Goal: Transaction & Acquisition: Purchase product/service

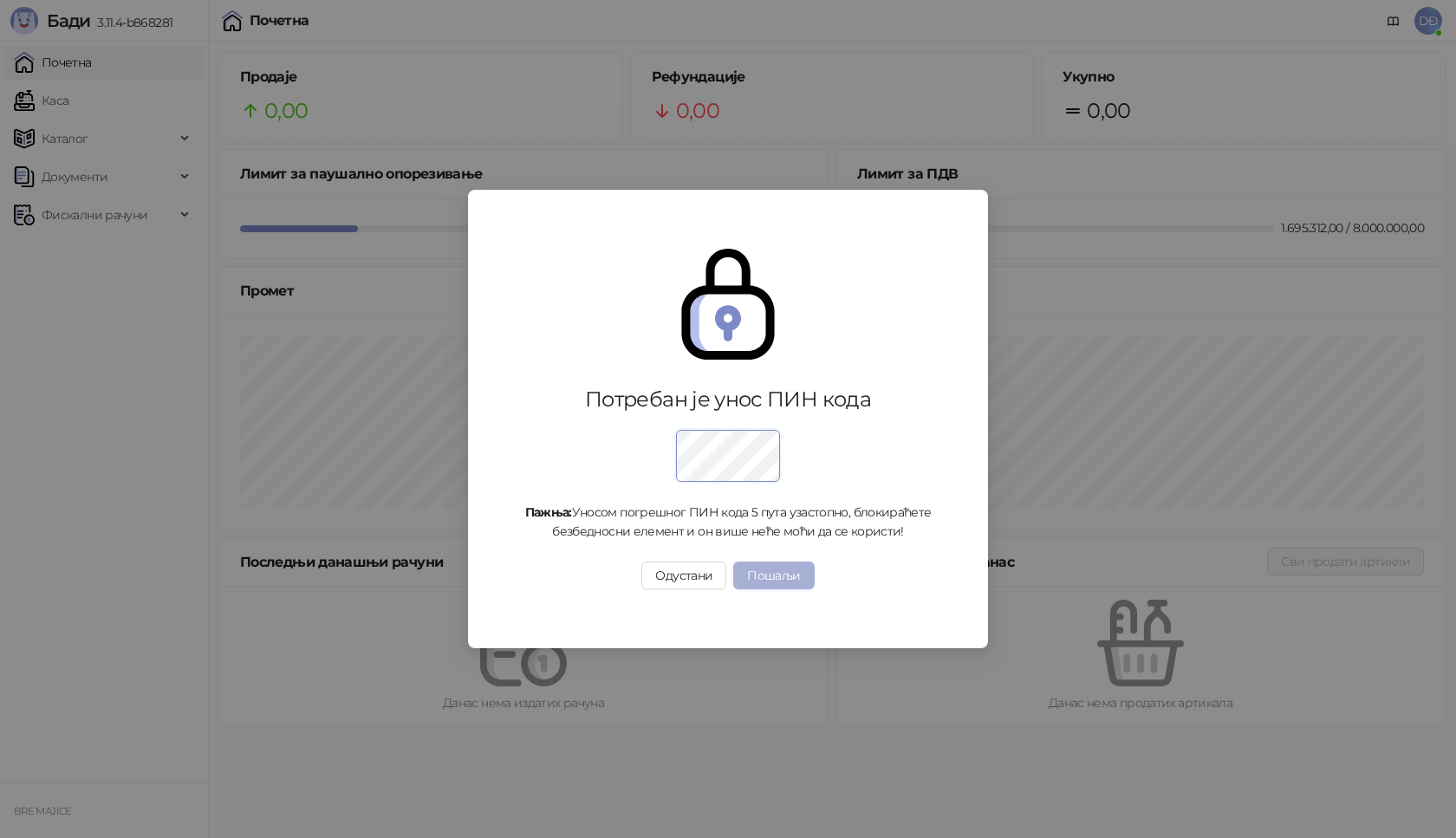
click at [774, 577] on button "Пошаљи" at bounding box center [773, 575] width 81 height 28
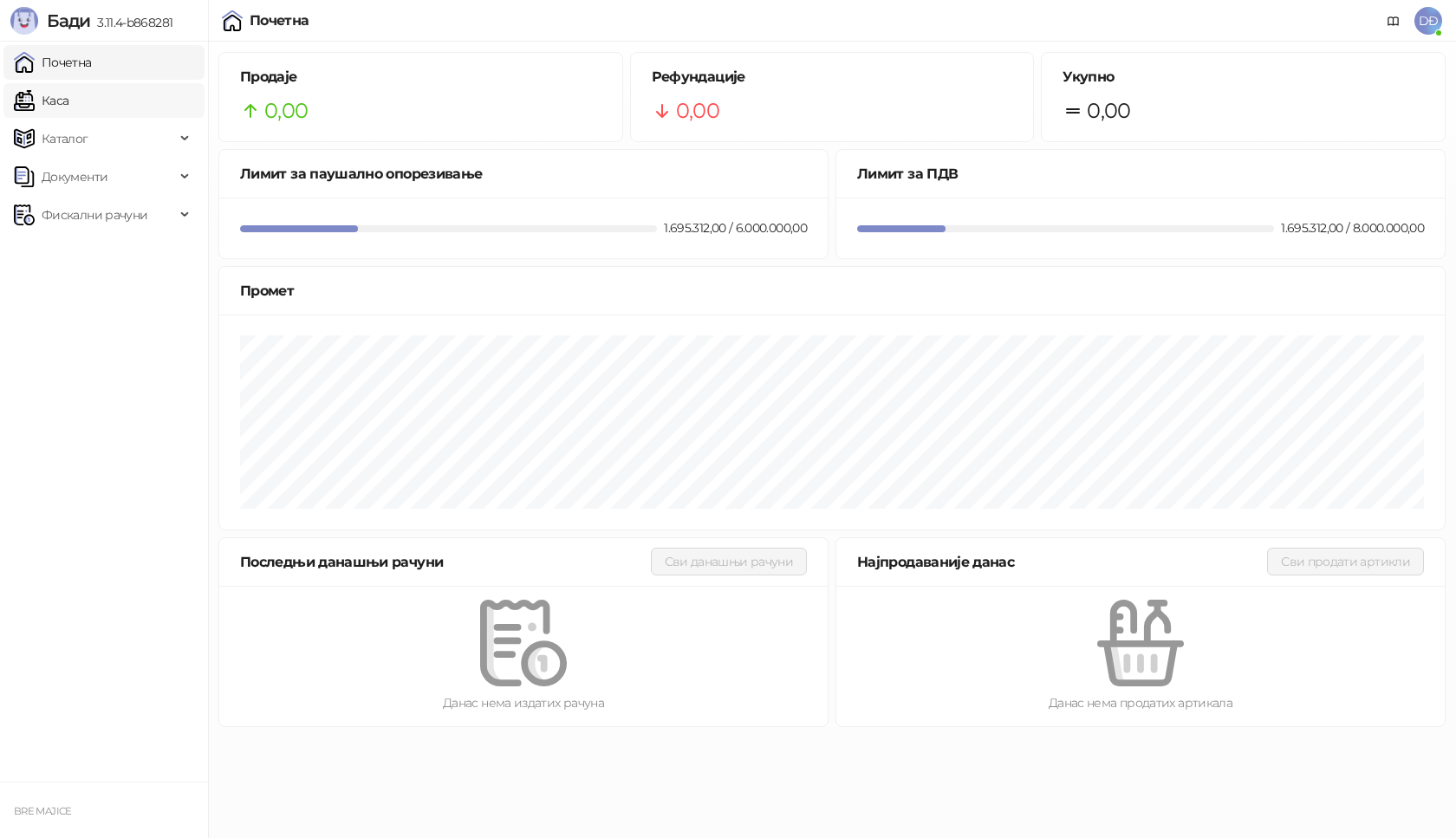
click at [69, 101] on link "Каса" at bounding box center [41, 100] width 55 height 35
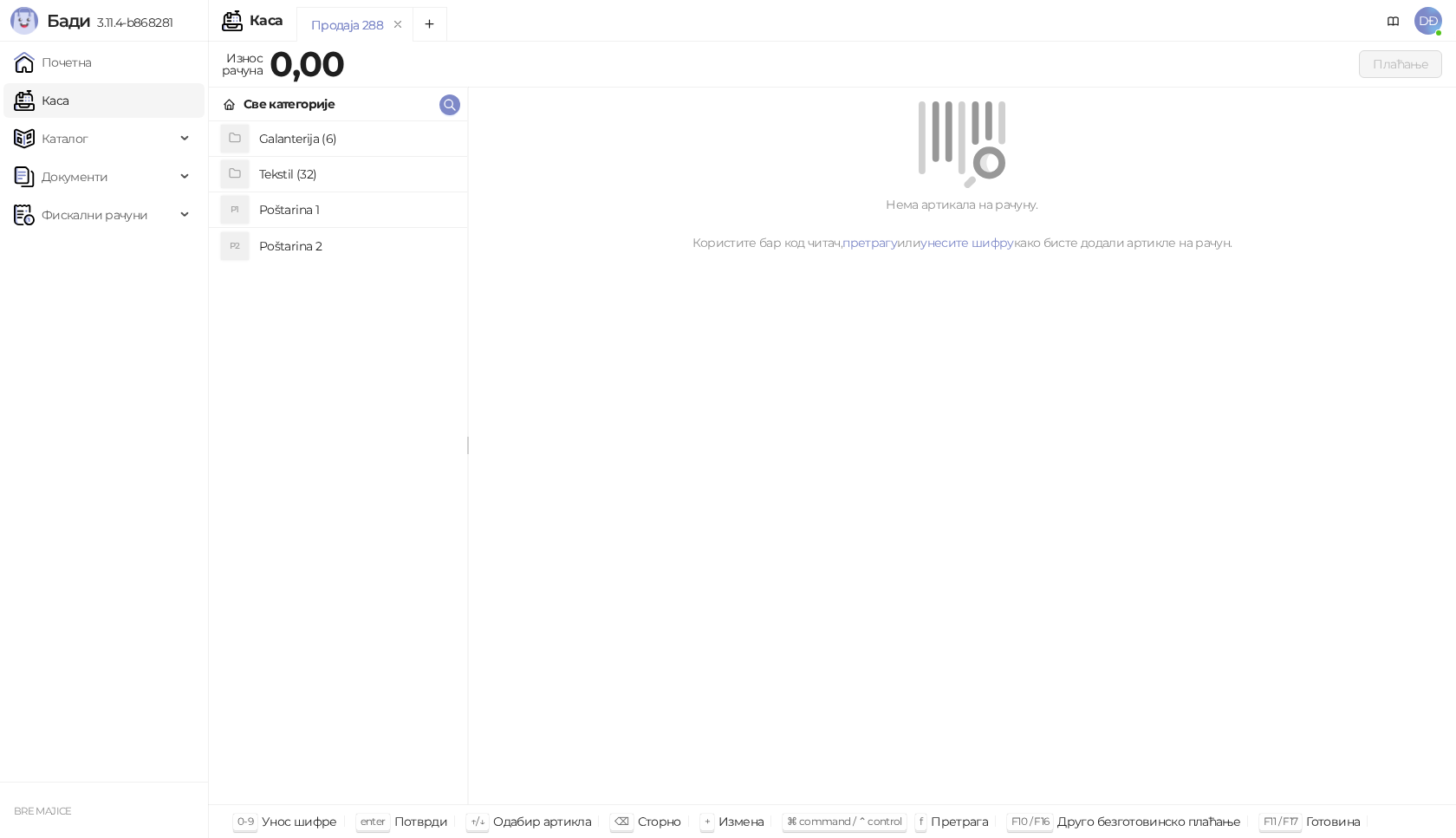
click at [69, 103] on link "Каса" at bounding box center [41, 100] width 55 height 35
click at [294, 209] on h4 "Poštarina 1" at bounding box center [356, 210] width 194 height 28
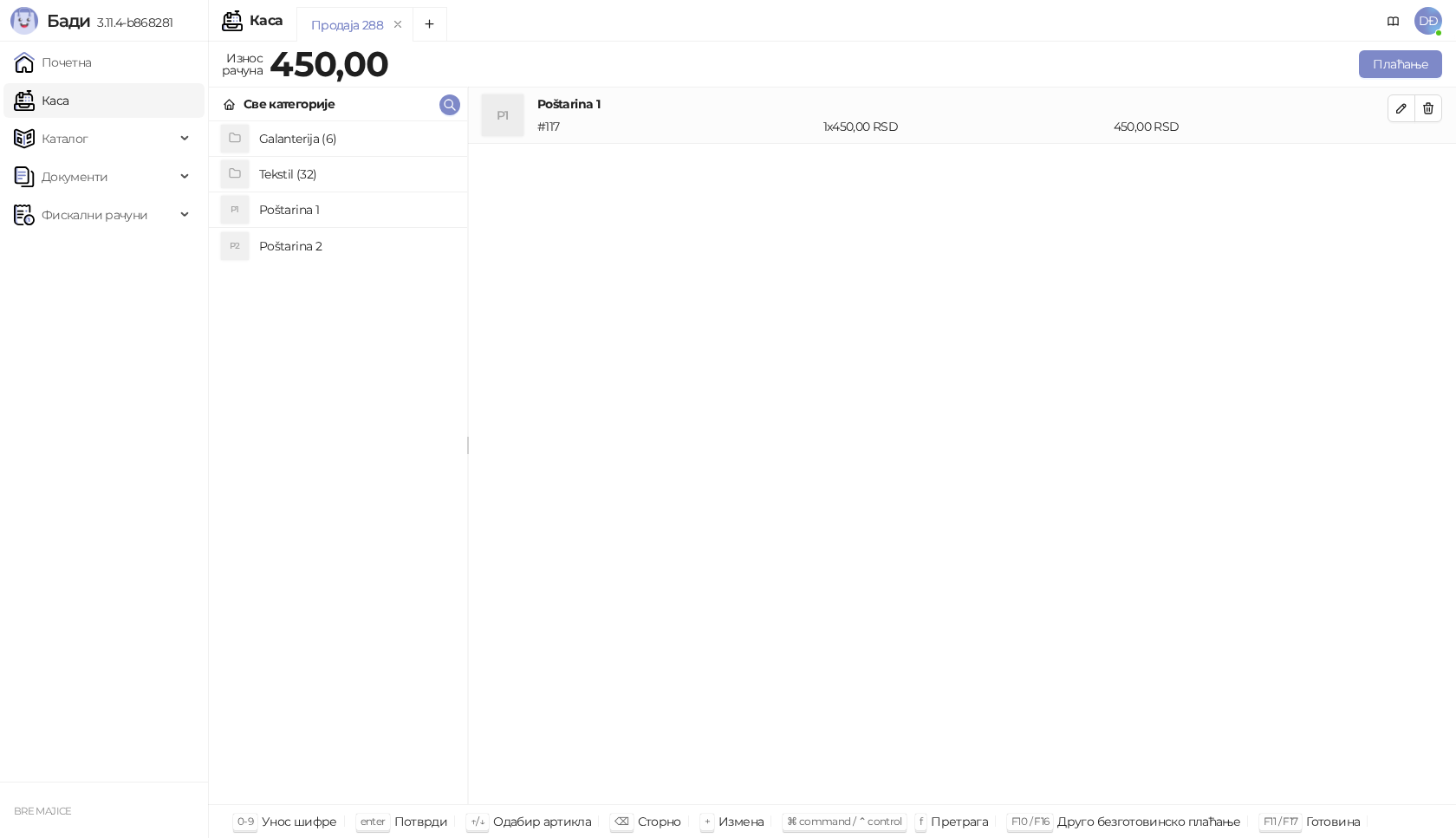
click at [284, 180] on h4 "Tekstil (32)" at bounding box center [356, 174] width 194 height 28
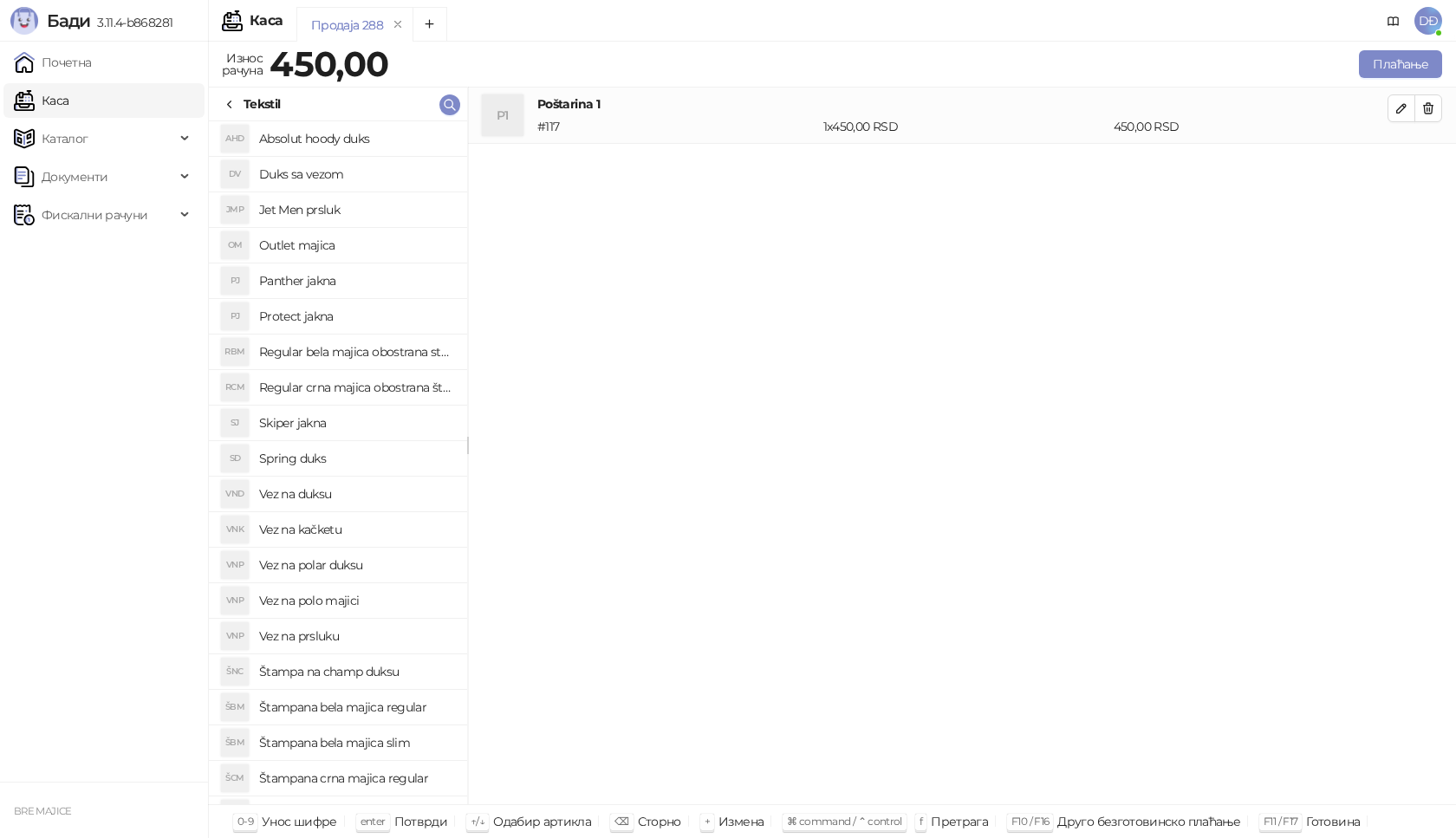
click at [318, 211] on h4 "Jet Men prsluk" at bounding box center [356, 210] width 194 height 28
click at [1393, 166] on button "button" at bounding box center [1402, 165] width 28 height 28
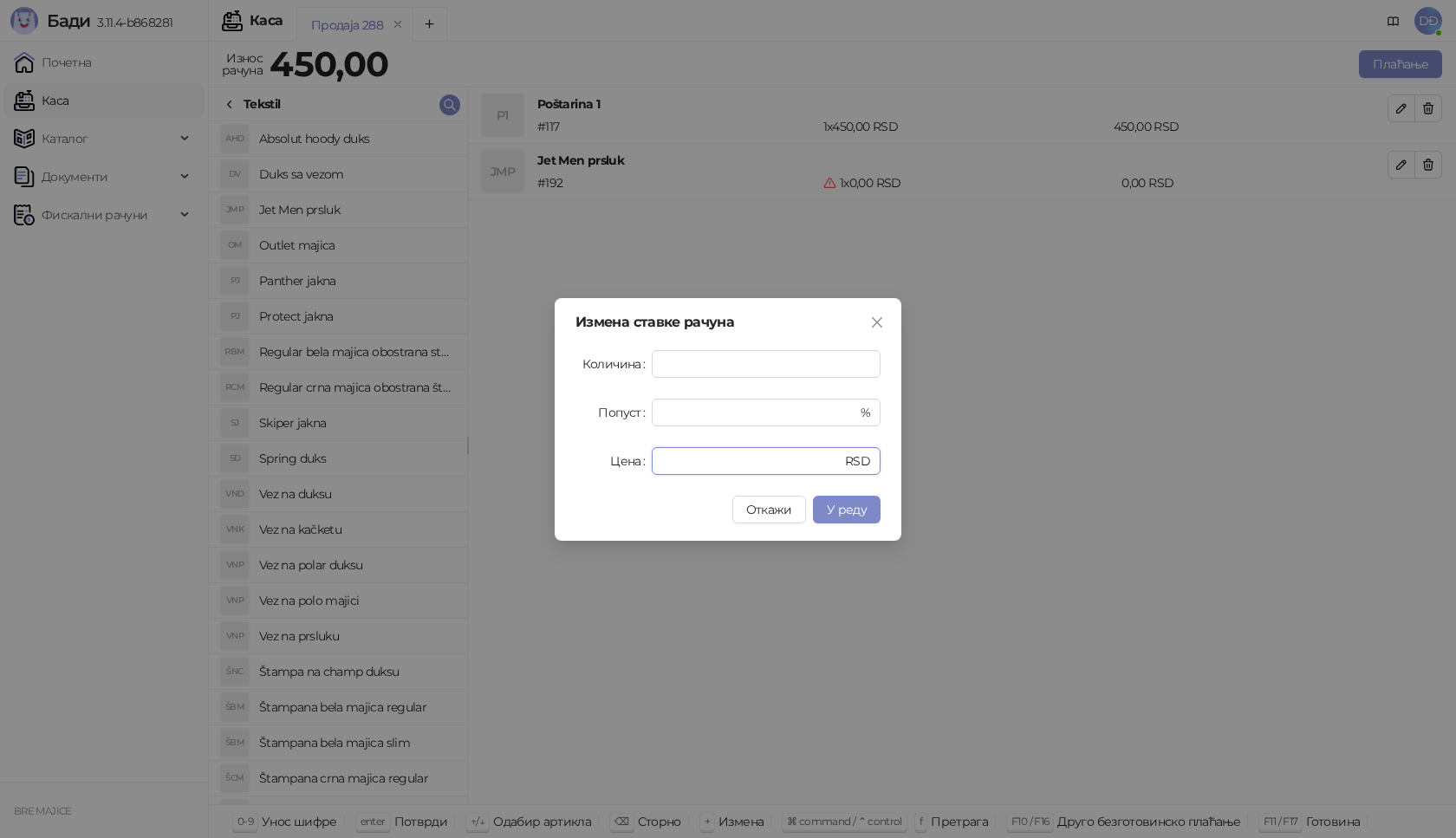
drag, startPoint x: 680, startPoint y: 456, endPoint x: 580, endPoint y: 468, distance: 100.7
click at [591, 471] on div "Цена * RSD" at bounding box center [728, 461] width 305 height 28
type input "****"
click at [834, 511] on span "У реду" at bounding box center [846, 509] width 40 height 16
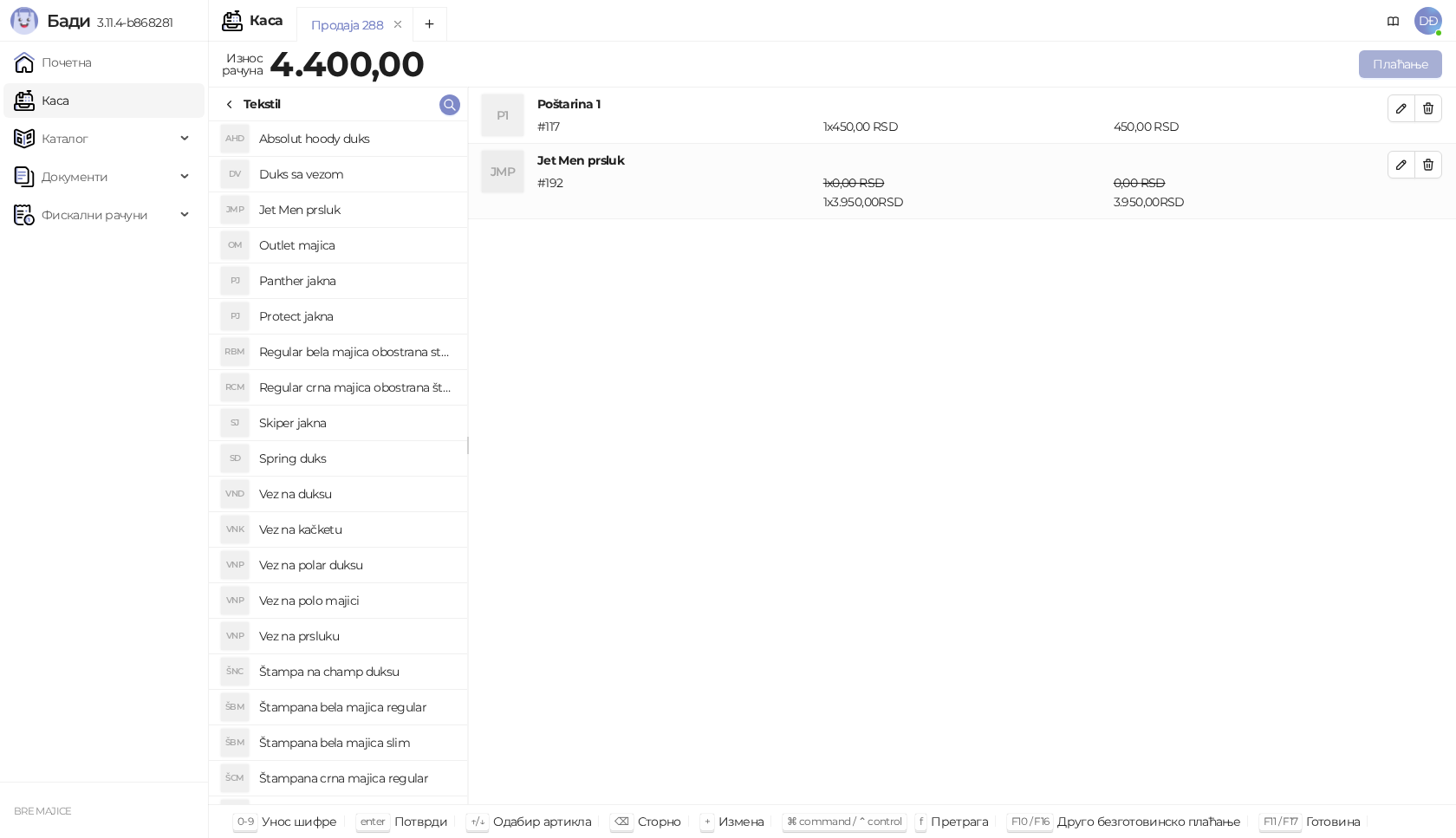
click at [1418, 63] on button "Плаћање" at bounding box center [1400, 64] width 83 height 28
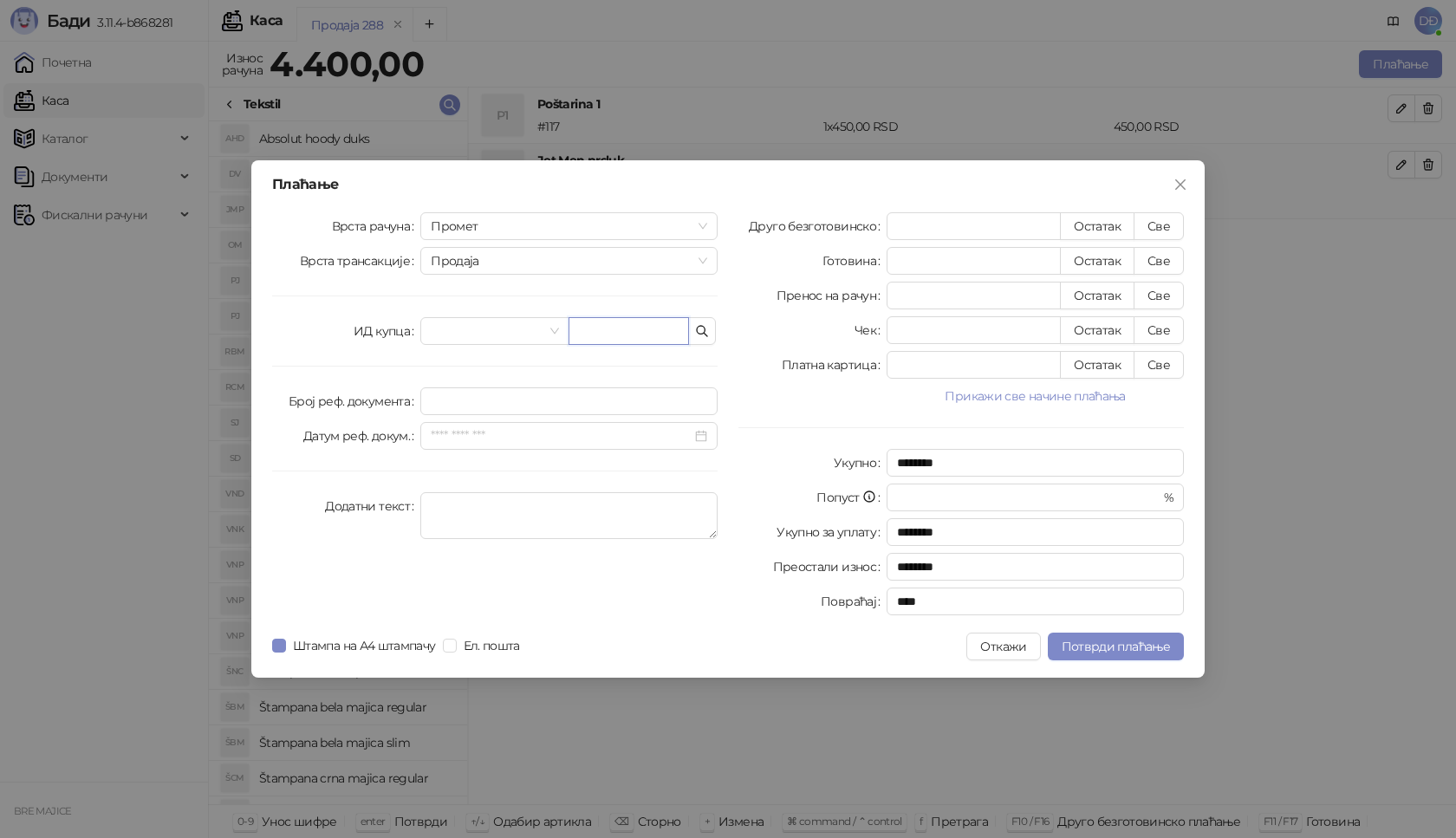
click at [633, 342] on input "text" at bounding box center [629, 331] width 121 height 28
paste input "**********"
type input "**********"
click at [1160, 223] on button "Све" at bounding box center [1159, 227] width 50 height 28
type input "****"
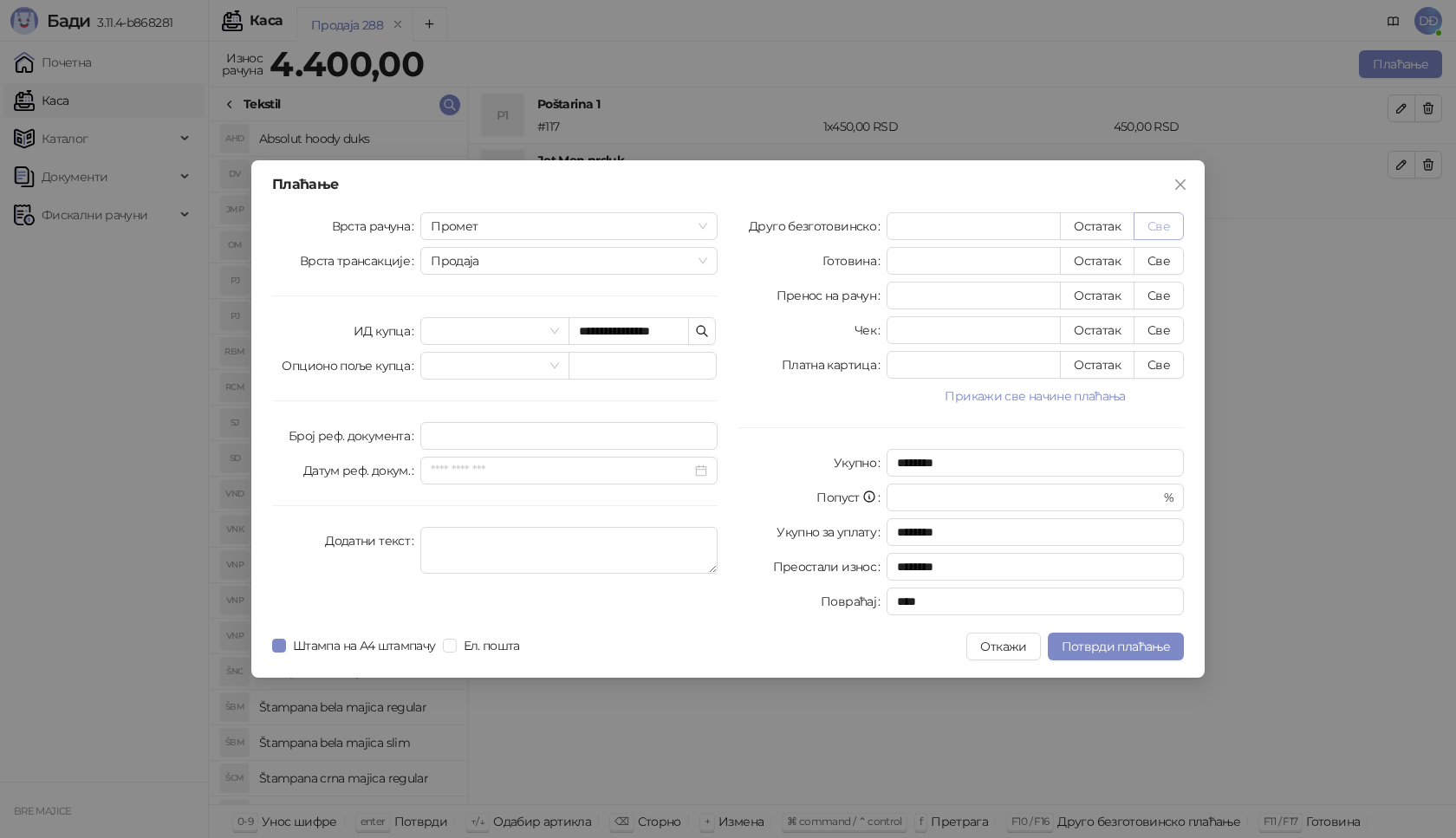
type input "****"
click at [1108, 657] on button "Потврди плаћање" at bounding box center [1116, 646] width 136 height 28
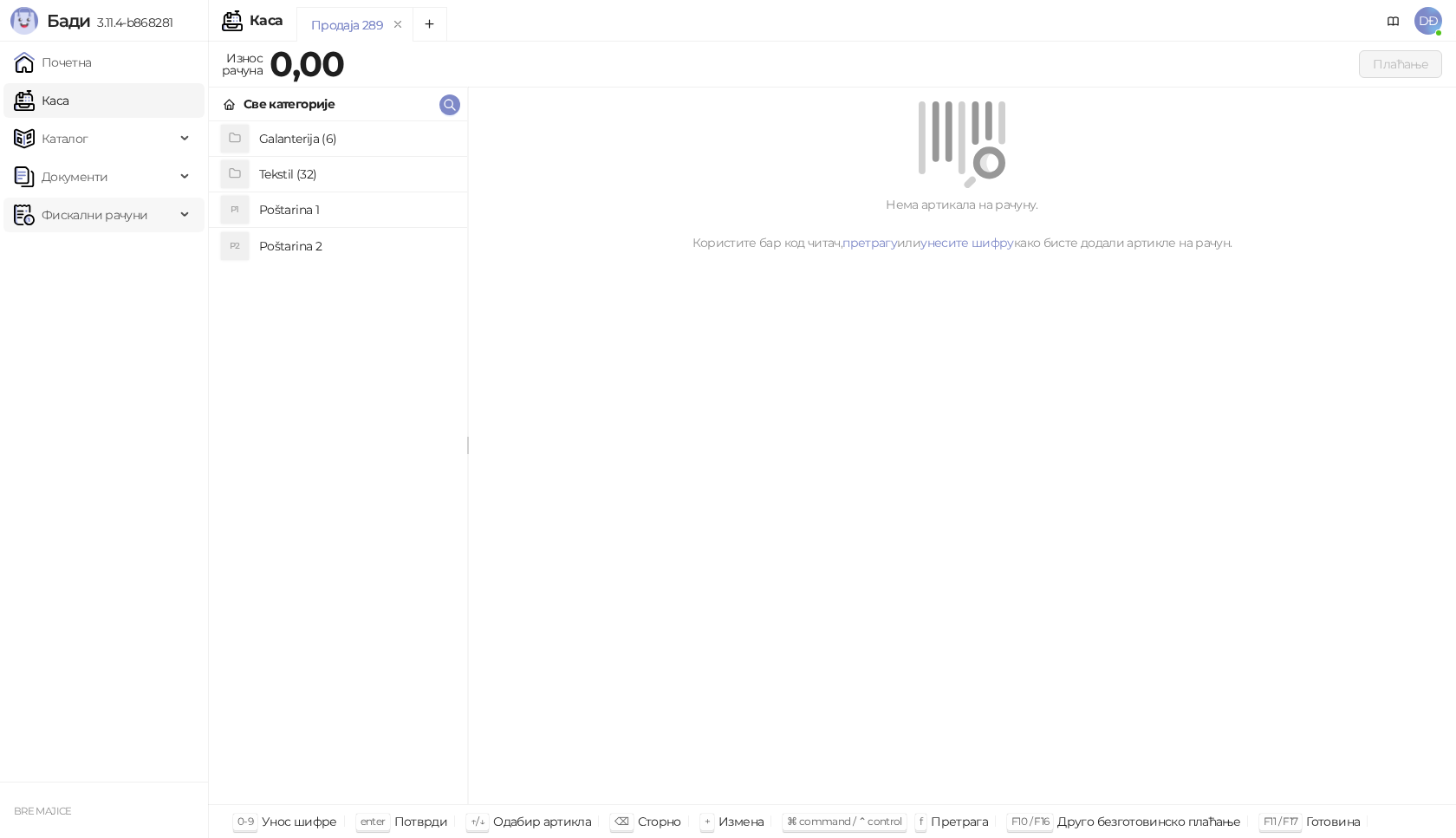
click at [100, 218] on span "Фискални рачуни" at bounding box center [95, 215] width 106 height 35
click at [101, 253] on link "Издати рачуни" at bounding box center [79, 253] width 116 height 35
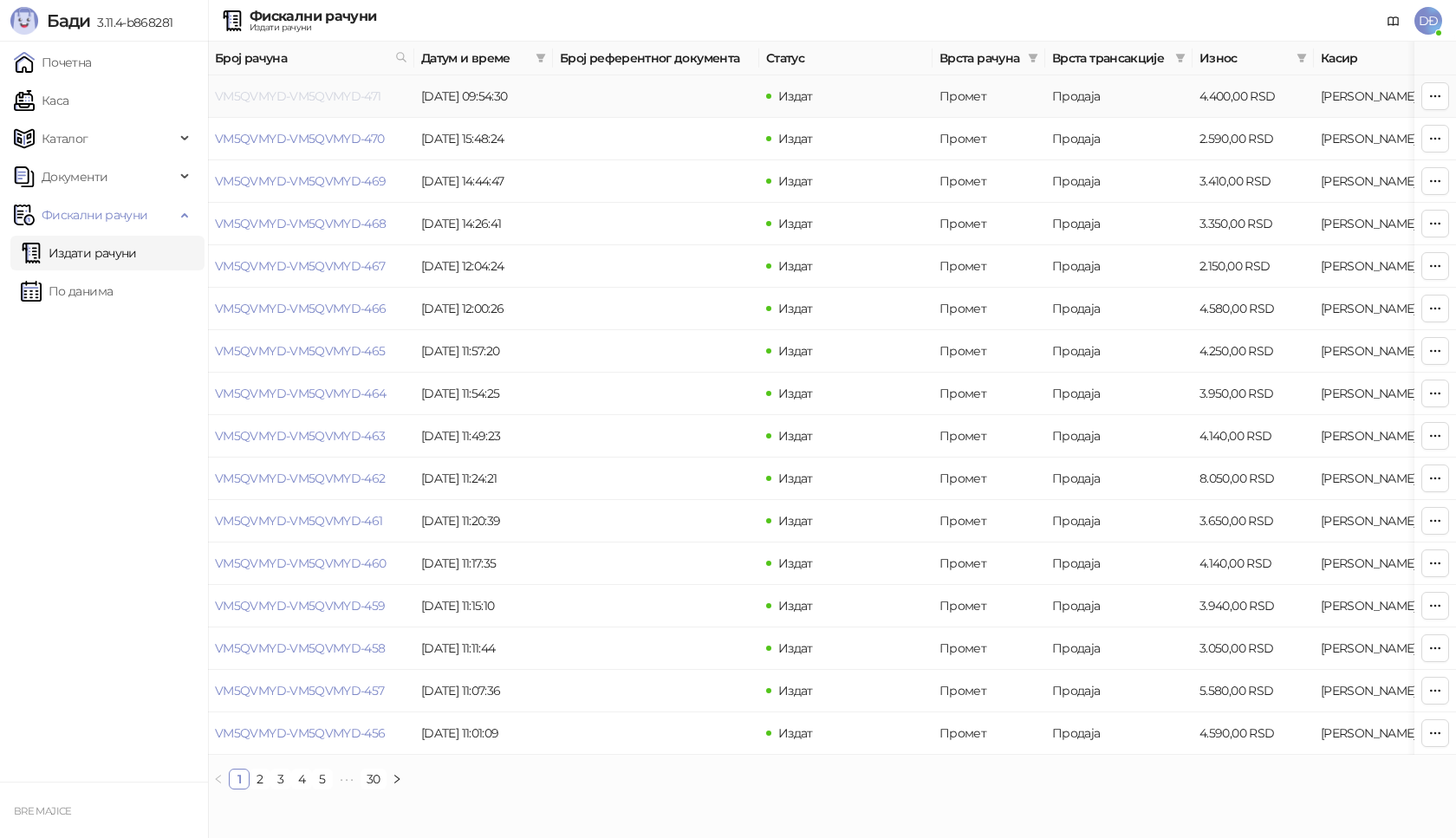
click at [298, 93] on link "VM5QVMYD-VM5QVMYD-471" at bounding box center [298, 96] width 167 height 16
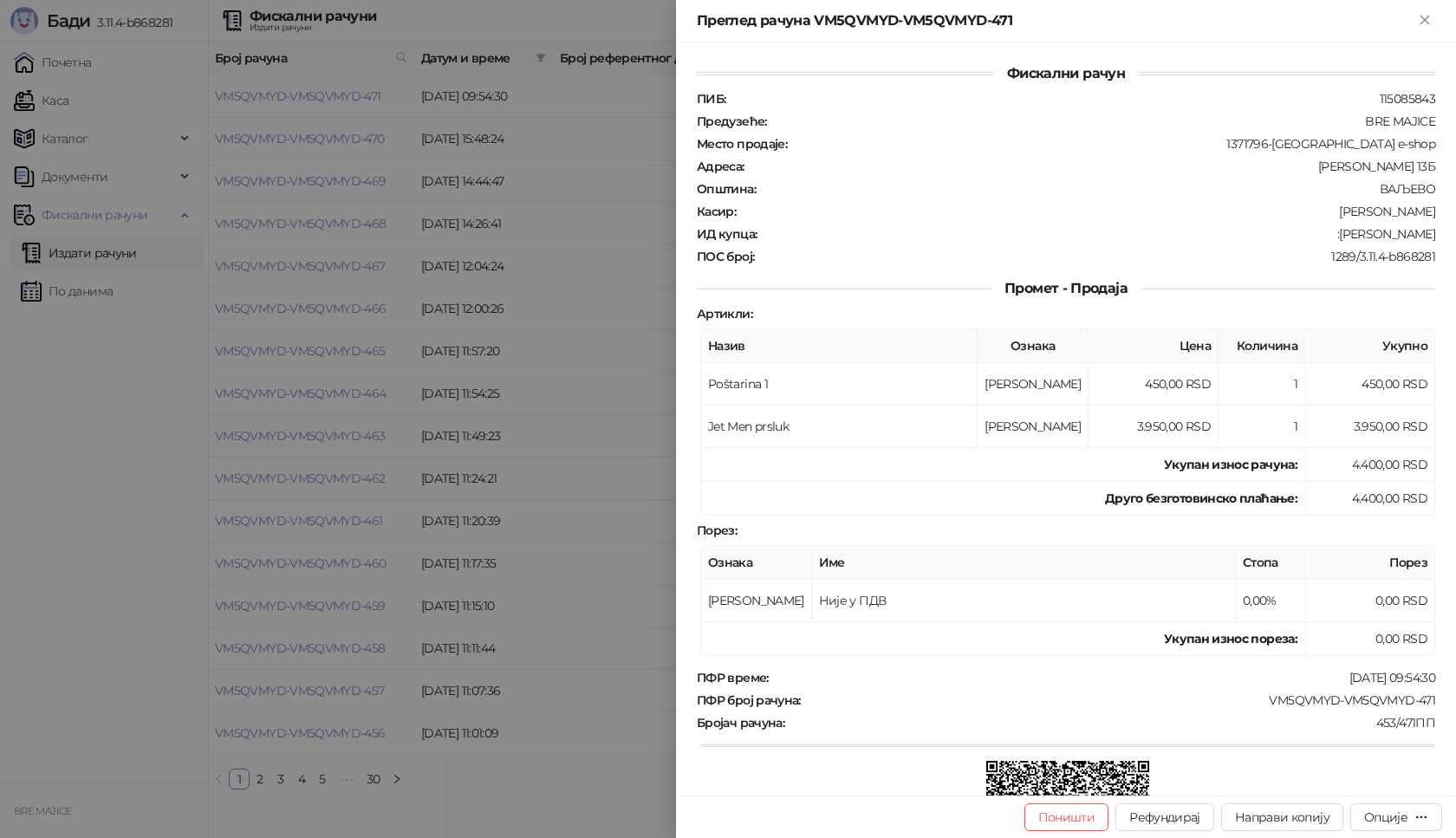
click at [1409, 832] on div "Поништи Рефундирај Направи копију Опције" at bounding box center [1066, 816] width 780 height 43
click at [1408, 820] on div "Опције" at bounding box center [1385, 817] width 43 height 16
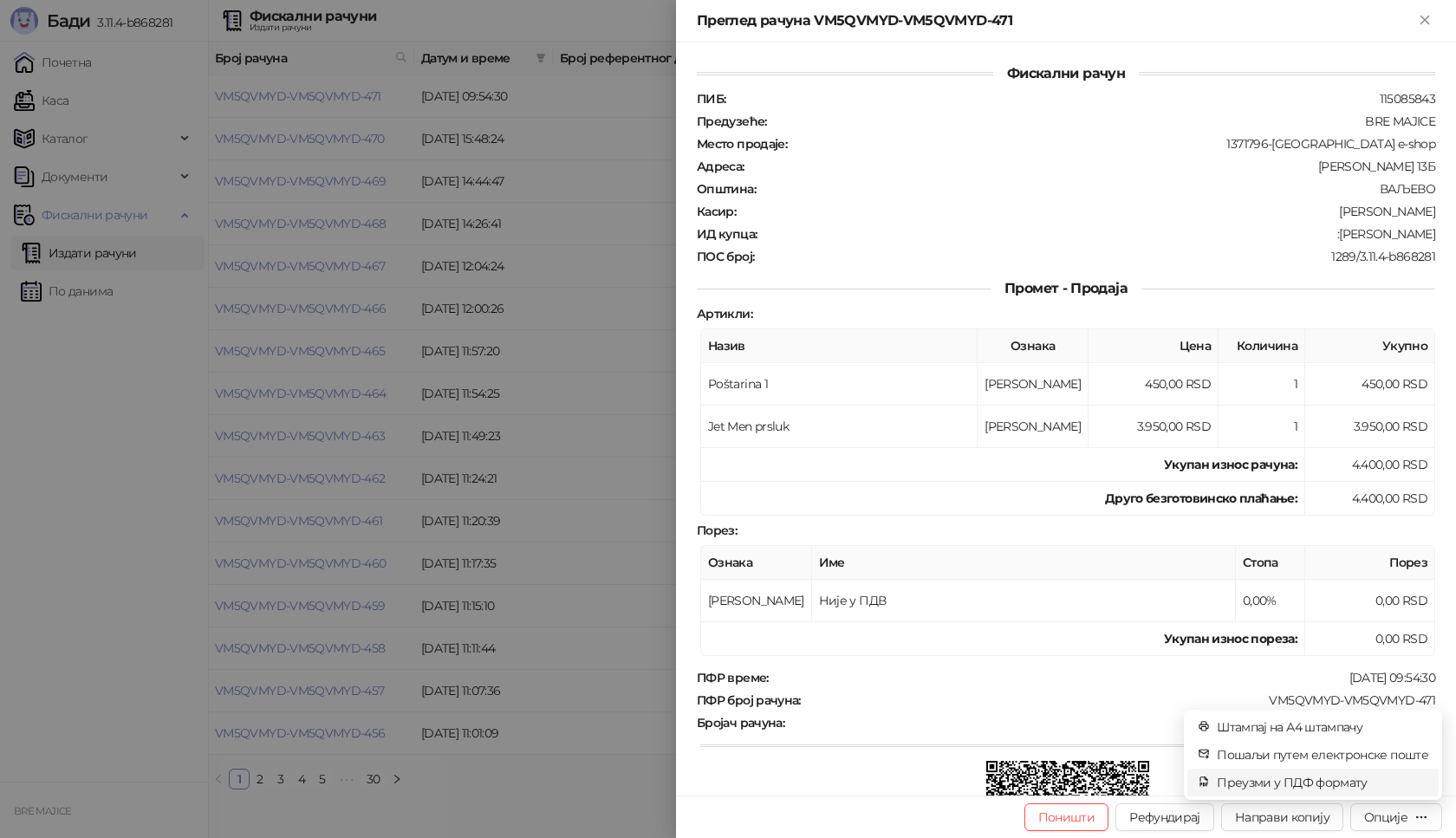
click at [1340, 781] on span "Преузми у ПДФ формату" at bounding box center [1323, 782] width 212 height 19
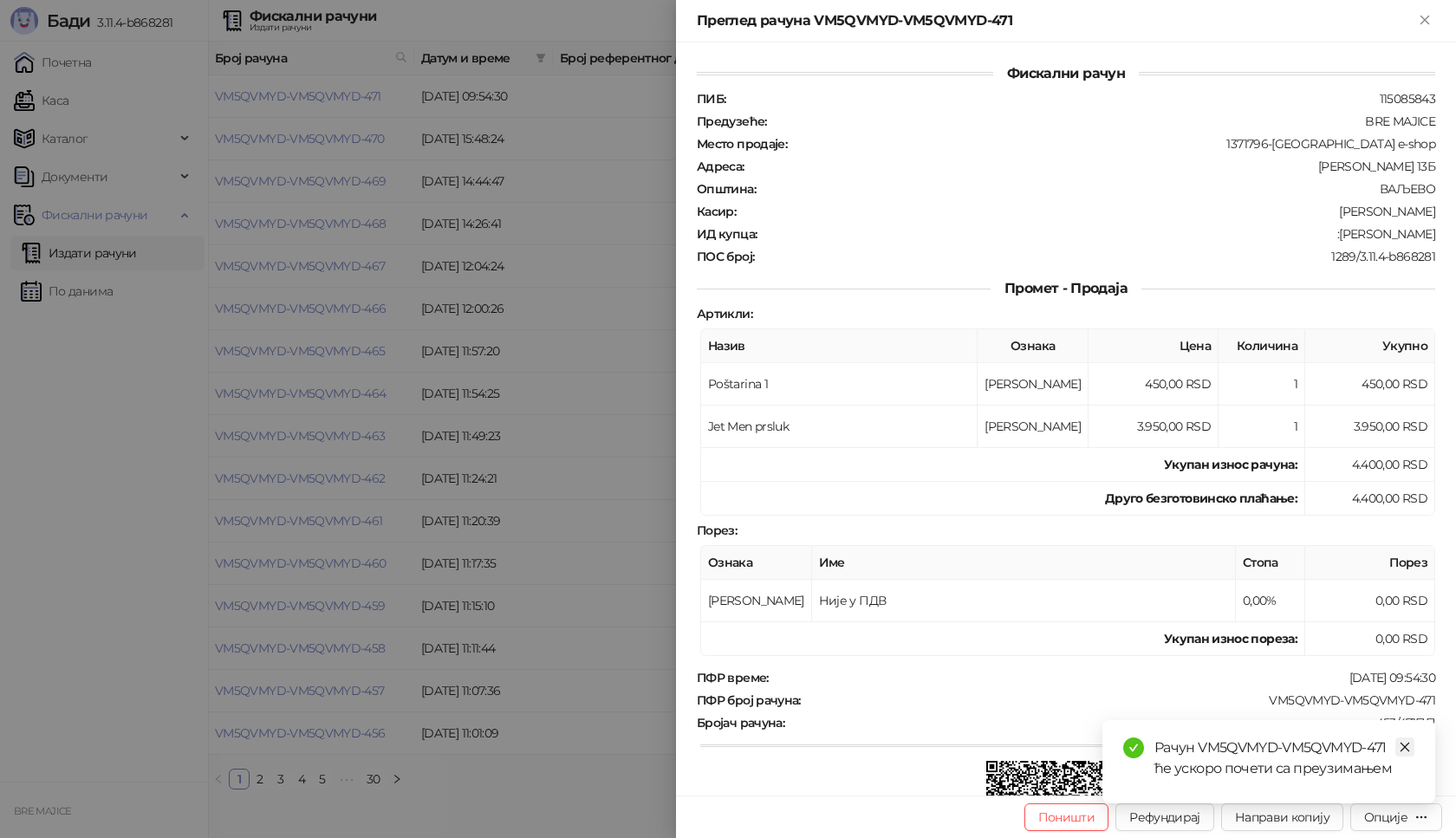
click at [1406, 746] on icon "close" at bounding box center [1406, 747] width 10 height 10
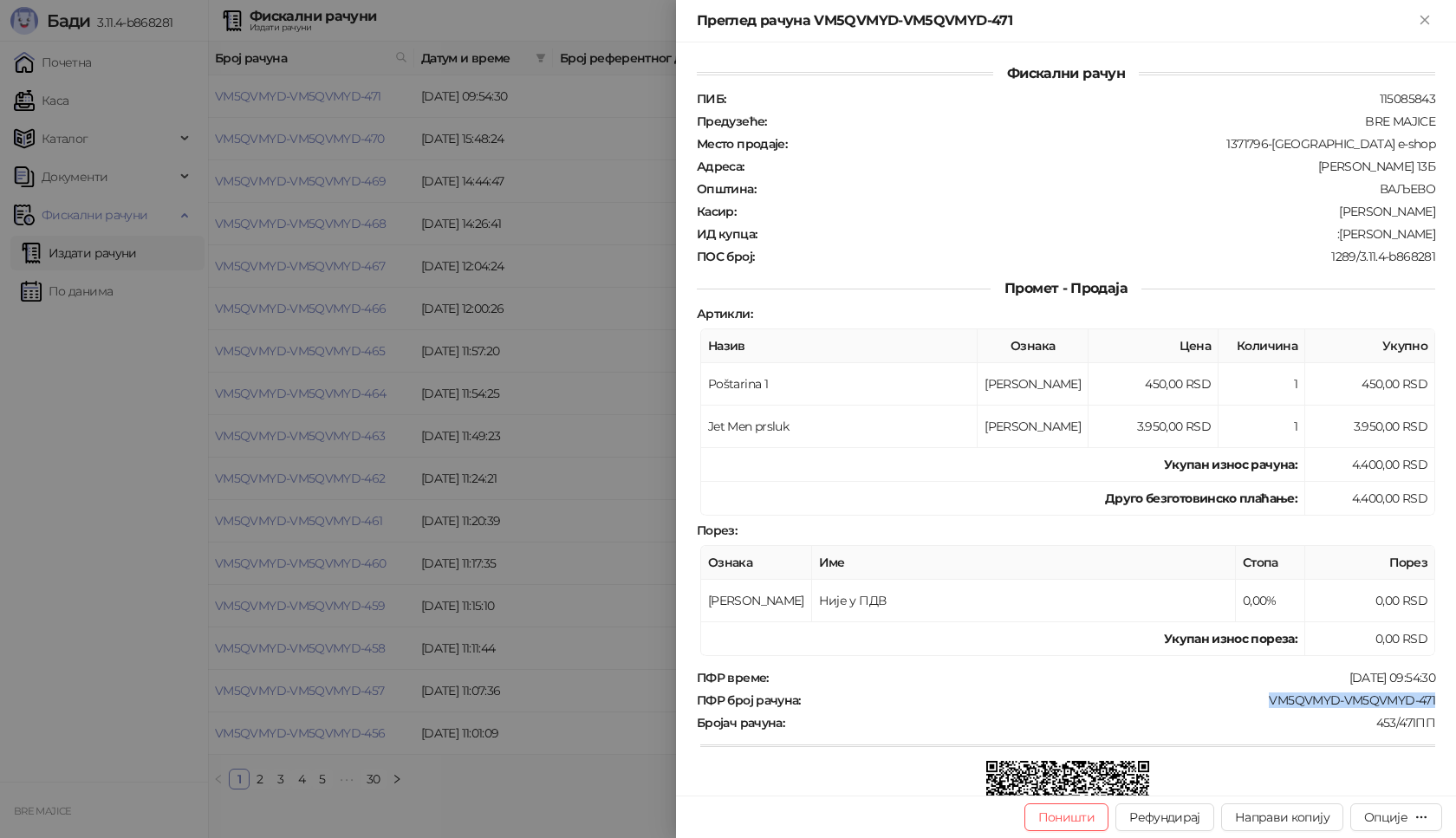
drag, startPoint x: 1431, startPoint y: 695, endPoint x: 1308, endPoint y: 718, distance: 125.1
click at [1253, 702] on div "Фискални рачун ПИБ : 115085843 Предузеће : BRE MAJICE Место продаје : 1371796-B…" at bounding box center [1066, 419] width 780 height 753
copy div "VM5QVMYD-VM5QVMYD-471"
drag, startPoint x: 1426, startPoint y: 226, endPoint x: 1337, endPoint y: 239, distance: 89.9
click at [1337, 239] on div "Фискални рачун ПИБ : 115085843 Предузеће : BRE MAJICE Место продаје : 1371796-B…" at bounding box center [1066, 419] width 780 height 753
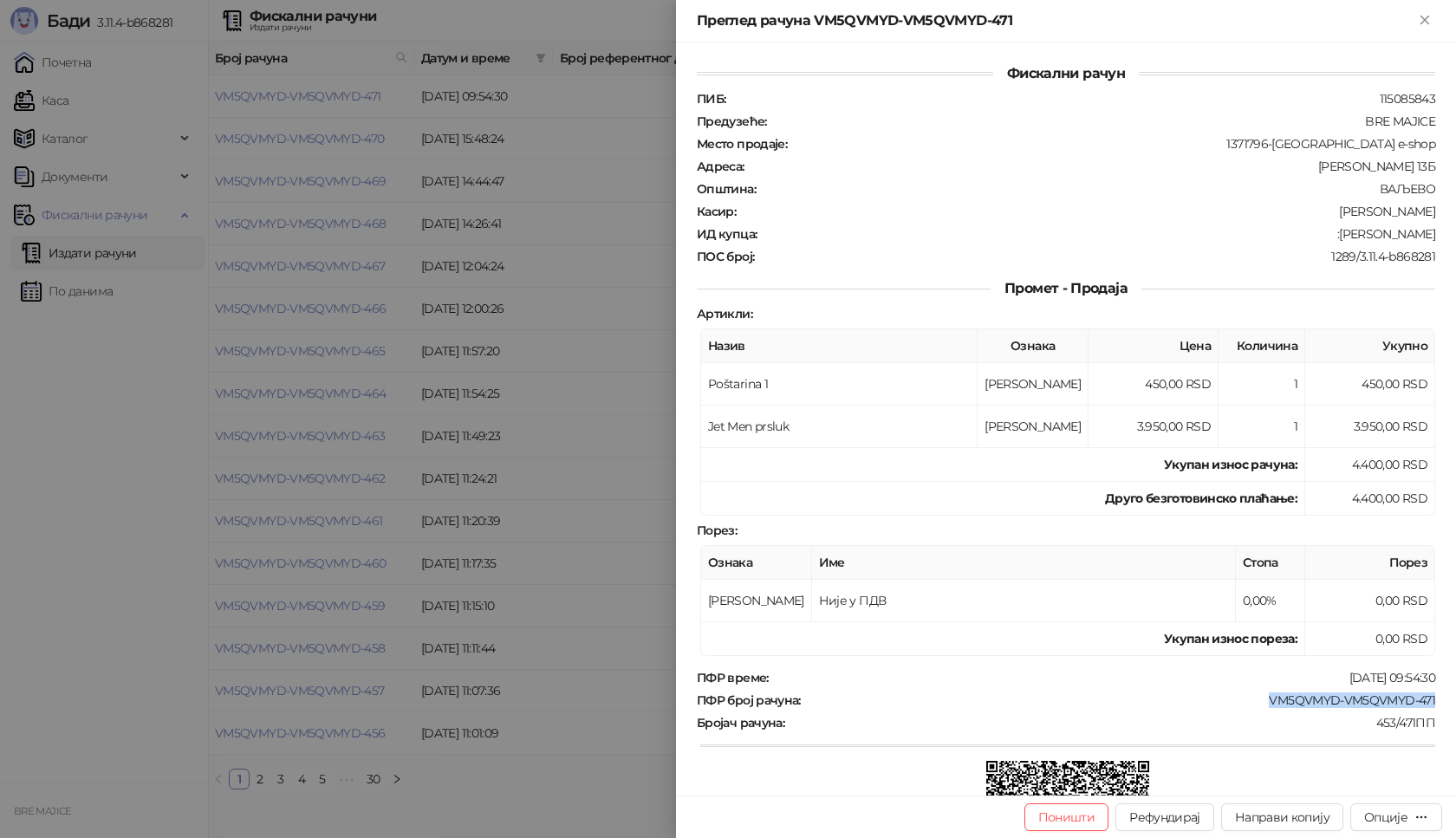
copy div "[PERSON_NAME]"
click at [1420, 20] on icon "Close" at bounding box center [1425, 20] width 16 height 16
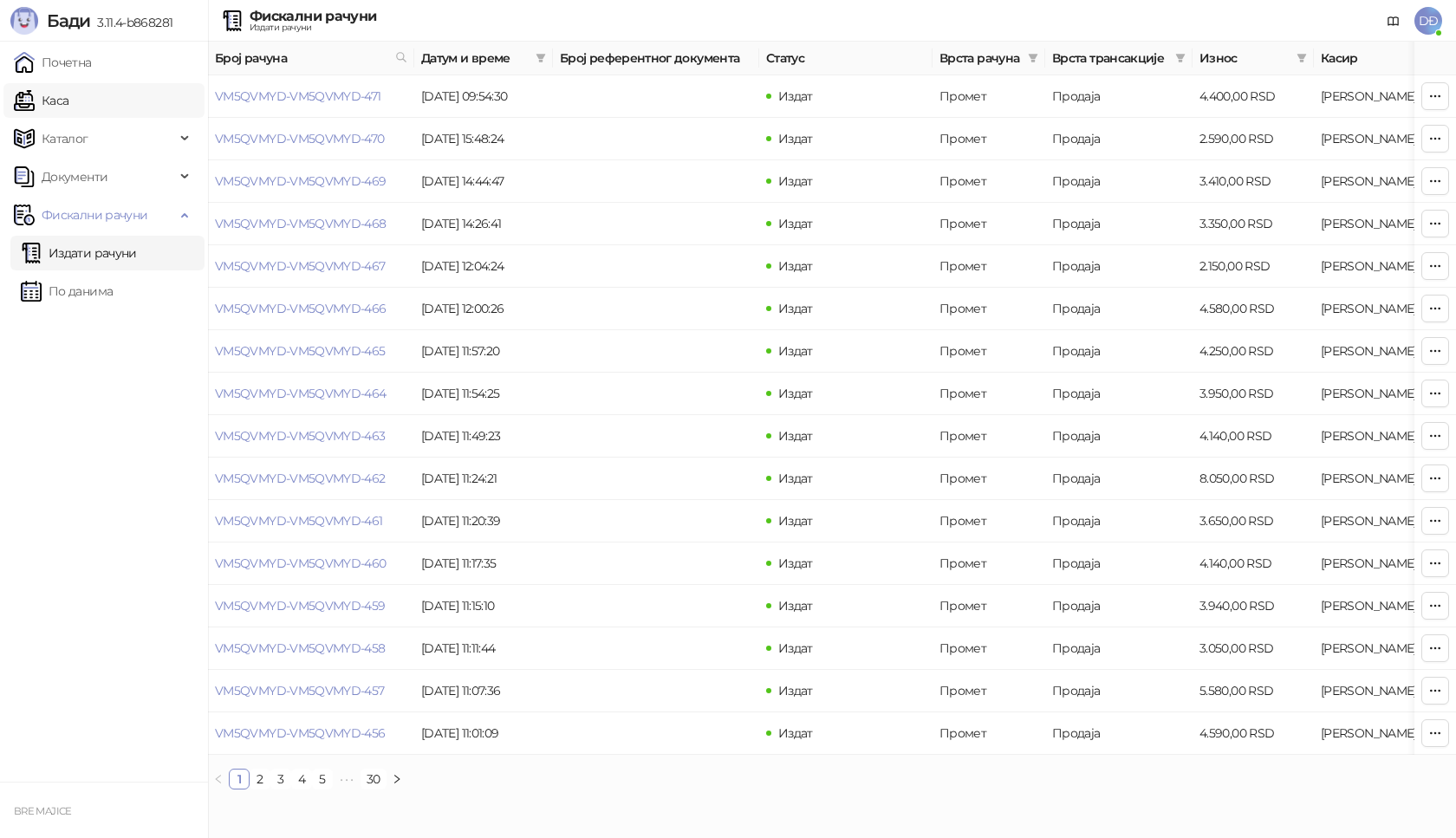
click at [69, 107] on link "Каса" at bounding box center [41, 100] width 55 height 35
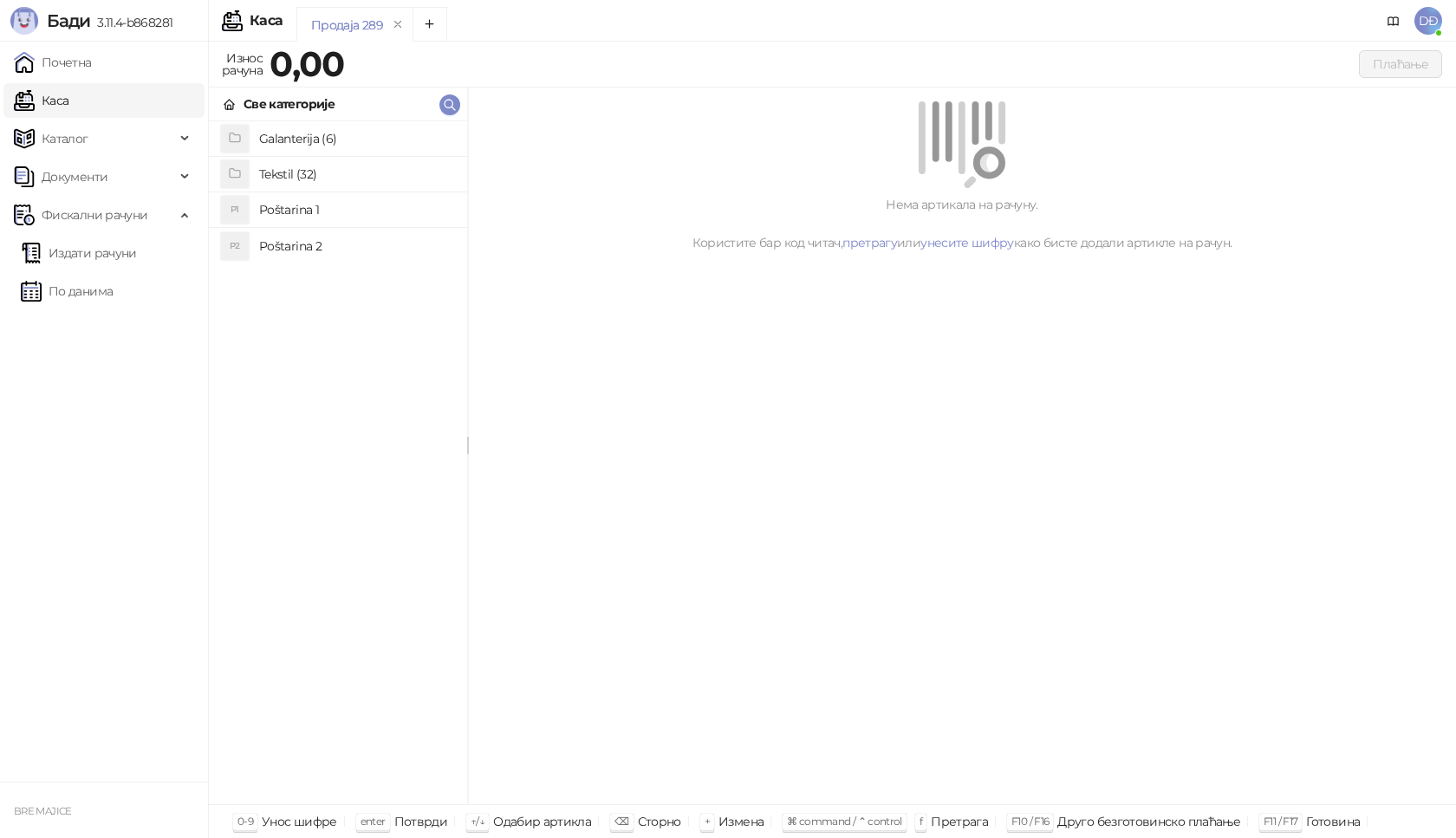
click at [271, 177] on h4 "Tekstil (32)" at bounding box center [356, 174] width 194 height 28
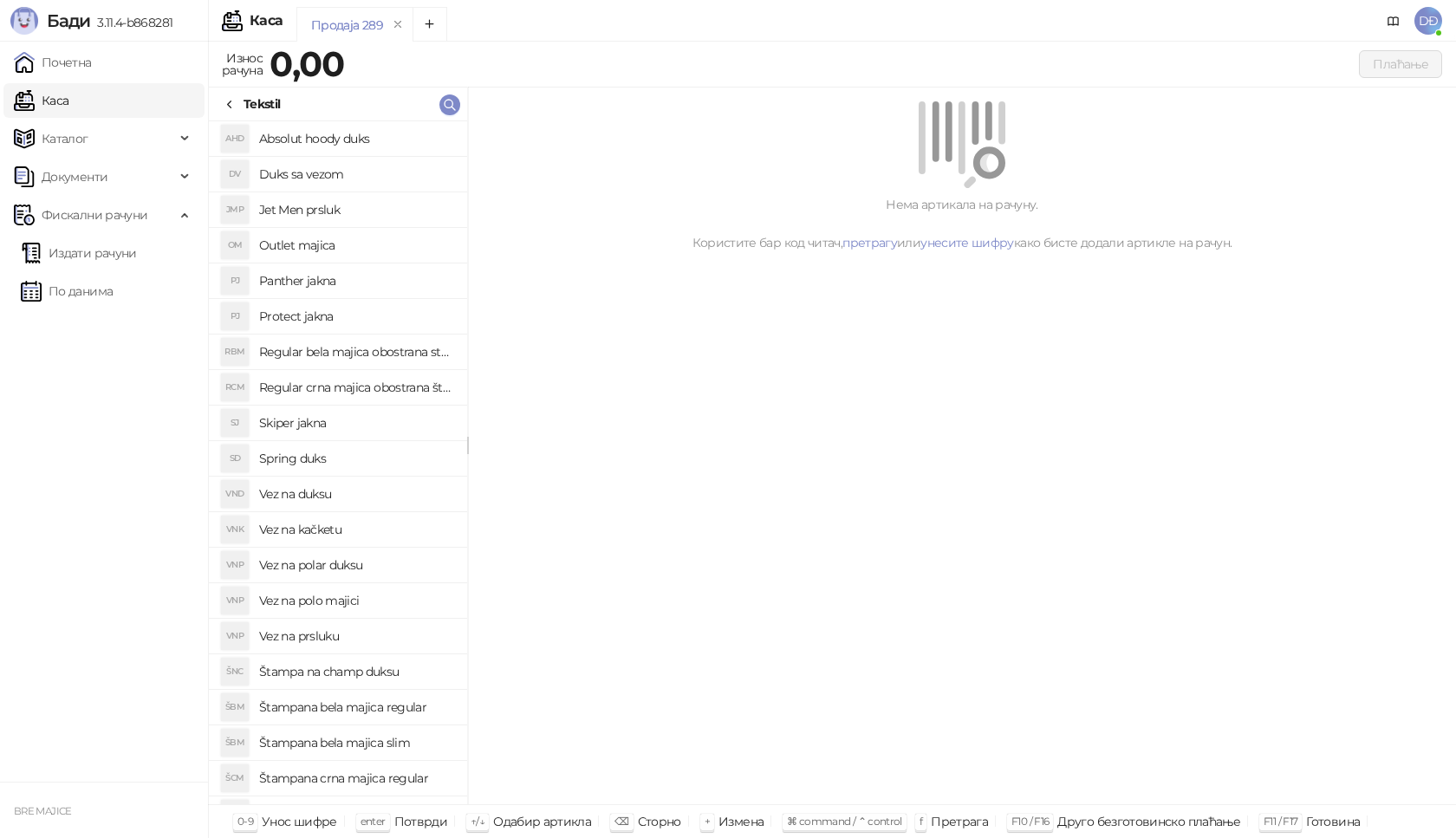
click at [394, 777] on h4 "Štampana crna majica regular" at bounding box center [356, 778] width 194 height 28
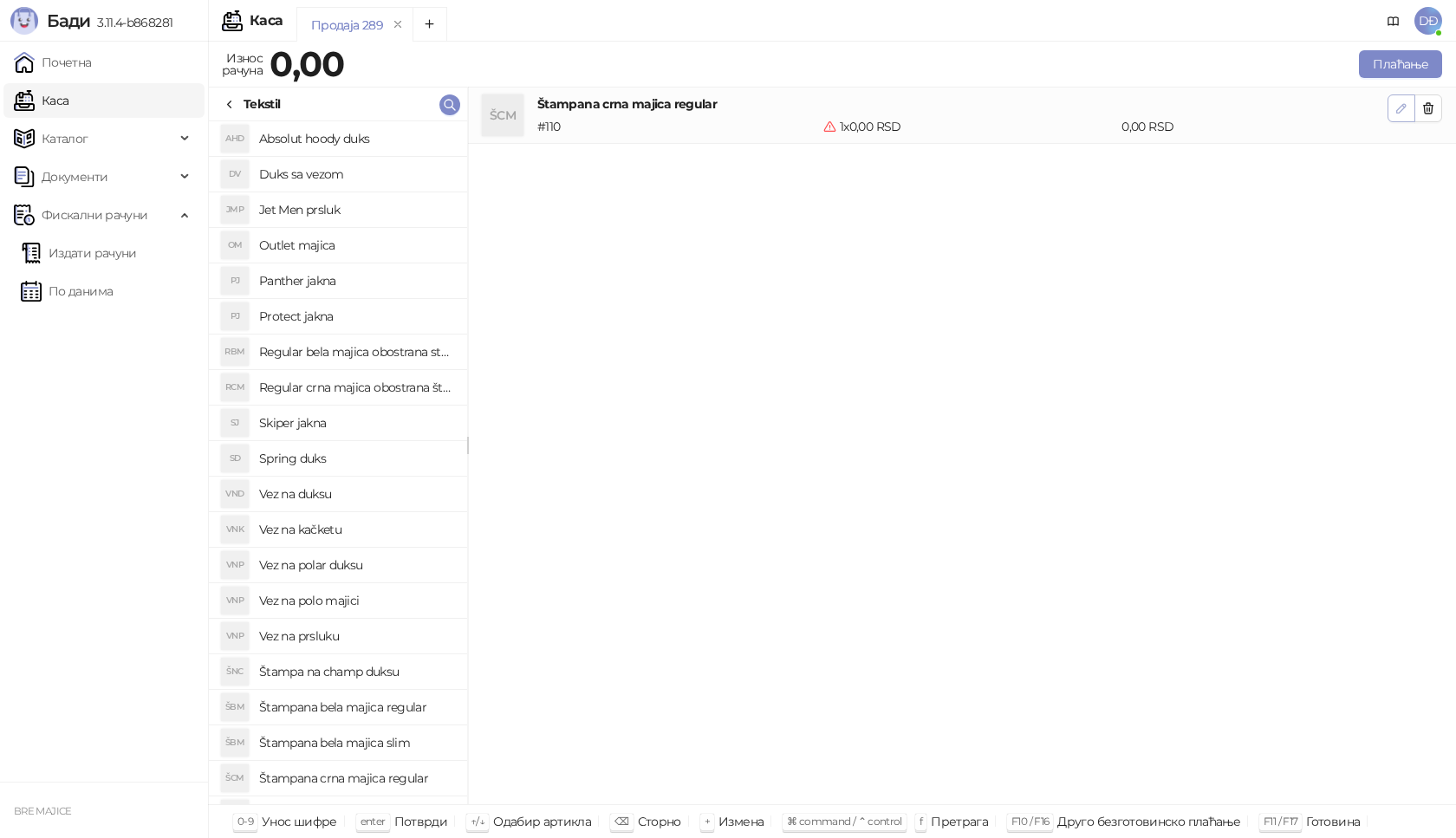
click at [1400, 108] on icon "button" at bounding box center [1401, 108] width 9 height 9
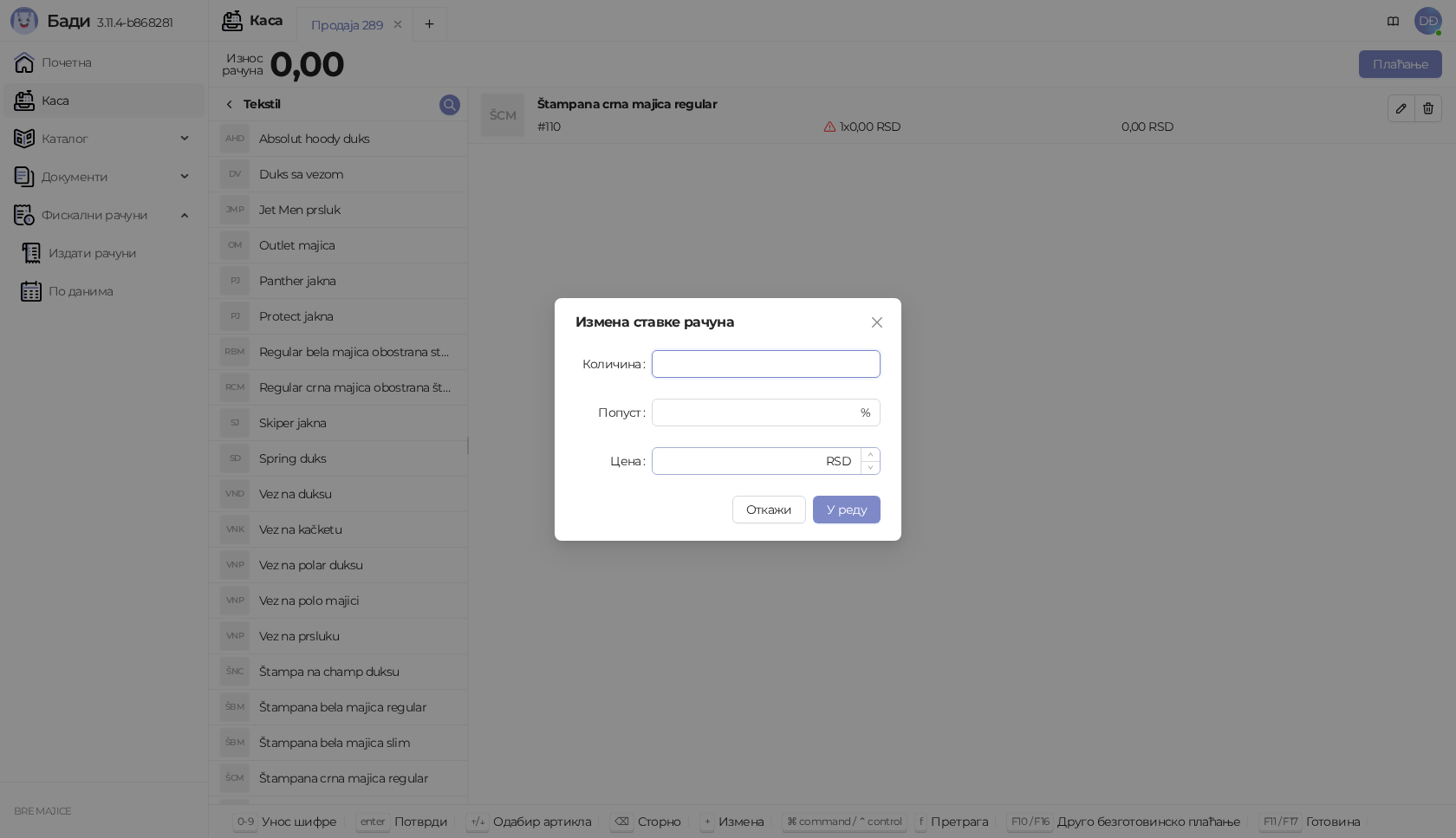
type input "*"
drag, startPoint x: 672, startPoint y: 449, endPoint x: 651, endPoint y: 458, distance: 22.8
click at [656, 458] on div "* RSD" at bounding box center [765, 461] width 229 height 28
type input "****"
click at [852, 506] on span "У реду" at bounding box center [846, 509] width 40 height 16
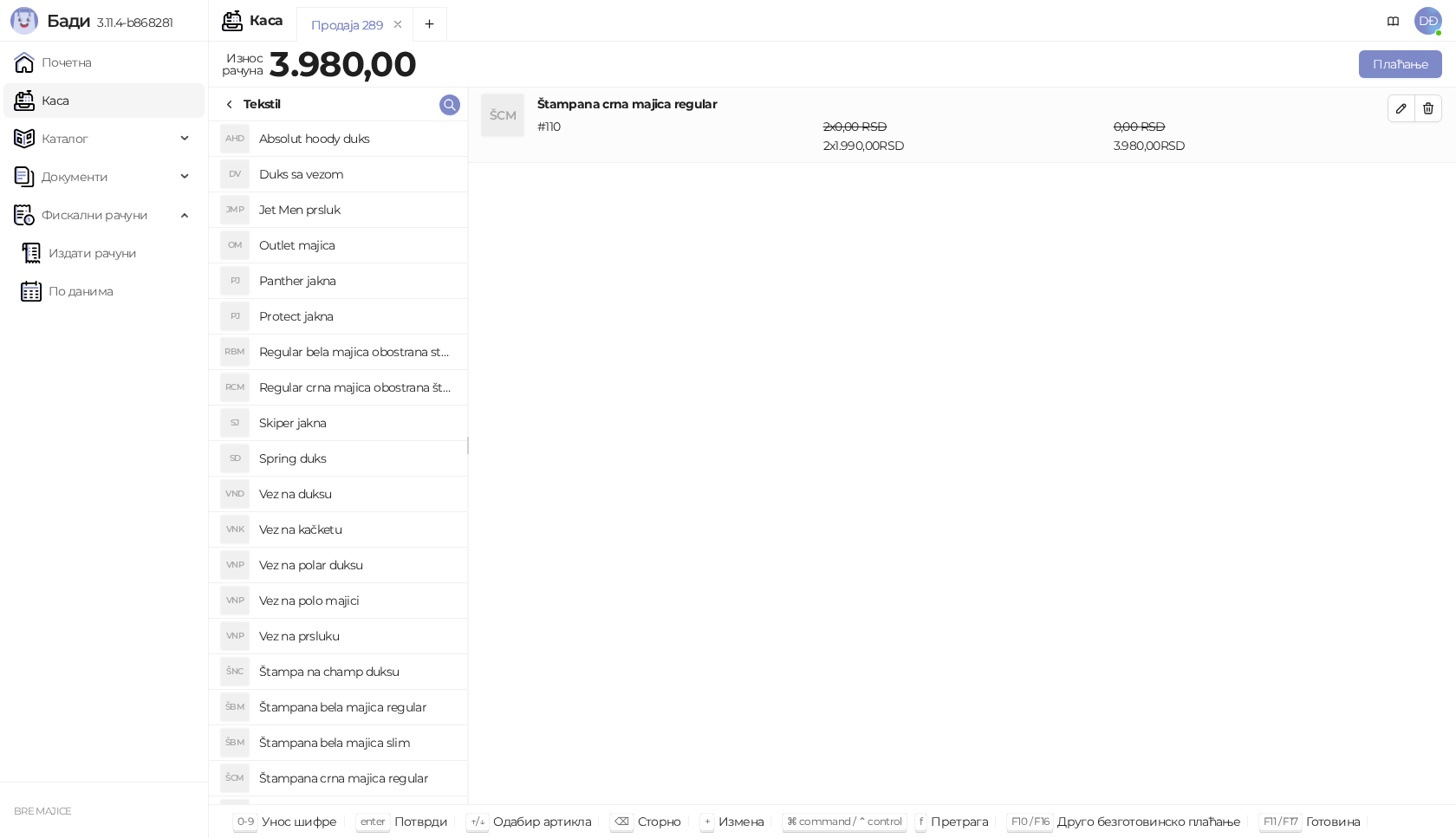
click at [370, 709] on h4 "Štampana bela majica regular" at bounding box center [356, 707] width 194 height 28
click at [1402, 188] on icon "button" at bounding box center [1402, 184] width 14 height 14
type input "*"
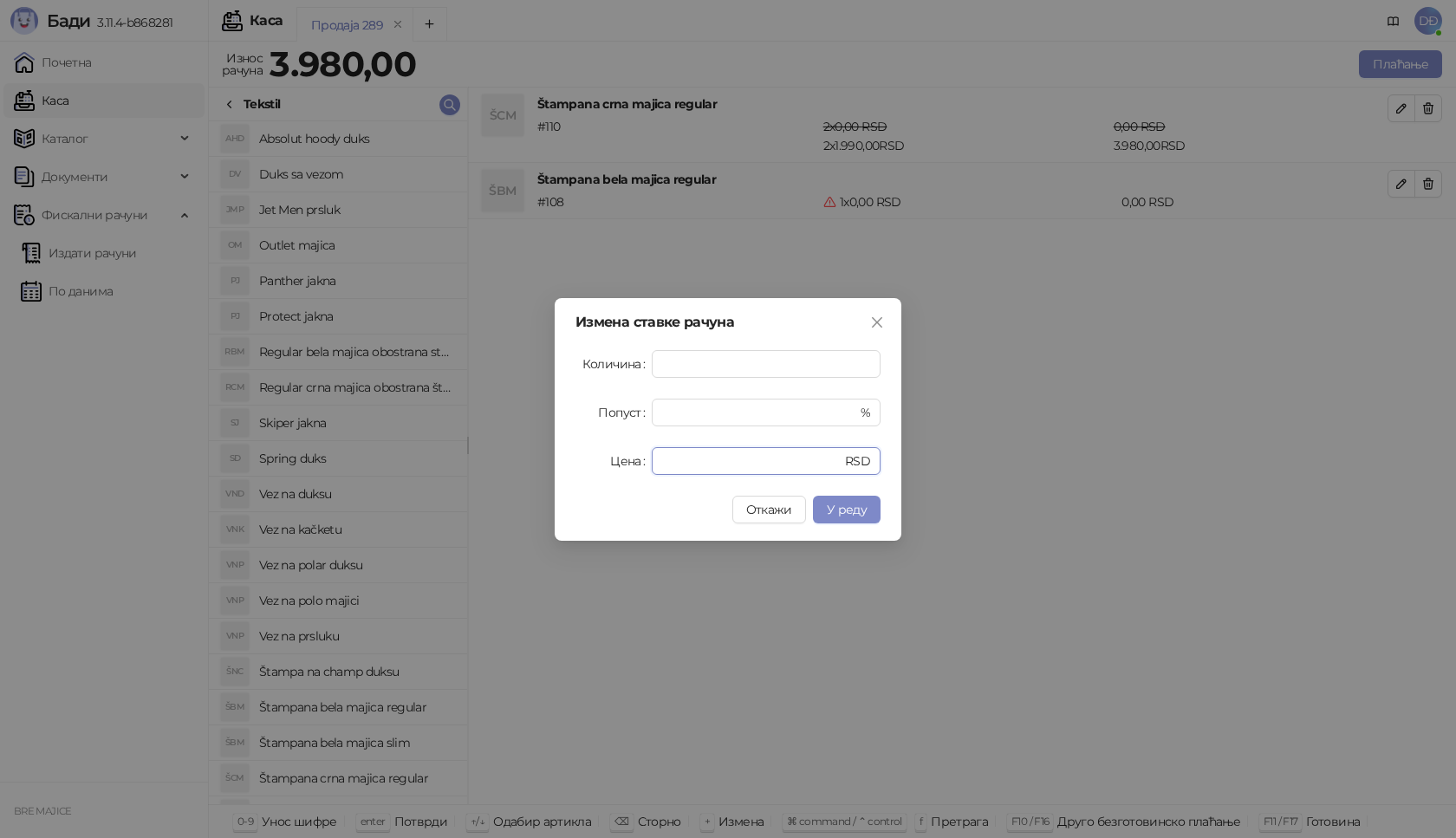
drag, startPoint x: 671, startPoint y: 460, endPoint x: 612, endPoint y: 461, distance: 59.0
click at [612, 461] on div "Цена * RSD" at bounding box center [728, 461] width 305 height 28
click at [856, 512] on span "У реду" at bounding box center [846, 509] width 40 height 16
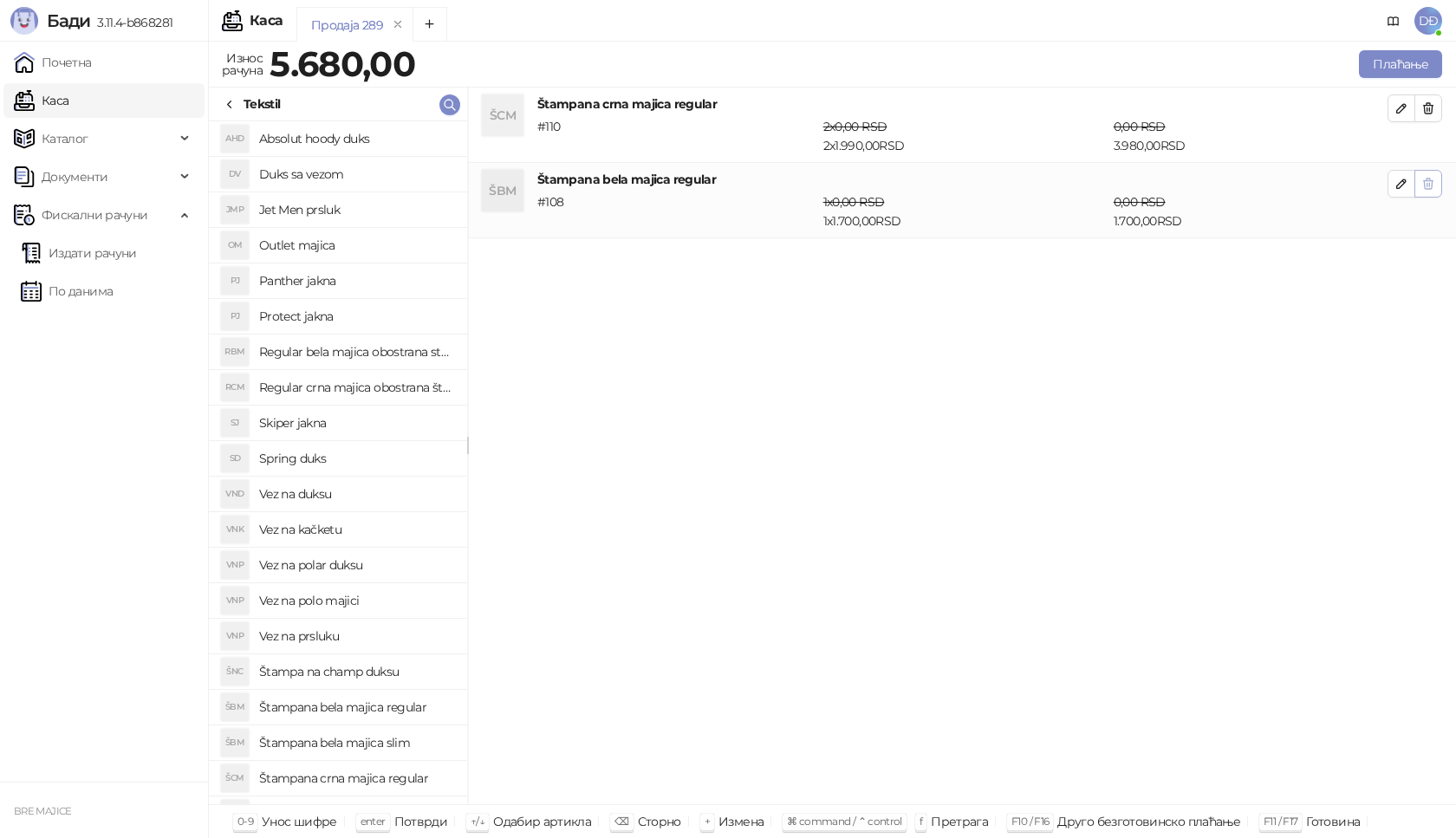
click at [1427, 108] on icon "button" at bounding box center [1429, 108] width 14 height 14
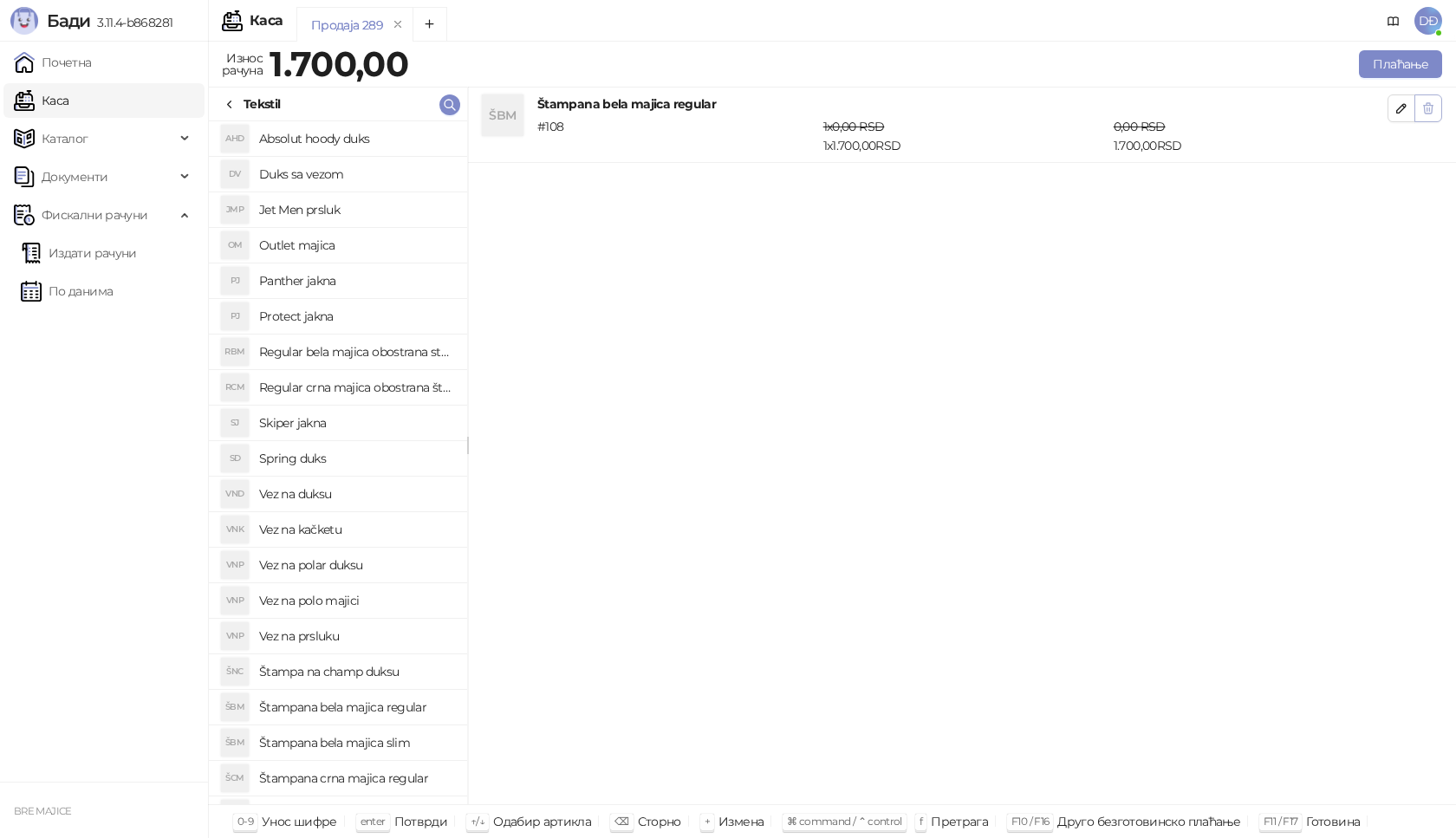
click at [1434, 108] on icon "button" at bounding box center [1429, 108] width 14 height 14
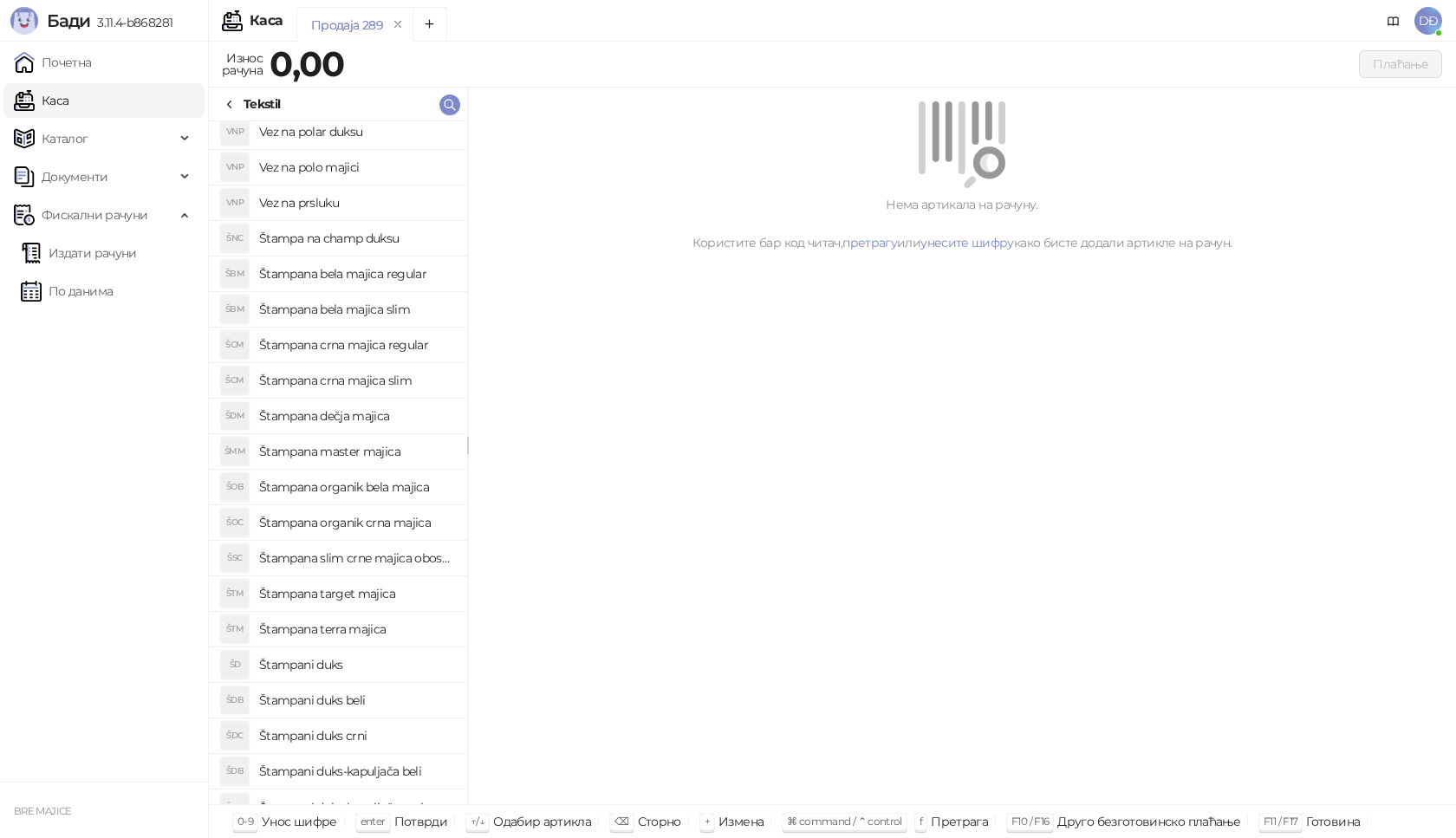
scroll to position [454, 0]
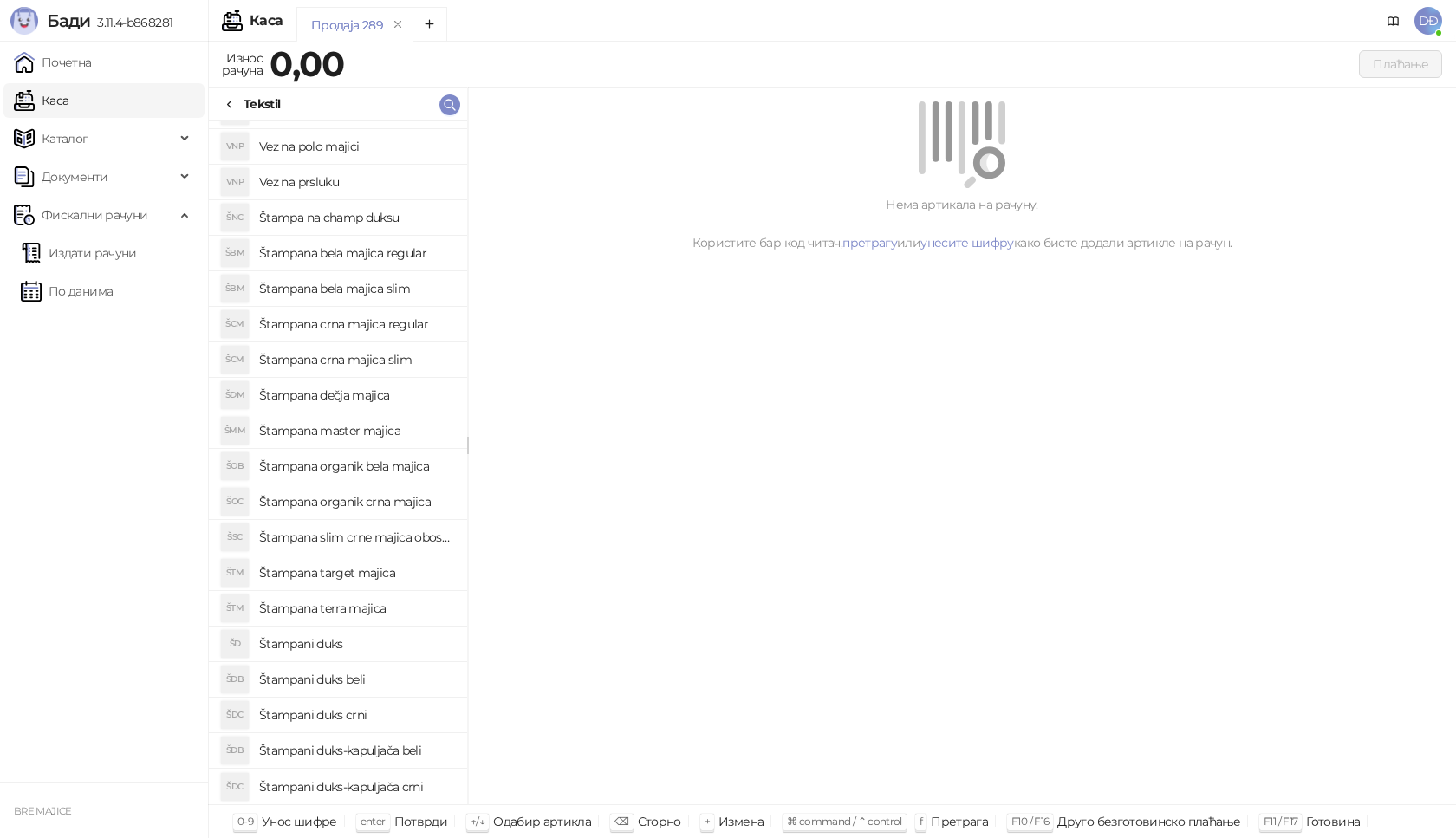
click at [415, 787] on h4 "Štampani duks-kapuljača crni" at bounding box center [356, 787] width 194 height 28
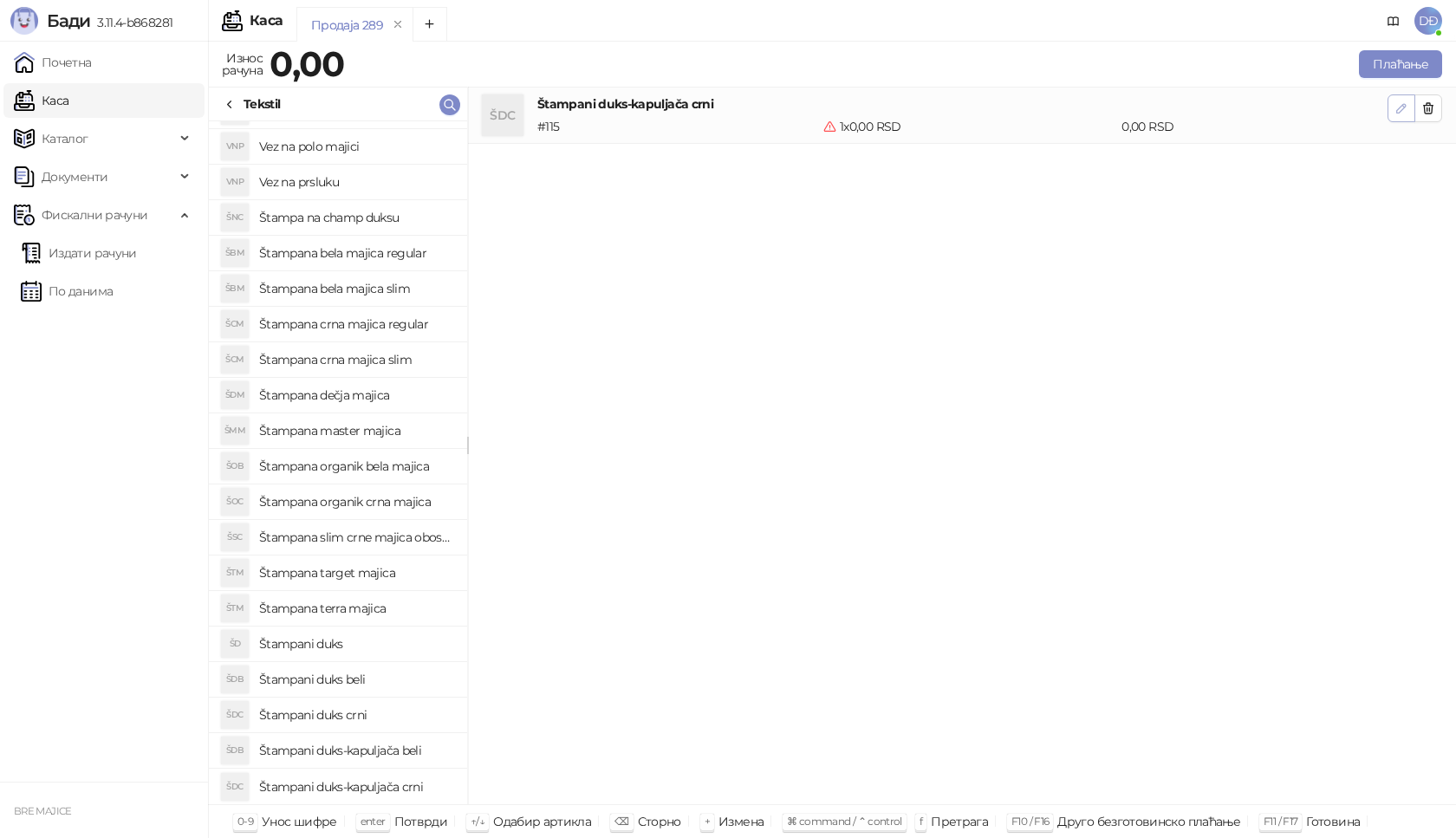
click at [1400, 110] on icon "button" at bounding box center [1402, 108] width 14 height 14
type input "*"
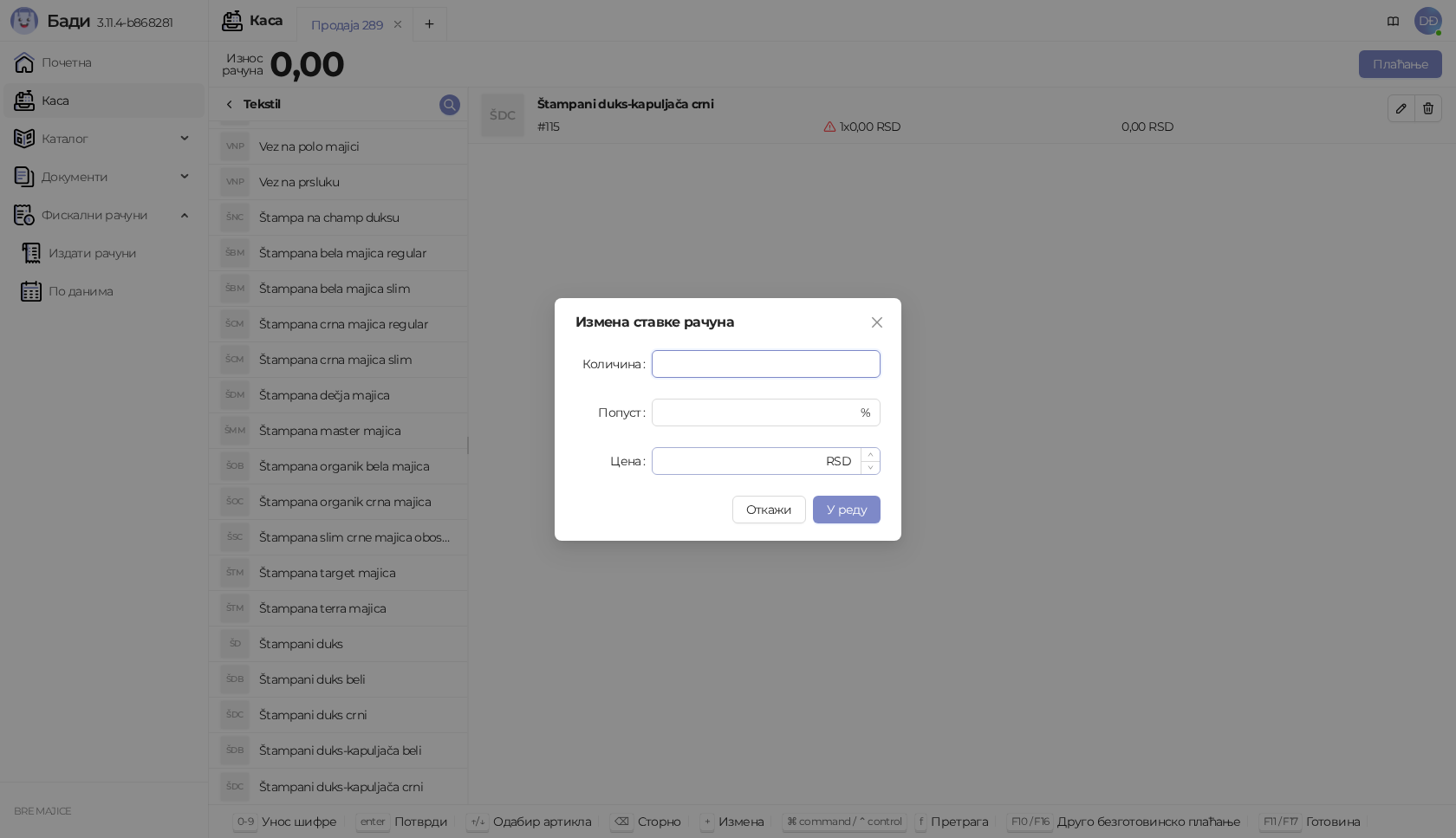
type input "*"
drag, startPoint x: 675, startPoint y: 460, endPoint x: 614, endPoint y: 454, distance: 61.3
click at [624, 459] on div "Цена * RSD" at bounding box center [728, 461] width 305 height 28
type input "****"
click at [847, 504] on span "У реду" at bounding box center [846, 509] width 40 height 16
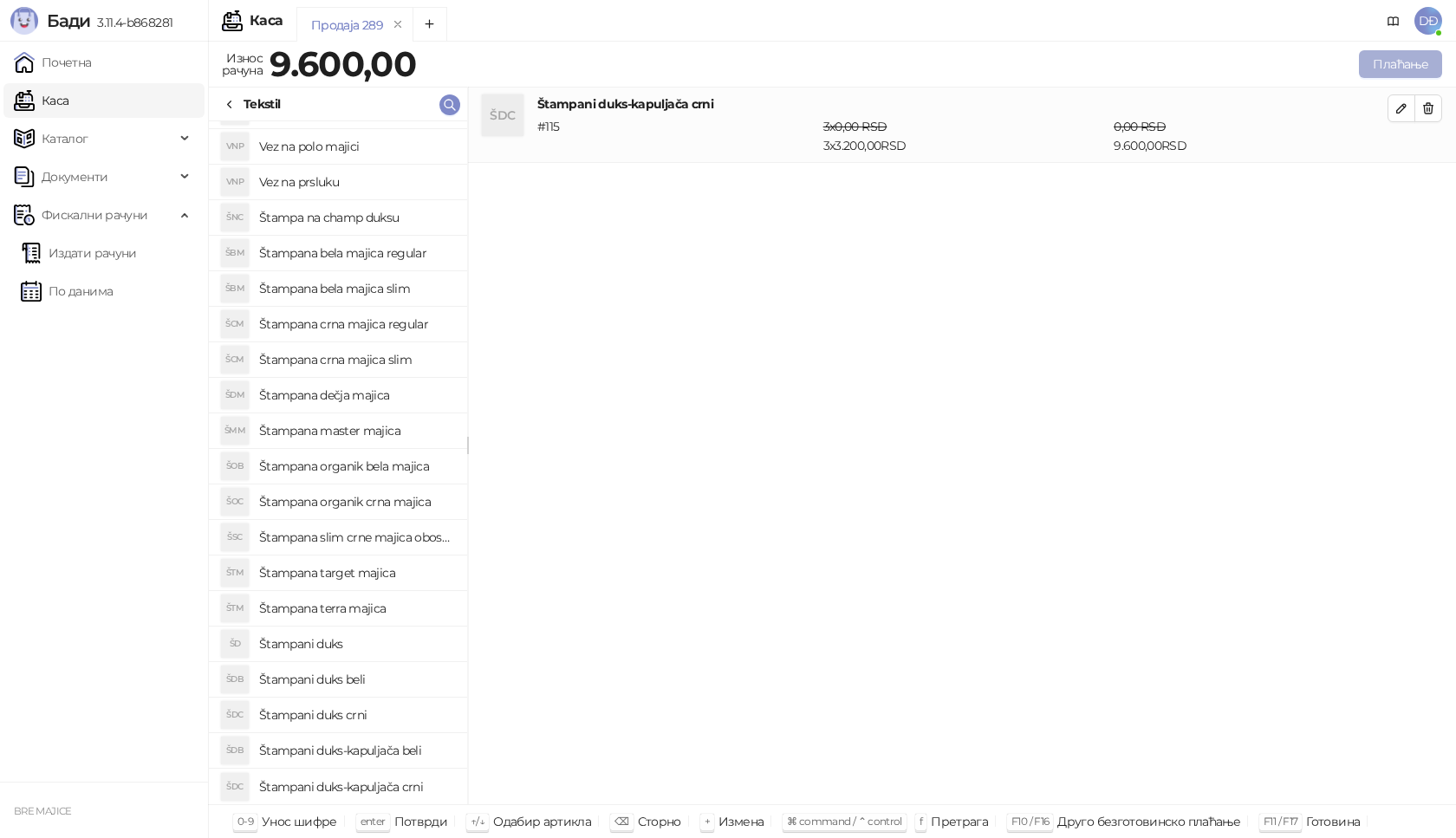
click at [1392, 68] on button "Плаћање" at bounding box center [1400, 64] width 83 height 28
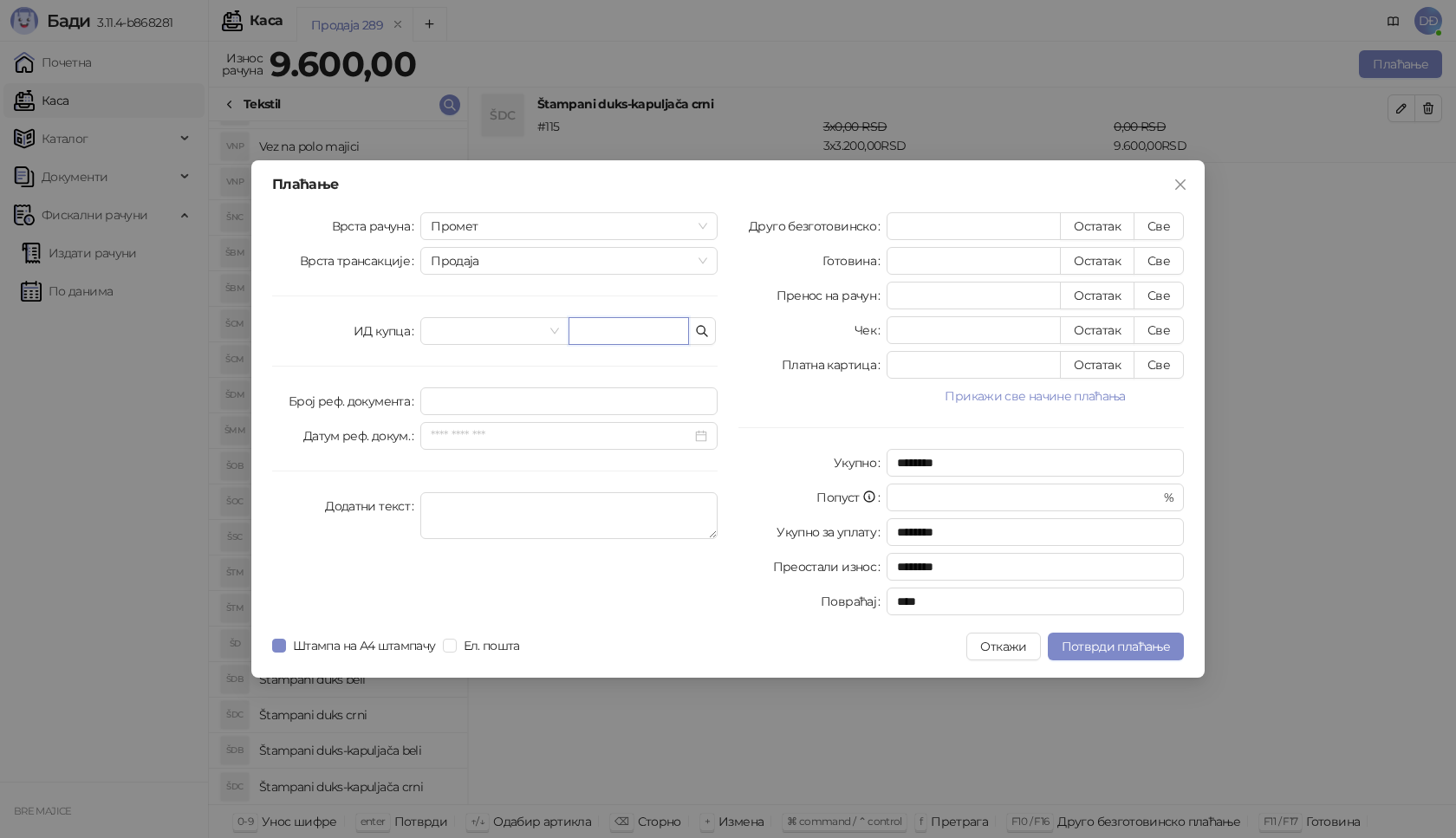
click at [612, 331] on input "text" at bounding box center [629, 331] width 121 height 28
paste input "**********"
type input "**********"
click at [1167, 223] on button "Све" at bounding box center [1159, 227] width 50 height 28
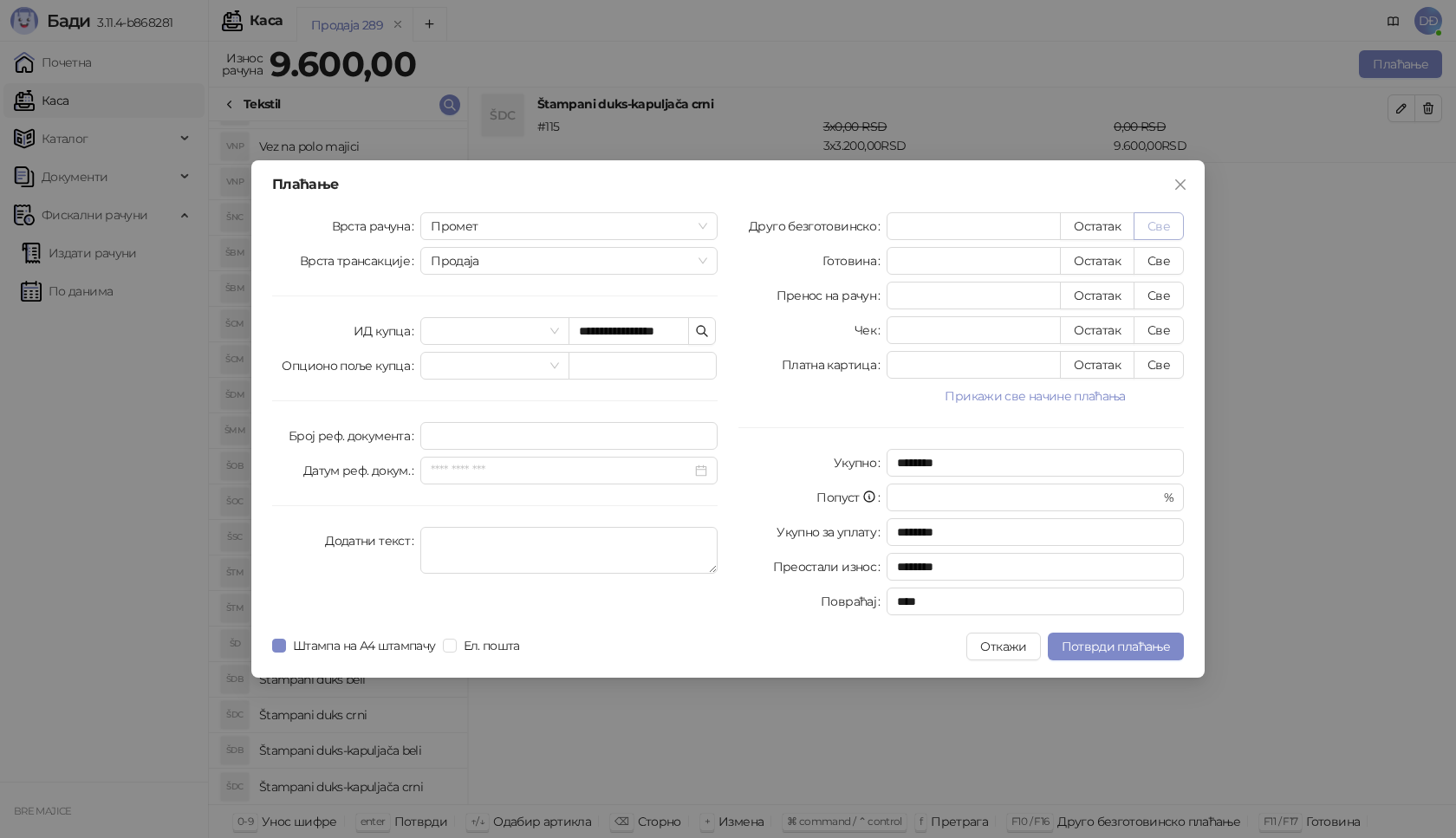
type input "****"
click at [1109, 648] on span "Потврди плаћање" at bounding box center [1116, 646] width 108 height 16
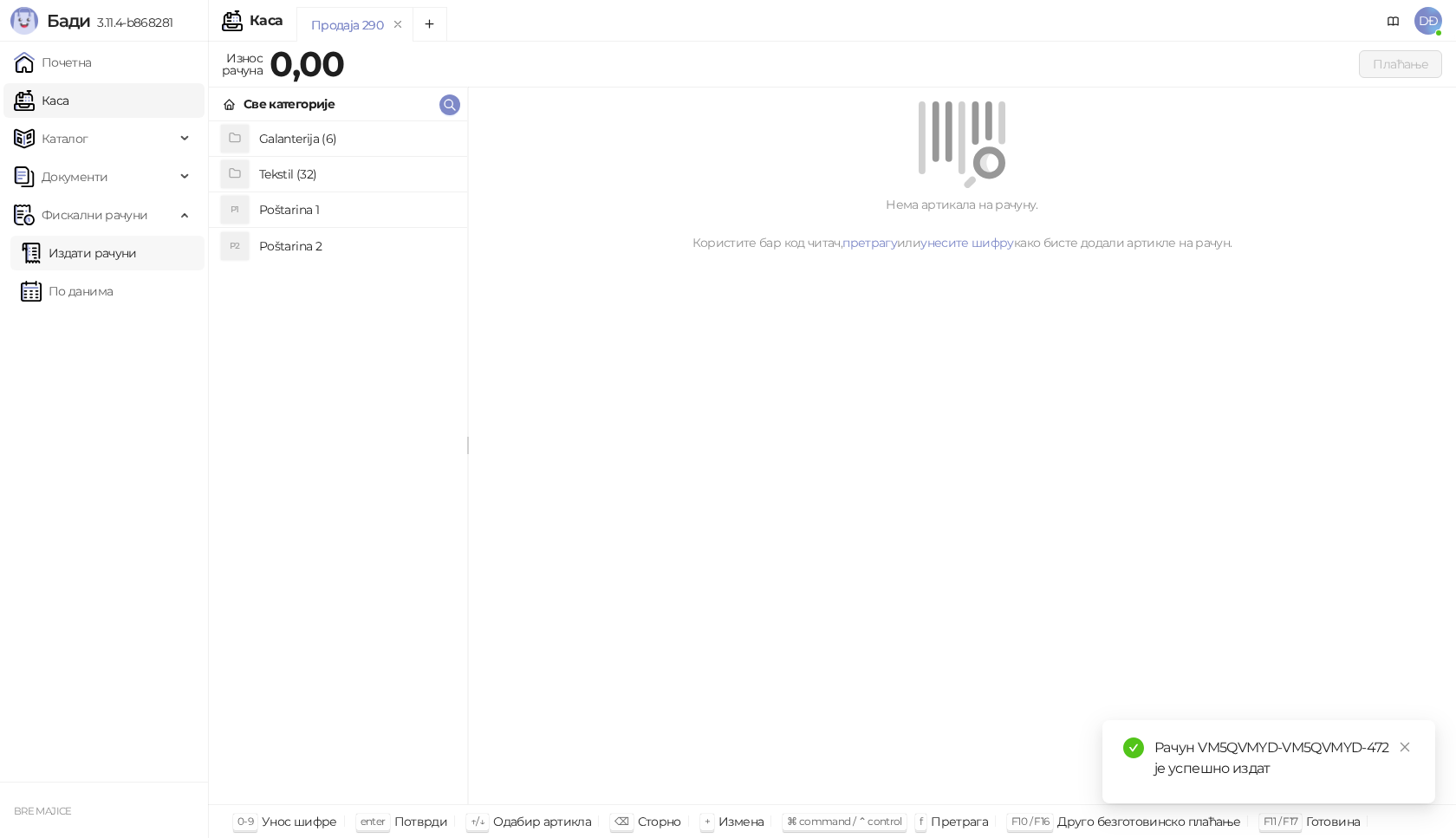
click at [125, 245] on link "Издати рачуни" at bounding box center [79, 253] width 116 height 35
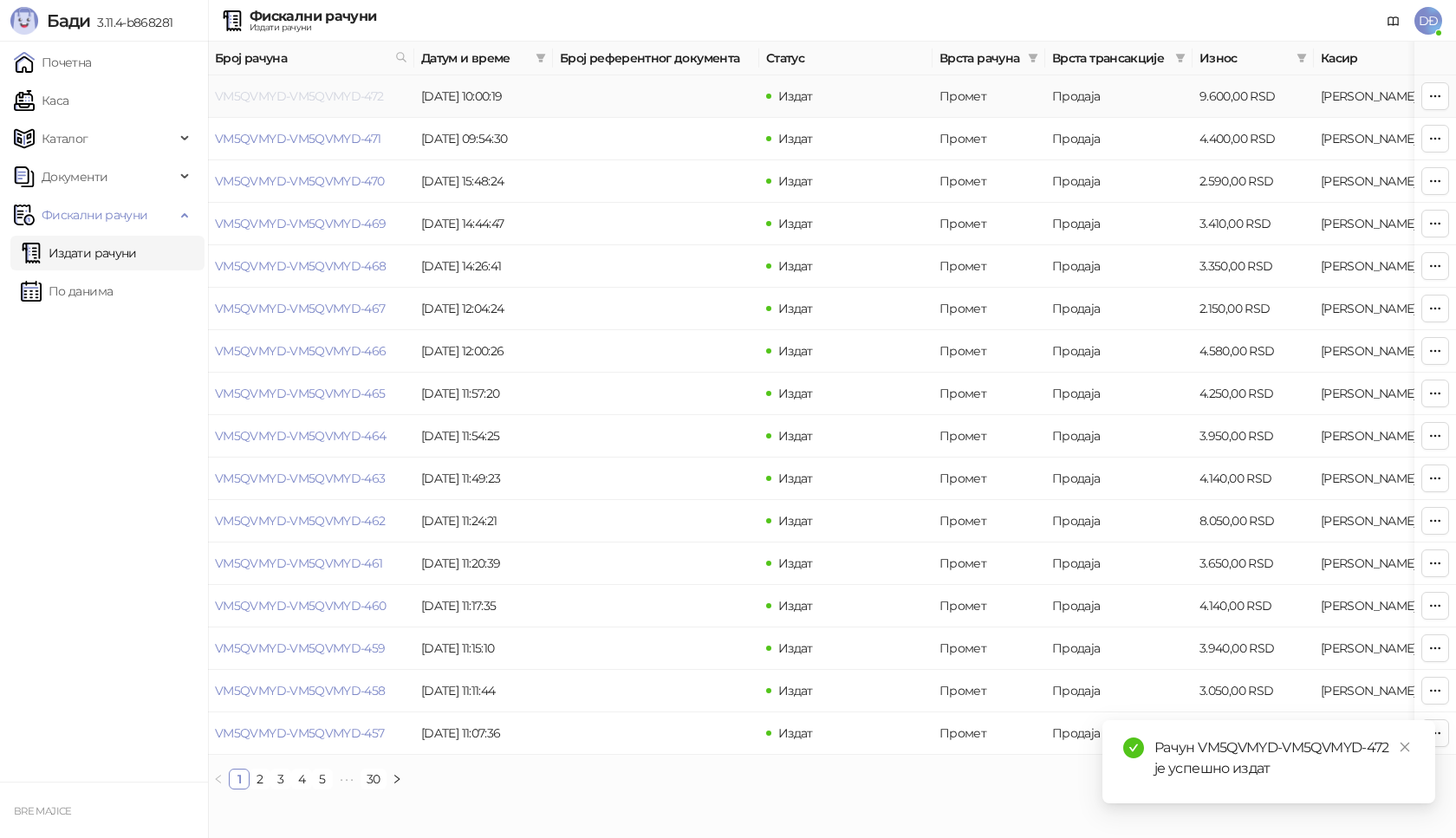
click at [277, 95] on link "VM5QVMYD-VM5QVMYD-472" at bounding box center [299, 96] width 169 height 16
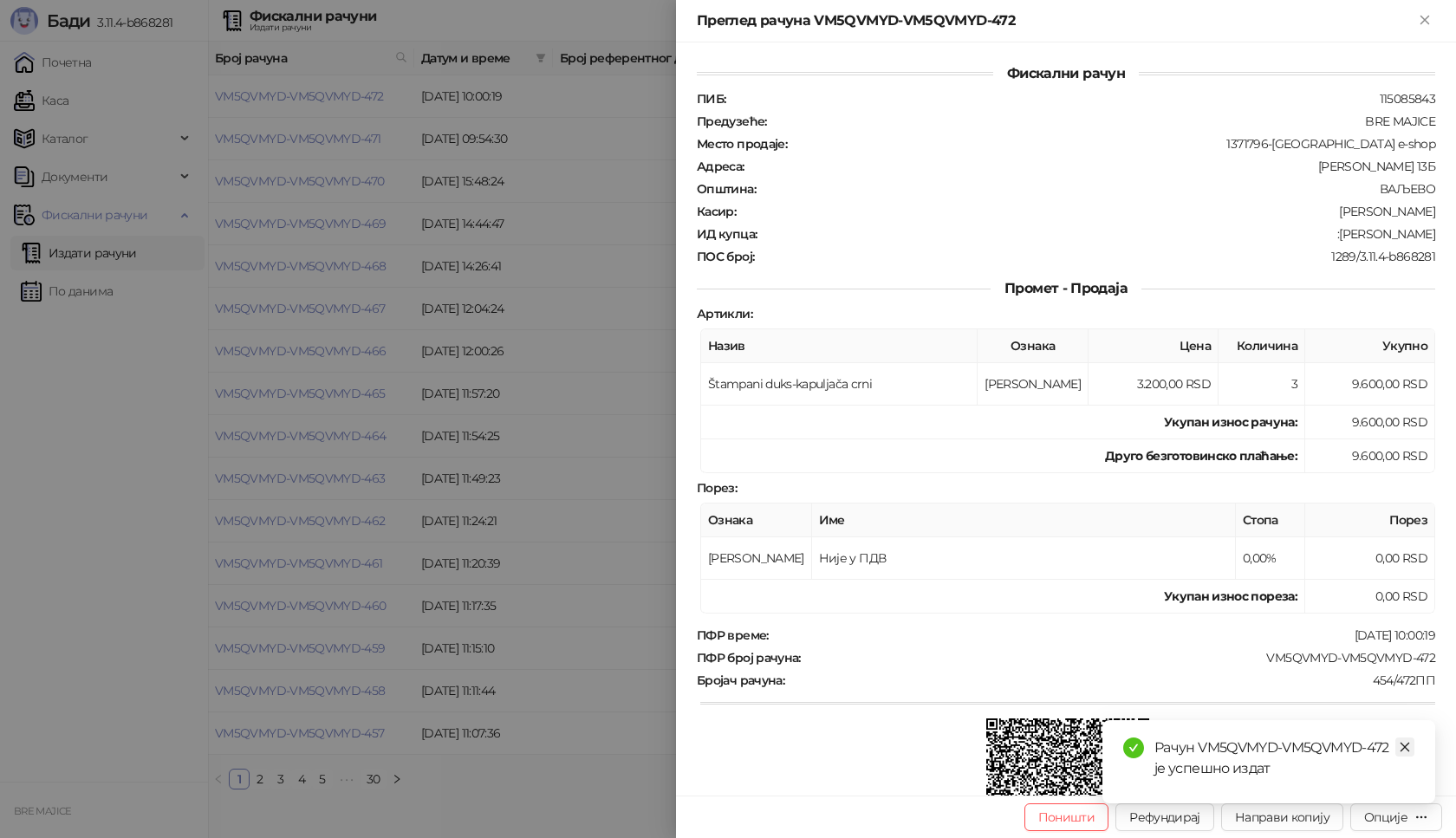
click at [1411, 745] on link "Close" at bounding box center [1404, 746] width 19 height 19
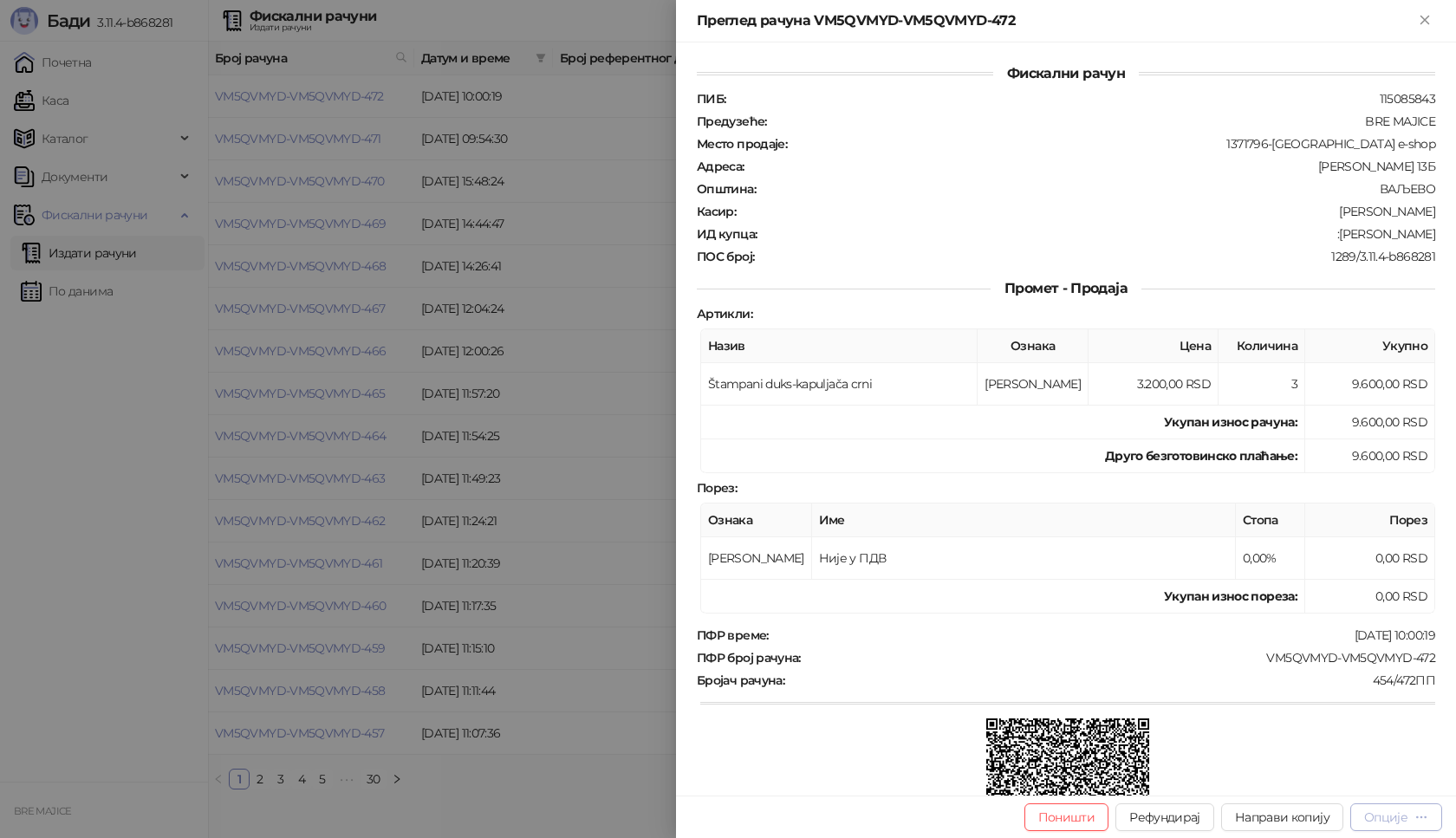
click at [1402, 819] on div "Опције" at bounding box center [1385, 817] width 43 height 16
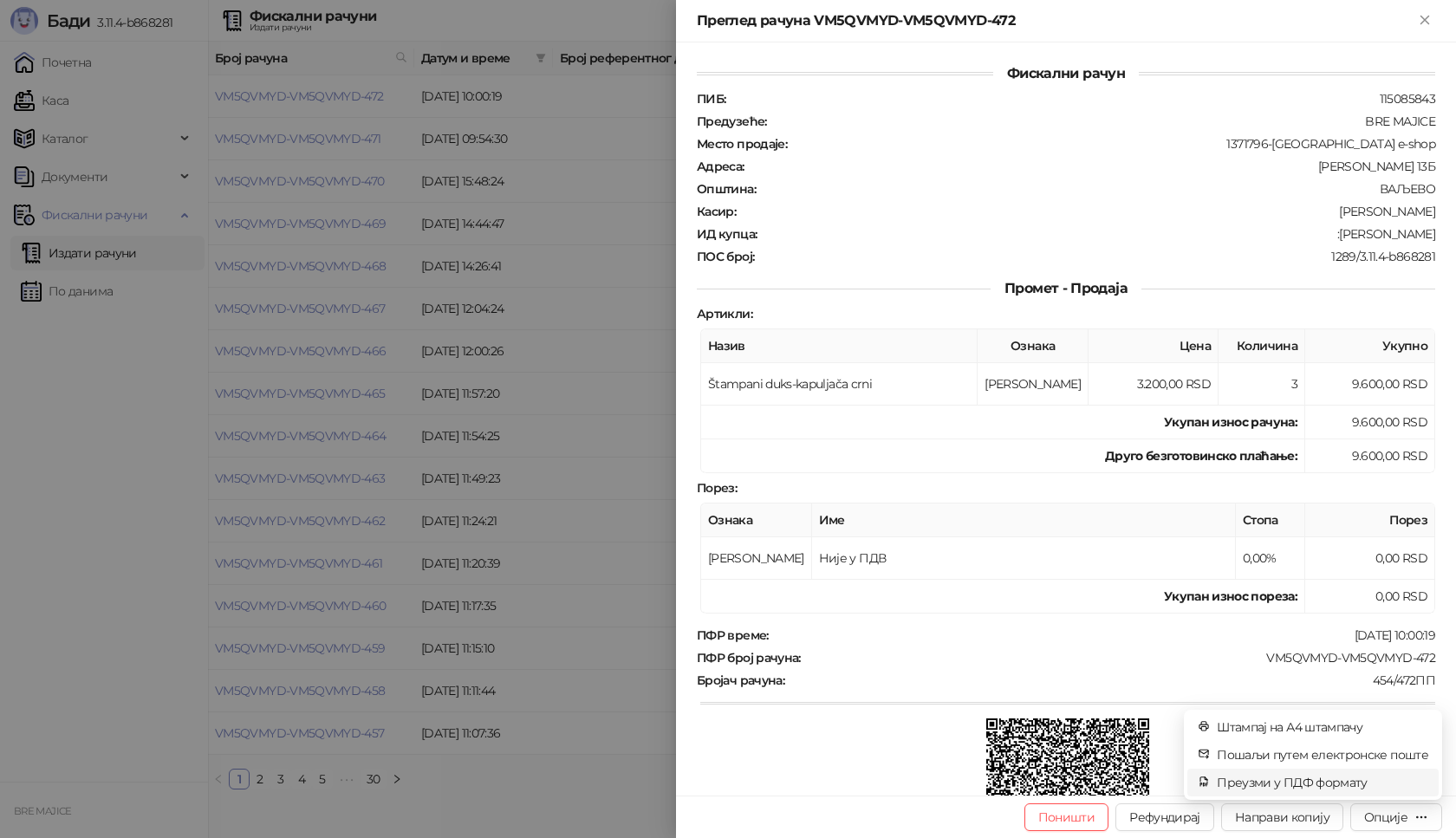
click at [1381, 780] on span "Преузми у ПДФ формату" at bounding box center [1323, 782] width 212 height 19
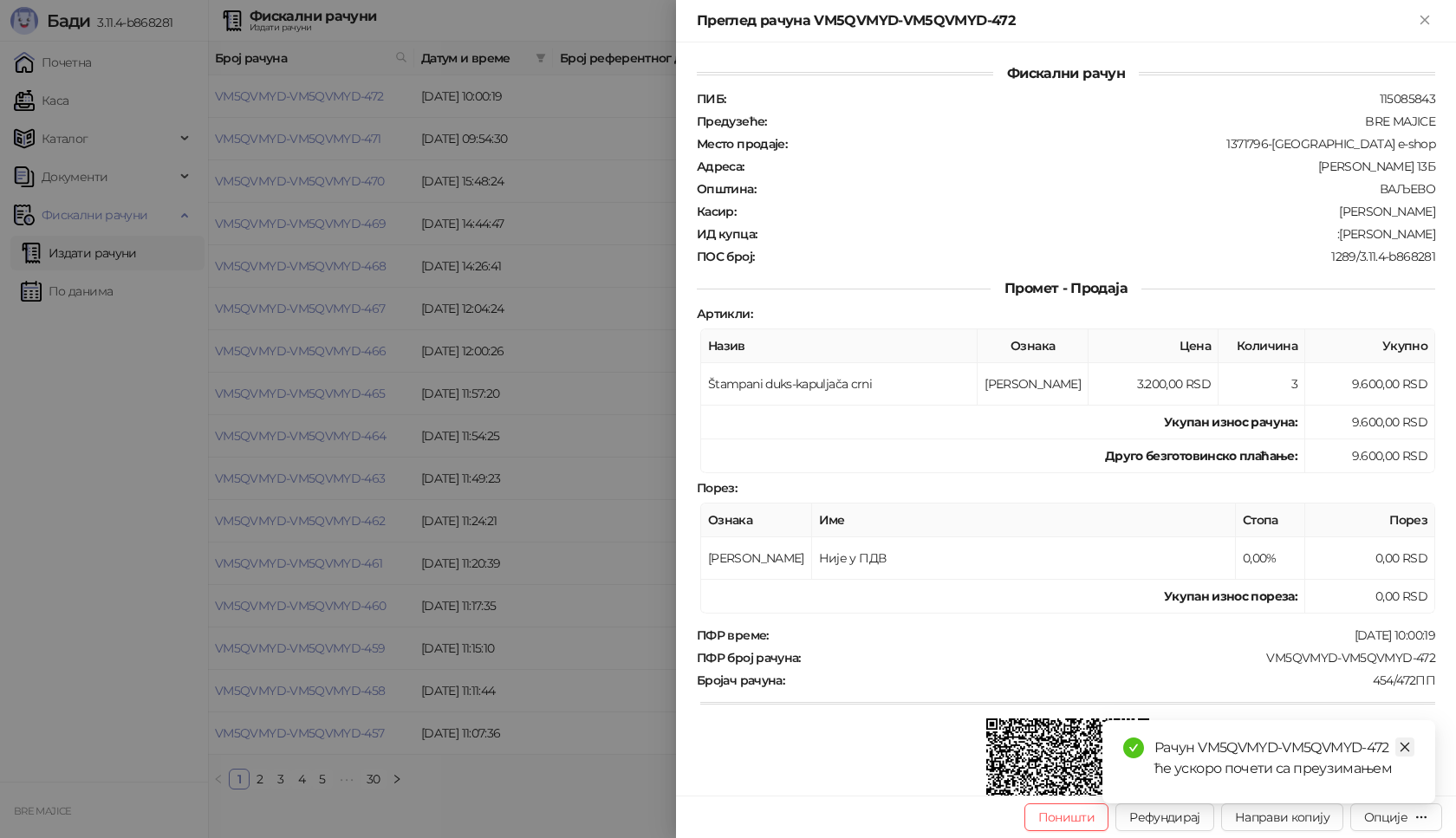
click at [1402, 744] on icon "close" at bounding box center [1406, 747] width 10 height 10
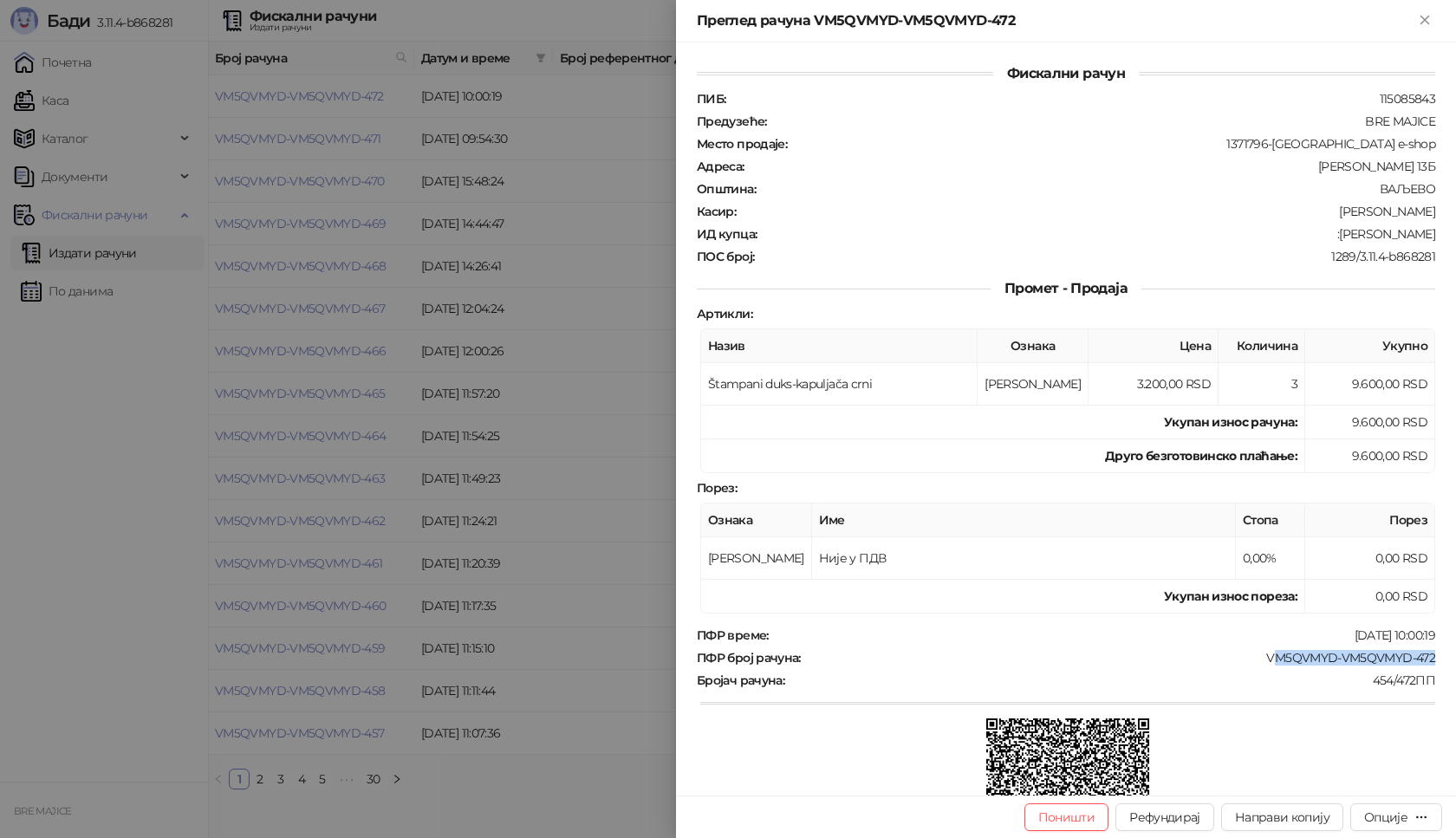
drag, startPoint x: 1429, startPoint y: 652, endPoint x: 1257, endPoint y: 656, distance: 172.0
click at [1258, 656] on div "Фискални рачун ПИБ : 115085843 Предузеће : BRE MAJICE Место продаје : 1371796-B…" at bounding box center [1066, 419] width 780 height 753
click at [1256, 656] on div "VM5QVMYD-VM5QVMYD-472" at bounding box center [1119, 658] width 635 height 16
drag, startPoint x: 1426, startPoint y: 656, endPoint x: 1251, endPoint y: 657, distance: 175.0
click at [1251, 657] on div "Фискални рачун ПИБ : 115085843 Предузеће : BRE MAJICE Место продаје : 1371796-B…" at bounding box center [1066, 419] width 780 height 753
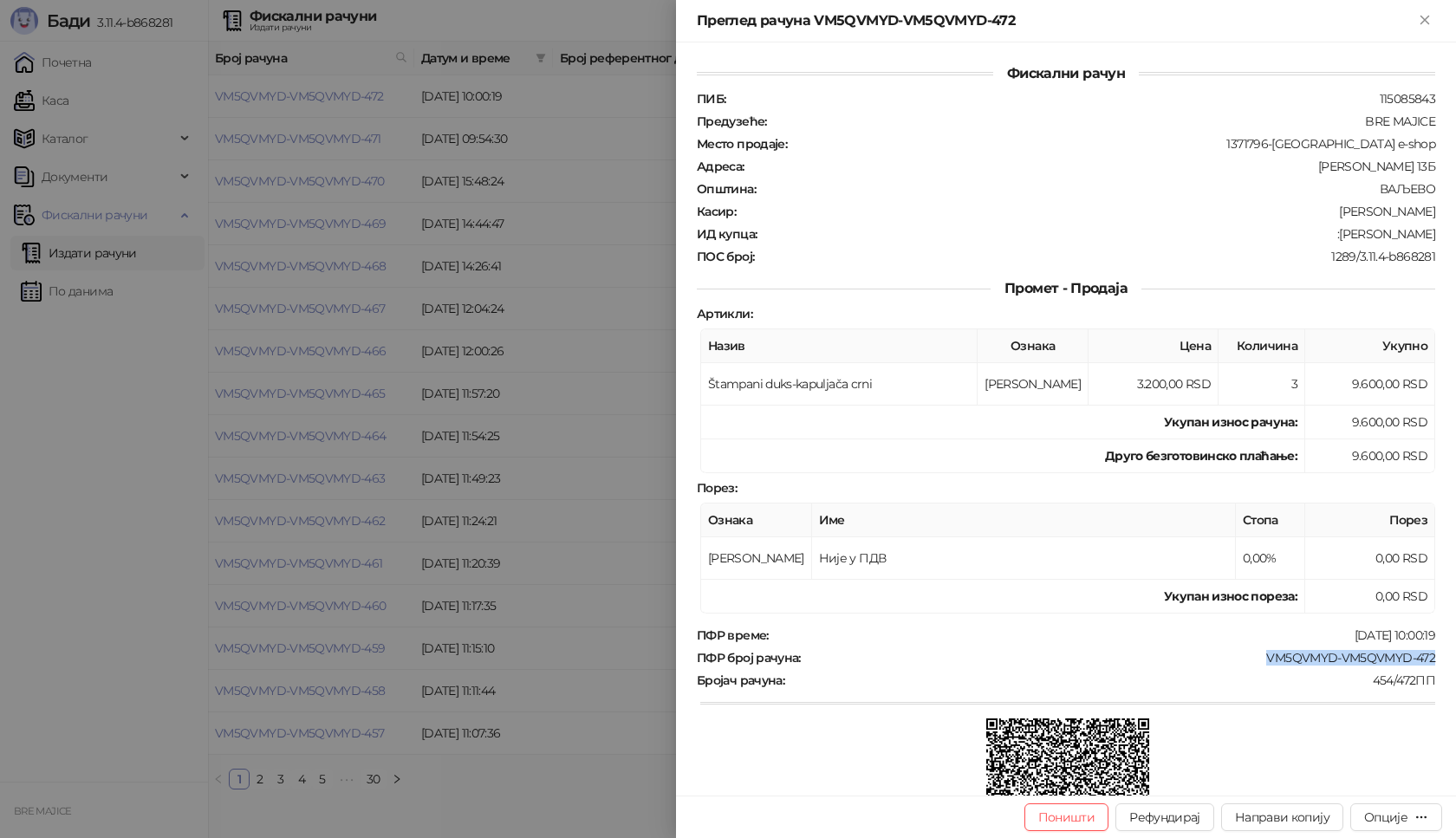
copy div "VM5QVMYD-VM5QVMYD-472"
drag, startPoint x: 1424, startPoint y: 232, endPoint x: 1323, endPoint y: 235, distance: 101.0
click at [1323, 235] on div "Фискални рачун ПИБ : 115085843 Предузеће : BRE MAJICE Место продаје : 1371796-B…" at bounding box center [1066, 419] width 780 height 753
copy div "[PERSON_NAME]"
click at [1429, 22] on icon "Close" at bounding box center [1425, 20] width 16 height 16
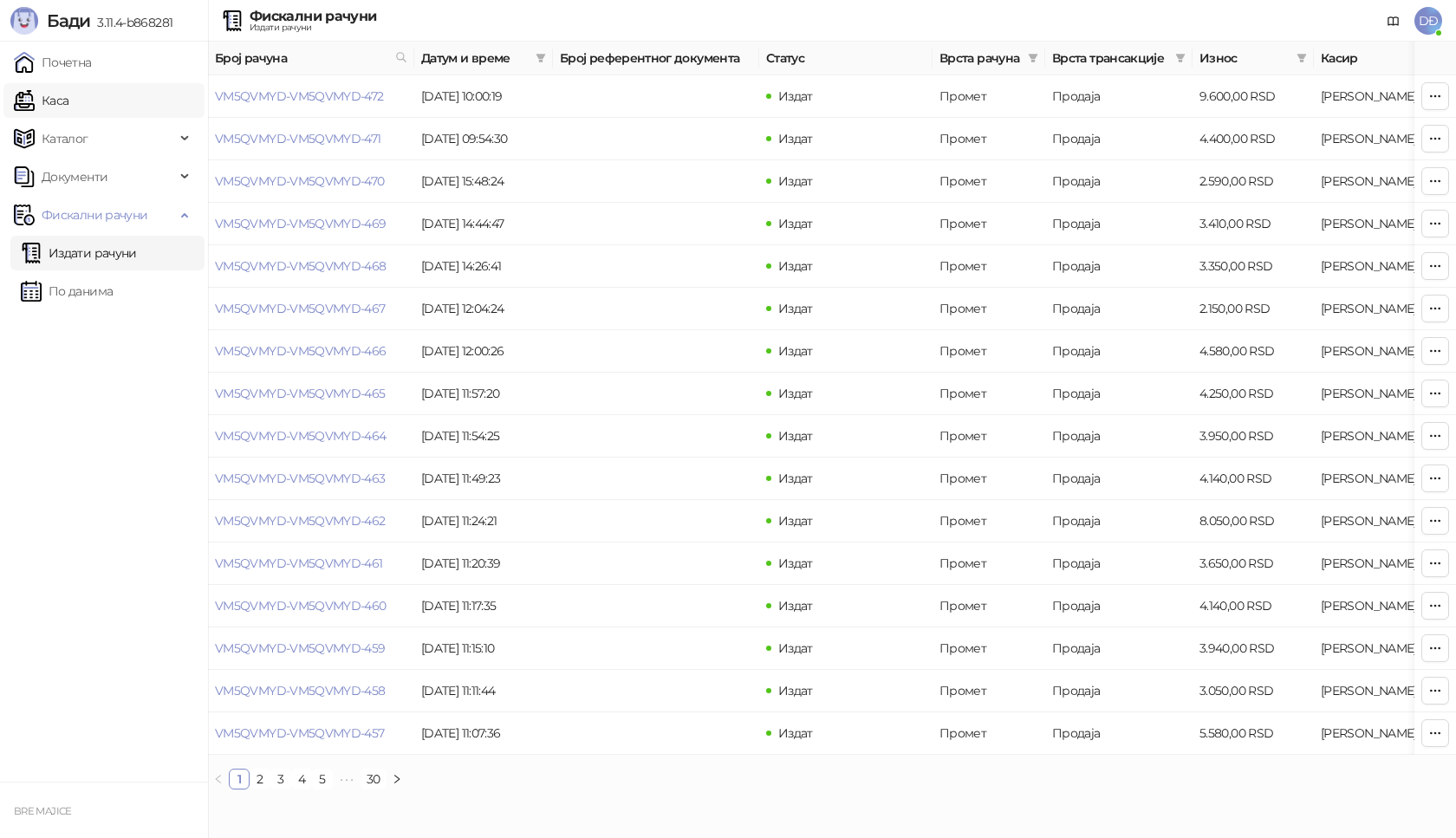
click at [49, 94] on link "Каса" at bounding box center [41, 100] width 55 height 35
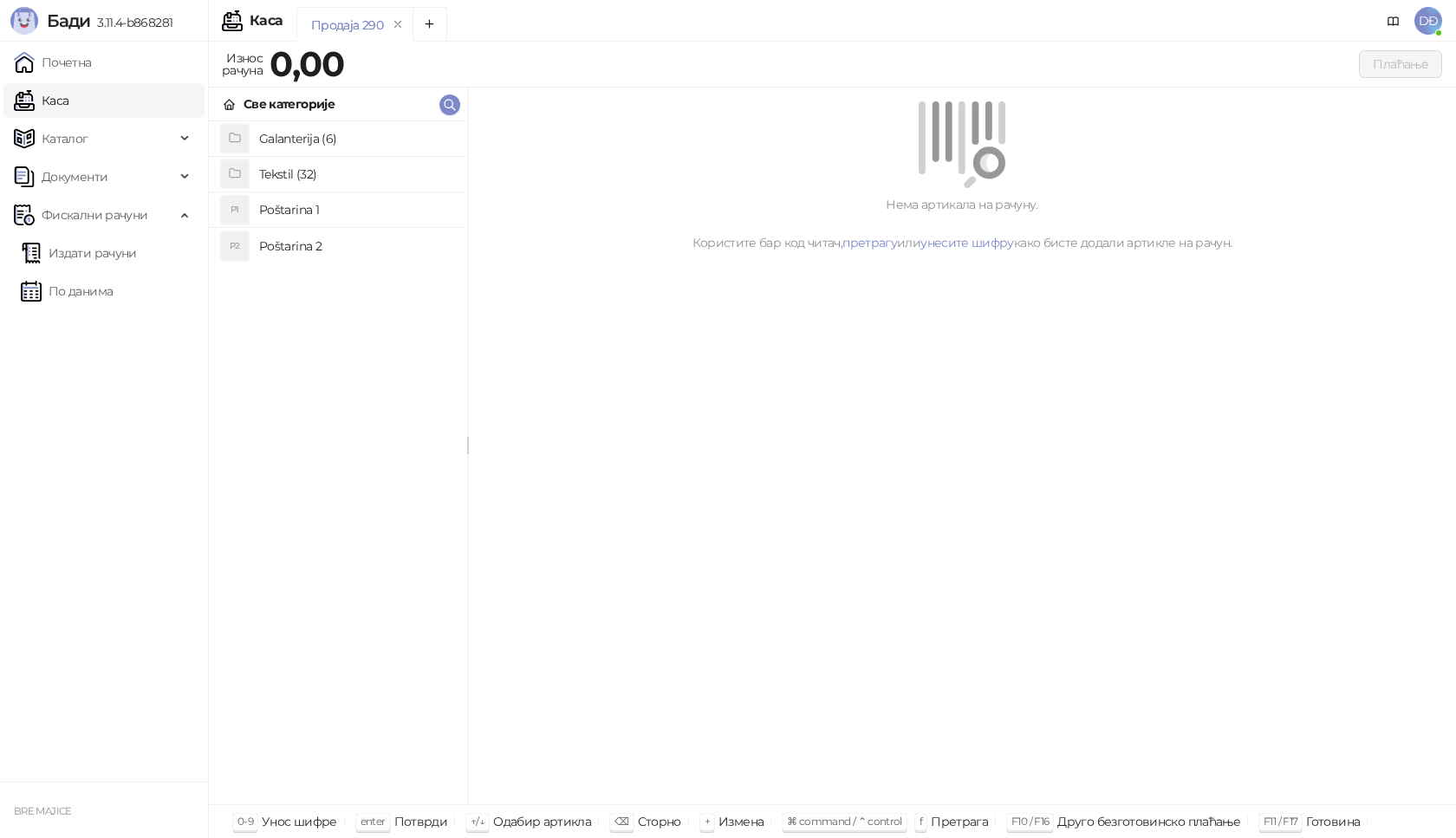
click at [276, 212] on h4 "Poštarina 1" at bounding box center [356, 210] width 194 height 28
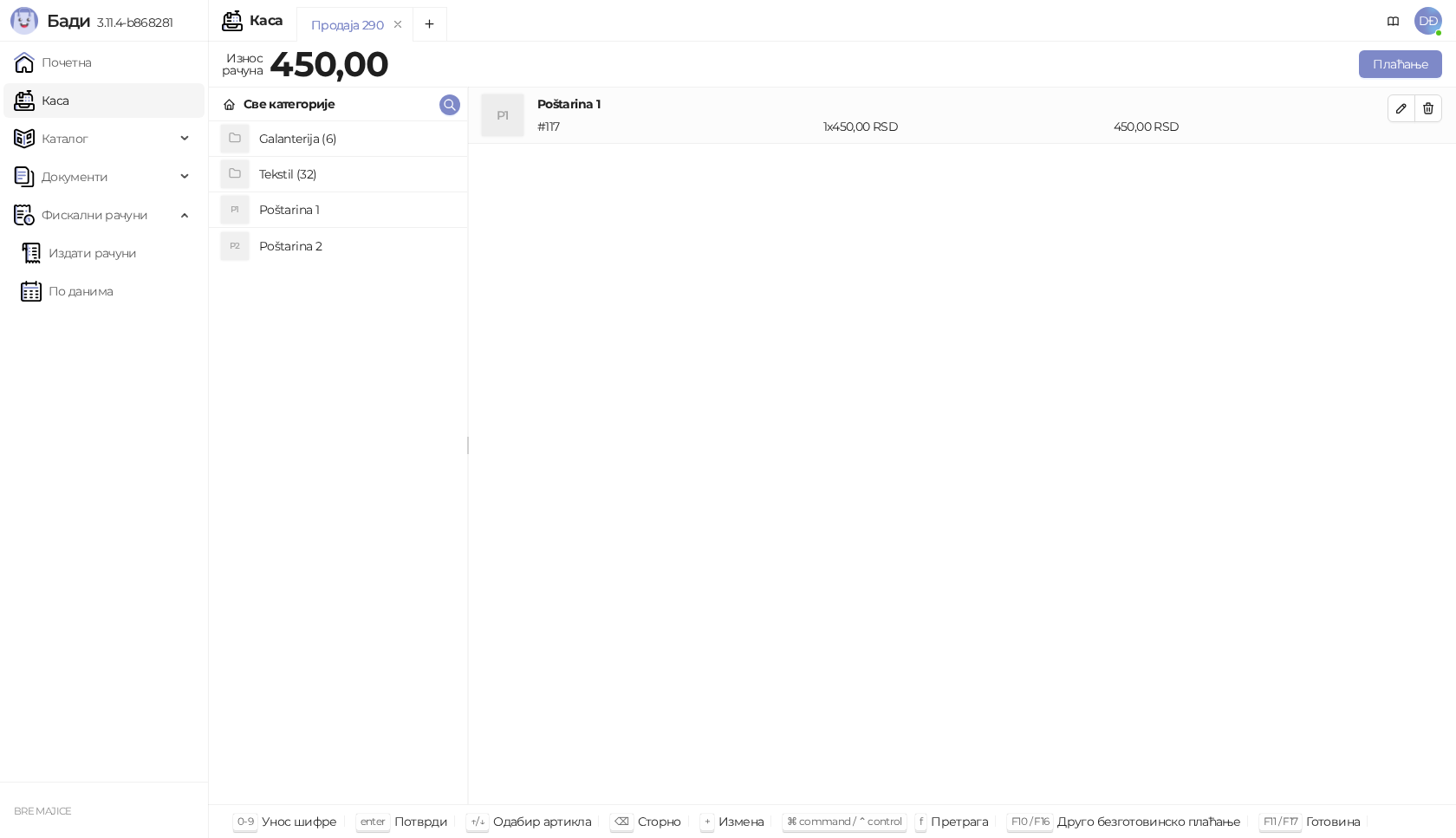
click at [289, 173] on h4 "Tekstil (32)" at bounding box center [356, 174] width 194 height 28
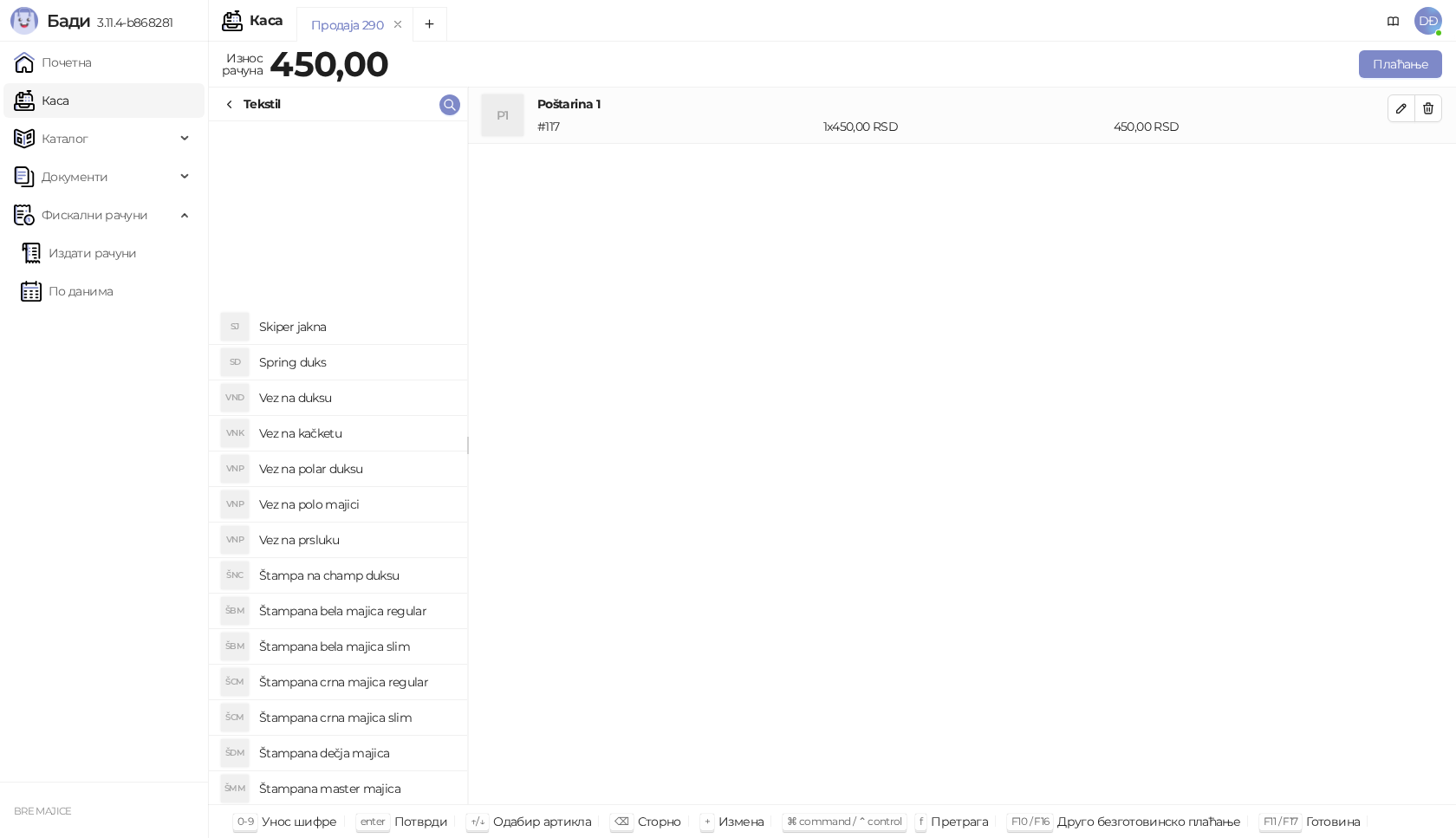
scroll to position [347, 0]
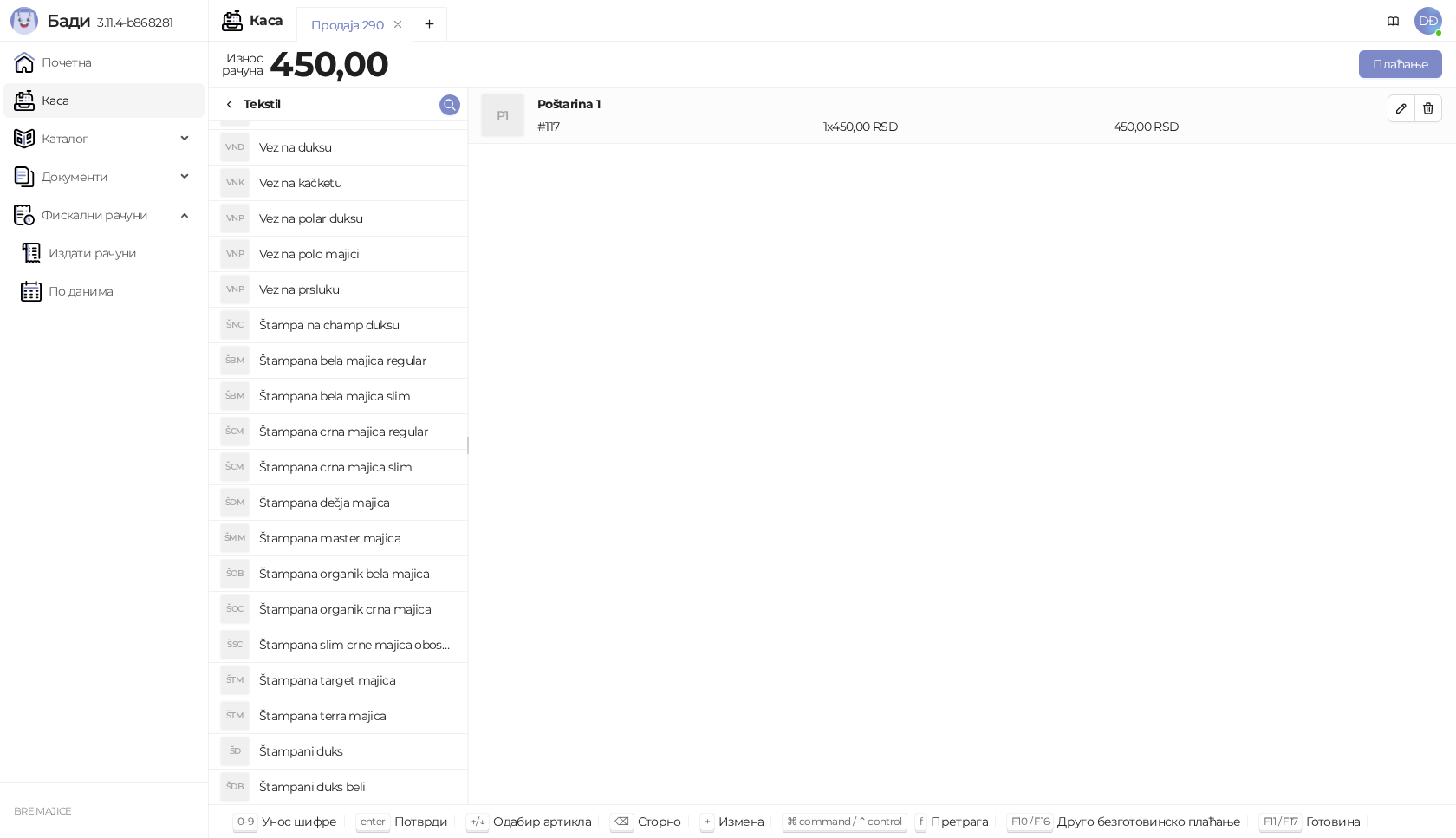
click at [370, 428] on h4 "Štampana crna majica regular" at bounding box center [356, 431] width 194 height 28
click at [1402, 165] on icon "button" at bounding box center [1402, 165] width 14 height 14
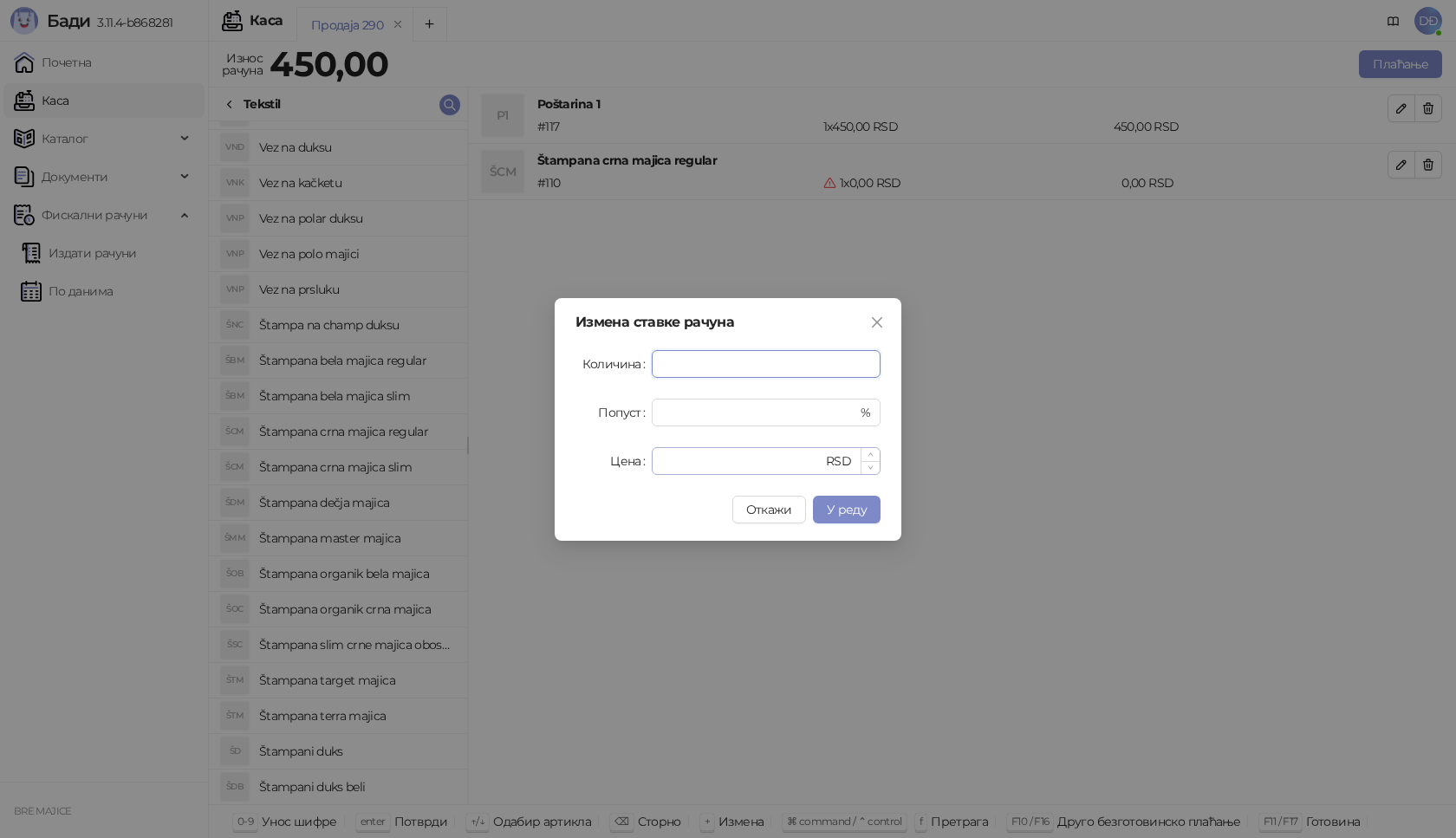
type input "*"
drag, startPoint x: 693, startPoint y: 455, endPoint x: 584, endPoint y: 466, distance: 109.6
click at [584, 466] on div "Цена * RSD" at bounding box center [728, 461] width 305 height 28
type input "****"
click at [843, 514] on span "У реду" at bounding box center [846, 509] width 40 height 16
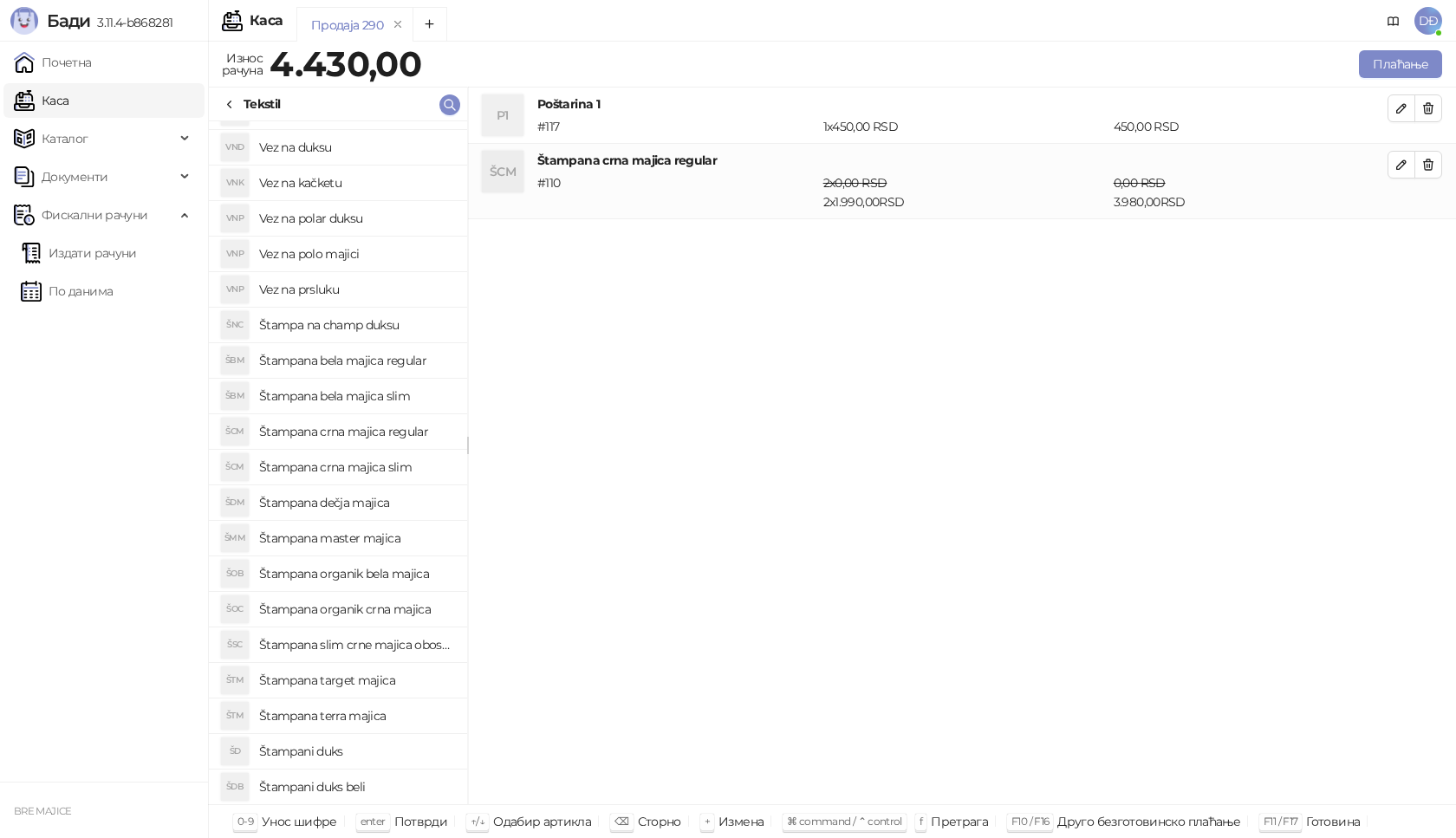
click at [388, 364] on h4 "Štampana bela majica regular" at bounding box center [356, 361] width 194 height 28
click at [1408, 238] on icon "button" at bounding box center [1402, 240] width 14 height 14
type input "*"
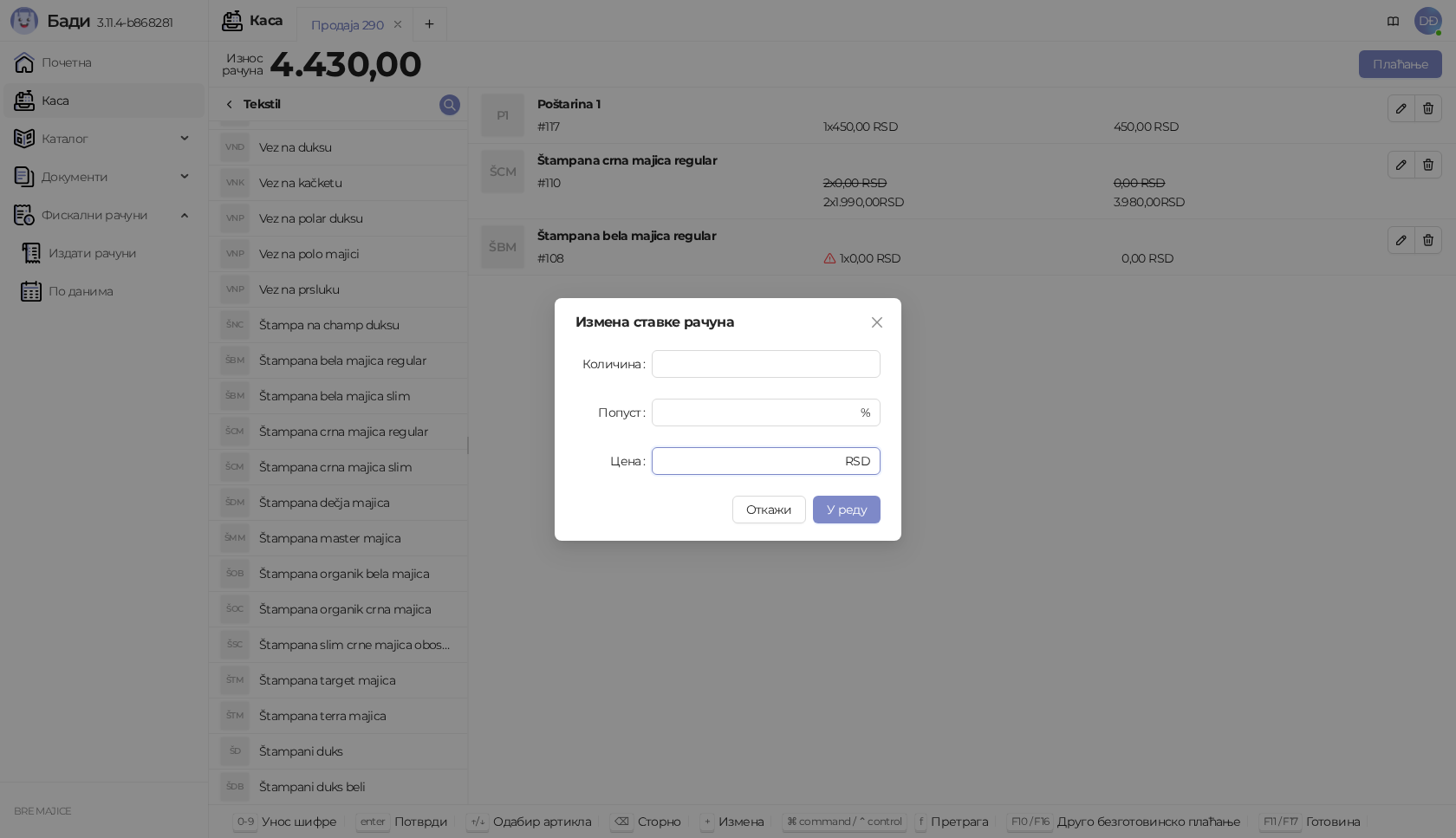
drag, startPoint x: 699, startPoint y: 460, endPoint x: 602, endPoint y: 454, distance: 97.2
click at [602, 454] on div "Цена * RSD" at bounding box center [728, 461] width 305 height 28
type input "****"
click at [871, 516] on button "У реду" at bounding box center [847, 509] width 68 height 28
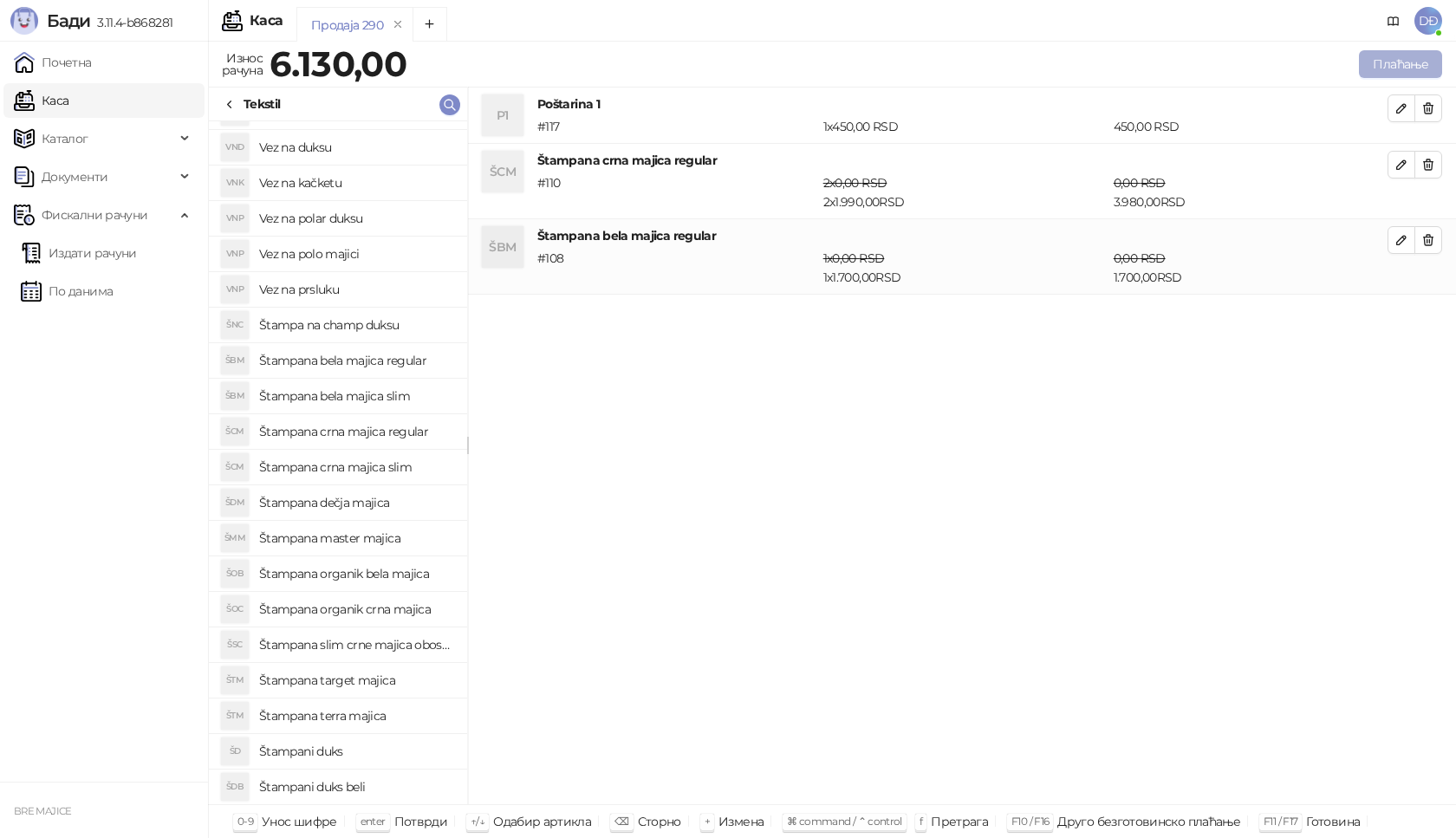
click at [1397, 67] on button "Плаћање" at bounding box center [1400, 64] width 83 height 28
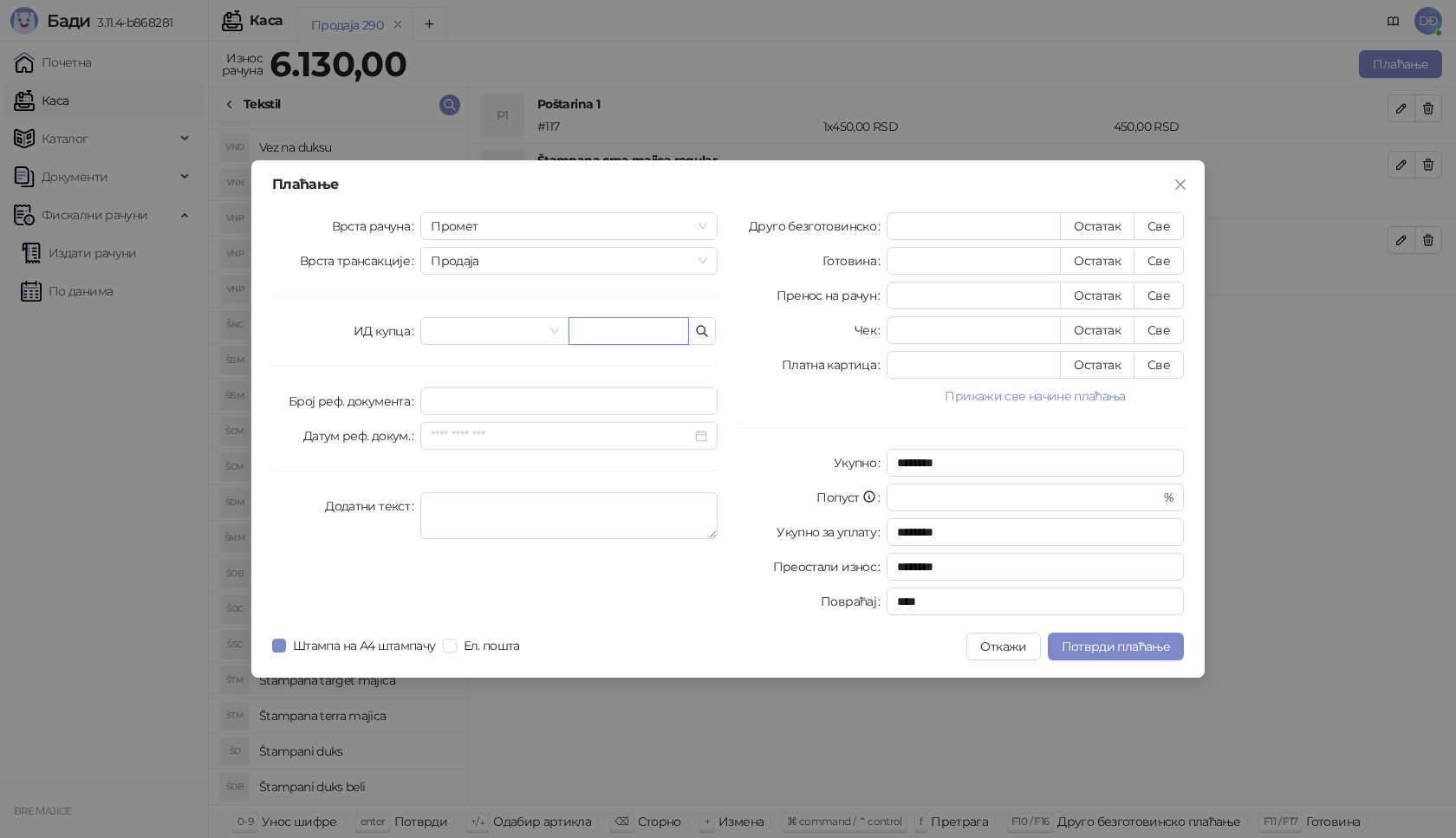
click at [590, 330] on input "text" at bounding box center [629, 331] width 121 height 28
paste input "**********"
type input "**********"
click at [1162, 224] on button "Све" at bounding box center [1159, 227] width 50 height 28
type input "****"
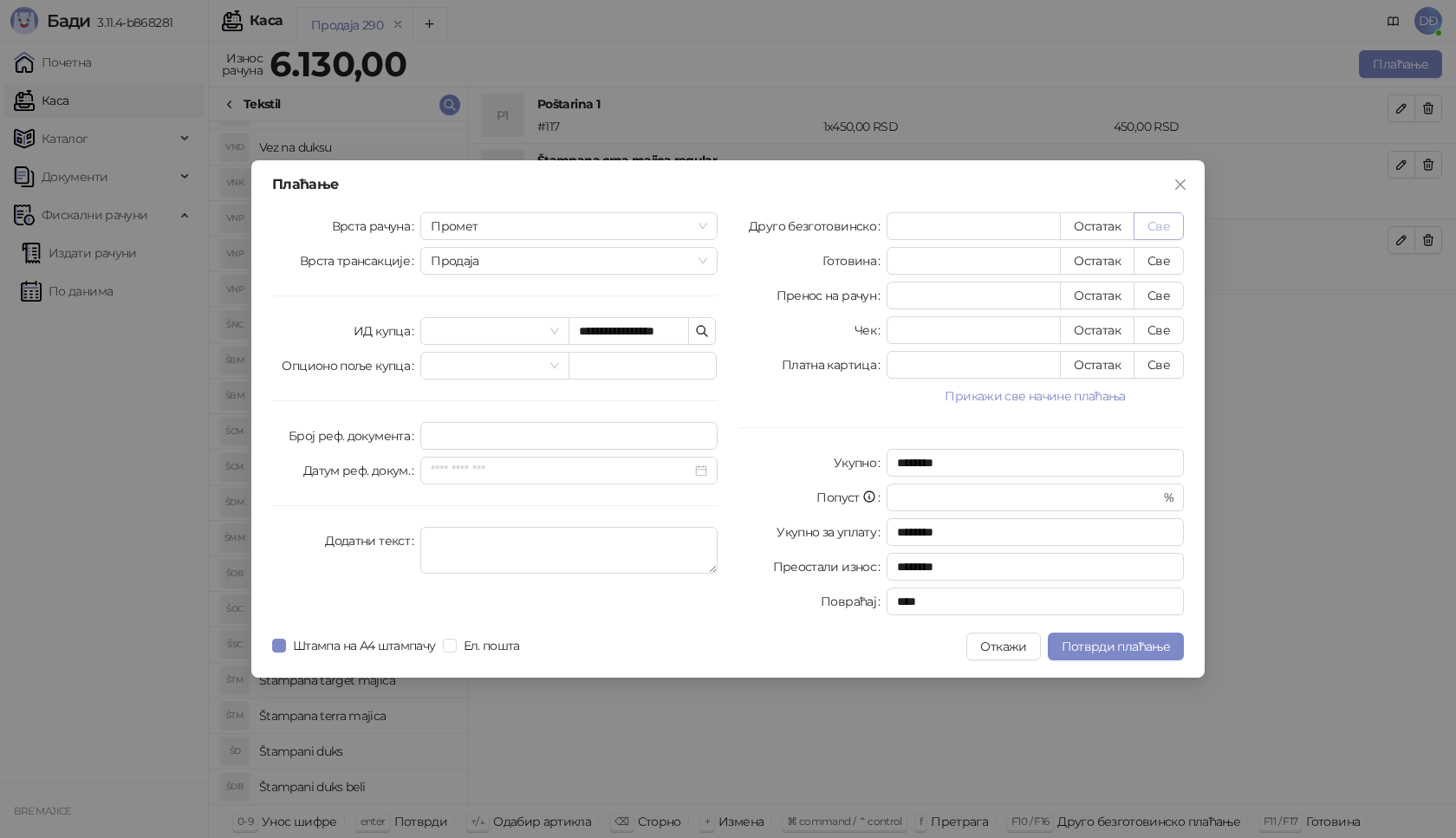
type input "****"
click at [1103, 657] on button "Потврди плаћање" at bounding box center [1116, 646] width 136 height 28
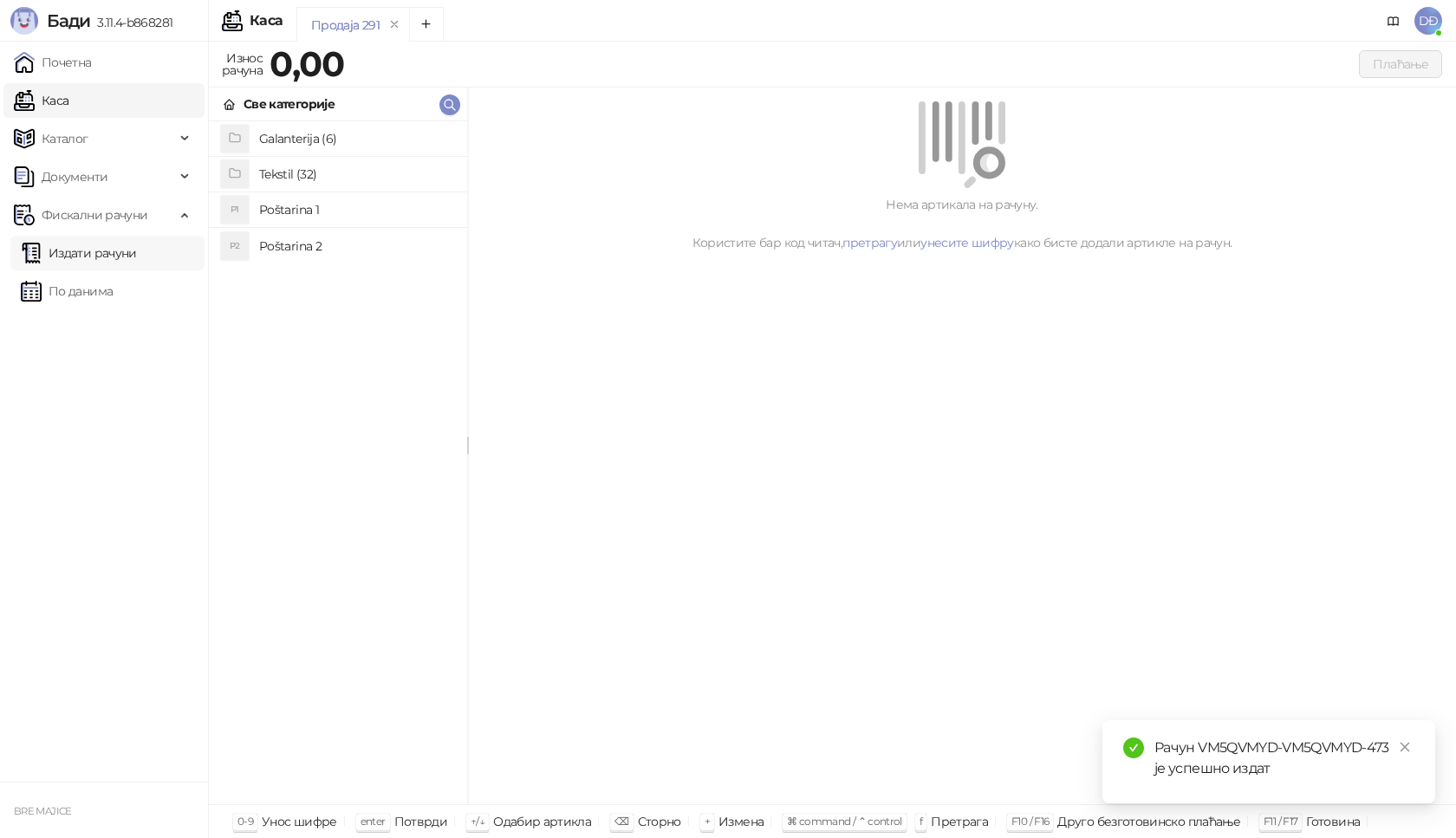
click at [132, 254] on link "Издати рачуни" at bounding box center [79, 253] width 116 height 35
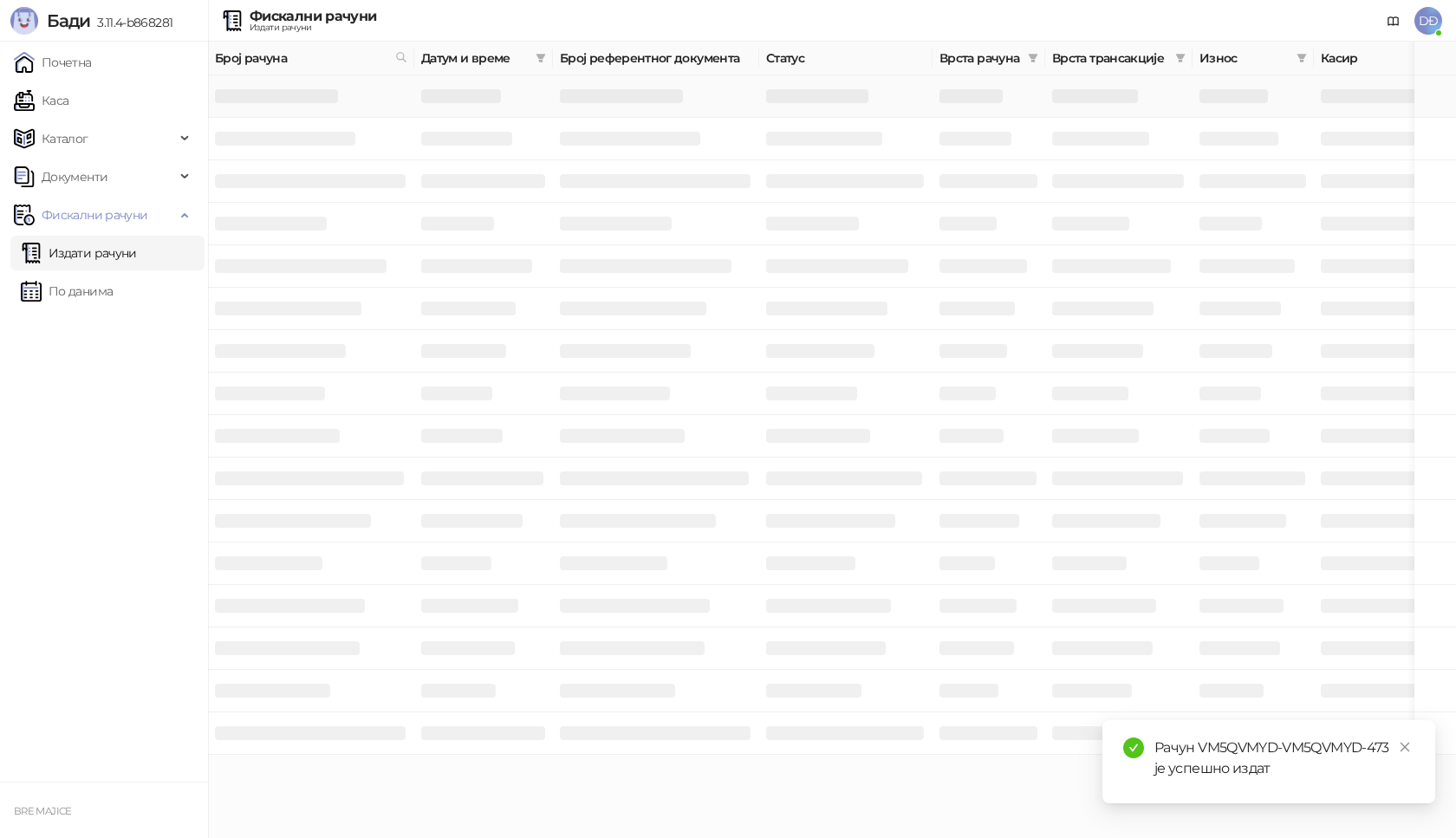
click at [322, 99] on h3 at bounding box center [276, 96] width 123 height 14
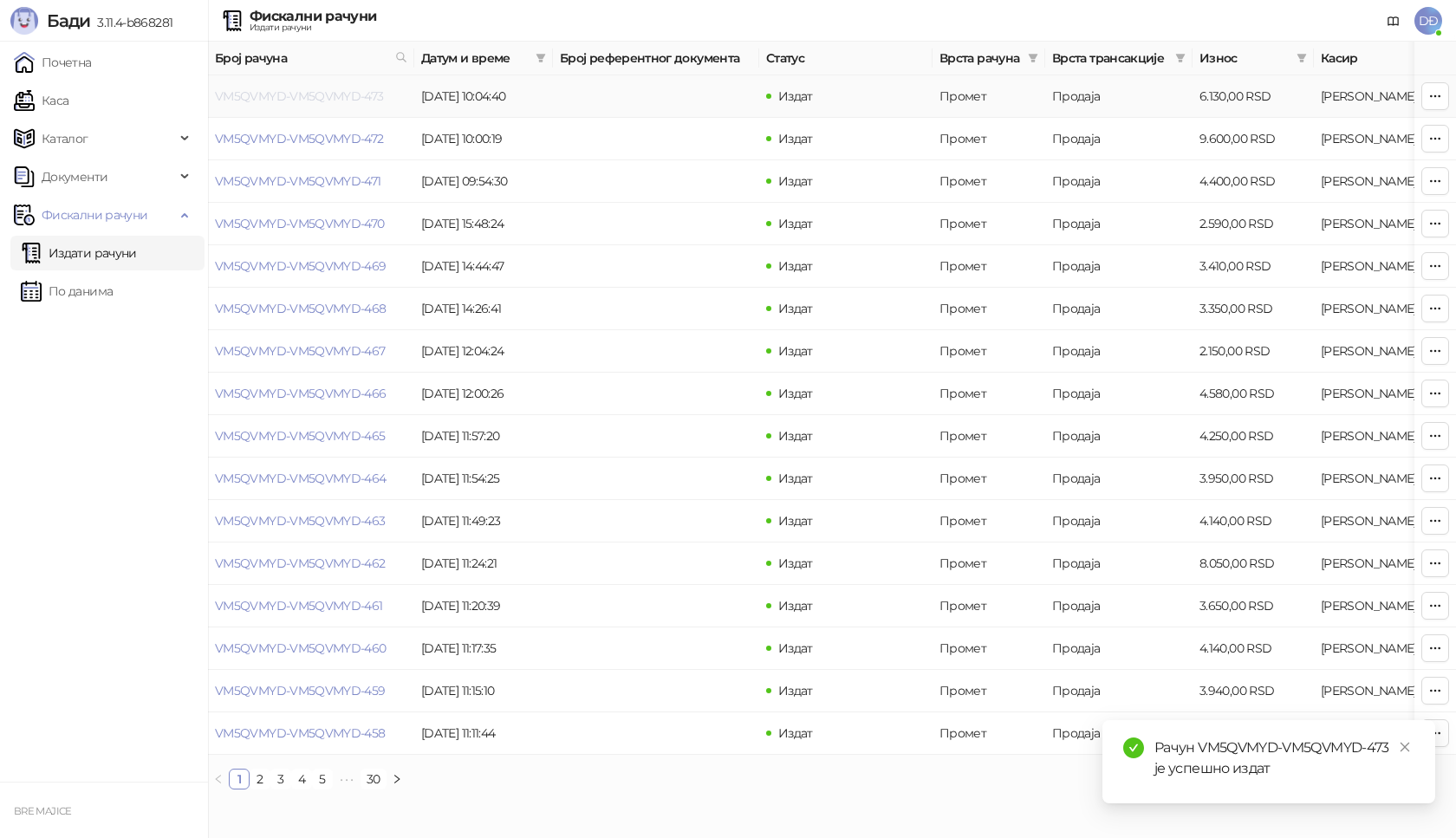
click at [319, 99] on link "VM5QVMYD-VM5QVMYD-473" at bounding box center [299, 96] width 169 height 16
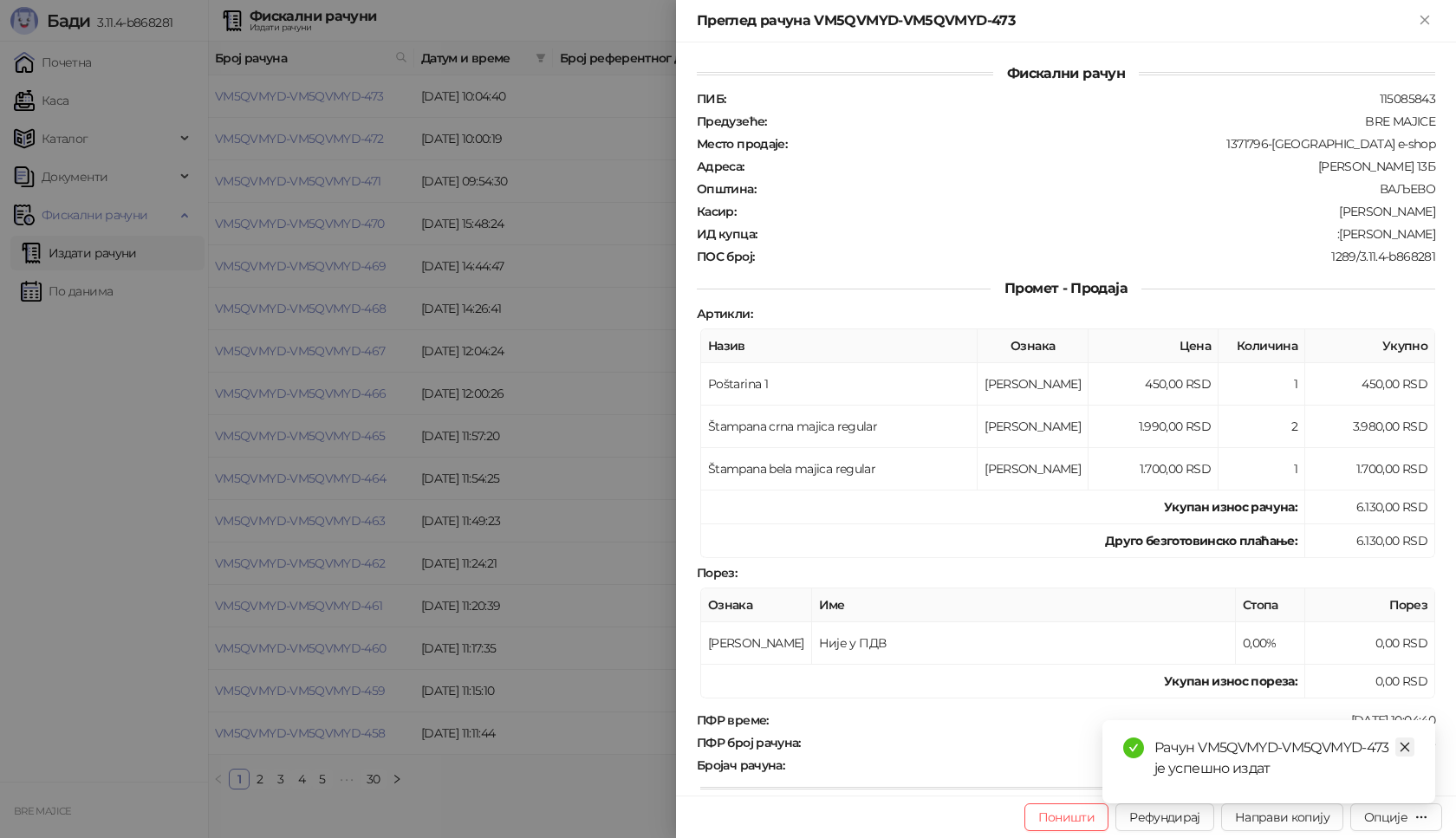
click at [1402, 750] on icon "close" at bounding box center [1406, 747] width 10 height 10
click at [1380, 821] on div "Опције" at bounding box center [1385, 817] width 43 height 16
click at [1310, 781] on span "Преузми у ПДФ формату" at bounding box center [1323, 782] width 212 height 19
click at [1400, 739] on link "Close" at bounding box center [1404, 746] width 19 height 19
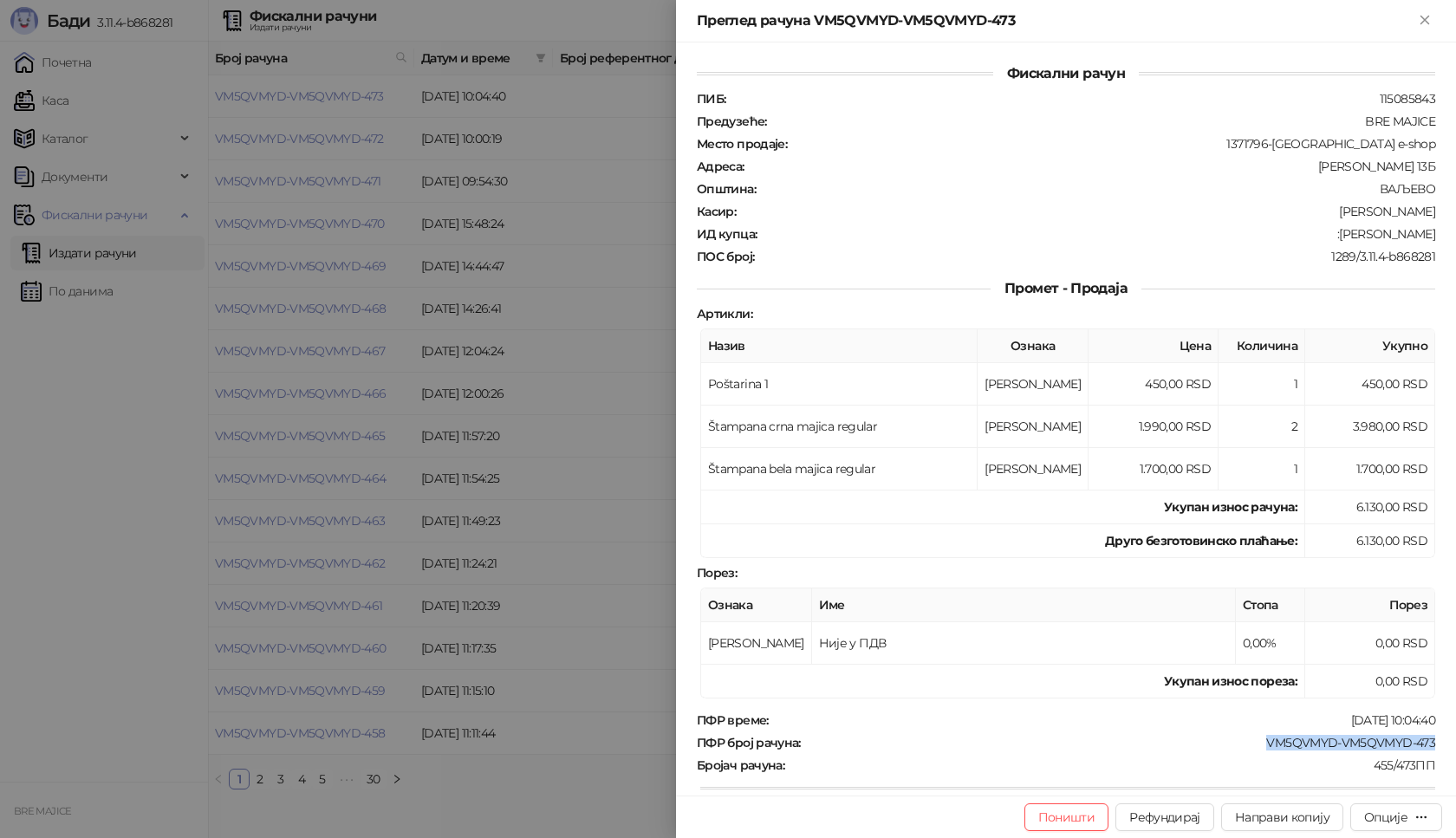
drag, startPoint x: 1427, startPoint y: 741, endPoint x: 1246, endPoint y: 736, distance: 181.1
click at [1246, 736] on div "Фискални рачун ПИБ : 115085843 Предузеће : BRE MAJICE Место продаје : 1371796-[…" at bounding box center [1066, 419] width 780 height 753
copy div "VM5QVMYD-VM5QVMYD-473"
drag, startPoint x: 1424, startPoint y: 233, endPoint x: 1330, endPoint y: 234, distance: 94.0
click at [1330, 234] on div "Фискални рачун ПИБ : 115085843 Предузеће : BRE MAJICE Место продаје : 1371796-[…" at bounding box center [1066, 419] width 780 height 753
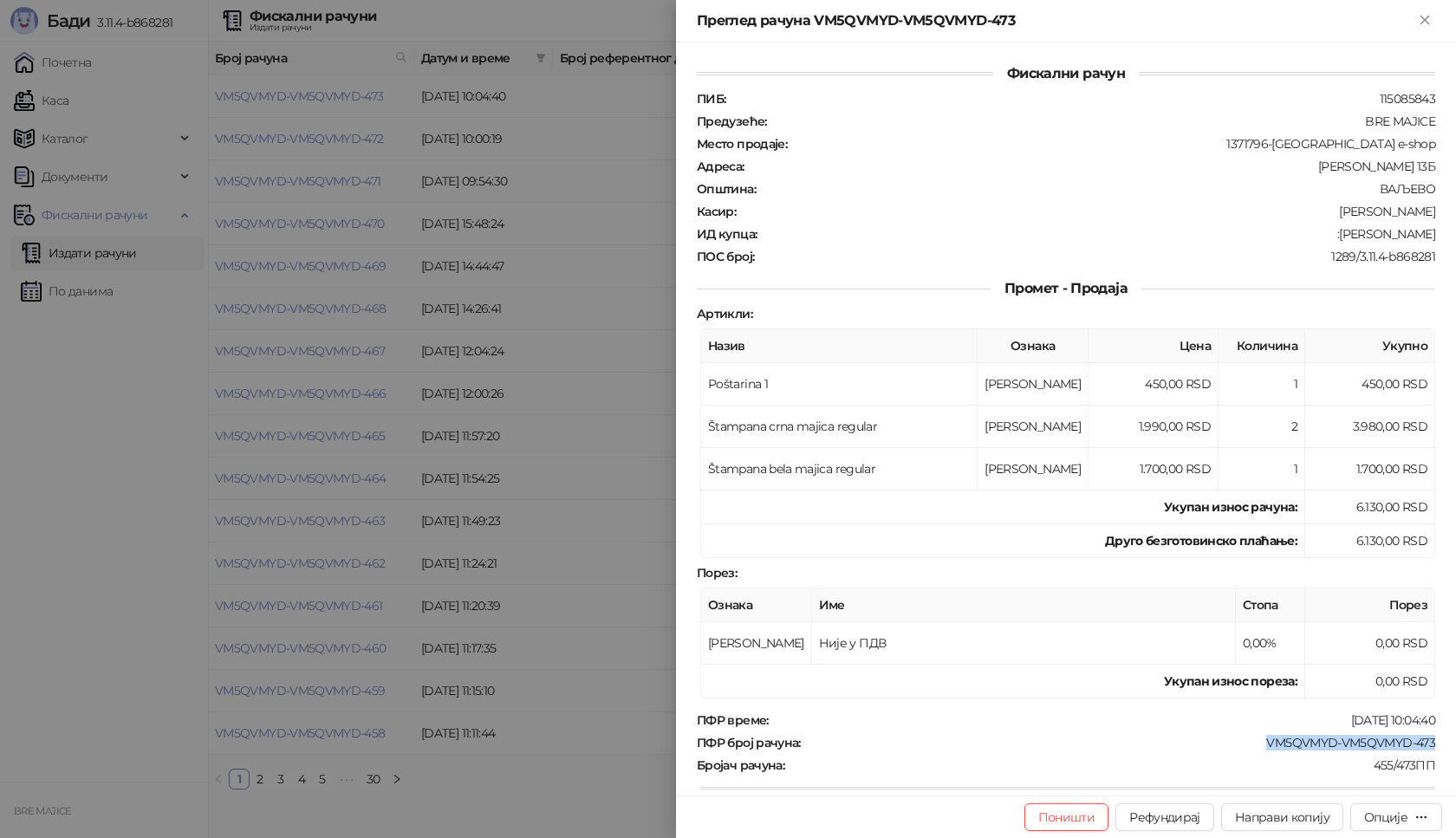
copy div "[PERSON_NAME]"
click at [491, 830] on div at bounding box center [728, 419] width 1456 height 838
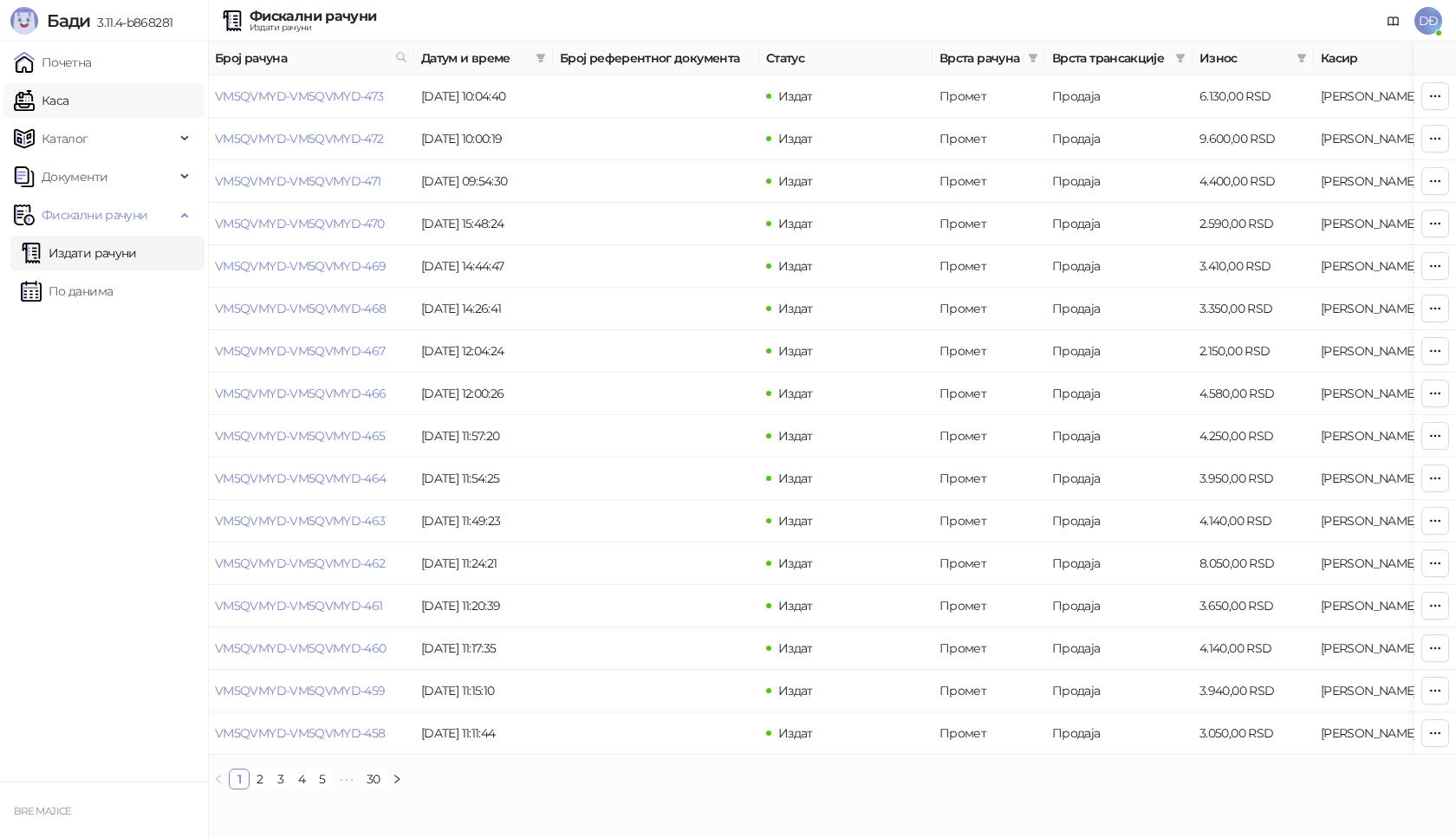
click at [69, 98] on link "Каса" at bounding box center [41, 100] width 55 height 35
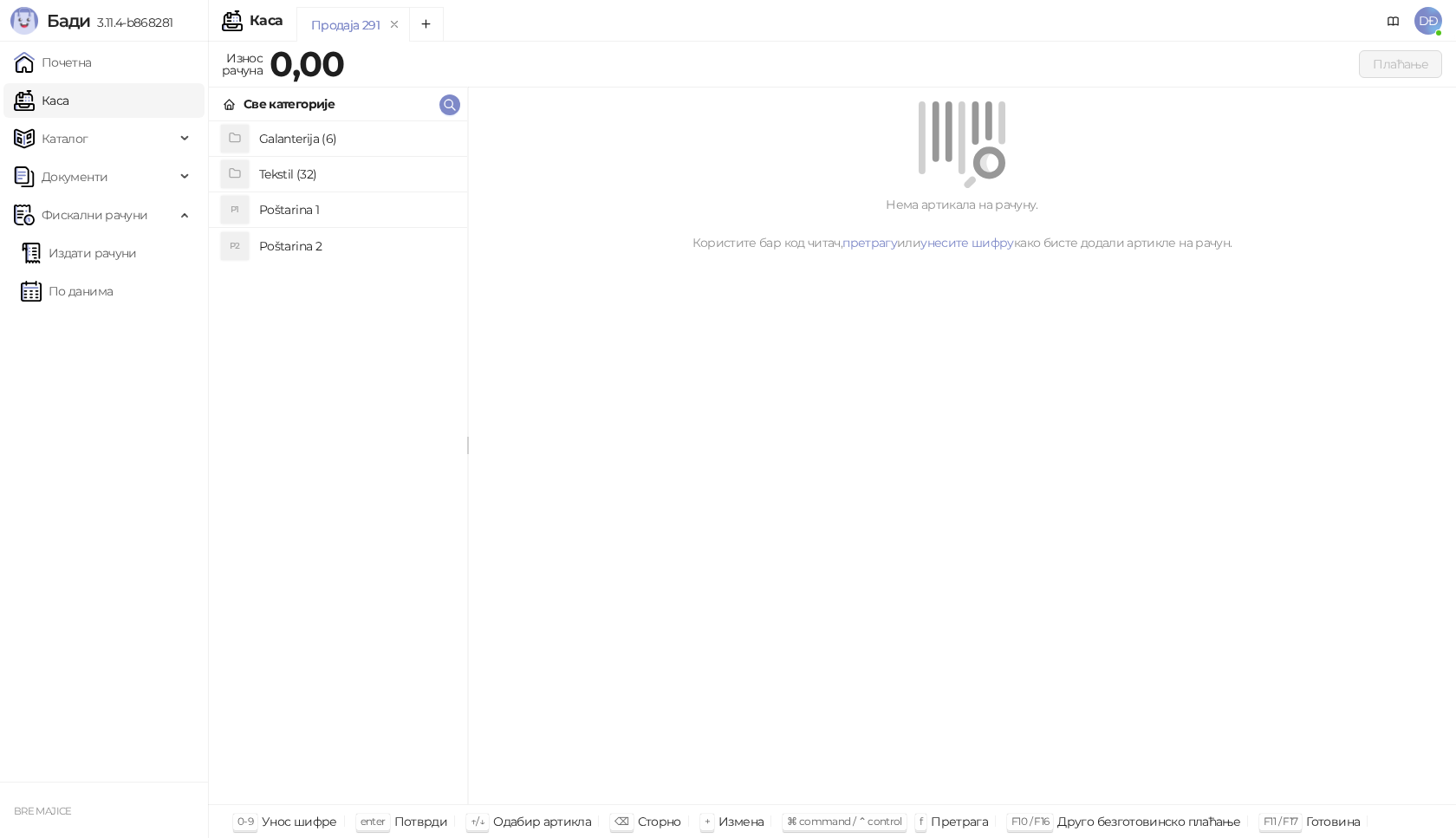
click at [274, 207] on h4 "Poštarina 1" at bounding box center [356, 210] width 194 height 28
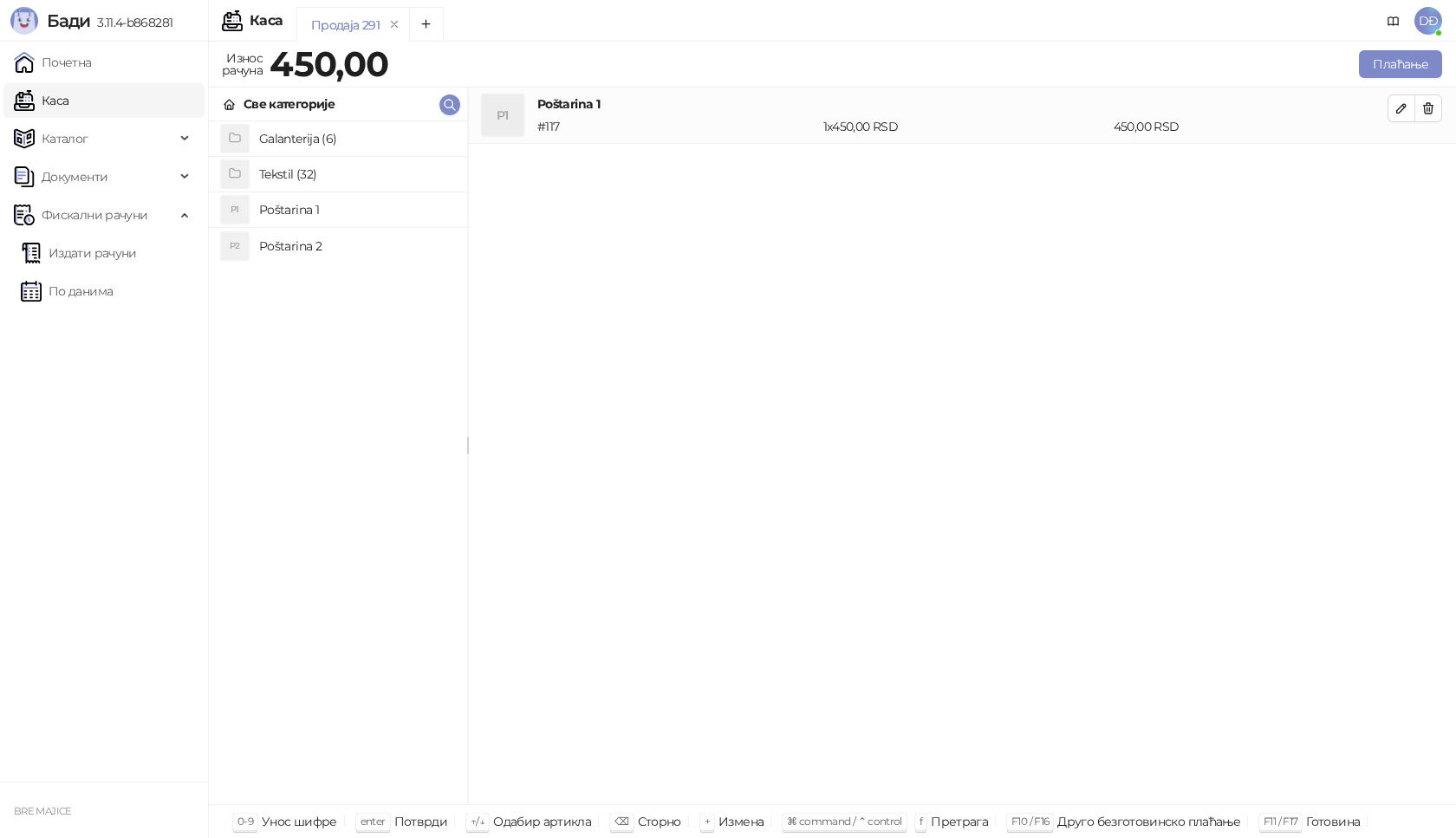
click at [279, 174] on h4 "Tekstil (32)" at bounding box center [356, 174] width 194 height 28
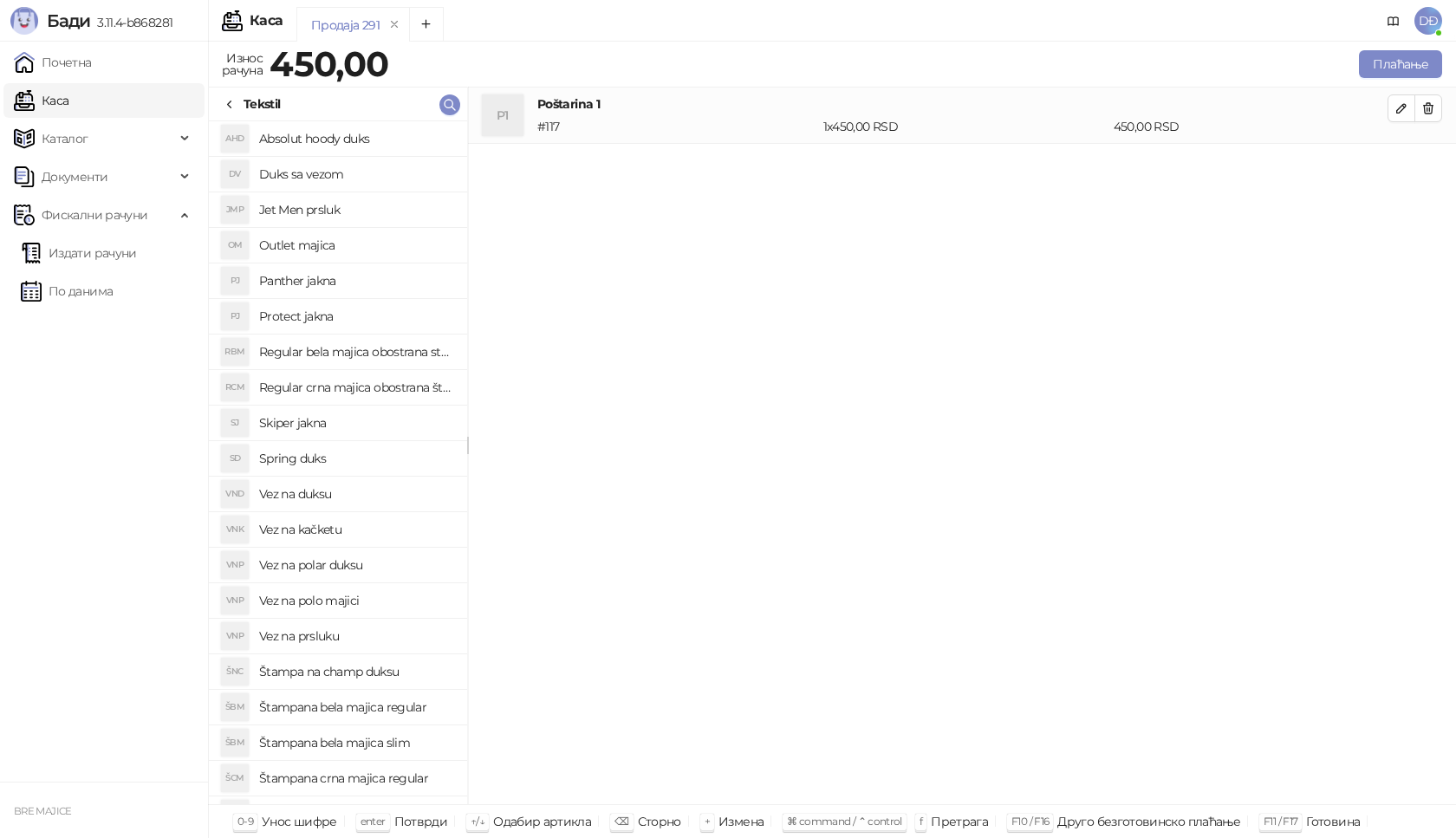
click at [325, 140] on h4 "Absolut hoody duks" at bounding box center [356, 139] width 194 height 28
click at [1396, 160] on icon "button" at bounding box center [1402, 165] width 14 height 14
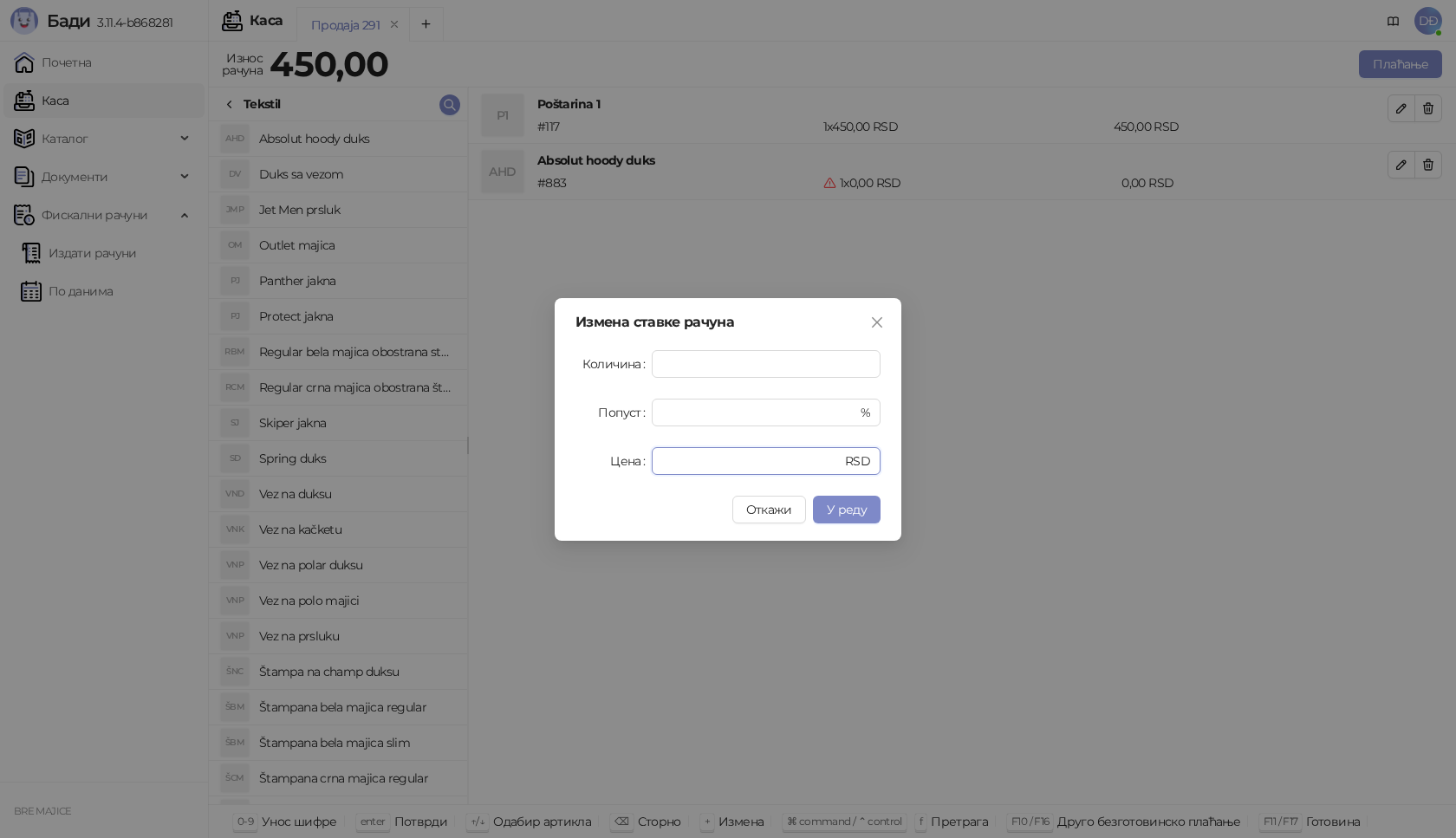
drag, startPoint x: 692, startPoint y: 458, endPoint x: 615, endPoint y: 465, distance: 77.3
click at [615, 465] on div "Цена * RSD" at bounding box center [728, 461] width 305 height 28
type input "****"
click at [846, 505] on span "У реду" at bounding box center [846, 509] width 40 height 16
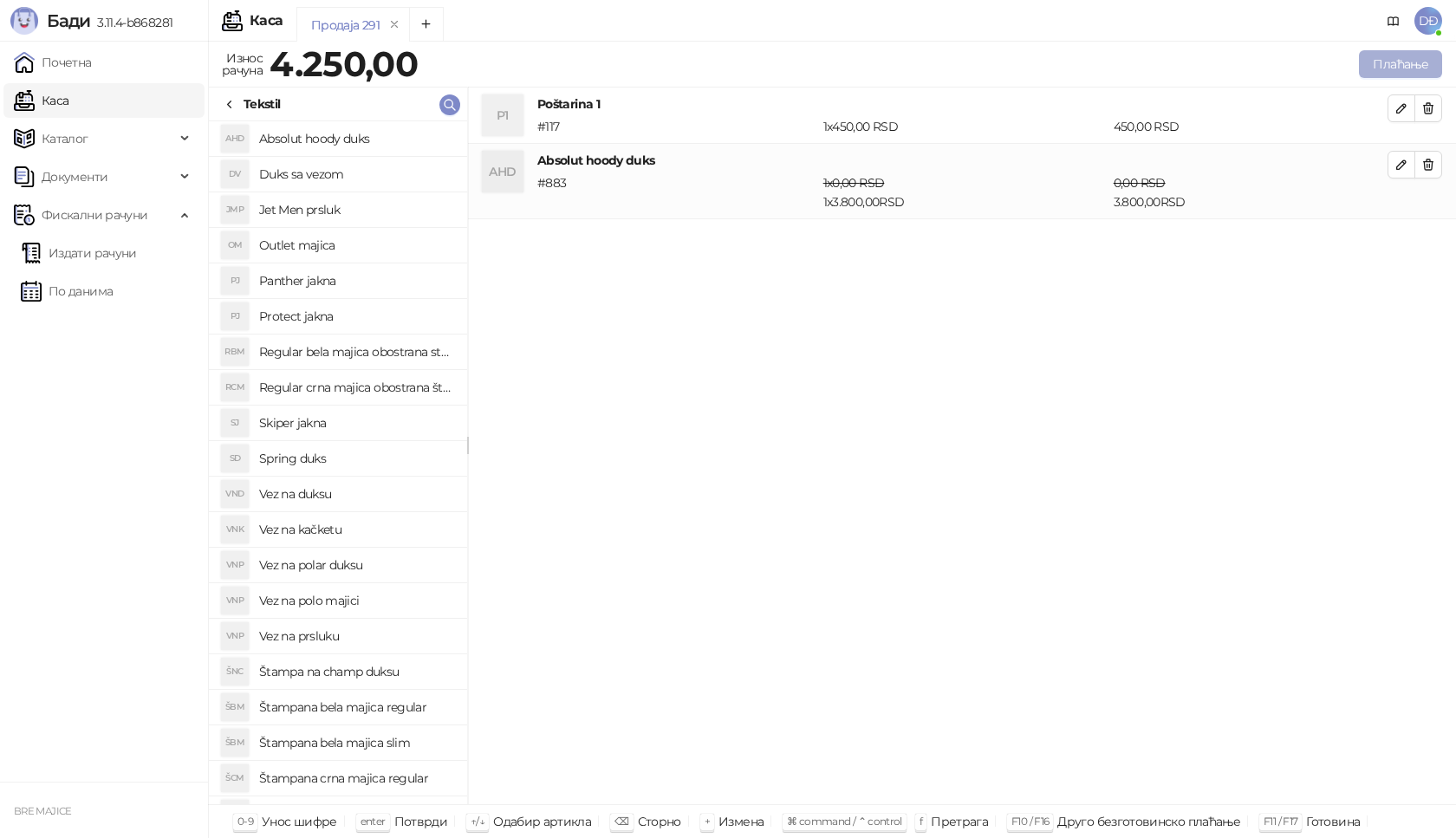
click at [1401, 65] on button "Плаћање" at bounding box center [1400, 64] width 83 height 28
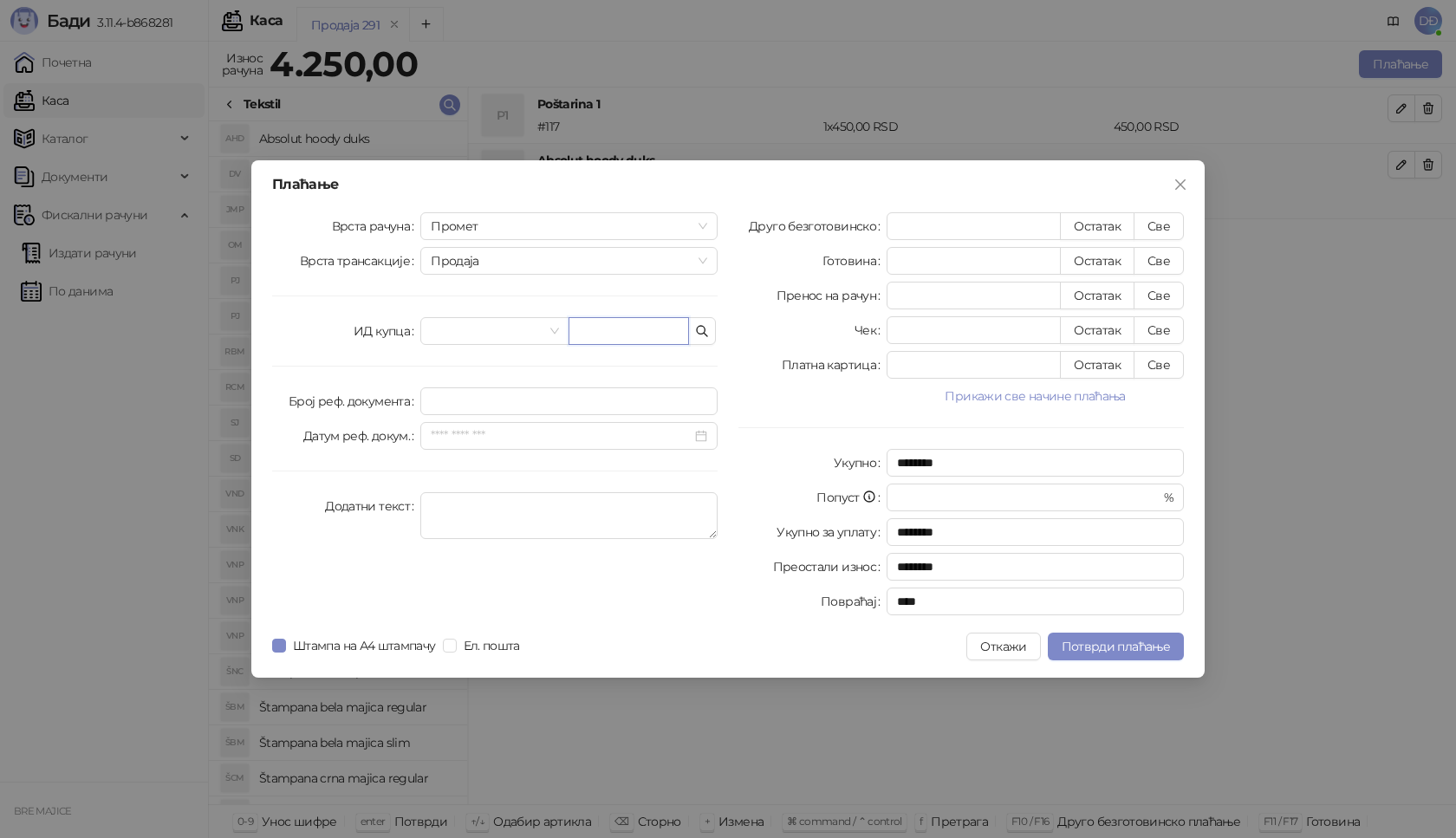
click at [615, 323] on input "text" at bounding box center [629, 331] width 121 height 28
paste input "**********"
type input "**********"
click at [1165, 226] on button "Све" at bounding box center [1159, 227] width 50 height 28
type input "****"
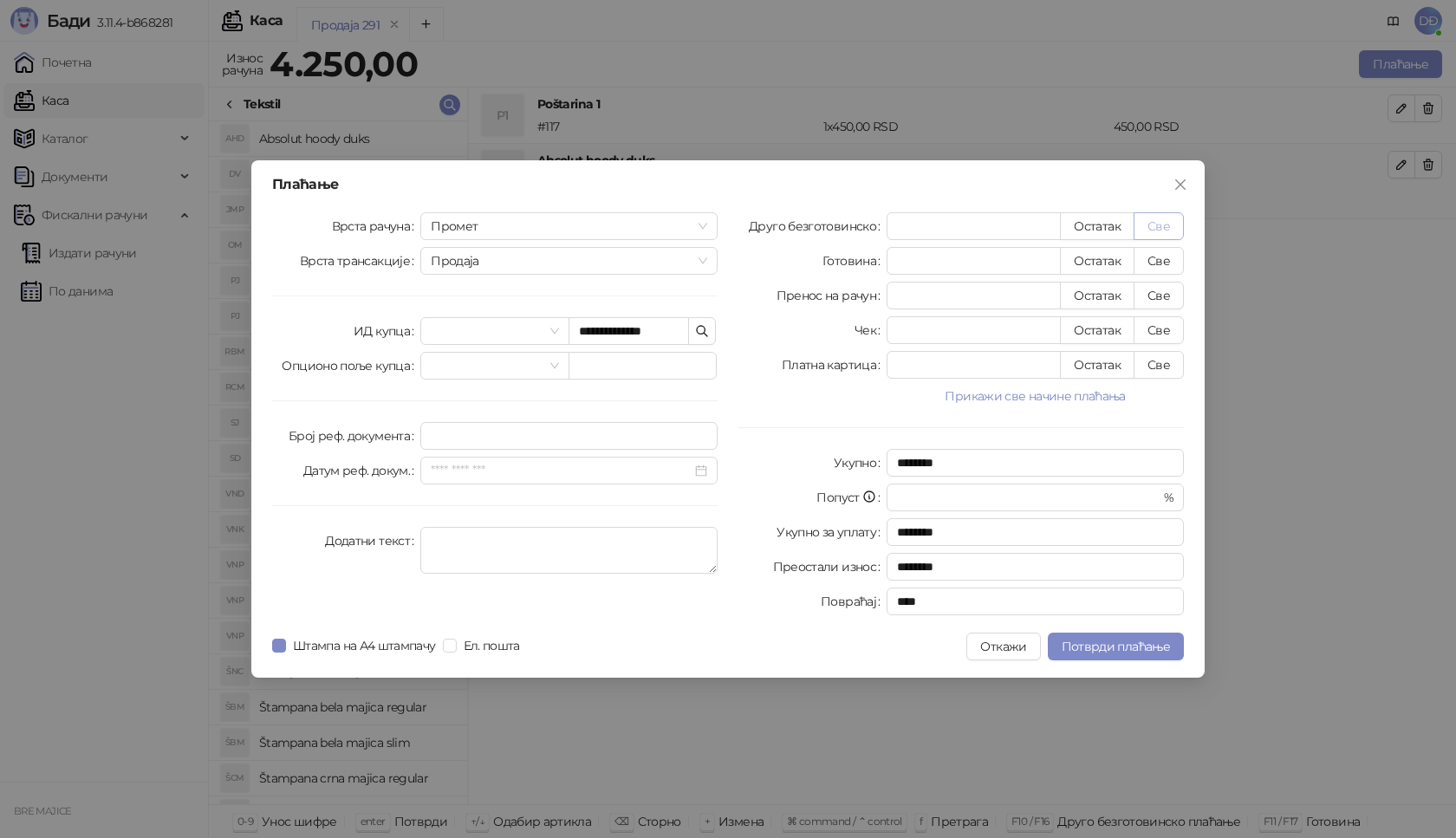
type input "****"
click at [1106, 651] on span "Потврди плаћање" at bounding box center [1116, 646] width 108 height 16
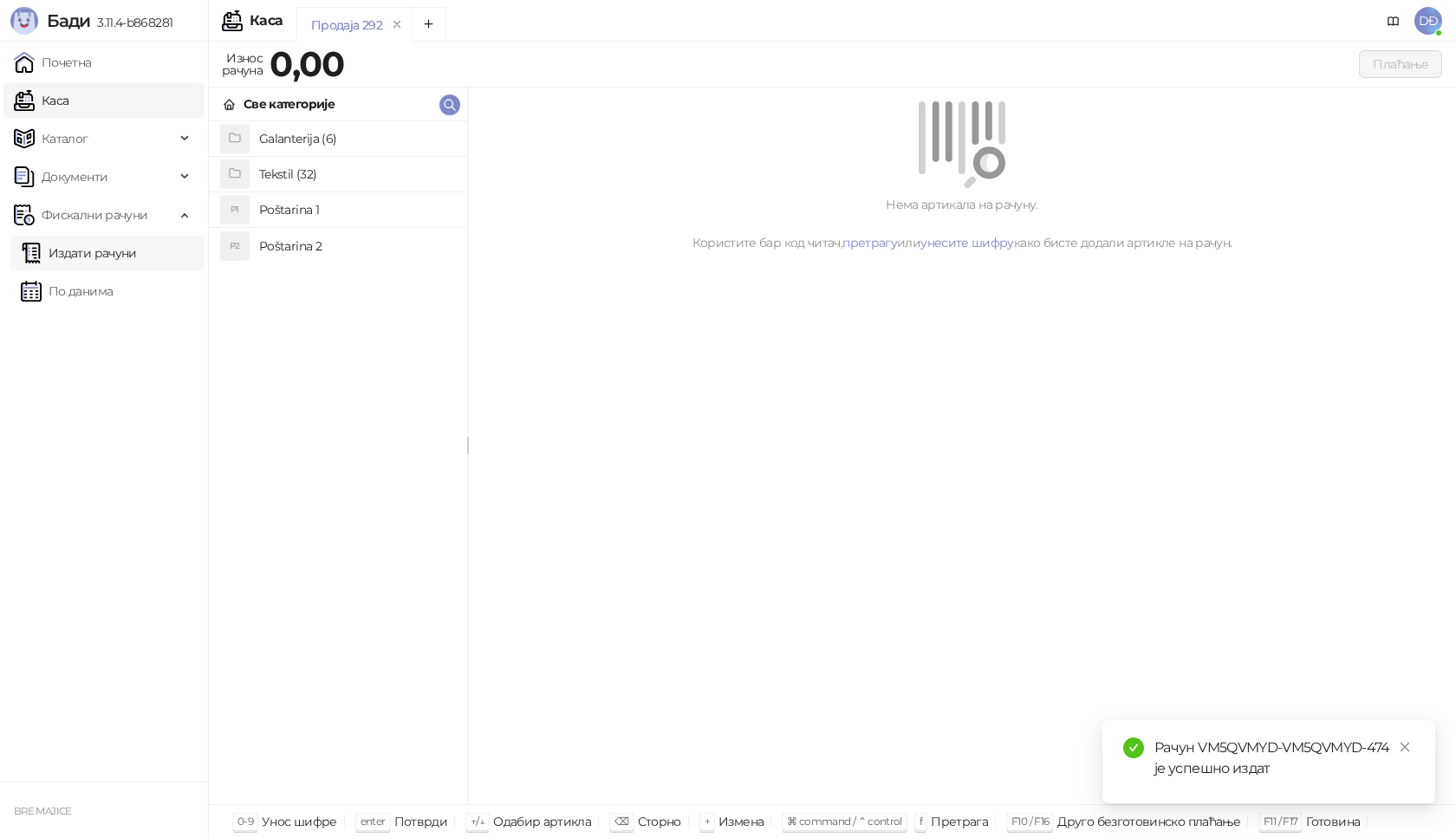
click at [112, 252] on link "Издати рачуни" at bounding box center [79, 253] width 116 height 35
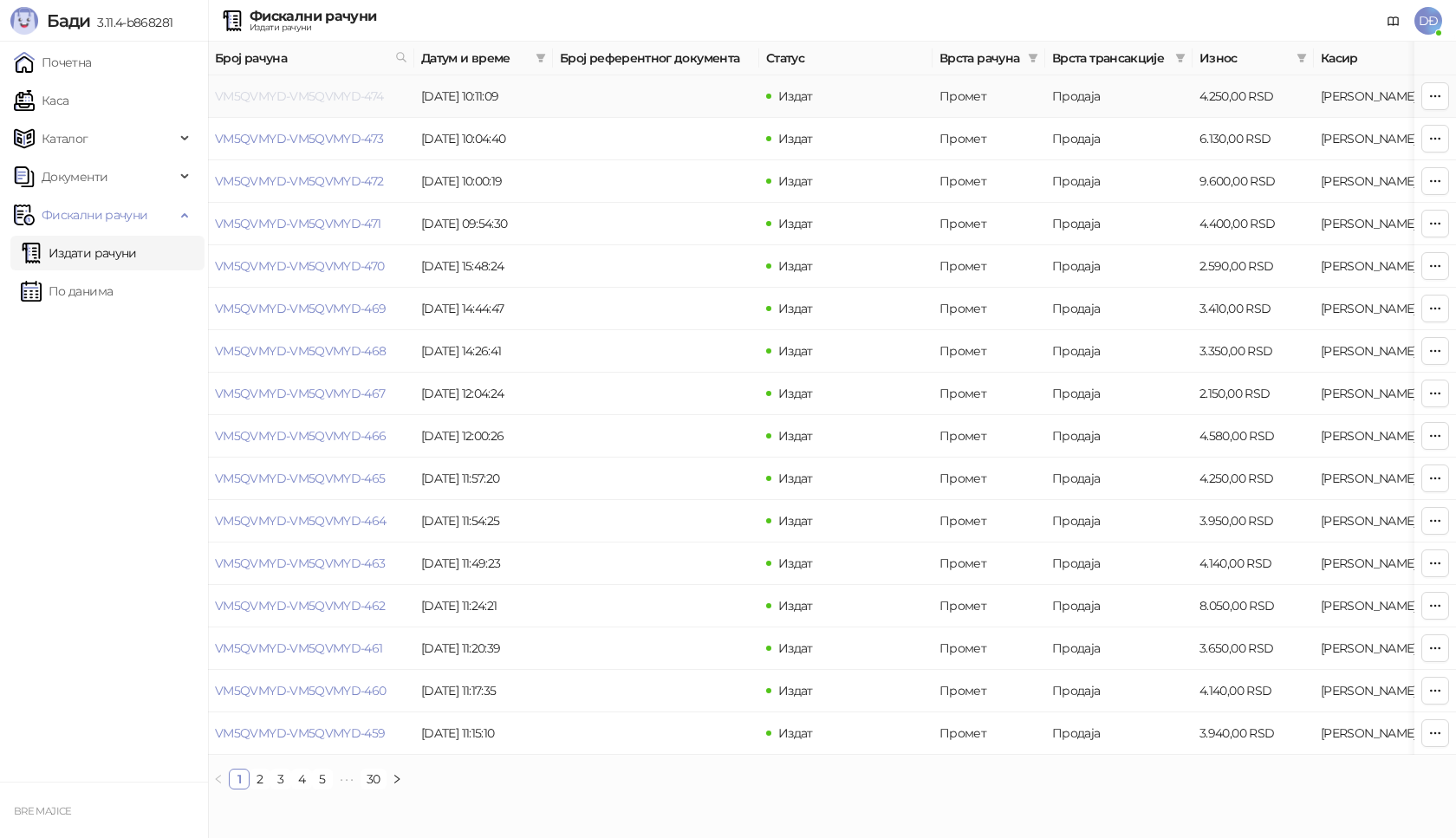
click at [343, 95] on link "VM5QVMYD-VM5QVMYD-474" at bounding box center [299, 96] width 169 height 16
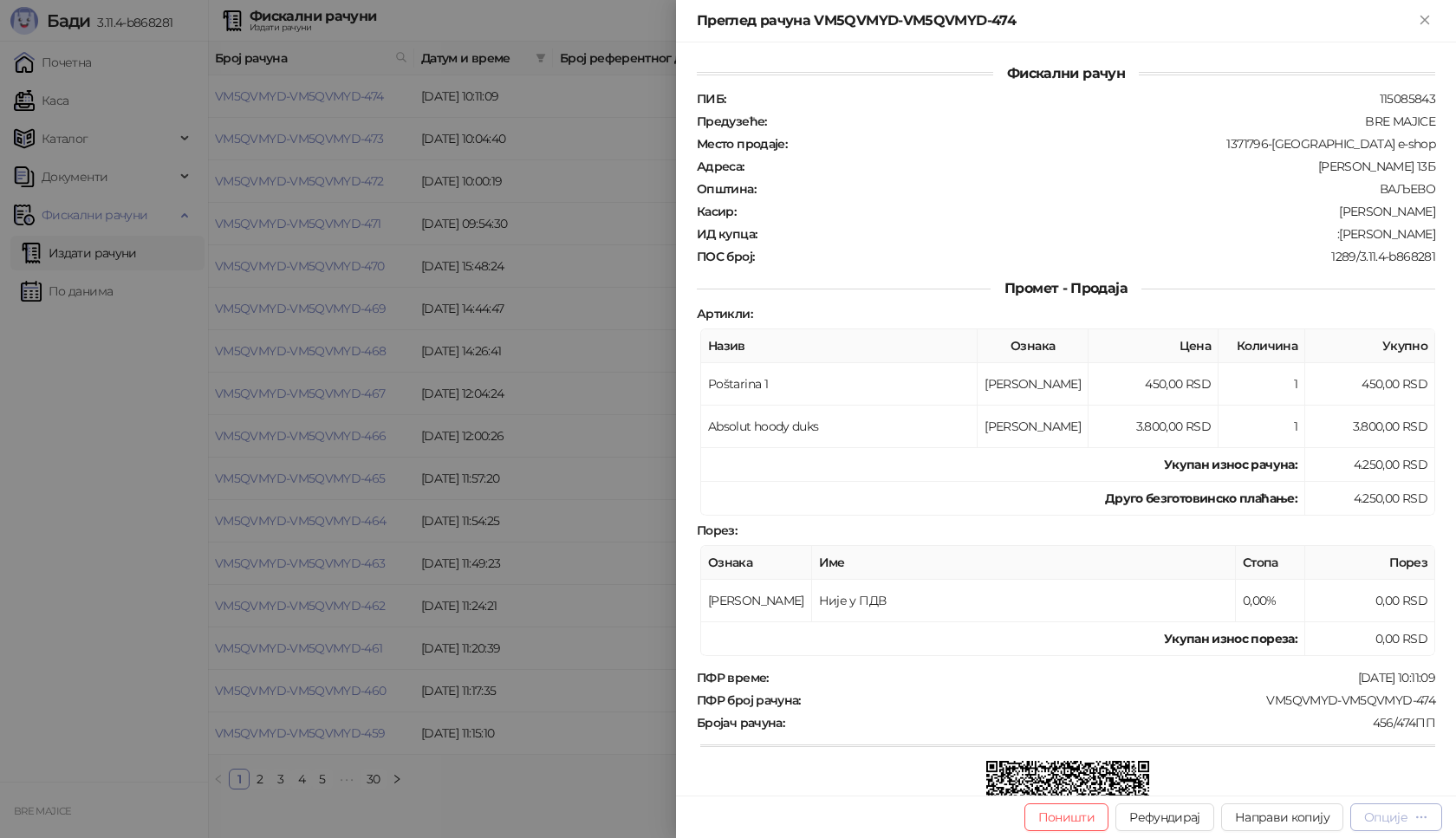
click at [1406, 820] on div "Опције" at bounding box center [1385, 817] width 43 height 16
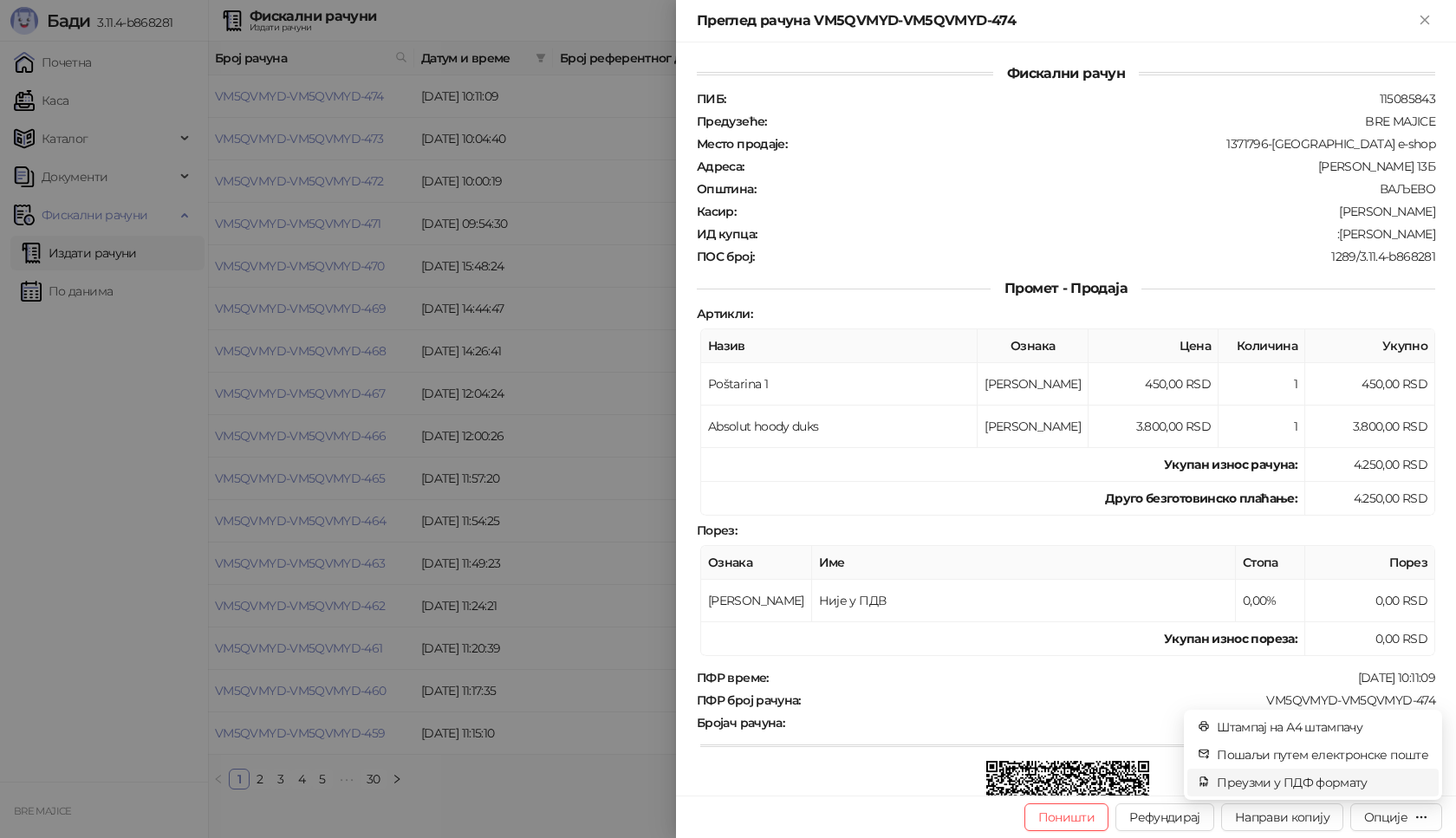
click at [1315, 780] on span "Преузми у ПДФ формату" at bounding box center [1323, 782] width 212 height 19
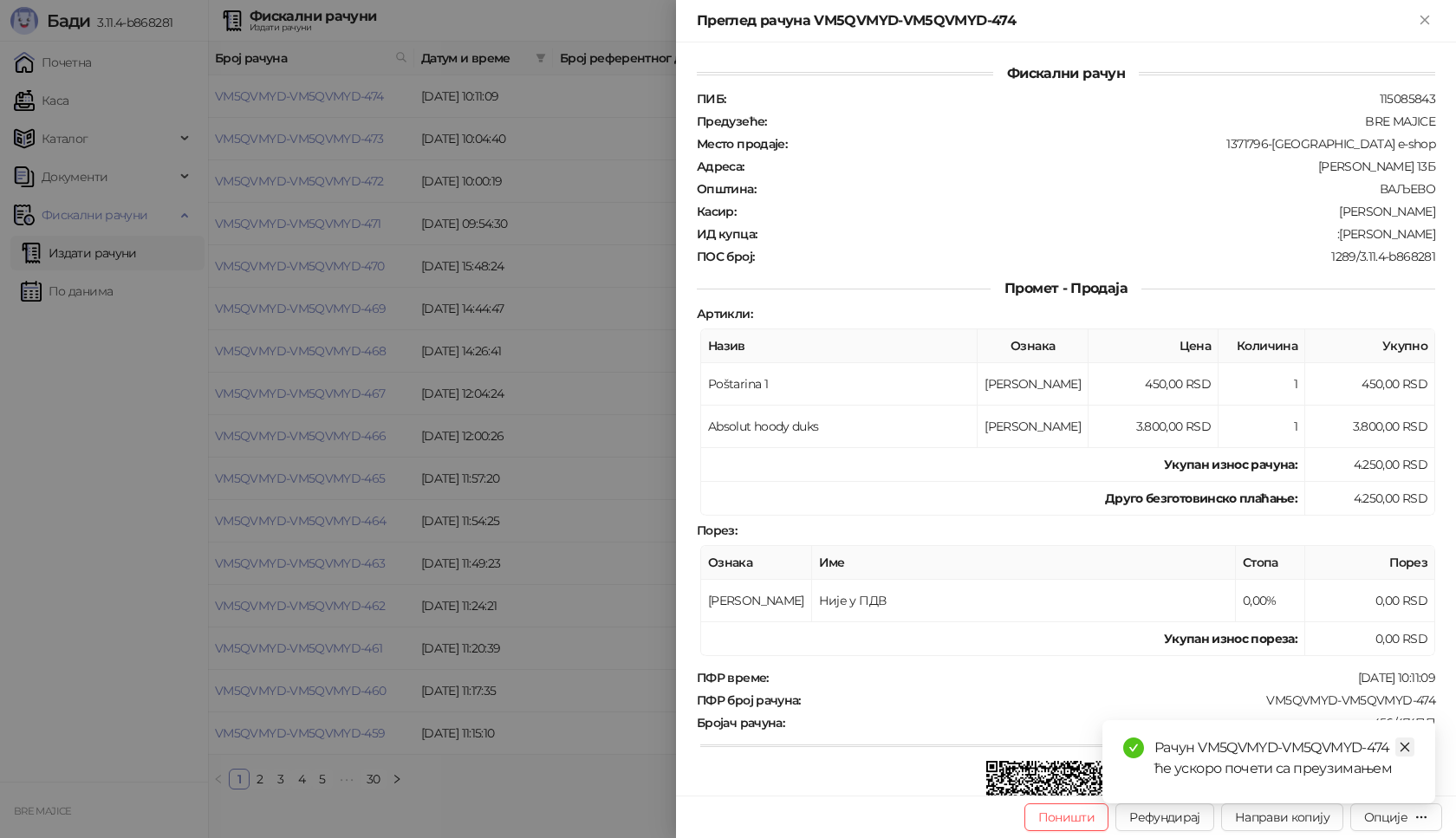
click at [1406, 753] on link "Close" at bounding box center [1404, 746] width 19 height 19
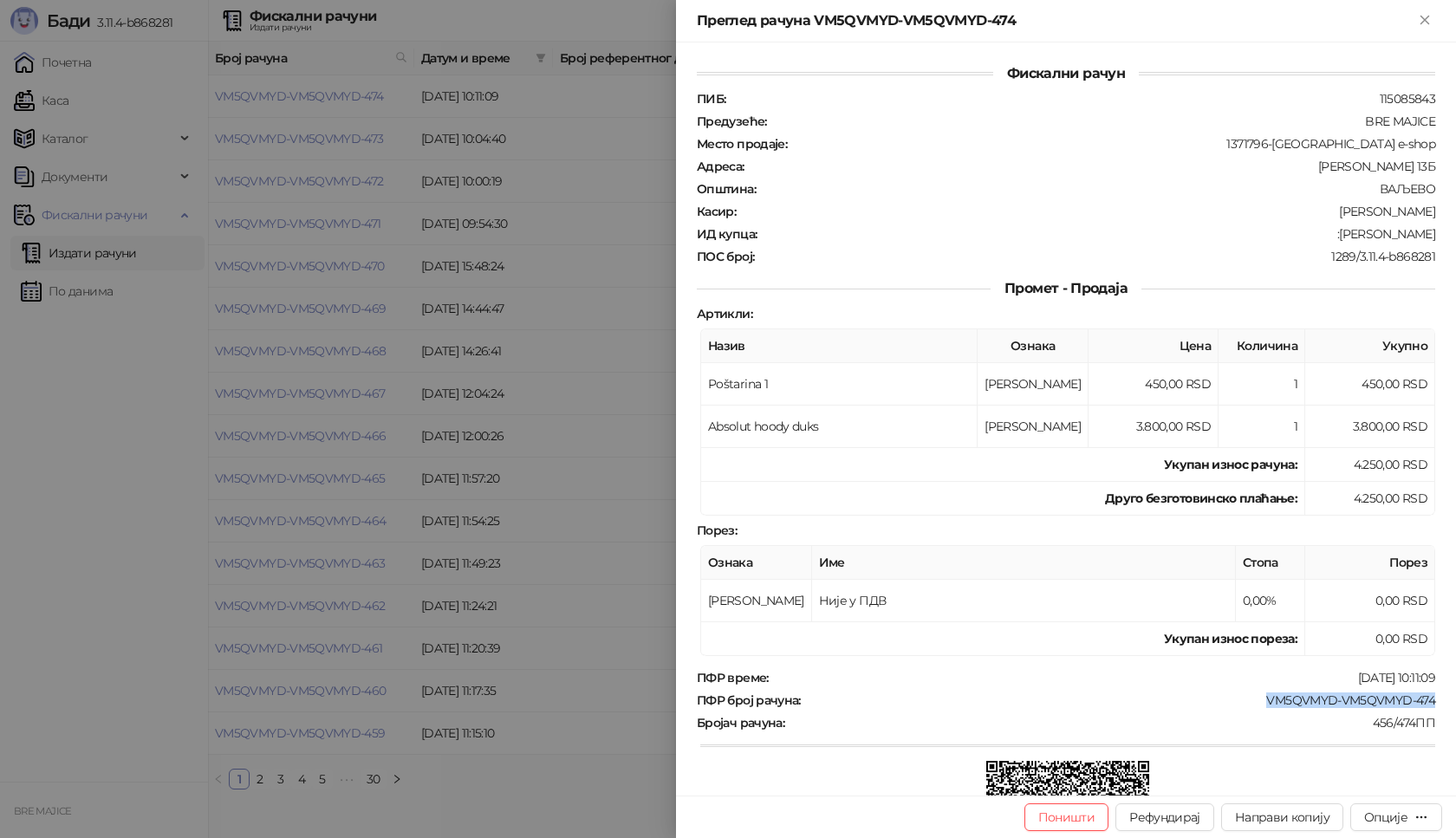
drag, startPoint x: 1432, startPoint y: 697, endPoint x: 1247, endPoint y: 702, distance: 185.1
click at [1247, 702] on div "Фискални рачун ПИБ : 115085843 Предузеће : BRE MAJICE Место продаје : 1371796-B…" at bounding box center [1066, 419] width 780 height 753
copy div "VM5QVMYD-VM5QVMYD-474"
drag, startPoint x: 1422, startPoint y: 233, endPoint x: 1333, endPoint y: 234, distance: 89.0
click at [1333, 234] on div "ИД купца : :[PERSON_NAME]" at bounding box center [1066, 234] width 745 height 16
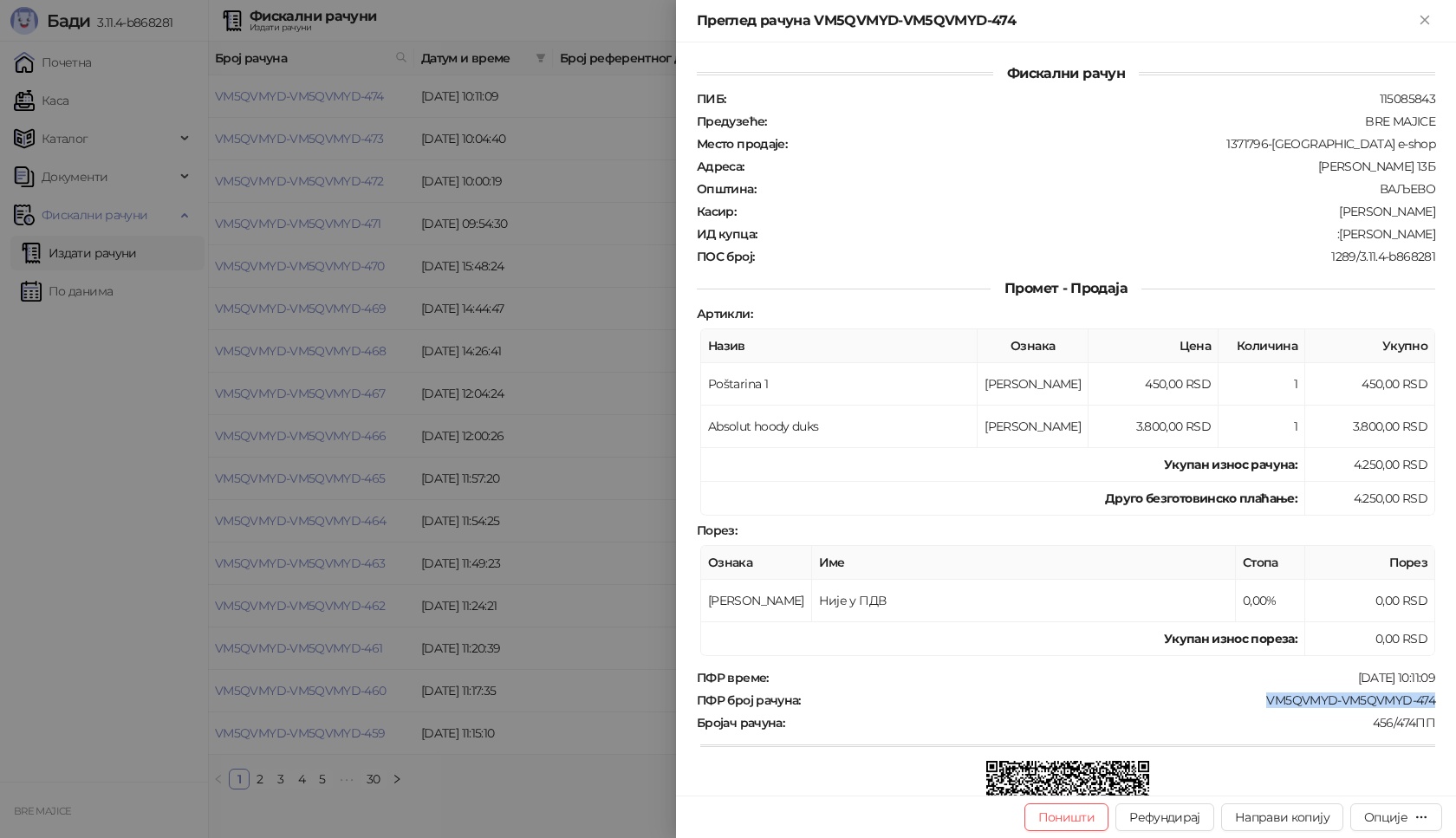
copy div "[PERSON_NAME]"
click at [1426, 23] on icon "Close" at bounding box center [1425, 20] width 16 height 16
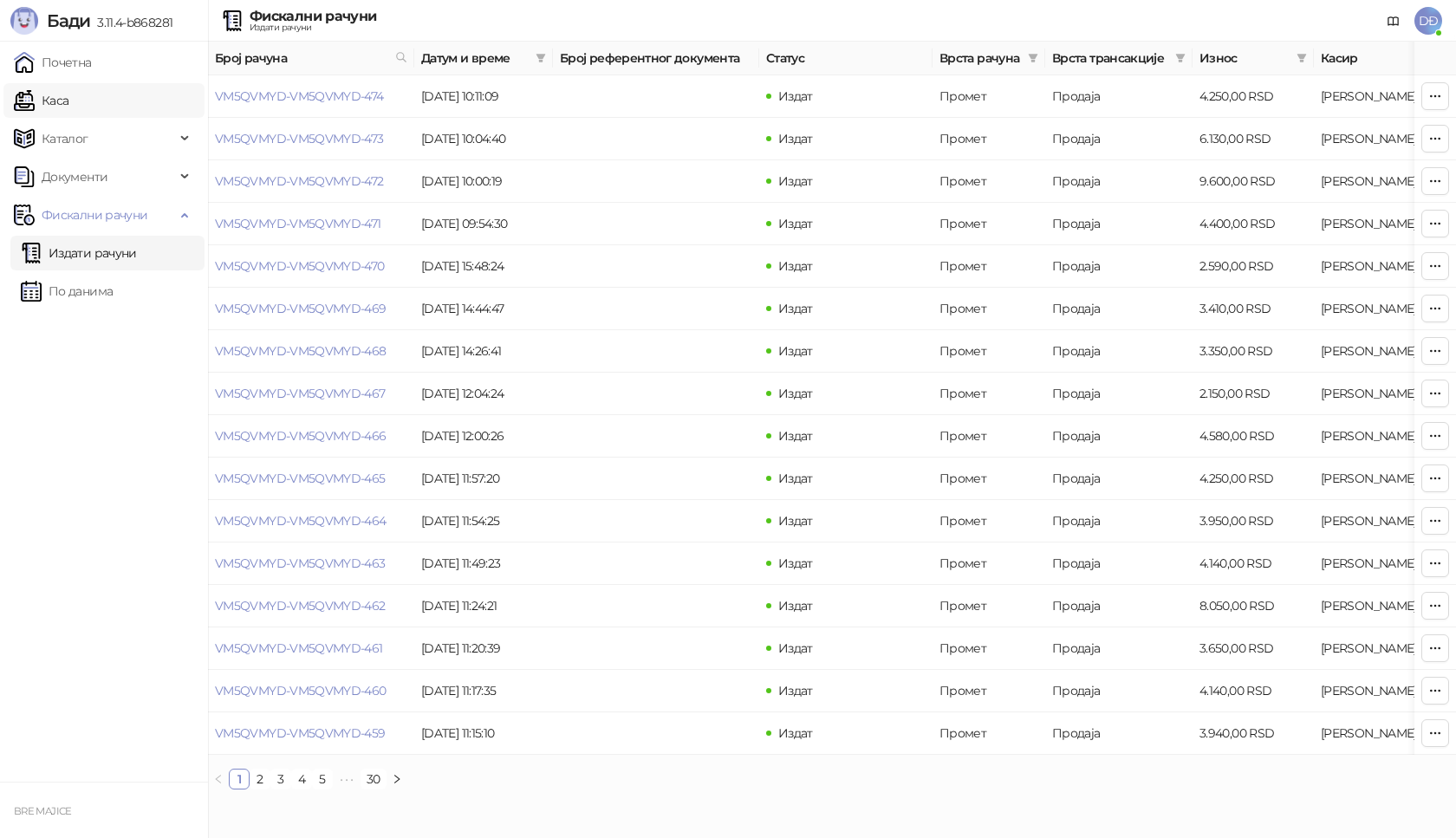
click at [69, 105] on link "Каса" at bounding box center [41, 100] width 55 height 35
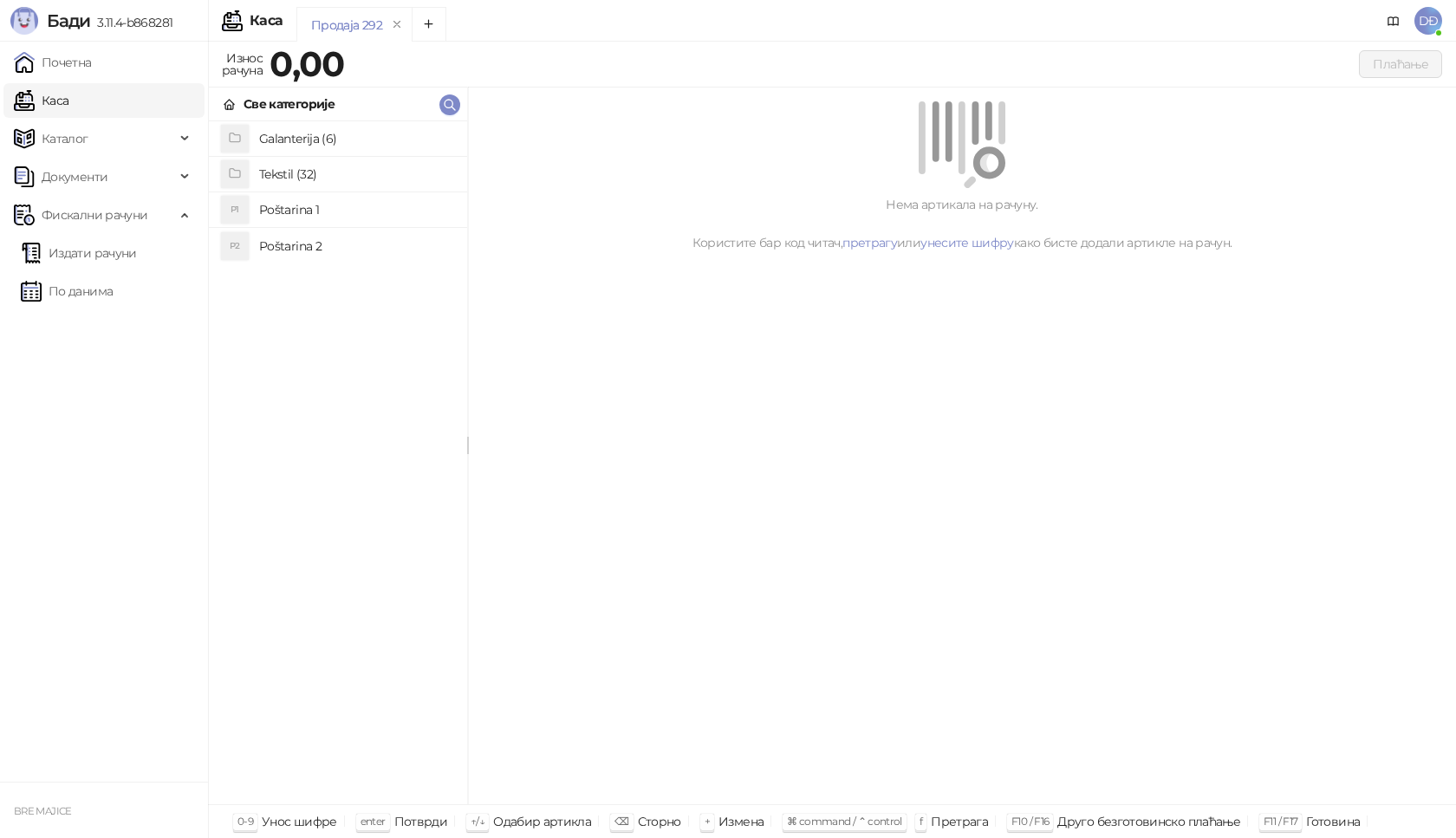
click at [284, 211] on h4 "Poštarina 1" at bounding box center [356, 210] width 194 height 28
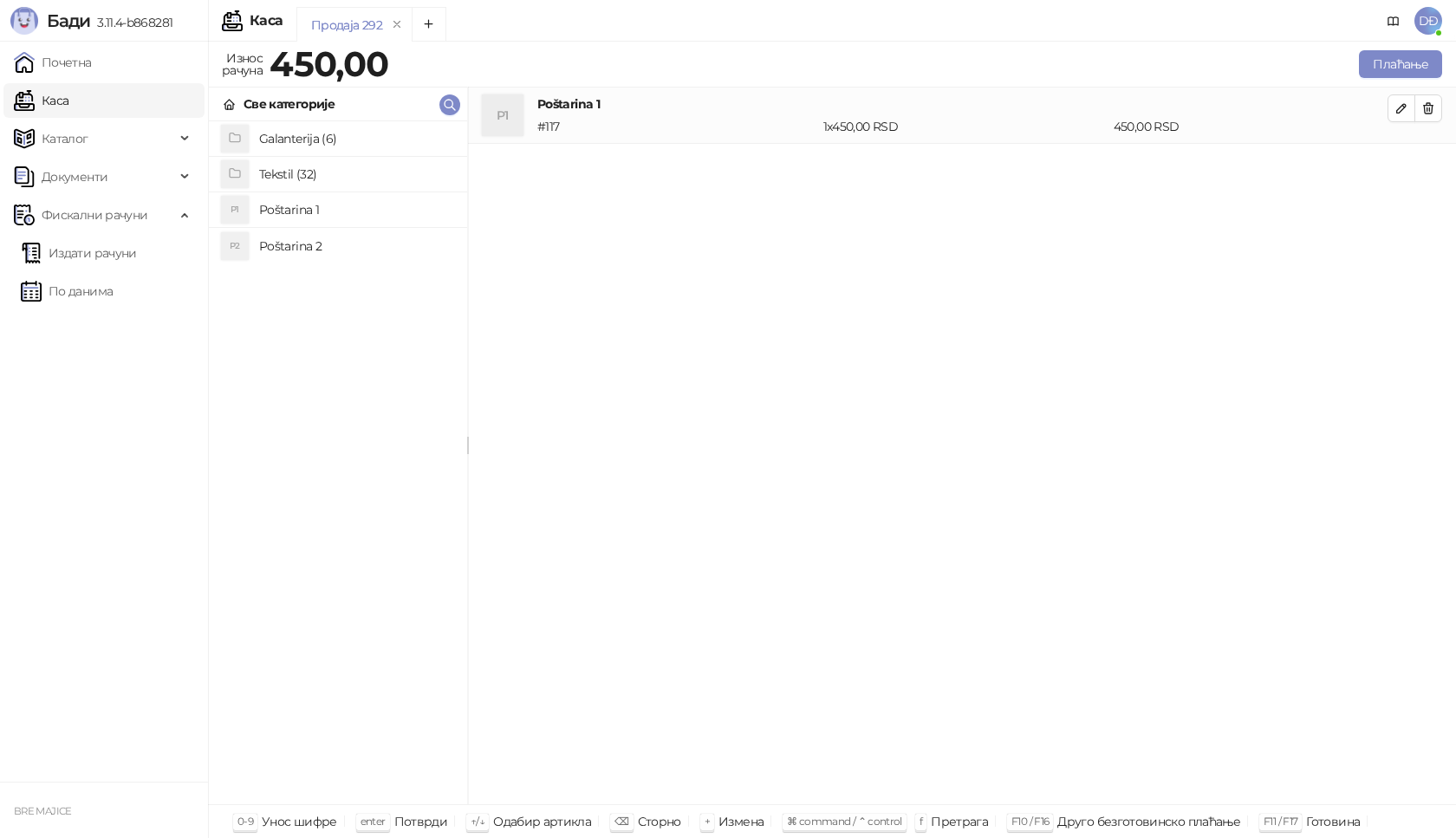
click at [311, 173] on h4 "Tekstil (32)" at bounding box center [356, 174] width 194 height 28
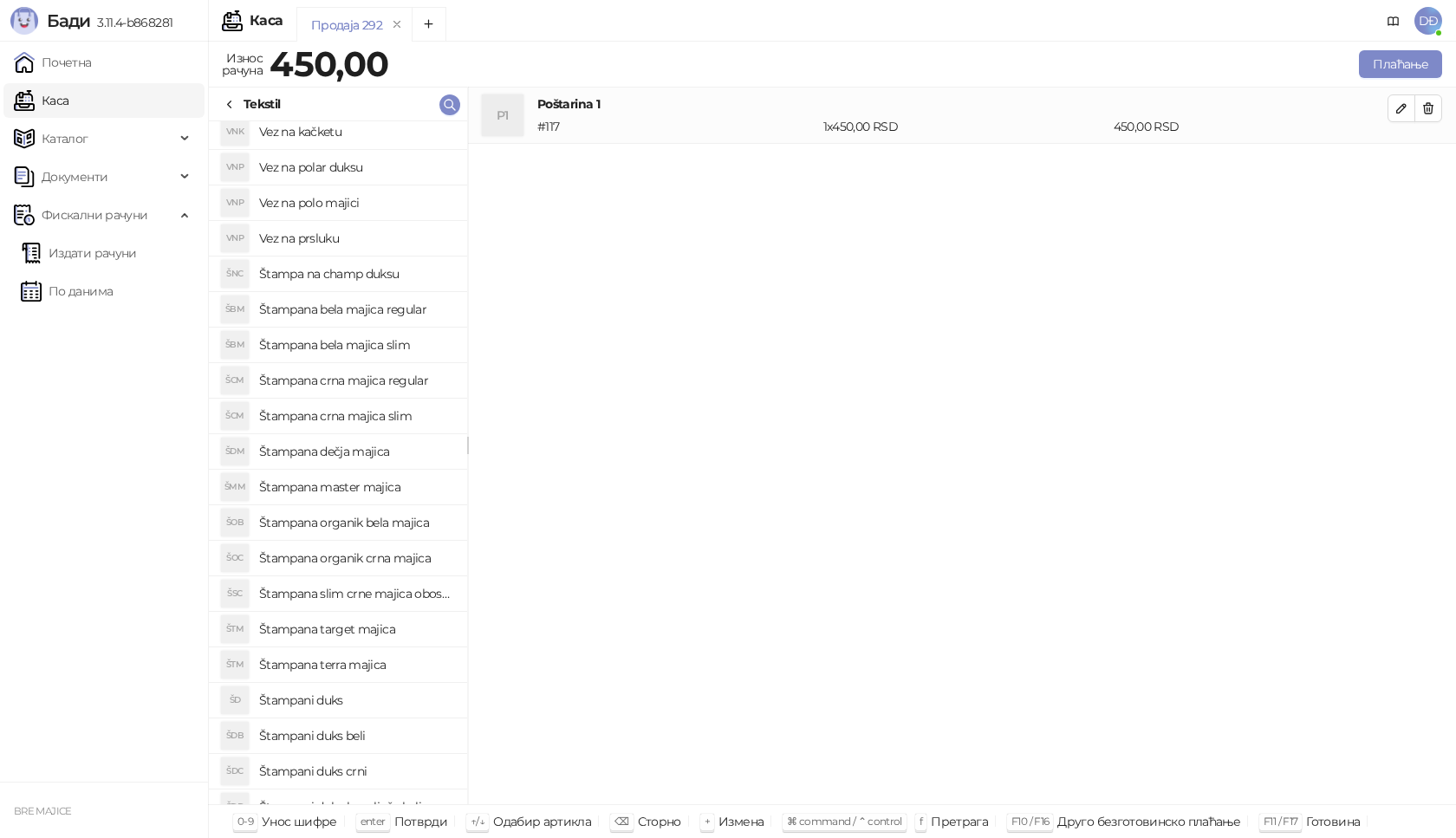
scroll to position [454, 0]
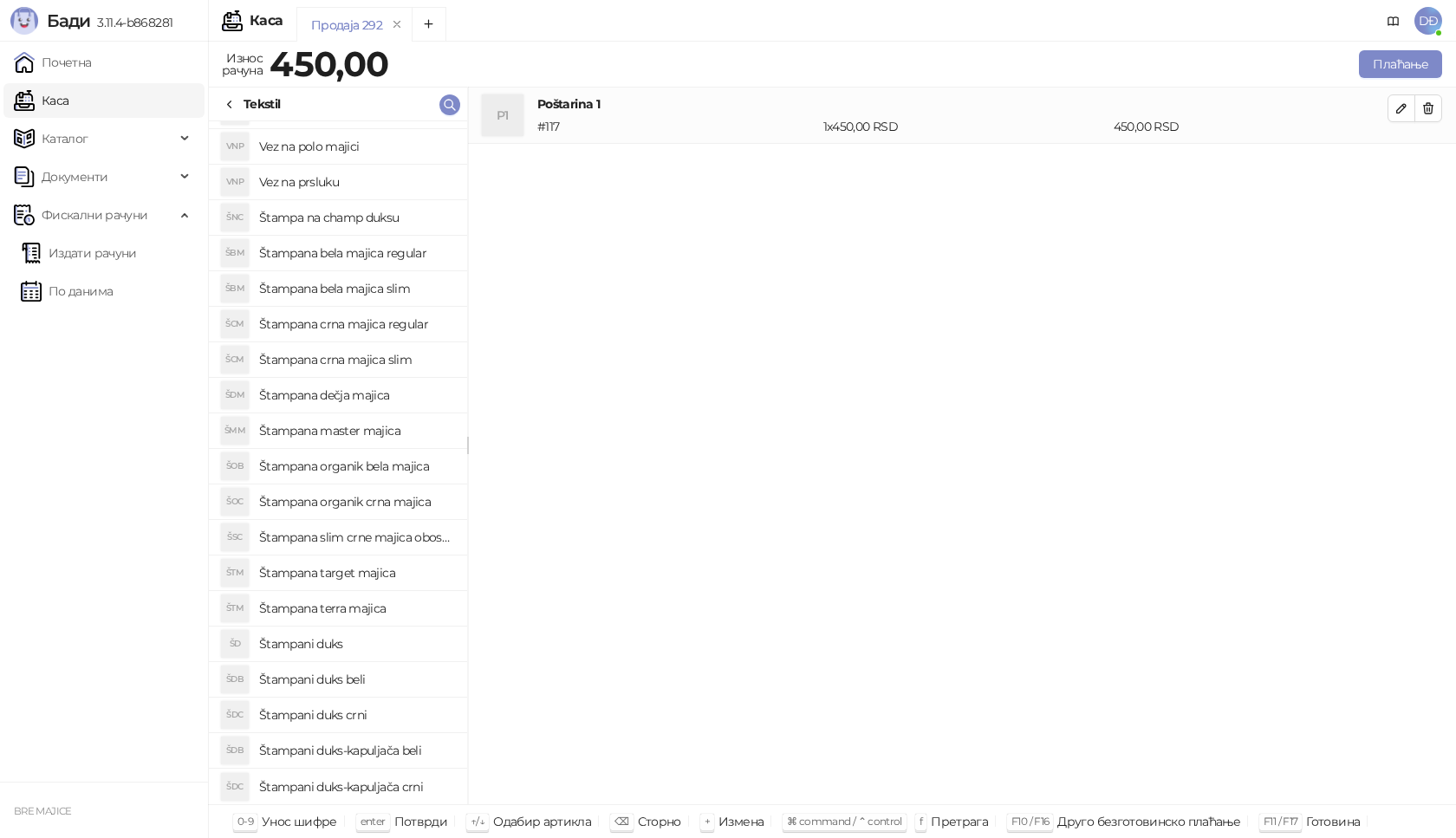
click at [362, 424] on h4 "Štampana master majica" at bounding box center [356, 430] width 194 height 28
click at [1402, 167] on icon "button" at bounding box center [1401, 164] width 9 height 9
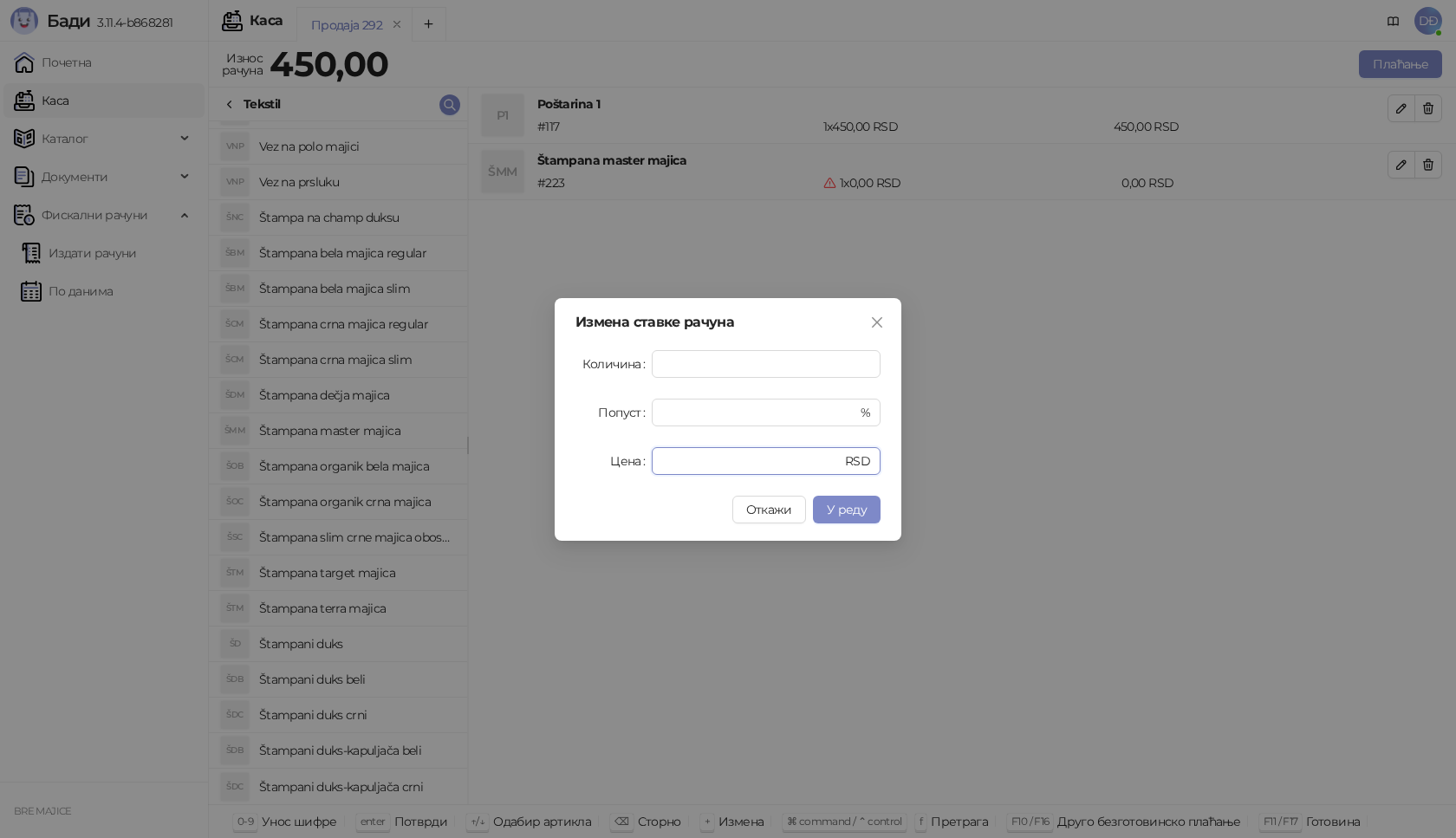
drag, startPoint x: 694, startPoint y: 454, endPoint x: 592, endPoint y: 467, distance: 102.8
click at [595, 474] on div "Измена ставке рачуна Количина * Попуст * % Цена * RSD Откажи У реду" at bounding box center [728, 419] width 347 height 243
type input "****"
click at [842, 510] on span "У реду" at bounding box center [846, 509] width 40 height 16
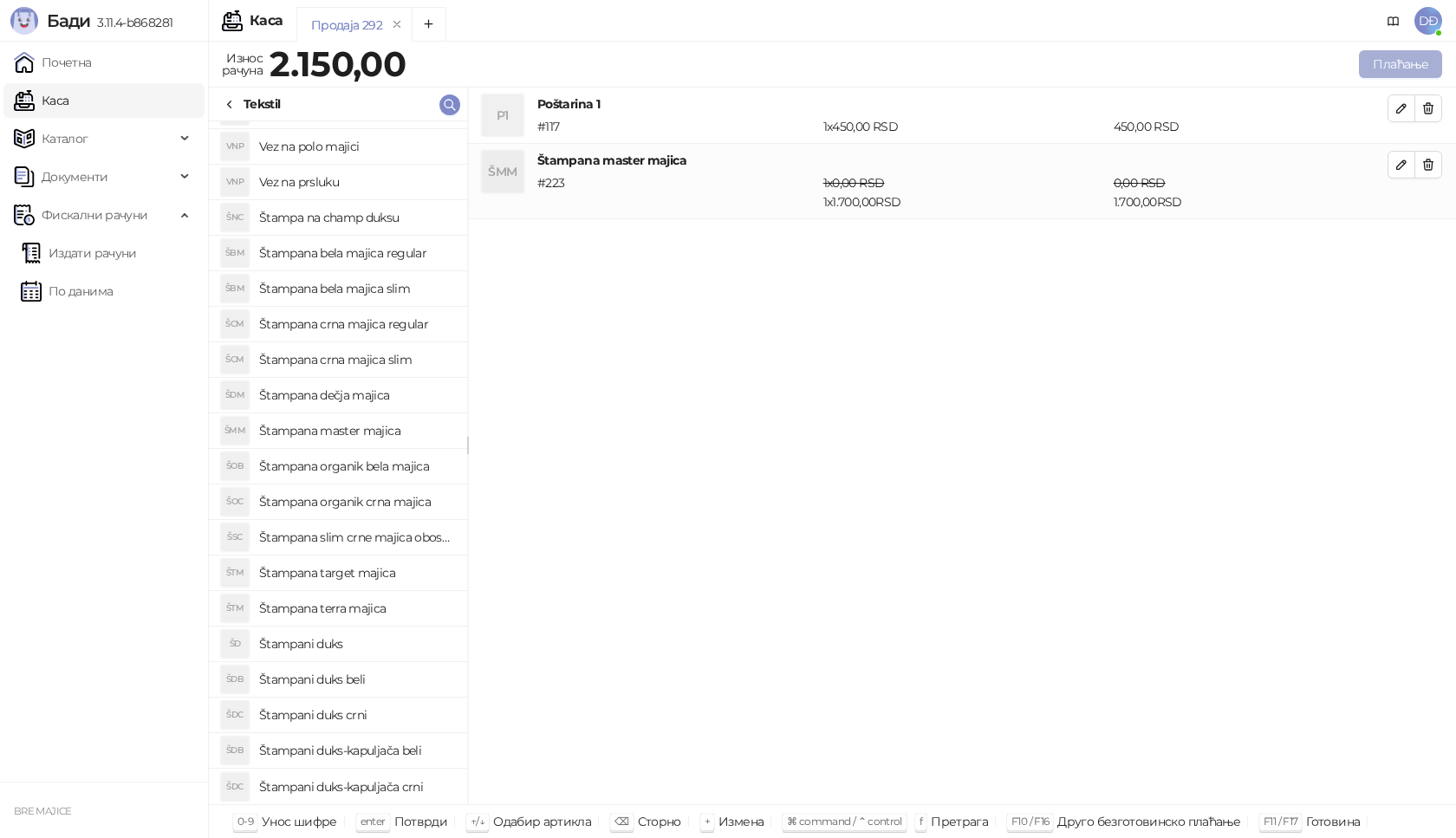
click at [1397, 62] on button "Плаћање" at bounding box center [1400, 64] width 83 height 28
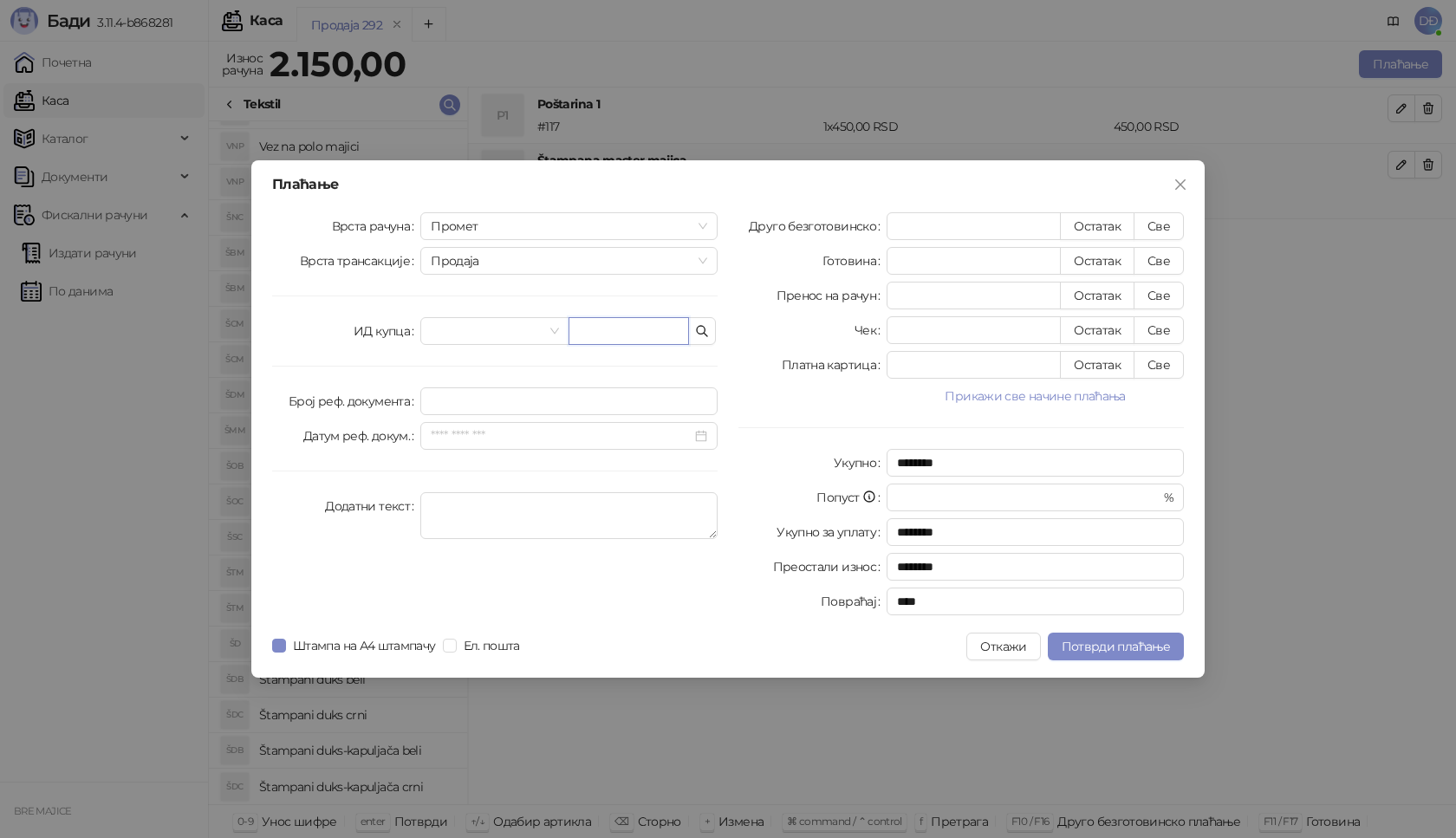
click at [597, 341] on input "text" at bounding box center [629, 331] width 121 height 28
paste input "**********"
type input "**********"
click at [1160, 229] on button "Све" at bounding box center [1159, 227] width 50 height 28
type input "****"
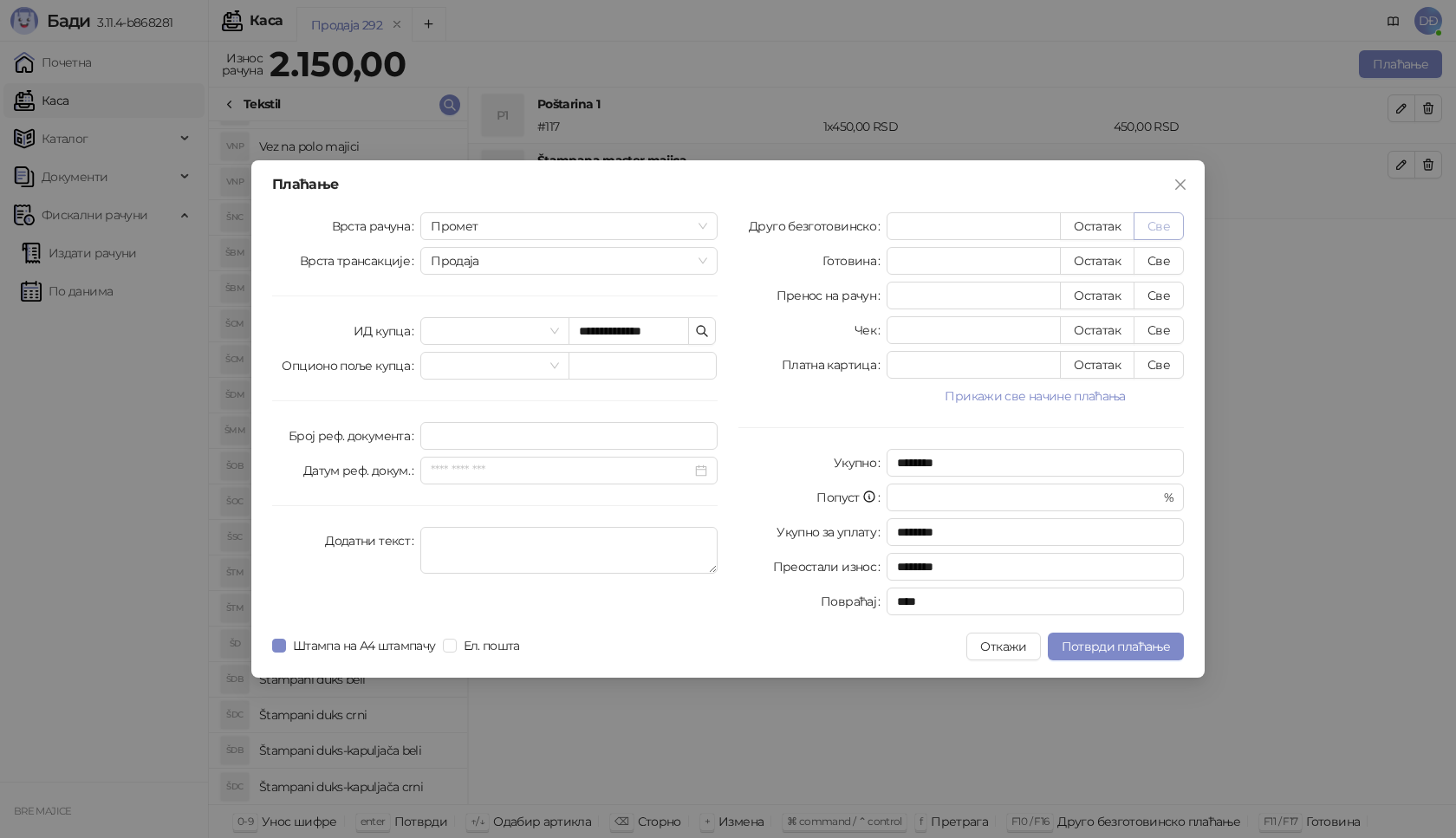
type input "****"
click at [1121, 646] on span "Потврди плаћање" at bounding box center [1116, 646] width 108 height 16
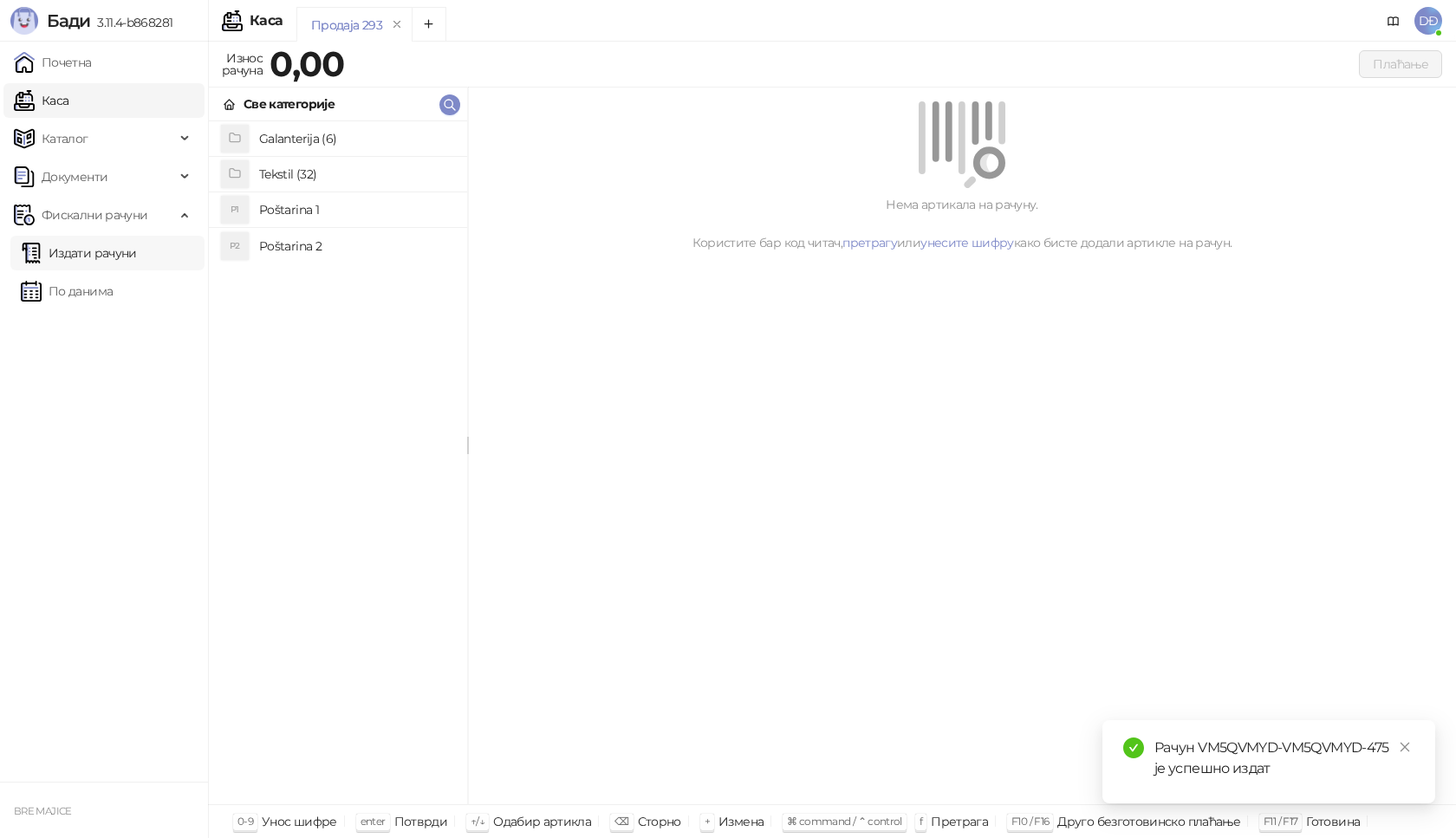
click at [114, 254] on link "Издати рачуни" at bounding box center [79, 253] width 116 height 35
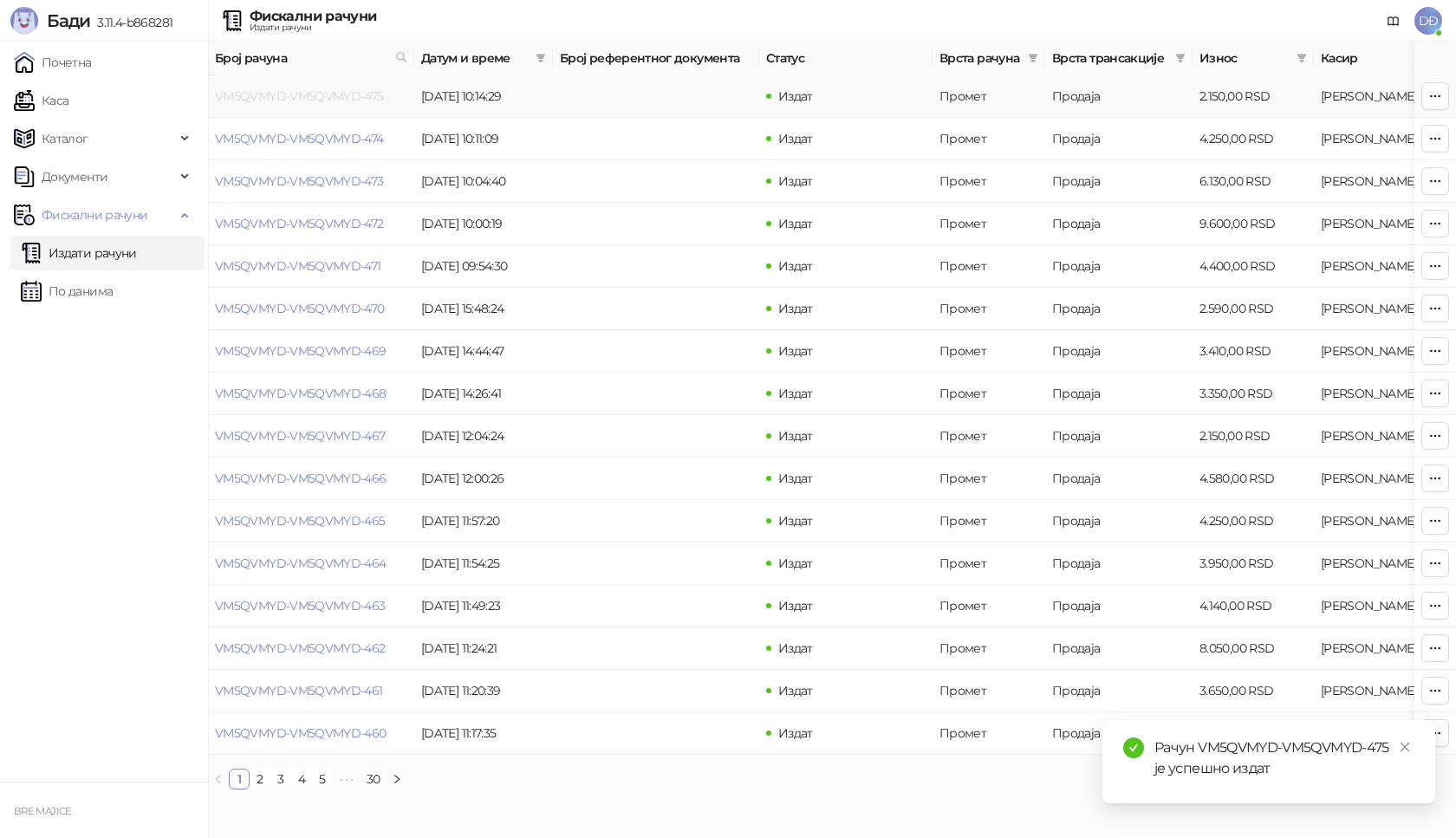
click at [285, 97] on link "VM5QVMYD-VM5QVMYD-475" at bounding box center [299, 96] width 169 height 16
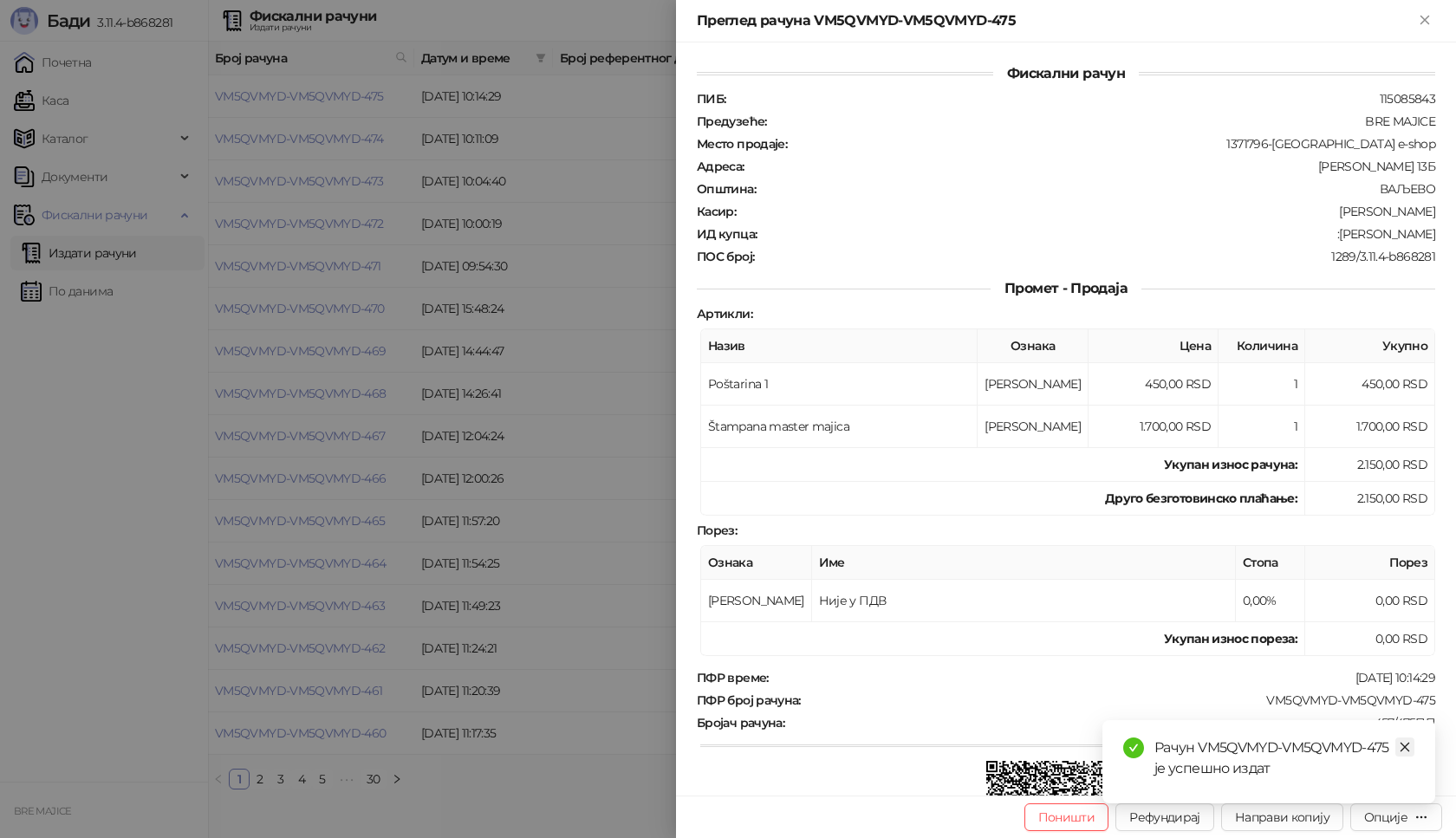
drag, startPoint x: 1413, startPoint y: 746, endPoint x: 1407, endPoint y: 761, distance: 16.2
click at [1412, 746] on link "Close" at bounding box center [1404, 746] width 19 height 19
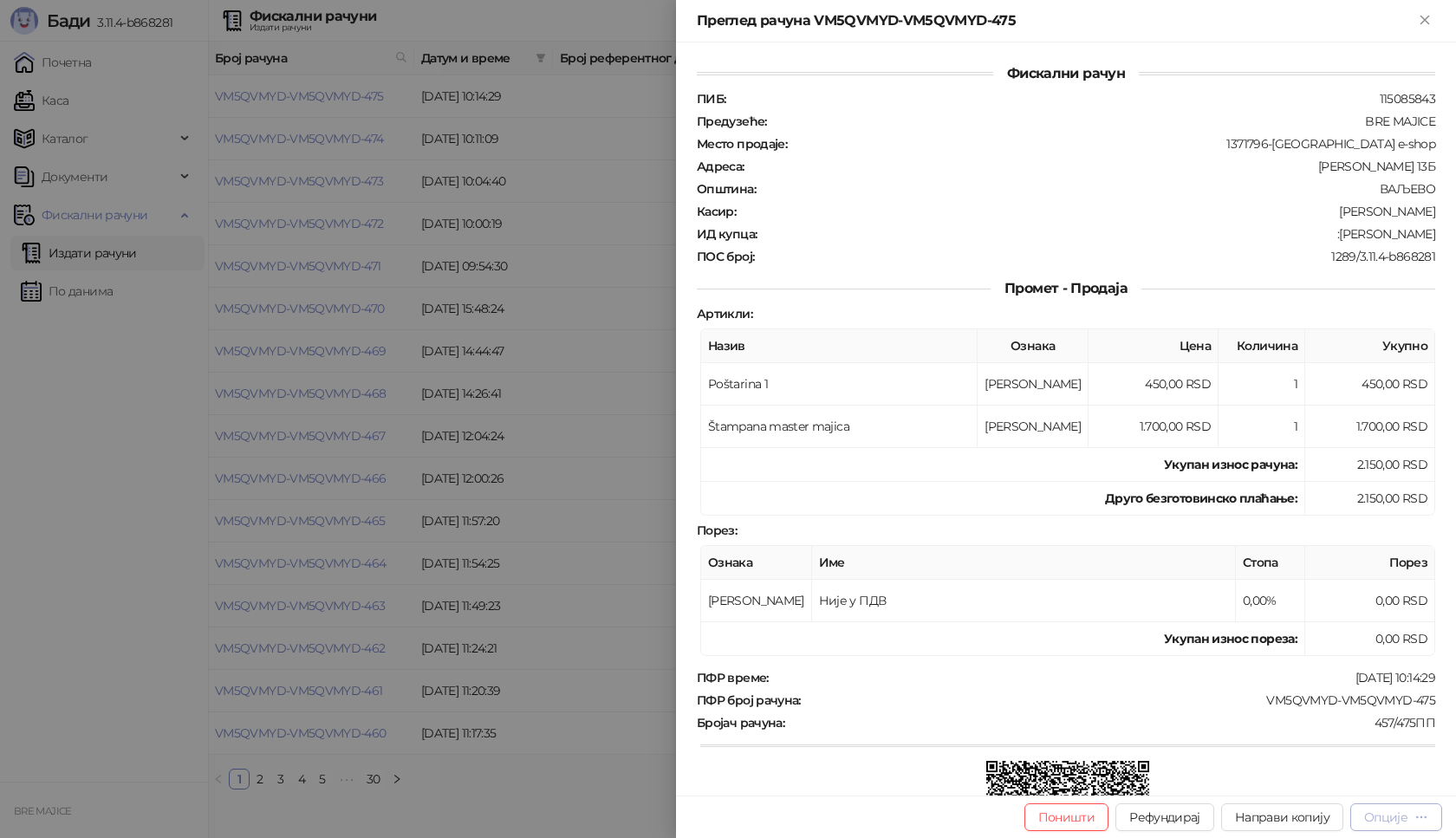
click at [1389, 826] on button "Опције" at bounding box center [1396, 817] width 92 height 28
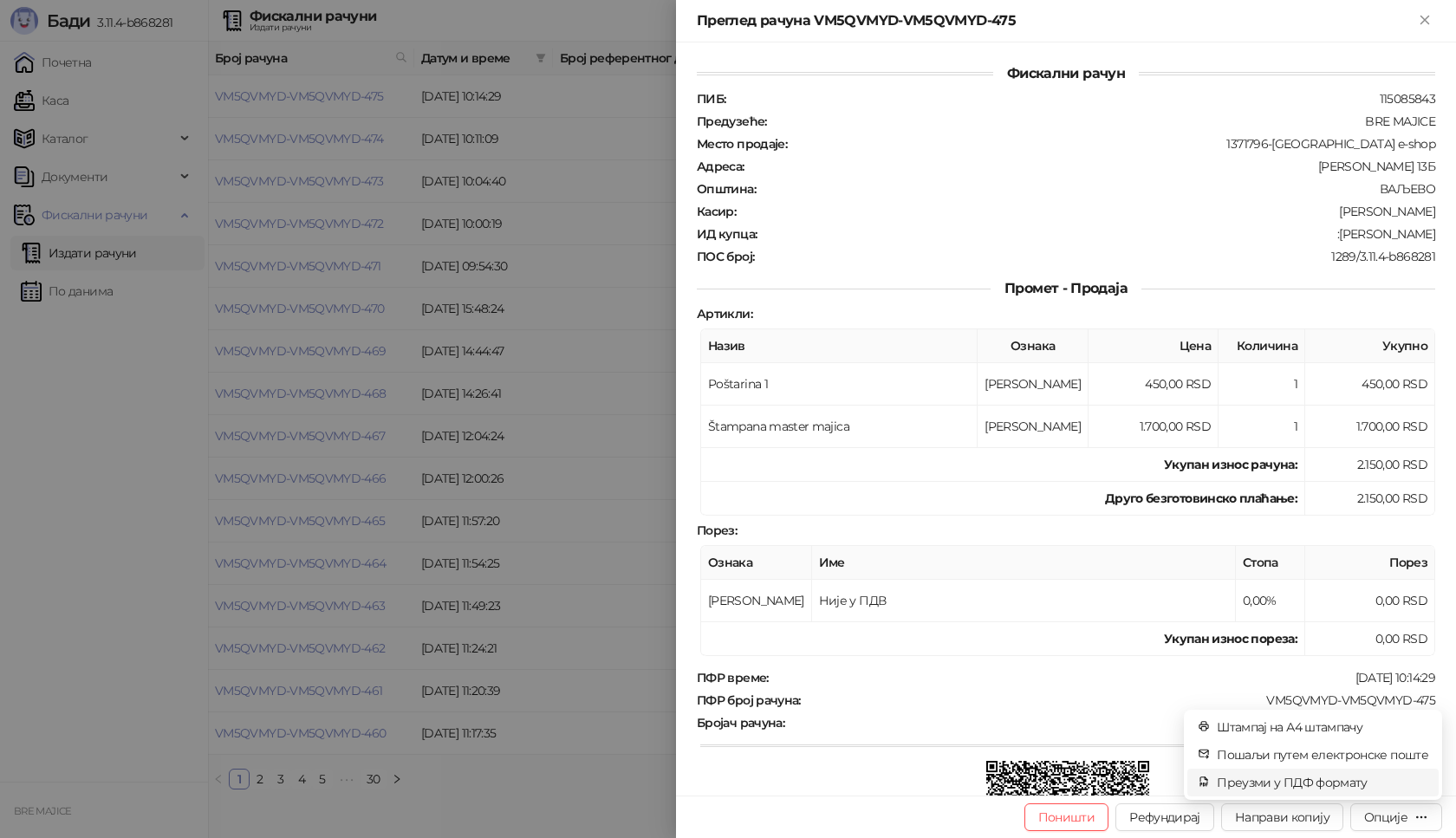
click at [1351, 781] on span "Преузми у ПДФ формату" at bounding box center [1323, 782] width 212 height 19
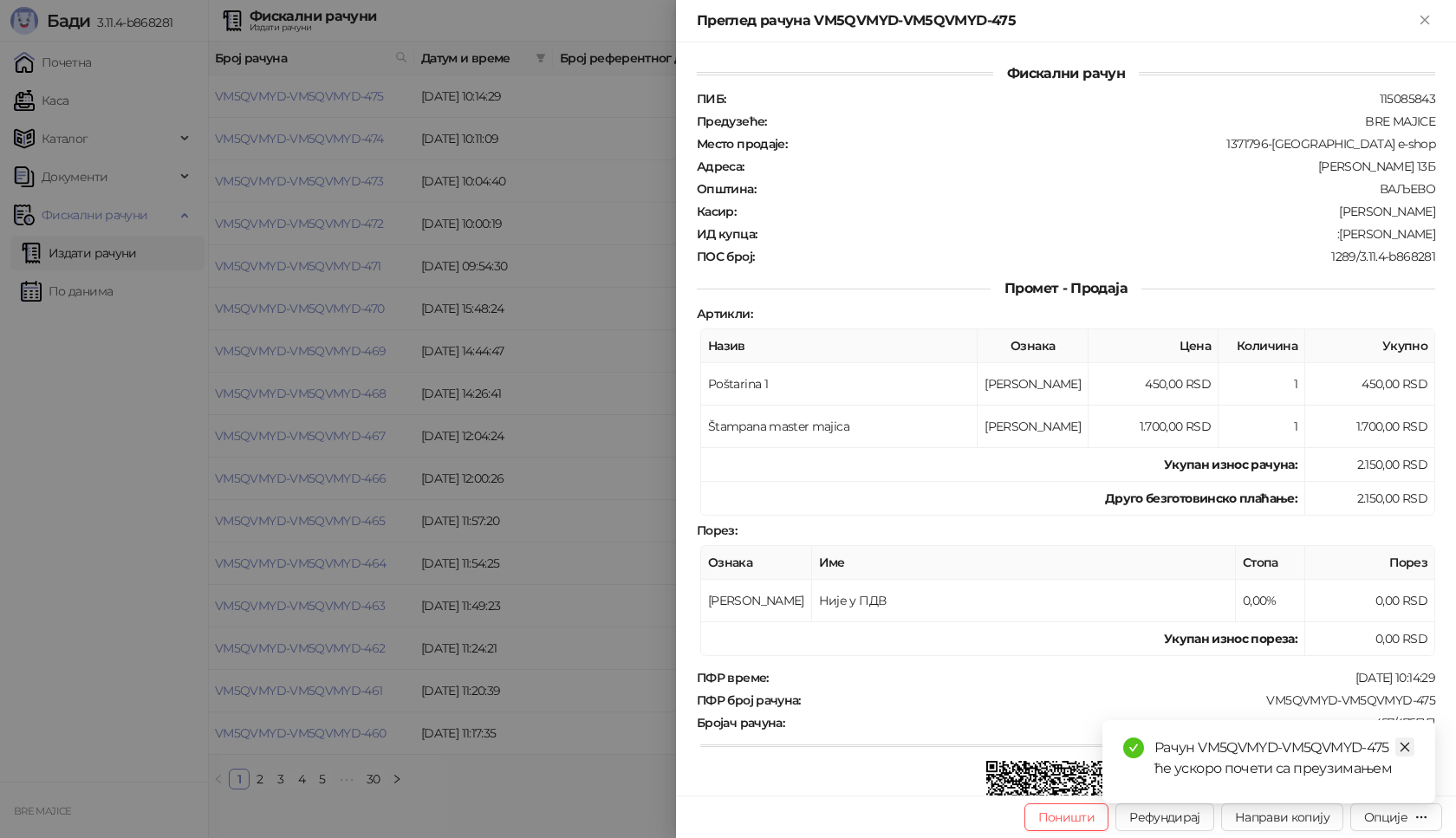
click at [1405, 746] on icon "close" at bounding box center [1405, 747] width 12 height 12
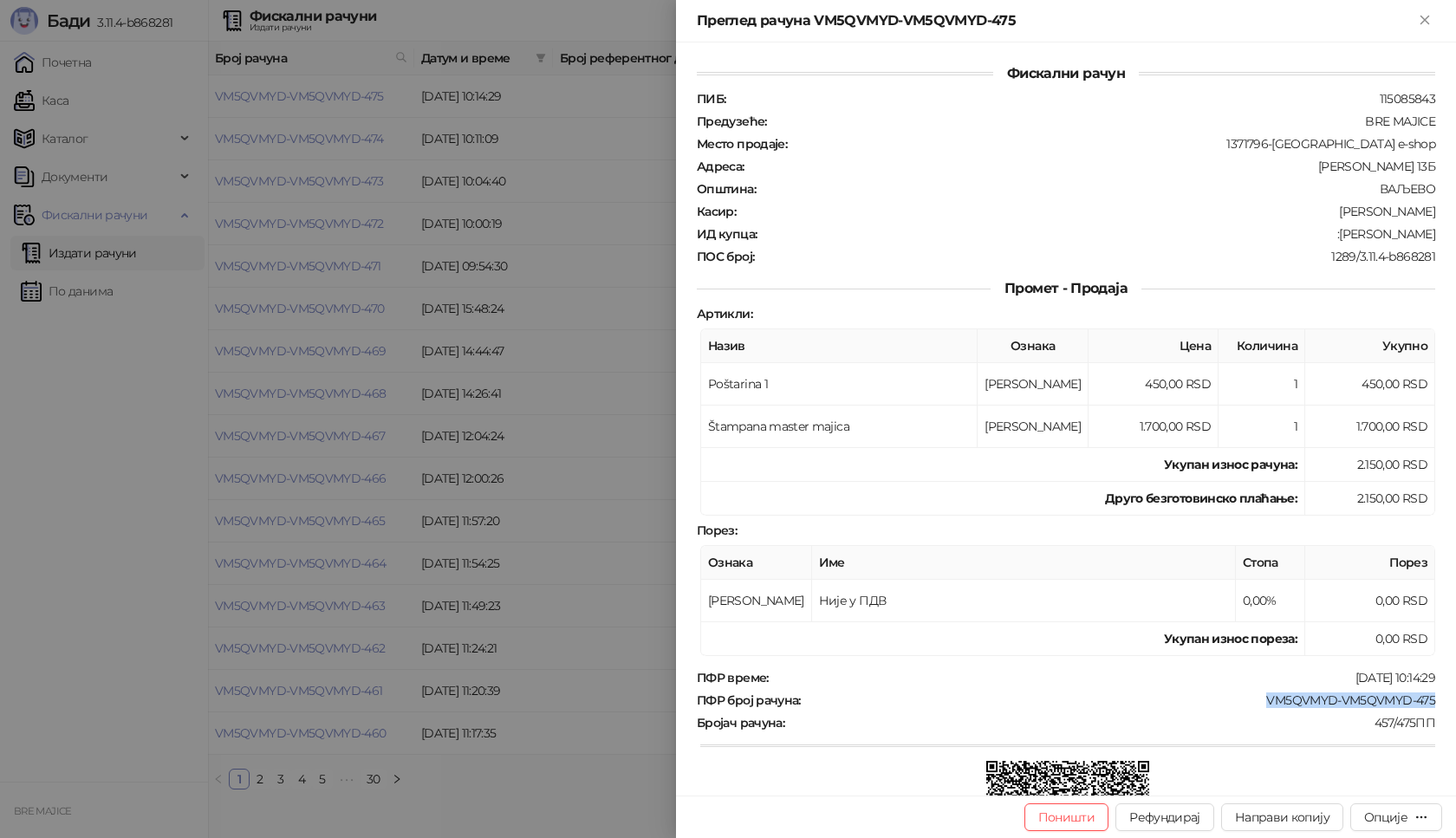
drag, startPoint x: 1434, startPoint y: 709, endPoint x: 1244, endPoint y: 705, distance: 190.0
click at [1241, 704] on div "Фискални рачун ПИБ : 115085843 Предузеће : BRE MAJICE Место продаје : 1371796-B…" at bounding box center [1066, 419] width 780 height 753
copy div "VM5QVMYD-VM5QVMYD-475"
drag, startPoint x: 1424, startPoint y: 232, endPoint x: 1336, endPoint y: 233, distance: 88.0
click at [1336, 233] on div "Фискални рачун ПИБ : 115085843 Предузеће : BRE MAJICE Место продаје : 1371796-B…" at bounding box center [1066, 419] width 780 height 753
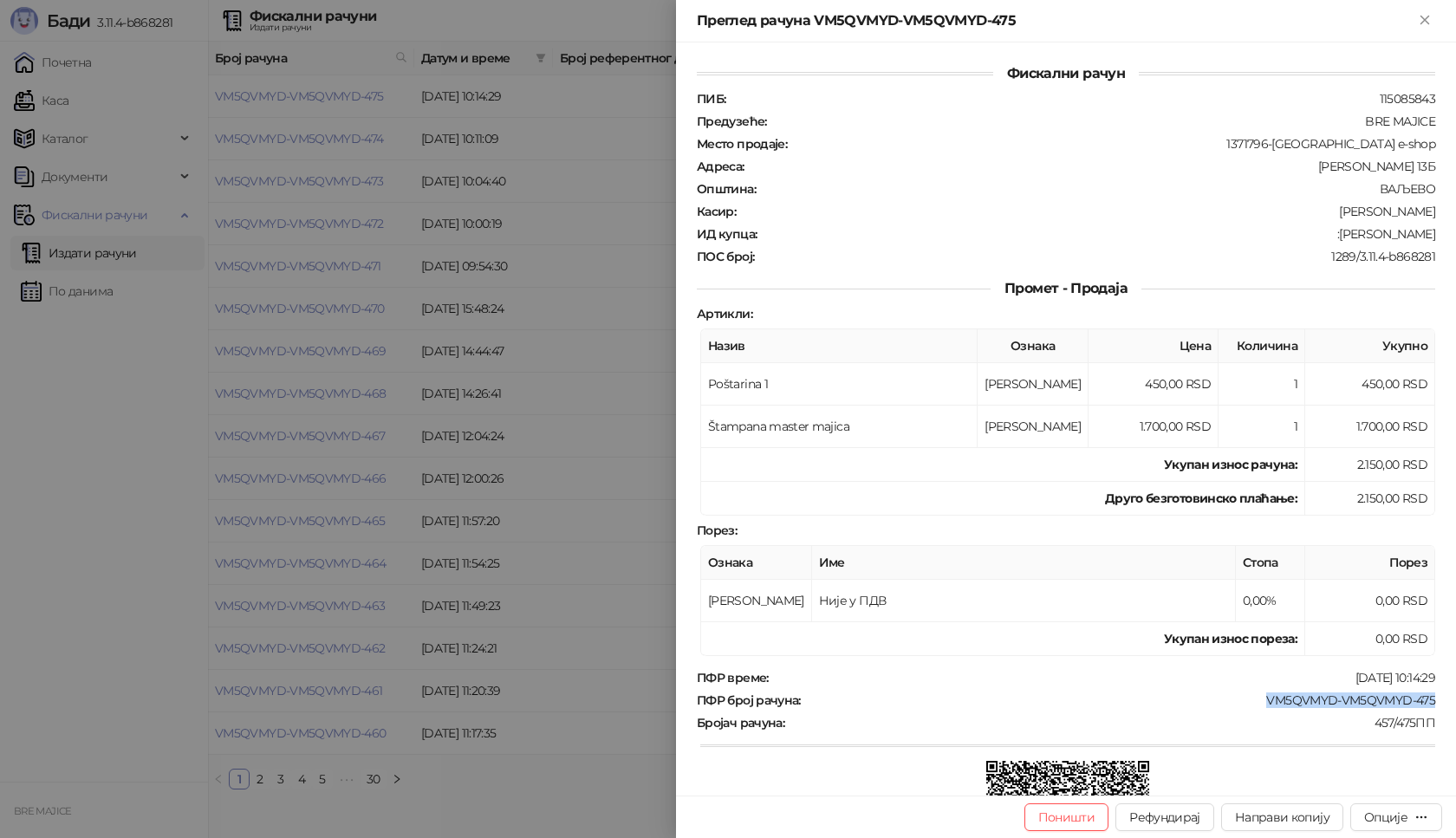
copy div "[PERSON_NAME]"
click at [1425, 25] on icon "Close" at bounding box center [1425, 20] width 16 height 16
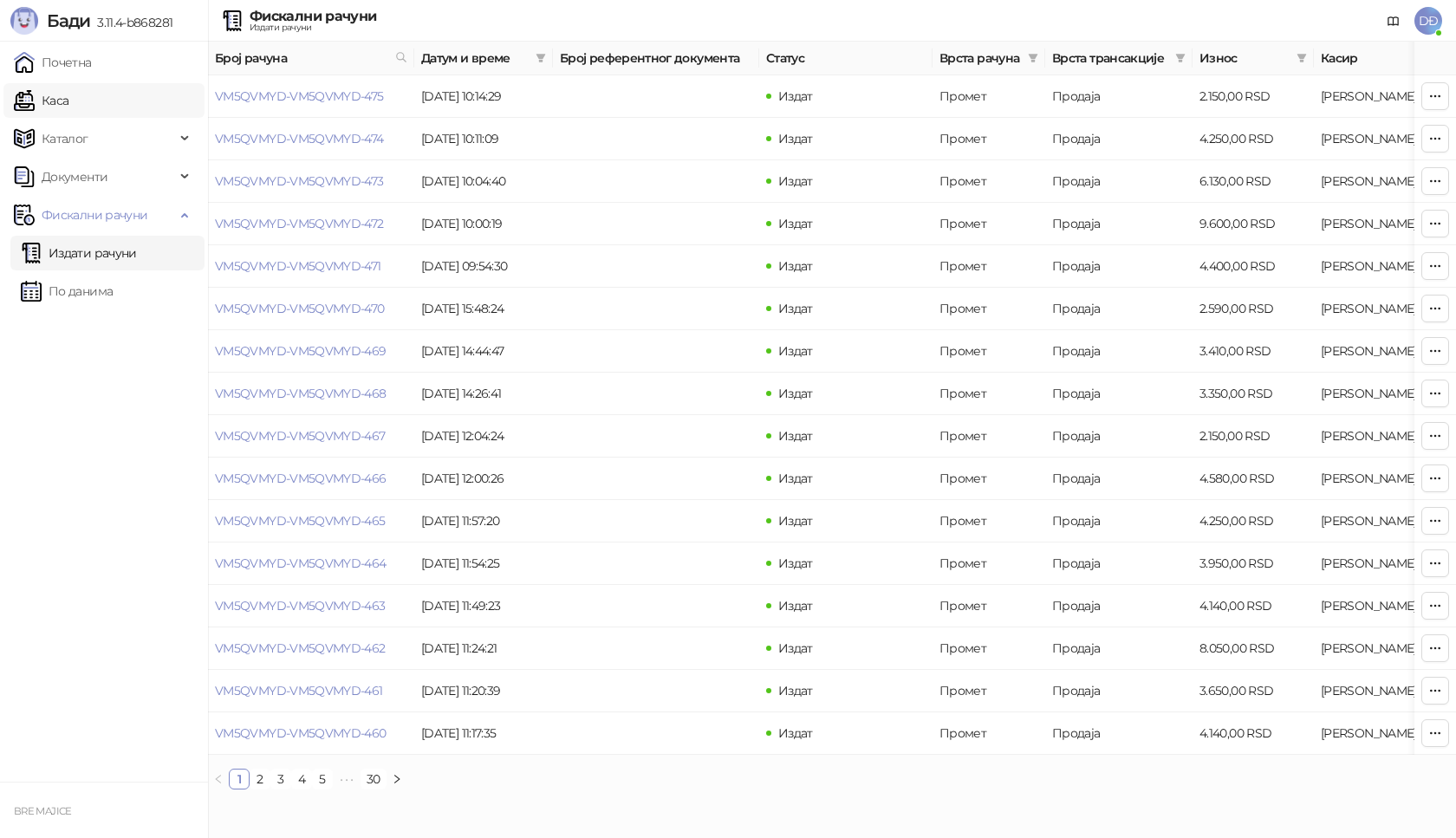
click at [66, 103] on link "Каса" at bounding box center [41, 100] width 55 height 35
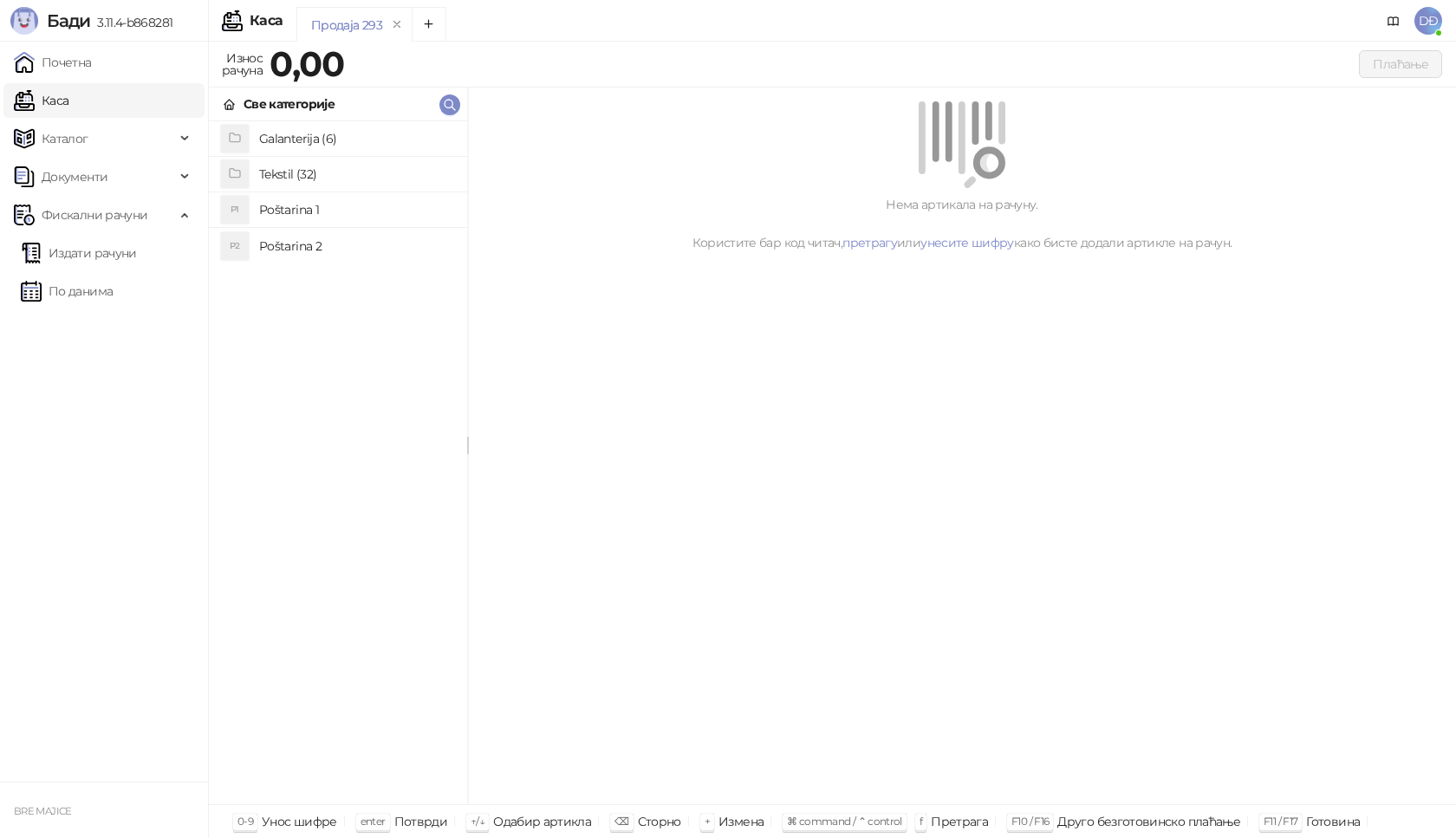
click at [284, 210] on h4 "Poštarina 1" at bounding box center [356, 210] width 194 height 28
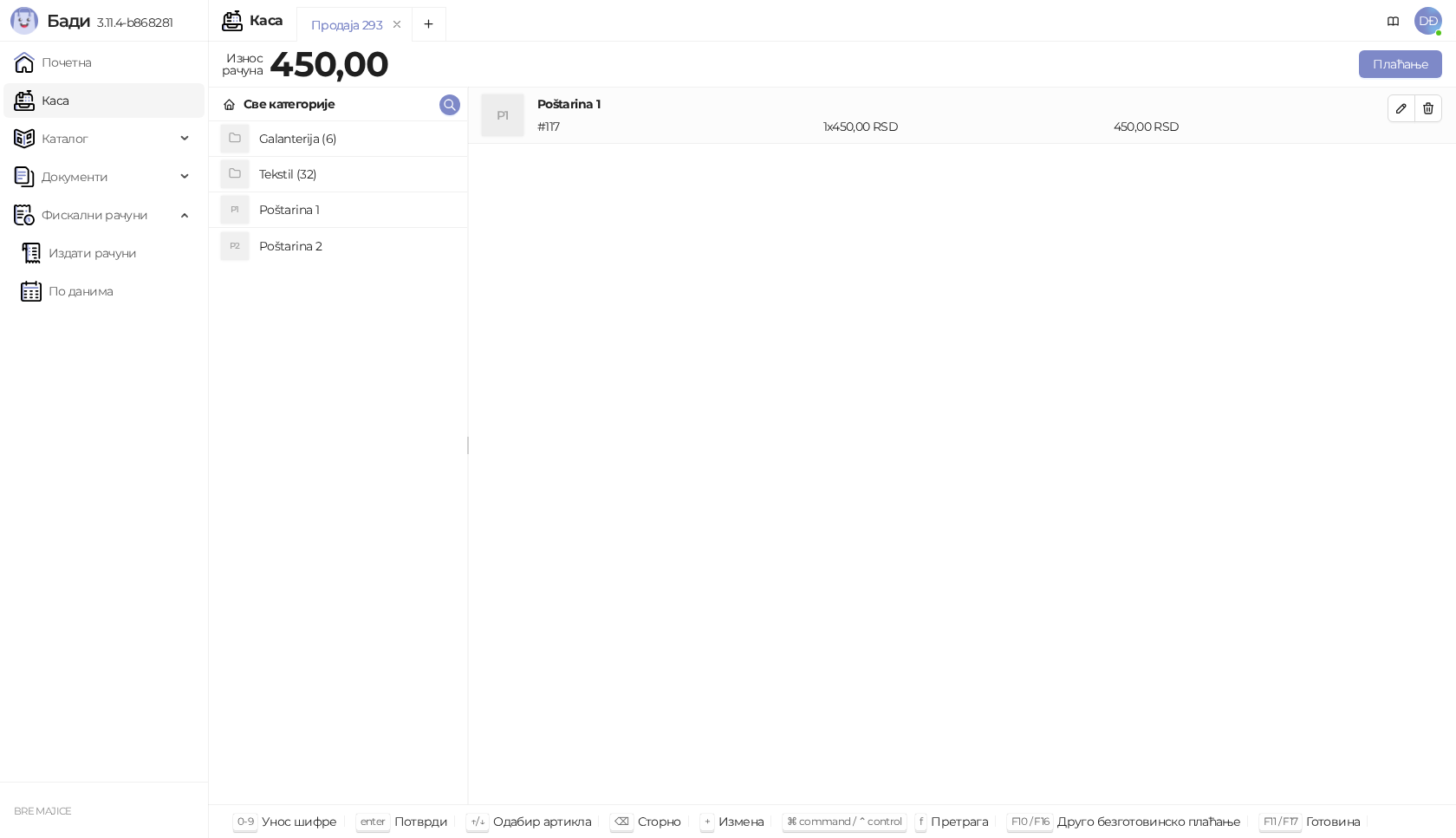
click at [332, 180] on h4 "Tekstil (32)" at bounding box center [356, 174] width 194 height 28
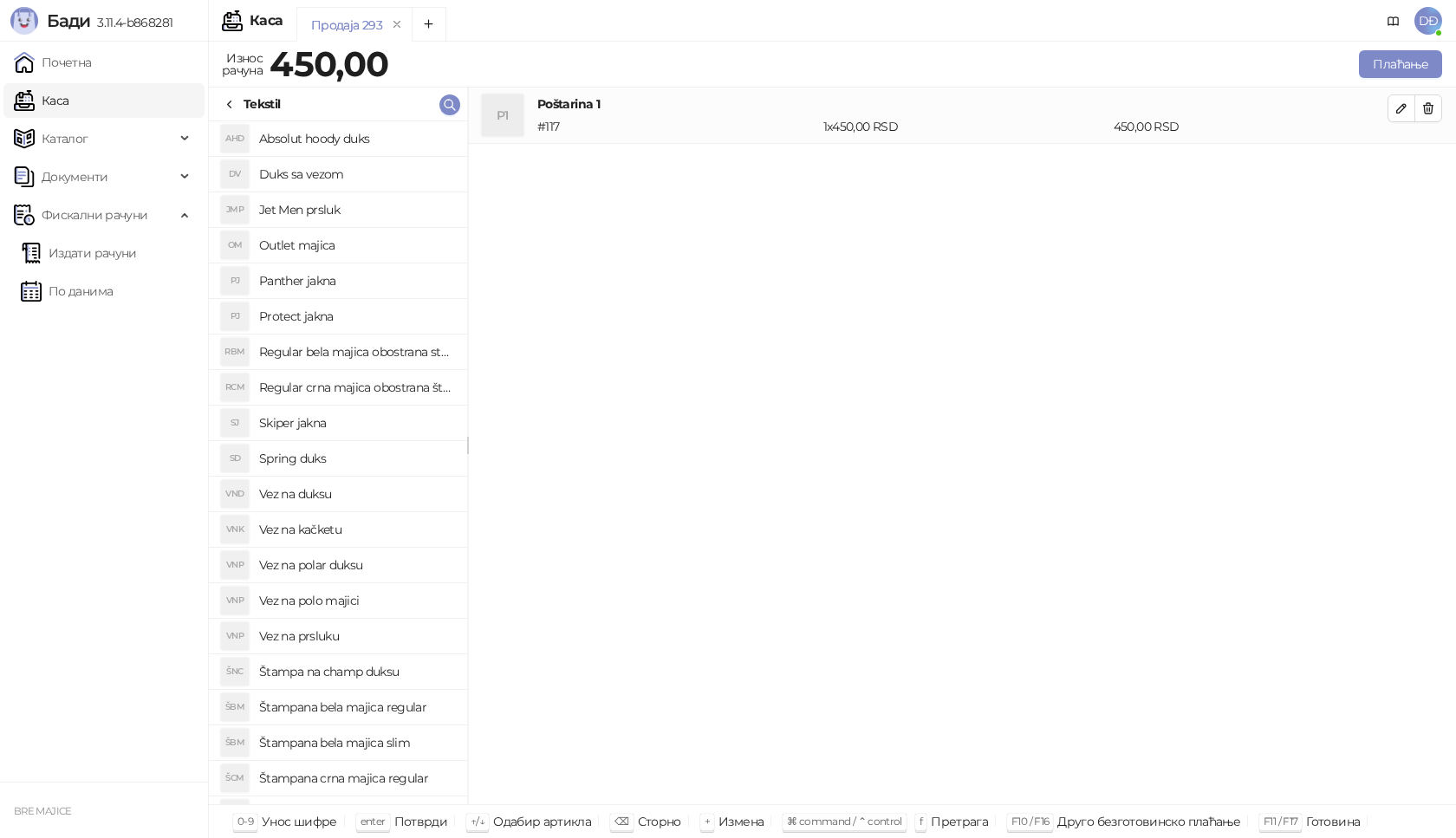
click at [300, 176] on h4 "Duks sa vezom" at bounding box center [356, 174] width 194 height 28
click at [1404, 154] on button "button" at bounding box center [1402, 165] width 28 height 28
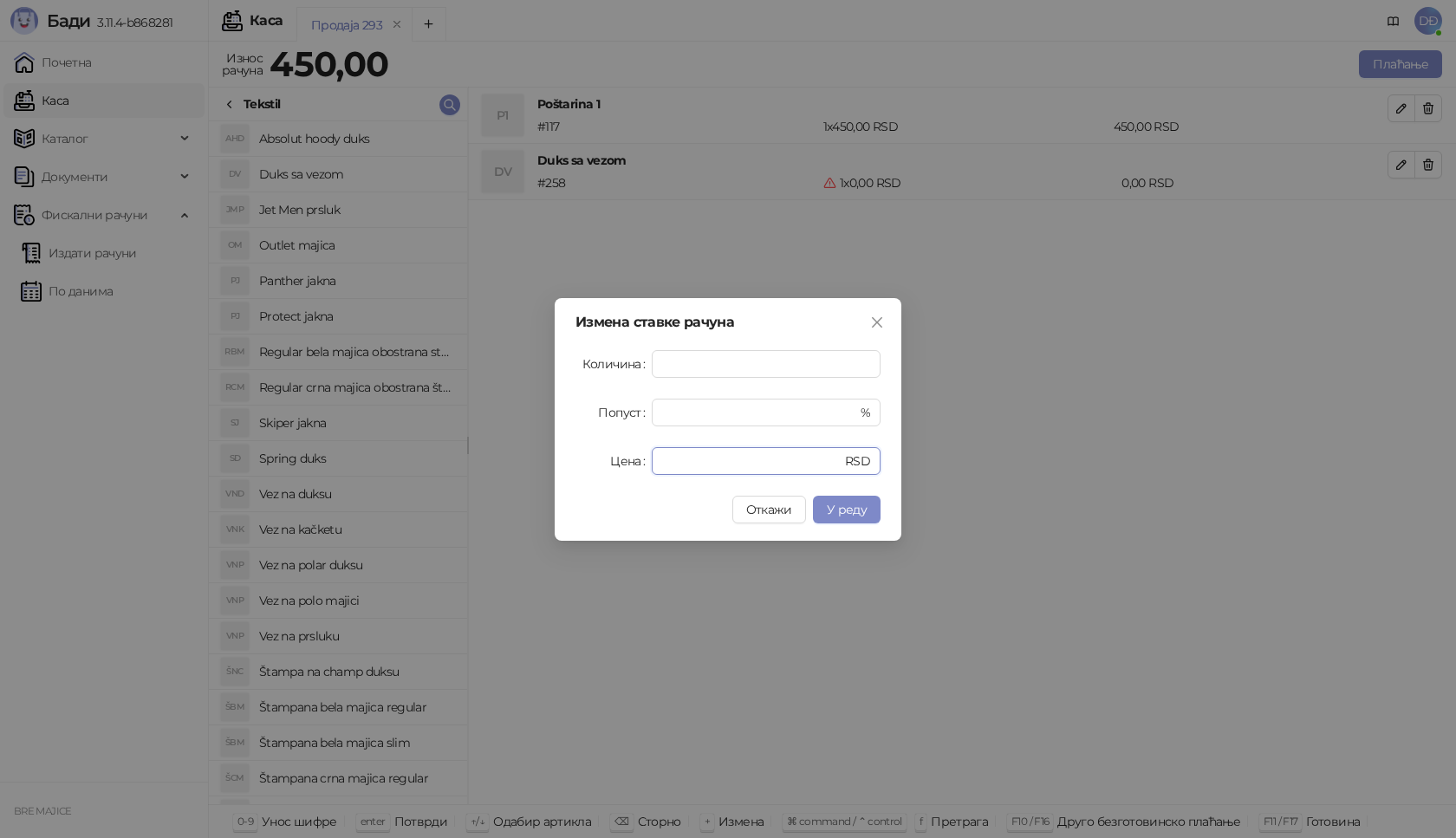
drag, startPoint x: 650, startPoint y: 460, endPoint x: 605, endPoint y: 447, distance: 46.8
click at [606, 460] on div "Цена * RSD" at bounding box center [728, 461] width 305 height 28
type input "****"
click at [849, 509] on span "У реду" at bounding box center [846, 509] width 40 height 16
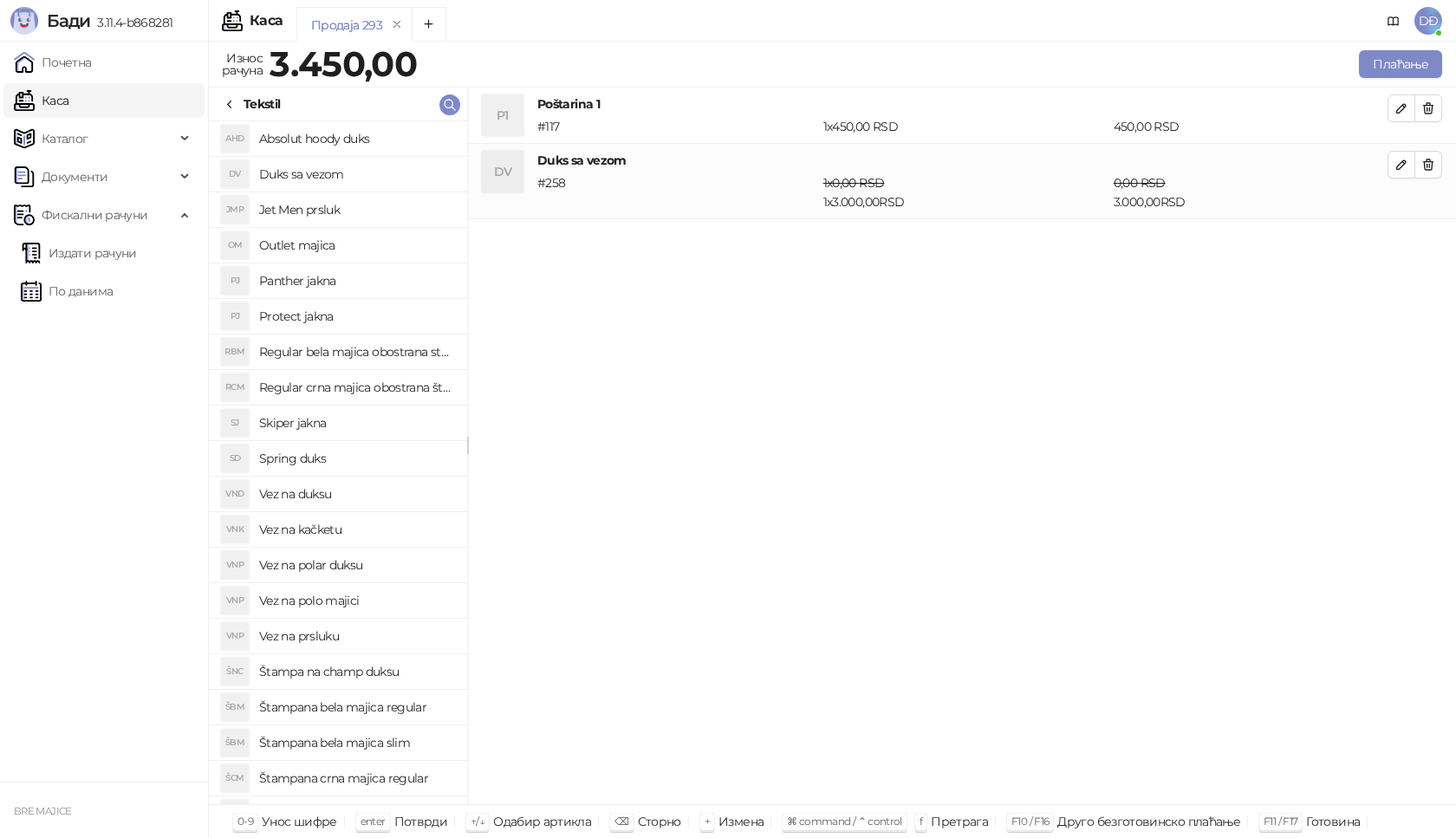
click at [231, 173] on div "DV" at bounding box center [235, 174] width 28 height 28
click at [1426, 238] on icon "button" at bounding box center [1429, 240] width 10 height 10
click at [350, 186] on h4 "Duks sa vezom" at bounding box center [356, 174] width 194 height 28
click at [1432, 243] on icon "button" at bounding box center [1429, 240] width 10 height 10
click at [1385, 57] on button "Плаћање" at bounding box center [1400, 64] width 83 height 28
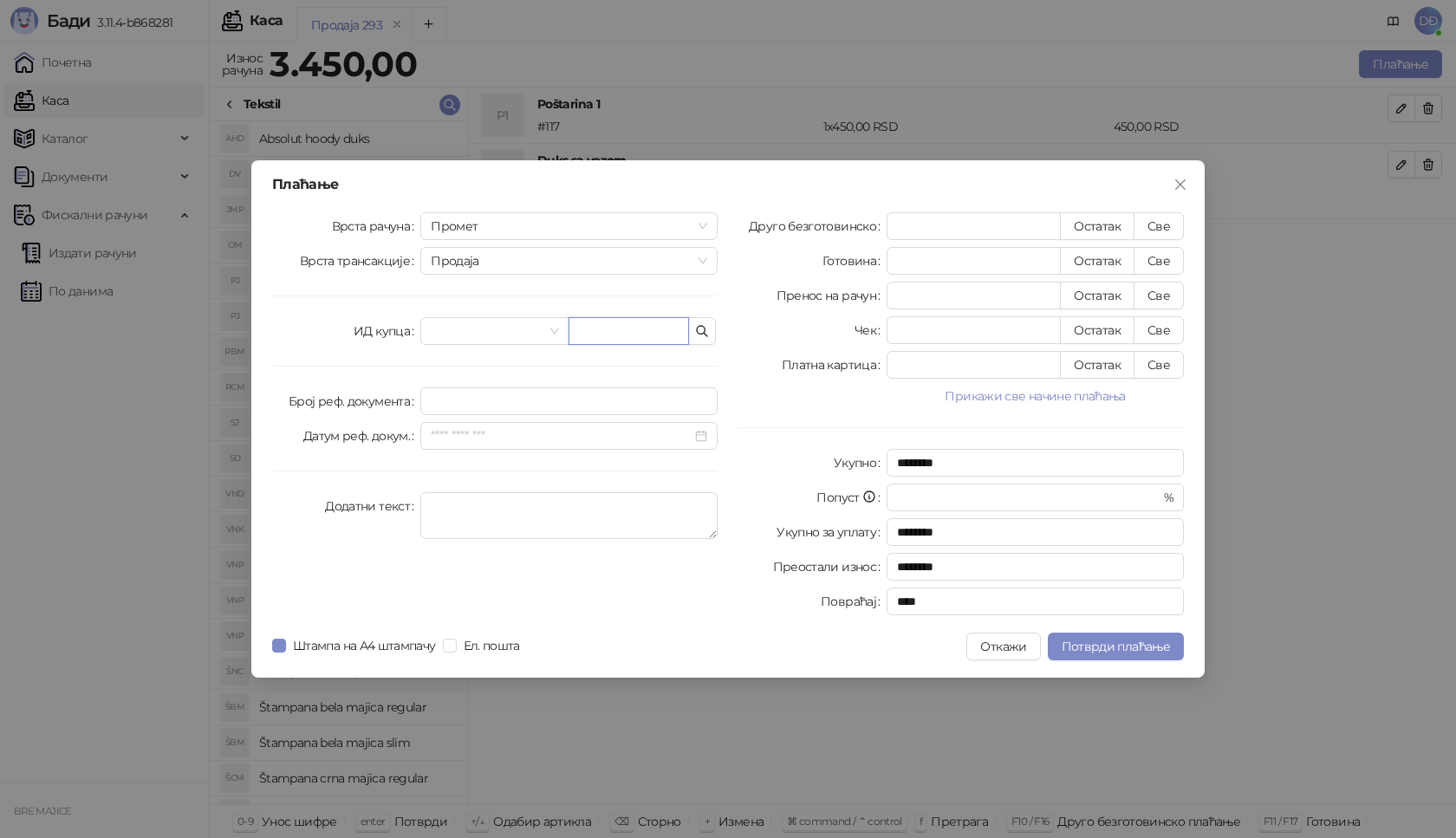
click at [600, 326] on input "text" at bounding box center [629, 331] width 121 height 28
paste input "**********"
type input "**********"
click at [1157, 226] on button "Све" at bounding box center [1159, 227] width 50 height 28
type input "****"
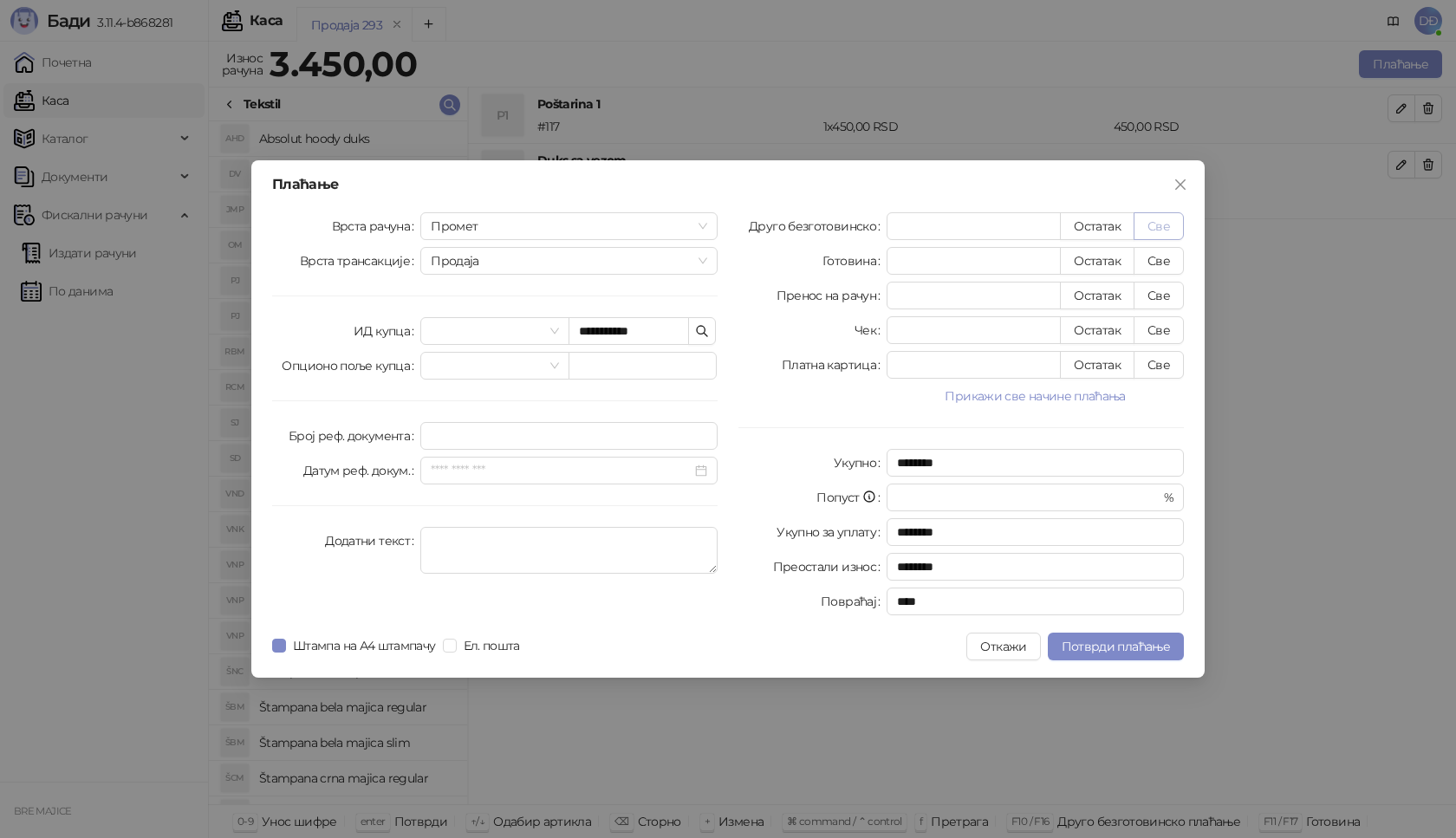
type input "****"
click at [1107, 650] on span "Потврди плаћање" at bounding box center [1116, 646] width 108 height 16
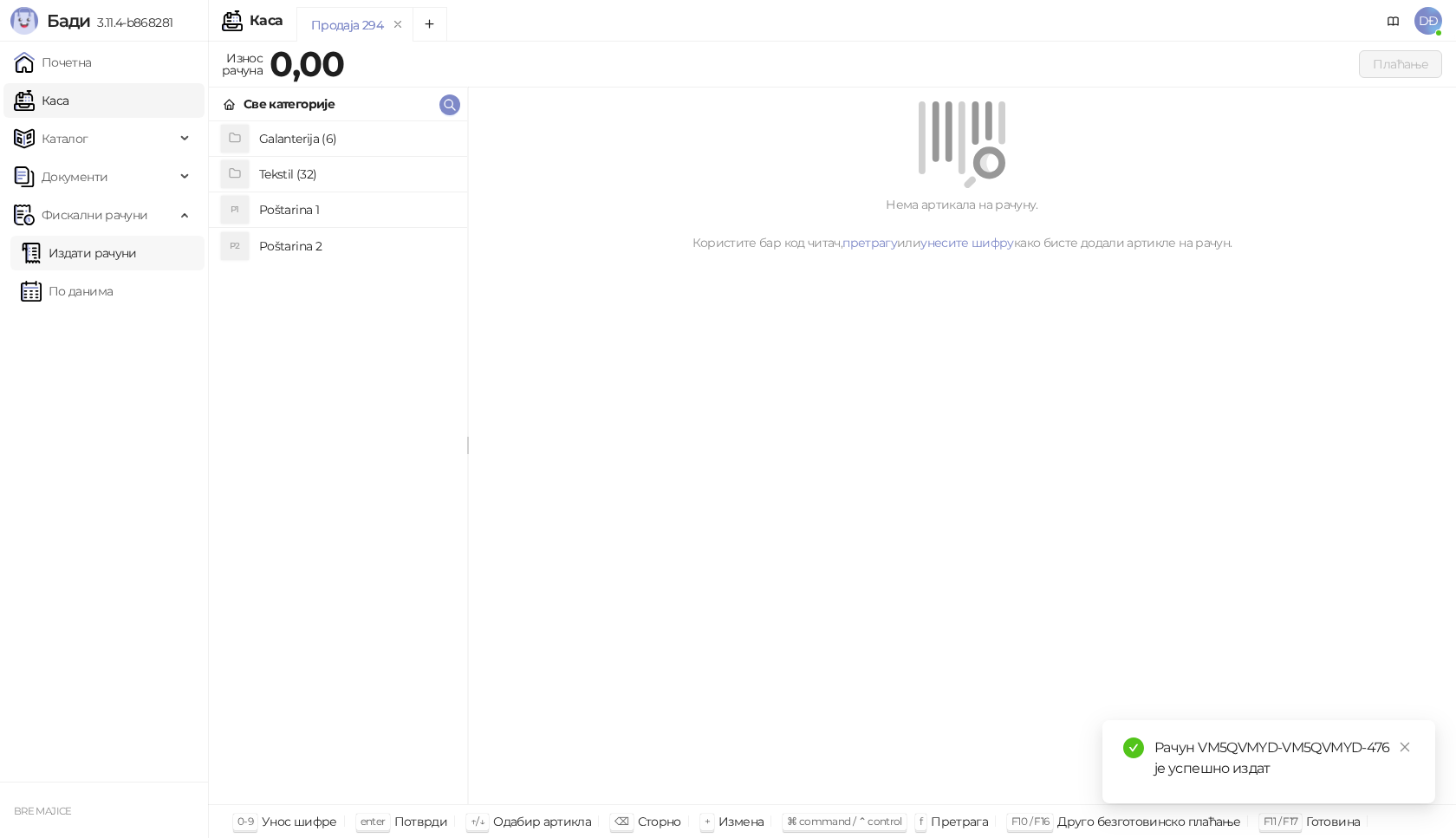
click at [125, 252] on link "Издати рачуни" at bounding box center [79, 253] width 116 height 35
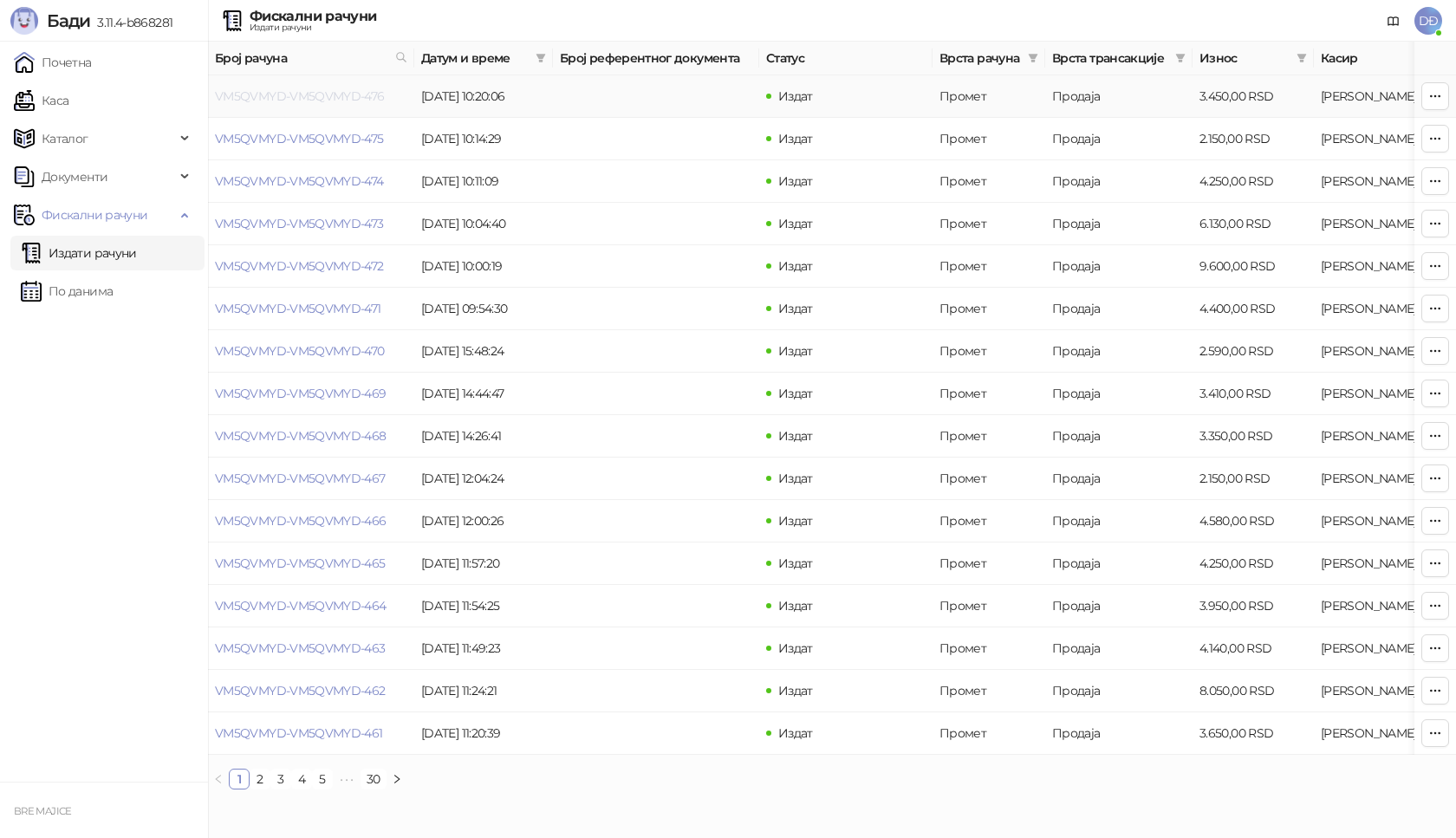
click at [324, 95] on link "VM5QVMYD-VM5QVMYD-476" at bounding box center [300, 96] width 170 height 16
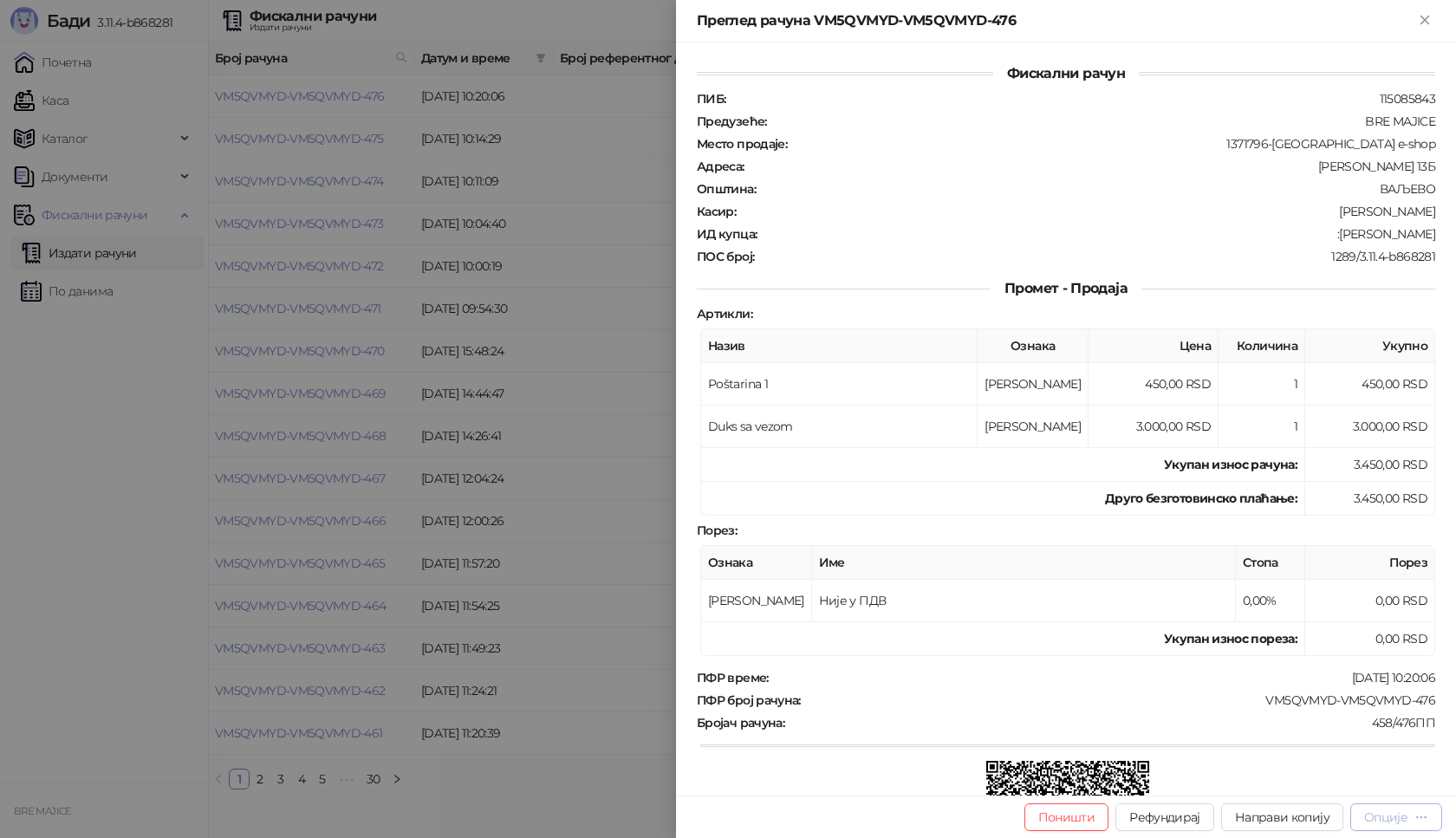
click at [1368, 815] on div "Опције" at bounding box center [1385, 817] width 43 height 16
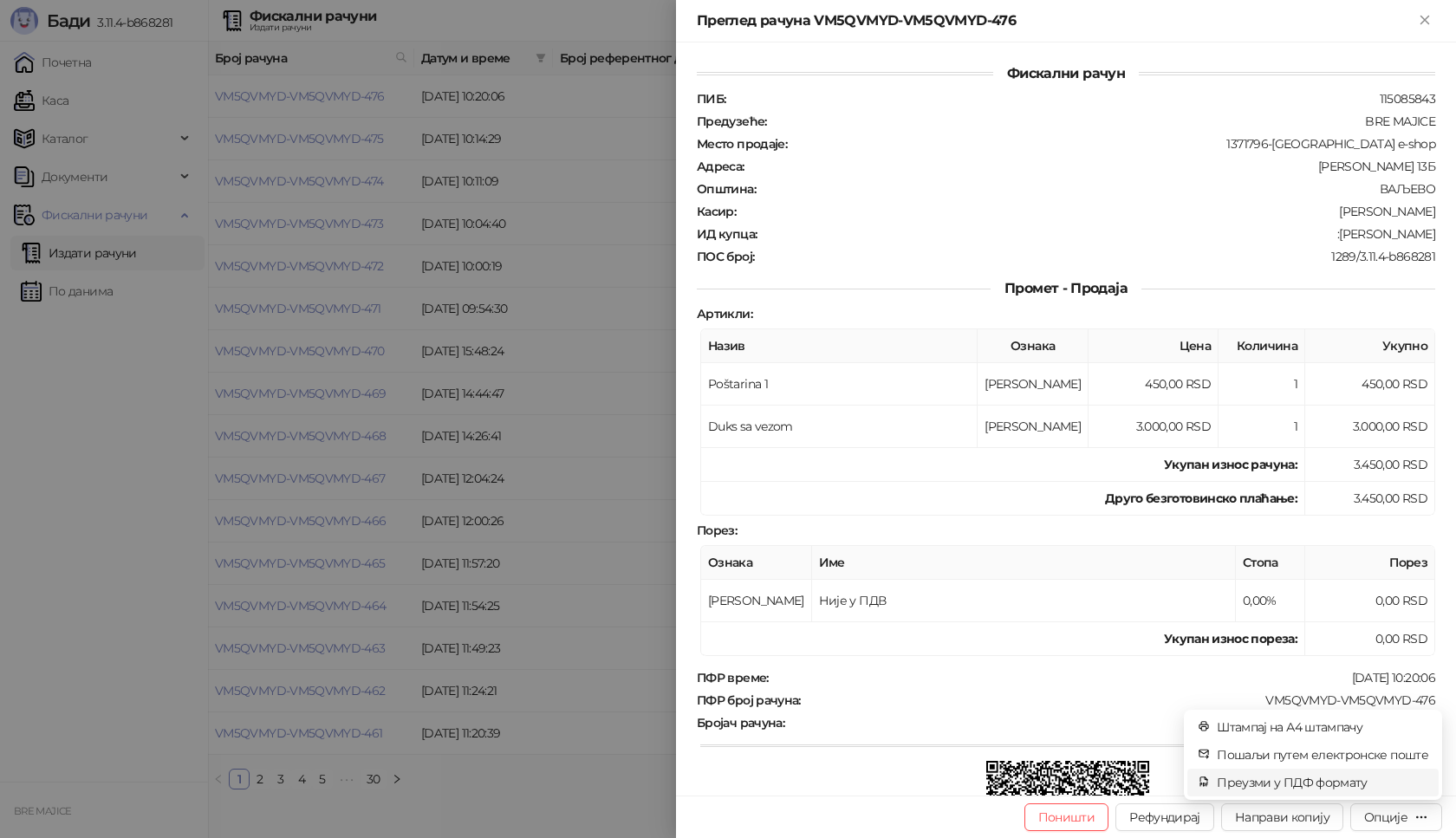
click at [1291, 785] on span "Преузми у ПДФ формату" at bounding box center [1323, 782] width 212 height 19
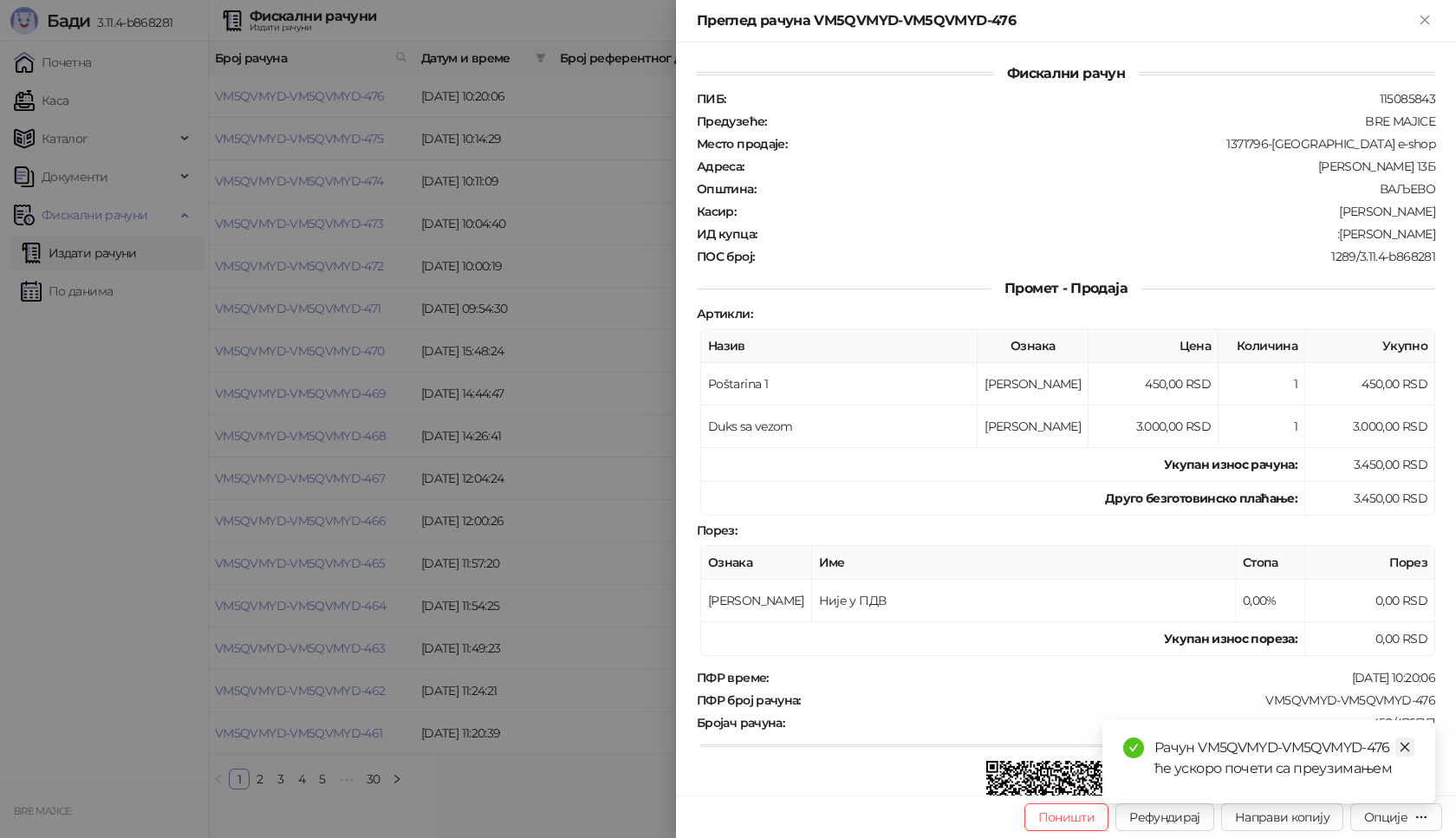
click at [1403, 748] on icon "close" at bounding box center [1405, 747] width 12 height 12
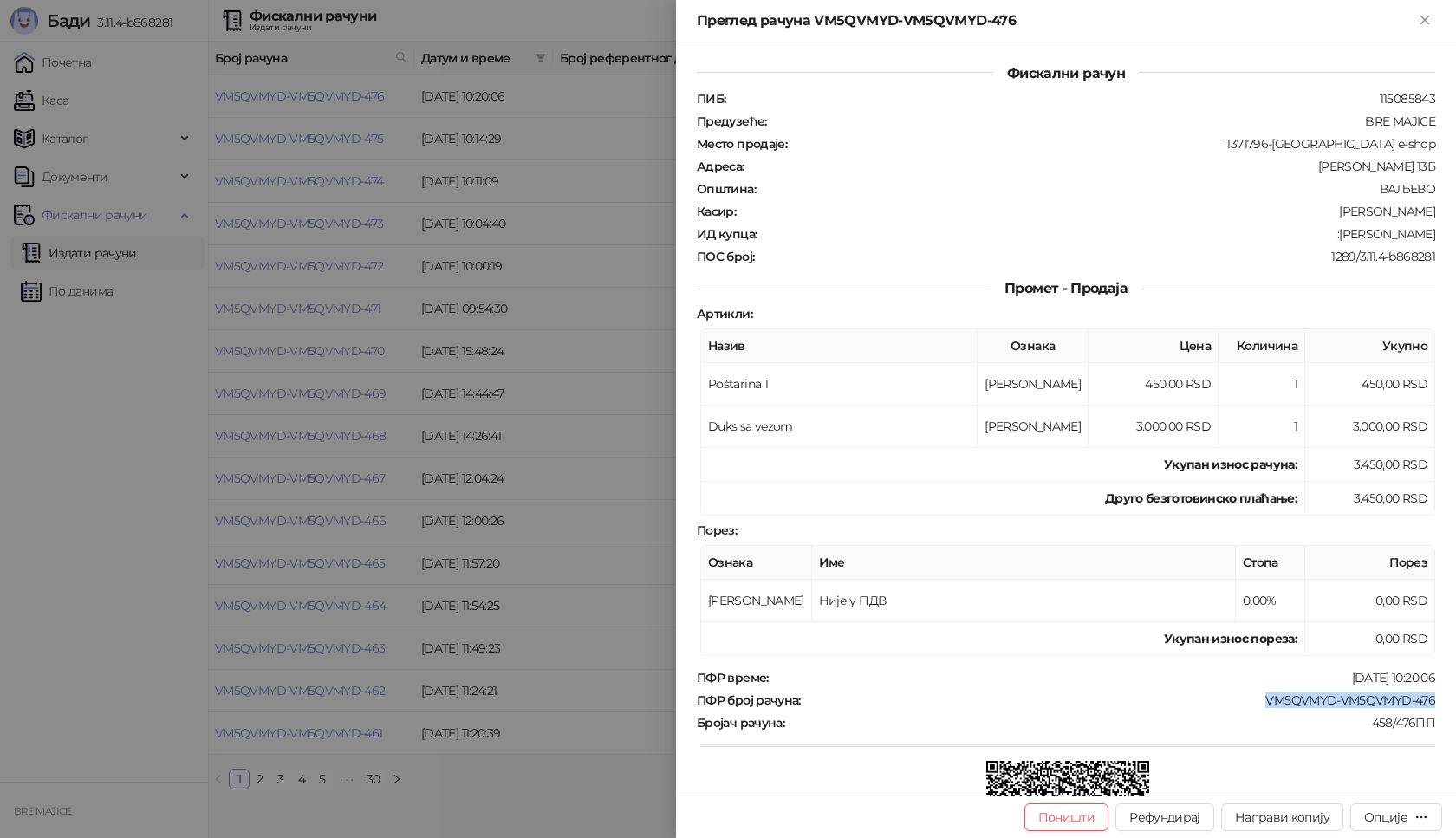
drag, startPoint x: 1439, startPoint y: 702, endPoint x: 1224, endPoint y: 701, distance: 215.0
click at [1224, 701] on div "Фискални рачун ПИБ : 115085843 Предузеће : BRE MAJICE Место продаје : 1371796-B…" at bounding box center [1066, 419] width 780 height 753
drag, startPoint x: 1421, startPoint y: 232, endPoint x: 1355, endPoint y: 236, distance: 66.1
click at [1355, 236] on div ":[PERSON_NAME]" at bounding box center [1097, 234] width 679 height 16
click at [1422, 19] on icon "Close" at bounding box center [1425, 20] width 16 height 16
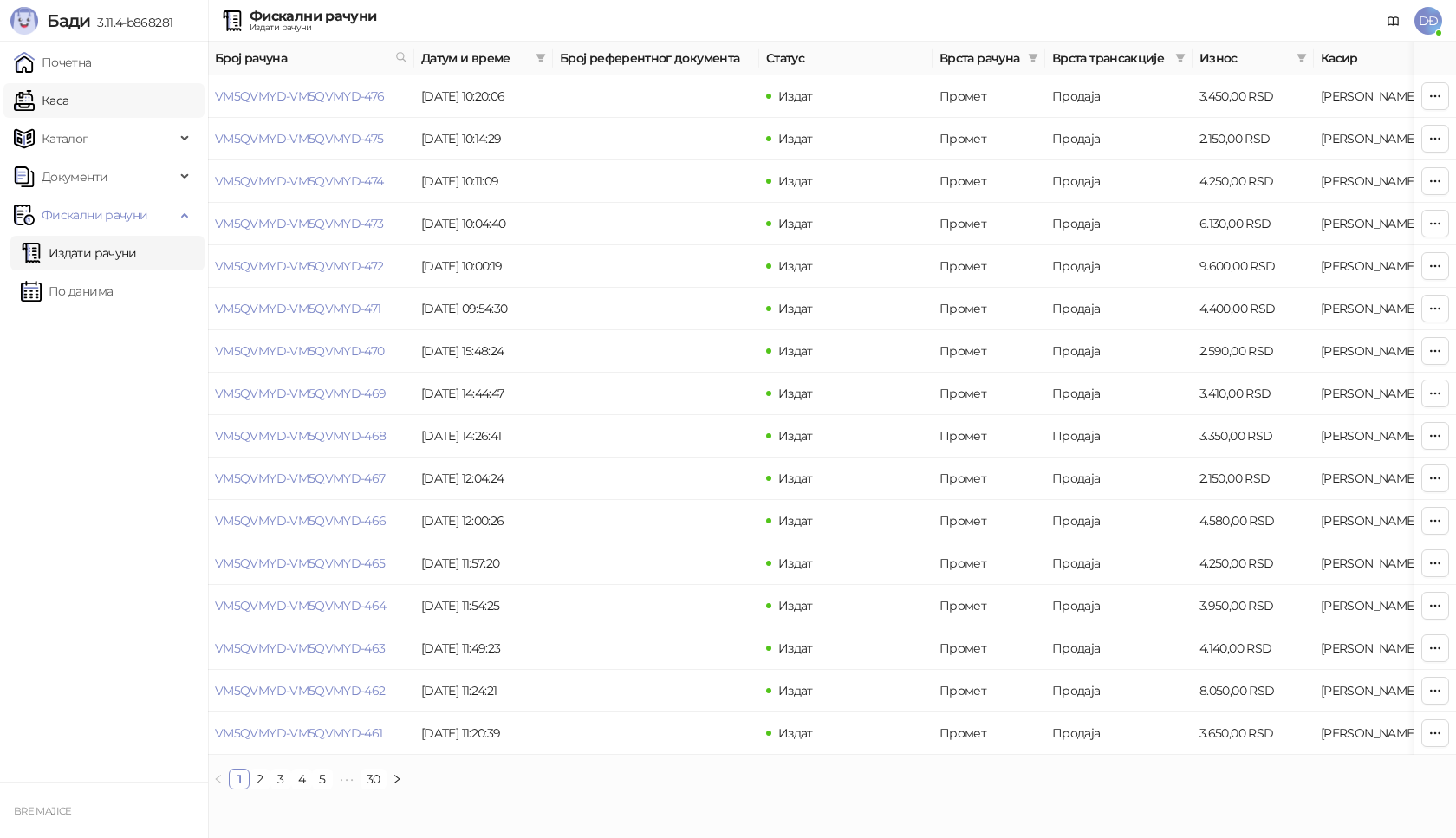
click at [69, 98] on link "Каса" at bounding box center [41, 100] width 55 height 35
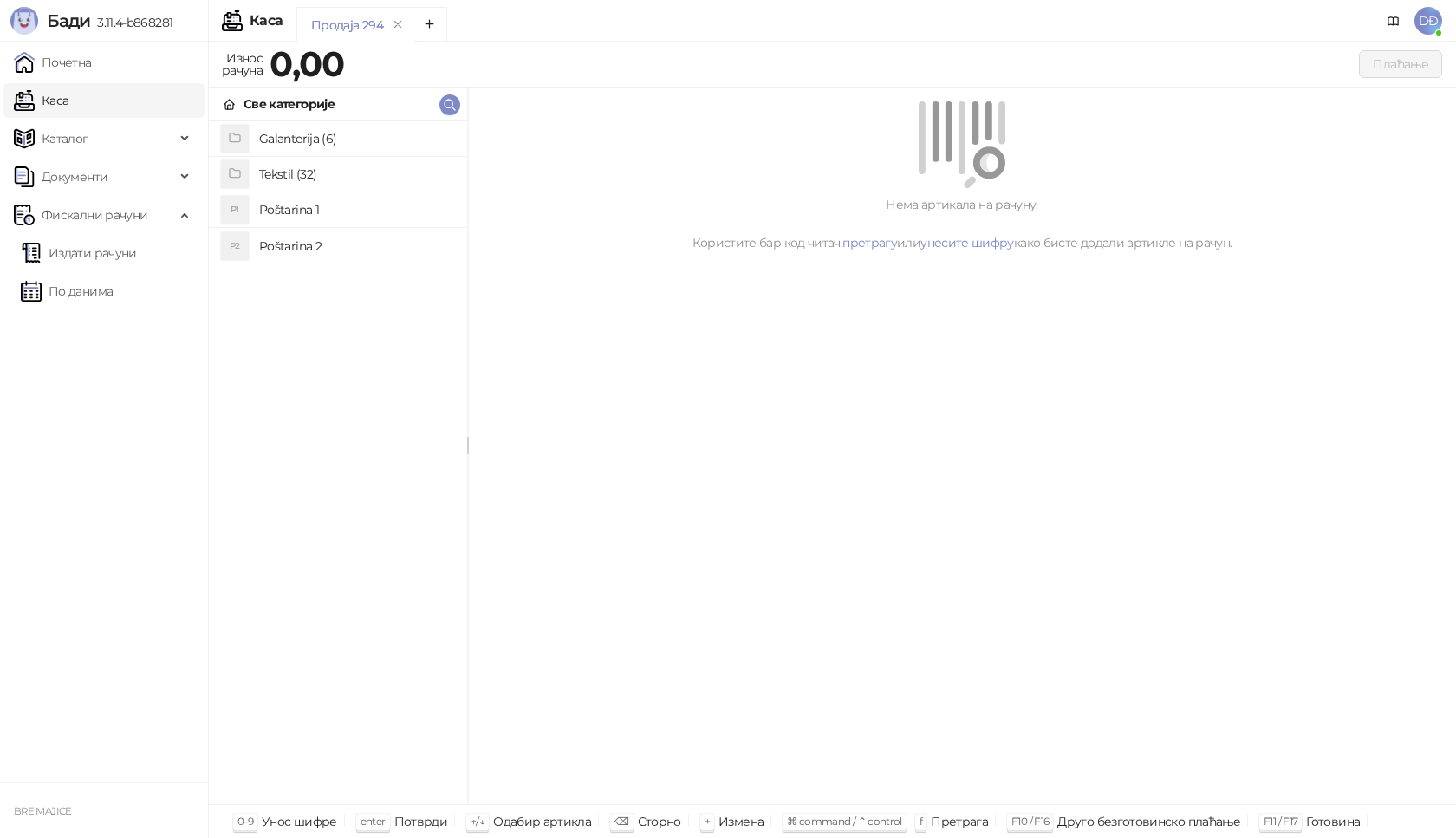
click at [283, 206] on h4 "Poštarina 1" at bounding box center [356, 210] width 194 height 28
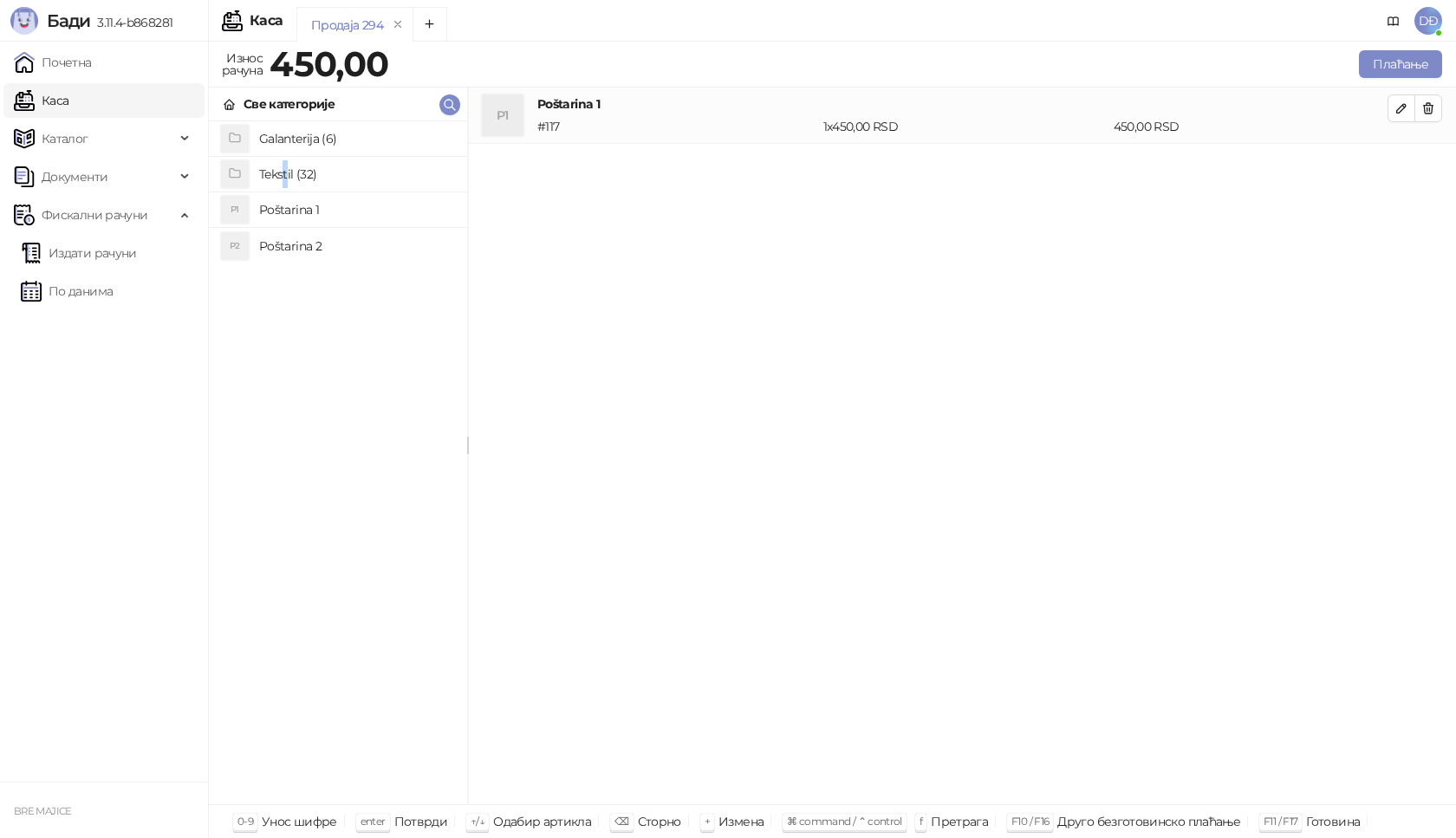
click at [286, 173] on h4 "Tekstil (32)" at bounding box center [356, 174] width 194 height 28
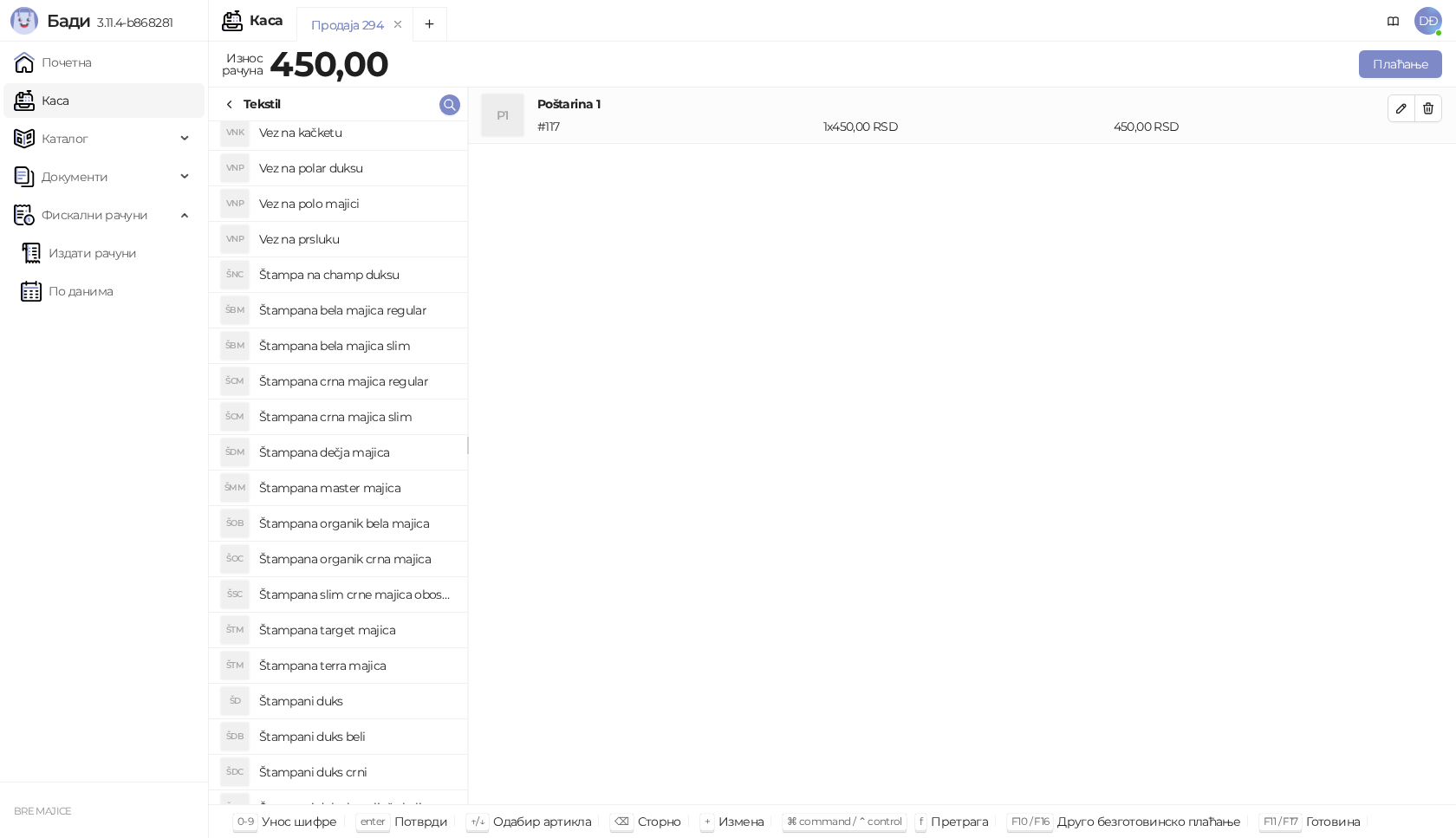
scroll to position [454, 0]
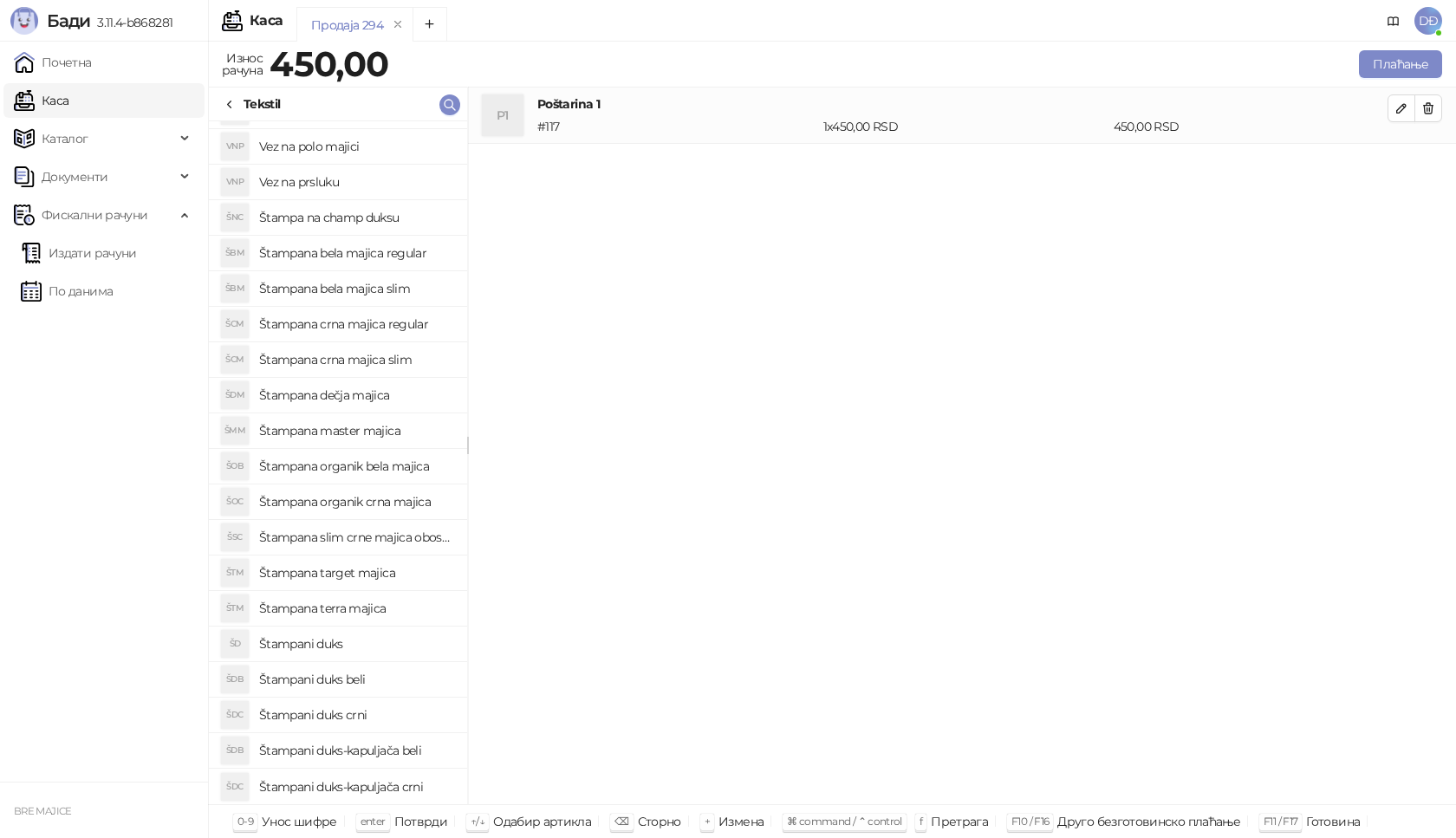
click at [409, 789] on h4 "Štampani duks-kapuljača crni" at bounding box center [356, 787] width 194 height 28
click at [1404, 160] on icon "button" at bounding box center [1401, 164] width 9 height 9
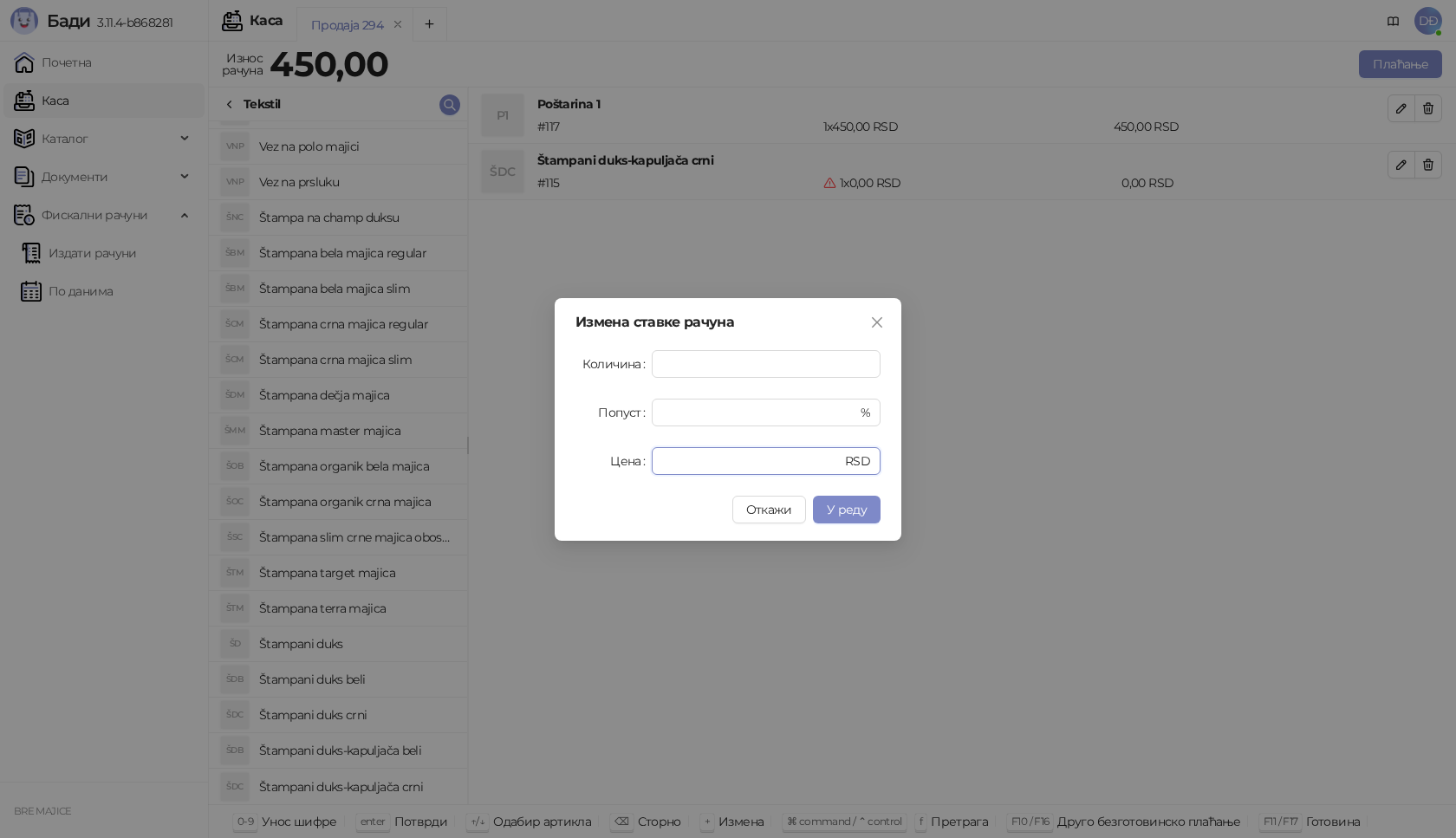
drag, startPoint x: 678, startPoint y: 469, endPoint x: 625, endPoint y: 458, distance: 54.1
click at [626, 459] on div "Цена * RSD" at bounding box center [728, 461] width 305 height 28
type input "****"
click at [841, 516] on button "У реду" at bounding box center [847, 509] width 68 height 28
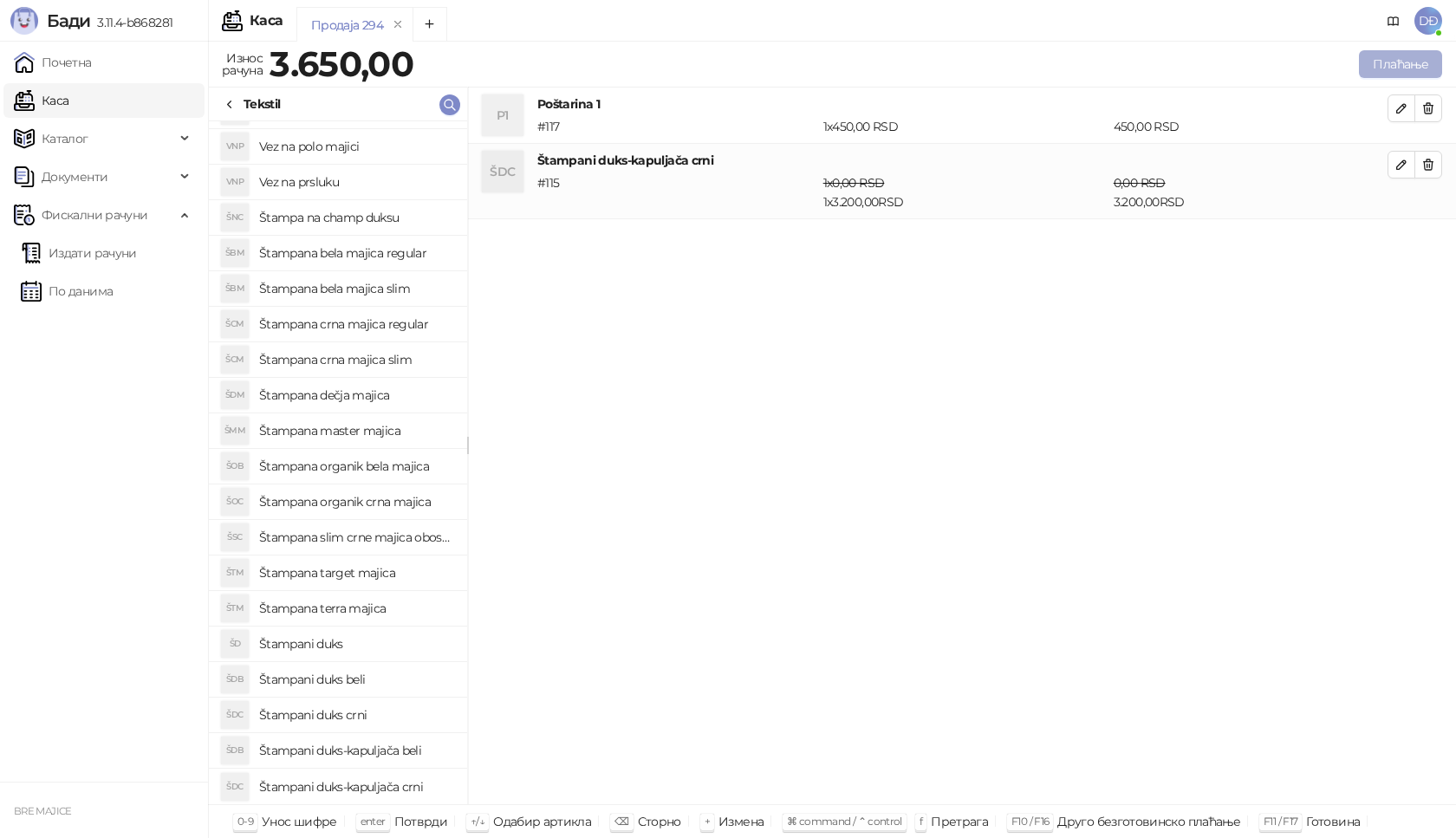
click at [1407, 64] on button "Плаћање" at bounding box center [1400, 64] width 83 height 28
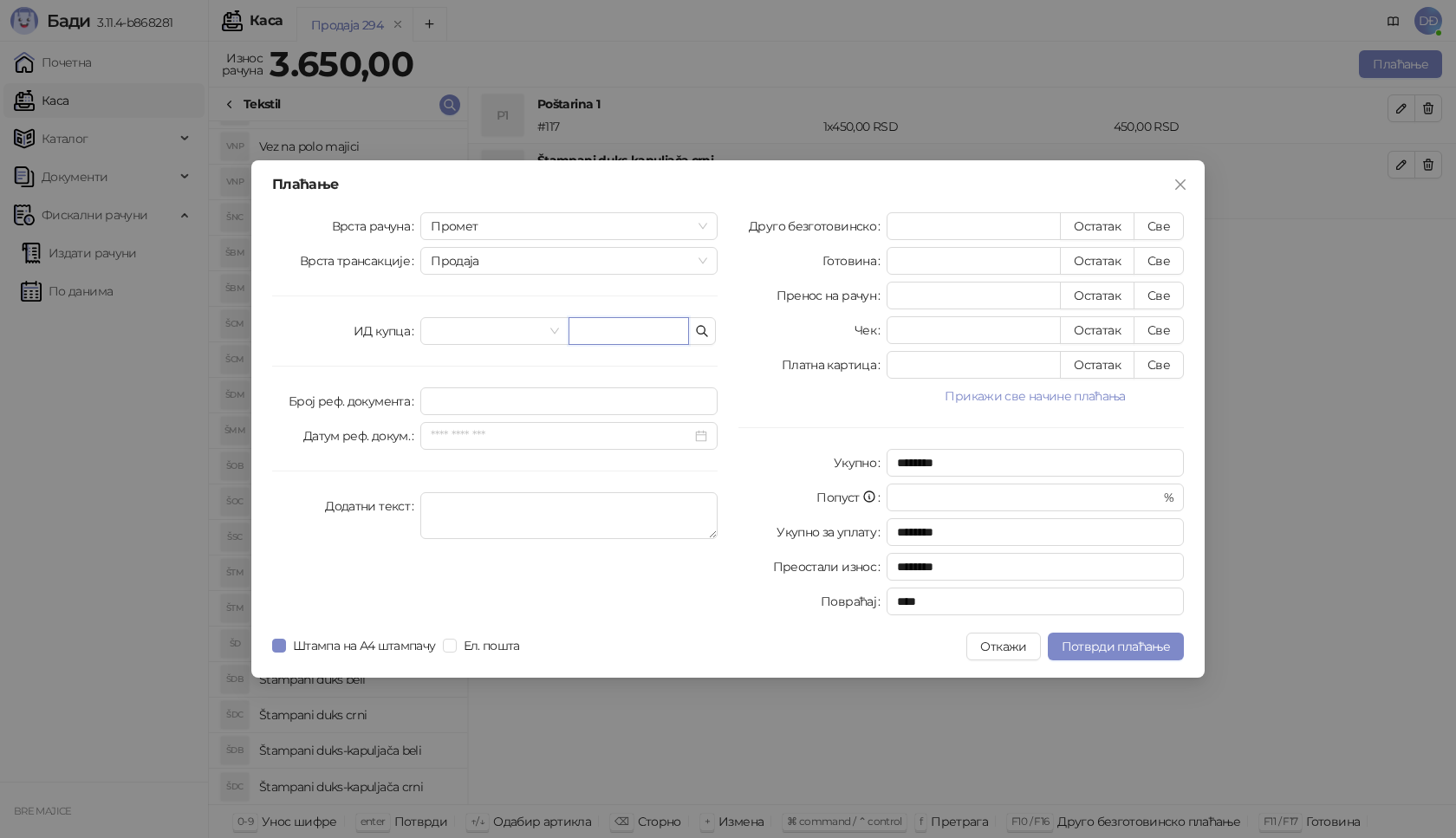
click at [599, 330] on input "text" at bounding box center [629, 331] width 121 height 28
type input "**********"
click at [1157, 226] on button "Све" at bounding box center [1159, 227] width 50 height 28
type input "****"
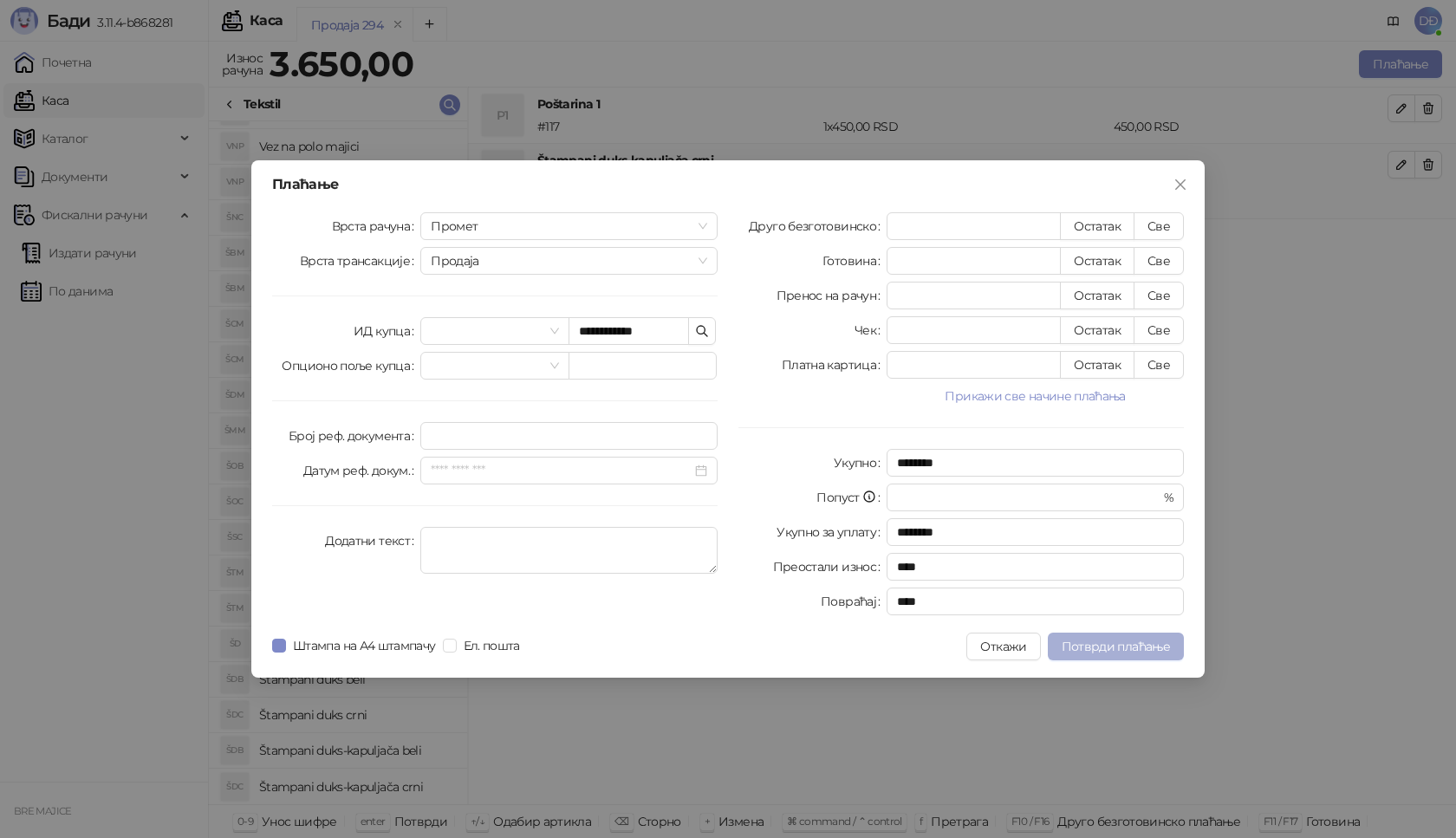
click at [1142, 640] on span "Потврди плаћање" at bounding box center [1116, 646] width 108 height 16
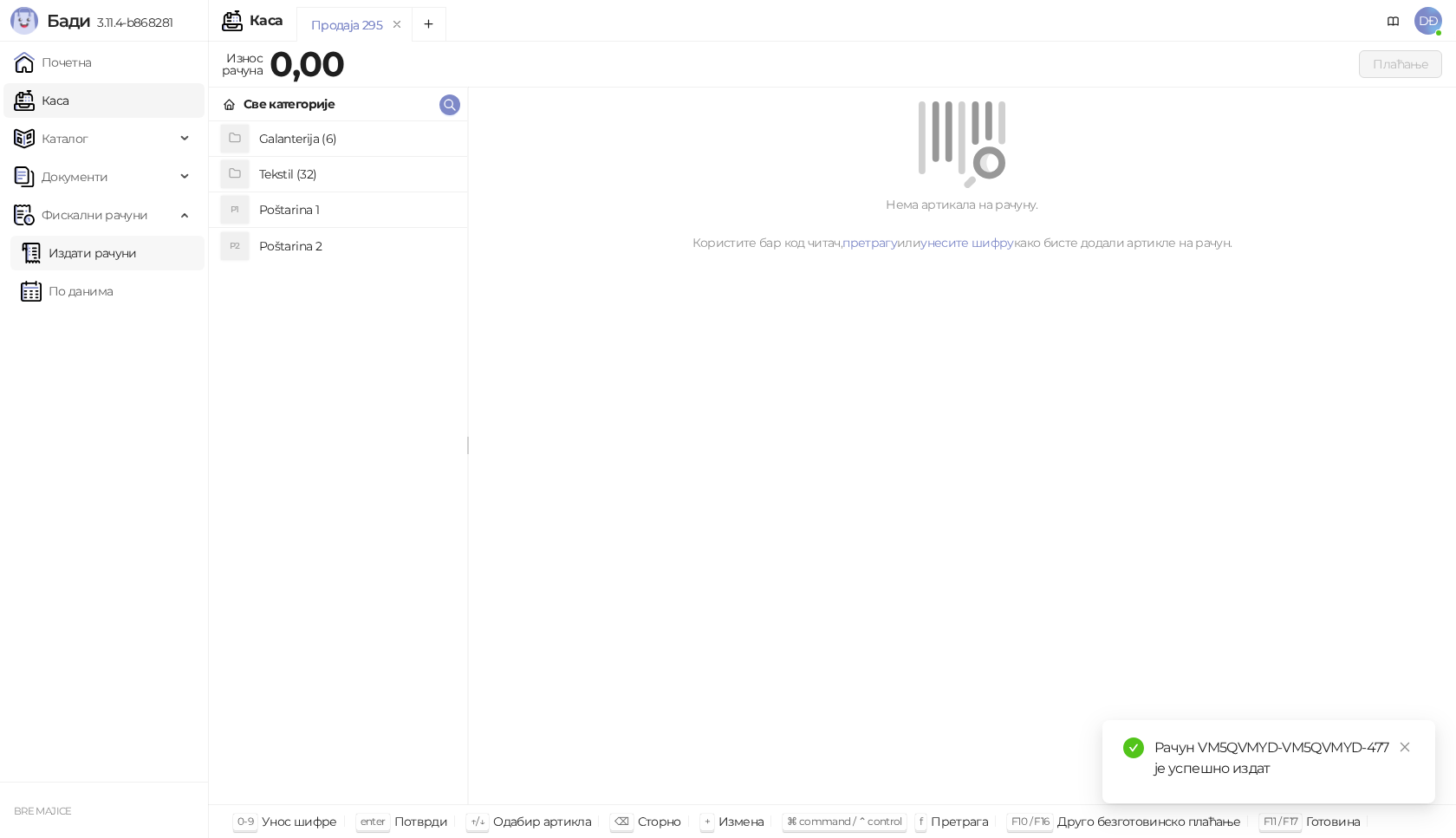
click at [124, 251] on link "Издати рачуни" at bounding box center [79, 253] width 116 height 35
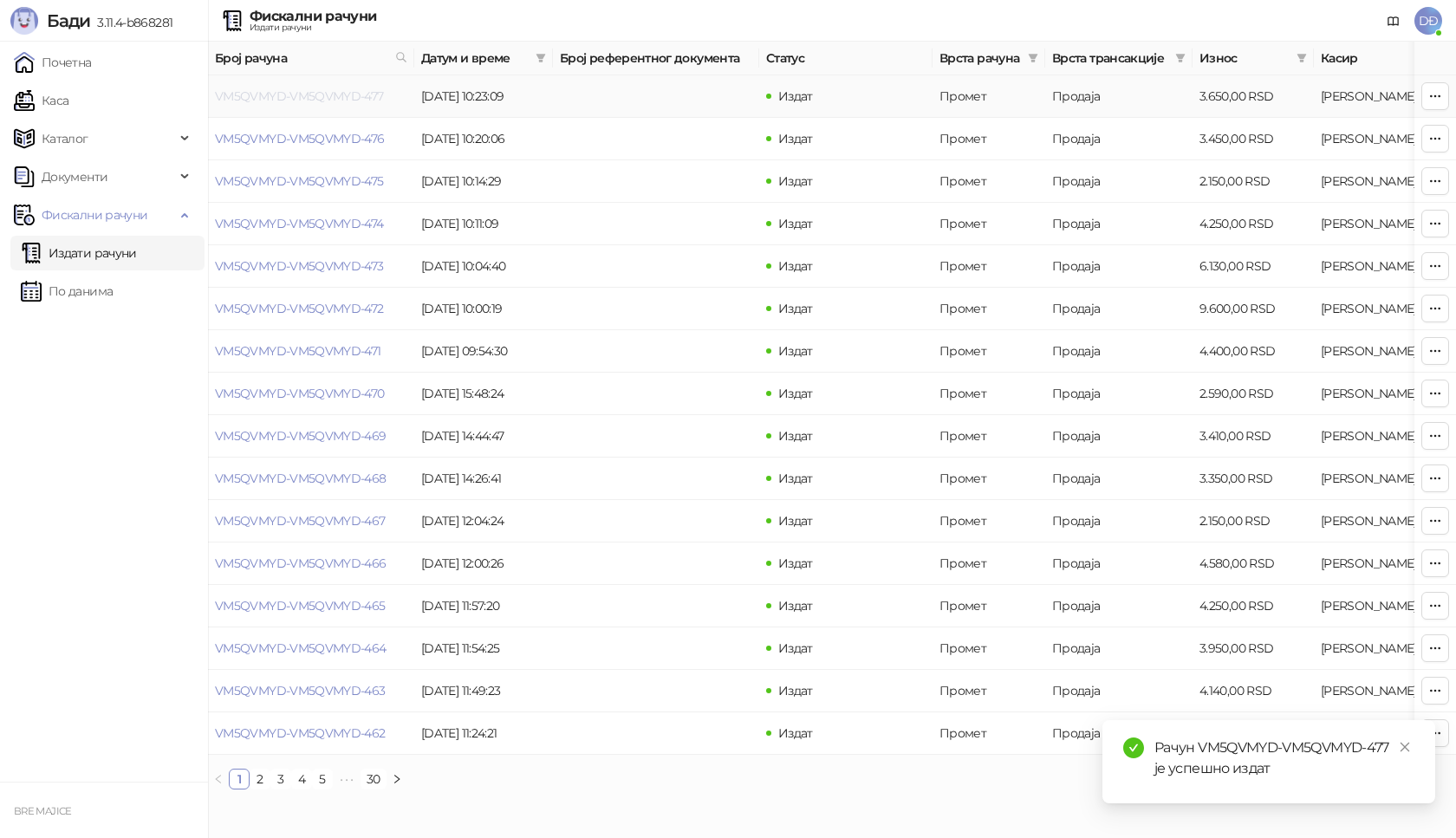
click at [323, 98] on link "VM5QVMYD-VM5QVMYD-477" at bounding box center [299, 96] width 169 height 16
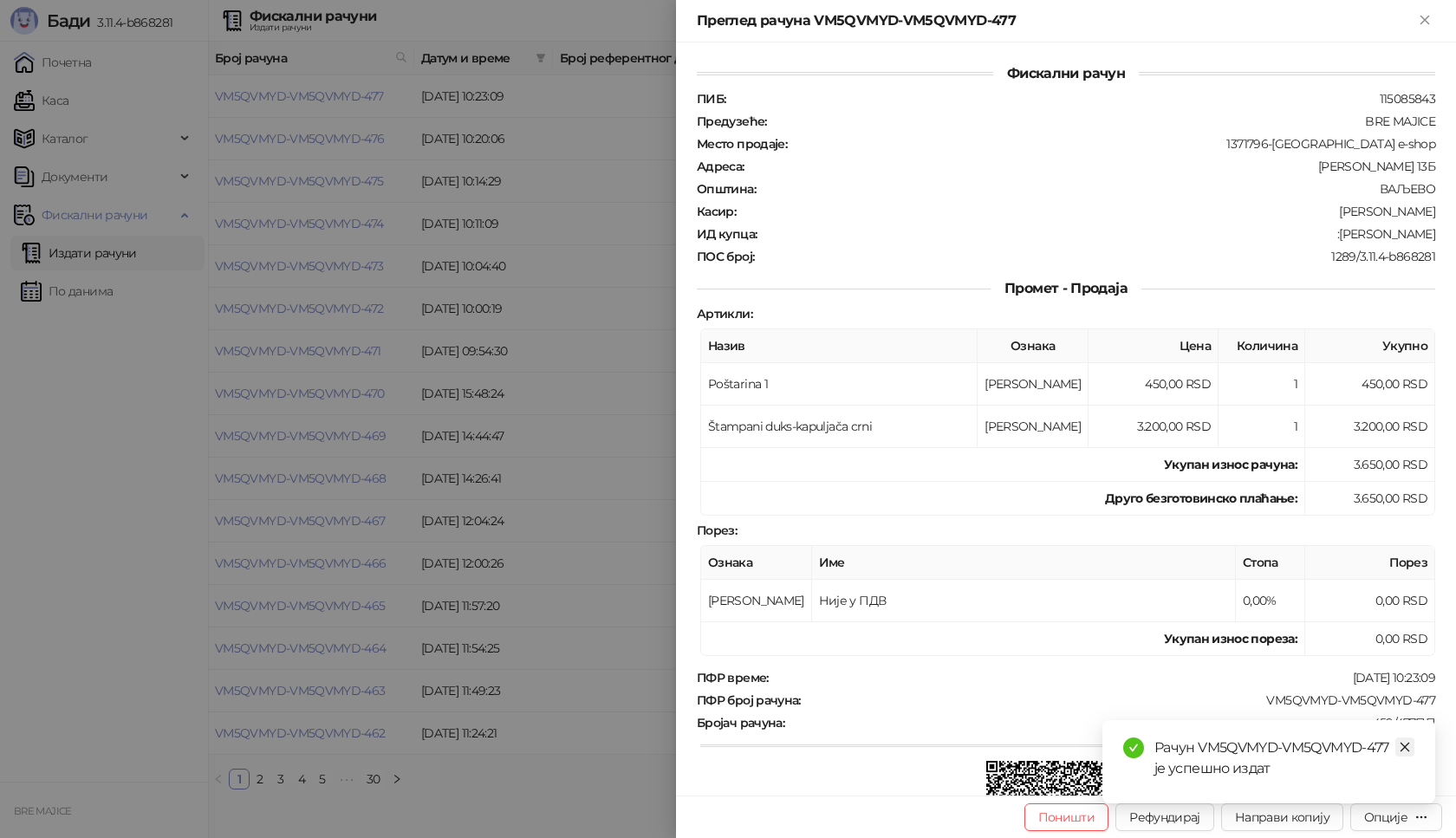
click at [1407, 747] on icon "close" at bounding box center [1405, 747] width 12 height 12
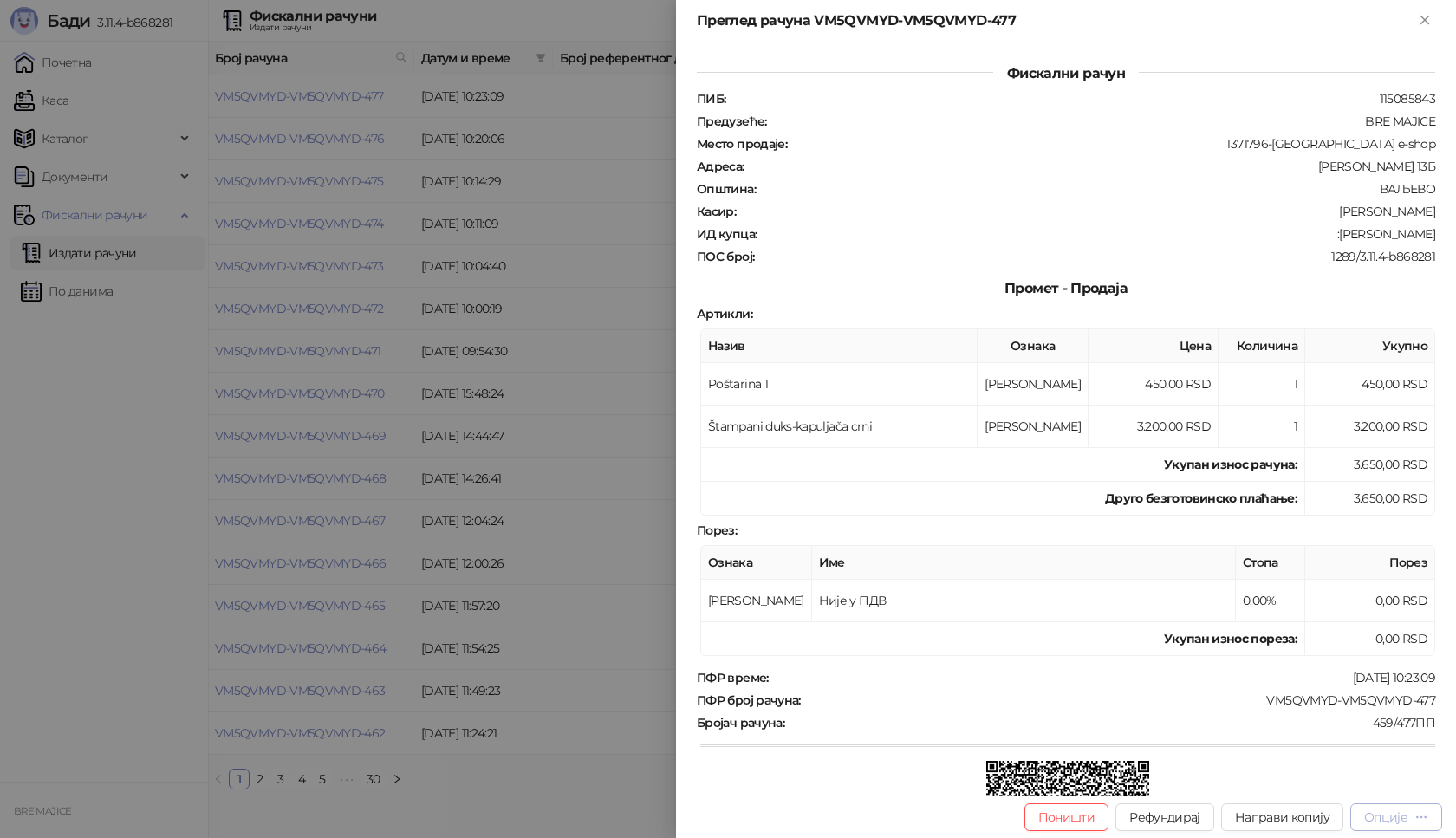
click at [1400, 820] on div "Опције" at bounding box center [1385, 817] width 43 height 16
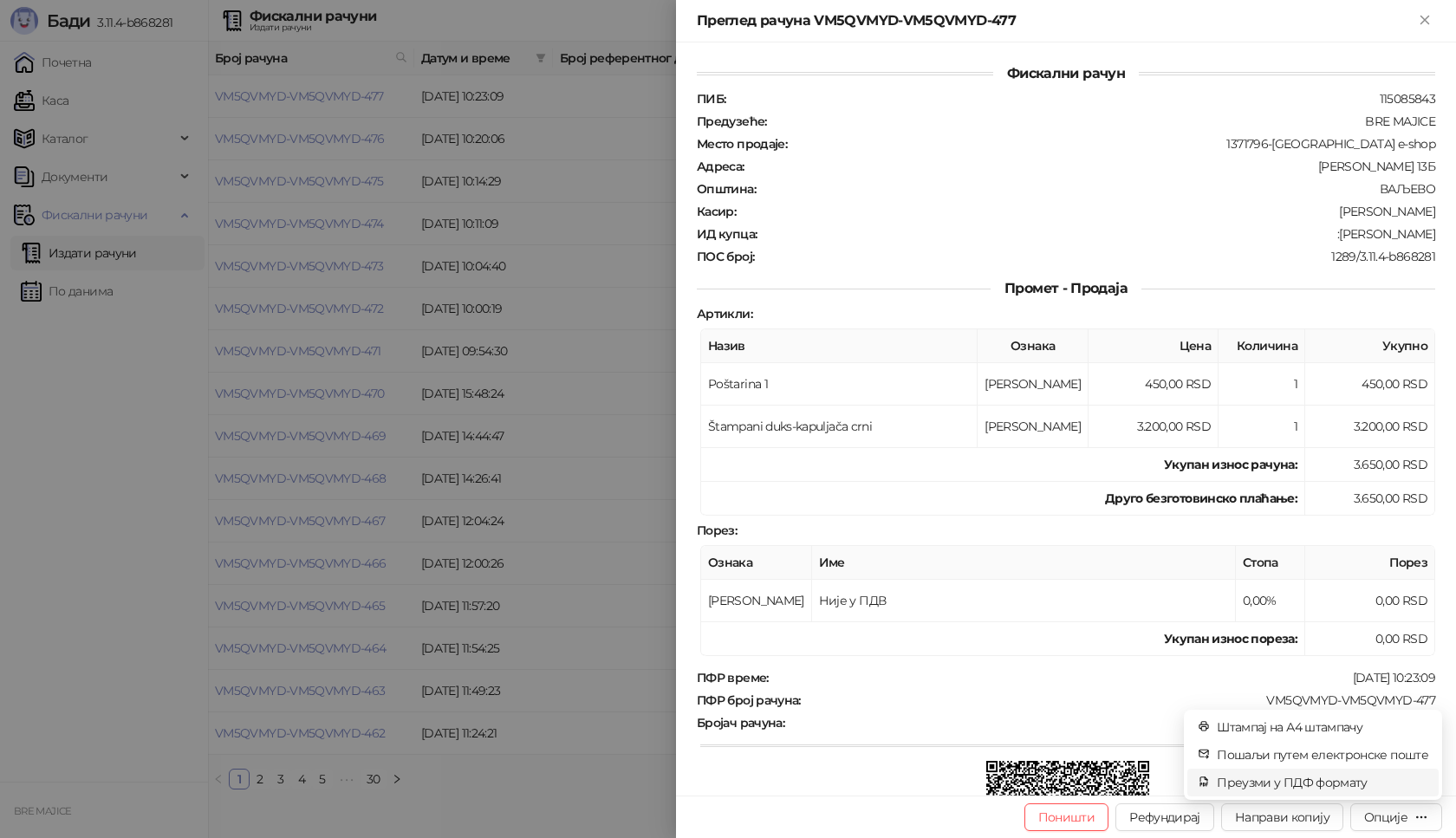
click at [1320, 779] on span "Преузми у ПДФ формату" at bounding box center [1323, 782] width 212 height 19
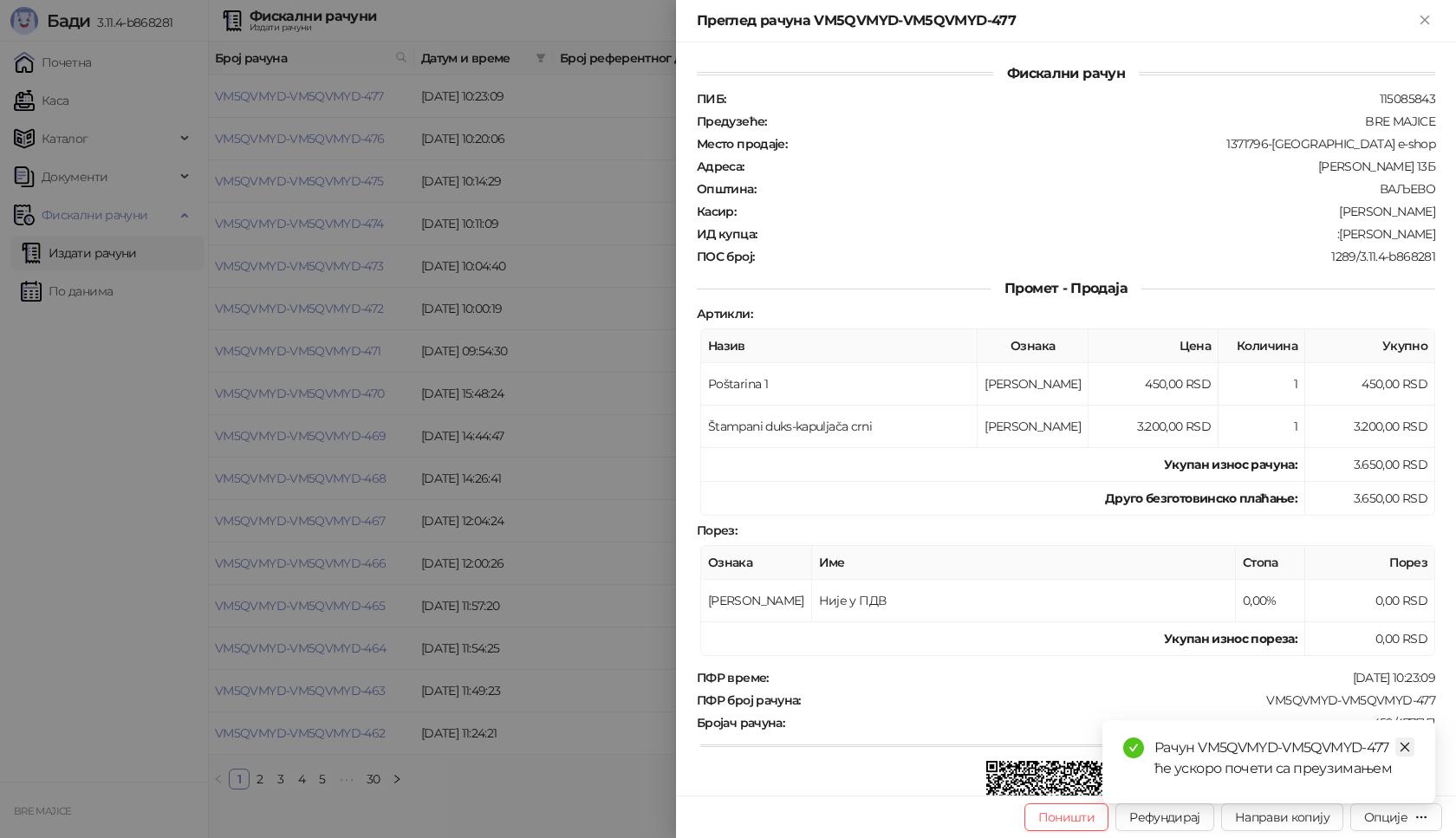
click at [1406, 747] on icon "close" at bounding box center [1405, 747] width 12 height 12
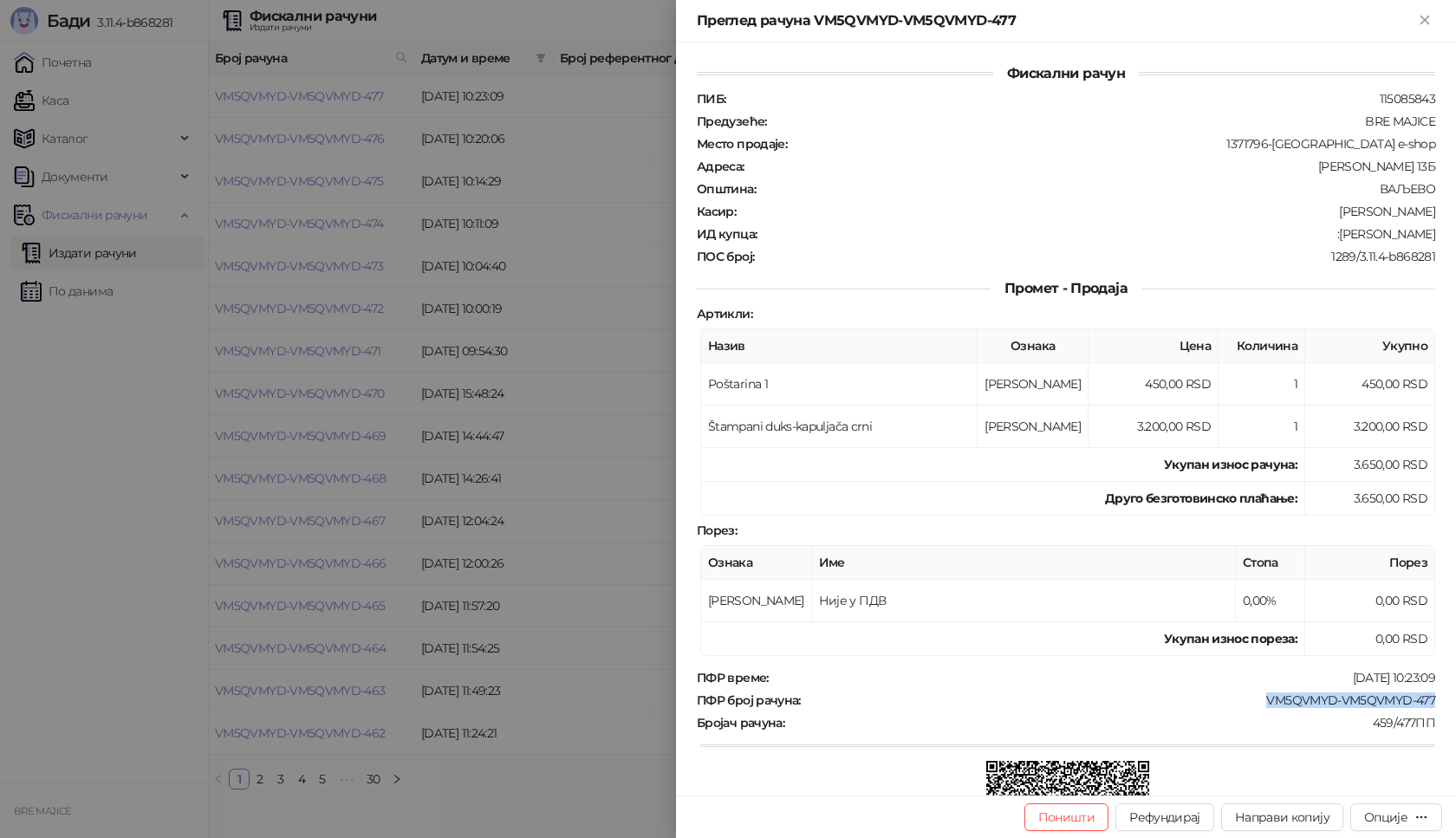
drag, startPoint x: 1423, startPoint y: 700, endPoint x: 1254, endPoint y: 700, distance: 169.0
click at [1251, 704] on div "ПФР број рачуна : VM5QVMYD-VM5QVMYD-477" at bounding box center [1066, 700] width 745 height 16
drag, startPoint x: 1422, startPoint y: 232, endPoint x: 1346, endPoint y: 237, distance: 76.2
click at [1346, 237] on div ":[PERSON_NAME]" at bounding box center [1097, 234] width 679 height 16
click at [1422, 17] on icon "Close" at bounding box center [1425, 20] width 8 height 8
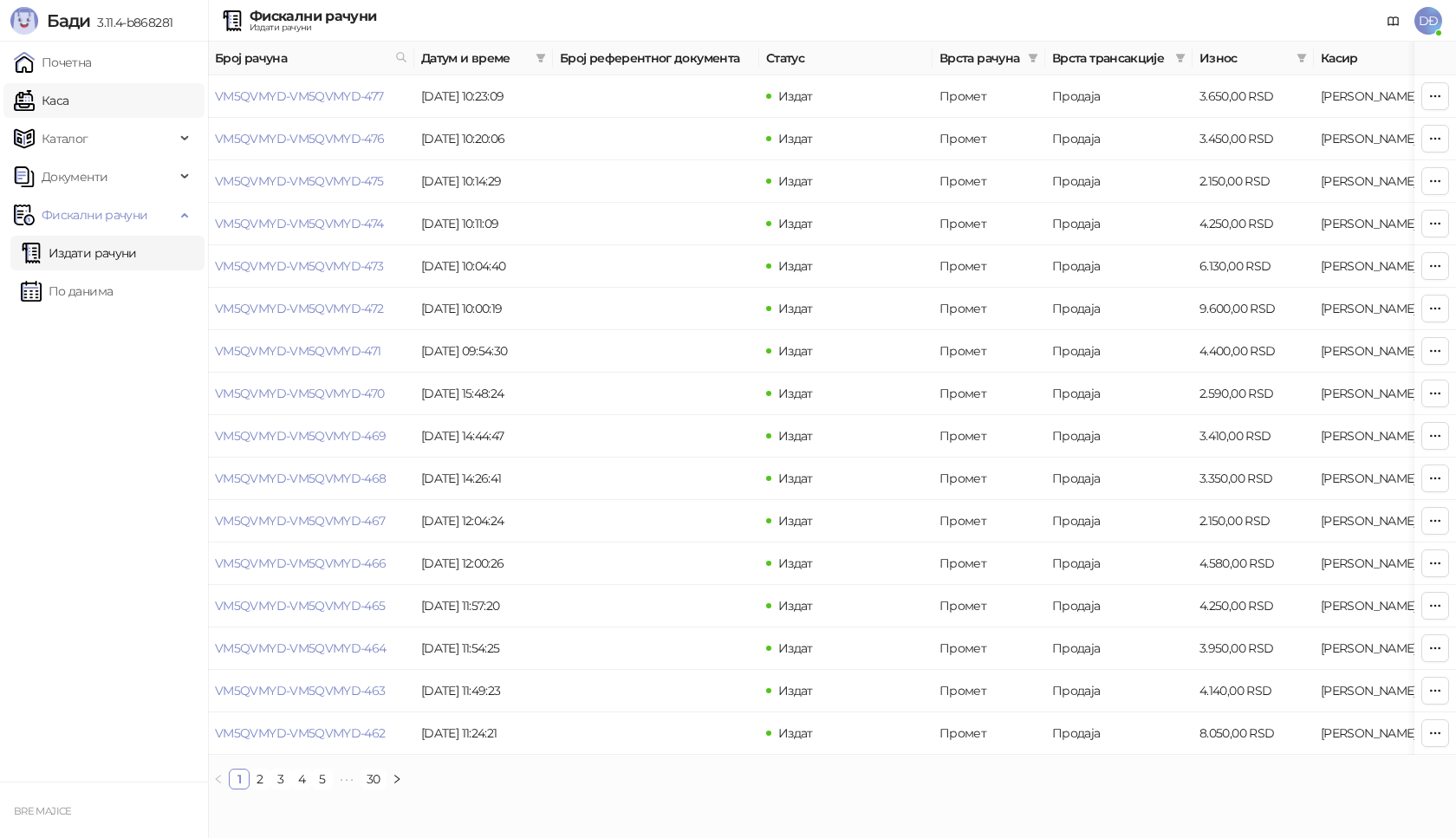
click at [62, 104] on link "Каса" at bounding box center [41, 100] width 55 height 35
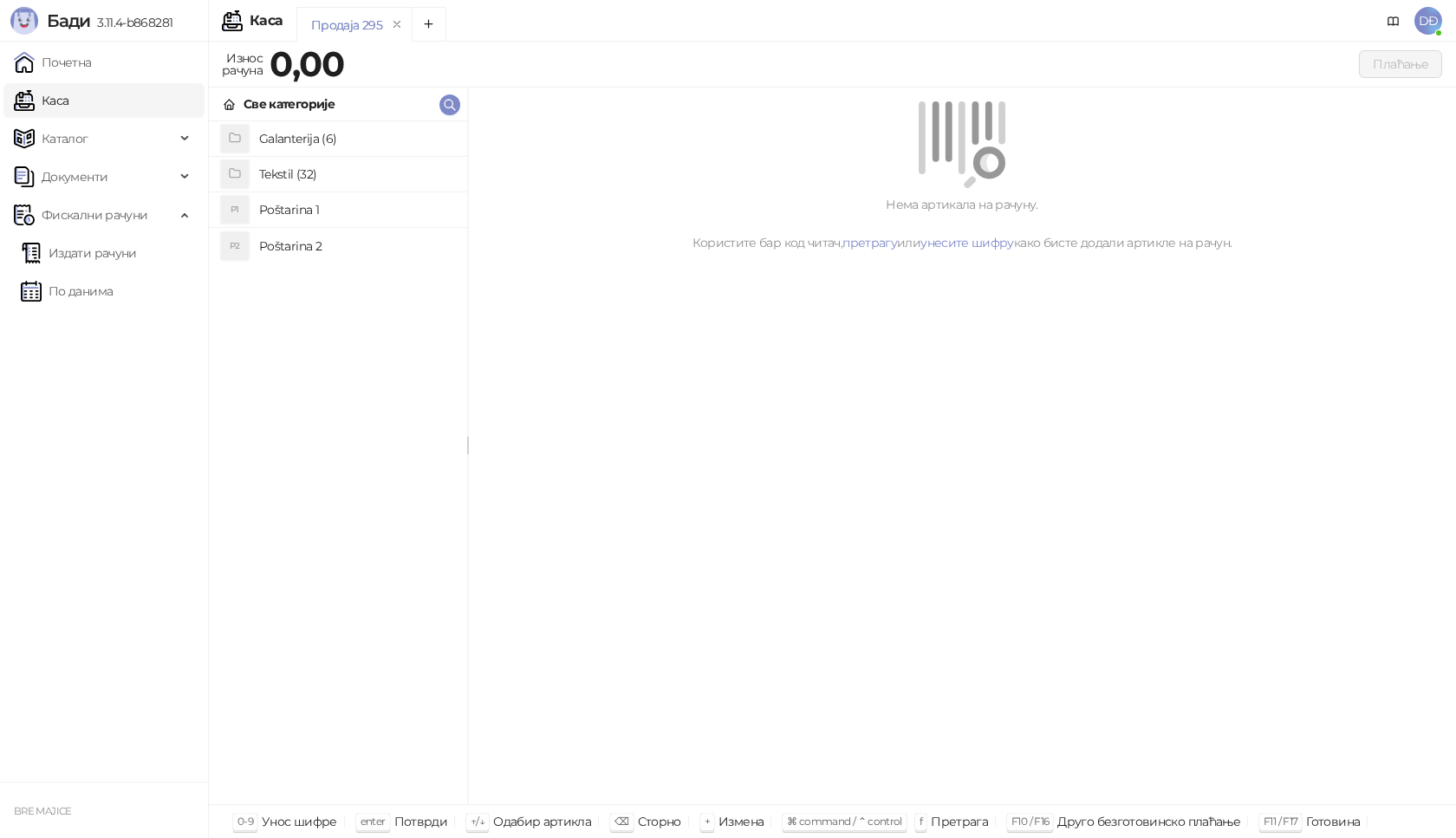
click at [265, 207] on h4 "Poštarina 1" at bounding box center [356, 210] width 194 height 28
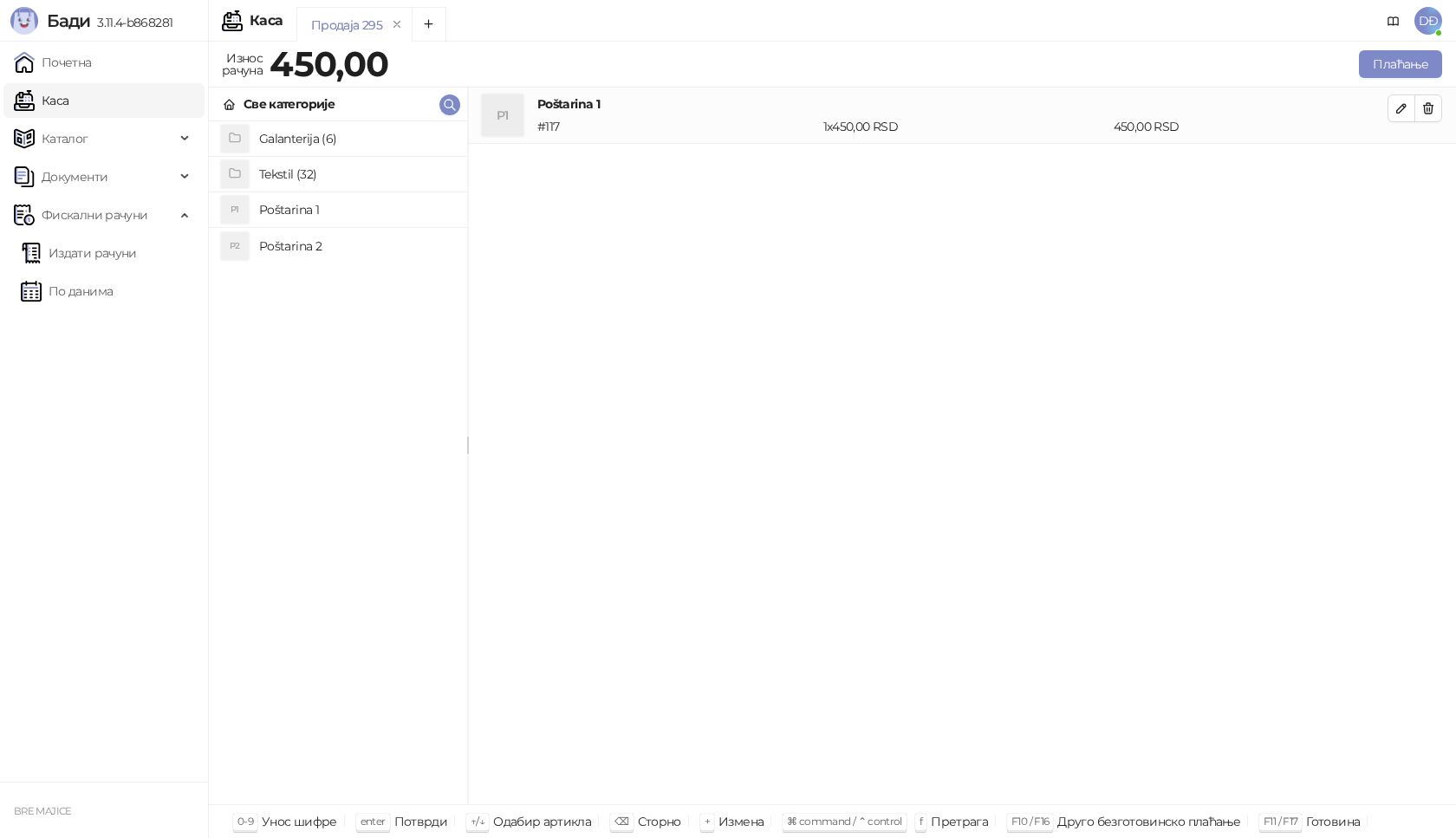
click at [287, 174] on h4 "Tekstil (32)" at bounding box center [356, 174] width 194 height 28
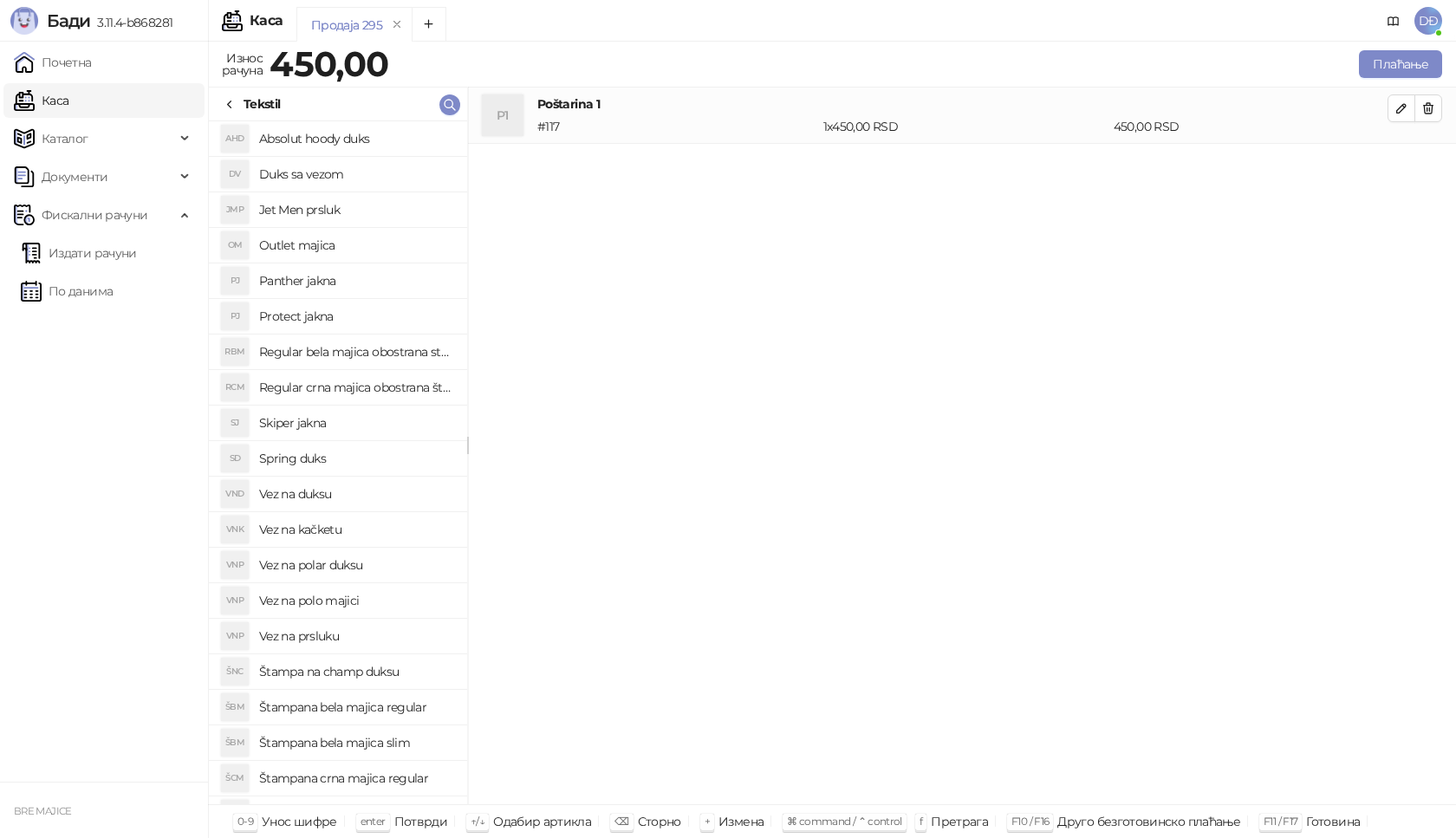
click at [396, 746] on h4 "Štampana bela majica slim" at bounding box center [356, 742] width 194 height 28
click at [1426, 158] on icon "button" at bounding box center [1429, 165] width 14 height 14
click at [394, 779] on h4 "Štampana crna majica regular" at bounding box center [356, 778] width 194 height 28
click at [1394, 160] on button "button" at bounding box center [1402, 165] width 28 height 28
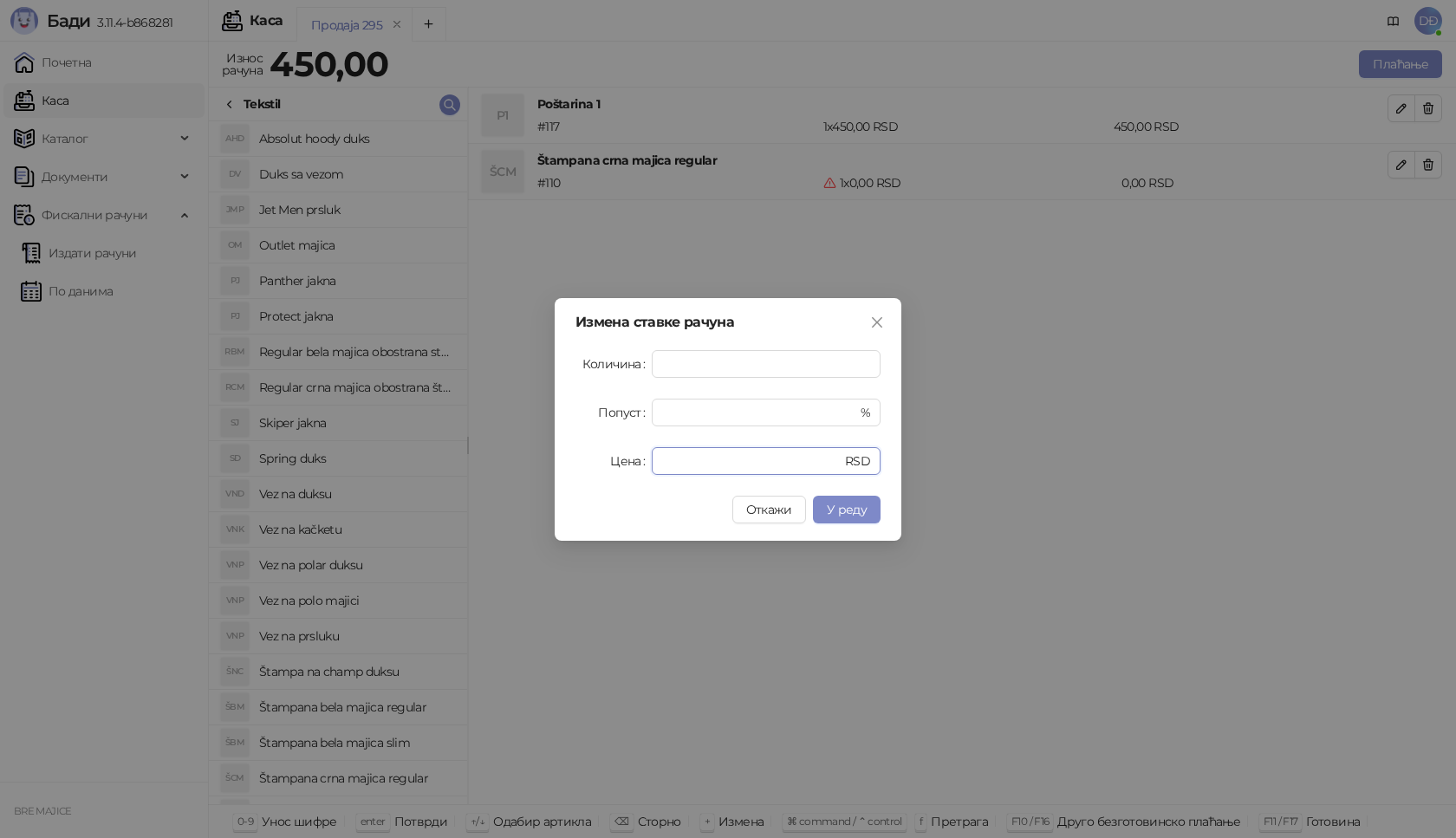
drag, startPoint x: 652, startPoint y: 466, endPoint x: 589, endPoint y: 457, distance: 63.6
click at [613, 469] on div "Цена * RSD" at bounding box center [728, 461] width 305 height 28
click at [918, 446] on div "Измена ставке рачуна Количина * Попуст * % Цена * RSD Откажи У реду" at bounding box center [728, 419] width 1456 height 838
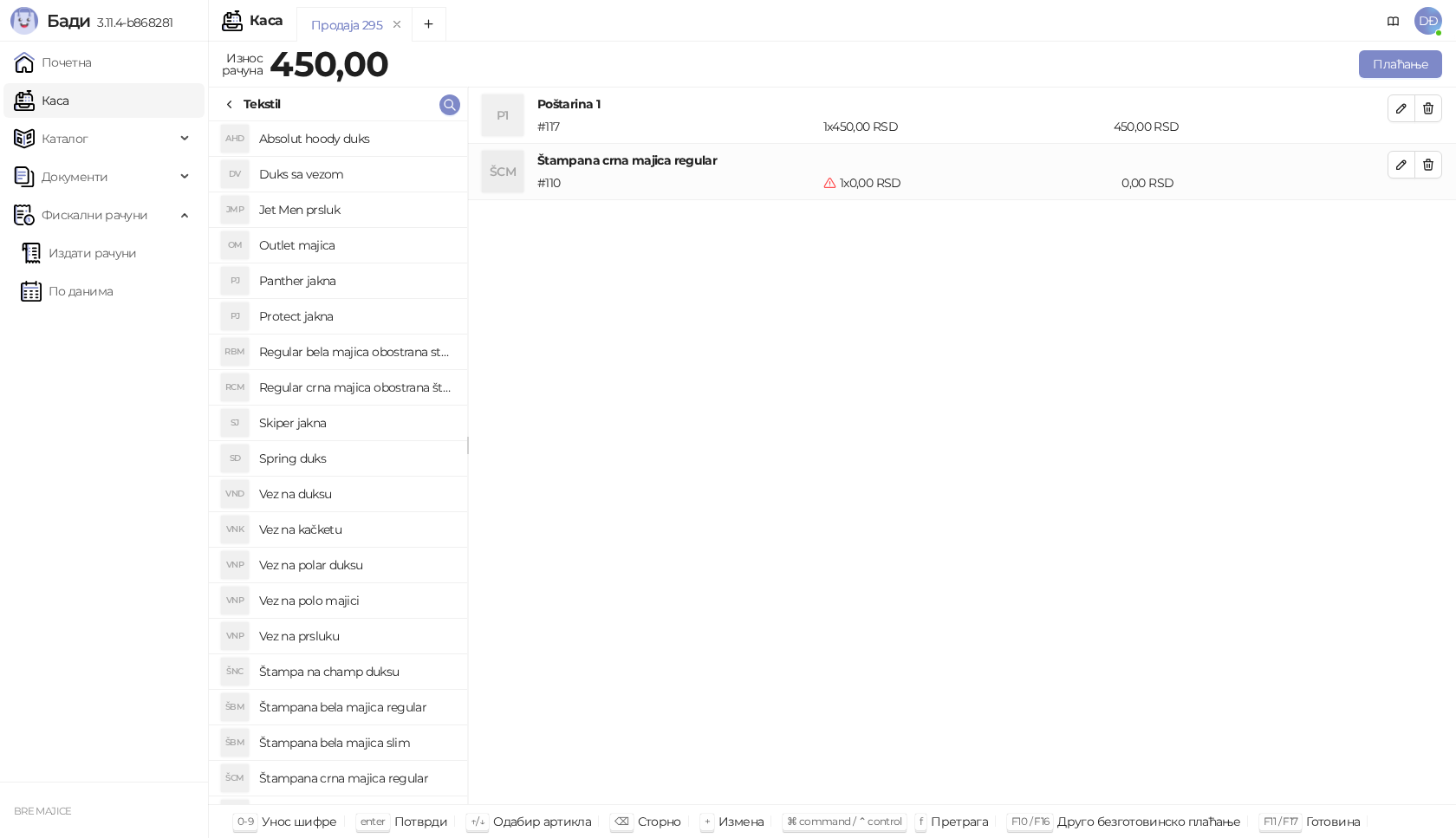
click at [718, 158] on h4 "Štampana crna majica regular" at bounding box center [962, 160] width 850 height 19
click at [711, 160] on h4 "Štampana crna majica regular" at bounding box center [962, 160] width 850 height 19
click at [509, 178] on div "ŠCM" at bounding box center [503, 172] width 42 height 42
click at [509, 171] on div "ŠCM" at bounding box center [503, 172] width 42 height 42
click at [716, 158] on h4 "Štampana crna majica regular" at bounding box center [962, 160] width 850 height 19
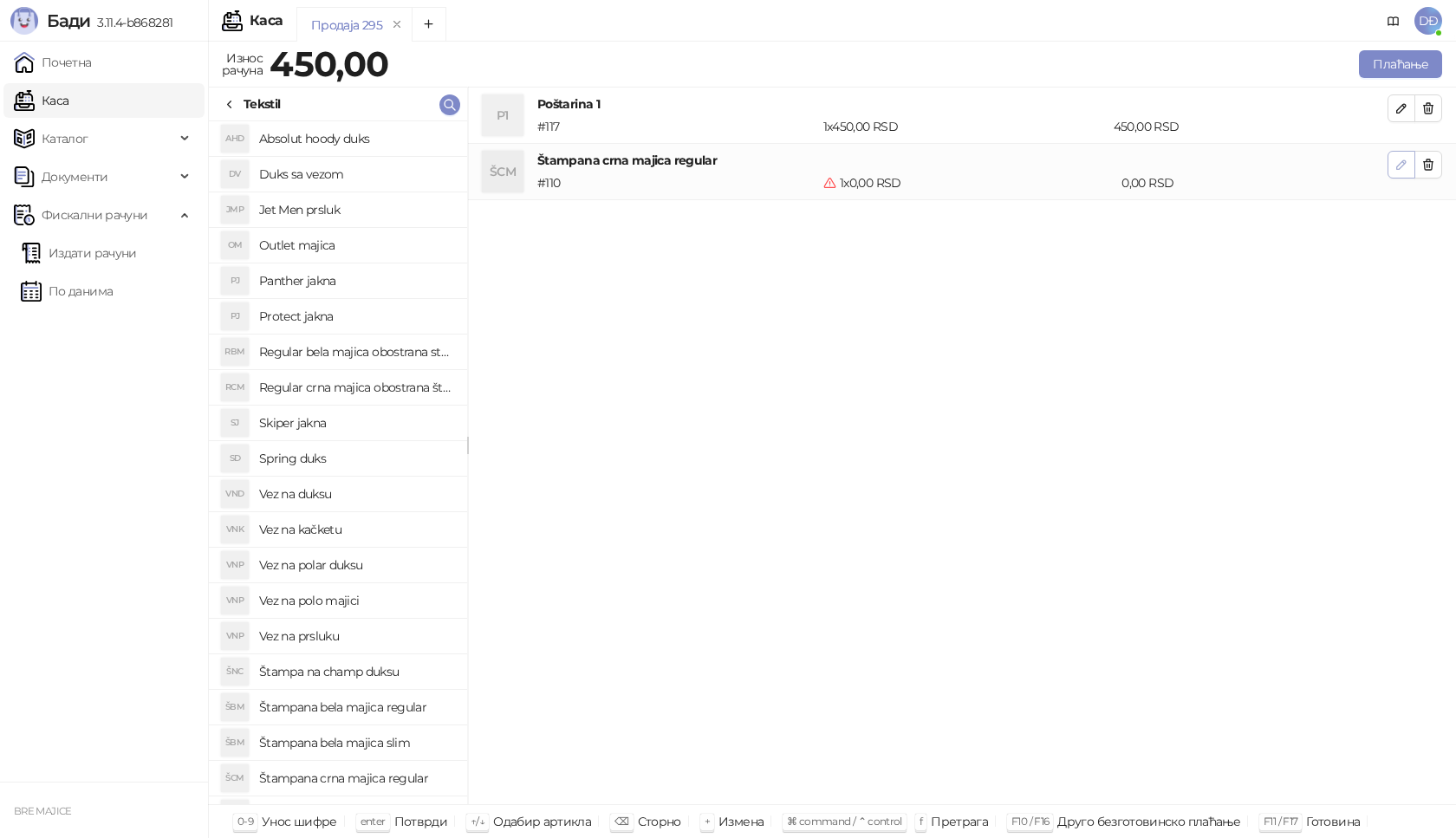
click at [1408, 164] on button "button" at bounding box center [1402, 165] width 28 height 28
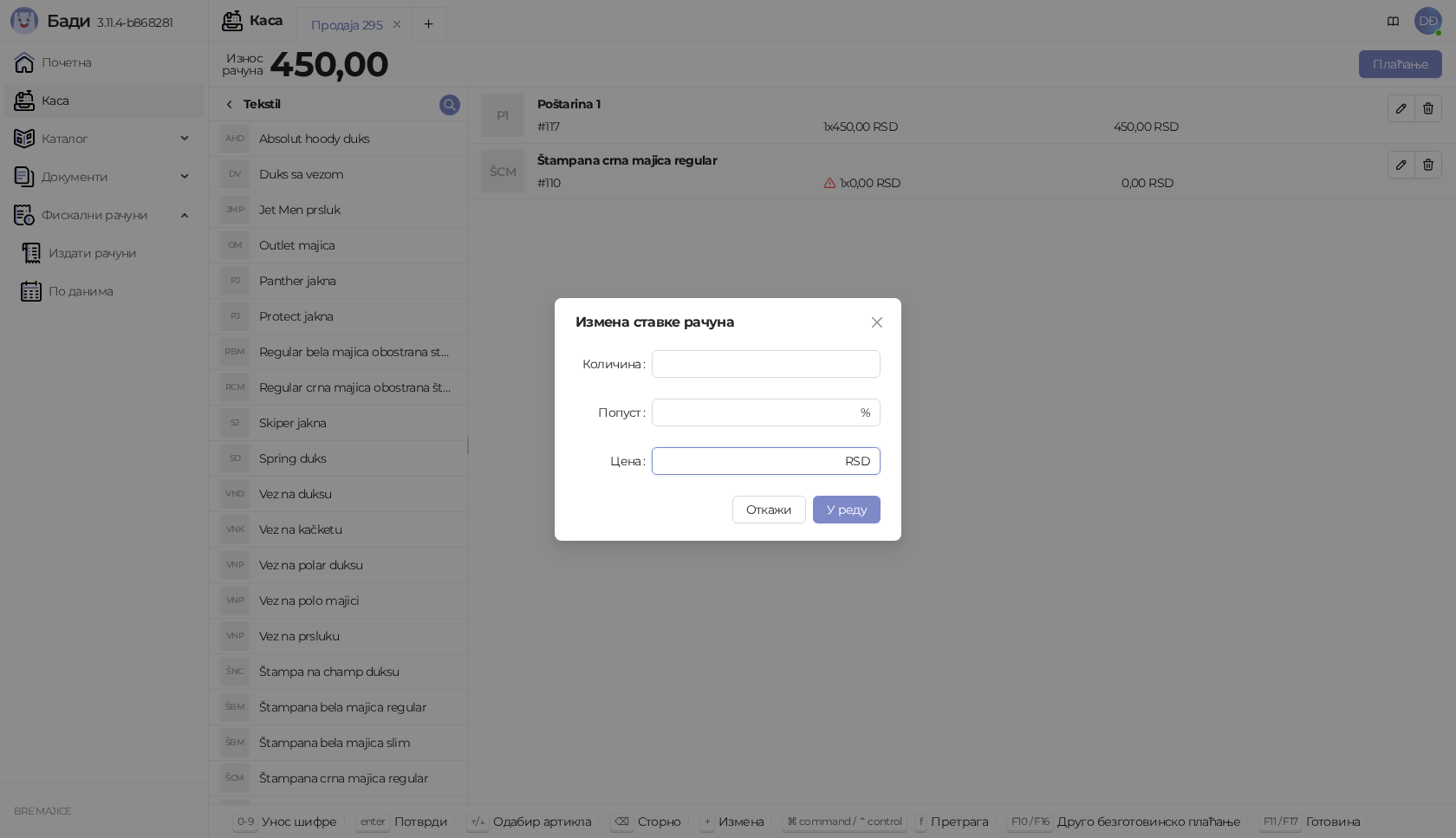
drag, startPoint x: 685, startPoint y: 457, endPoint x: 592, endPoint y: 458, distance: 93.0
click at [618, 463] on div "Цена * RSD" at bounding box center [728, 461] width 305 height 28
type input "****"
click at [857, 512] on span "У реду" at bounding box center [846, 509] width 40 height 16
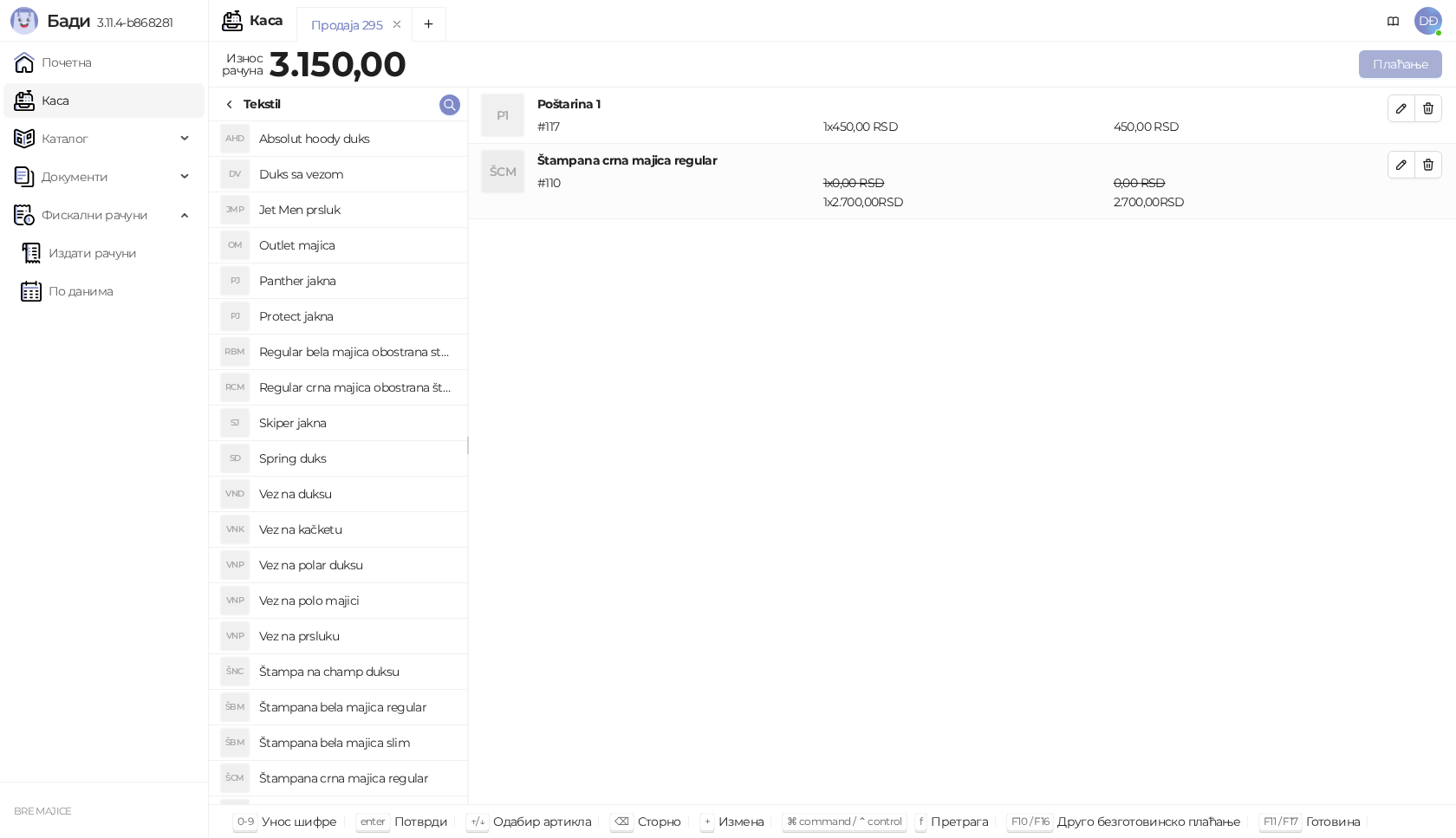
click at [1373, 59] on button "Плаћање" at bounding box center [1400, 64] width 83 height 28
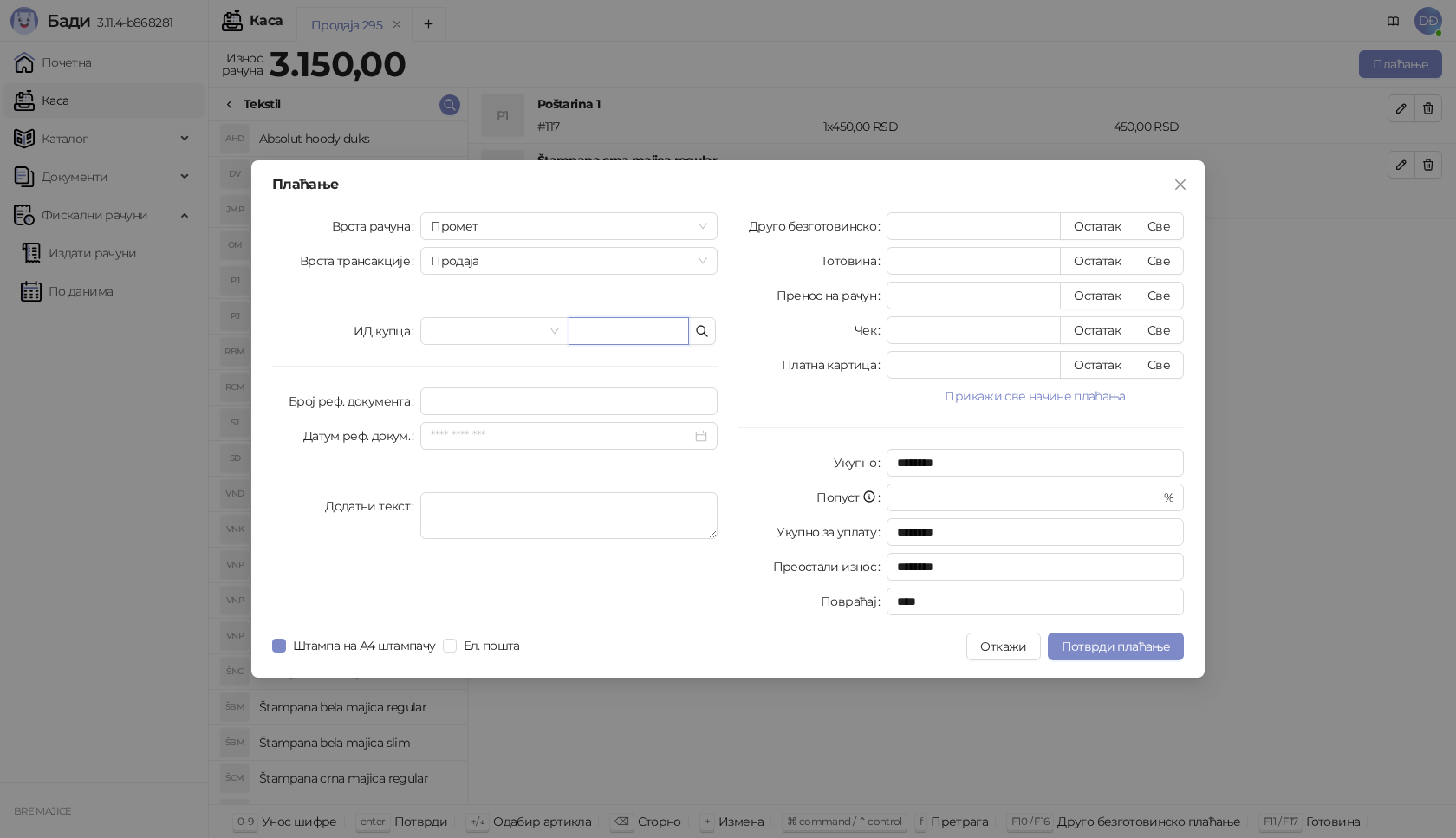
click at [590, 328] on input "text" at bounding box center [629, 331] width 121 height 28
type input "**********"
click at [1158, 222] on button "Све" at bounding box center [1159, 227] width 50 height 28
type input "****"
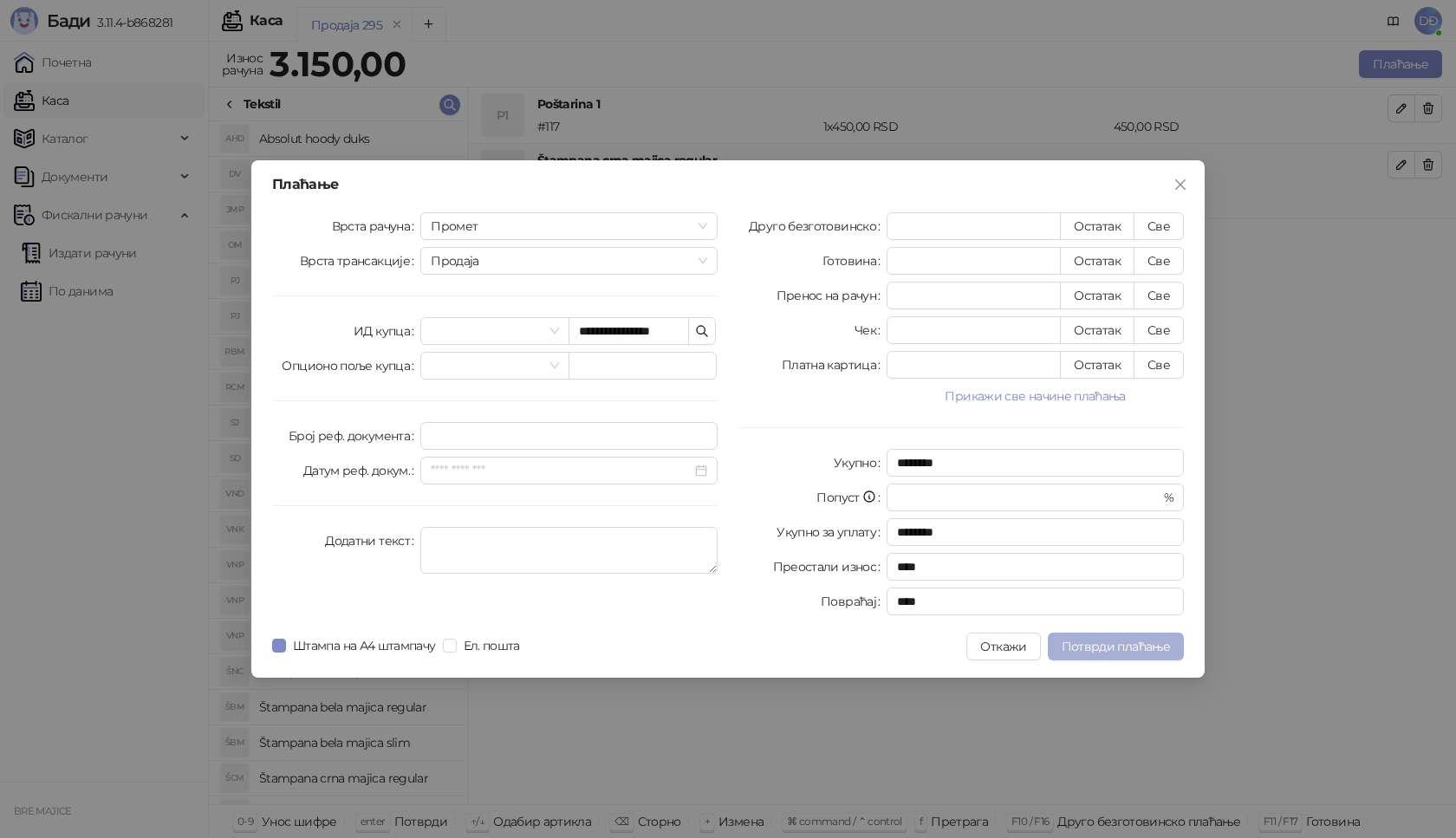
click at [1121, 647] on span "Потврди плаћање" at bounding box center [1116, 646] width 108 height 16
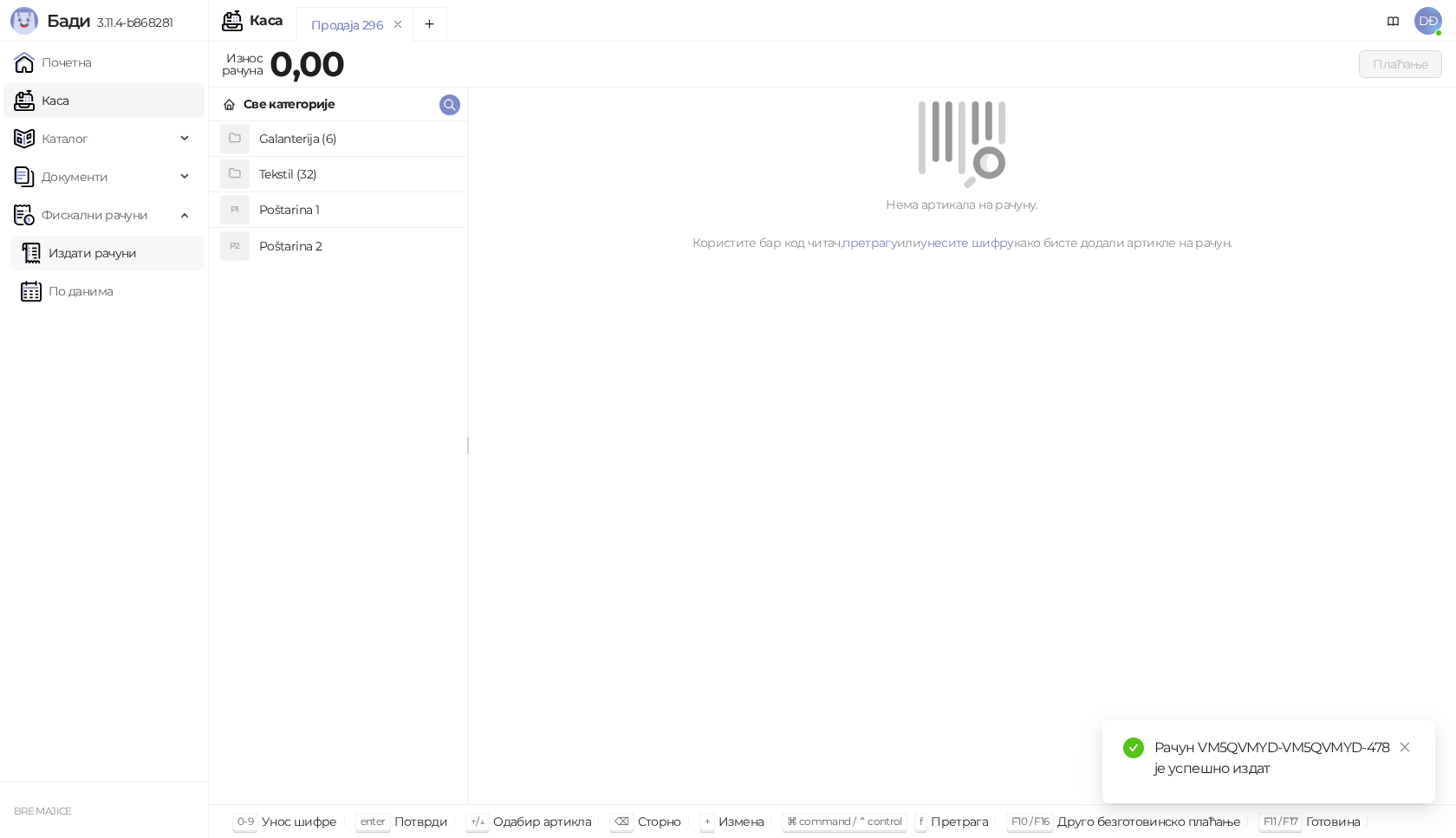
click at [134, 249] on link "Издати рачуни" at bounding box center [79, 253] width 116 height 35
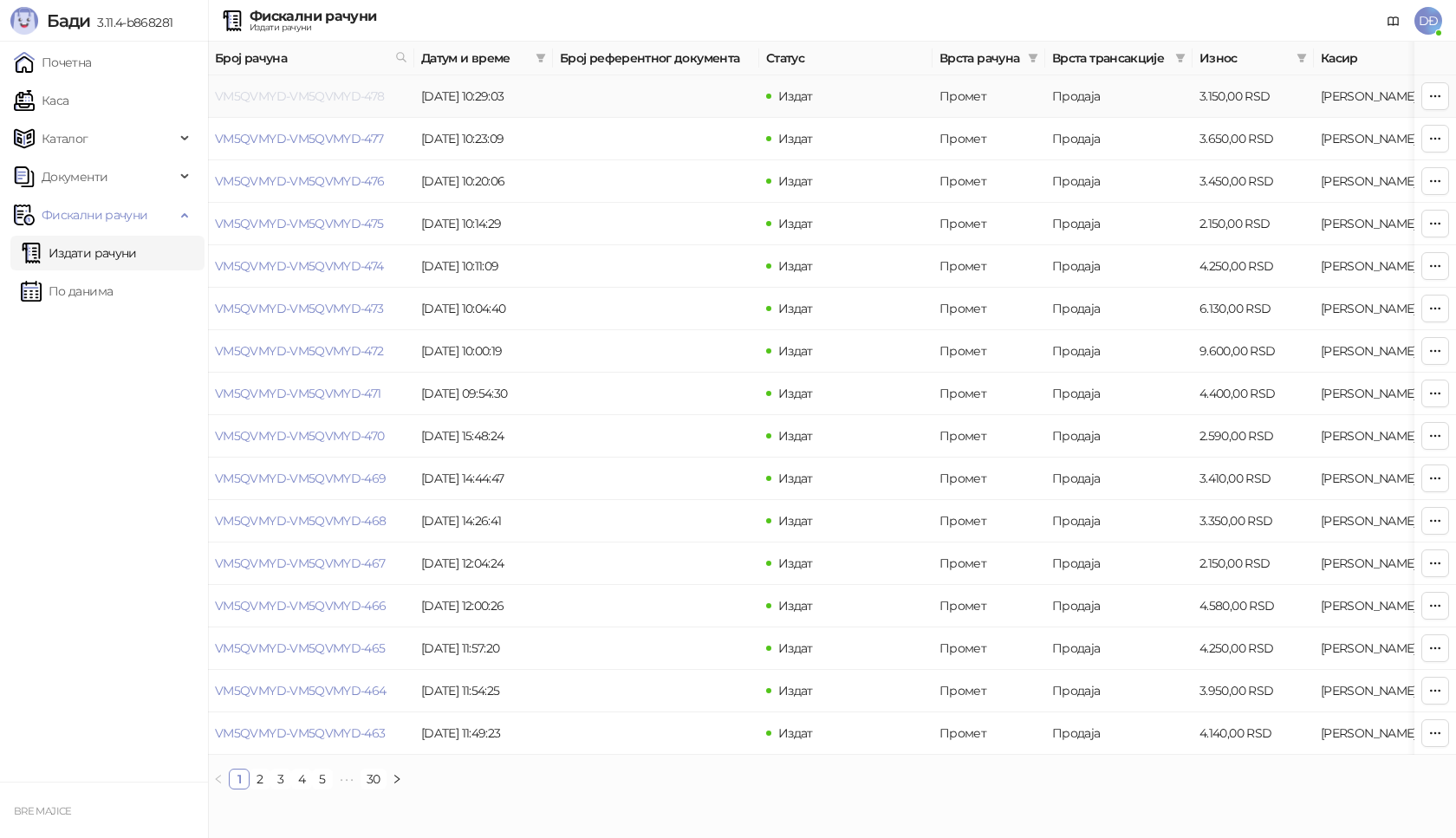
click at [263, 99] on link "VM5QVMYD-VM5QVMYD-478" at bounding box center [300, 96] width 170 height 16
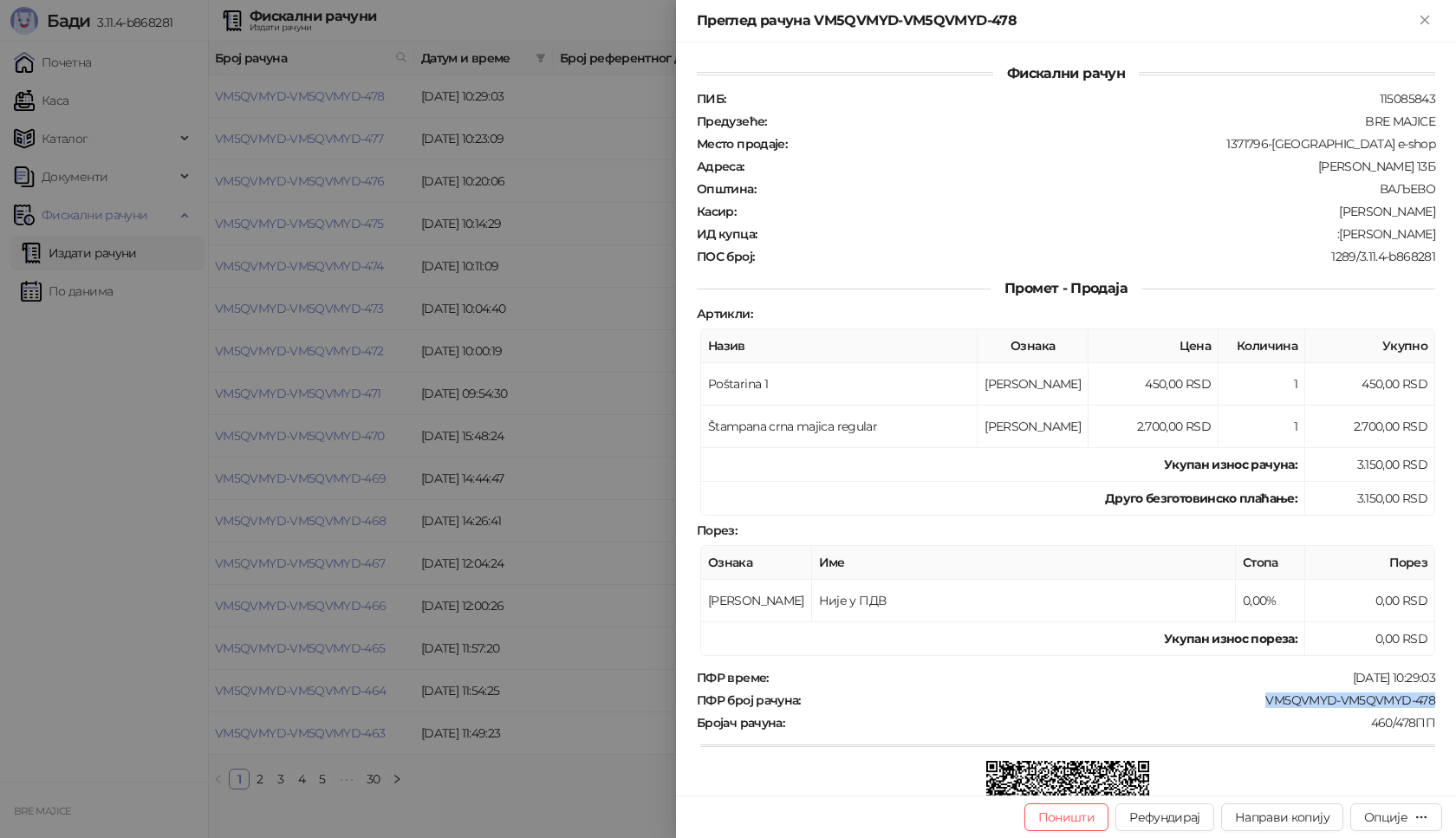
drag, startPoint x: 1426, startPoint y: 700, endPoint x: 1246, endPoint y: 709, distance: 180.2
click at [1247, 709] on div "Фискални рачун ПИБ : 115085843 Предузеће : BRE MAJICE Место продаје : 1371796-B…" at bounding box center [1066, 419] width 780 height 753
drag, startPoint x: 1425, startPoint y: 229, endPoint x: 1324, endPoint y: 231, distance: 101.0
click at [1324, 231] on div "Фискални рачун ПИБ : 115085843 Предузеће : BRE MAJICE Место продаје : 1371796-B…" at bounding box center [1066, 419] width 780 height 753
click at [1428, 19] on icon "Close" at bounding box center [1425, 20] width 16 height 16
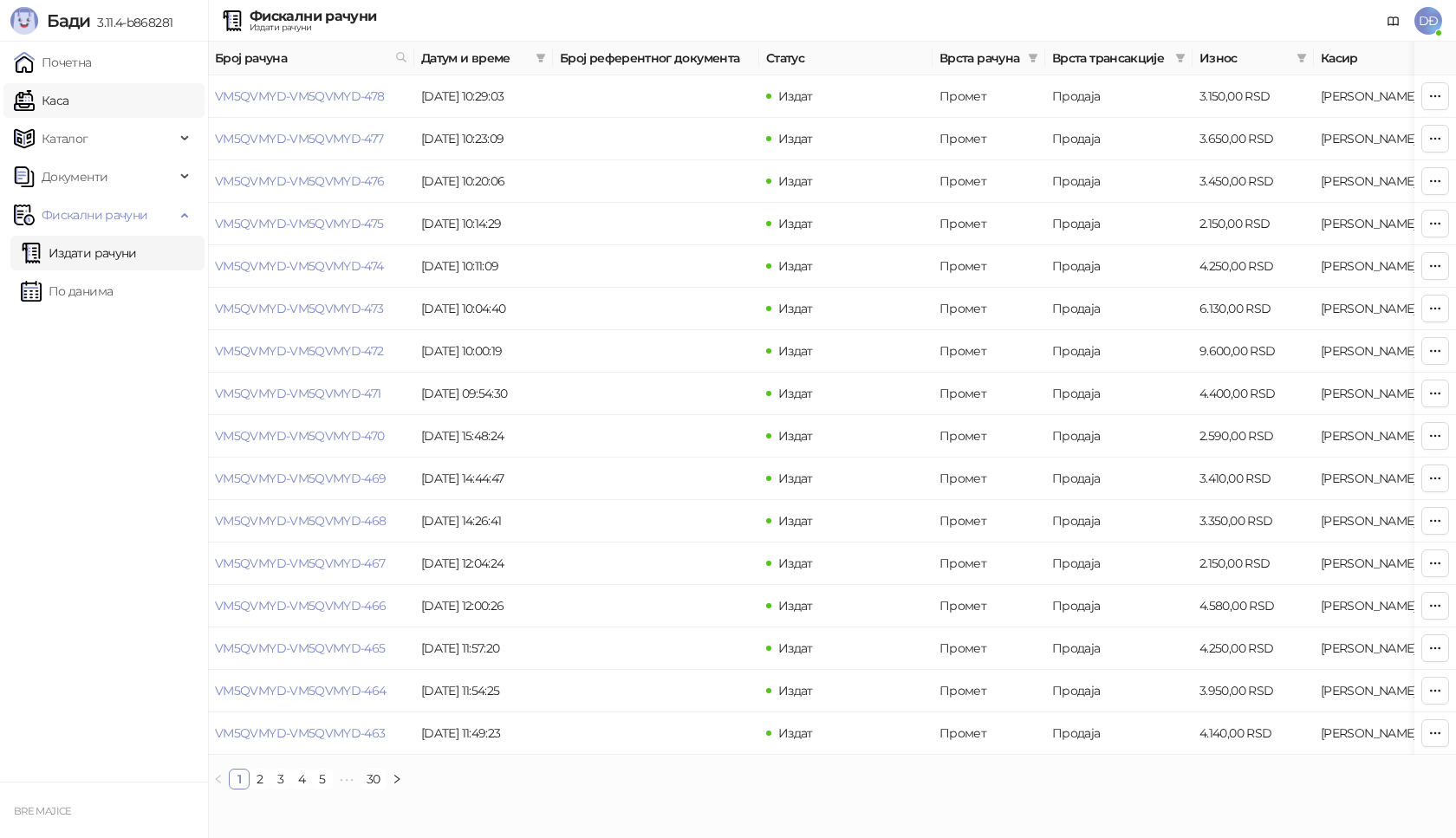
click at [62, 101] on link "Каса" at bounding box center [41, 100] width 55 height 35
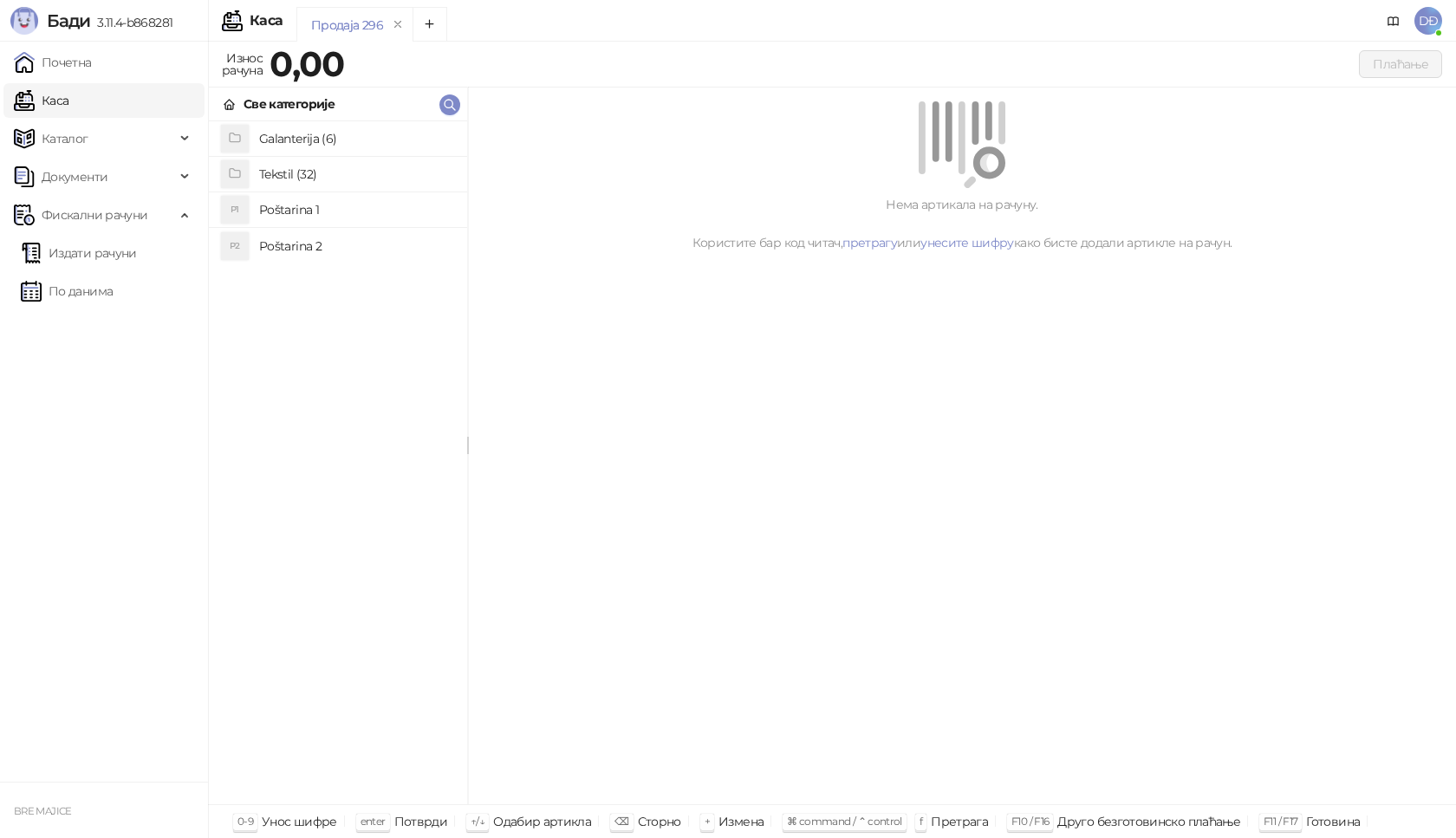
click at [278, 206] on h4 "Poštarina 1" at bounding box center [356, 210] width 194 height 28
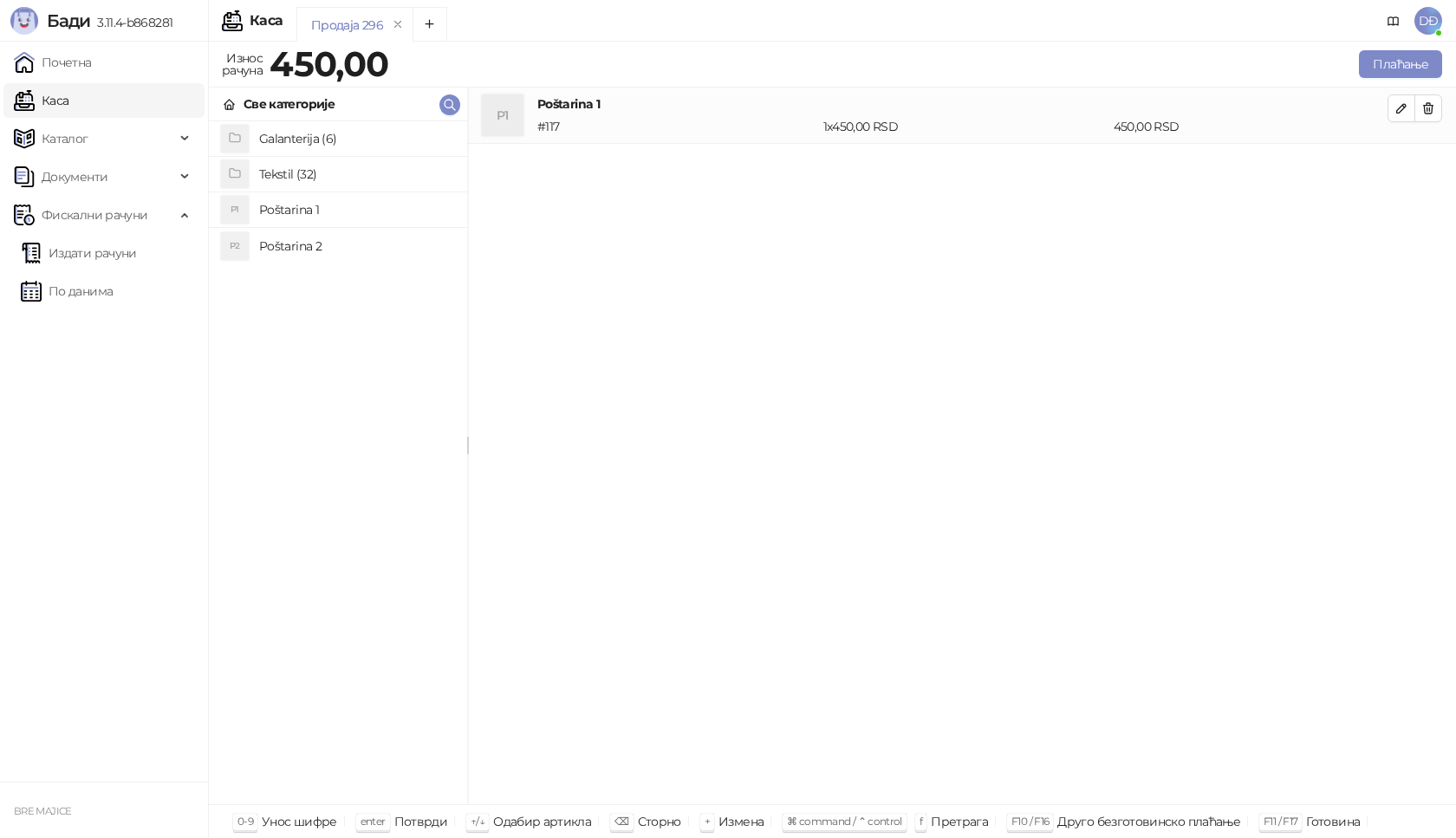
click at [280, 175] on h4 "Tekstil (32)" at bounding box center [356, 174] width 194 height 28
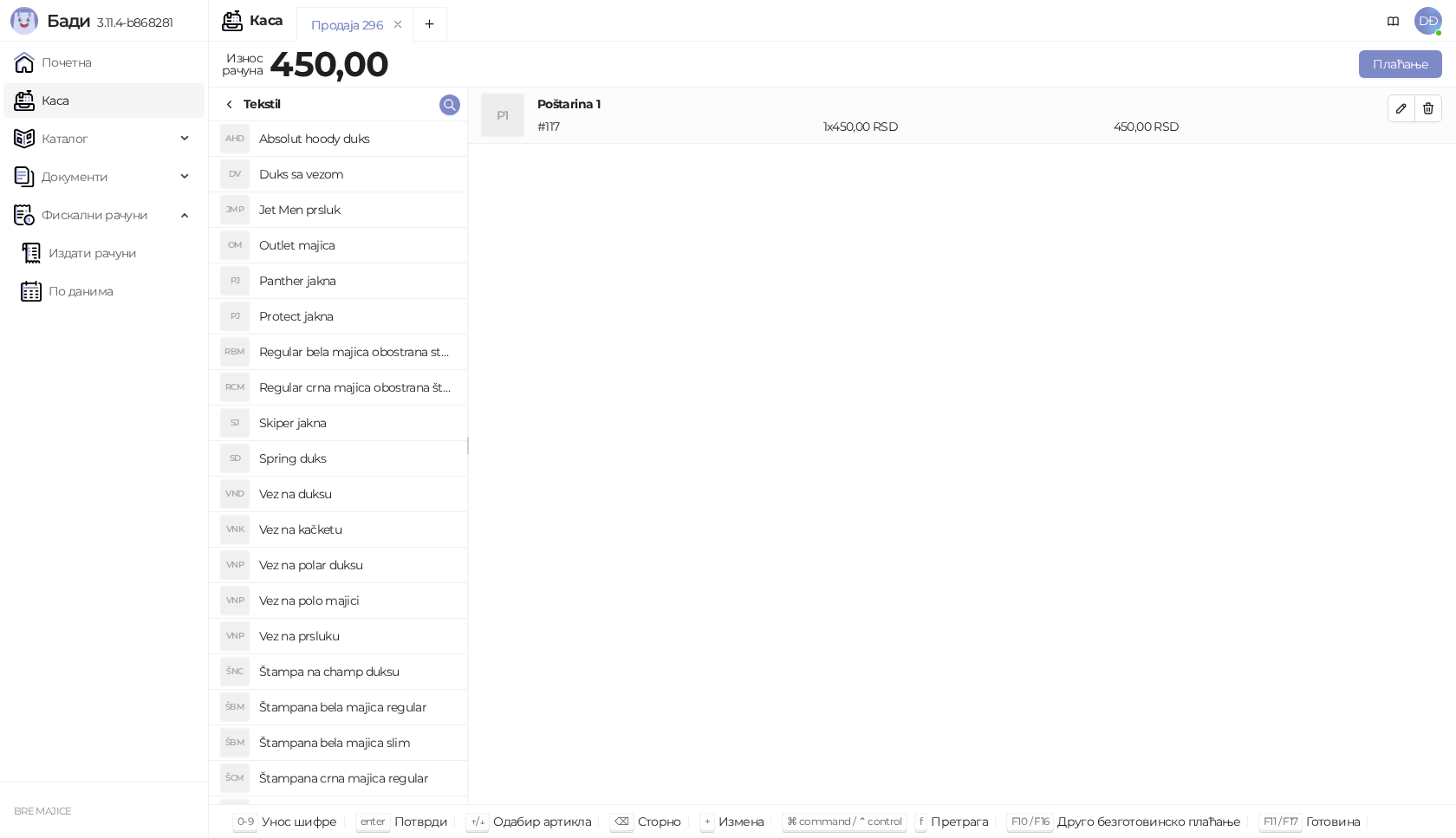
scroll to position [87, 0]
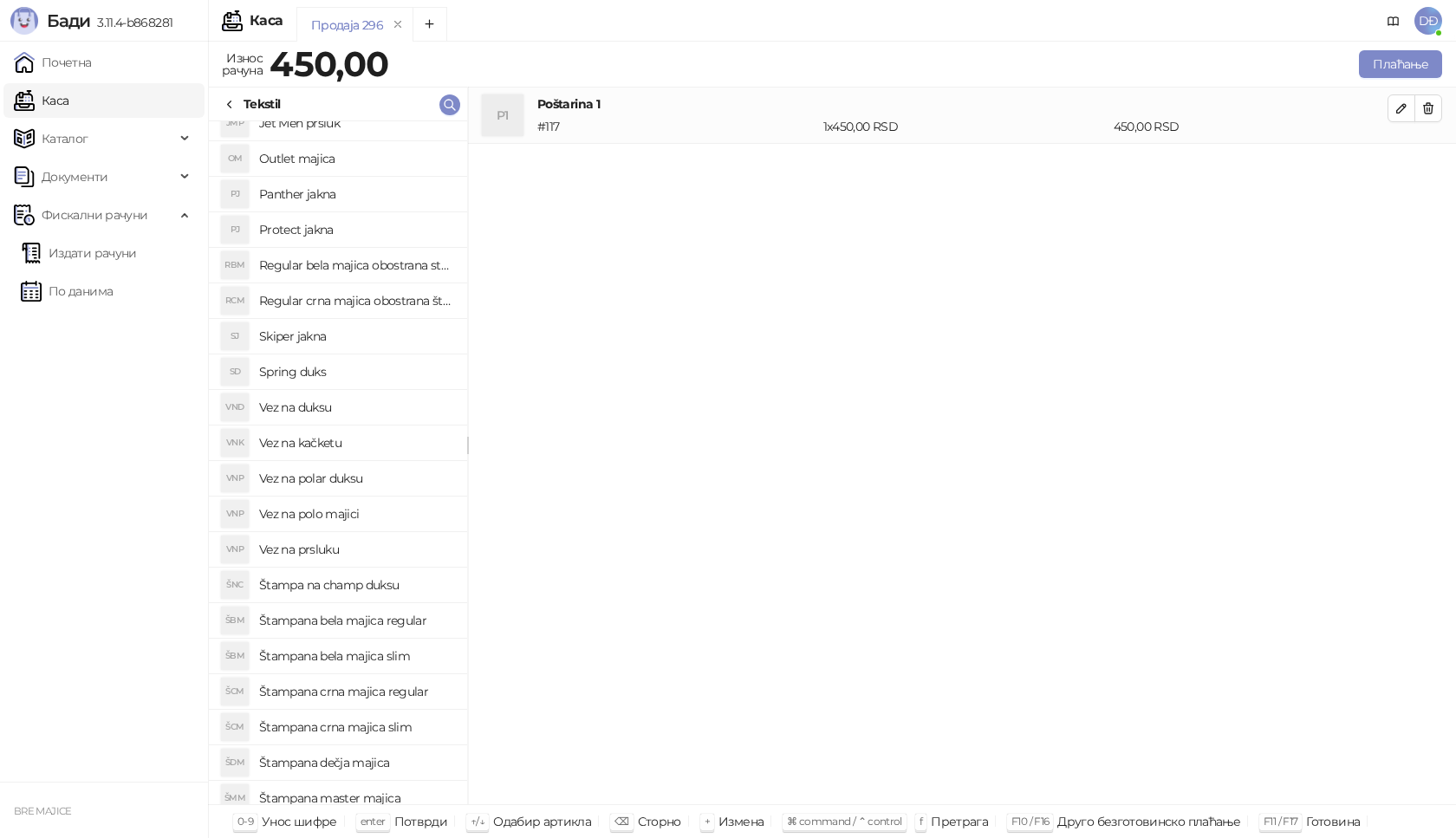
click at [373, 657] on h4 "Štampana bela majica slim" at bounding box center [356, 656] width 194 height 28
click at [1395, 167] on icon "button" at bounding box center [1402, 165] width 14 height 14
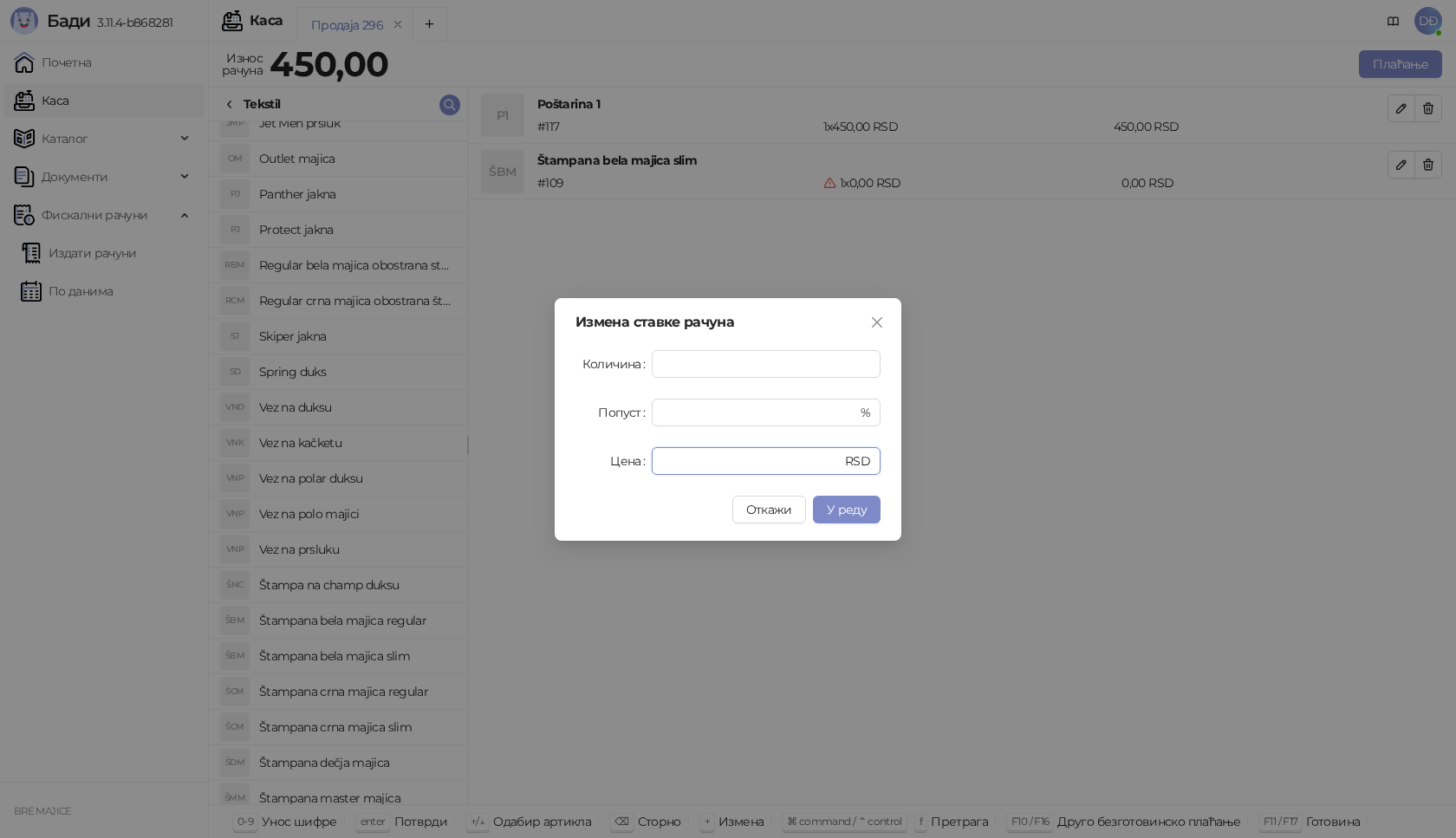
drag, startPoint x: 723, startPoint y: 454, endPoint x: 538, endPoint y: 459, distance: 185.1
click at [538, 459] on div "Измена ставке рачуна Количина * Попуст * % Цена * RSD Откажи У реду" at bounding box center [728, 419] width 1456 height 838
click at [853, 508] on span "У реду" at bounding box center [846, 509] width 40 height 16
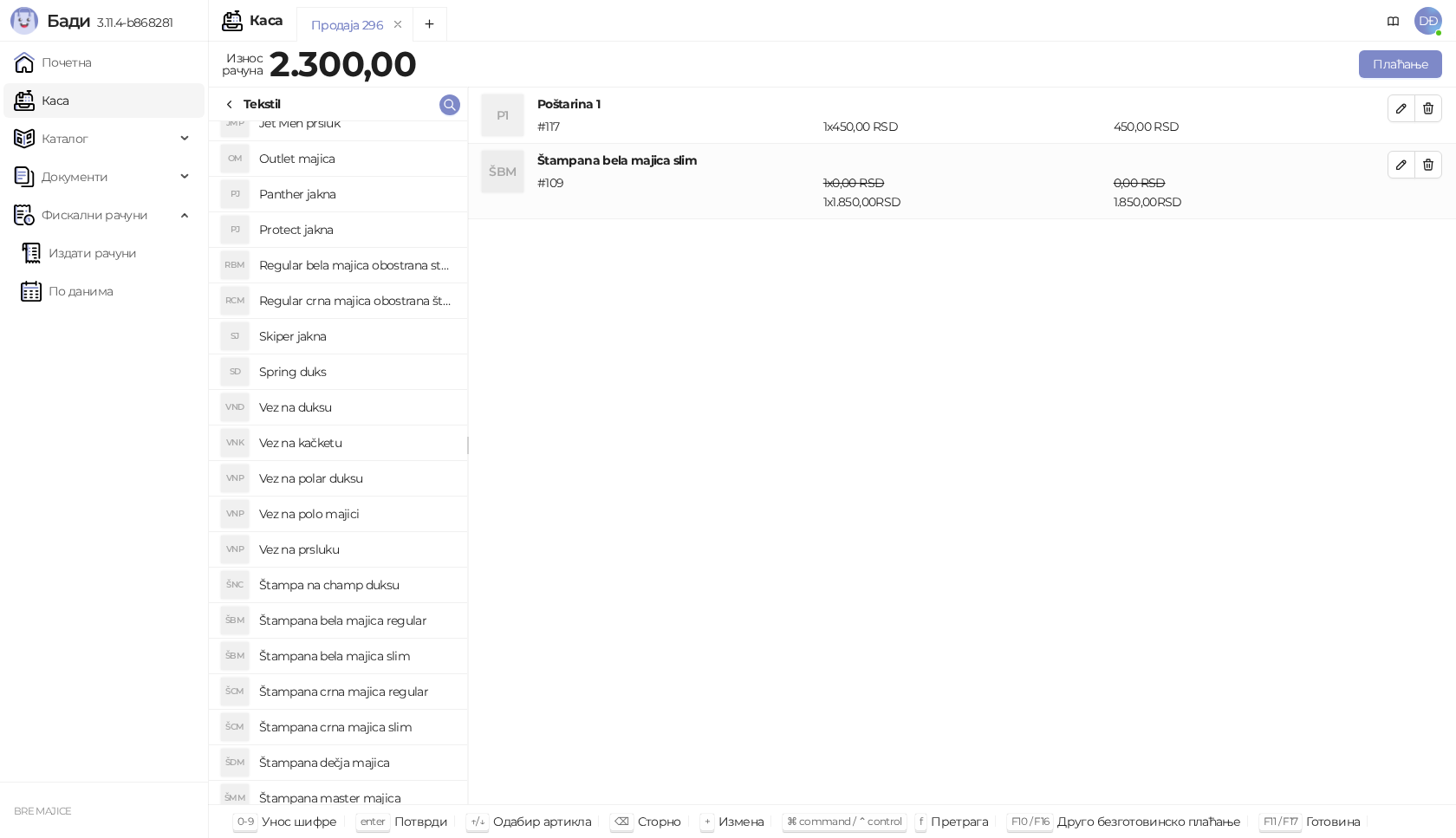
click at [387, 729] on h4 "Štampana crna majica slim" at bounding box center [356, 727] width 194 height 28
click at [1403, 239] on icon "button" at bounding box center [1401, 240] width 9 height 9
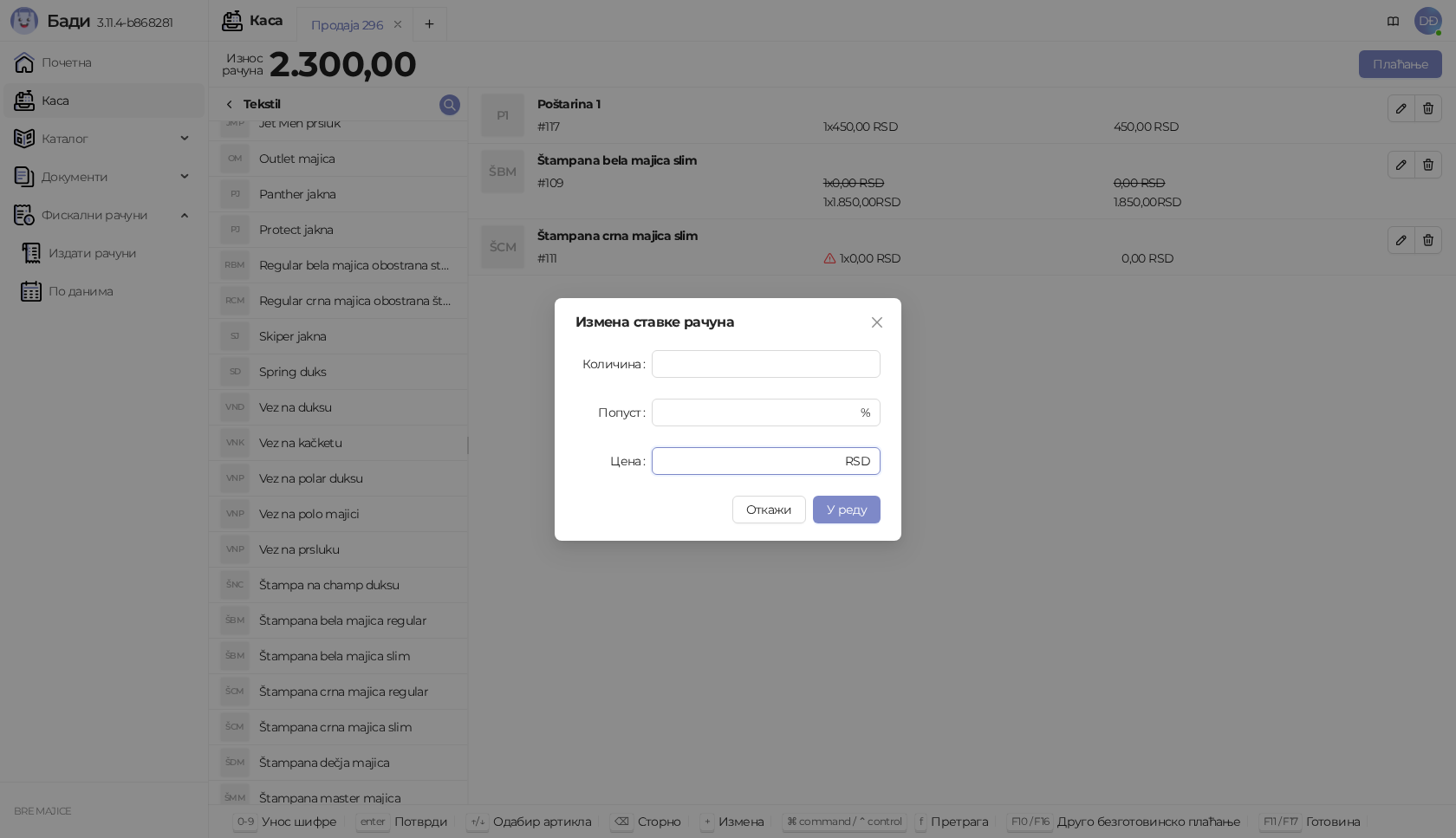
drag, startPoint x: 691, startPoint y: 458, endPoint x: 609, endPoint y: 465, distance: 82.3
click at [609, 465] on div "Цена * RSD" at bounding box center [728, 461] width 305 height 28
type input "****"
click at [866, 514] on button "У реду" at bounding box center [847, 509] width 68 height 28
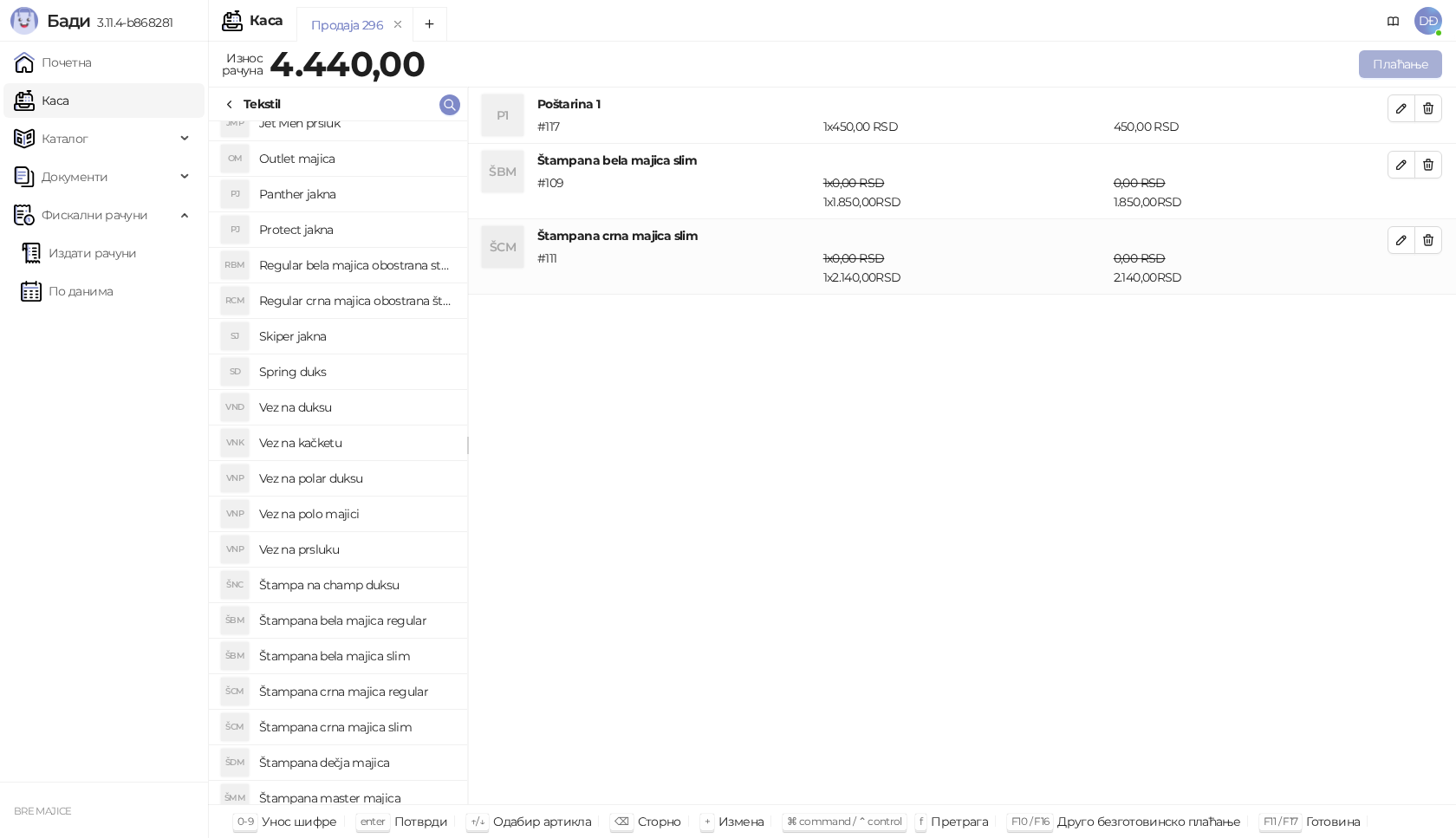
click at [1408, 53] on button "Плаћање" at bounding box center [1400, 64] width 83 height 28
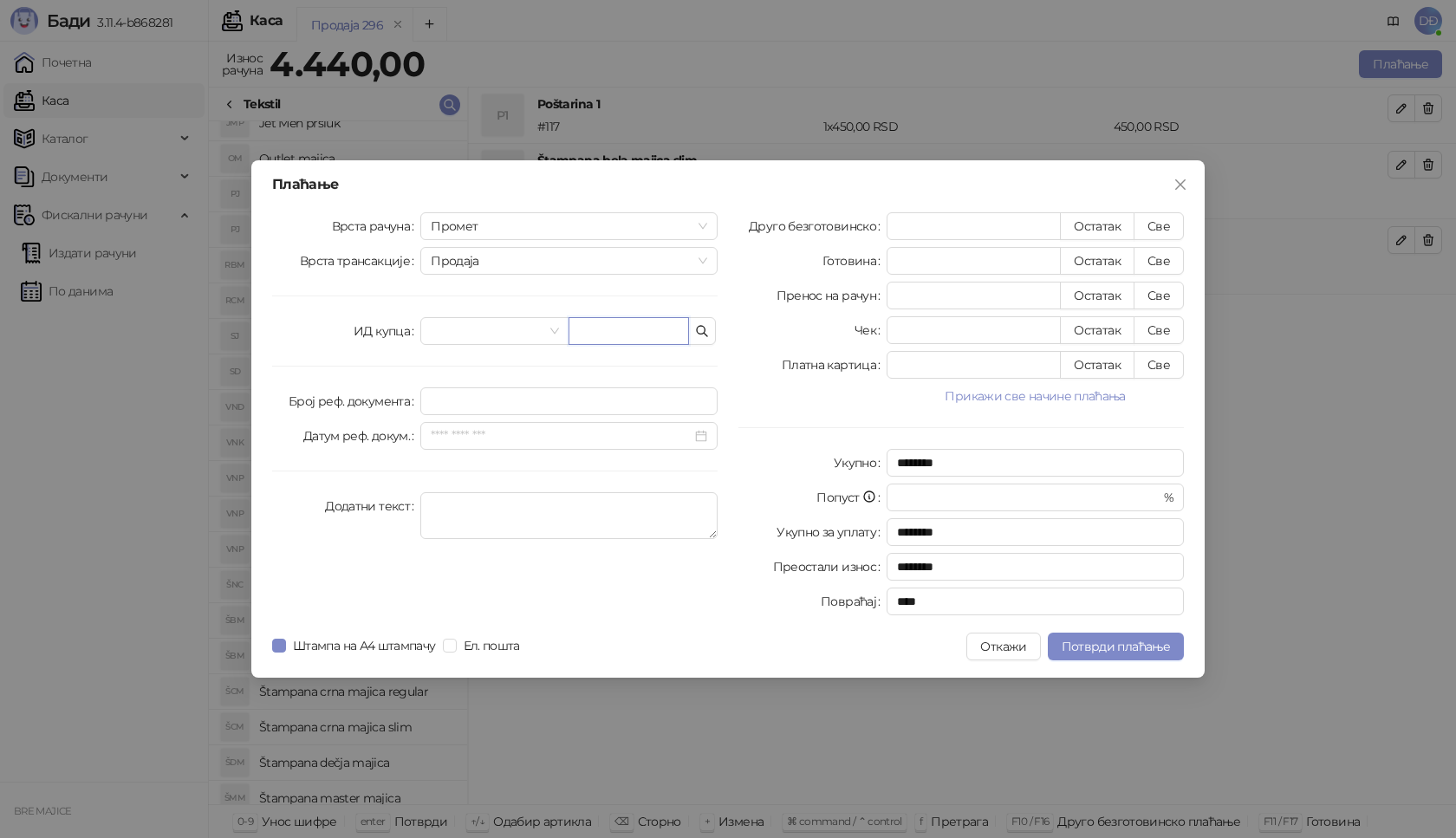
click at [613, 330] on input "text" at bounding box center [629, 331] width 121 height 28
paste input "**********"
type input "**********"
click at [1161, 227] on button "Све" at bounding box center [1159, 227] width 50 height 28
type input "****"
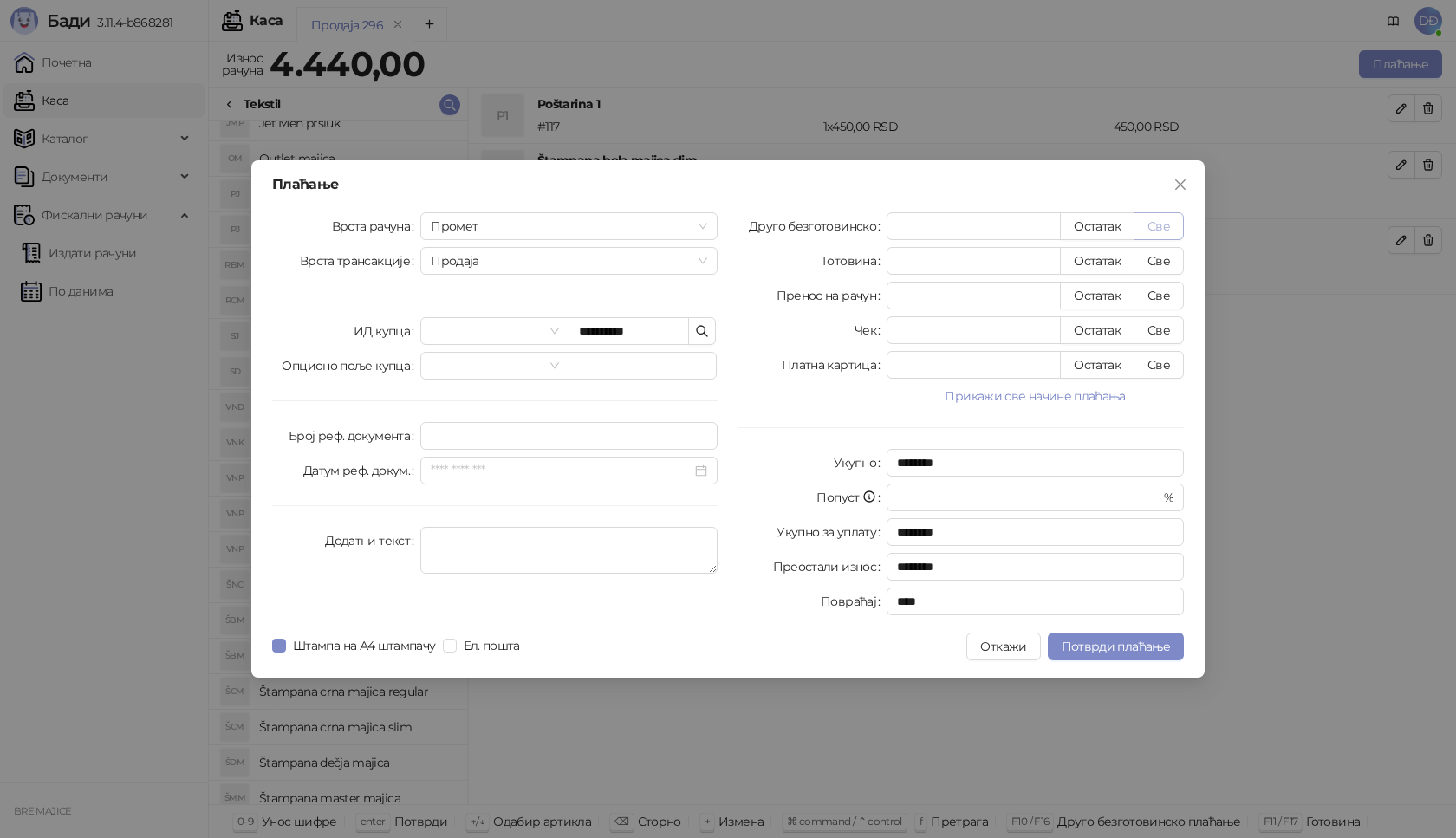
type input "****"
click at [1107, 642] on span "Потврди плаћање" at bounding box center [1116, 646] width 108 height 16
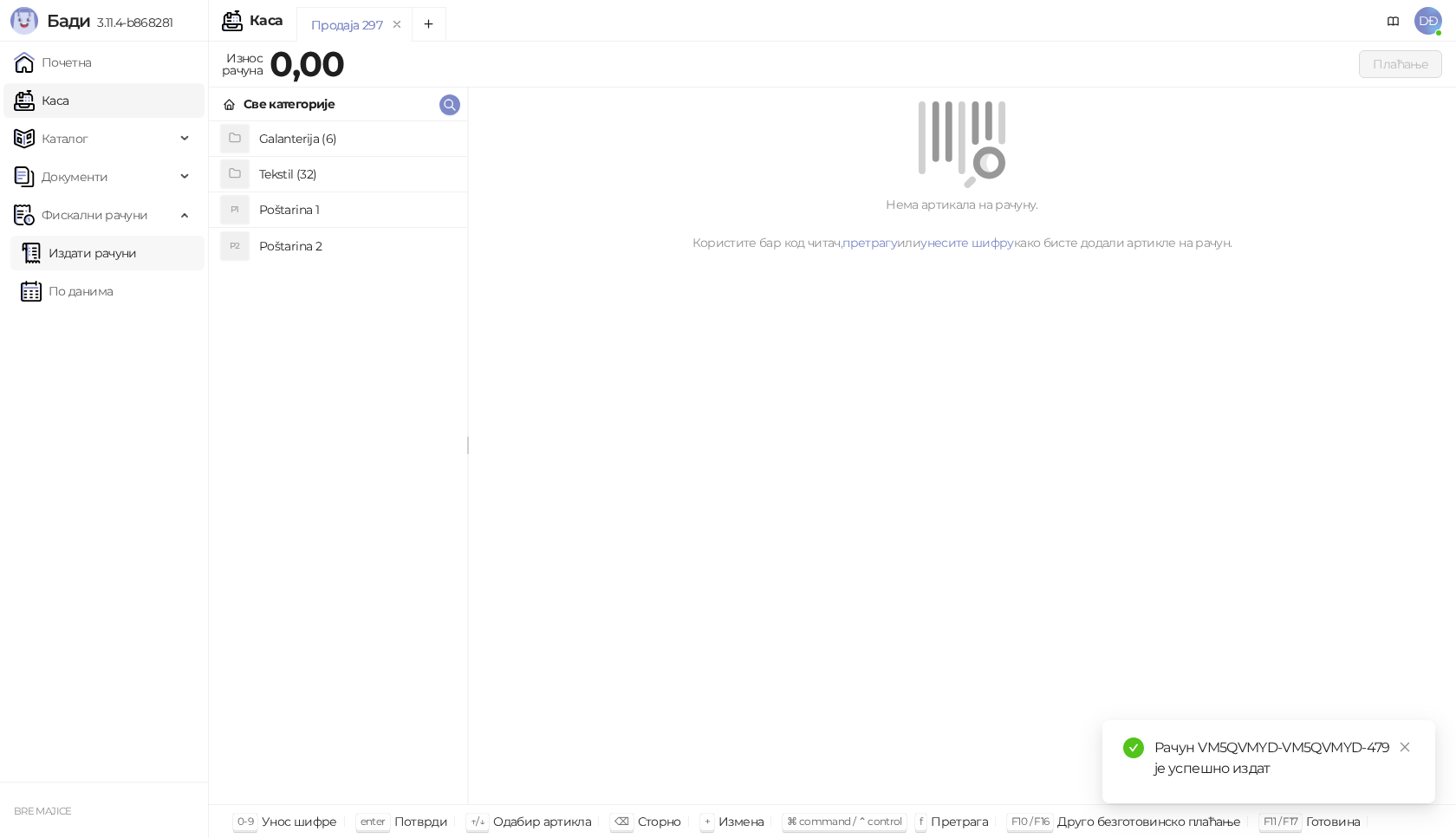
click at [126, 251] on link "Издати рачуни" at bounding box center [79, 253] width 116 height 35
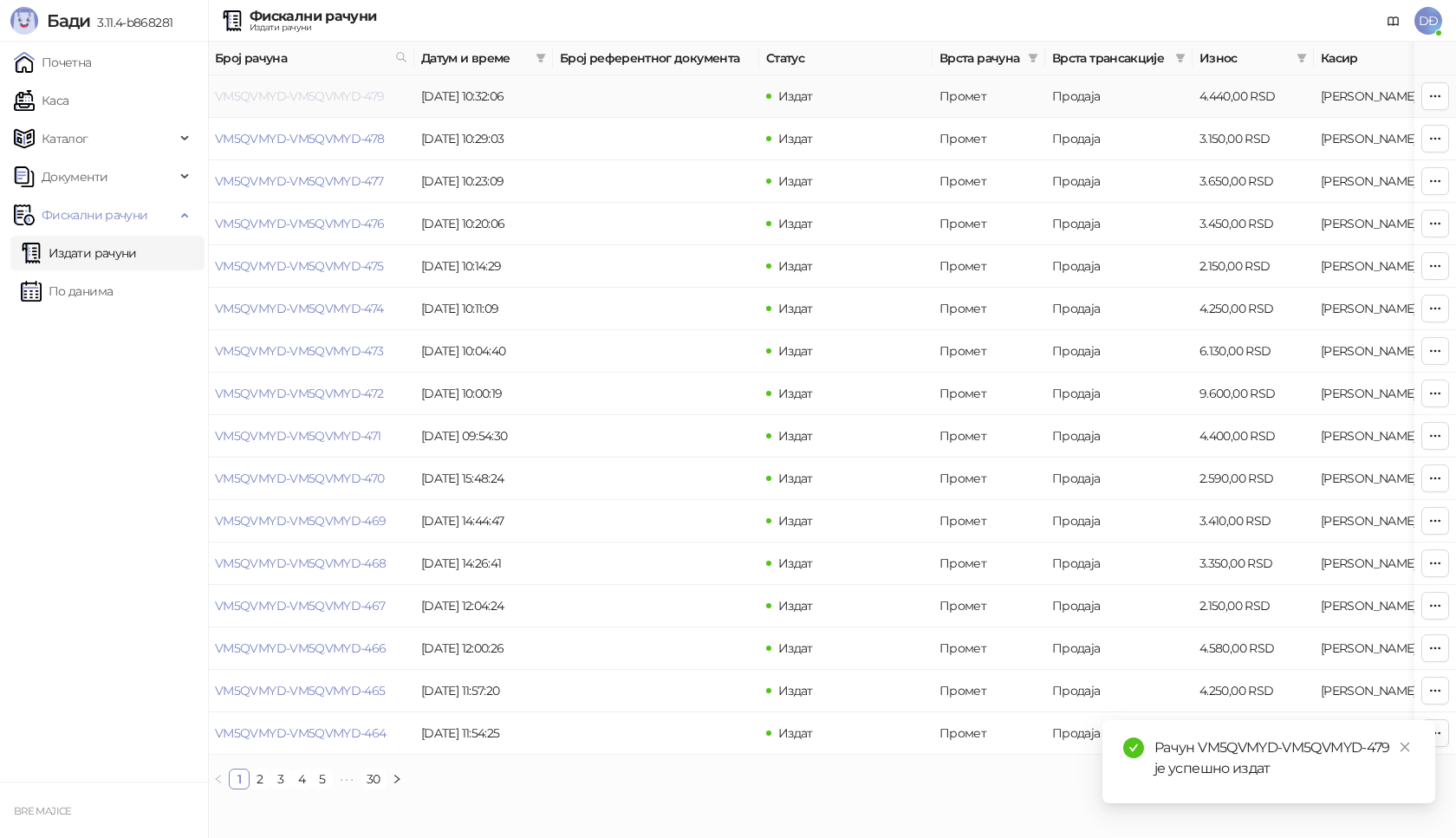
click at [305, 95] on link "VM5QVMYD-VM5QVMYD-479" at bounding box center [300, 96] width 170 height 16
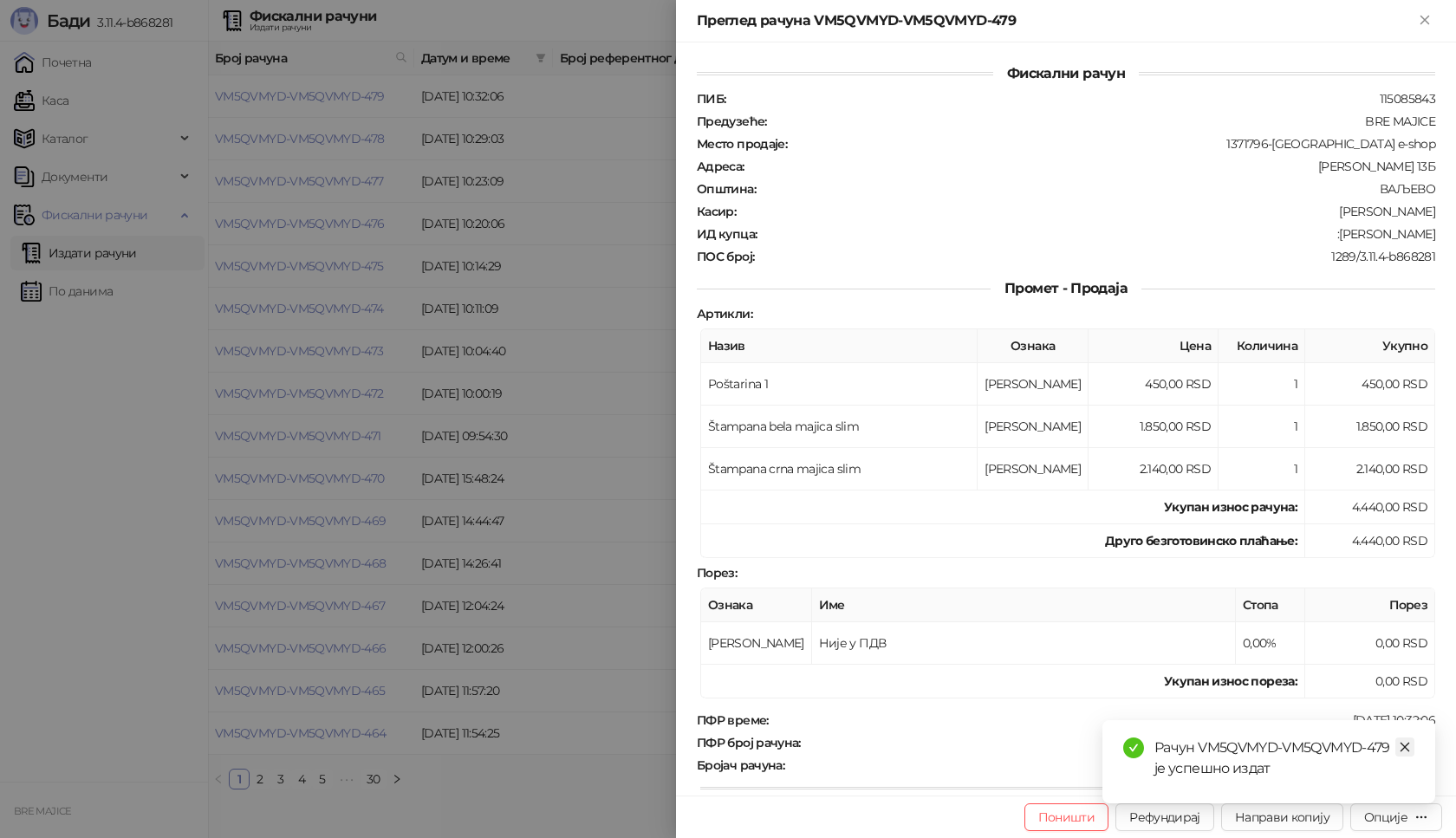
click at [1409, 748] on icon "close" at bounding box center [1405, 747] width 12 height 12
click at [1387, 812] on div "Опције" at bounding box center [1385, 817] width 43 height 16
click at [1300, 778] on span "Преузми у ПДФ формату" at bounding box center [1323, 782] width 212 height 19
click at [1411, 744] on link "Close" at bounding box center [1404, 746] width 19 height 19
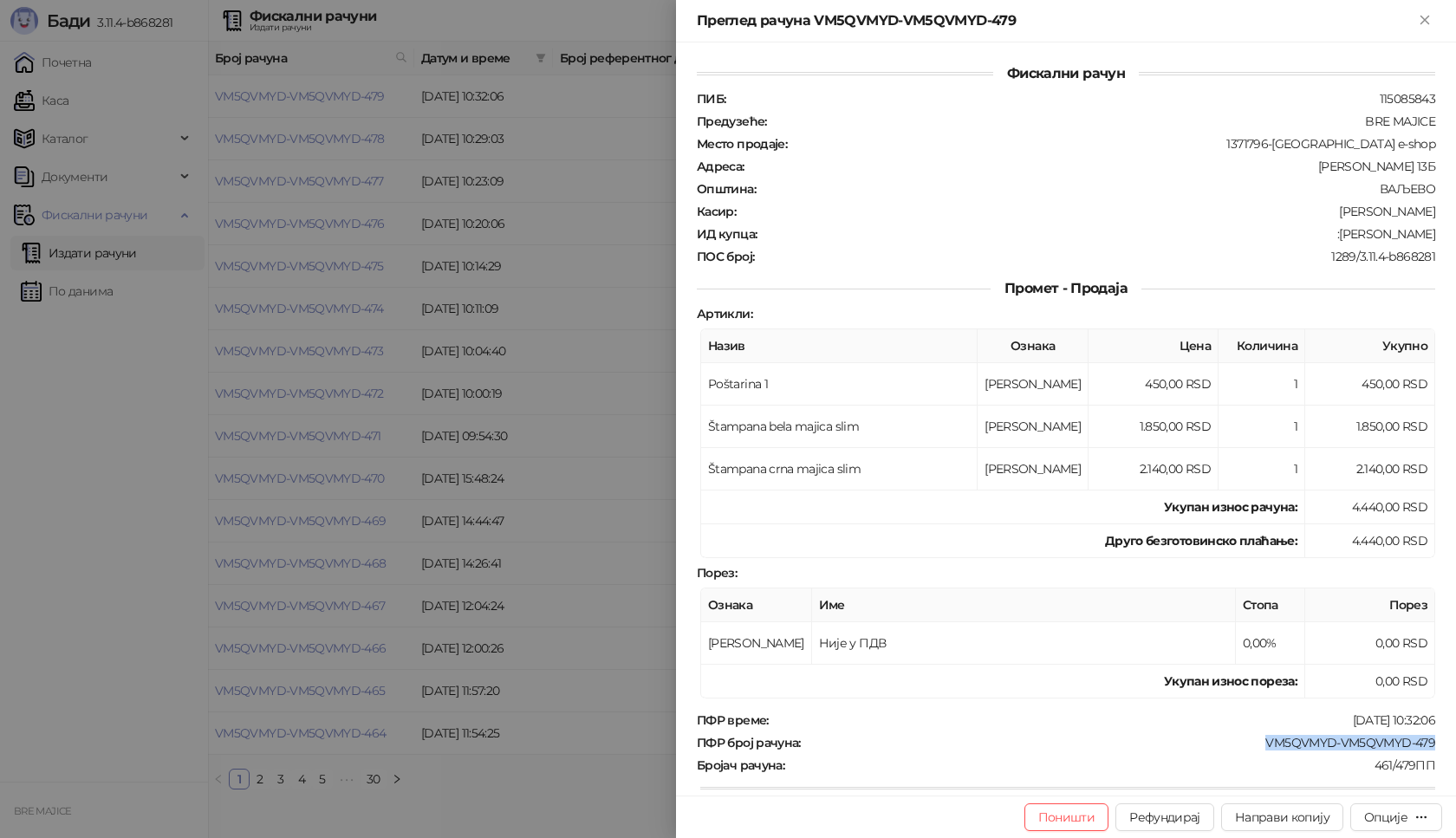
drag, startPoint x: 1437, startPoint y: 736, endPoint x: 1252, endPoint y: 742, distance: 185.1
click at [1252, 742] on div "Фискални рачун ПИБ : 115085843 Предузеће : BRE MAJICE Место продаје : 1371796-[…" at bounding box center [1066, 419] width 780 height 753
drag, startPoint x: 1424, startPoint y: 234, endPoint x: 1363, endPoint y: 241, distance: 61.4
click at [1363, 241] on div "Фискални рачун ПИБ : 115085843 Предузеће : BRE MAJICE Место продаје : 1371796-[…" at bounding box center [1066, 419] width 780 height 753
click at [1417, 17] on icon "Close" at bounding box center [1425, 20] width 16 height 16
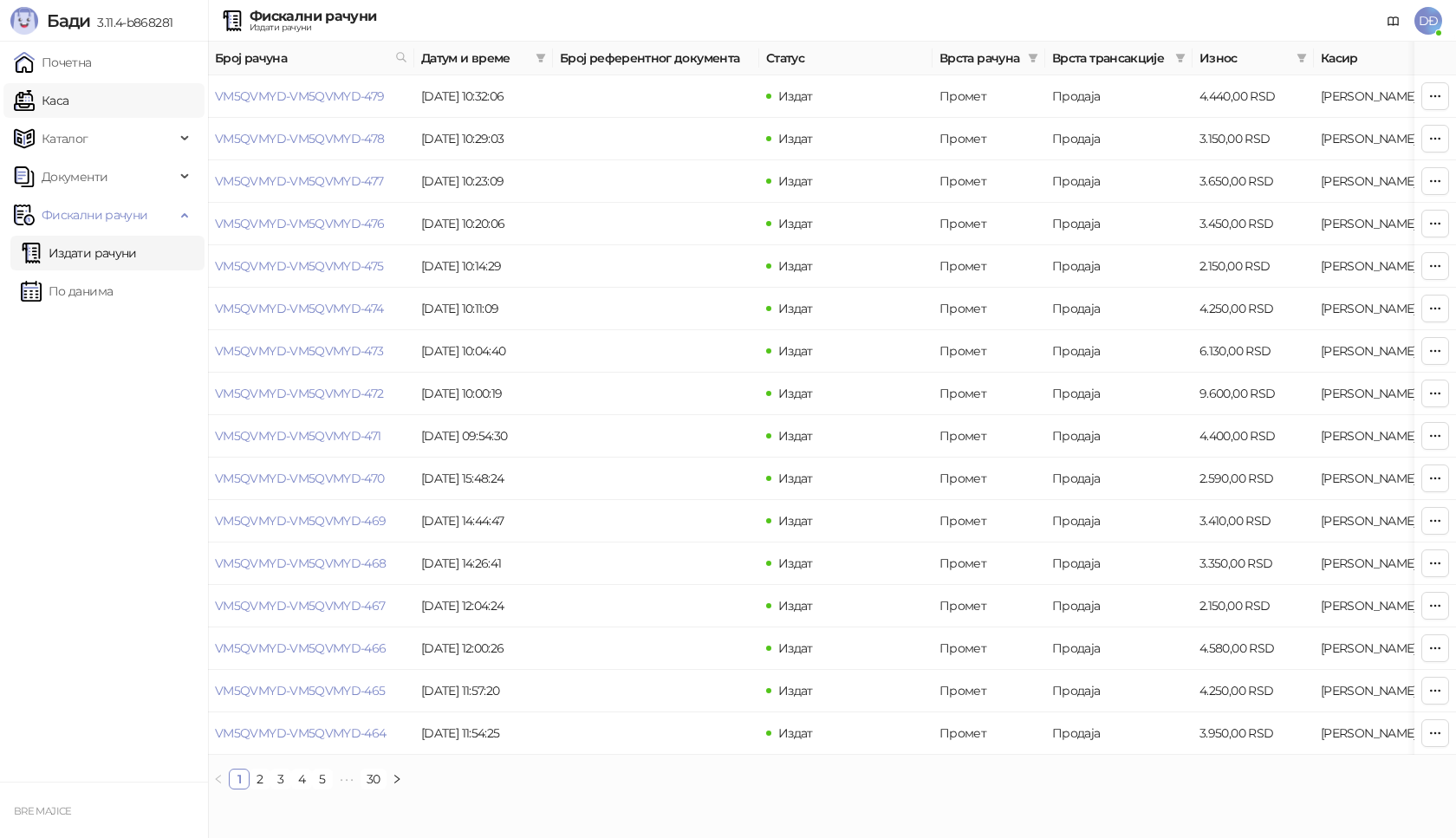
click at [69, 95] on link "Каса" at bounding box center [41, 100] width 55 height 35
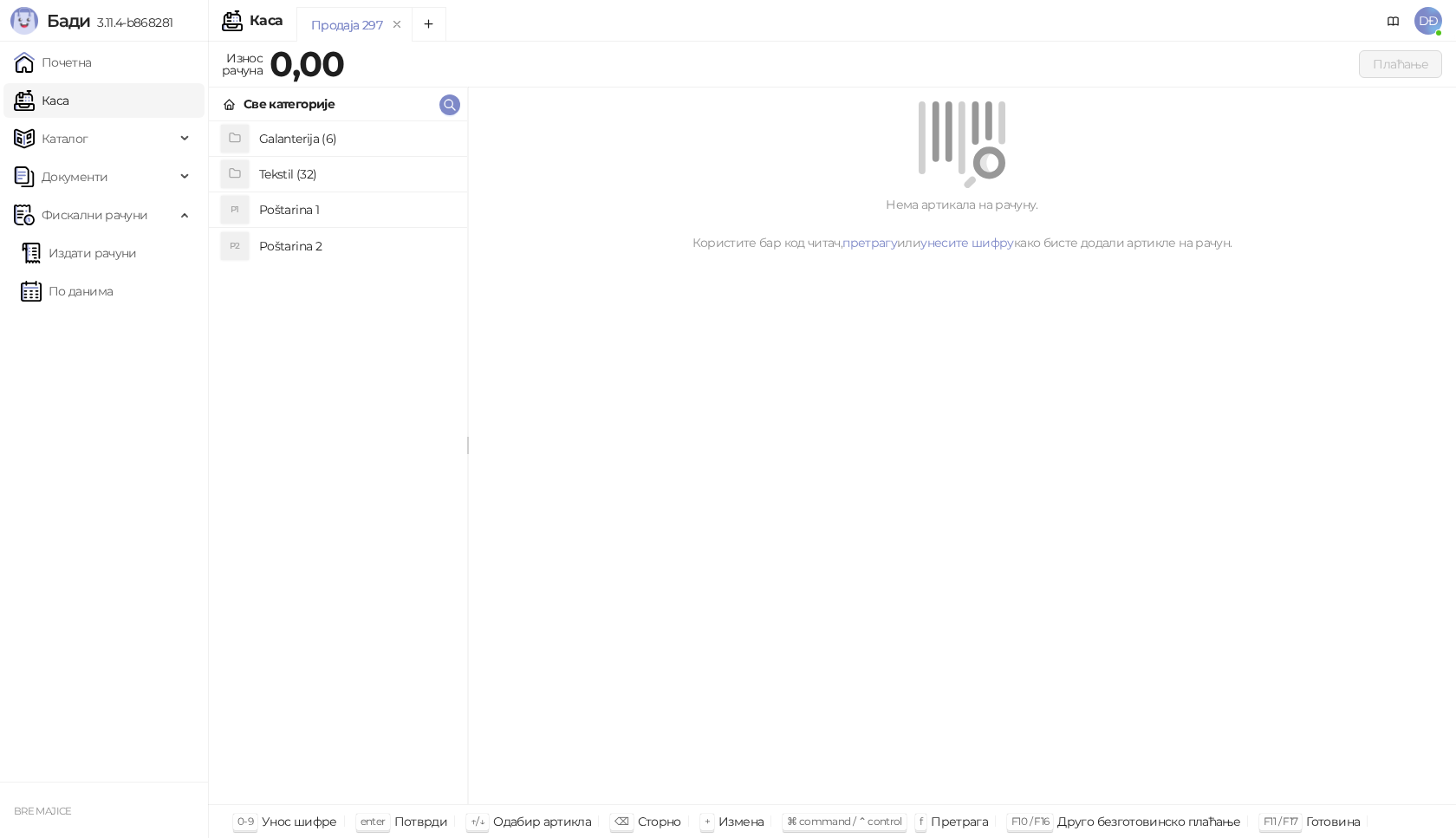
click at [265, 213] on h4 "Poštarina 1" at bounding box center [356, 210] width 194 height 28
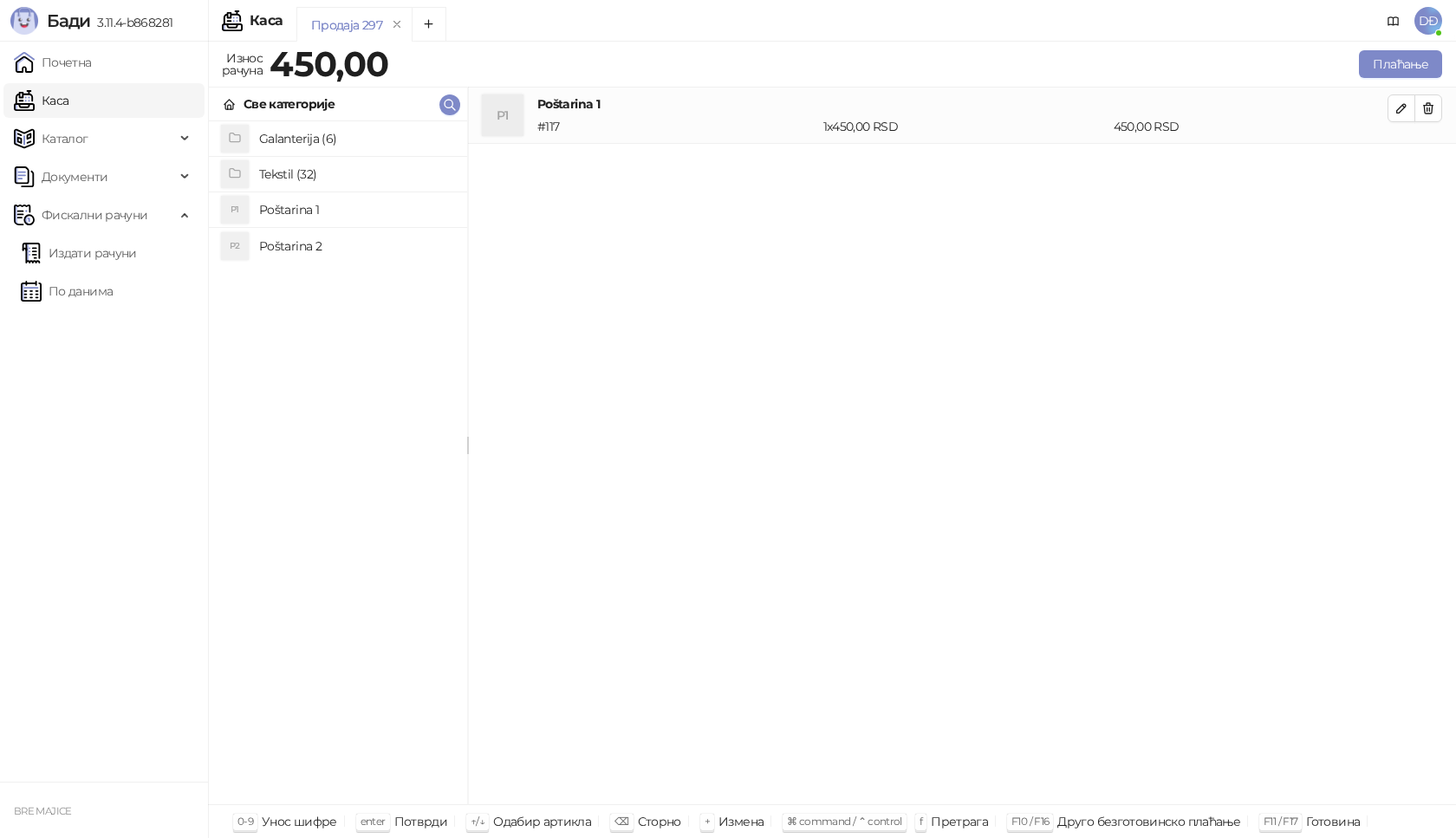
click at [277, 183] on h4 "Tekstil (32)" at bounding box center [356, 174] width 194 height 28
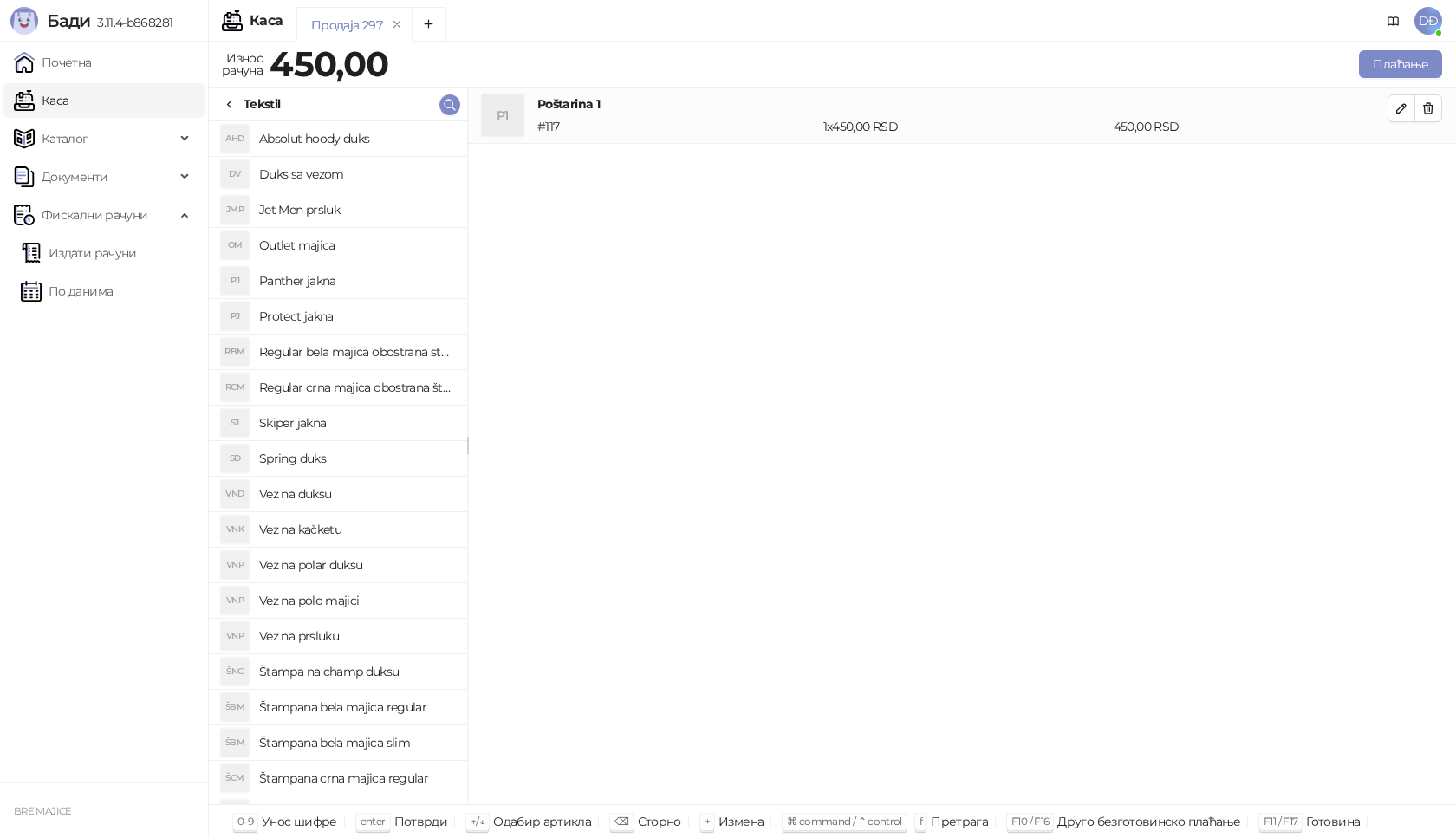
click at [400, 780] on h4 "Štampana crna majica regular" at bounding box center [356, 778] width 194 height 28
click at [1404, 161] on icon "button" at bounding box center [1402, 165] width 14 height 14
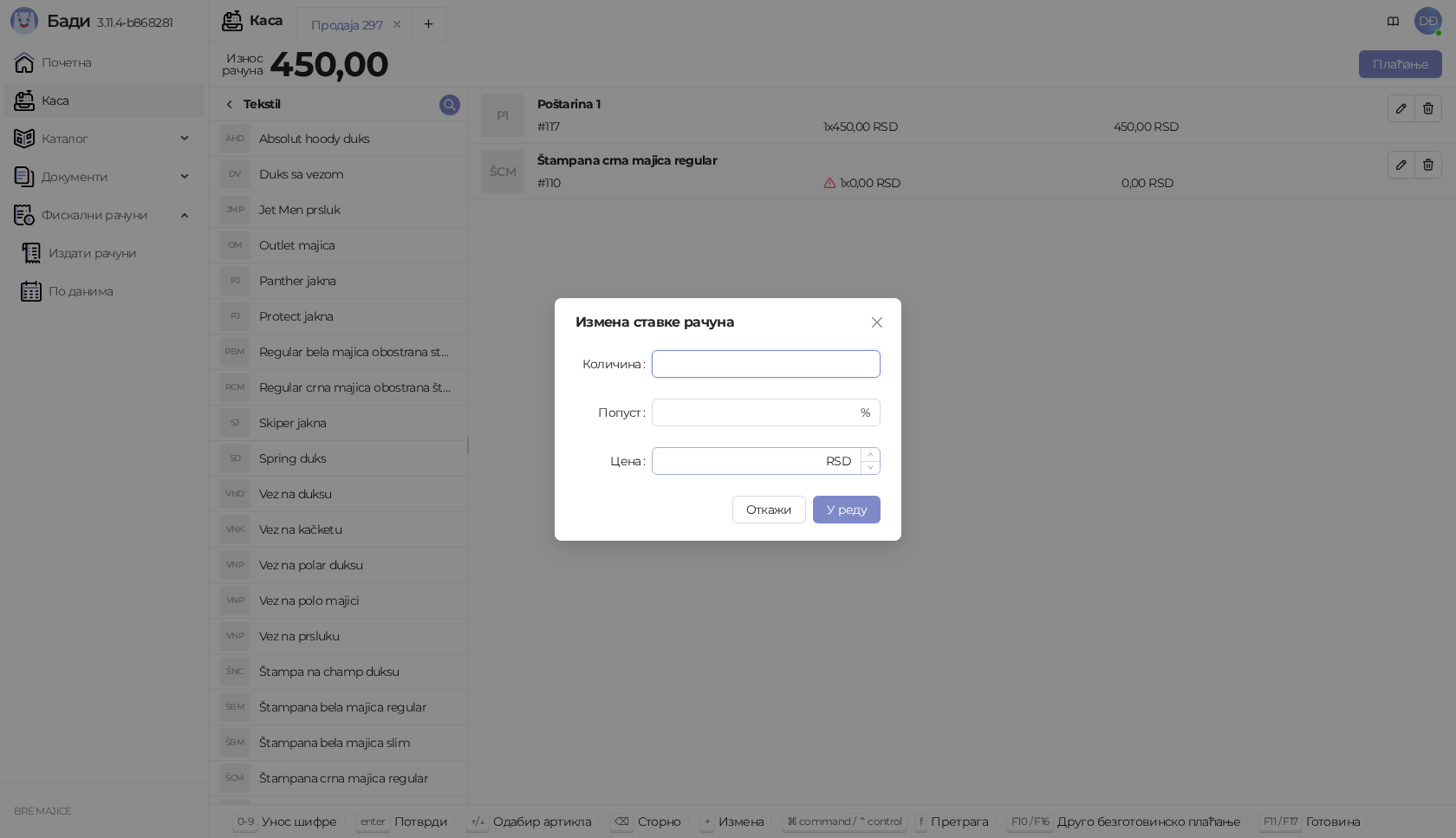
type input "*"
drag, startPoint x: 699, startPoint y: 452, endPoint x: 617, endPoint y: 467, distance: 83.4
click at [617, 467] on div "Цена * RSD" at bounding box center [728, 461] width 305 height 28
type input "****"
click at [855, 505] on span "У реду" at bounding box center [846, 509] width 40 height 16
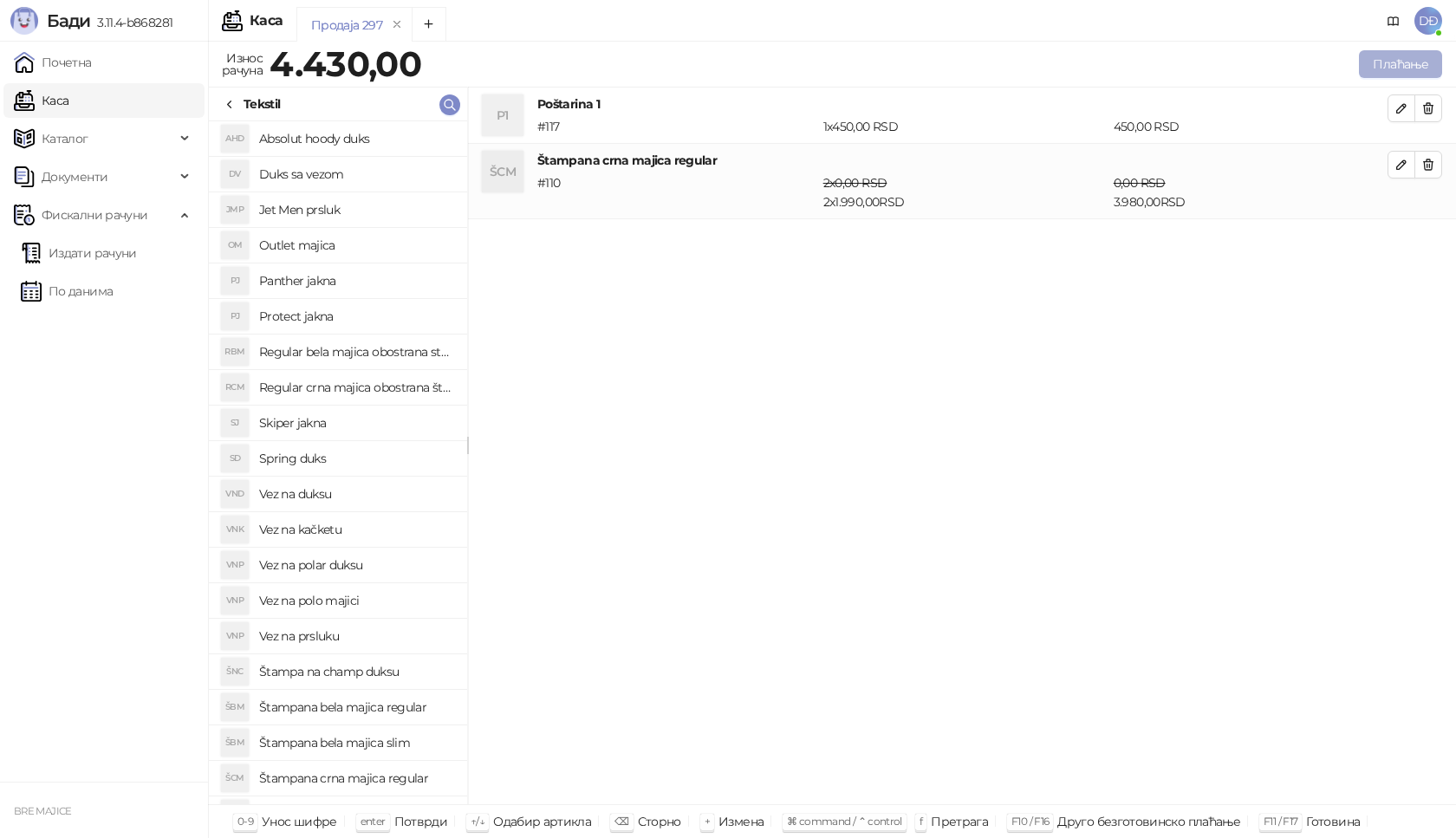
click at [1415, 67] on button "Плаћање" at bounding box center [1400, 64] width 83 height 28
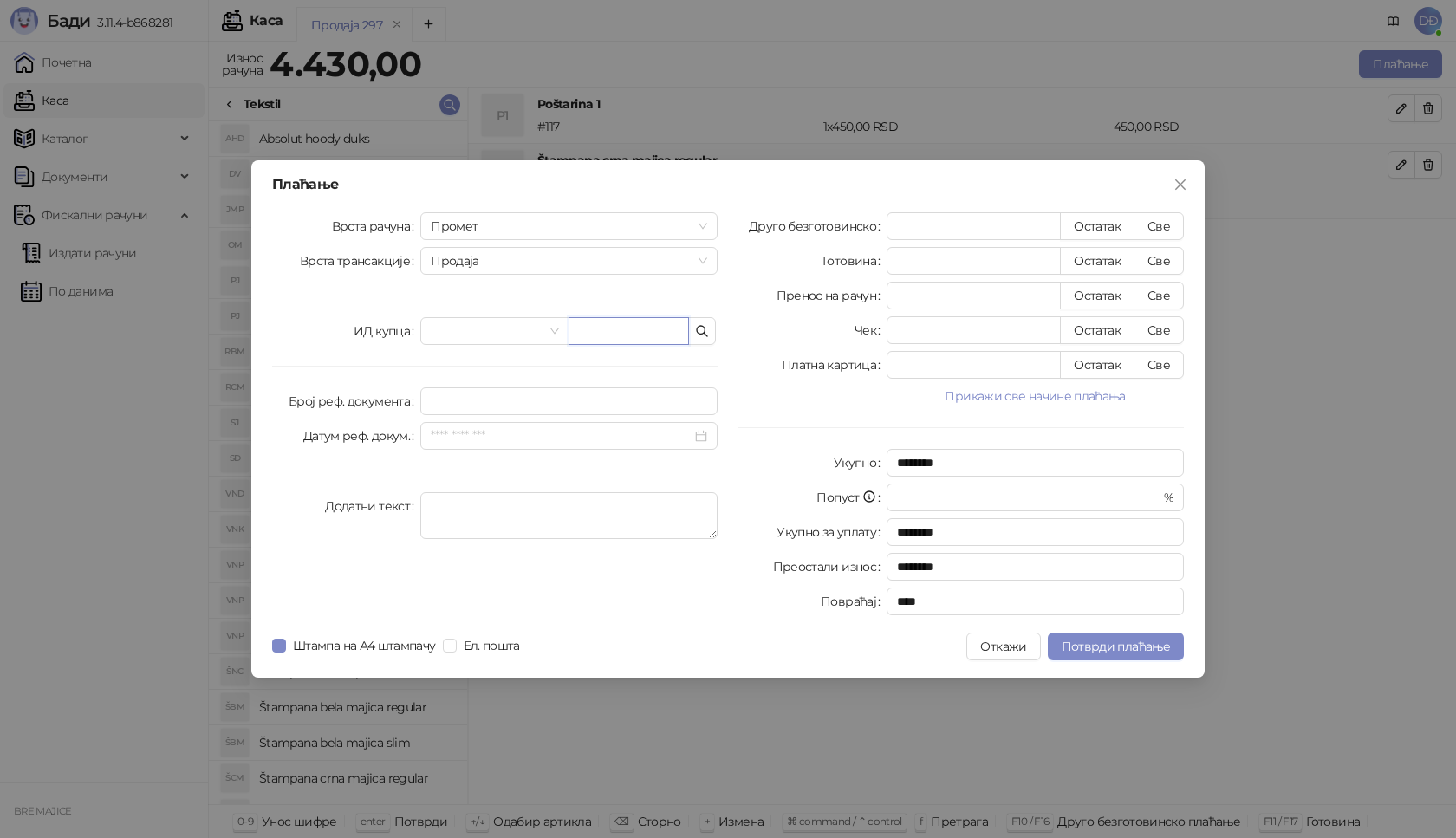
click at [595, 330] on input "text" at bounding box center [629, 331] width 121 height 28
paste input "**********"
type input "**********"
click at [1150, 229] on button "Све" at bounding box center [1159, 227] width 50 height 28
type input "****"
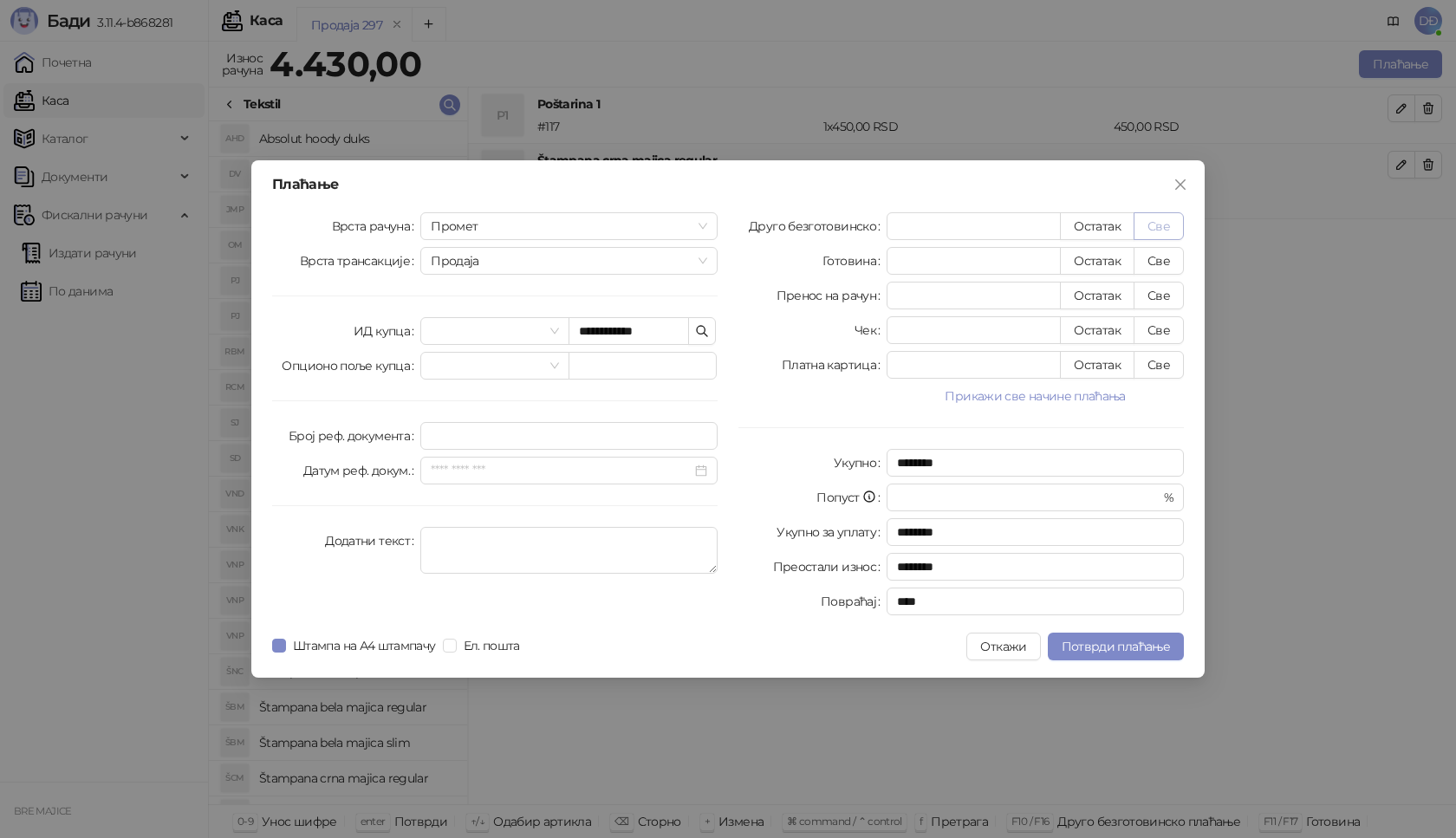
type input "****"
click at [1118, 642] on span "Потврди плаћање" at bounding box center [1116, 646] width 108 height 16
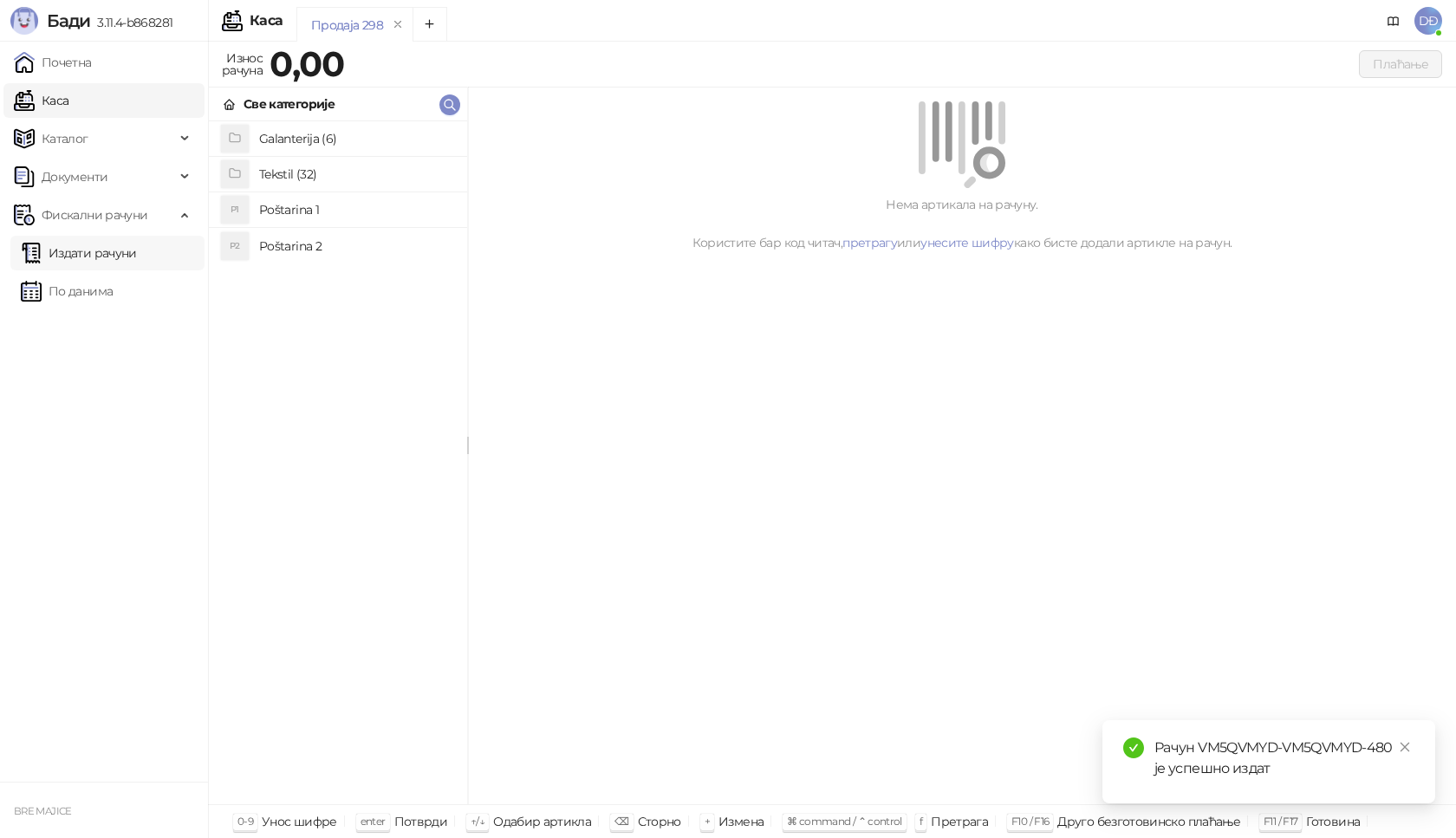
click at [120, 254] on link "Издати рачуни" at bounding box center [79, 253] width 116 height 35
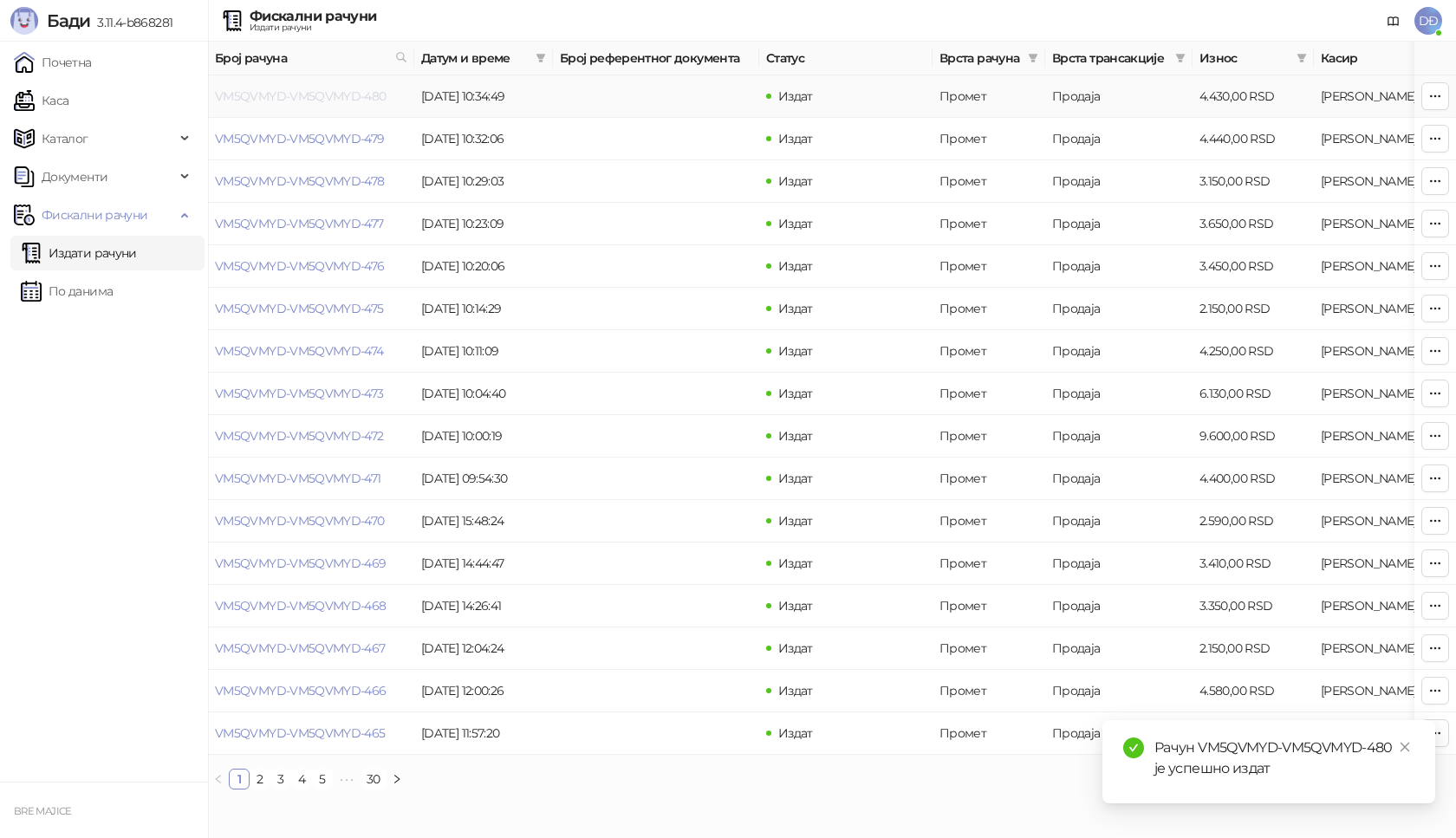
click at [325, 96] on link "VM5QVMYD-VM5QVMYD-480" at bounding box center [301, 96] width 172 height 16
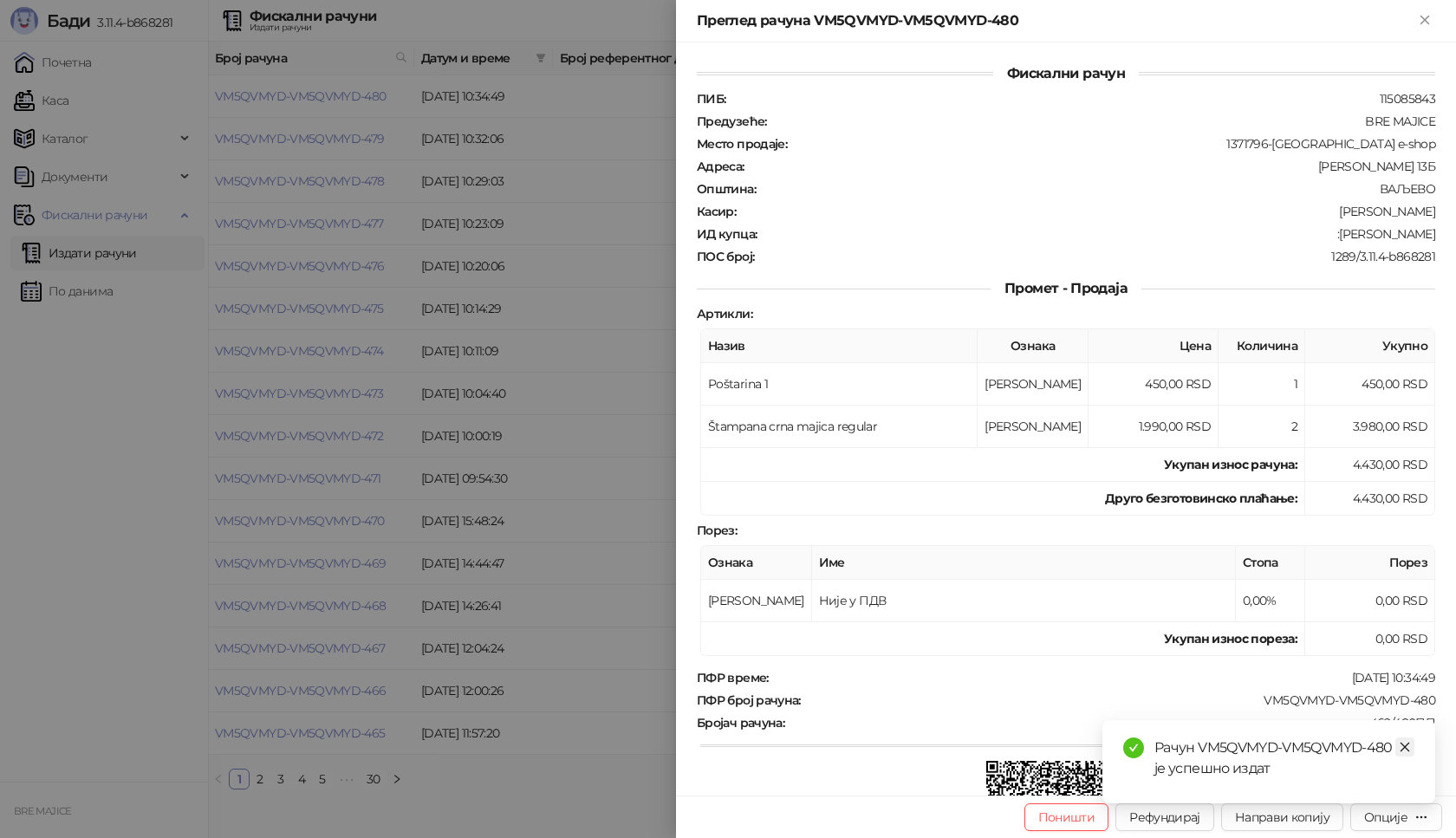
click at [1405, 749] on icon "close" at bounding box center [1405, 747] width 12 height 12
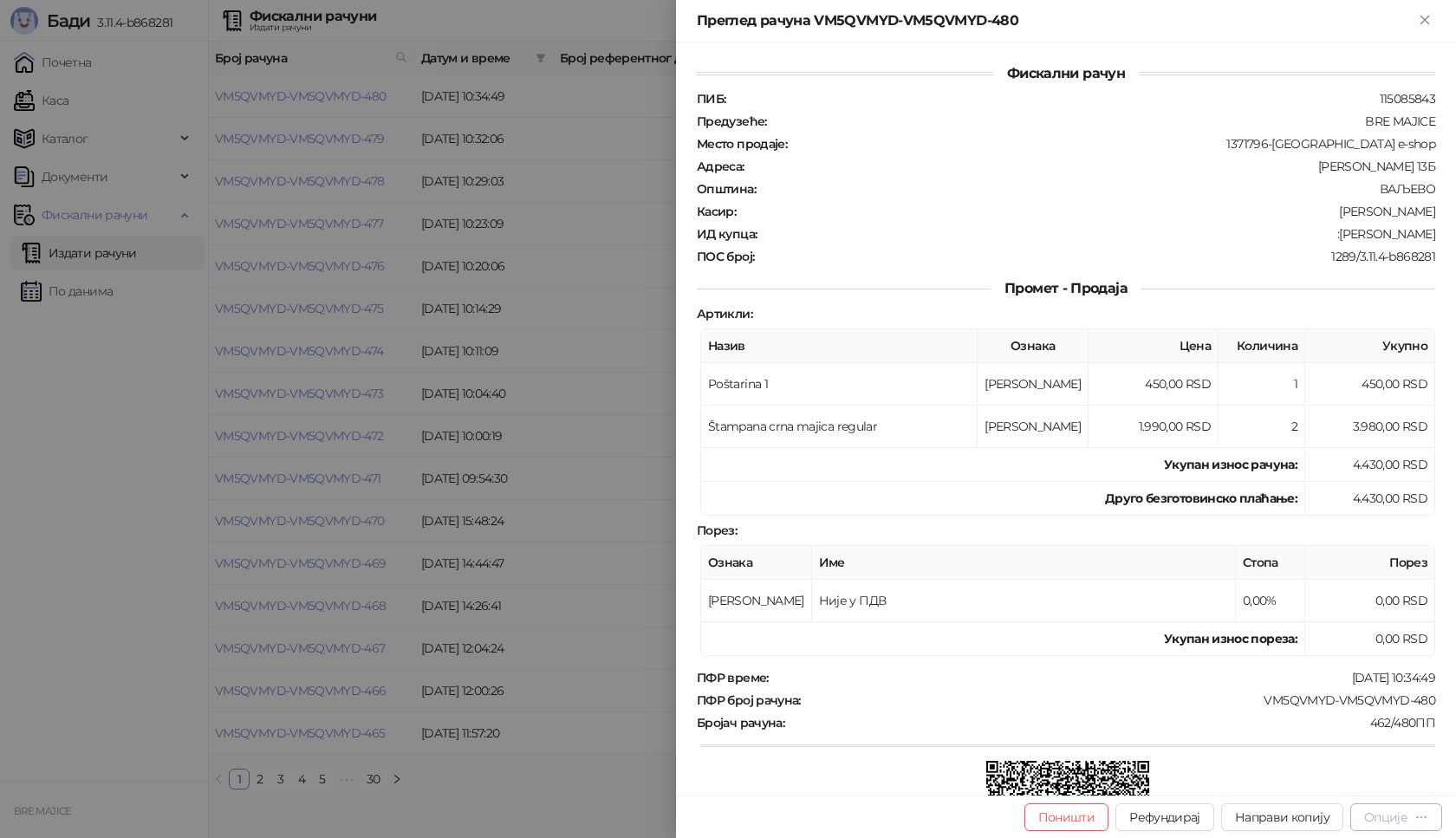
click at [1394, 821] on div "Опције" at bounding box center [1385, 817] width 43 height 16
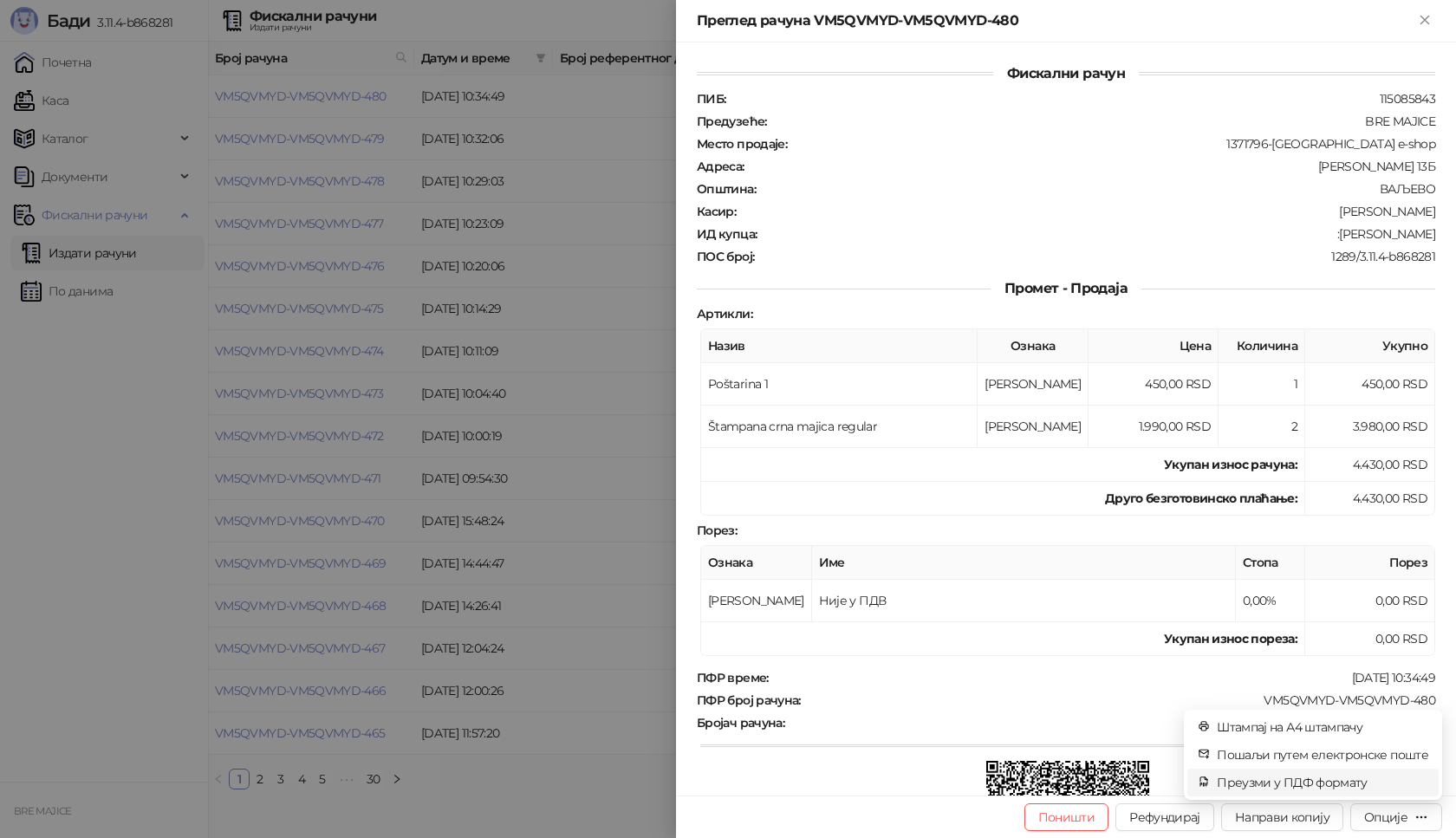
click at [1340, 787] on span "Преузми у ПДФ формату" at bounding box center [1323, 782] width 212 height 19
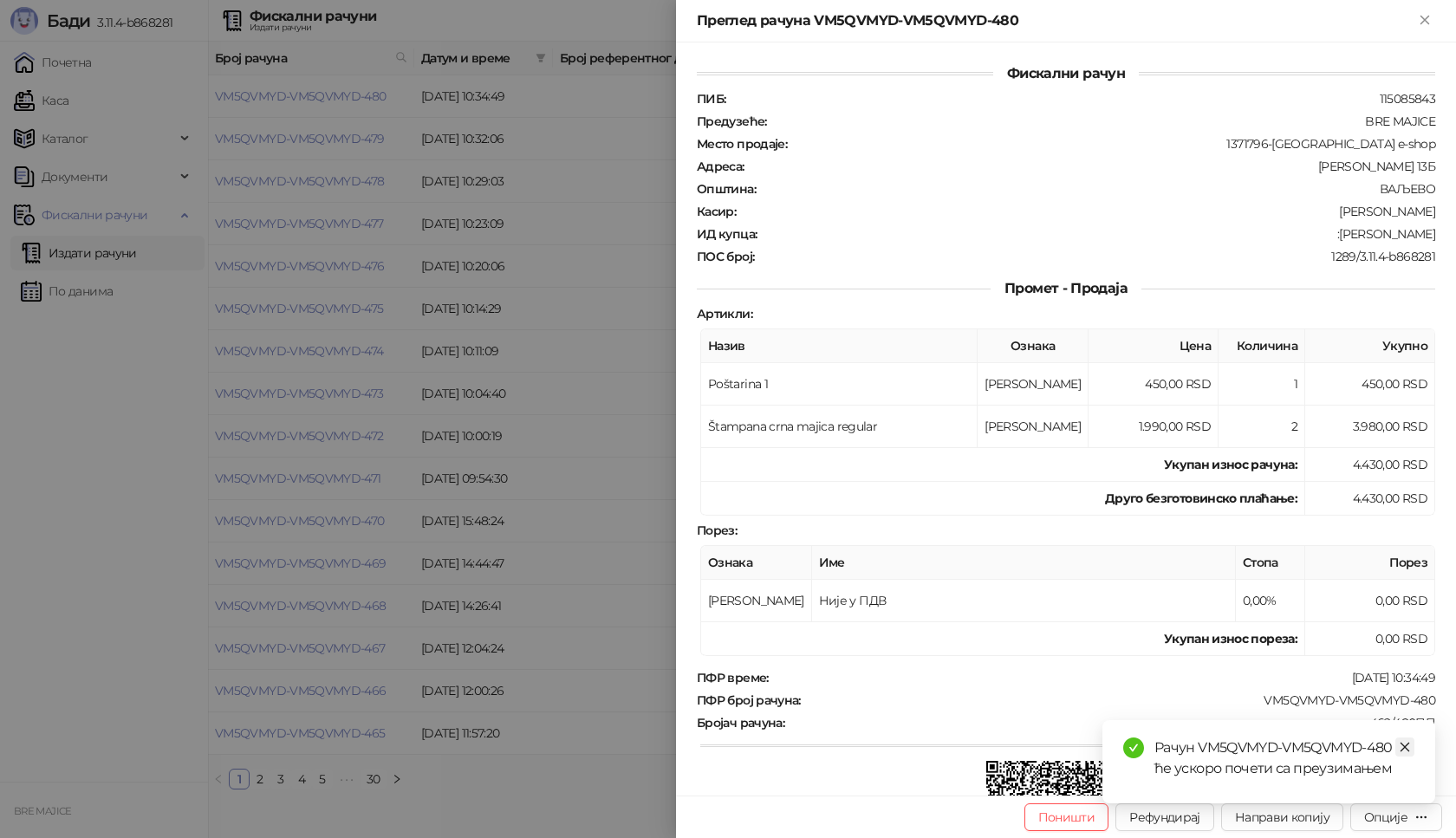
click at [1402, 744] on icon "close" at bounding box center [1406, 747] width 10 height 10
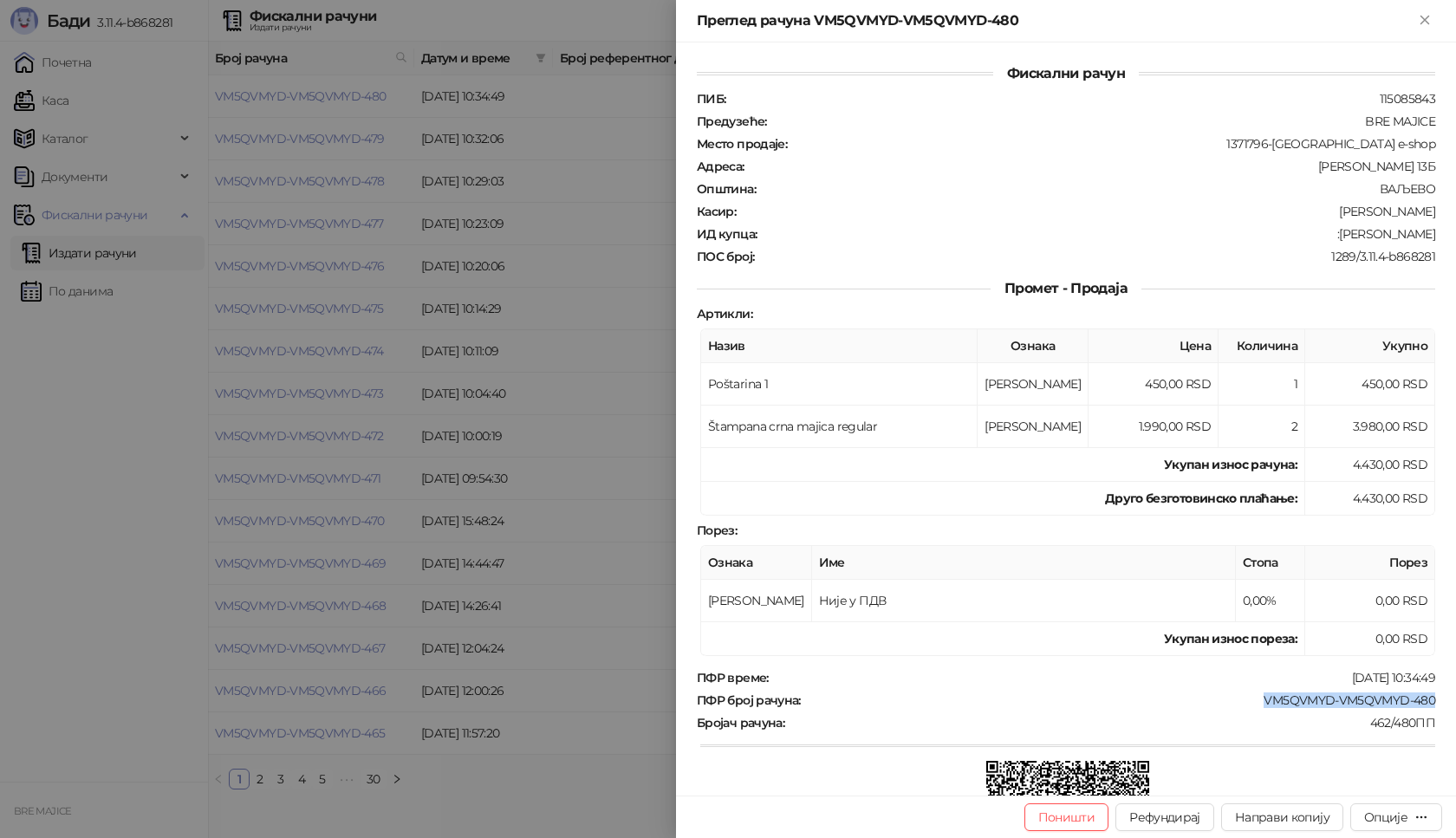
drag, startPoint x: 1428, startPoint y: 701, endPoint x: 1250, endPoint y: 706, distance: 178.1
click at [1250, 706] on div "Фискални рачун ПИБ : 115085843 Предузеће : BRE MAJICE Место продаје : 1371796-[…" at bounding box center [1066, 419] width 780 height 753
drag, startPoint x: 1424, startPoint y: 229, endPoint x: 1350, endPoint y: 237, distance: 74.4
click at [1350, 237] on div "Фискални рачун ПИБ : 115085843 Предузеће : BRE MAJICE Место продаје : 1371796-[…" at bounding box center [1066, 419] width 780 height 753
click at [1432, 20] on icon "Close" at bounding box center [1425, 20] width 16 height 16
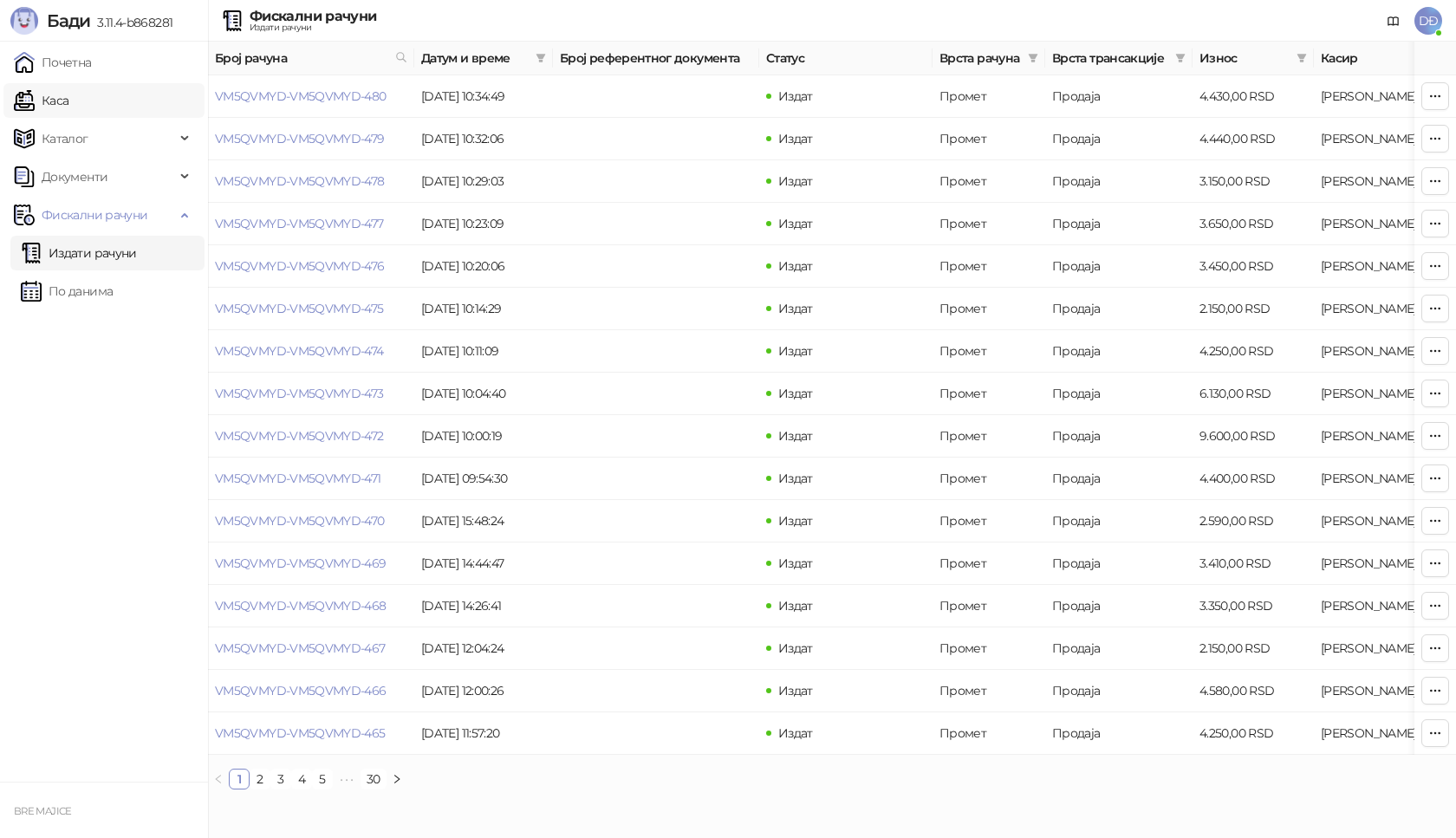
click at [65, 98] on link "Каса" at bounding box center [41, 100] width 55 height 35
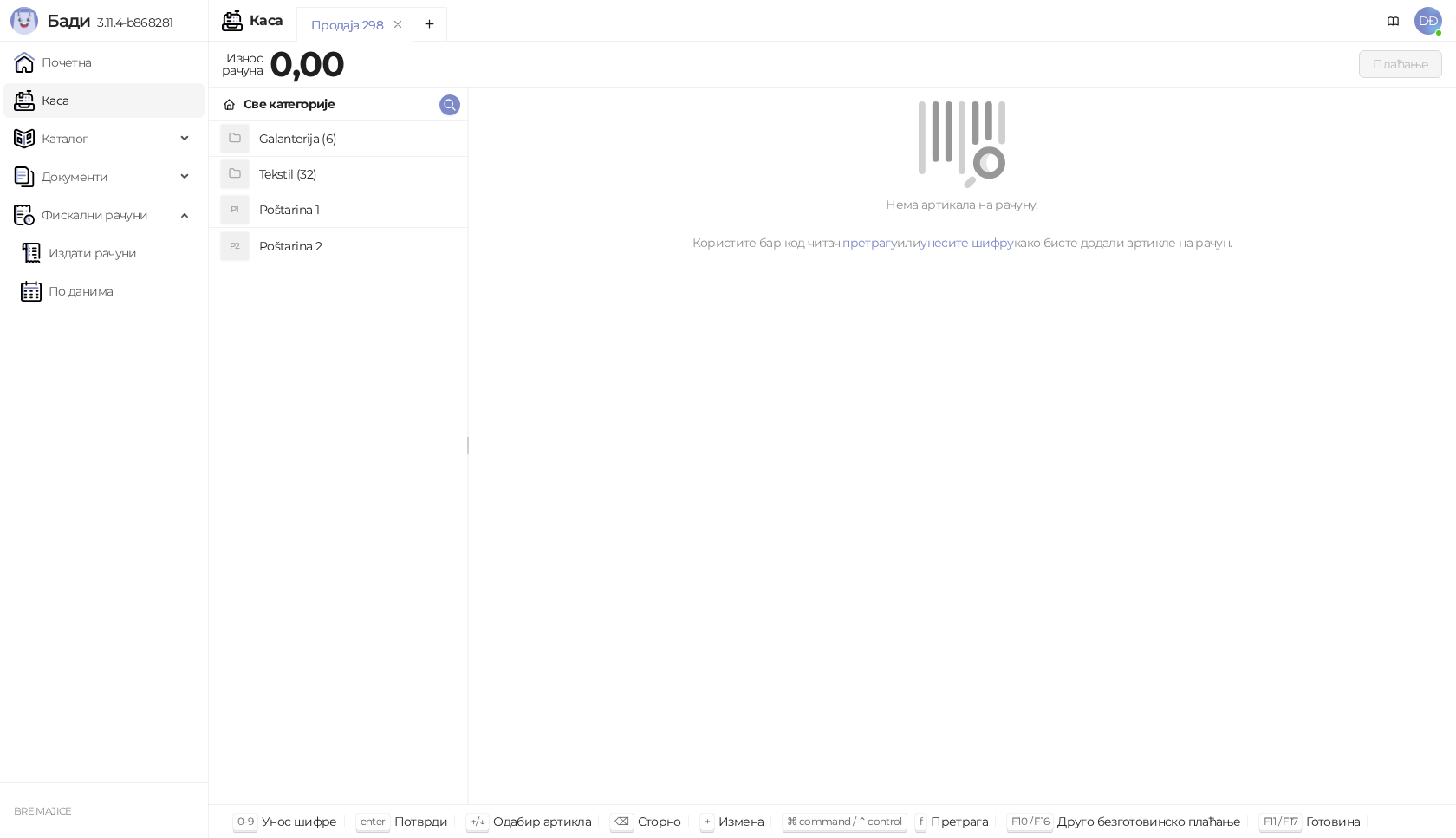
click at [283, 211] on h4 "Poštarina 1" at bounding box center [356, 210] width 194 height 28
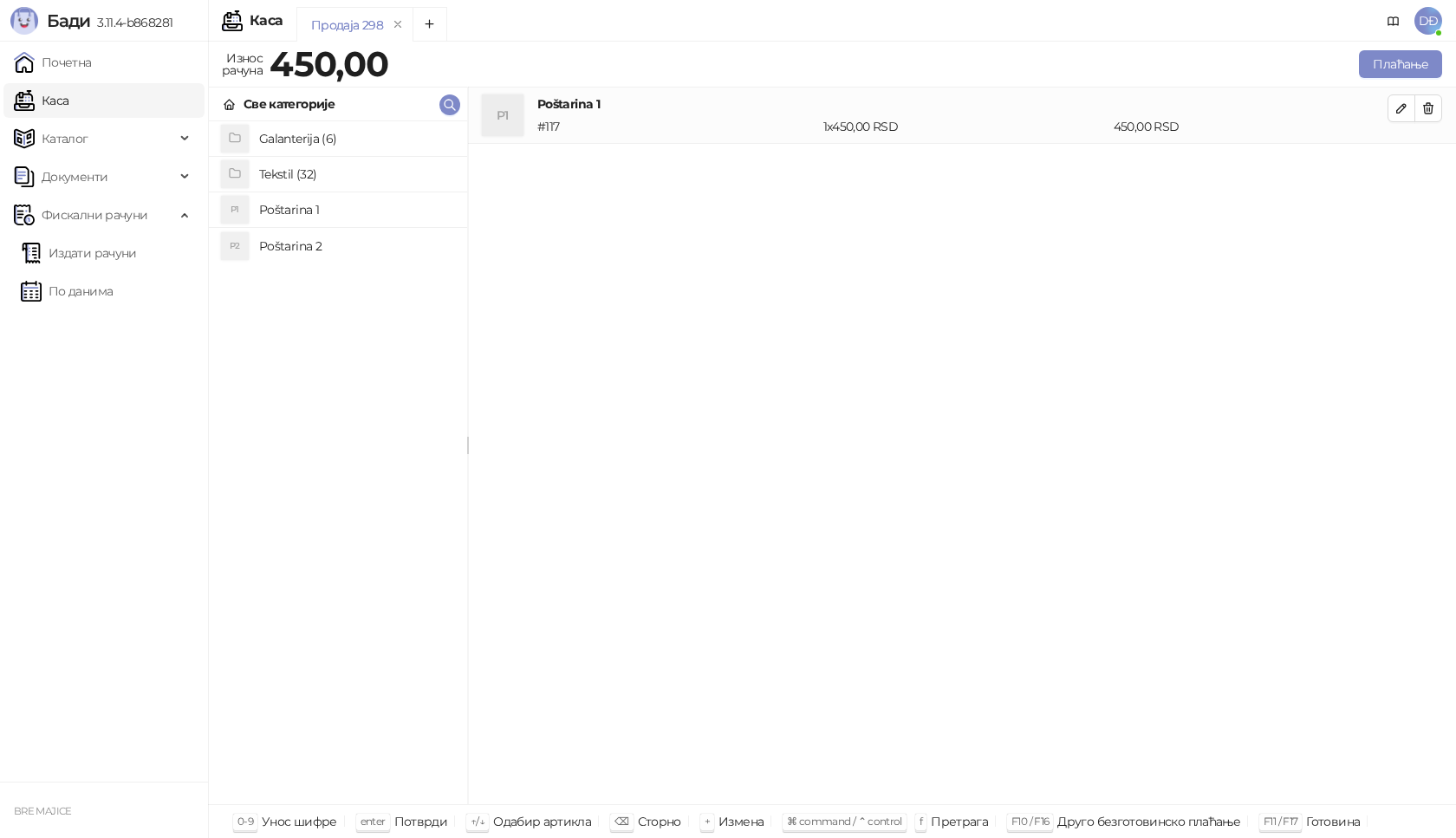
click at [281, 167] on h4 "Tekstil (32)" at bounding box center [356, 174] width 194 height 28
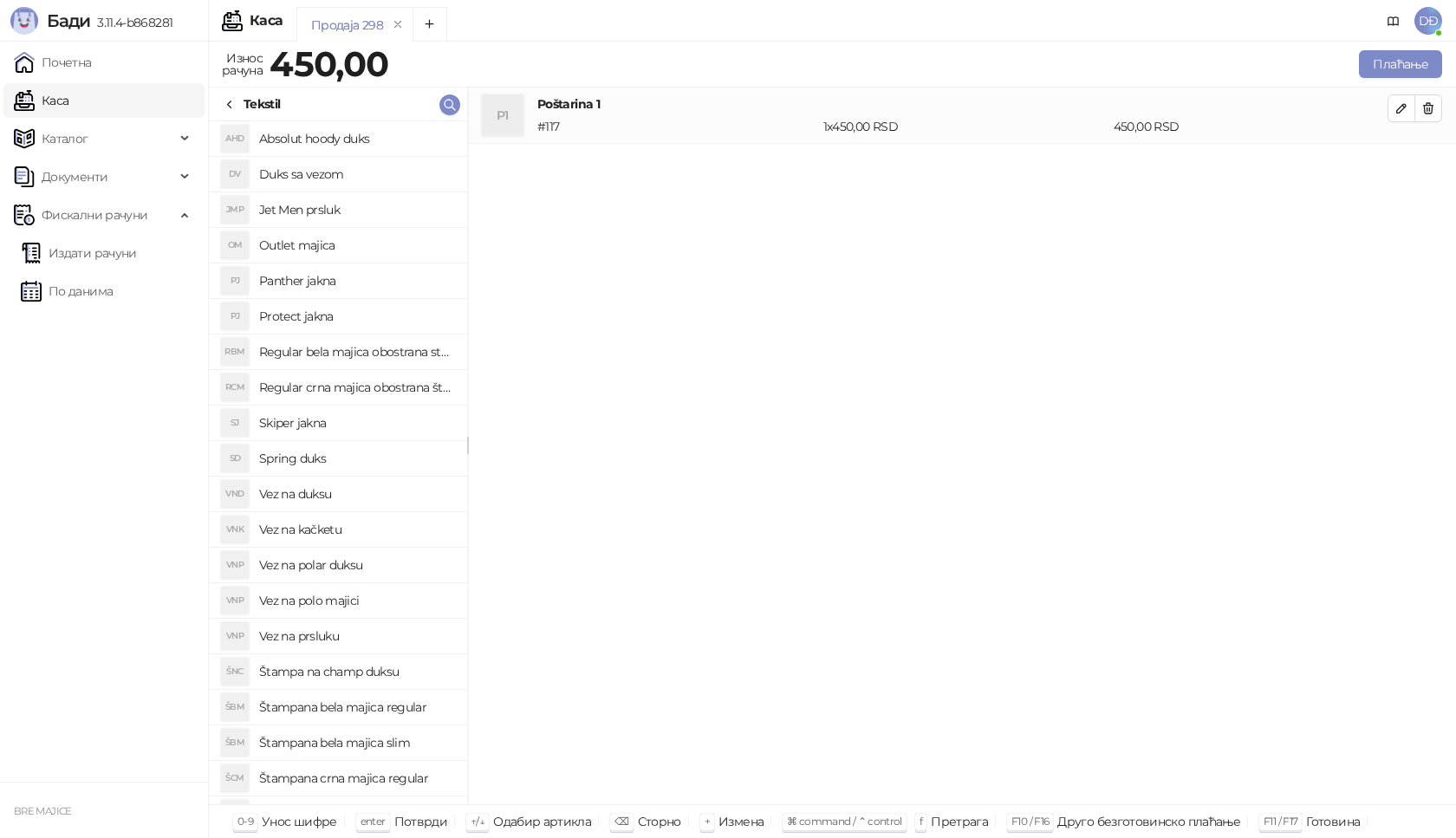
click at [317, 141] on h4 "Absolut hoody duks" at bounding box center [356, 139] width 194 height 28
click at [1410, 164] on button "button" at bounding box center [1402, 165] width 28 height 28
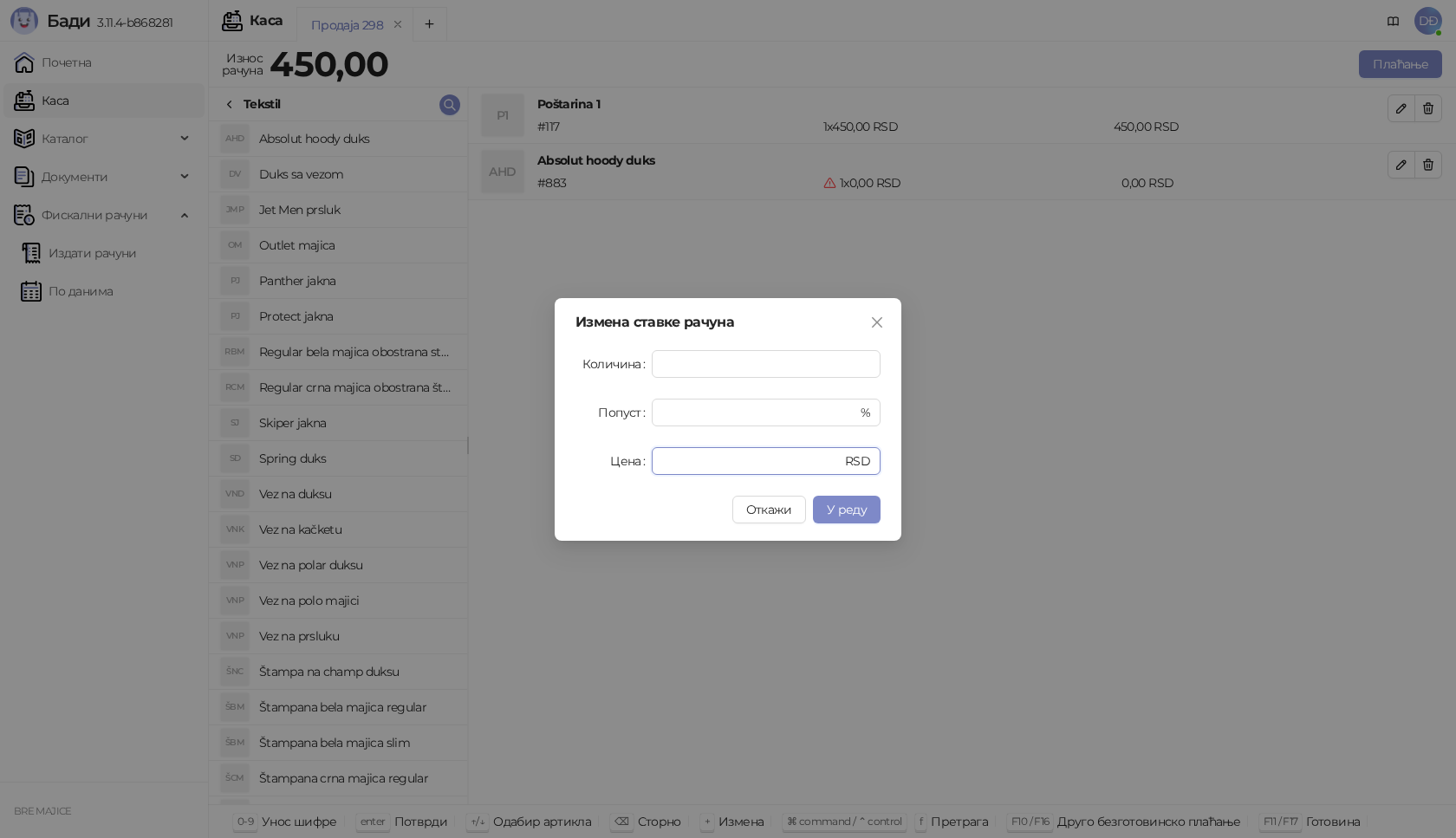
drag, startPoint x: 655, startPoint y: 461, endPoint x: 516, endPoint y: 451, distance: 139.4
click at [546, 463] on div "Измена ставке рачуна Количина * Попуст * % Цена * RSD Откажи У реду" at bounding box center [728, 419] width 1456 height 838
type input "****"
click at [850, 511] on span "У реду" at bounding box center [846, 509] width 40 height 16
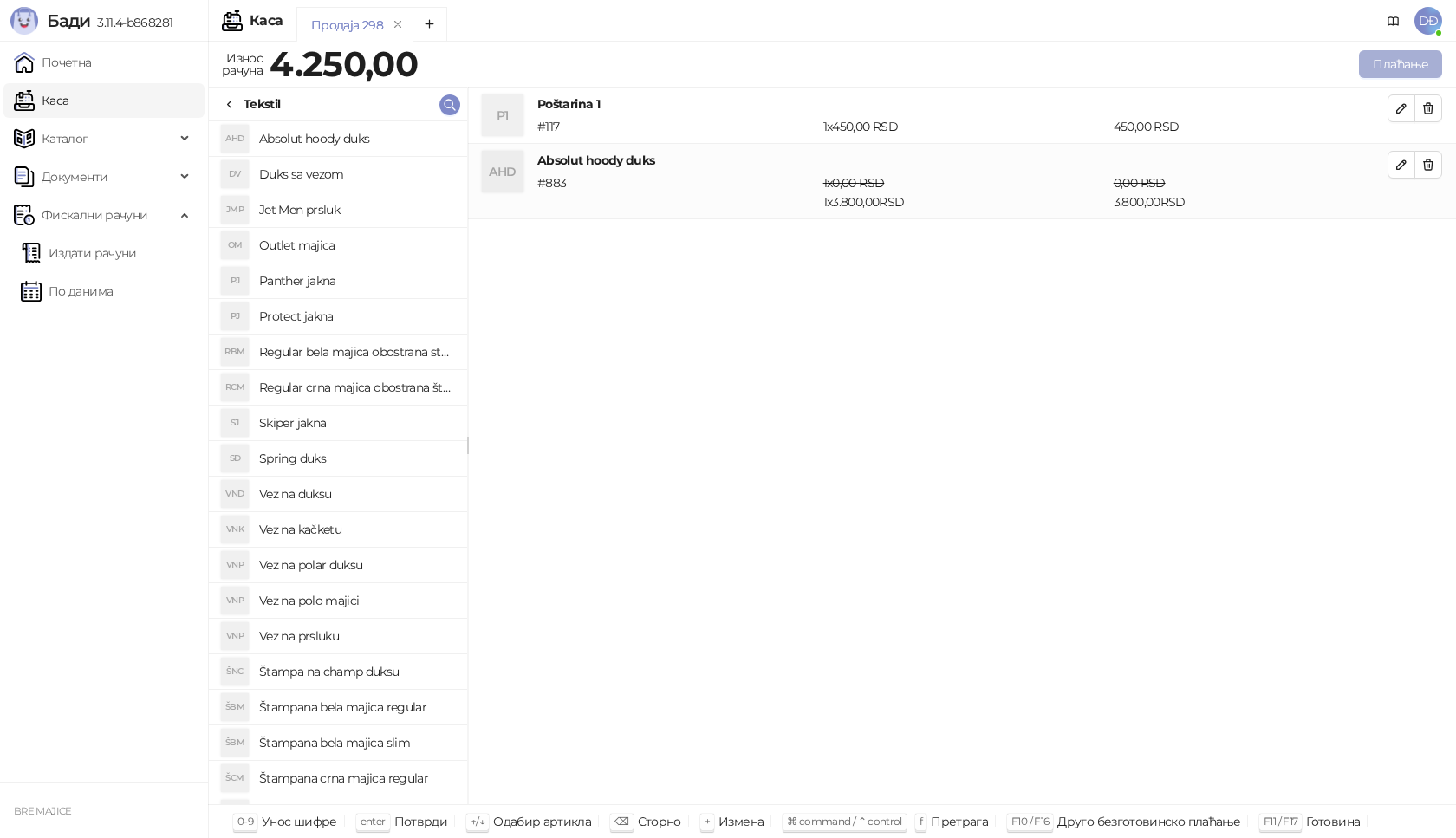
click at [1404, 60] on button "Плаћање" at bounding box center [1400, 64] width 83 height 28
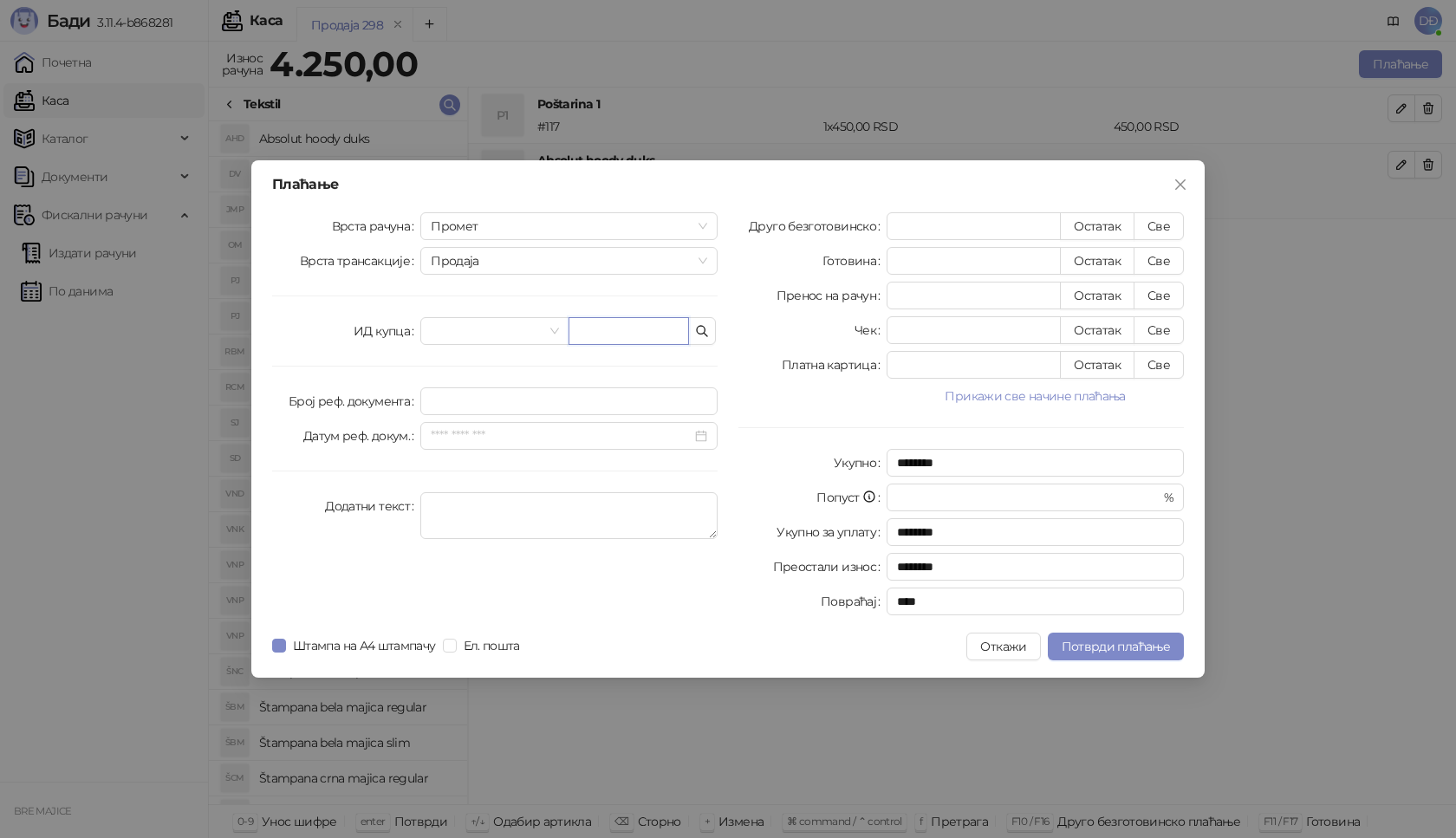
click at [631, 326] on input "text" at bounding box center [629, 331] width 121 height 28
paste input "**********"
type input "**********"
click at [1154, 226] on button "Све" at bounding box center [1159, 227] width 50 height 28
type input "****"
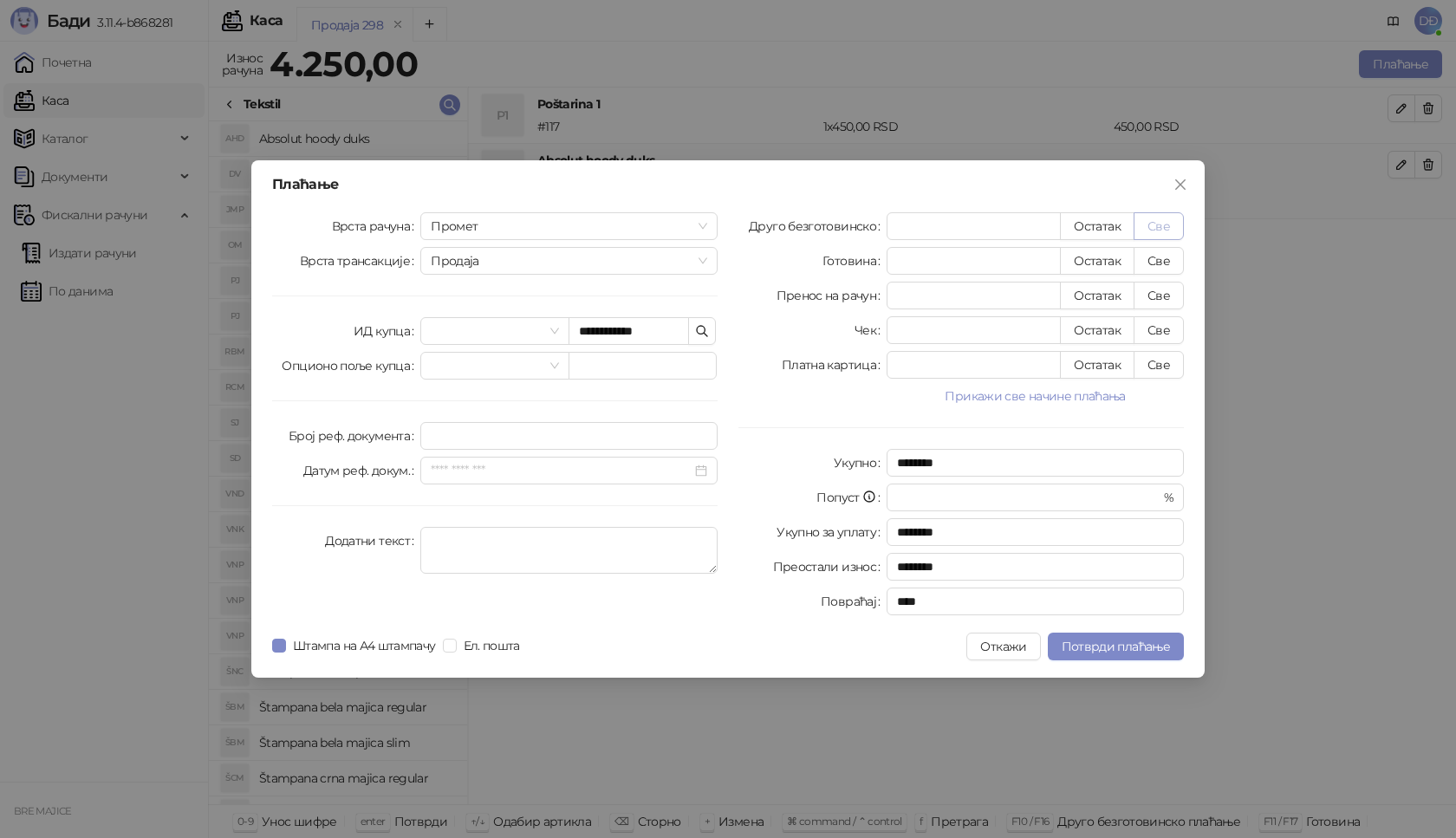
type input "****"
click at [1121, 650] on span "Потврди плаћање" at bounding box center [1116, 646] width 108 height 16
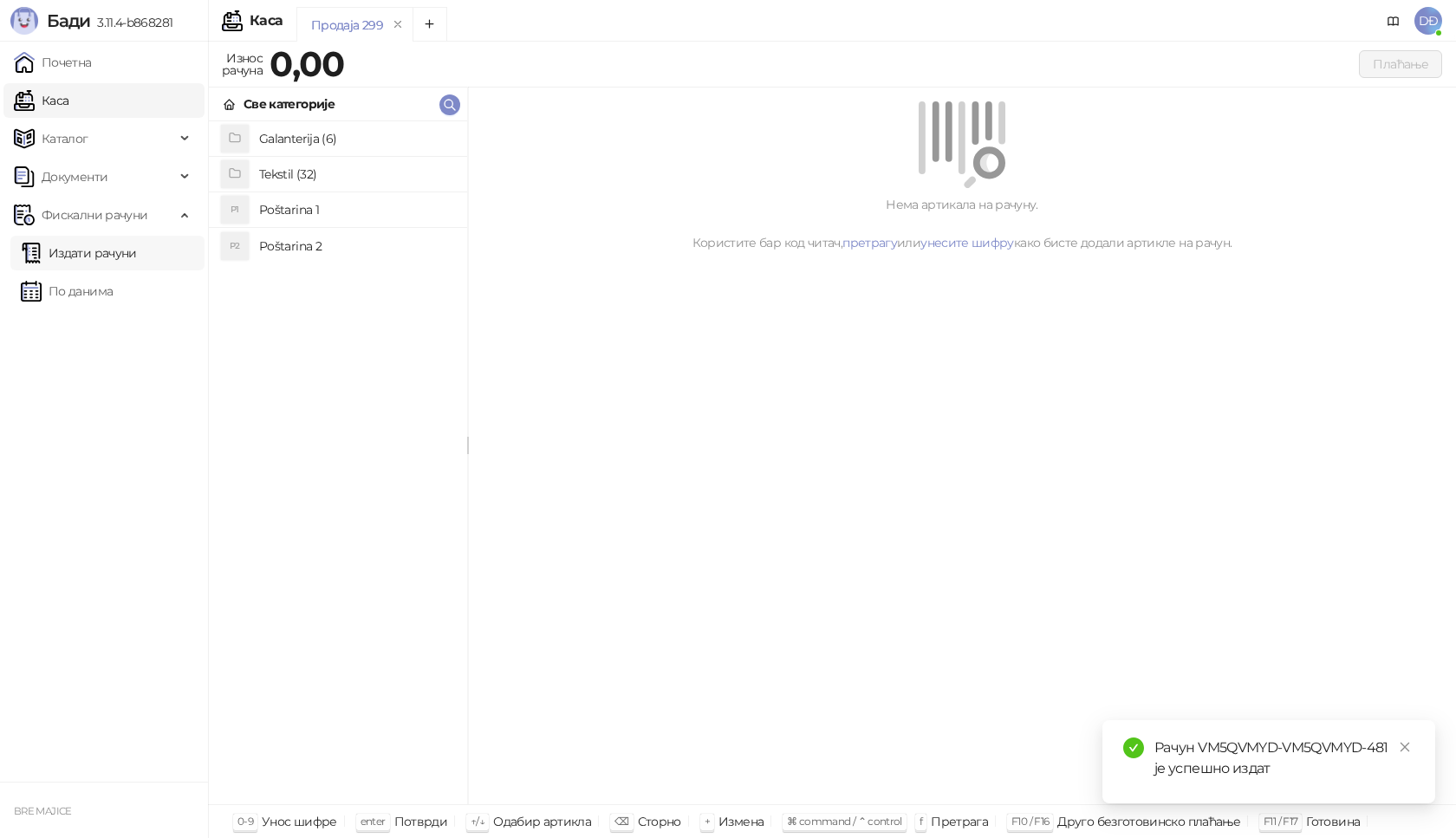
click at [117, 258] on link "Издати рачуни" at bounding box center [79, 253] width 116 height 35
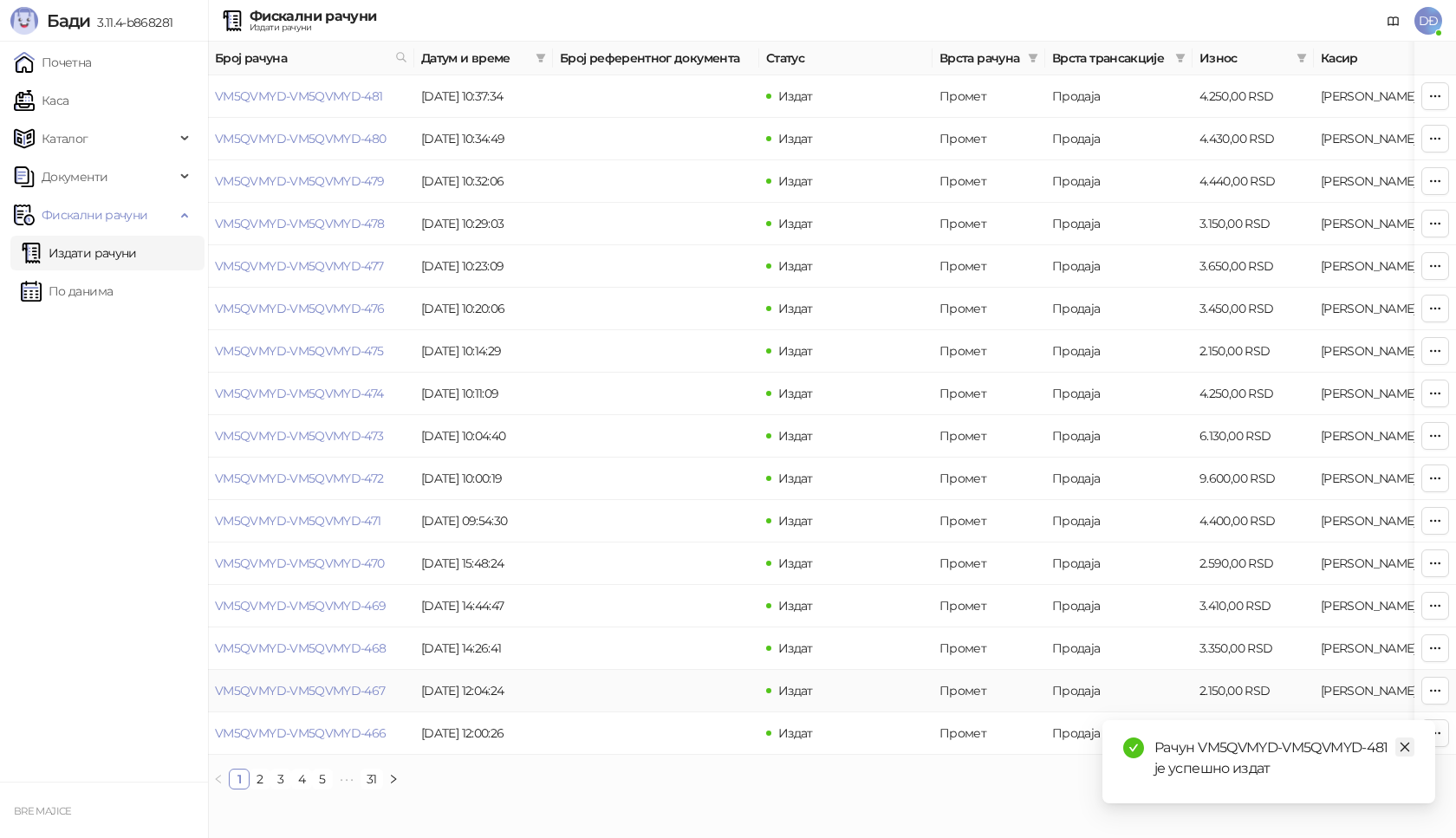
click at [1402, 742] on icon "close" at bounding box center [1405, 747] width 12 height 12
click at [252, 94] on link "VM5QVMYD-VM5QVMYD-481" at bounding box center [299, 96] width 168 height 16
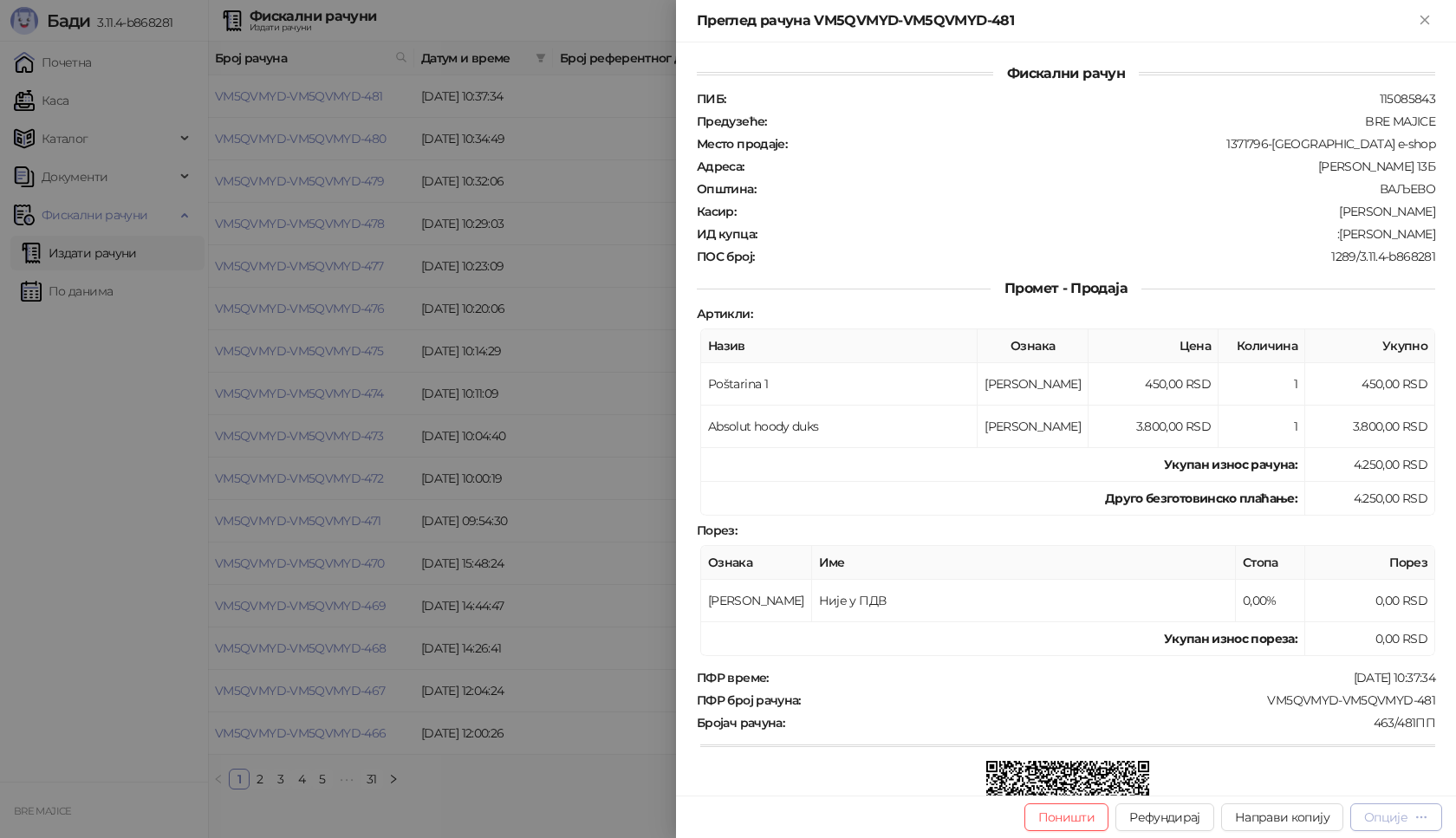
click at [1401, 820] on div "Опције" at bounding box center [1385, 817] width 43 height 16
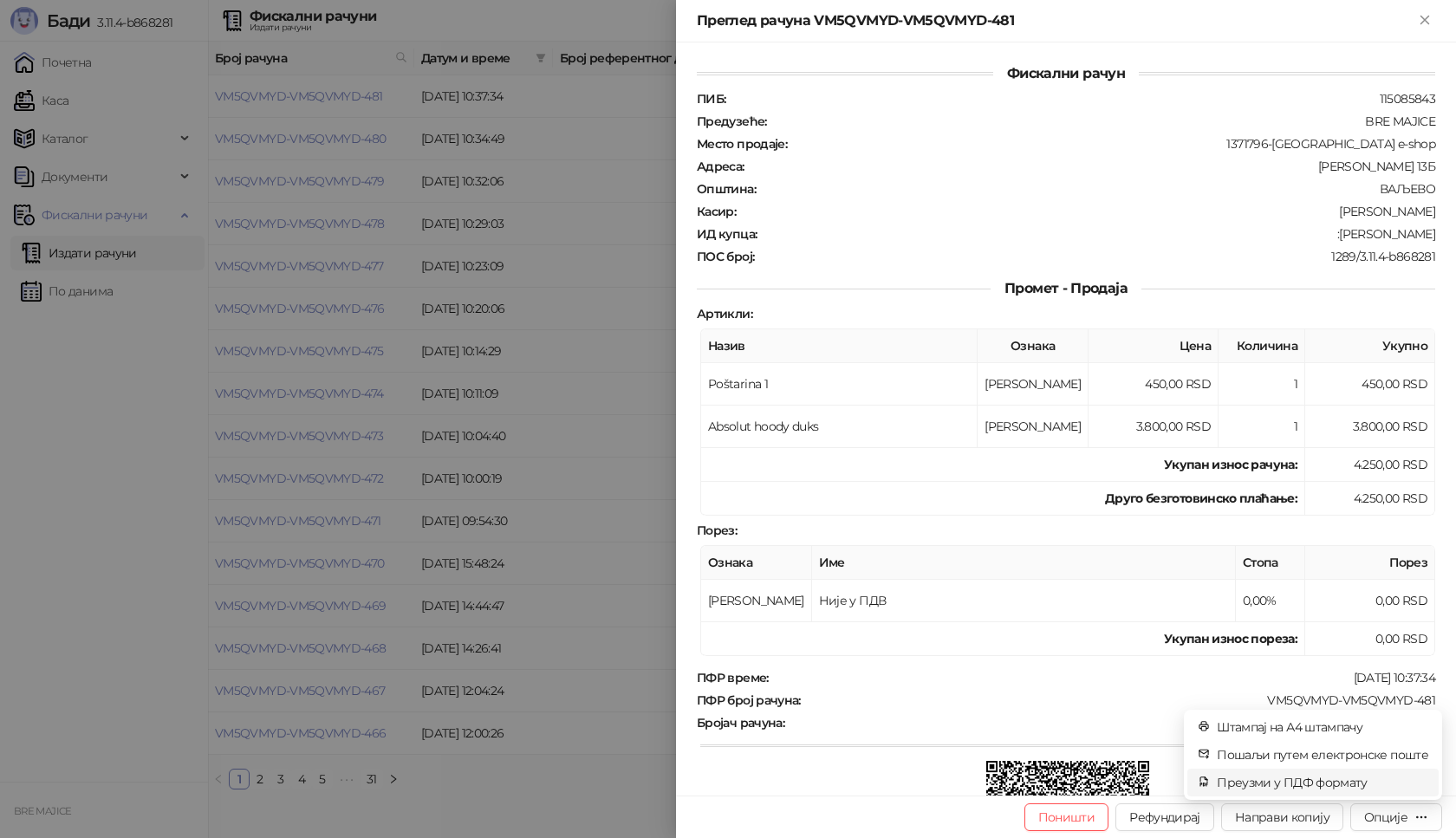
click at [1359, 783] on span "Преузми у ПДФ формату" at bounding box center [1323, 782] width 212 height 19
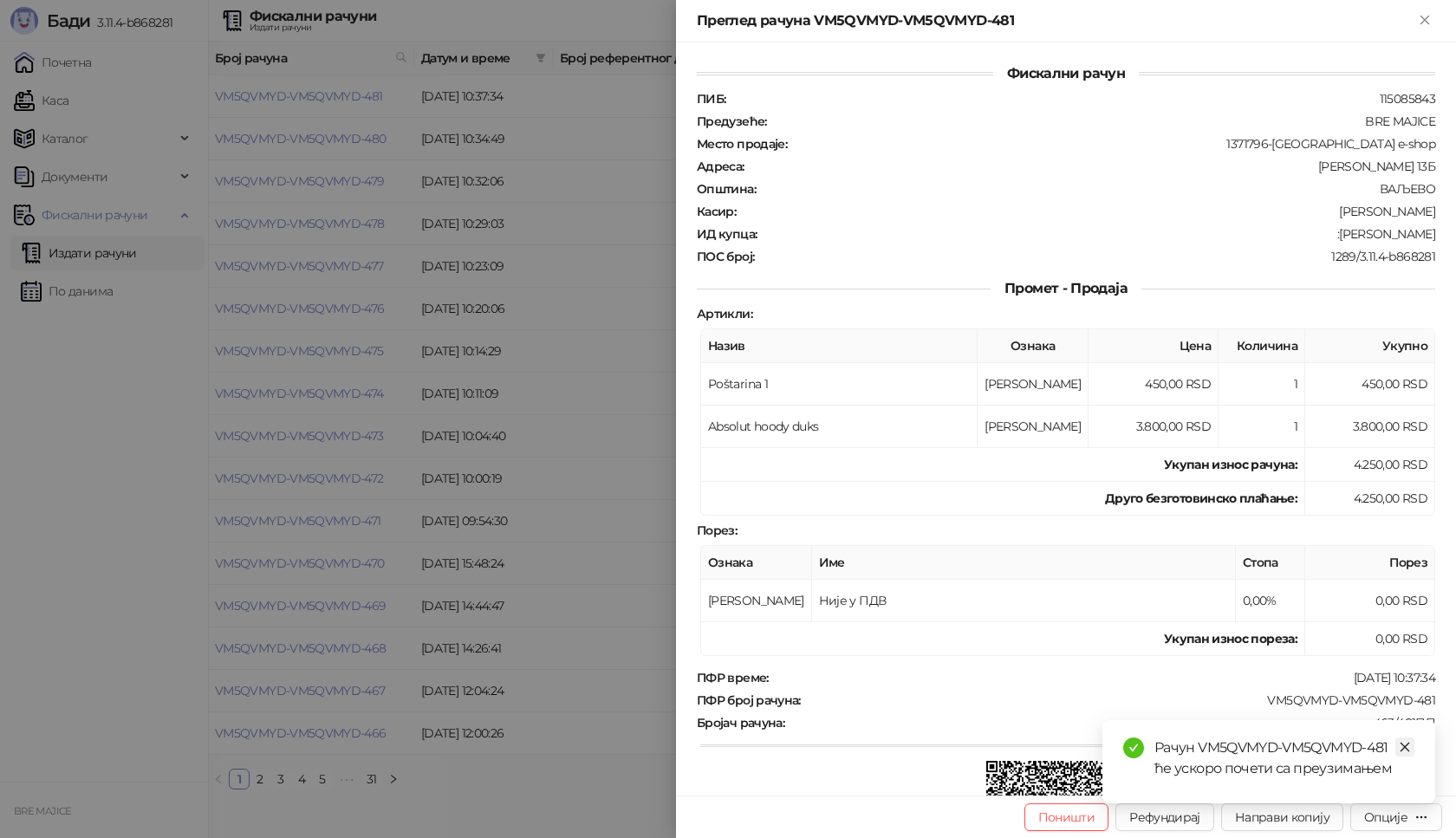
click at [1409, 753] on link "Close" at bounding box center [1404, 746] width 19 height 19
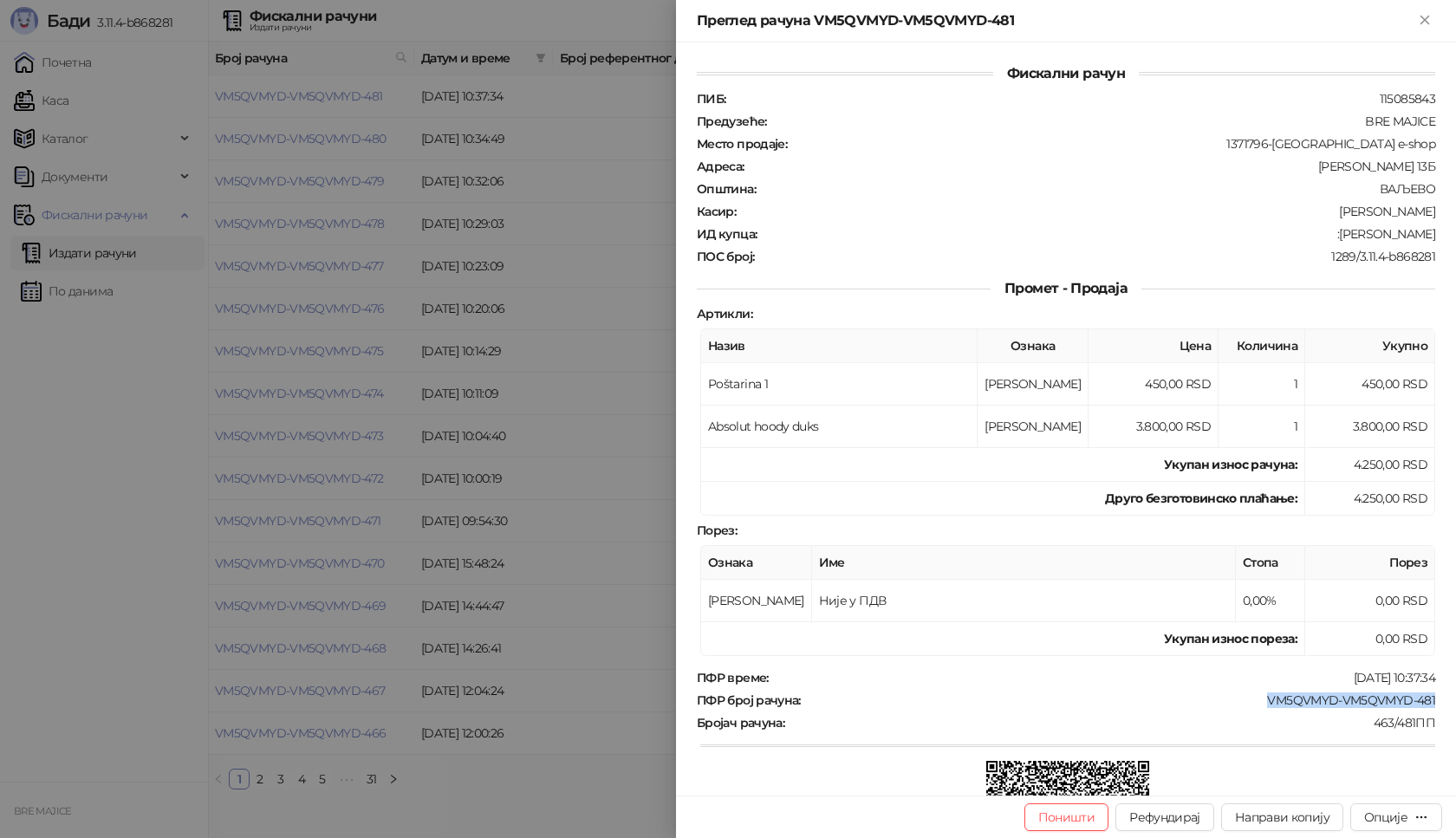
drag, startPoint x: 1425, startPoint y: 696, endPoint x: 1242, endPoint y: 698, distance: 183.0
click at [1242, 698] on div "Фискални рачун ПИБ : 115085843 Предузеће : BRE MAJICE Место продаје : 1371796-[…" at bounding box center [1066, 419] width 780 height 753
drag, startPoint x: 1431, startPoint y: 231, endPoint x: 1352, endPoint y: 235, distance: 79.1
click at [1352, 235] on div "Фискални рачун ПИБ : 115085843 Предузеће : BRE MAJICE Место продаје : 1371796-[…" at bounding box center [1066, 419] width 780 height 753
click at [1422, 23] on icon "Close" at bounding box center [1425, 20] width 8 height 8
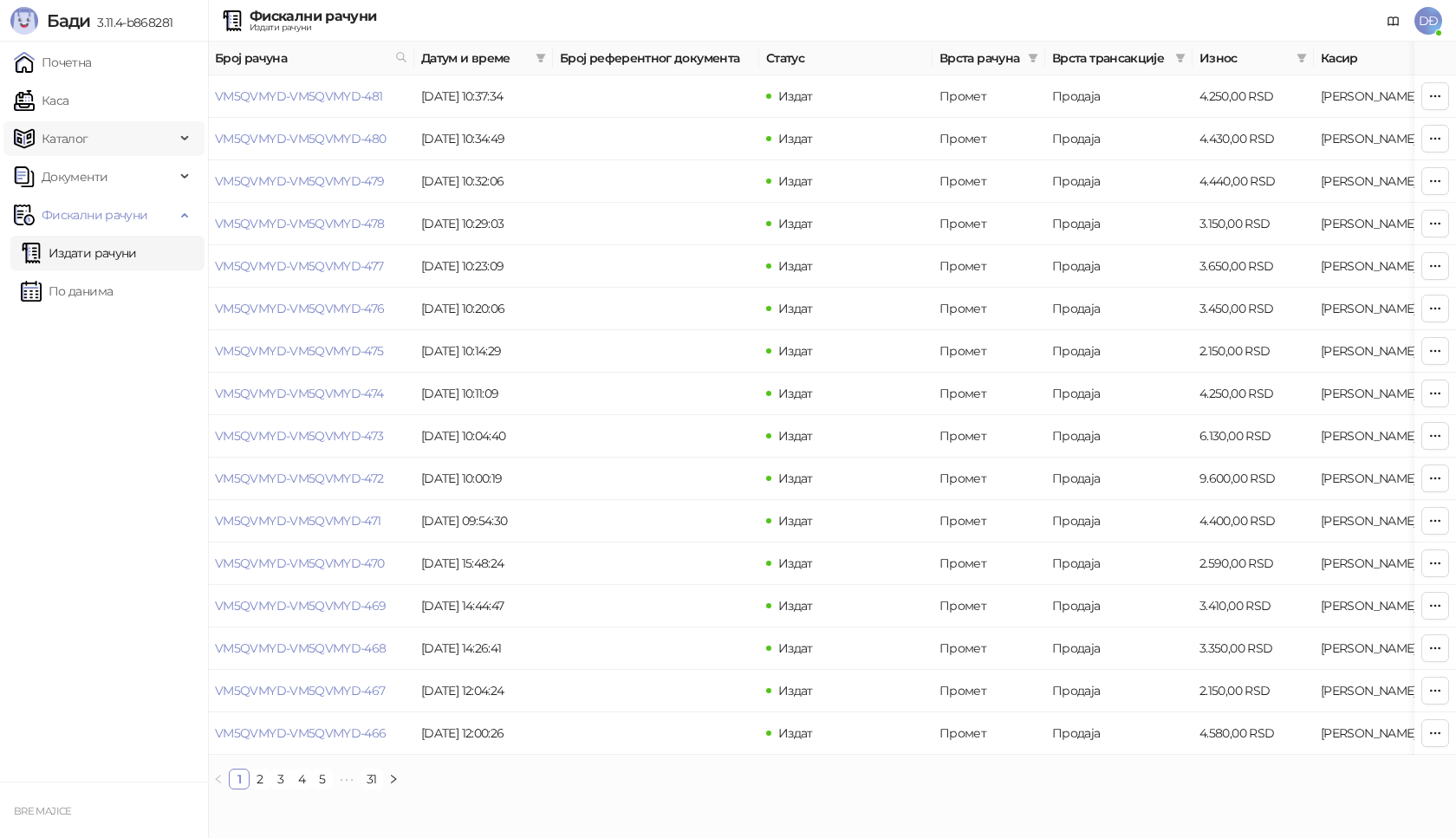
drag, startPoint x: 73, startPoint y: 101, endPoint x: 118, endPoint y: 125, distance: 51.0
click at [69, 100] on link "Каса" at bounding box center [41, 100] width 55 height 35
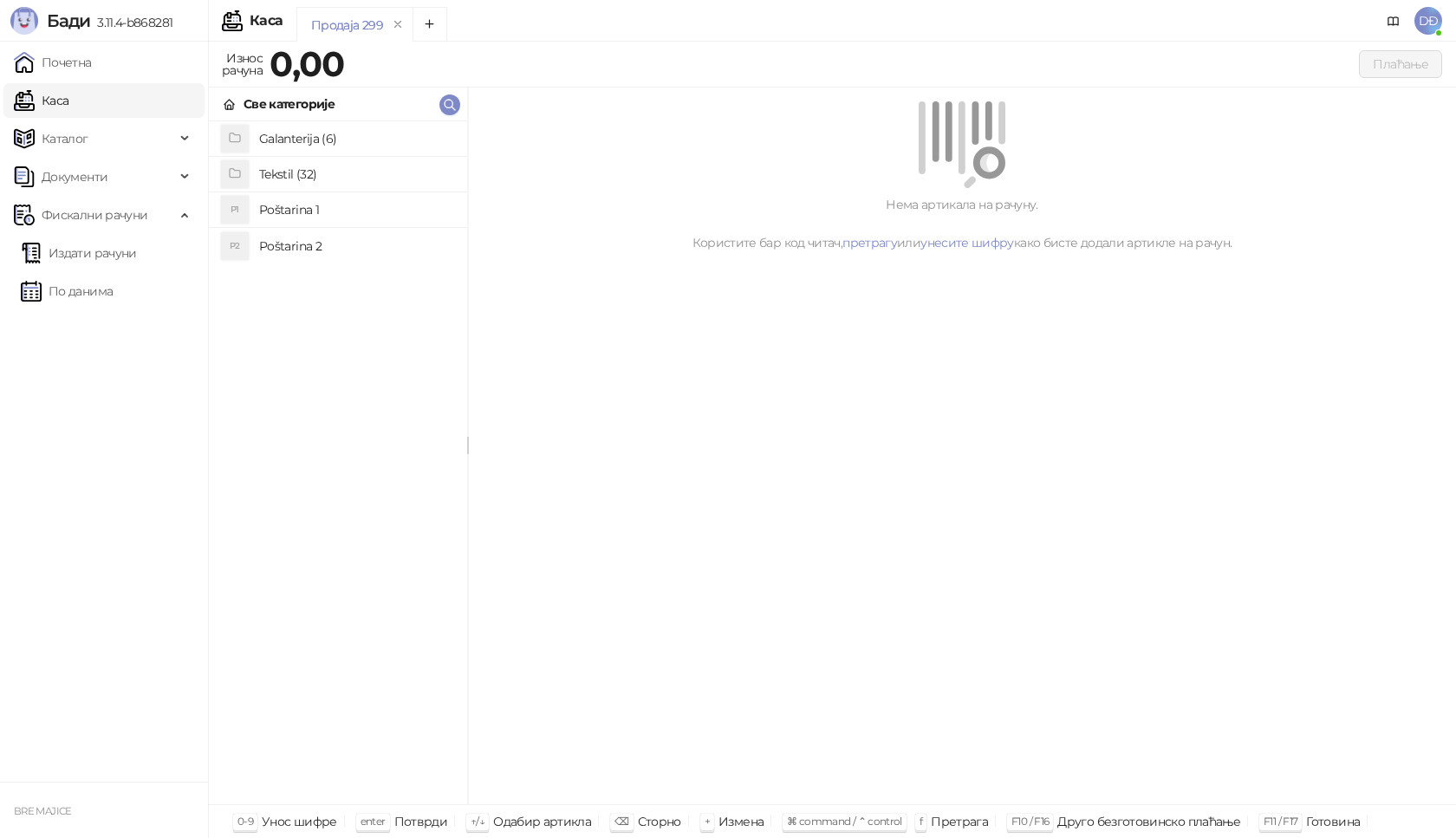
click at [284, 213] on h4 "Poštarina 1" at bounding box center [356, 210] width 194 height 28
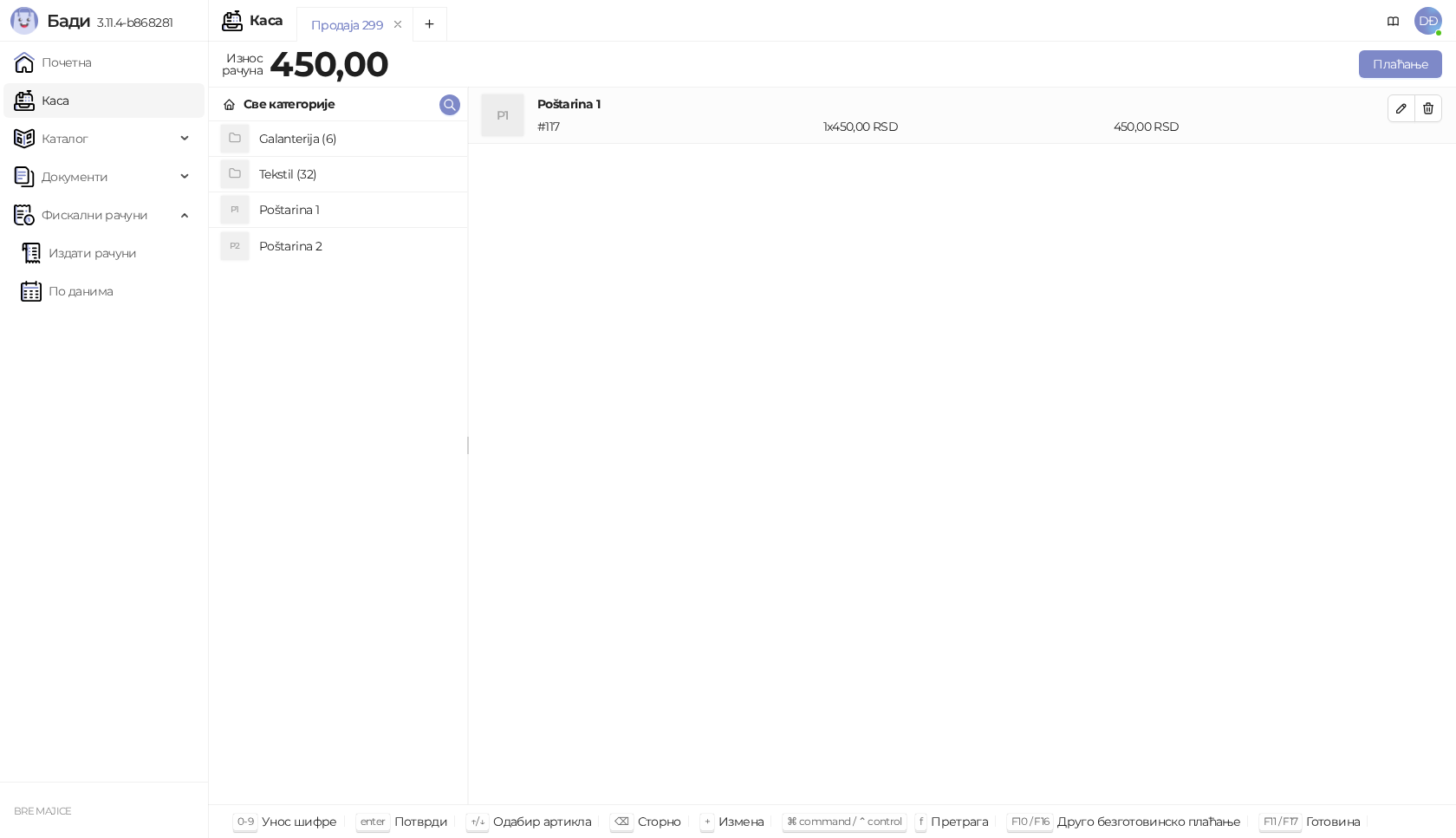
click at [285, 179] on h4 "Tekstil (32)" at bounding box center [356, 174] width 194 height 28
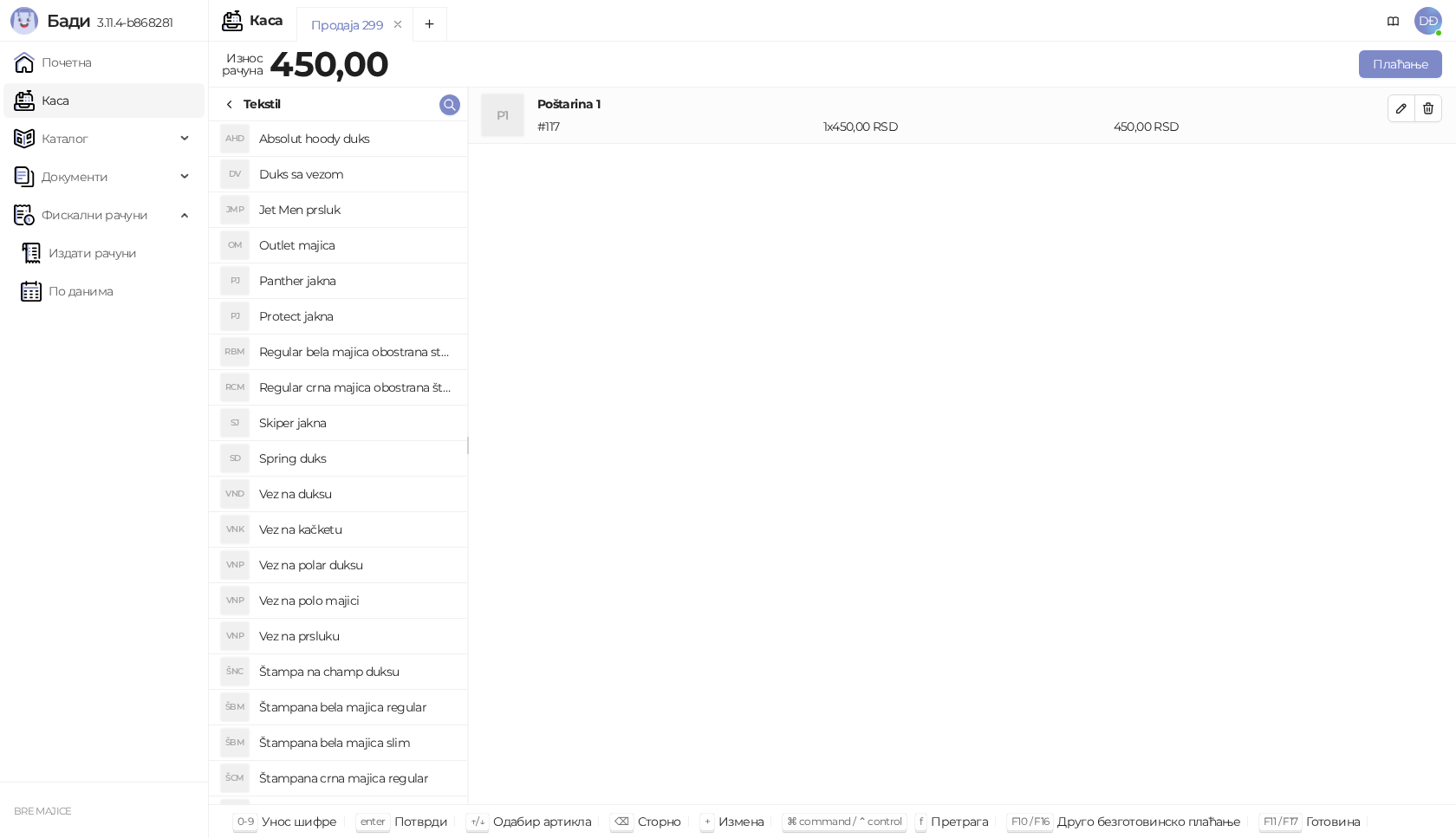
click at [407, 775] on h4 "Štampana crna majica regular" at bounding box center [356, 778] width 194 height 28
click at [1400, 165] on icon "button" at bounding box center [1401, 164] width 9 height 9
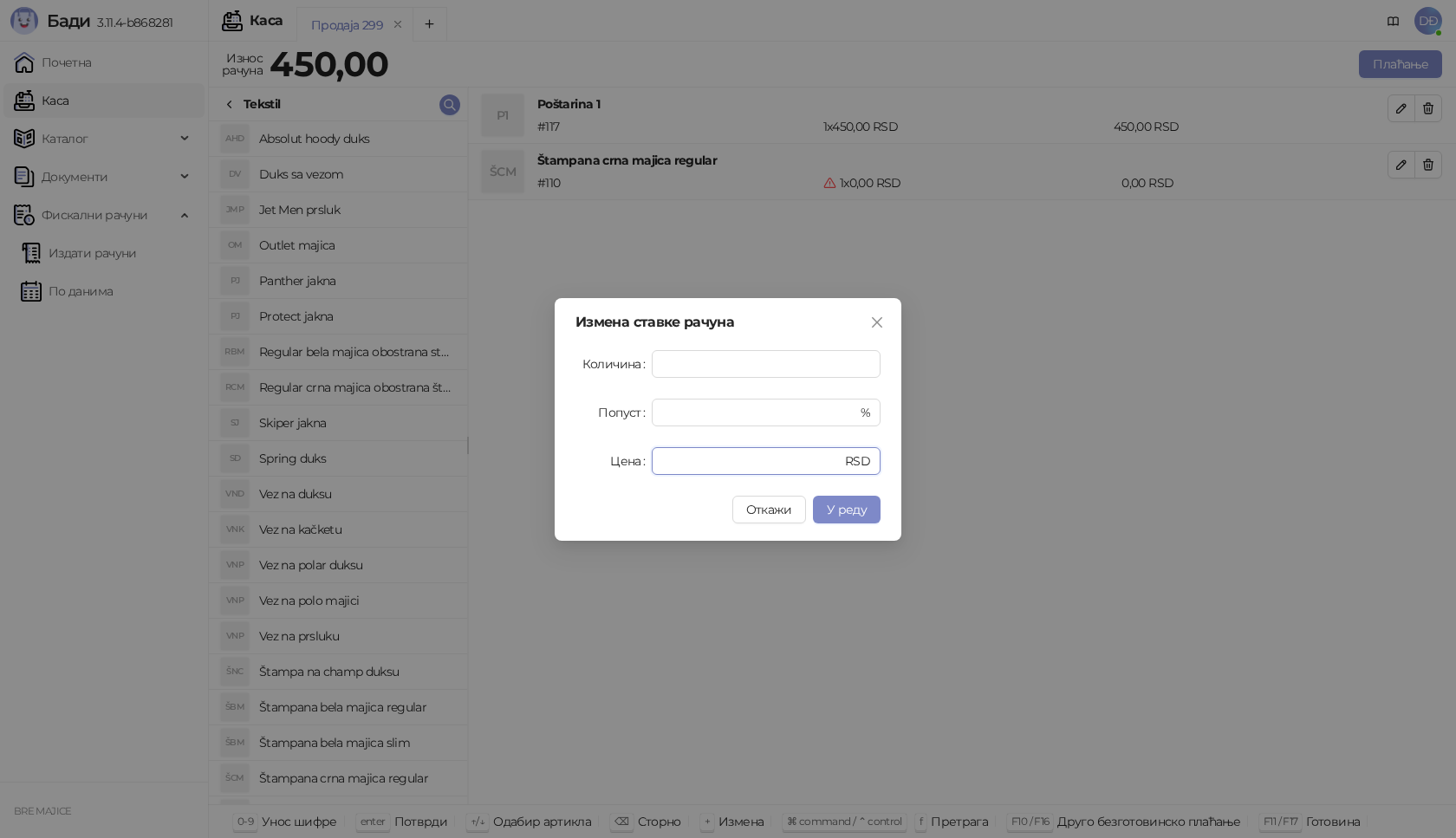
drag, startPoint x: 697, startPoint y: 464, endPoint x: 552, endPoint y: 462, distance: 145.0
click at [588, 468] on div "Цена * RSD" at bounding box center [728, 461] width 305 height 28
type input "****"
click at [847, 512] on span "У реду" at bounding box center [846, 509] width 40 height 16
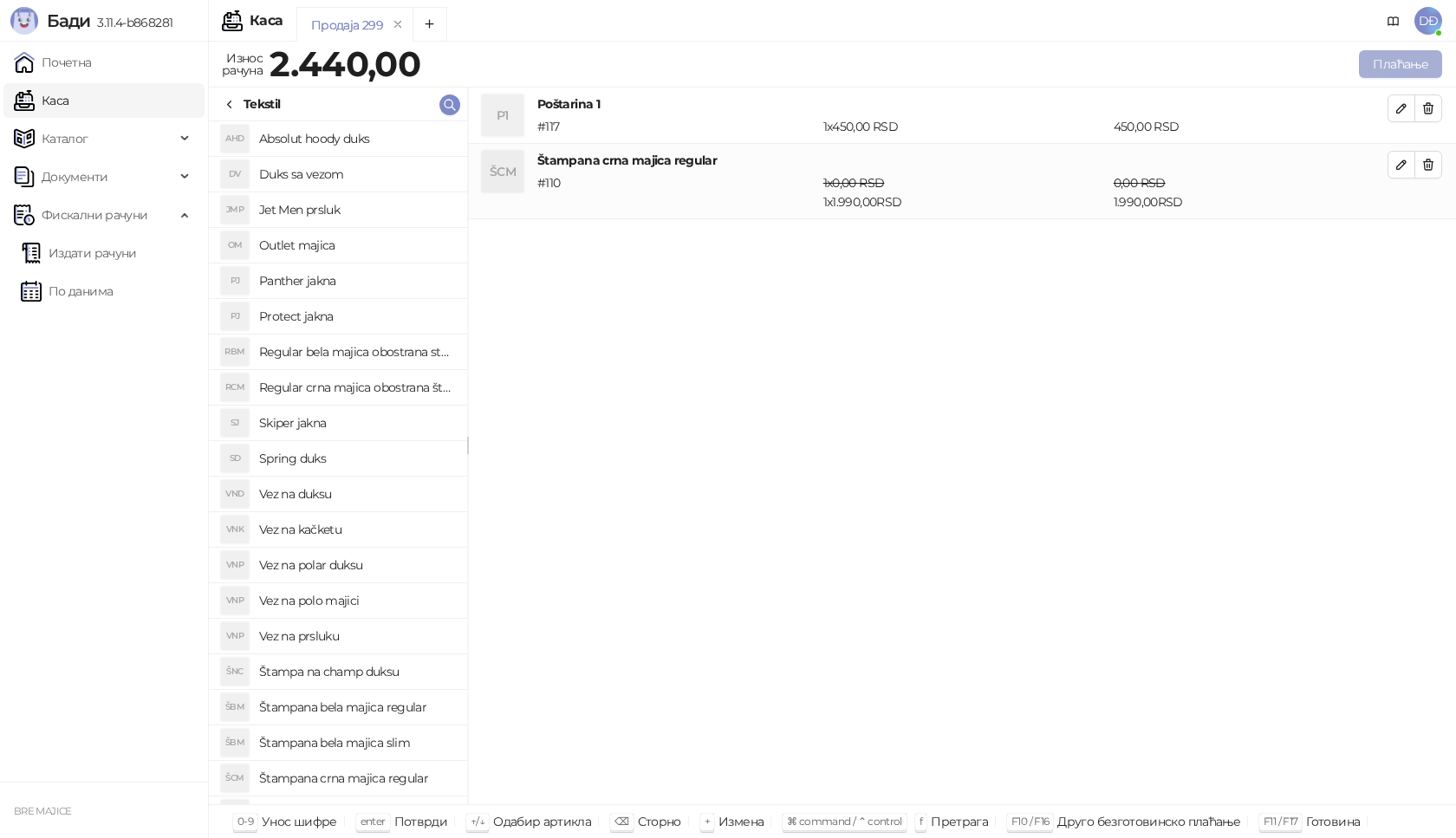
click at [1396, 66] on button "Плаћање" at bounding box center [1400, 64] width 83 height 28
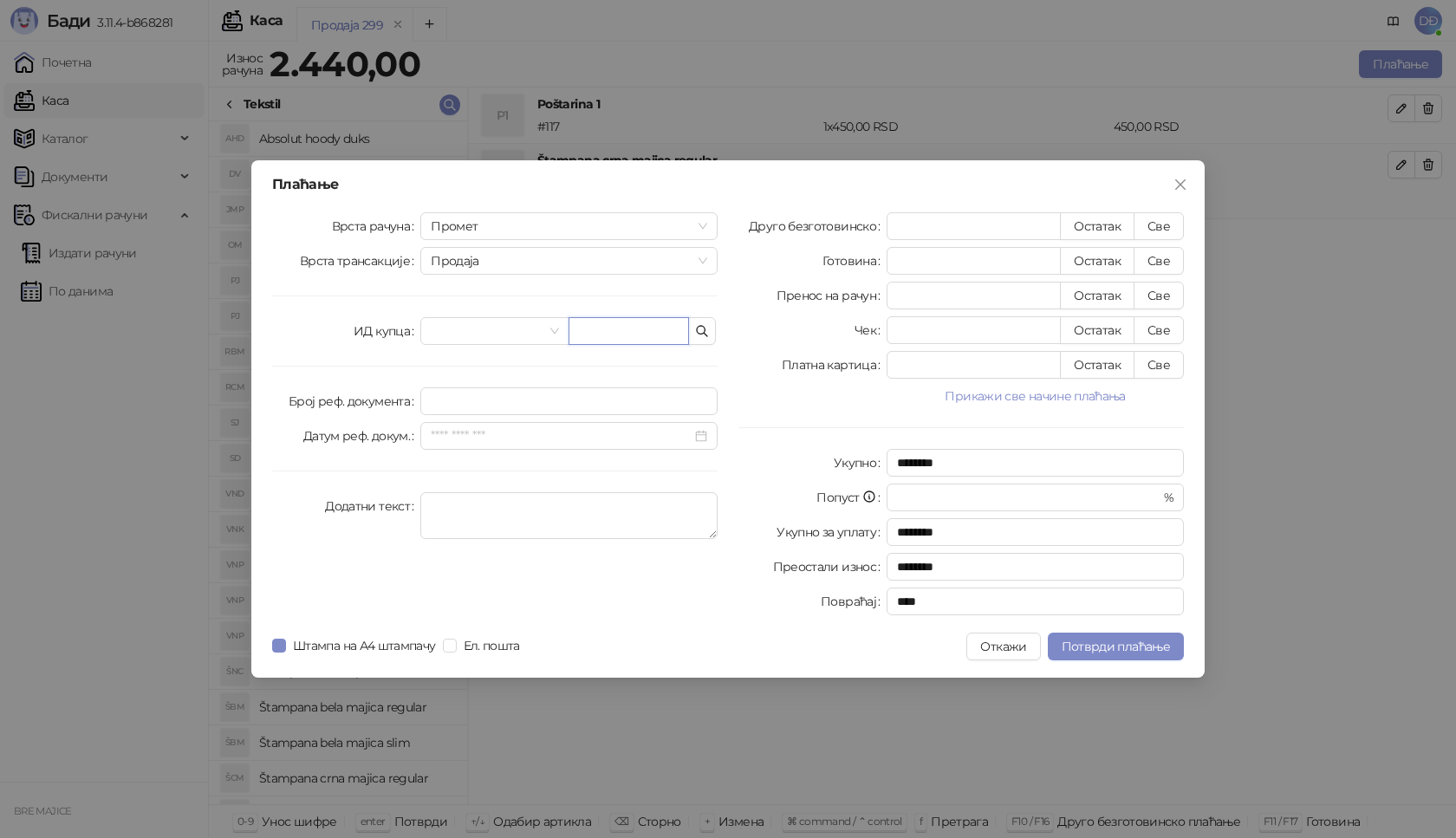
click at [633, 330] on input "text" at bounding box center [629, 331] width 121 height 28
paste input "**********"
type input "**********"
click at [1153, 220] on button "Све" at bounding box center [1159, 227] width 50 height 28
type input "****"
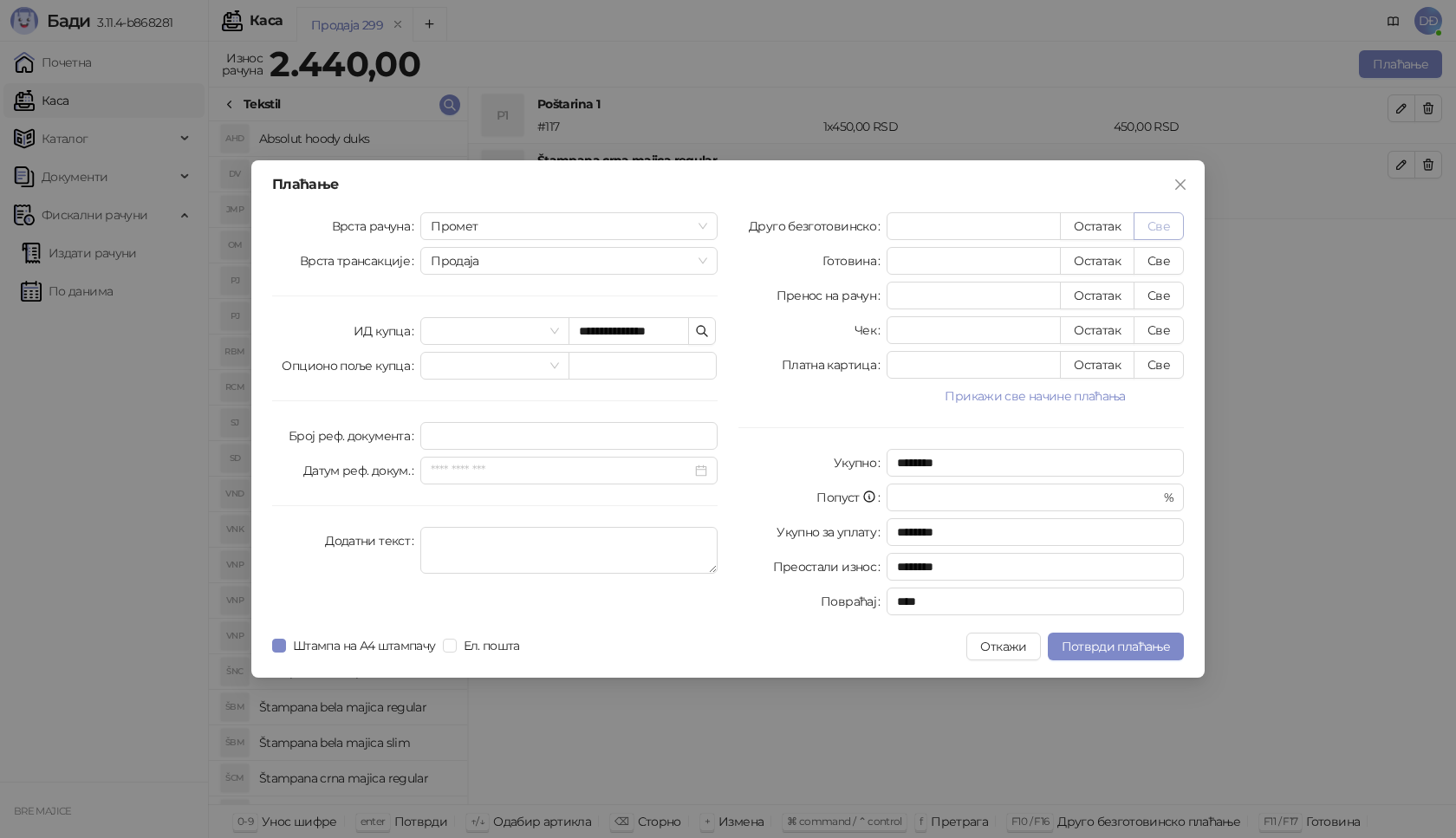
type input "****"
click at [1081, 649] on span "Потврди плаћање" at bounding box center [1116, 646] width 108 height 16
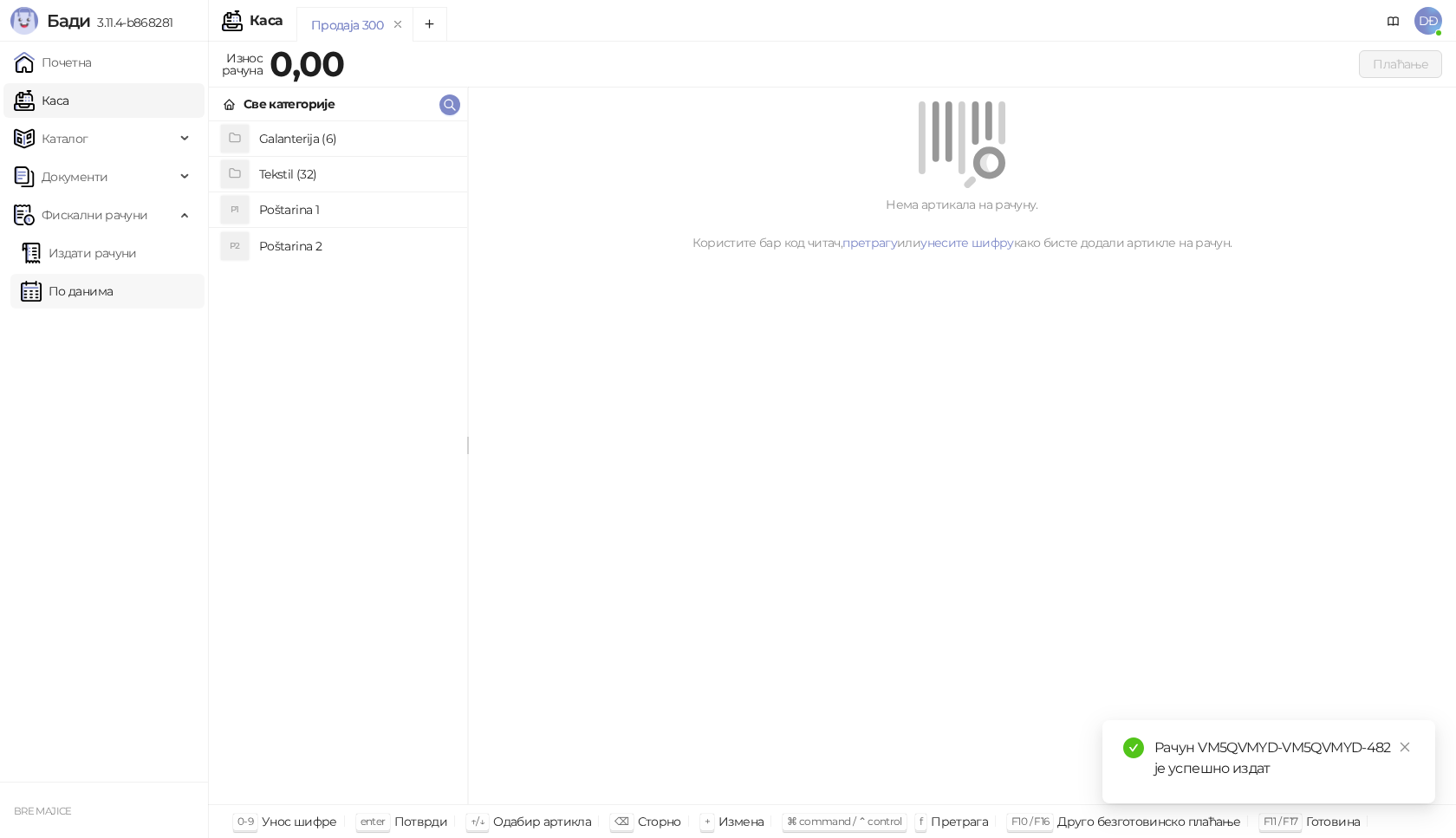
click at [137, 259] on link "Издати рачуни" at bounding box center [79, 253] width 116 height 35
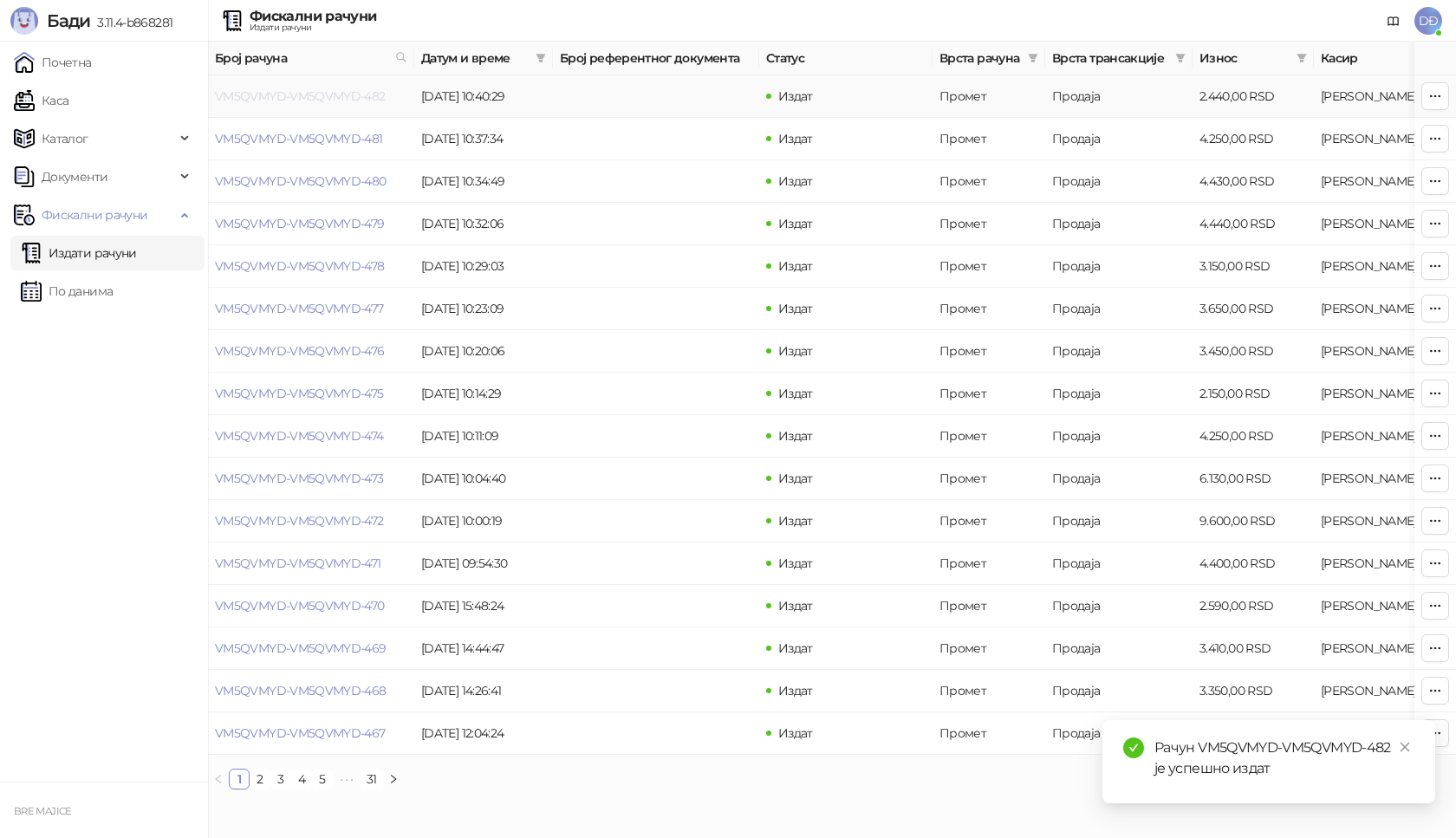
click at [283, 95] on link "VM5QVMYD-VM5QVMYD-482" at bounding box center [300, 96] width 171 height 16
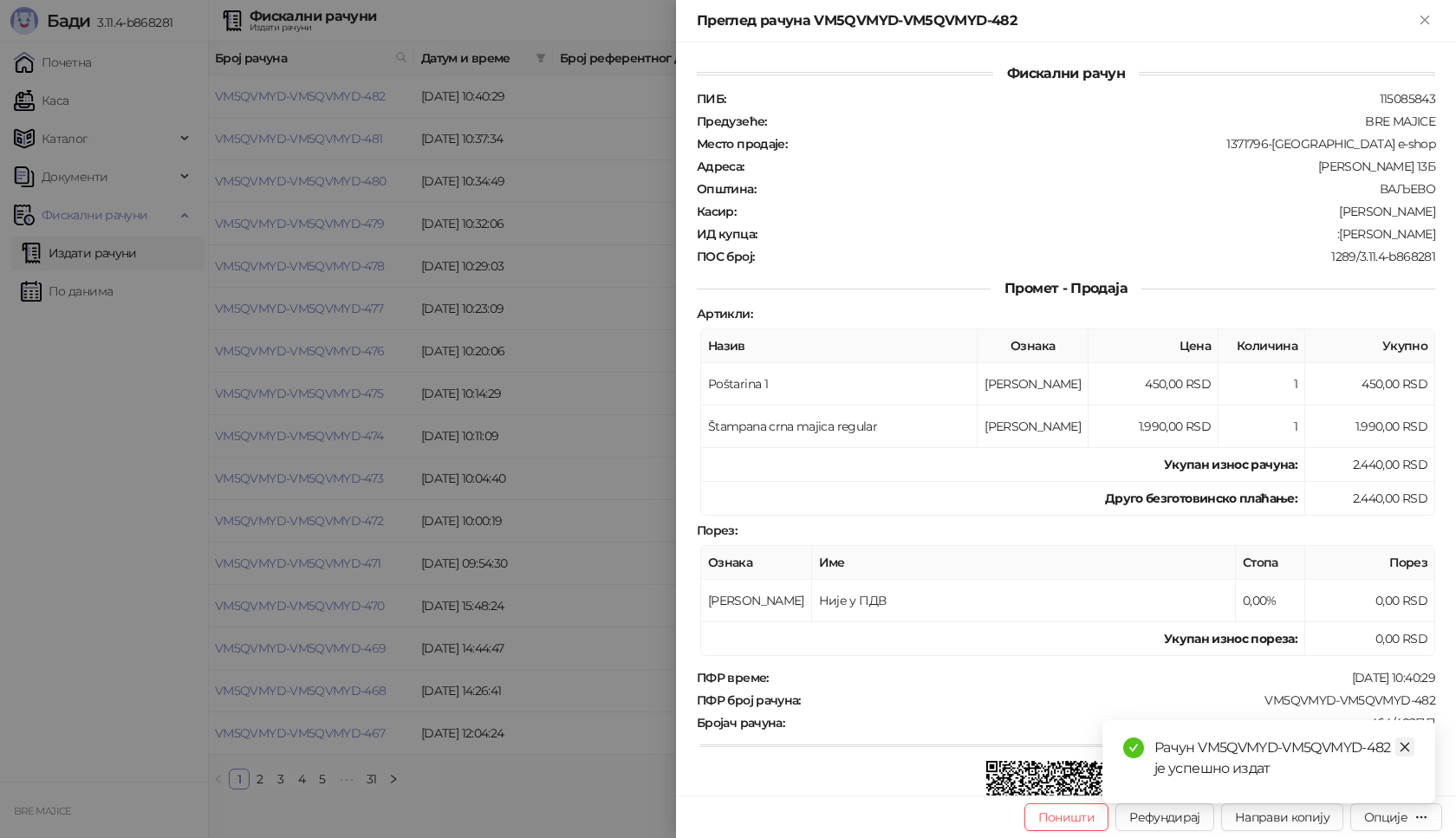
click at [1401, 746] on icon "close" at bounding box center [1405, 747] width 12 height 12
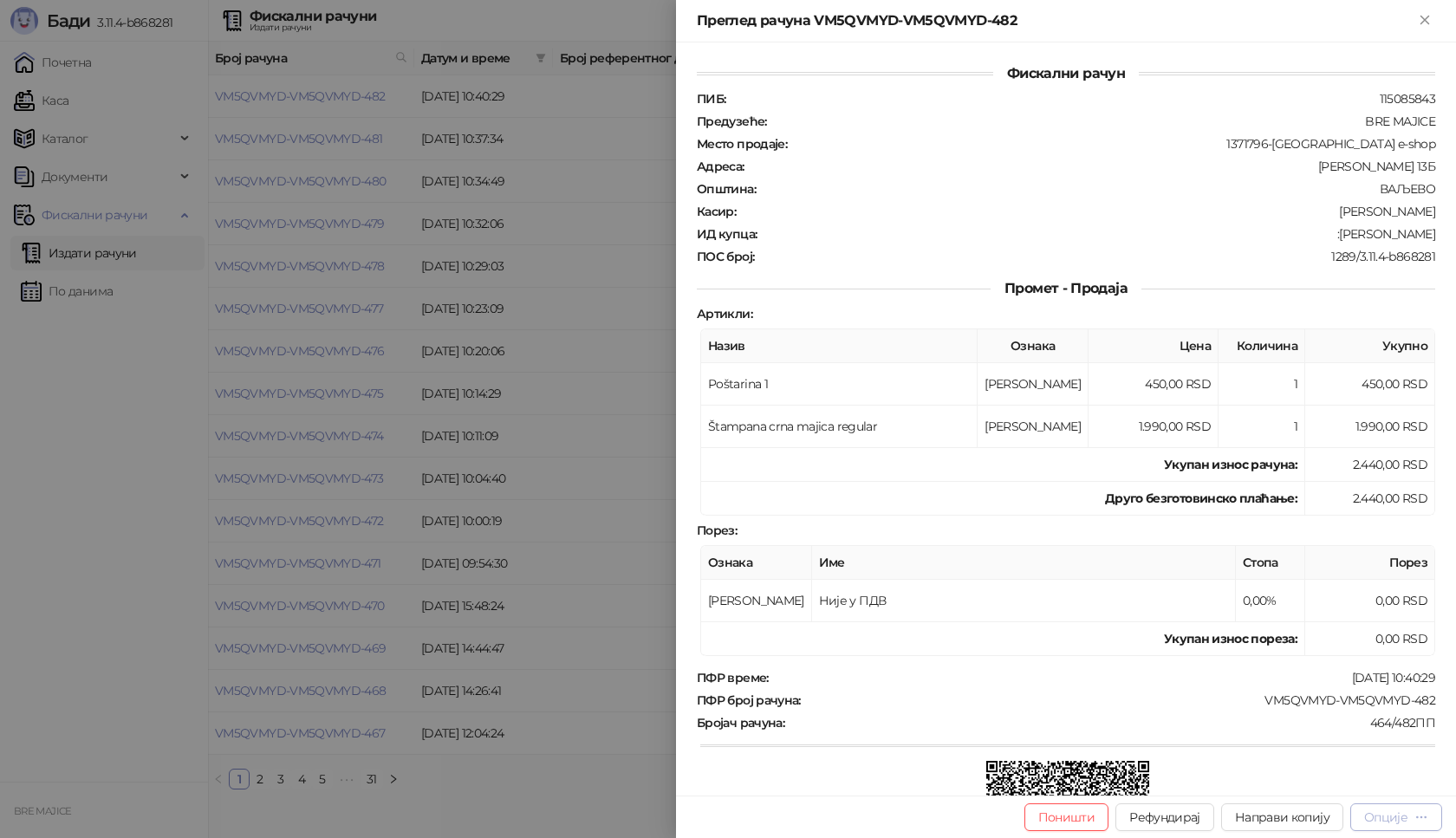
click at [1394, 820] on div "Опције" at bounding box center [1385, 817] width 43 height 16
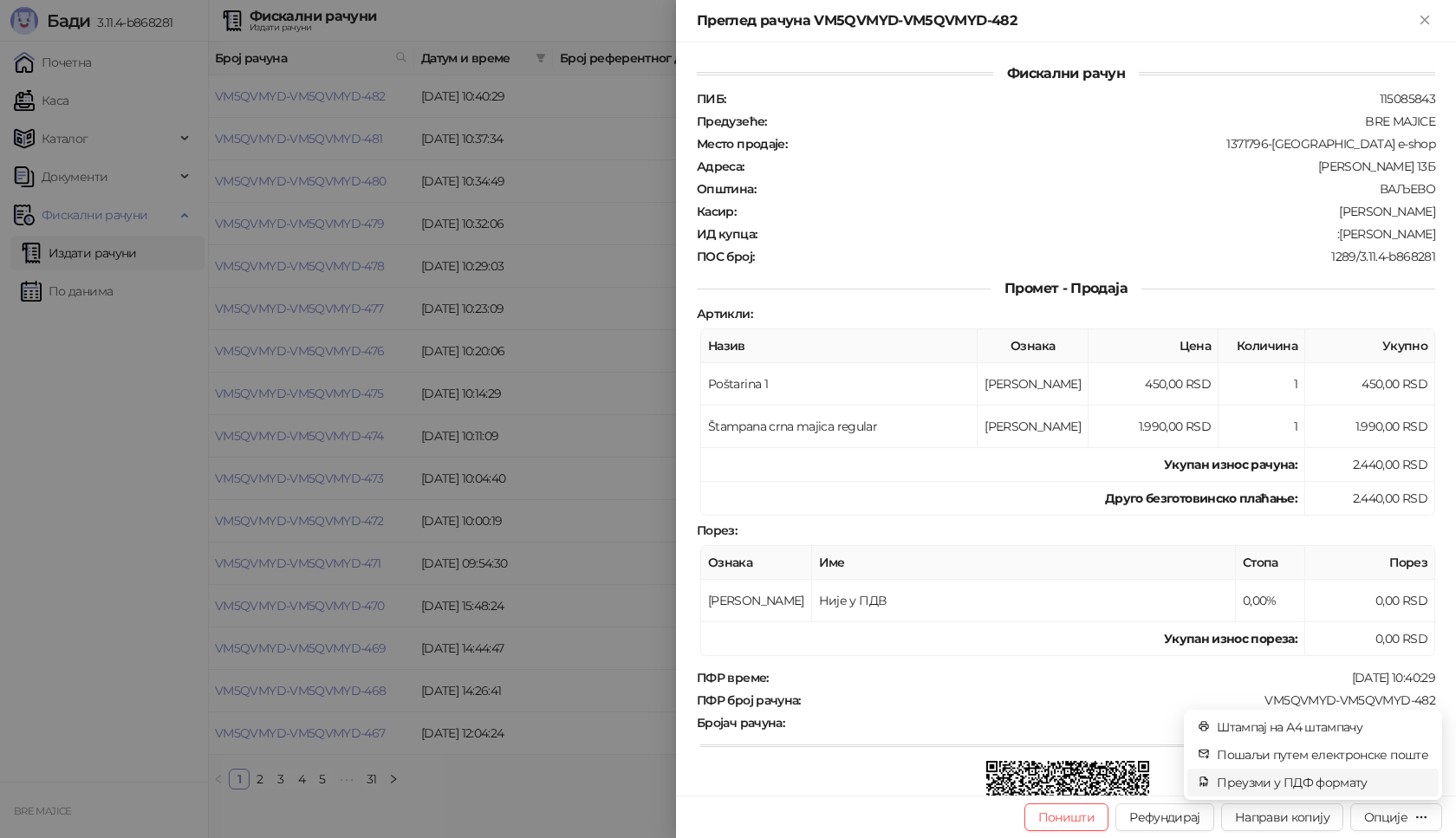
click at [1336, 781] on span "Преузми у ПДФ формату" at bounding box center [1323, 782] width 212 height 19
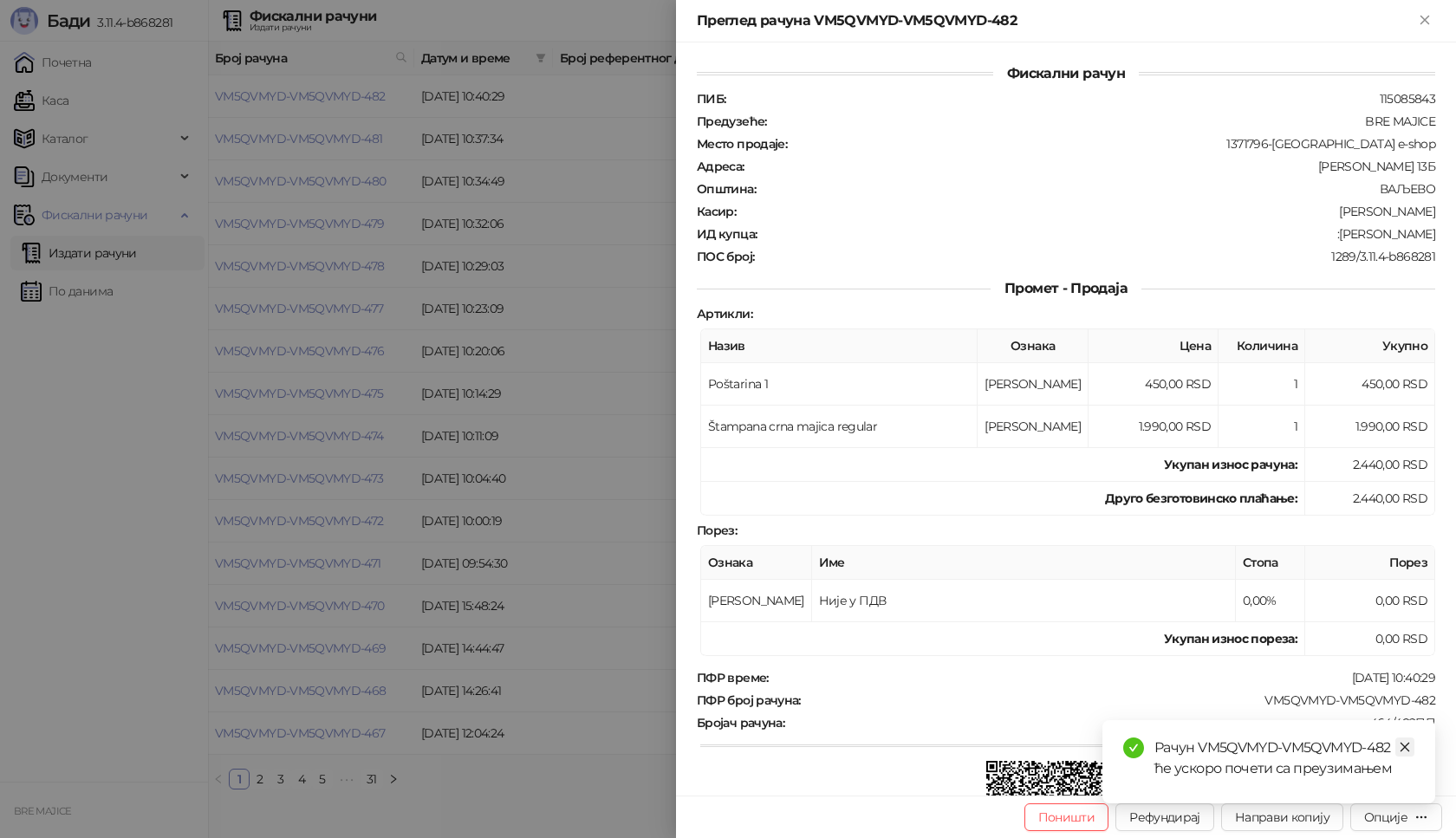
click at [1411, 747] on link "Close" at bounding box center [1404, 746] width 19 height 19
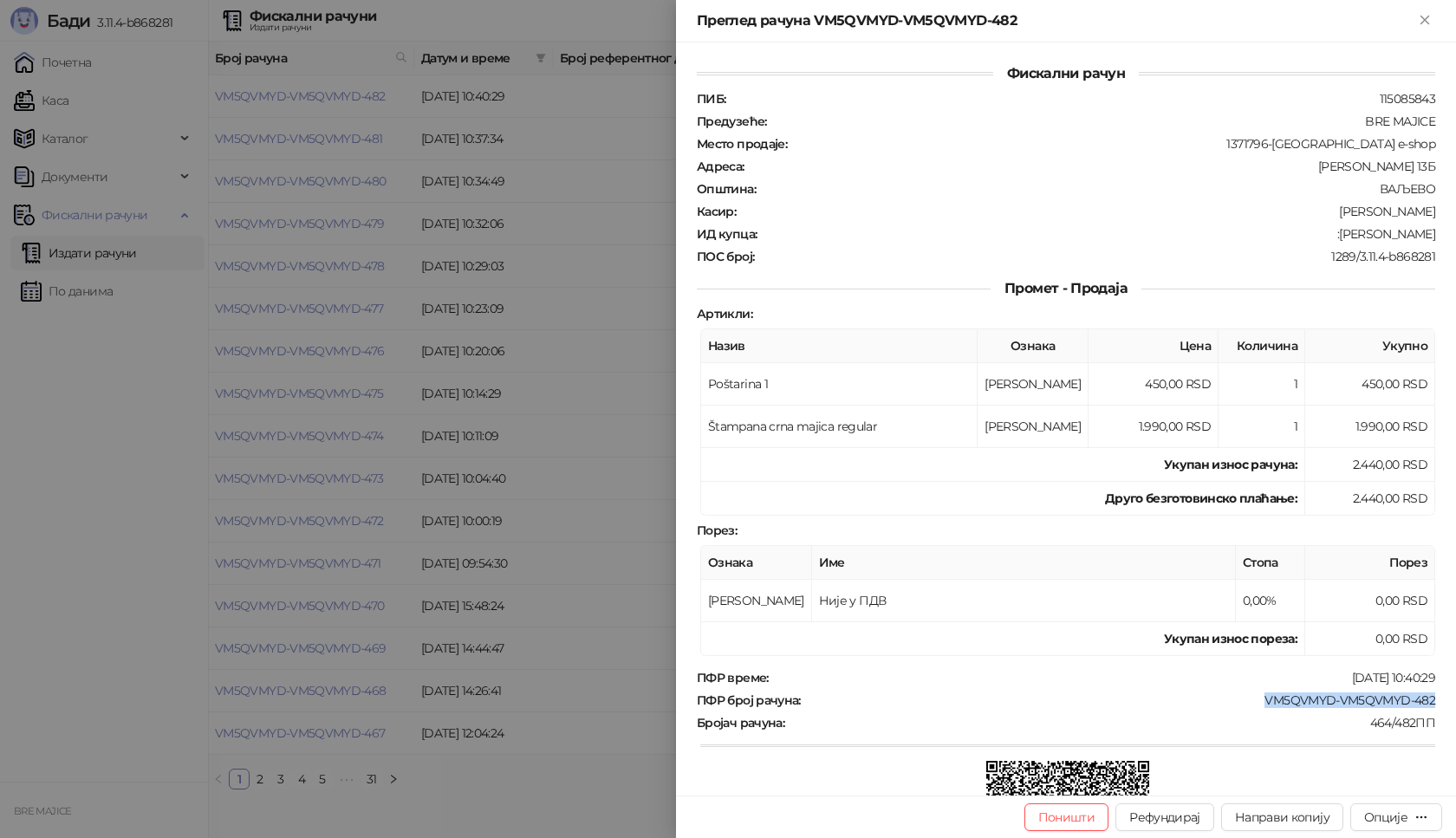
drag, startPoint x: 1390, startPoint y: 702, endPoint x: 1239, endPoint y: 704, distance: 151.0
click at [1239, 704] on div "Фискални рачун ПИБ : 115085843 Предузеће : BRE MAJICE Место продаје : 1371796-[…" at bounding box center [1066, 419] width 780 height 753
drag, startPoint x: 1420, startPoint y: 235, endPoint x: 1330, endPoint y: 239, distance: 90.1
click at [1330, 239] on div ":[PERSON_NAME]" at bounding box center [1097, 234] width 679 height 16
click at [1424, 19] on icon "Close" at bounding box center [1425, 20] width 8 height 8
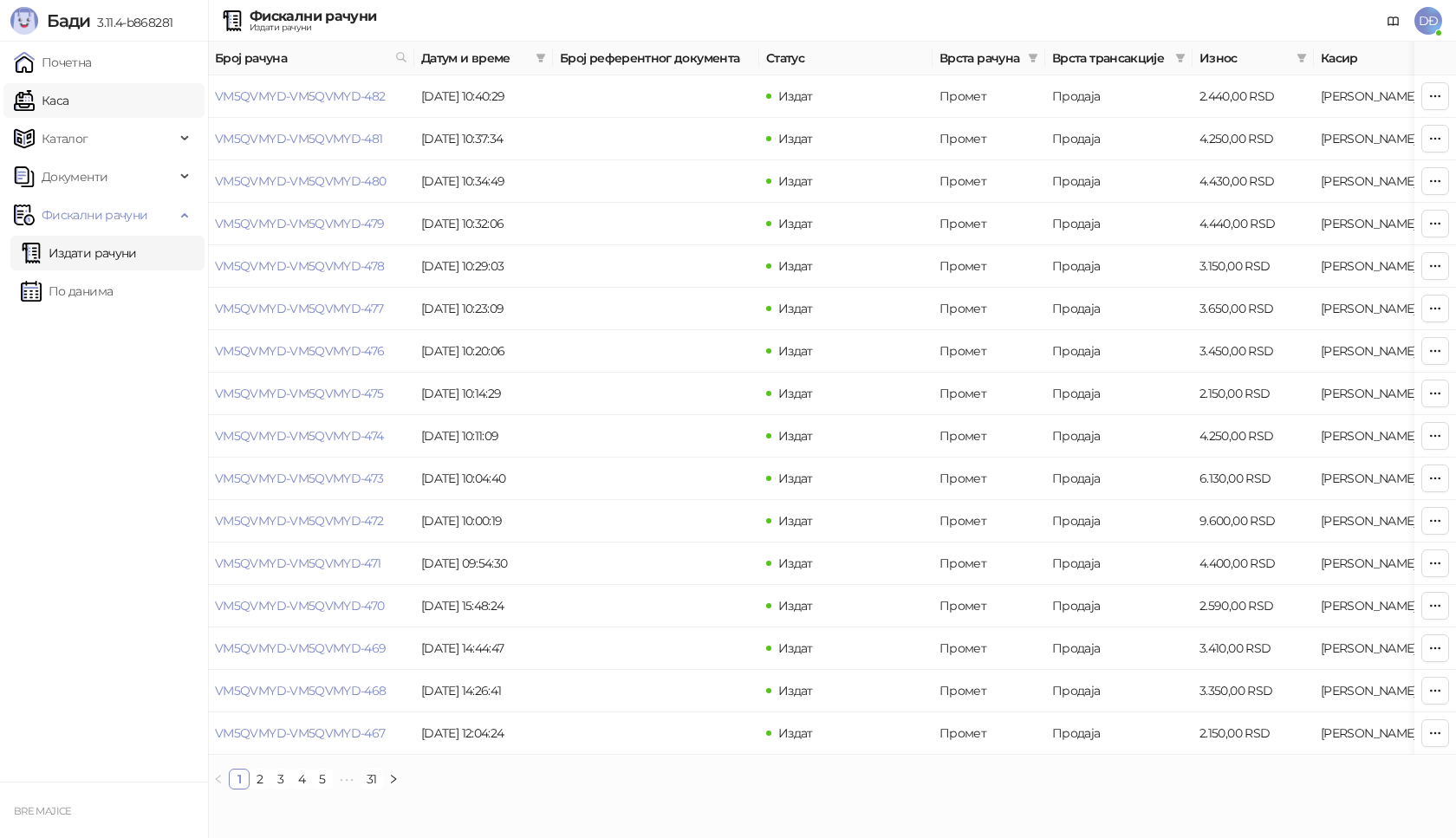
click at [69, 105] on link "Каса" at bounding box center [41, 100] width 55 height 35
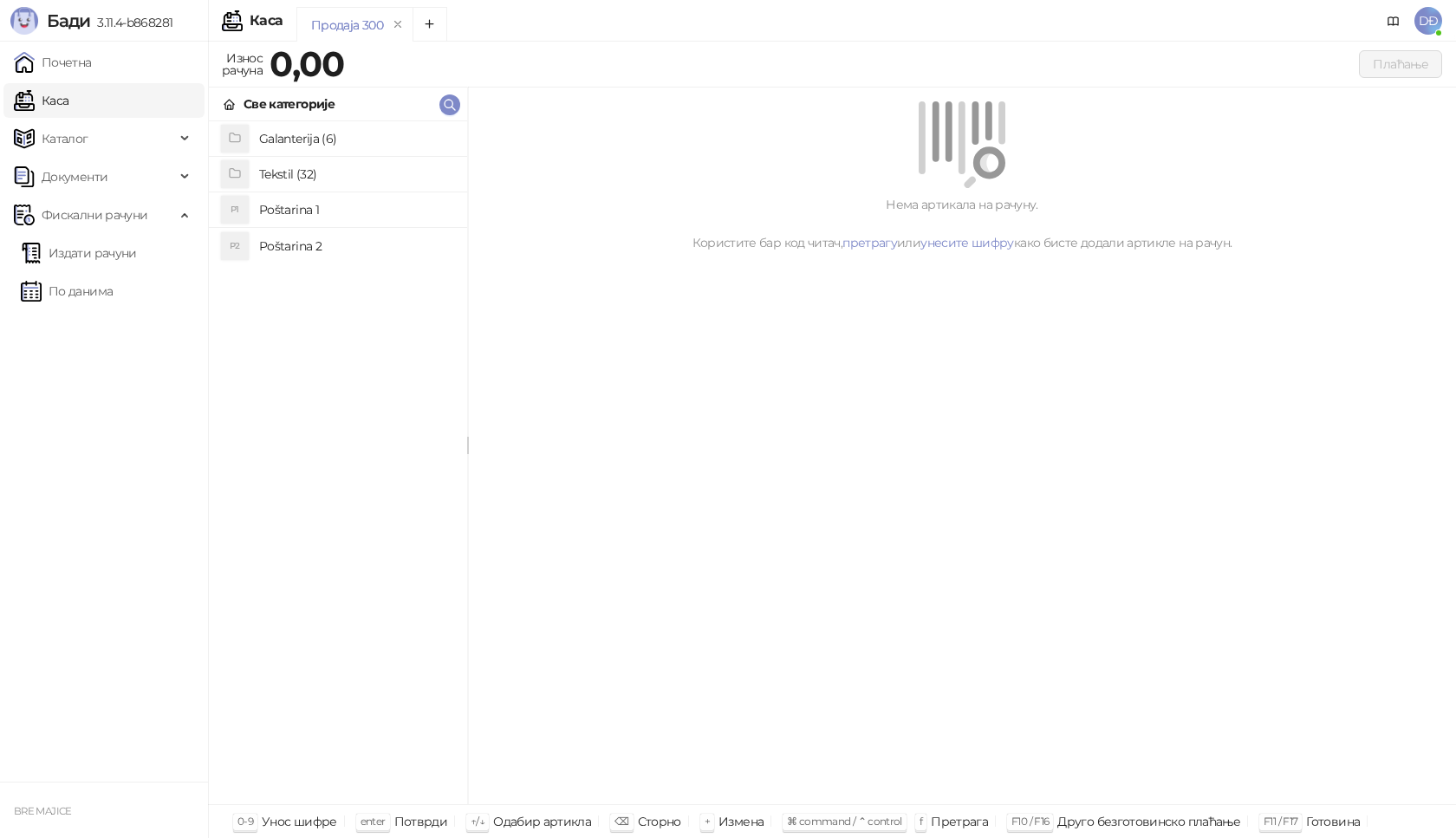
click at [284, 213] on h4 "Poštarina 1" at bounding box center [356, 210] width 194 height 28
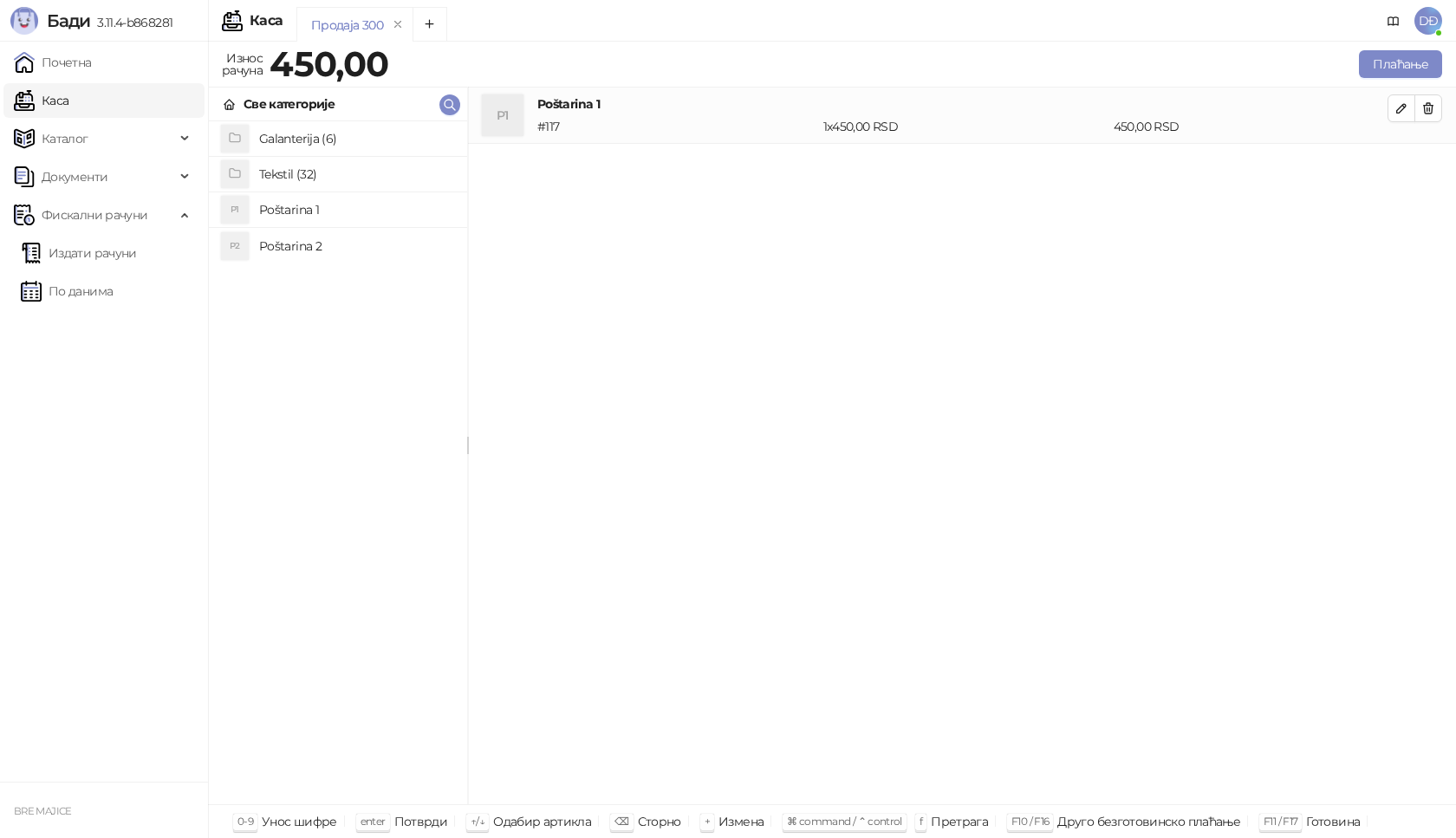
click at [289, 180] on h4 "Tekstil (32)" at bounding box center [356, 174] width 194 height 28
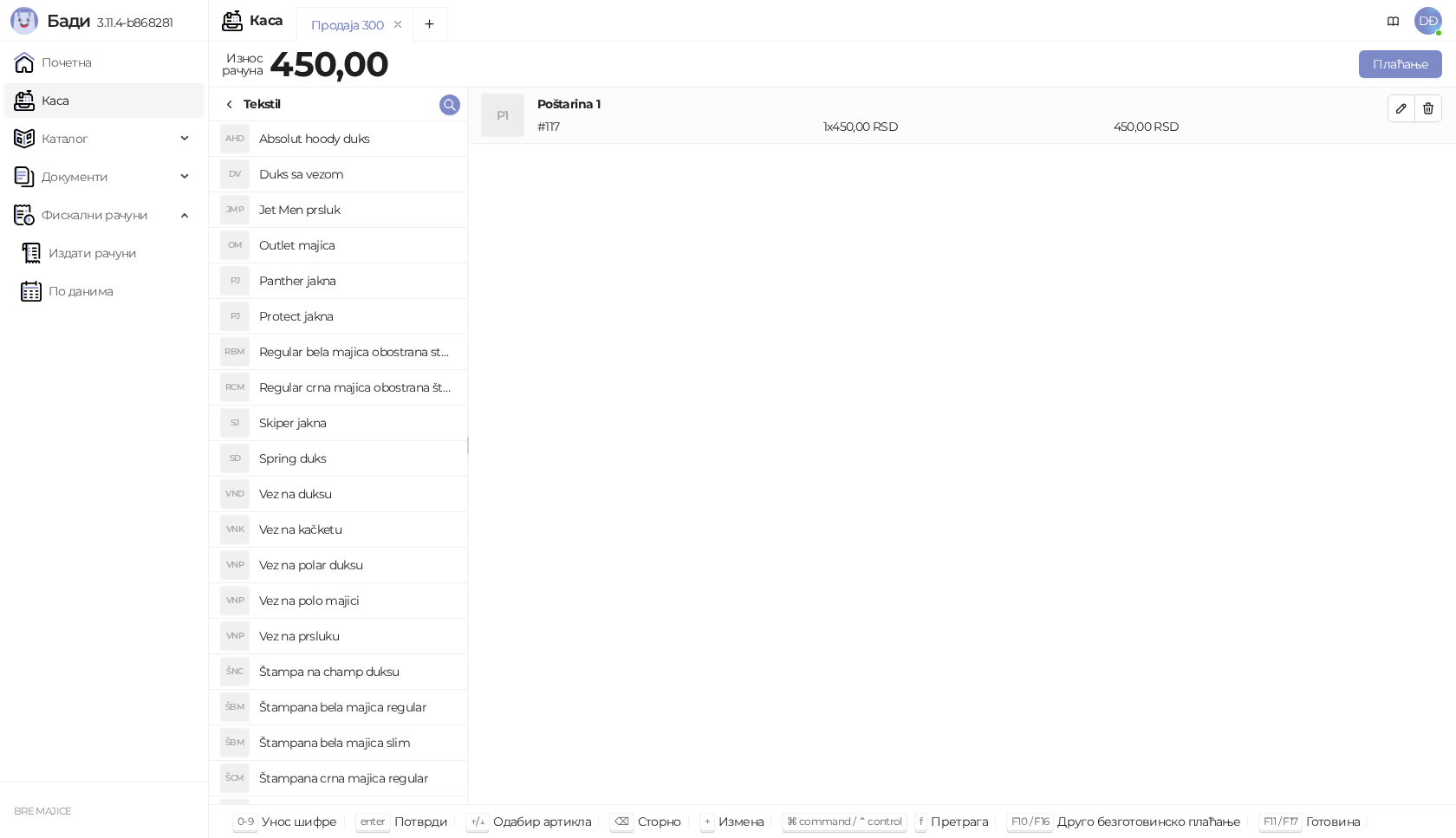
click at [409, 702] on h4 "Štampana bela majica regular" at bounding box center [356, 707] width 194 height 28
click at [1405, 158] on icon "button" at bounding box center [1402, 165] width 14 height 14
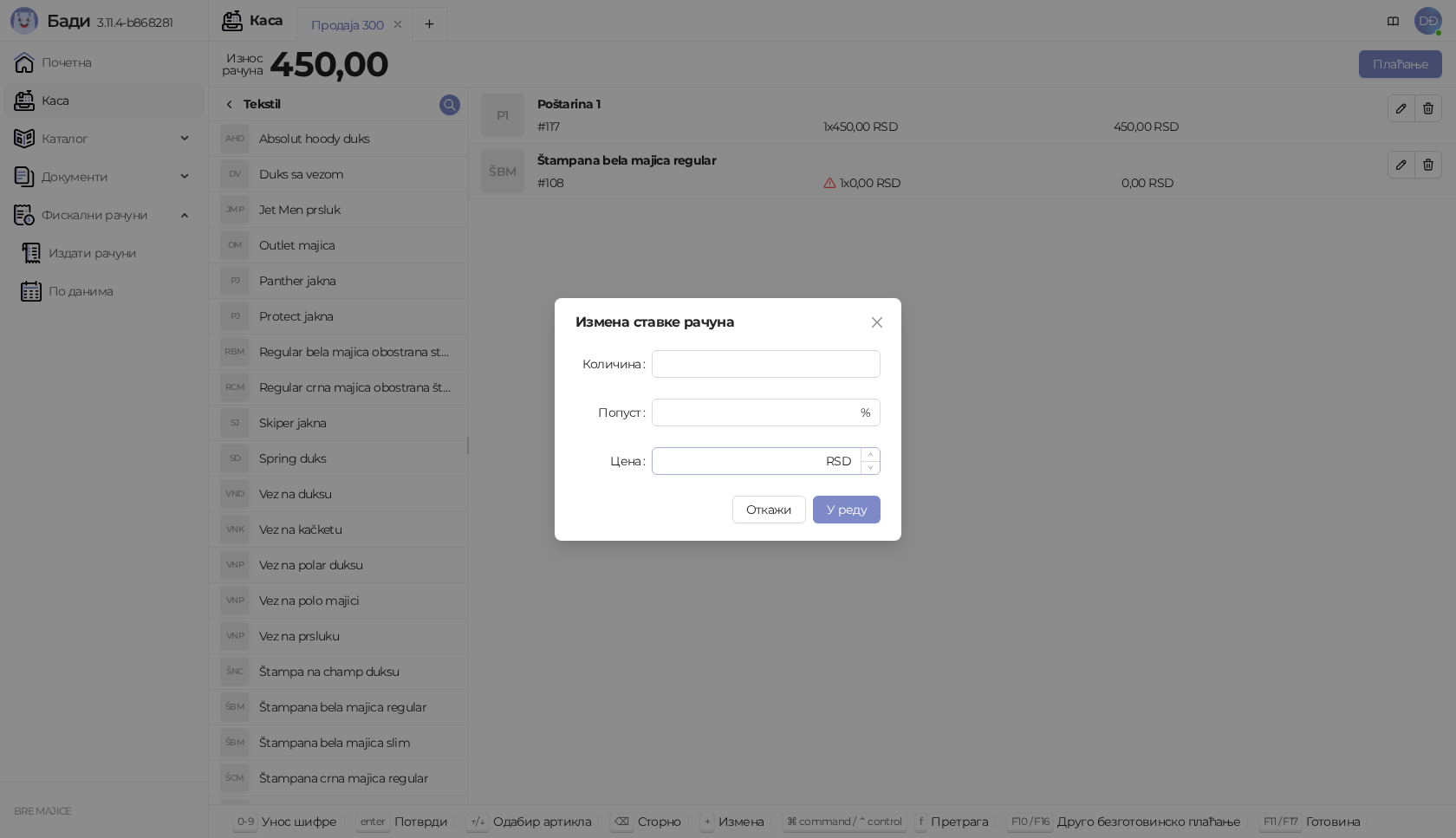
type input "*"
drag, startPoint x: 676, startPoint y: 458, endPoint x: 646, endPoint y: 458, distance: 30.0
click at [646, 458] on div "Цена * RSD" at bounding box center [728, 461] width 305 height 28
type input "****"
click at [829, 506] on span "У реду" at bounding box center [846, 509] width 40 height 16
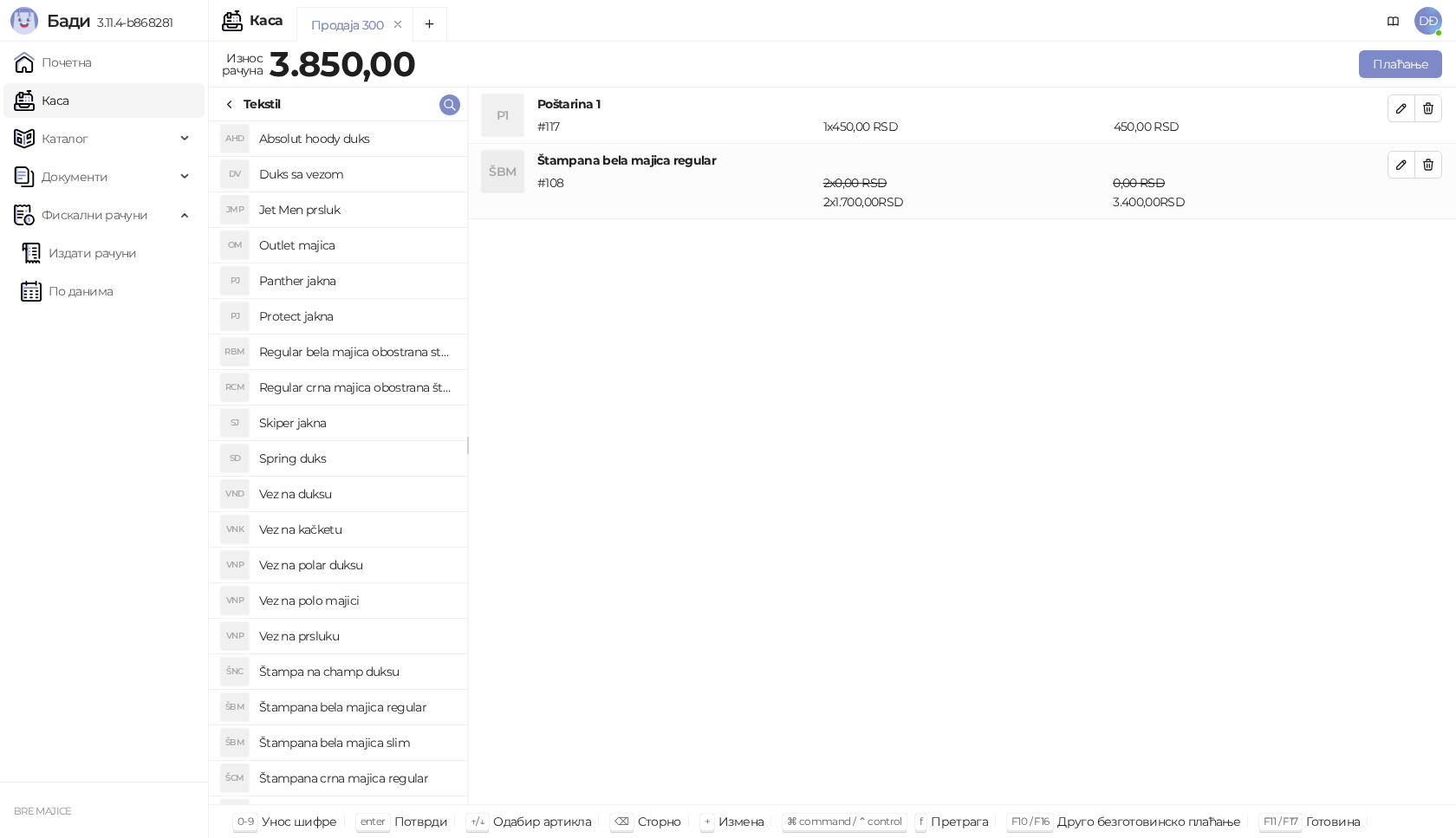
click at [1397, 46] on div "Продаја 300 Износ рачуна 3.850,00 Плаћање Све категорије Galanterija (6) Teksti…" at bounding box center [831, 439] width 1248 height 796
click at [1385, 67] on button "Плаћање" at bounding box center [1400, 64] width 83 height 28
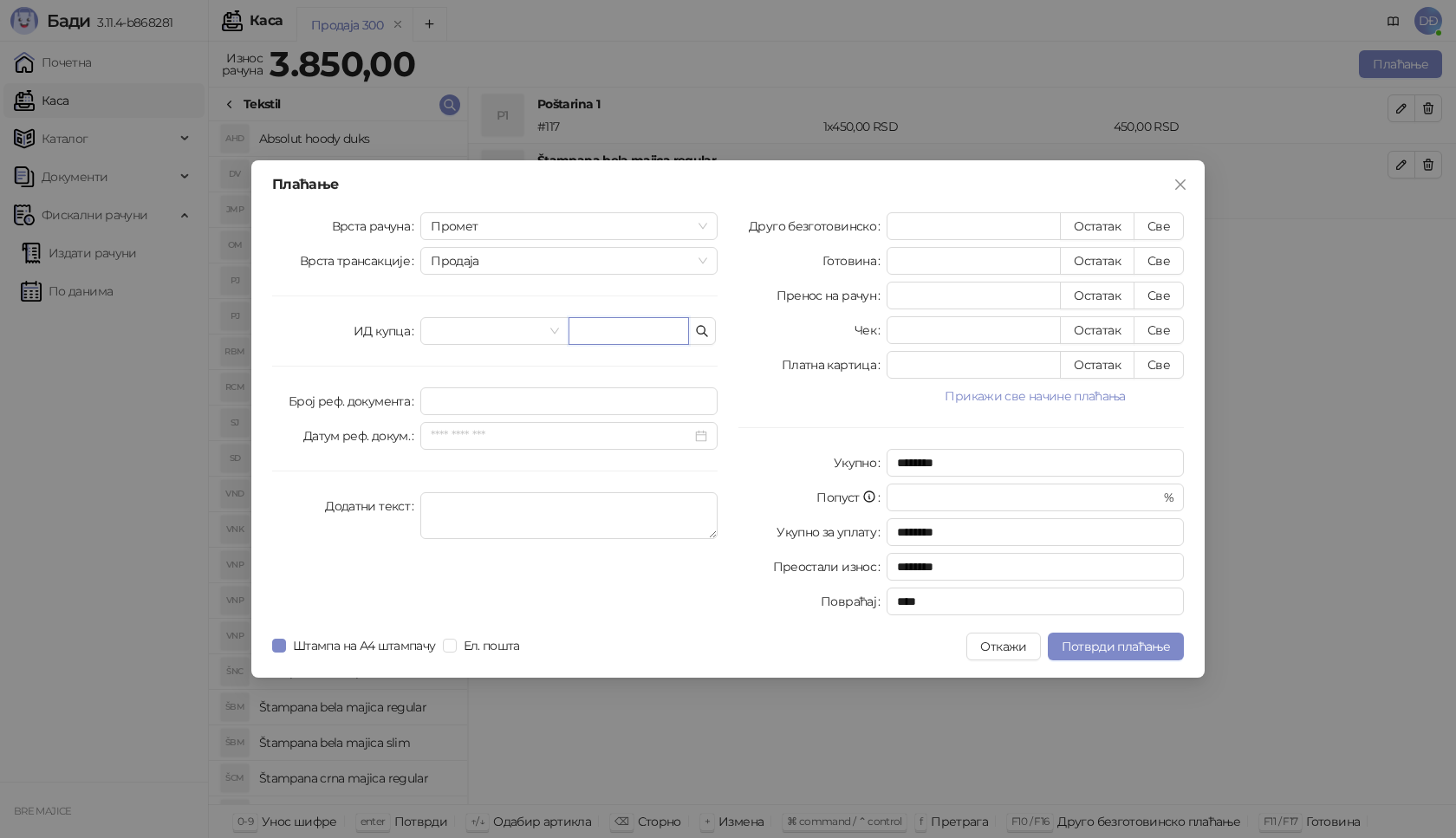
click at [611, 324] on input "text" at bounding box center [629, 331] width 121 height 28
type input "**********"
click at [1156, 220] on button "Све" at bounding box center [1159, 227] width 50 height 28
type input "****"
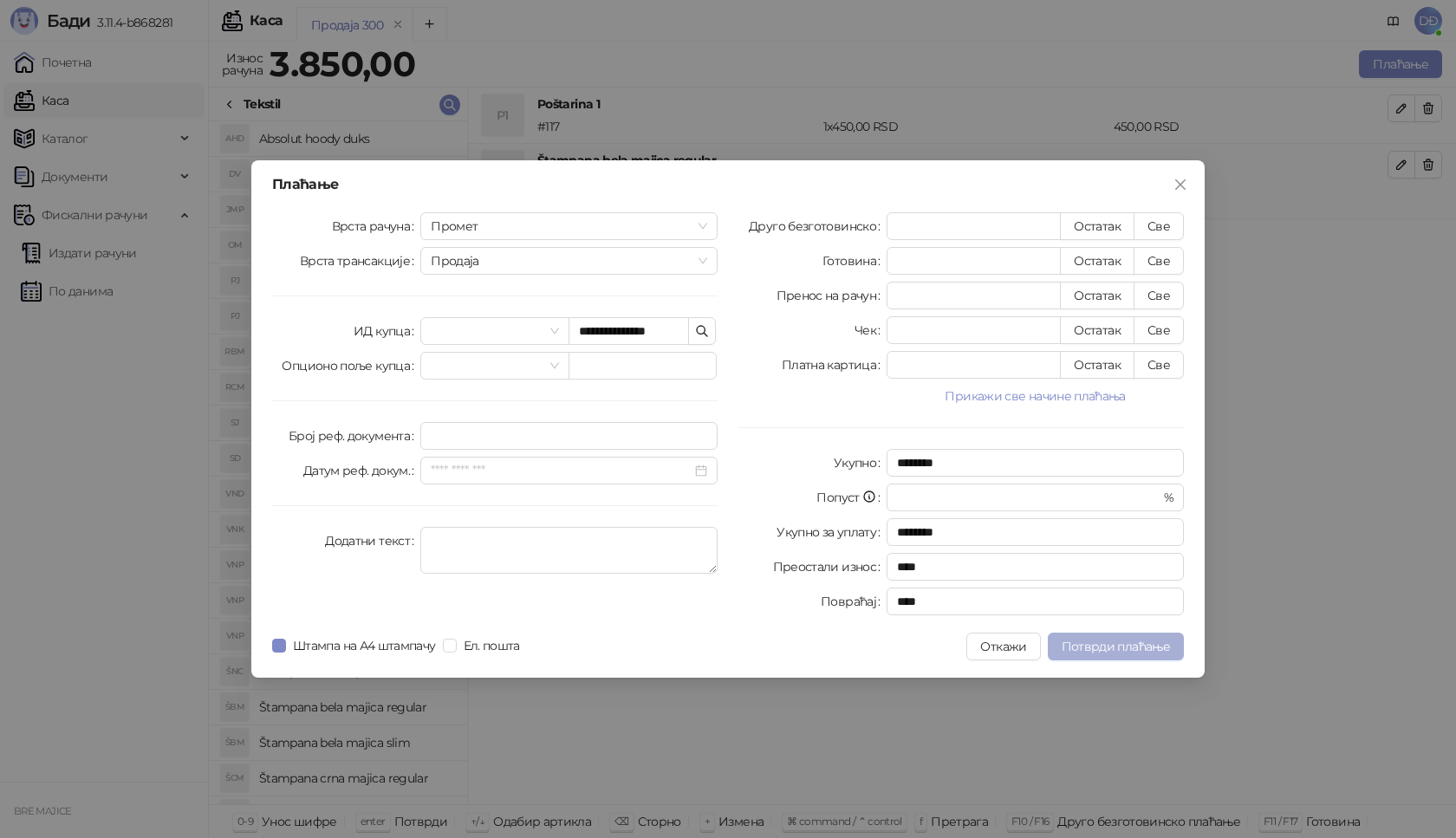
click at [1104, 644] on span "Потврди плаћање" at bounding box center [1116, 646] width 108 height 16
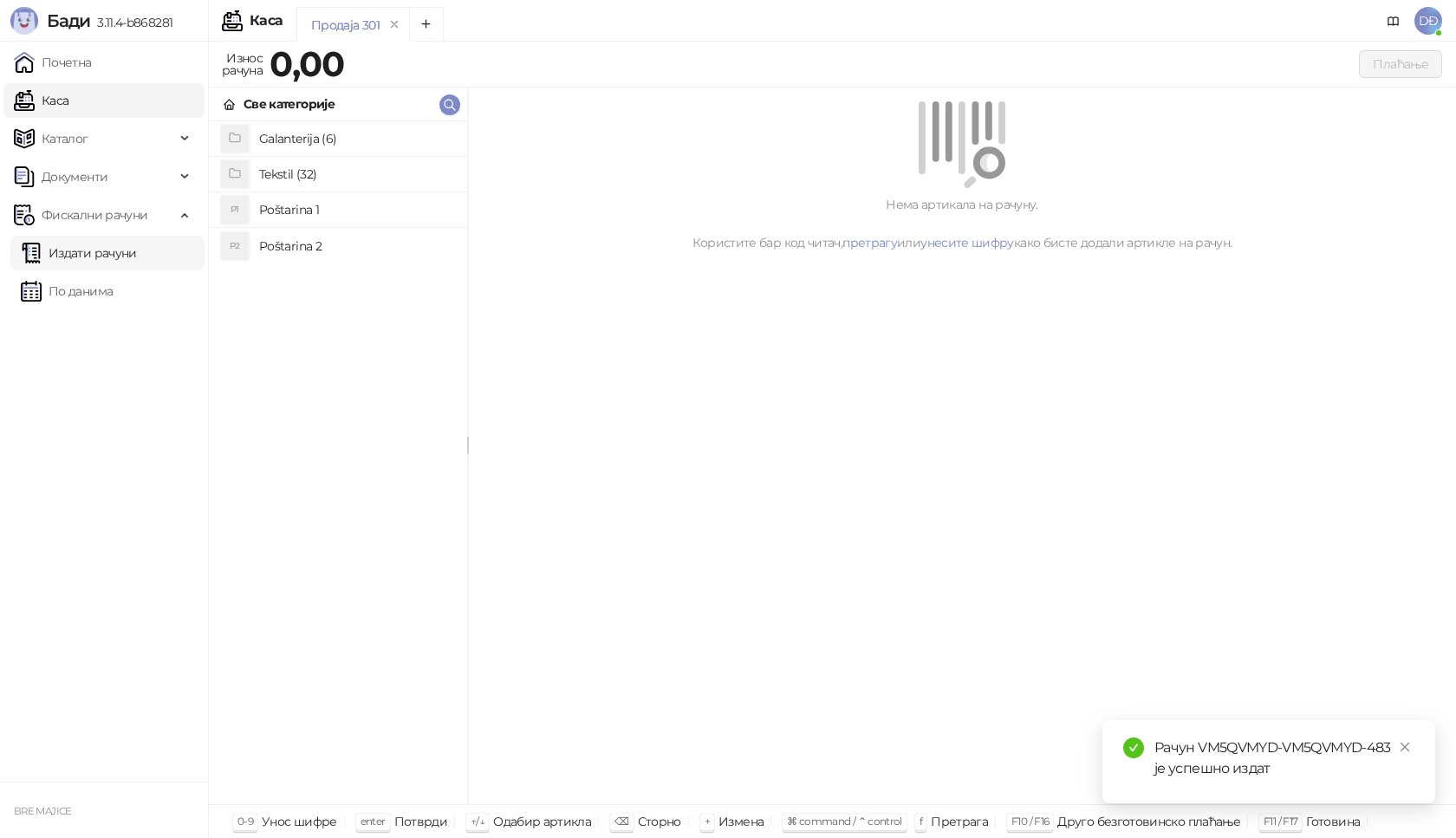
click at [112, 250] on link "Издати рачуни" at bounding box center [79, 253] width 116 height 35
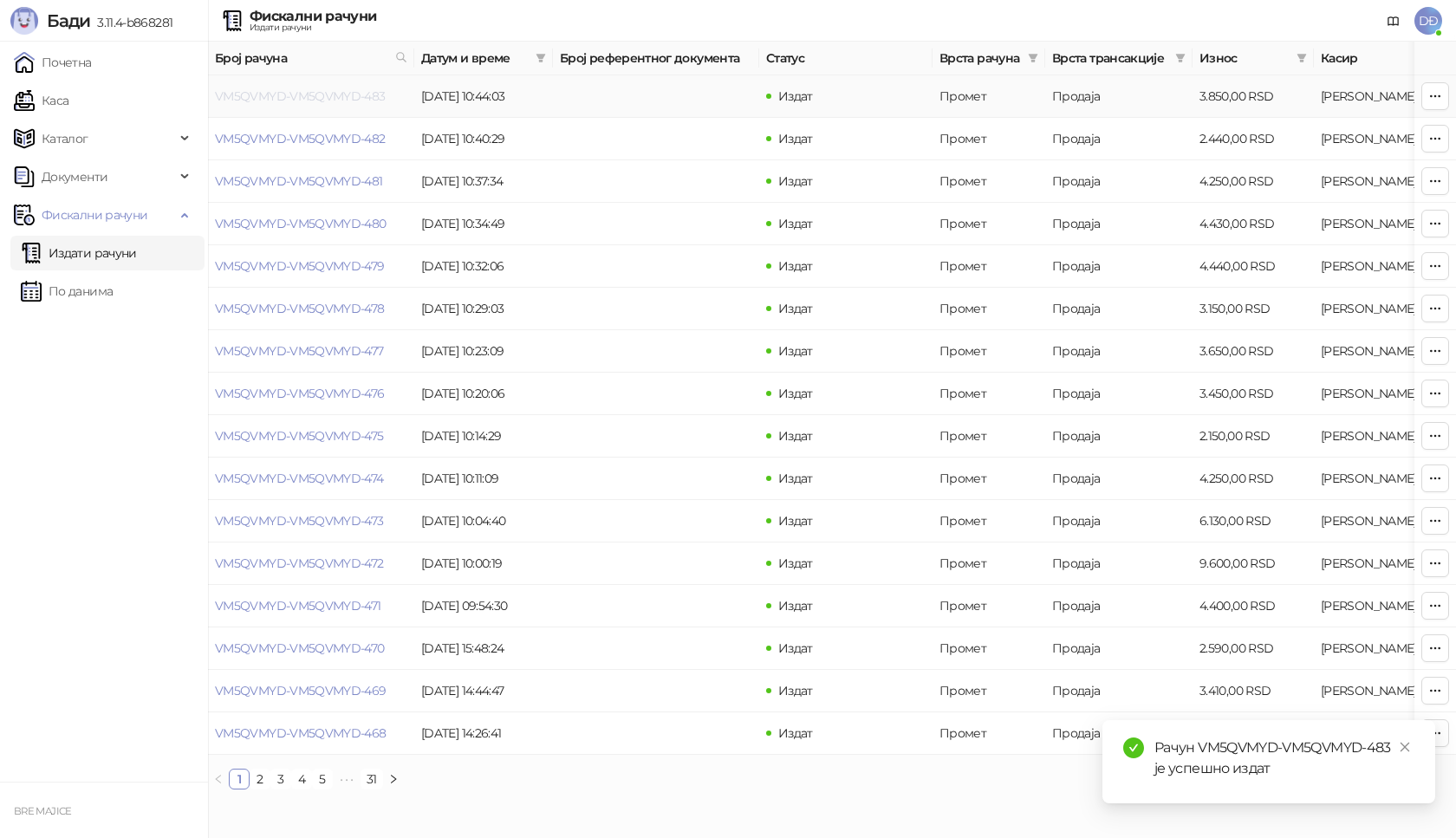
click at [317, 93] on link "VM5QVMYD-VM5QVMYD-483" at bounding box center [300, 96] width 171 height 16
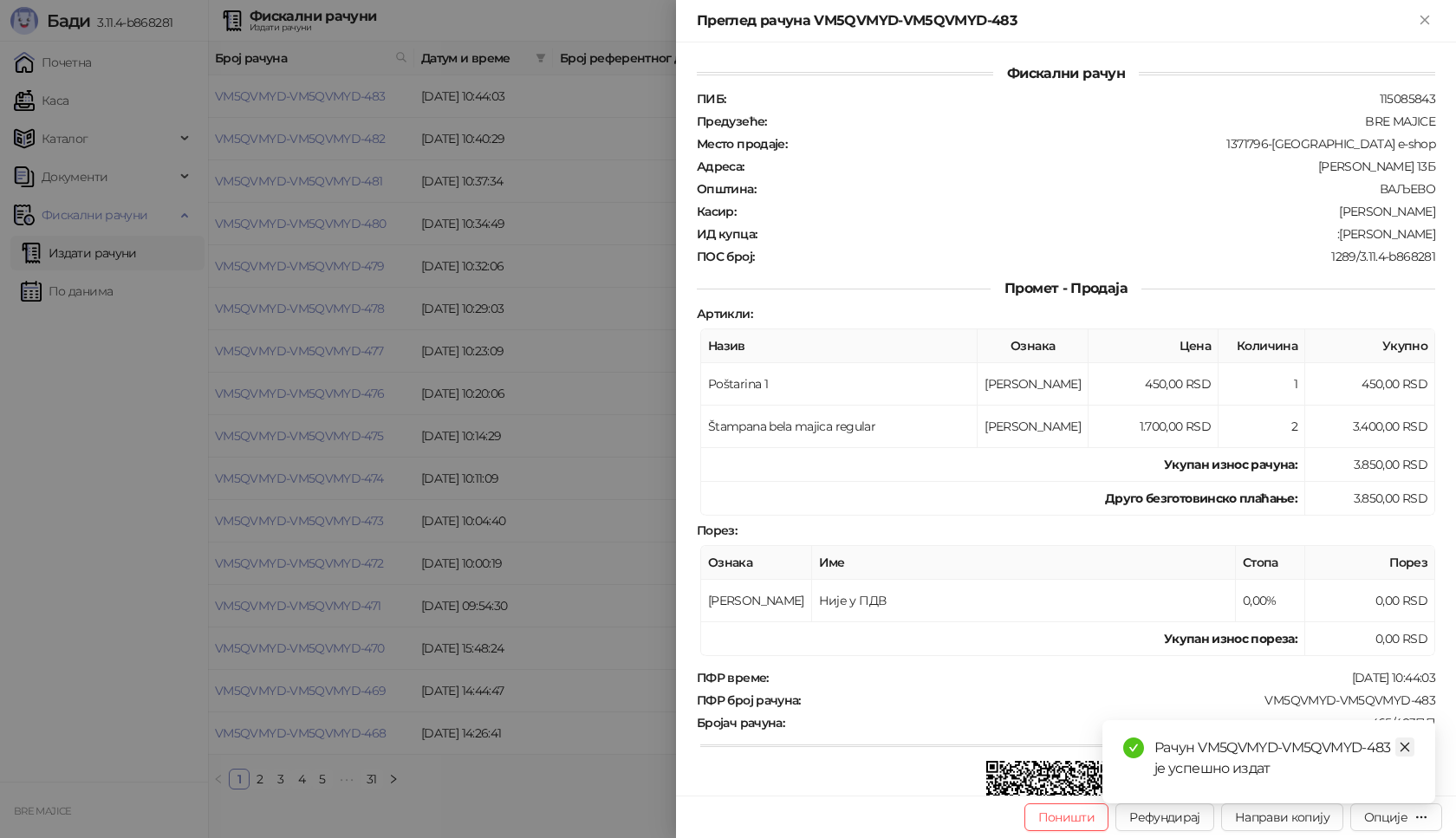
click at [1405, 740] on link "Close" at bounding box center [1404, 746] width 19 height 19
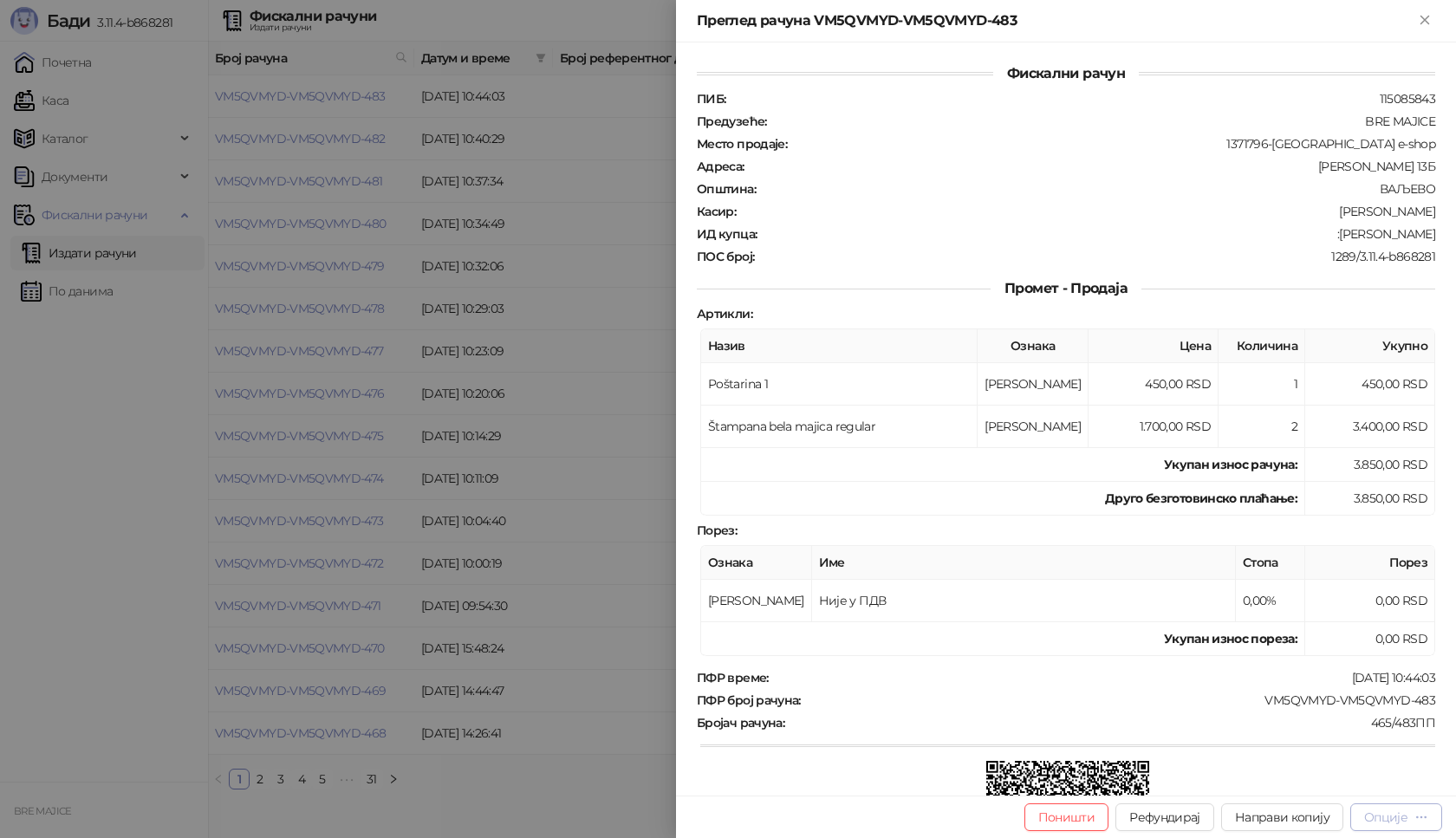
click at [1401, 813] on div "Опције" at bounding box center [1385, 817] width 43 height 16
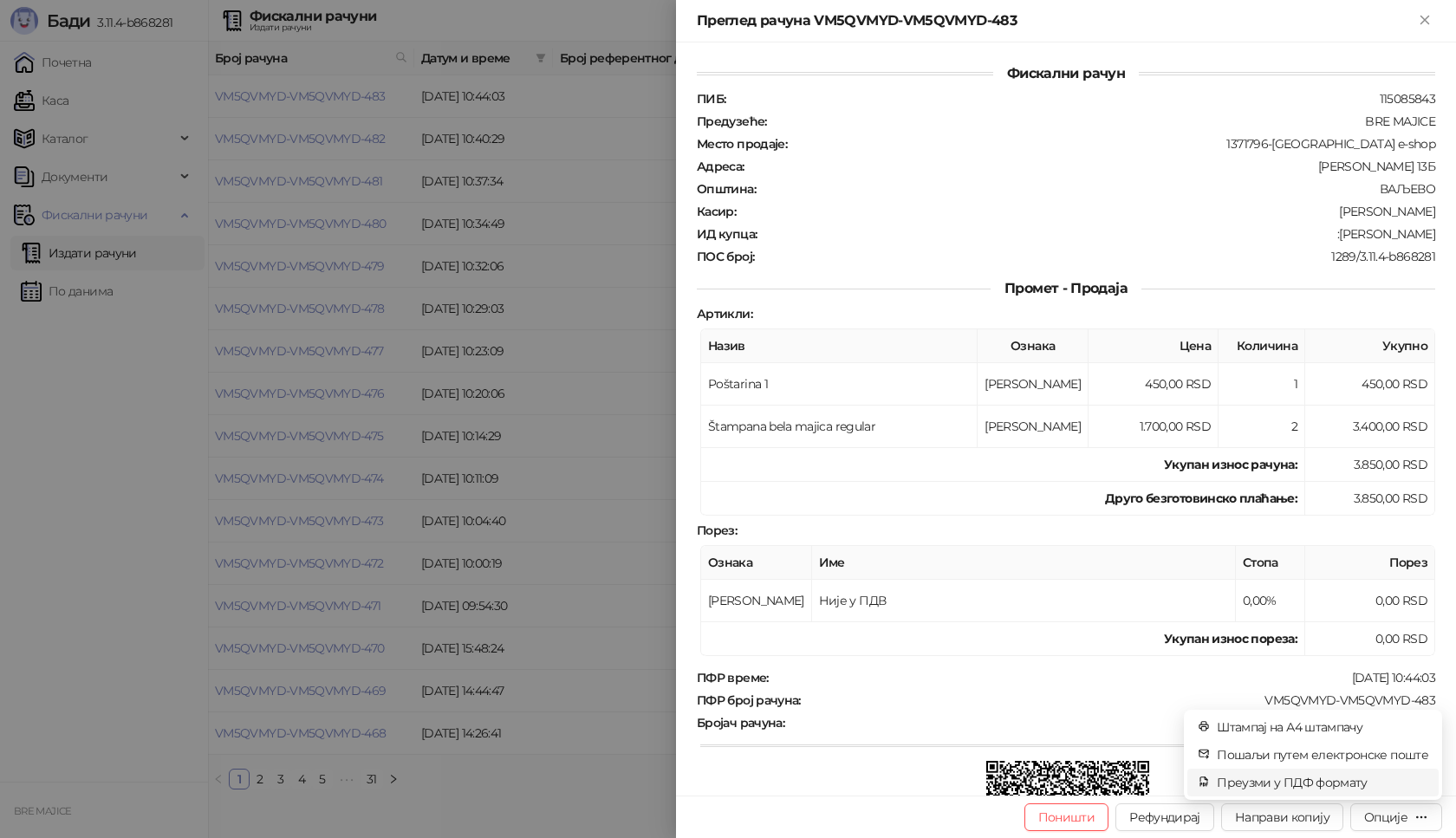
click at [1319, 776] on span "Преузми у ПДФ формату" at bounding box center [1323, 782] width 212 height 19
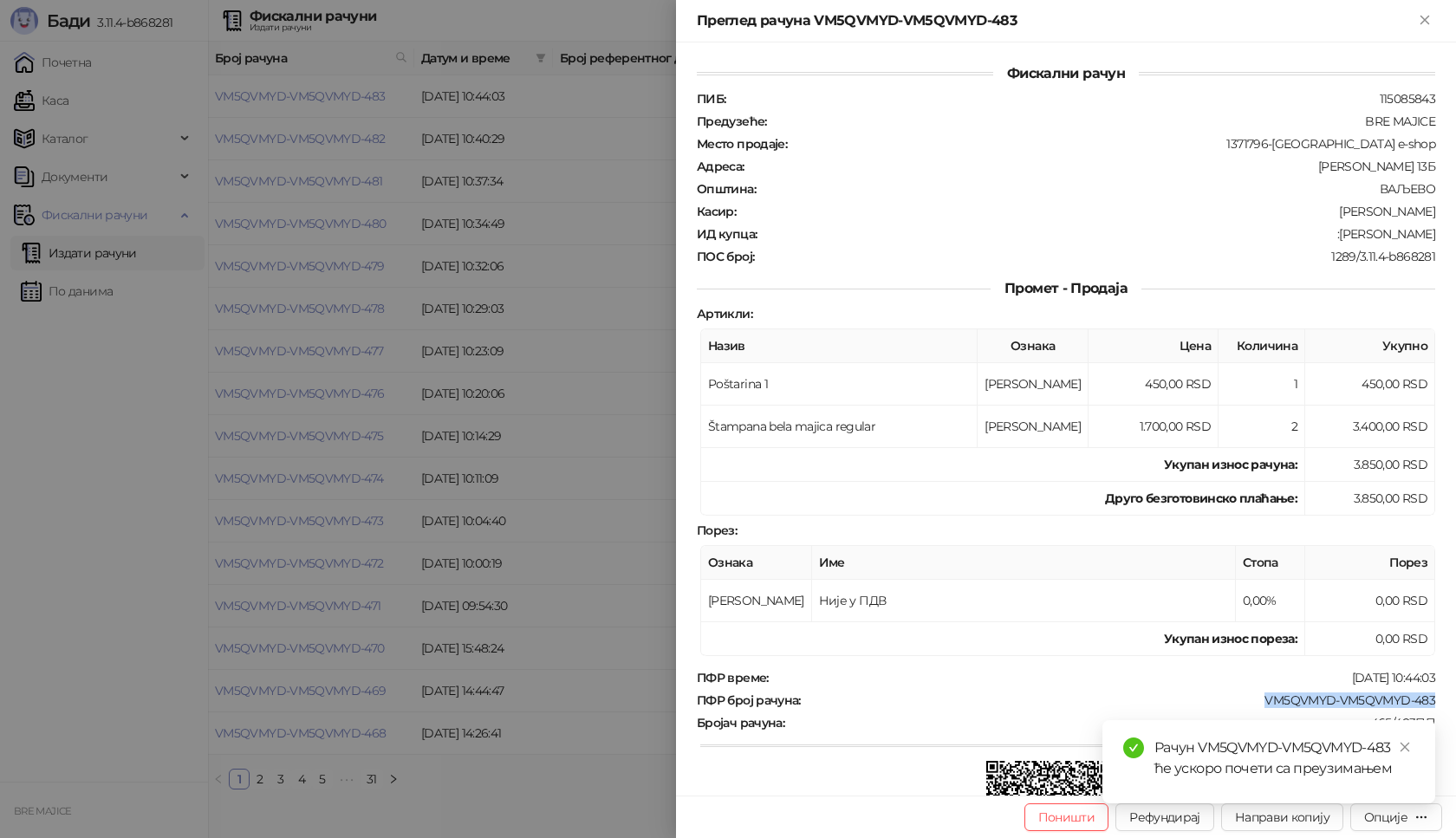
drag, startPoint x: 1413, startPoint y: 697, endPoint x: 1217, endPoint y: 699, distance: 196.0
click at [1217, 699] on div "Фискални рачун ПИБ : 115085843 Предузеће : BRE MAJICE Место продаје : 1371796-[…" at bounding box center [1066, 419] width 780 height 753
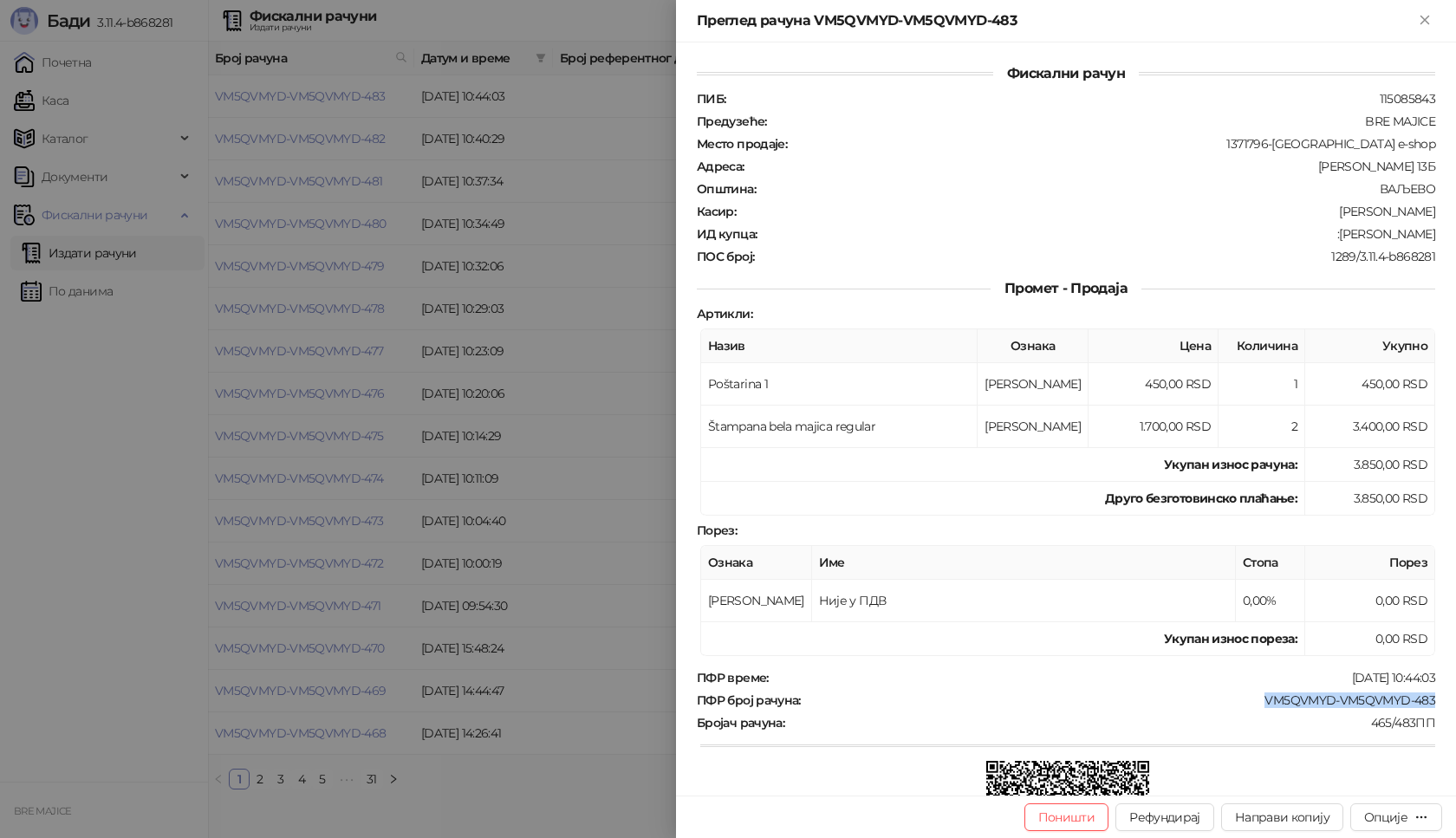
drag, startPoint x: 1425, startPoint y: 237, endPoint x: 1335, endPoint y: 233, distance: 90.1
click at [1335, 233] on div "Фискални рачун ПИБ : 115085843 Предузеће : BRE MAJICE Место продаје : 1371796-[…" at bounding box center [1066, 419] width 780 height 753
click at [1427, 20] on icon "Close" at bounding box center [1425, 20] width 16 height 16
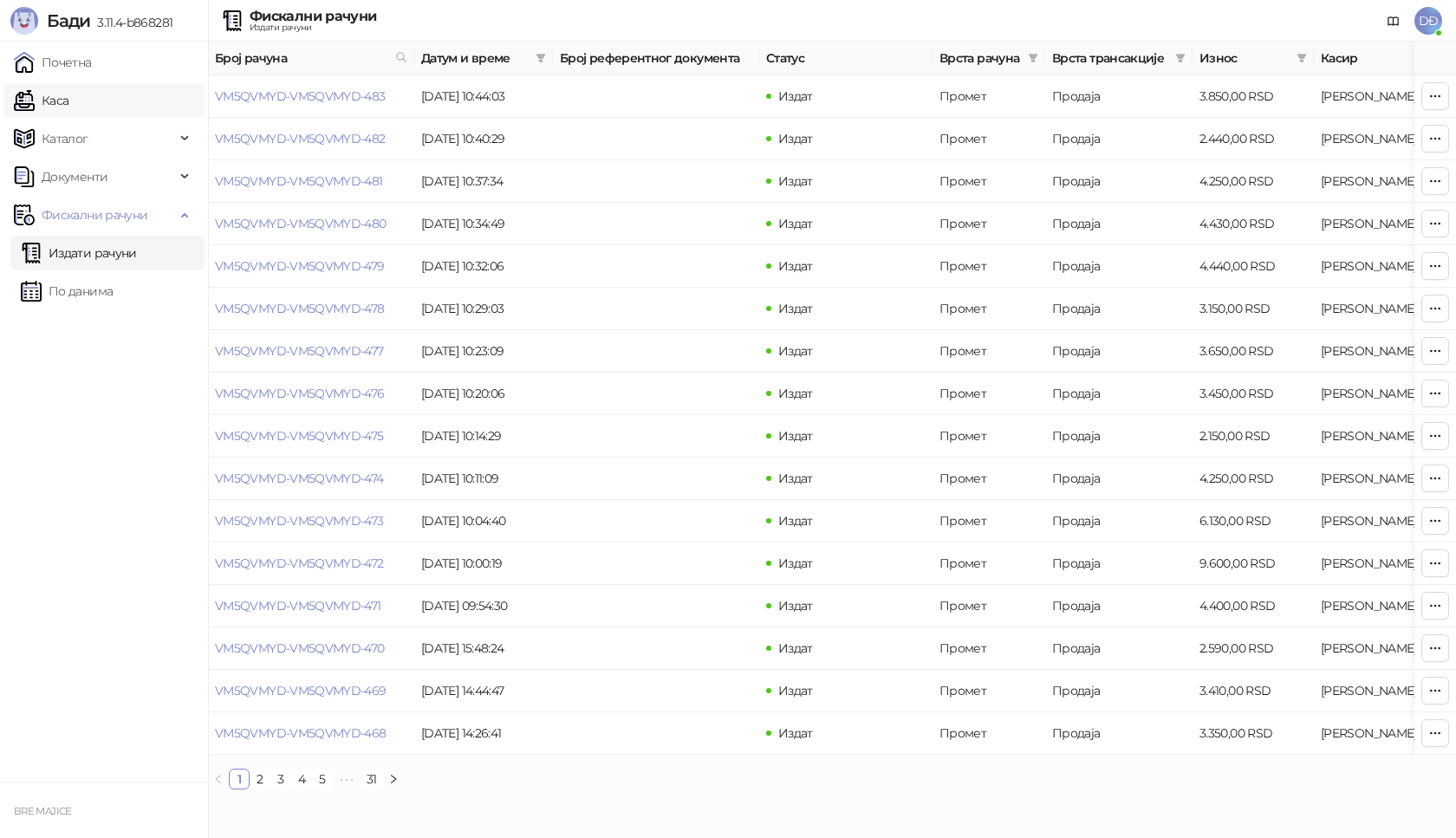
click at [69, 103] on link "Каса" at bounding box center [41, 100] width 55 height 35
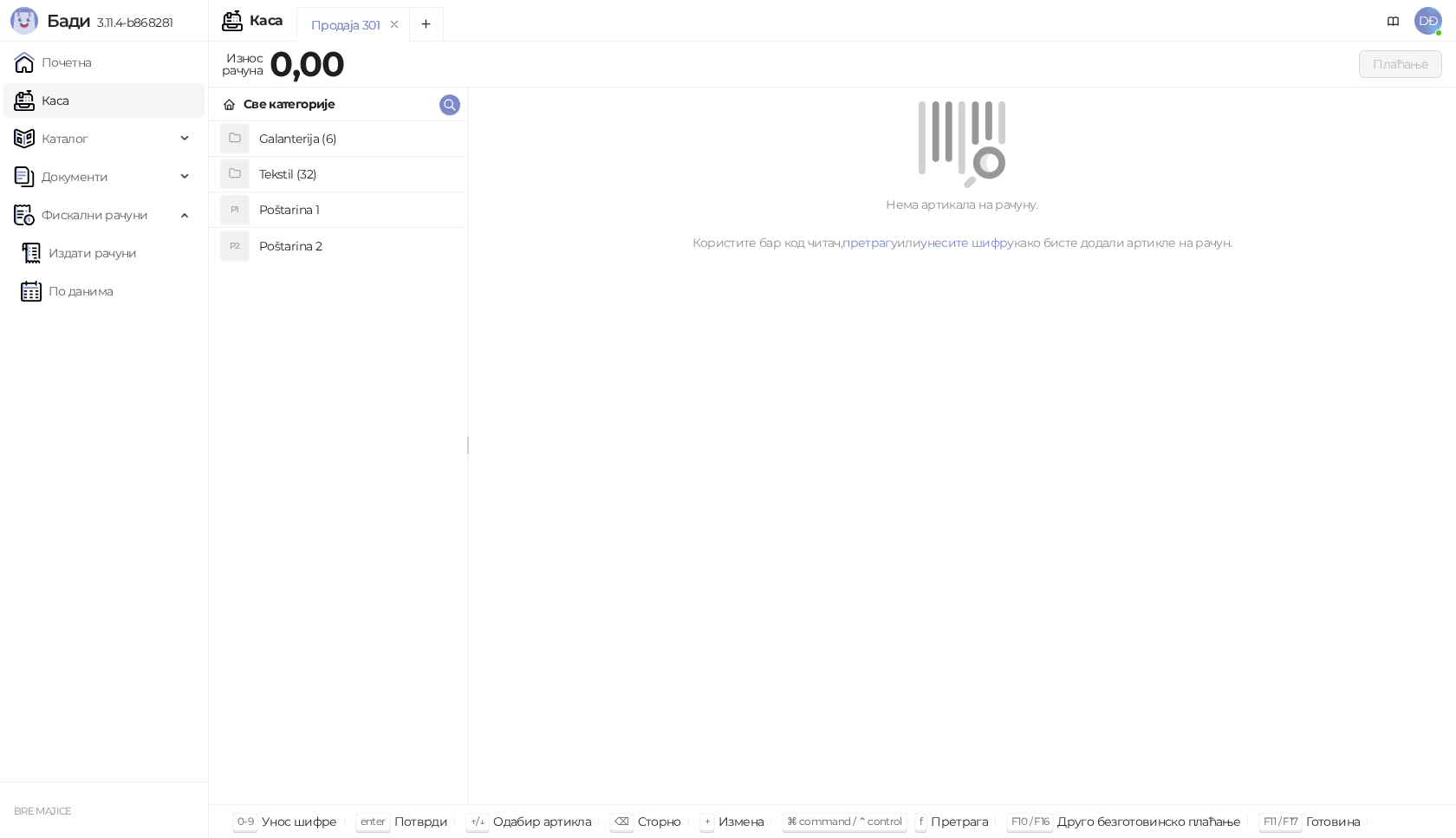
click at [269, 203] on h4 "Poštarina 1" at bounding box center [356, 210] width 194 height 28
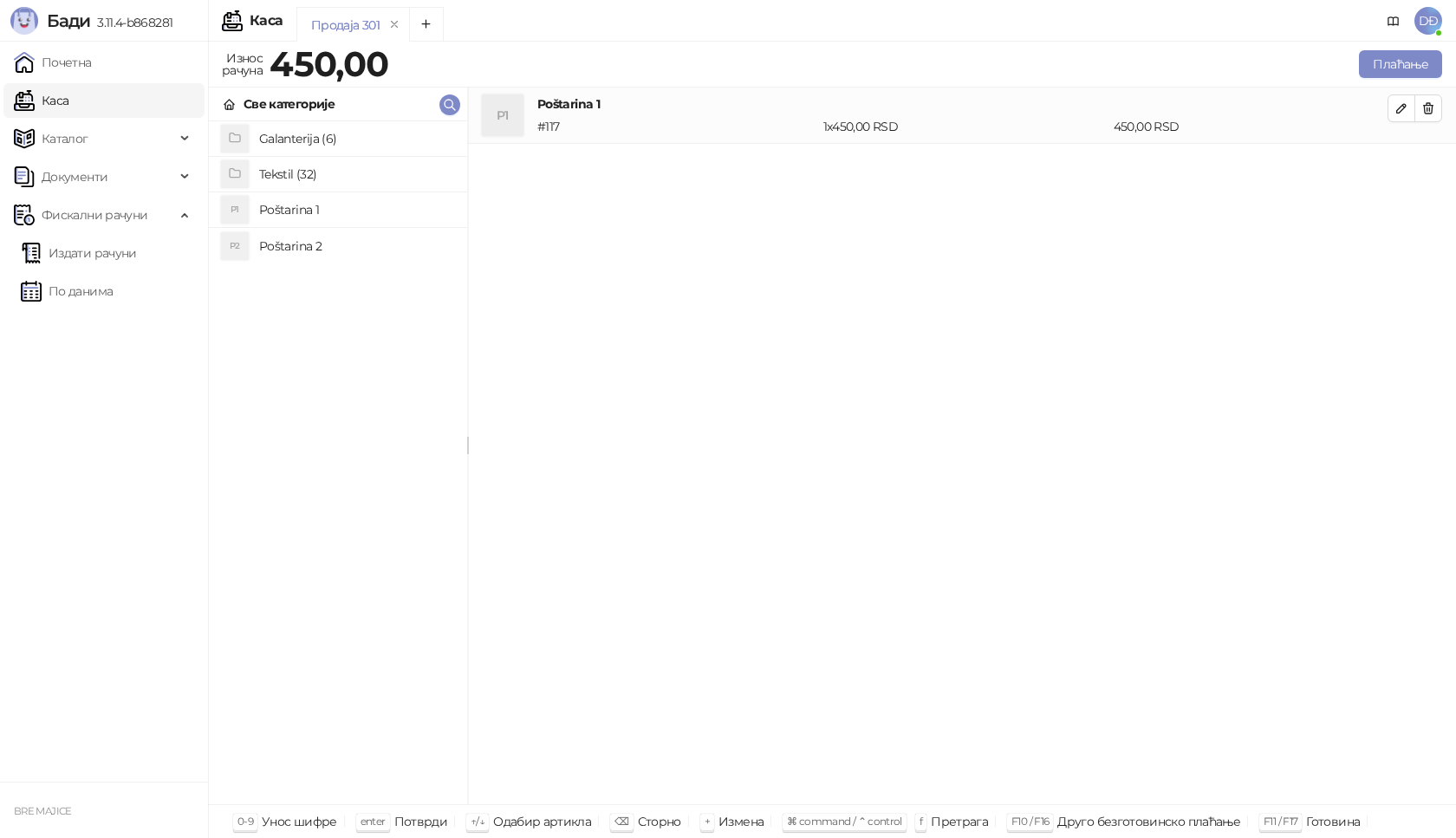
click at [285, 168] on h4 "Tekstil (32)" at bounding box center [356, 174] width 194 height 28
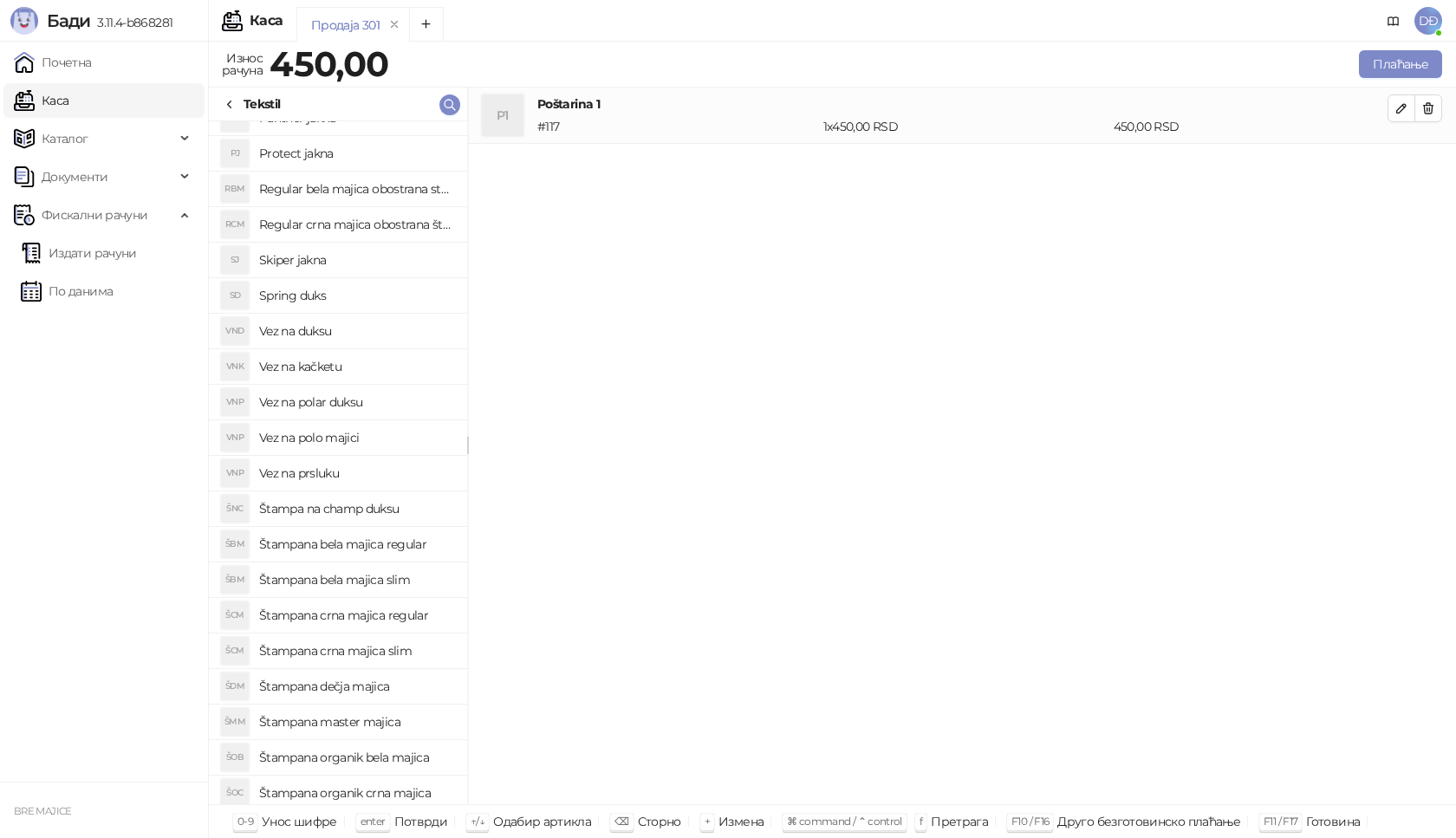
scroll to position [173, 0]
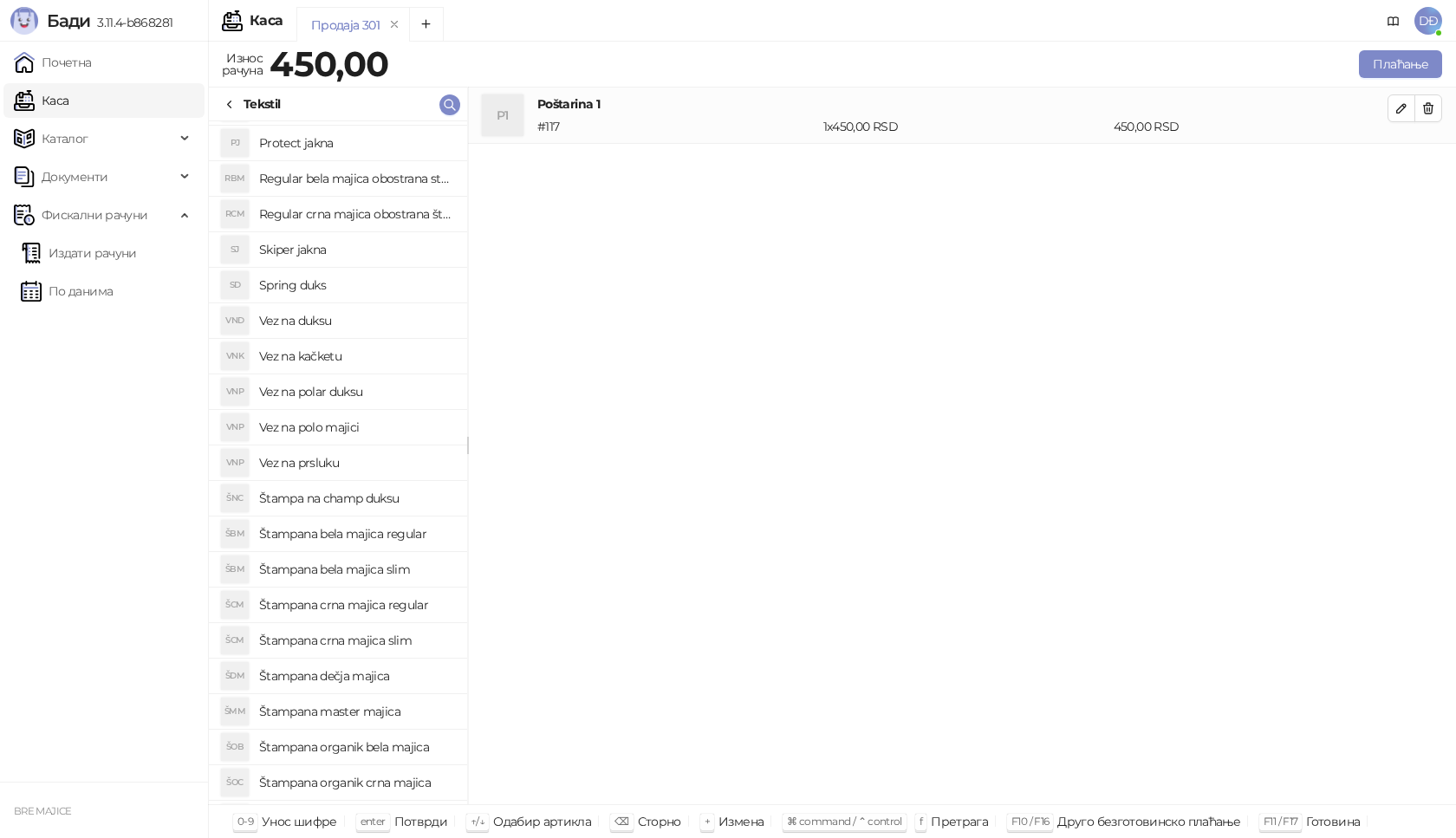
click at [388, 535] on h4 "Štampana bela majica regular" at bounding box center [356, 533] width 194 height 28
click at [1403, 166] on icon "button" at bounding box center [1401, 164] width 9 height 9
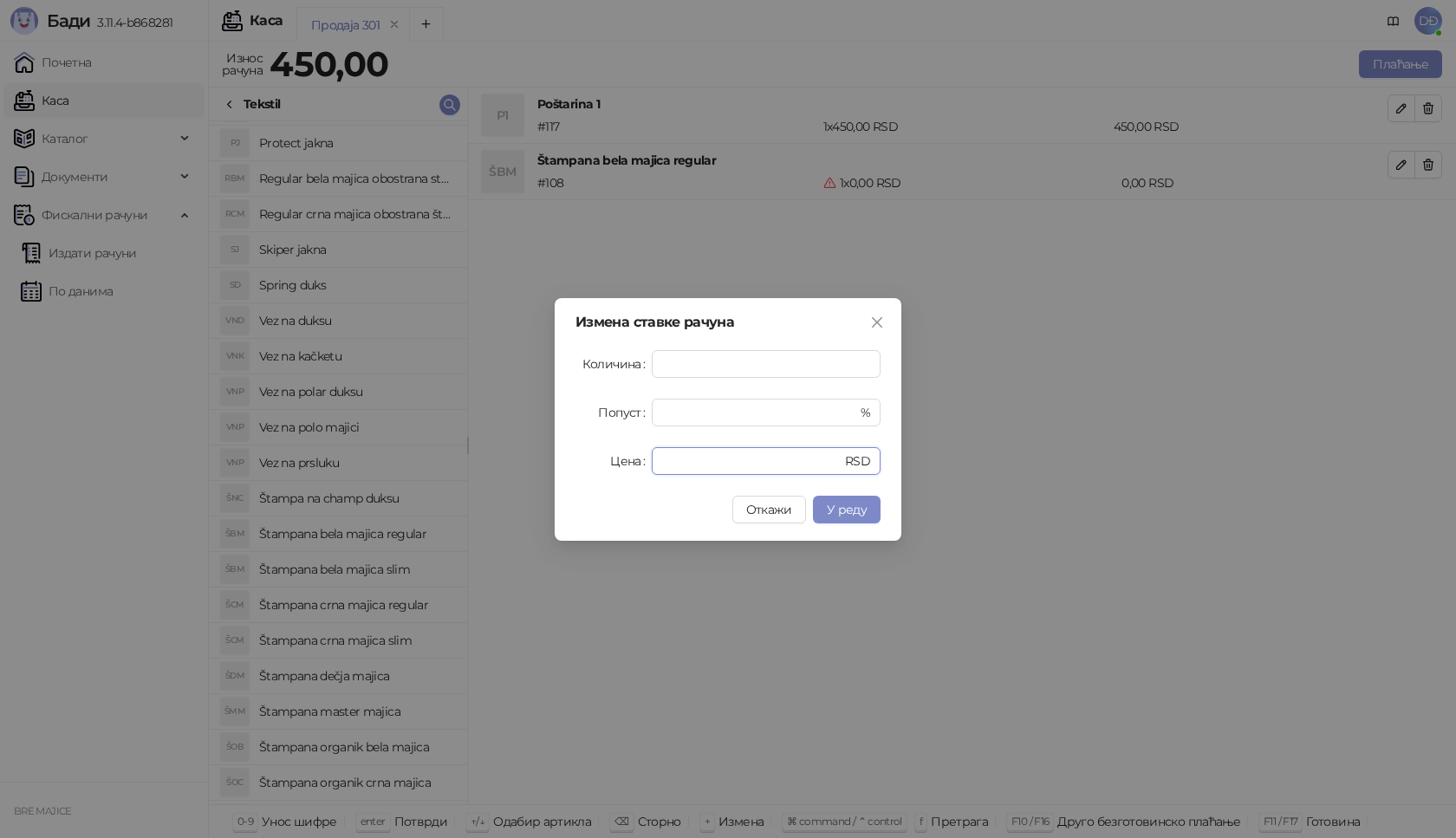
drag, startPoint x: 694, startPoint y: 460, endPoint x: 570, endPoint y: 456, distance: 124.1
click at [578, 467] on div "Цена * RSD" at bounding box center [728, 461] width 305 height 28
click at [867, 513] on button "У реду" at bounding box center [847, 509] width 68 height 28
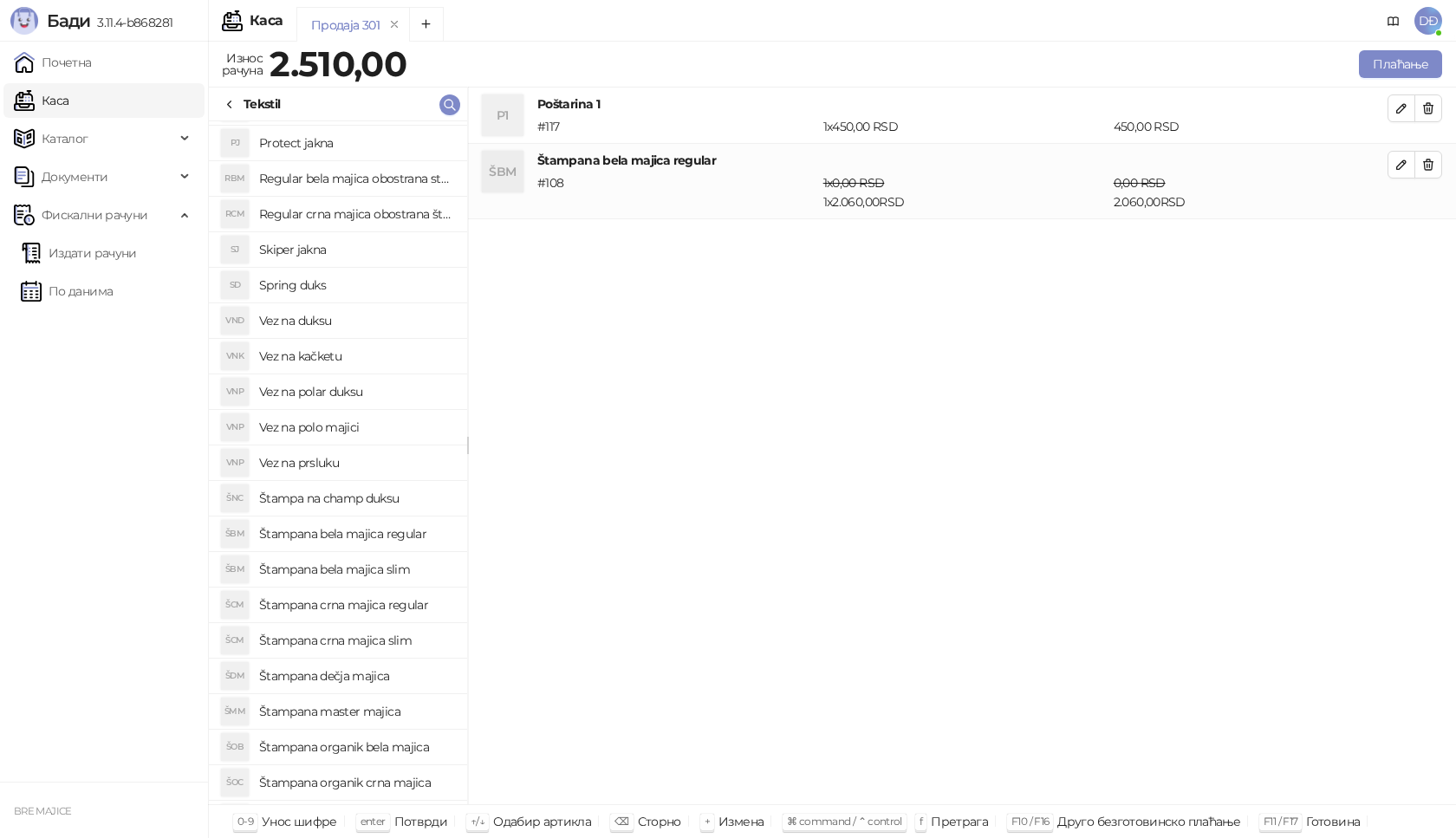
click at [382, 604] on h4 "Štampana crna majica regular" at bounding box center [356, 605] width 194 height 28
click at [1399, 239] on icon "button" at bounding box center [1402, 240] width 14 height 14
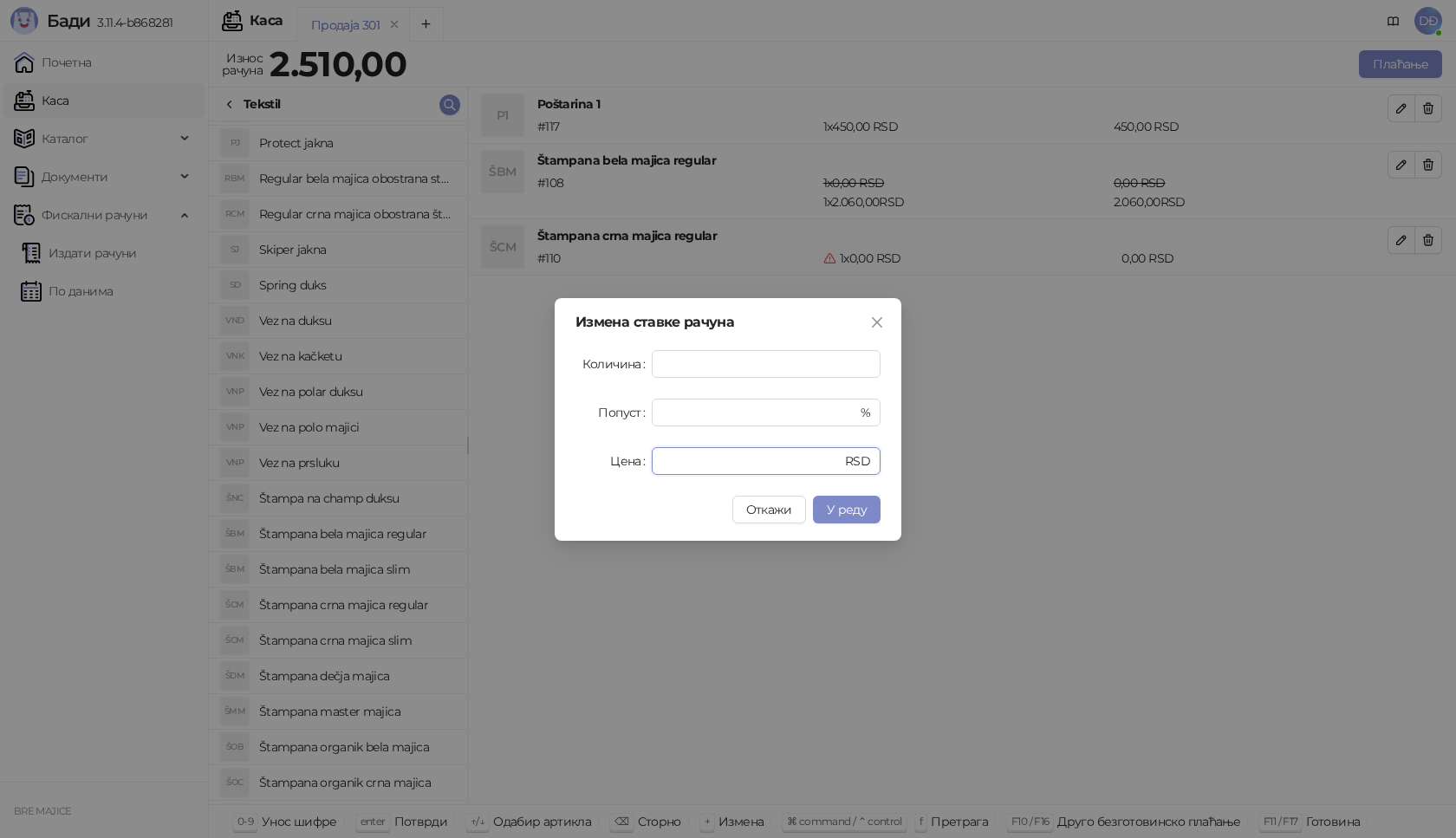
drag, startPoint x: 690, startPoint y: 465, endPoint x: 601, endPoint y: 452, distance: 89.9
click at [614, 454] on div "Цена * RSD" at bounding box center [728, 461] width 305 height 28
type input "****"
click at [840, 501] on span "У реду" at bounding box center [846, 509] width 40 height 16
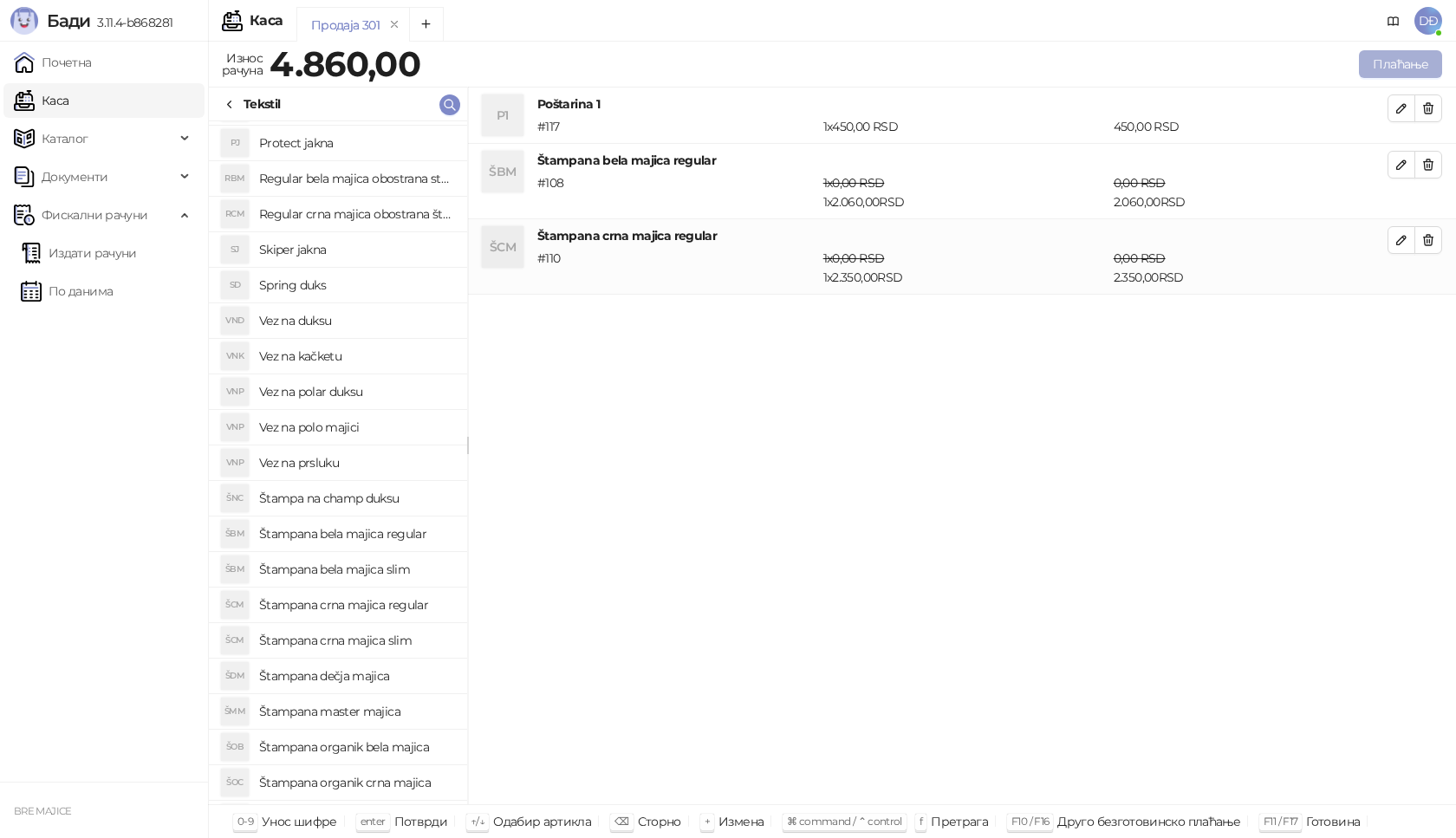
click at [1397, 69] on button "Плаћање" at bounding box center [1400, 64] width 83 height 28
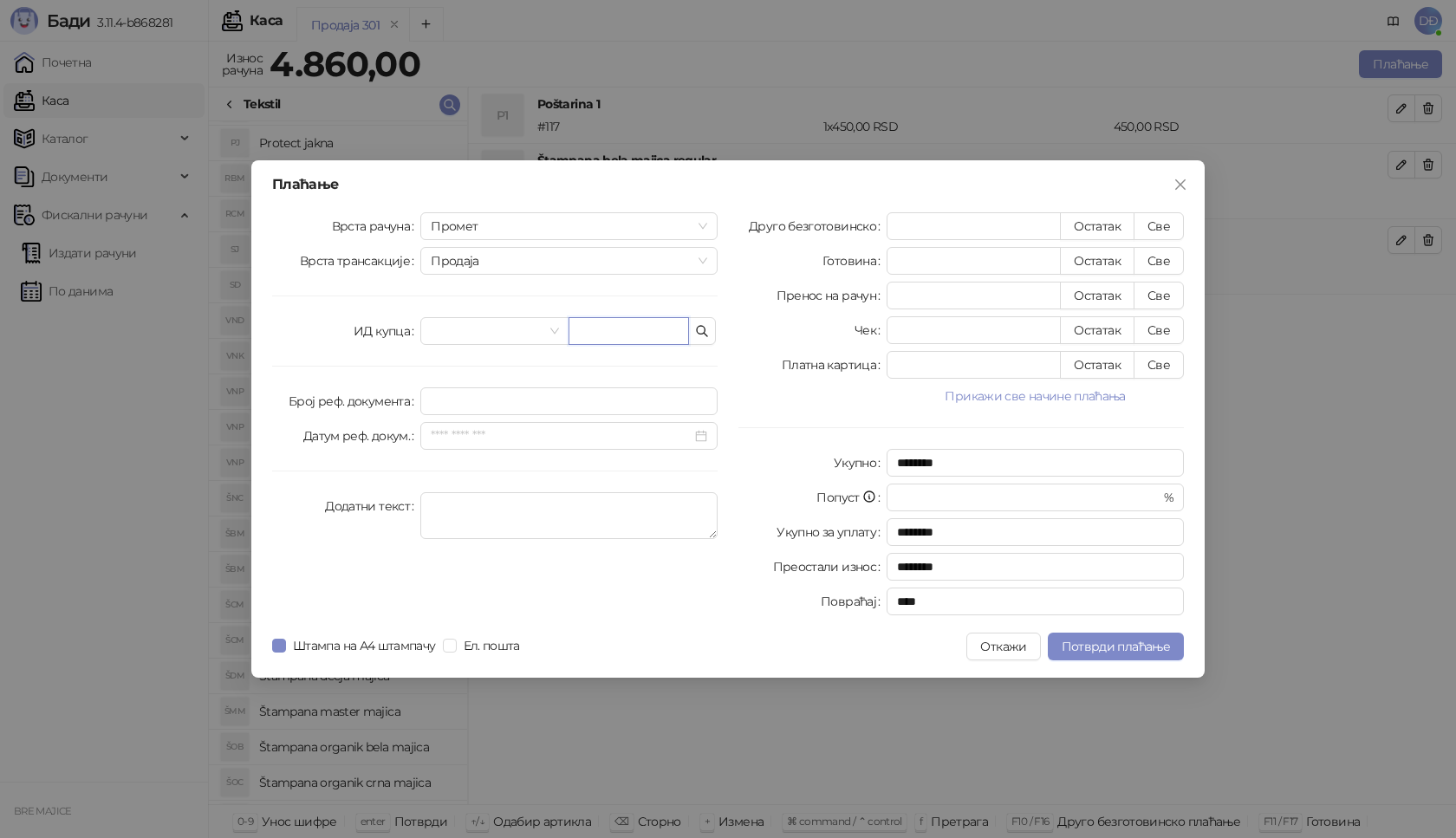
click at [650, 333] on input "text" at bounding box center [629, 331] width 121 height 28
paste input "**********"
type input "**********"
click at [1156, 221] on button "Све" at bounding box center [1159, 227] width 50 height 28
type input "****"
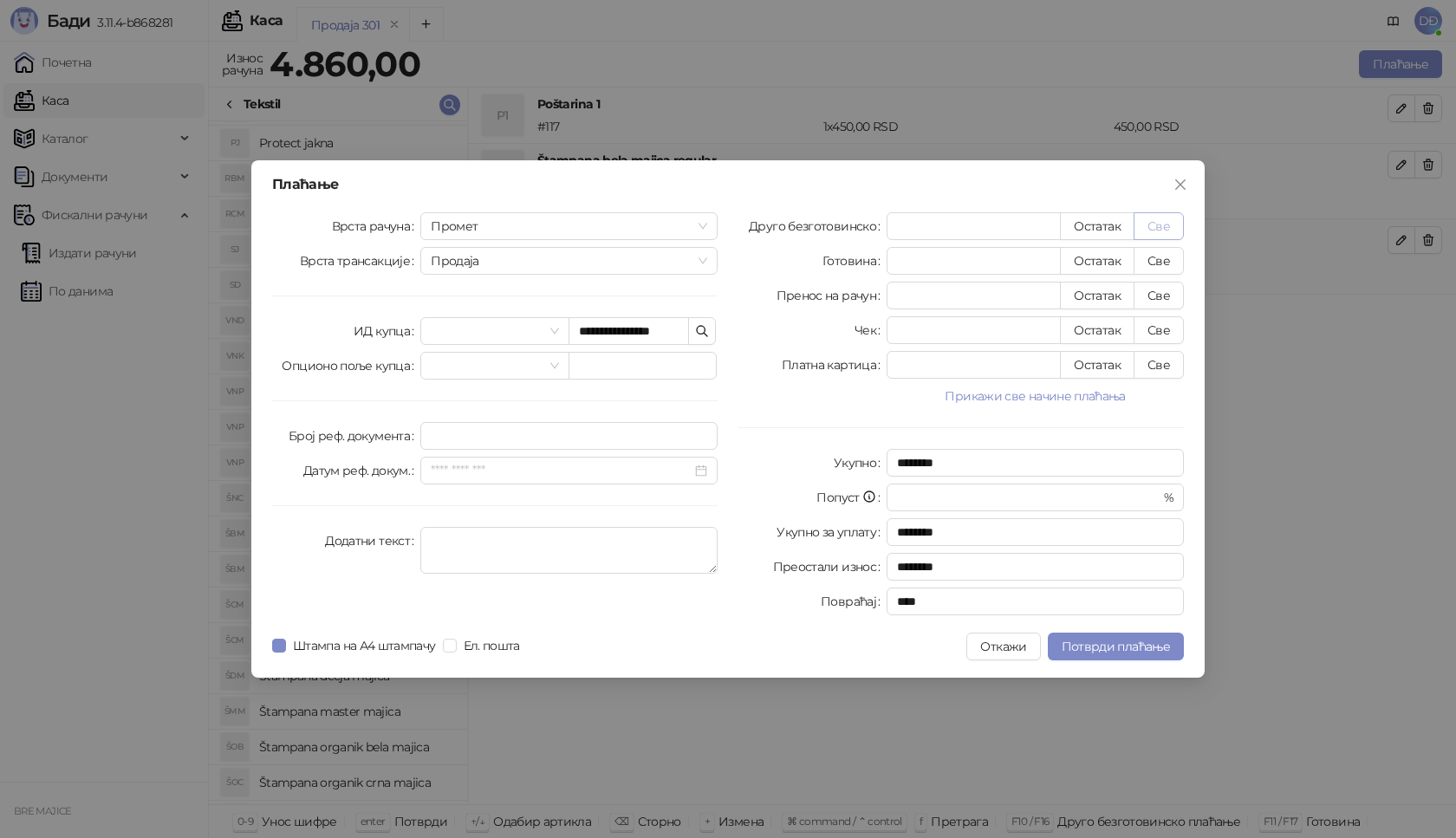
type input "****"
click at [1107, 646] on span "Потврди плаћање" at bounding box center [1116, 646] width 108 height 16
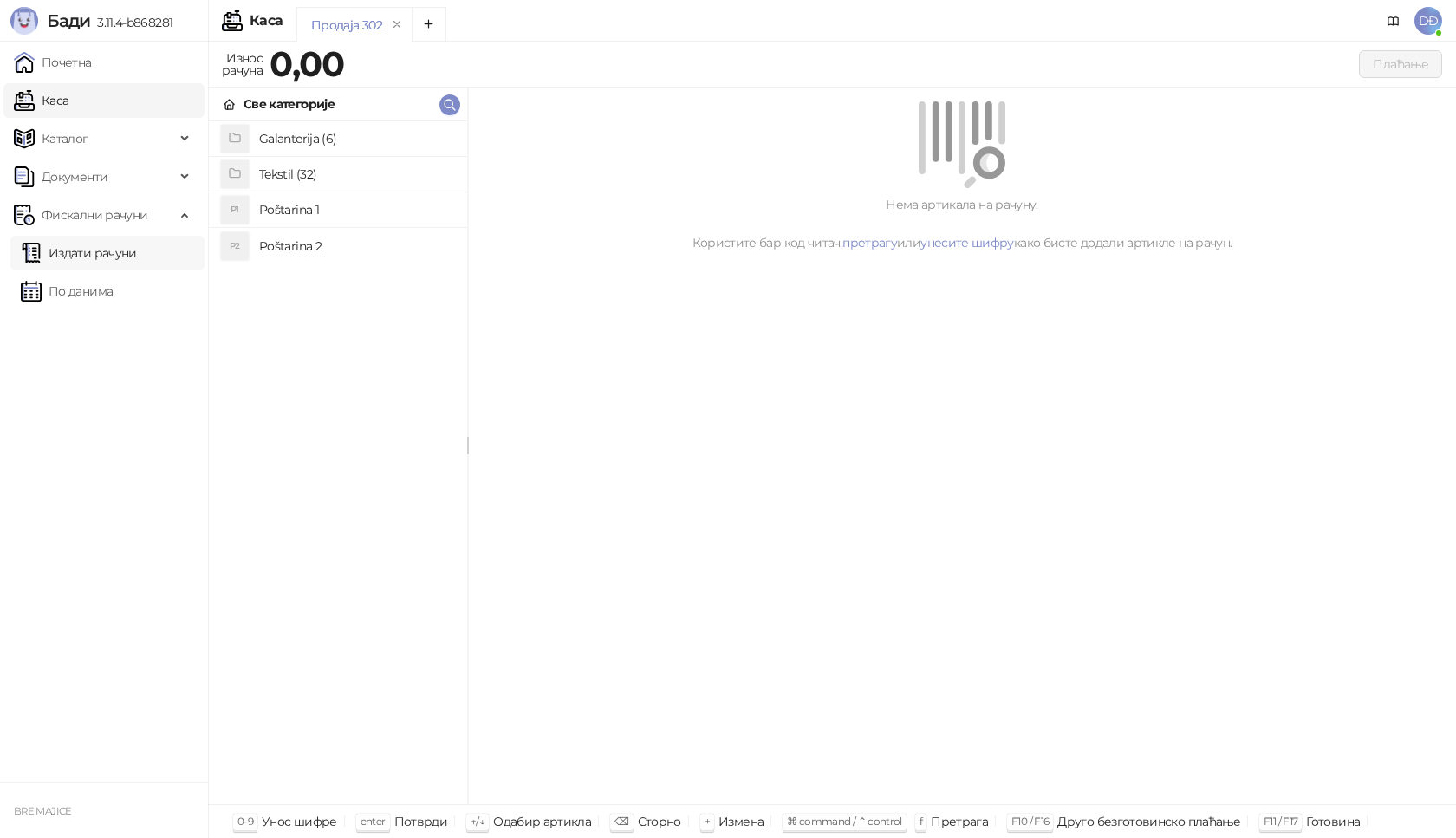
click at [133, 254] on link "Издати рачуни" at bounding box center [79, 253] width 116 height 35
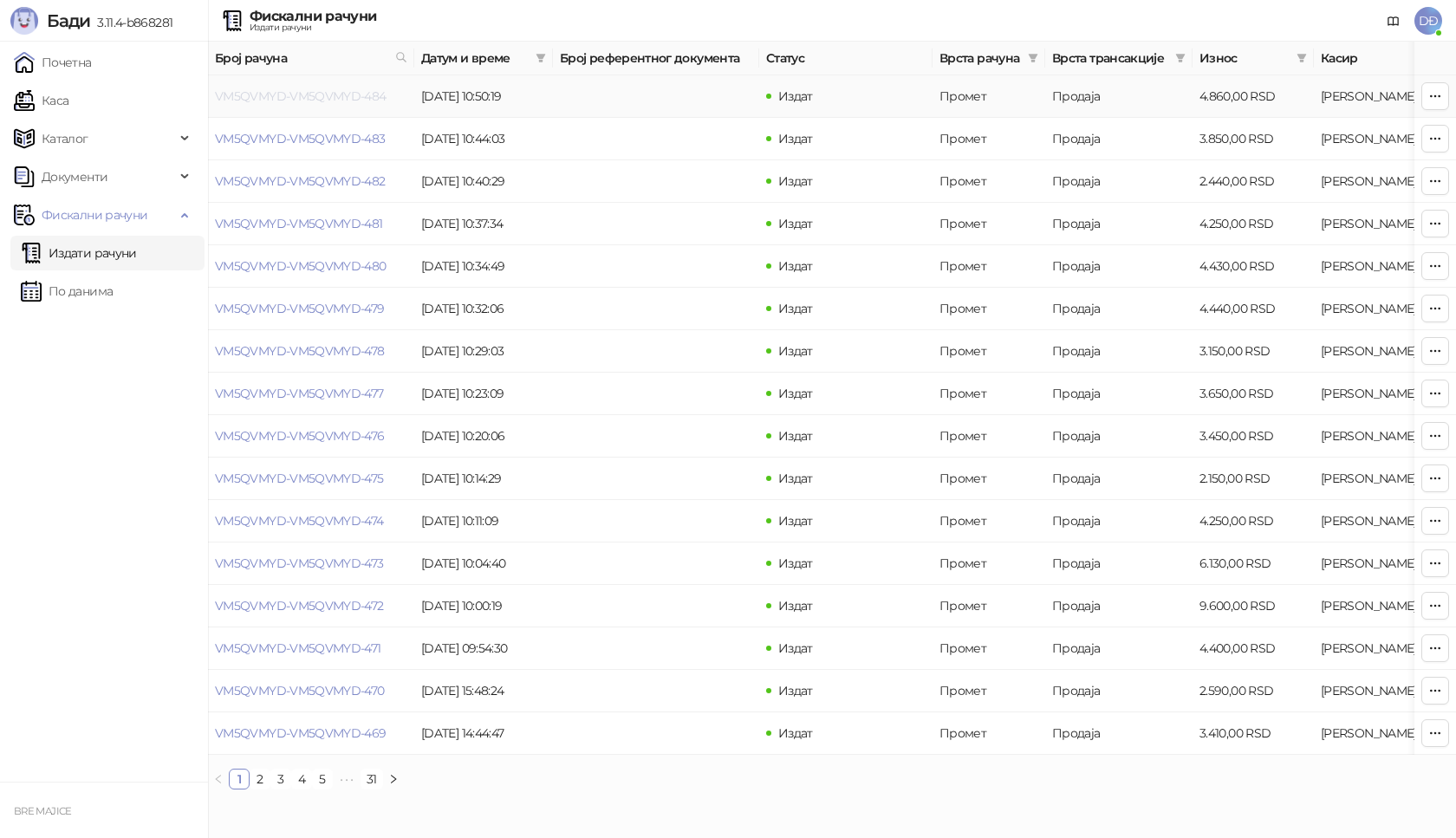
click at [285, 95] on link "VM5QVMYD-VM5QVMYD-484" at bounding box center [301, 96] width 172 height 16
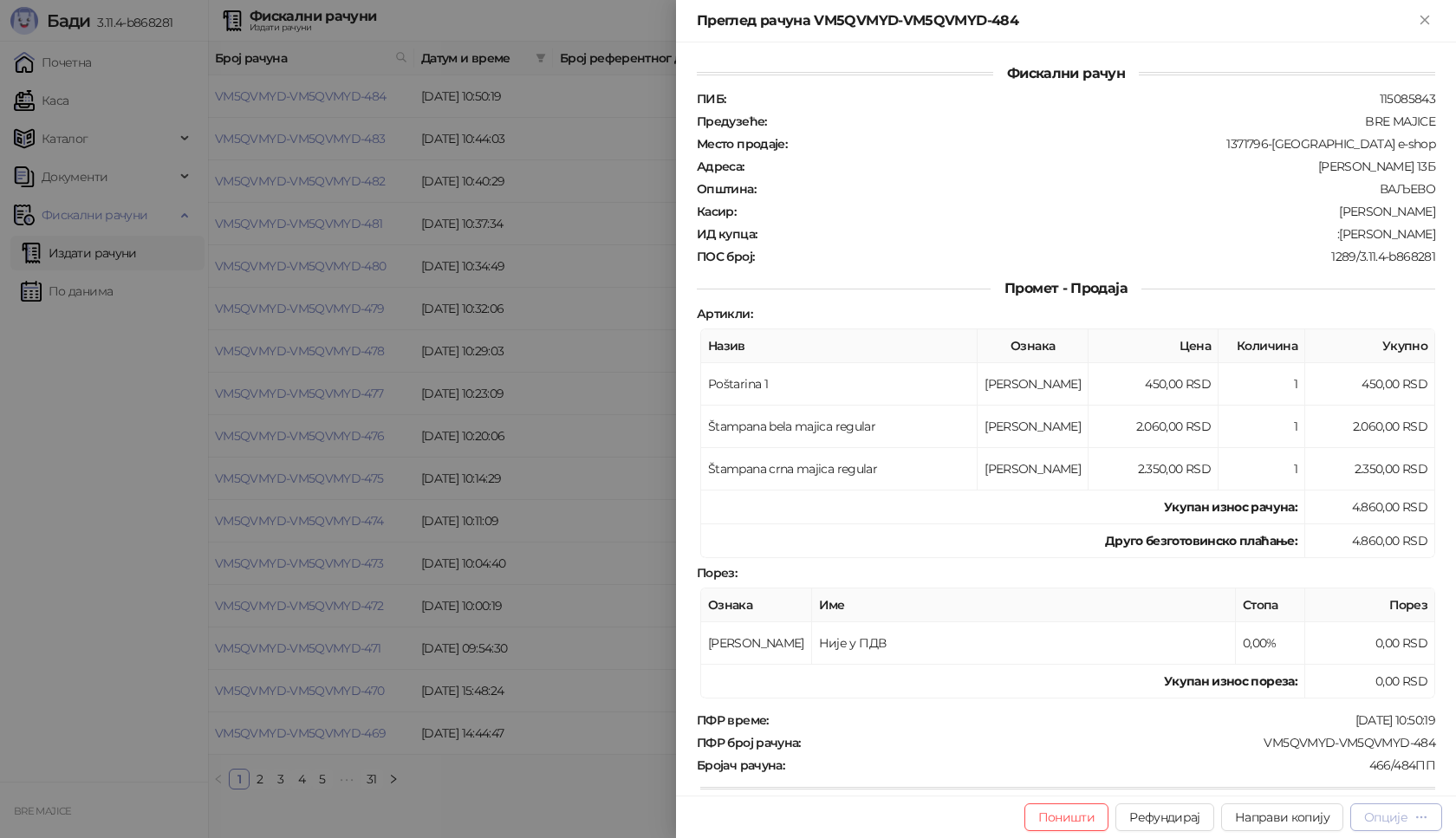
click at [1402, 817] on div "Опције" at bounding box center [1385, 817] width 43 height 16
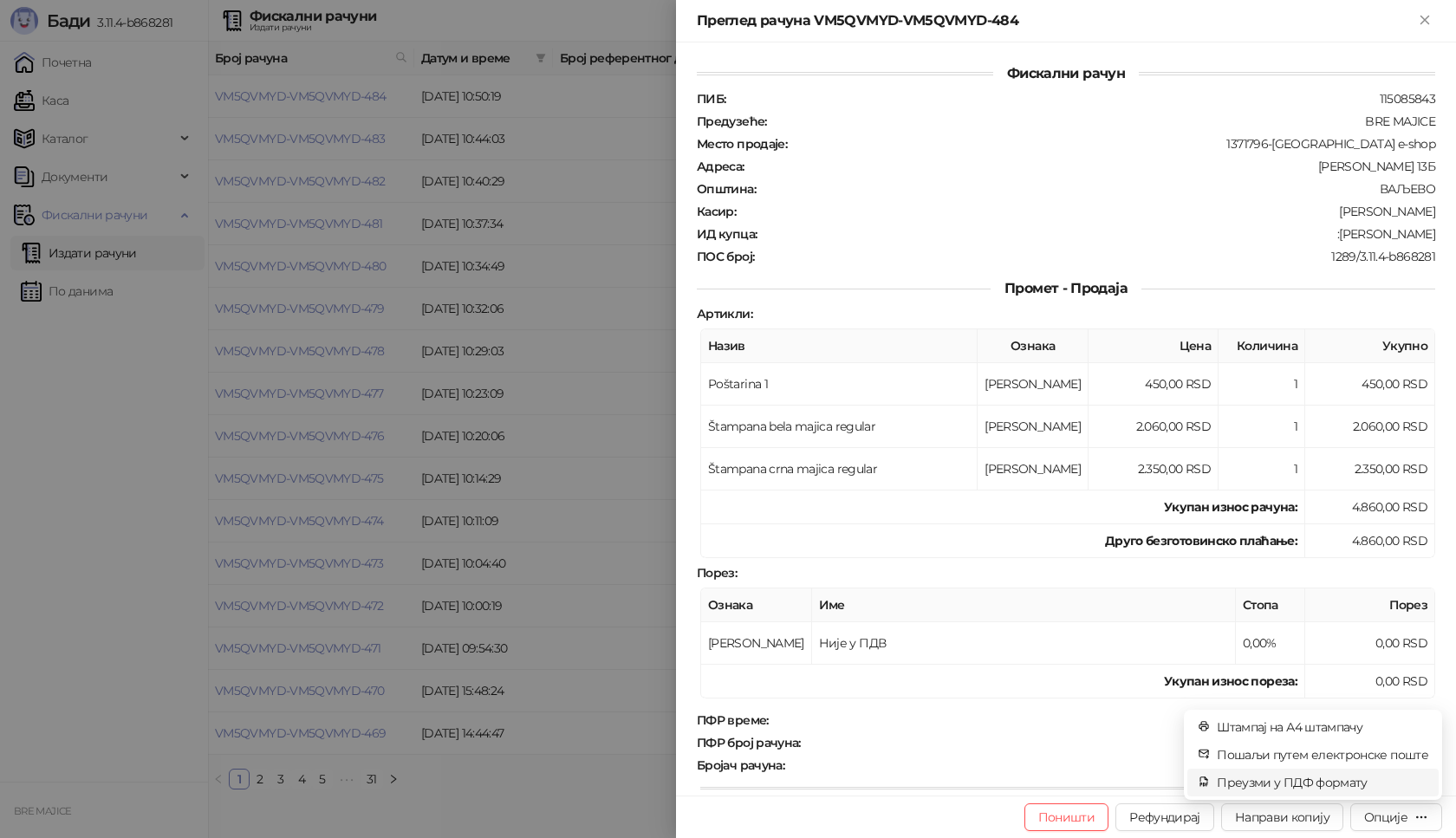
click at [1361, 780] on span "Преузми у ПДФ формату" at bounding box center [1323, 782] width 212 height 19
click at [1409, 745] on icon "close" at bounding box center [1405, 747] width 12 height 12
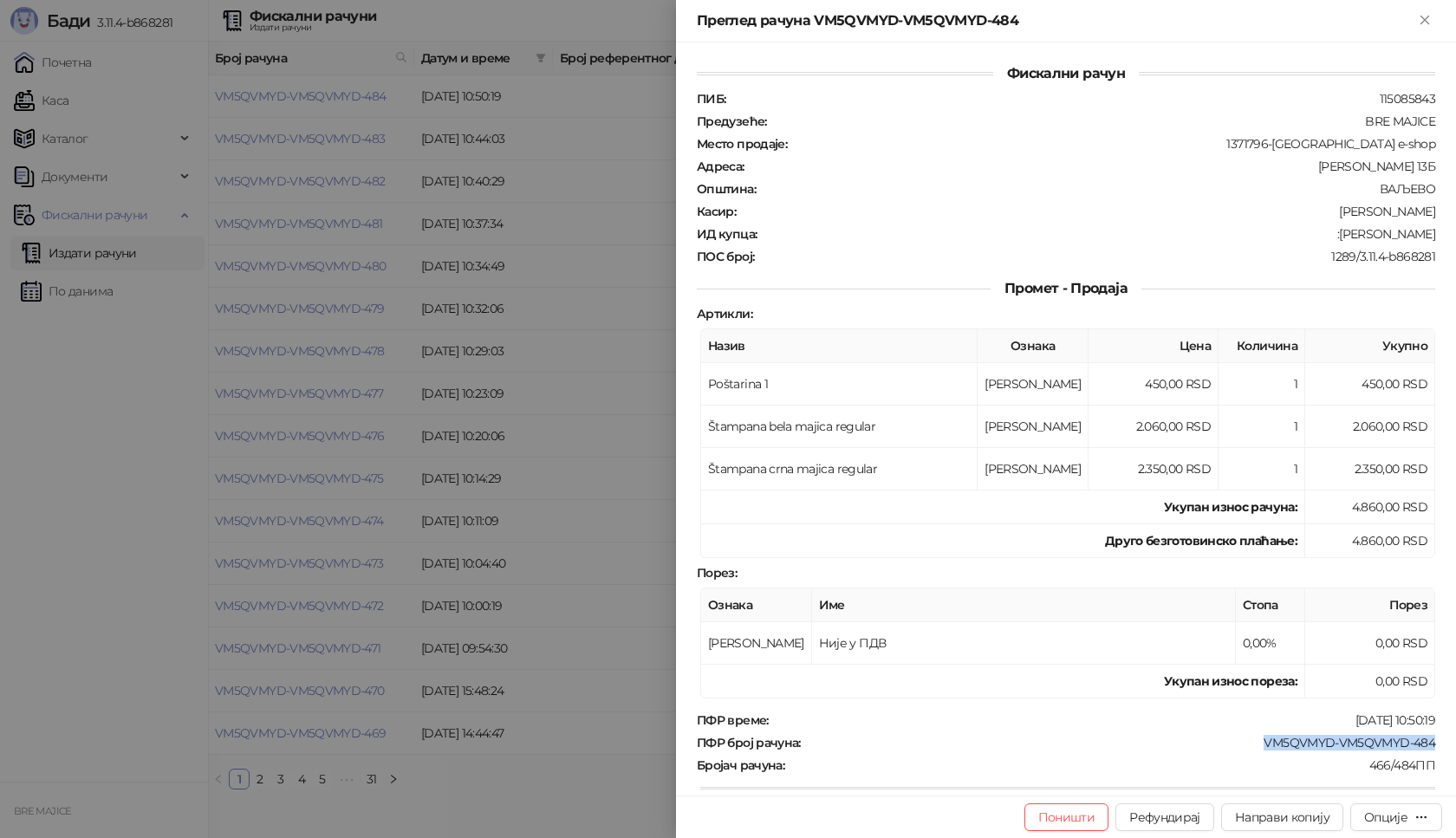
drag, startPoint x: 1428, startPoint y: 740, endPoint x: 1252, endPoint y: 740, distance: 176.0
click at [1252, 740] on div "Фискални рачун ПИБ : 115085843 Предузеће : BRE MAJICE Место продаје : 1371796-[…" at bounding box center [1066, 419] width 780 height 753
drag, startPoint x: 1419, startPoint y: 236, endPoint x: 1324, endPoint y: 239, distance: 95.0
click at [1324, 239] on div ":[PERSON_NAME]" at bounding box center [1097, 234] width 679 height 16
click at [1428, 18] on icon "Close" at bounding box center [1425, 20] width 16 height 16
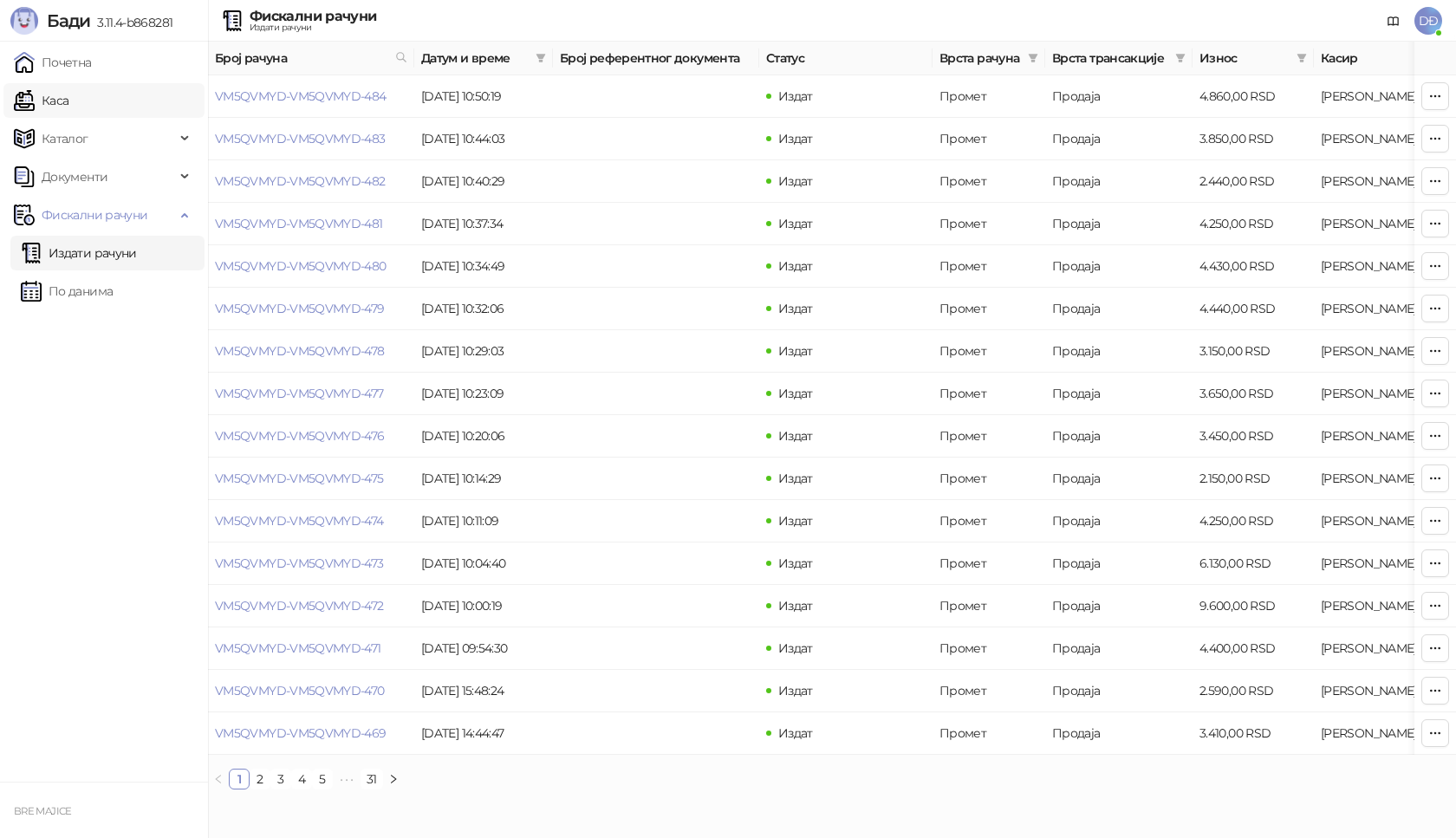
click at [69, 98] on link "Каса" at bounding box center [41, 100] width 55 height 35
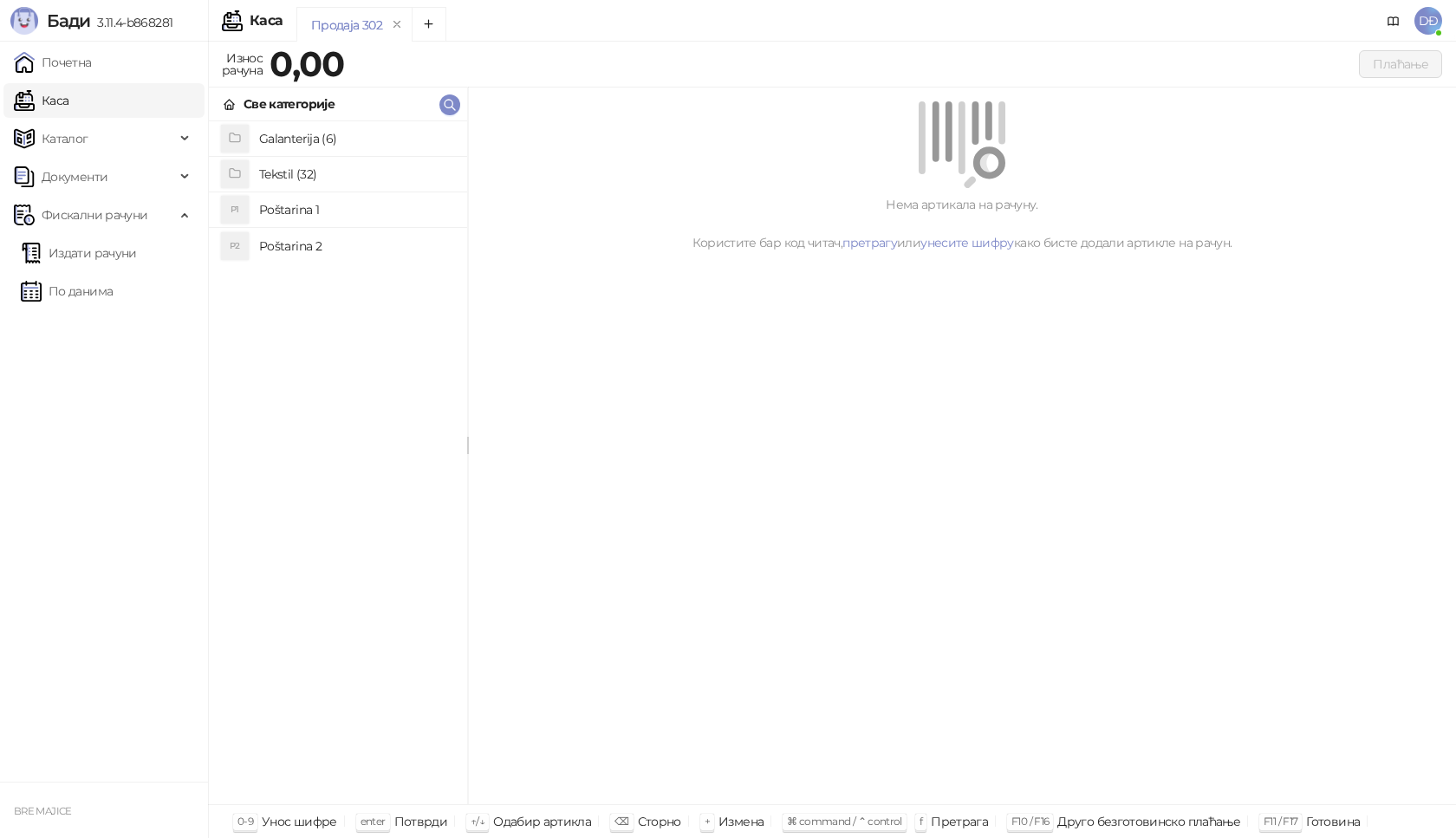
click at [278, 201] on h4 "Poštarina 1" at bounding box center [356, 210] width 194 height 28
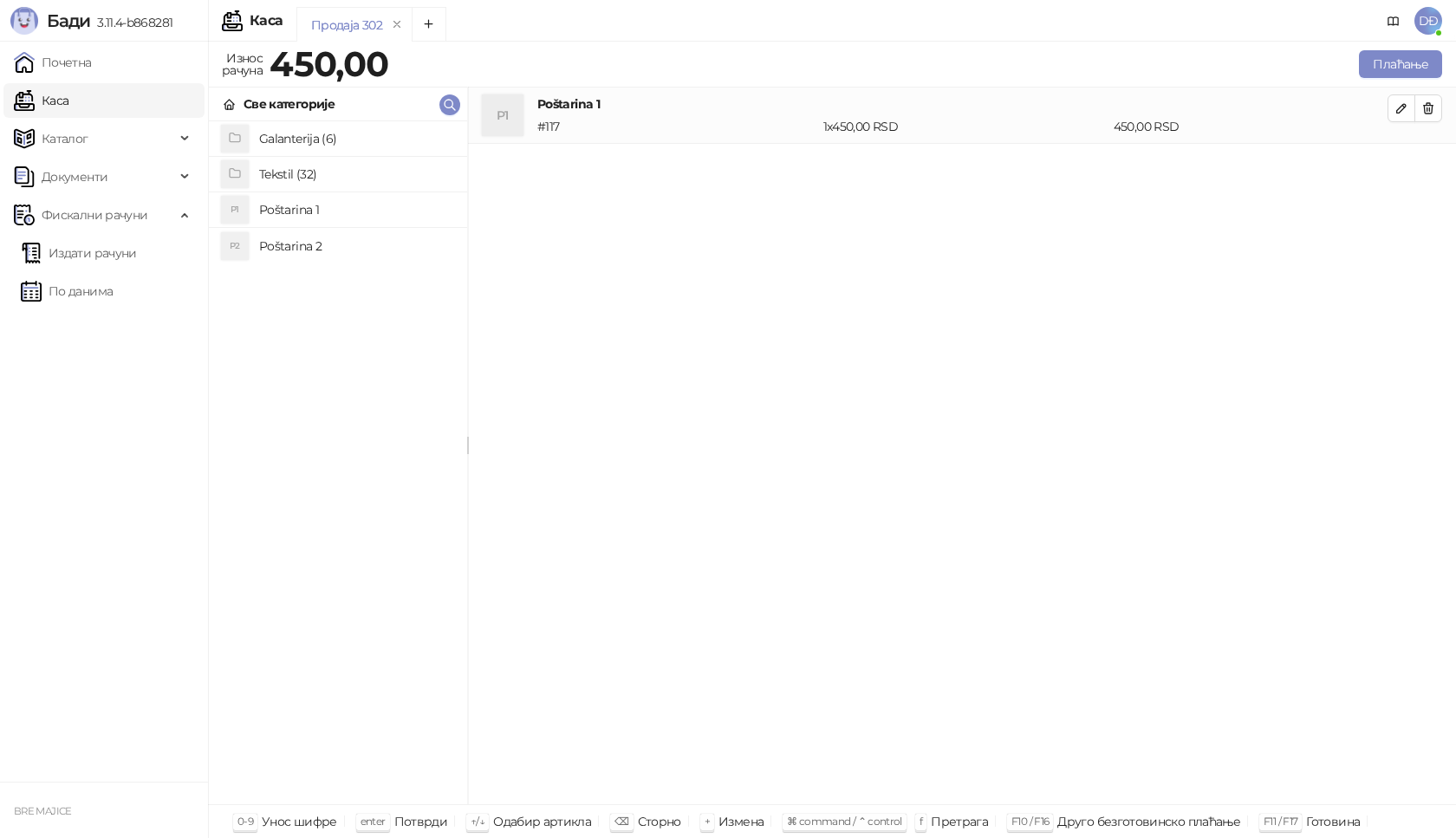
click at [286, 171] on h4 "Tekstil (32)" at bounding box center [356, 174] width 194 height 28
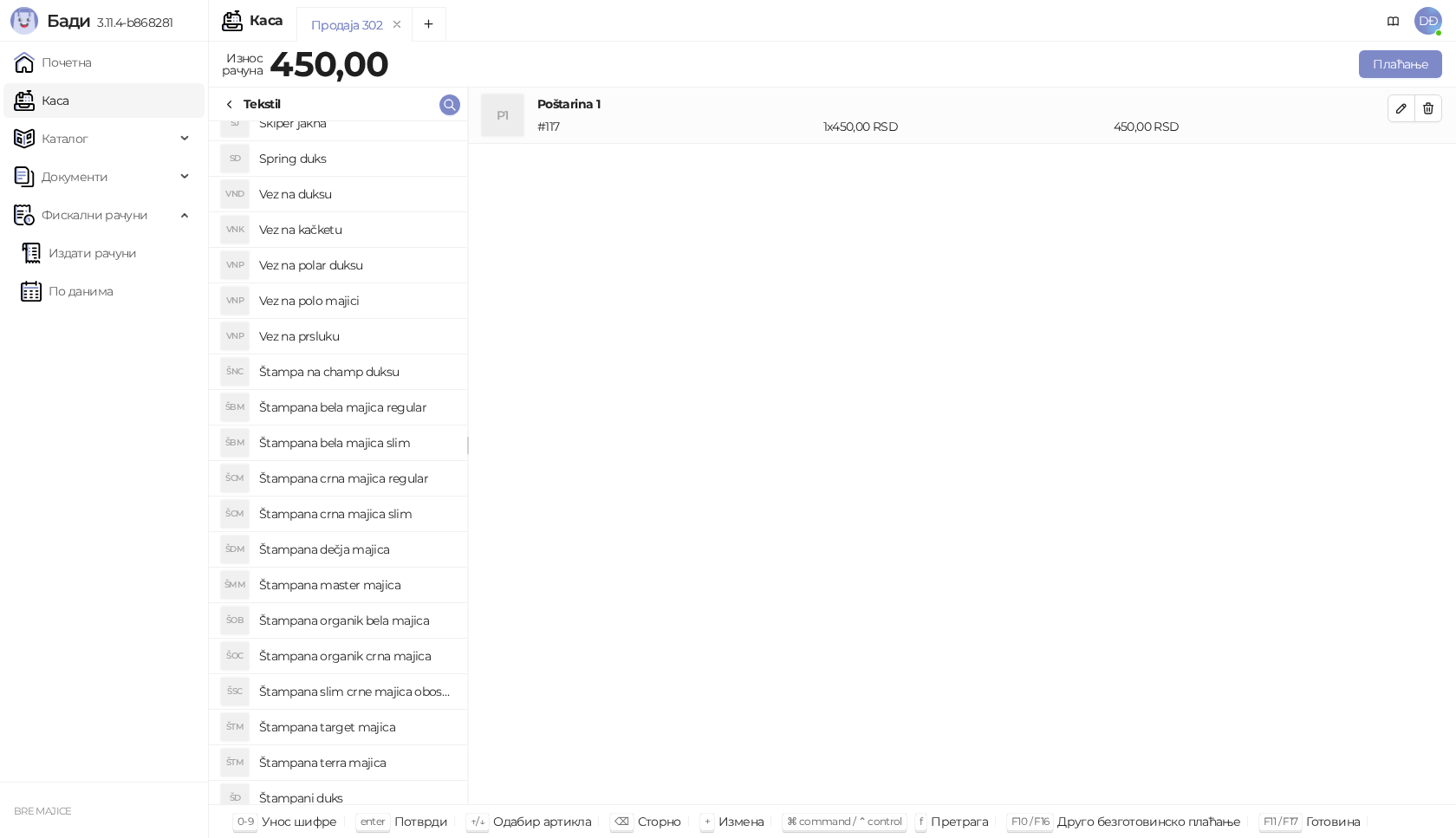
scroll to position [281, 0]
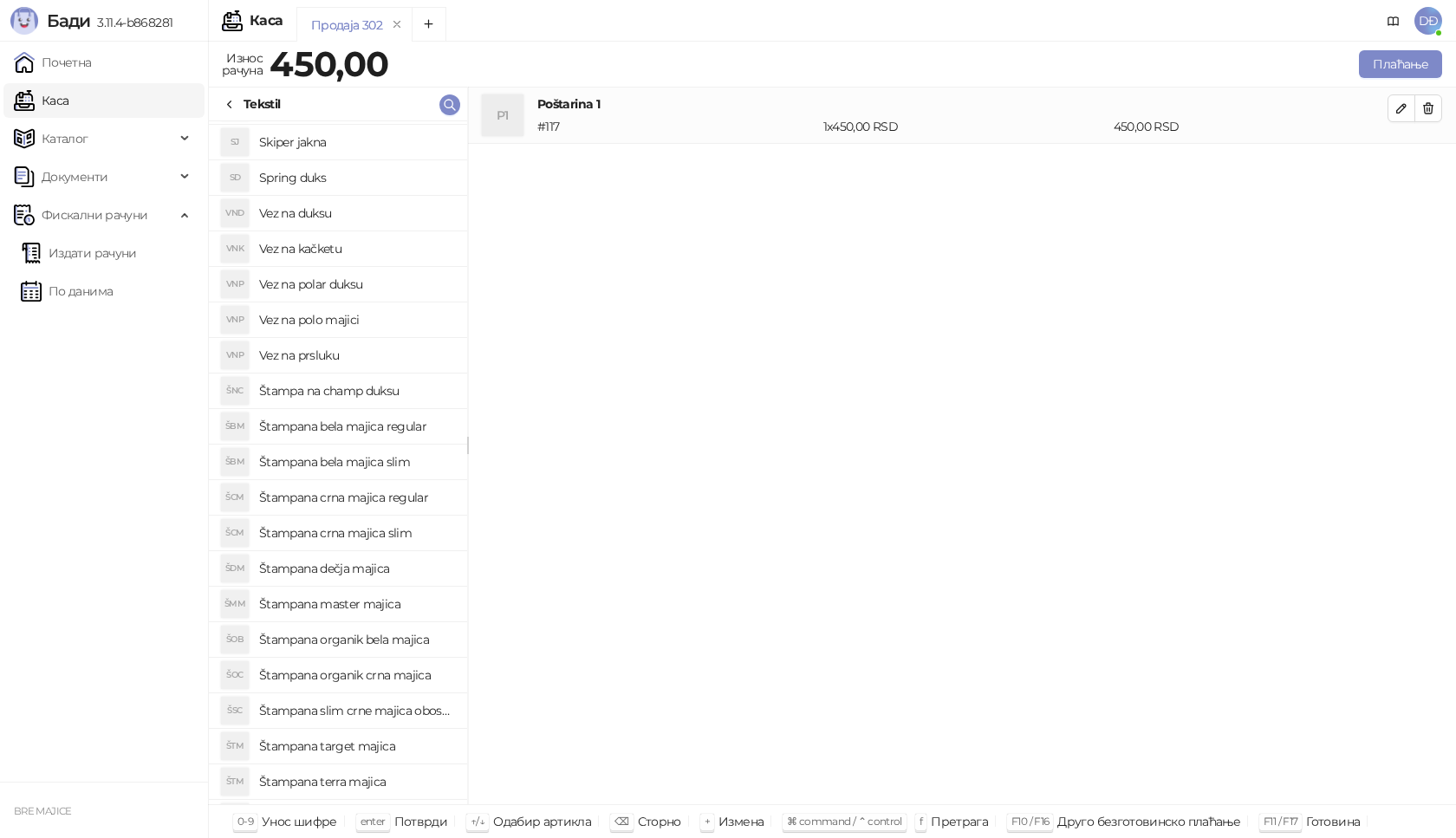
click at [379, 496] on h4 "Štampana crna majica regular" at bounding box center [356, 497] width 194 height 28
click at [1402, 163] on icon "button" at bounding box center [1402, 165] width 14 height 14
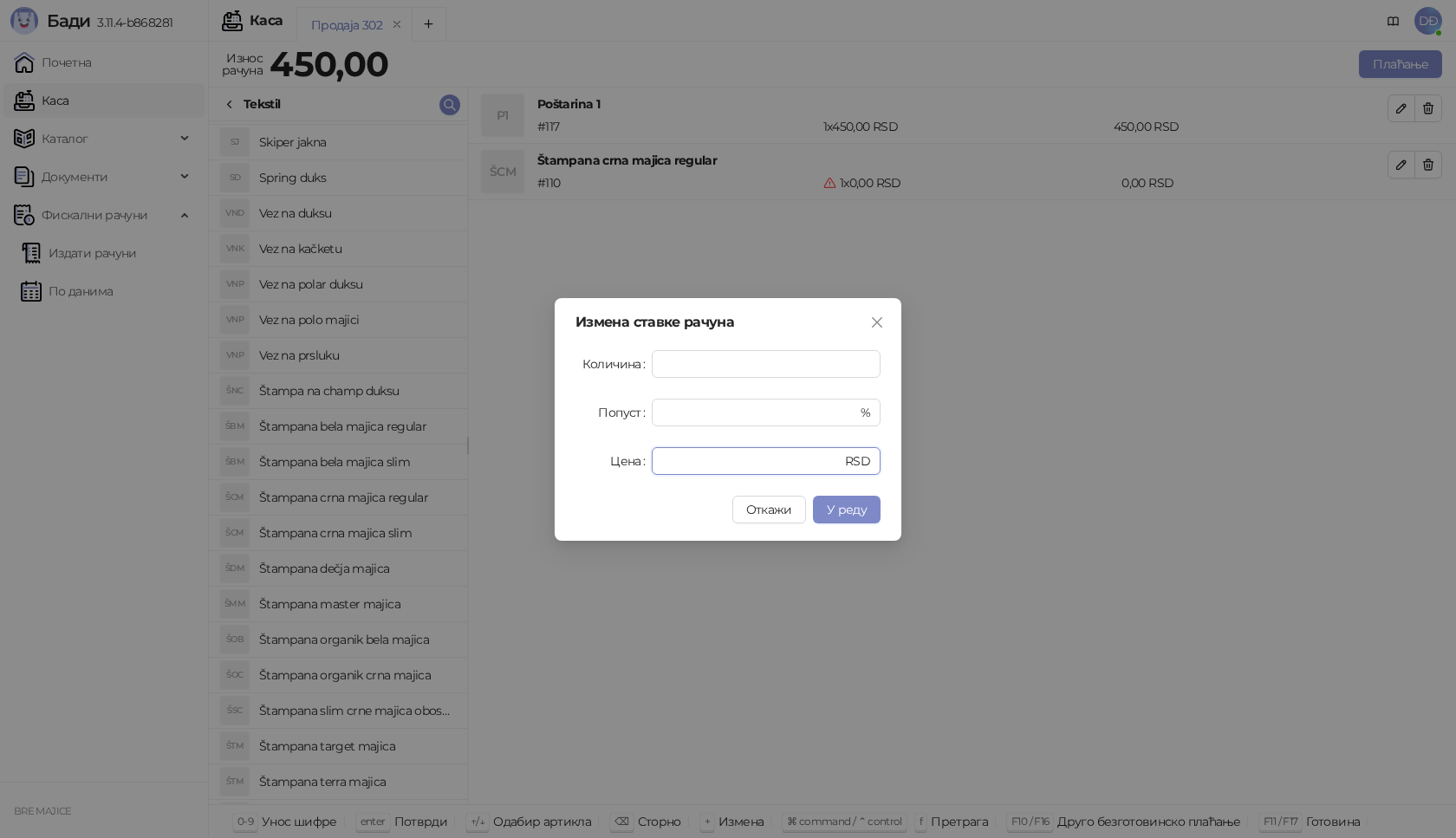
drag, startPoint x: 684, startPoint y: 455, endPoint x: 470, endPoint y: 489, distance: 216.7
click at [470, 489] on div "Измена ставке рачуна Количина * Попуст * % Цена * RSD Откажи У реду" at bounding box center [728, 419] width 1456 height 838
type input "****"
click at [850, 515] on span "У реду" at bounding box center [846, 509] width 40 height 16
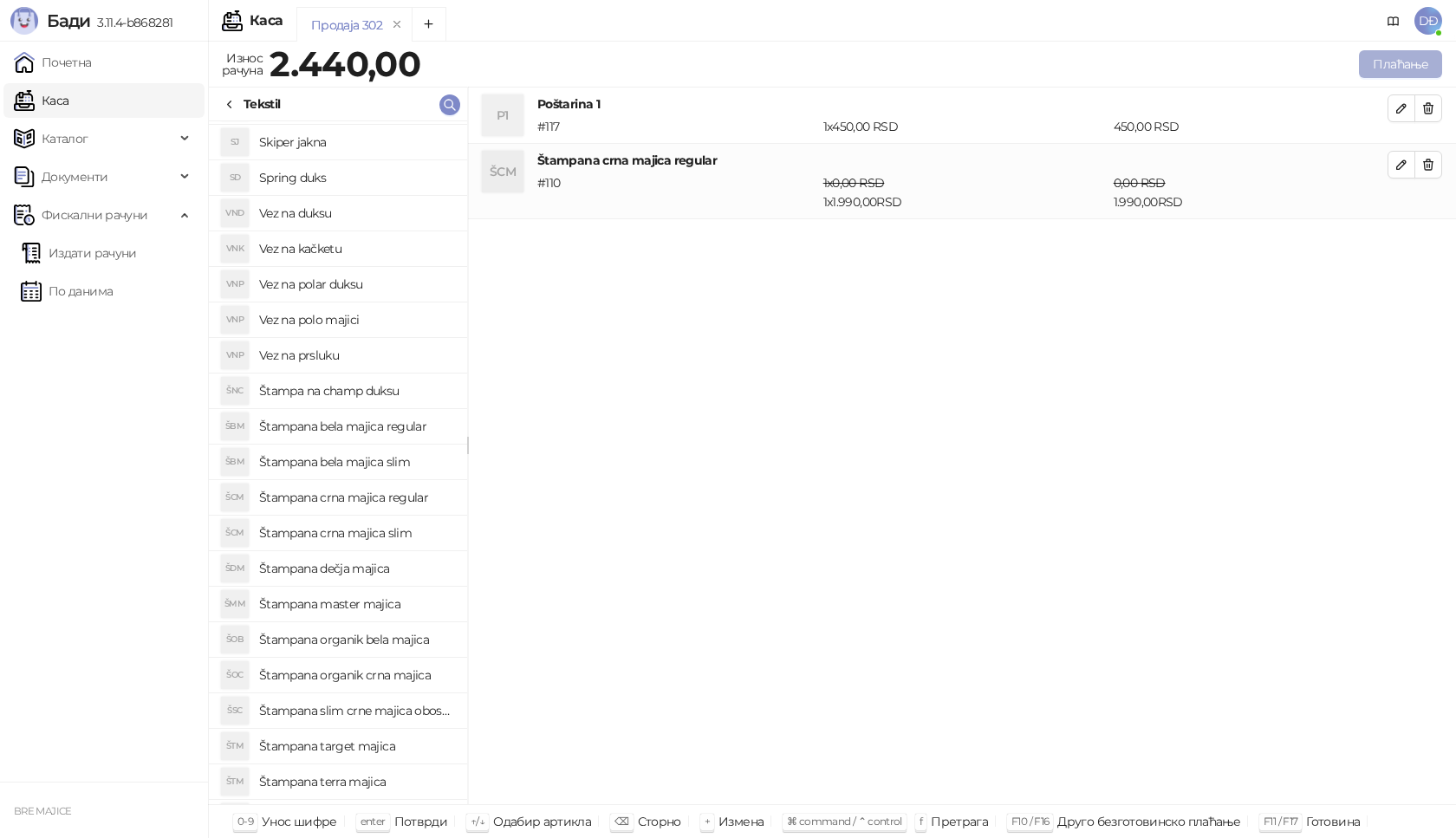
click at [1391, 75] on button "Плаћање" at bounding box center [1400, 64] width 83 height 28
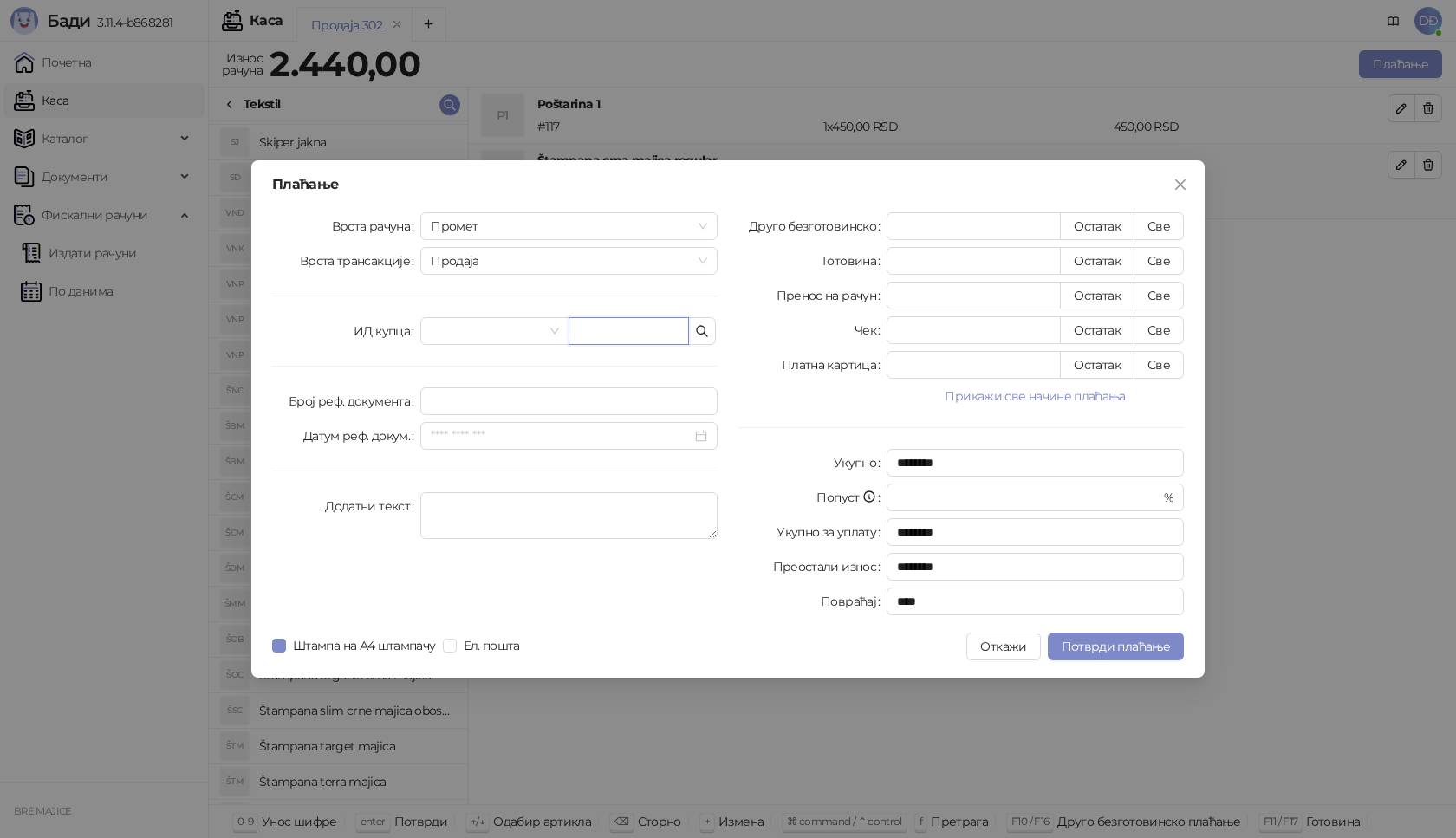
click at [632, 330] on input "text" at bounding box center [629, 331] width 121 height 28
paste input "**********"
type input "**********"
click at [1160, 223] on button "Све" at bounding box center [1159, 227] width 50 height 28
type input "****"
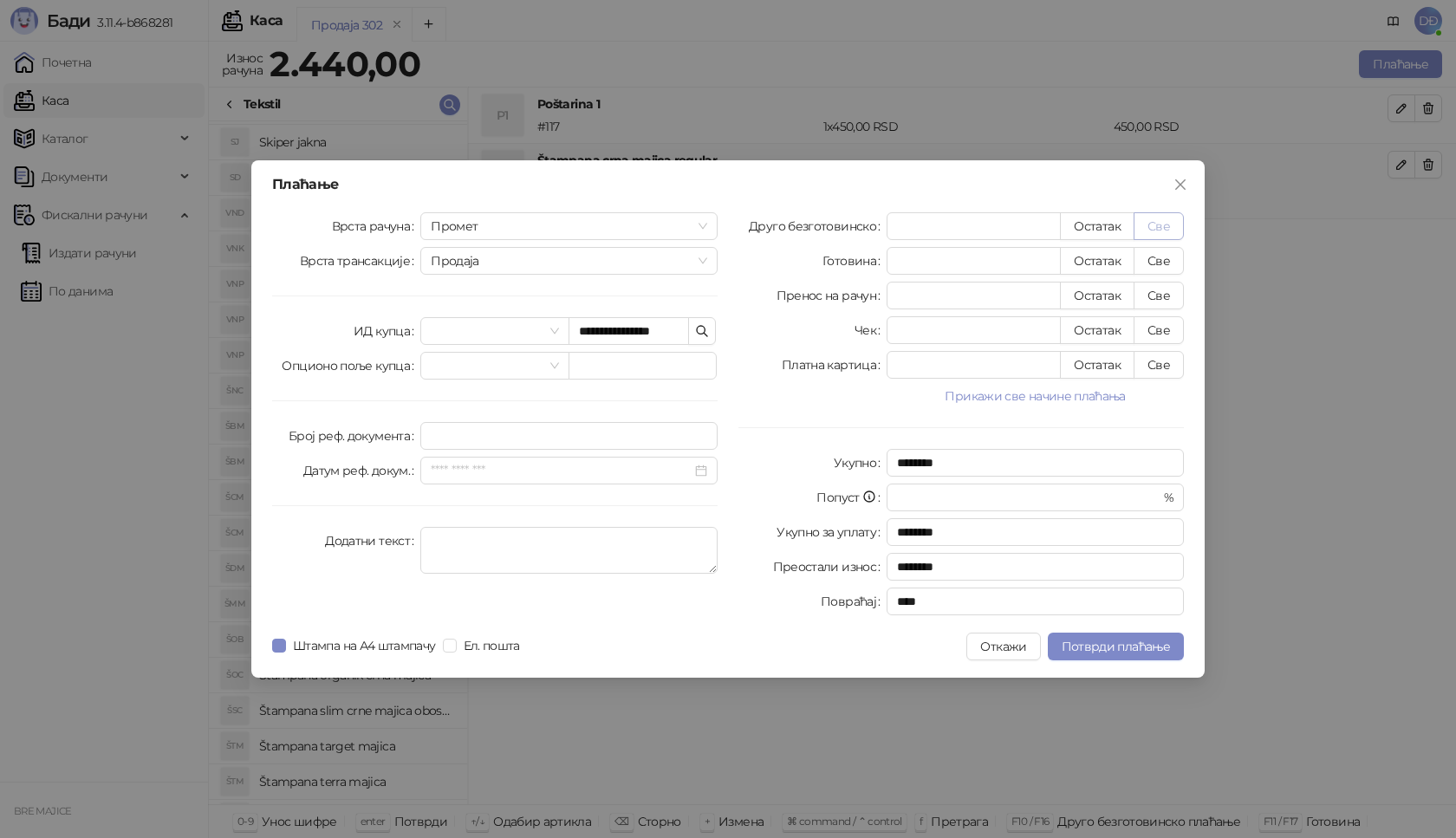
type input "****"
click at [1083, 647] on span "Потврди плаћање" at bounding box center [1116, 646] width 108 height 16
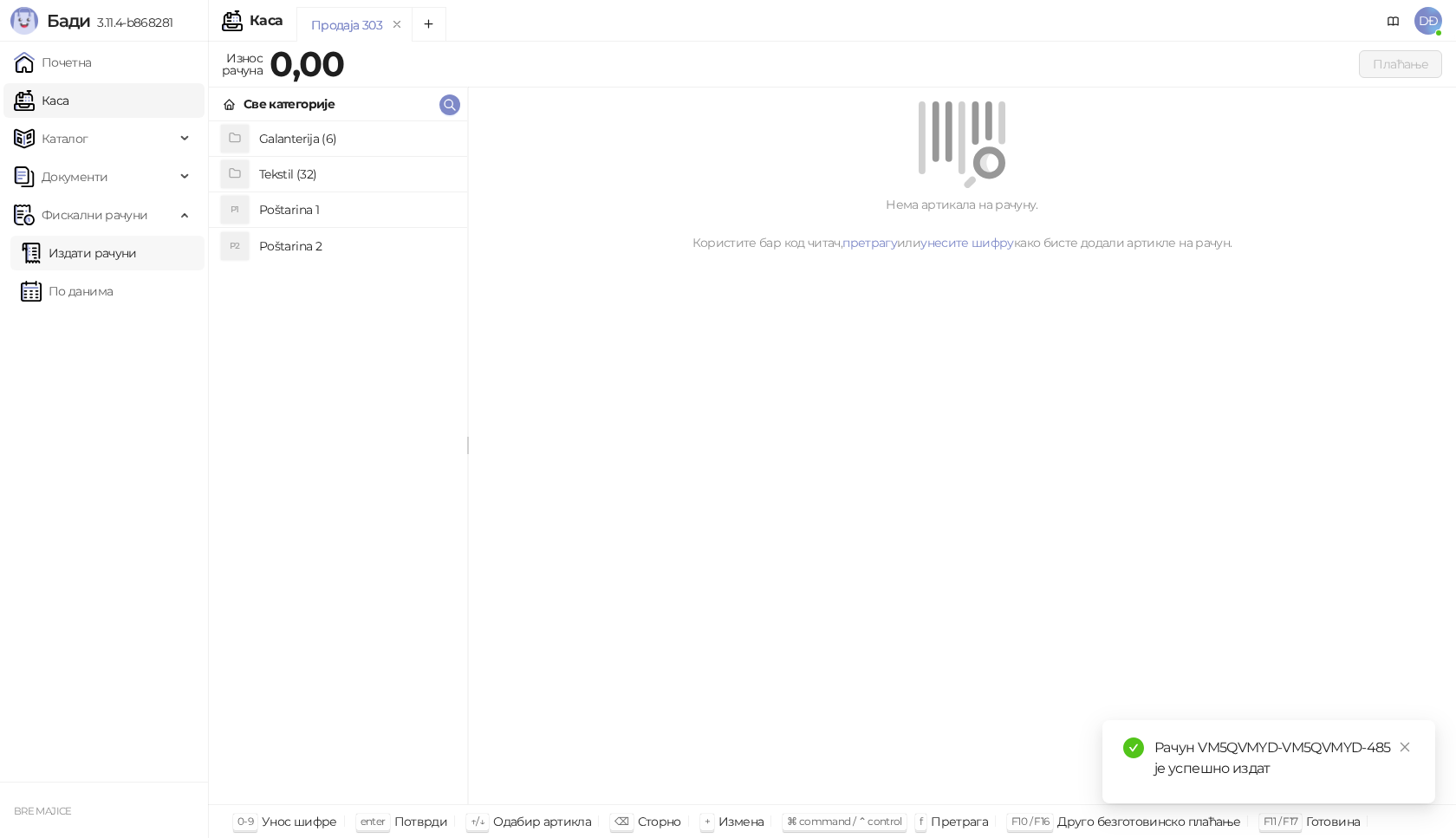
click at [134, 254] on link "Издати рачуни" at bounding box center [79, 253] width 116 height 35
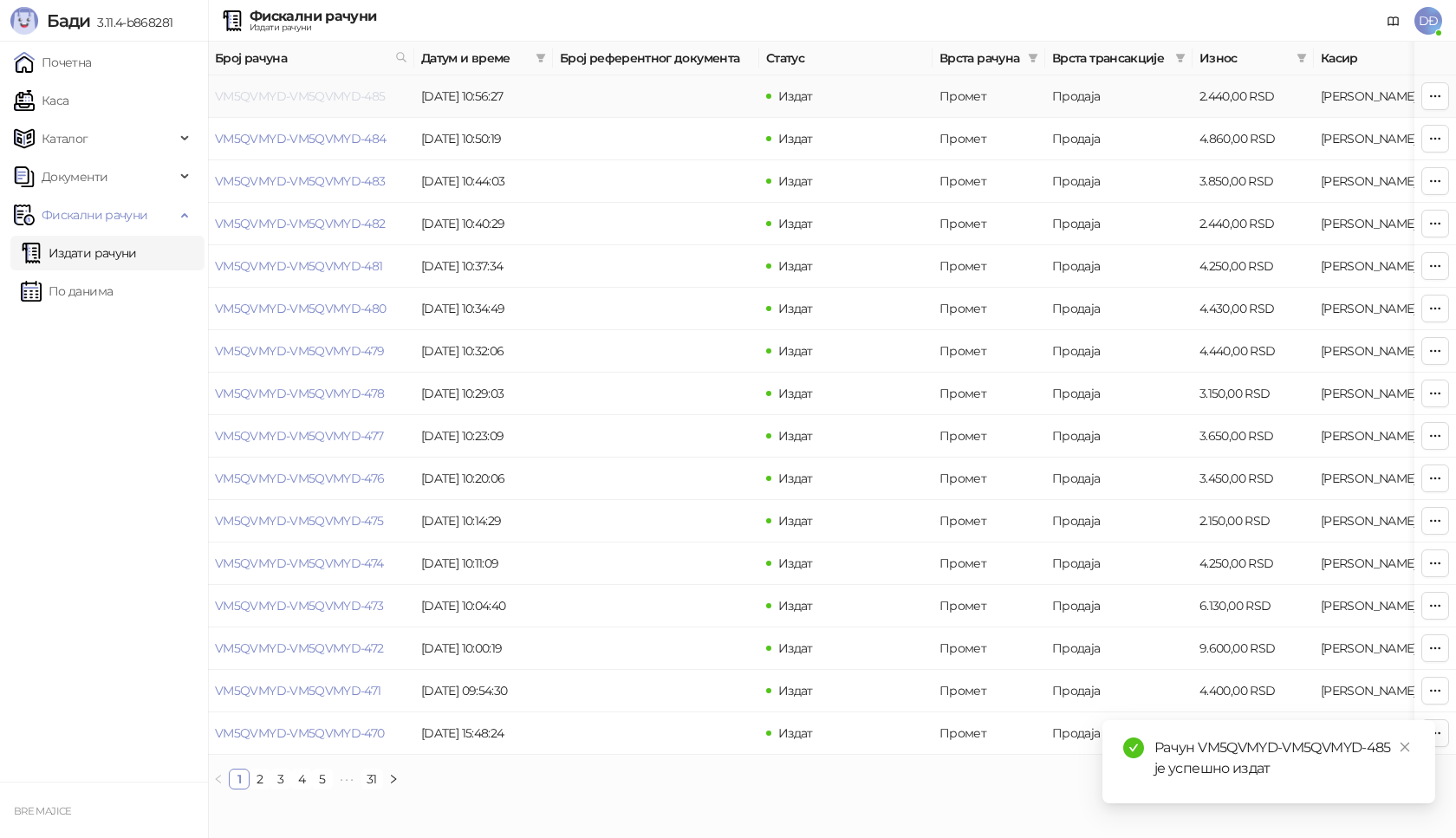
click at [319, 95] on link "VM5QVMYD-VM5QVMYD-485" at bounding box center [300, 96] width 171 height 16
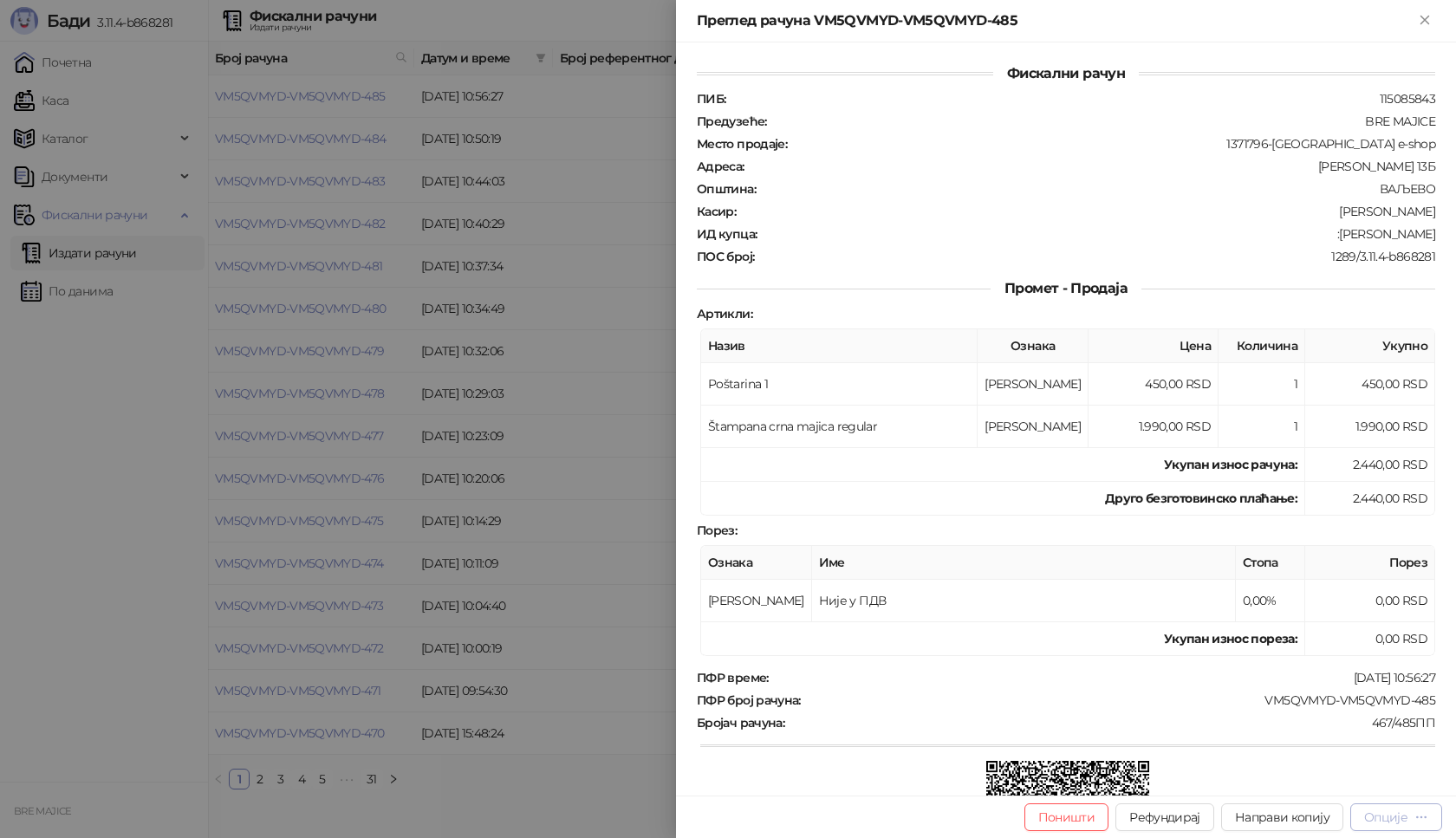
click at [1405, 816] on div "Опције" at bounding box center [1385, 817] width 43 height 16
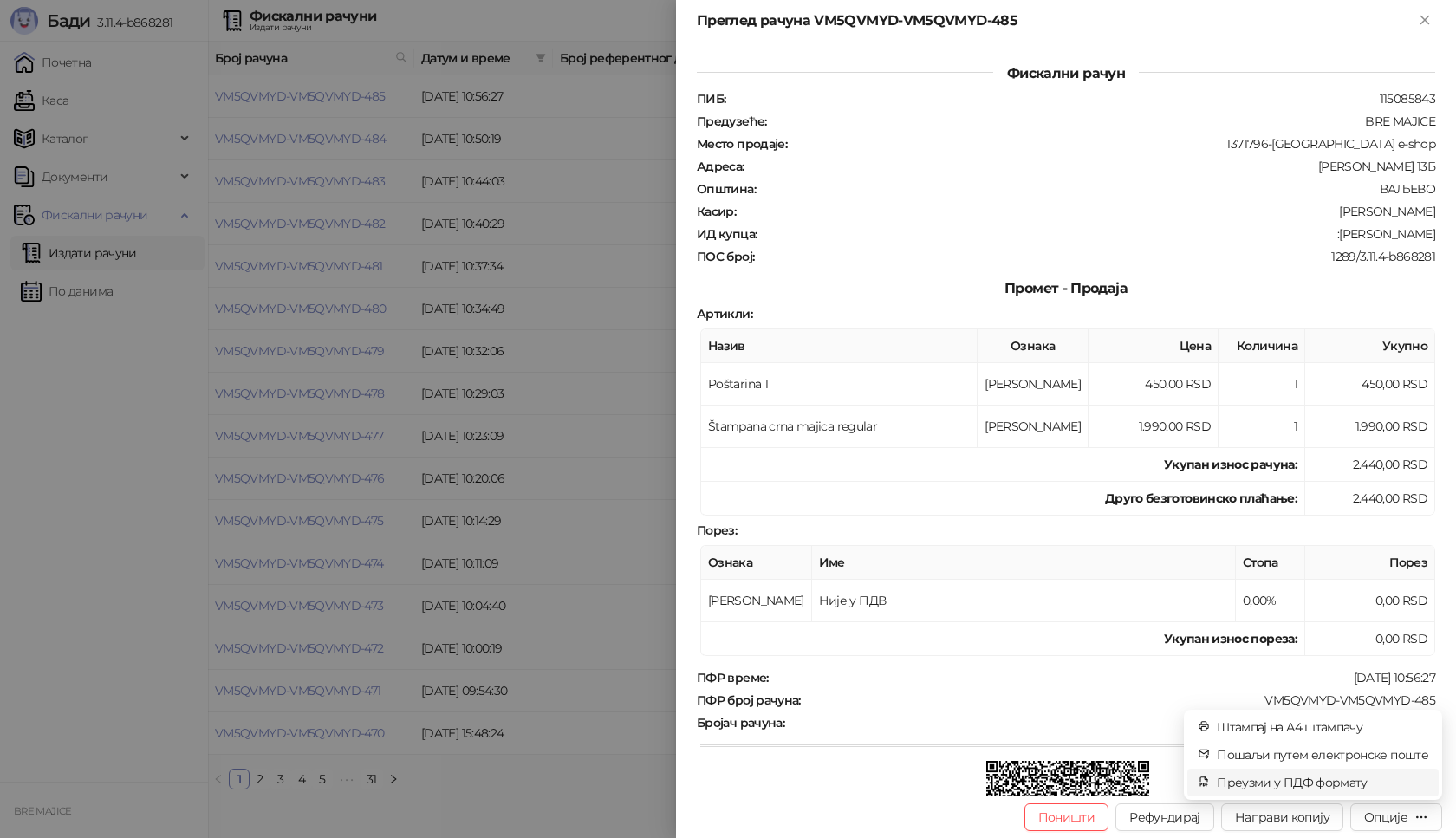
click at [1347, 779] on span "Преузми у ПДФ формату" at bounding box center [1323, 782] width 212 height 19
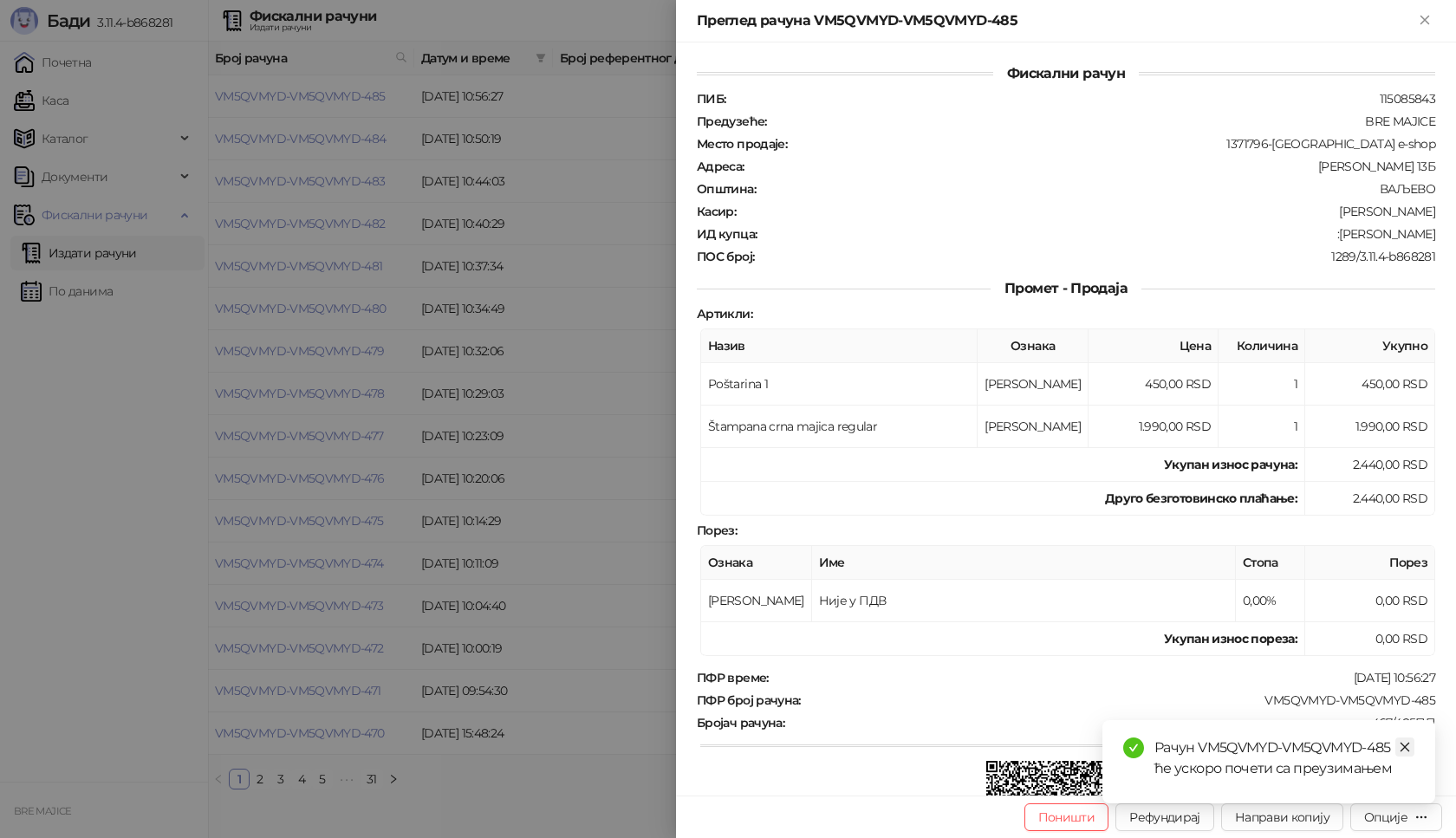
click at [1405, 746] on icon "close" at bounding box center [1405, 747] width 12 height 12
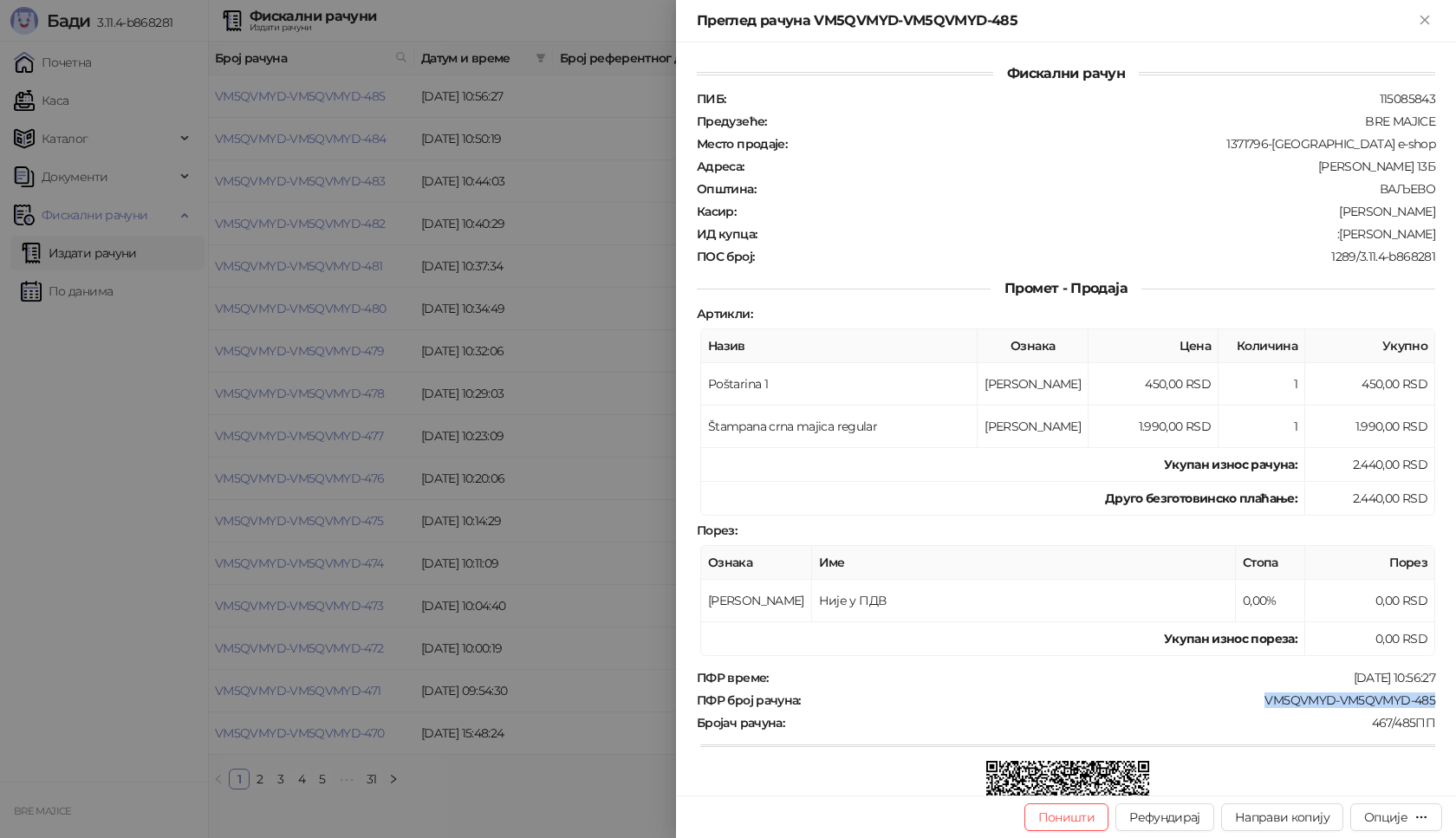
drag, startPoint x: 1414, startPoint y: 696, endPoint x: 1251, endPoint y: 696, distance: 163.0
click at [1251, 696] on div "Фискални рачун ПИБ : 115085843 Предузеће : BRE MAJICE Место продаје : 1371796-[…" at bounding box center [1066, 419] width 780 height 753
drag, startPoint x: 1423, startPoint y: 231, endPoint x: 1331, endPoint y: 235, distance: 92.1
click at [1331, 235] on div "ИД купца : :[PERSON_NAME]" at bounding box center [1066, 234] width 745 height 16
click at [1426, 18] on icon "Close" at bounding box center [1425, 20] width 8 height 8
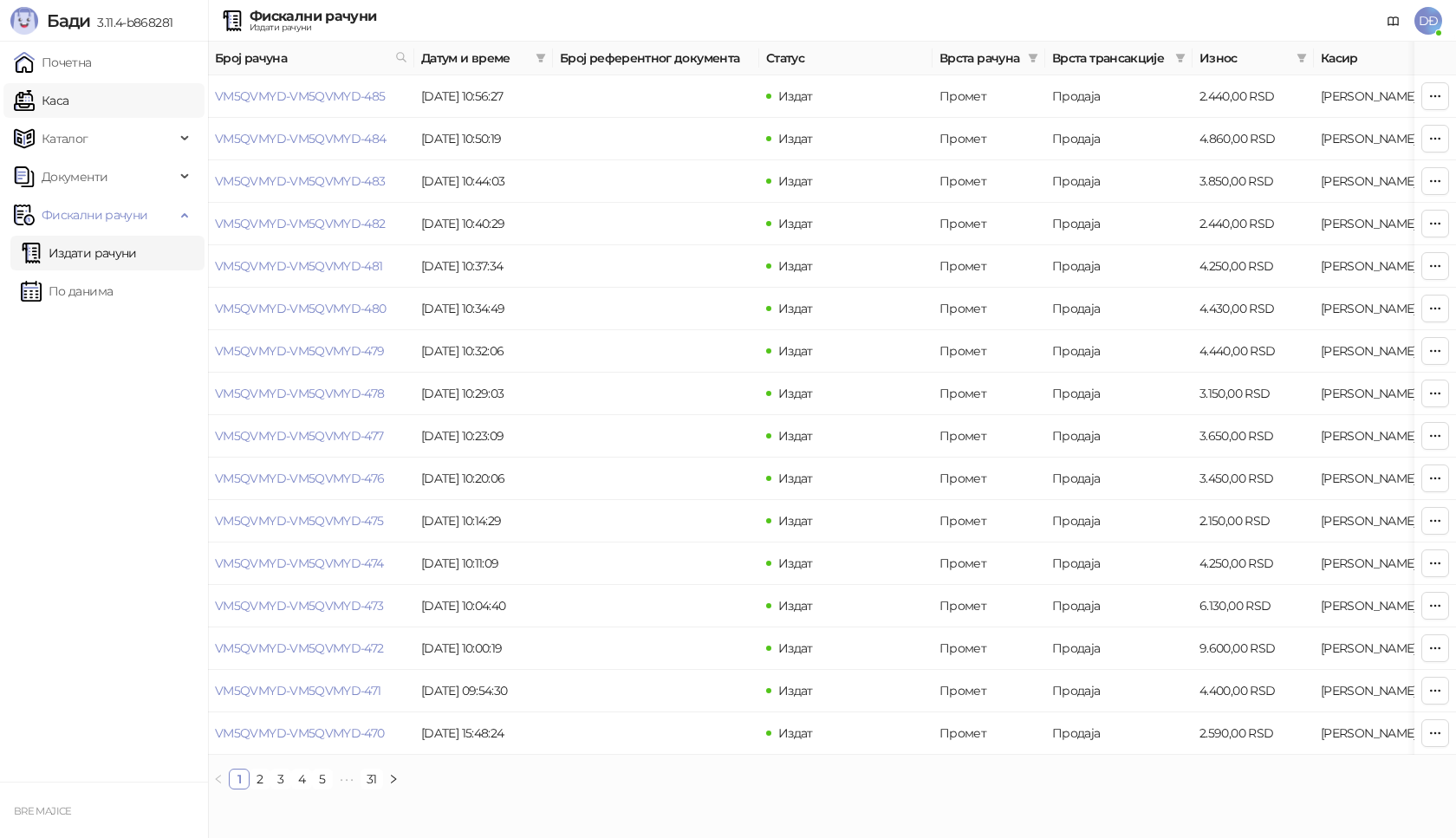
click at [58, 101] on link "Каса" at bounding box center [41, 100] width 55 height 35
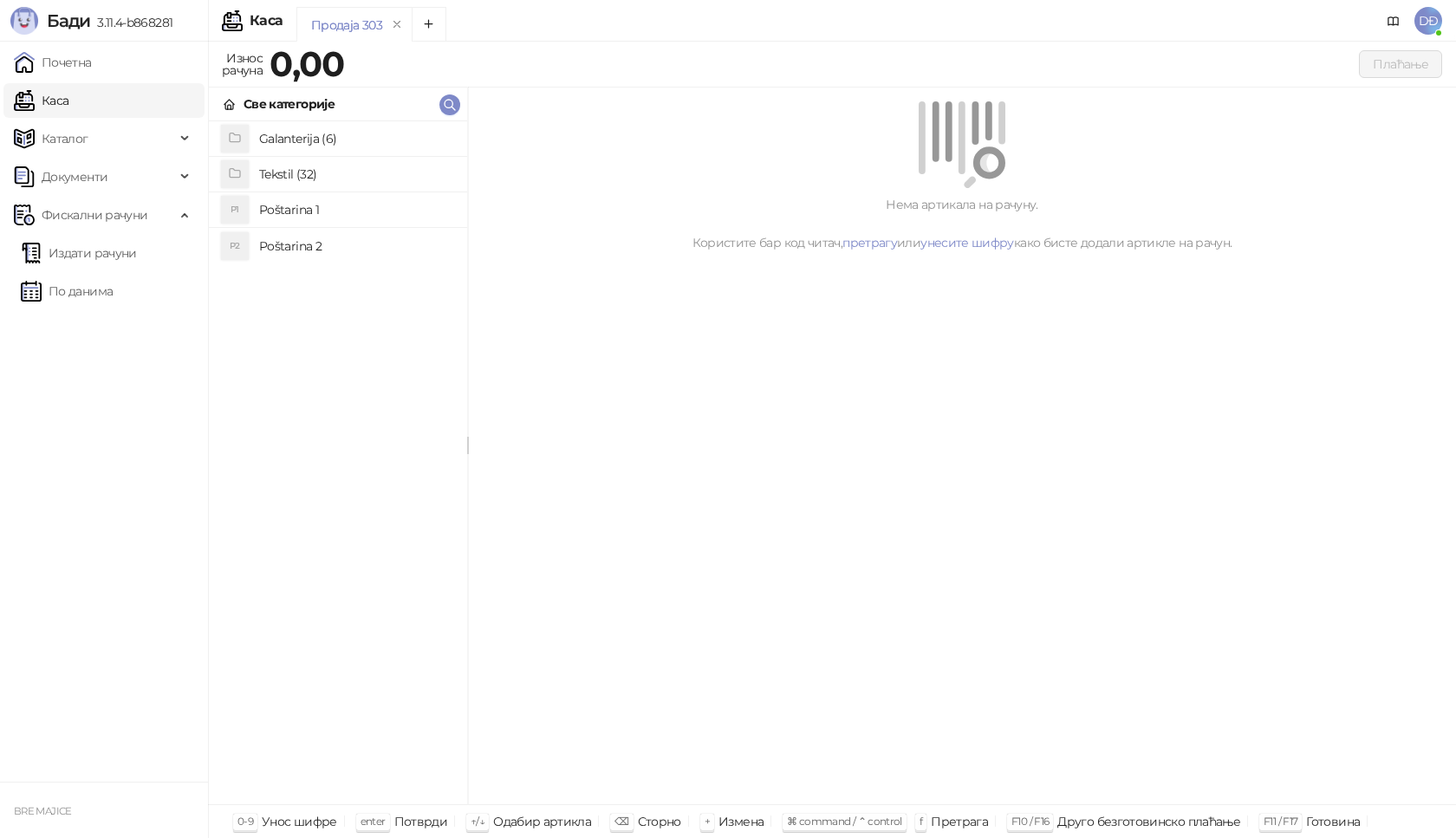
click at [296, 207] on h4 "Poštarina 1" at bounding box center [356, 210] width 194 height 28
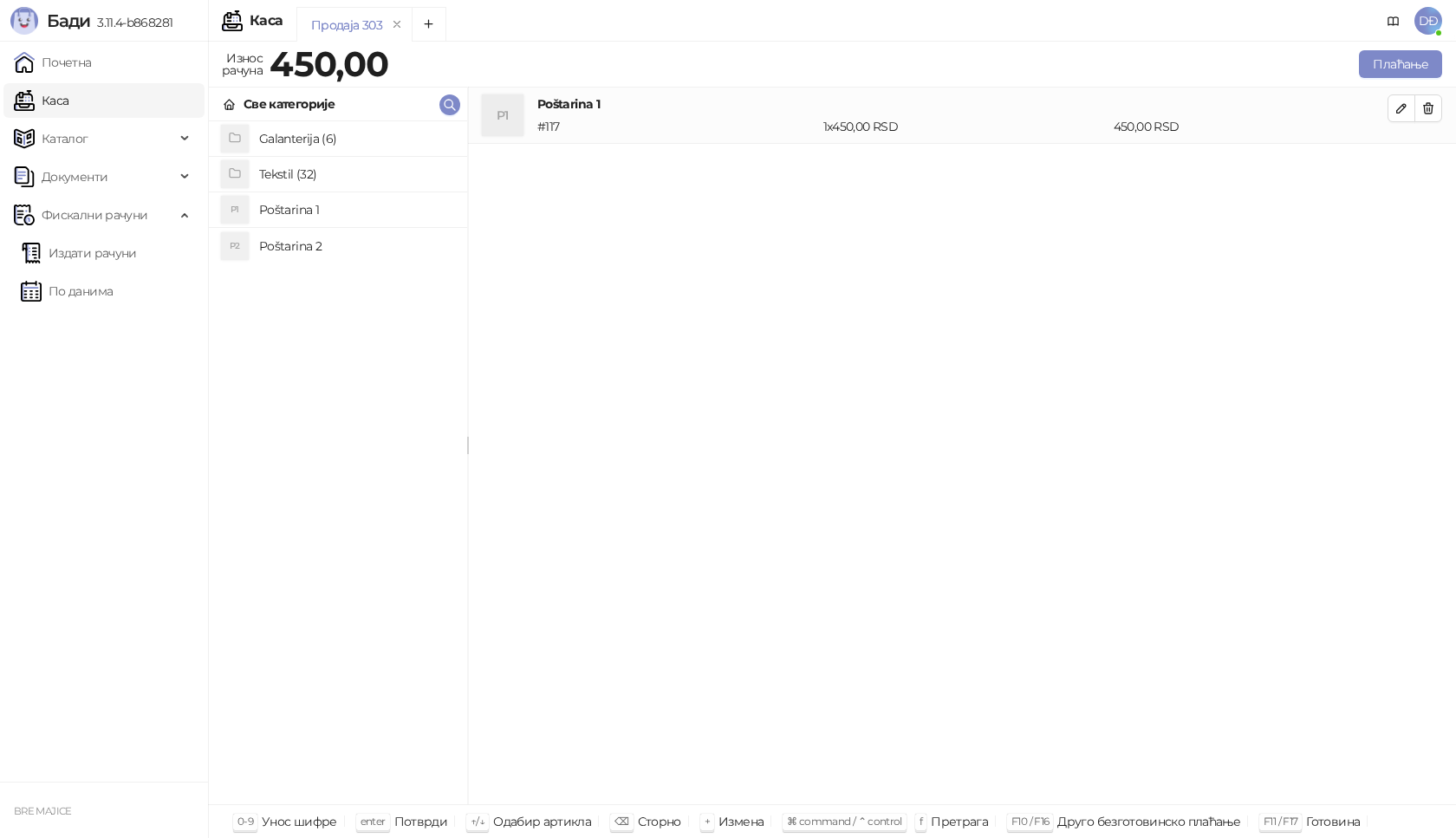
click at [301, 176] on h4 "Tekstil (32)" at bounding box center [356, 174] width 194 height 28
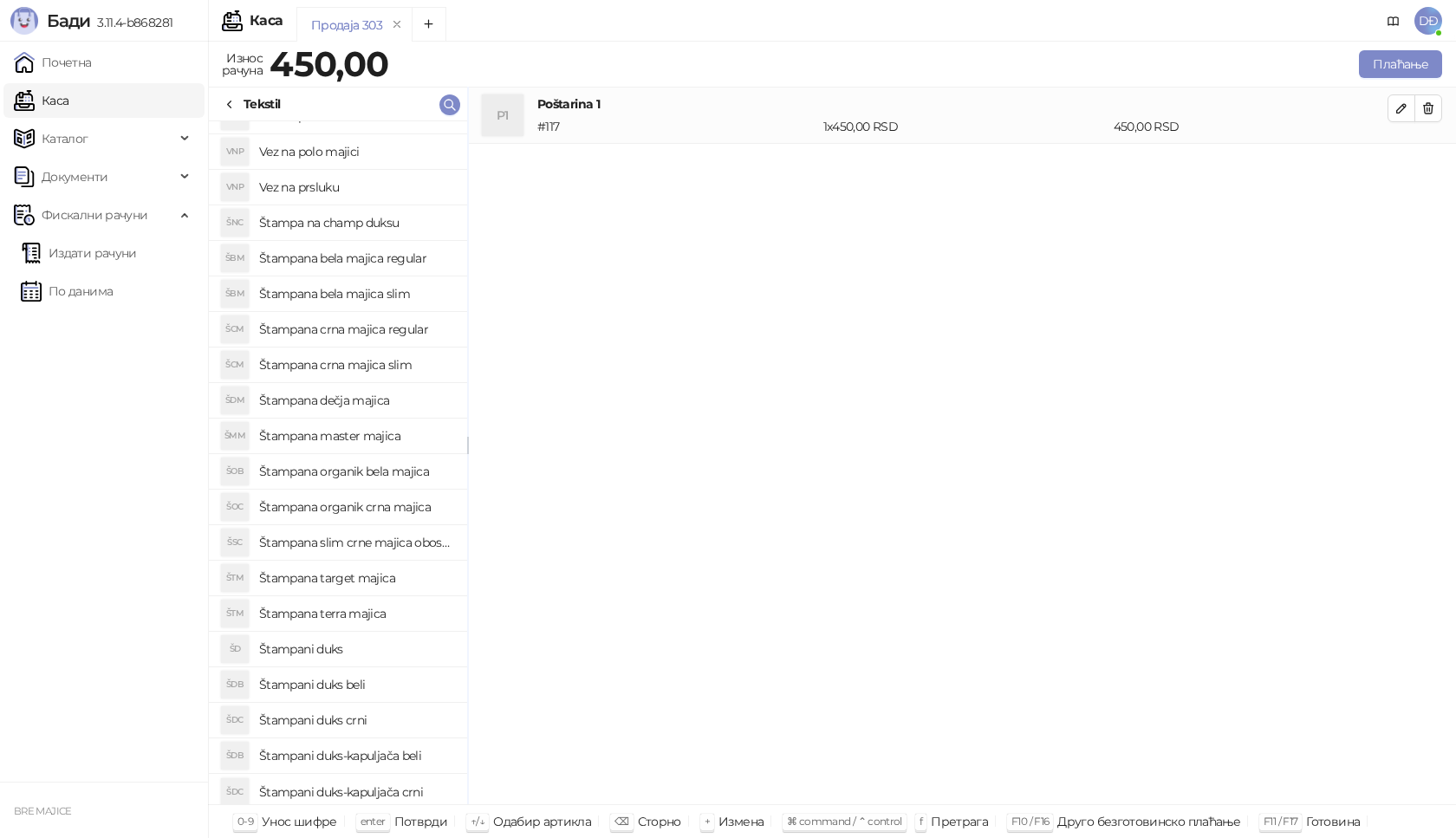
scroll to position [454, 0]
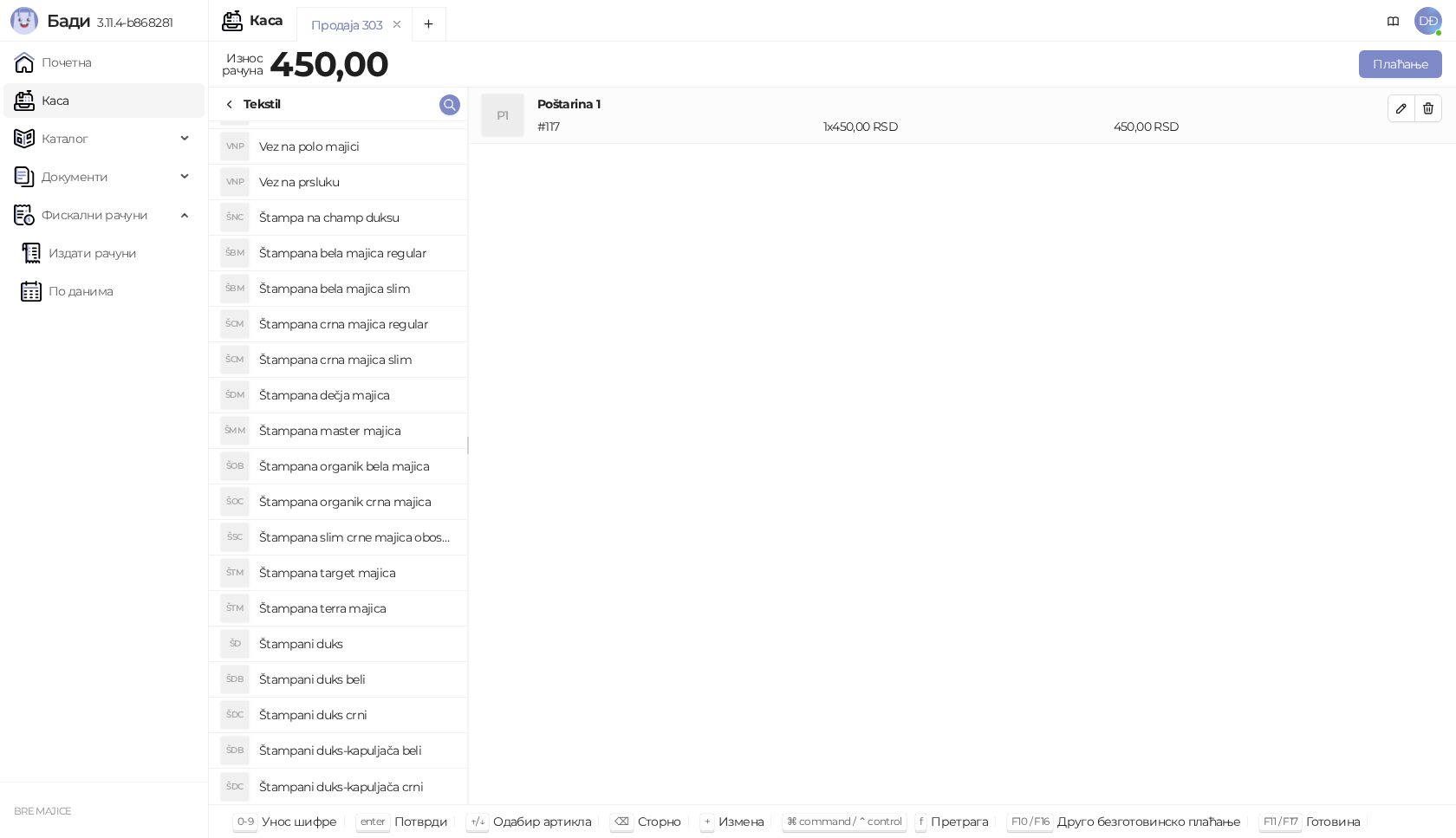
click at [415, 746] on h4 "Štampani duks-kapuljača beli" at bounding box center [356, 750] width 194 height 28
click at [1403, 167] on icon "button" at bounding box center [1402, 165] width 14 height 14
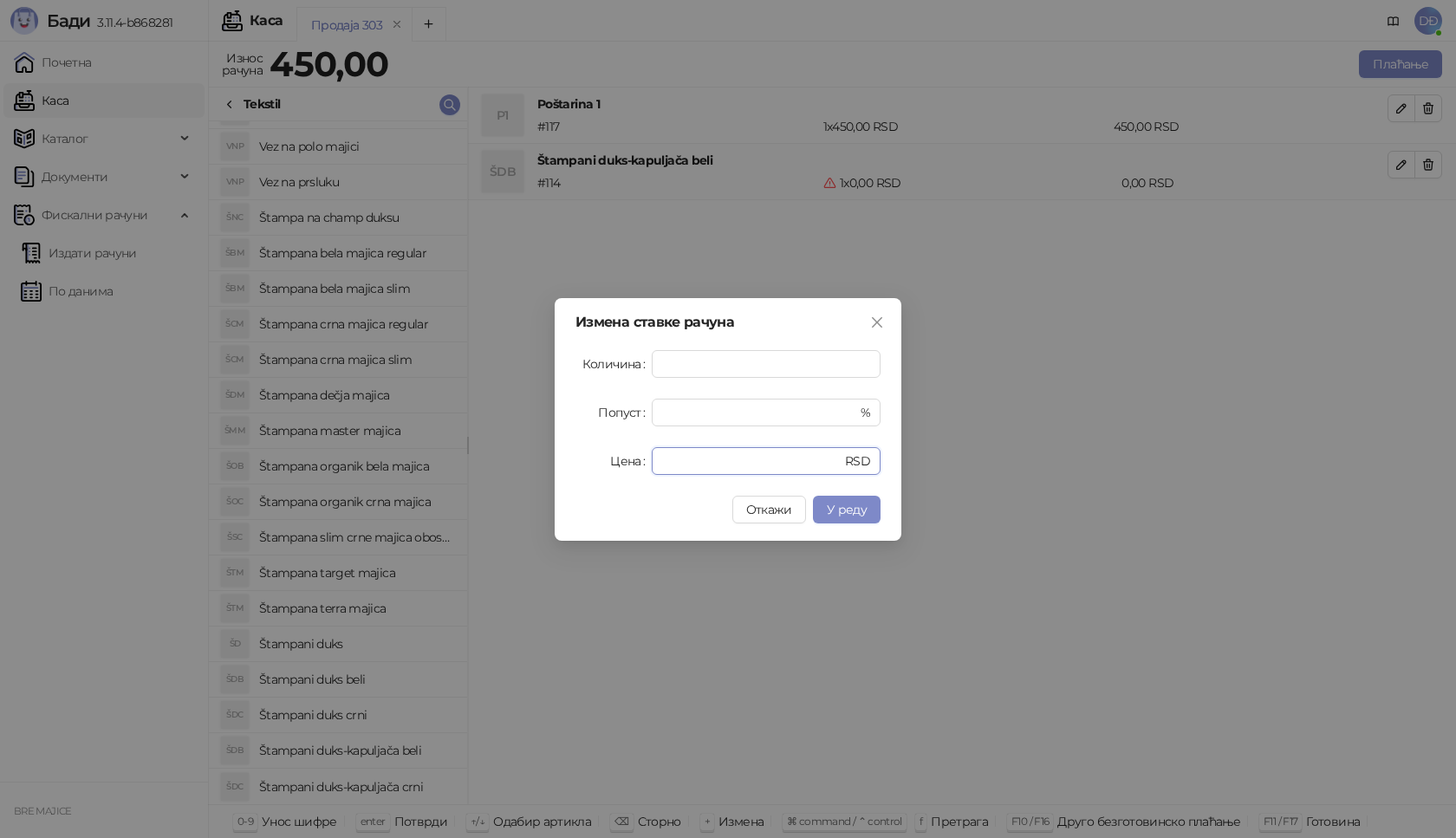
drag, startPoint x: 681, startPoint y: 455, endPoint x: 629, endPoint y: 461, distance: 52.3
click at [629, 461] on div "Цена * RSD" at bounding box center [728, 461] width 305 height 28
type input "****"
click at [866, 504] on span "У реду" at bounding box center [846, 509] width 40 height 16
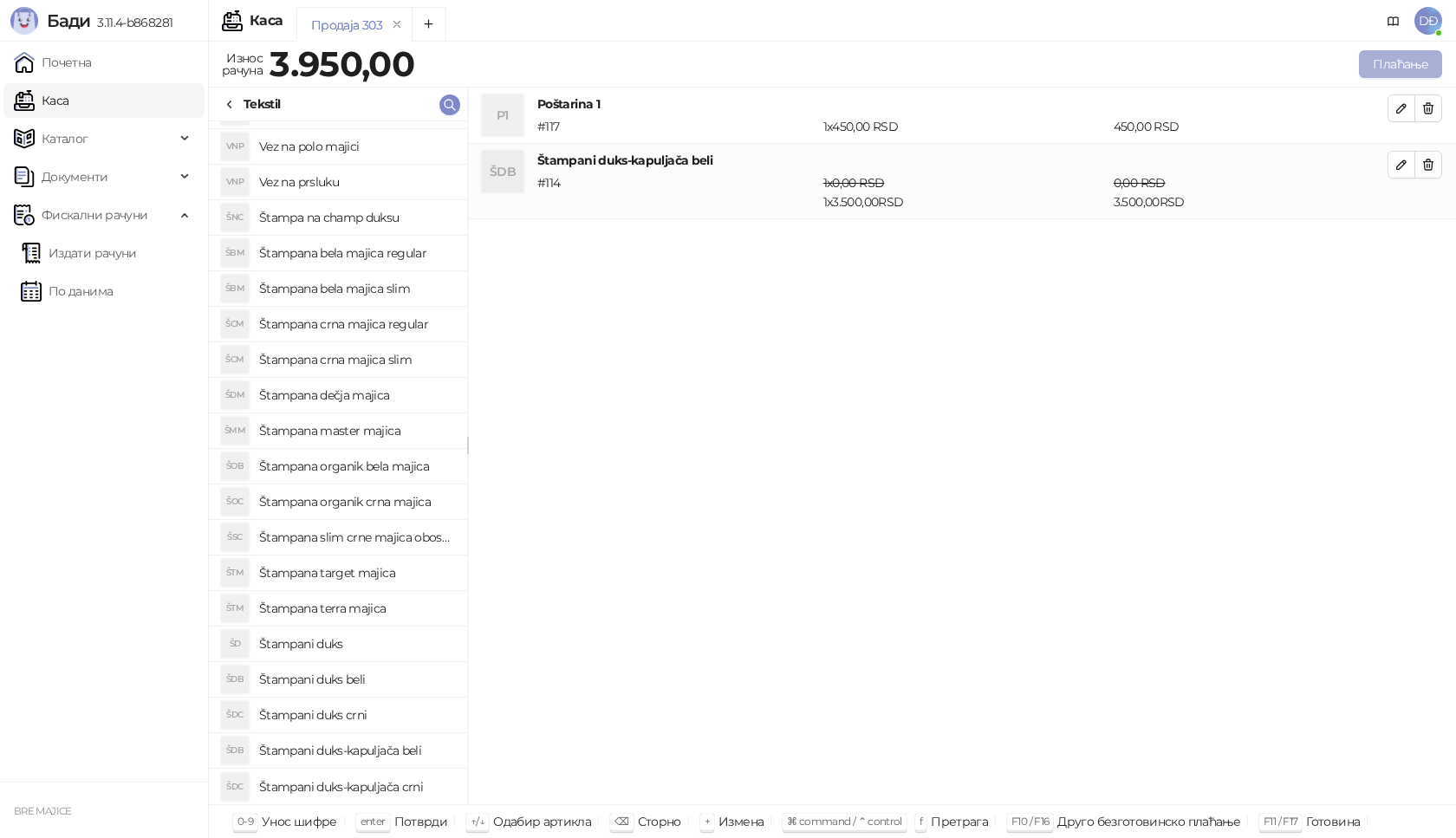
click at [1405, 62] on button "Плаћање" at bounding box center [1400, 64] width 83 height 28
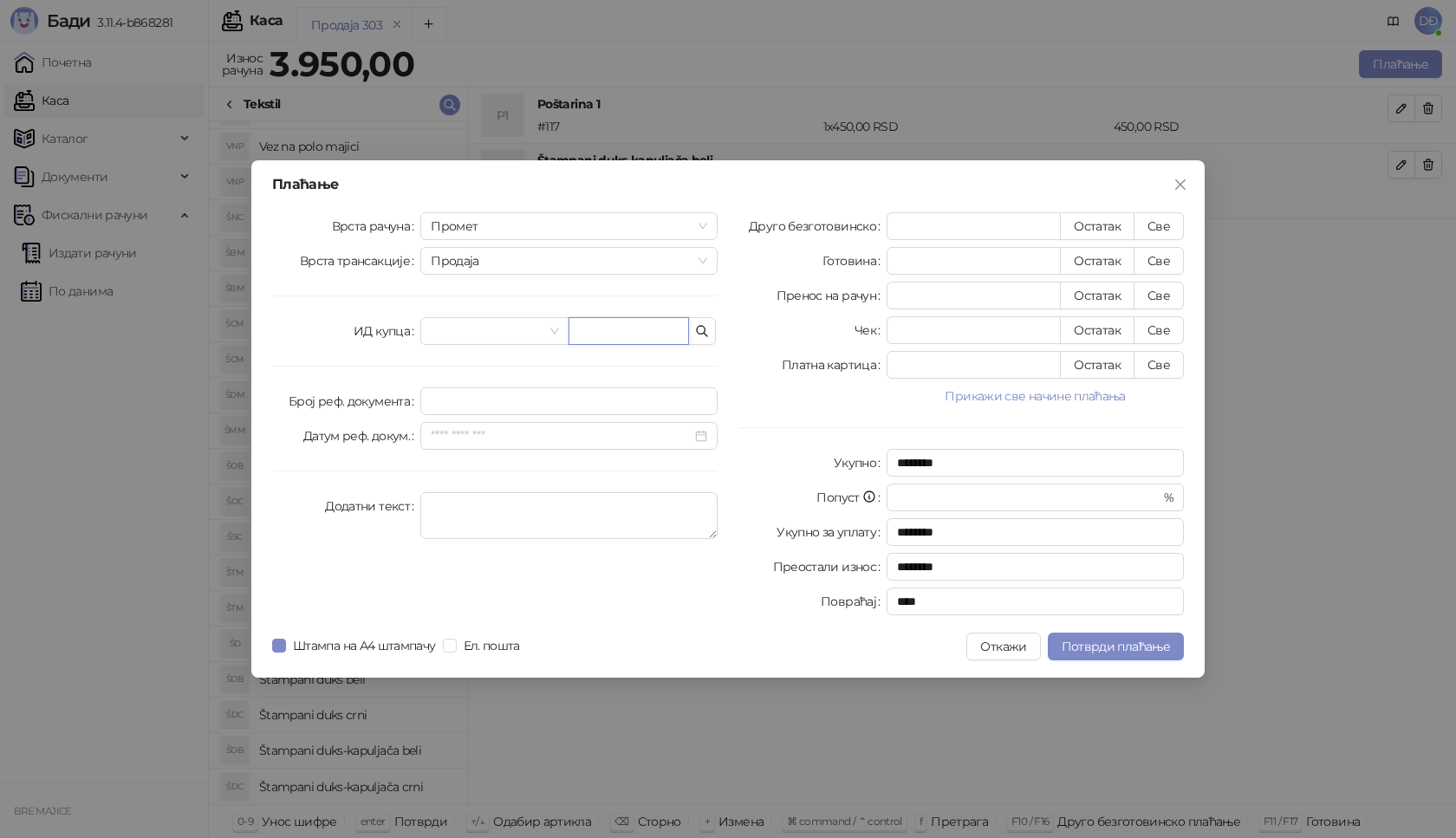
click at [616, 330] on input "text" at bounding box center [629, 331] width 121 height 28
paste input "**********"
type input "**********"
click at [1162, 225] on button "Све" at bounding box center [1159, 227] width 50 height 28
type input "****"
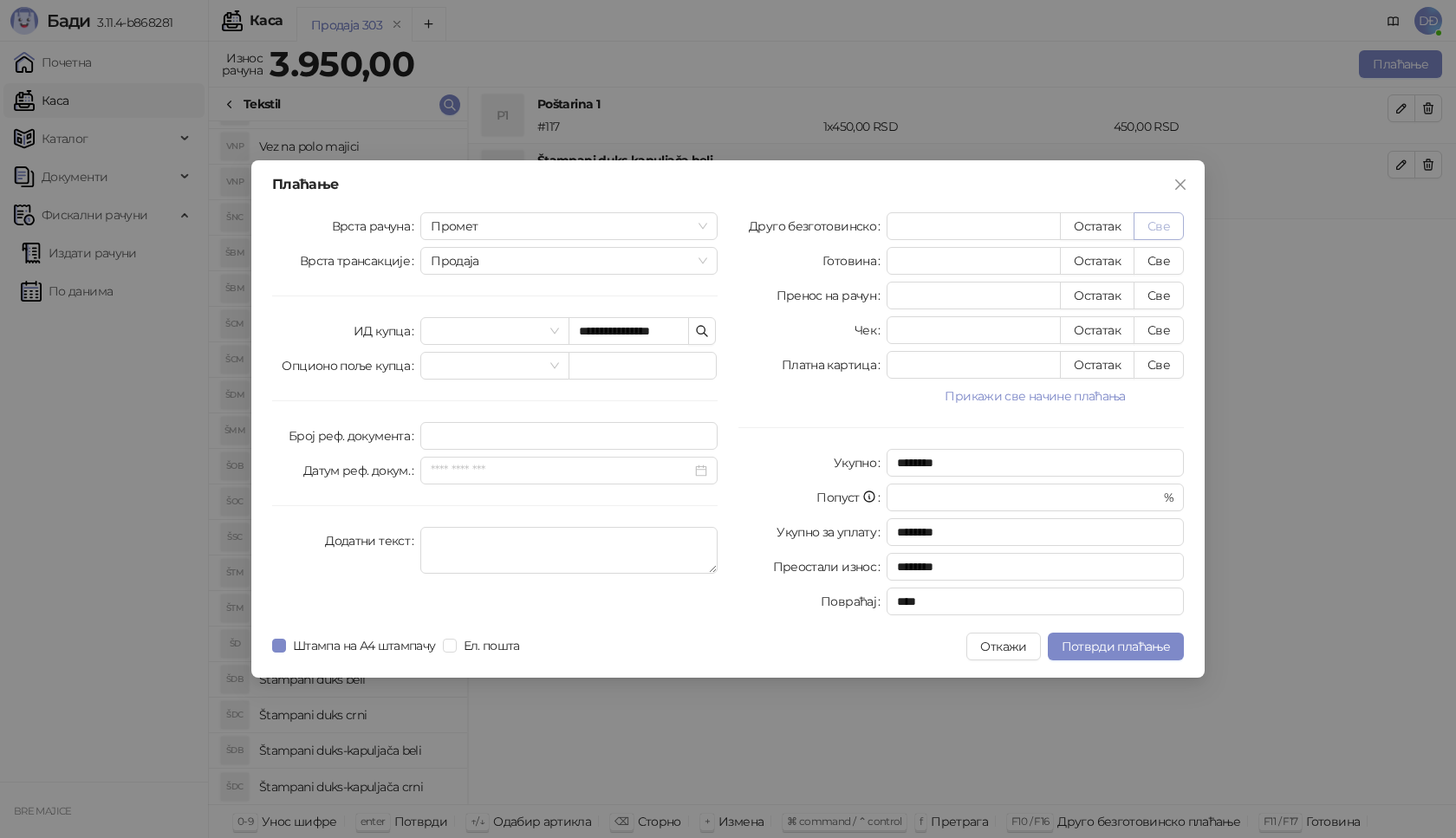
type input "****"
click at [1097, 643] on span "Потврди плаћање" at bounding box center [1116, 646] width 108 height 16
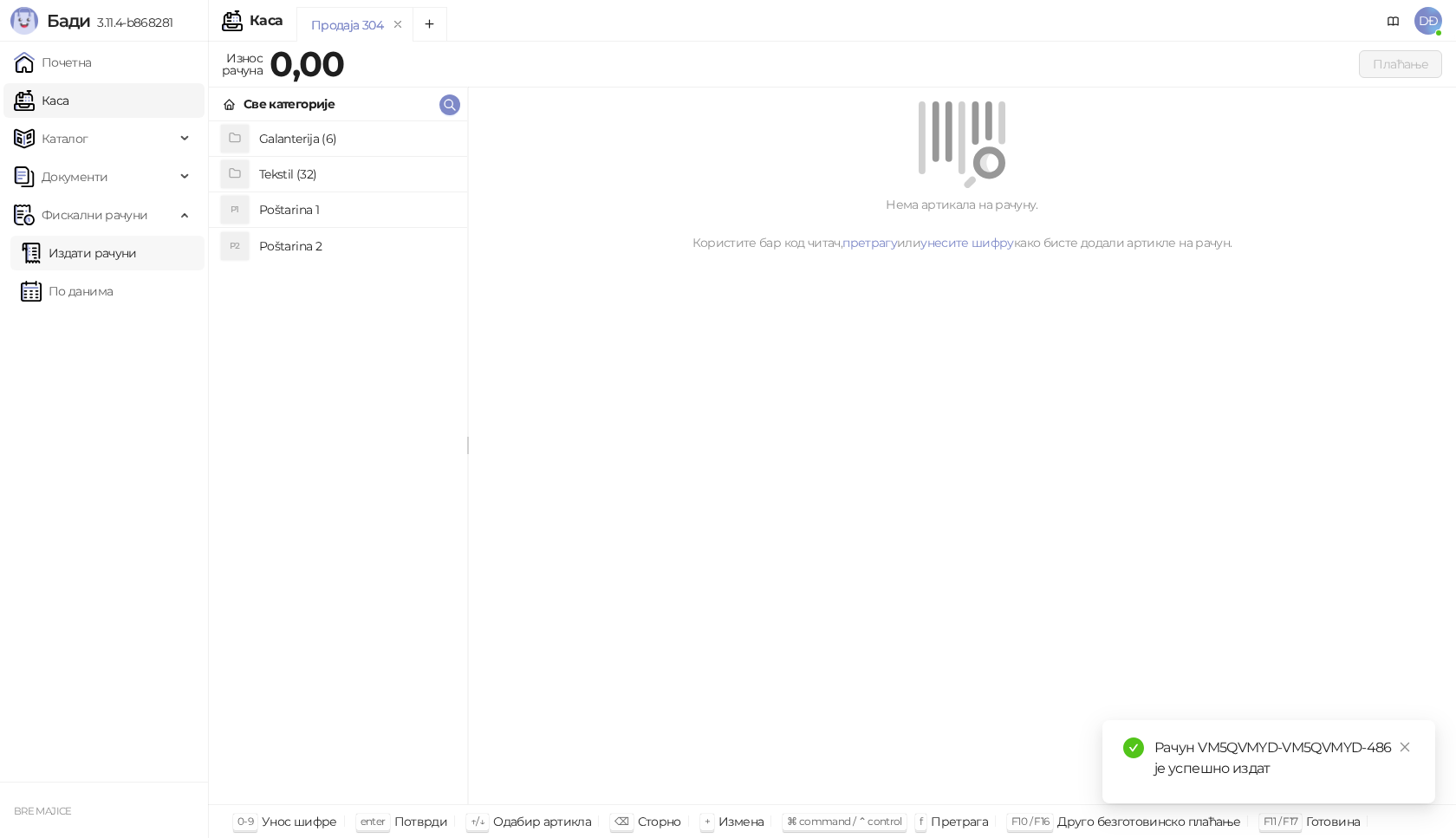
click at [126, 261] on link "Издати рачуни" at bounding box center [79, 253] width 116 height 35
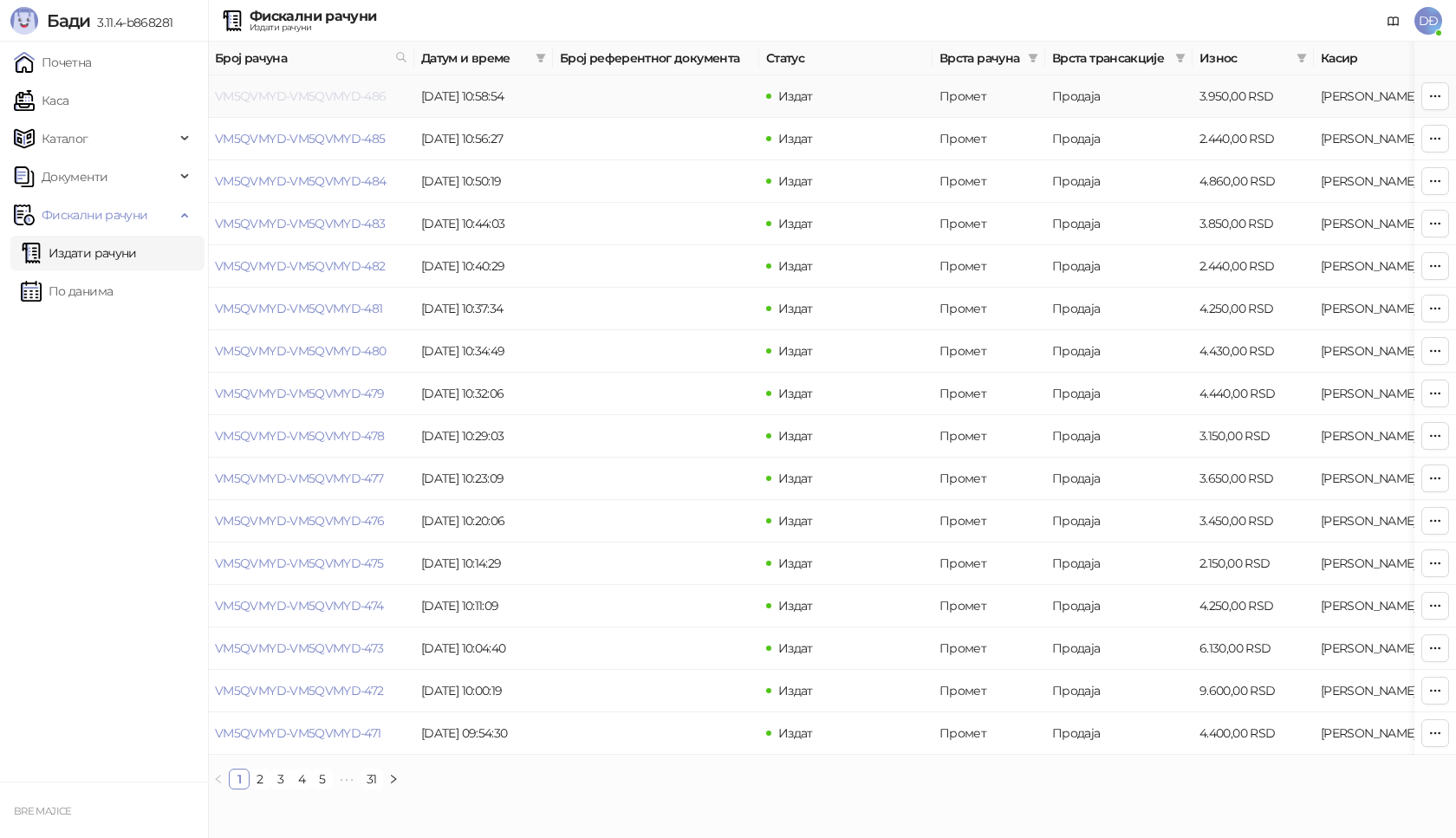
click at [307, 93] on link "VM5QVMYD-VM5QVMYD-486" at bounding box center [301, 96] width 172 height 16
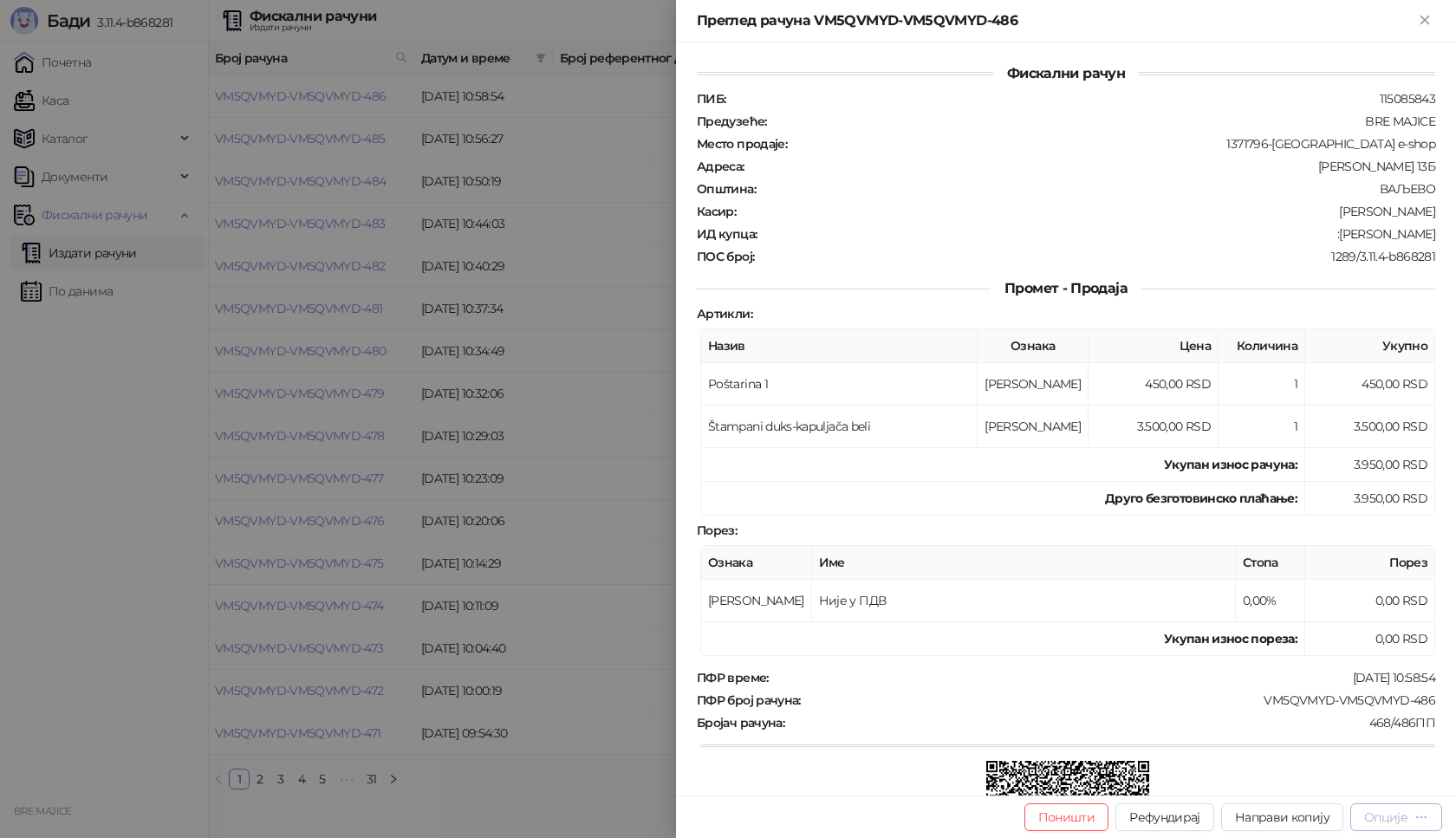
click at [1385, 816] on div "Опције" at bounding box center [1385, 817] width 43 height 16
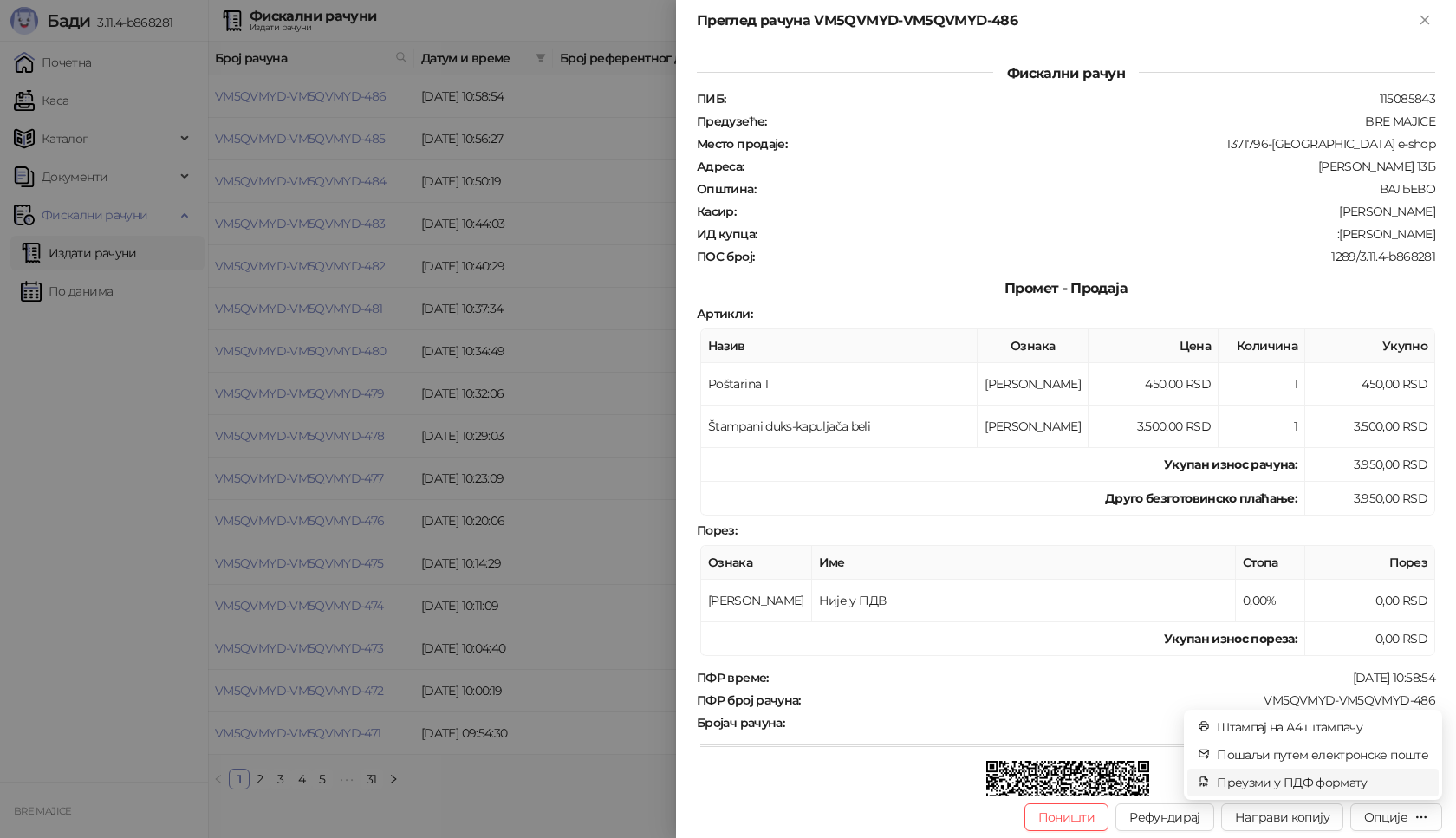
click at [1323, 778] on span "Преузми у ПДФ формату" at bounding box center [1323, 782] width 212 height 19
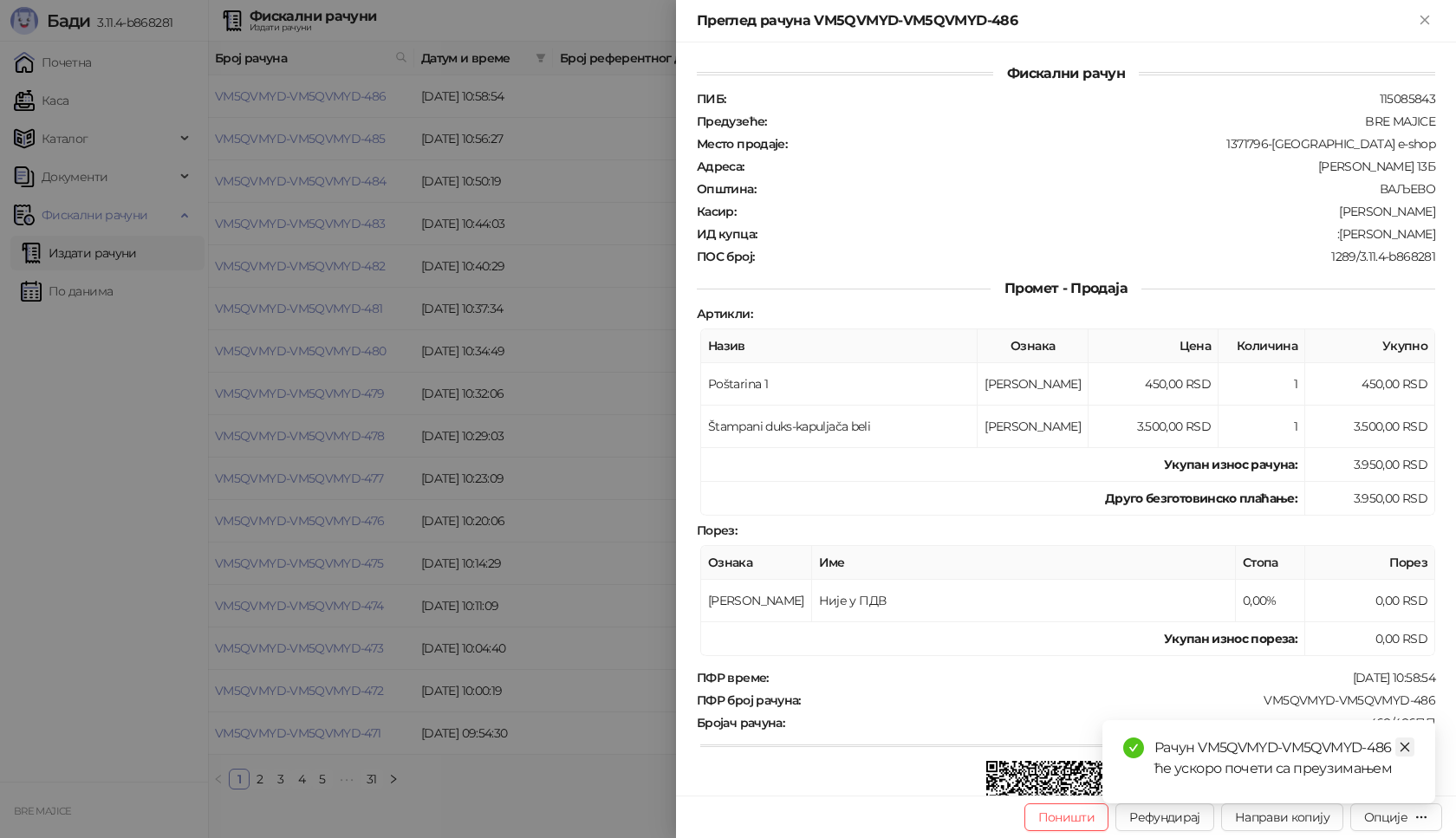
click at [1404, 746] on icon "close" at bounding box center [1406, 747] width 10 height 10
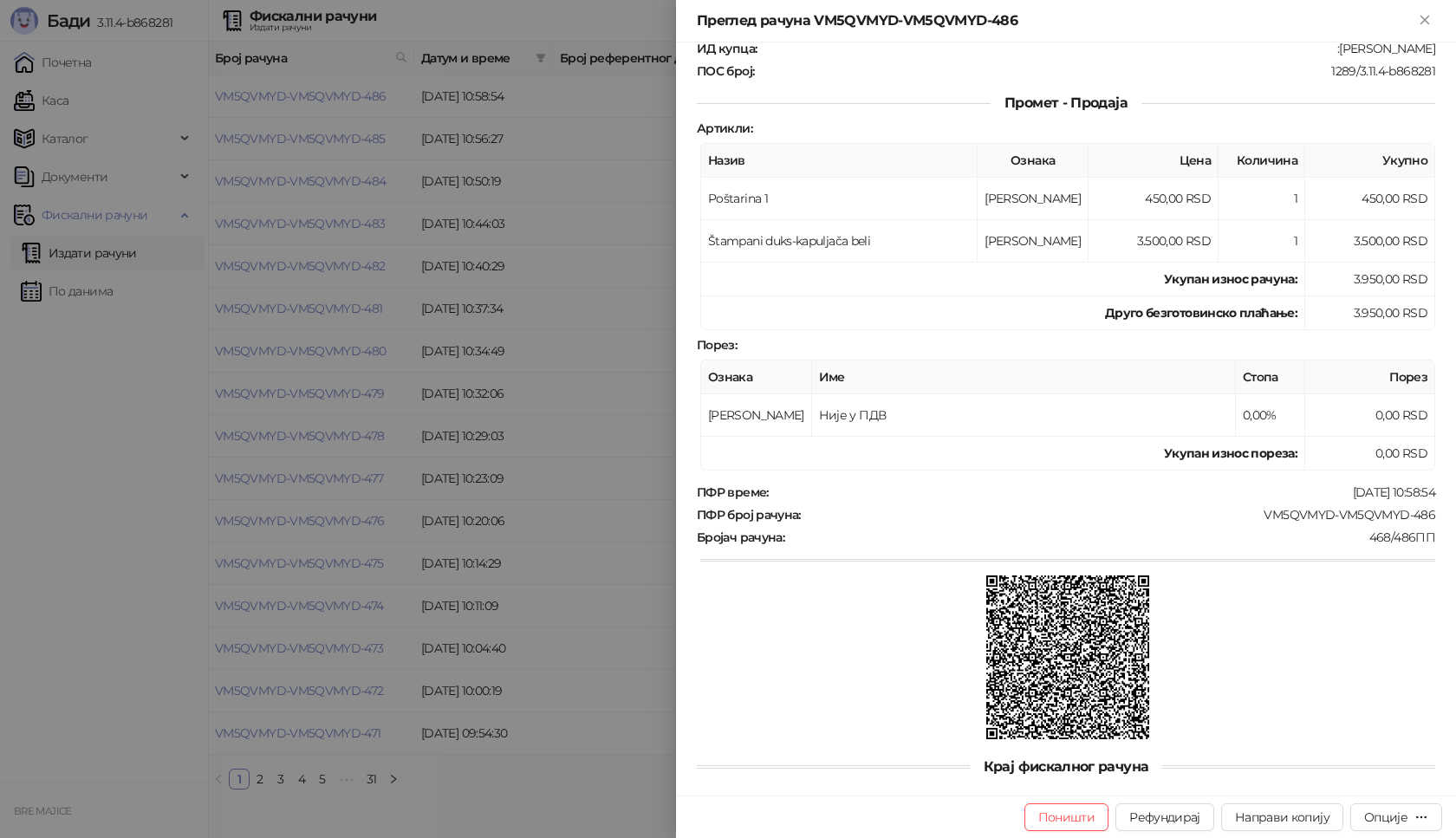
scroll to position [209, 0]
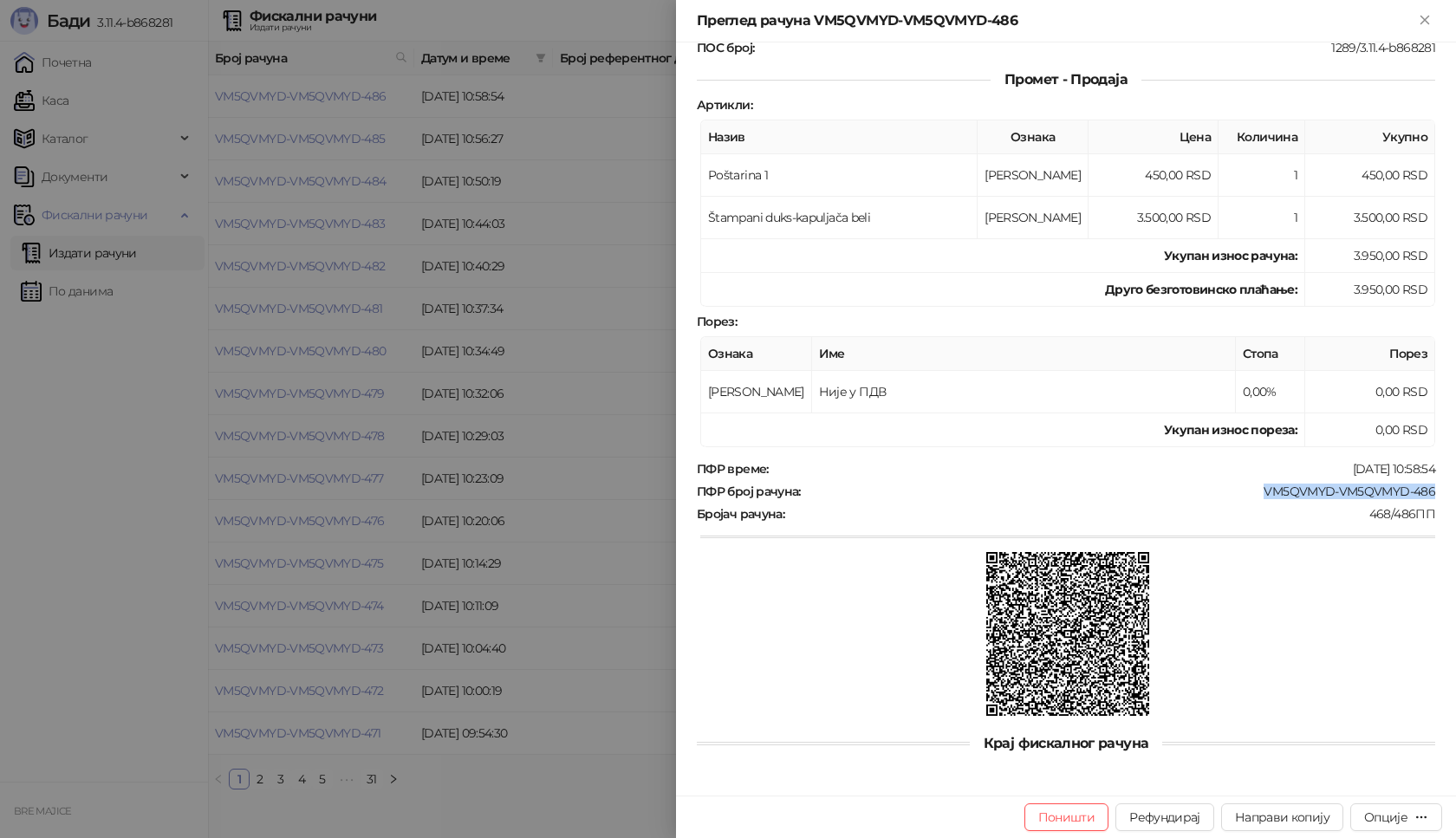
drag, startPoint x: 1427, startPoint y: 486, endPoint x: 1227, endPoint y: 480, distance: 200.1
click at [1228, 480] on div "Фискални рачун ПИБ : 115085843 Предузеће : BRE MAJICE Место продаје : 1371796-[…" at bounding box center [1066, 419] width 780 height 753
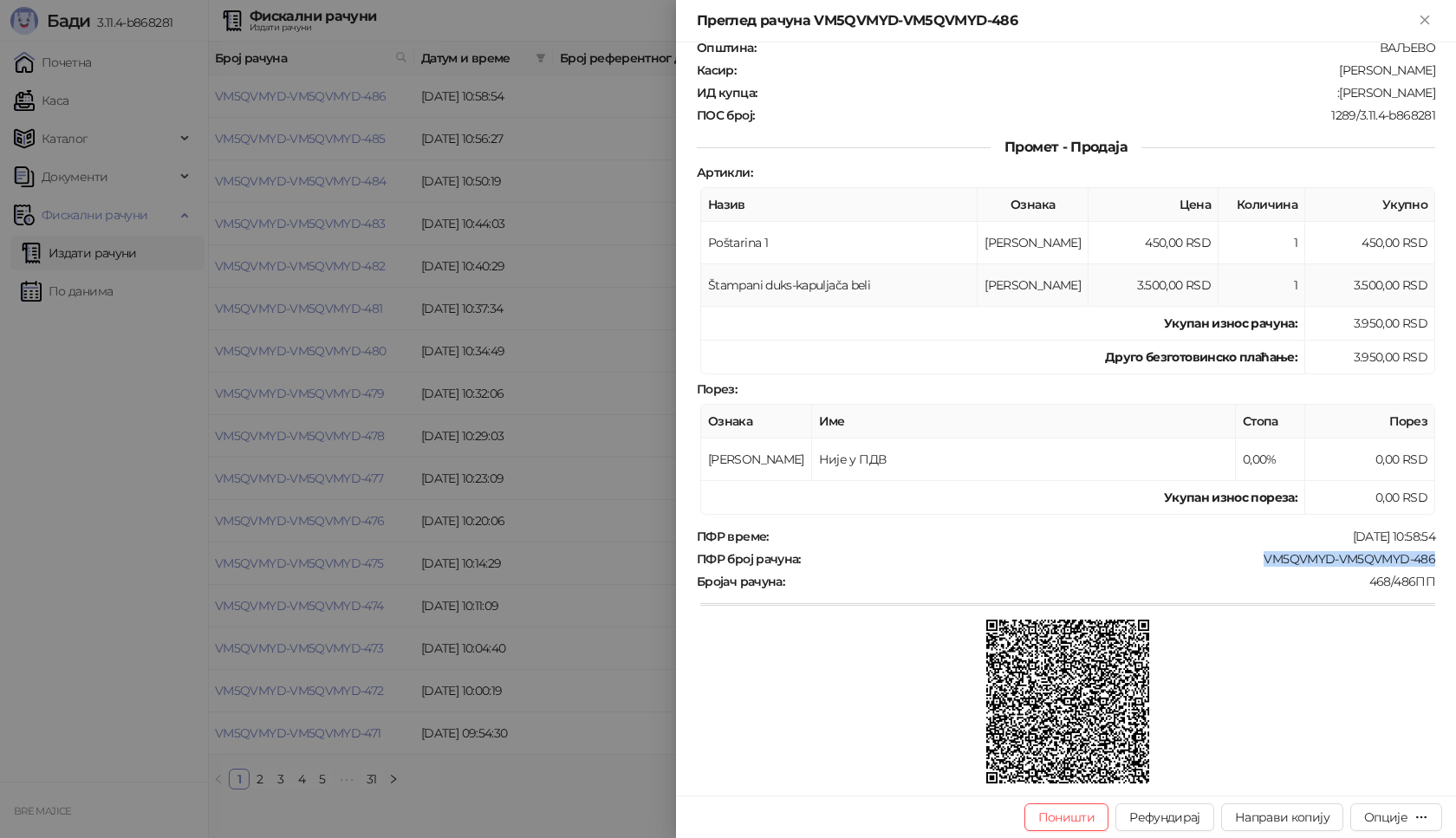
scroll to position [0, 0]
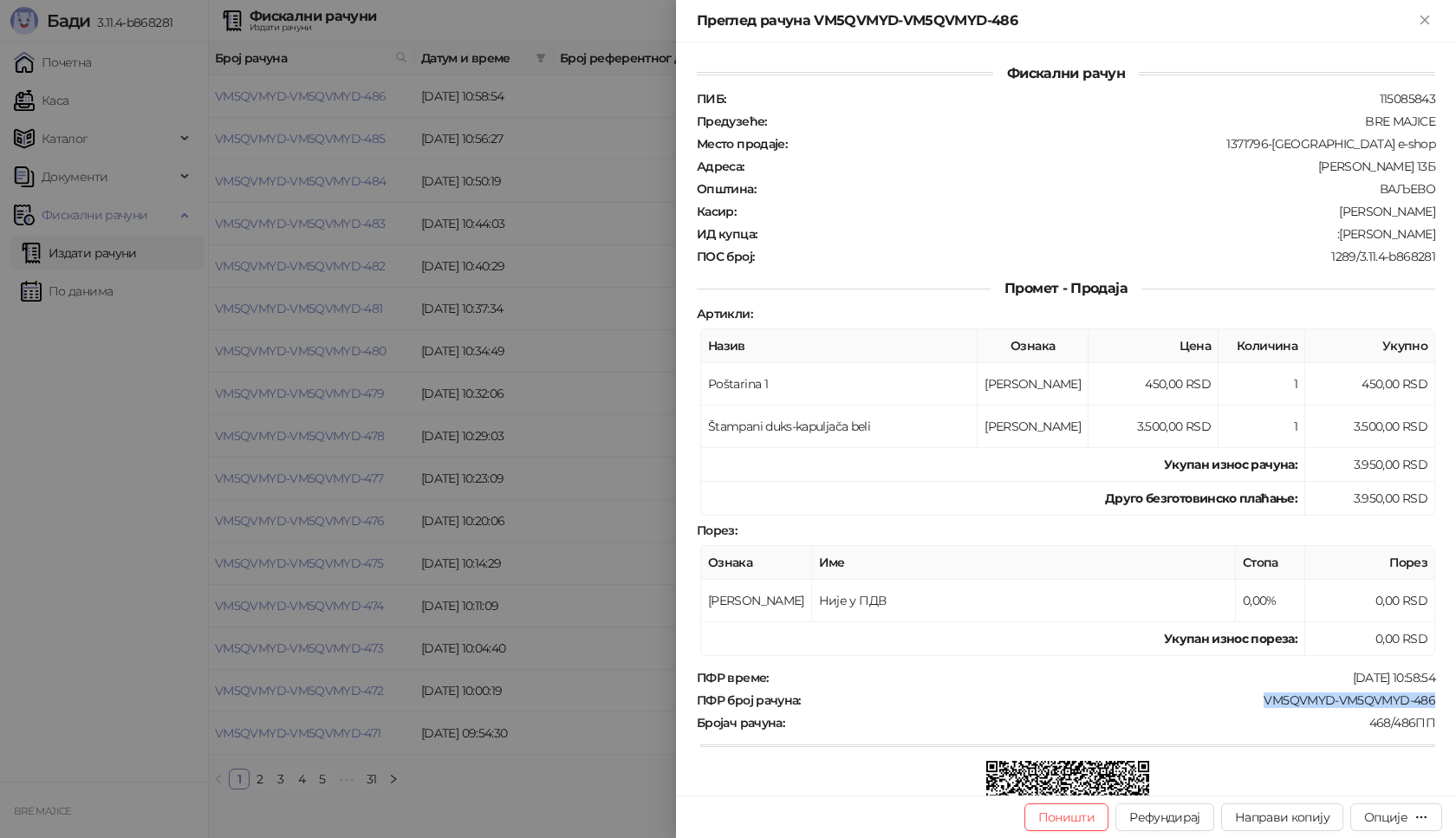
drag, startPoint x: 1426, startPoint y: 234, endPoint x: 1332, endPoint y: 233, distance: 94.0
click at [1332, 233] on div "Фискални рачун ПИБ : 115085843 Предузеће : BRE MAJICE Место продаје : 1371796-[…" at bounding box center [1066, 419] width 780 height 753
click at [1428, 21] on icon "Close" at bounding box center [1425, 20] width 16 height 16
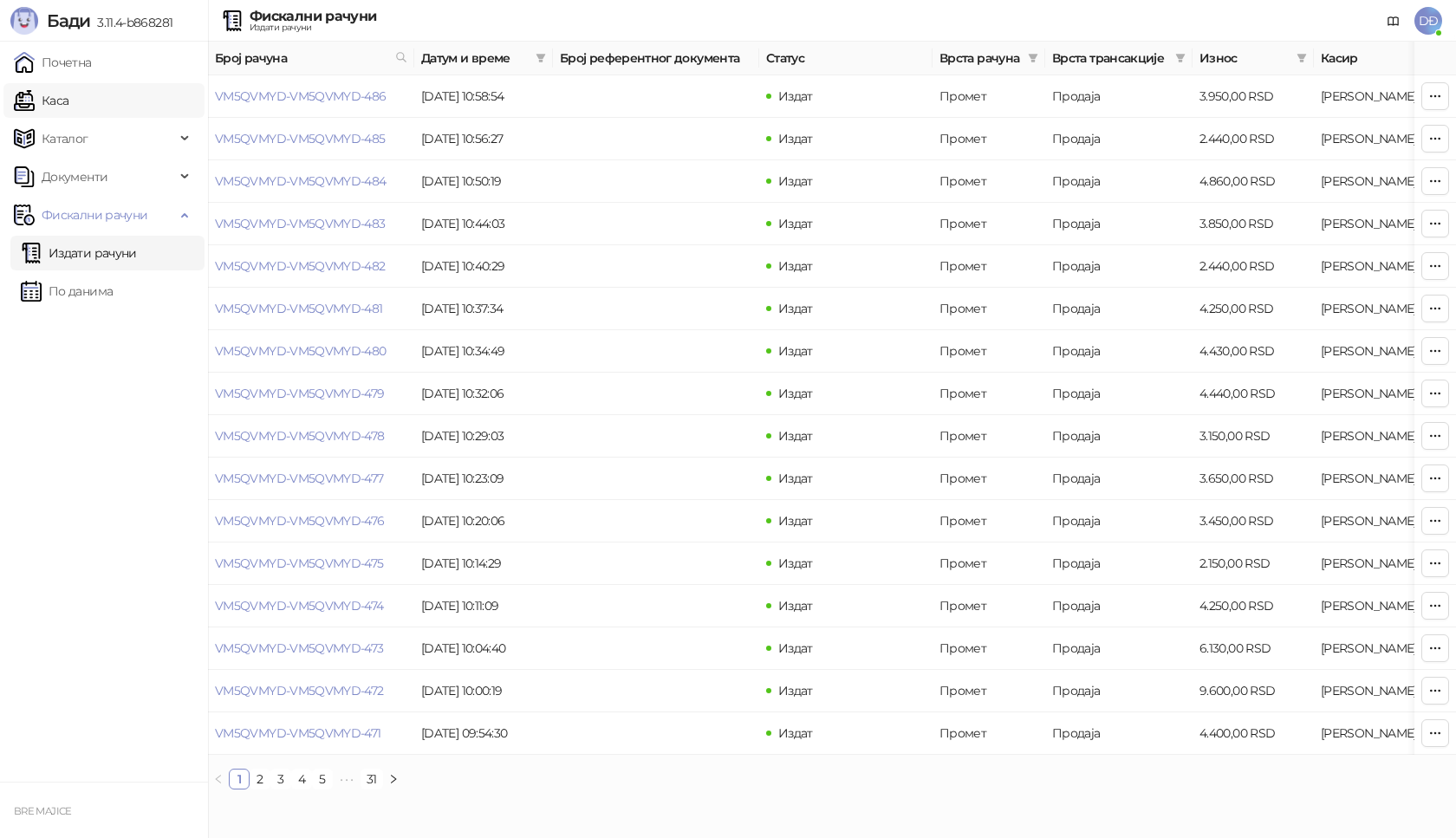
click at [58, 107] on link "Каса" at bounding box center [41, 100] width 55 height 35
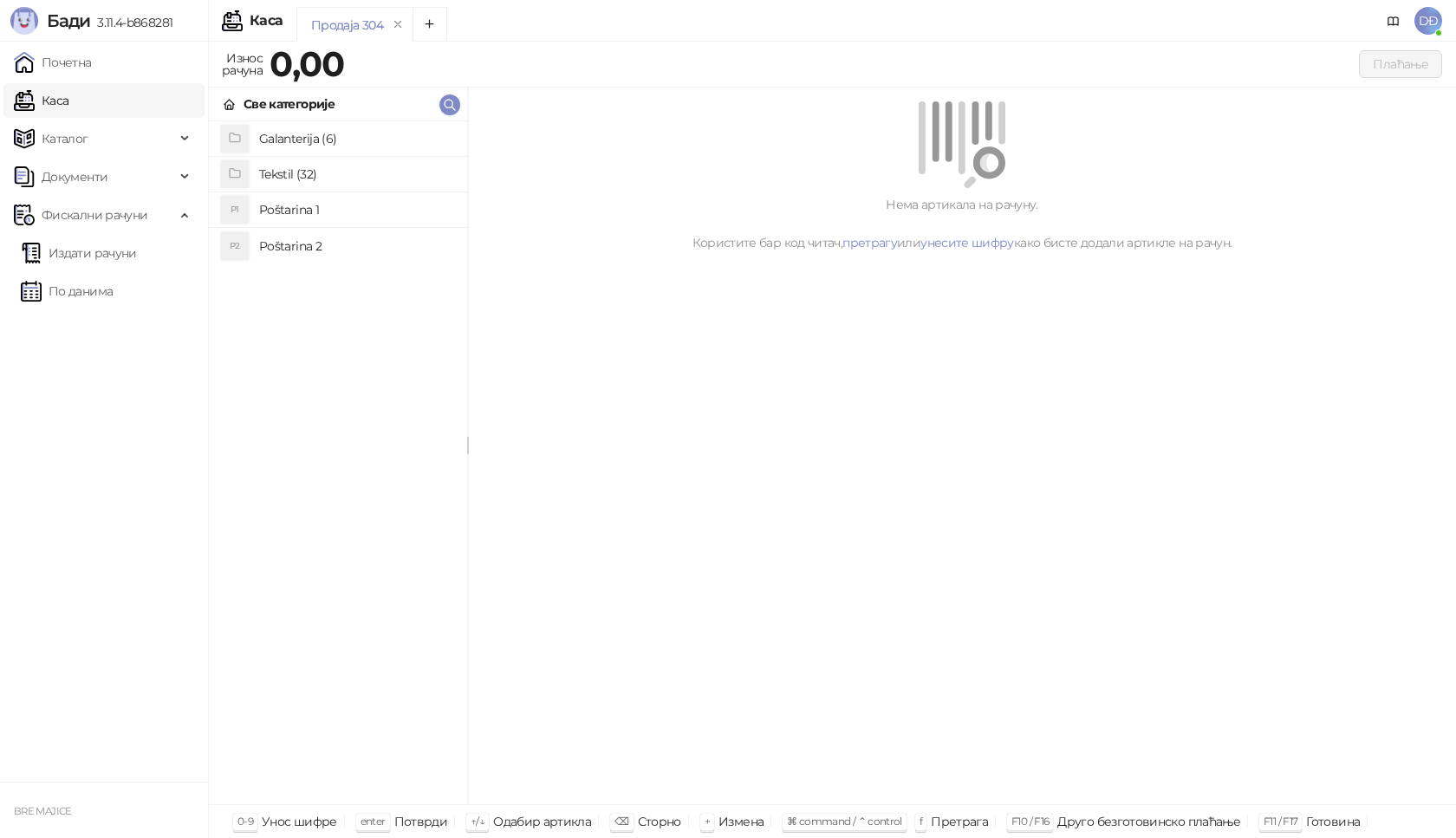
click at [291, 206] on h4 "Poštarina 1" at bounding box center [356, 210] width 194 height 28
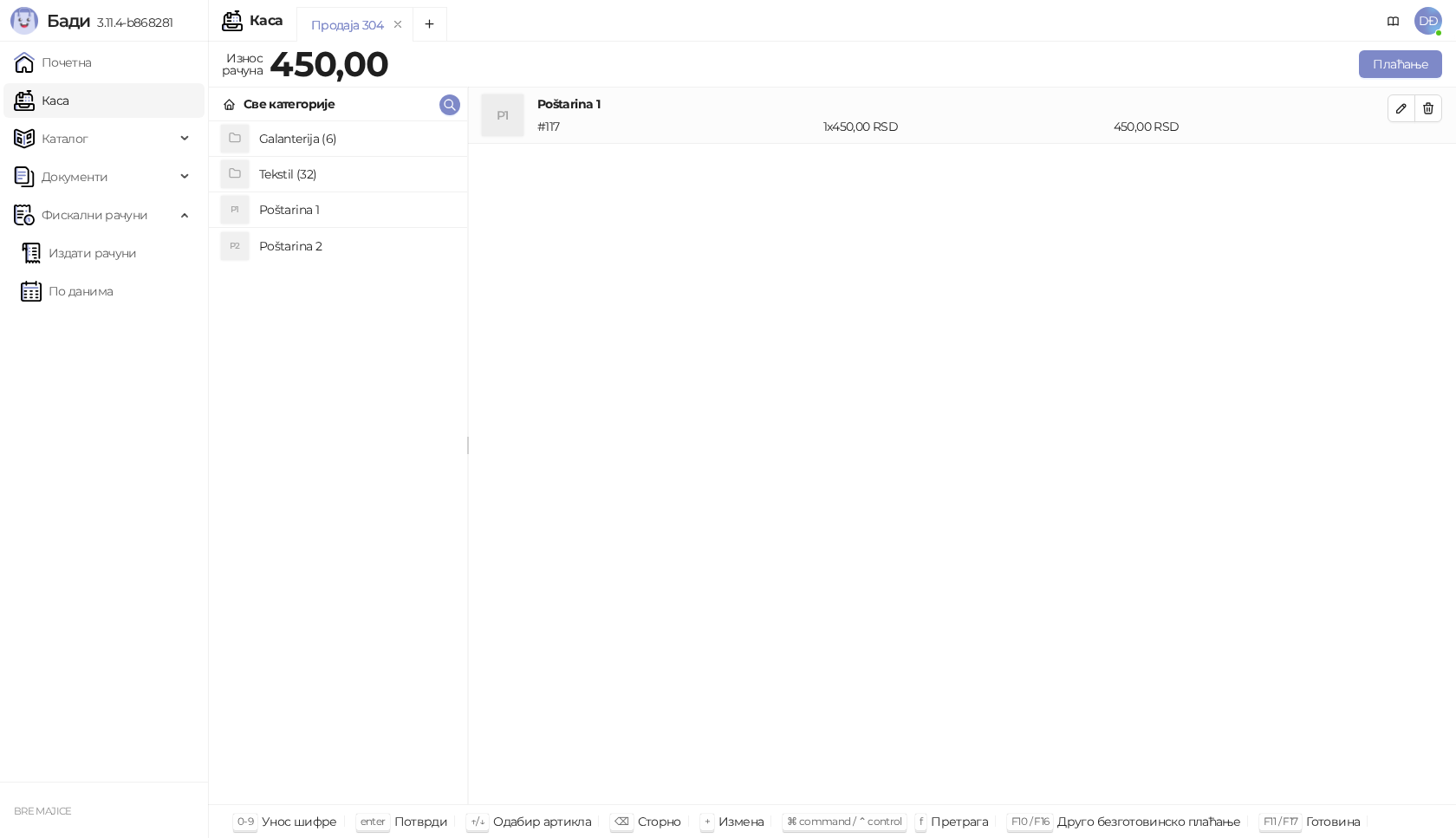
click at [290, 174] on h4 "Tekstil (32)" at bounding box center [356, 174] width 194 height 28
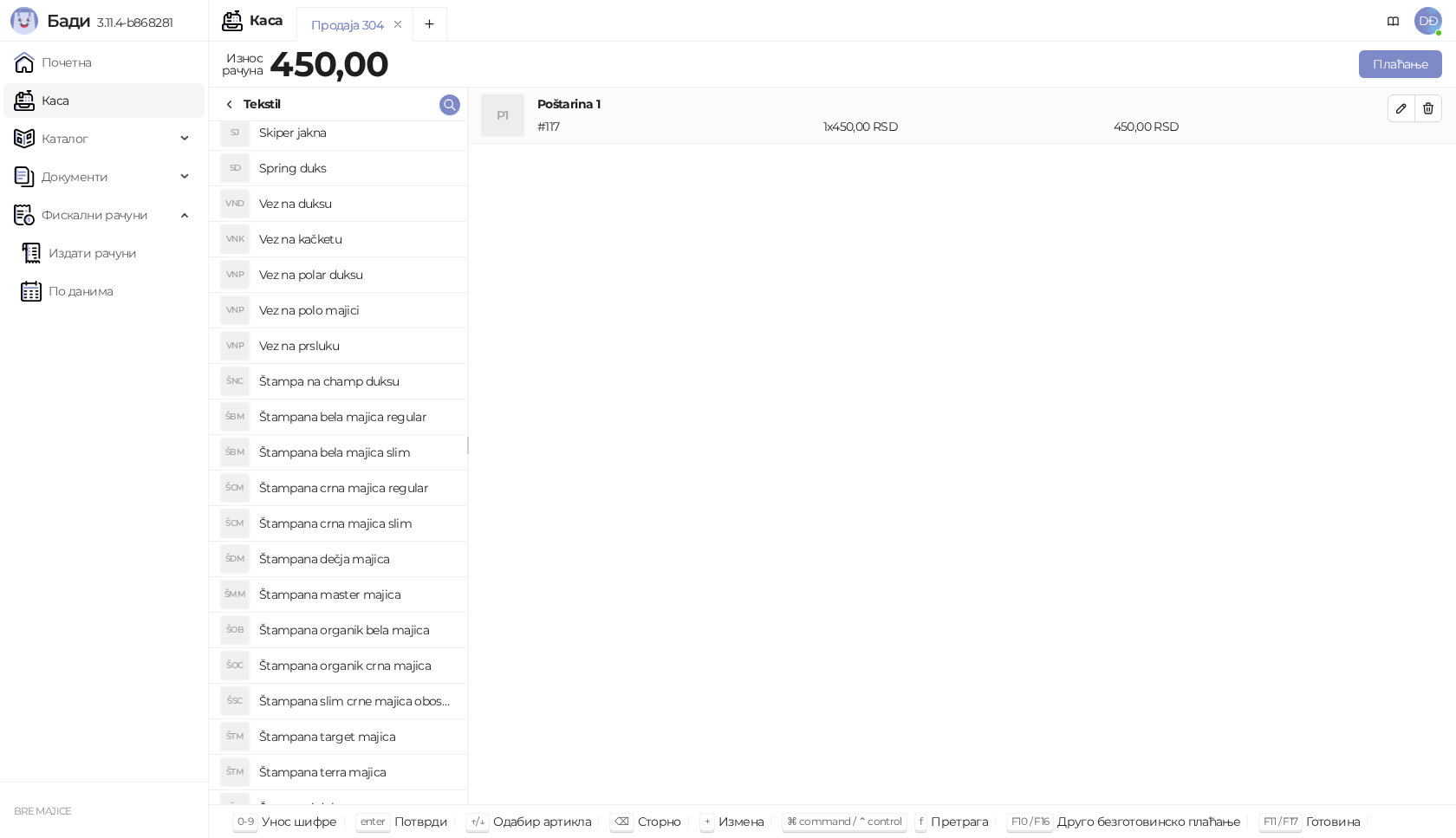
scroll to position [281, 0]
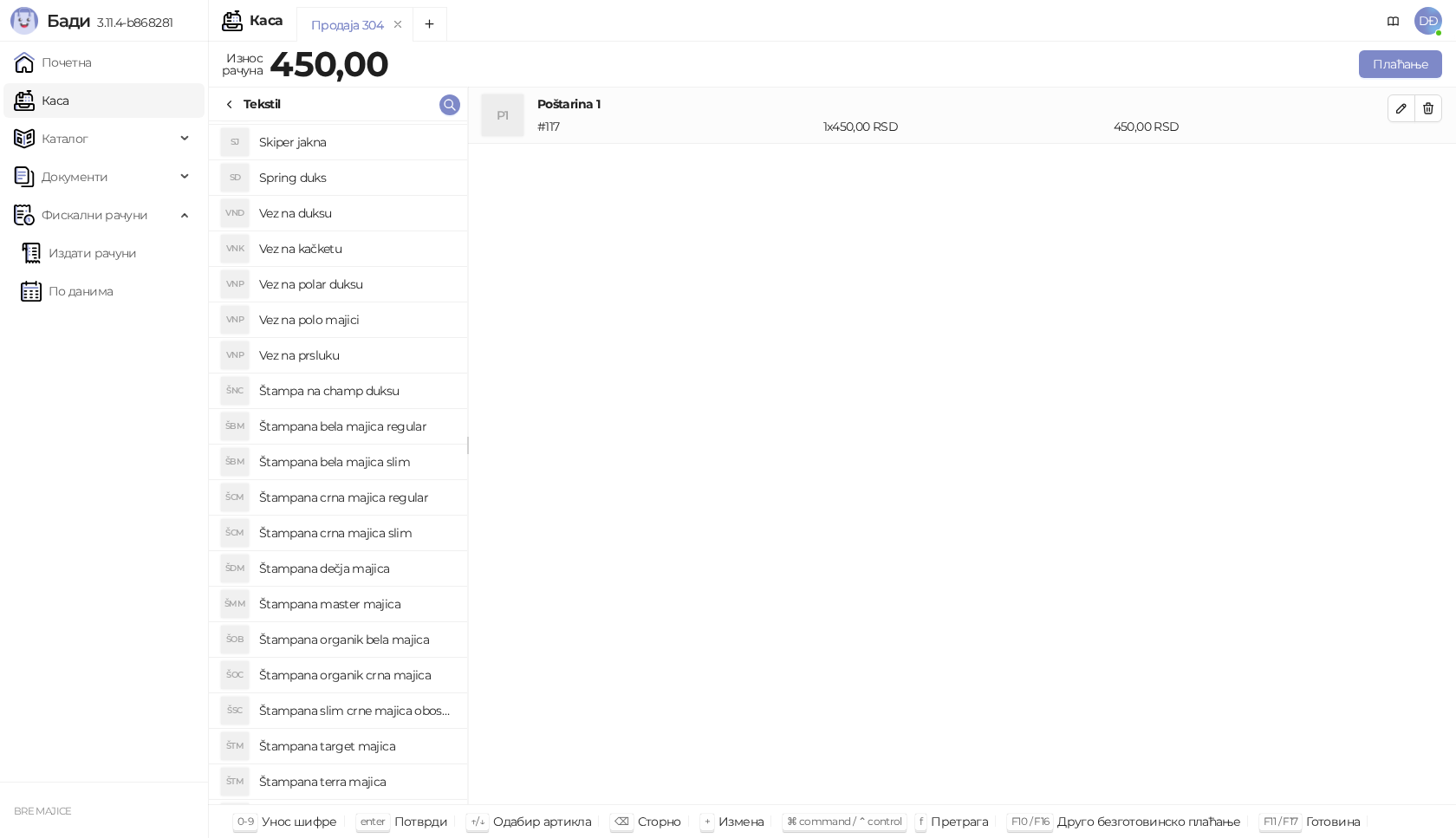
click at [359, 424] on h4 "Štampana bela majica regular" at bounding box center [356, 426] width 194 height 28
click at [1396, 162] on icon "button" at bounding box center [1402, 165] width 14 height 14
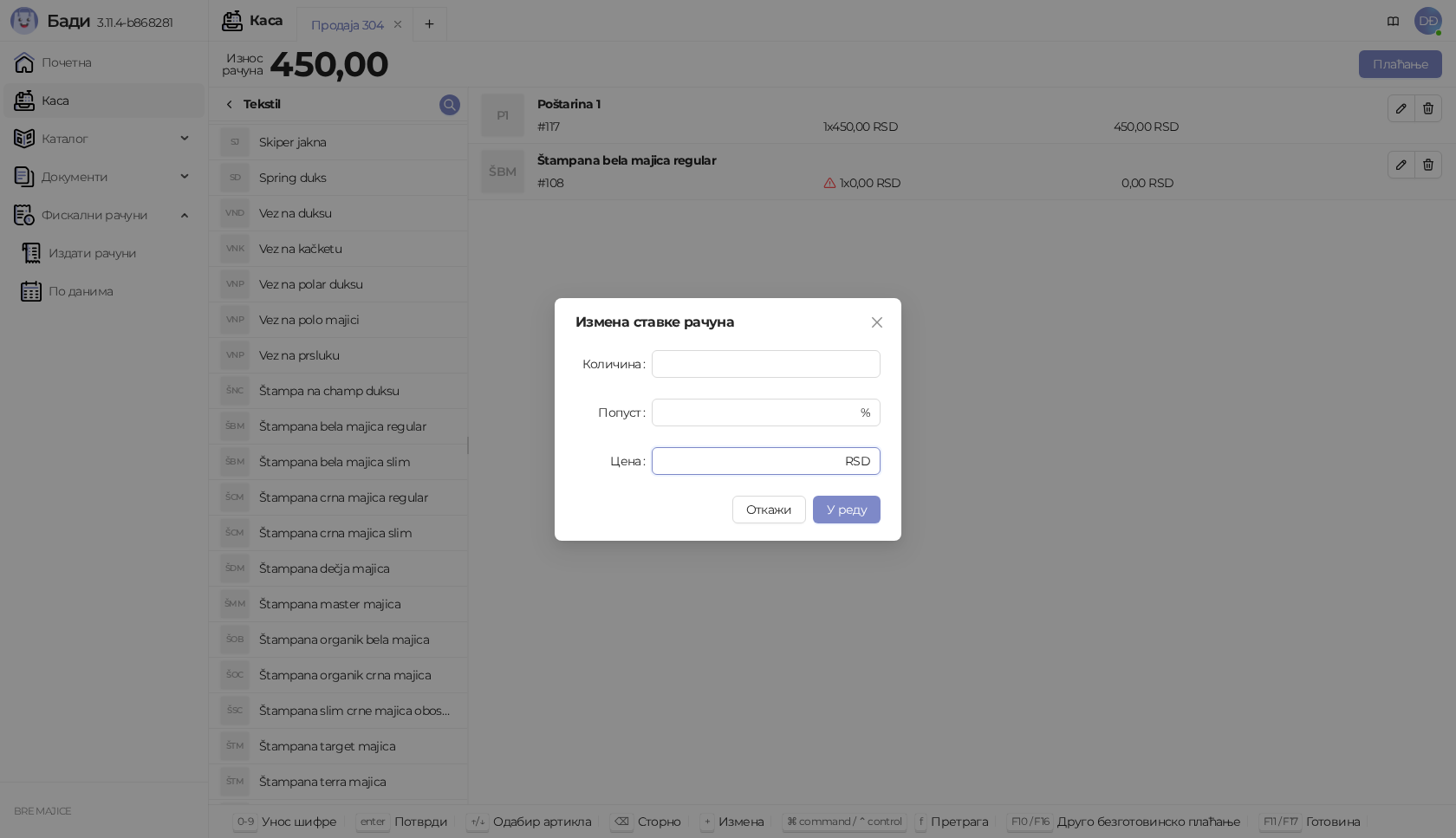
drag, startPoint x: 680, startPoint y: 457, endPoint x: 588, endPoint y: 433, distance: 95.1
click at [616, 467] on div "Цена * RSD" at bounding box center [728, 461] width 305 height 28
type input "****"
click at [832, 508] on span "У реду" at bounding box center [846, 509] width 40 height 16
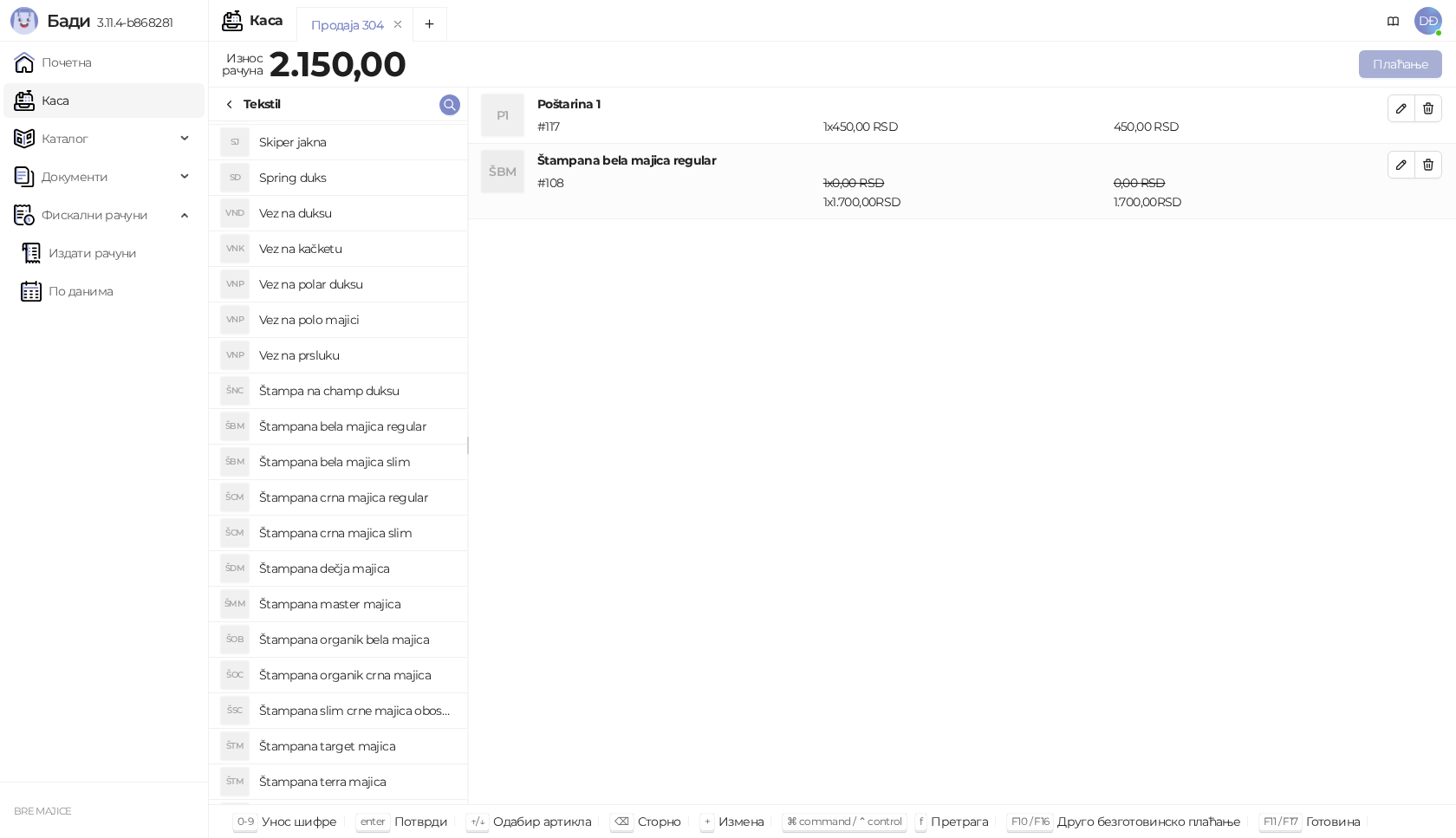
click at [1409, 64] on button "Плаћање" at bounding box center [1400, 64] width 83 height 28
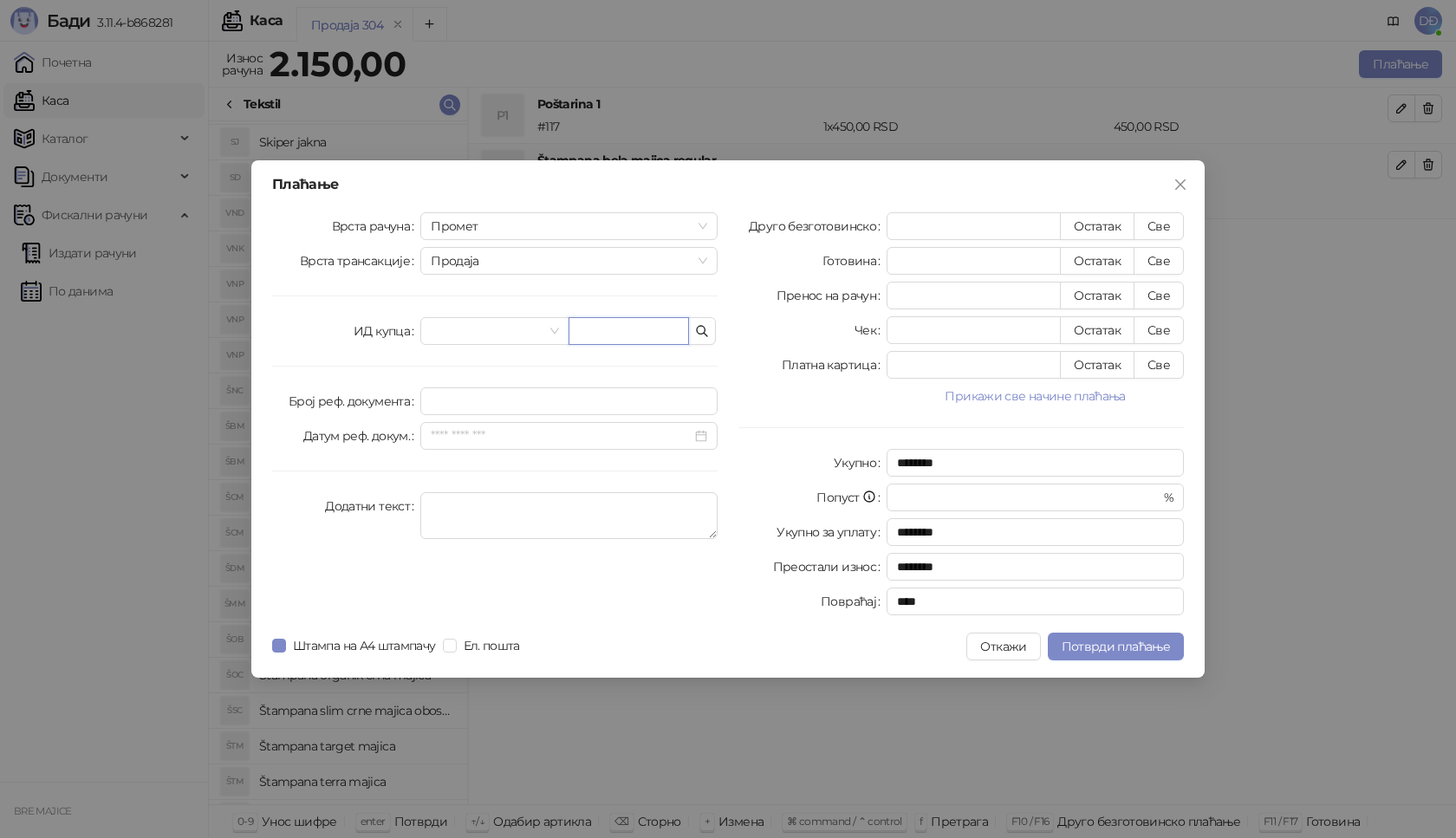
click at [590, 326] on input "text" at bounding box center [629, 331] width 121 height 28
paste input "**********"
type input "**********"
click at [1153, 225] on button "Све" at bounding box center [1159, 227] width 50 height 28
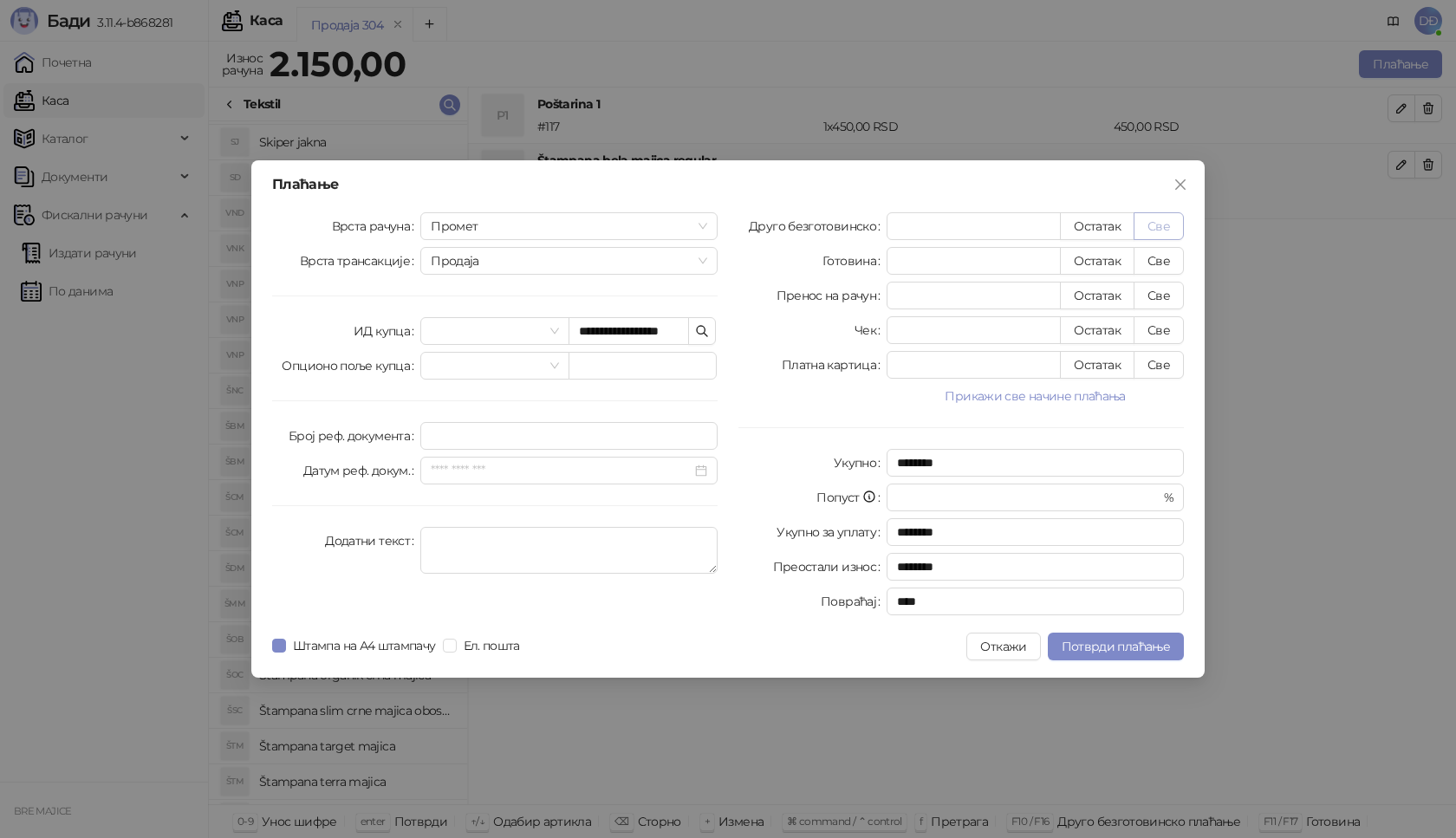
type input "****"
click at [1114, 639] on span "Потврди плаћање" at bounding box center [1116, 646] width 108 height 16
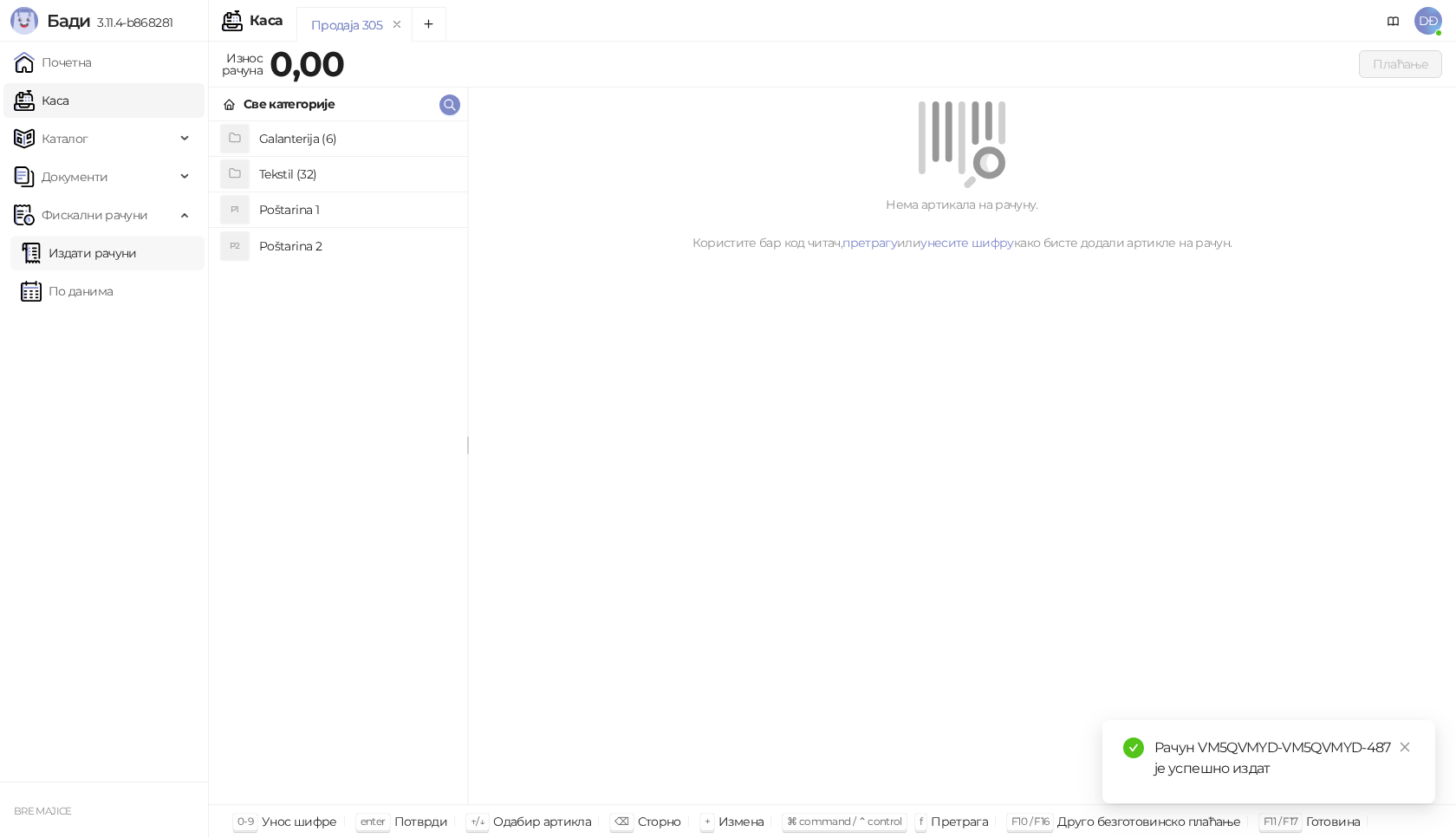
click at [135, 252] on link "Издати рачуни" at bounding box center [79, 253] width 116 height 35
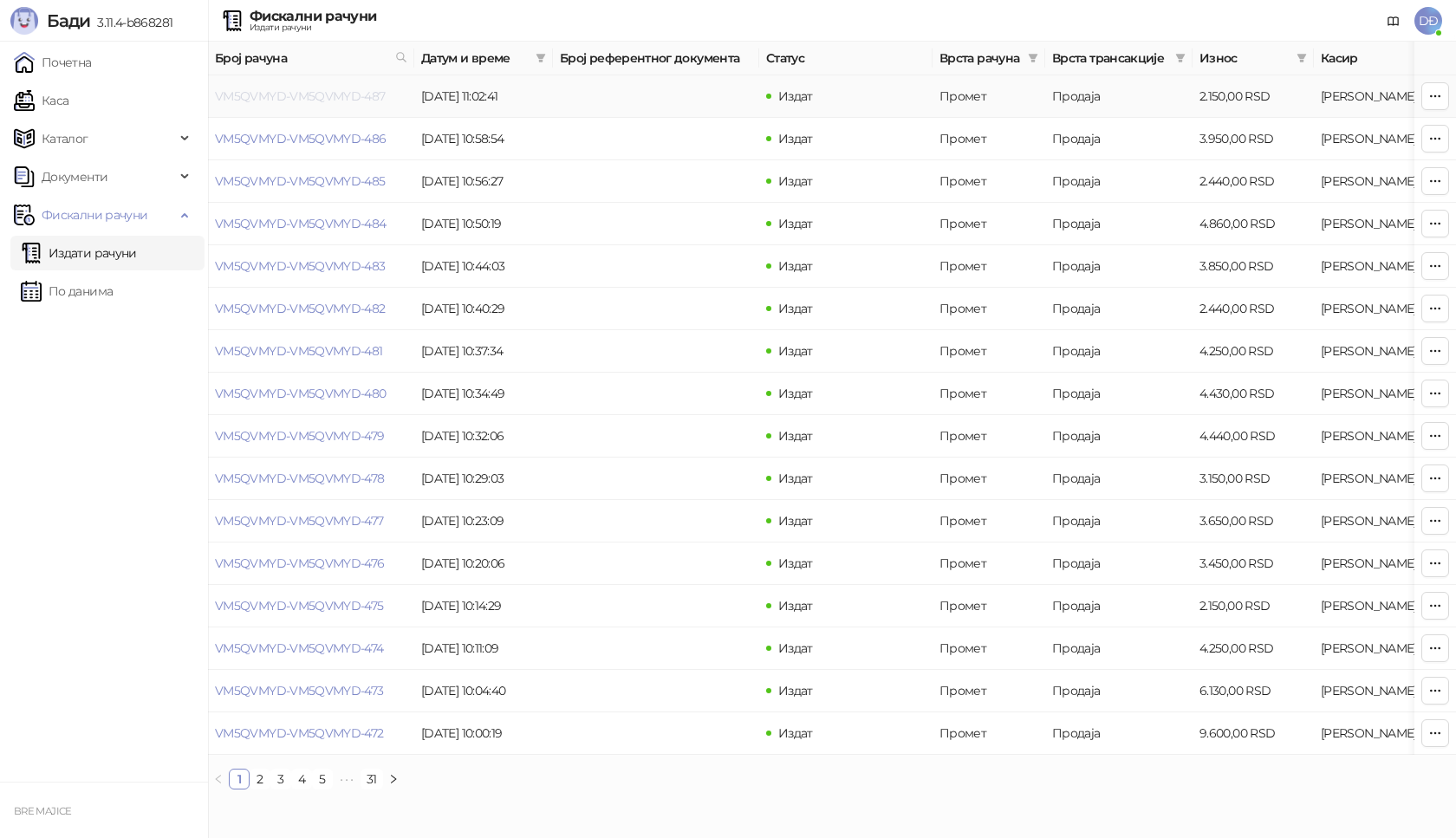
click at [281, 92] on link "VM5QVMYD-VM5QVMYD-487" at bounding box center [300, 96] width 171 height 16
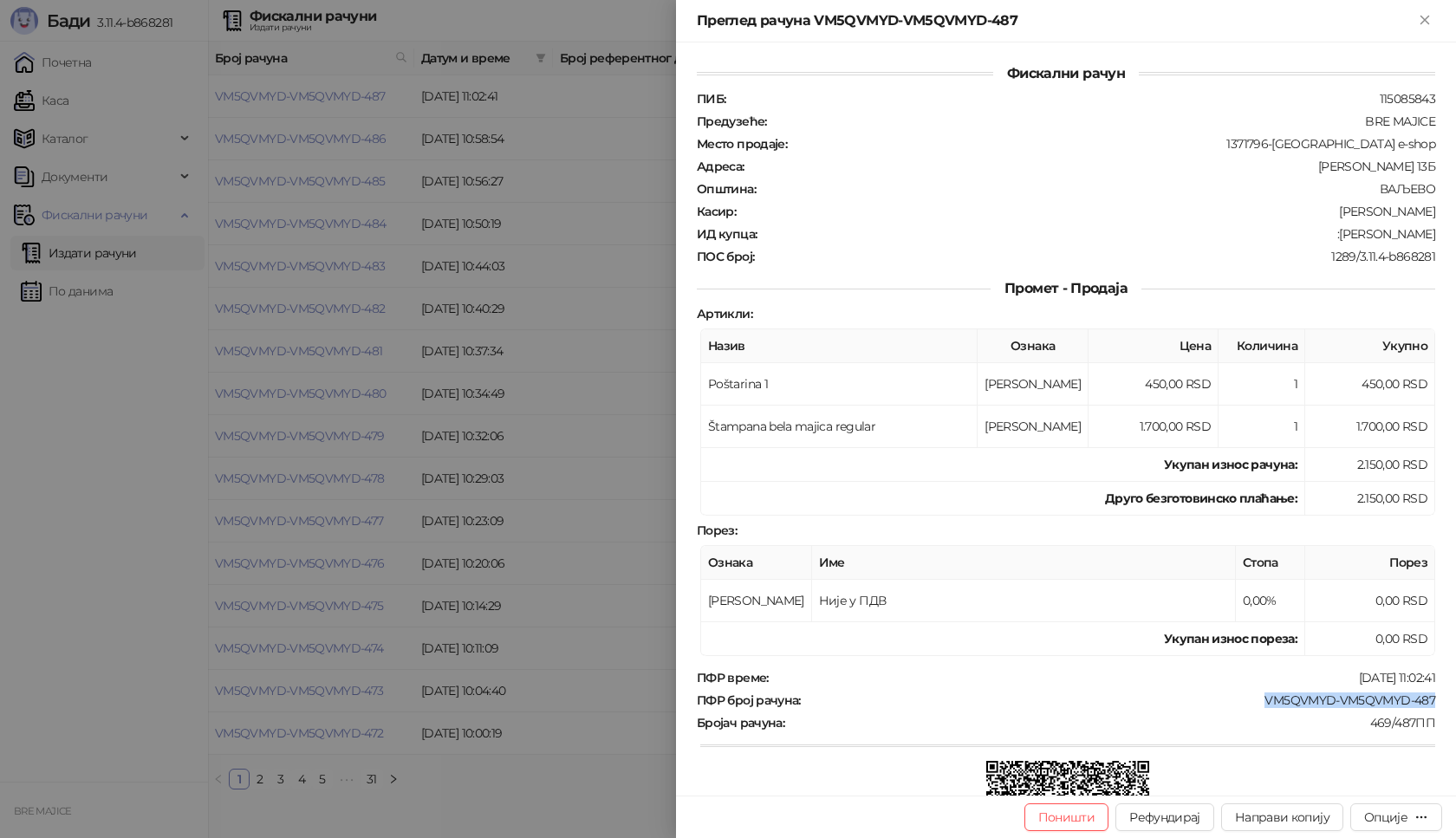
drag, startPoint x: 1422, startPoint y: 697, endPoint x: 1246, endPoint y: 704, distance: 176.1
click at [1248, 704] on div "VM5QVMYD-VM5QVMYD-487" at bounding box center [1119, 700] width 635 height 16
drag, startPoint x: 1423, startPoint y: 235, endPoint x: 1317, endPoint y: 237, distance: 106.0
click at [1317, 237] on div "ИД купца : :[PERSON_NAME]" at bounding box center [1066, 234] width 745 height 16
click at [1327, 236] on div ":[PERSON_NAME]" at bounding box center [1097, 234] width 679 height 16
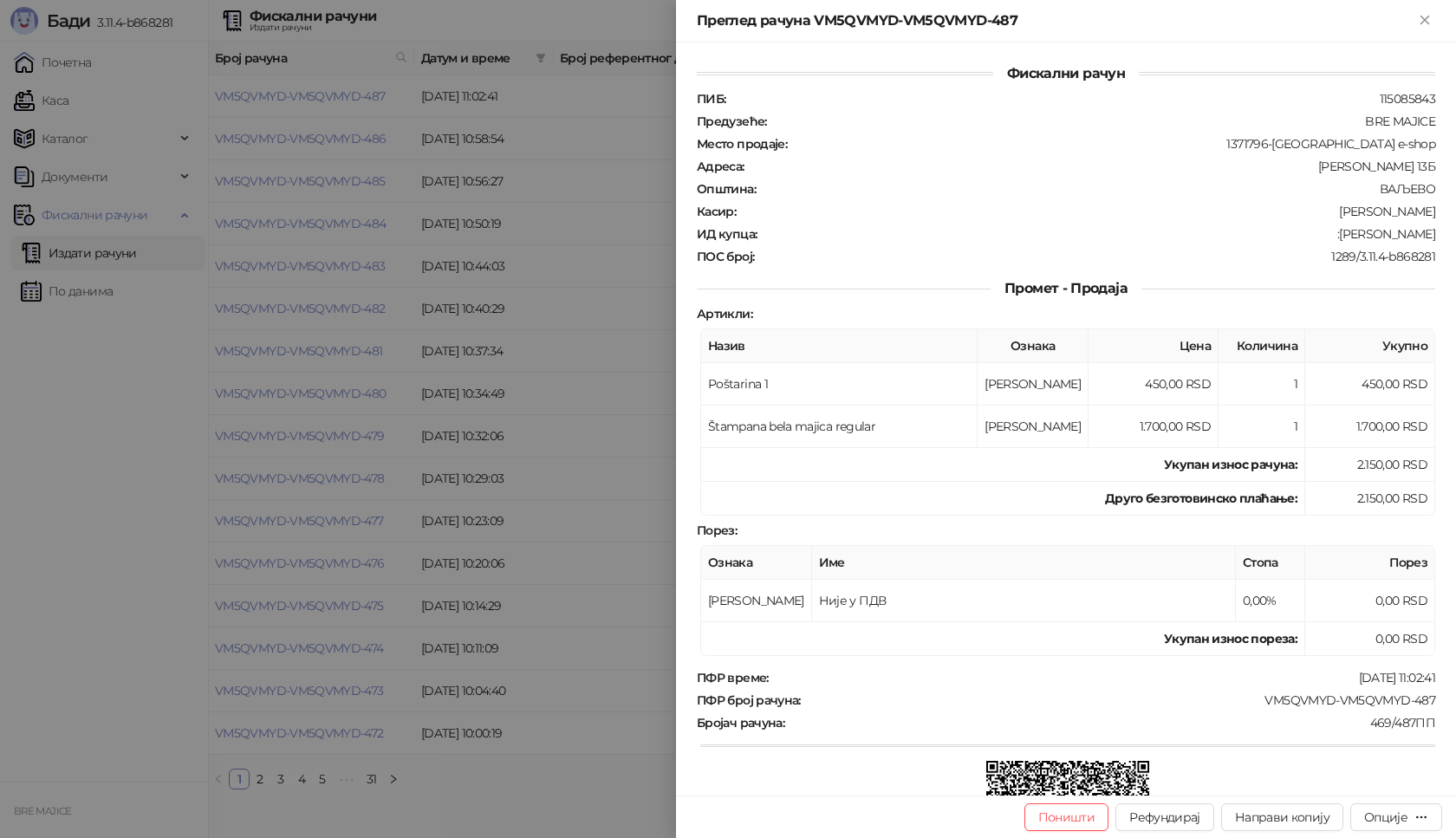
drag, startPoint x: 1413, startPoint y: 234, endPoint x: 1317, endPoint y: 236, distance: 96.0
click at [1321, 236] on div "Фискални рачун ПИБ : 115085843 Предузеће : BRE MAJICE Место продаје : 1371796-[…" at bounding box center [1066, 419] width 780 height 753
click at [1425, 21] on icon "Close" at bounding box center [1425, 20] width 8 height 8
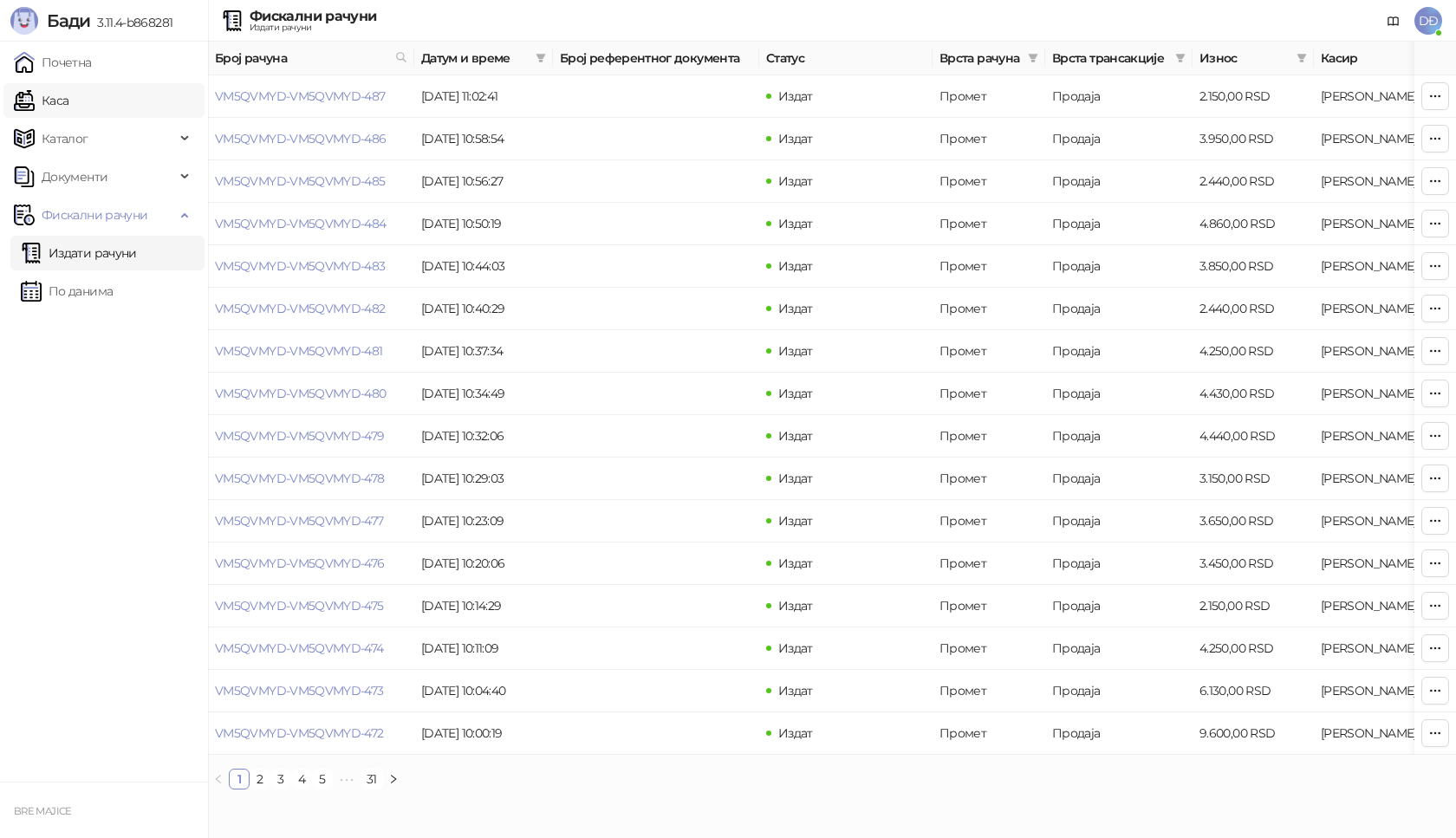
click at [50, 97] on link "Каса" at bounding box center [41, 100] width 55 height 35
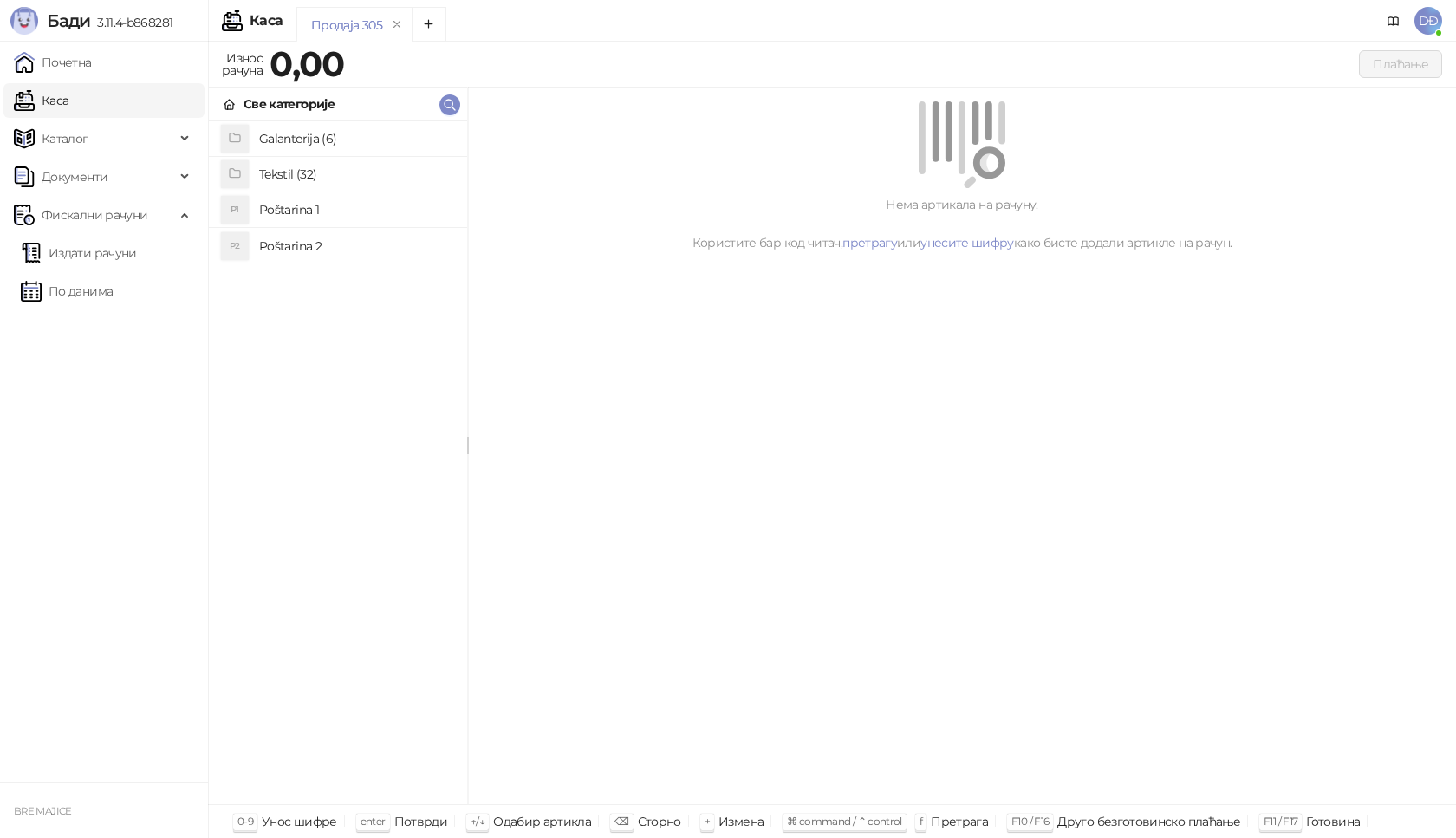
click at [277, 211] on h4 "Poštarina 1" at bounding box center [356, 210] width 194 height 28
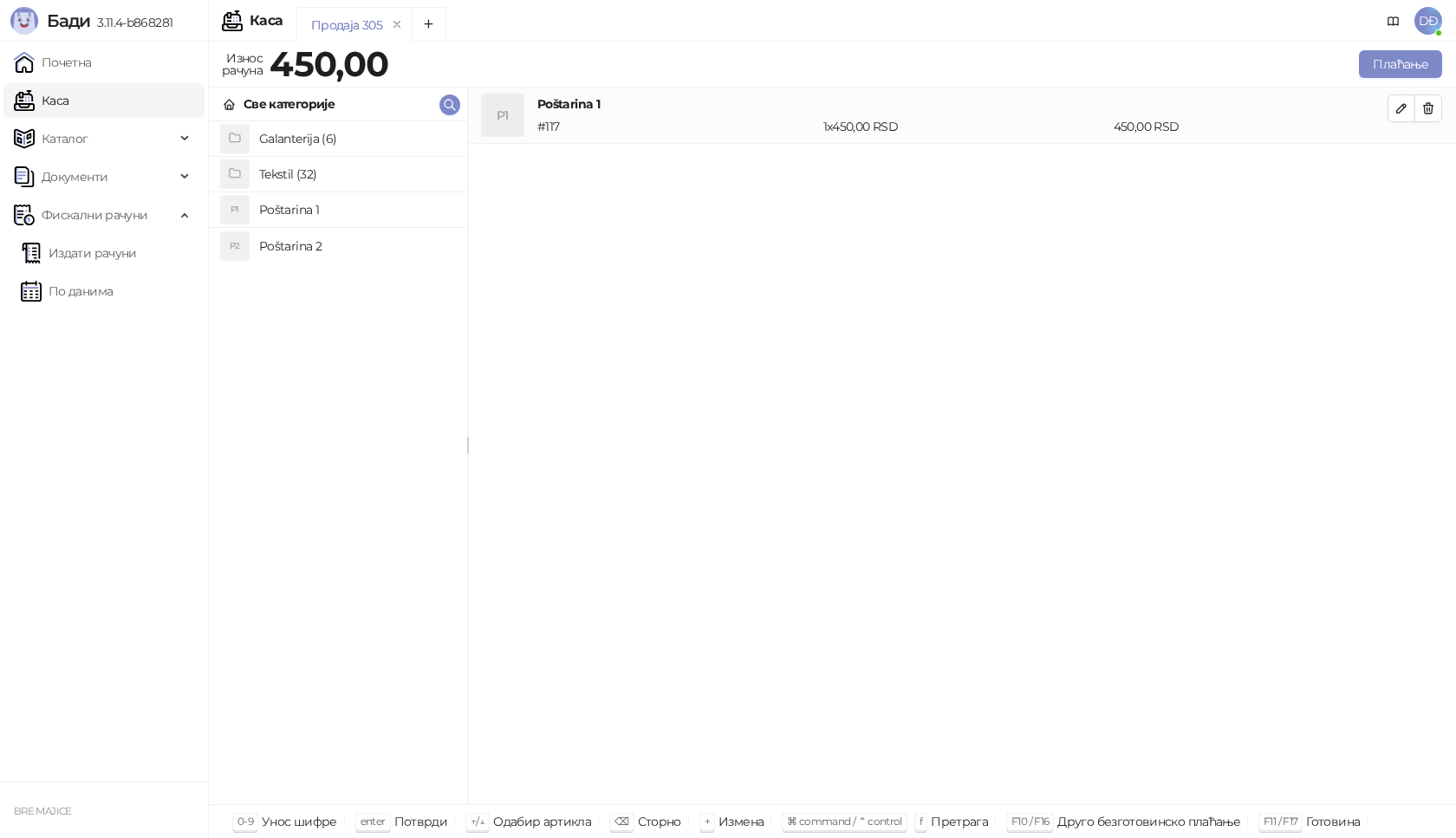
click at [308, 173] on h4 "Tekstil (32)" at bounding box center [356, 174] width 194 height 28
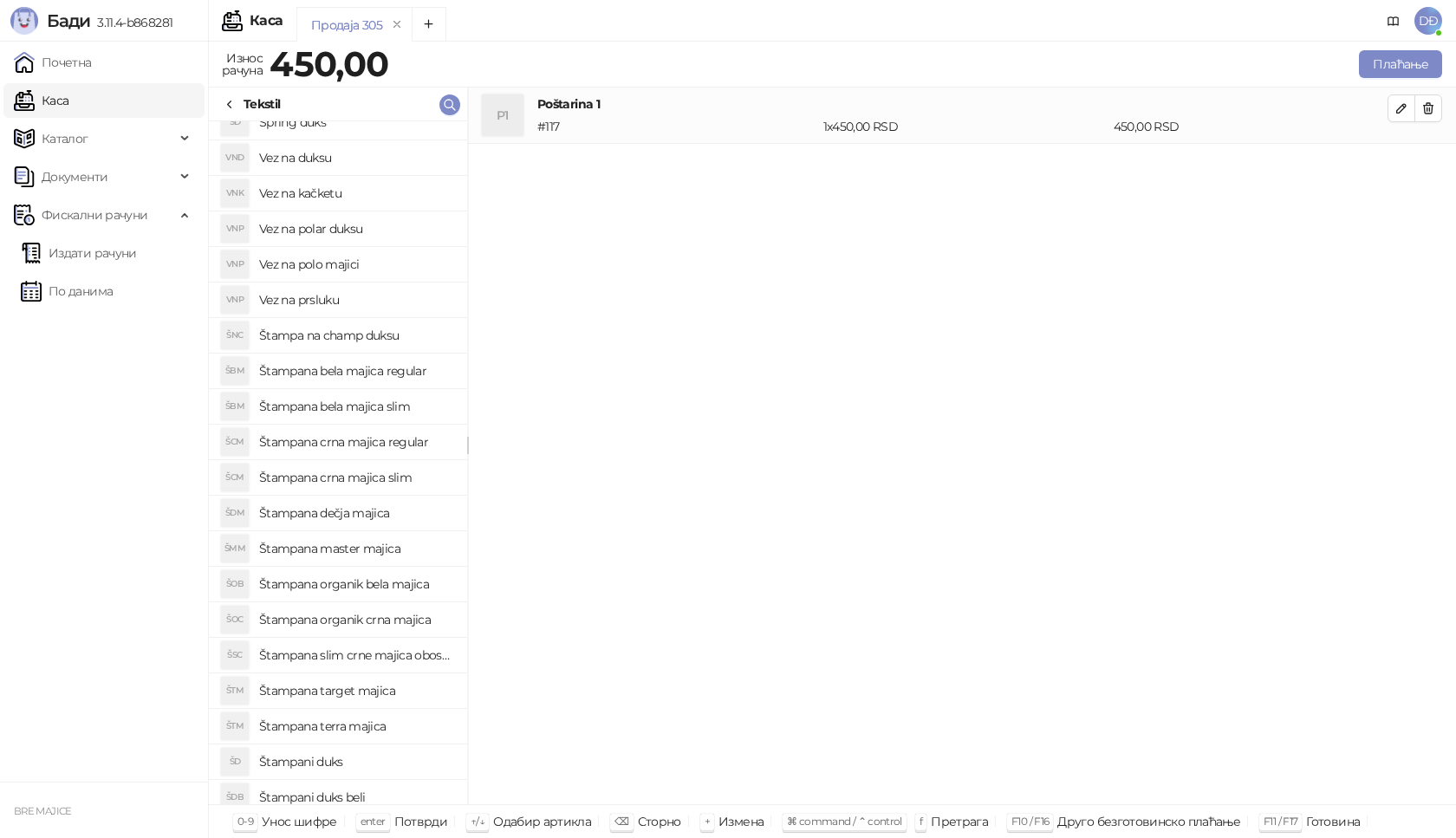
scroll to position [347, 0]
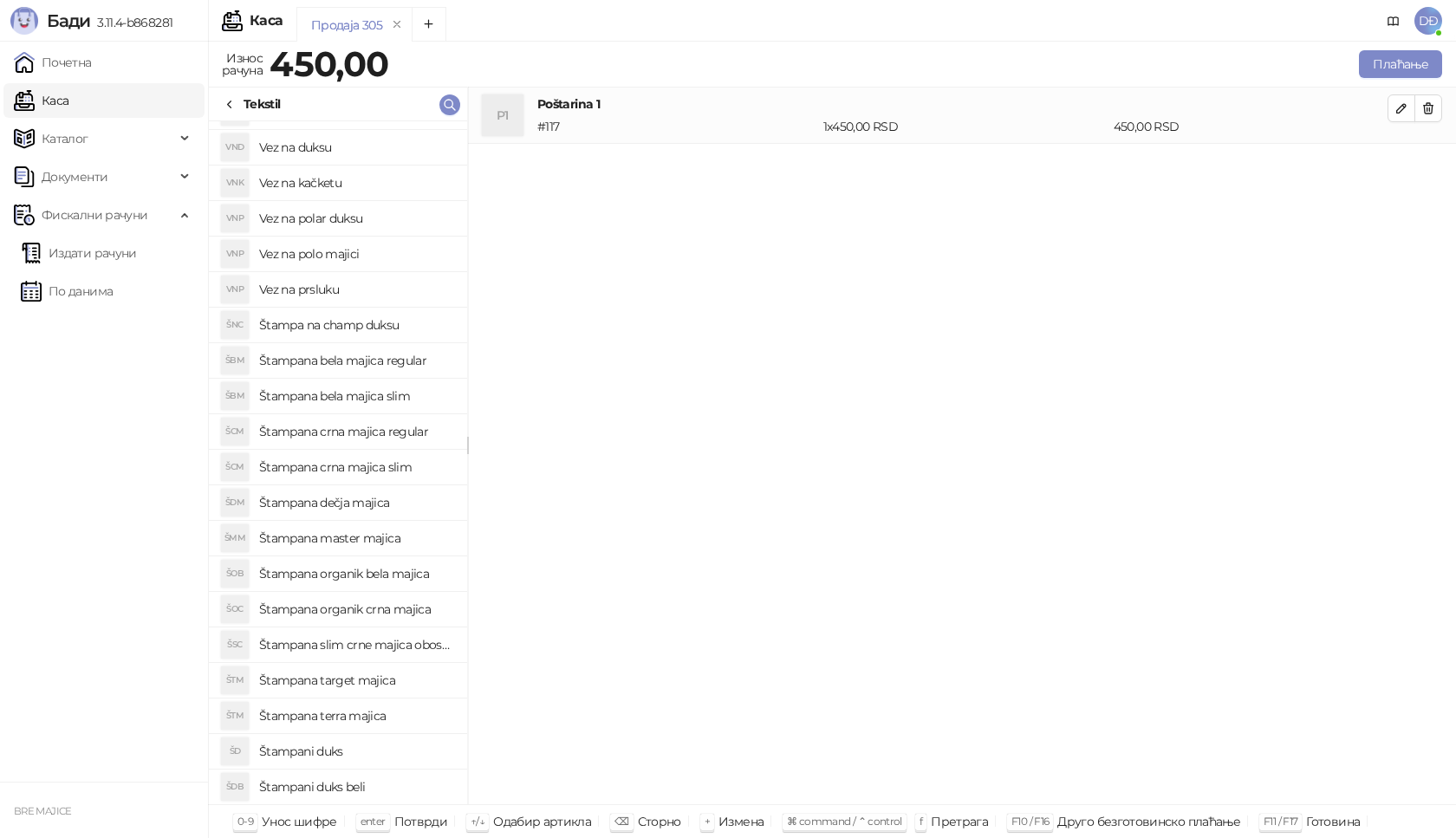
click at [379, 434] on h4 "Štampana crna majica regular" at bounding box center [356, 431] width 194 height 28
click at [1399, 169] on icon "button" at bounding box center [1401, 164] width 9 height 9
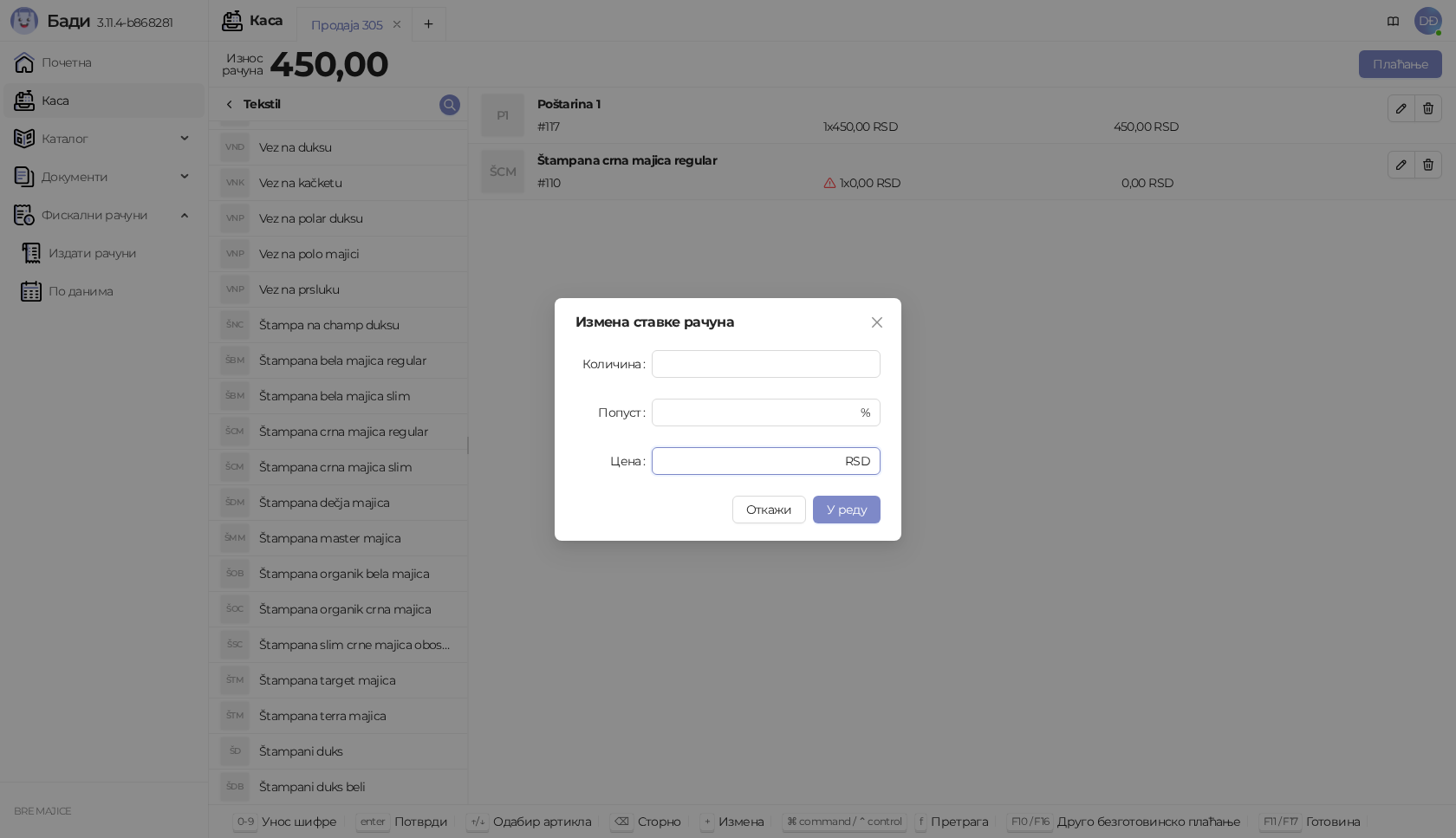
drag, startPoint x: 672, startPoint y: 462, endPoint x: 570, endPoint y: 470, distance: 102.3
click at [570, 470] on div "Измена ставке рачуна Количина * Попуст * % Цена * RSD Откажи У реду" at bounding box center [728, 419] width 347 height 243
click at [842, 503] on span "У реду" at bounding box center [846, 509] width 40 height 16
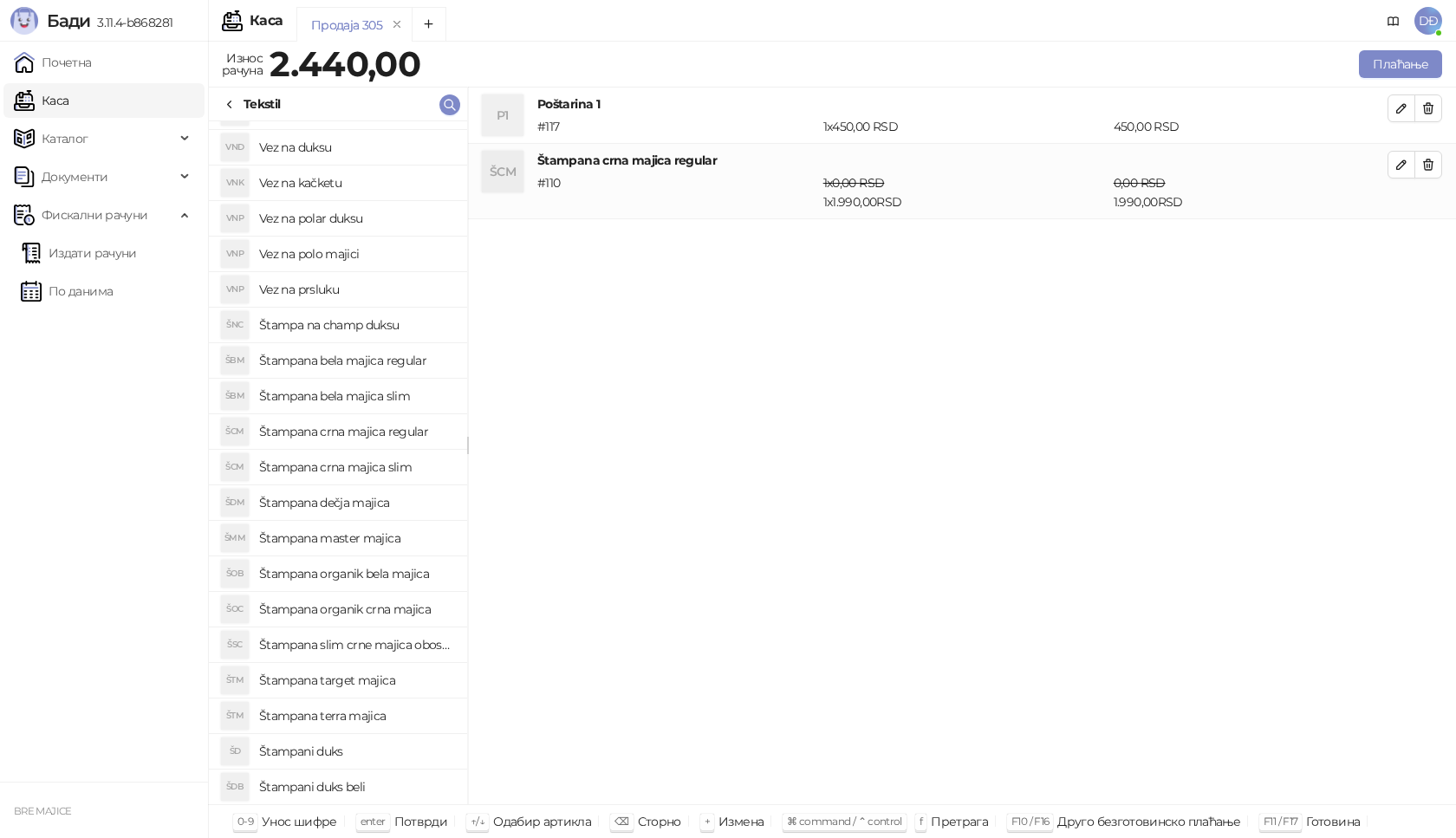
scroll to position [454, 0]
click at [404, 783] on h4 "Štampani duks-kapuljača crni" at bounding box center [356, 787] width 194 height 28
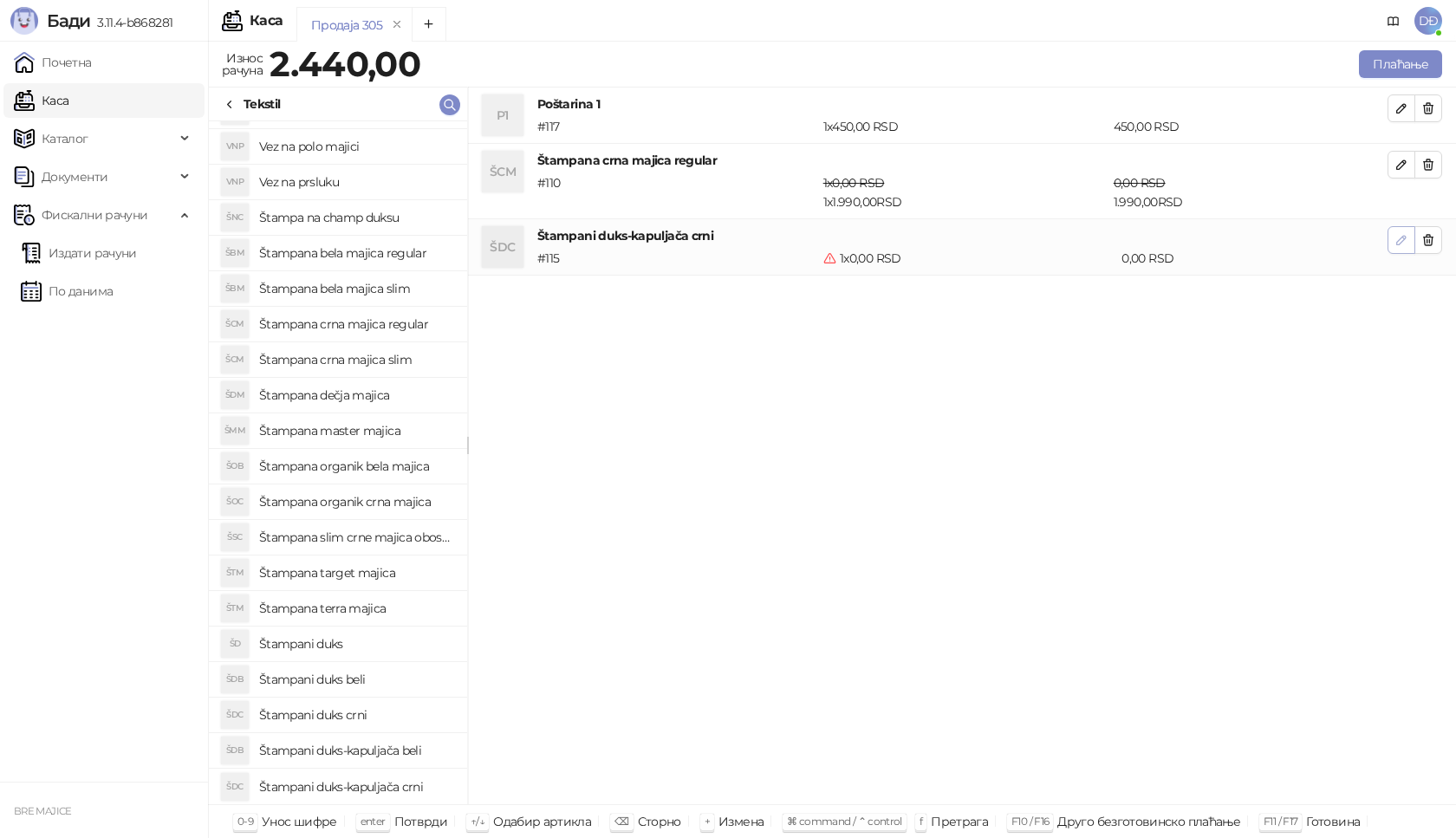
click at [1405, 237] on icon "button" at bounding box center [1401, 240] width 9 height 9
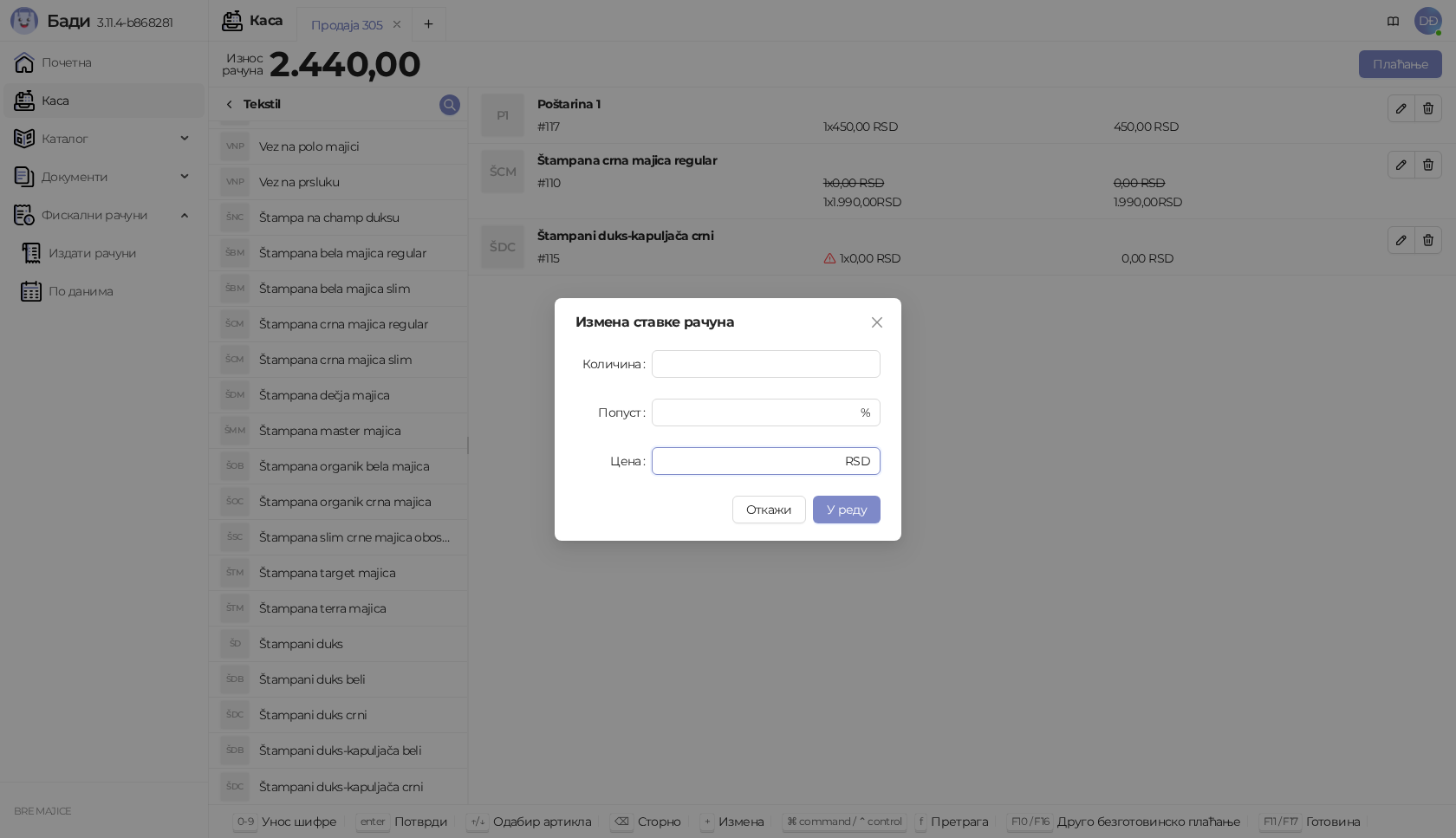
drag, startPoint x: 633, startPoint y: 461, endPoint x: 599, endPoint y: 447, distance: 36.8
click at [613, 461] on div "Цена * RSD" at bounding box center [728, 461] width 305 height 28
type input "****"
click at [837, 508] on span "У реду" at bounding box center [846, 509] width 40 height 16
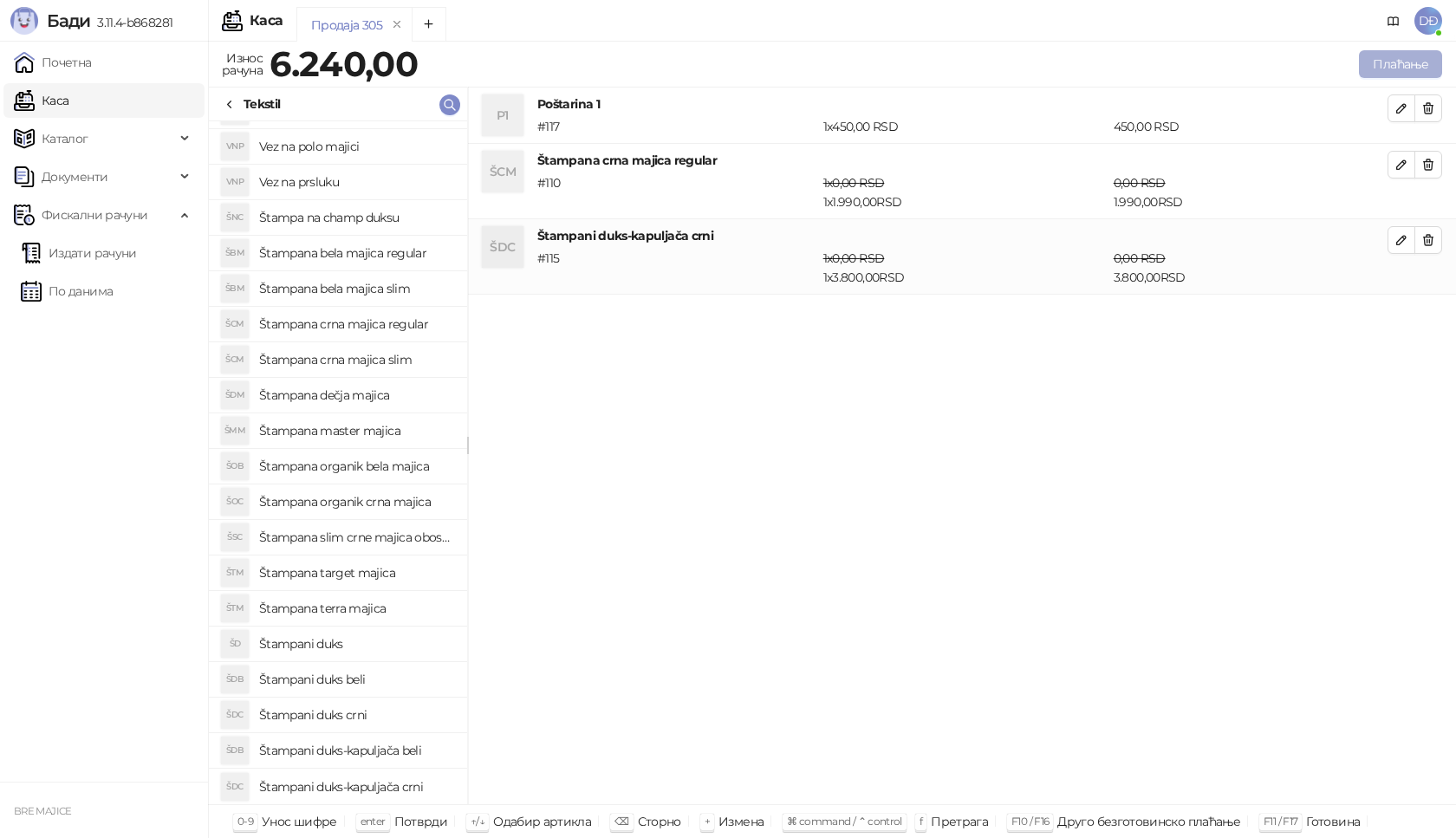
click at [1393, 62] on button "Плаћање" at bounding box center [1400, 64] width 83 height 28
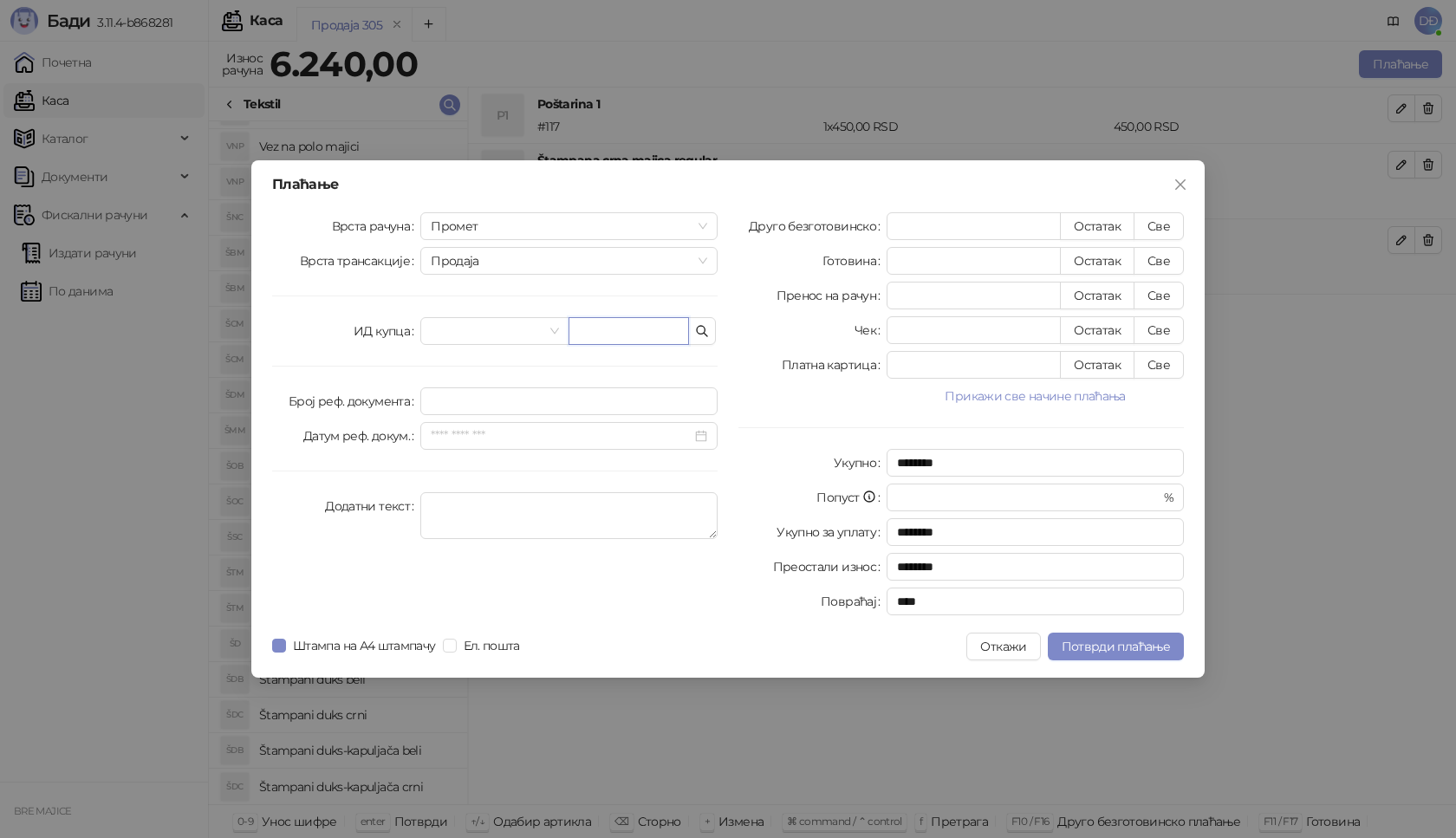
drag, startPoint x: 612, startPoint y: 329, endPoint x: 592, endPoint y: 372, distance: 47.4
click at [613, 329] on input "text" at bounding box center [629, 331] width 121 height 28
paste input "**********"
type input "**********"
click at [1160, 227] on button "Све" at bounding box center [1159, 227] width 50 height 28
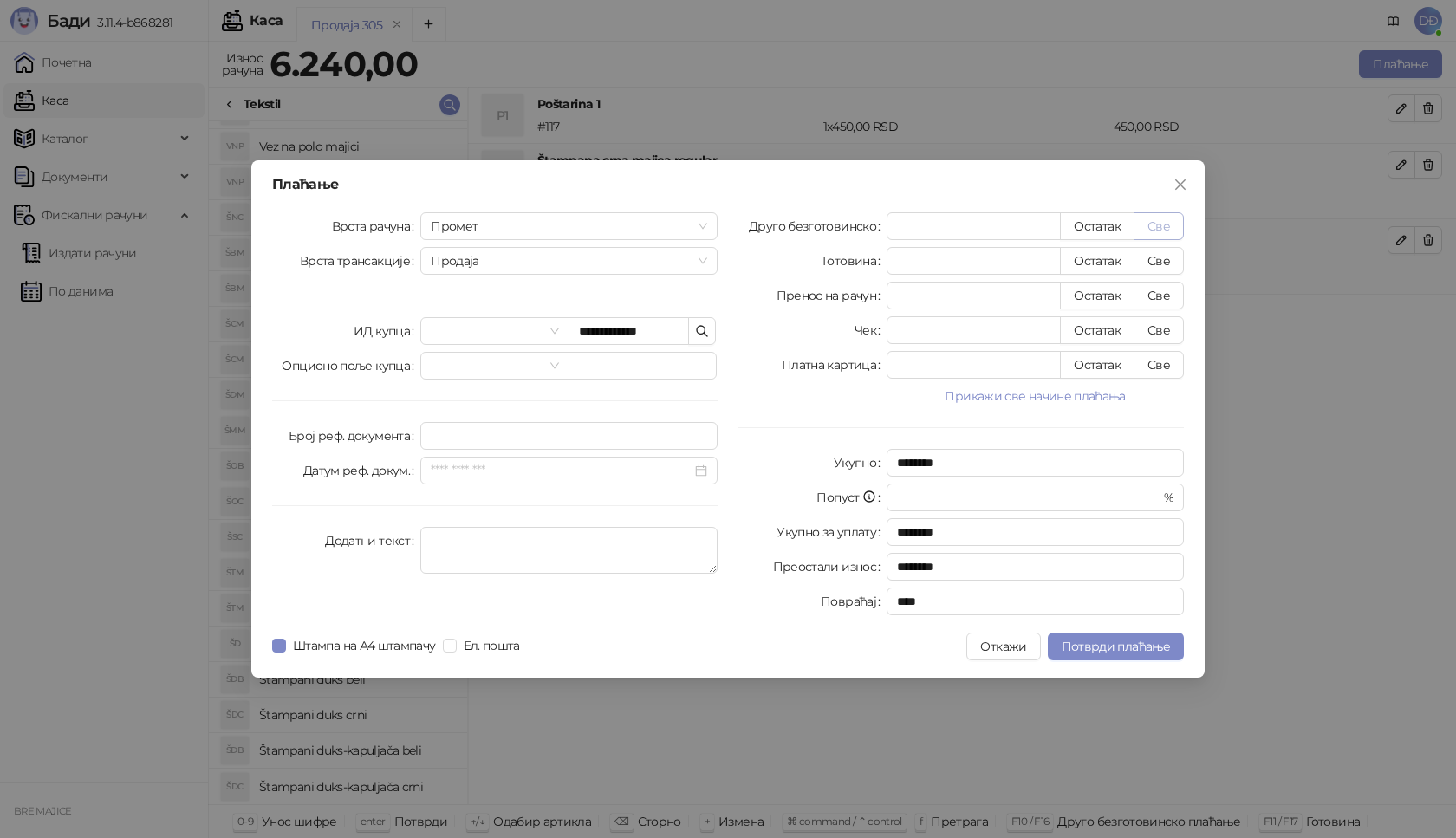
type input "****"
click at [1084, 641] on span "Потврди плаћање" at bounding box center [1116, 646] width 108 height 16
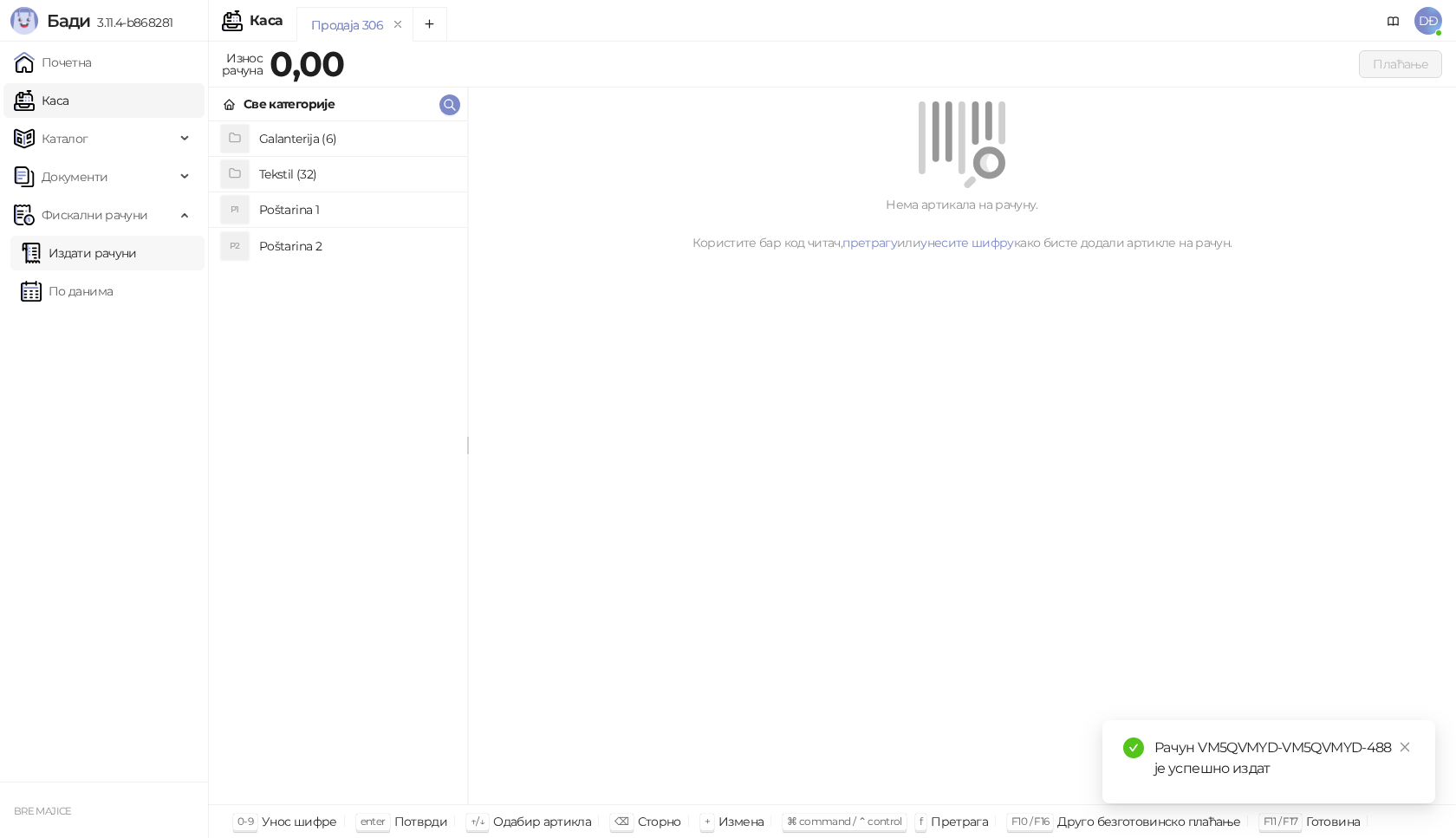
click at [107, 255] on link "Издати рачуни" at bounding box center [79, 253] width 116 height 35
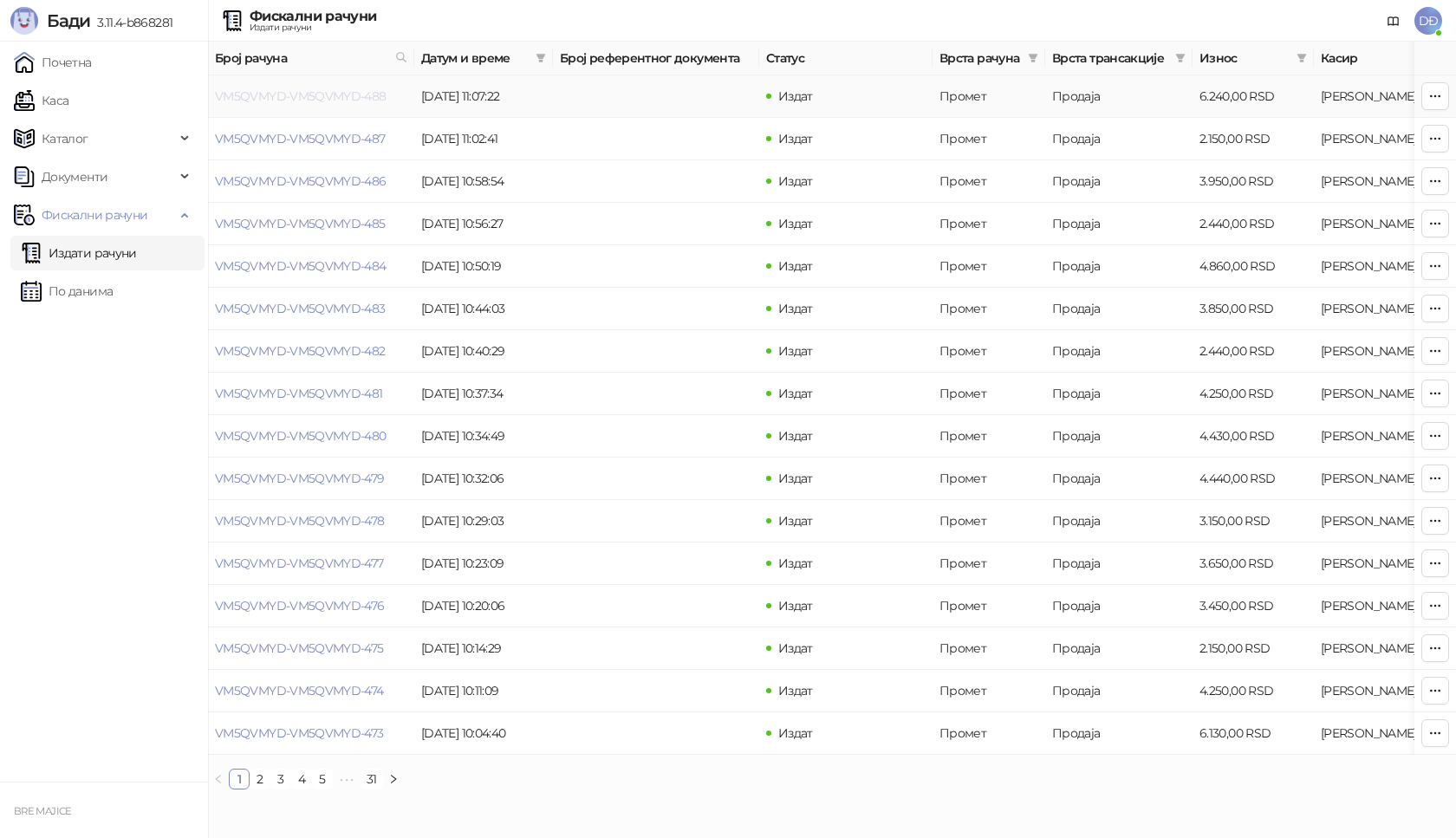
click at [303, 93] on link "VM5QVMYD-VM5QVMYD-488" at bounding box center [301, 96] width 172 height 16
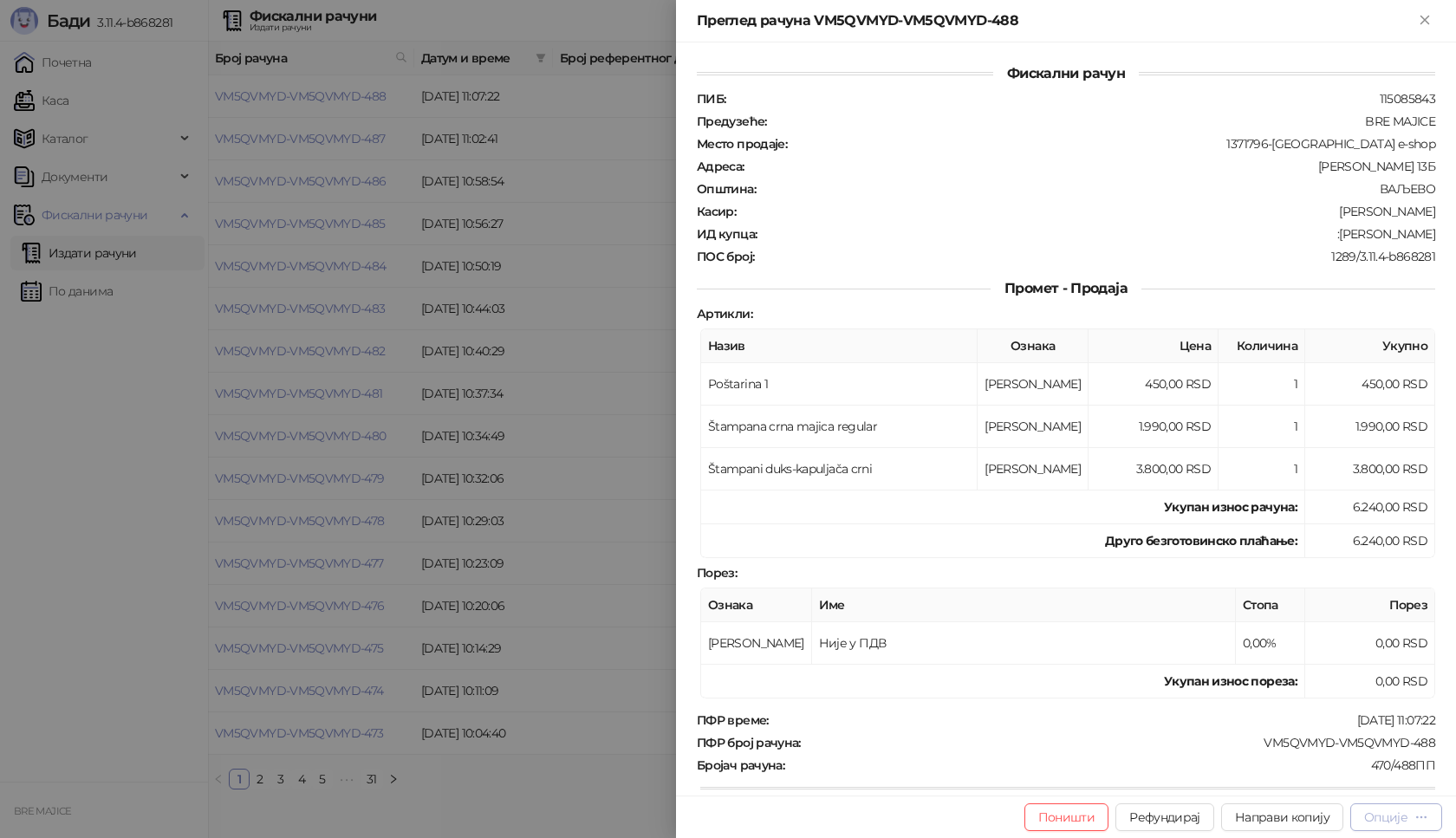
click at [1395, 813] on div "Опције" at bounding box center [1385, 817] width 43 height 16
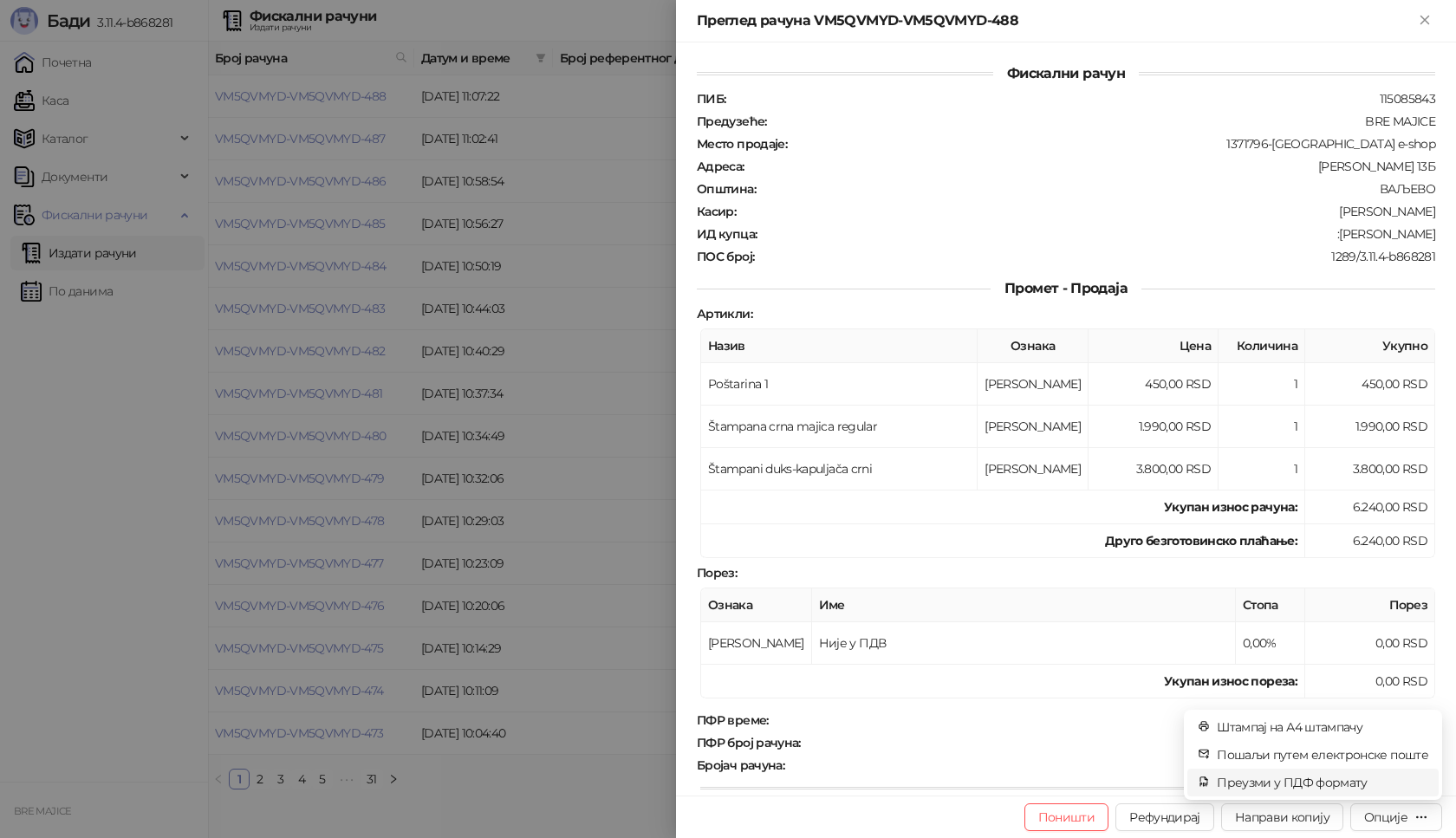
click at [1348, 775] on span "Преузми у ПДФ формату" at bounding box center [1323, 782] width 212 height 19
click at [1412, 748] on link "Close" at bounding box center [1404, 746] width 19 height 19
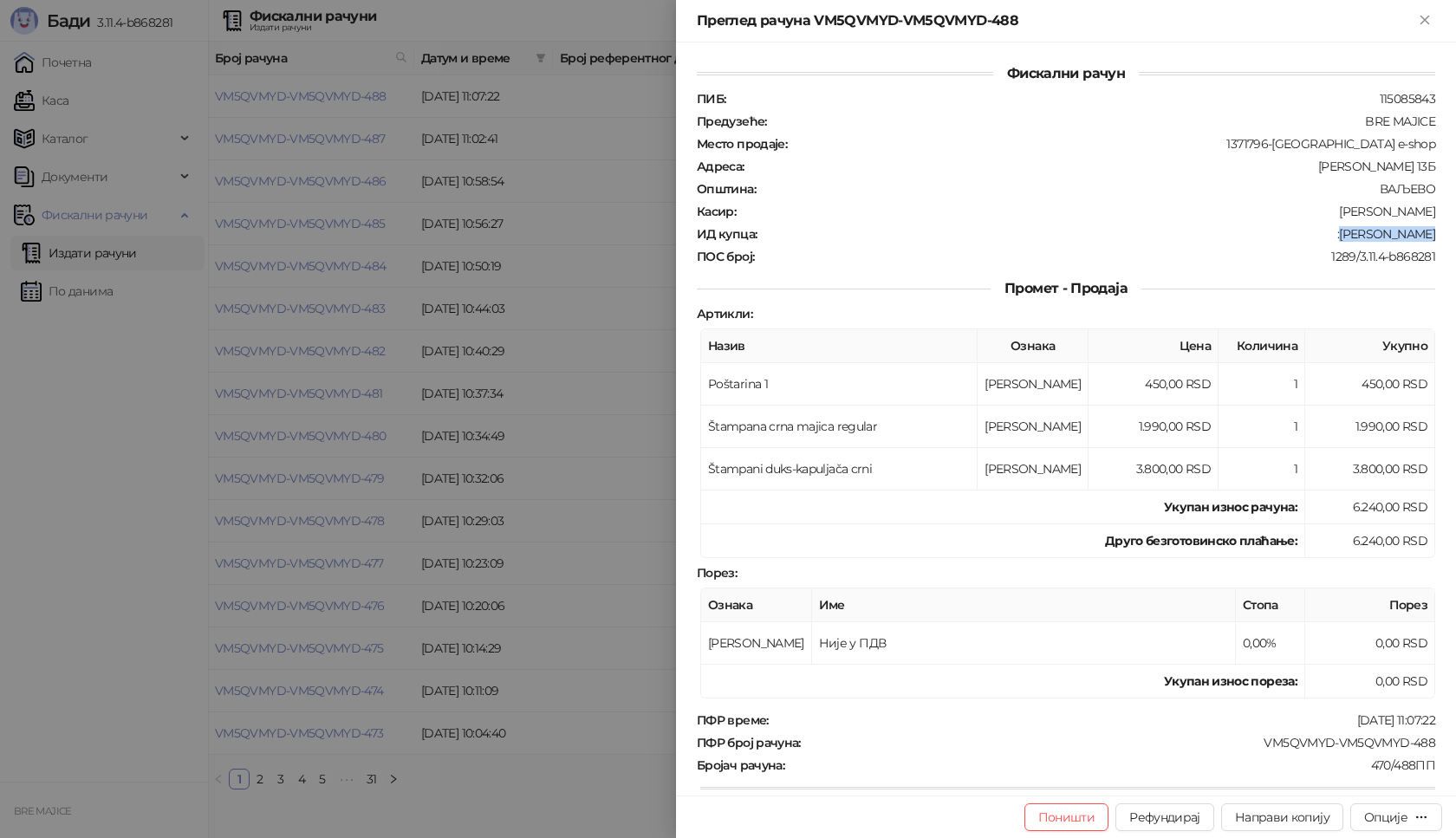
drag, startPoint x: 1424, startPoint y: 232, endPoint x: 1342, endPoint y: 233, distance: 82.0
click at [1342, 233] on div "Фискални рачун ПИБ : 115085843 Предузеће : BRE MAJICE Место продаје : 1371796-B…" at bounding box center [1066, 419] width 780 height 753
click at [1425, 22] on icon "Close" at bounding box center [1425, 20] width 16 height 16
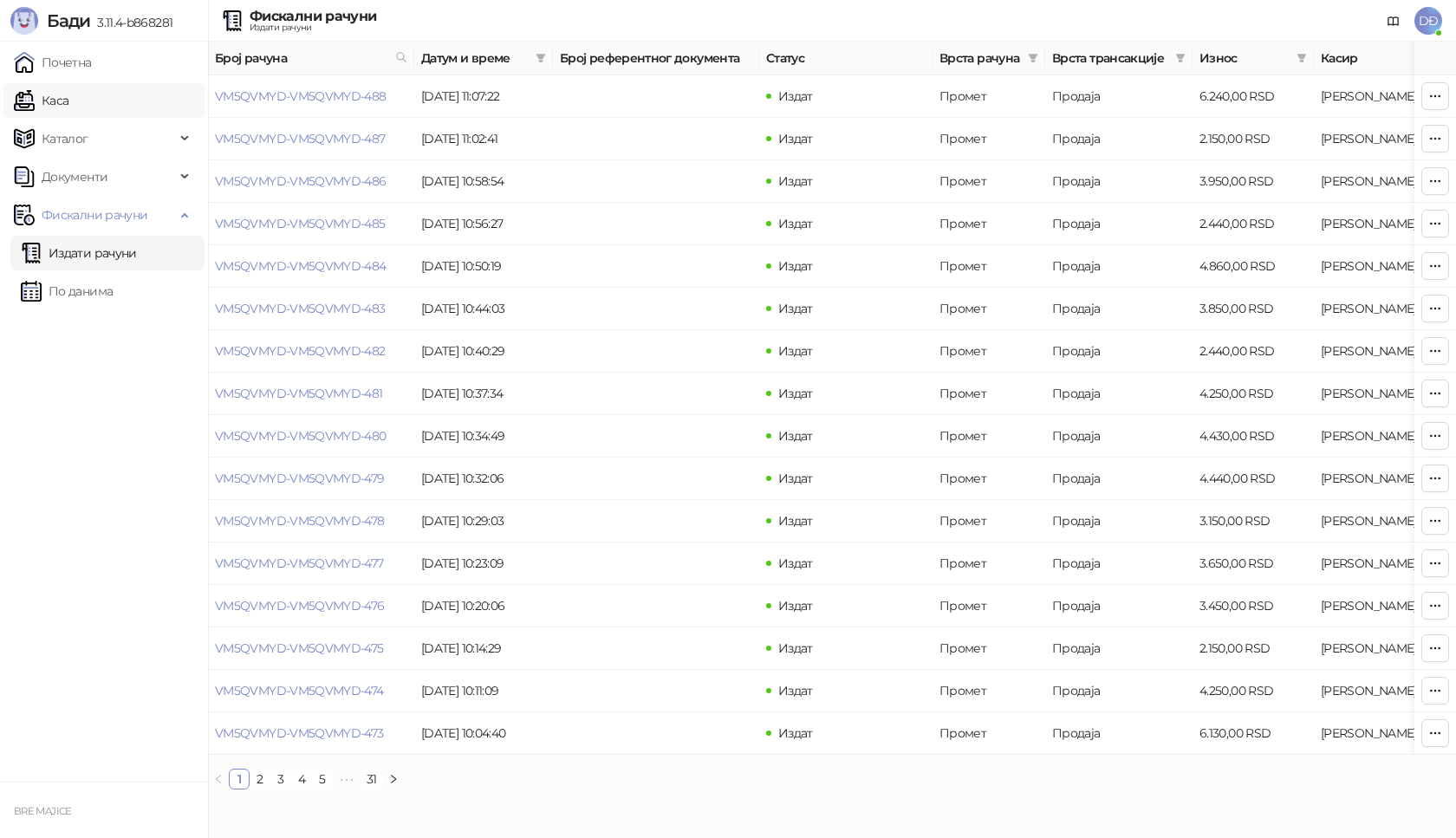
click at [62, 100] on link "Каса" at bounding box center [41, 100] width 55 height 35
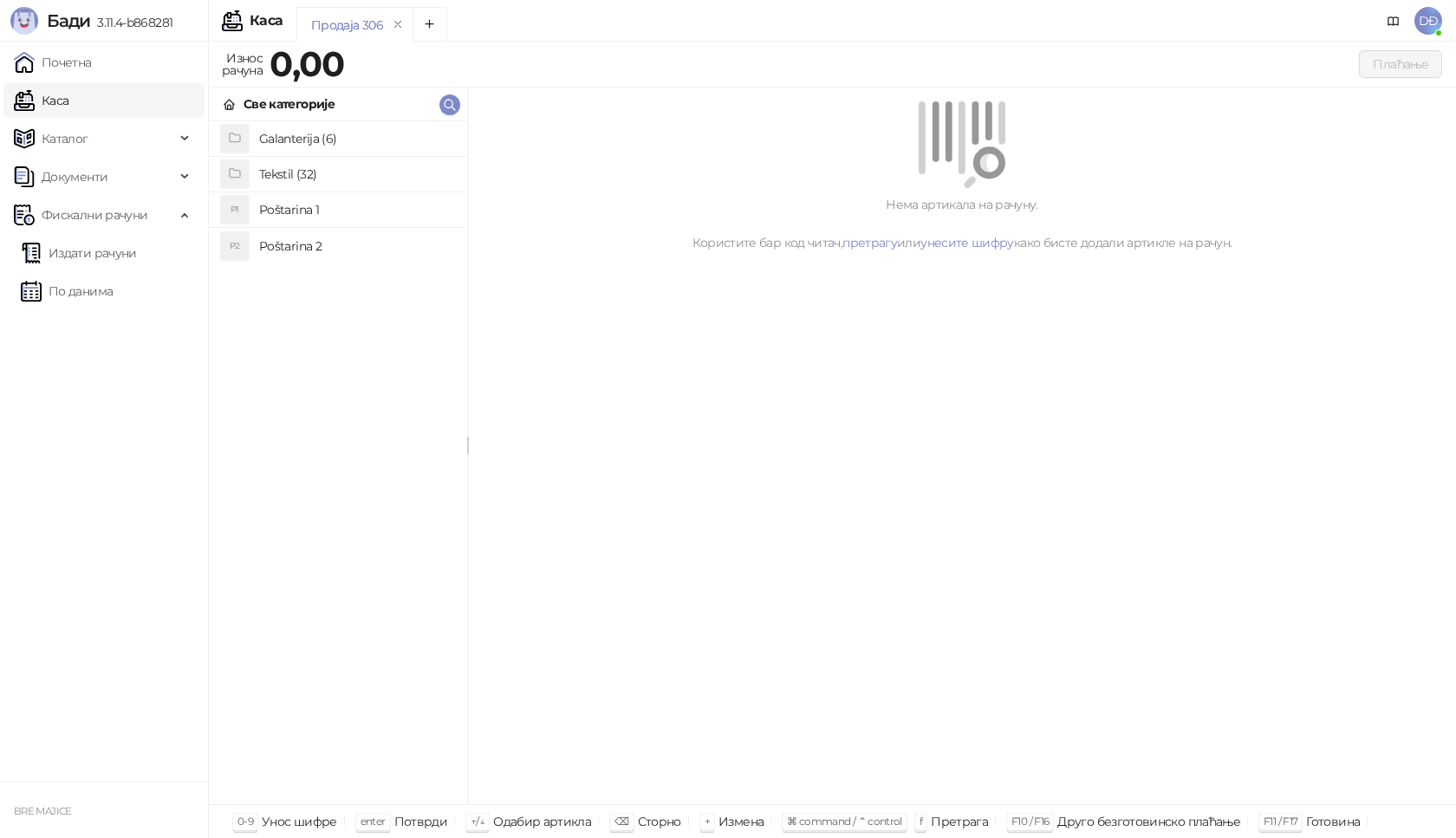
click at [326, 206] on h4 "Poštarina 1" at bounding box center [356, 210] width 194 height 28
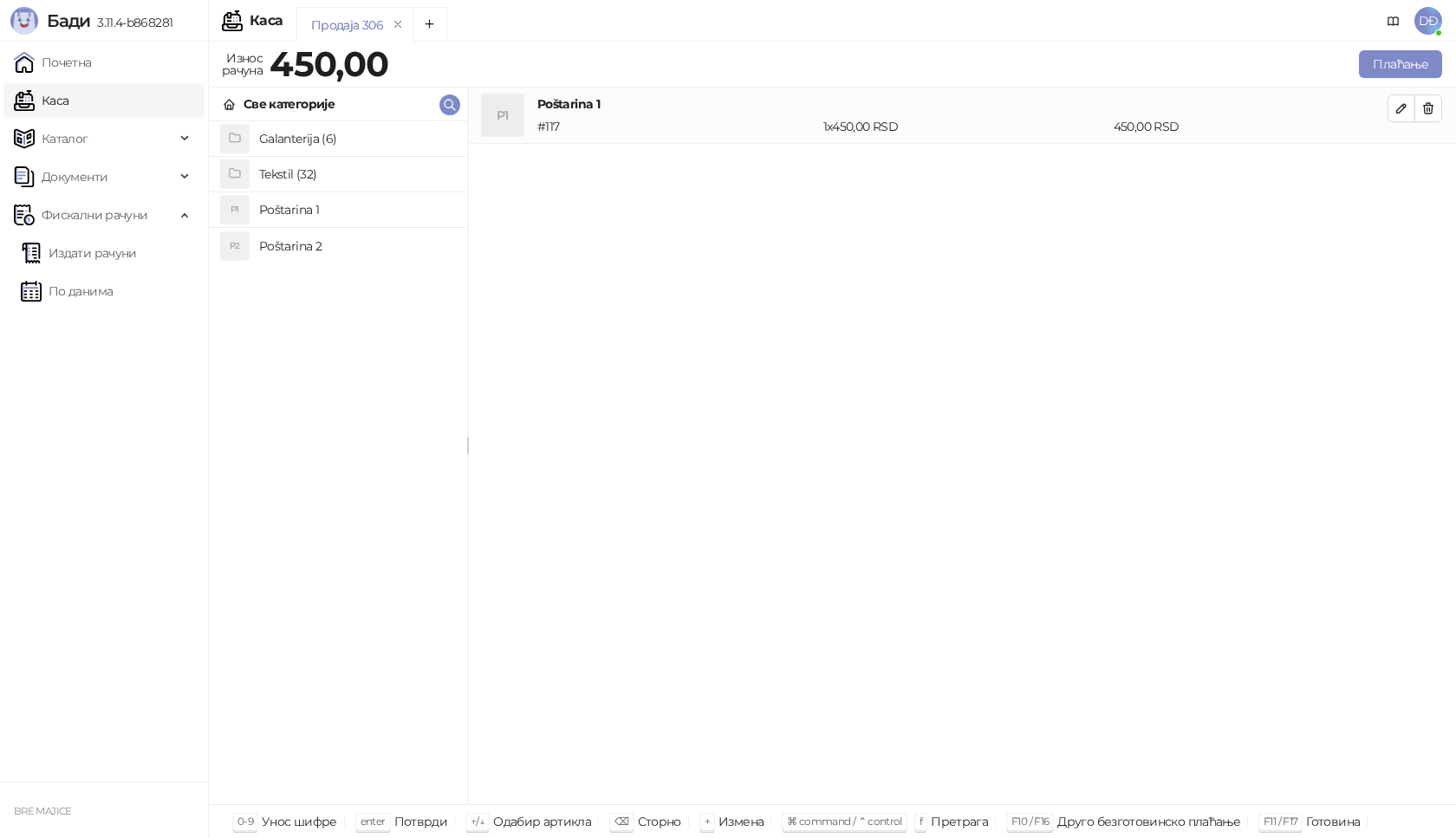
click at [279, 173] on h4 "Tekstil (32)" at bounding box center [356, 174] width 194 height 28
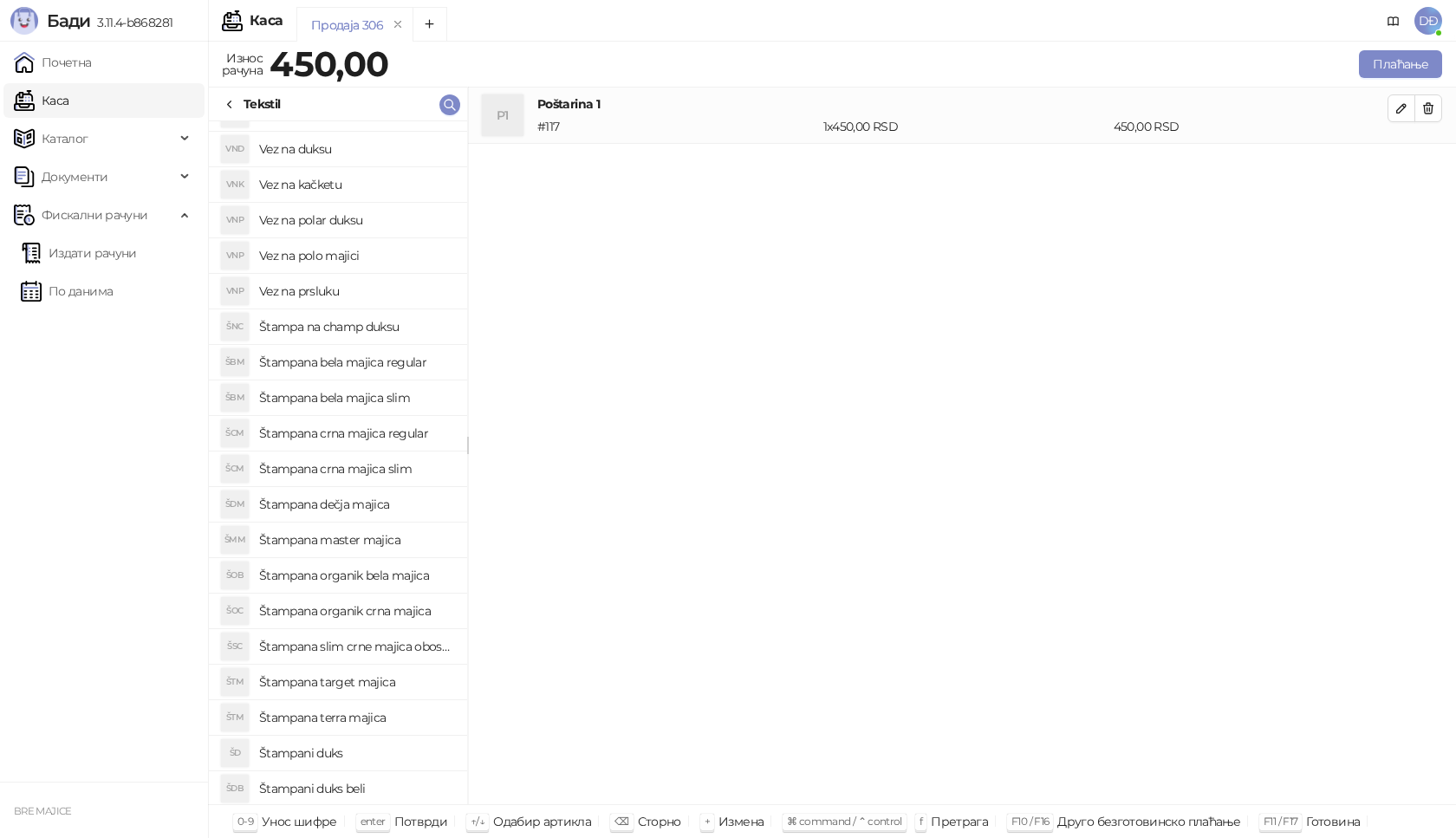
scroll to position [454, 0]
click at [377, 787] on h4 "Štampani duks-kapuljača crni" at bounding box center [356, 787] width 194 height 28
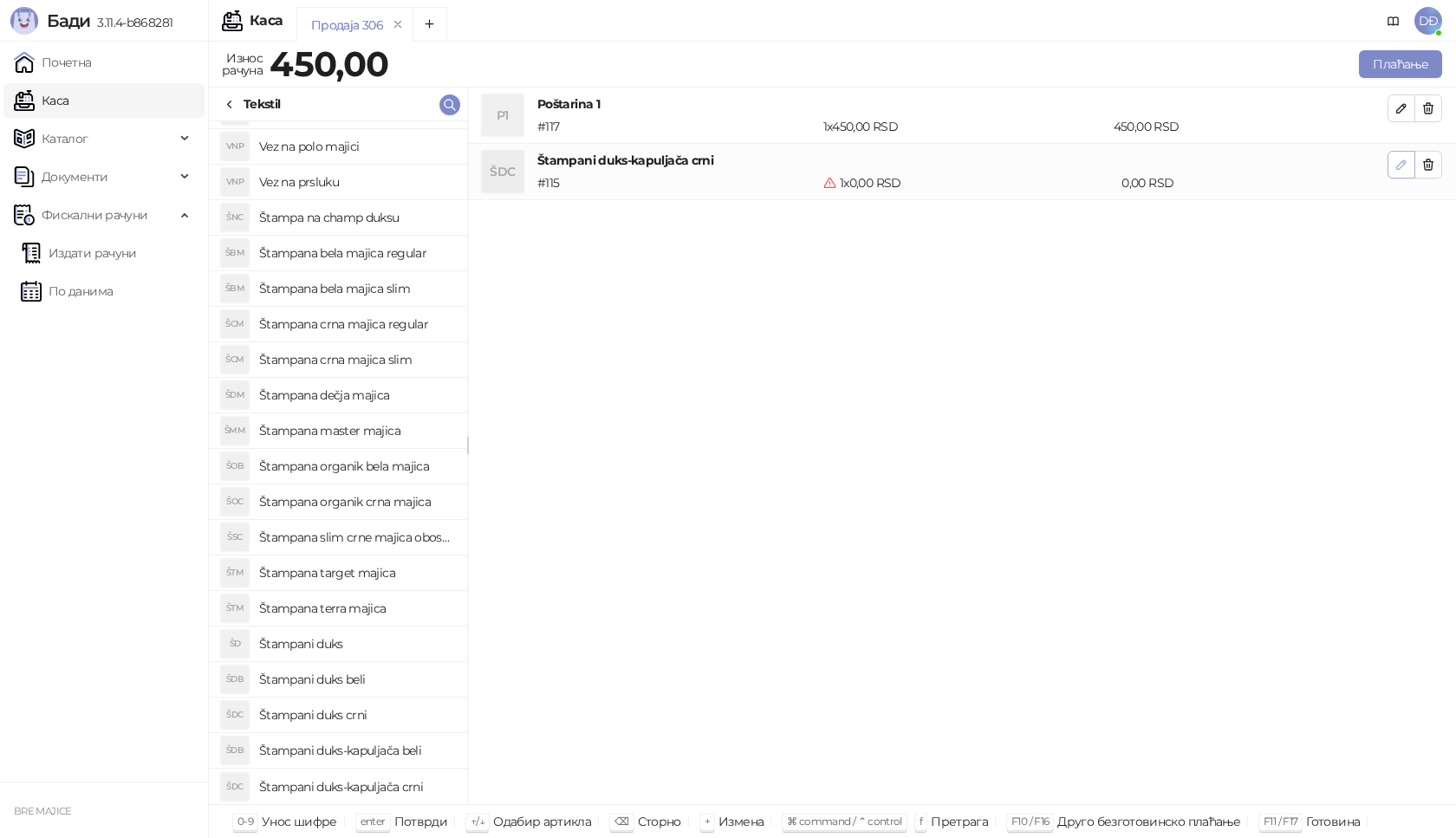
click at [1405, 169] on icon "button" at bounding box center [1402, 165] width 14 height 14
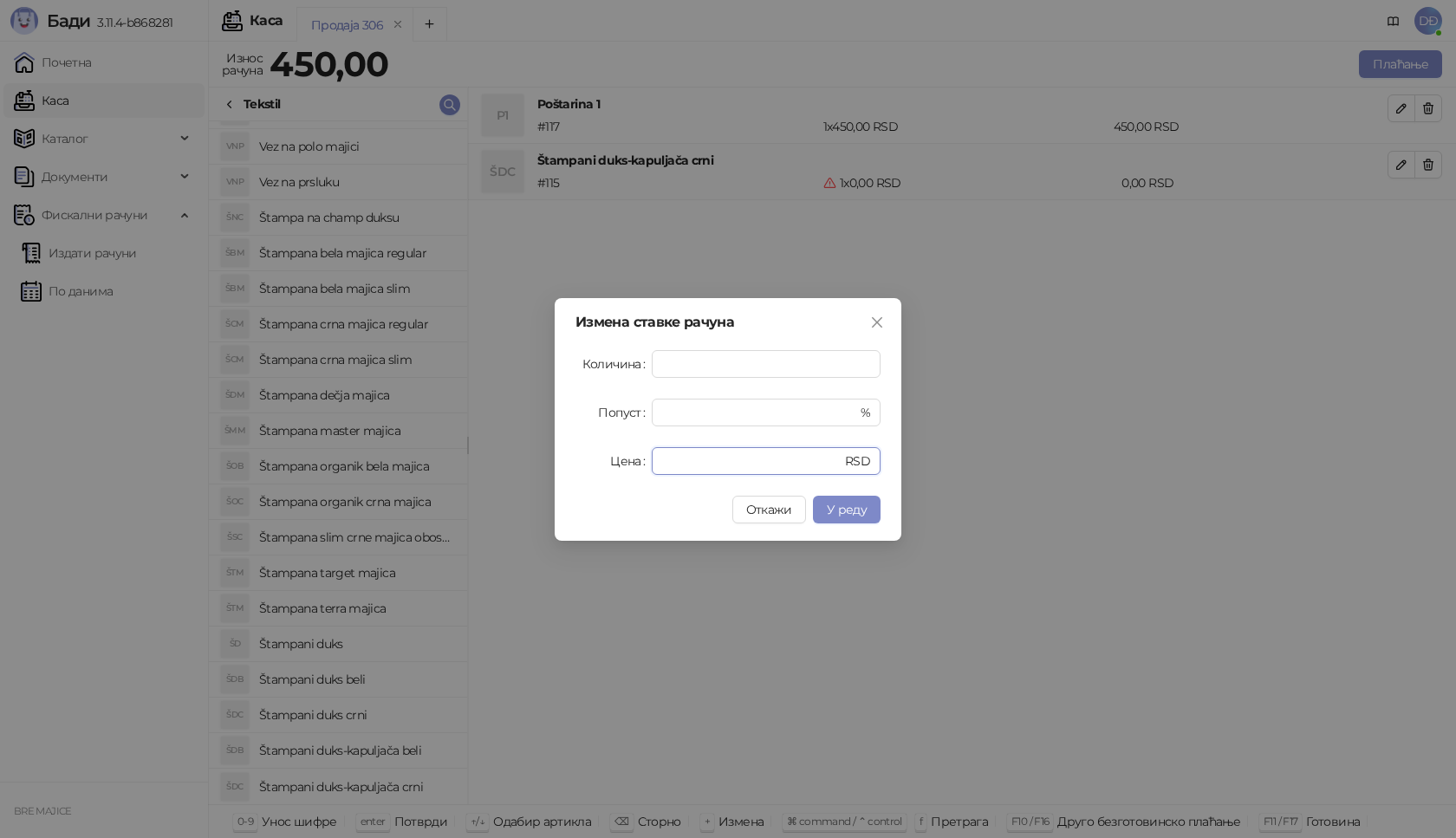
drag, startPoint x: 681, startPoint y: 453, endPoint x: 573, endPoint y: 469, distance: 109.2
click at [574, 469] on div "Измена ставке рачуна Количина * Попуст * % Цена * RSD Откажи У реду" at bounding box center [728, 419] width 347 height 243
type input "****"
click at [846, 510] on span "У реду" at bounding box center [846, 509] width 40 height 16
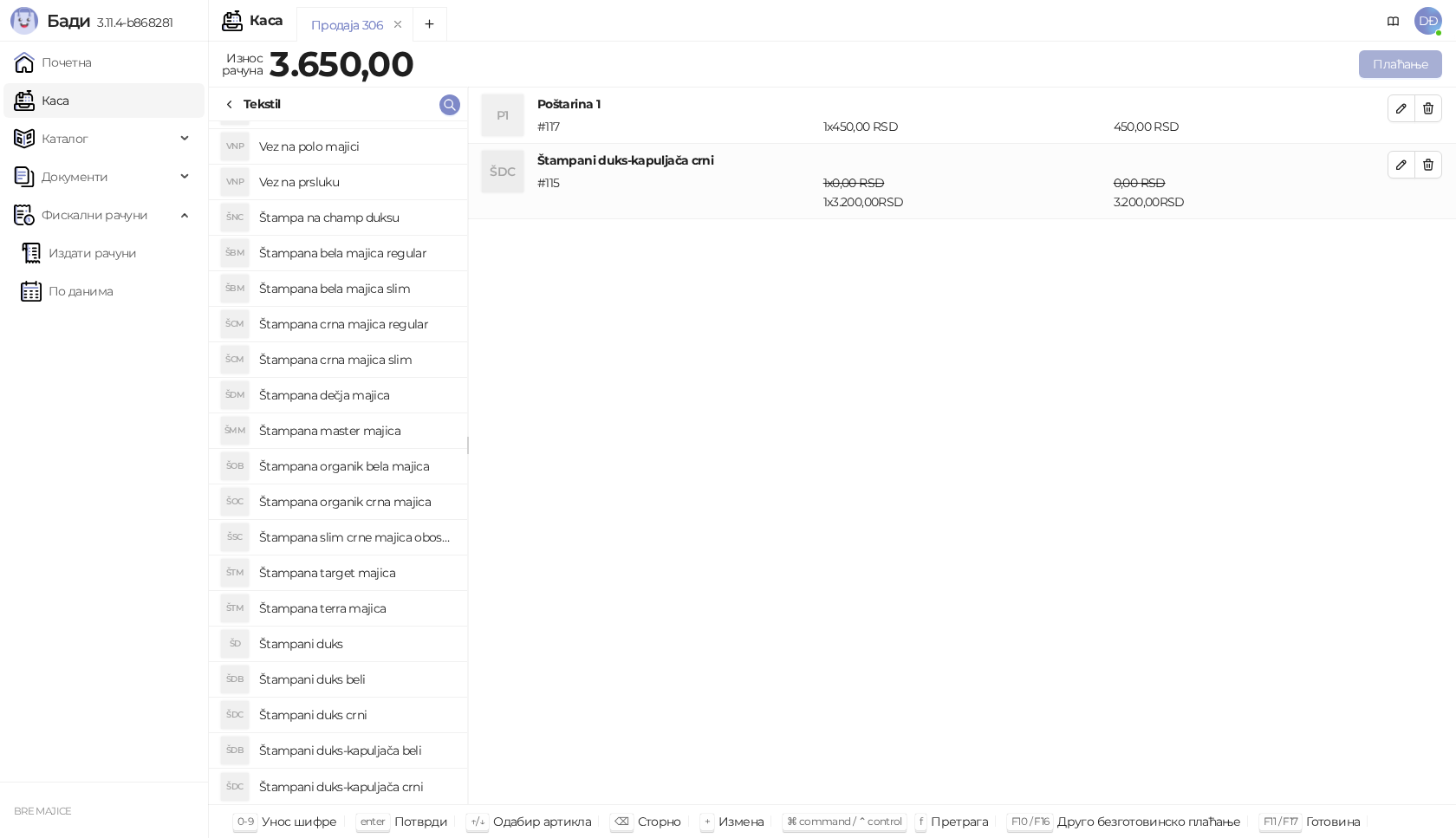
click at [1415, 60] on button "Плаћање" at bounding box center [1400, 64] width 83 height 28
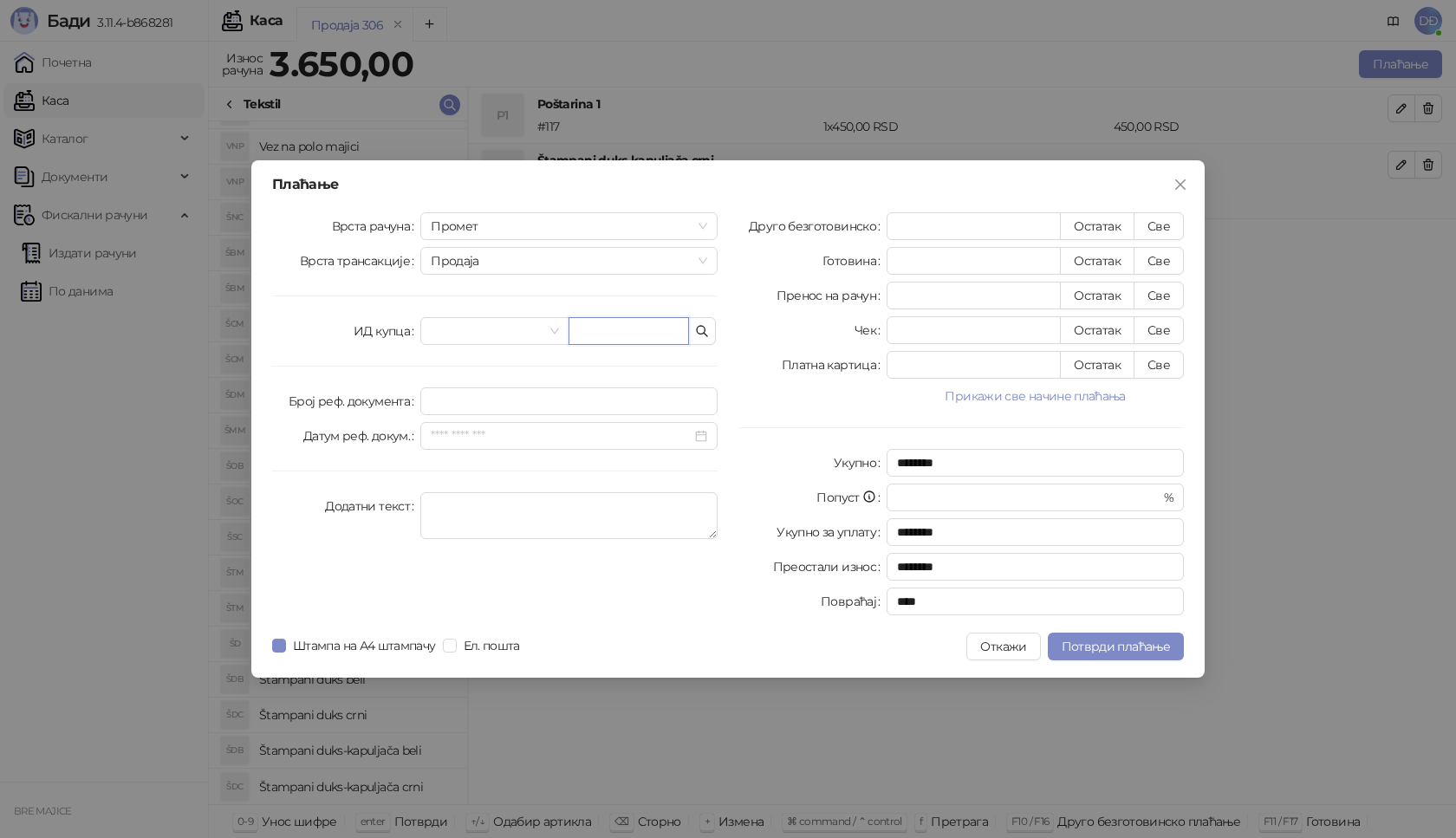
click at [656, 328] on input "text" at bounding box center [629, 331] width 121 height 28
paste input "**********"
type input "**********"
click at [1166, 226] on button "Све" at bounding box center [1159, 227] width 50 height 28
type input "****"
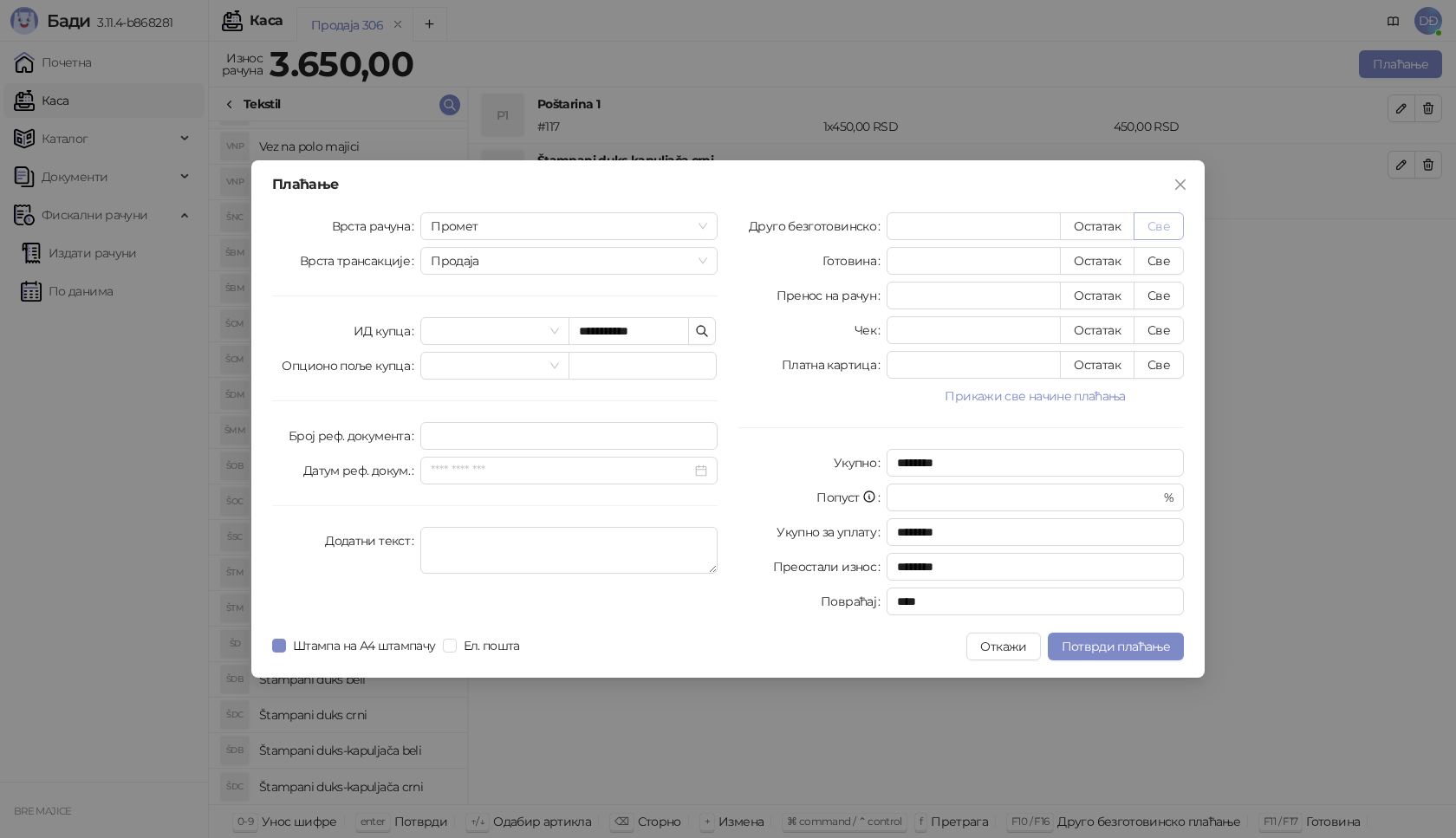
type input "****"
click at [1104, 644] on span "Потврди плаћање" at bounding box center [1116, 646] width 108 height 16
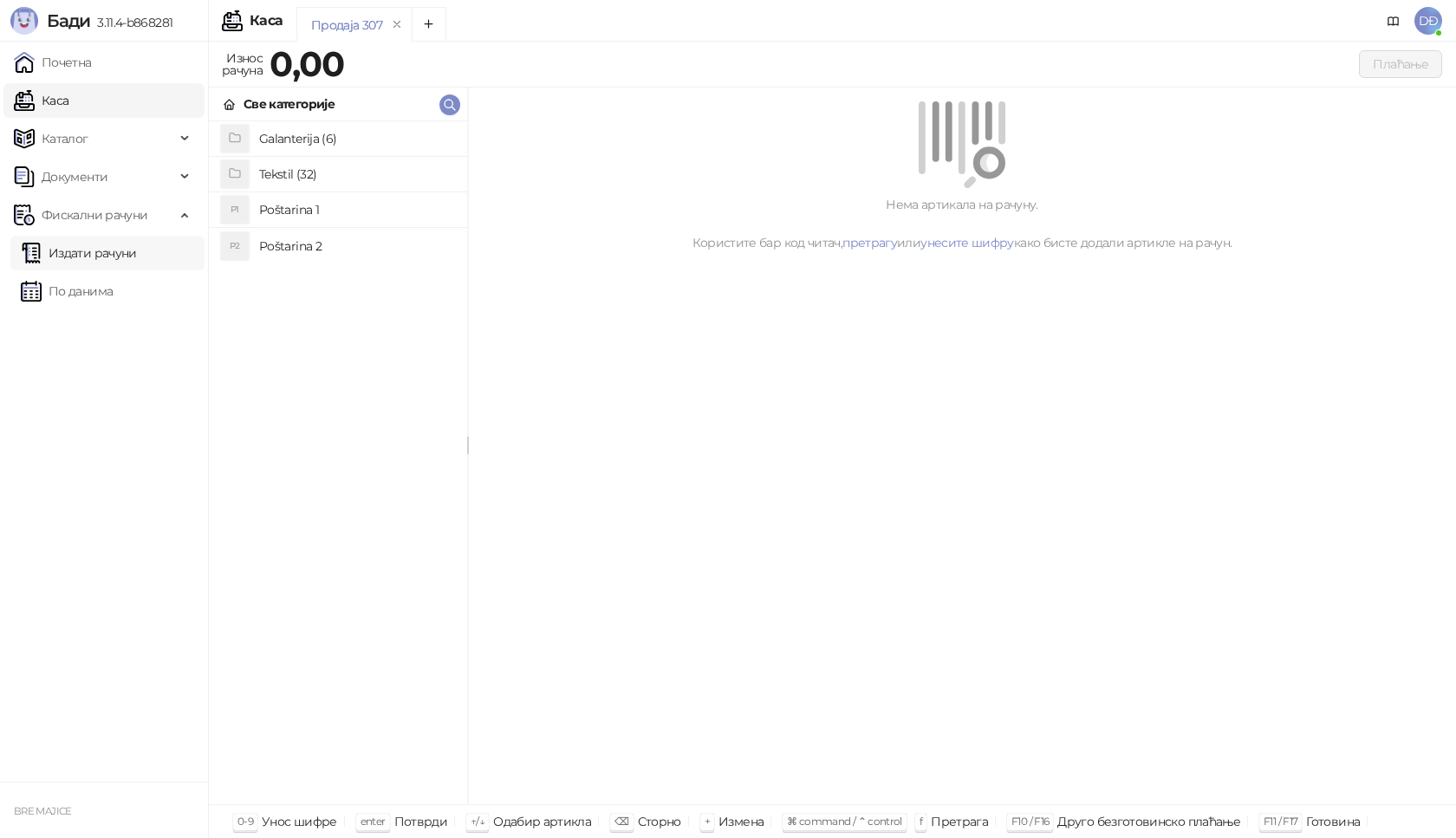
click at [129, 259] on link "Издати рачуни" at bounding box center [79, 253] width 116 height 35
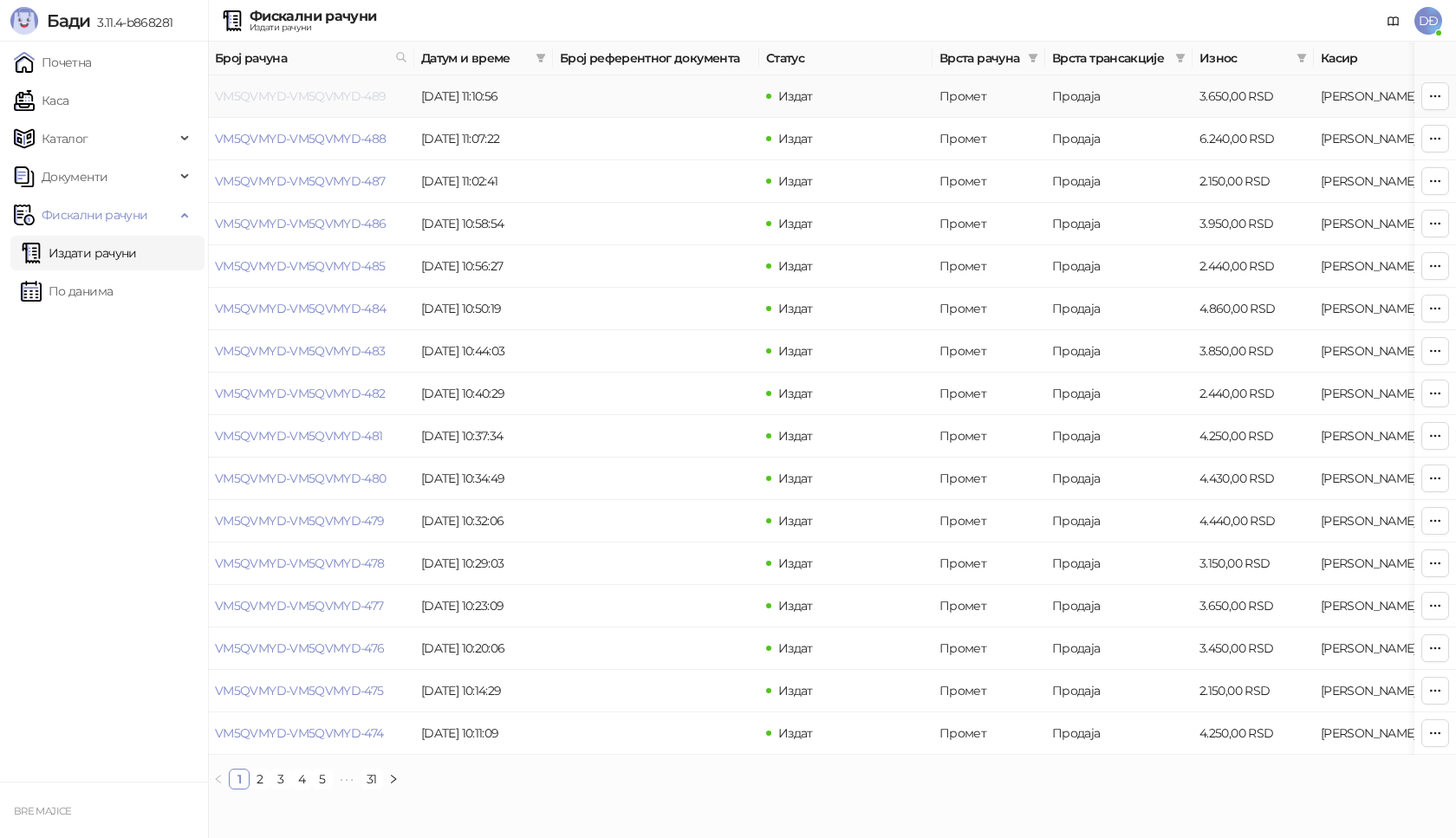
click at [351, 100] on link "VM5QVMYD-VM5QVMYD-489" at bounding box center [301, 96] width 172 height 16
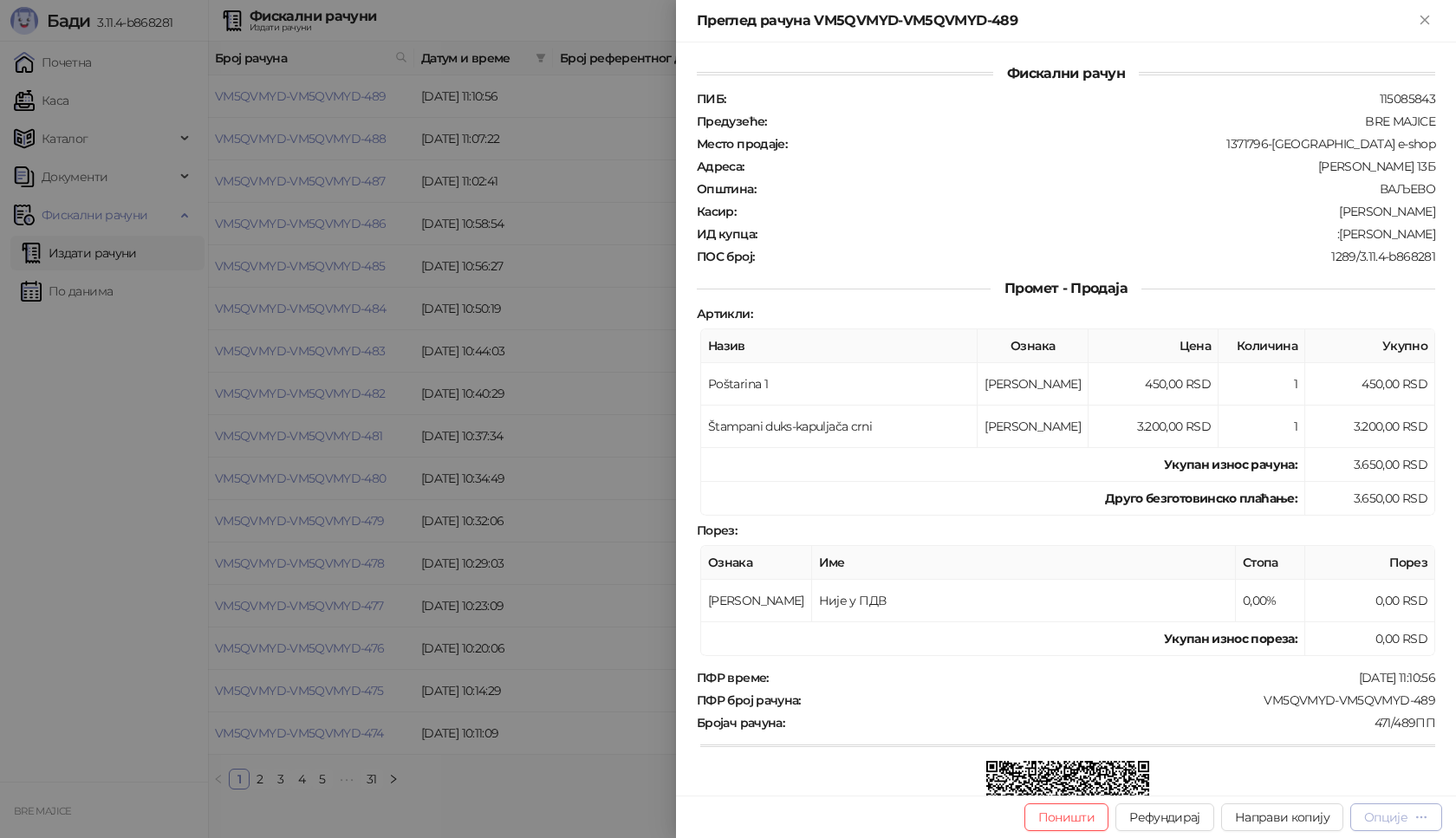
click at [1392, 817] on div "Опције" at bounding box center [1385, 817] width 43 height 16
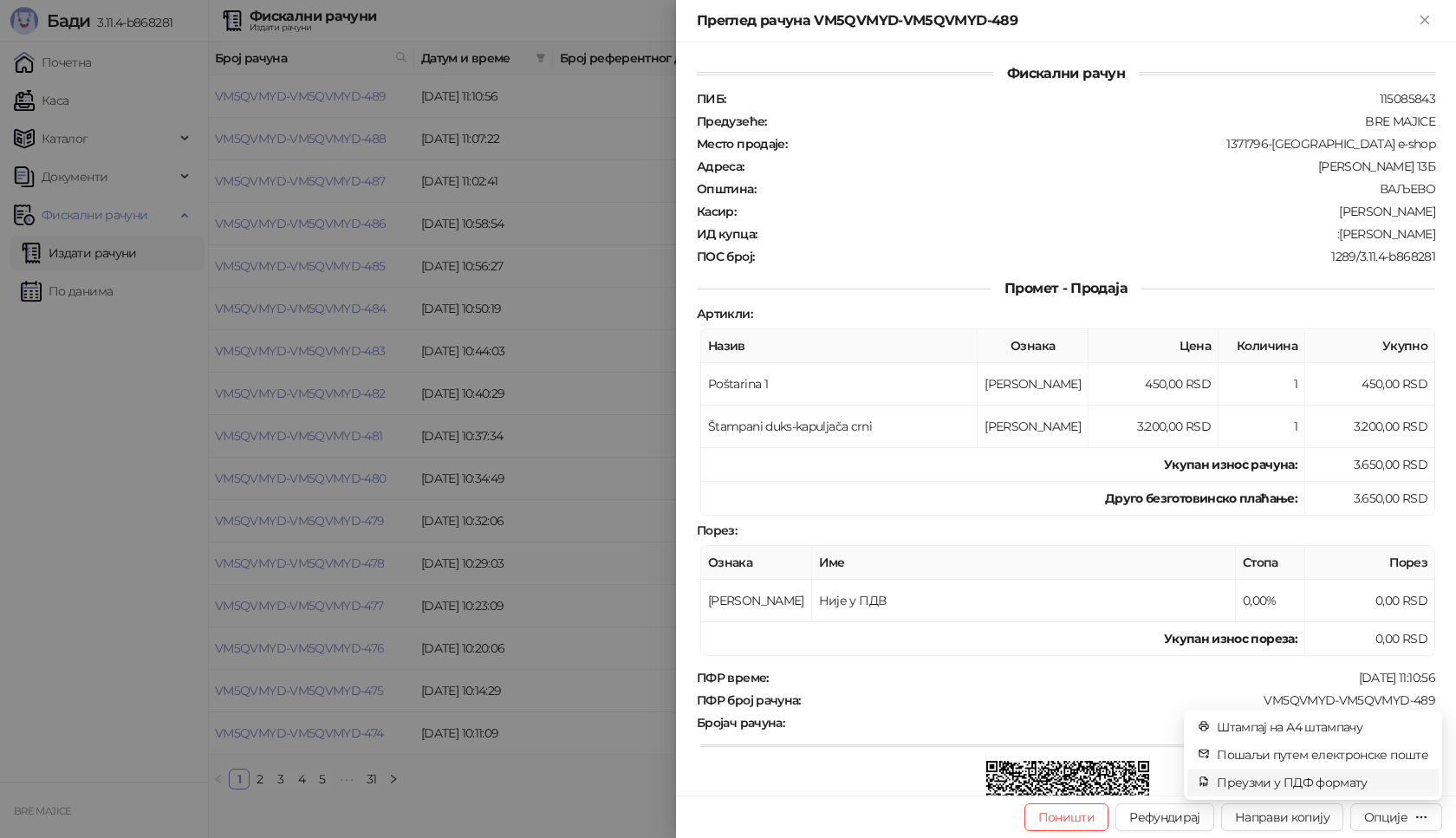
click at [1342, 776] on span "Преузми у ПДФ формату" at bounding box center [1323, 782] width 212 height 19
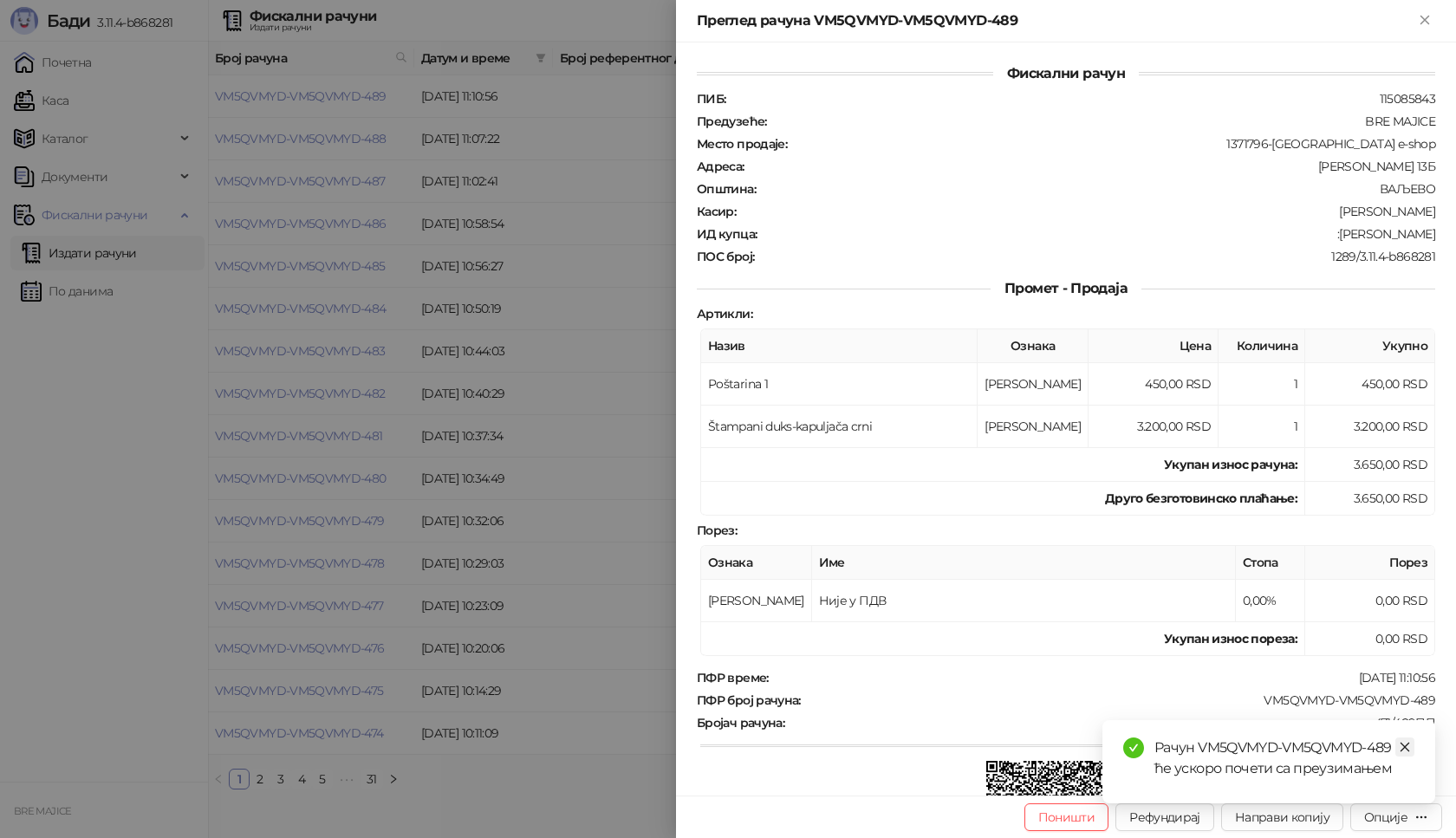
click at [1406, 750] on icon "close" at bounding box center [1405, 747] width 12 height 12
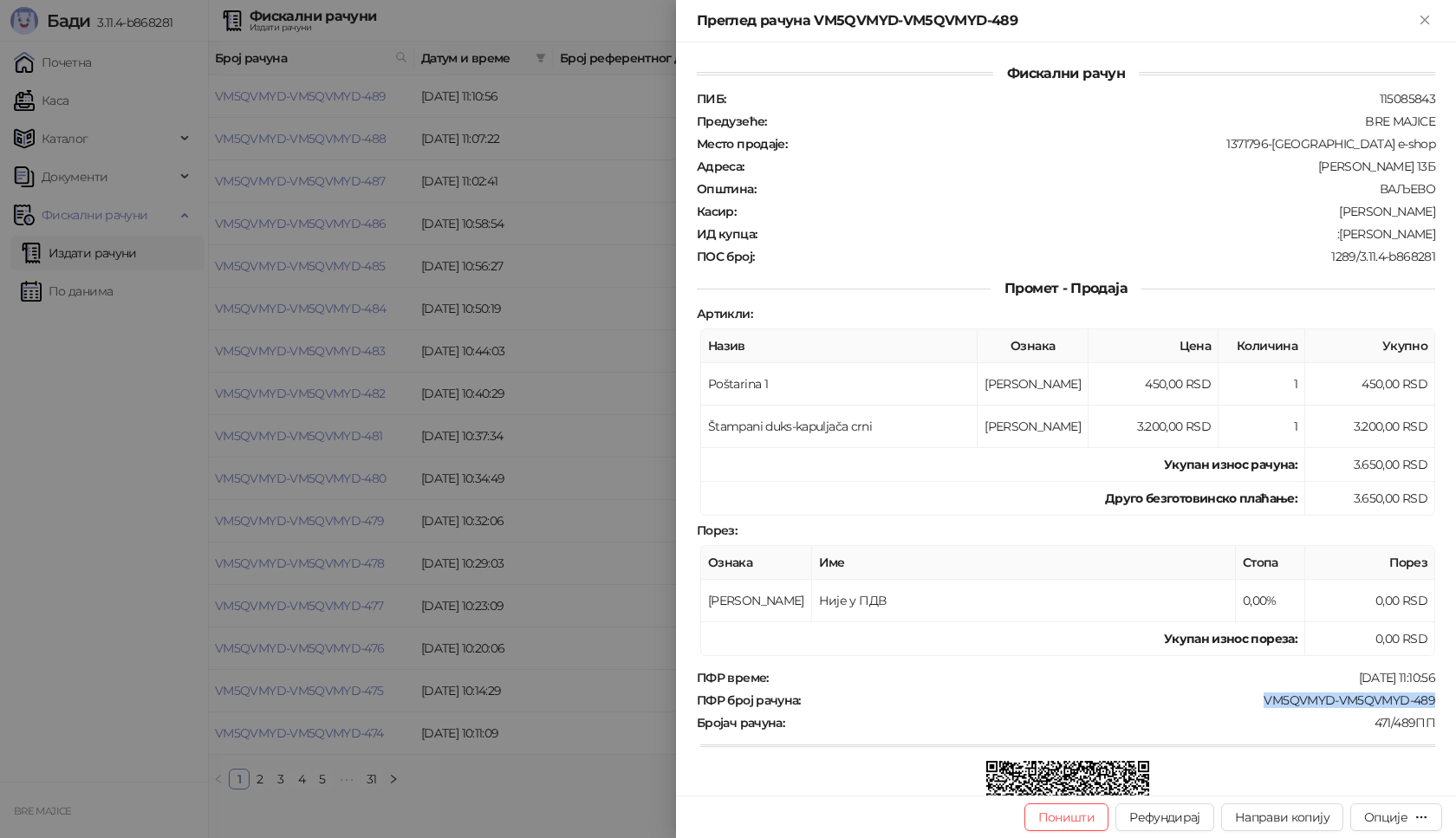
drag, startPoint x: 1422, startPoint y: 698, endPoint x: 1243, endPoint y: 702, distance: 179.0
click at [1243, 702] on div "ПФР број рачуна : VM5QVMYD-VM5QVMYD-489" at bounding box center [1066, 700] width 745 height 16
drag, startPoint x: 1424, startPoint y: 230, endPoint x: 1352, endPoint y: 230, distance: 72.0
click at [1352, 230] on div "Фискални рачун ПИБ : 115085843 Предузеће : BRE MAJICE Место продаје : 1371796-[…" at bounding box center [1066, 419] width 780 height 753
click at [1421, 21] on icon "Close" at bounding box center [1425, 20] width 16 height 16
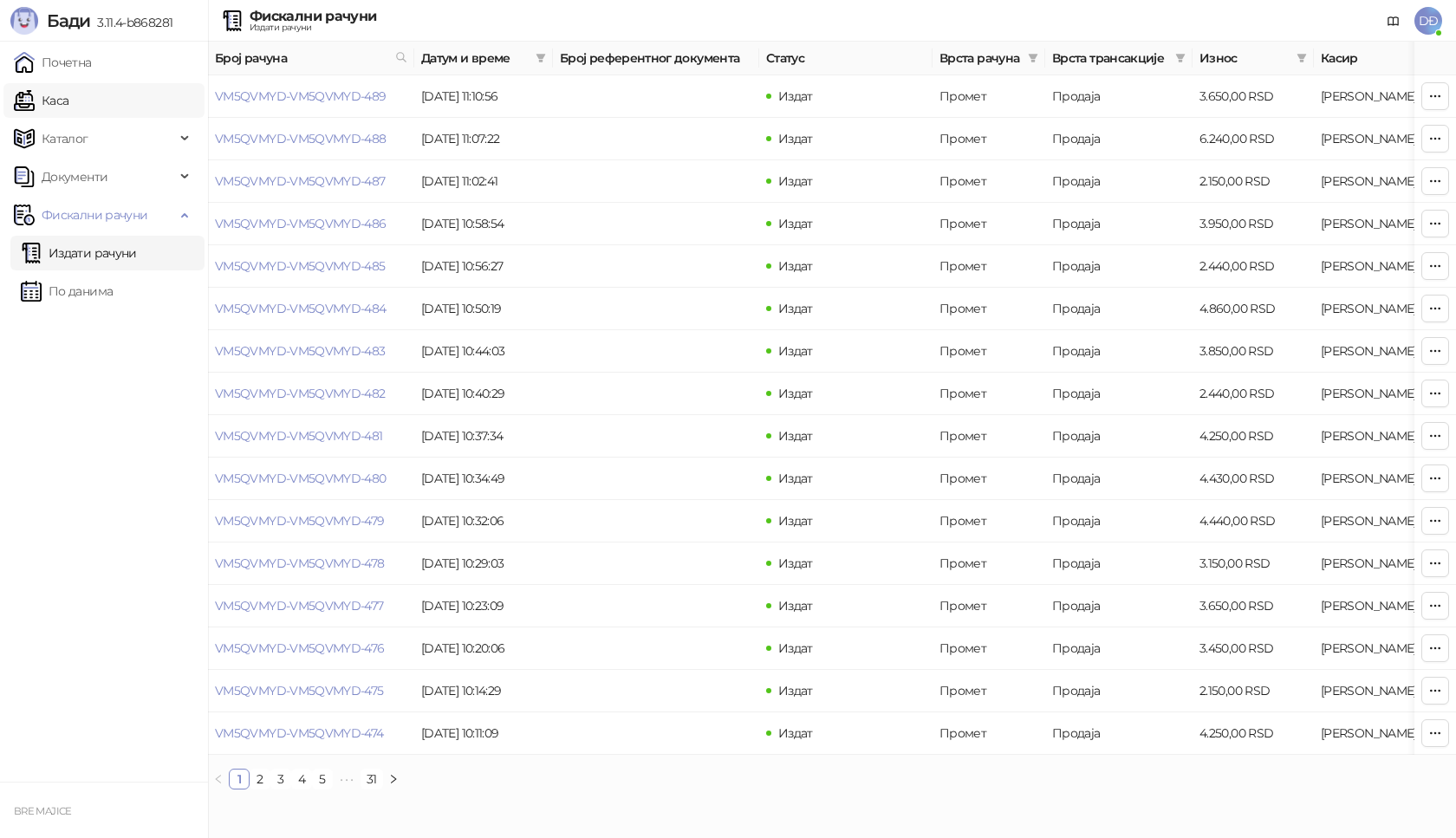
click at [69, 100] on link "Каса" at bounding box center [41, 100] width 55 height 35
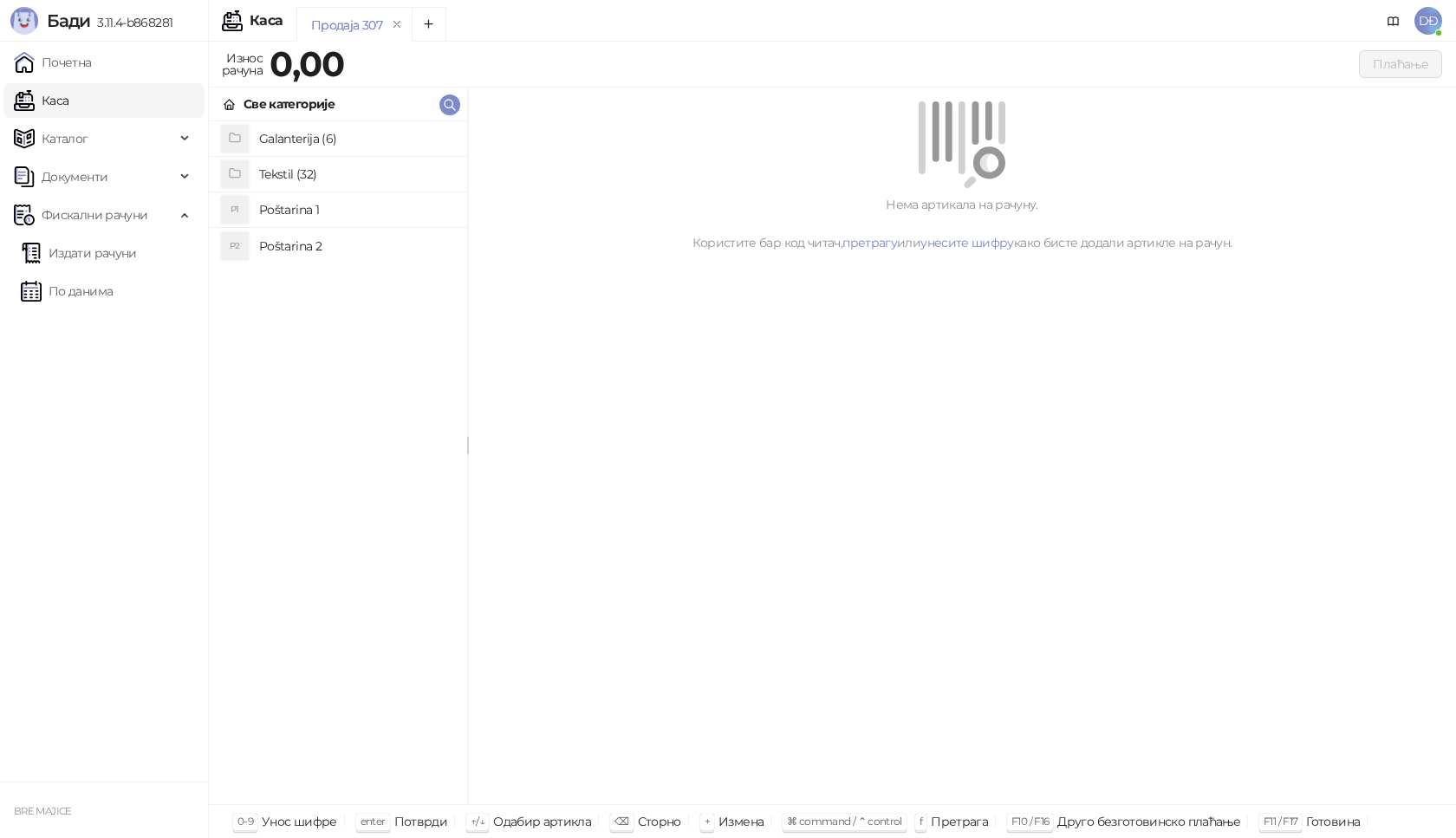
click at [294, 213] on h4 "Poštarina 1" at bounding box center [356, 210] width 194 height 28
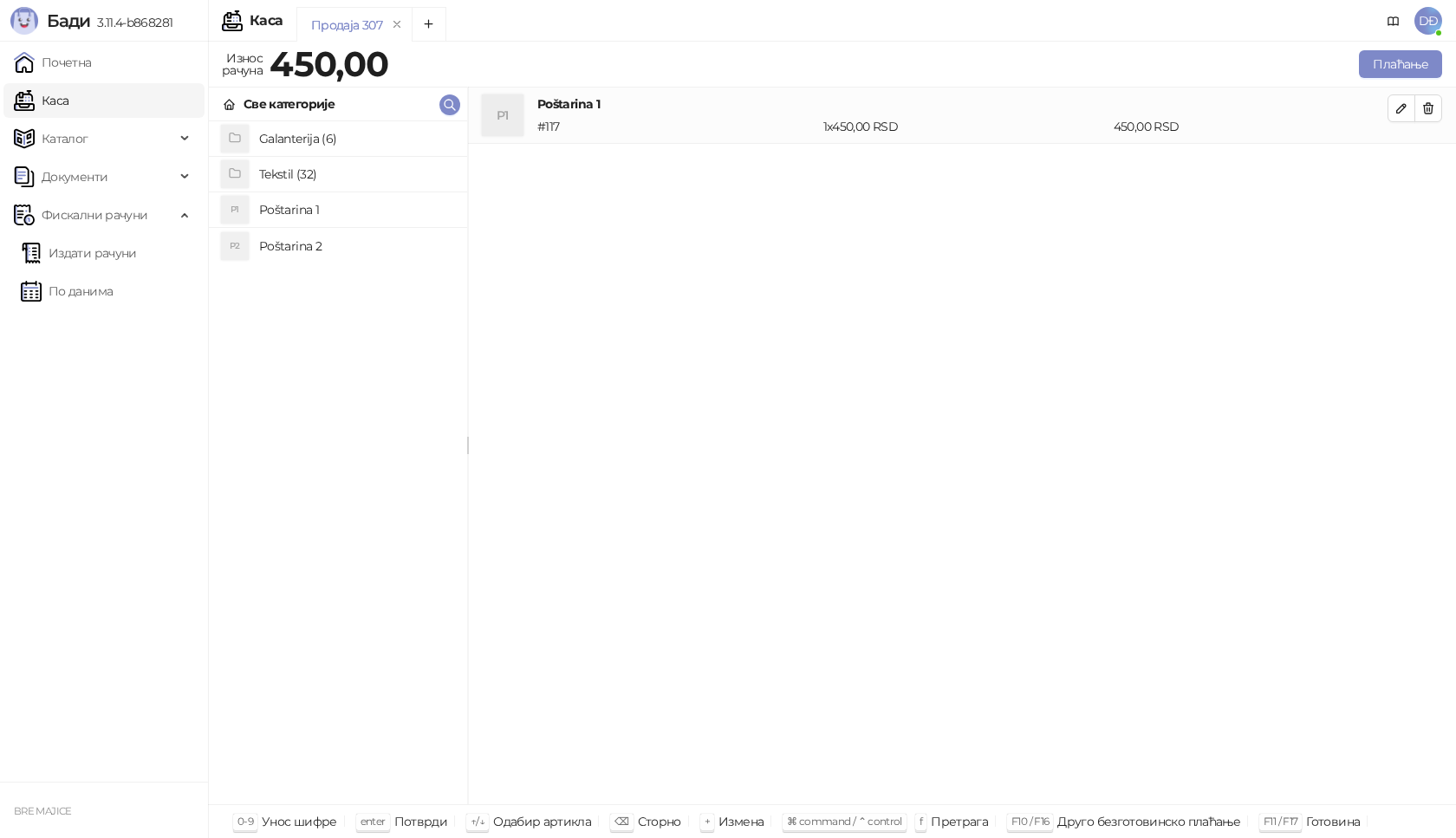
click at [308, 173] on h4 "Tekstil (32)" at bounding box center [356, 174] width 194 height 28
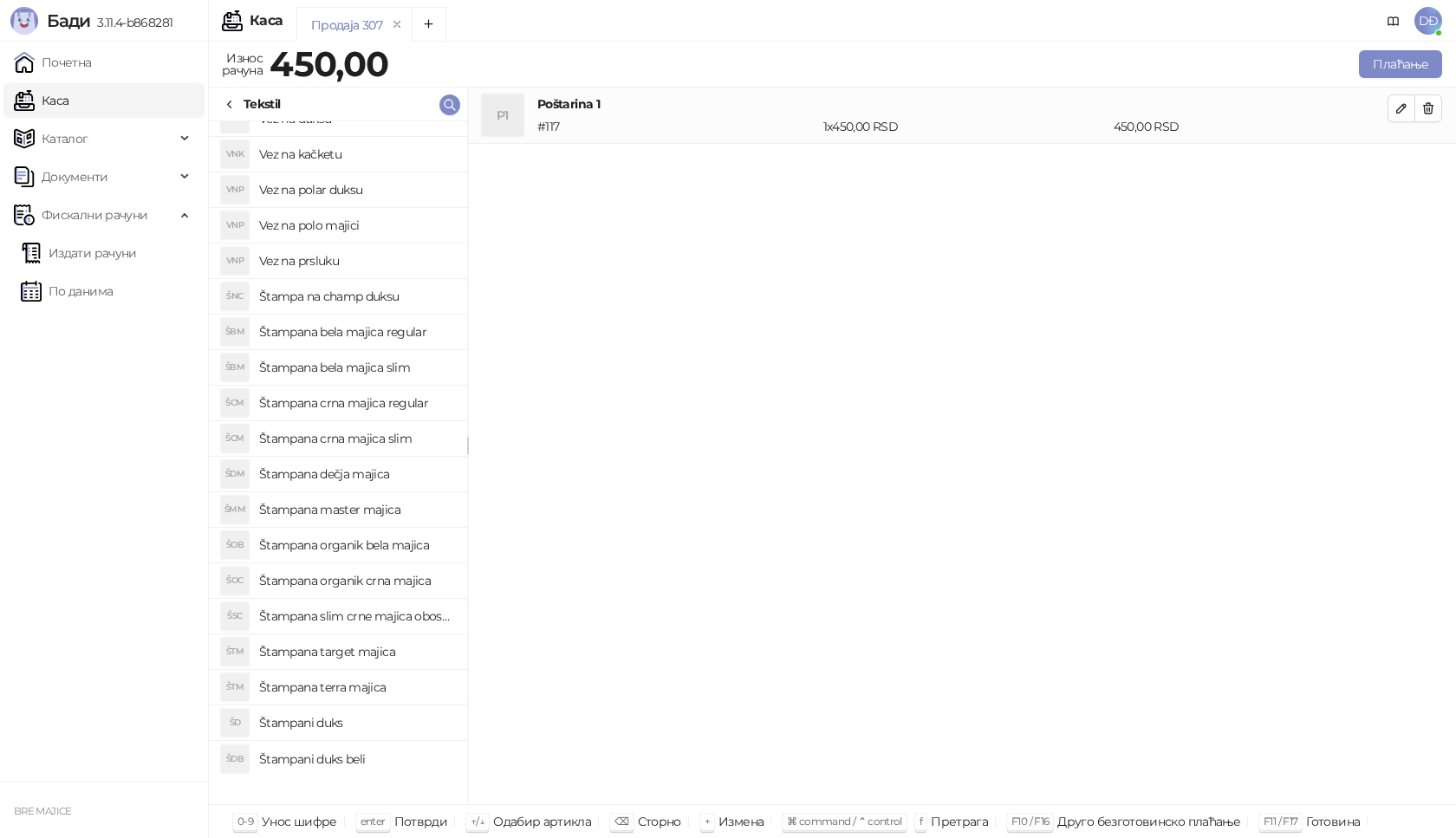
scroll to position [281, 0]
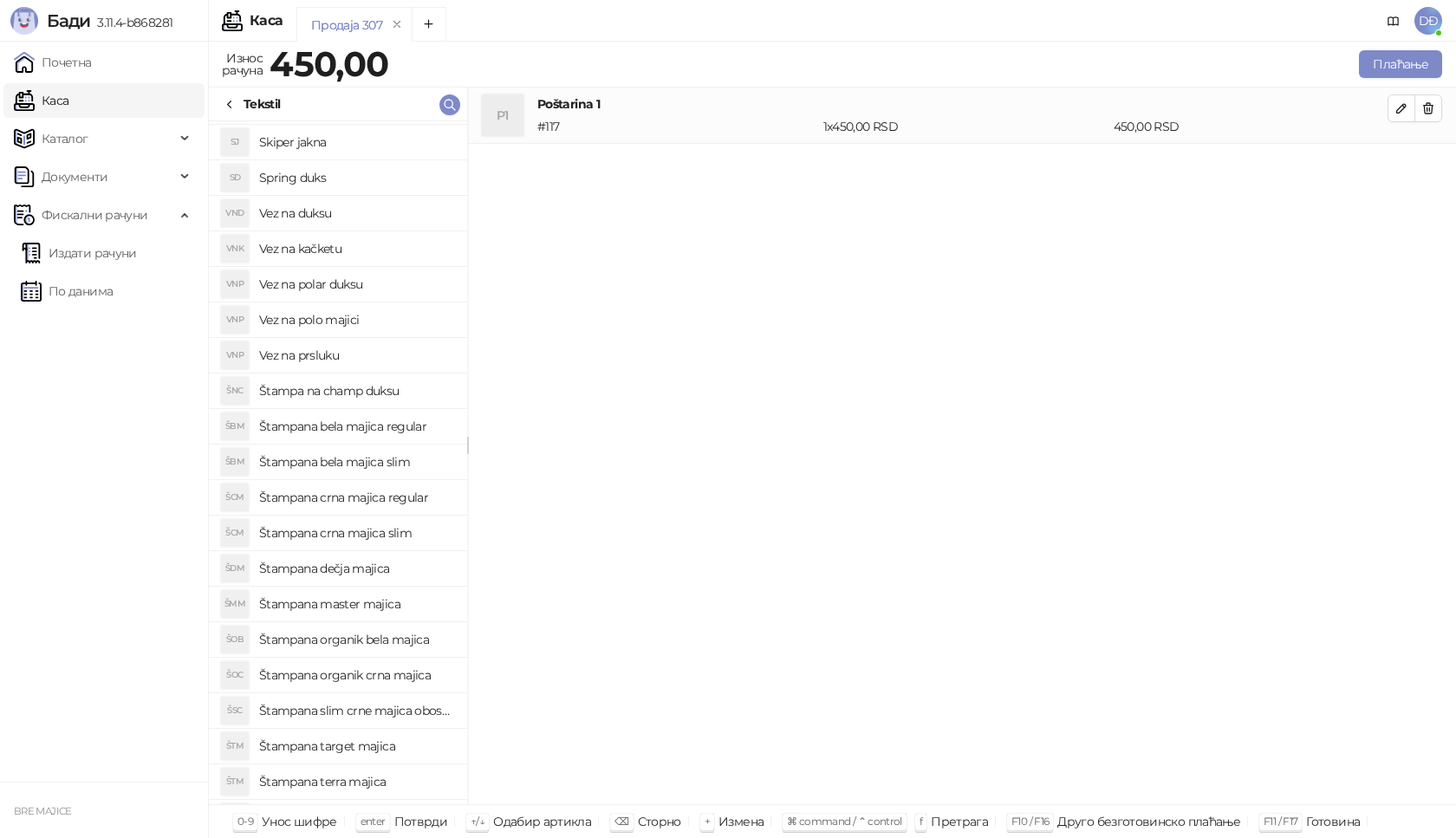
click at [383, 494] on h4 "Štampana crna majica regular" at bounding box center [356, 497] width 194 height 28
click at [1408, 165] on icon "button" at bounding box center [1402, 165] width 14 height 14
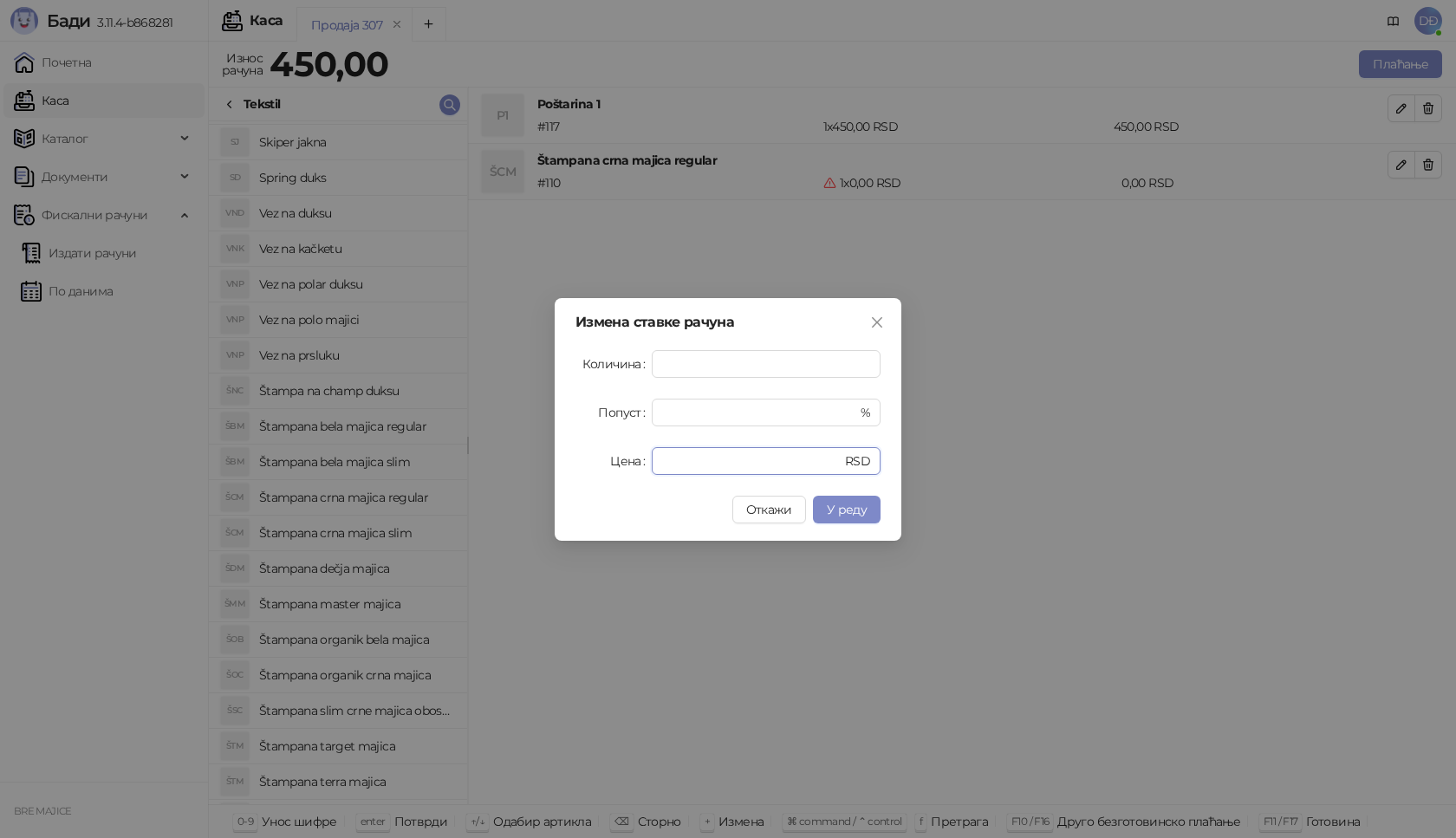
drag, startPoint x: 690, startPoint y: 454, endPoint x: 605, endPoint y: 459, distance: 85.1
click at [605, 459] on div "Цена * RSD" at bounding box center [728, 461] width 305 height 28
type input "****"
click at [856, 508] on span "У реду" at bounding box center [846, 509] width 40 height 16
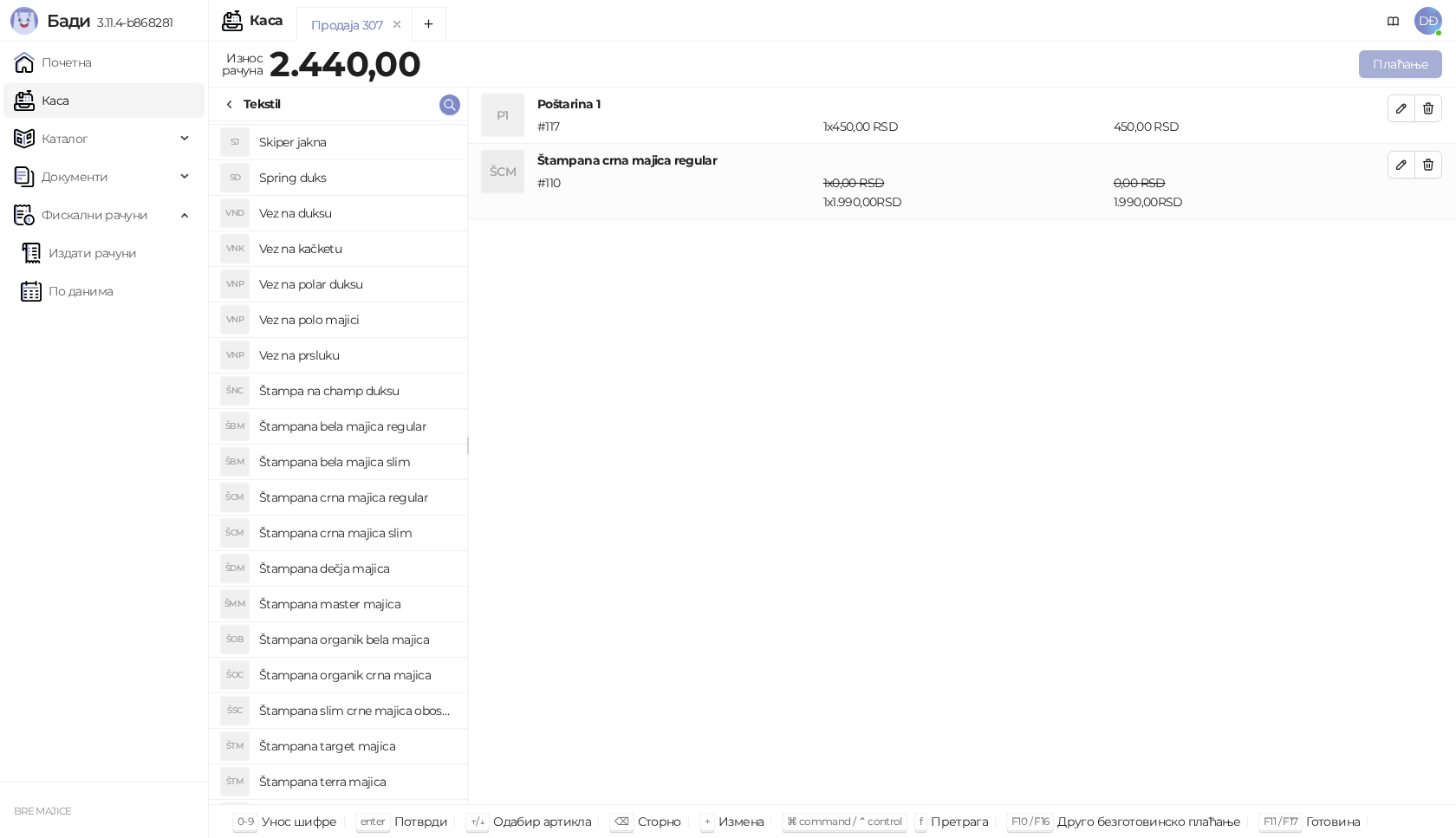
click at [1393, 58] on button "Плаћање" at bounding box center [1400, 64] width 83 height 28
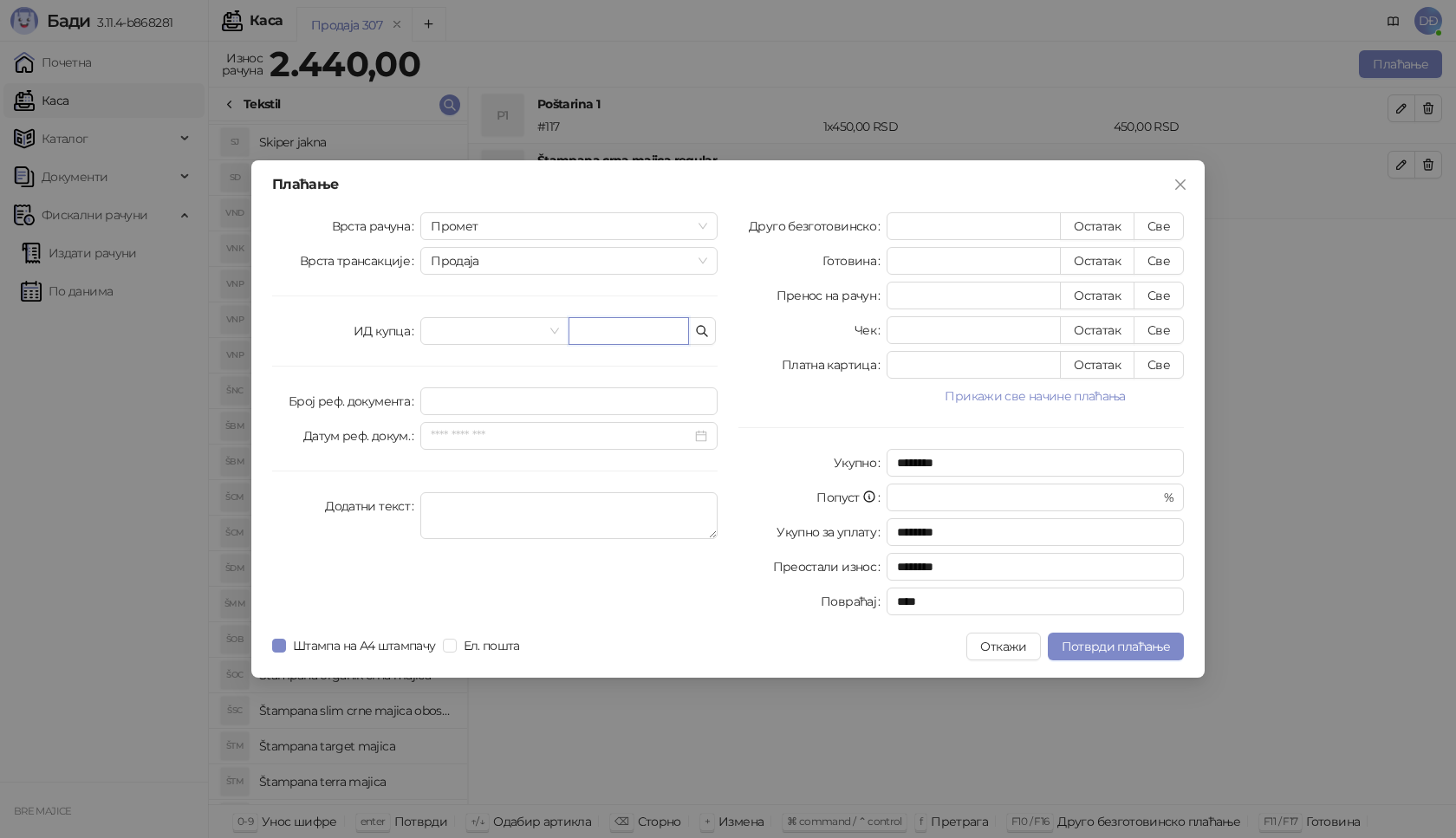
click at [581, 337] on input "text" at bounding box center [629, 331] width 121 height 28
paste input "**********"
type input "**********"
click at [1171, 223] on button "Све" at bounding box center [1159, 227] width 50 height 28
type input "****"
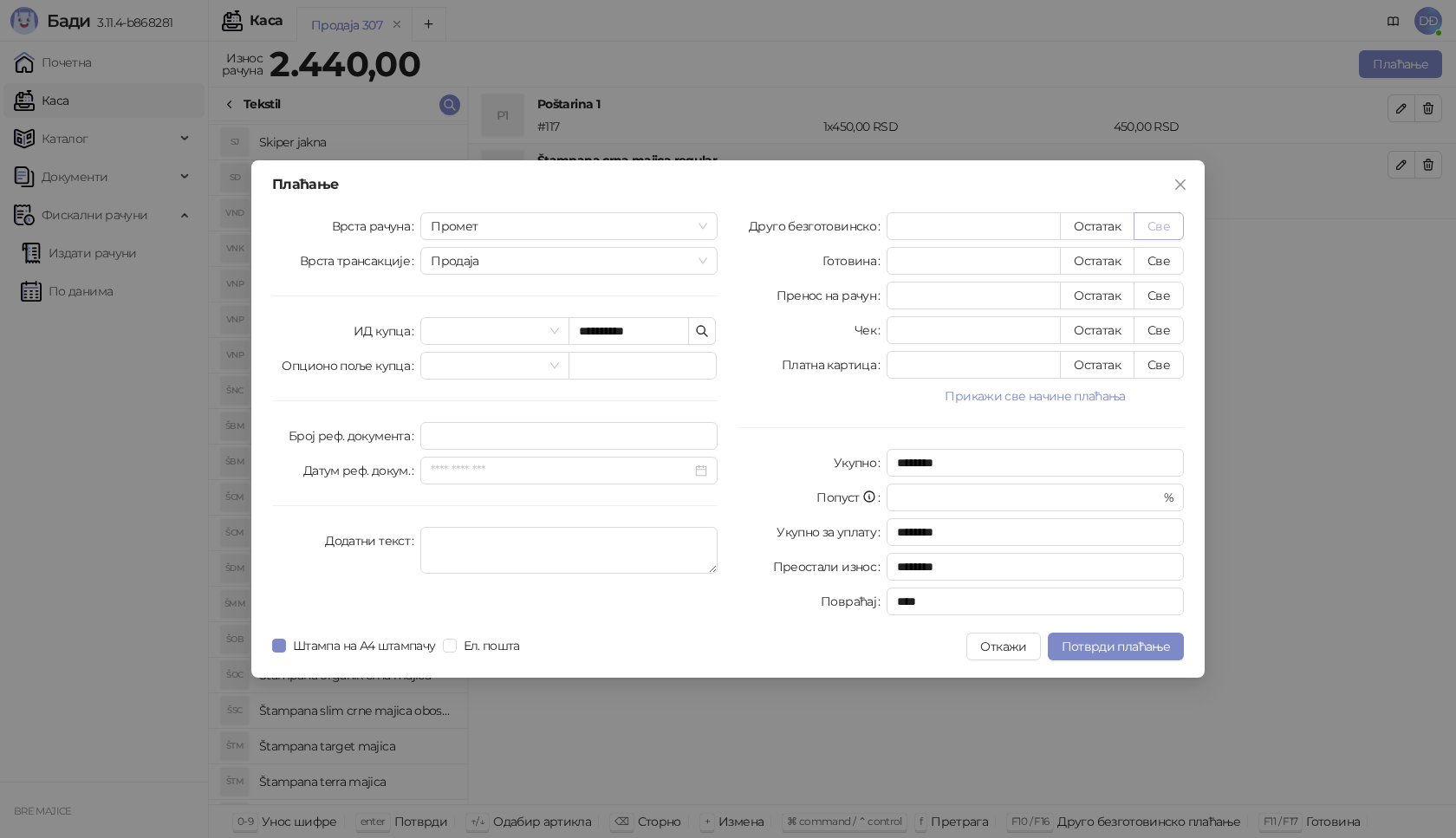
type input "****"
click at [1069, 641] on span "Потврди плаћање" at bounding box center [1116, 646] width 108 height 16
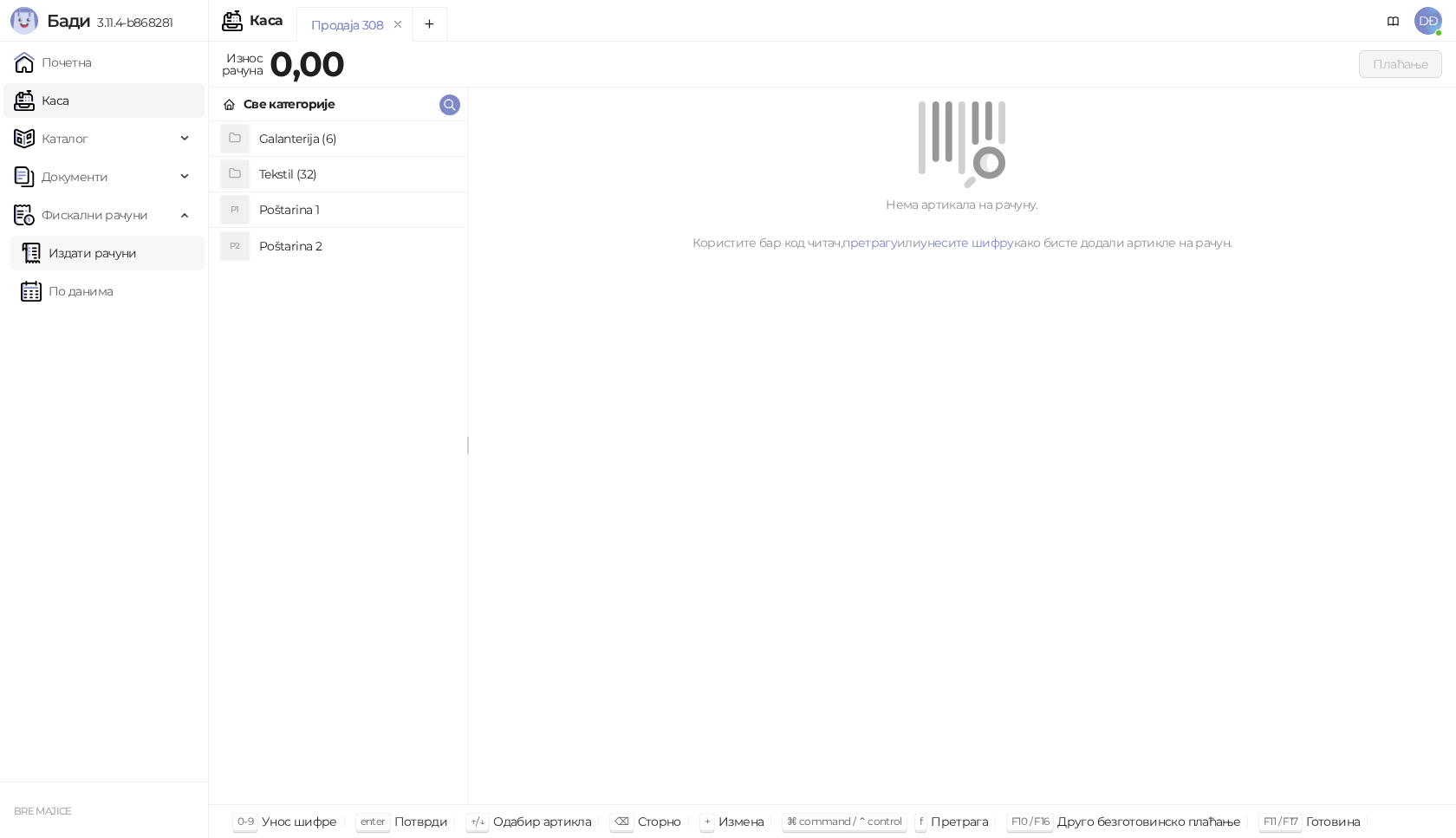
click at [102, 252] on link "Издати рачуни" at bounding box center [79, 253] width 116 height 35
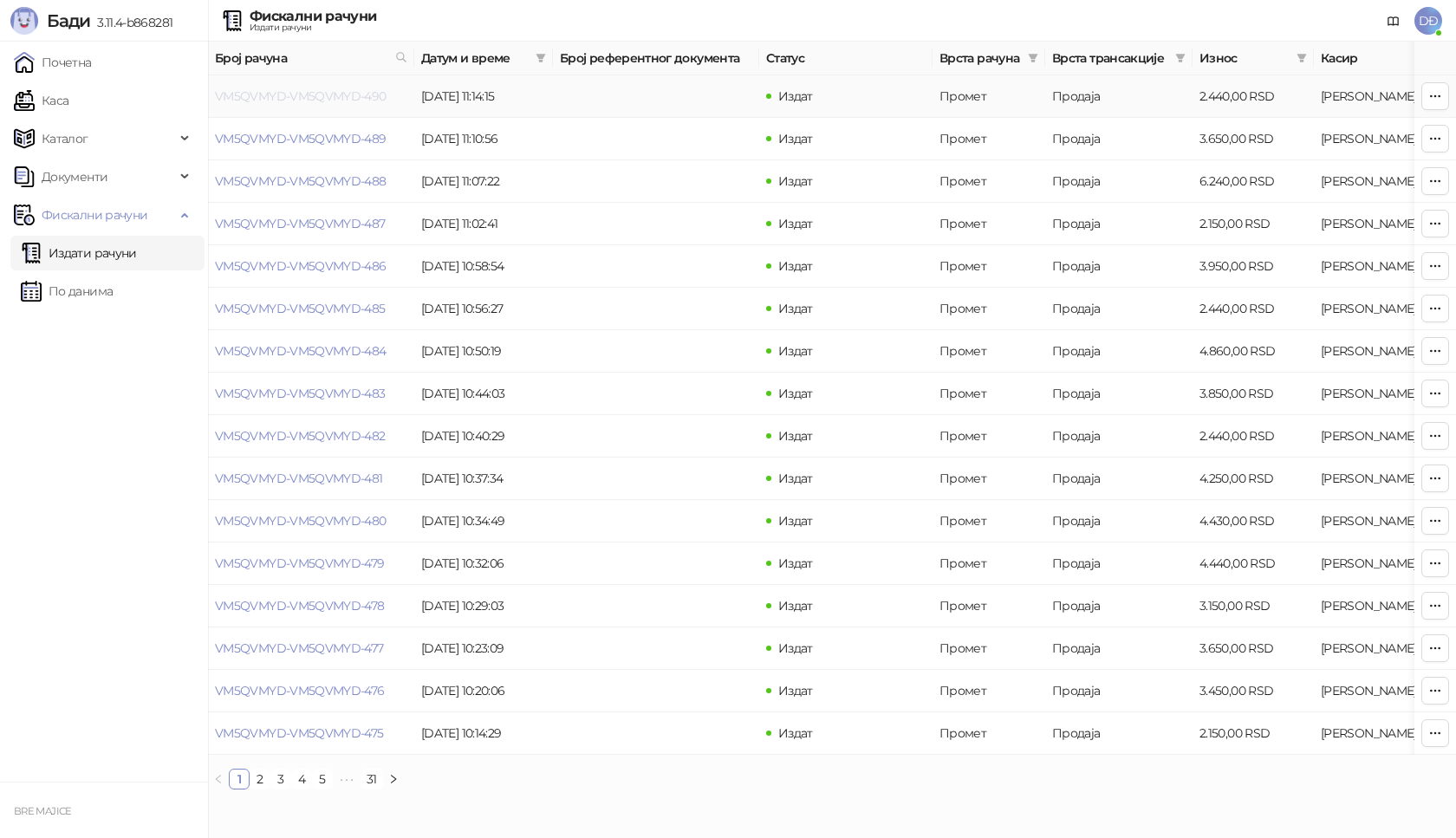
click at [296, 98] on link "VM5QVMYD-VM5QVMYD-490" at bounding box center [301, 96] width 172 height 16
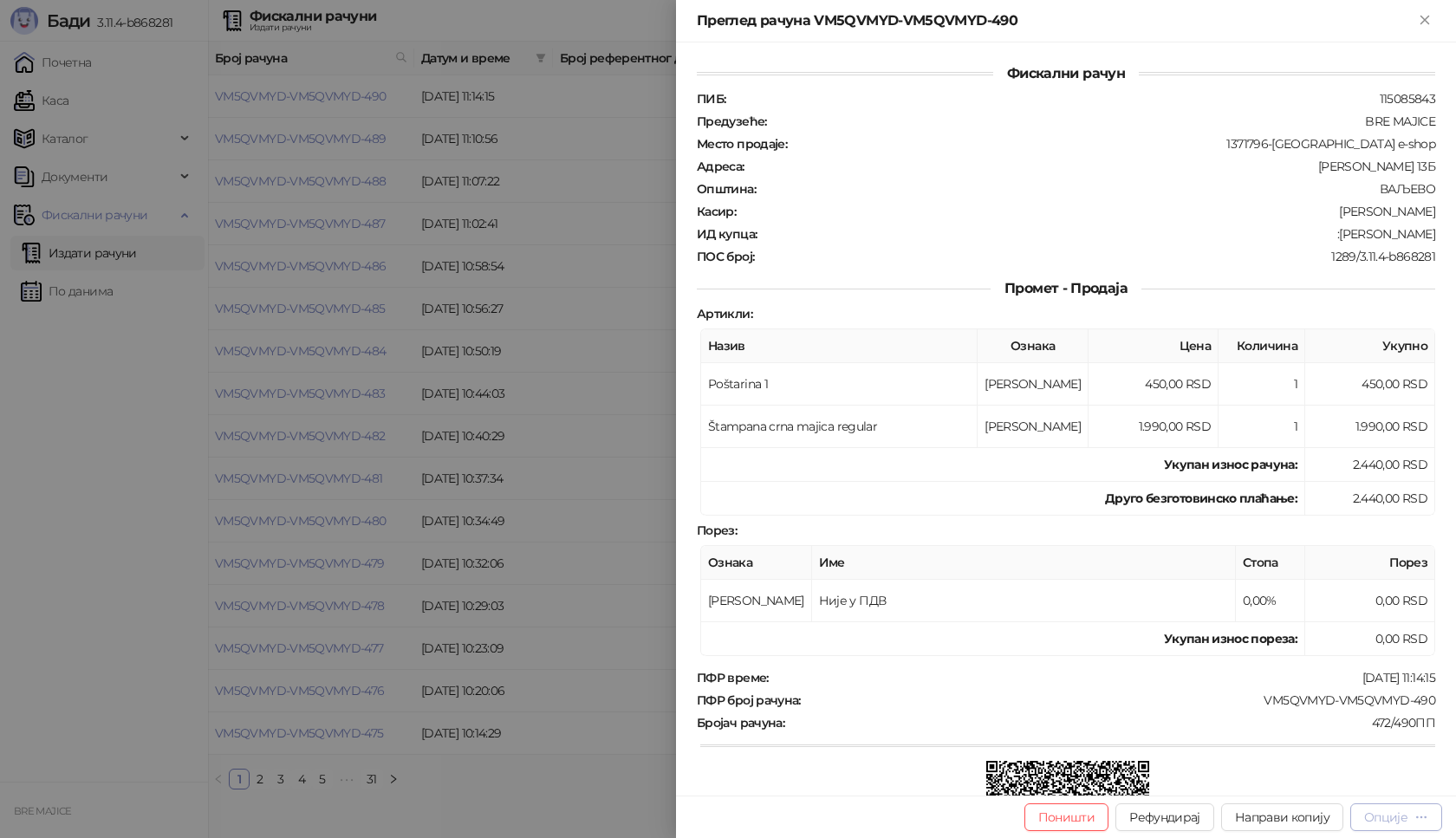
click at [1397, 817] on div "Опције" at bounding box center [1385, 817] width 43 height 16
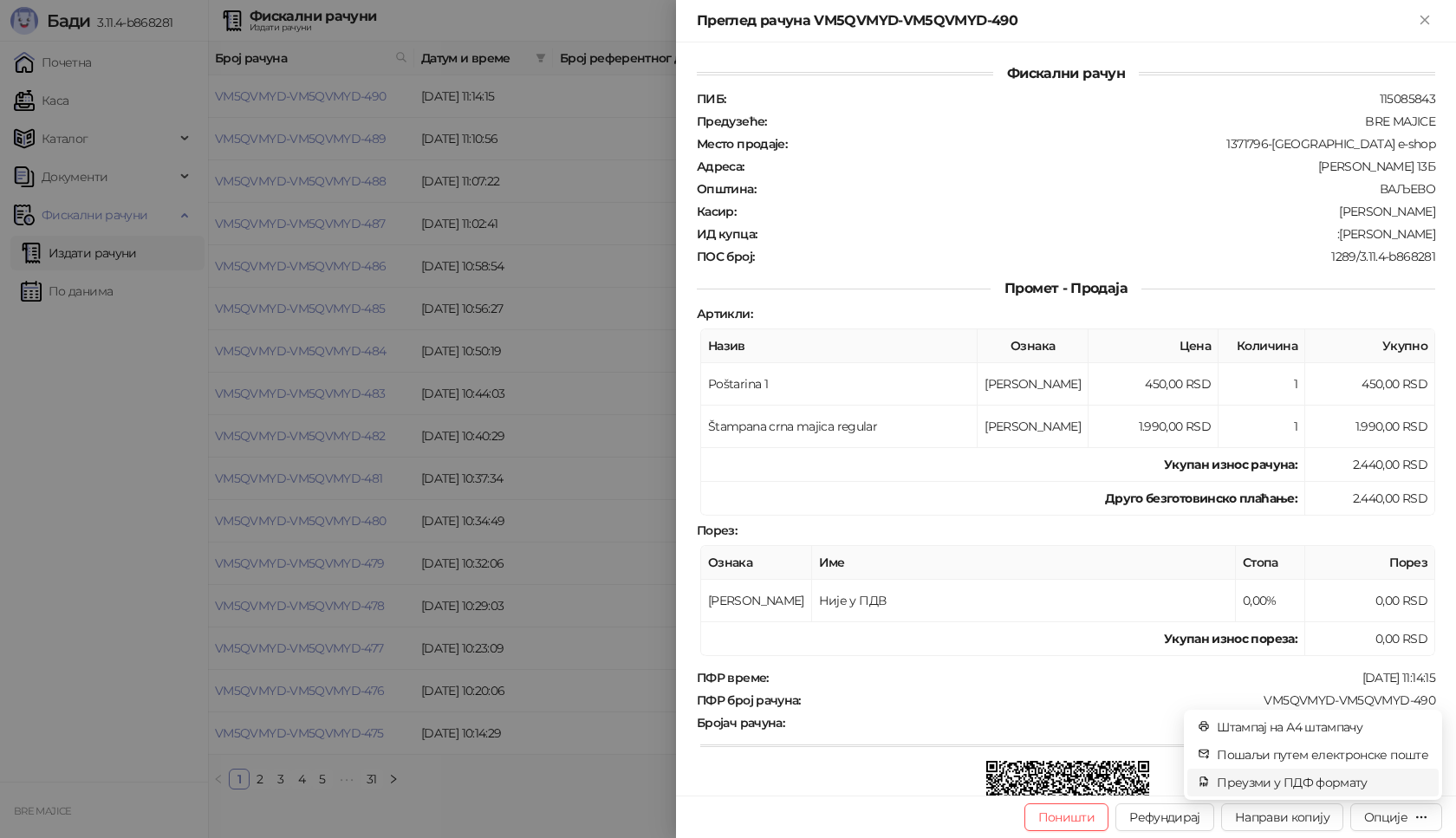
click at [1350, 787] on span "Преузми у ПДФ формату" at bounding box center [1323, 782] width 212 height 19
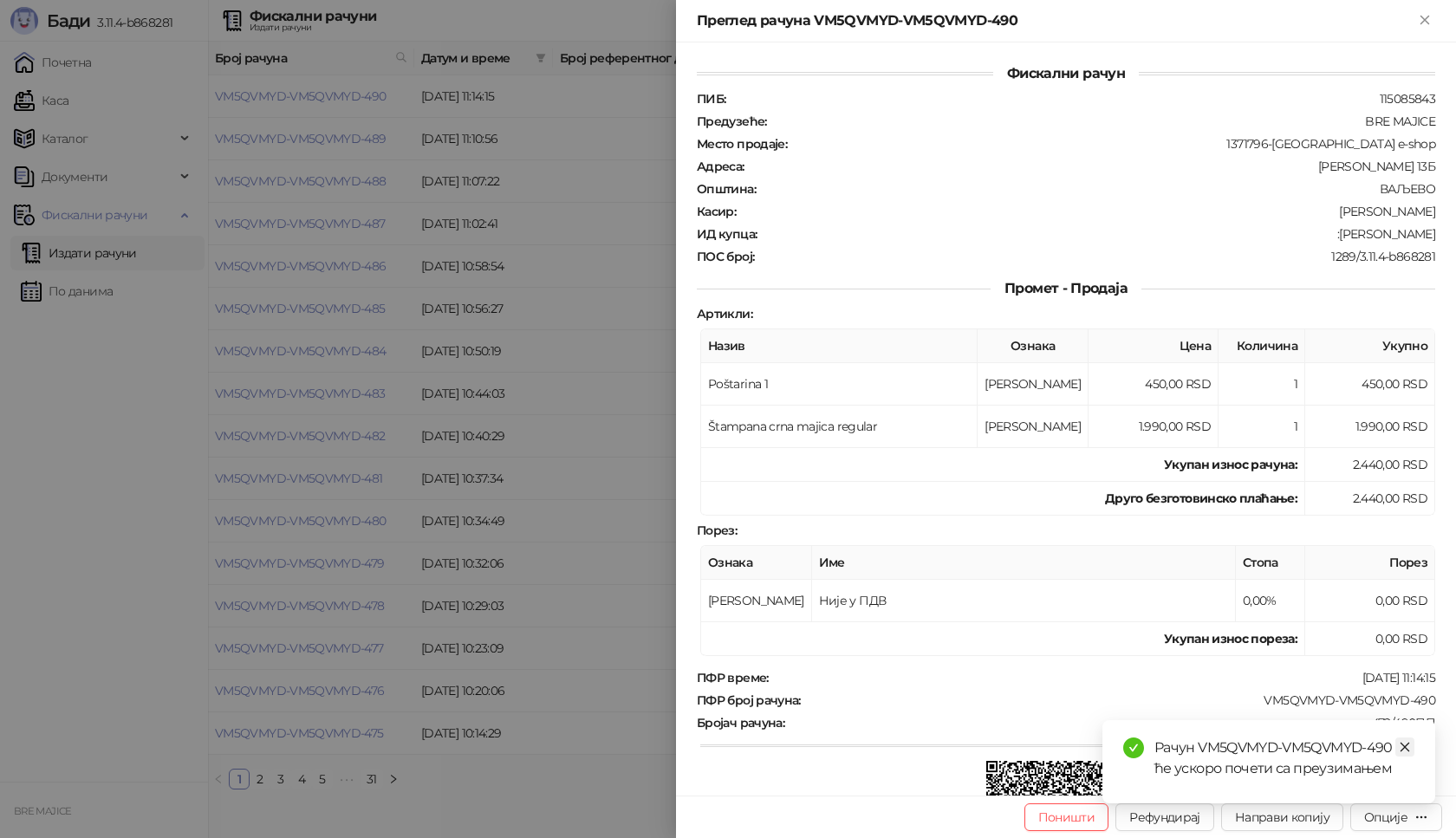
click at [1410, 746] on icon "close" at bounding box center [1405, 747] width 12 height 12
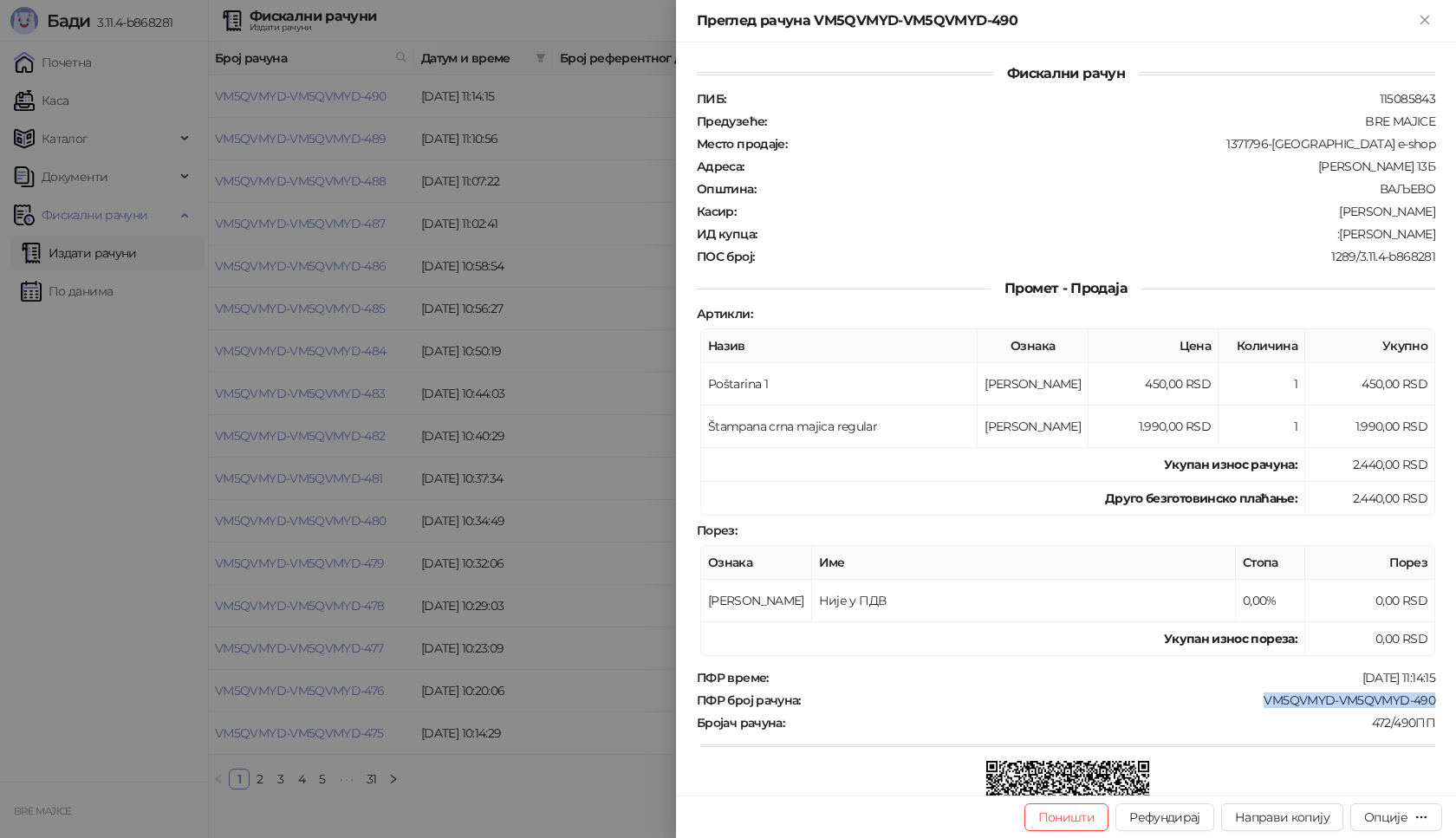
drag, startPoint x: 1430, startPoint y: 692, endPoint x: 1237, endPoint y: 697, distance: 193.1
click at [1239, 697] on div "Фискални рачун ПИБ : 115085843 Предузеће : BRE MAJICE Место продаје : 1371796-B…" at bounding box center [1066, 419] width 780 height 753
drag, startPoint x: 1422, startPoint y: 232, endPoint x: 1356, endPoint y: 232, distance: 66.0
click at [1356, 232] on div "ИД купца : :[PERSON_NAME]" at bounding box center [1066, 234] width 745 height 16
click at [1422, 16] on icon "Close" at bounding box center [1425, 20] width 8 height 8
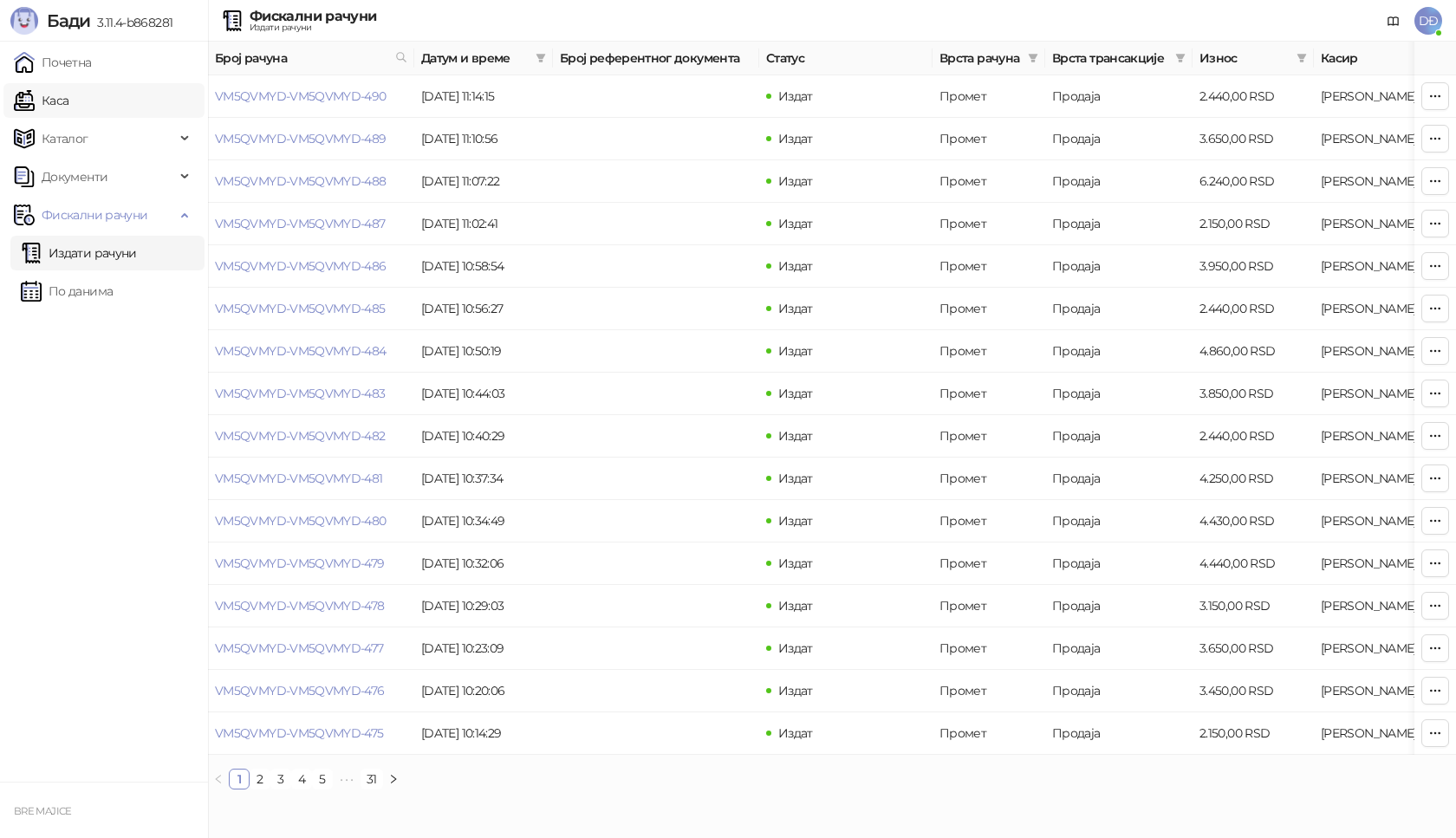
click at [66, 98] on link "Каса" at bounding box center [41, 100] width 55 height 35
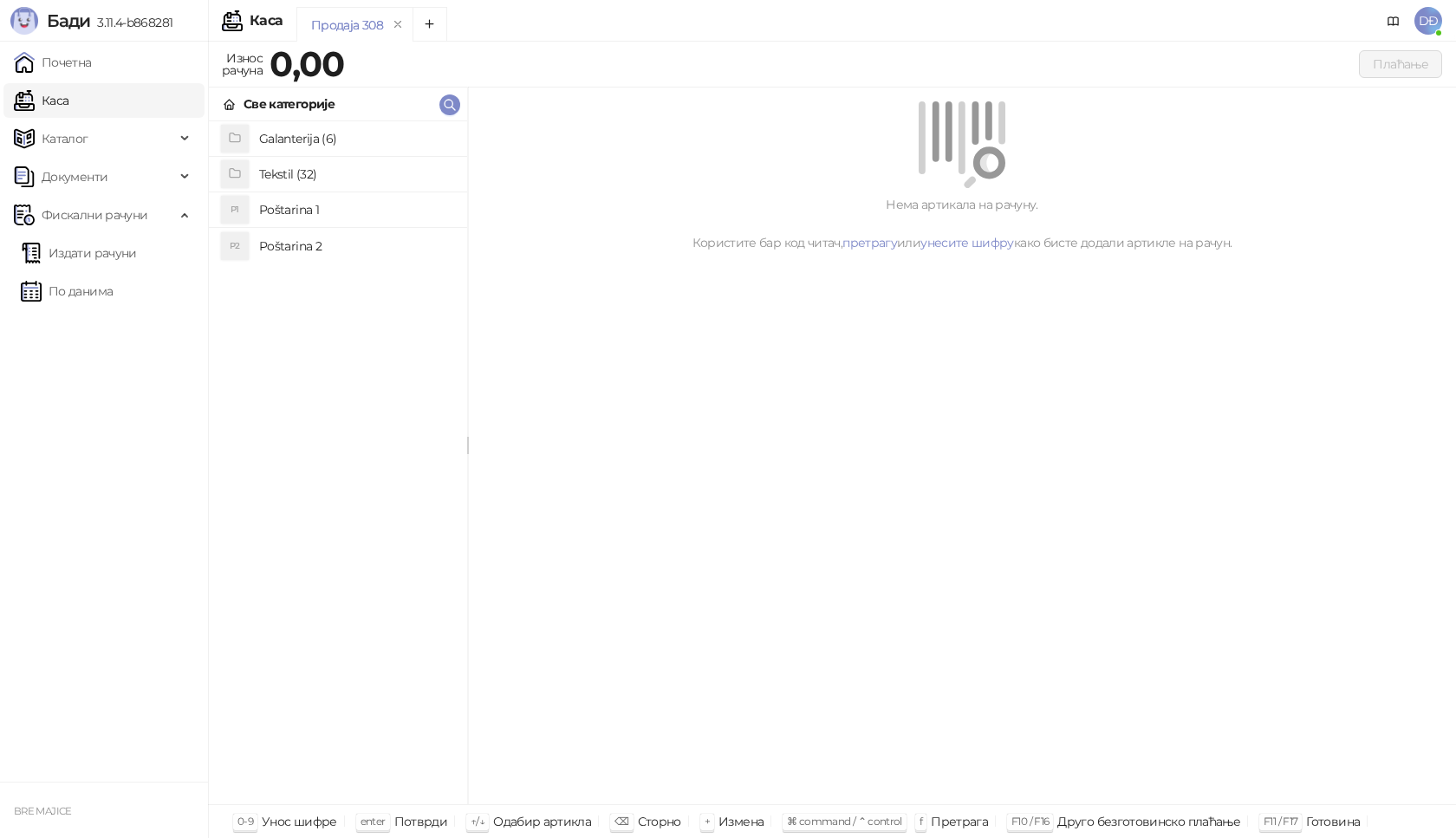
click at [301, 210] on h4 "Poštarina 1" at bounding box center [356, 210] width 194 height 28
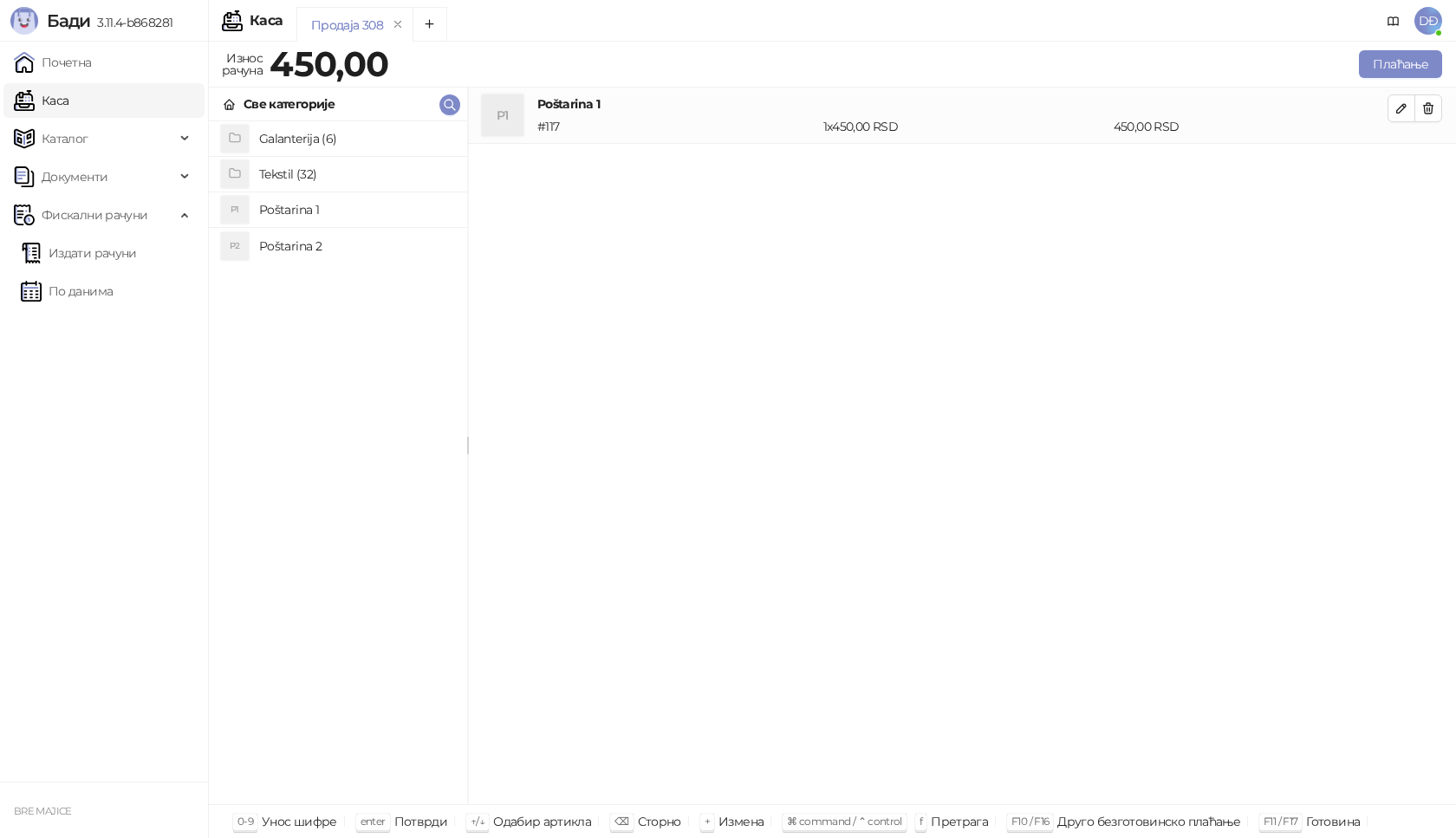
click at [284, 169] on h4 "Tekstil (32)" at bounding box center [356, 174] width 194 height 28
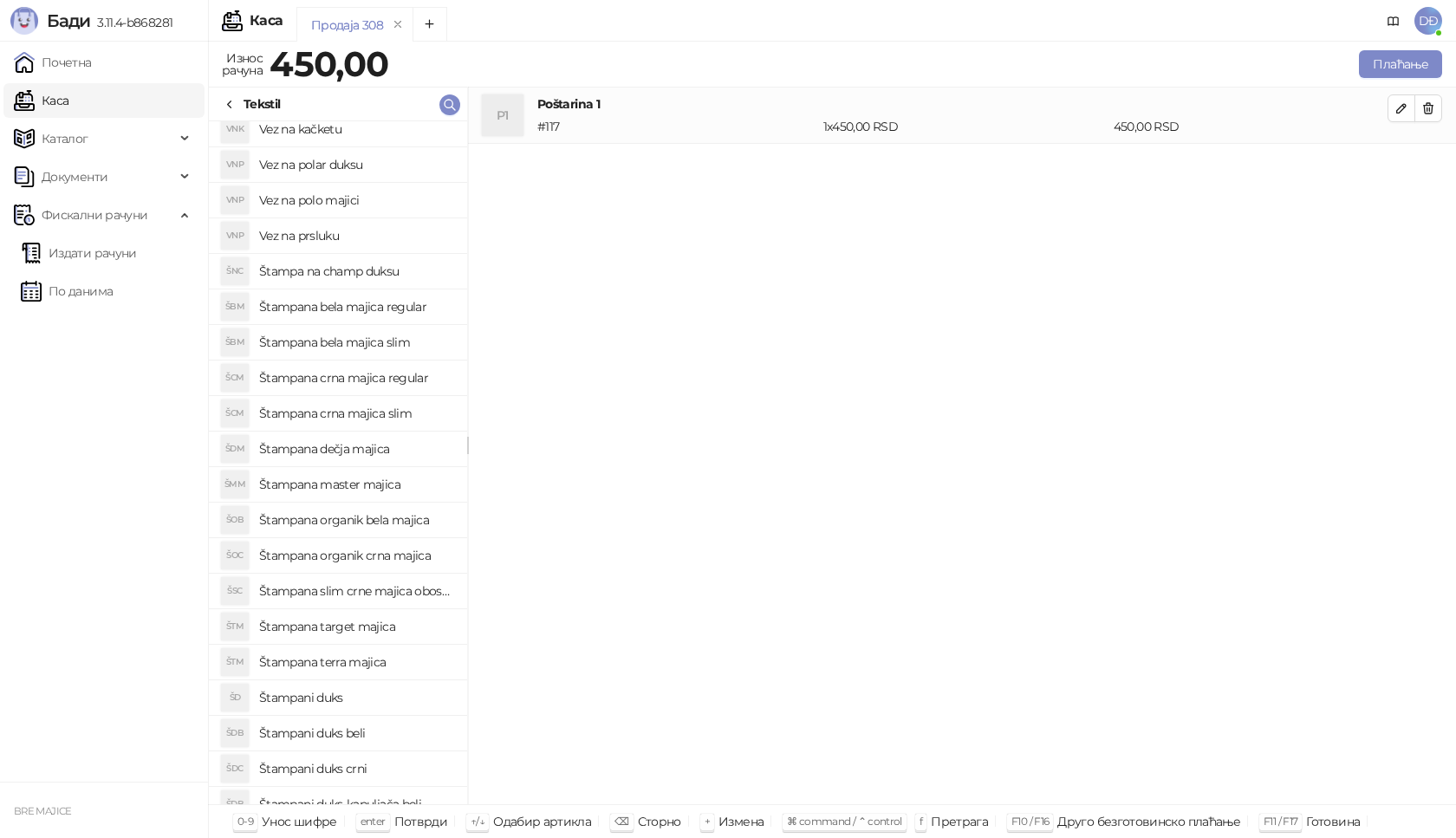
scroll to position [454, 0]
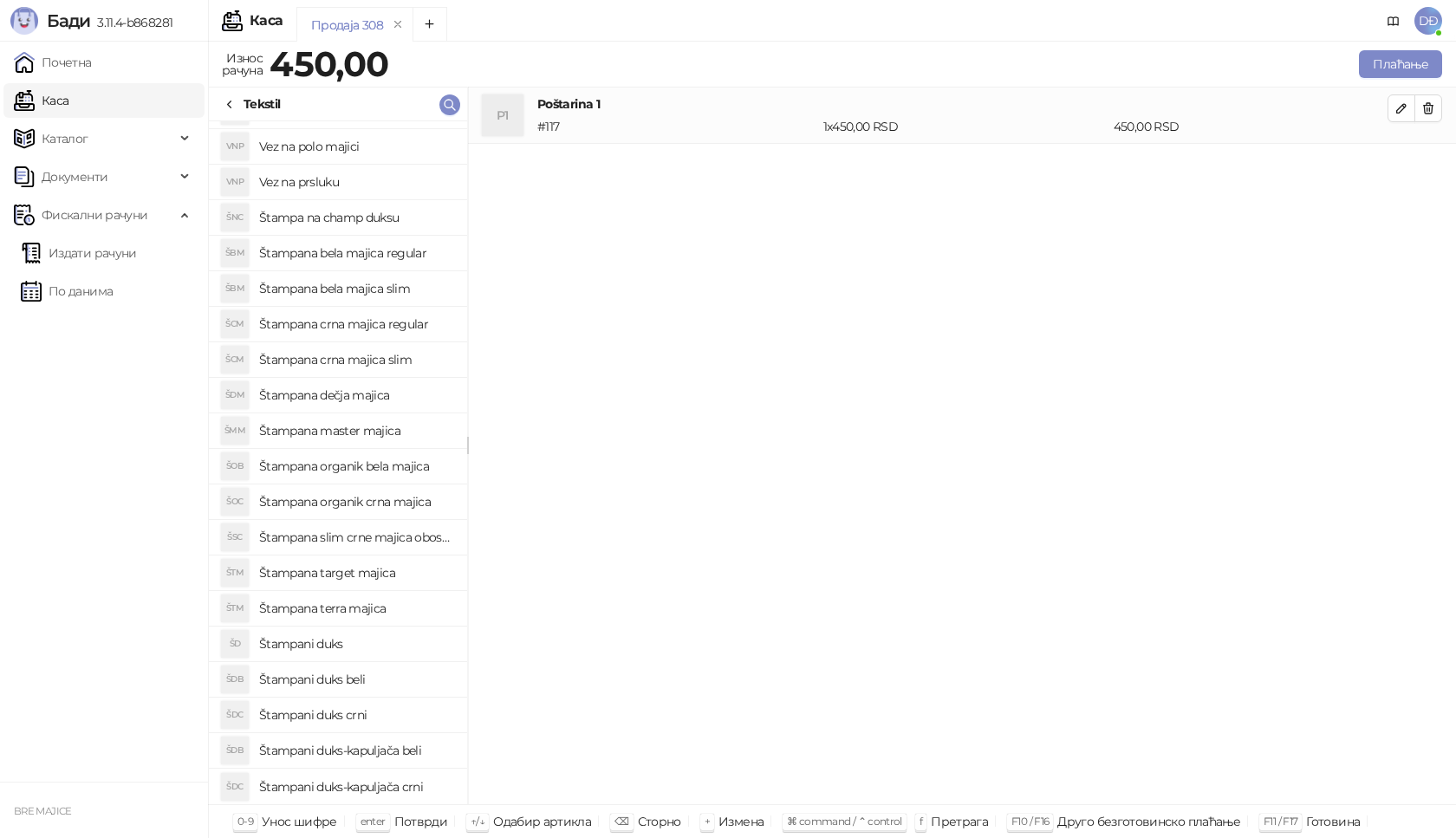
click at [371, 789] on h4 "Štampani duks-kapuljača crni" at bounding box center [356, 787] width 194 height 28
click at [1402, 169] on icon "button" at bounding box center [1402, 165] width 14 height 14
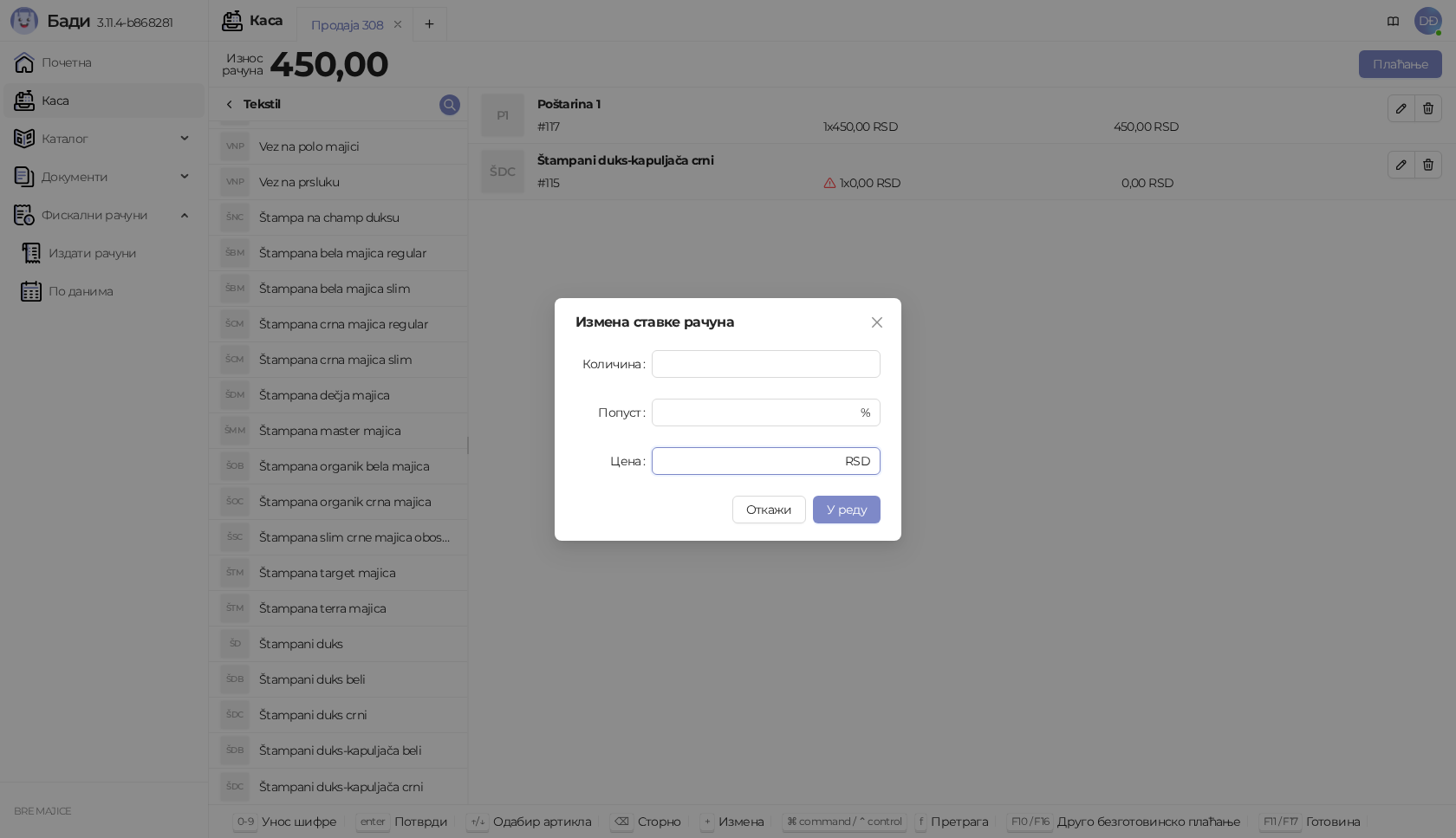
drag, startPoint x: 682, startPoint y: 465, endPoint x: 612, endPoint y: 462, distance: 70.1
click at [612, 462] on div "Цена * RSD" at bounding box center [728, 461] width 305 height 28
type input "****"
click at [823, 511] on button "У реду" at bounding box center [847, 509] width 68 height 28
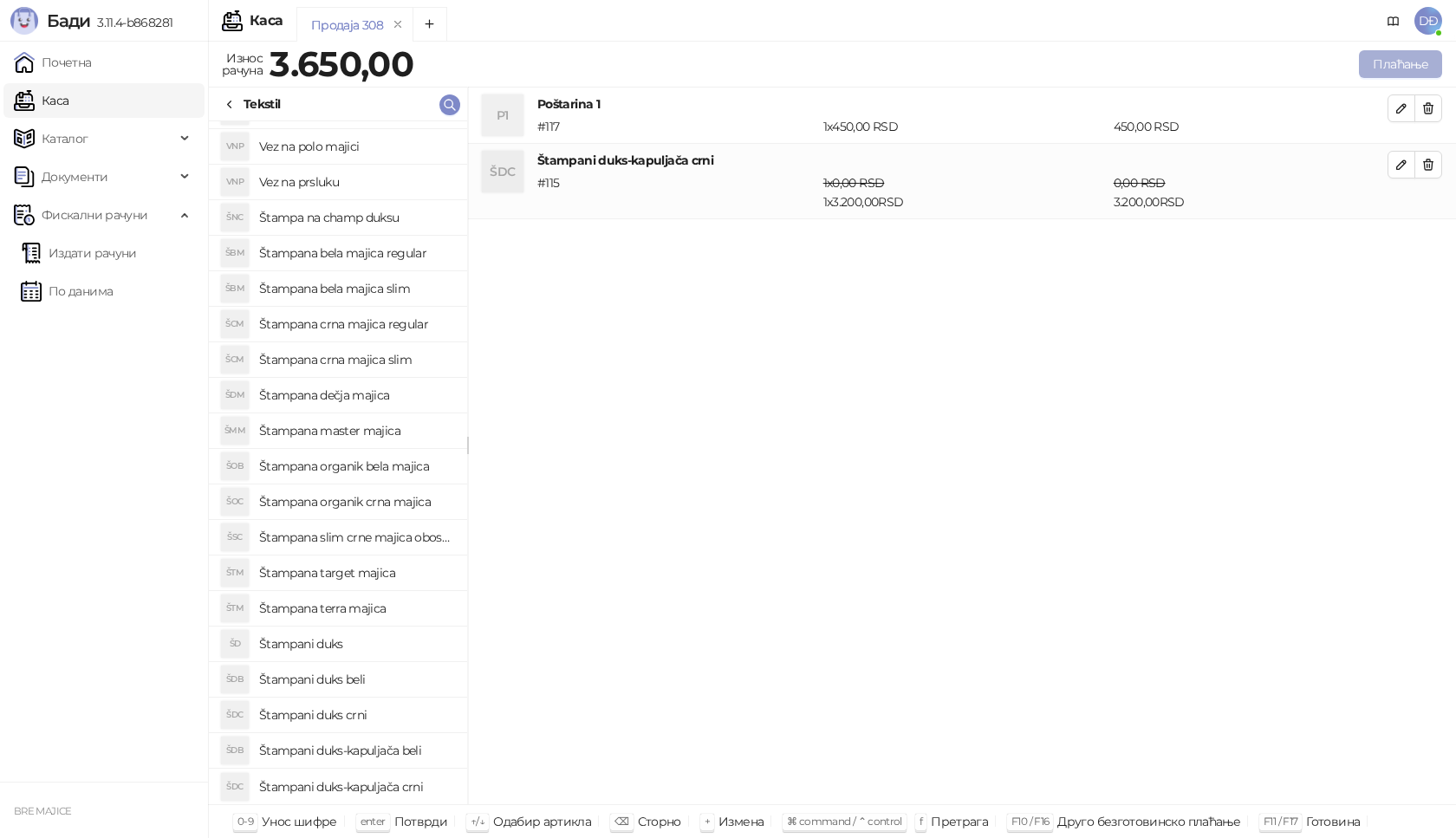
click at [1397, 65] on button "Плаћање" at bounding box center [1400, 64] width 83 height 28
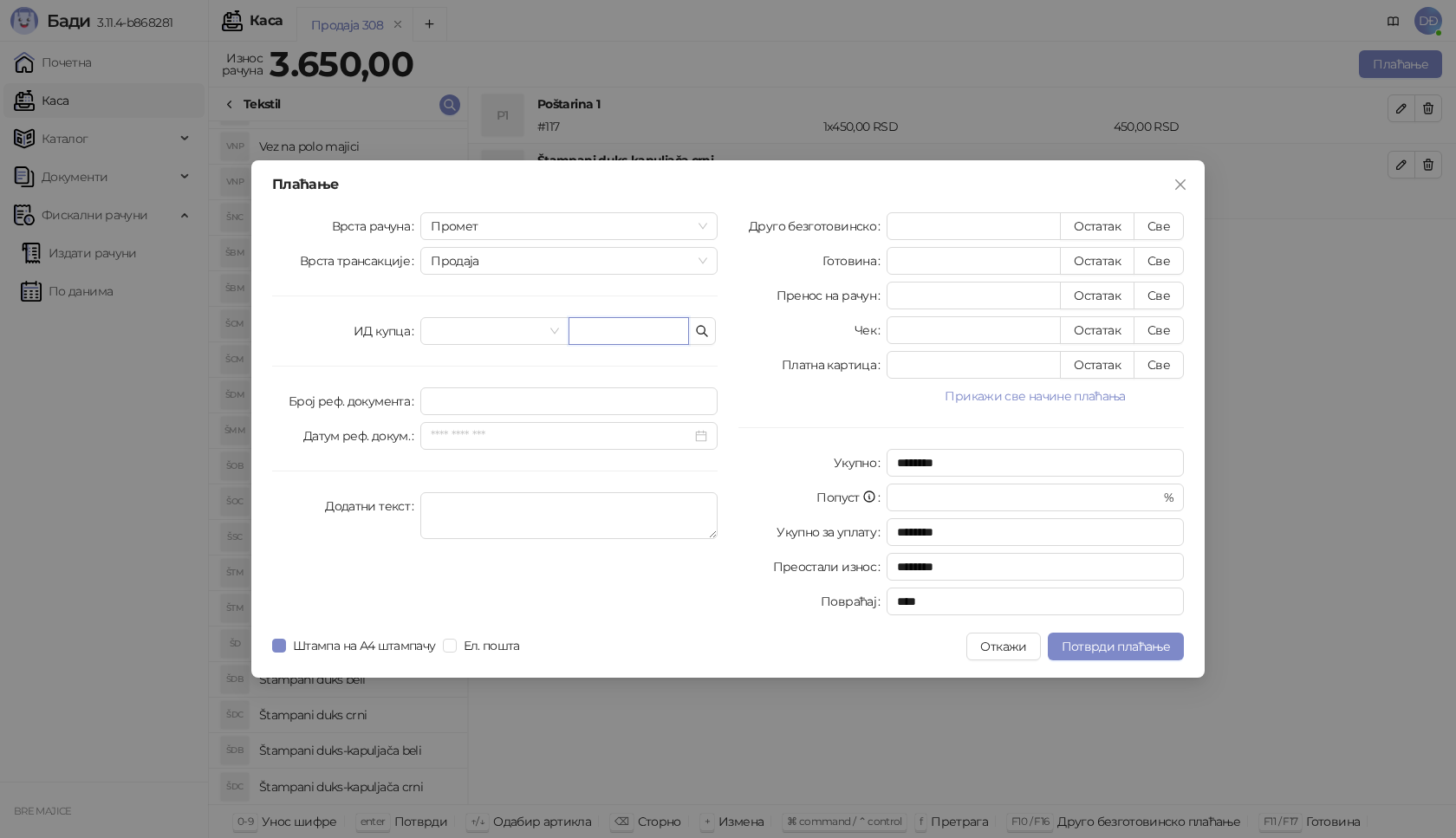
click at [606, 342] on input "text" at bounding box center [629, 331] width 121 height 28
paste input "**********"
type input "**********"
click at [1160, 222] on button "Све" at bounding box center [1159, 227] width 50 height 28
type input "****"
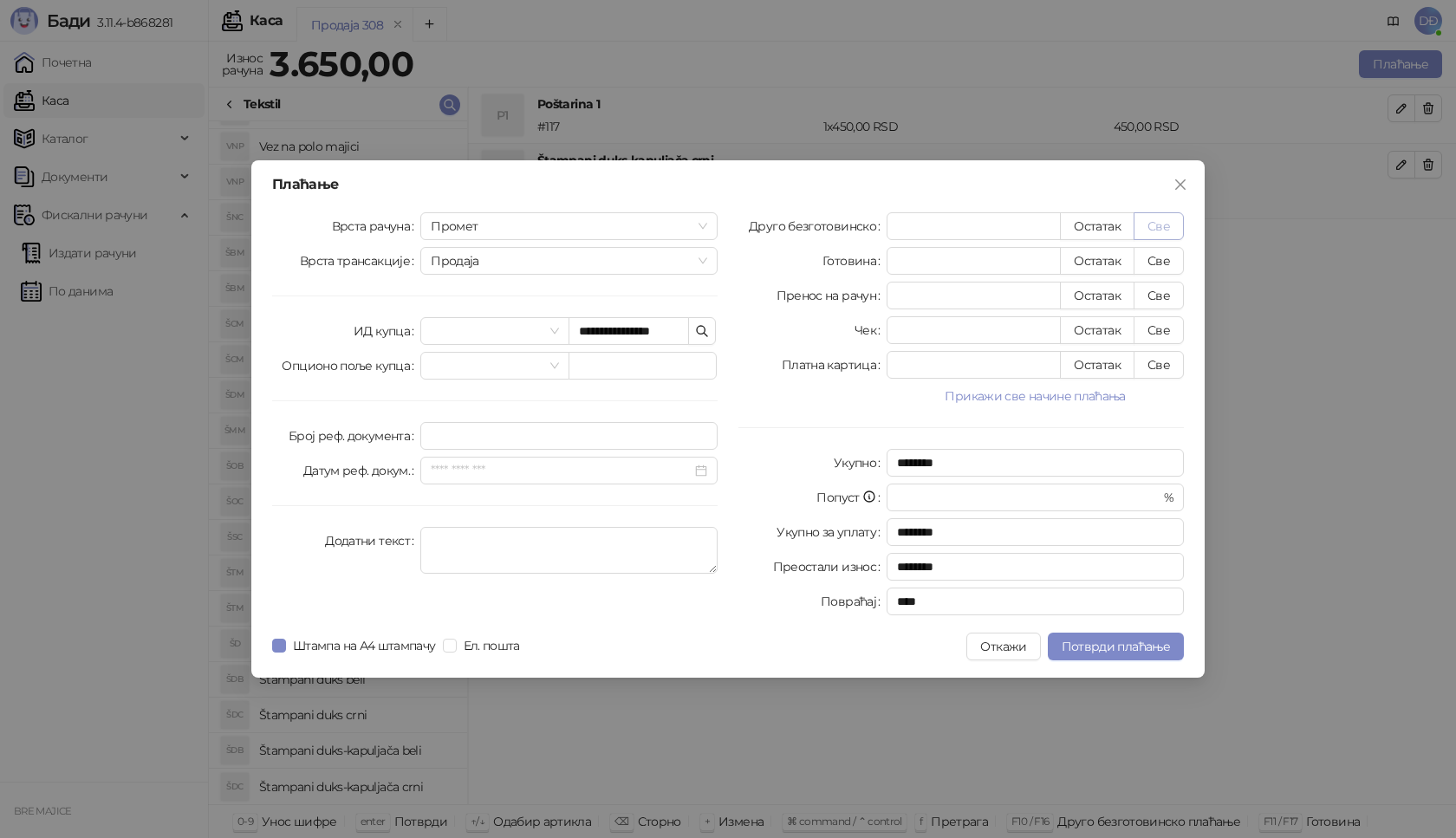
type input "****"
click at [1096, 650] on span "Потврди плаћање" at bounding box center [1116, 646] width 108 height 16
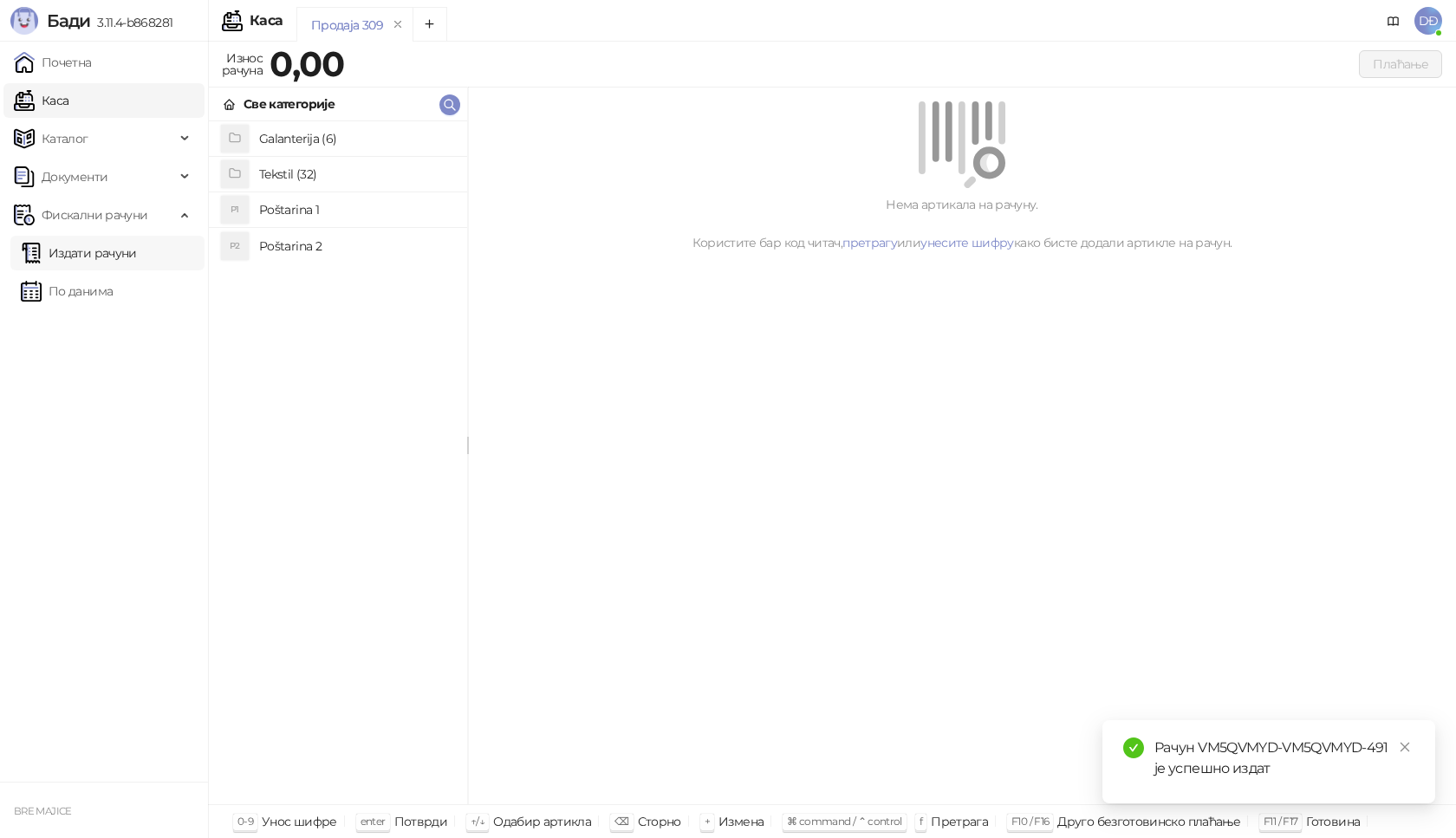
click at [121, 254] on link "Издати рачуни" at bounding box center [79, 253] width 116 height 35
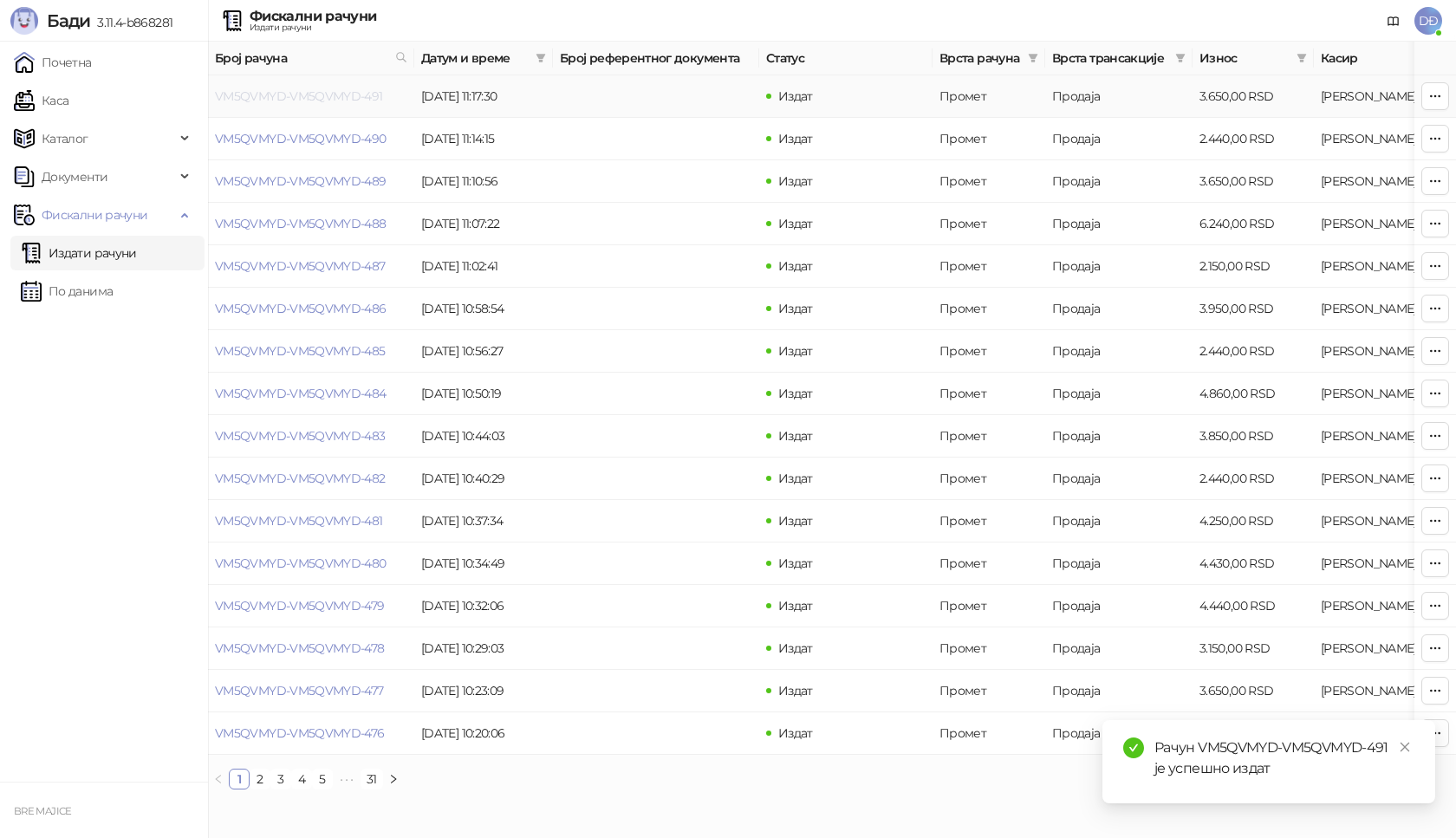
click at [307, 96] on link "VM5QVMYD-VM5QVMYD-491" at bounding box center [299, 96] width 168 height 16
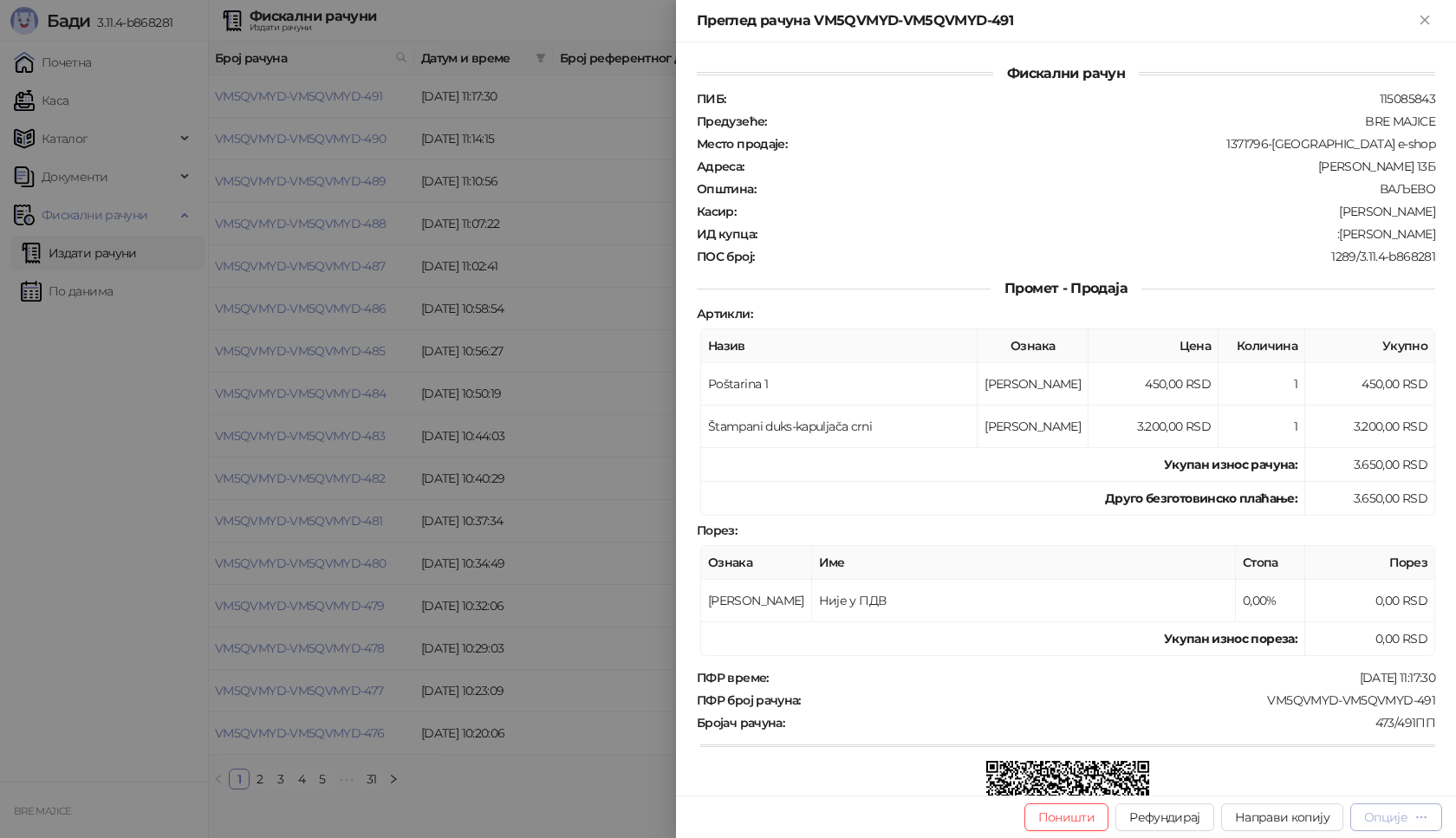
click at [1392, 825] on div "Опције" at bounding box center [1396, 816] width 64 height 16
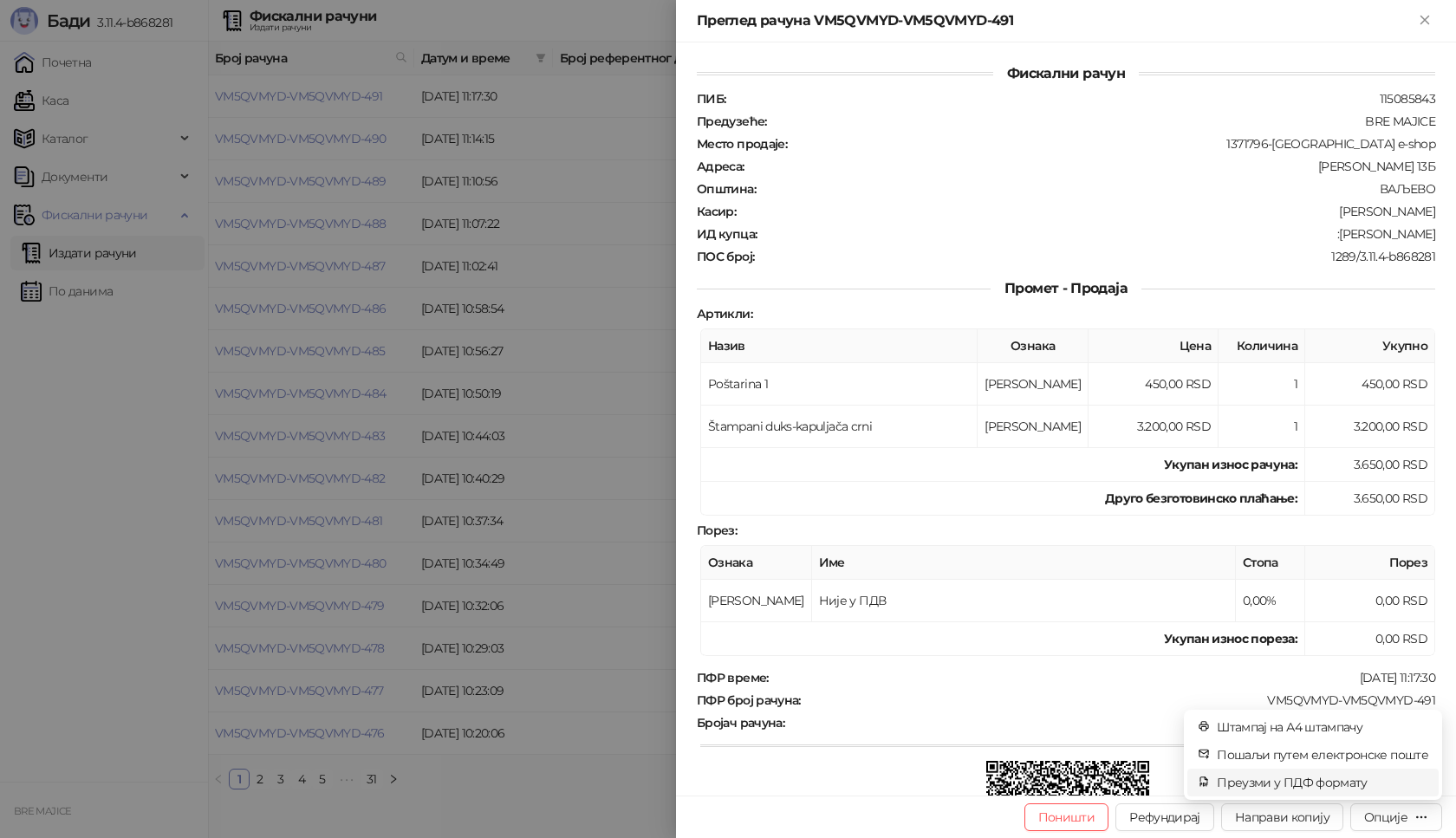
click at [1337, 781] on span "Преузми у ПДФ формату" at bounding box center [1323, 782] width 212 height 19
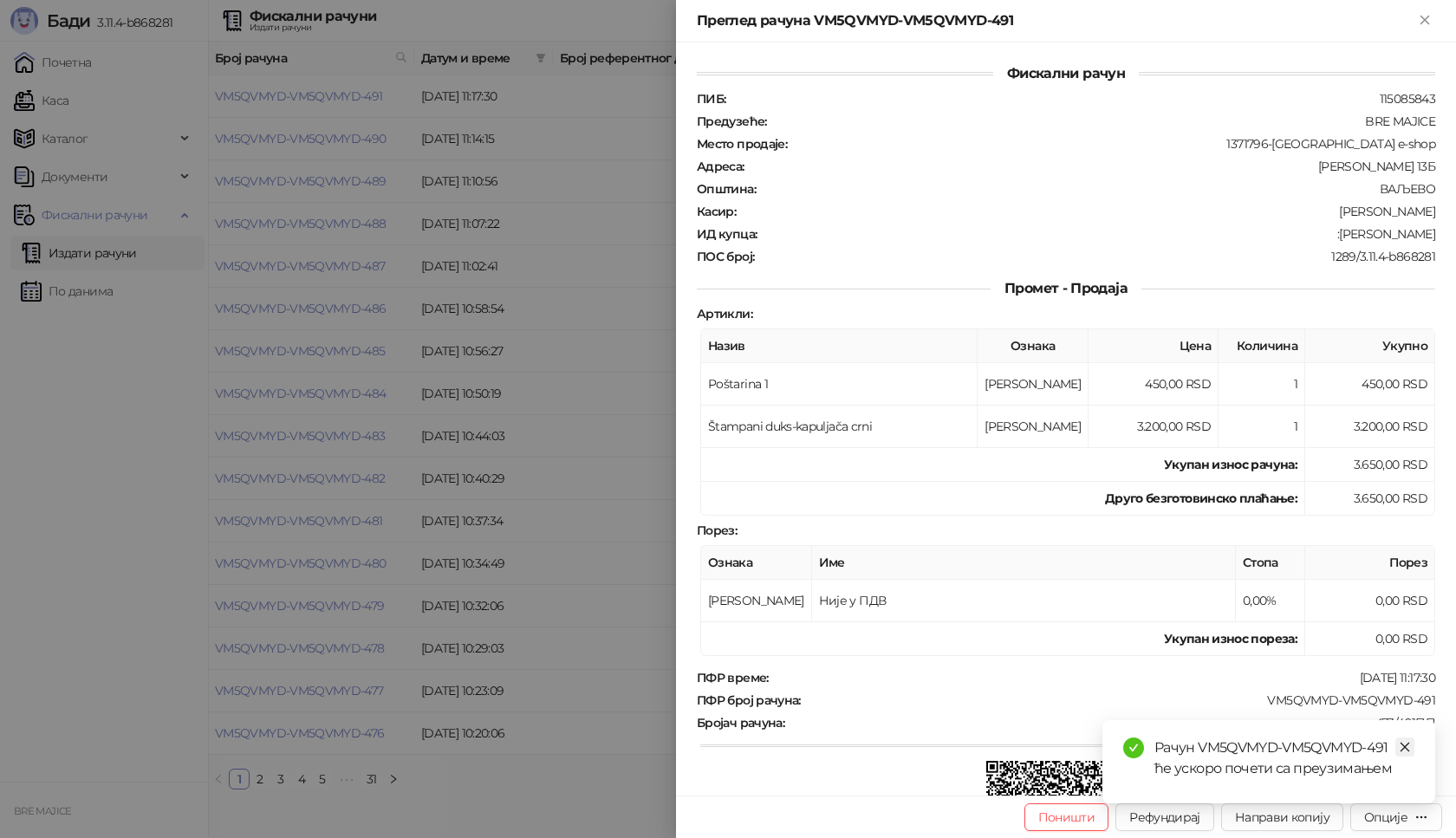
click at [1409, 744] on icon "close" at bounding box center [1405, 747] width 12 height 12
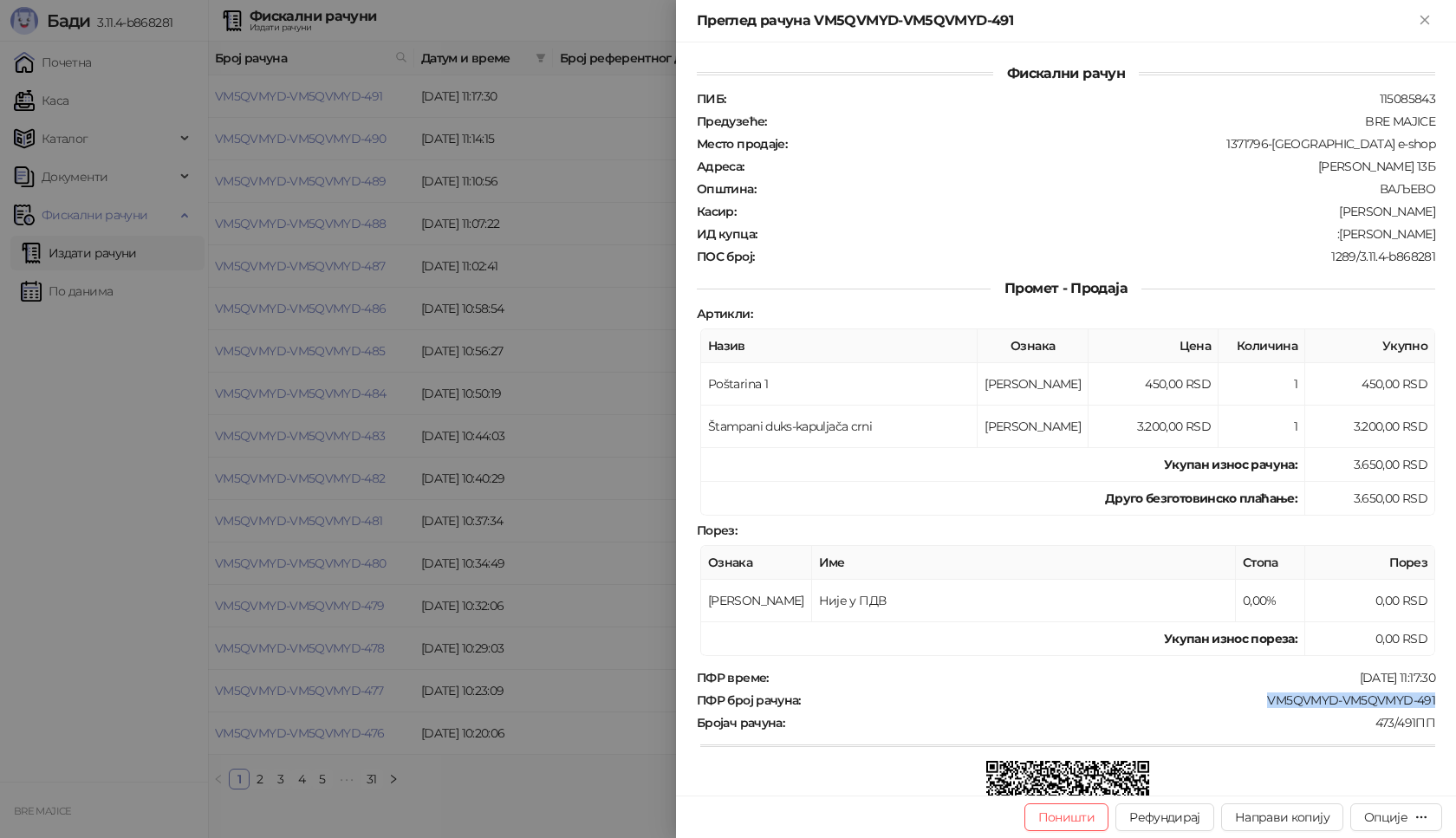
drag, startPoint x: 1427, startPoint y: 692, endPoint x: 1255, endPoint y: 694, distance: 172.0
click at [1255, 694] on div "Фискални рачун ПИБ : 115085843 Предузеће : BRE MAJICE Место продаје : 1371796-[…" at bounding box center [1066, 419] width 780 height 753
drag, startPoint x: 1422, startPoint y: 233, endPoint x: 1326, endPoint y: 233, distance: 96.0
click at [1326, 233] on div "ИД купца : :[PERSON_NAME]" at bounding box center [1066, 234] width 745 height 16
click at [1420, 15] on icon "Close" at bounding box center [1425, 20] width 16 height 16
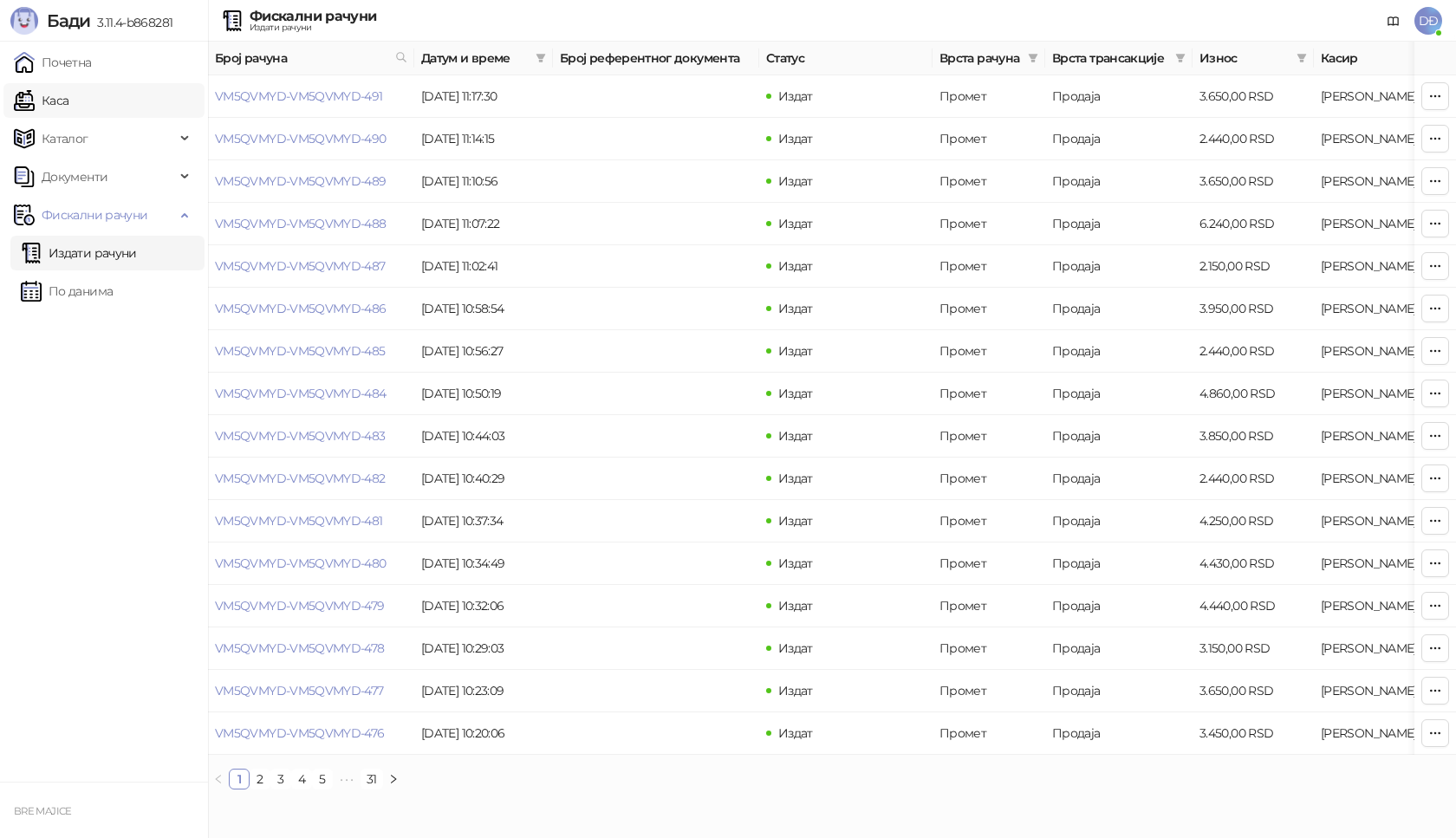
click at [69, 104] on link "Каса" at bounding box center [41, 100] width 55 height 35
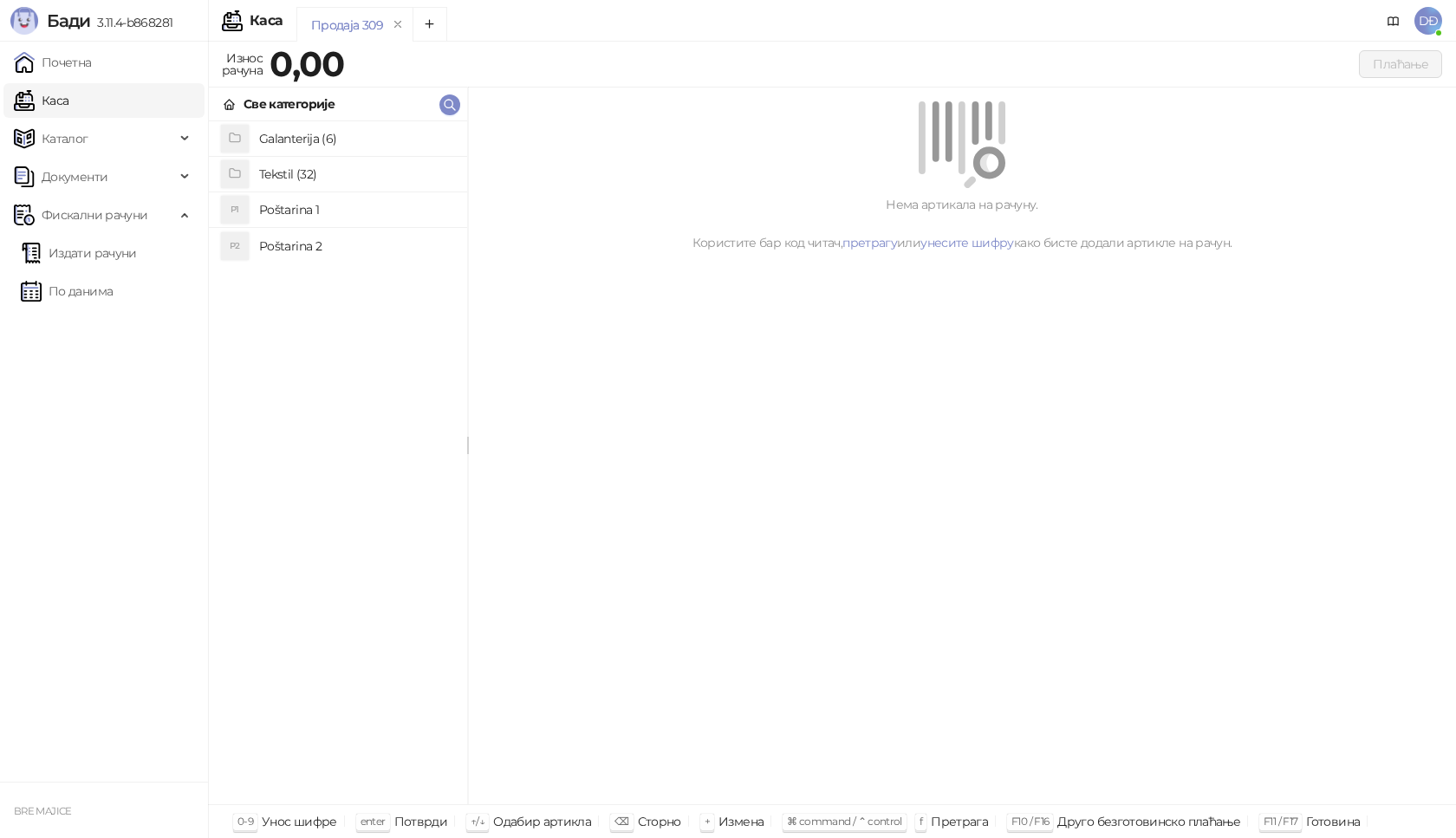
click at [264, 207] on h4 "Poštarina 1" at bounding box center [356, 210] width 194 height 28
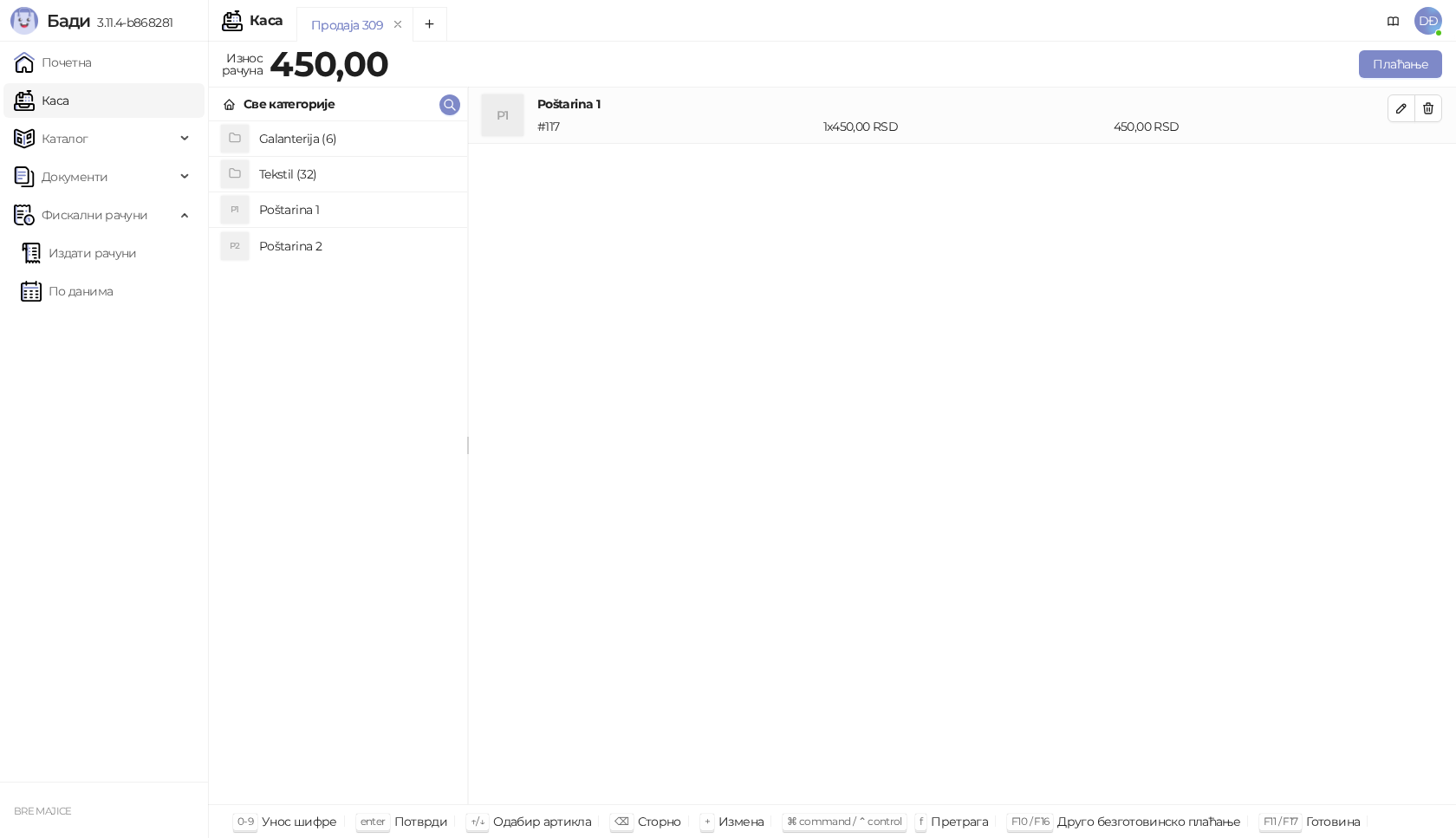
click at [308, 179] on h4 "Tekstil (32)" at bounding box center [356, 174] width 194 height 28
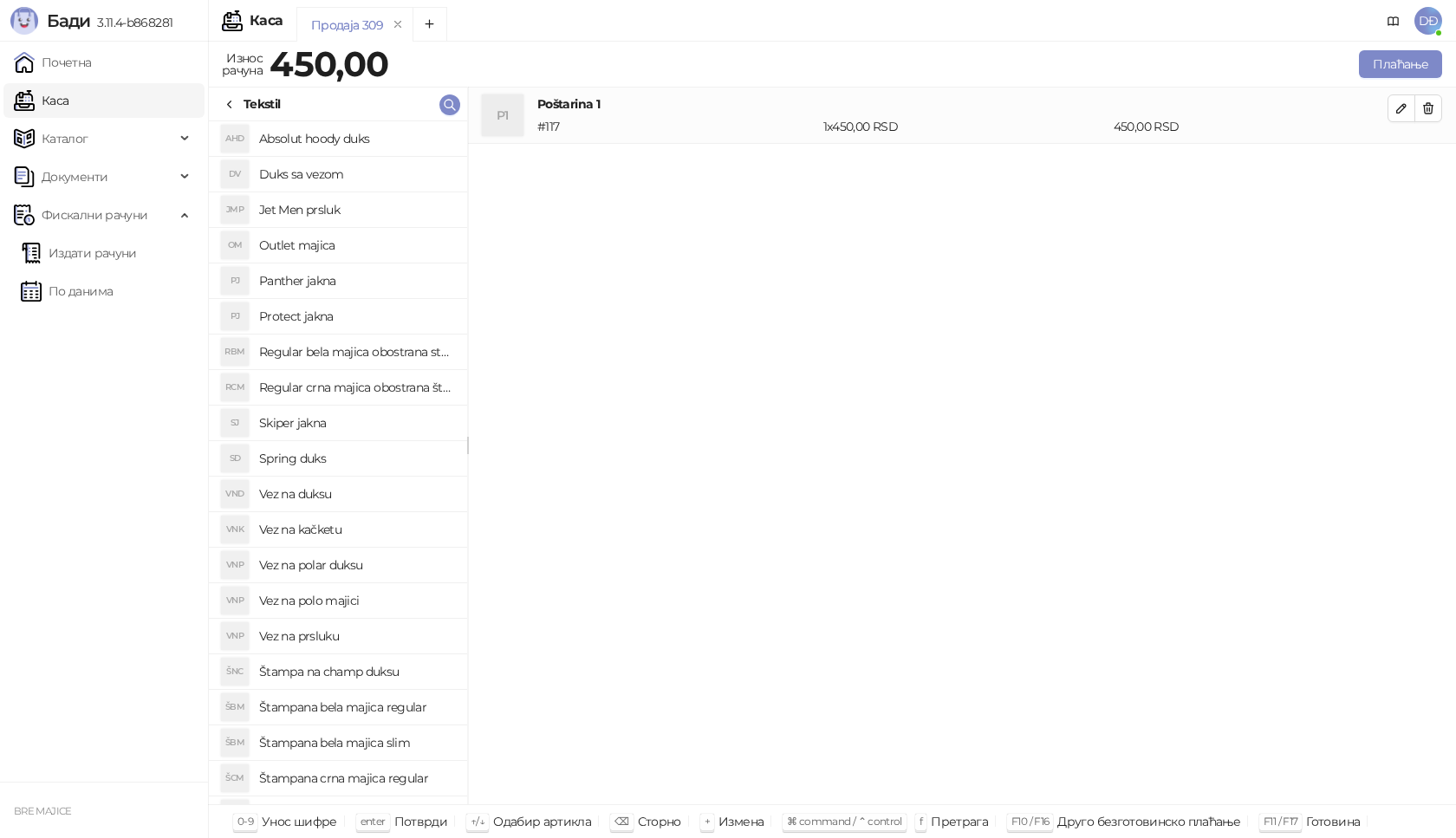
click at [298, 137] on h4 "Absolut hoody duks" at bounding box center [356, 139] width 194 height 28
click at [1395, 162] on icon "button" at bounding box center [1402, 165] width 14 height 14
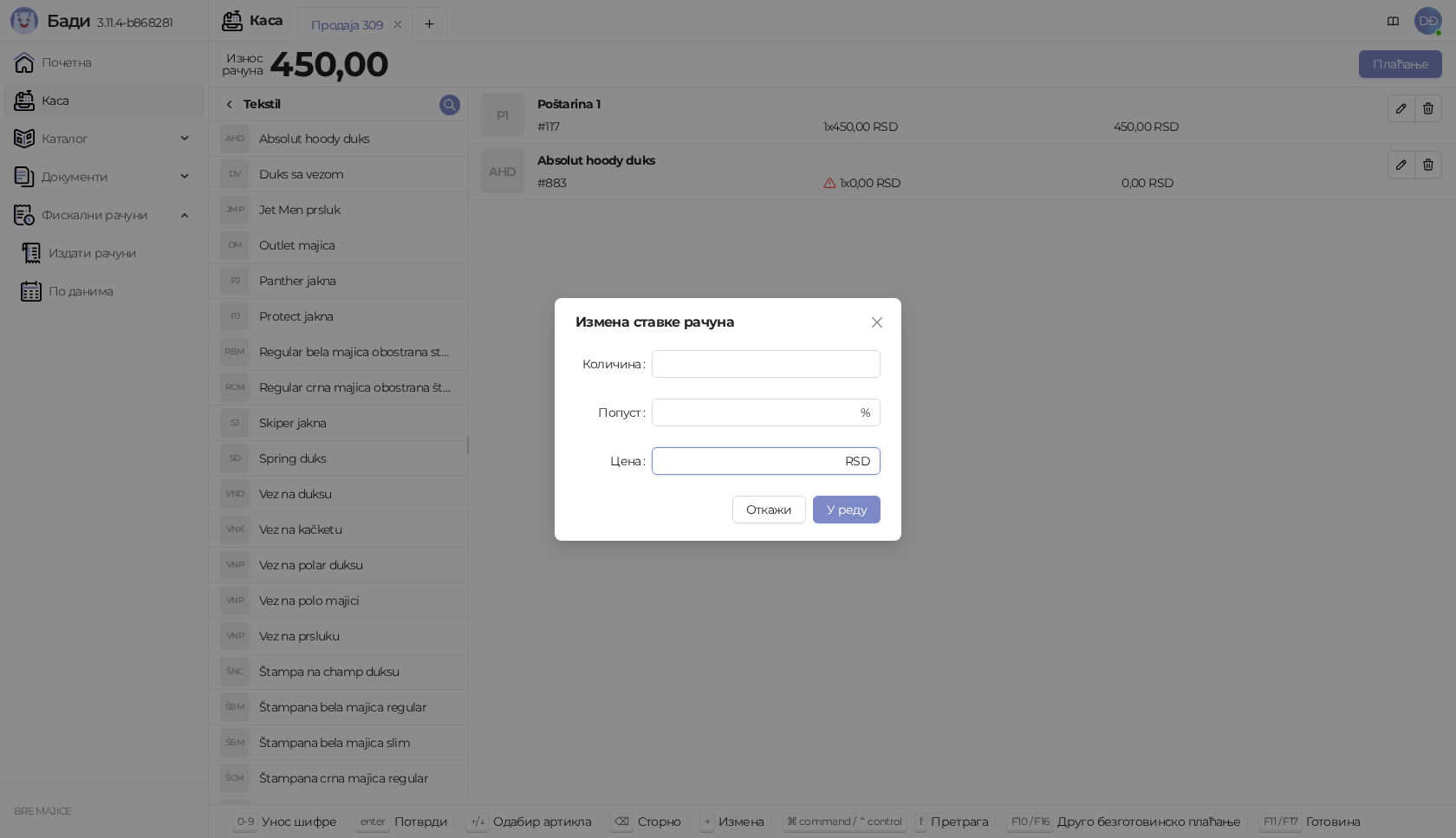
drag, startPoint x: 691, startPoint y: 470, endPoint x: 542, endPoint y: 450, distance: 150.3
click at [580, 469] on div "Цена * RSD" at bounding box center [728, 461] width 305 height 28
type input "****"
click at [850, 505] on span "У реду" at bounding box center [846, 509] width 40 height 16
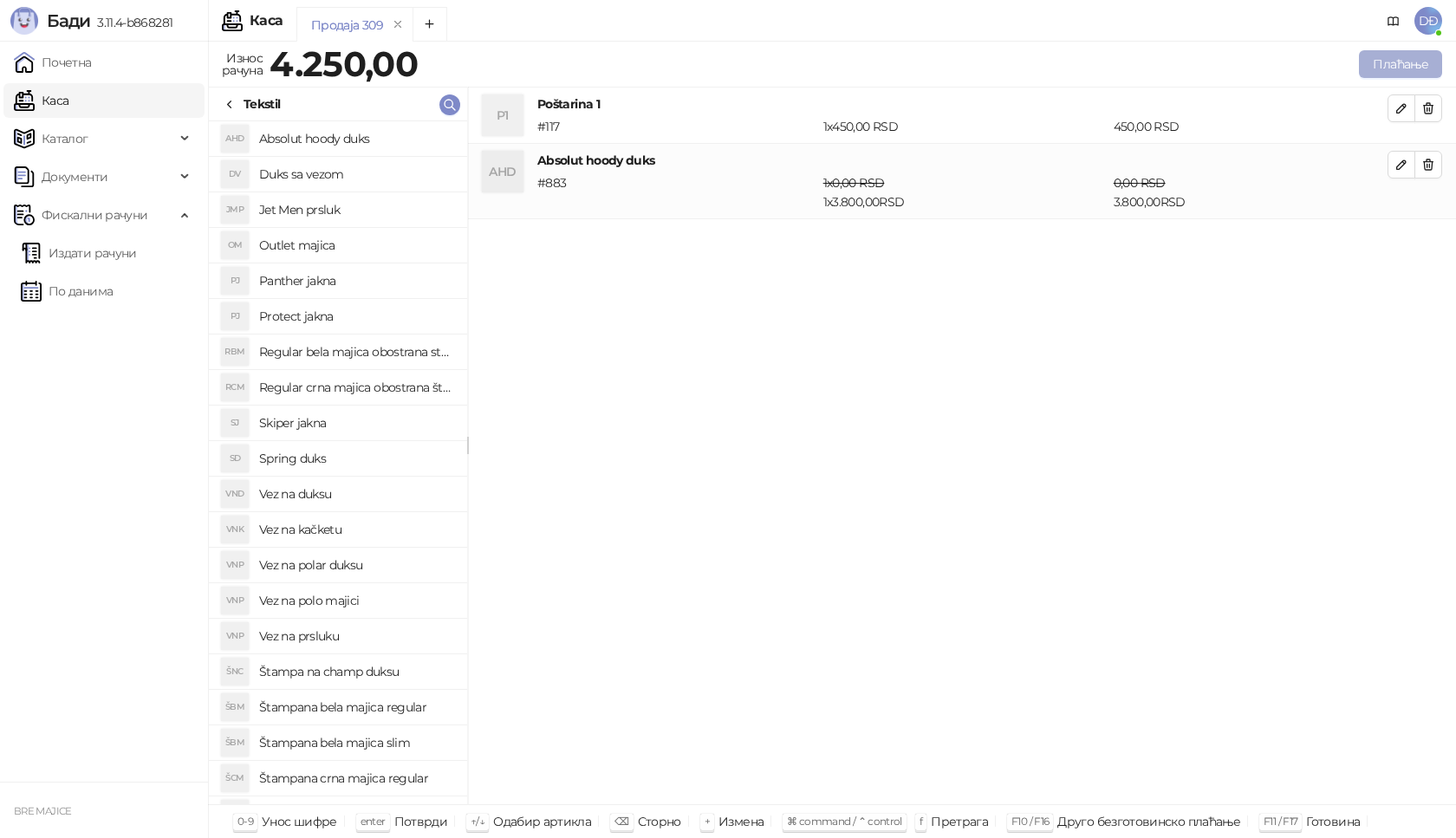
click at [1382, 63] on button "Плаћање" at bounding box center [1400, 64] width 83 height 28
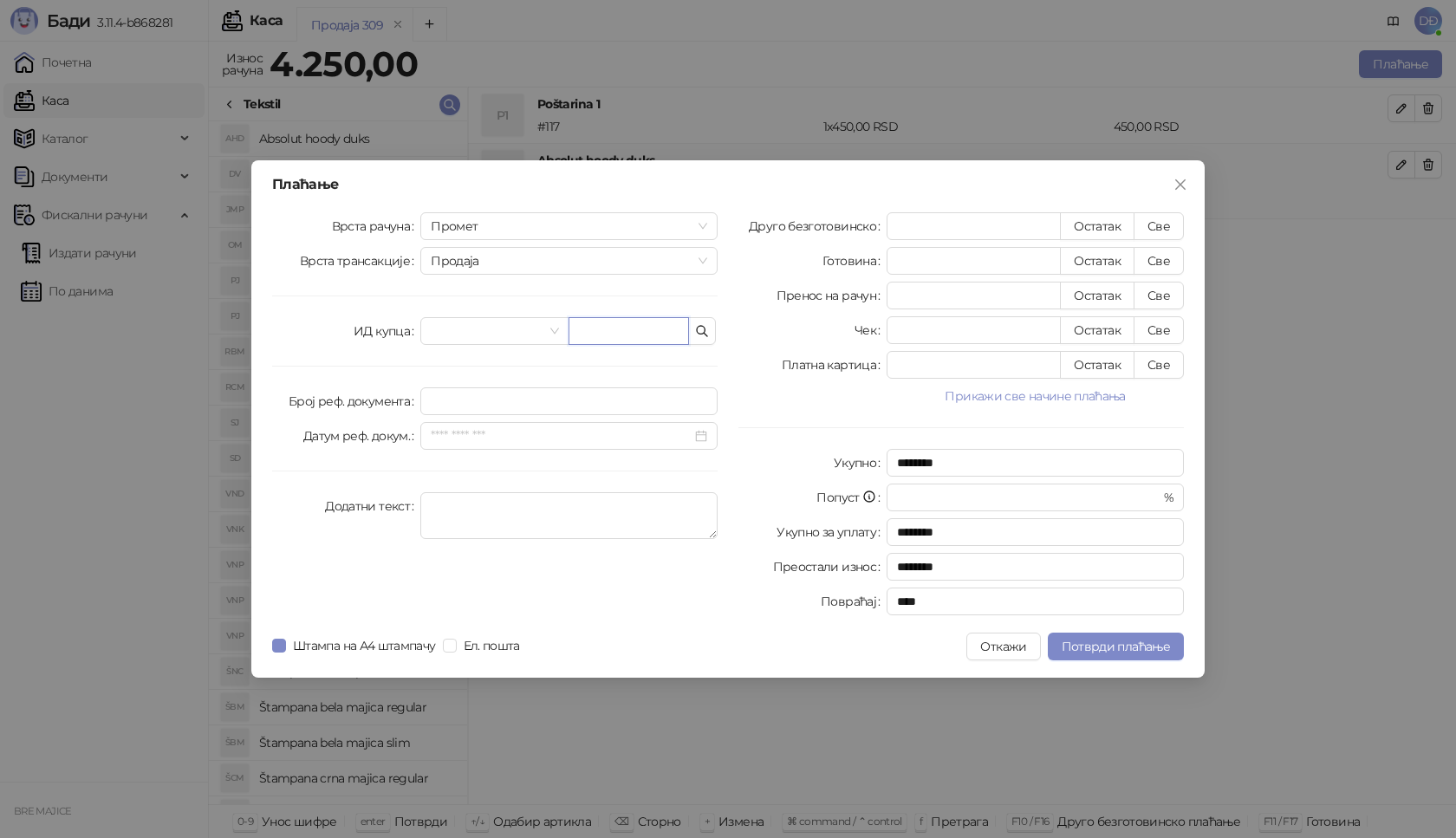
click at [581, 337] on input "text" at bounding box center [629, 331] width 121 height 28
paste input "**********"
type input "**********"
click at [1149, 222] on button "Све" at bounding box center [1159, 227] width 50 height 28
type input "****"
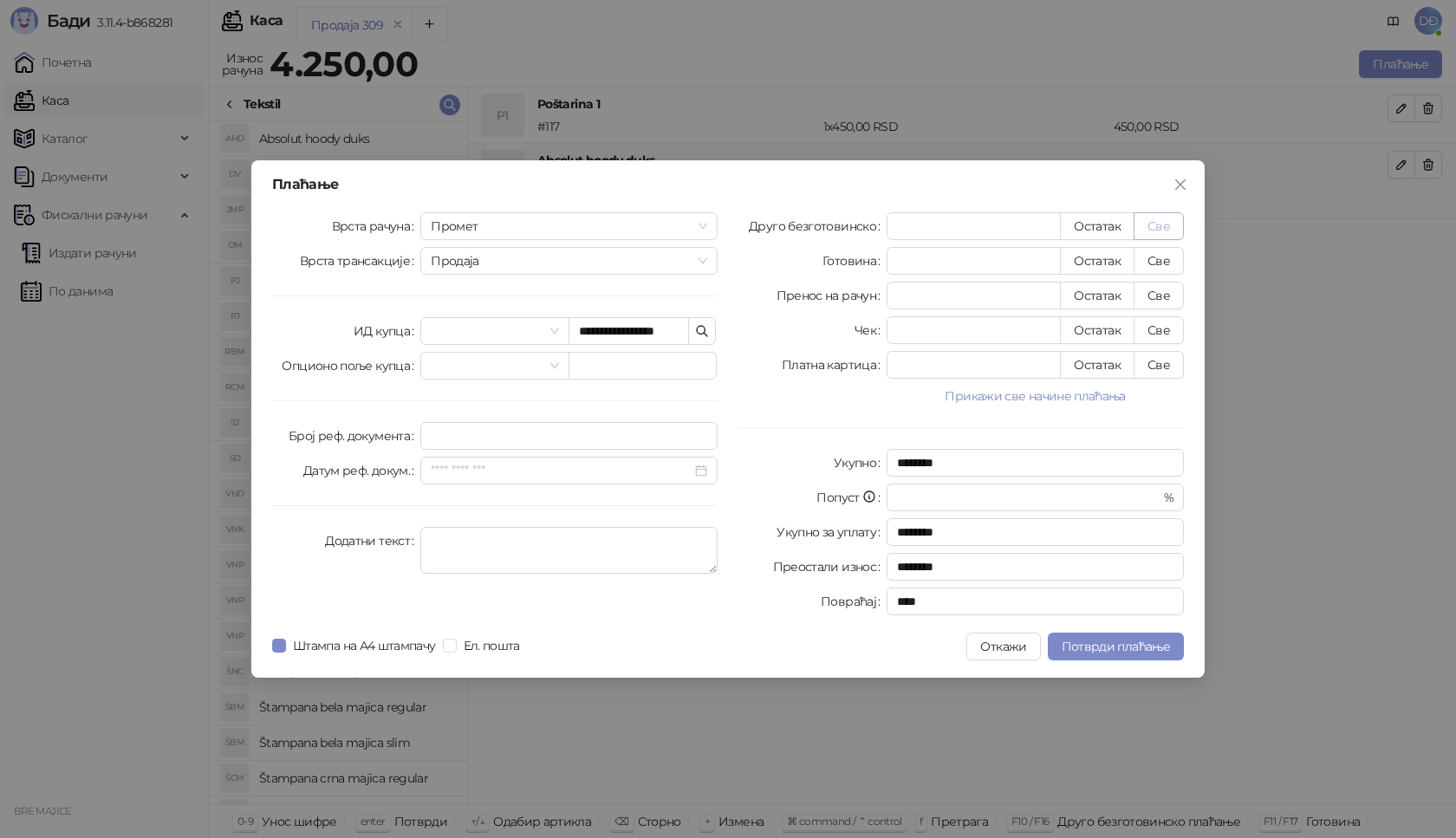
type input "****"
click at [1115, 650] on span "Потврди плаћање" at bounding box center [1116, 646] width 108 height 16
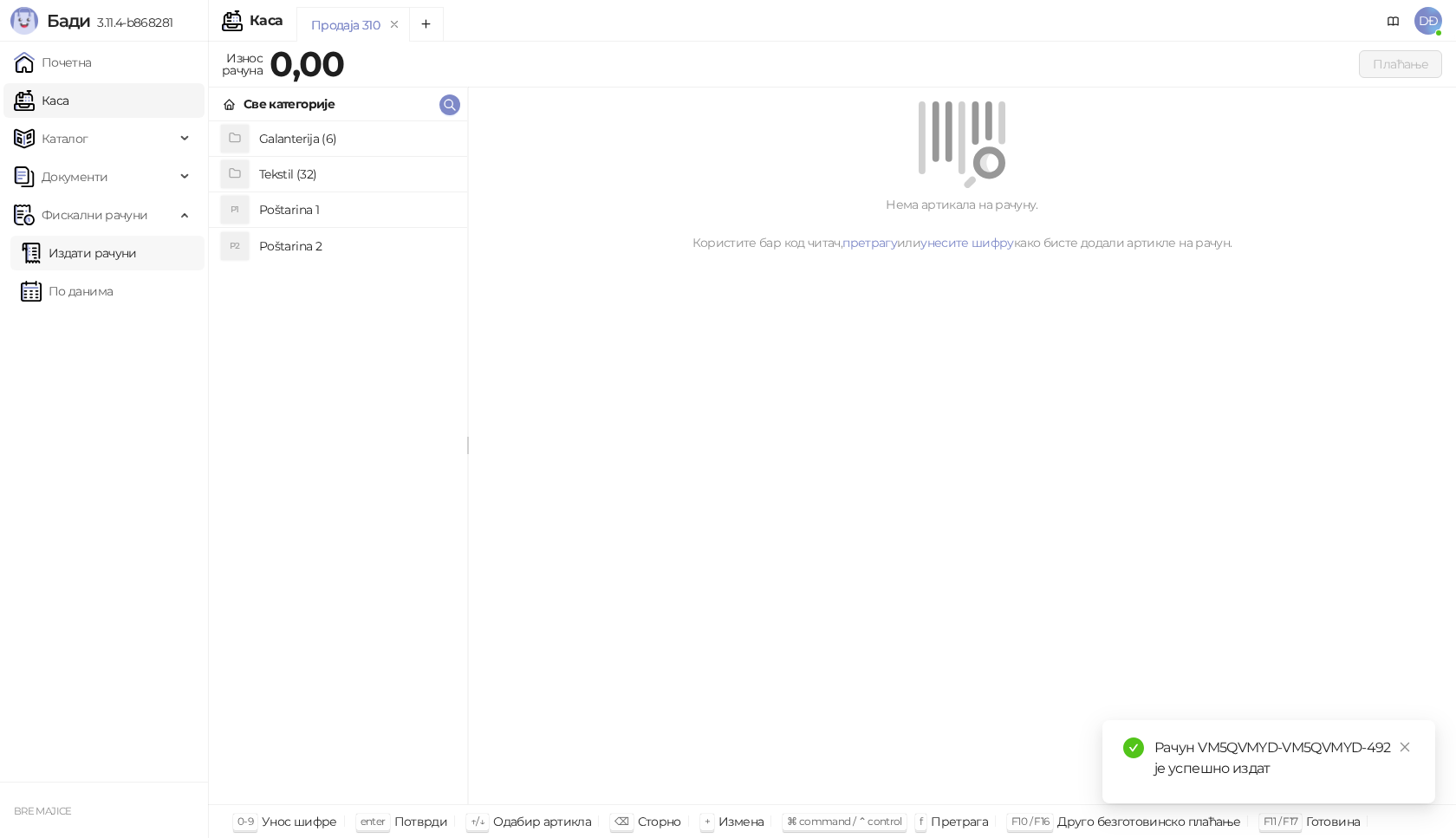
click at [137, 252] on link "Издати рачуни" at bounding box center [79, 253] width 116 height 35
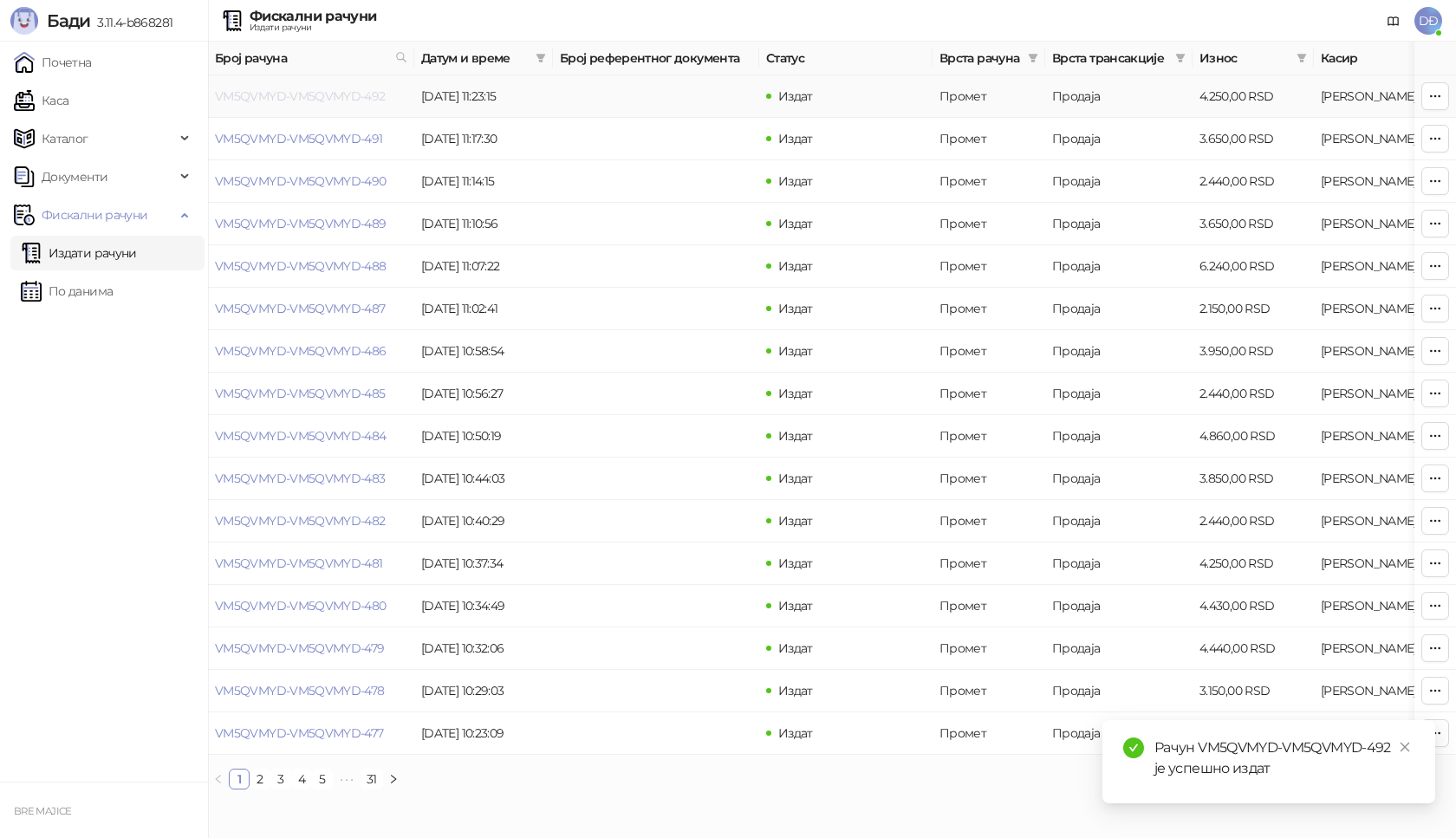
click at [282, 95] on link "VM5QVMYD-VM5QVMYD-492" at bounding box center [300, 96] width 171 height 16
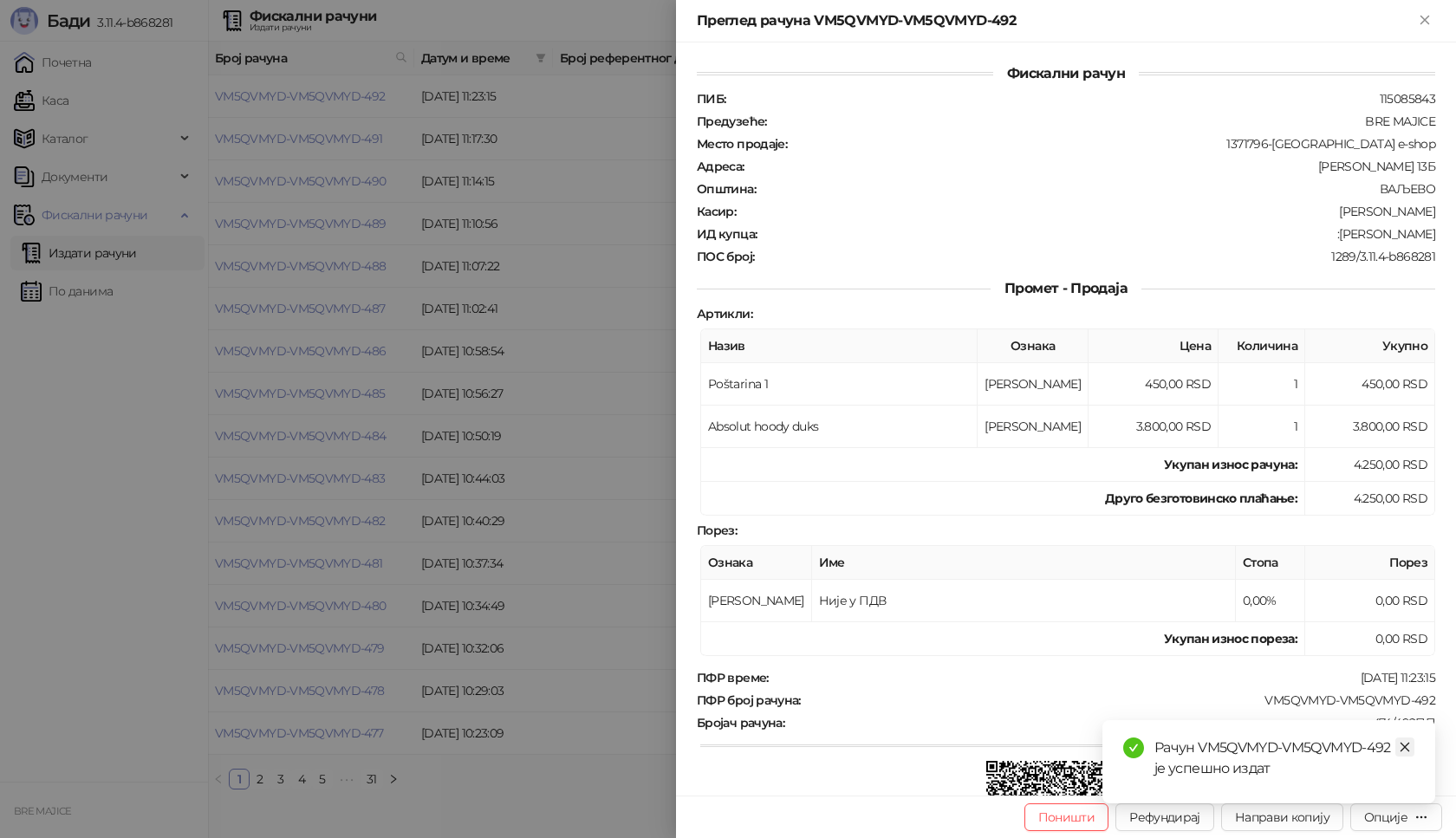
click at [1403, 750] on icon "close" at bounding box center [1405, 747] width 12 height 12
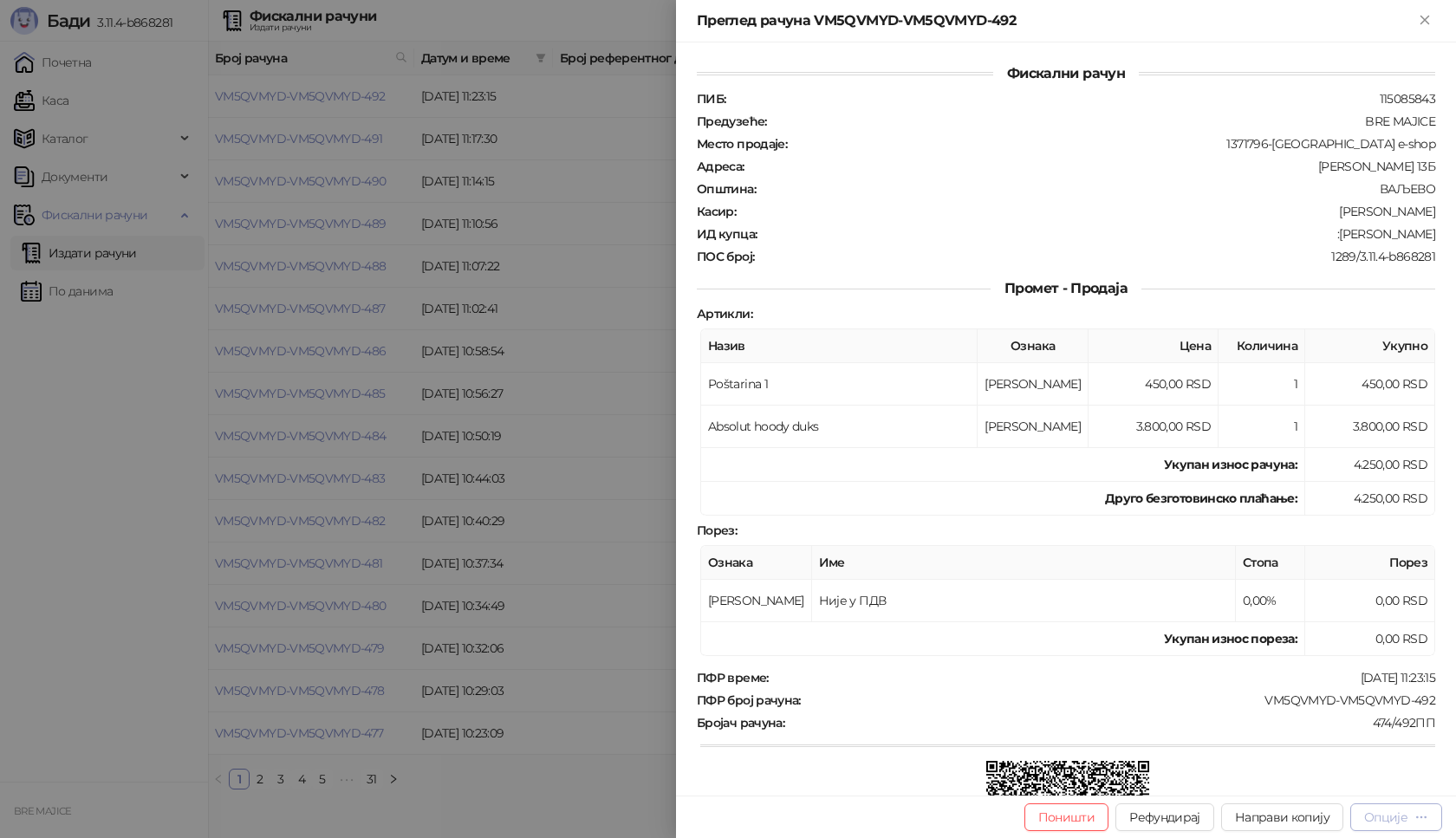
click at [1396, 819] on div "Опције" at bounding box center [1385, 817] width 43 height 16
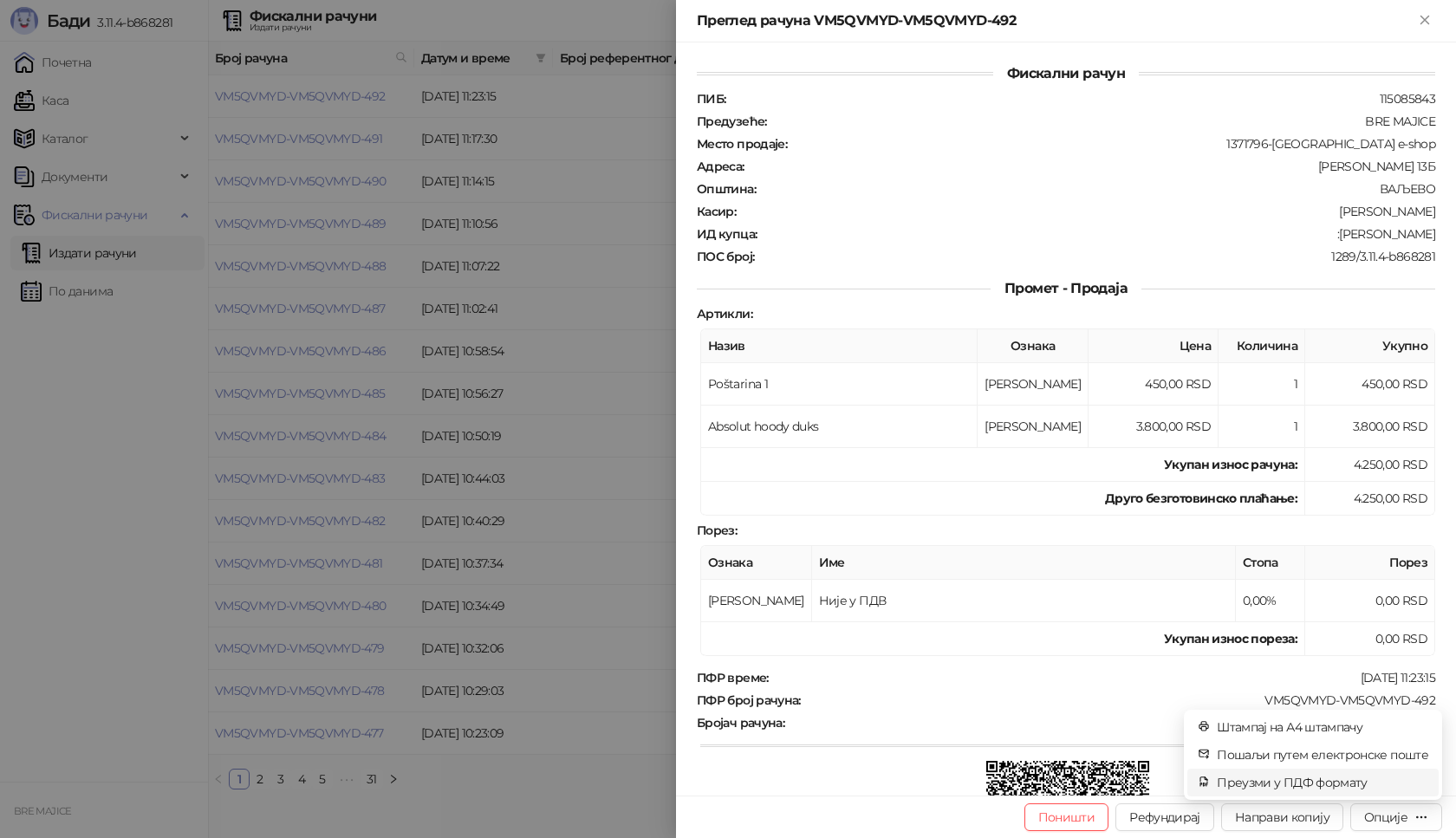
click at [1337, 778] on span "Преузми у ПДФ формату" at bounding box center [1323, 782] width 212 height 19
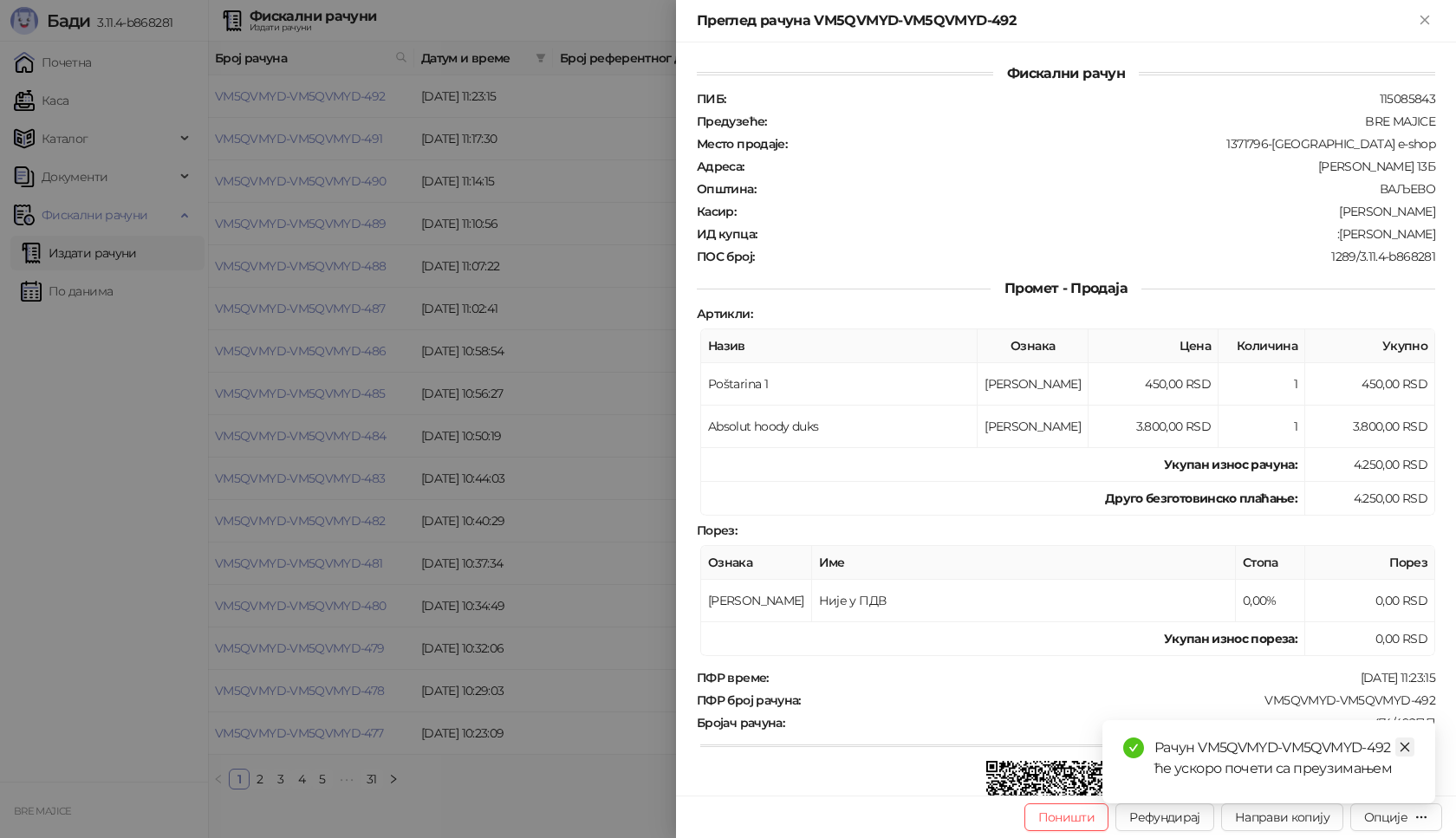
click at [1401, 747] on icon "close" at bounding box center [1405, 747] width 12 height 12
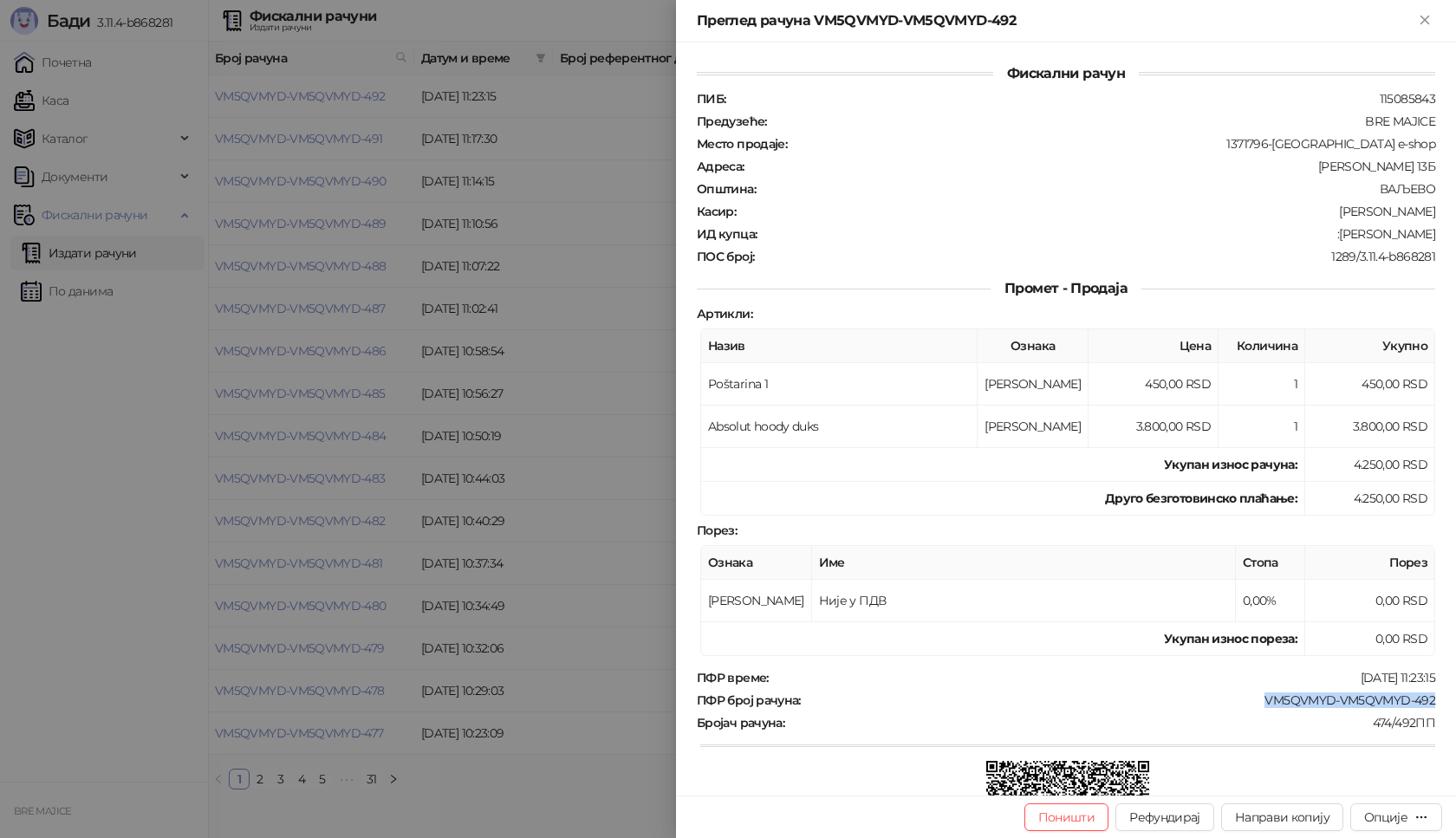
drag, startPoint x: 1422, startPoint y: 700, endPoint x: 1252, endPoint y: 699, distance: 170.0
click at [1252, 699] on div "ПФР број рачуна : VM5QVMYD-VM5QVMYD-492" at bounding box center [1066, 700] width 745 height 16
drag, startPoint x: 1424, startPoint y: 236, endPoint x: 1326, endPoint y: 234, distance: 98.0
click at [1326, 234] on div "Фискални рачун ПИБ : 115085843 Предузеће : BRE MAJICE Место продаје : 1371796-[…" at bounding box center [1066, 419] width 780 height 753
click at [1420, 19] on icon "Close" at bounding box center [1425, 20] width 16 height 16
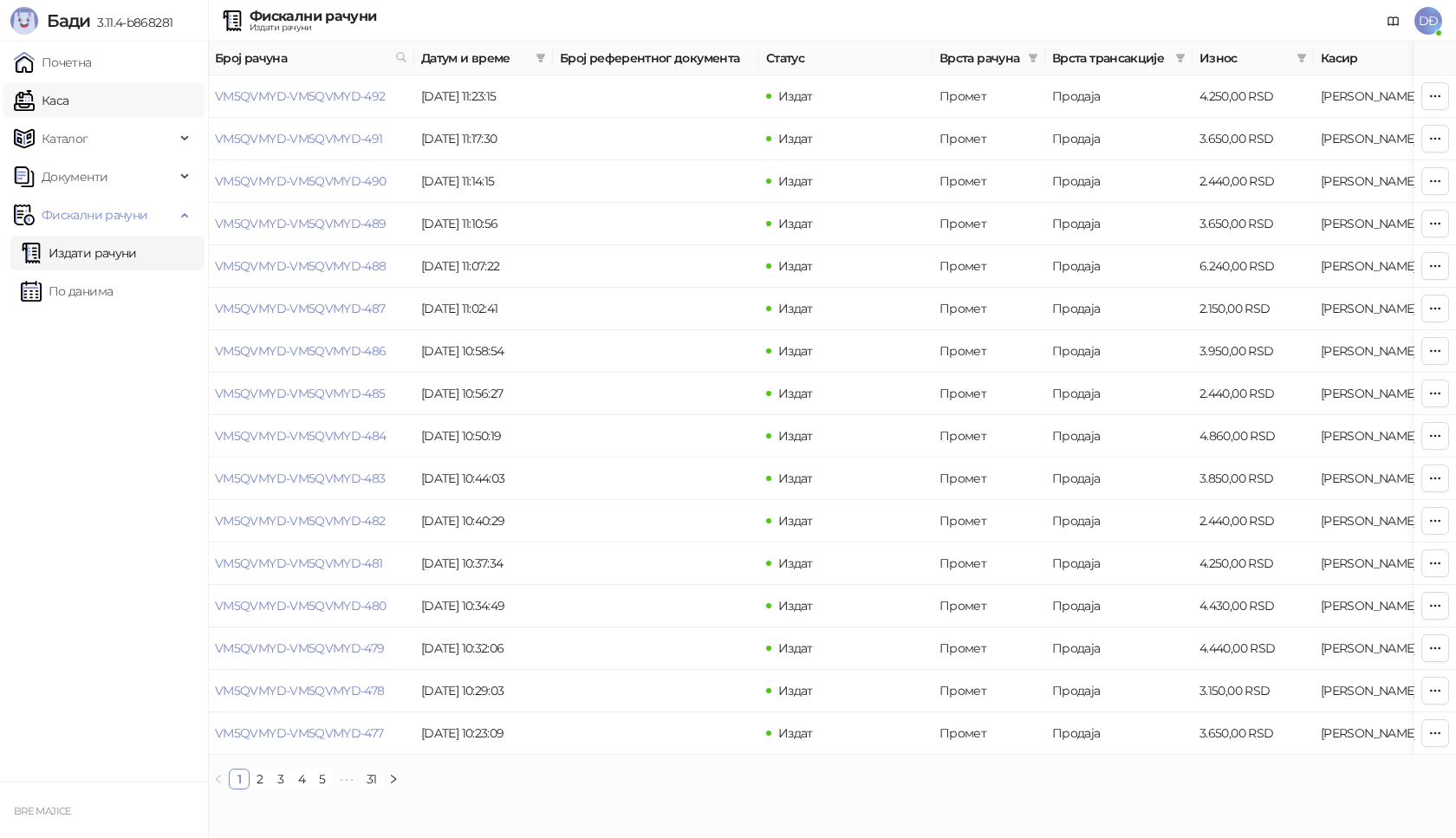
click at [46, 98] on link "Каса" at bounding box center [41, 100] width 55 height 35
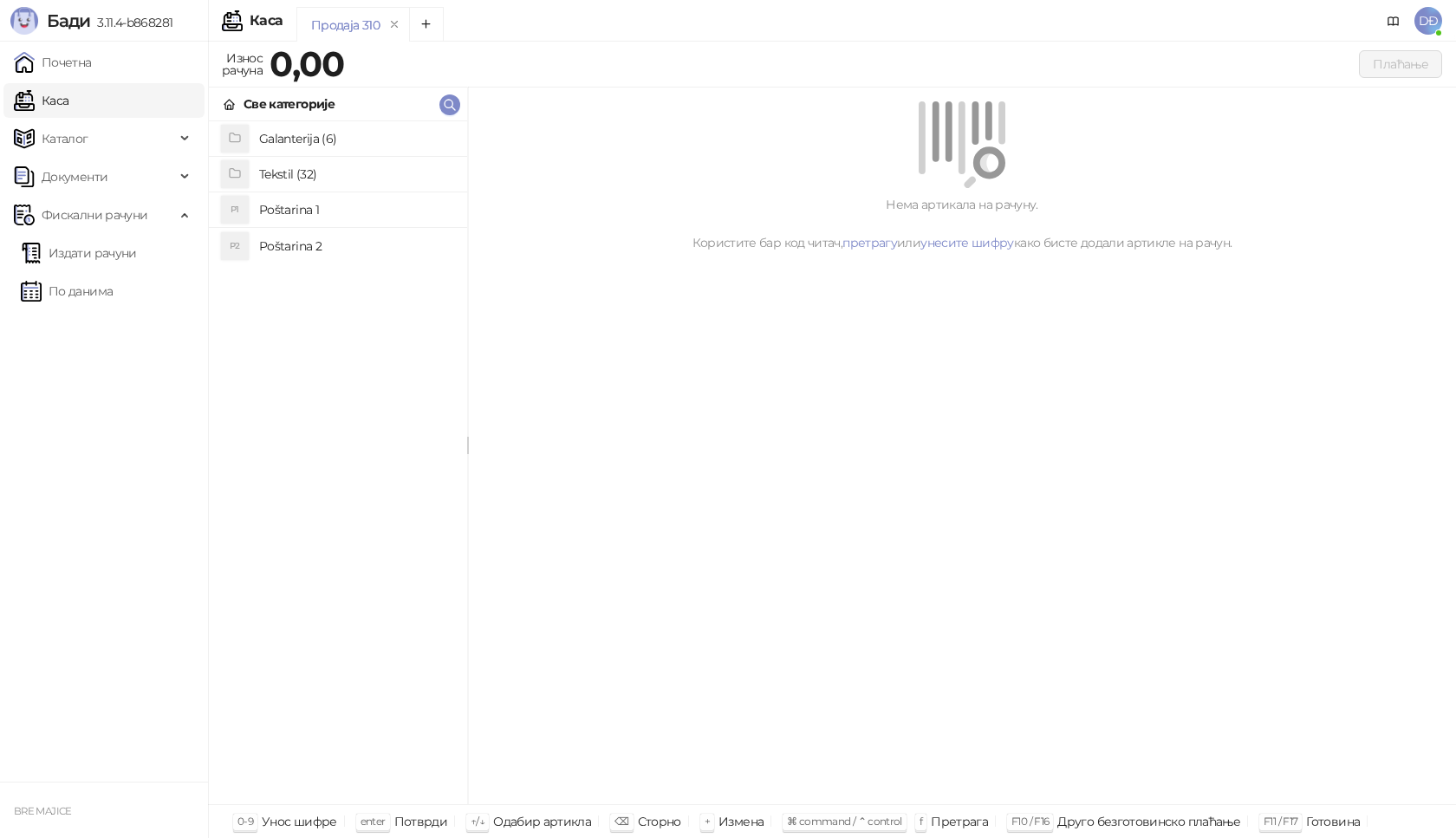
click at [265, 206] on h4 "Poštarina 1" at bounding box center [356, 210] width 194 height 28
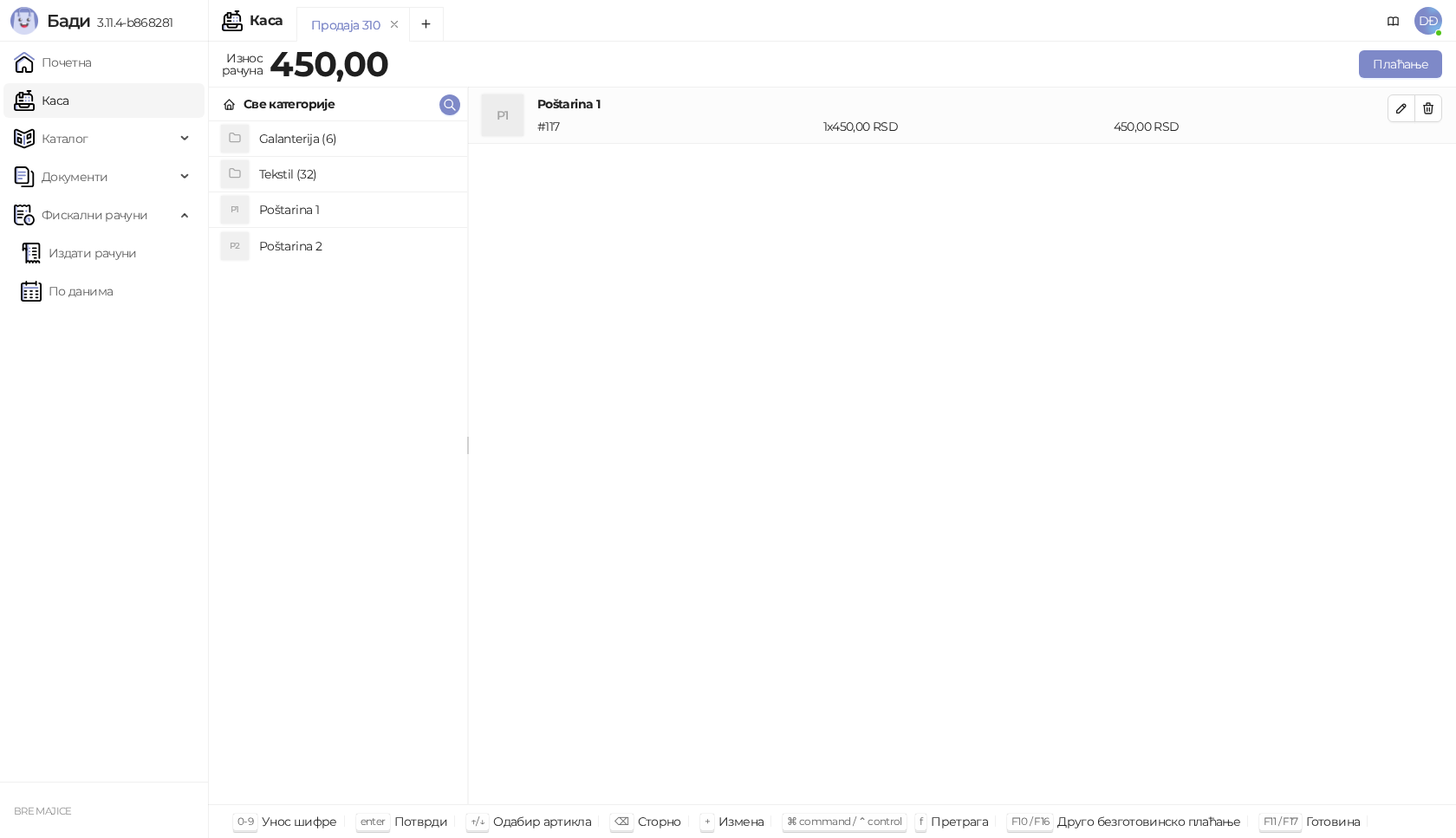
click at [324, 173] on h4 "Tekstil (32)" at bounding box center [356, 174] width 194 height 28
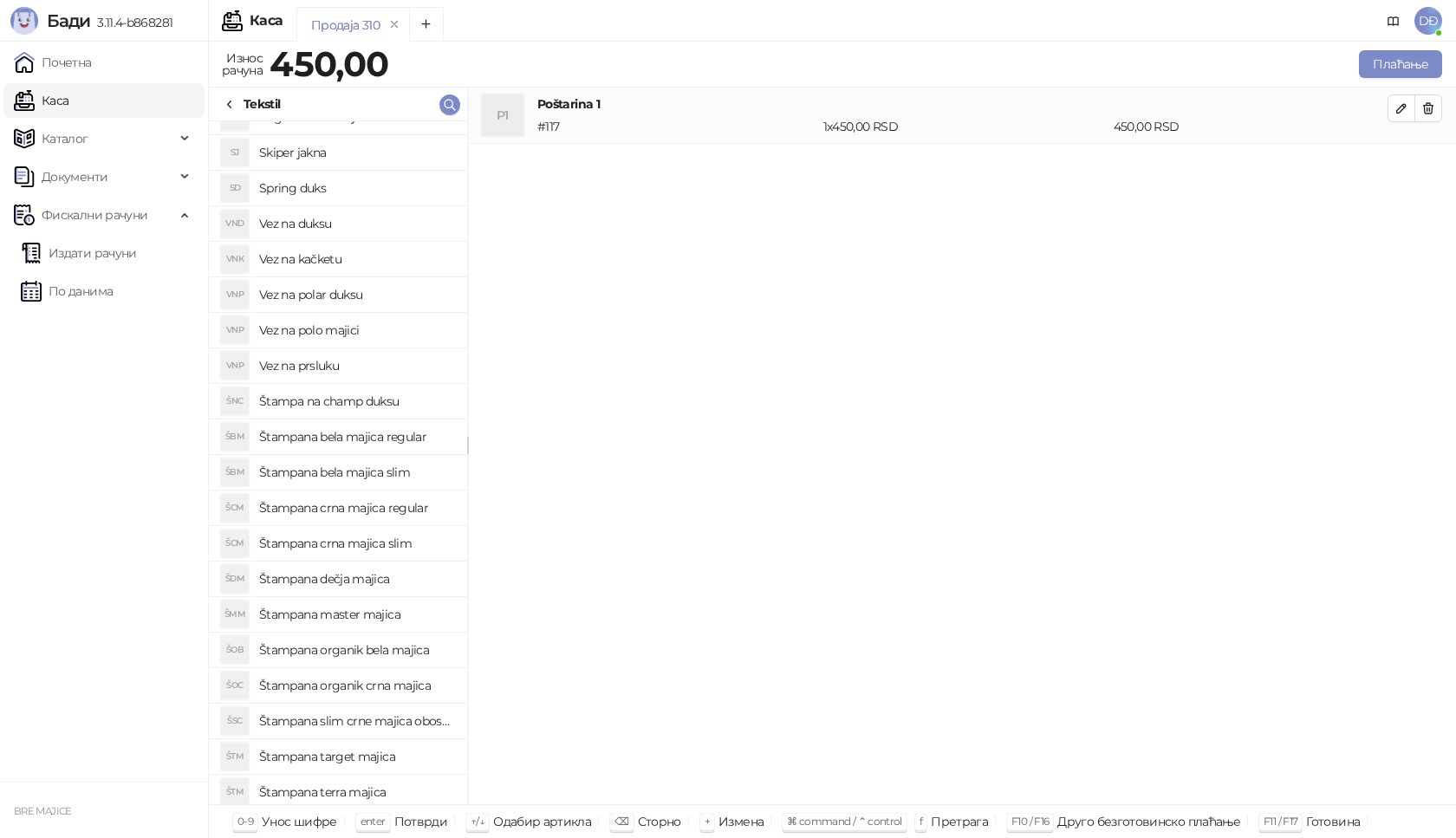
scroll to position [281, 0]
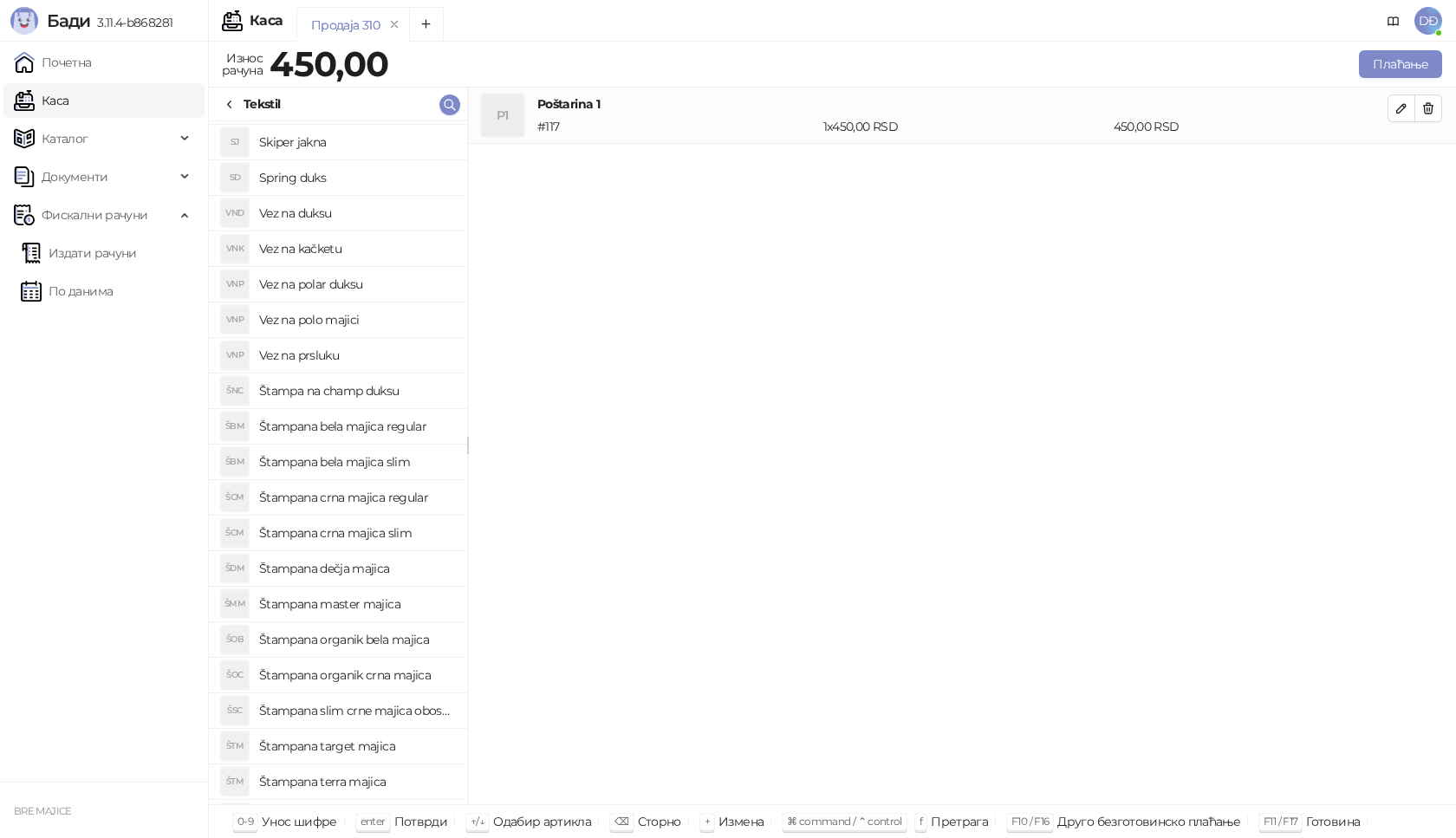
click at [384, 459] on h4 "Štampana bela majica slim" at bounding box center [356, 461] width 194 height 28
click at [1402, 166] on icon "button" at bounding box center [1401, 164] width 9 height 9
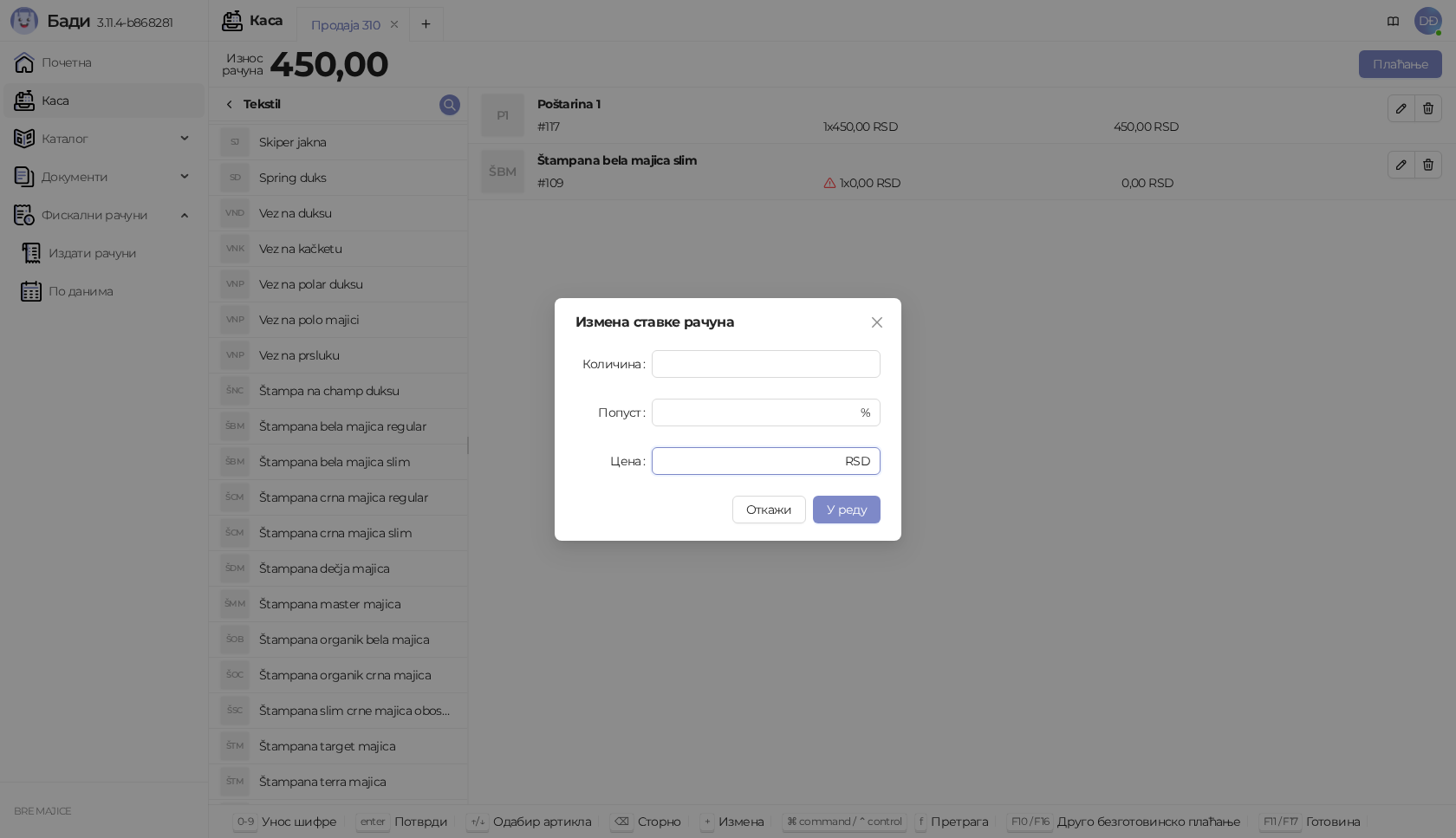
drag, startPoint x: 680, startPoint y: 461, endPoint x: 585, endPoint y: 445, distance: 96.3
click at [595, 464] on div "Цена * RSD" at bounding box center [728, 461] width 305 height 28
type input "****"
click at [853, 512] on span "У реду" at bounding box center [846, 509] width 40 height 16
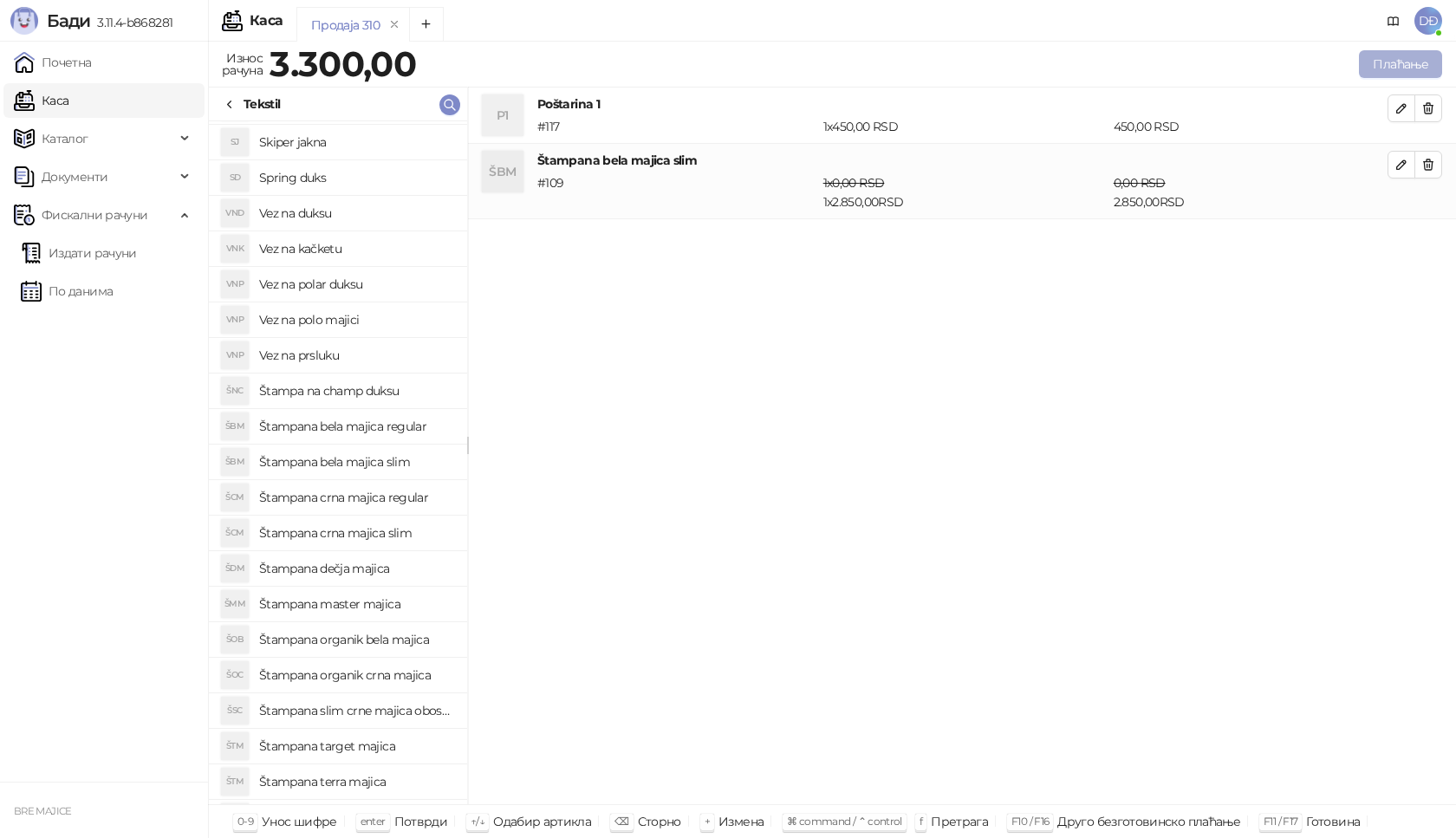
click at [1400, 65] on button "Плаћање" at bounding box center [1400, 64] width 83 height 28
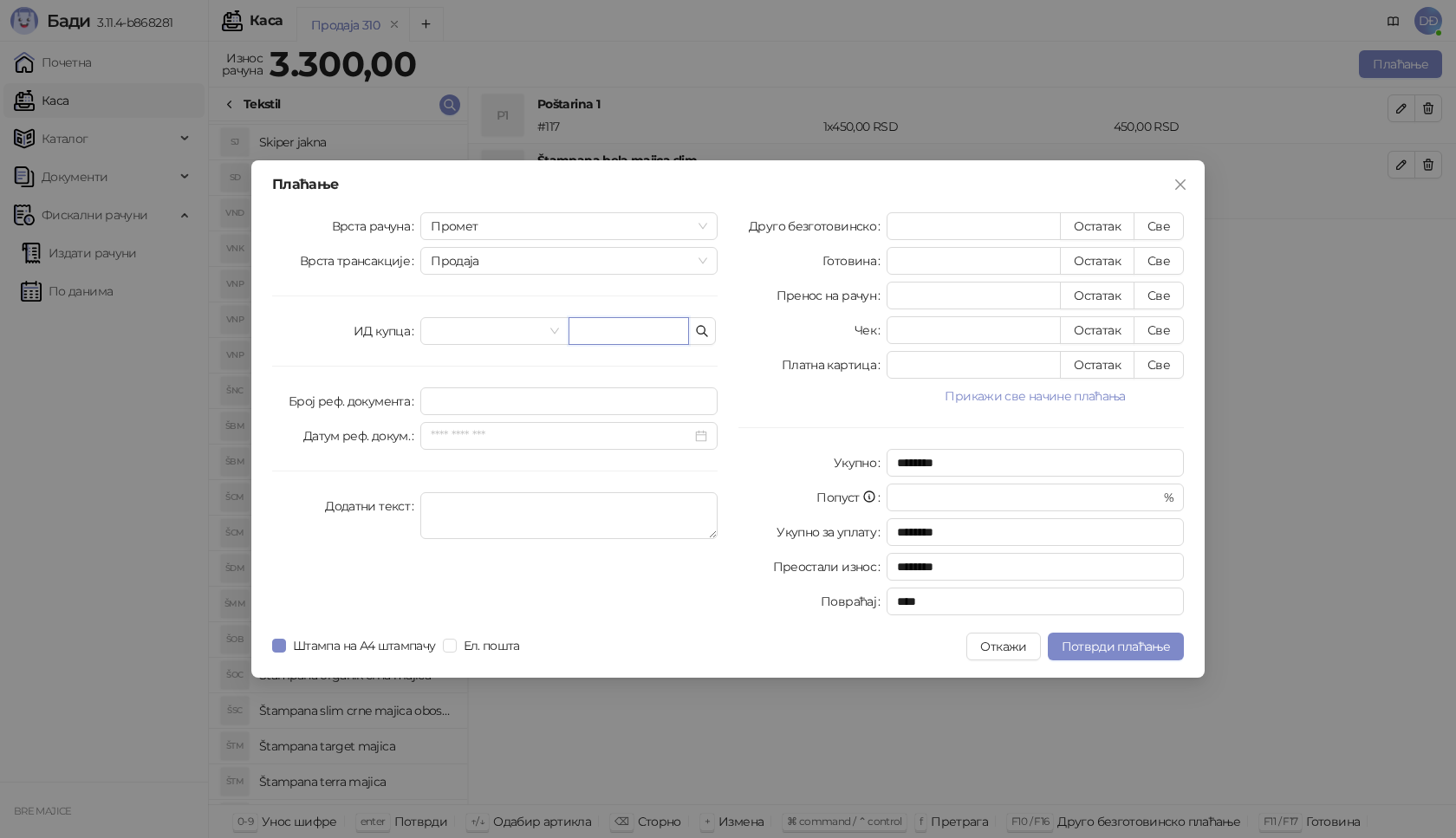
click at [598, 320] on input "text" at bounding box center [629, 331] width 121 height 28
paste input "**********"
type input "**********"
click at [1160, 232] on button "Све" at bounding box center [1159, 227] width 50 height 28
type input "****"
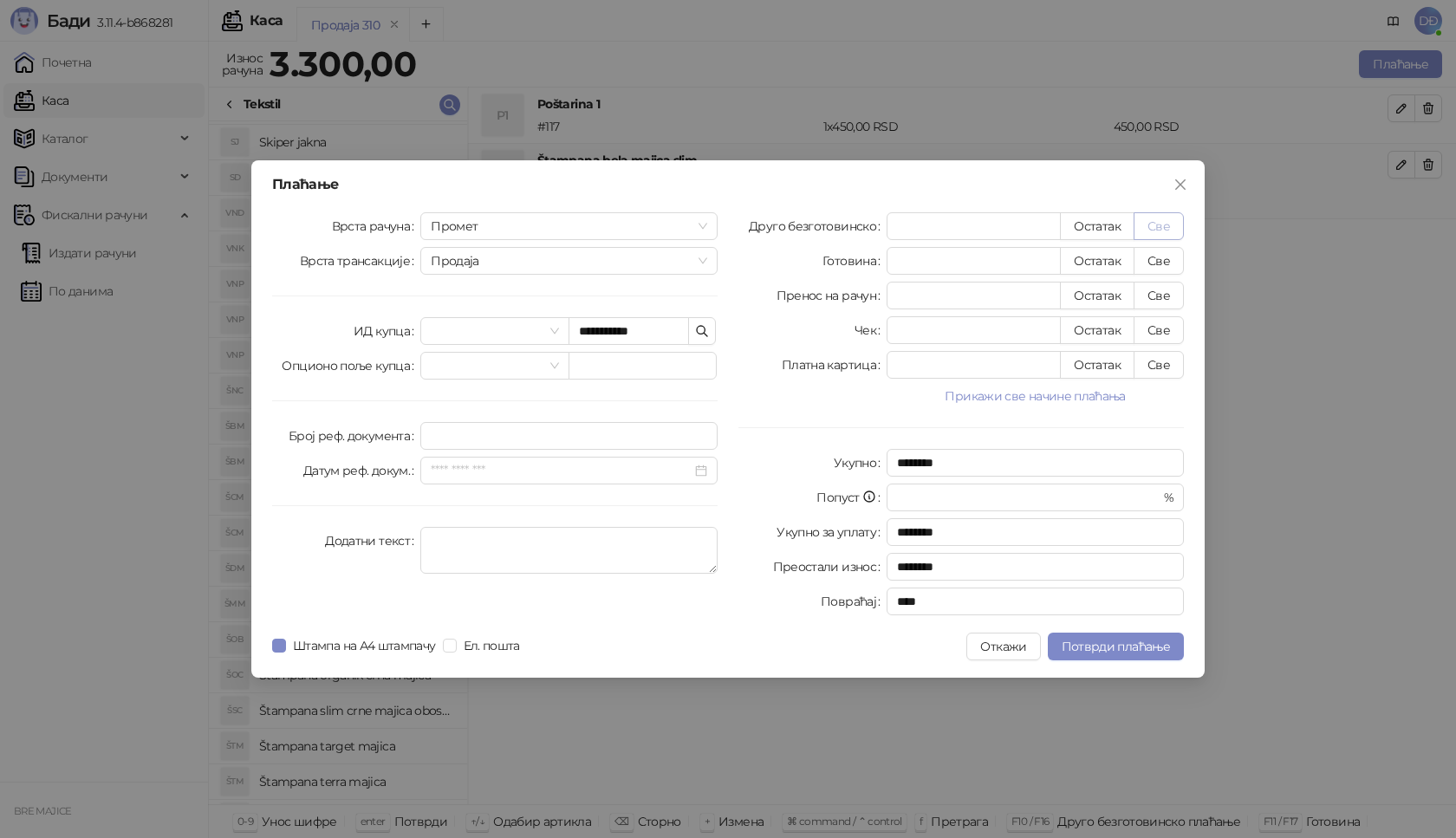
type input "****"
click at [1093, 652] on span "Потврди плаћање" at bounding box center [1116, 646] width 108 height 16
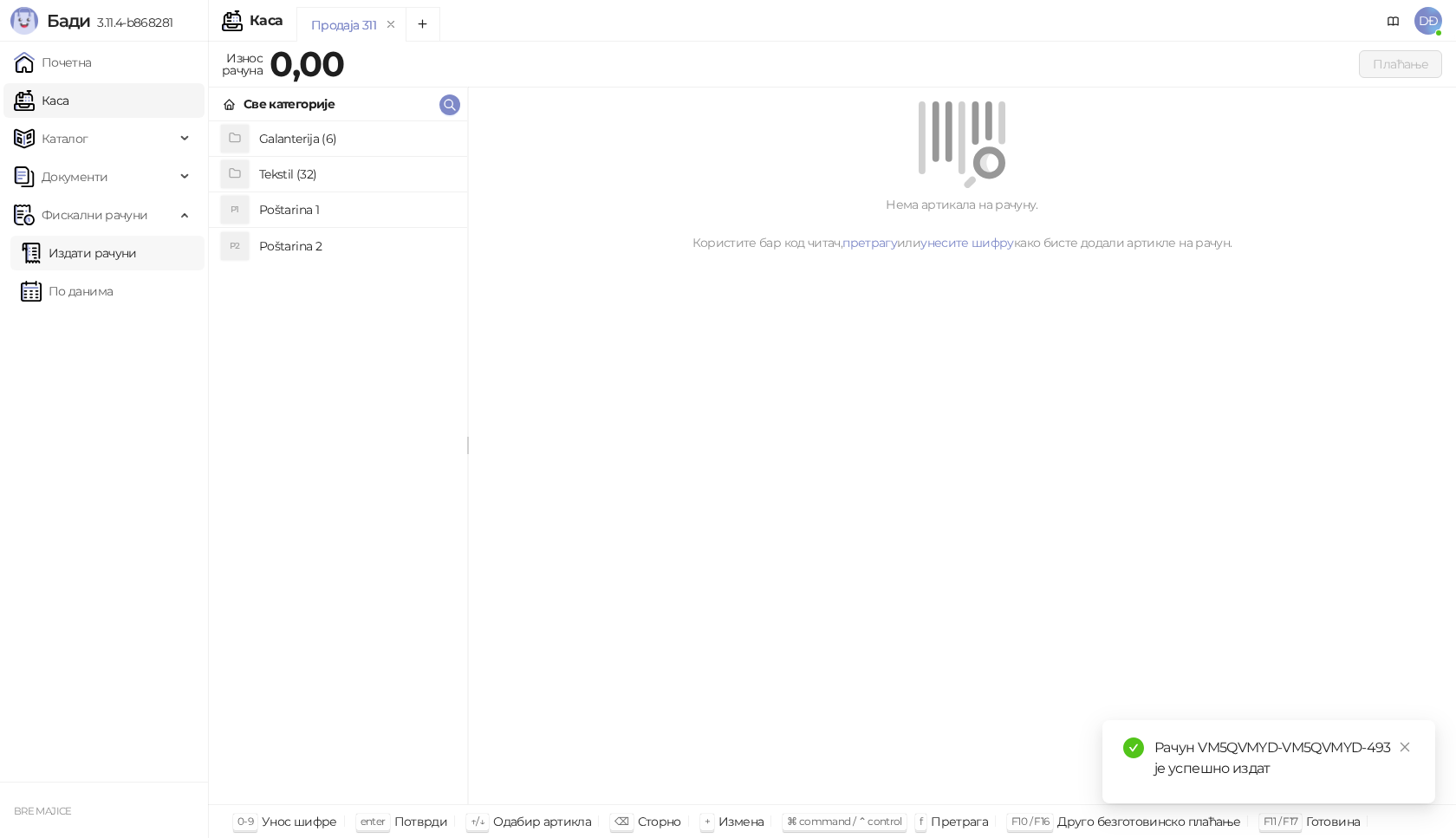
click at [121, 249] on link "Издати рачуни" at bounding box center [79, 253] width 116 height 35
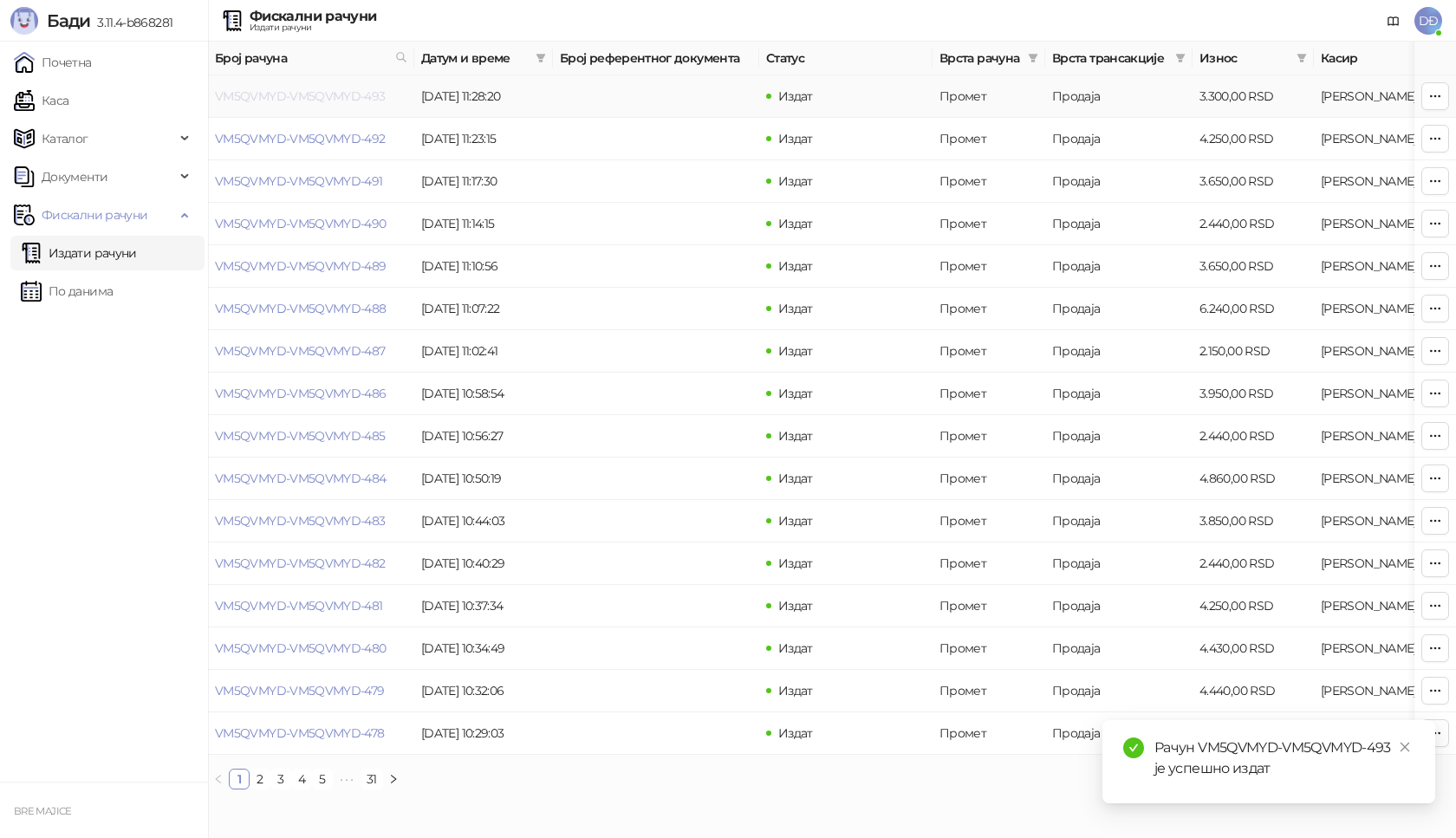
click at [327, 94] on link "VM5QVMYD-VM5QVMYD-493" at bounding box center [300, 96] width 171 height 16
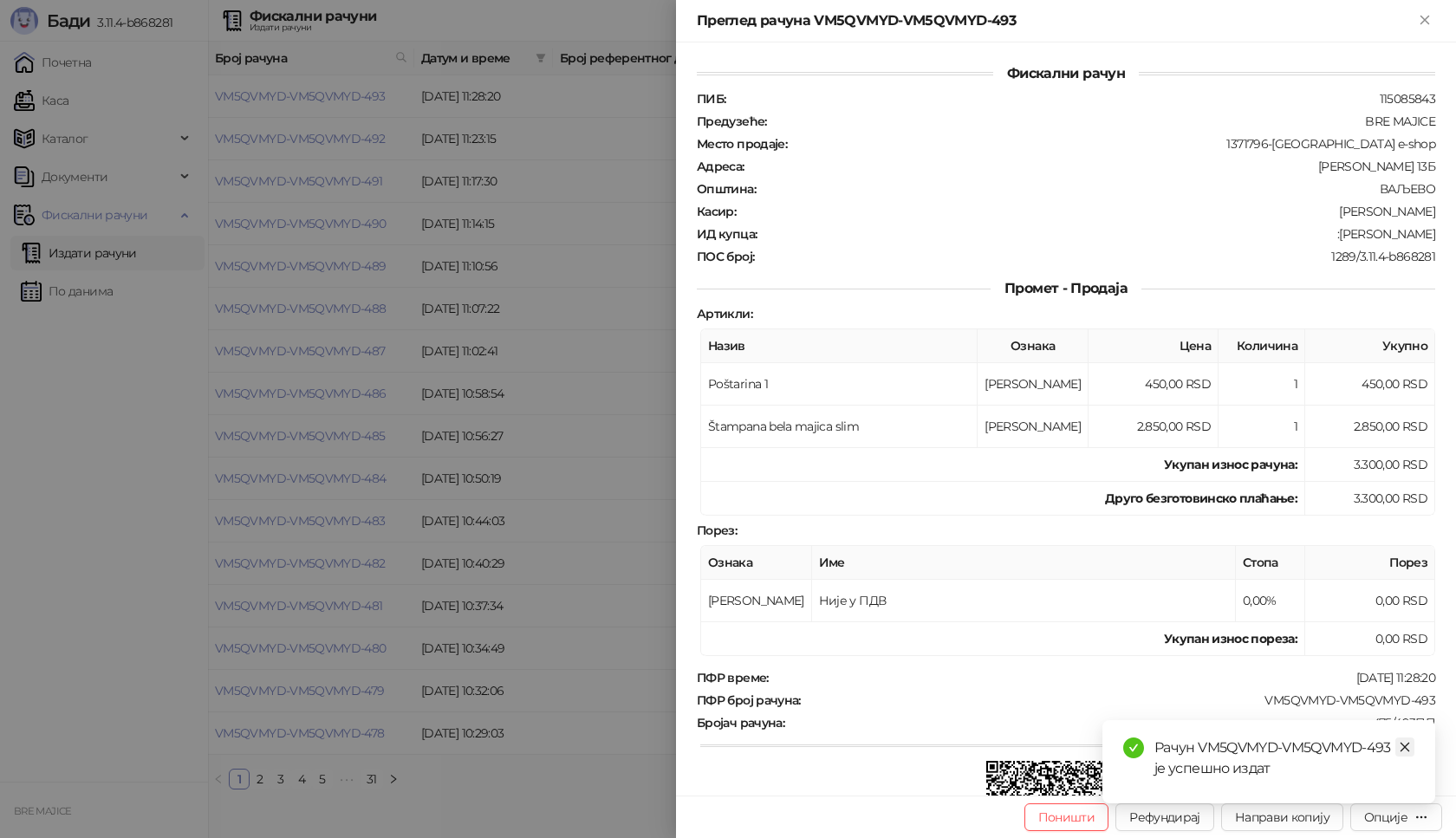
click at [1409, 746] on icon "close" at bounding box center [1405, 747] width 12 height 12
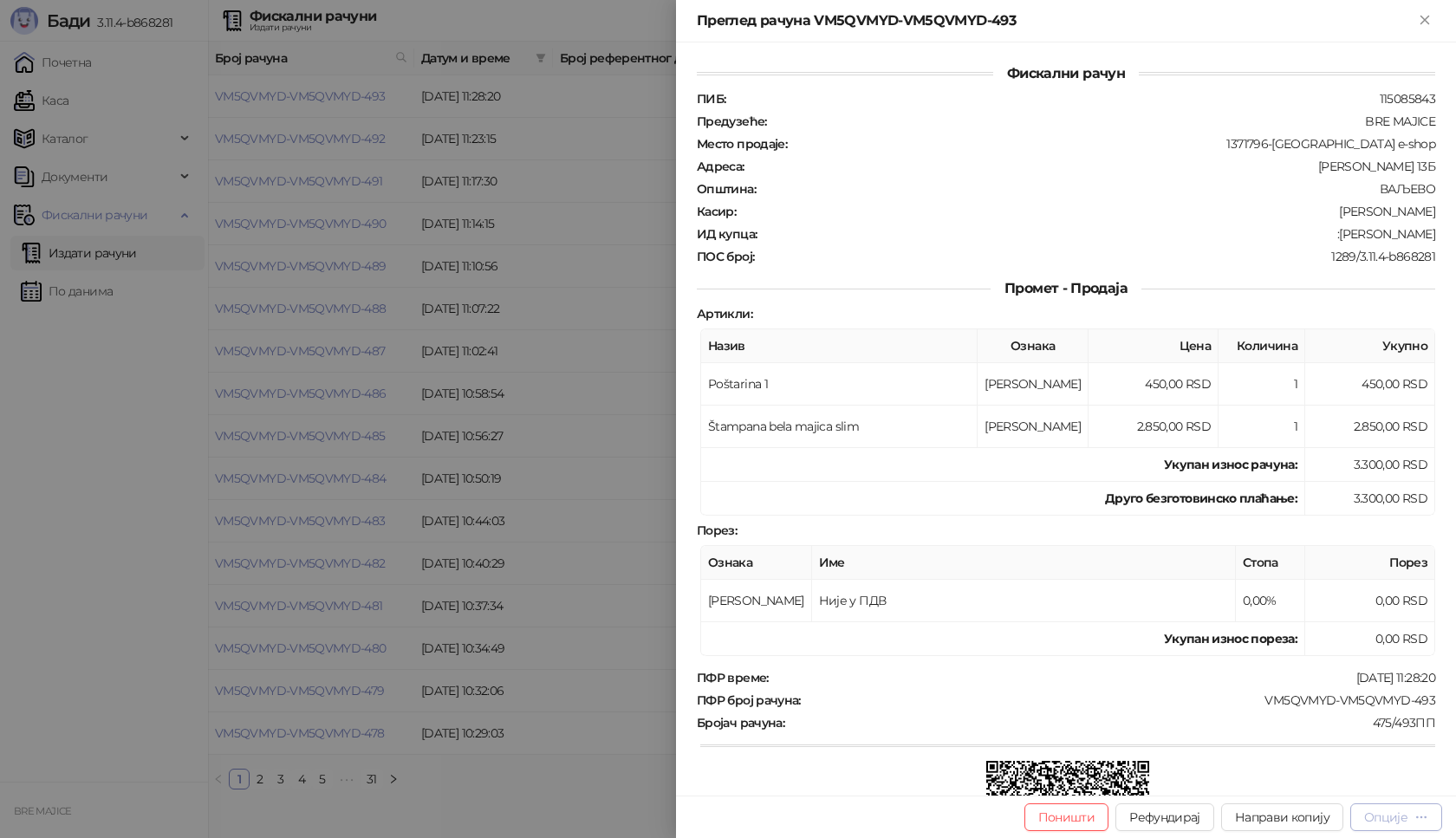
click at [1410, 819] on div "Опције" at bounding box center [1396, 816] width 64 height 16
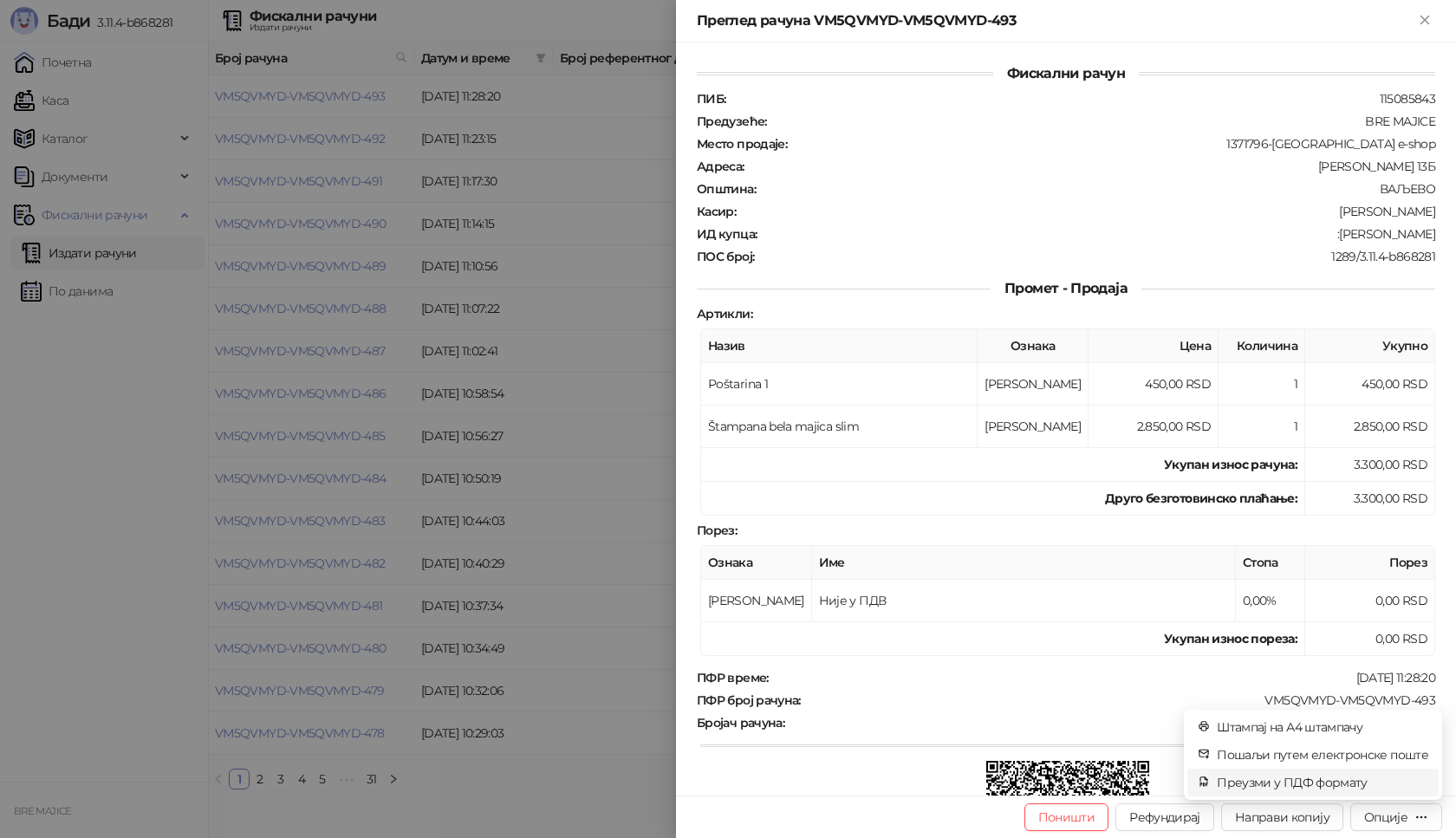
click at [1323, 781] on span "Преузми у ПДФ формату" at bounding box center [1323, 782] width 212 height 19
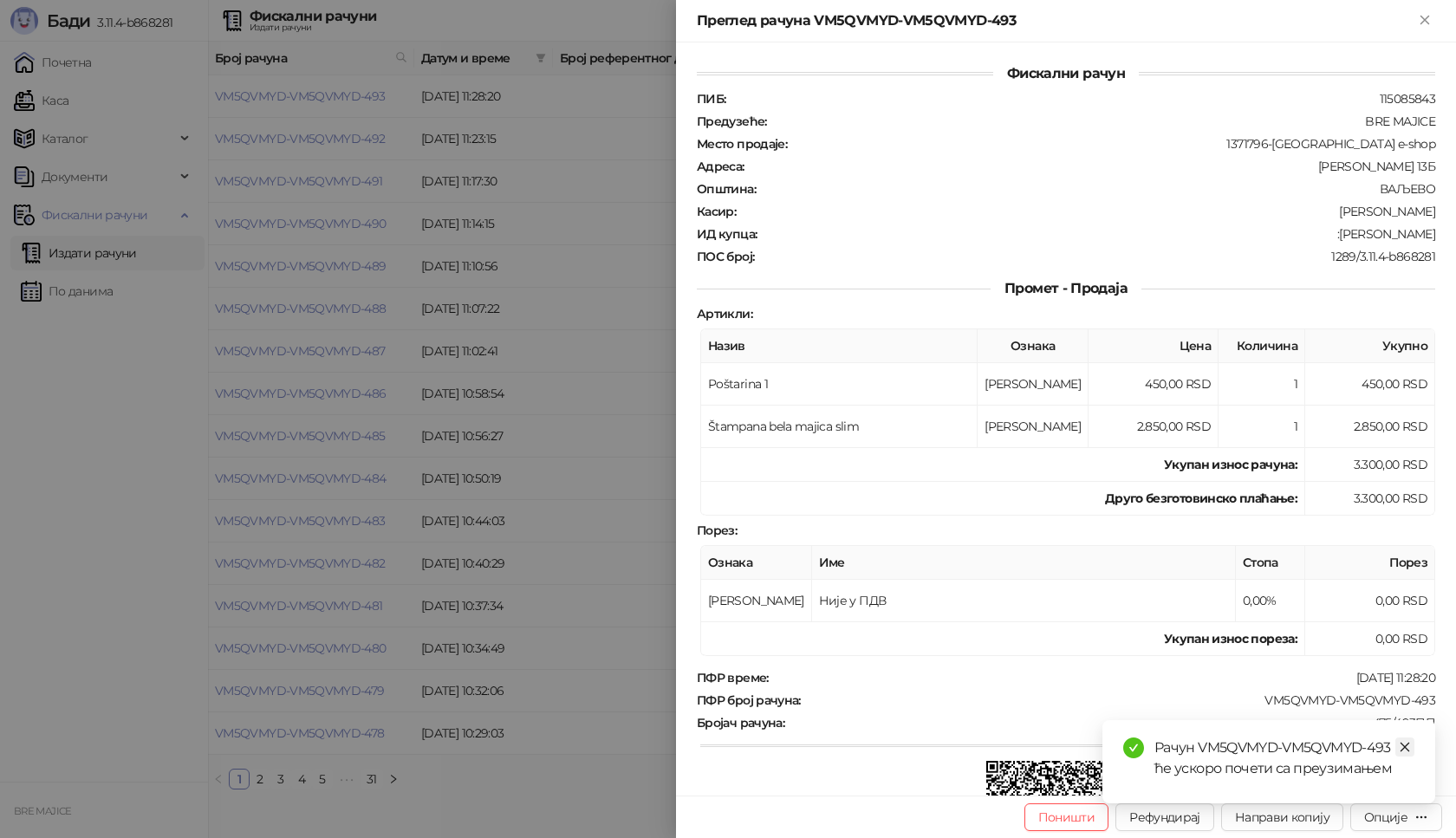
click at [1406, 750] on icon "close" at bounding box center [1405, 747] width 12 height 12
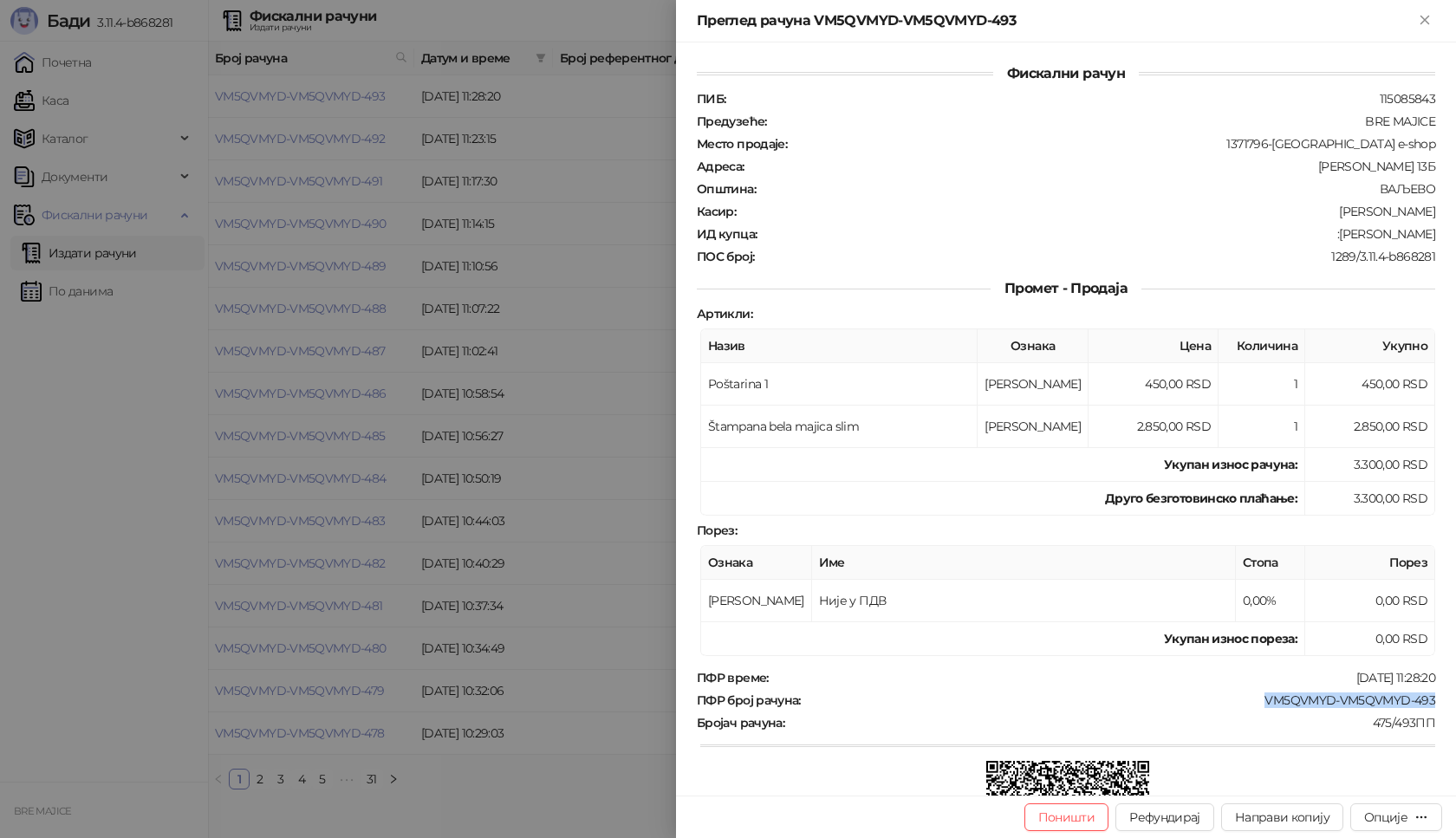
drag, startPoint x: 1385, startPoint y: 694, endPoint x: 1251, endPoint y: 693, distance: 134.0
click at [1251, 693] on div "Фискални рачун ПИБ : 115085843 Предузеће : BRE MAJICE Место продаје : 1371796-[…" at bounding box center [1066, 419] width 780 height 753
drag, startPoint x: 1427, startPoint y: 236, endPoint x: 1359, endPoint y: 237, distance: 68.0
click at [1359, 237] on div "Фискални рачун ПИБ : 115085843 Предузеће : BRE MAJICE Место продаје : 1371796-[…" at bounding box center [1066, 419] width 780 height 753
click at [1419, 21] on icon "Close" at bounding box center [1425, 20] width 16 height 16
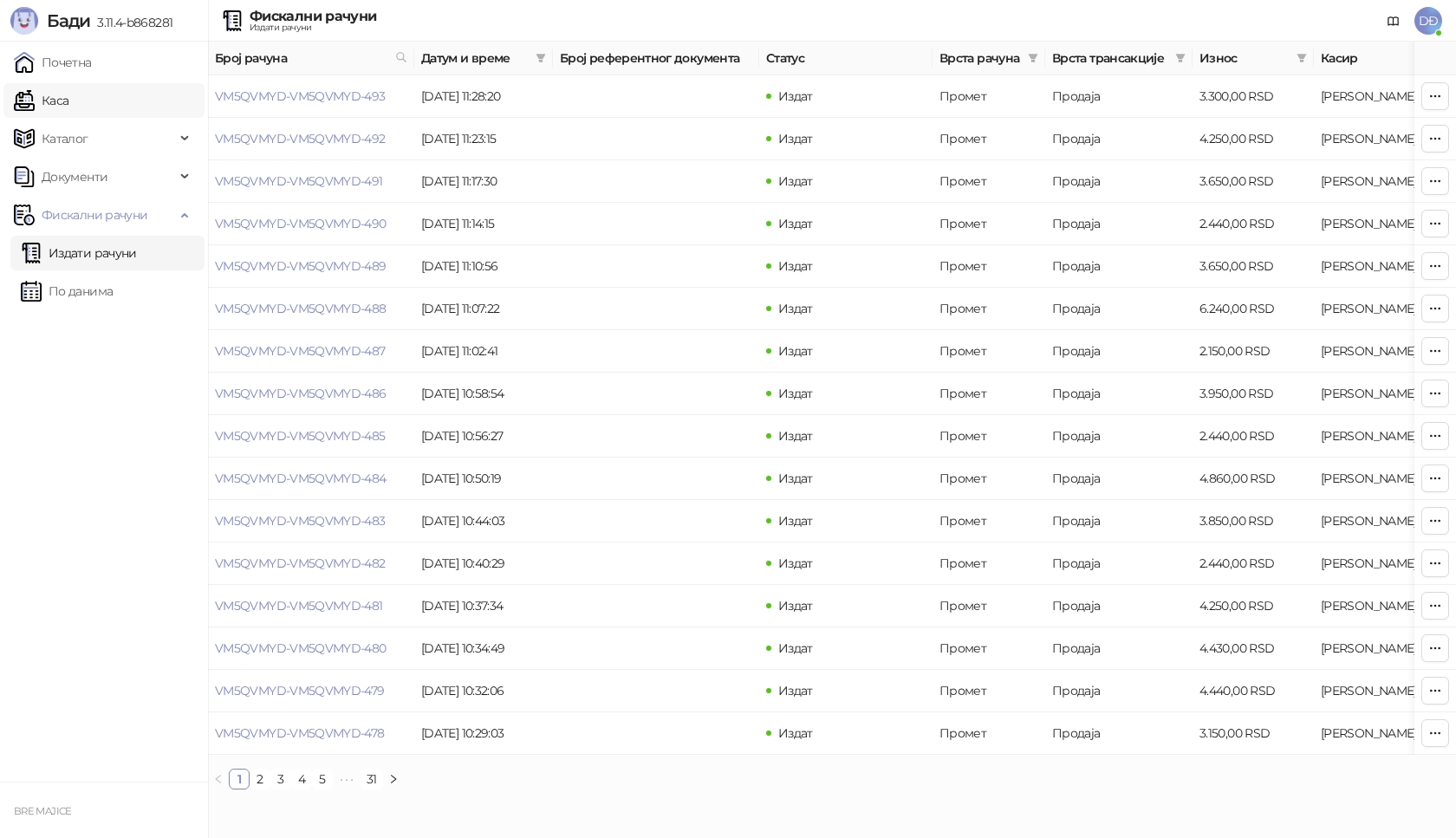
click at [62, 101] on link "Каса" at bounding box center [41, 100] width 55 height 35
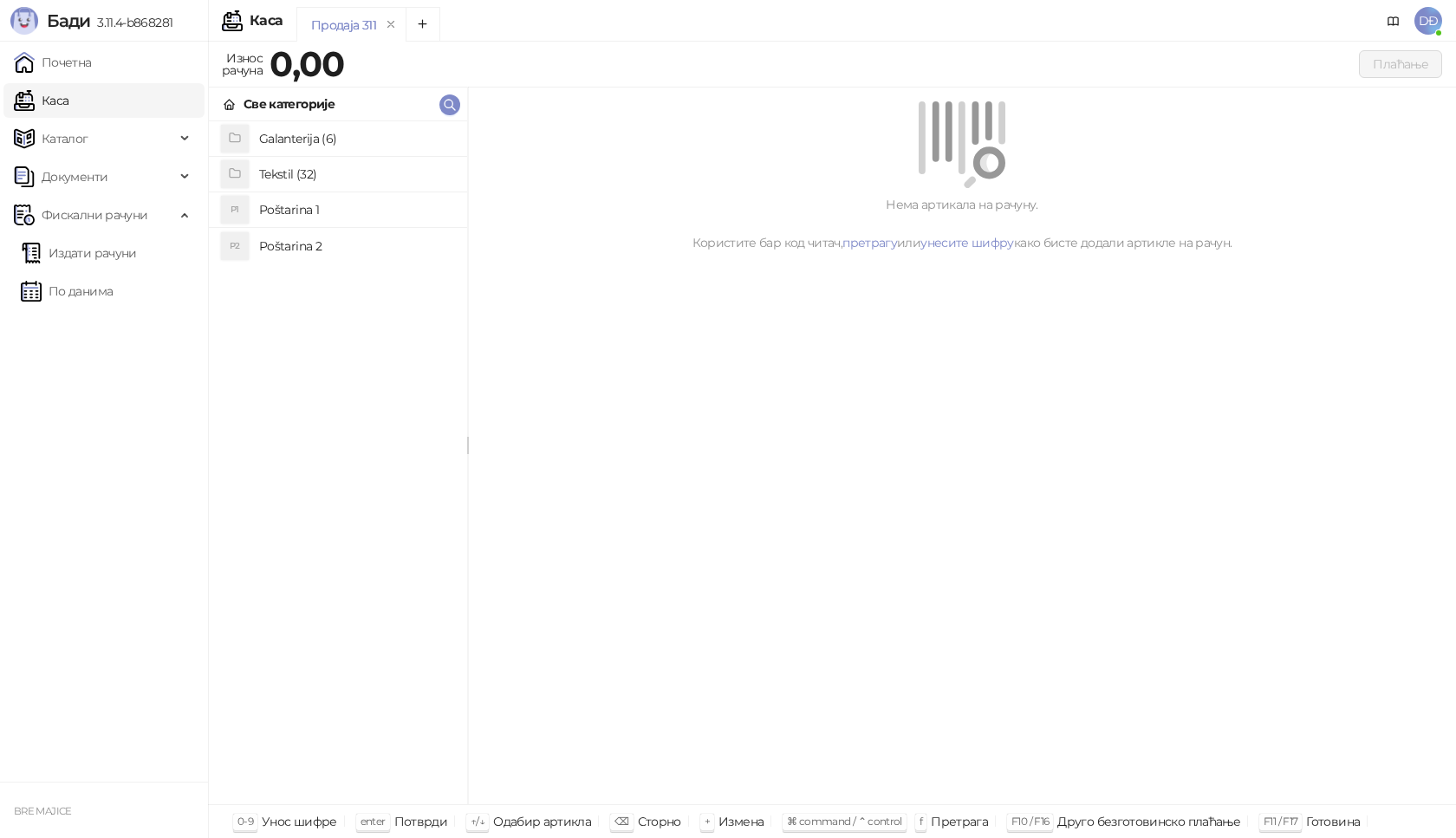
click at [294, 211] on h4 "Poštarina 1" at bounding box center [356, 210] width 194 height 28
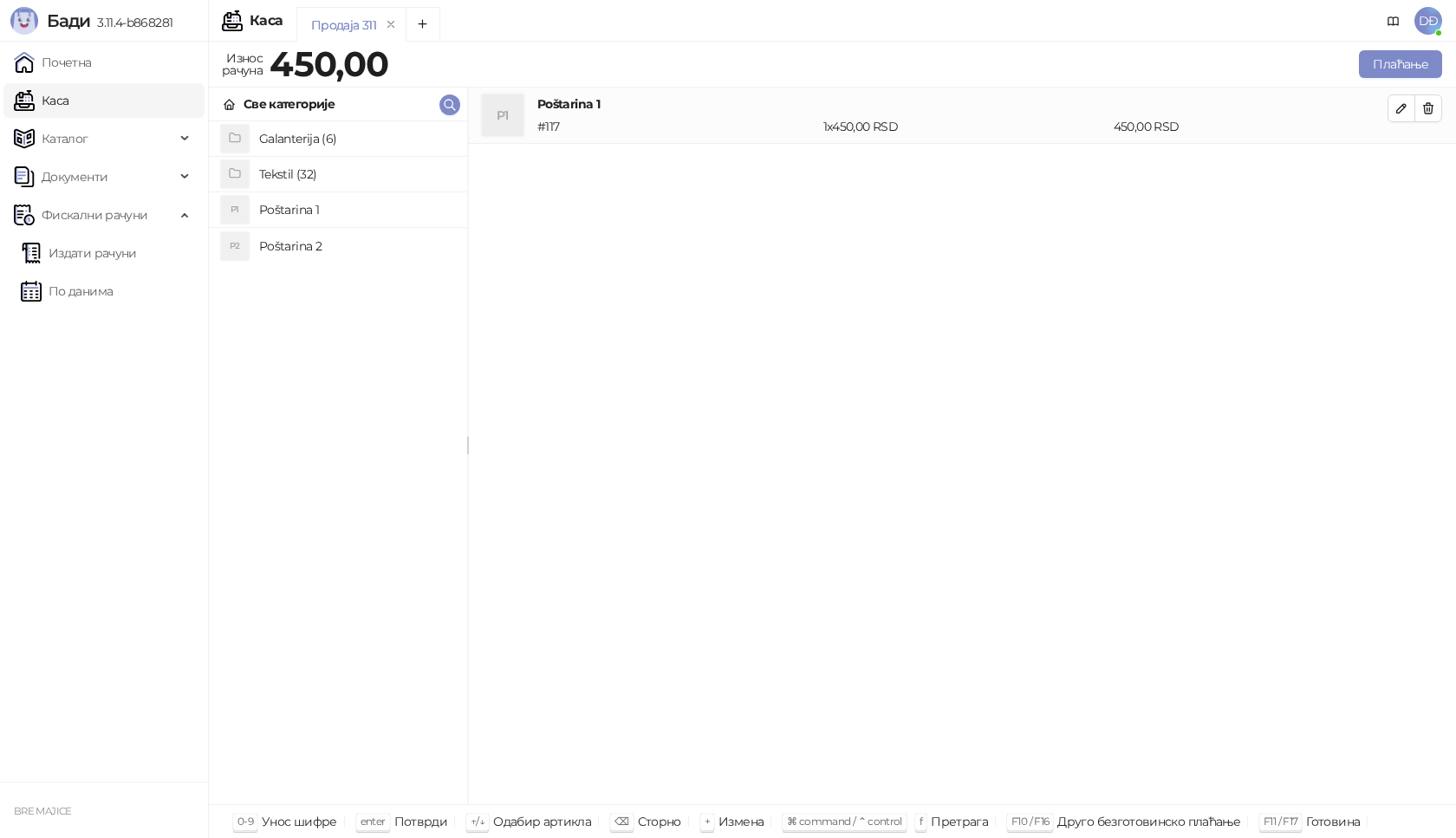
click at [300, 176] on h4 "Tekstil (32)" at bounding box center [356, 174] width 194 height 28
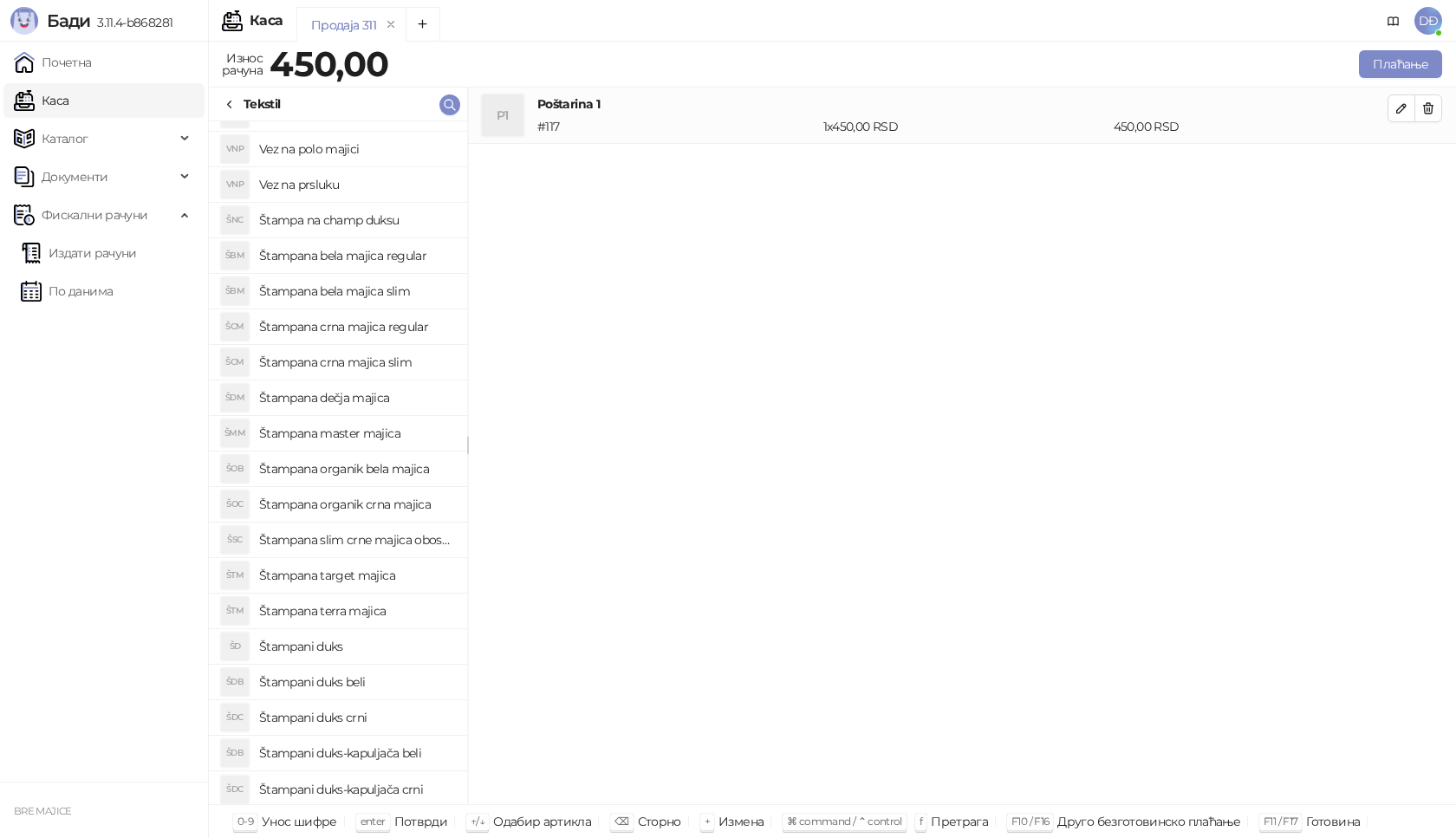
scroll to position [454, 0]
click at [383, 424] on h4 "Štampana master majica" at bounding box center [356, 430] width 194 height 28
click at [1399, 168] on icon "button" at bounding box center [1402, 165] width 14 height 14
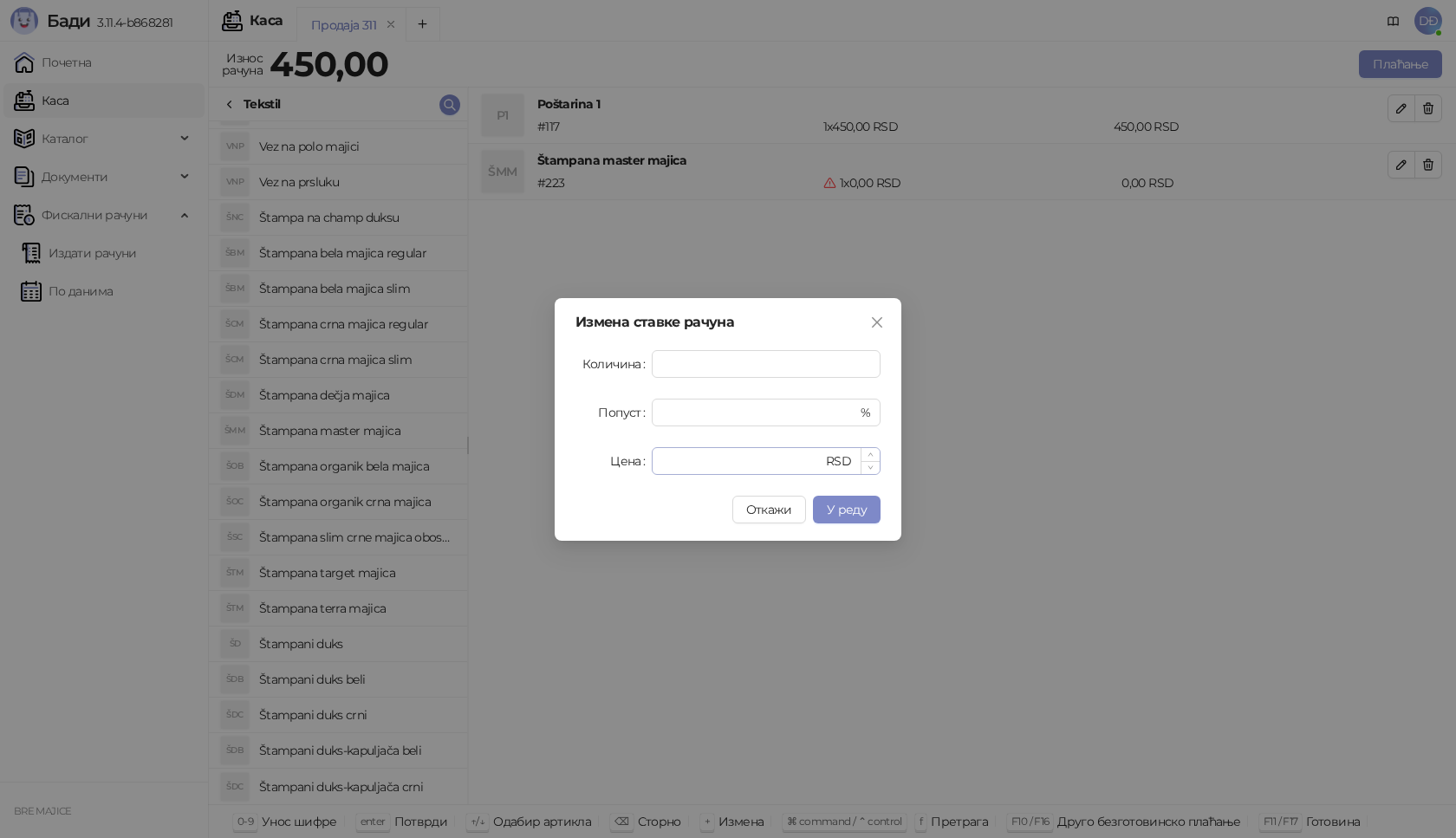
type input "*"
drag, startPoint x: 690, startPoint y: 454, endPoint x: 625, endPoint y: 461, distance: 65.4
click at [625, 461] on div "Цена * RSD" at bounding box center [728, 461] width 305 height 28
type input "****"
click at [839, 512] on span "У реду" at bounding box center [846, 509] width 40 height 16
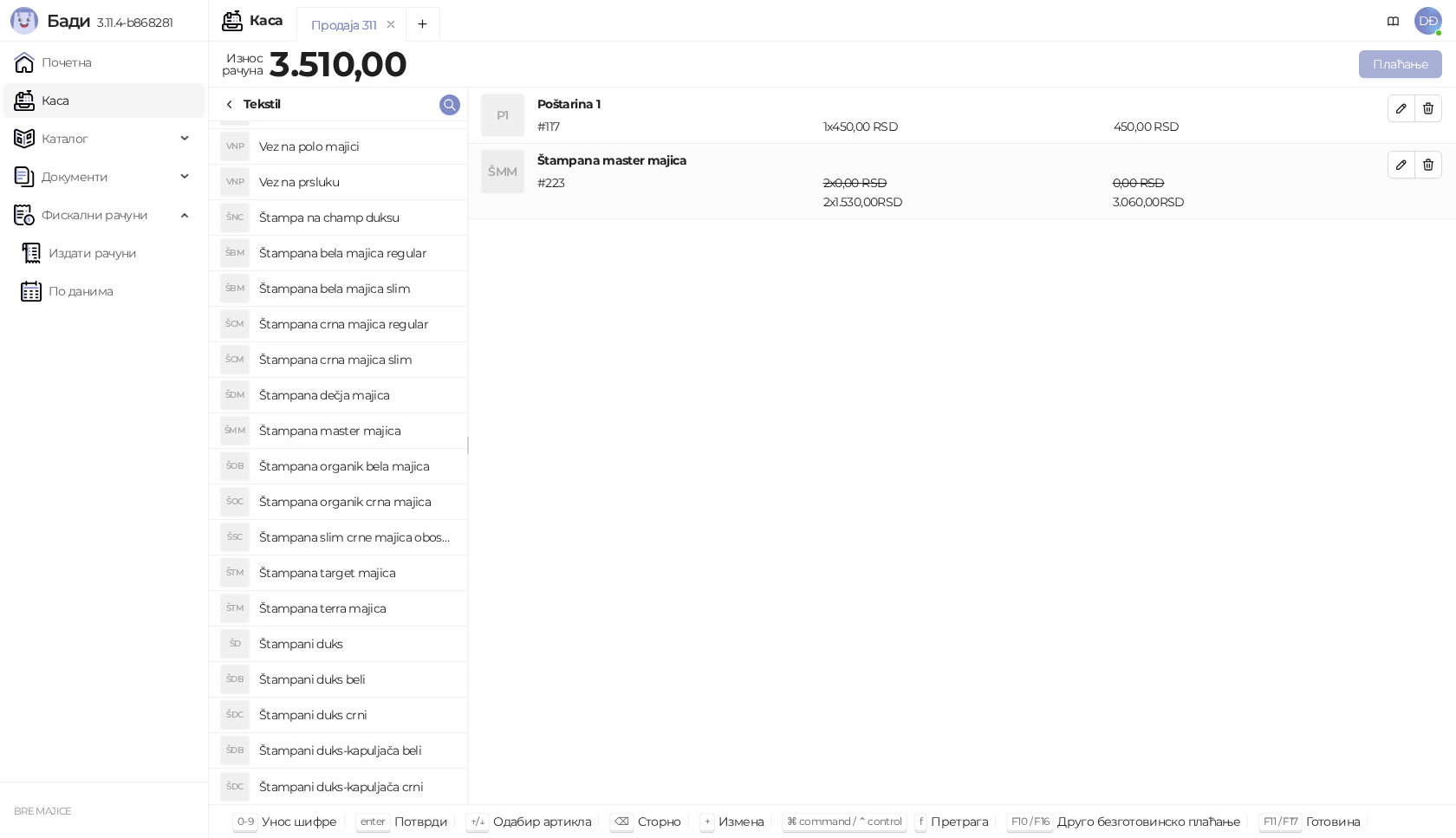
click at [1397, 61] on button "Плаћање" at bounding box center [1400, 64] width 83 height 28
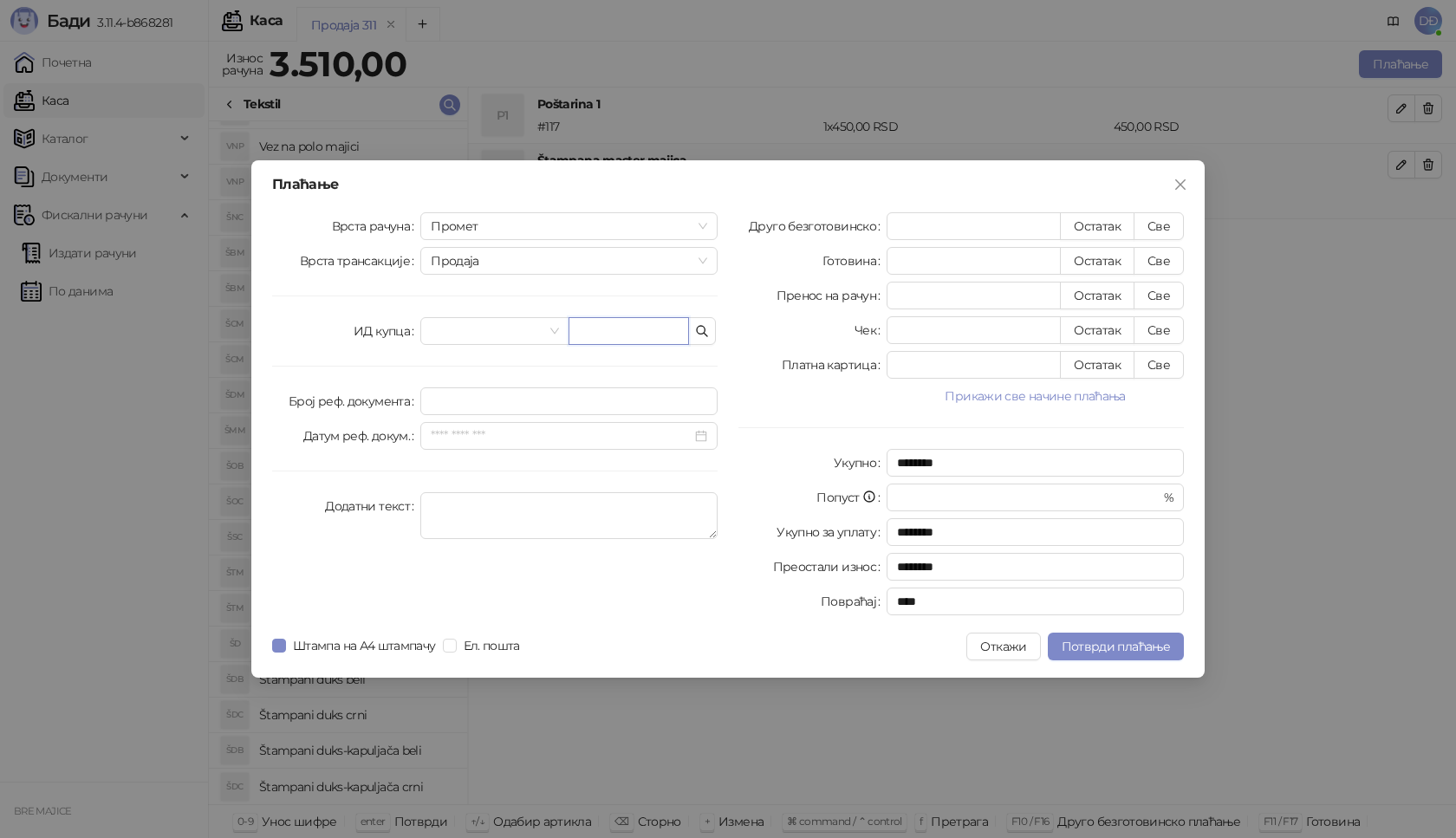
click at [588, 330] on input "text" at bounding box center [629, 331] width 121 height 28
paste input "**********"
type input "**********"
click at [1144, 233] on button "Све" at bounding box center [1159, 227] width 50 height 28
type input "****"
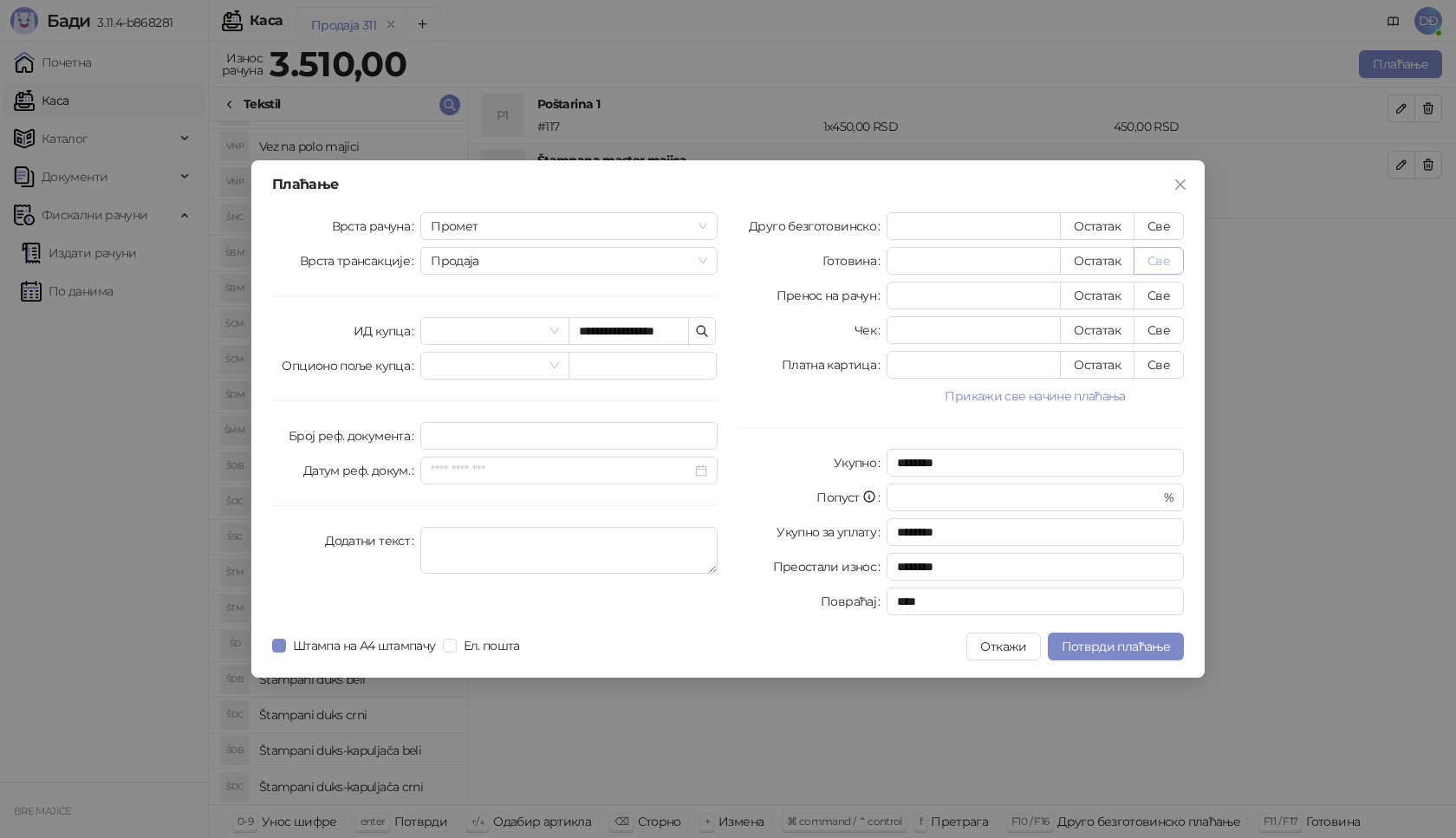
type input "****"
click at [1072, 652] on span "Потврди плаћање" at bounding box center [1116, 646] width 108 height 16
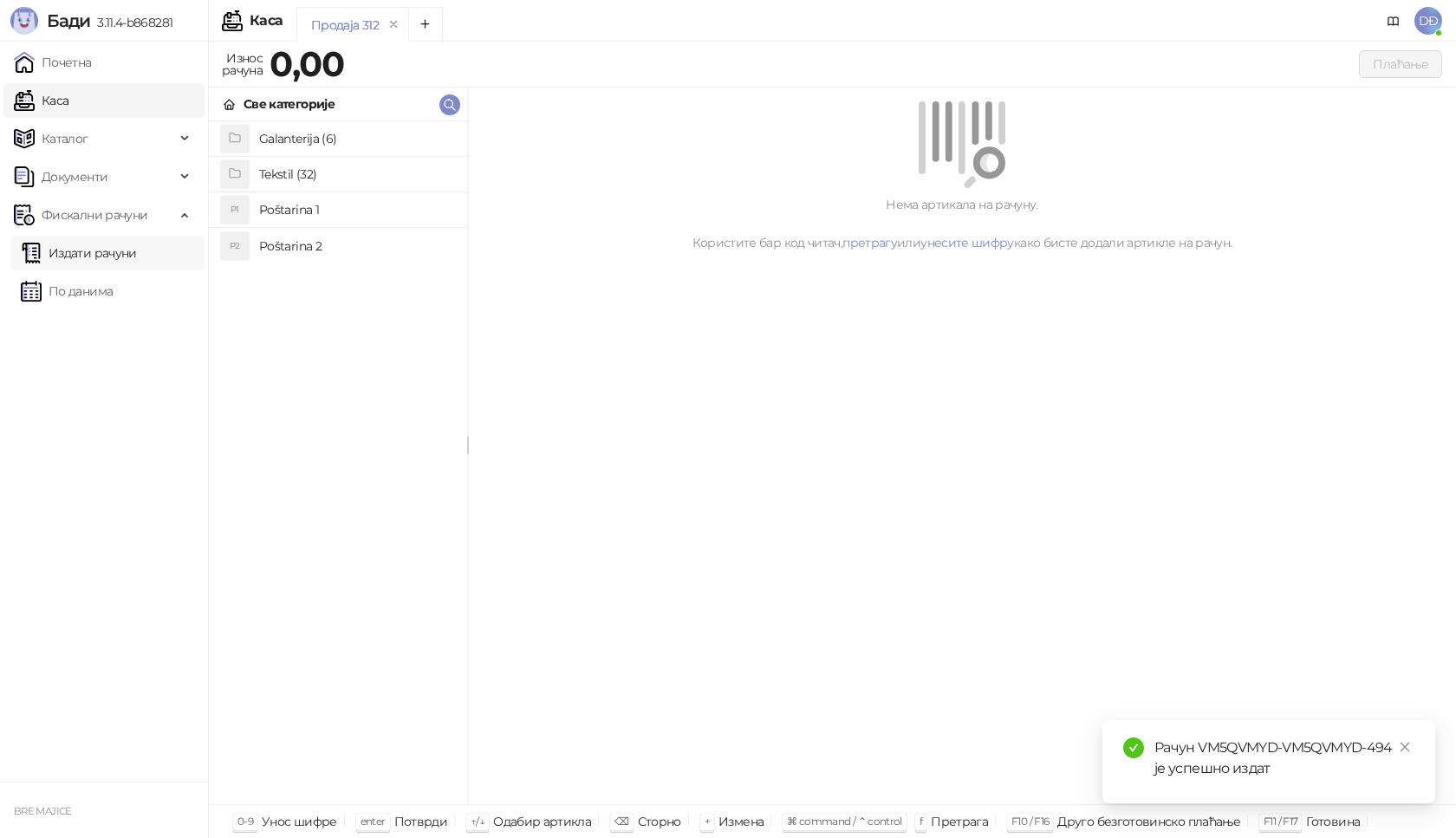
click at [118, 255] on link "Издати рачуни" at bounding box center [79, 253] width 116 height 35
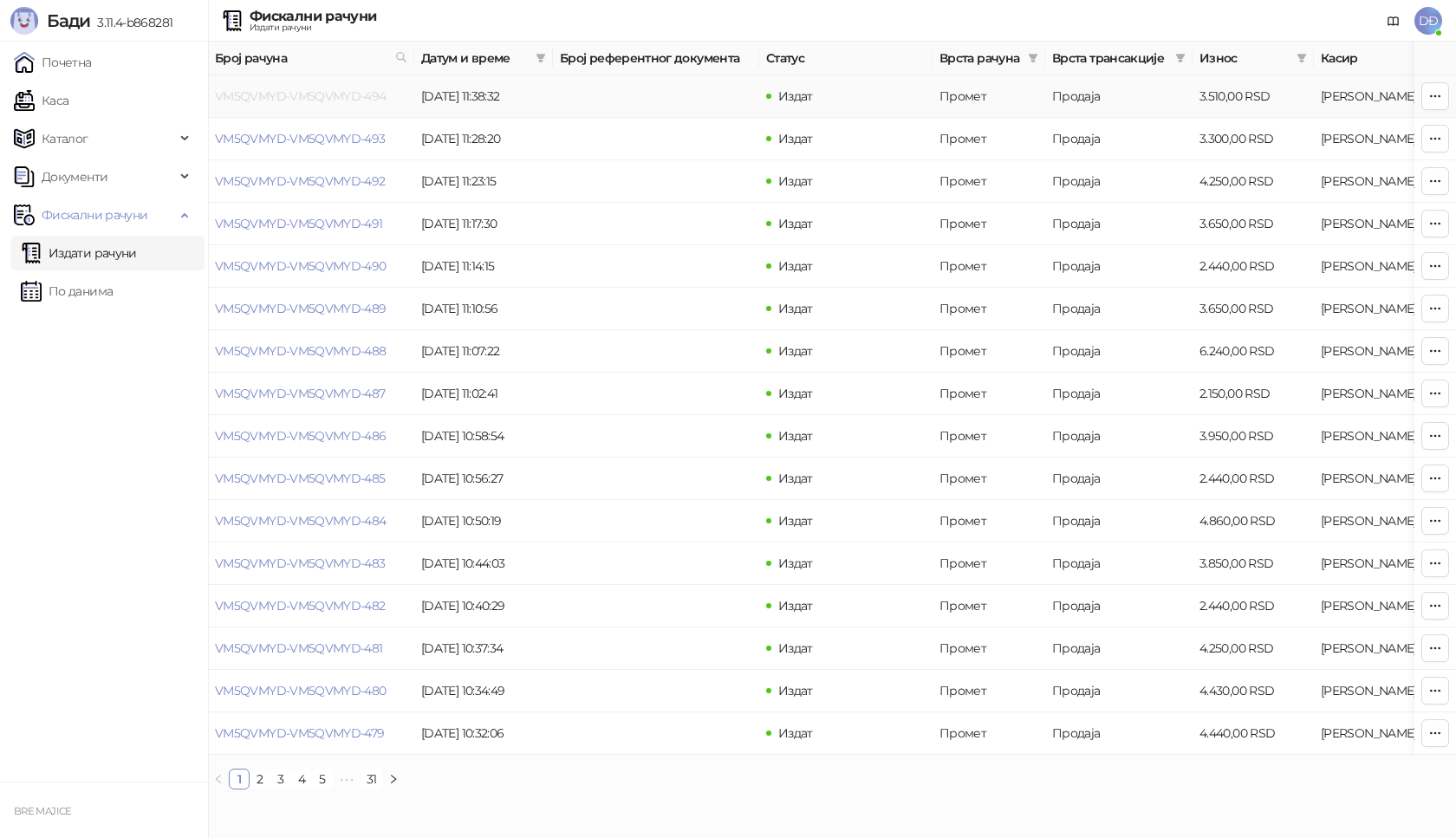
click at [324, 95] on link "VM5QVMYD-VM5QVMYD-494" at bounding box center [301, 96] width 172 height 16
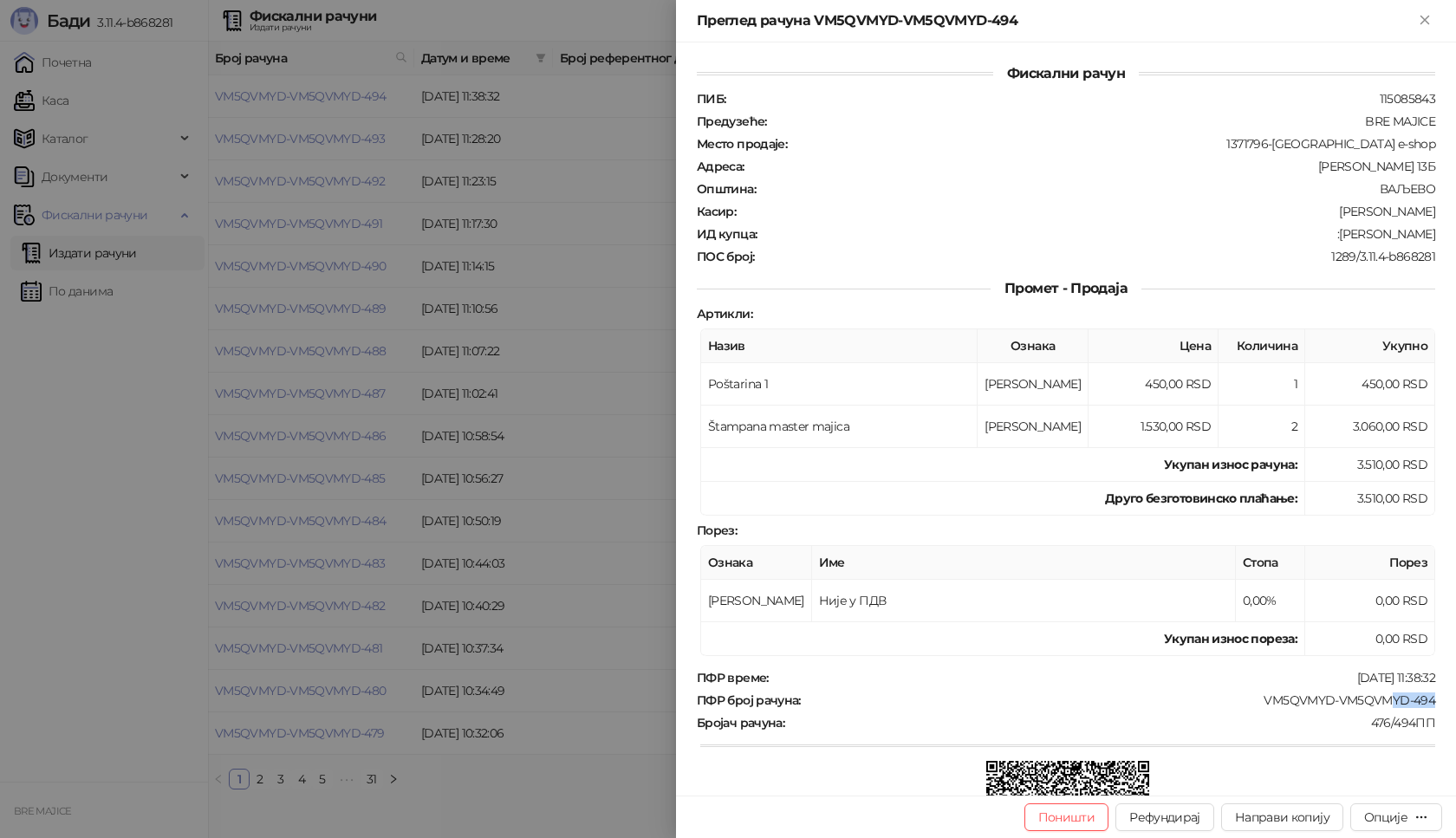
drag, startPoint x: 1428, startPoint y: 701, endPoint x: 1377, endPoint y: 701, distance: 51.0
click at [1377, 701] on div "Фискални рачун ПИБ : 115085843 Предузеће : BRE MAJICE Место продаје : 1371796-[…" at bounding box center [1066, 419] width 780 height 753
click at [1398, 818] on div "Опције" at bounding box center [1385, 817] width 43 height 16
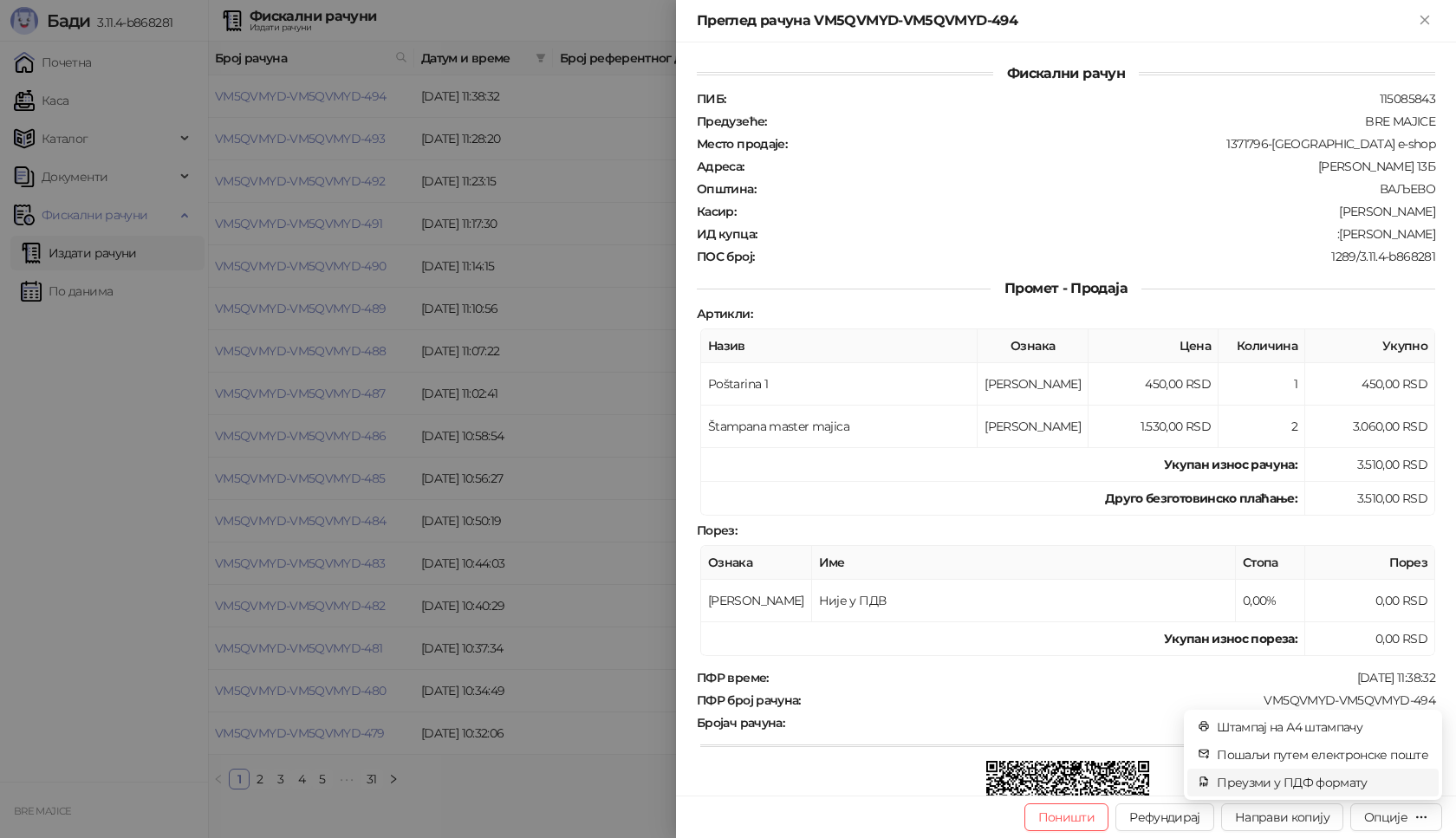
click at [1332, 781] on span "Преузми у ПДФ формату" at bounding box center [1323, 782] width 212 height 19
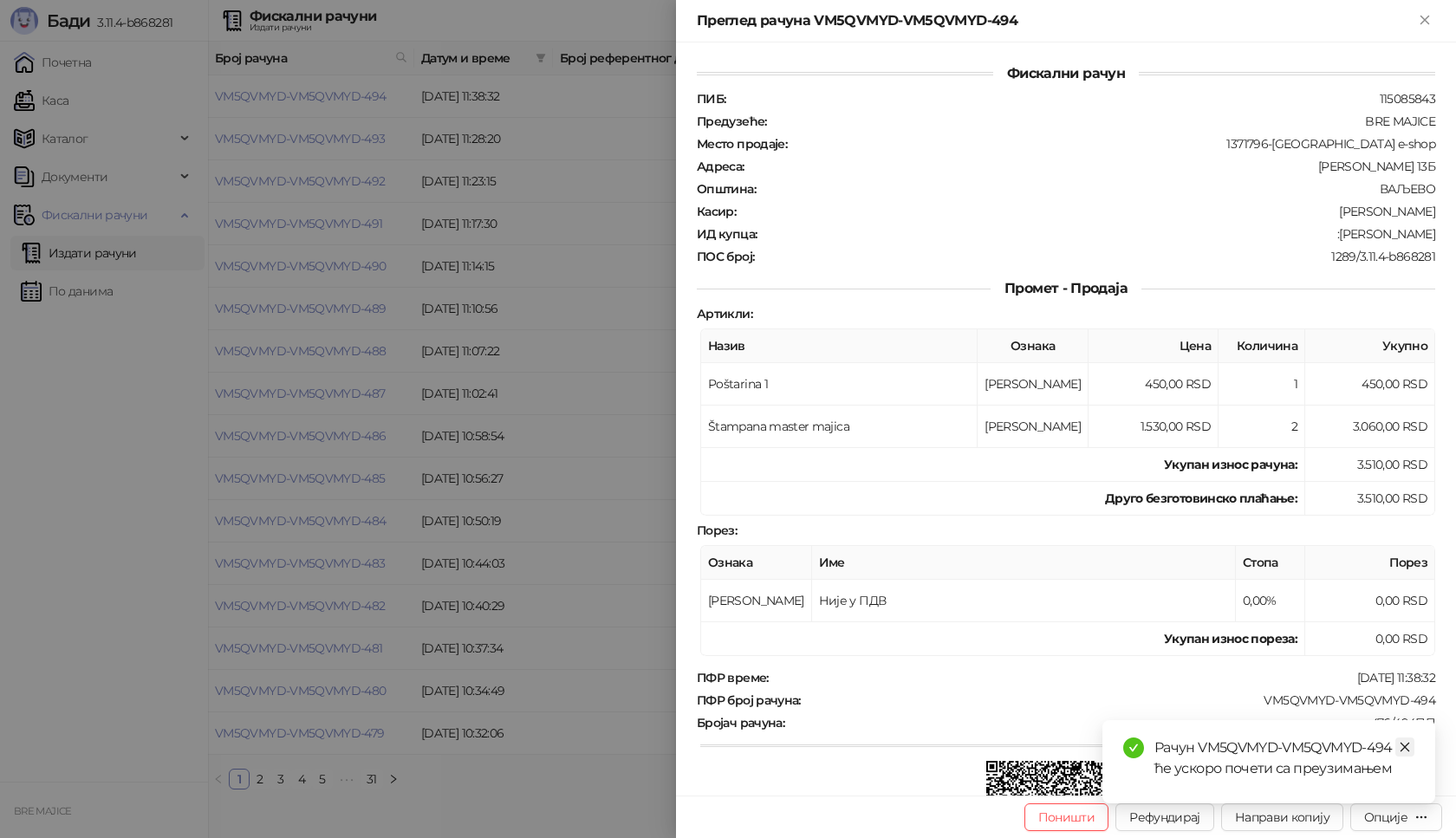
click at [1411, 744] on link "Close" at bounding box center [1404, 746] width 19 height 19
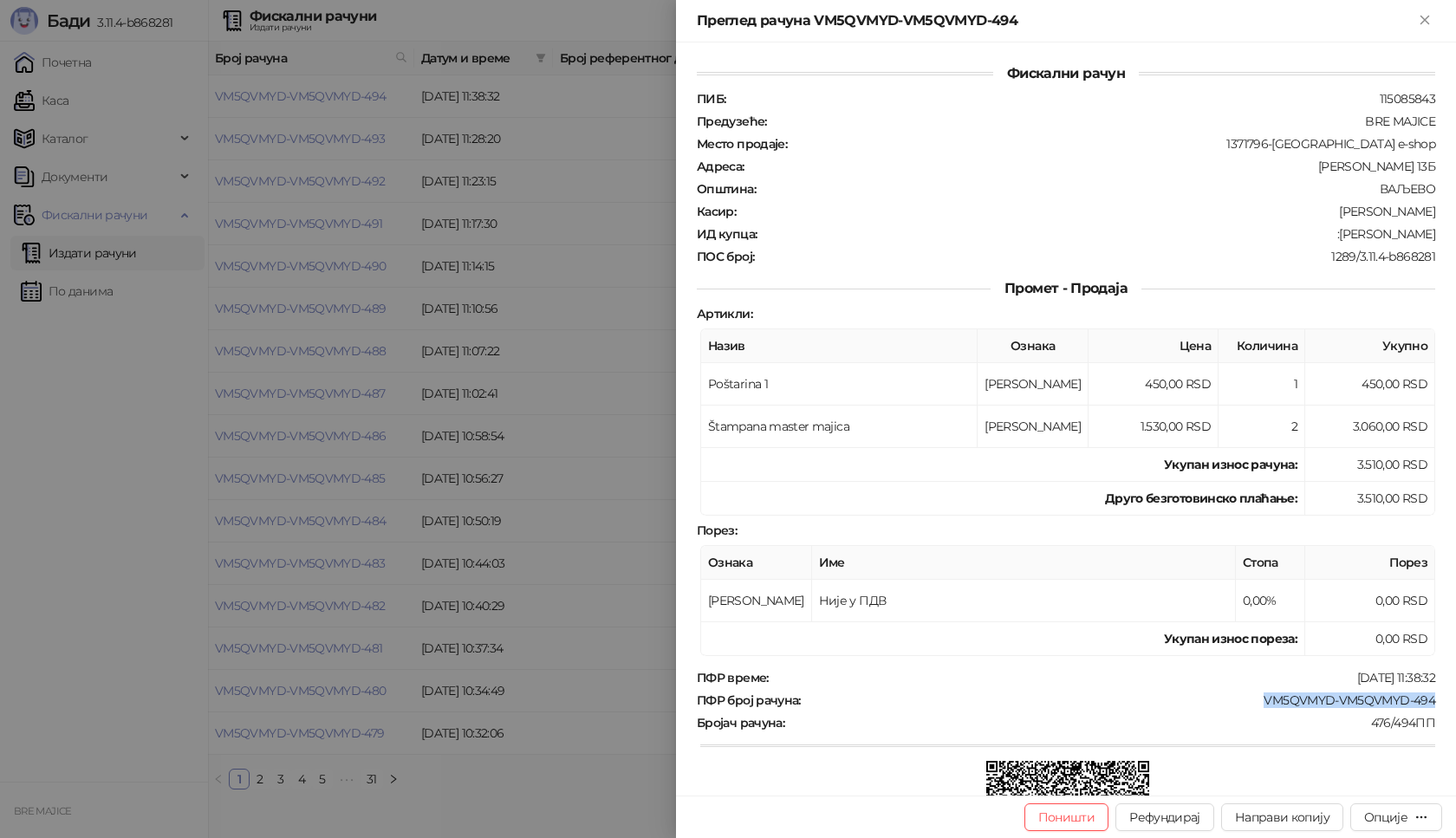
drag, startPoint x: 1426, startPoint y: 703, endPoint x: 1237, endPoint y: 695, distance: 189.2
click at [1237, 695] on div "Фискални рачун ПИБ : 115085843 Предузеће : BRE MAJICE Место продаје : 1371796-[…" at bounding box center [1066, 419] width 780 height 753
drag, startPoint x: 1424, startPoint y: 234, endPoint x: 1337, endPoint y: 239, distance: 87.1
click at [1337, 239] on div "Фискални рачун ПИБ : 115085843 Предузеће : BRE MAJICE Место продаје : 1371796-[…" at bounding box center [1066, 419] width 780 height 753
click at [1429, 20] on icon "Close" at bounding box center [1425, 20] width 16 height 16
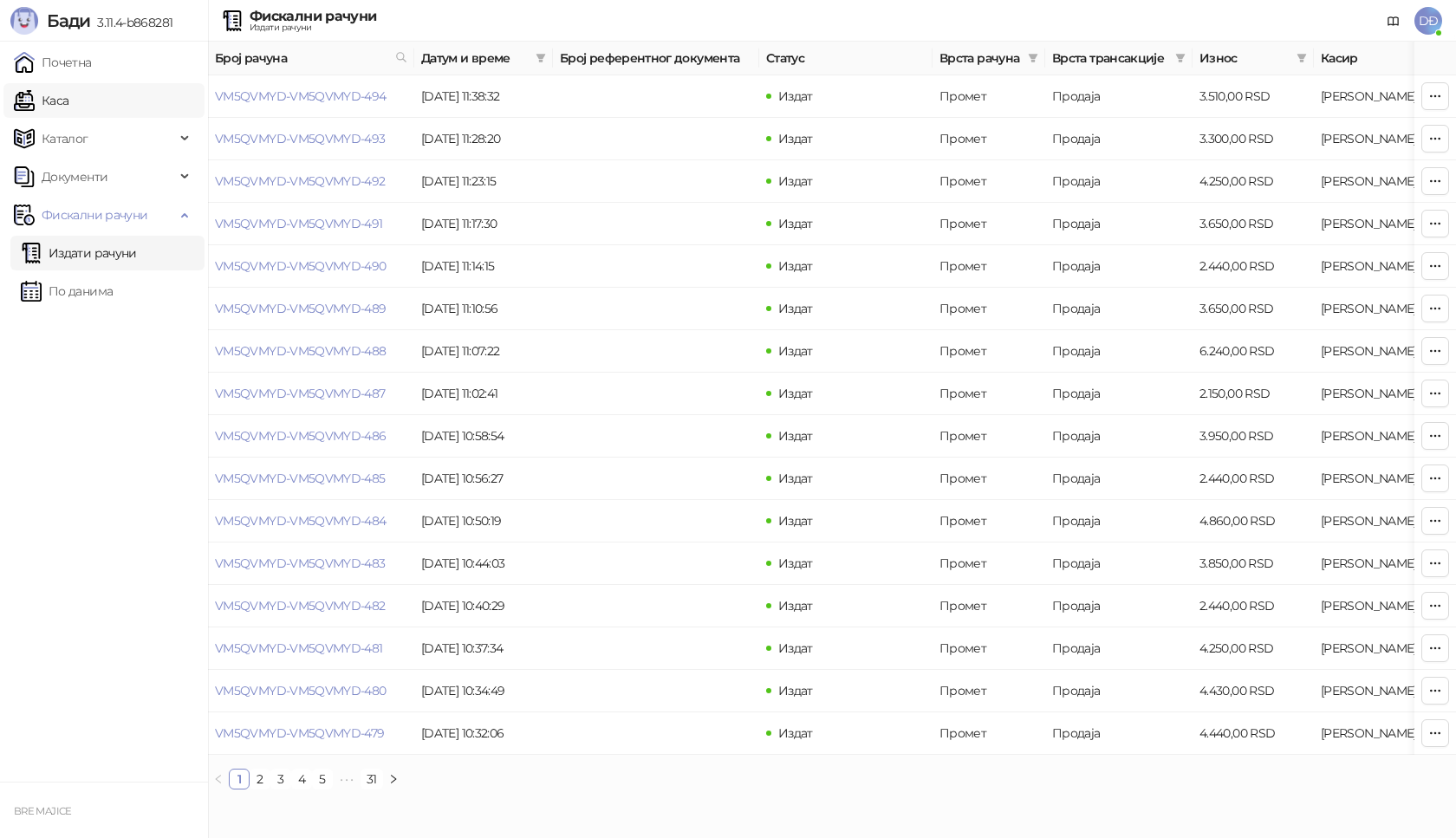
click at [69, 99] on link "Каса" at bounding box center [41, 100] width 55 height 35
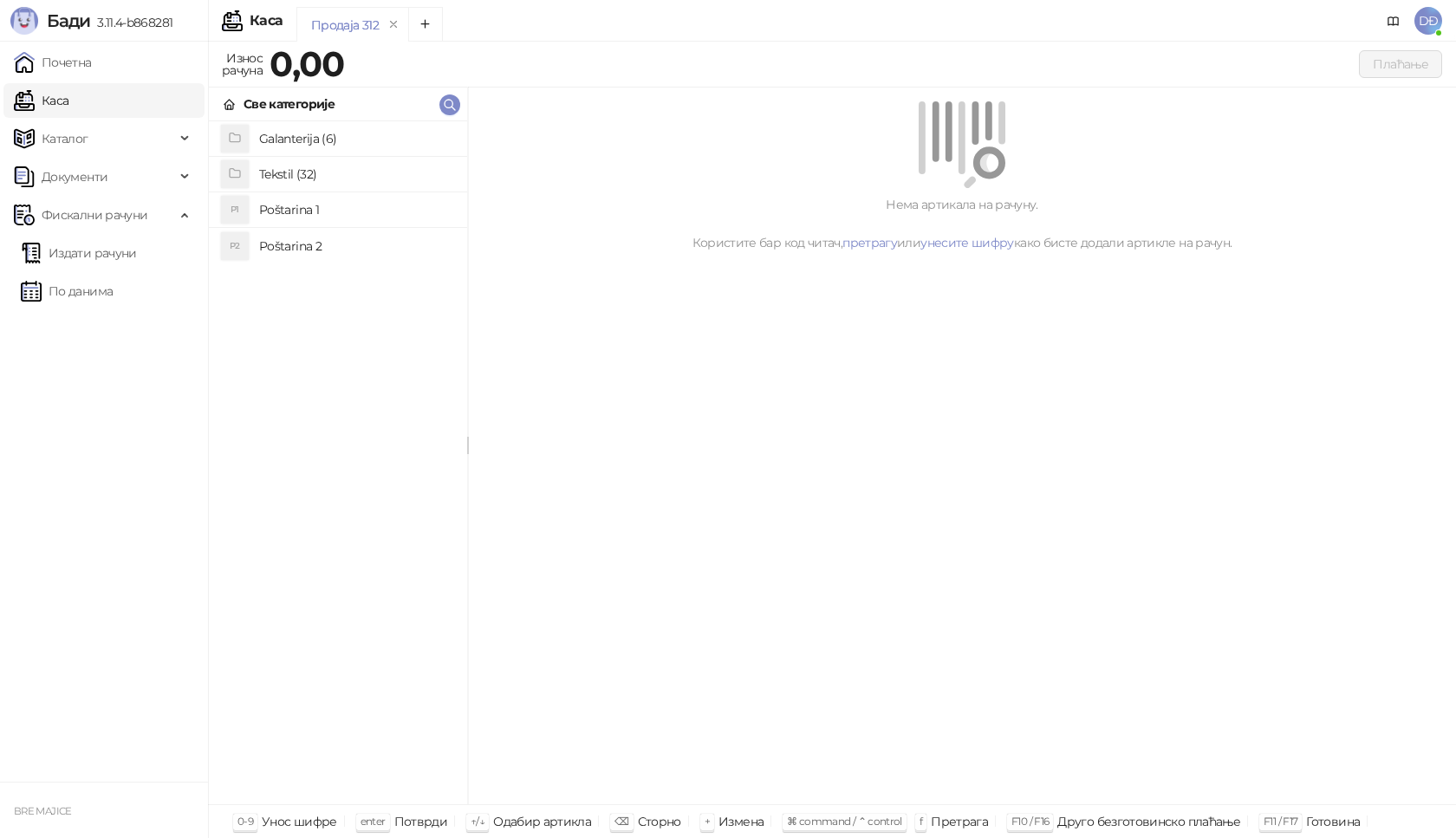
click at [325, 212] on h4 "Poštarina 1" at bounding box center [356, 210] width 194 height 28
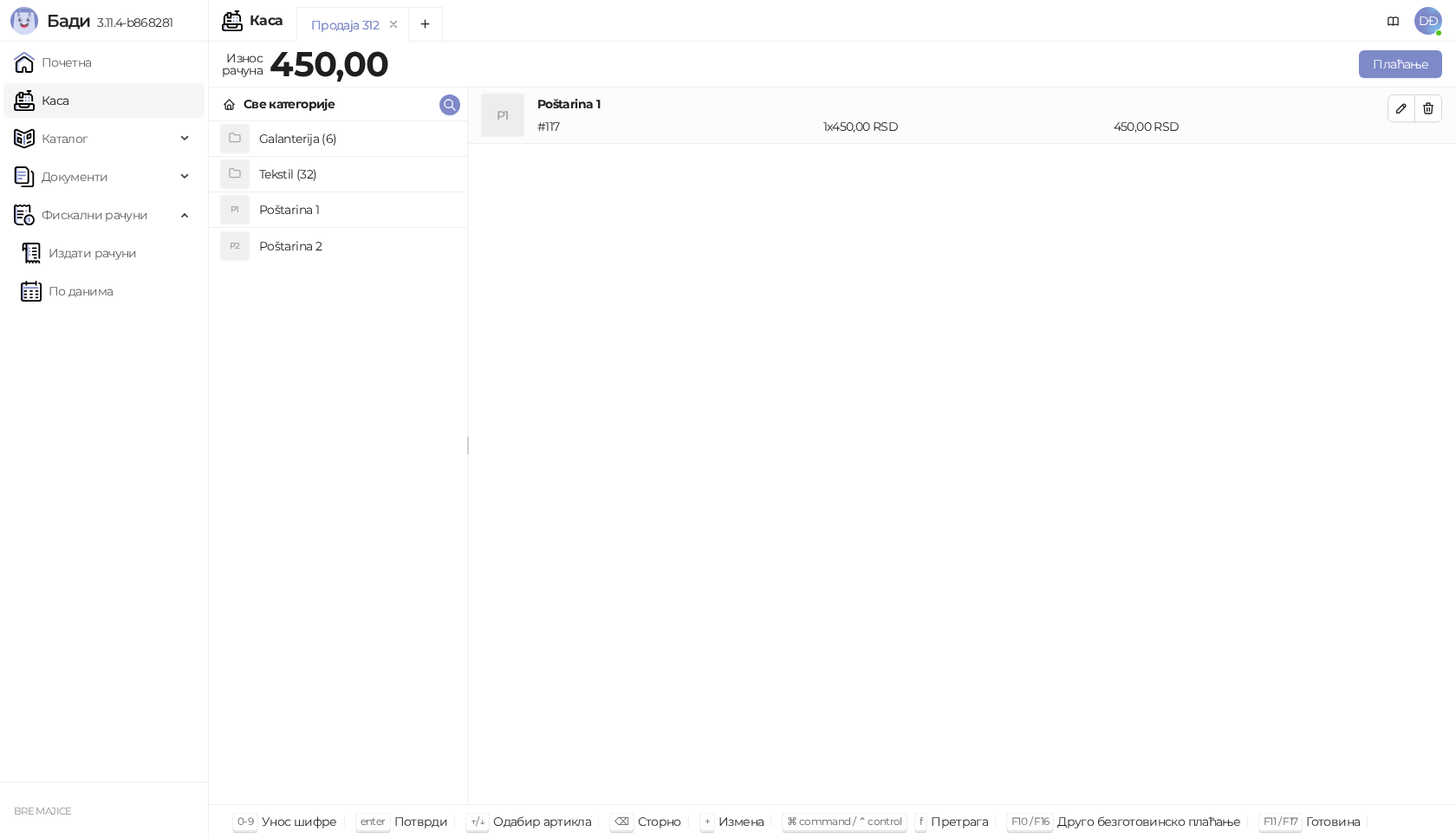
click at [314, 136] on h4 "Galanterija (6)" at bounding box center [356, 139] width 194 height 28
click at [327, 178] on h4 "Gravirani metalni Army upaljač" at bounding box center [356, 174] width 194 height 28
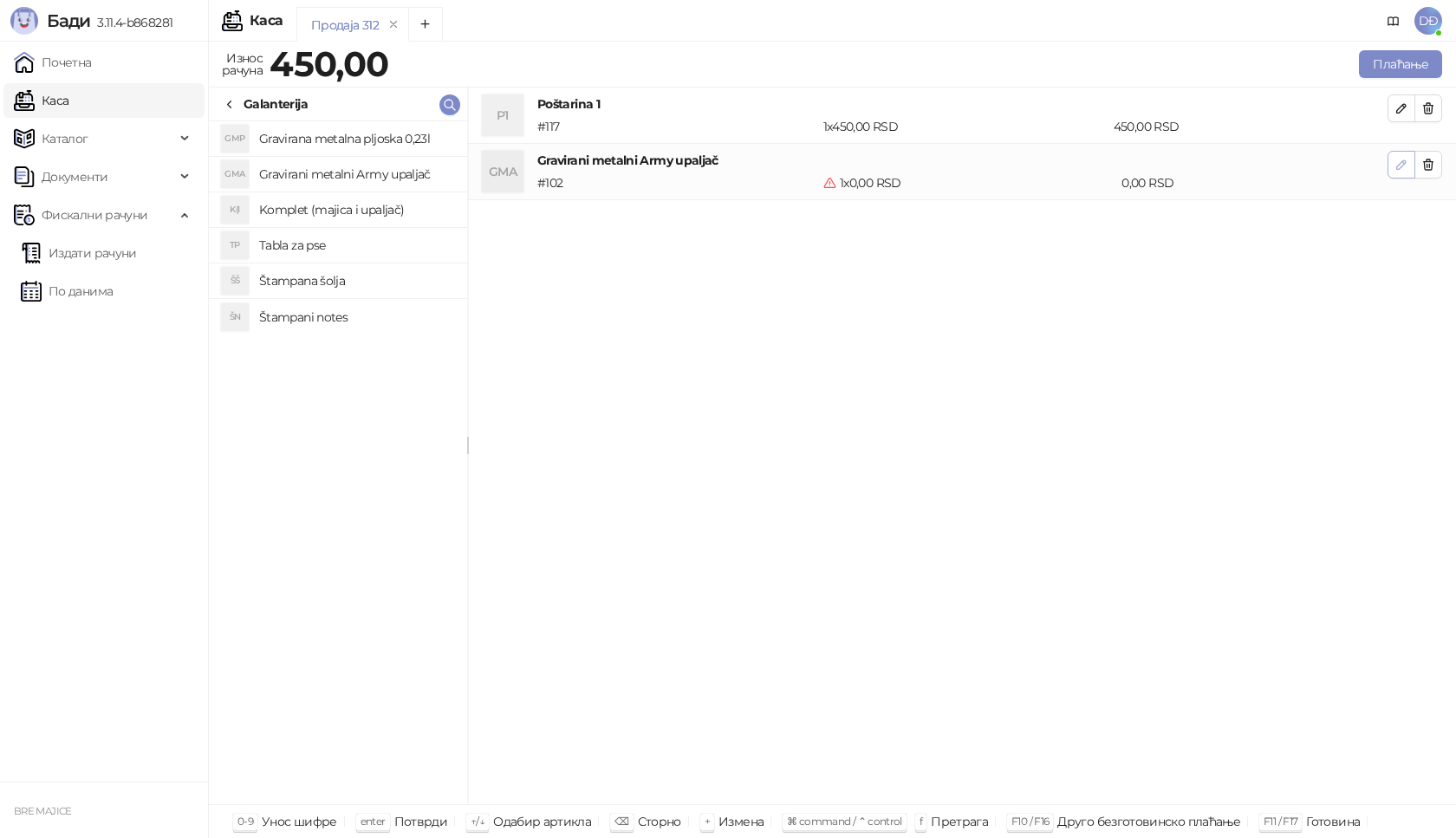
click at [1401, 169] on icon "button" at bounding box center [1402, 165] width 14 height 14
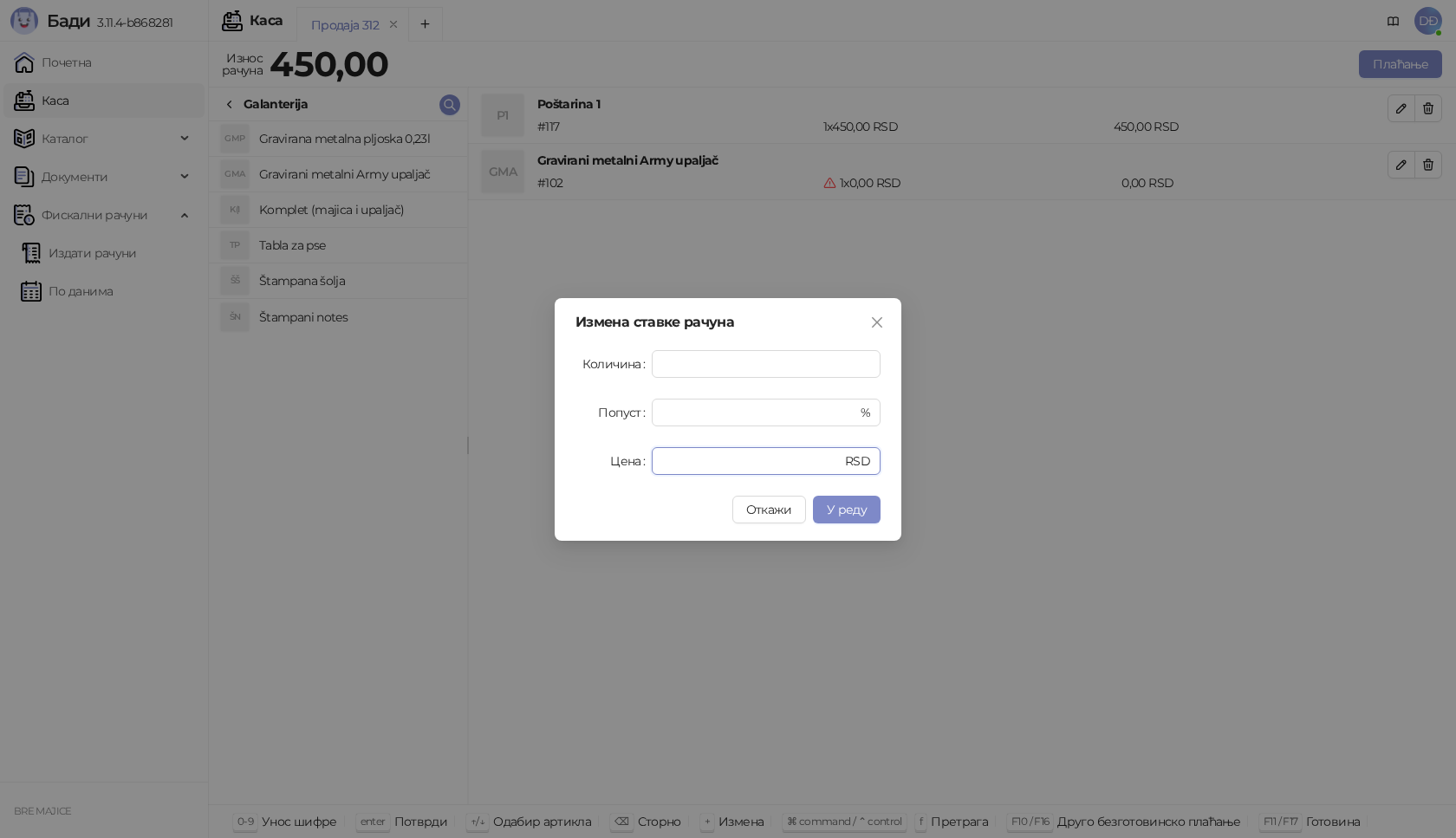
drag, startPoint x: 675, startPoint y: 467, endPoint x: 526, endPoint y: 430, distance: 153.5
click at [554, 451] on div "Измена ставке рачуна Количина * Попуст * % Цена * RSD Откажи У реду" at bounding box center [728, 419] width 1456 height 838
type input "****"
click at [839, 522] on button "У реду" at bounding box center [847, 509] width 68 height 28
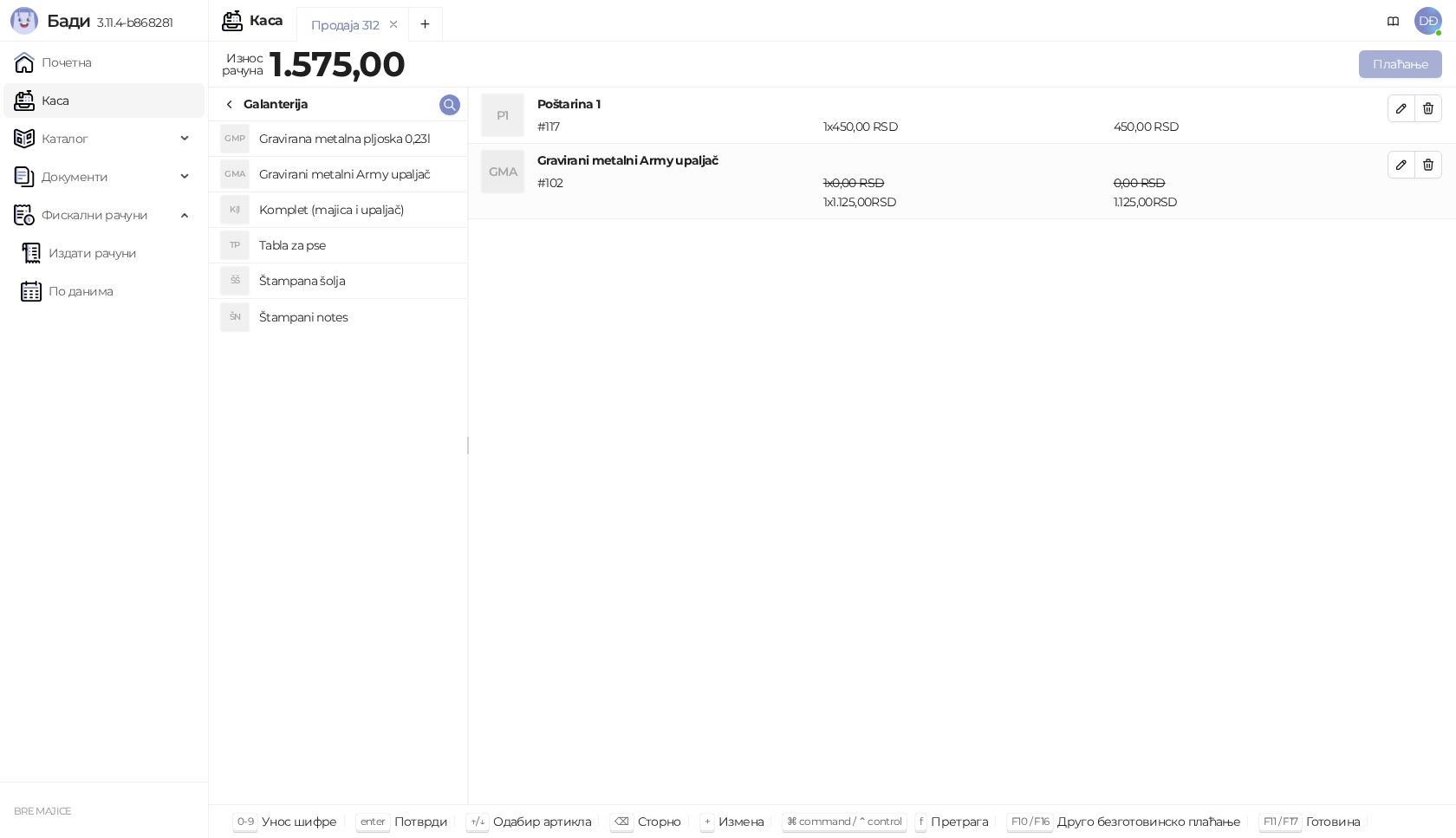
click at [1409, 53] on button "Плаћање" at bounding box center [1400, 64] width 83 height 28
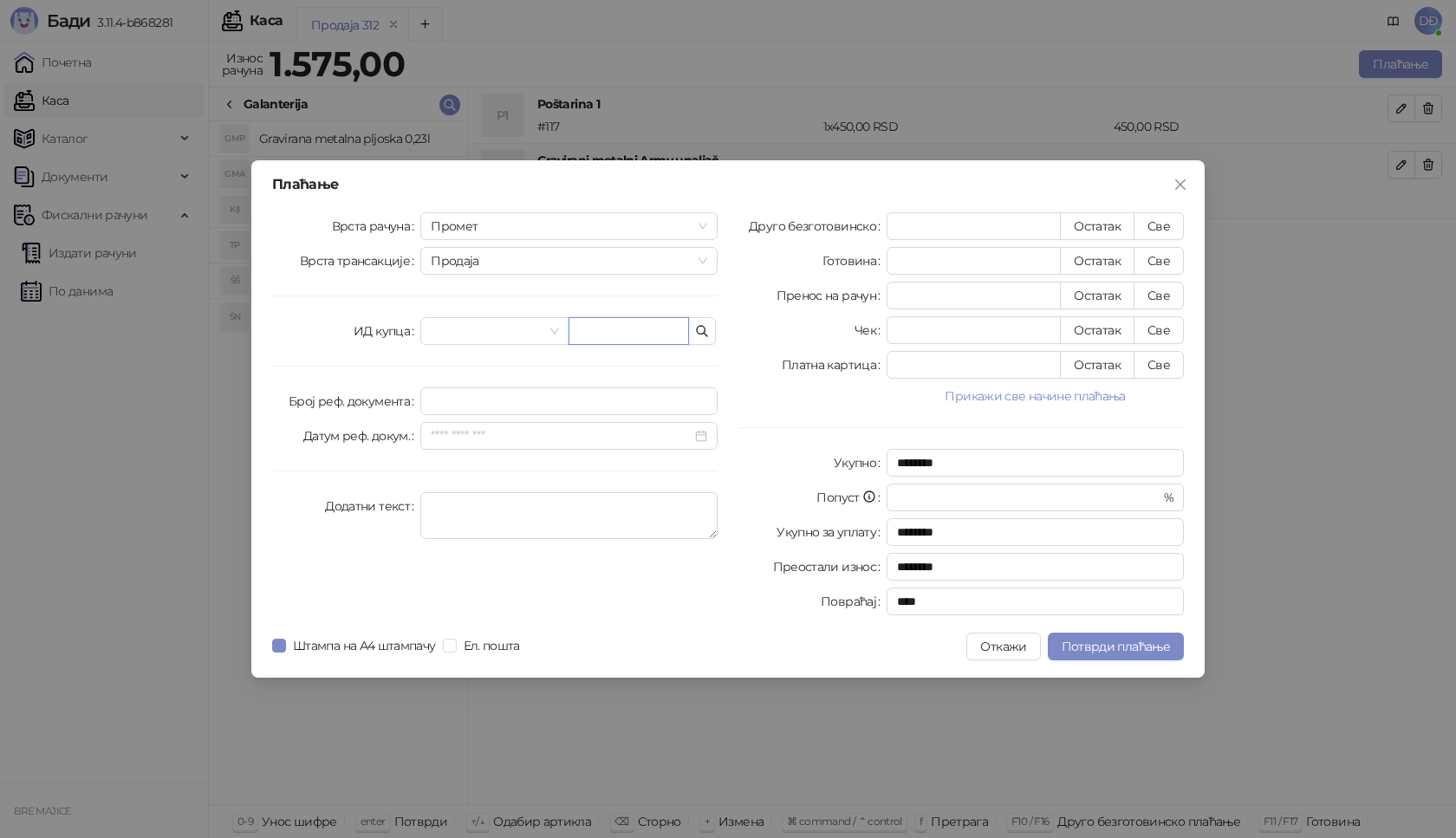
click at [627, 320] on input "text" at bounding box center [629, 331] width 121 height 28
paste input "**********"
click at [634, 331] on input "**********" at bounding box center [629, 331] width 121 height 28
type input "**********"
click at [1154, 224] on button "Све" at bounding box center [1159, 227] width 50 height 28
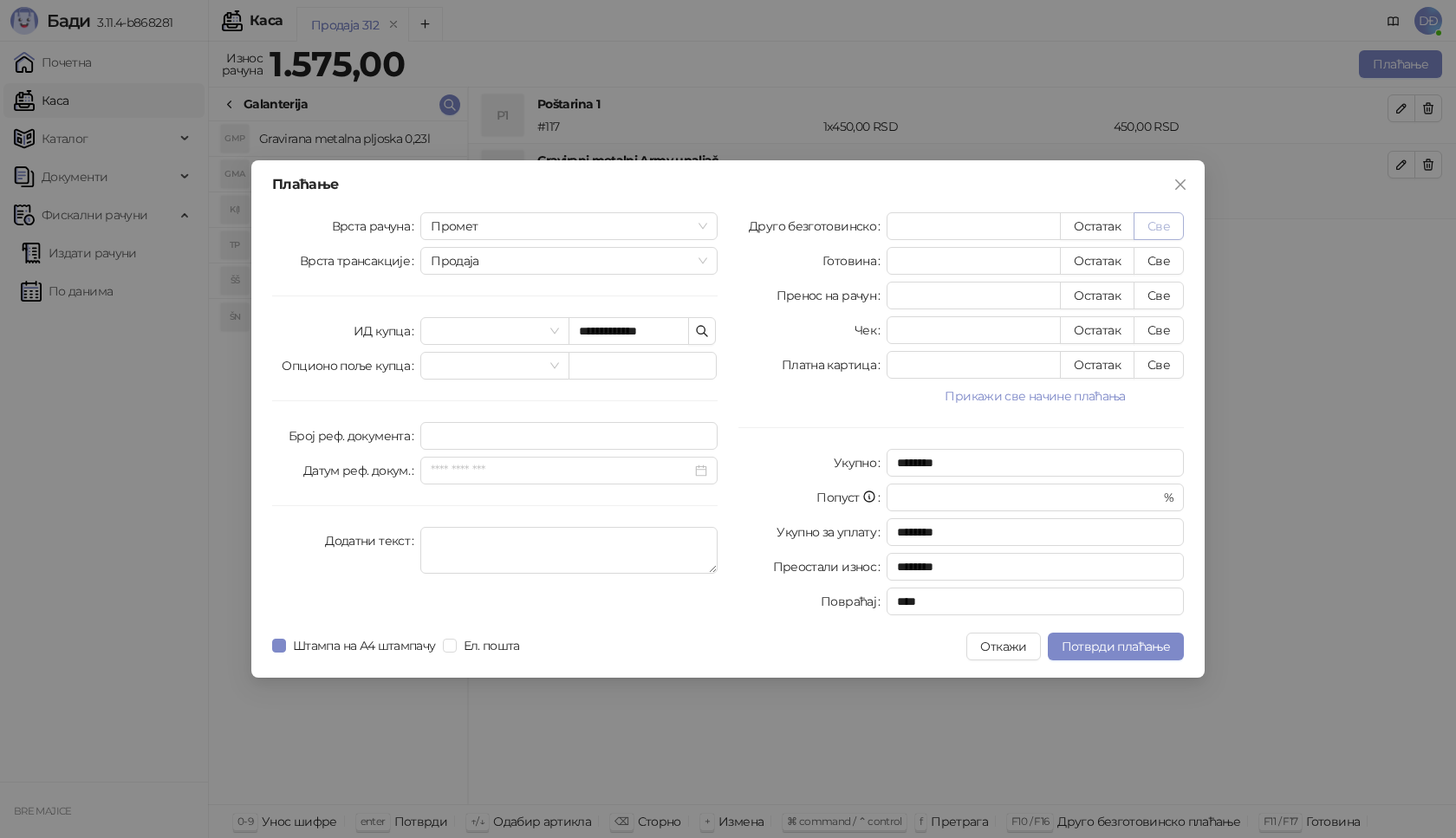
type input "****"
click at [1101, 653] on span "Потврди плаћање" at bounding box center [1116, 646] width 108 height 16
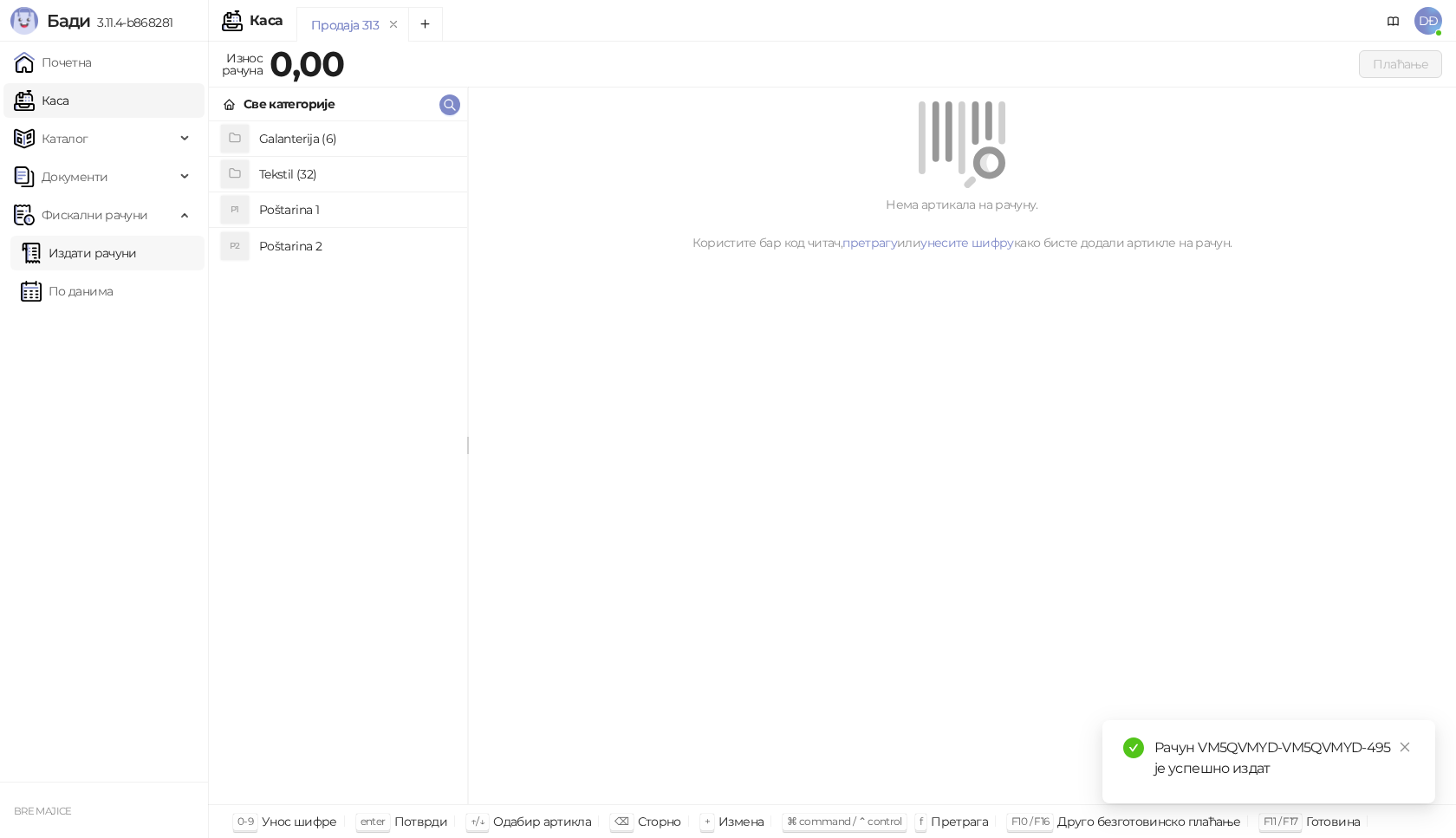
click at [119, 251] on link "Издати рачуни" at bounding box center [79, 253] width 116 height 35
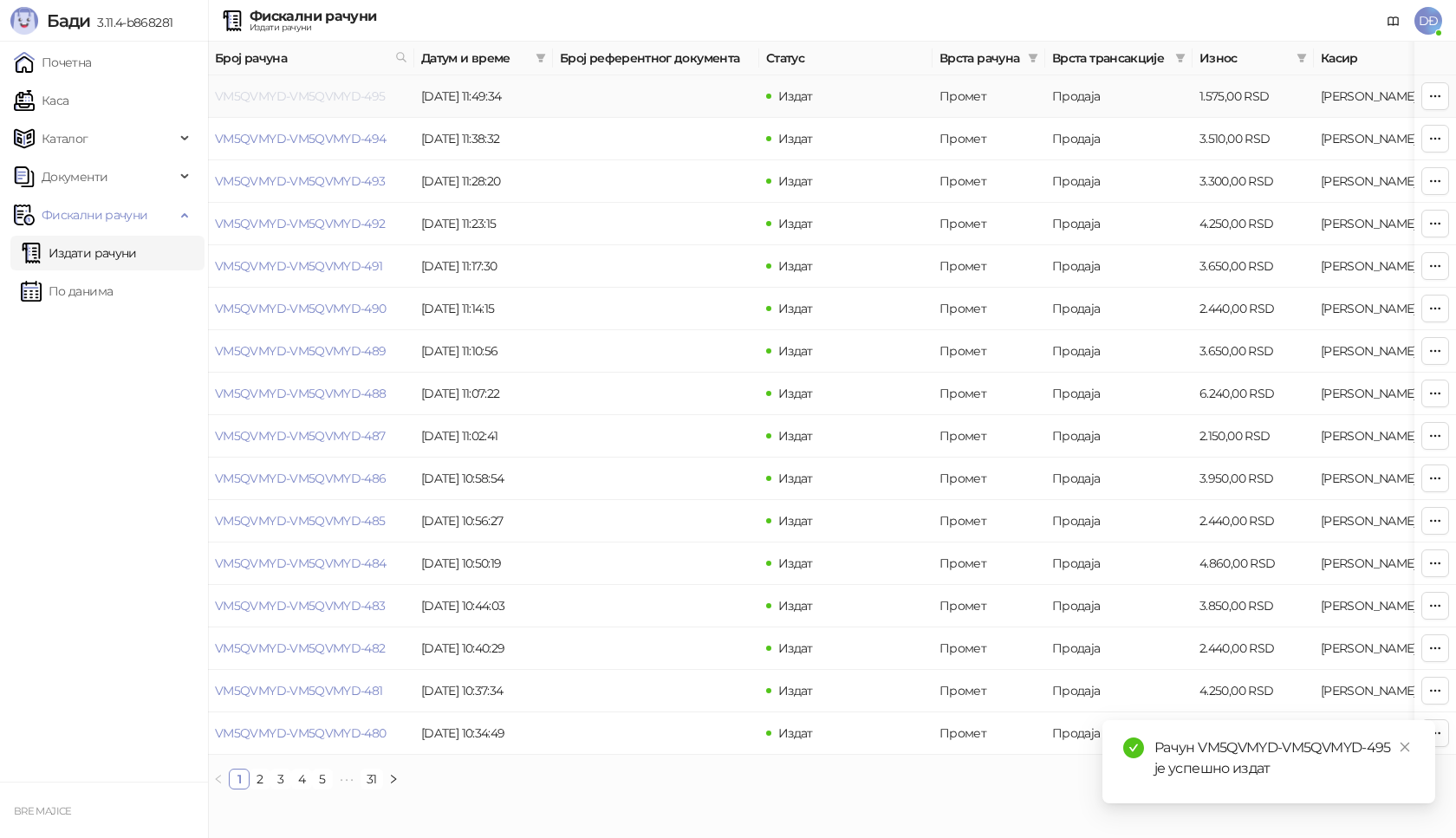
click at [263, 97] on link "VM5QVMYD-VM5QVMYD-495" at bounding box center [300, 96] width 171 height 16
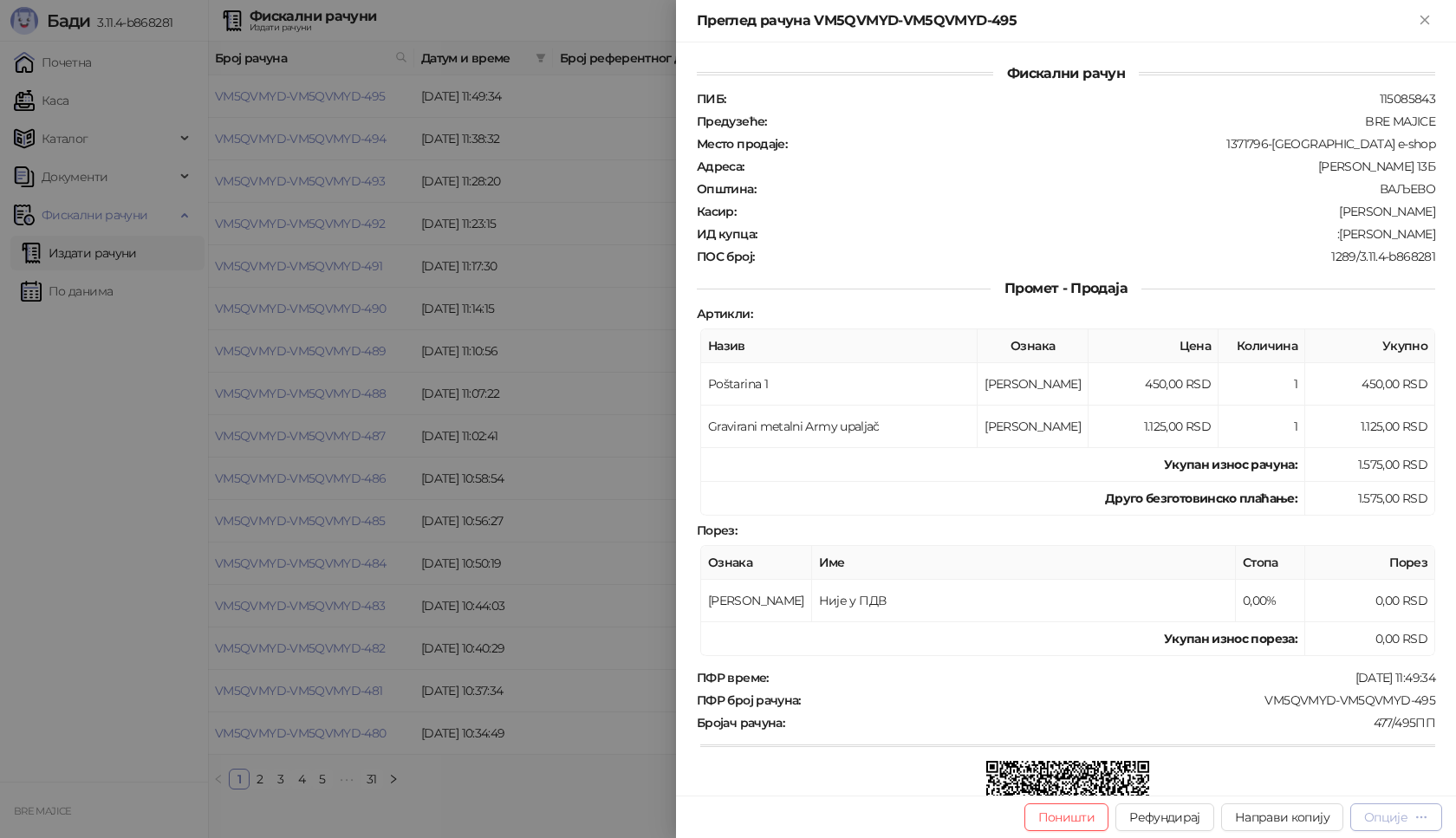
click at [1386, 818] on div "Опције" at bounding box center [1385, 817] width 43 height 16
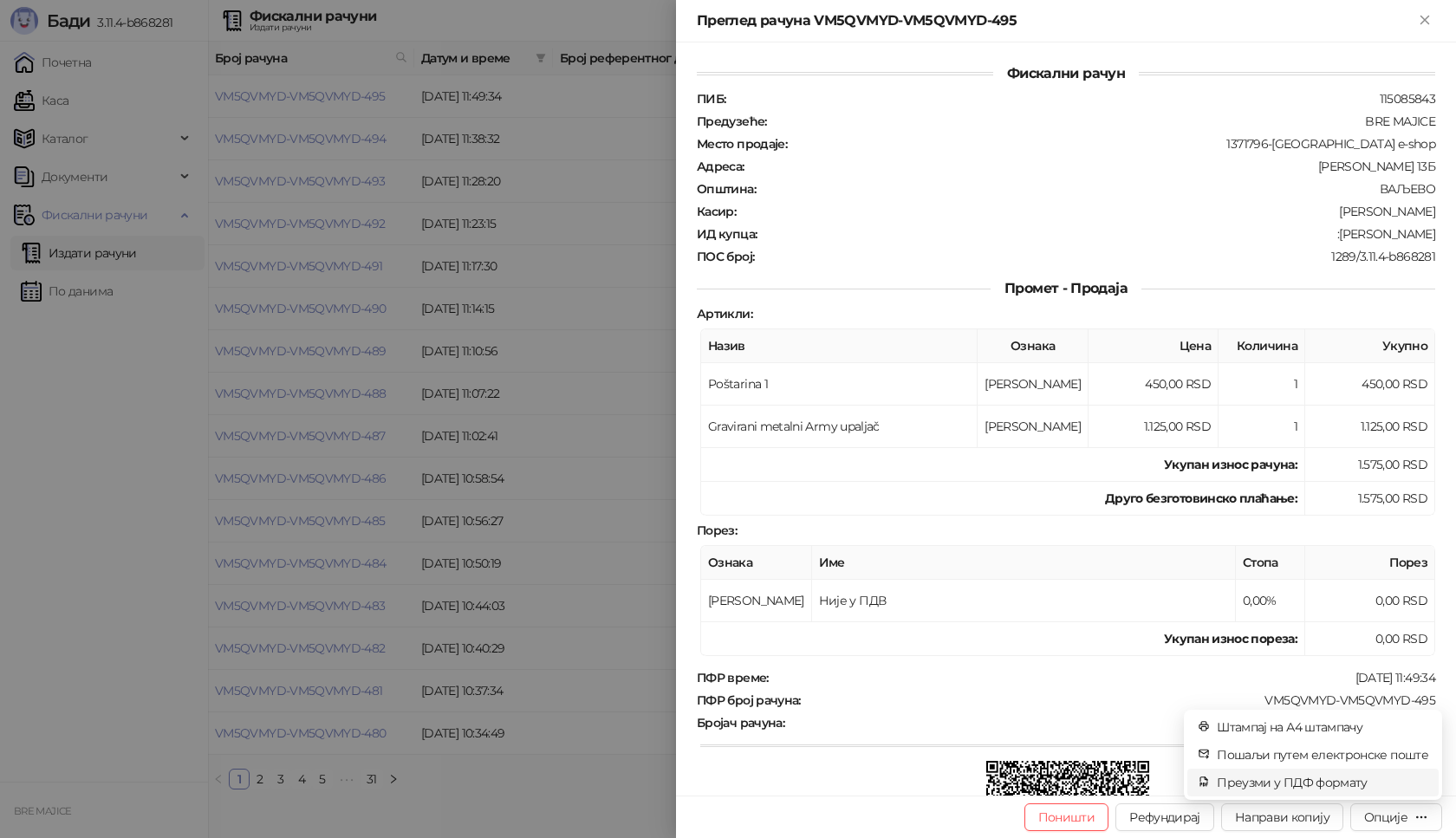
click at [1347, 782] on span "Преузми у ПДФ формату" at bounding box center [1323, 782] width 212 height 19
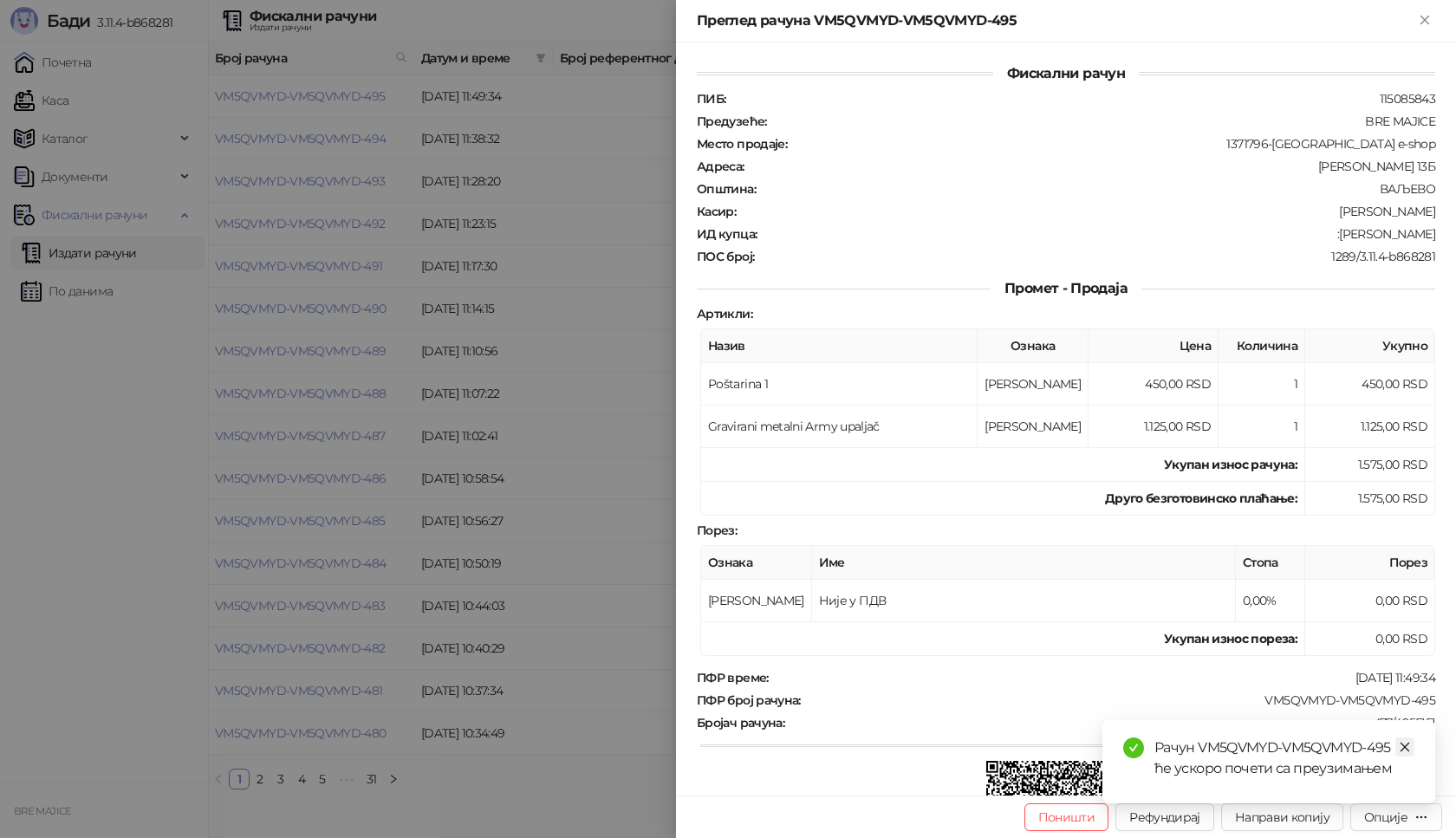
click at [1408, 750] on icon "close" at bounding box center [1405, 747] width 12 height 12
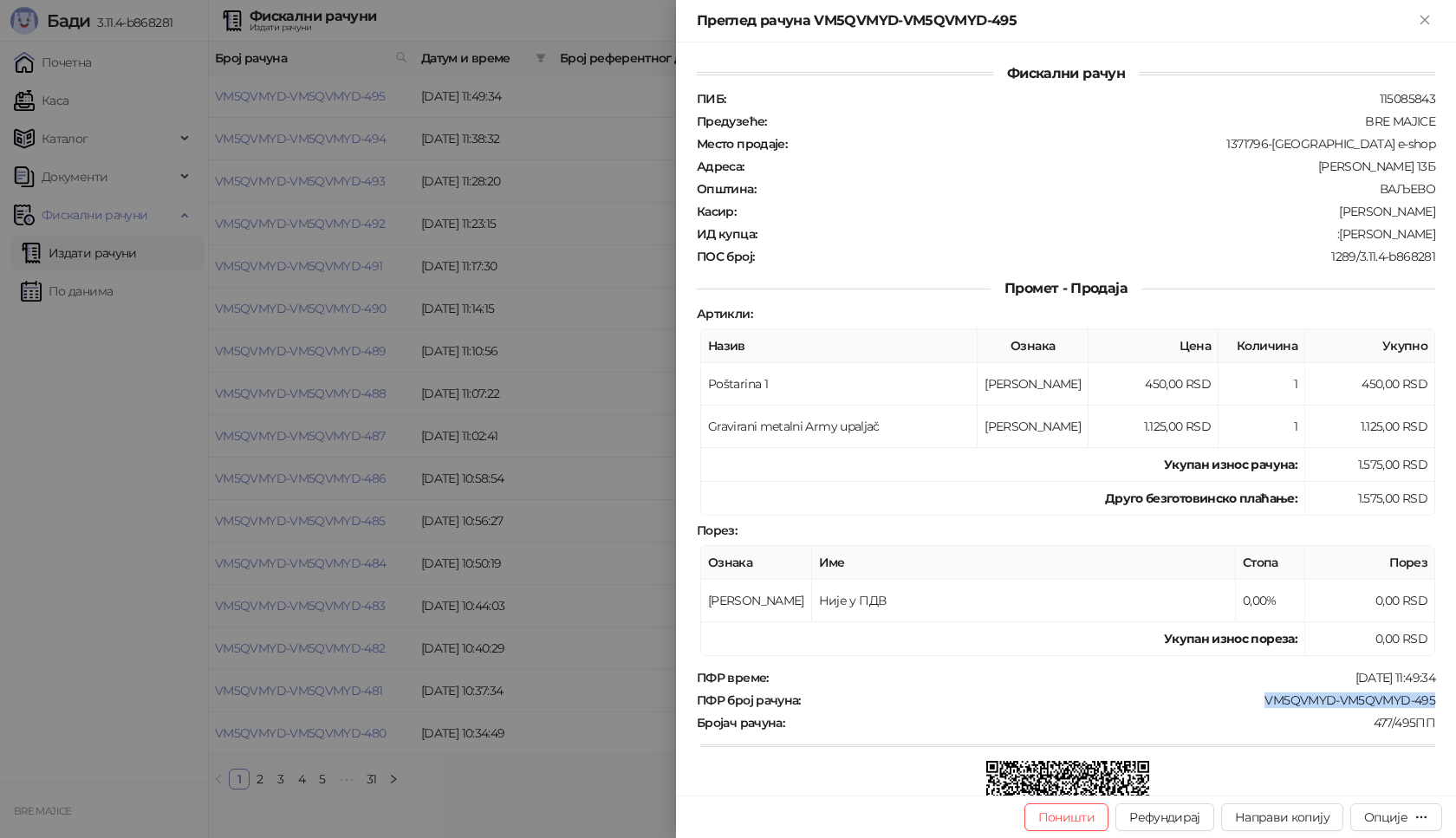
drag, startPoint x: 1425, startPoint y: 689, endPoint x: 1244, endPoint y: 702, distance: 181.5
click at [1244, 702] on div "Фискални рачун ПИБ : 115085843 Предузеће : BRE MAJICE Место продаје : 1371796-[…" at bounding box center [1066, 419] width 780 height 753
drag, startPoint x: 1429, startPoint y: 224, endPoint x: 1344, endPoint y: 236, distance: 85.8
click at [1344, 236] on div "Фискални рачун ПИБ : 115085843 Предузеће : BRE MAJICE Место продаје : 1371796-[…" at bounding box center [1066, 419] width 780 height 753
click at [1425, 16] on icon "Close" at bounding box center [1425, 20] width 16 height 16
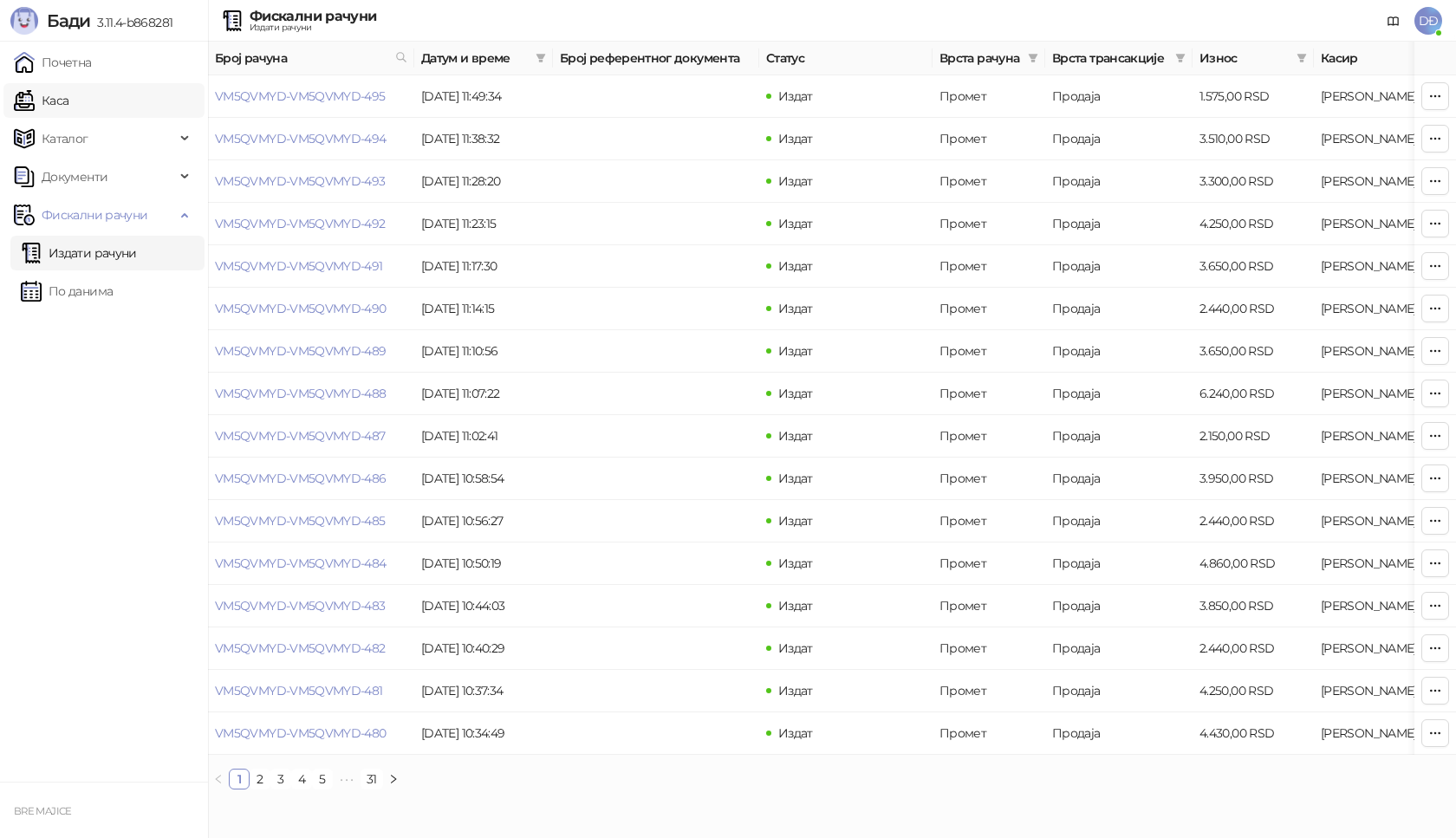
click at [69, 101] on link "Каса" at bounding box center [41, 100] width 55 height 35
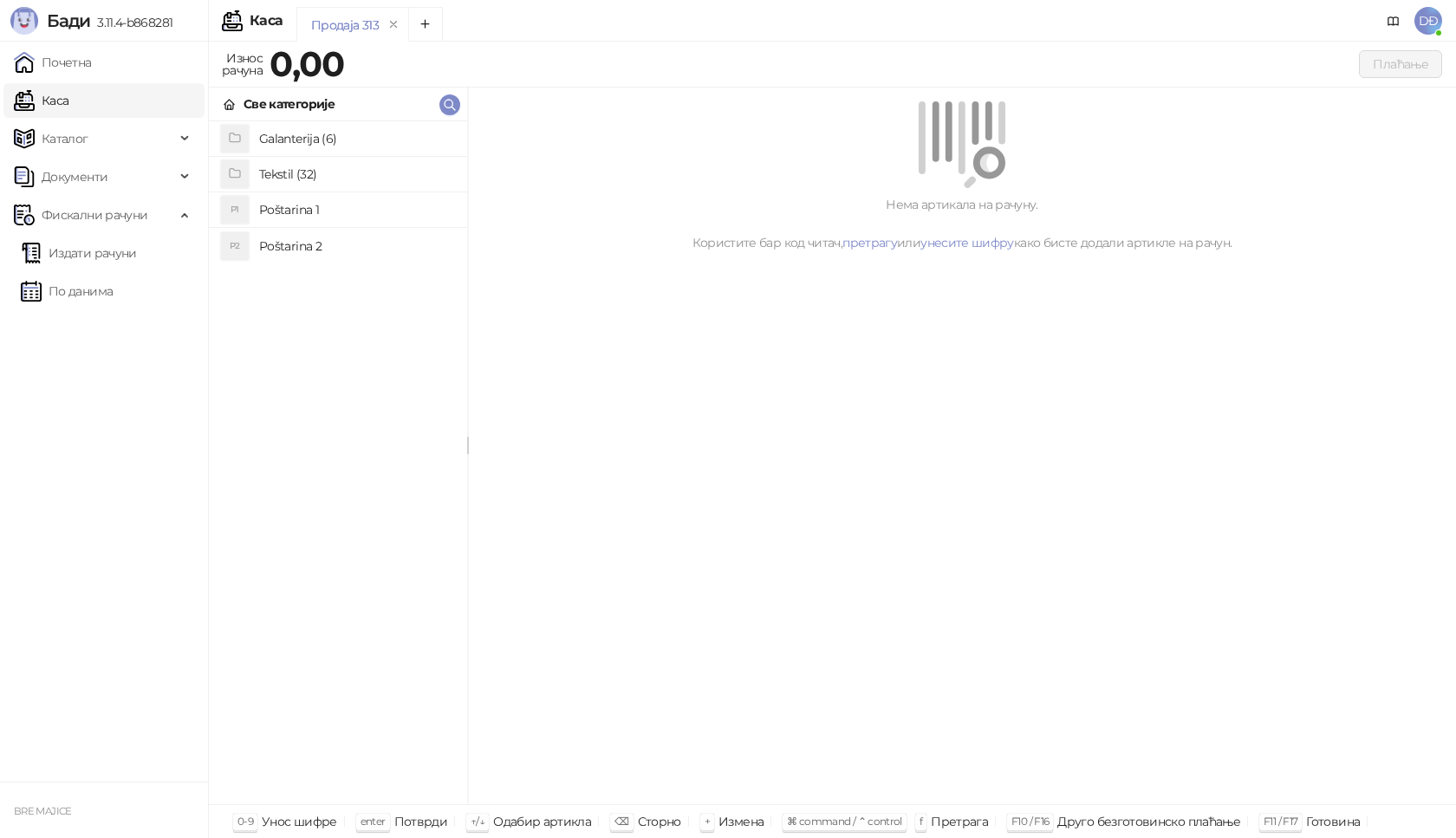
click at [286, 207] on h4 "Poštarina 1" at bounding box center [356, 210] width 194 height 28
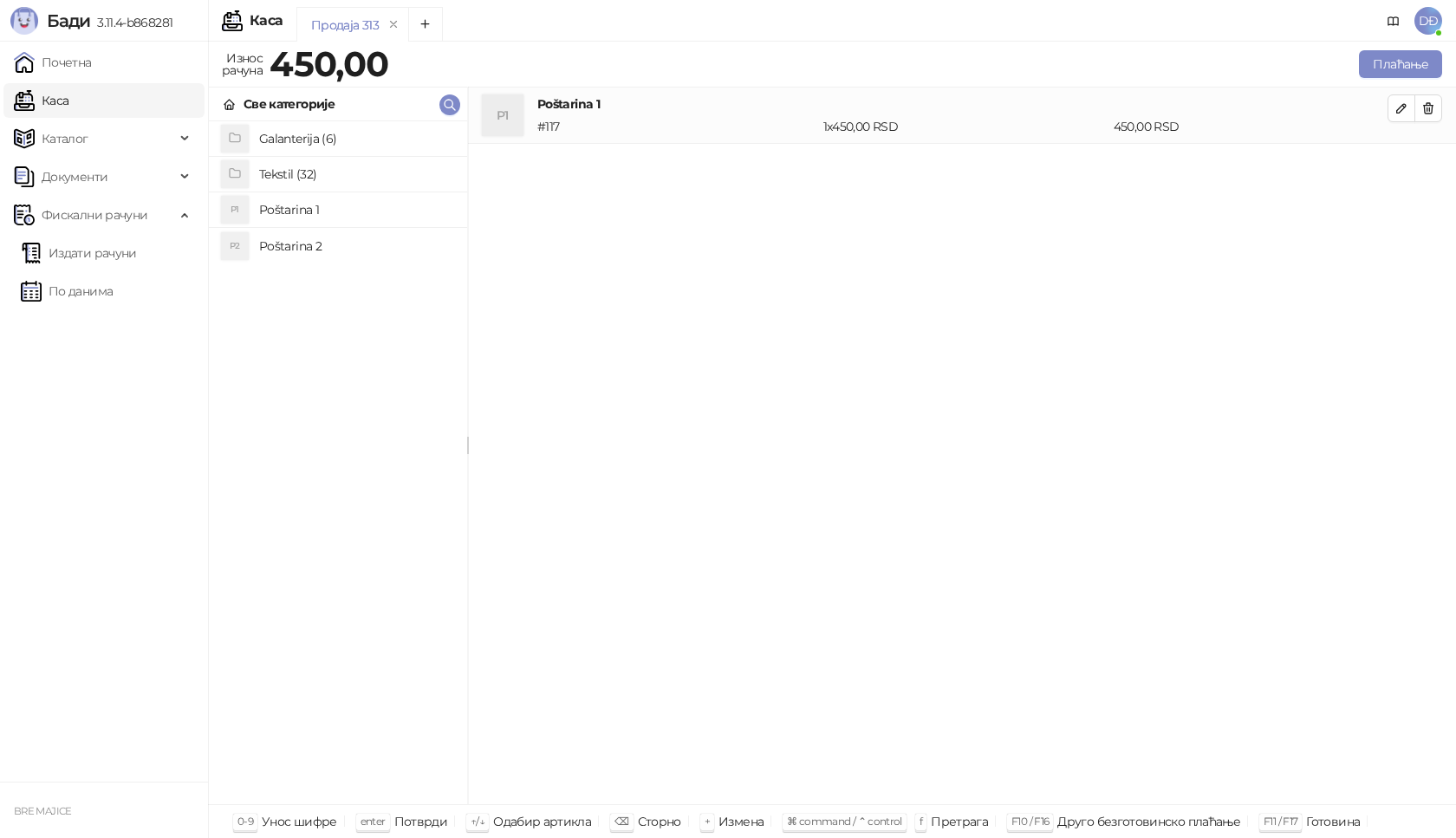
click at [300, 167] on h4 "Tekstil (32)" at bounding box center [356, 174] width 194 height 28
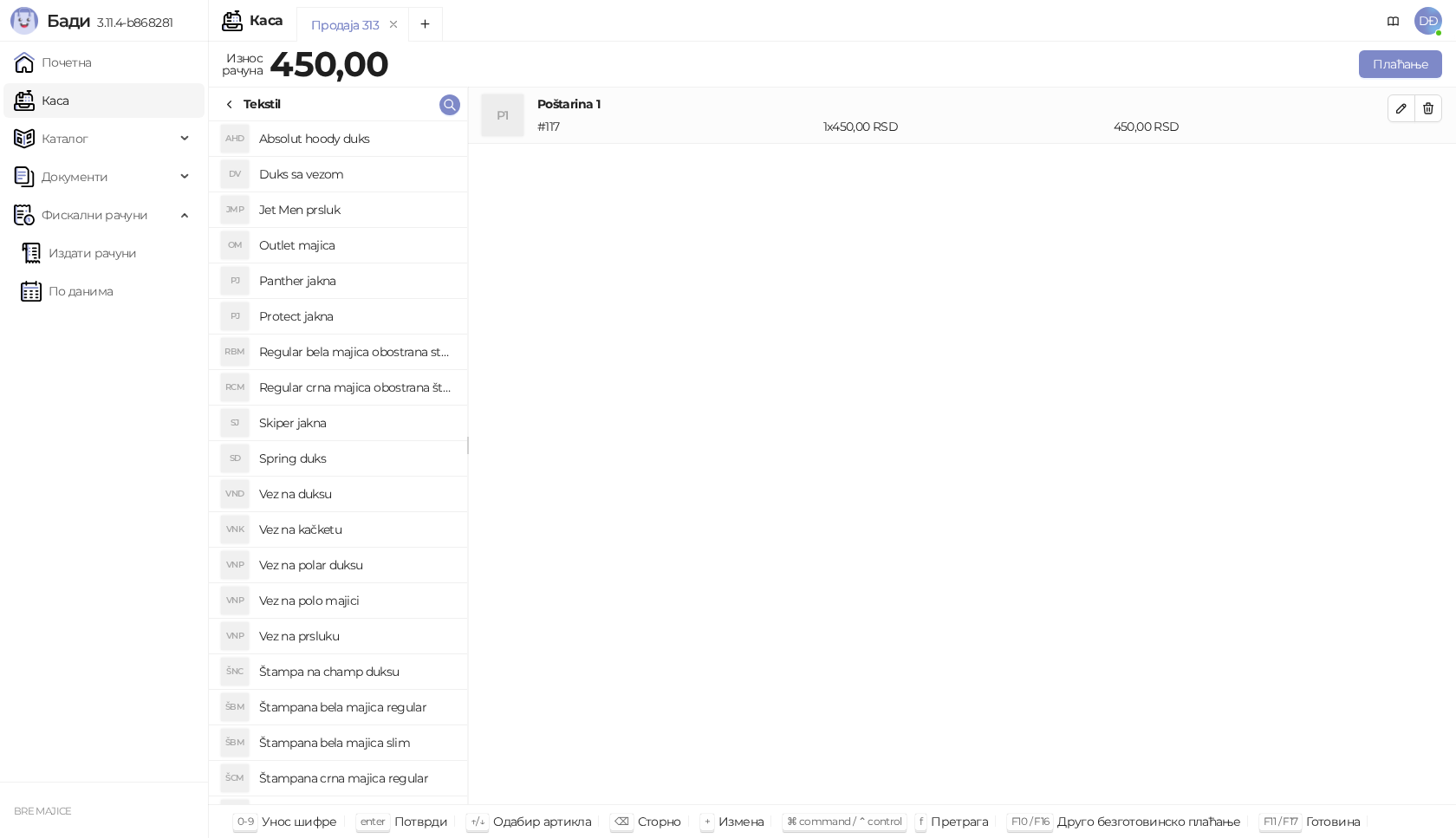
click at [381, 735] on h4 "Štampana bela majica slim" at bounding box center [356, 742] width 194 height 28
click at [1407, 164] on icon "button" at bounding box center [1402, 165] width 14 height 14
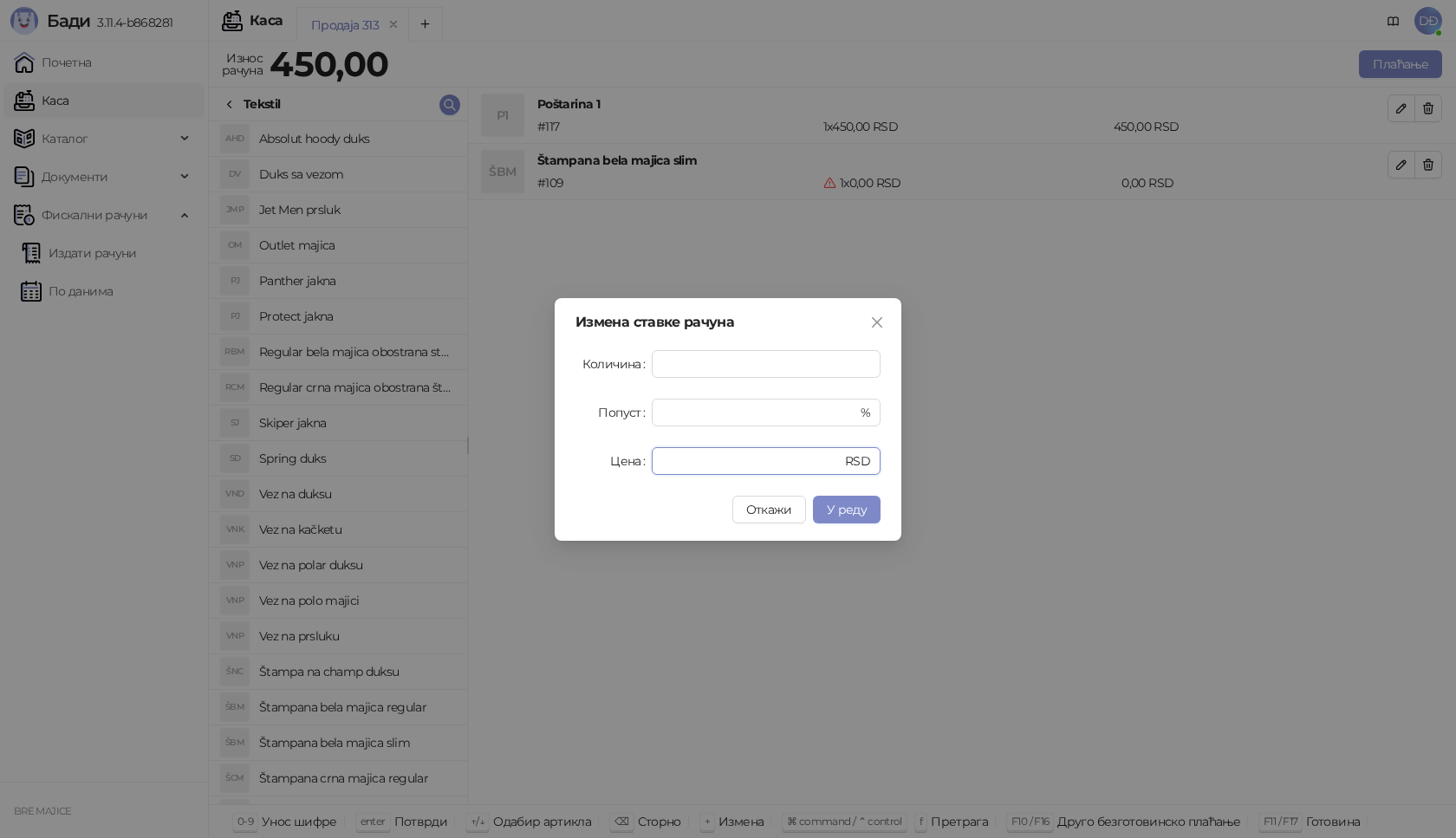
drag, startPoint x: 682, startPoint y: 455, endPoint x: 616, endPoint y: 470, distance: 67.7
click at [618, 471] on div "Цена * RSD" at bounding box center [728, 461] width 305 height 28
type input "****"
click at [825, 514] on button "У реду" at bounding box center [847, 509] width 68 height 28
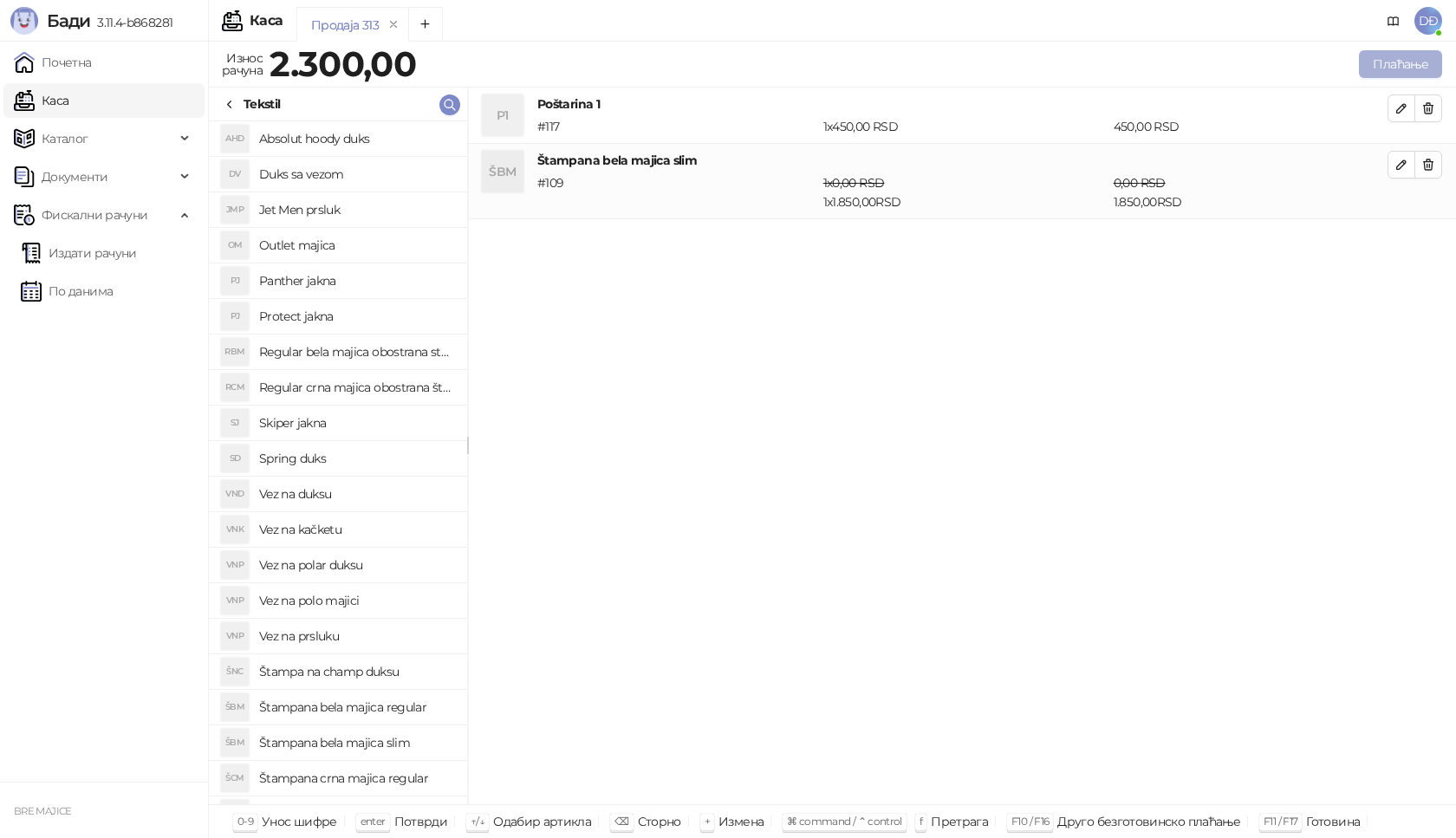
click at [1415, 58] on button "Плаћање" at bounding box center [1400, 64] width 83 height 28
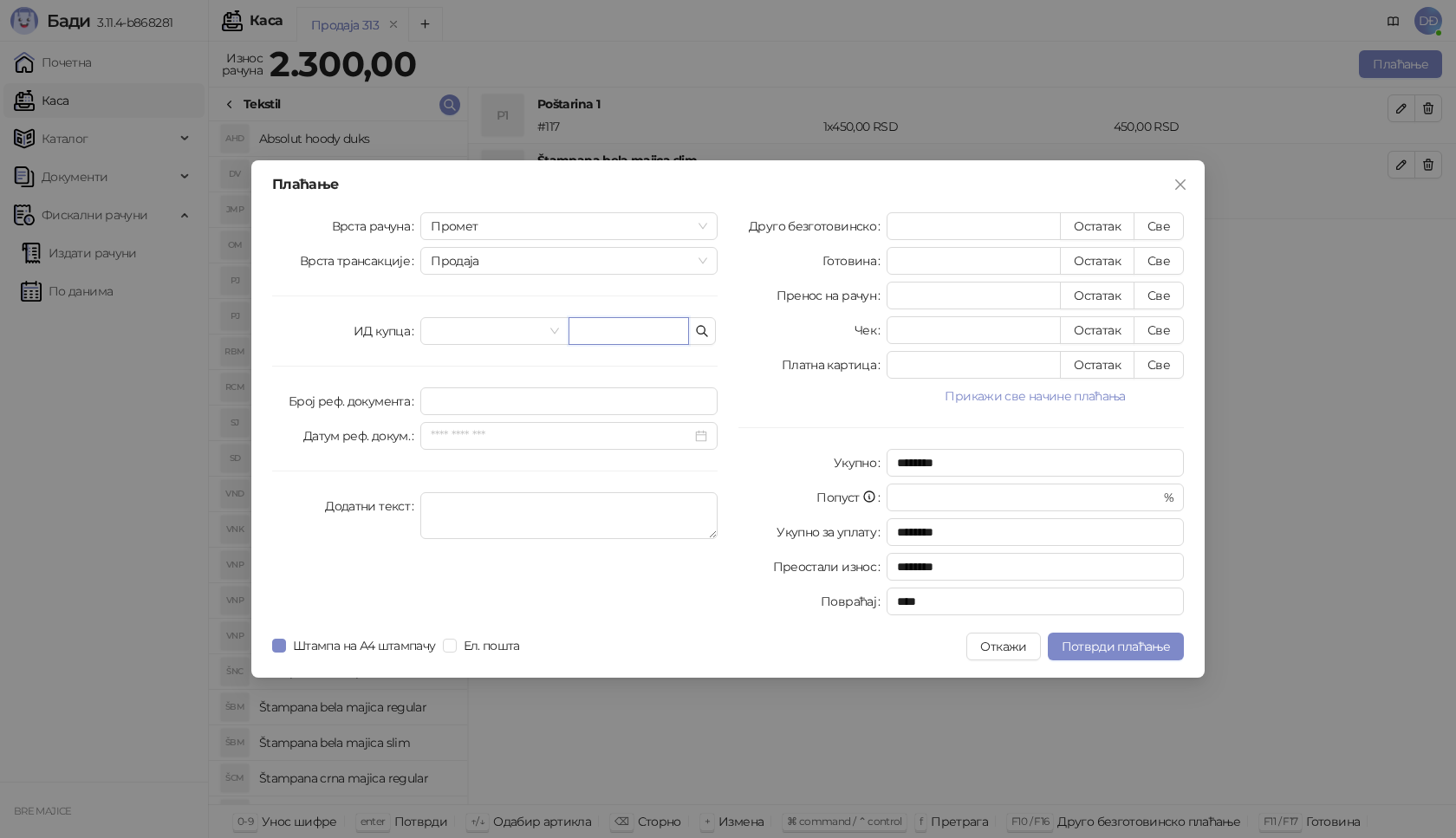
click at [588, 333] on input "text" at bounding box center [629, 331] width 121 height 28
paste input "**********"
type input "**********"
click at [1149, 224] on button "Све" at bounding box center [1159, 227] width 50 height 28
type input "****"
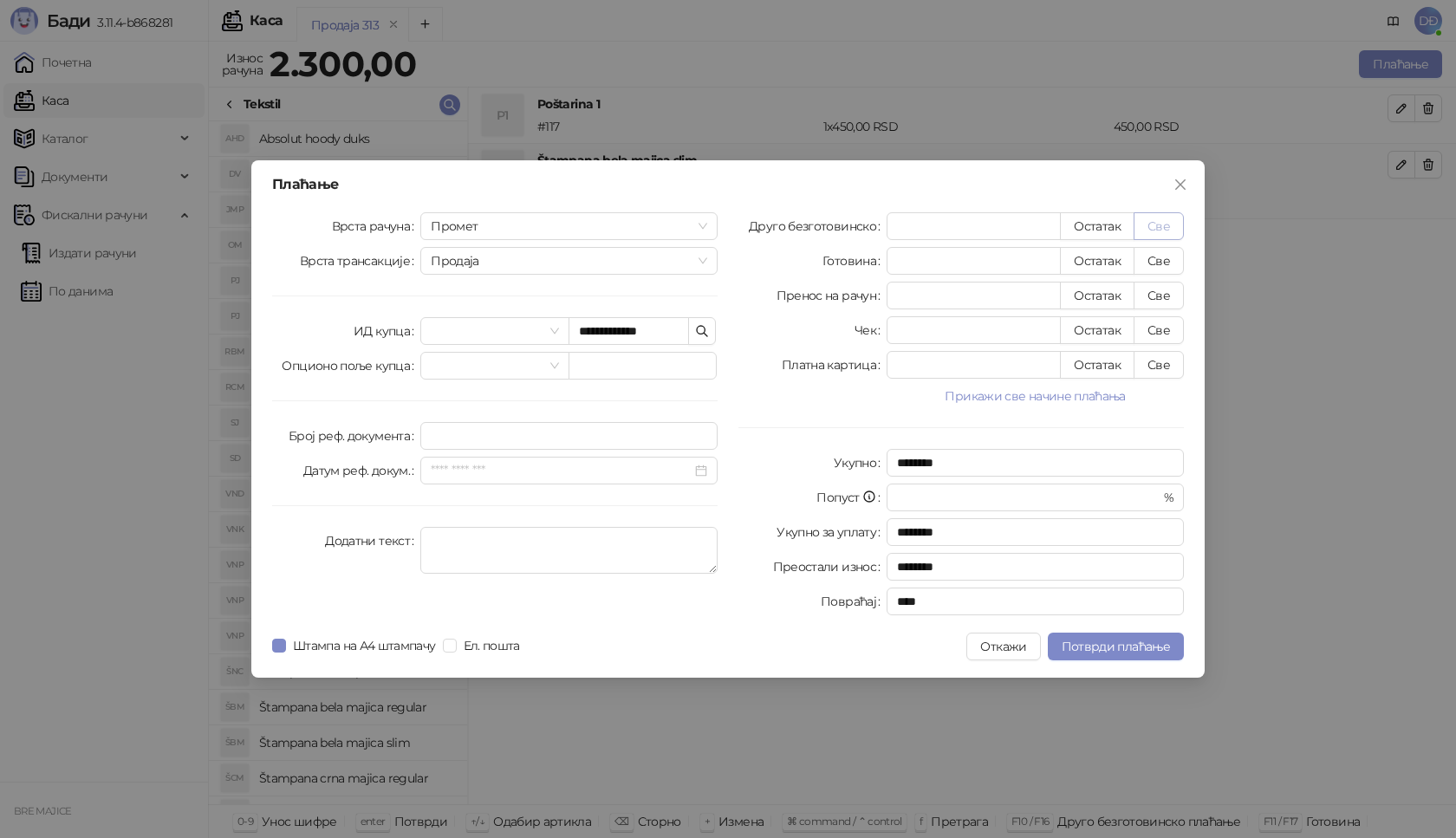
type input "****"
click at [1123, 650] on span "Потврди плаћање" at bounding box center [1116, 646] width 108 height 16
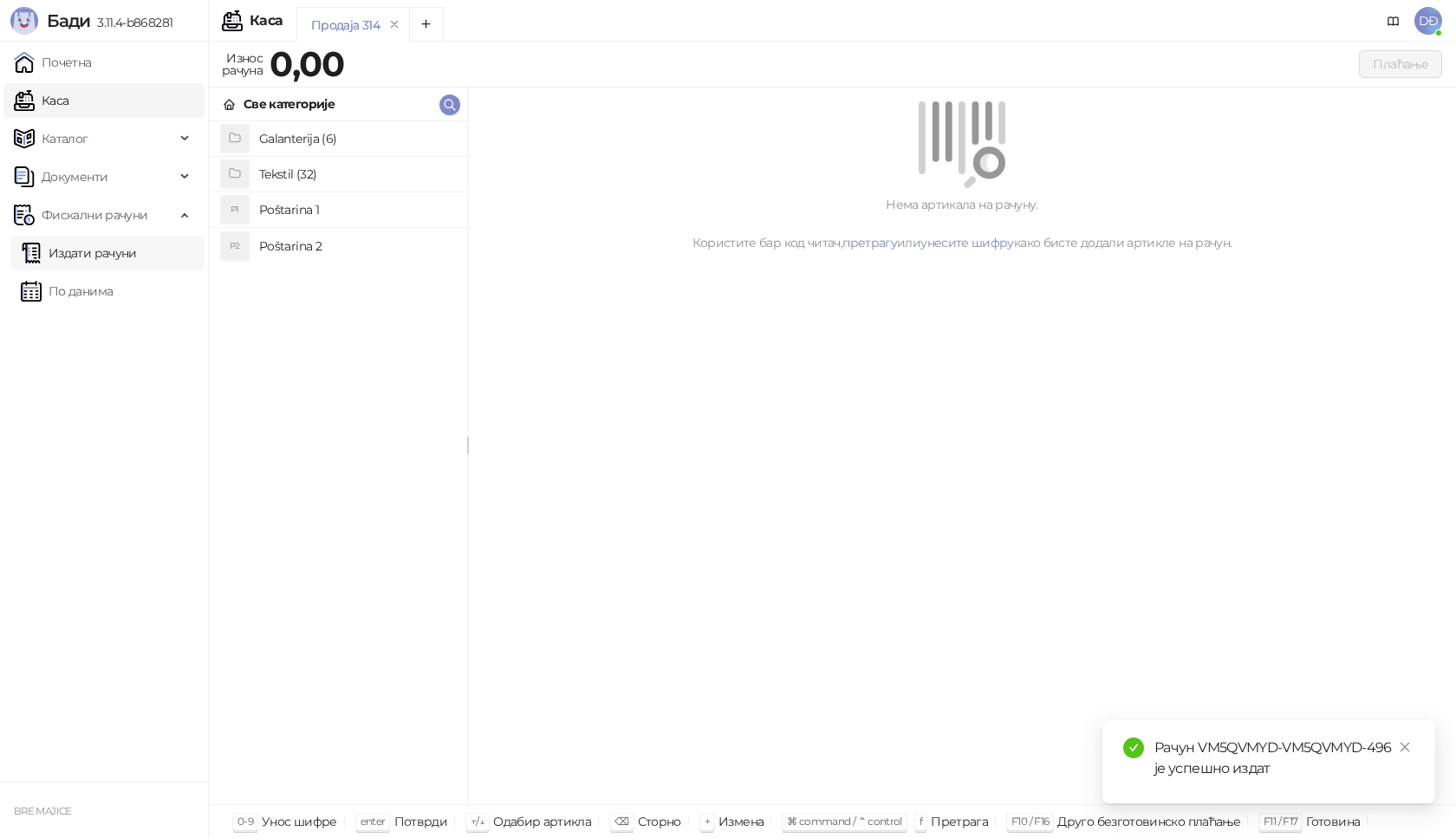
click at [137, 258] on link "Издати рачуни" at bounding box center [79, 253] width 116 height 35
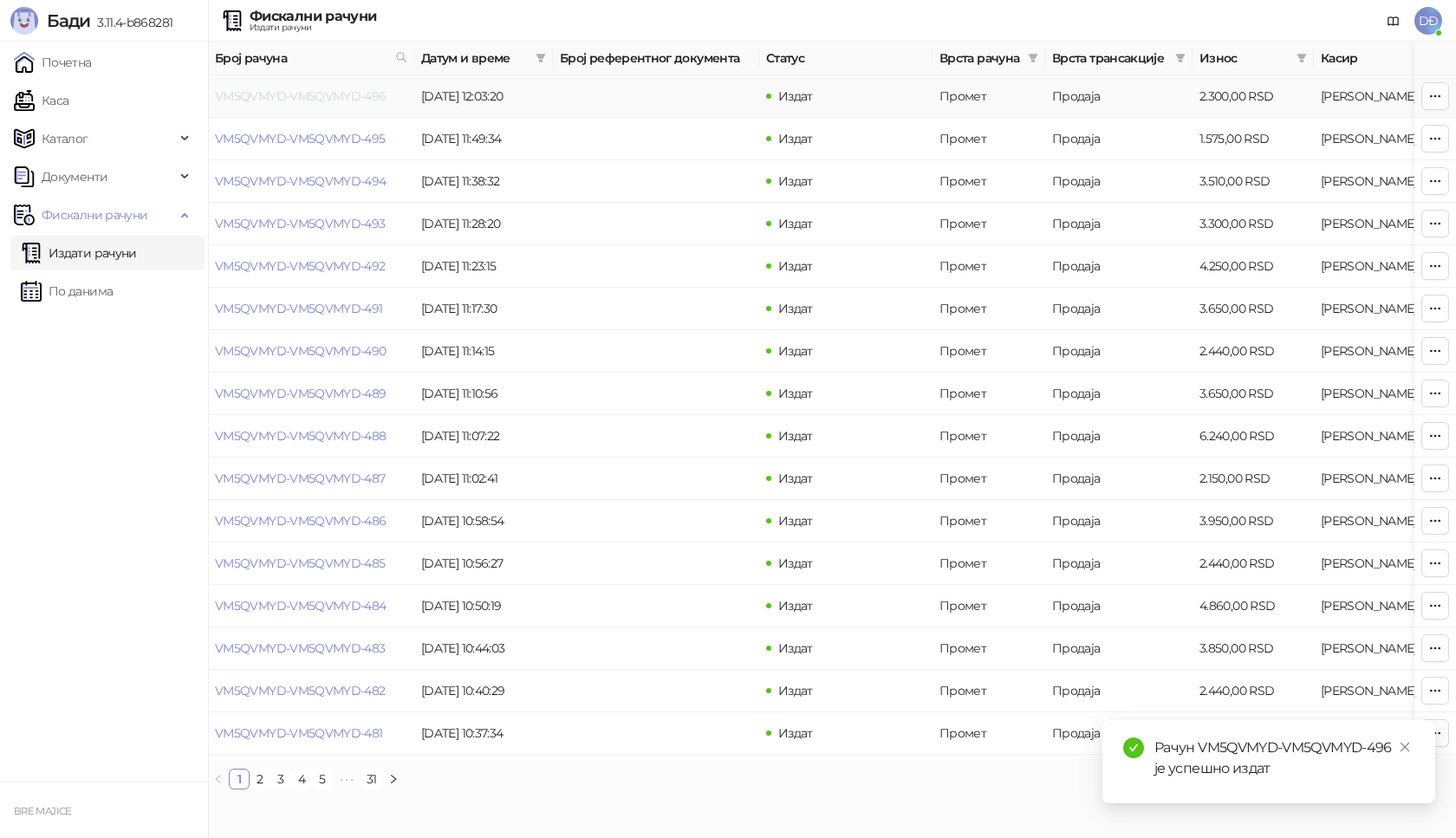
click at [350, 94] on link "VM5QVMYD-VM5QVMYD-496" at bounding box center [301, 96] width 172 height 16
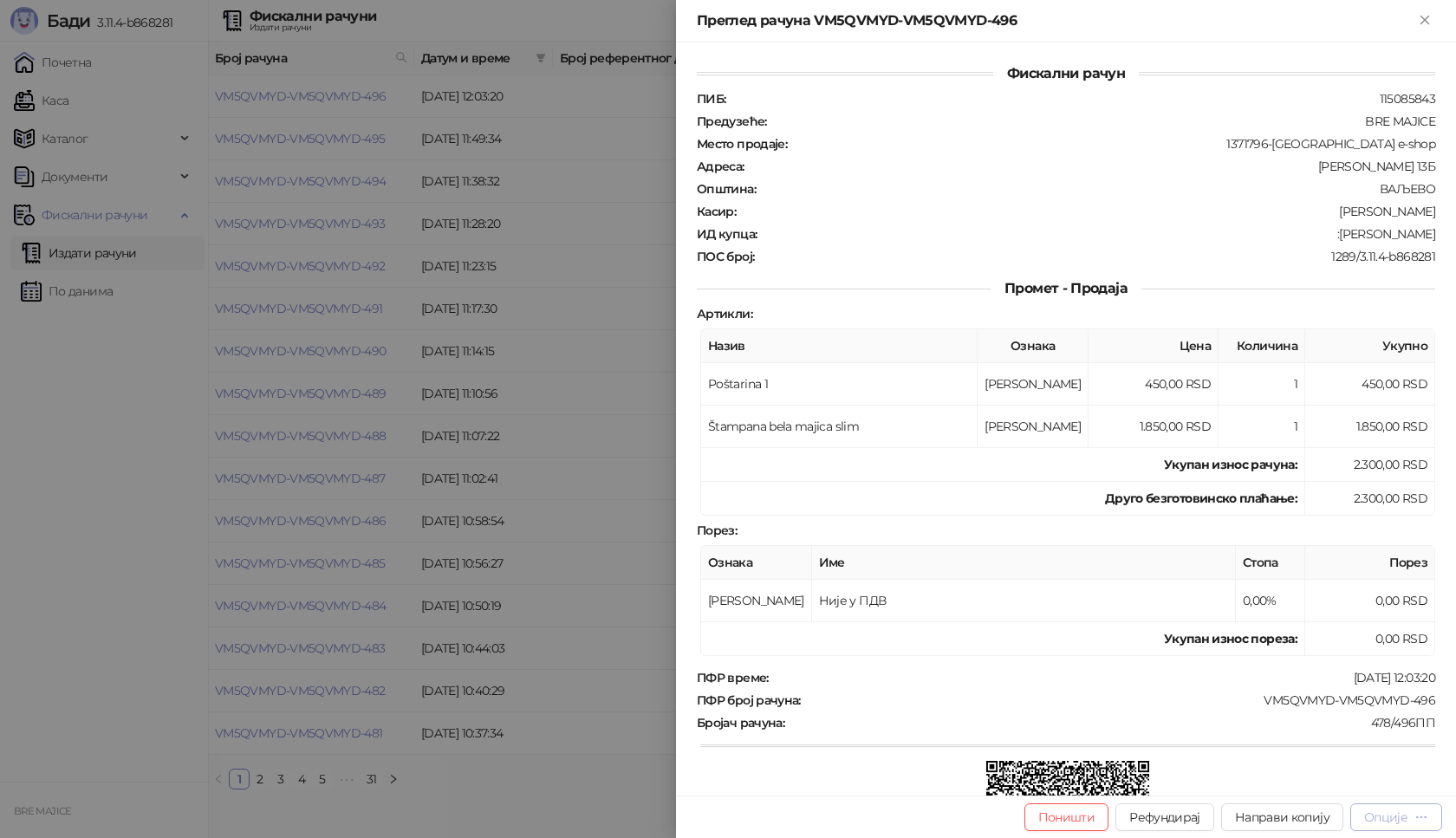
click at [1402, 817] on div "Опције" at bounding box center [1385, 817] width 43 height 16
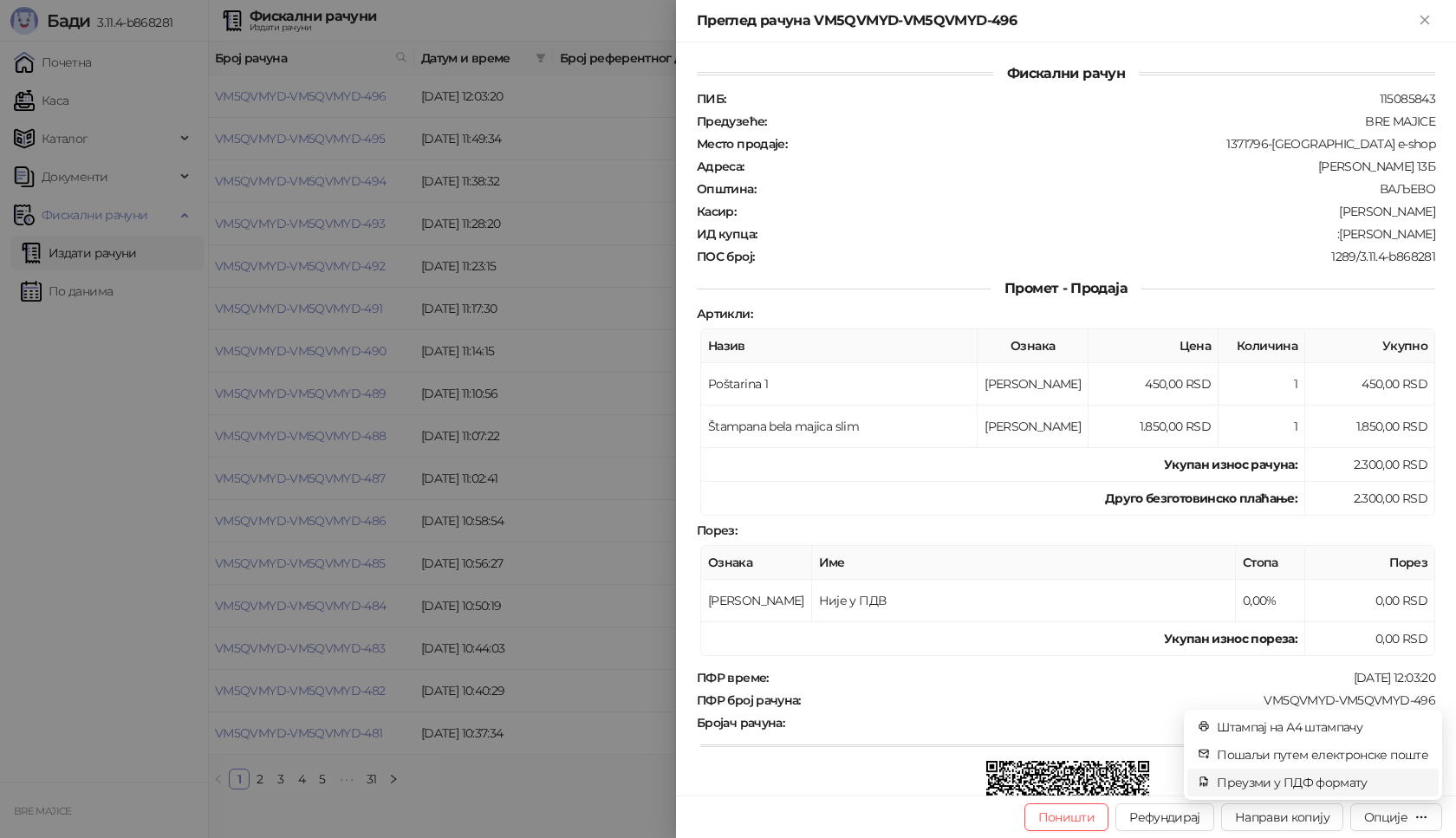
click at [1317, 785] on span "Преузми у ПДФ формату" at bounding box center [1323, 782] width 212 height 19
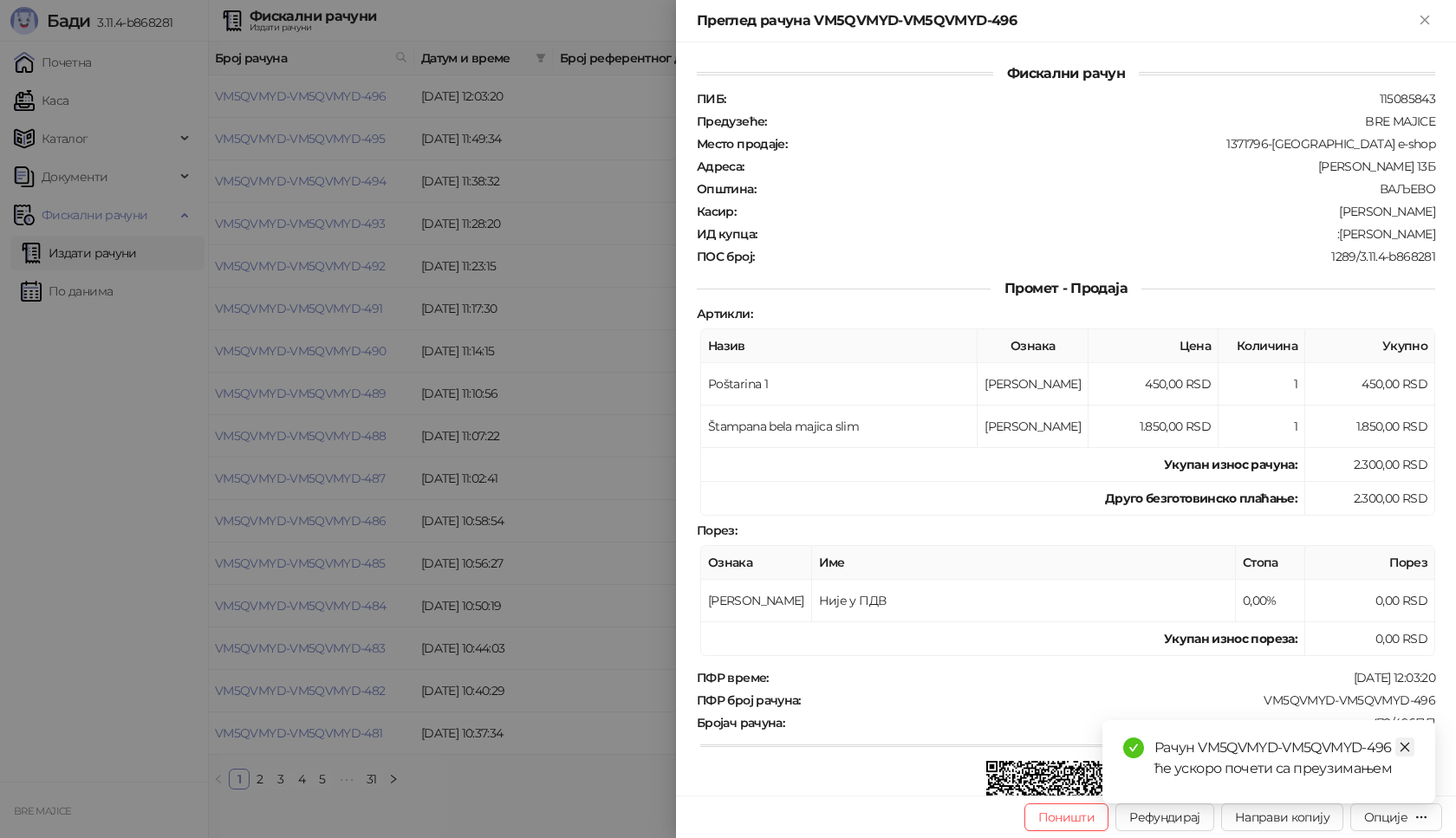
click at [1409, 743] on icon "close" at bounding box center [1406, 747] width 10 height 10
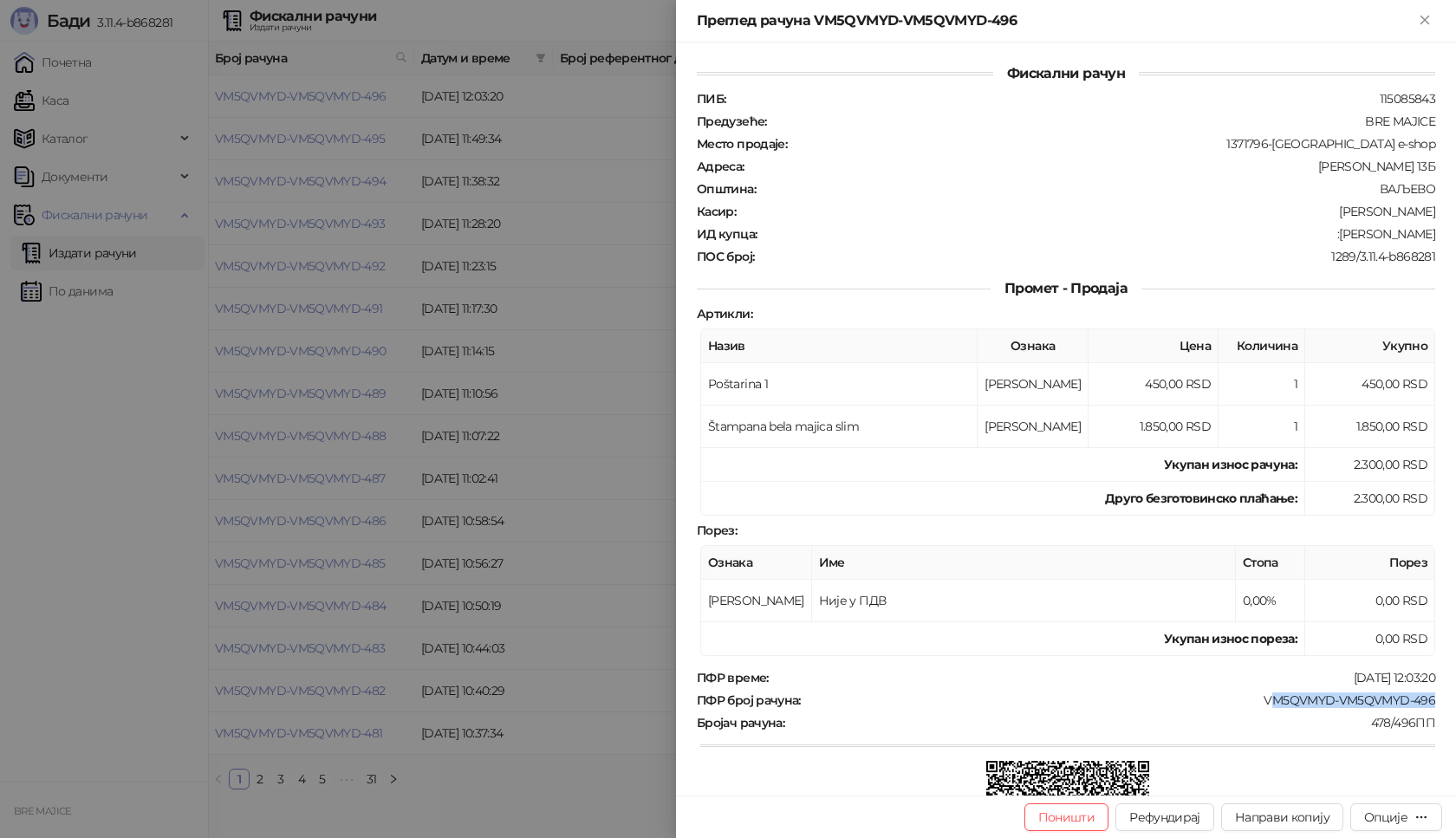
drag, startPoint x: 1433, startPoint y: 700, endPoint x: 1258, endPoint y: 700, distance: 175.0
click at [1258, 700] on div "Фискални рачун ПИБ : 115085843 Предузеће : BRE MAJICE Место продаје : 1371796-[…" at bounding box center [1066, 419] width 780 height 753
click at [1252, 709] on div "ПФР време : [DATE] 12:03:20 ПФР број рачуна : VM5QVMYD-VM5QVMYD-496 Бројач рачу…" at bounding box center [1066, 798] width 745 height 258
drag, startPoint x: 1425, startPoint y: 700, endPoint x: 1239, endPoint y: 699, distance: 186.0
click at [1239, 699] on div "Фискални рачун ПИБ : 115085843 Предузеће : BRE MAJICE Место продаје : 1371796-[…" at bounding box center [1066, 419] width 780 height 753
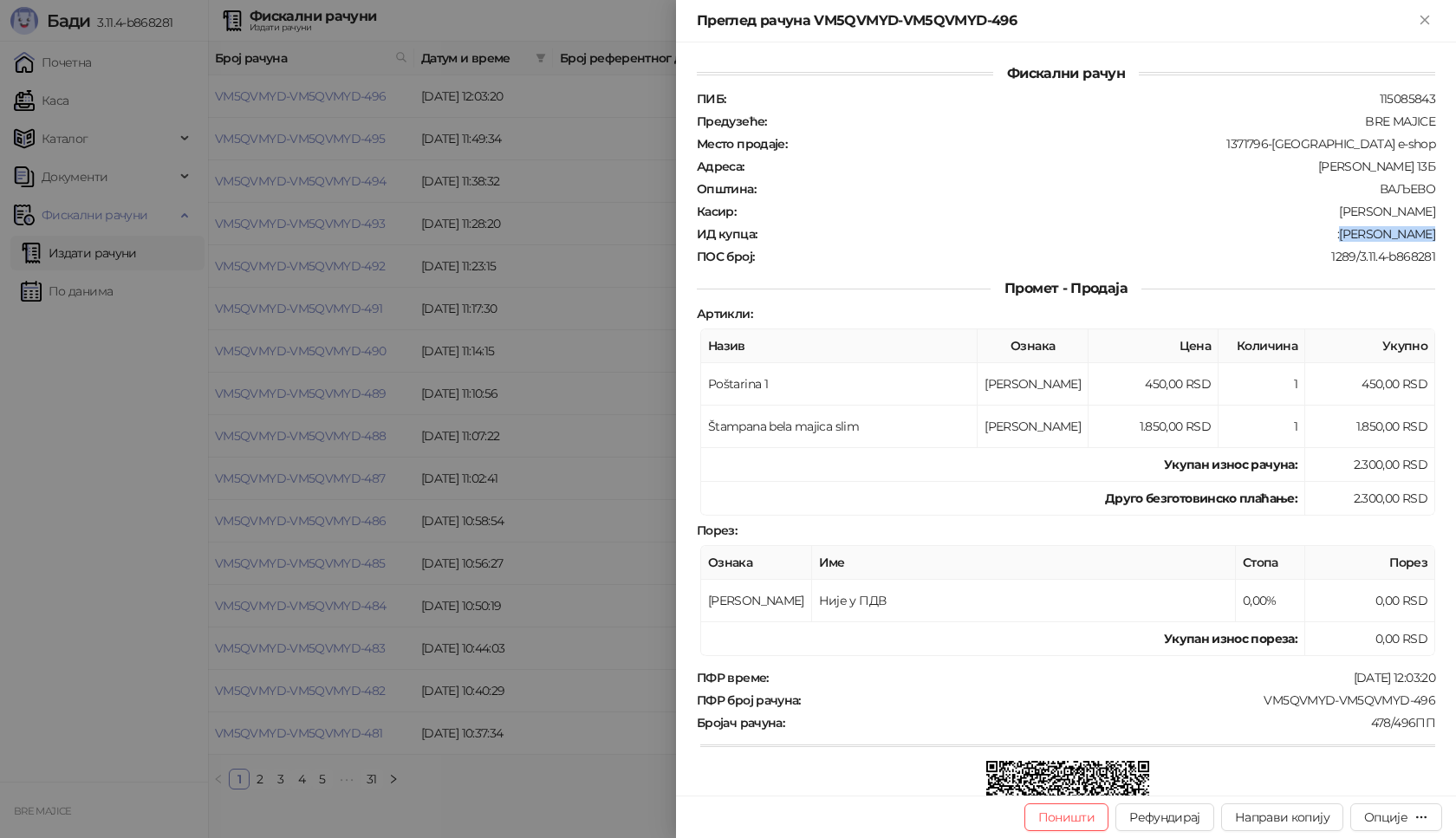
drag, startPoint x: 1423, startPoint y: 234, endPoint x: 1343, endPoint y: 238, distance: 80.1
click at [1343, 238] on div "ИД купца : :[PERSON_NAME]" at bounding box center [1066, 234] width 745 height 16
click at [1428, 27] on icon "Close" at bounding box center [1425, 20] width 16 height 16
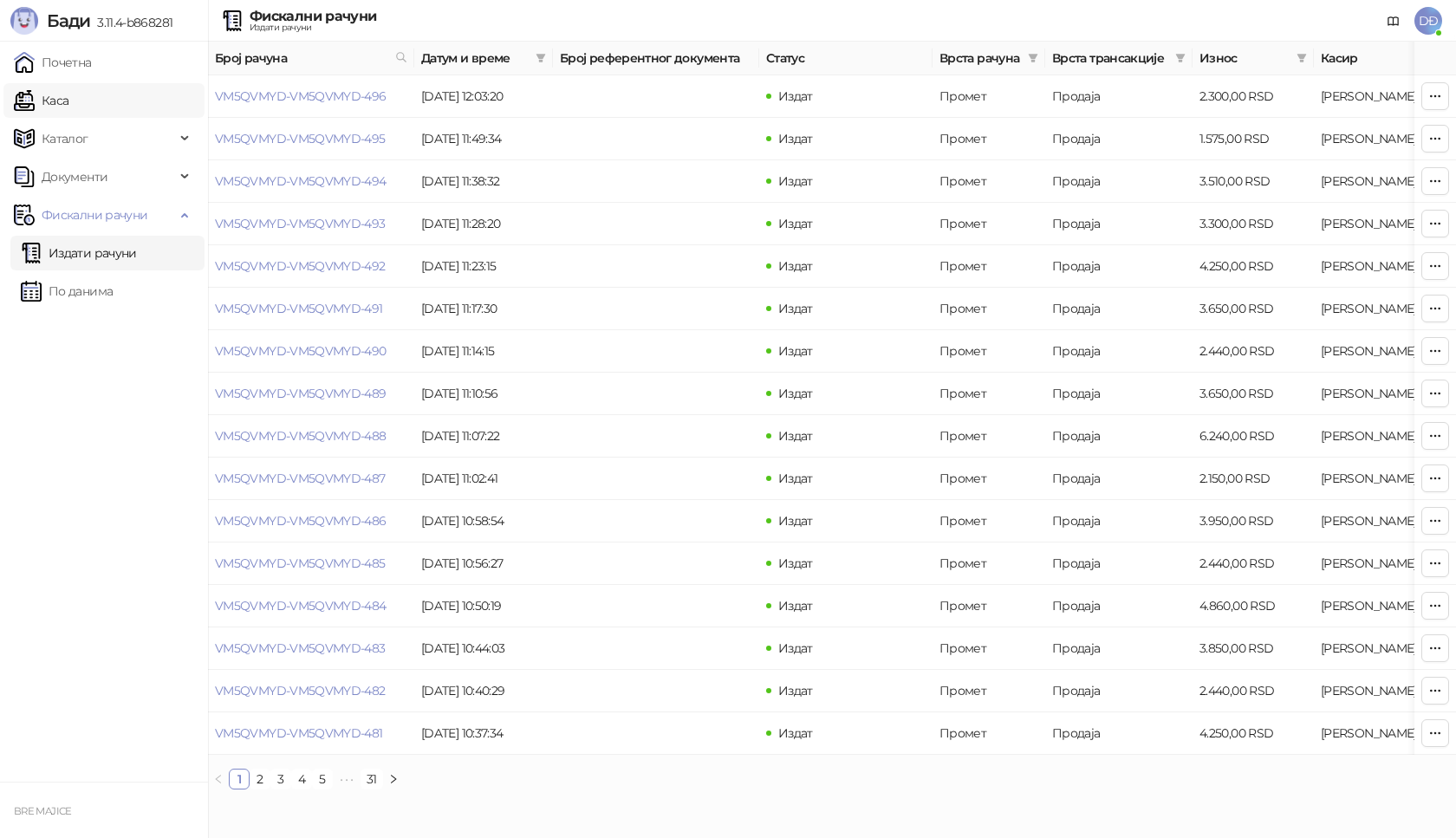
click at [69, 107] on link "Каса" at bounding box center [41, 100] width 55 height 35
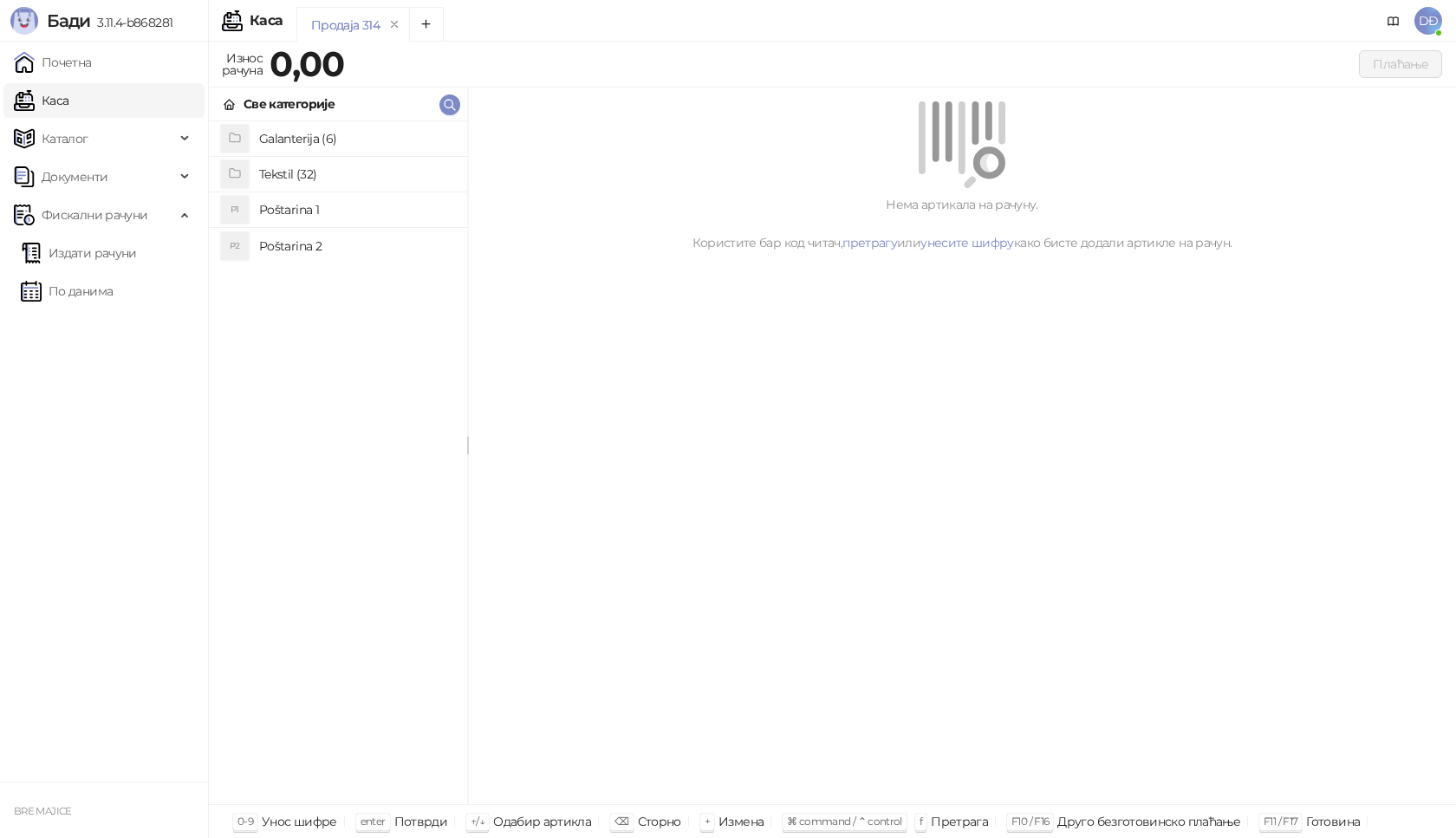
click at [266, 206] on h4 "Poštarina 1" at bounding box center [356, 210] width 194 height 28
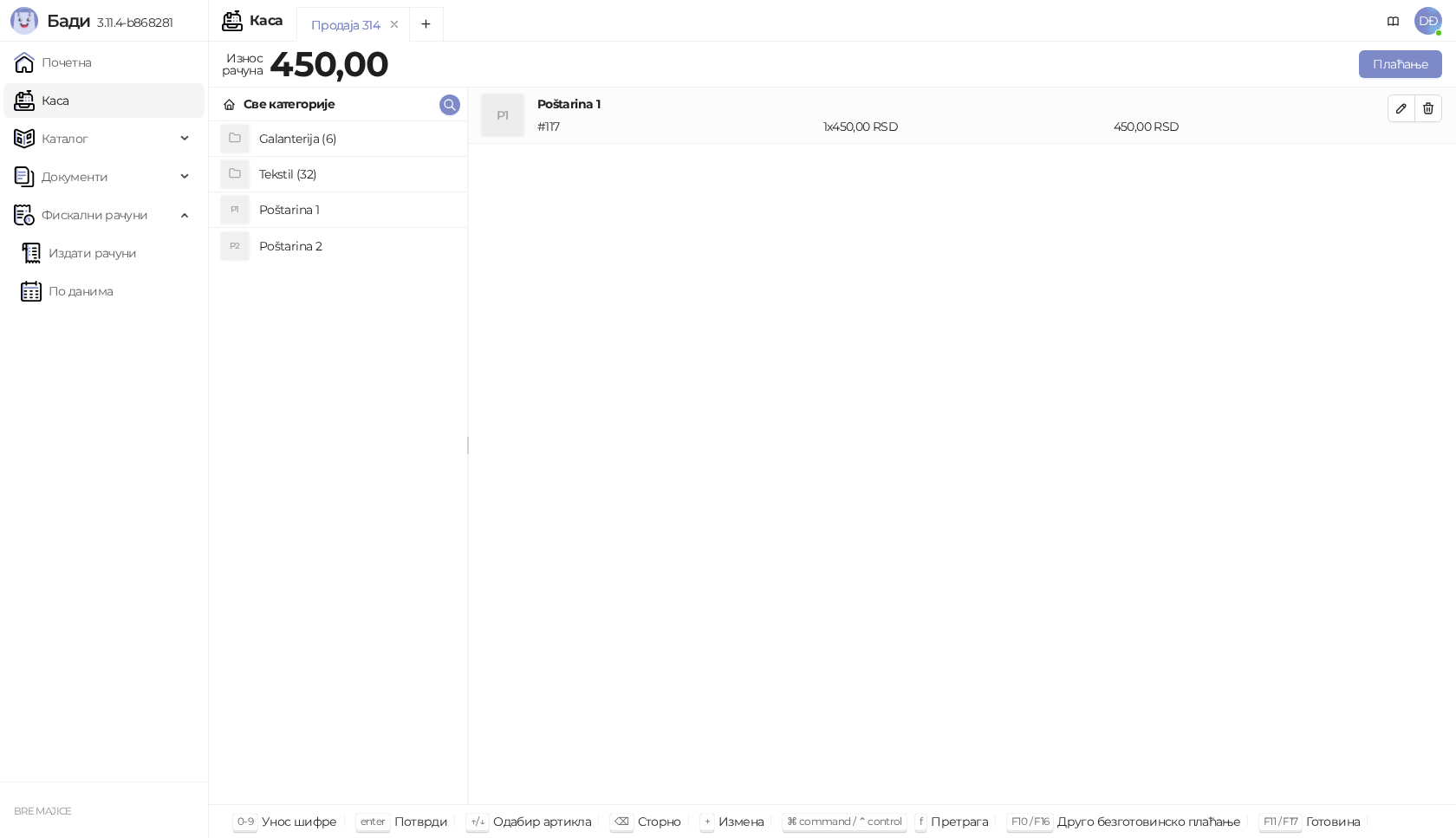
click at [282, 171] on h4 "Tekstil (32)" at bounding box center [356, 174] width 194 height 28
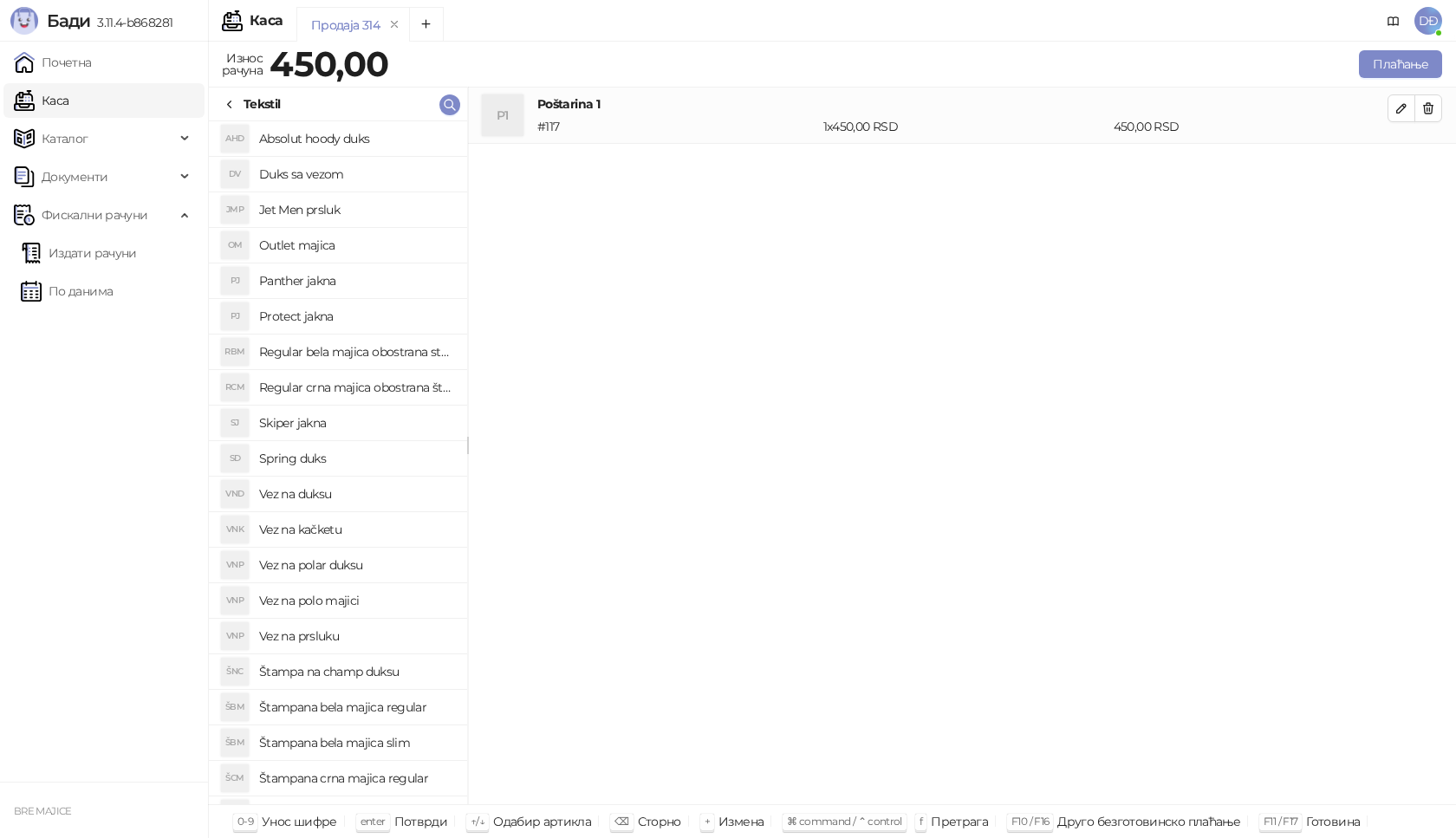
click at [311, 133] on h4 "Absolut hoody duks" at bounding box center [356, 139] width 194 height 28
click at [1399, 166] on icon "button" at bounding box center [1401, 164] width 9 height 9
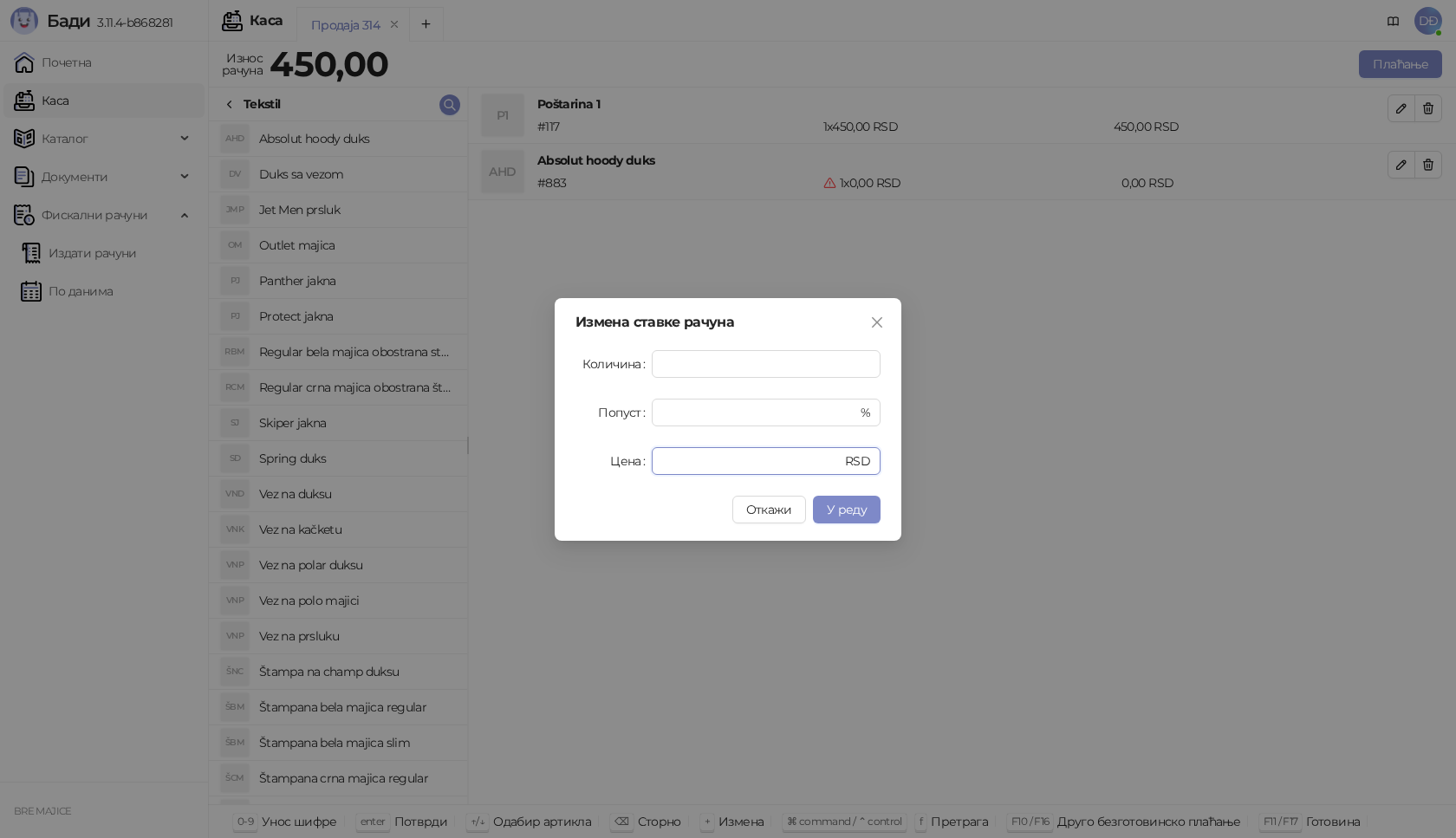
drag, startPoint x: 651, startPoint y: 459, endPoint x: 570, endPoint y: 440, distance: 83.2
click at [611, 458] on div "Цена * RSD" at bounding box center [728, 461] width 305 height 28
type input "****"
click at [840, 506] on span "У реду" at bounding box center [846, 509] width 40 height 16
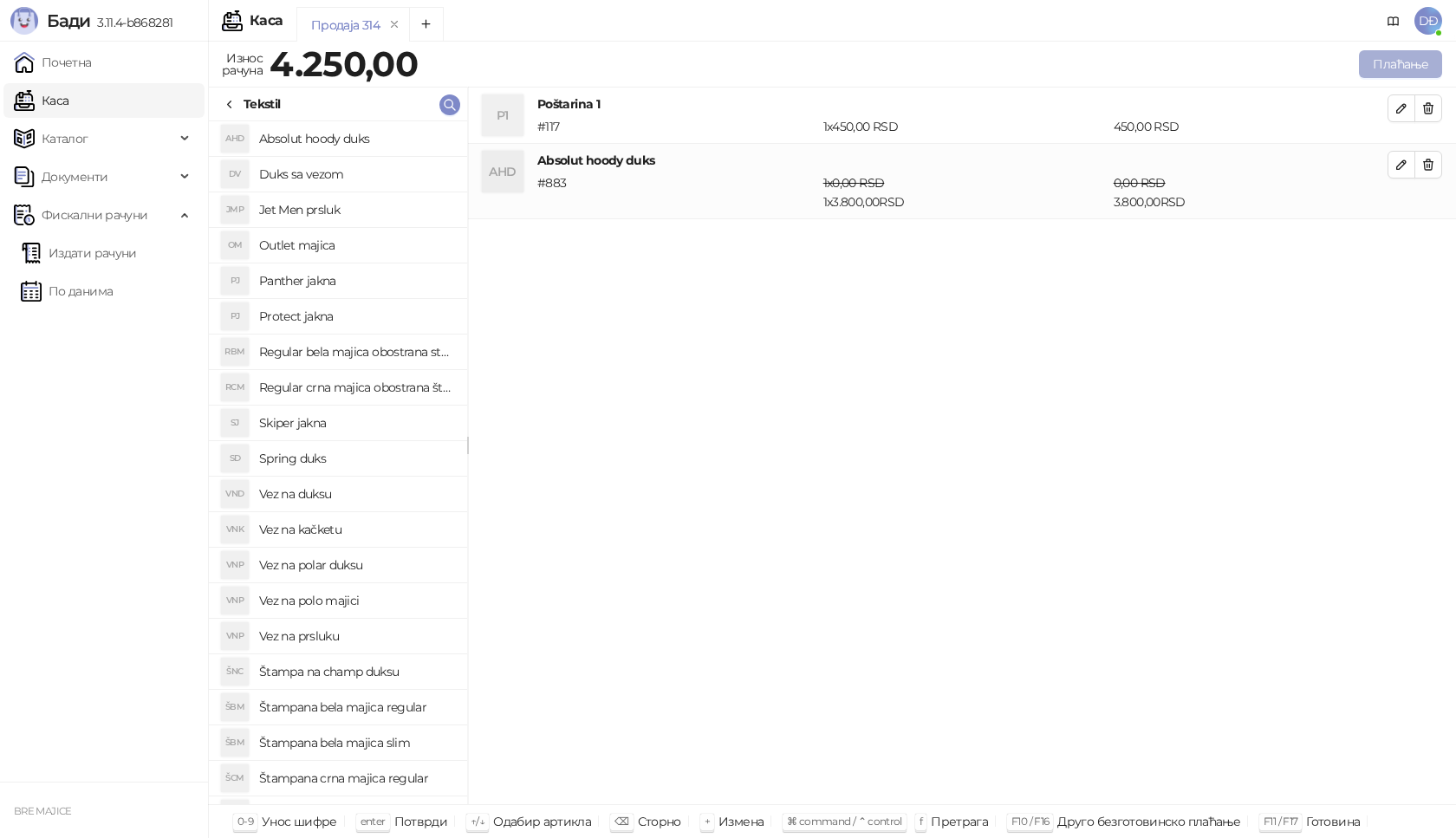
click at [1391, 66] on button "Плаћање" at bounding box center [1400, 64] width 83 height 28
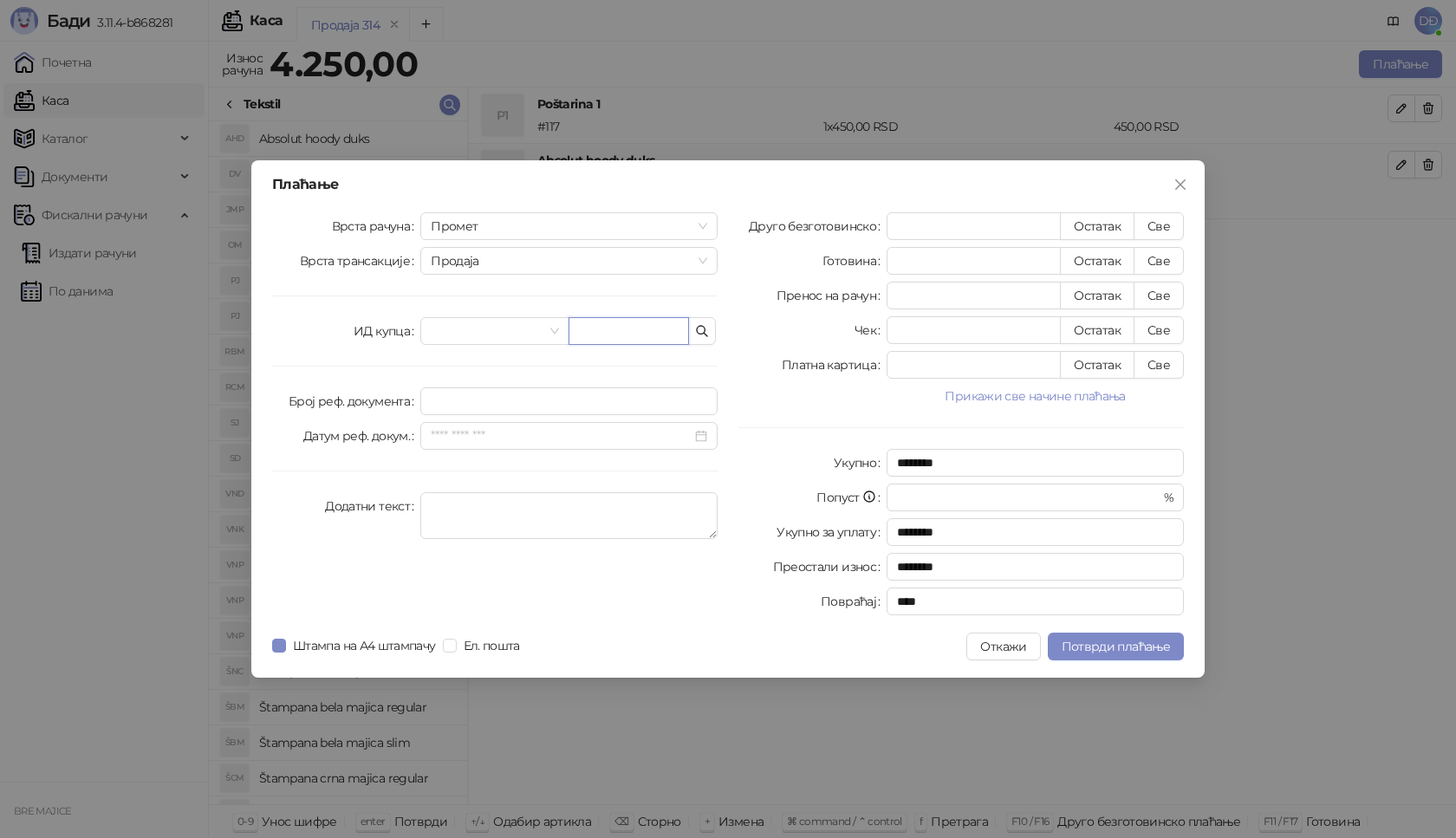
click at [586, 333] on input "text" at bounding box center [629, 331] width 121 height 28
paste input "**********"
click at [581, 331] on input "**********" at bounding box center [629, 331] width 121 height 28
drag, startPoint x: 630, startPoint y: 330, endPoint x: 620, endPoint y: 333, distance: 10.4
click at [620, 333] on input "**********" at bounding box center [629, 331] width 121 height 28
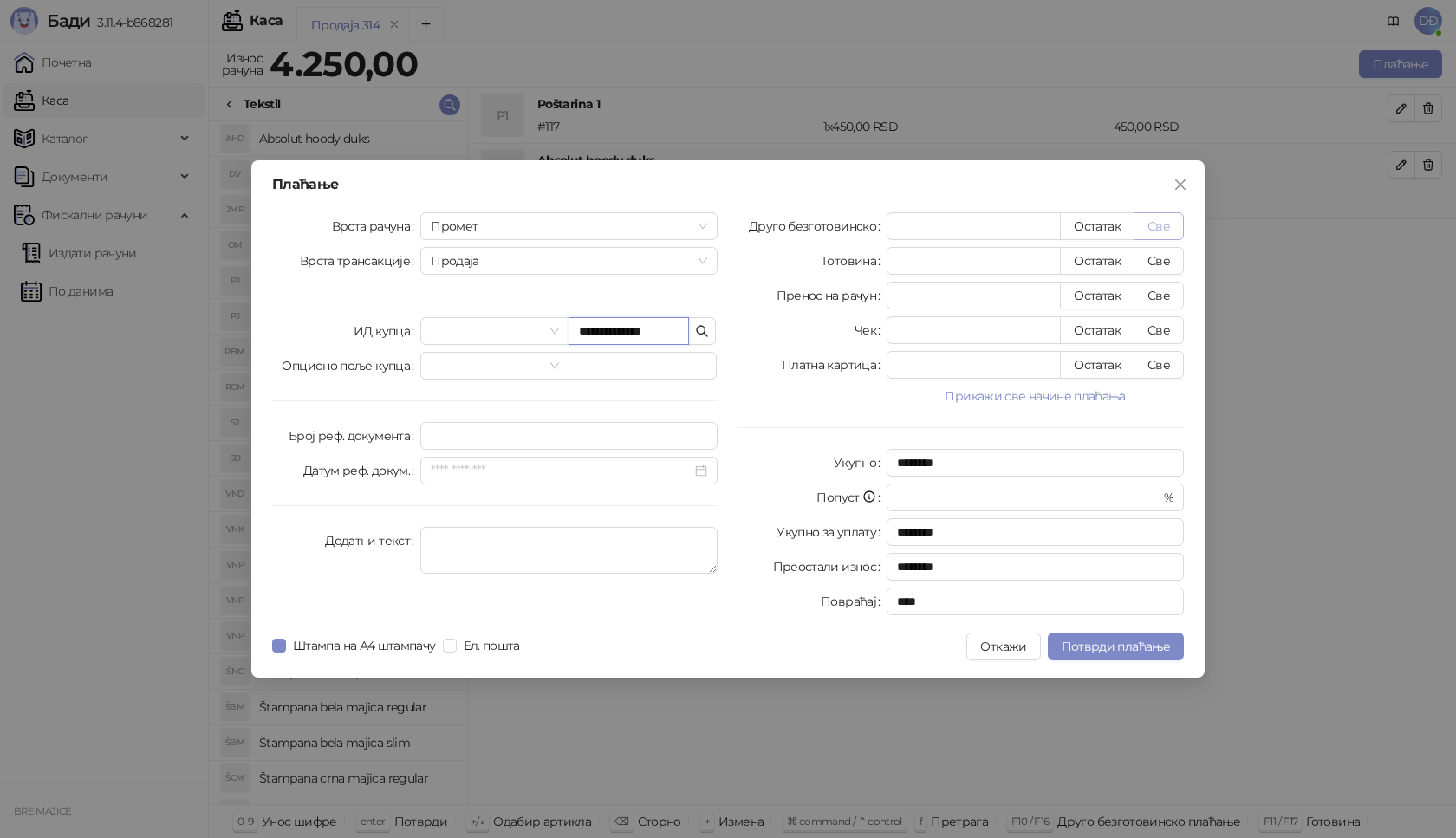
type input "**********"
click at [1153, 225] on button "Све" at bounding box center [1159, 227] width 50 height 28
type input "****"
click at [1123, 644] on span "Потврди плаћање" at bounding box center [1116, 646] width 108 height 16
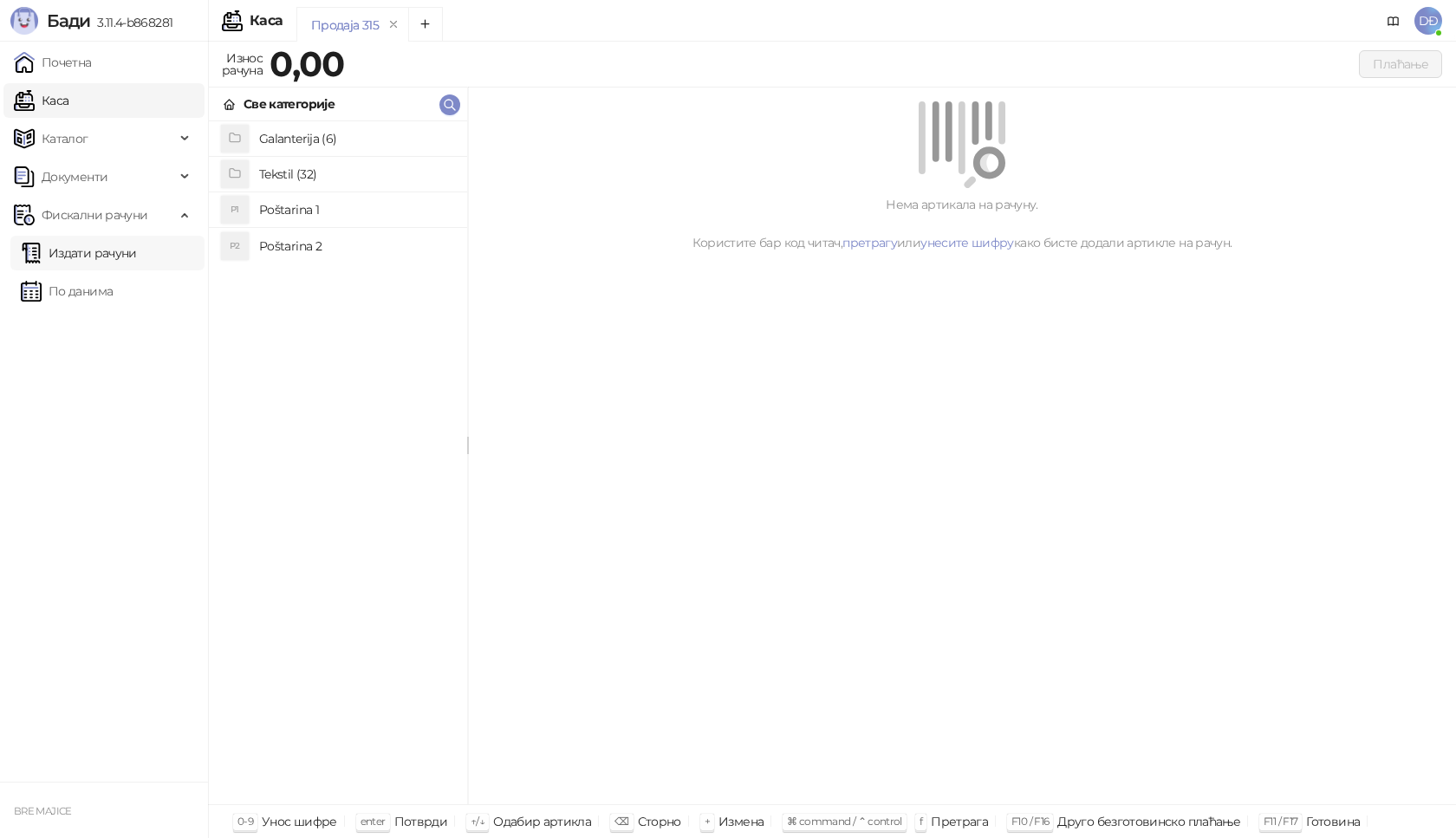
click at [108, 261] on link "Издати рачуни" at bounding box center [79, 253] width 116 height 35
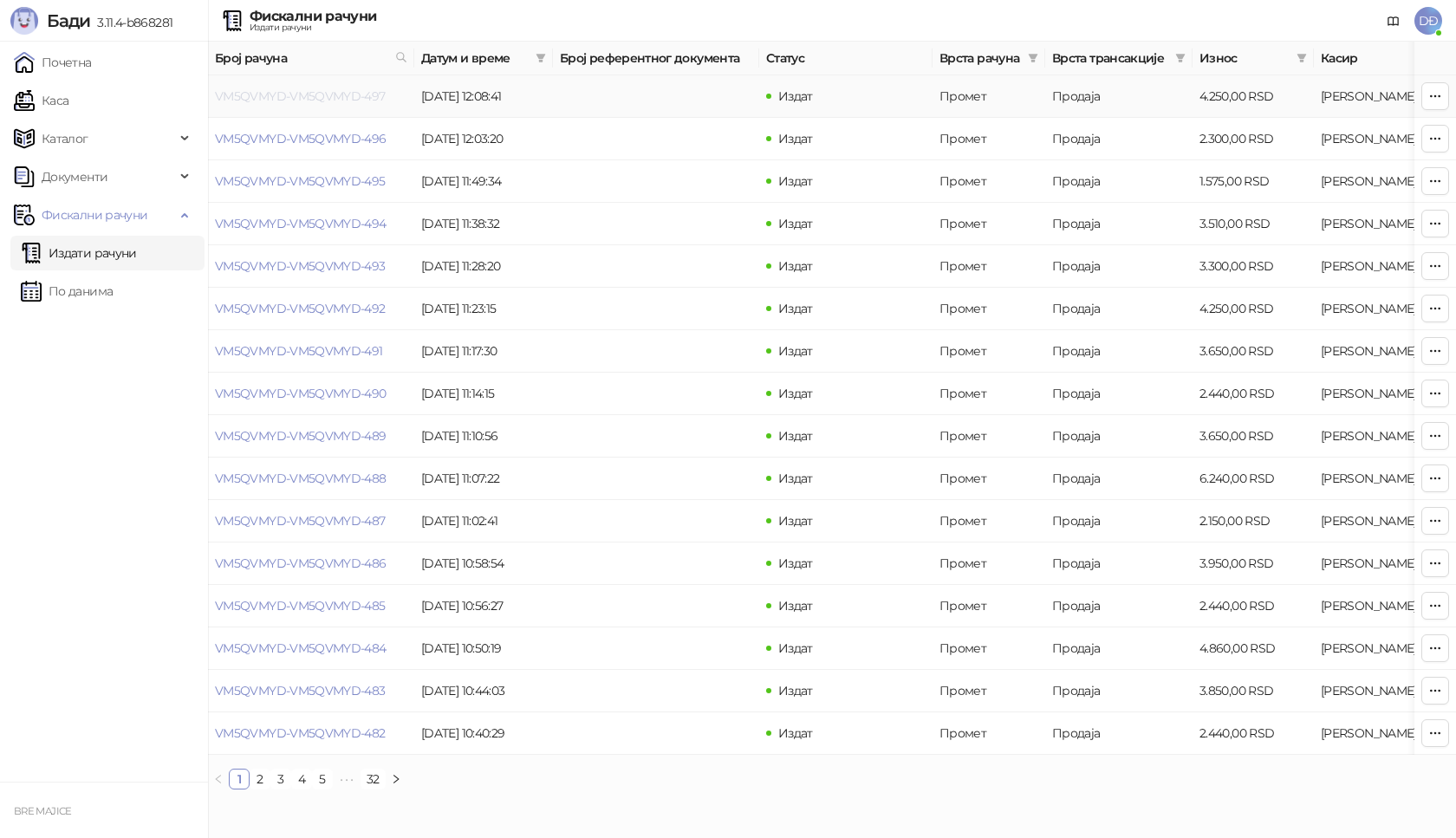
click at [363, 96] on link "VM5QVMYD-VM5QVMYD-497" at bounding box center [300, 96] width 171 height 16
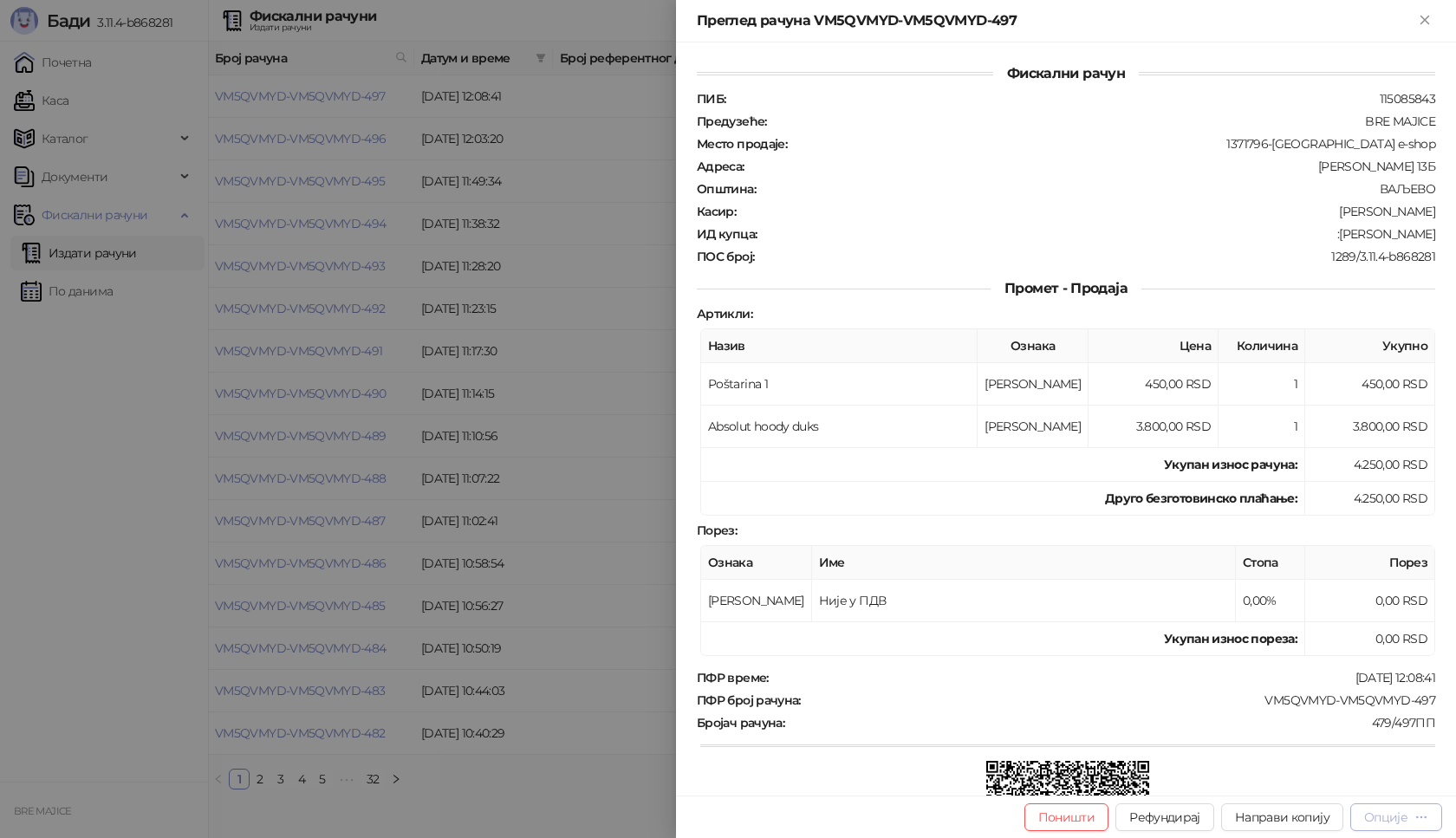
click at [1375, 820] on div "Опције" at bounding box center [1385, 817] width 43 height 16
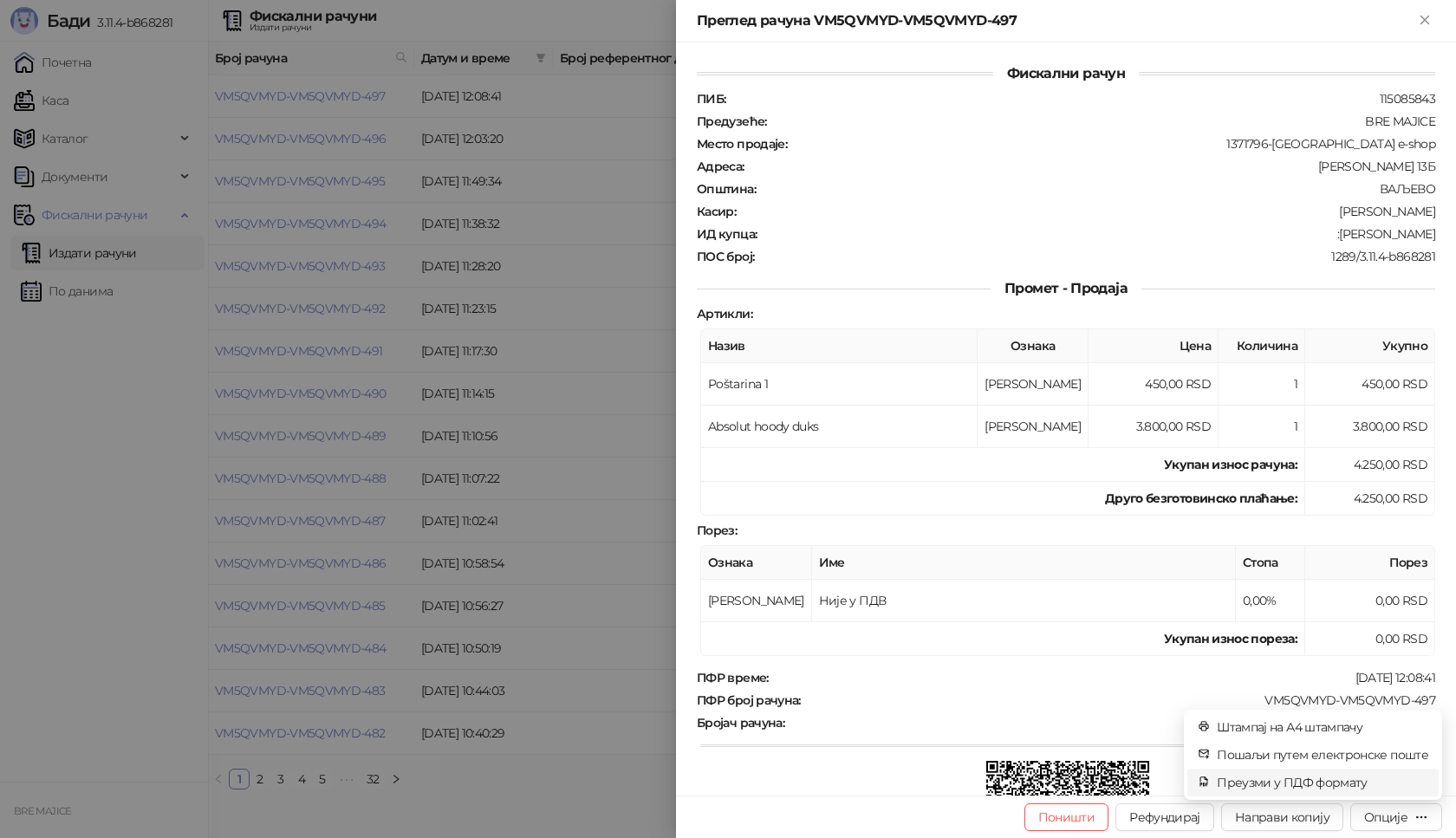
click at [1343, 780] on span "Преузми у ПДФ формату" at bounding box center [1323, 782] width 212 height 19
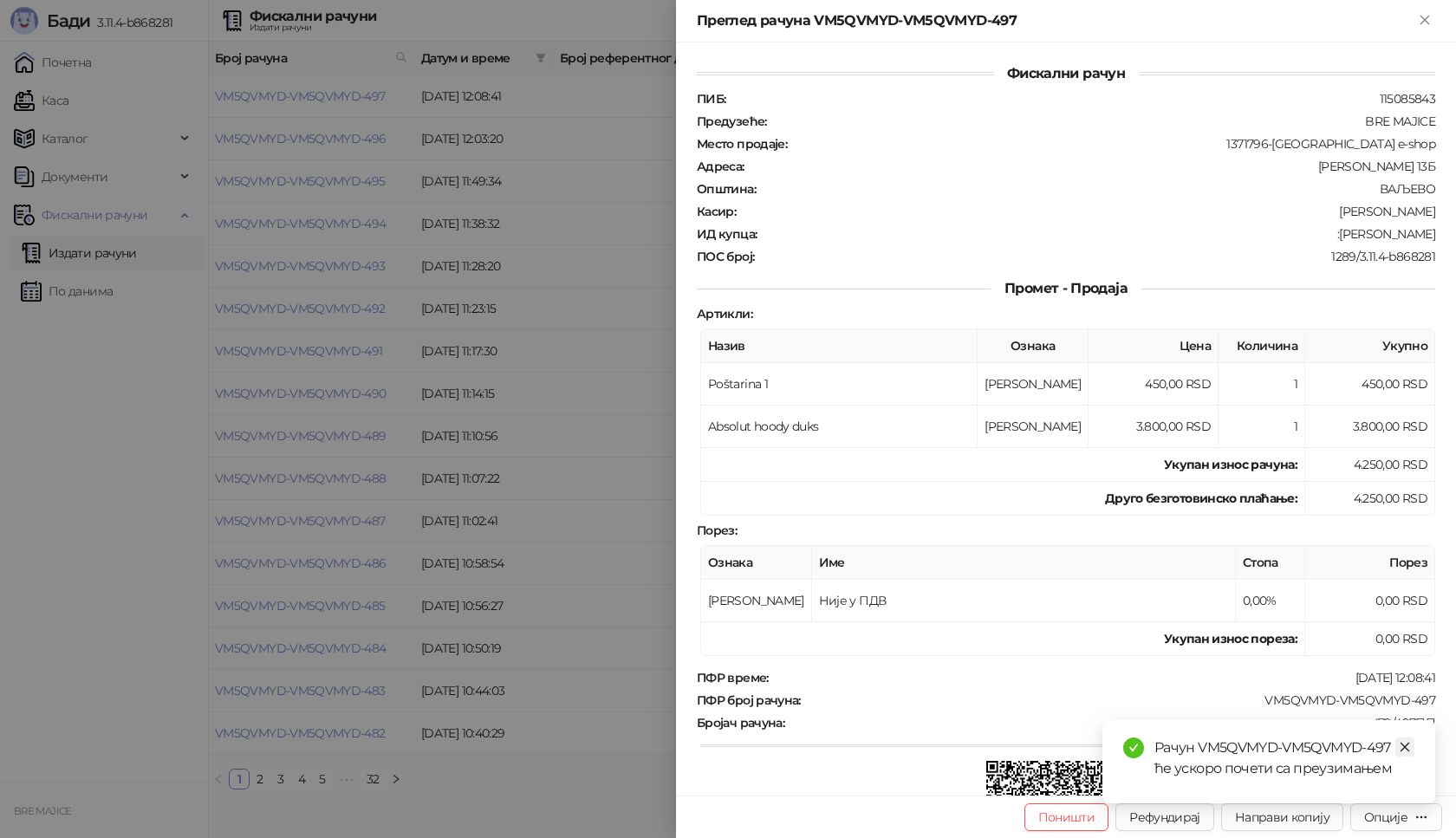
click at [1408, 750] on icon "close" at bounding box center [1405, 747] width 12 height 12
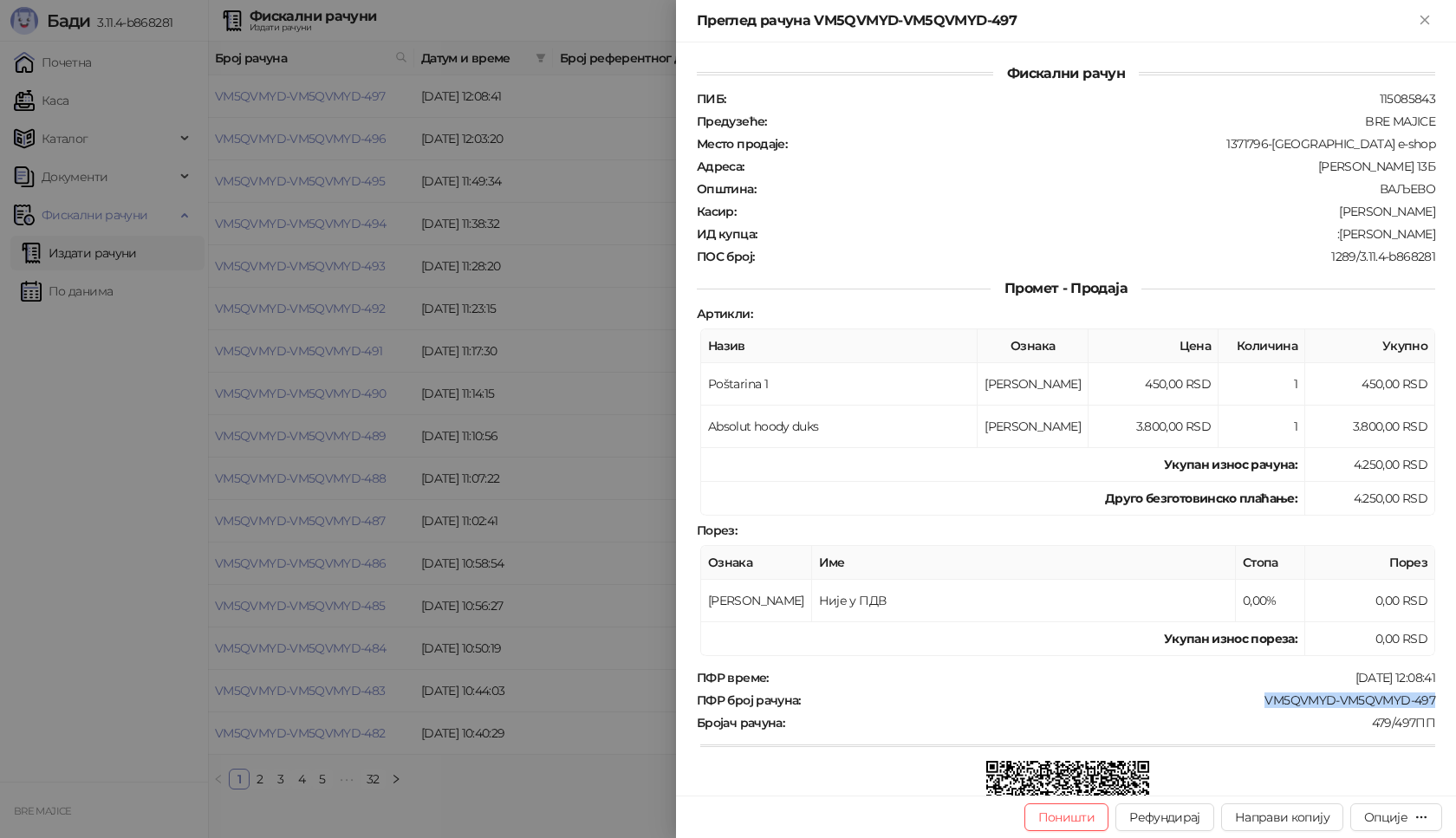
drag, startPoint x: 1432, startPoint y: 697, endPoint x: 1252, endPoint y: 702, distance: 180.1
click at [1252, 702] on div "Фискални рачун ПИБ : 115085843 Предузеће : BRE MAJICE Место продаје : 1371796-[…" at bounding box center [1066, 419] width 780 height 753
drag, startPoint x: 1421, startPoint y: 232, endPoint x: 1335, endPoint y: 231, distance: 86.0
click at [1342, 236] on div ":[PERSON_NAME]" at bounding box center [1097, 234] width 679 height 16
click at [1425, 23] on icon "Close" at bounding box center [1425, 20] width 16 height 16
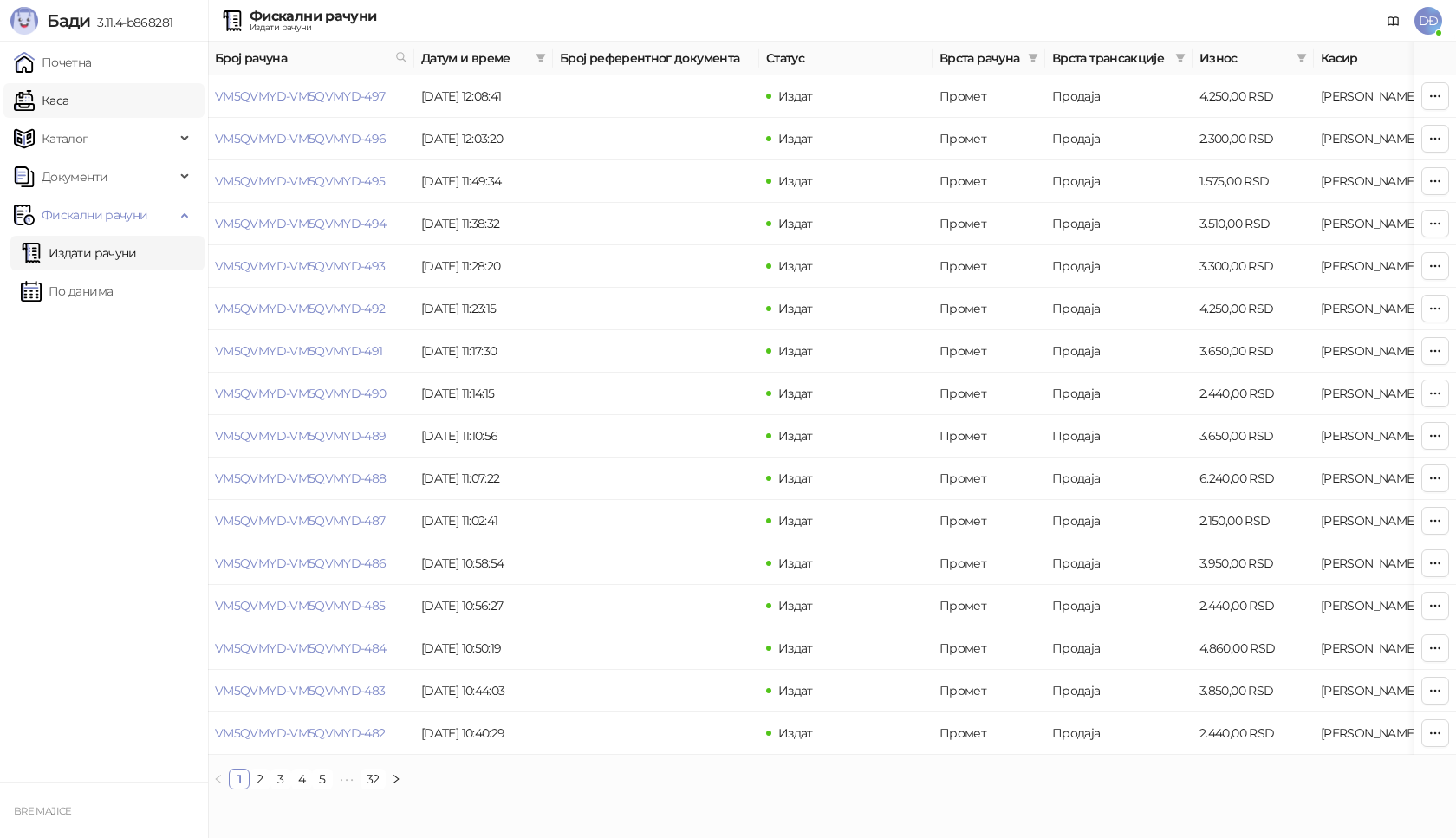
click at [65, 101] on link "Каса" at bounding box center [41, 100] width 55 height 35
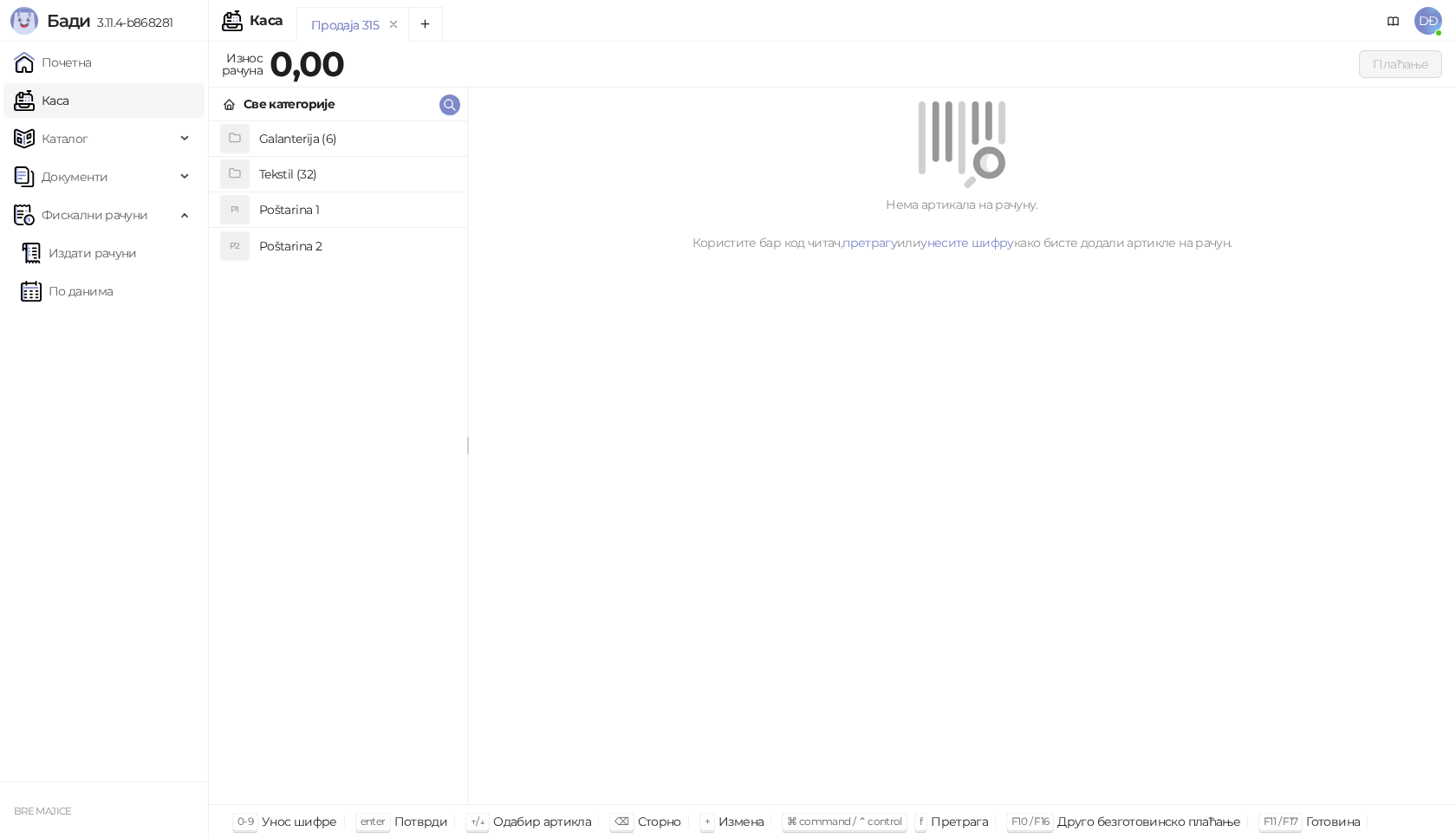
click at [276, 210] on h4 "Poštarina 1" at bounding box center [356, 210] width 194 height 28
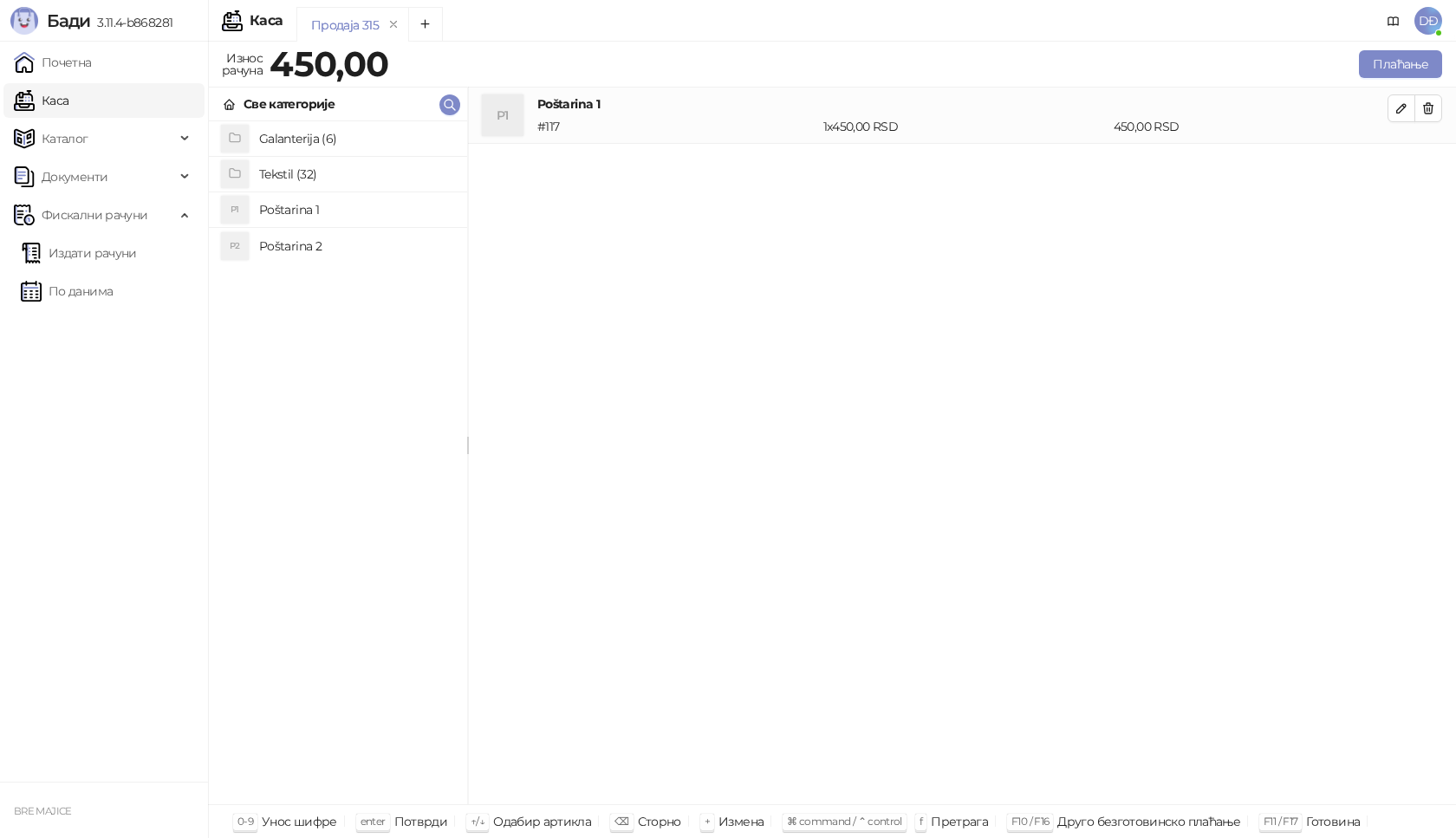
click at [285, 170] on h4 "Tekstil (32)" at bounding box center [356, 174] width 194 height 28
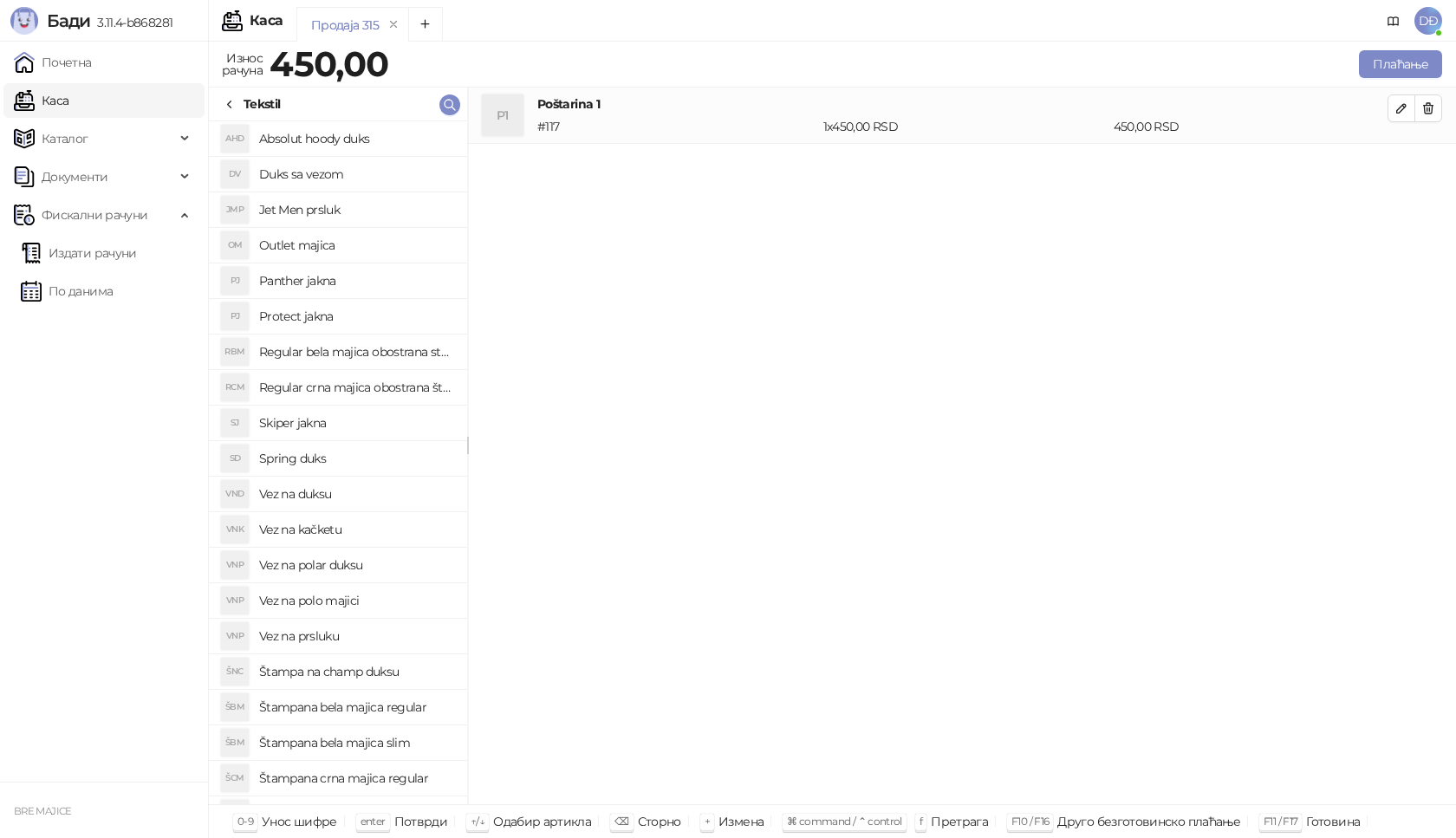
click at [380, 778] on h4 "Štampana crna majica regular" at bounding box center [356, 778] width 194 height 28
click at [1400, 167] on icon "button" at bounding box center [1402, 165] width 14 height 14
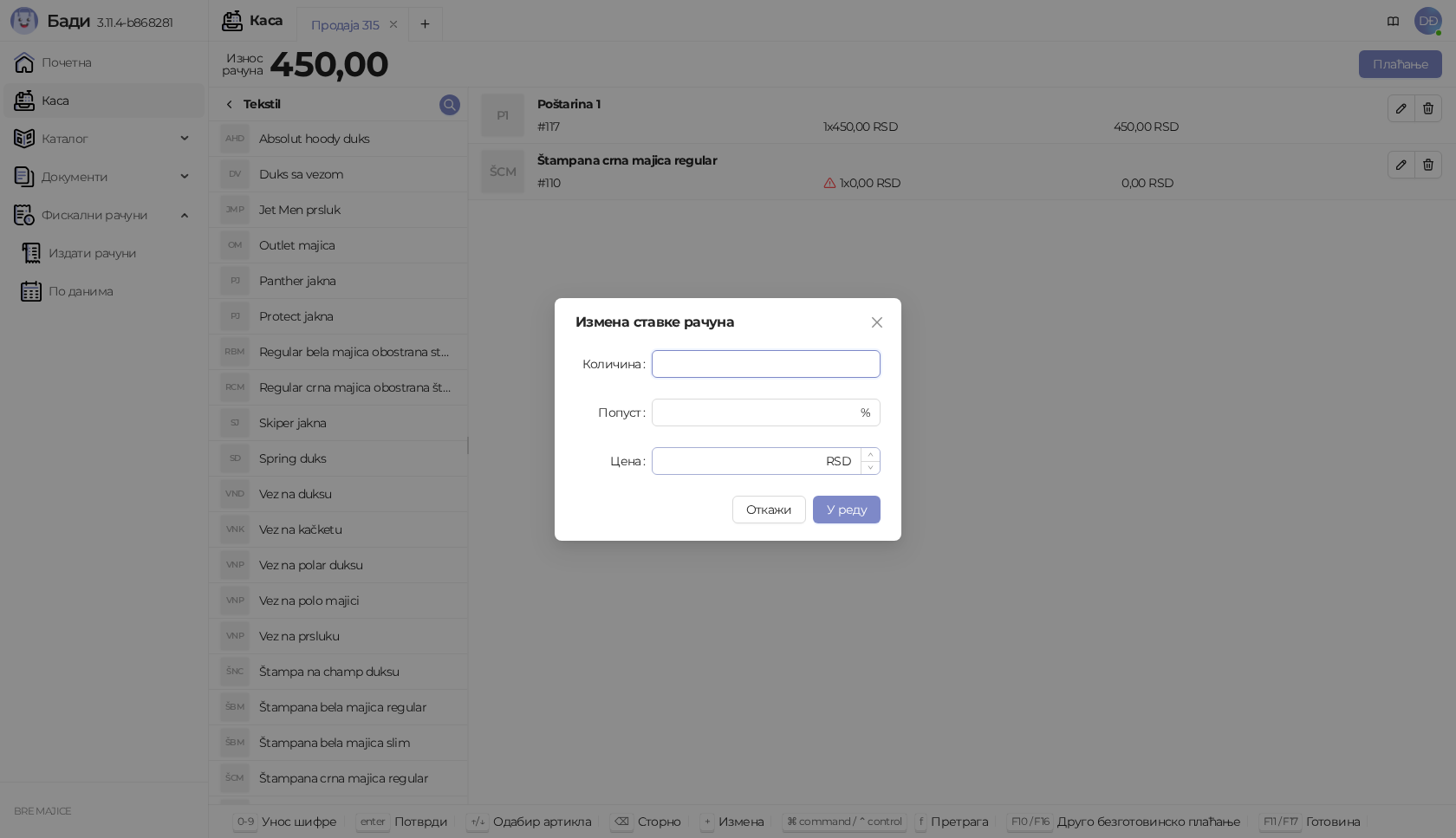
type input "*"
drag, startPoint x: 697, startPoint y: 462, endPoint x: 606, endPoint y: 441, distance: 93.4
click at [633, 461] on div "Цена * RSD" at bounding box center [728, 461] width 305 height 28
type input "****"
click at [852, 504] on span "У реду" at bounding box center [846, 509] width 40 height 16
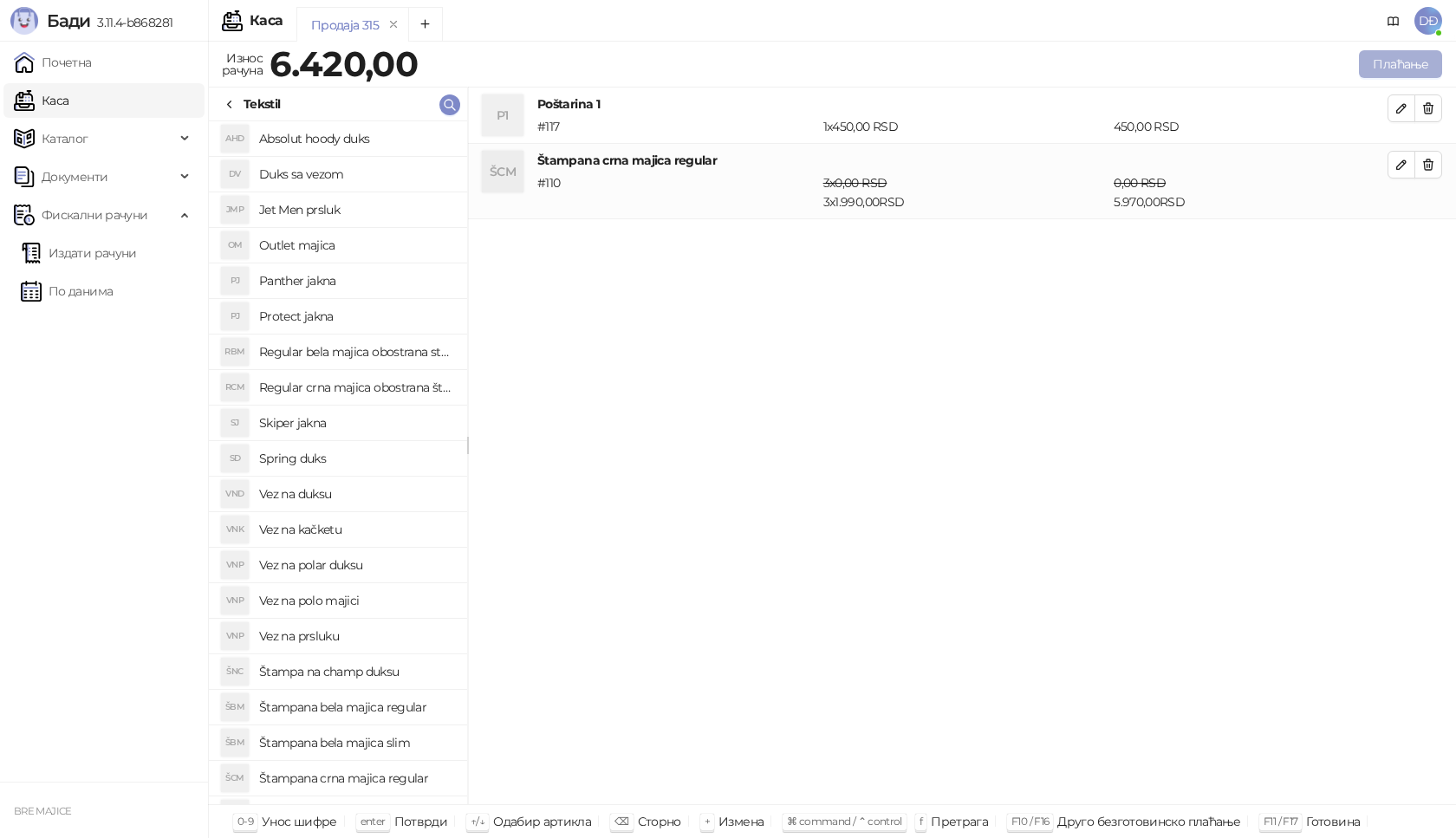
click at [1392, 69] on button "Плаћање" at bounding box center [1400, 64] width 83 height 28
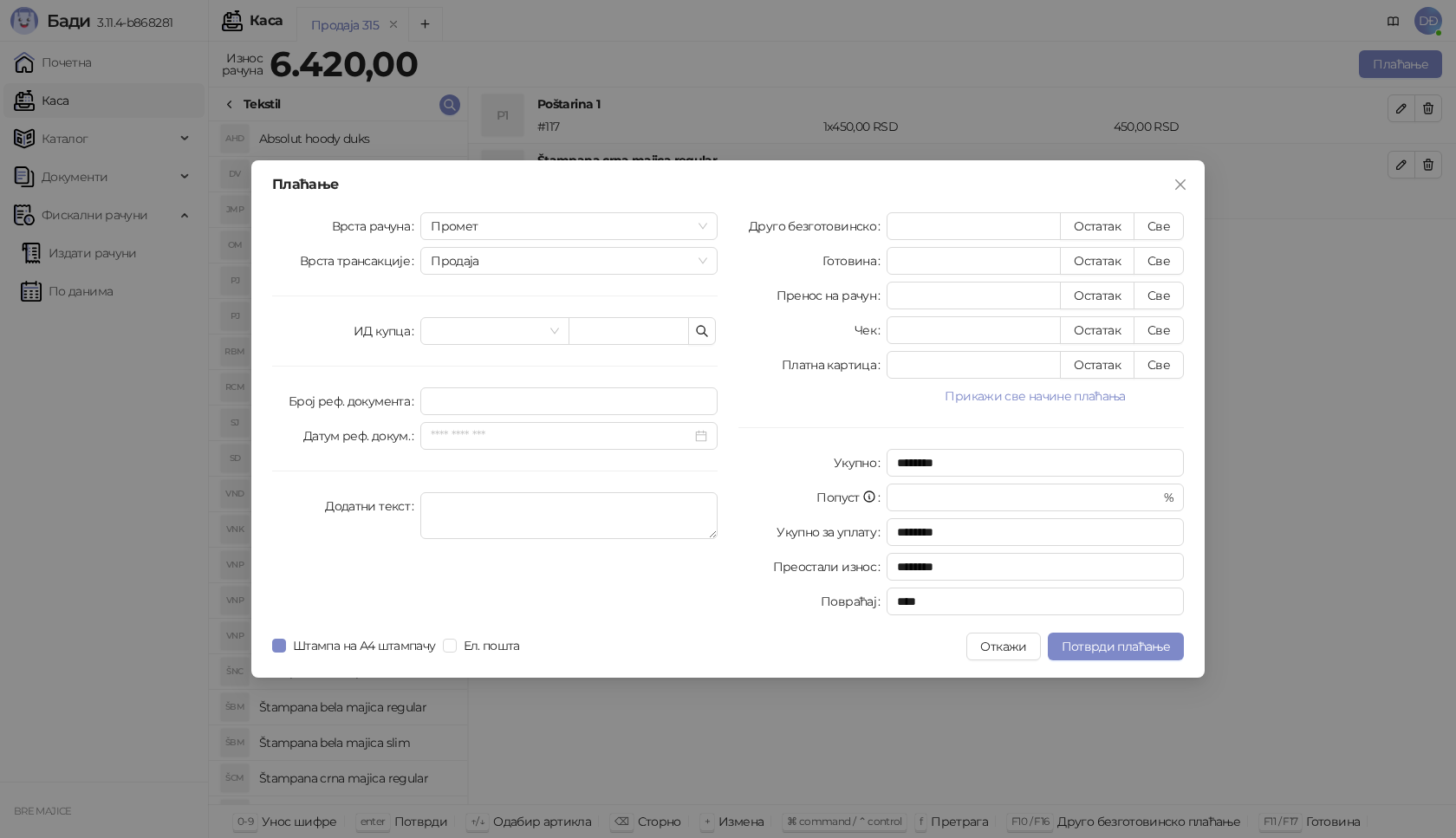
click at [634, 347] on div "Врста рачуна Промет Врста трансакције Продаја ИД купца Број реф. документа Дату…" at bounding box center [495, 418] width 467 height 410
click at [632, 337] on input "text" at bounding box center [629, 331] width 121 height 28
paste input "**********"
type input "**********"
click at [1162, 227] on button "Све" at bounding box center [1159, 227] width 50 height 28
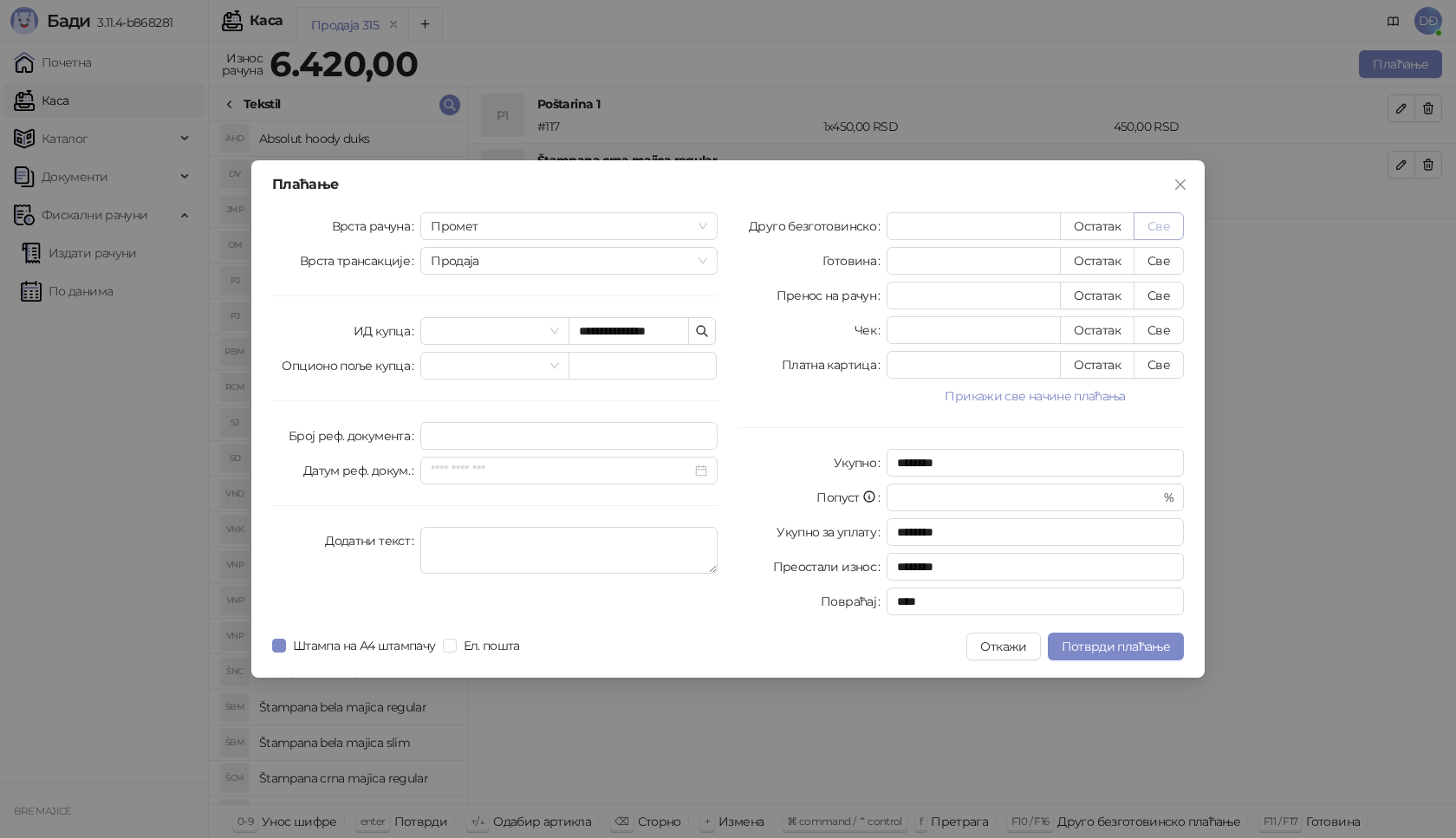
type input "****"
click at [1106, 641] on span "Потврди плаћање" at bounding box center [1116, 646] width 108 height 16
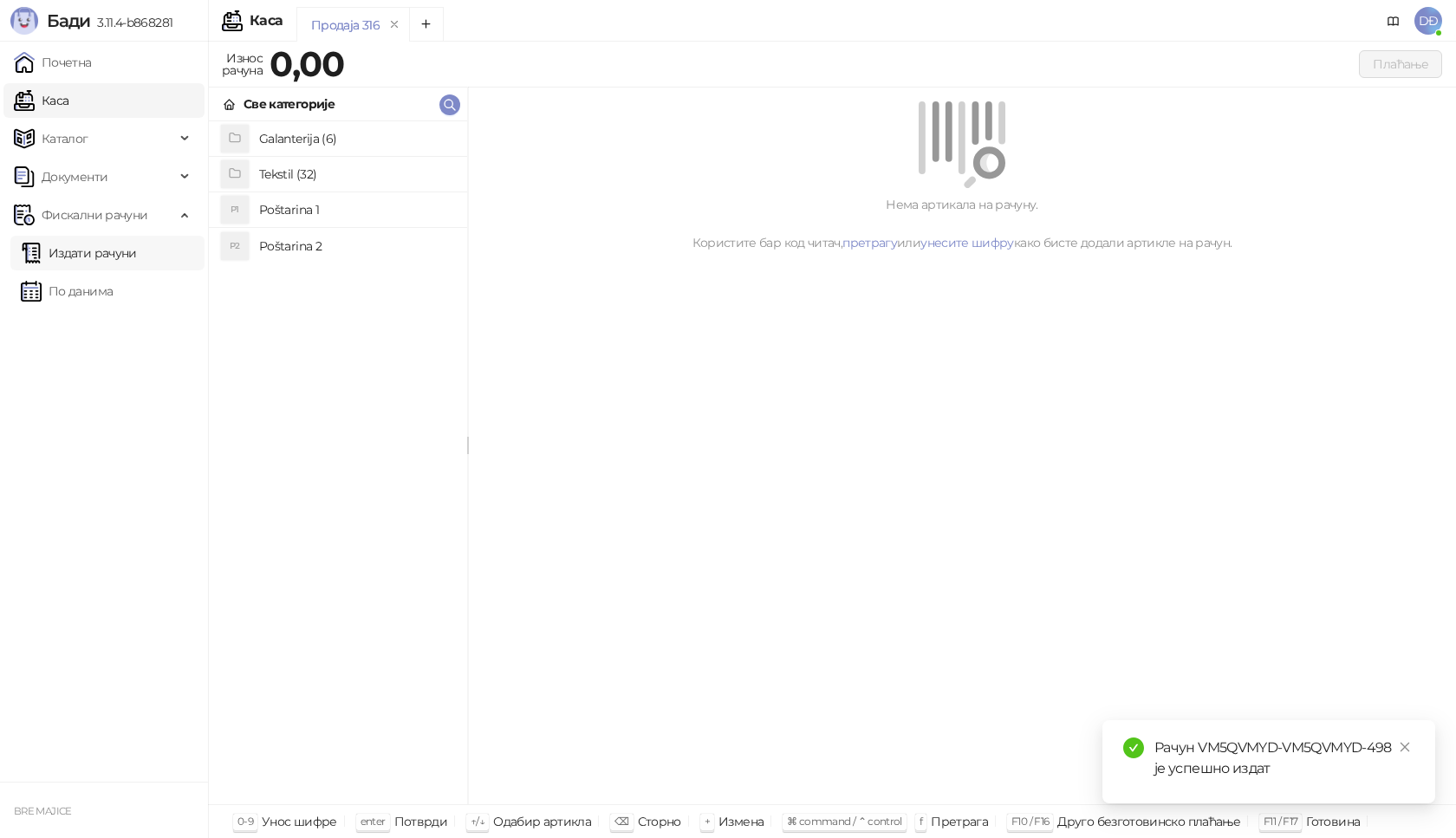
click at [108, 253] on link "Издати рачуни" at bounding box center [79, 253] width 116 height 35
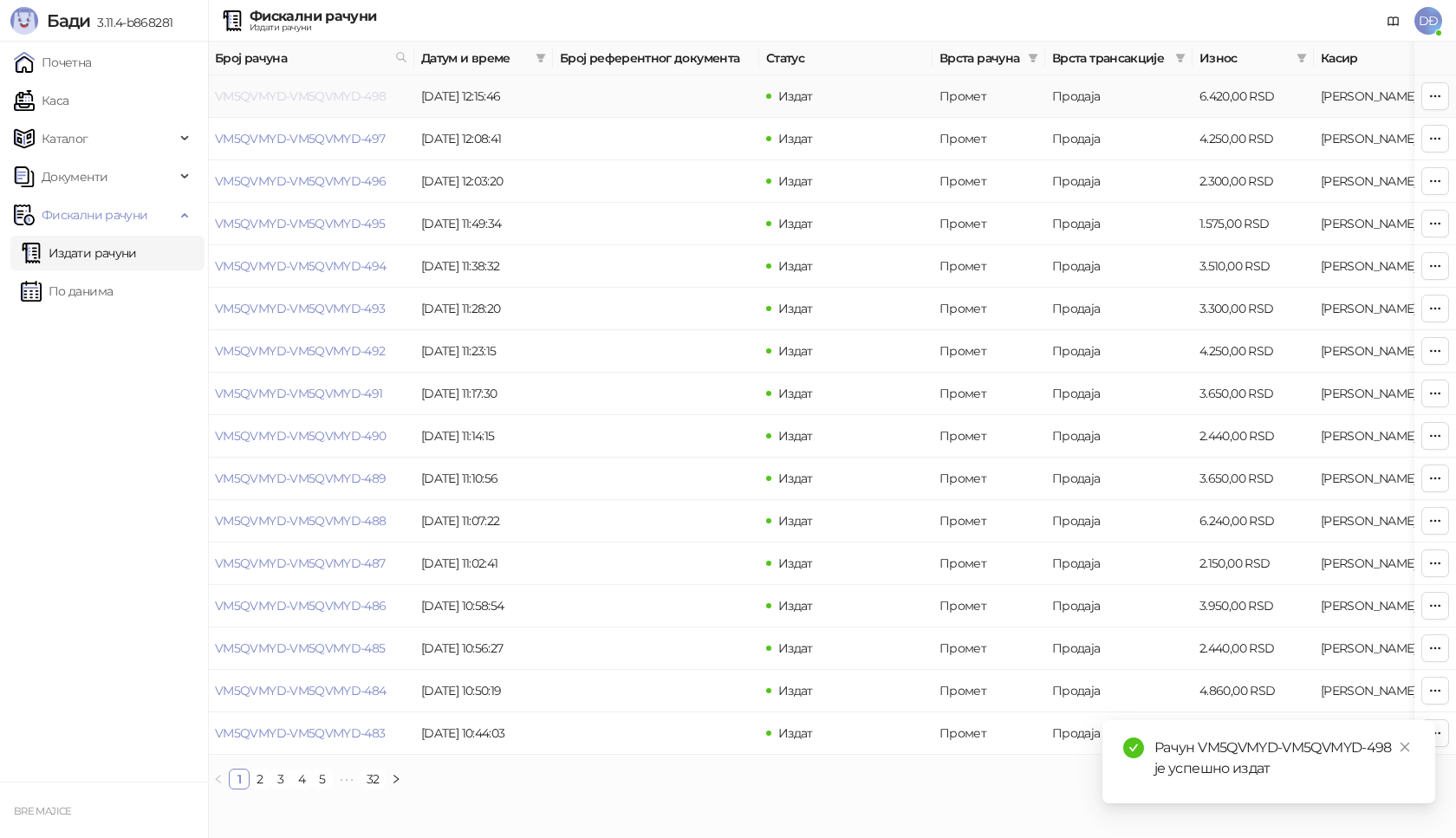
click at [286, 97] on link "VM5QVMYD-VM5QVMYD-498" at bounding box center [301, 96] width 172 height 16
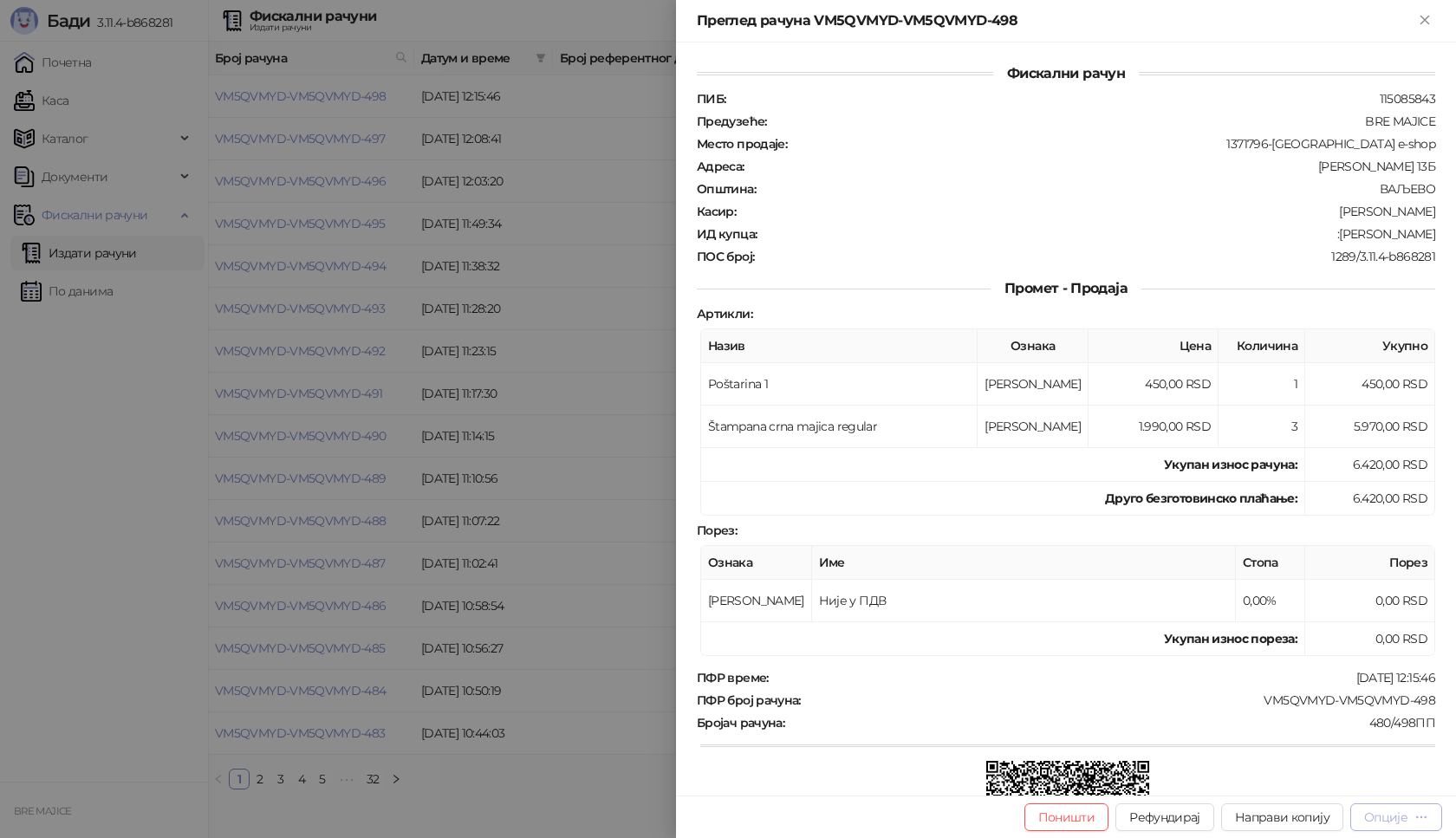
click at [1395, 813] on div "Опције" at bounding box center [1385, 817] width 43 height 16
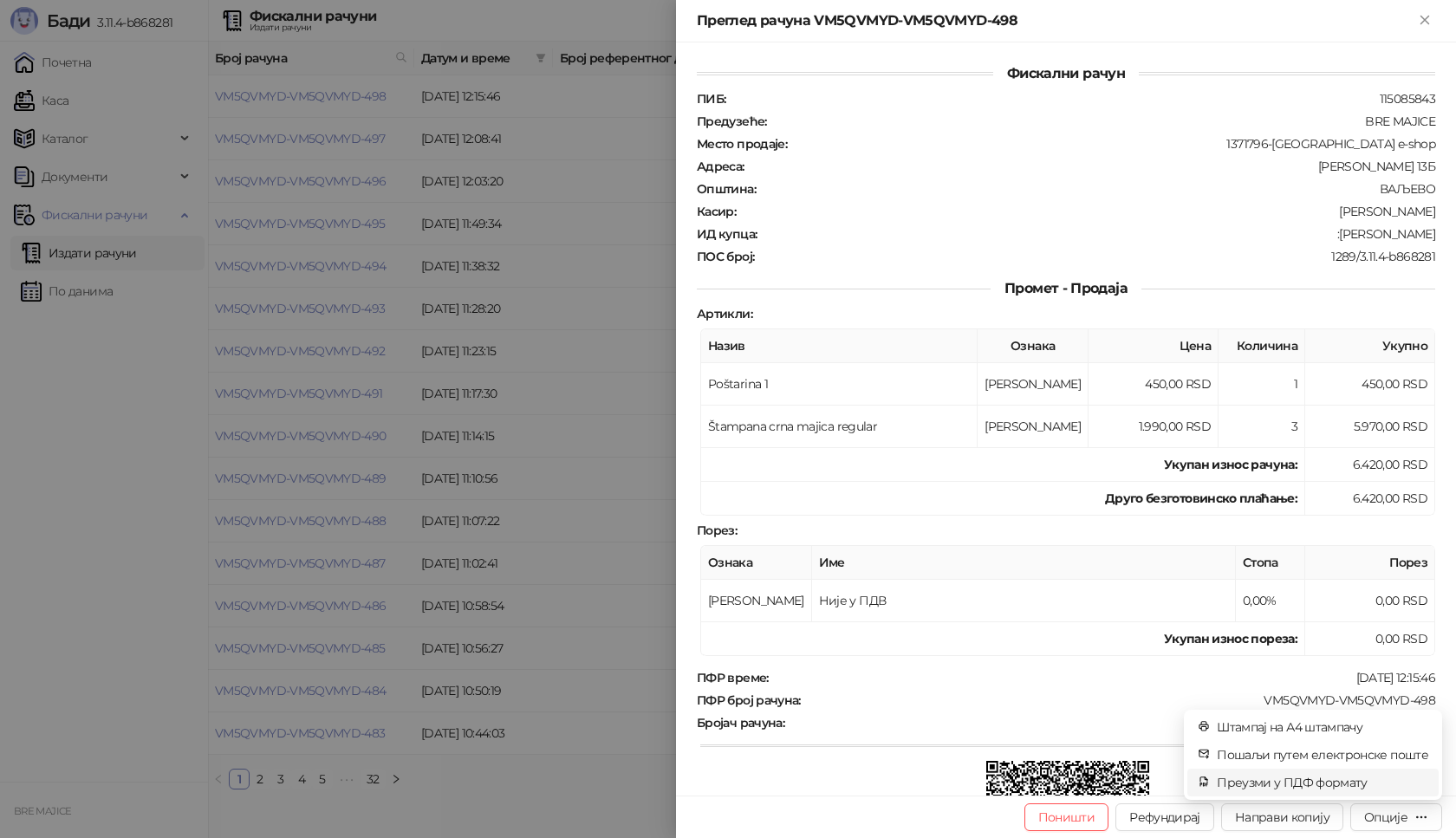
click at [1351, 777] on span "Преузми у ПДФ формату" at bounding box center [1323, 782] width 212 height 19
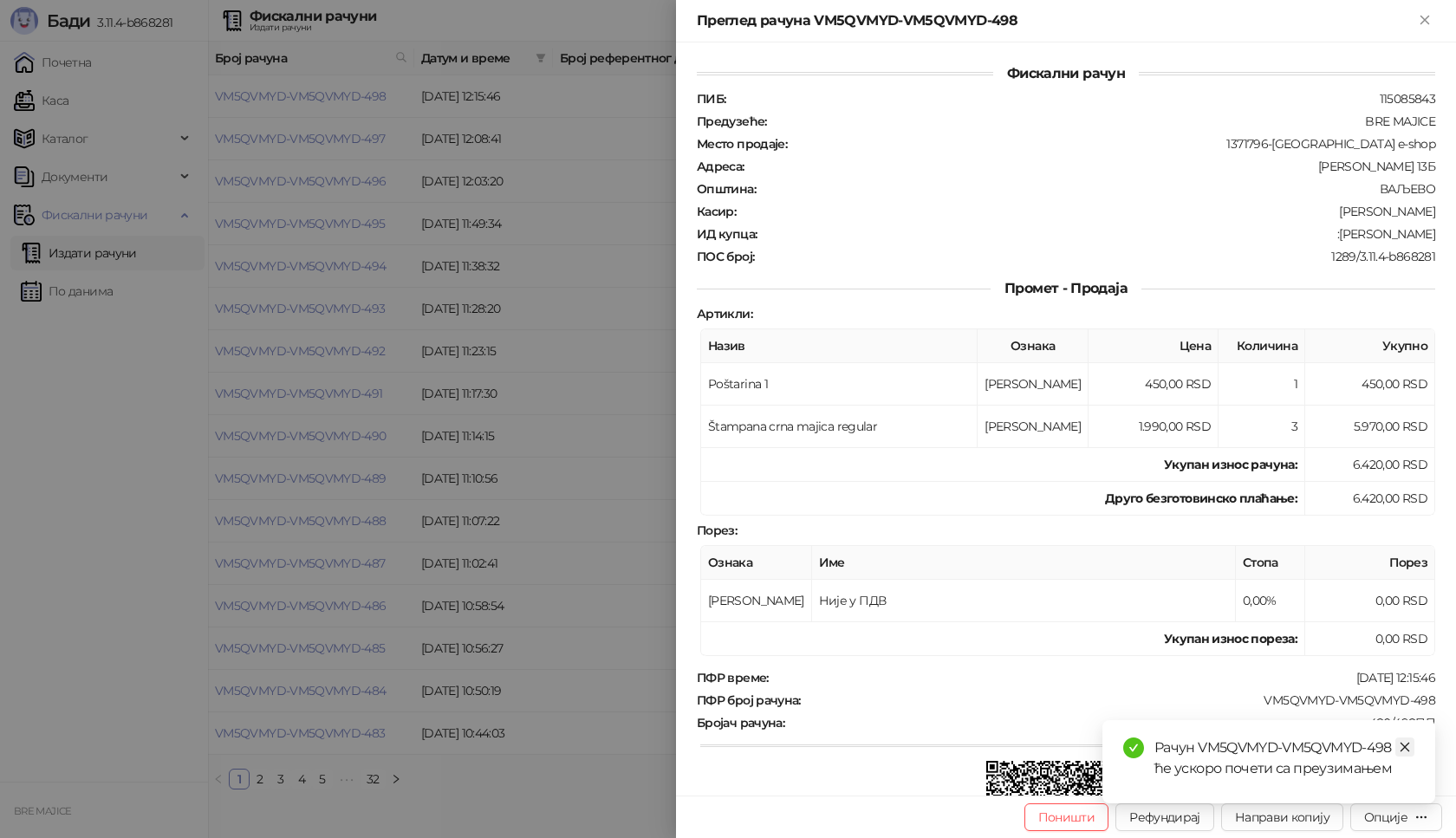
click at [1404, 747] on icon "close" at bounding box center [1405, 747] width 12 height 12
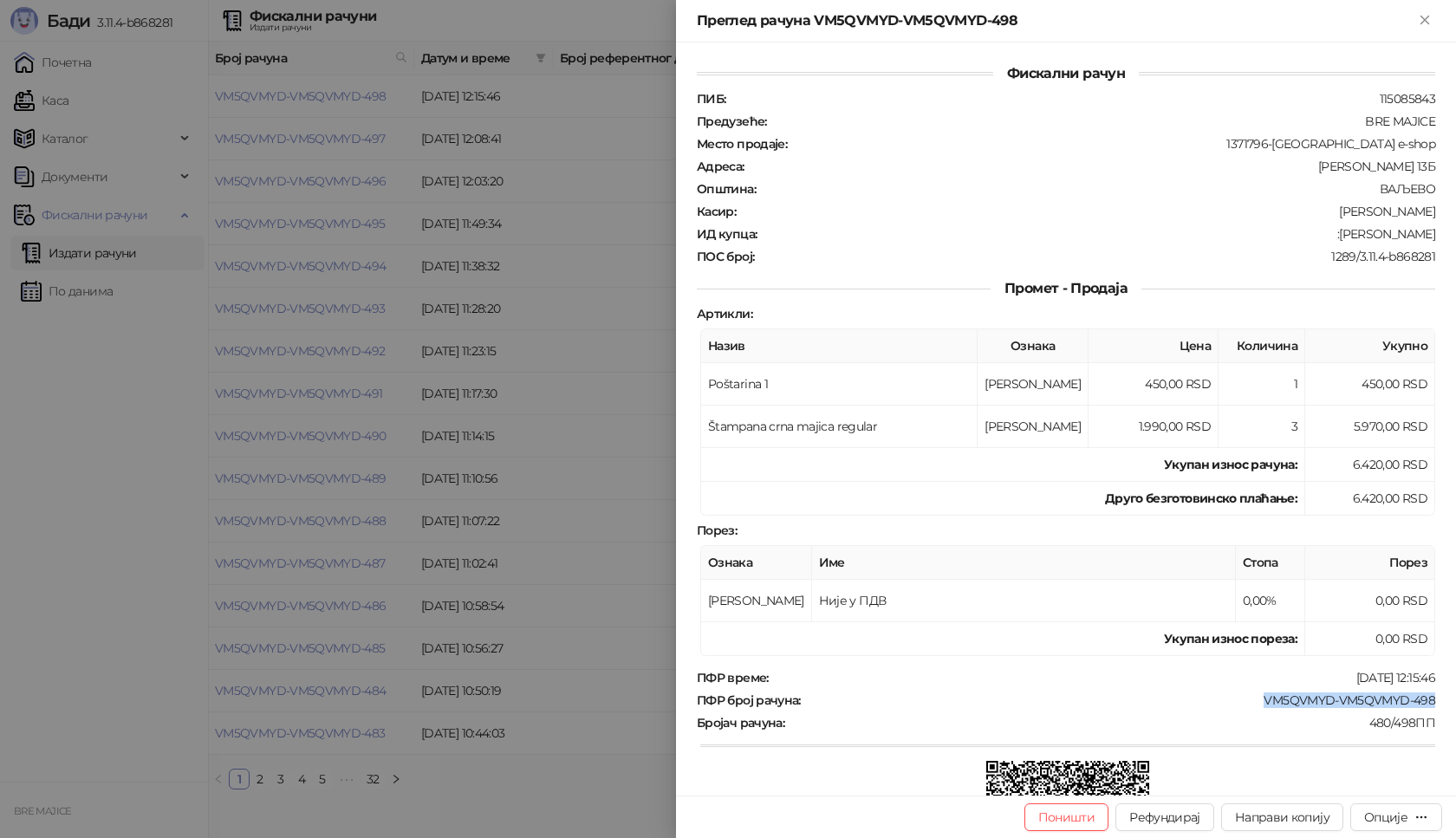
drag, startPoint x: 1422, startPoint y: 697, endPoint x: 1243, endPoint y: 702, distance: 179.1
click at [1243, 702] on div "ПФР број рачуна : VM5QVMYD-VM5QVMYD-498" at bounding box center [1066, 700] width 745 height 16
copy div "VM5QVMYD-VM5QVMYD-498"
drag, startPoint x: 1424, startPoint y: 236, endPoint x: 1333, endPoint y: 239, distance: 91.0
click at [1333, 239] on div "Фискални рачун ПИБ : 115085843 Предузеће : BRE MAJICE Место продаје : 1371796-B…" at bounding box center [1066, 419] width 780 height 753
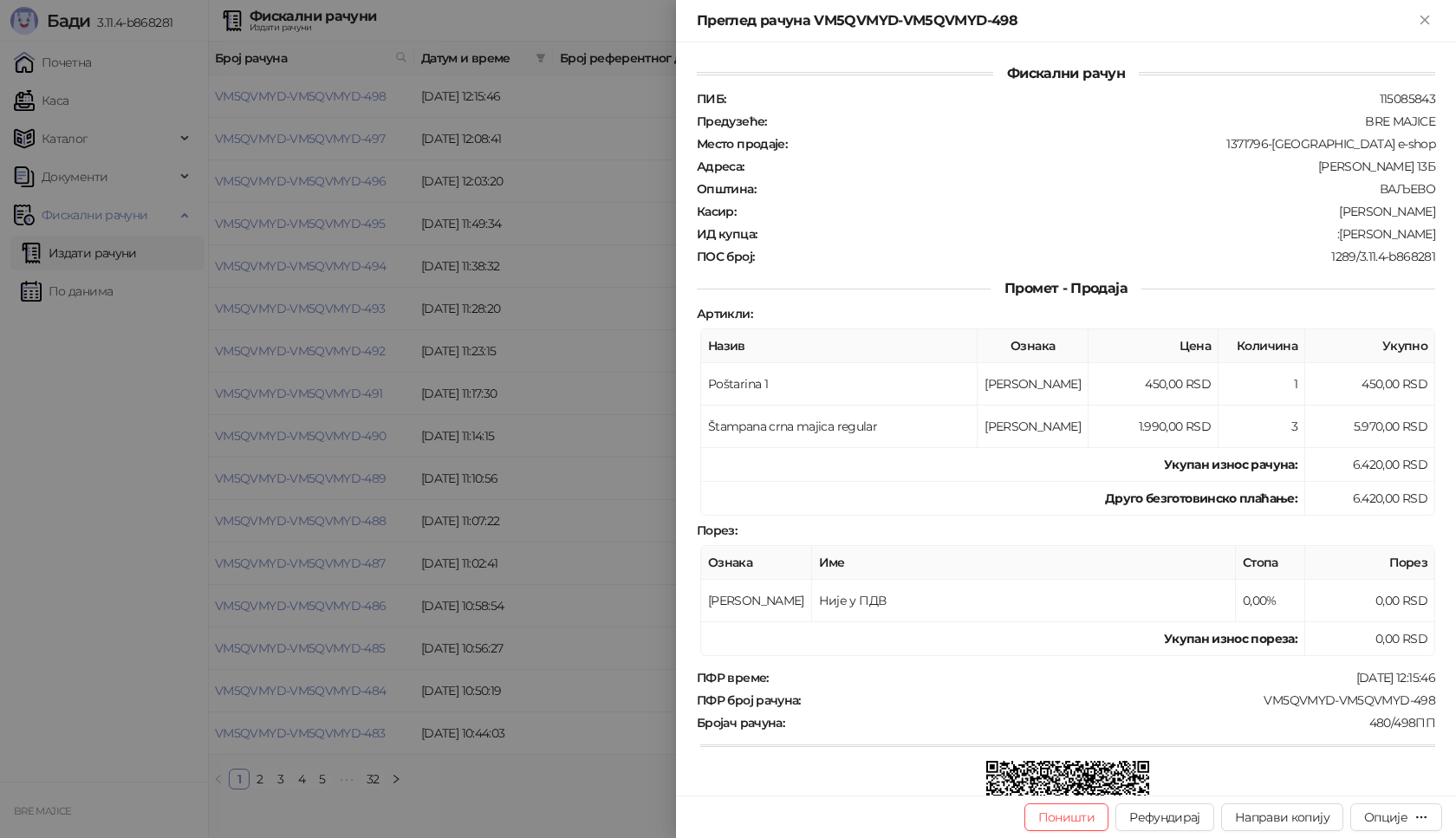
click at [1373, 255] on div "1289/3.11.4-b868281" at bounding box center [1096, 257] width 682 height 16
drag, startPoint x: 1428, startPoint y: 232, endPoint x: 1336, endPoint y: 230, distance: 92.0
click at [1336, 230] on div "Фискални рачун ПИБ : 115085843 Предузеће : BRE MAJICE Место продаје : 1371796-B…" at bounding box center [1066, 419] width 780 height 753
copy div "Lazar Bezarevic"
click at [1418, 23] on icon "Close" at bounding box center [1425, 20] width 16 height 16
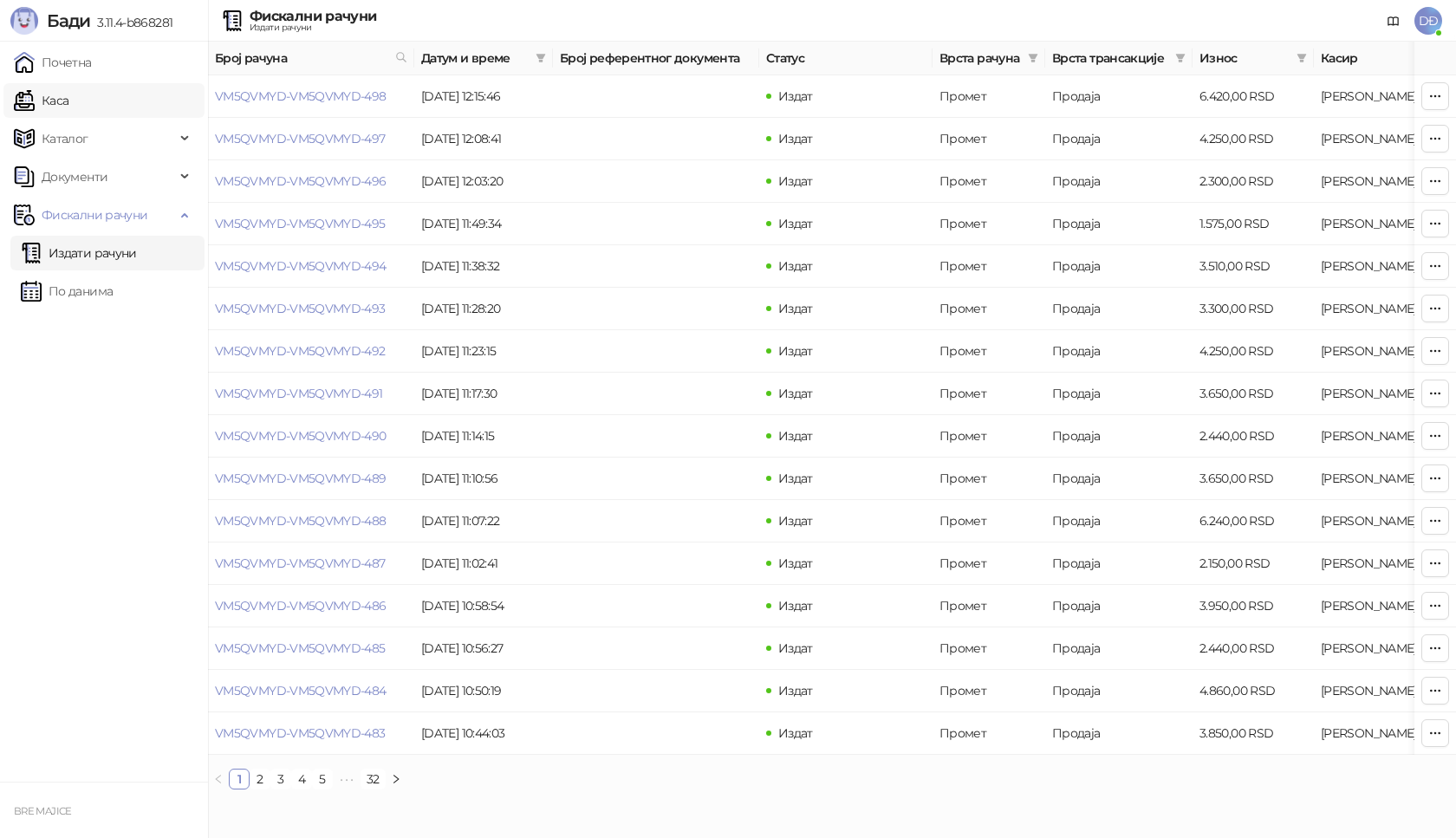
click at [59, 99] on link "Каса" at bounding box center [41, 100] width 55 height 35
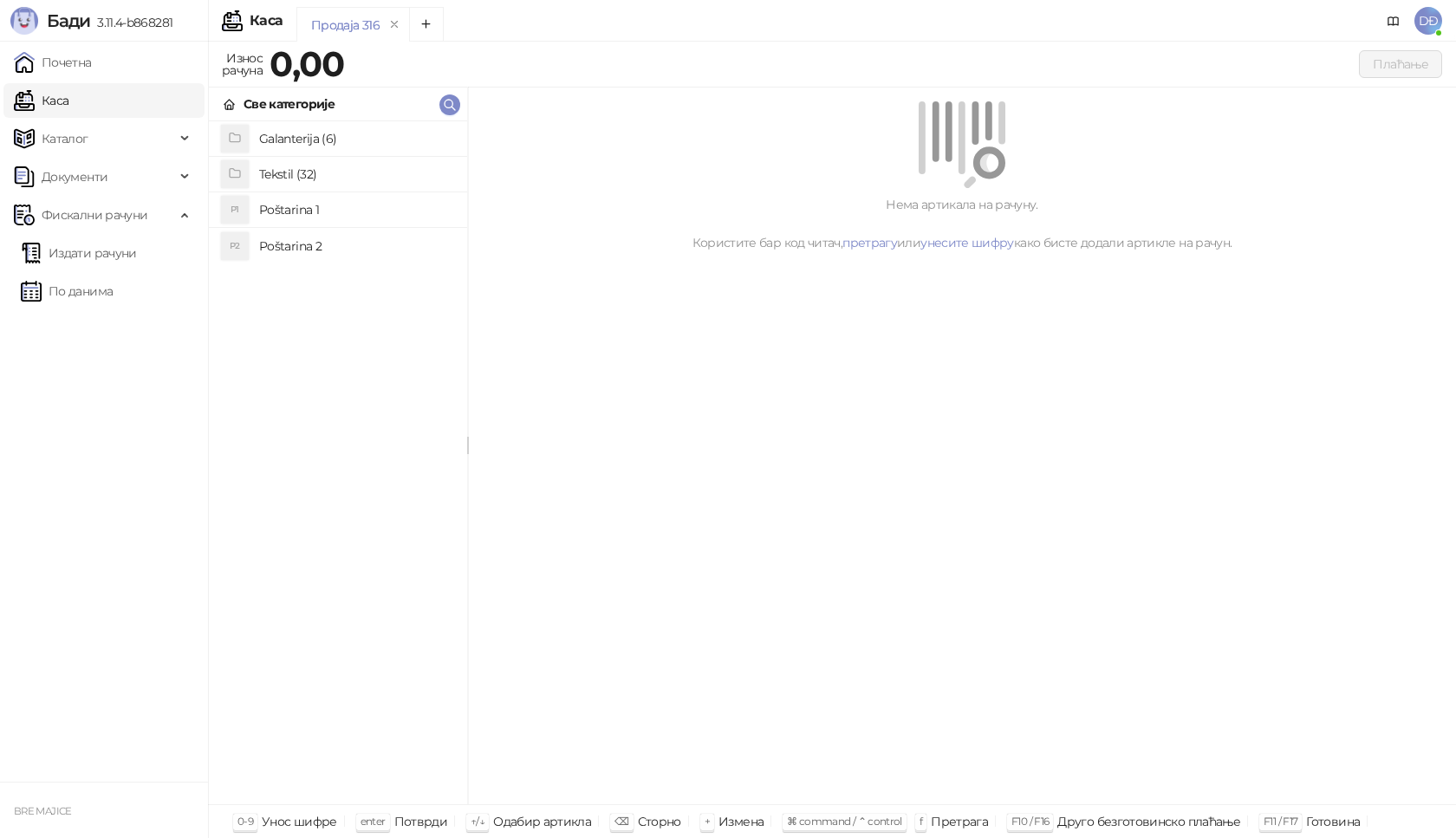
click at [306, 209] on h4 "Poštarina 1" at bounding box center [356, 210] width 194 height 28
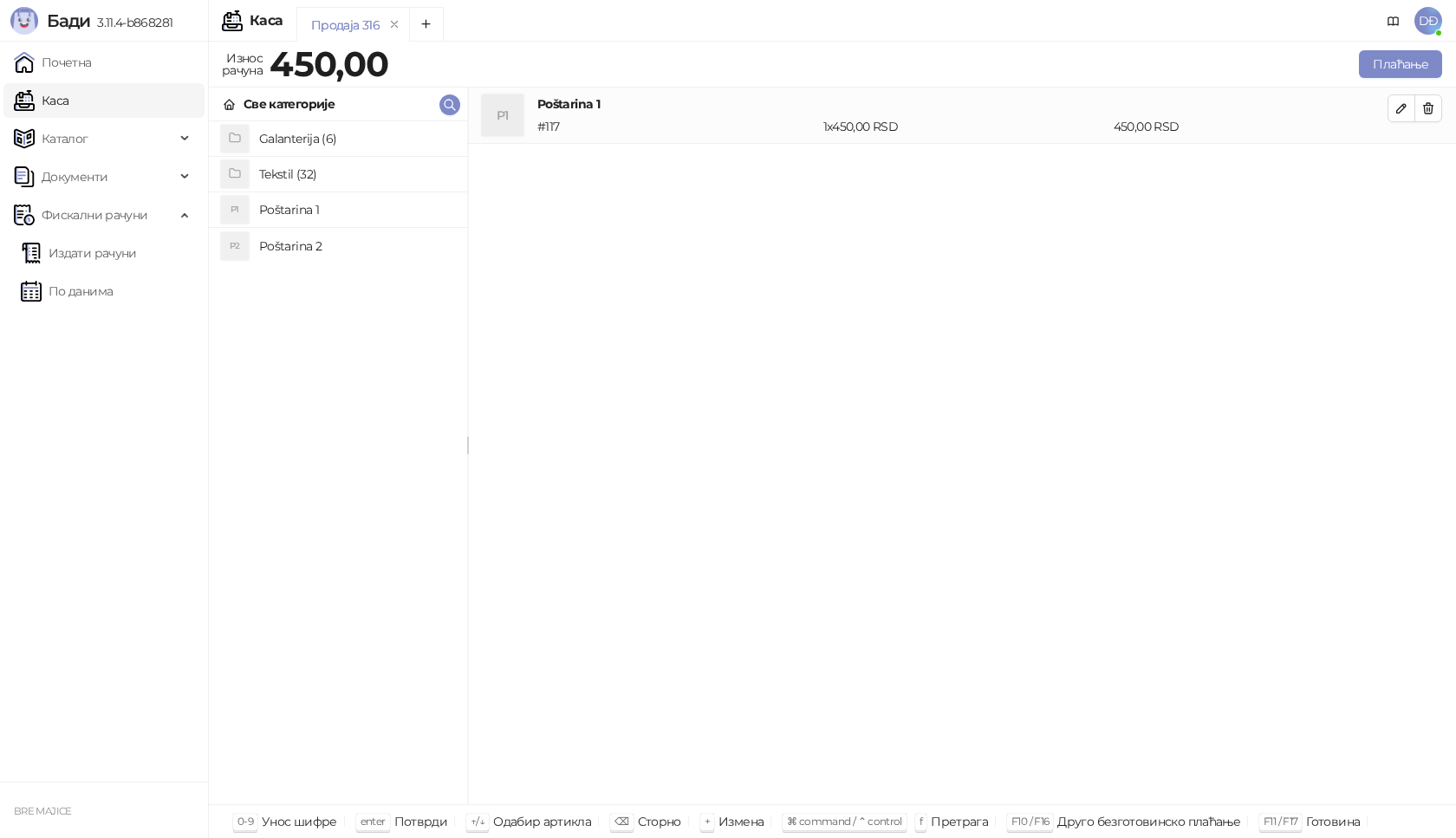
click at [309, 176] on h4 "Tekstil (32)" at bounding box center [356, 174] width 194 height 28
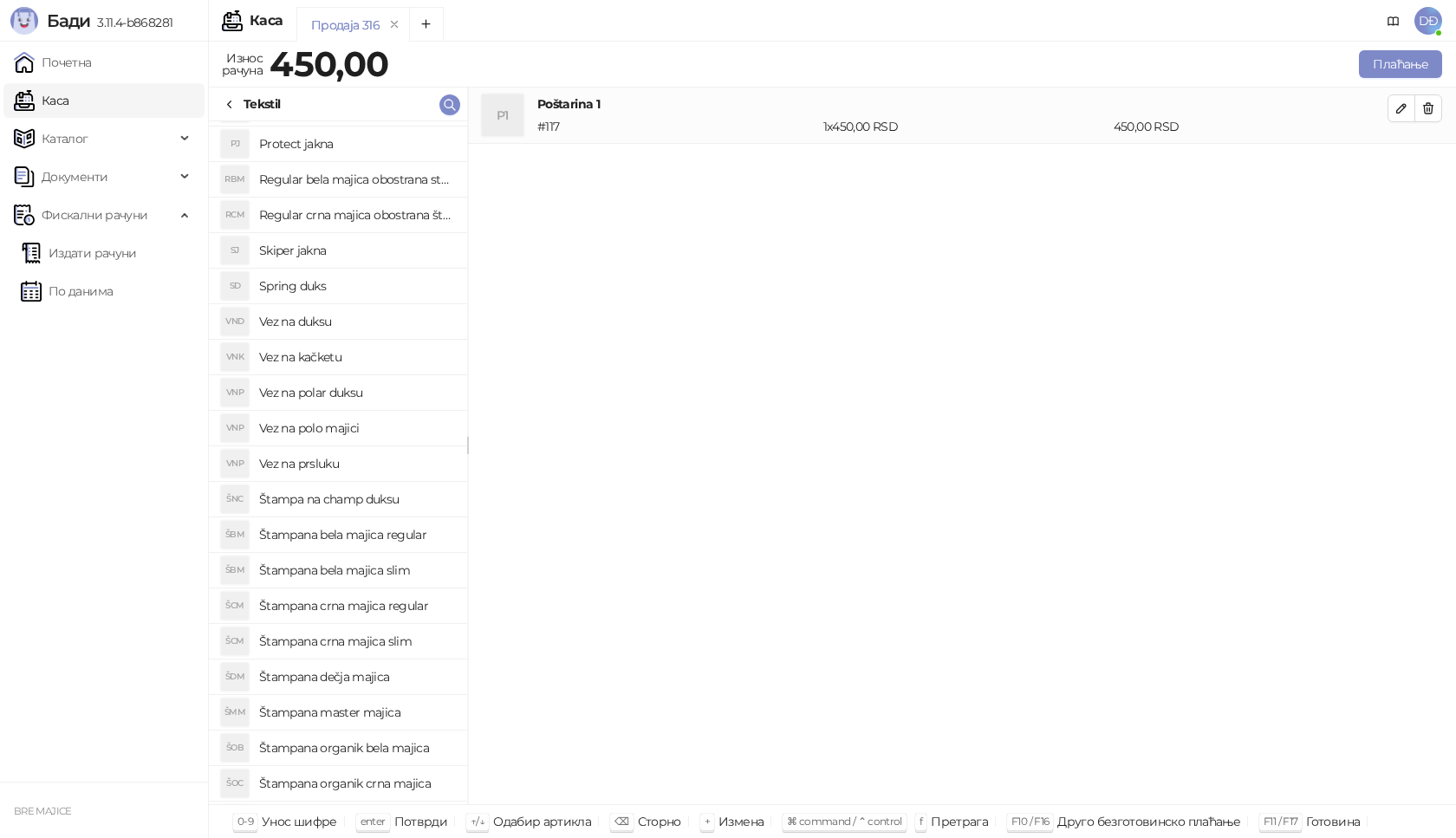
scroll to position [173, 0]
click at [365, 642] on h4 "Štampana crna majica slim" at bounding box center [356, 640] width 194 height 28
click at [1404, 162] on icon "button" at bounding box center [1402, 165] width 14 height 14
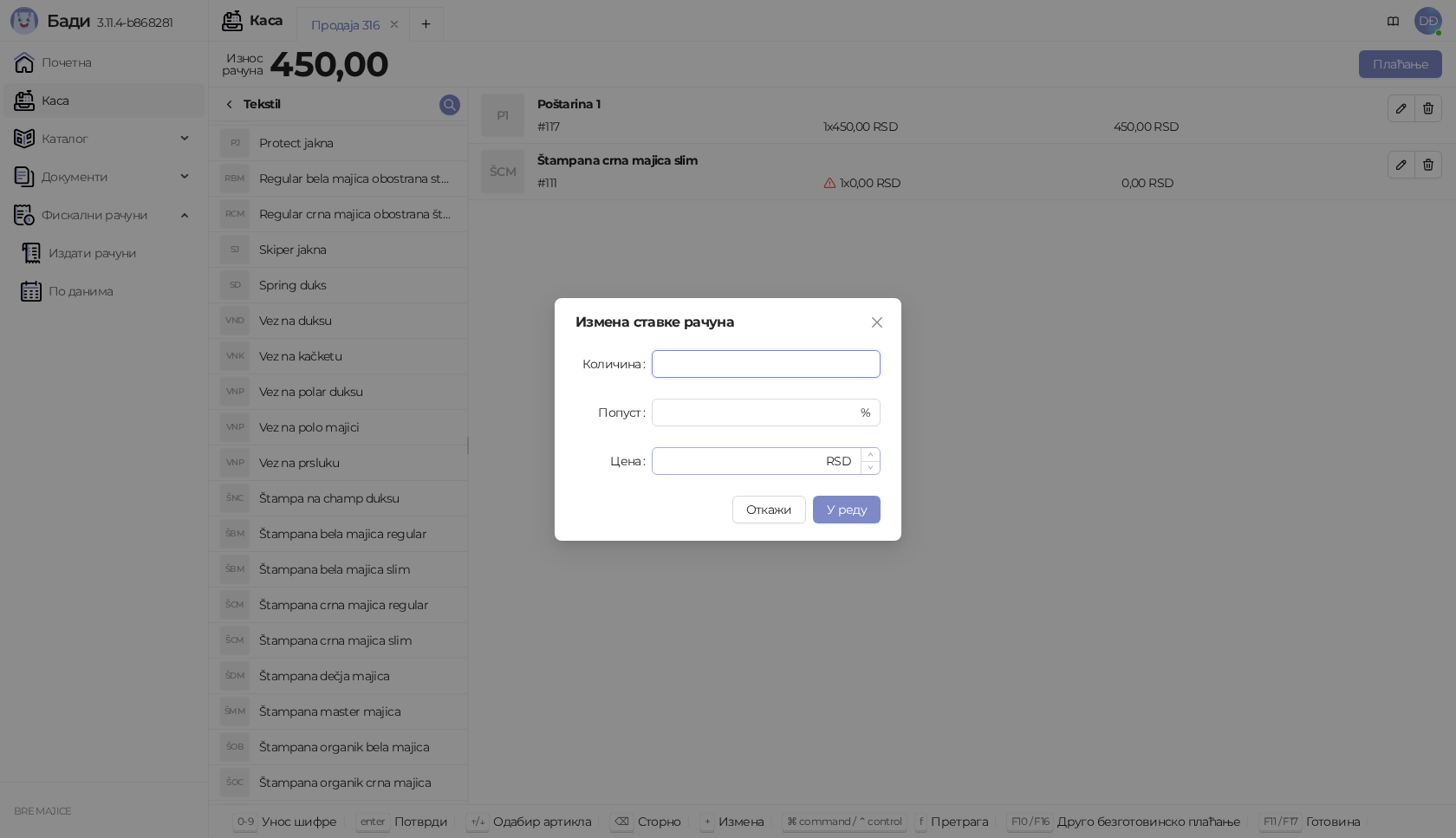
type input "*"
drag, startPoint x: 678, startPoint y: 453, endPoint x: 638, endPoint y: 460, distance: 40.6
click at [645, 460] on div "Цена * RSD" at bounding box center [728, 461] width 305 height 28
type input "****"
click at [839, 517] on button "У реду" at bounding box center [847, 509] width 68 height 28
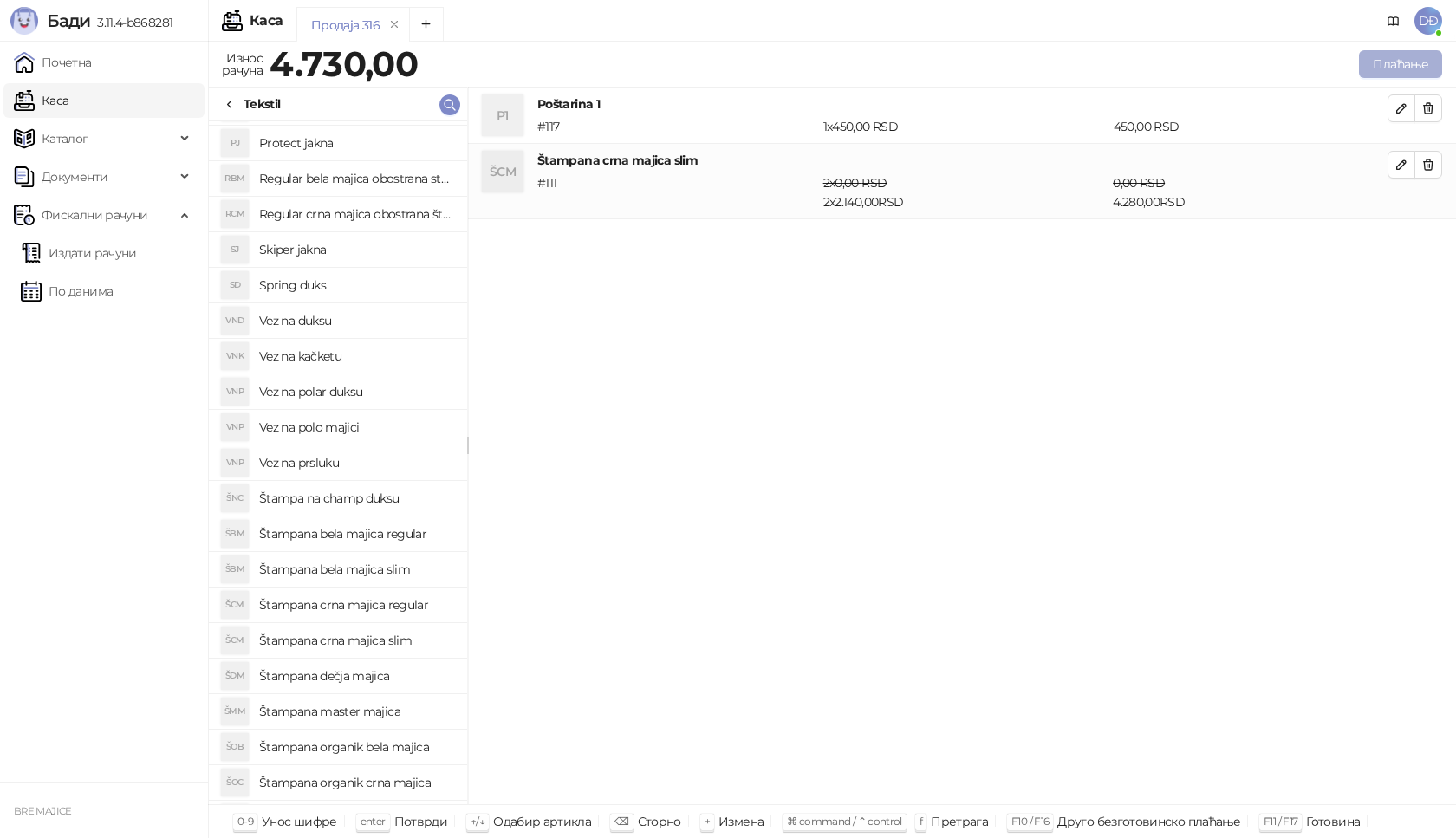
click at [1398, 57] on button "Плаћање" at bounding box center [1400, 64] width 83 height 28
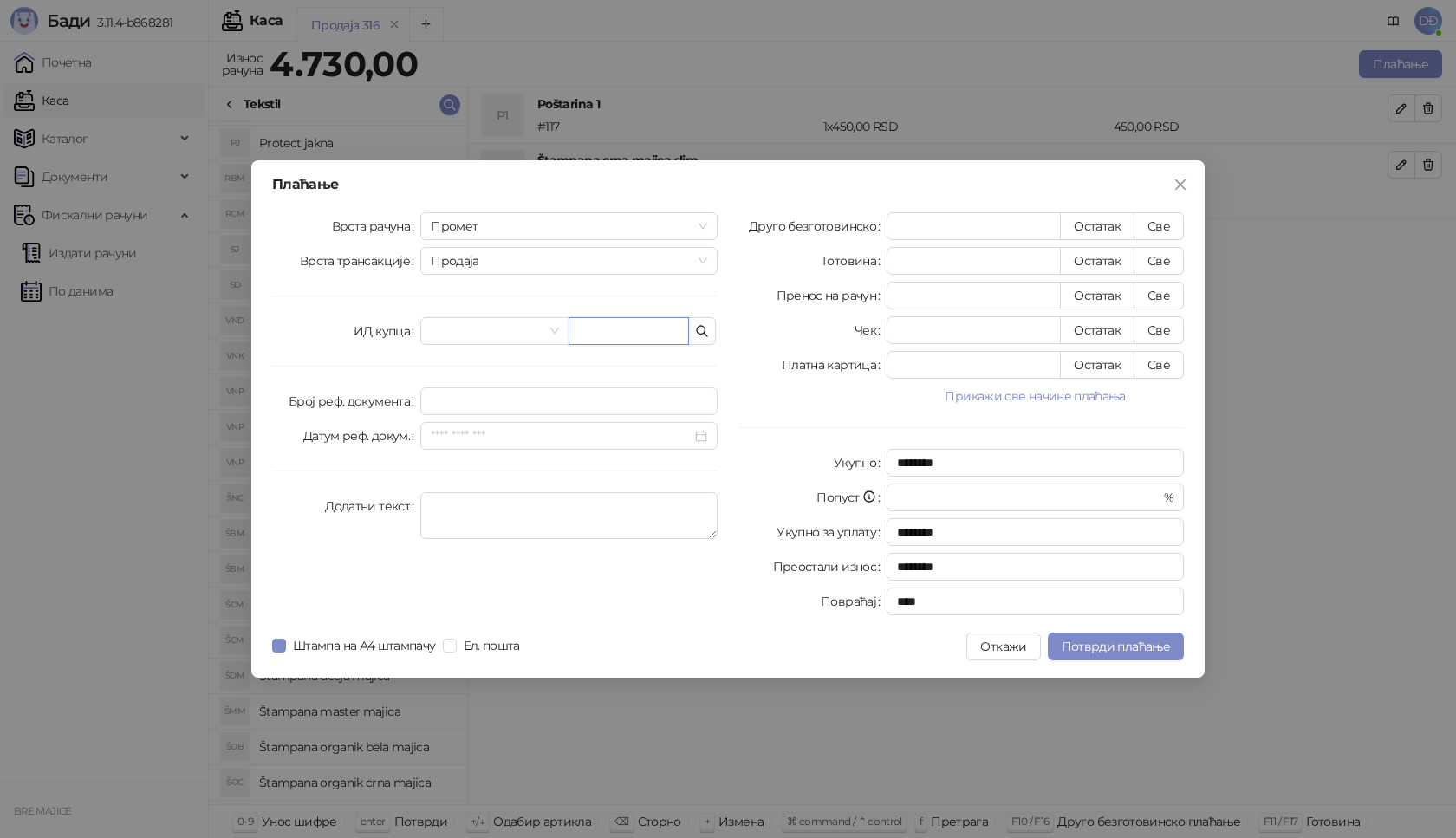
click at [592, 327] on input "text" at bounding box center [629, 331] width 121 height 28
paste input "**********"
type input "**********"
click at [1158, 227] on button "Све" at bounding box center [1159, 227] width 50 height 28
type input "****"
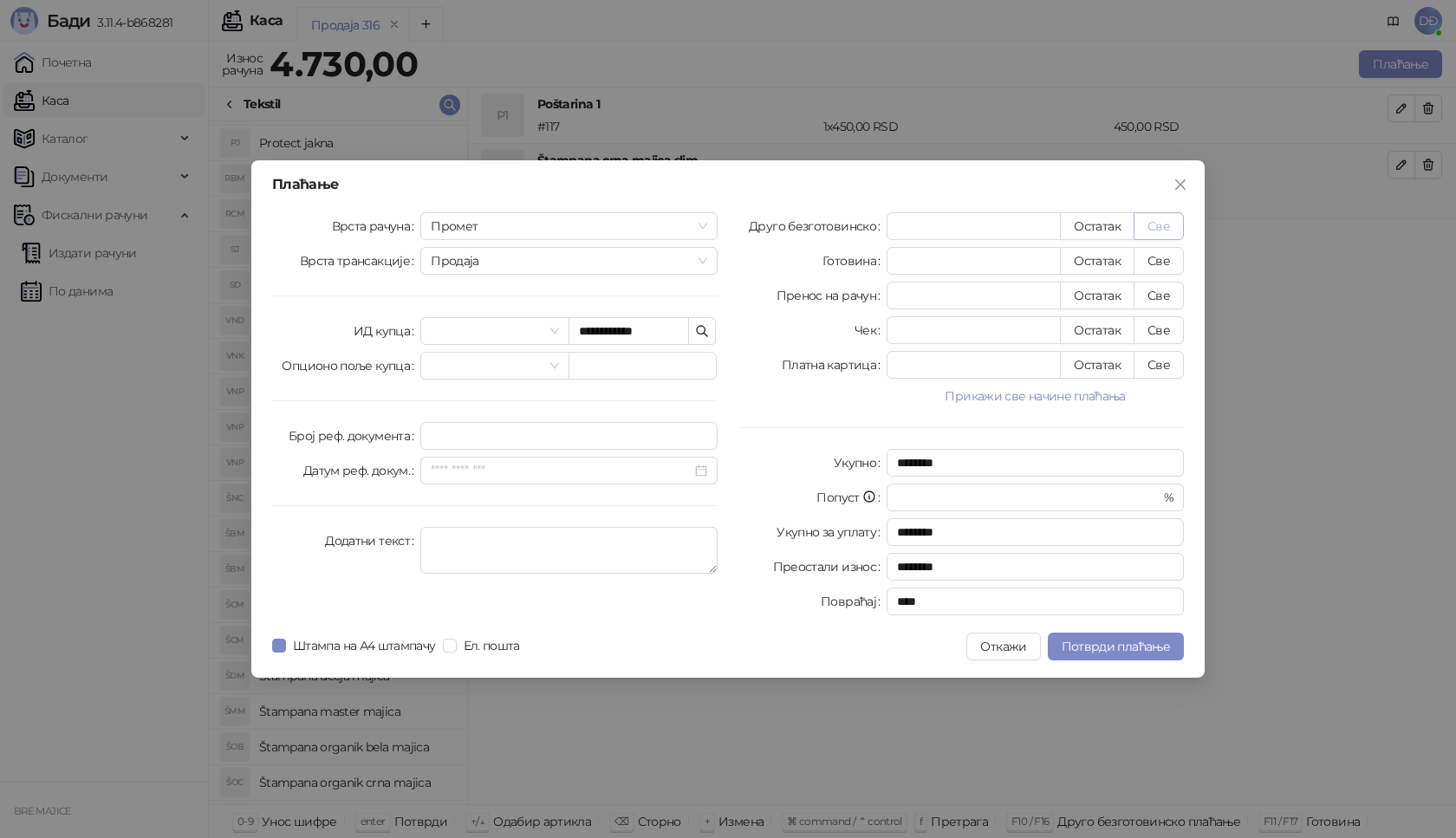
type input "****"
click at [1116, 629] on div "**********" at bounding box center [728, 419] width 953 height 517
click at [1112, 643] on span "Потврди плаћање" at bounding box center [1116, 646] width 108 height 16
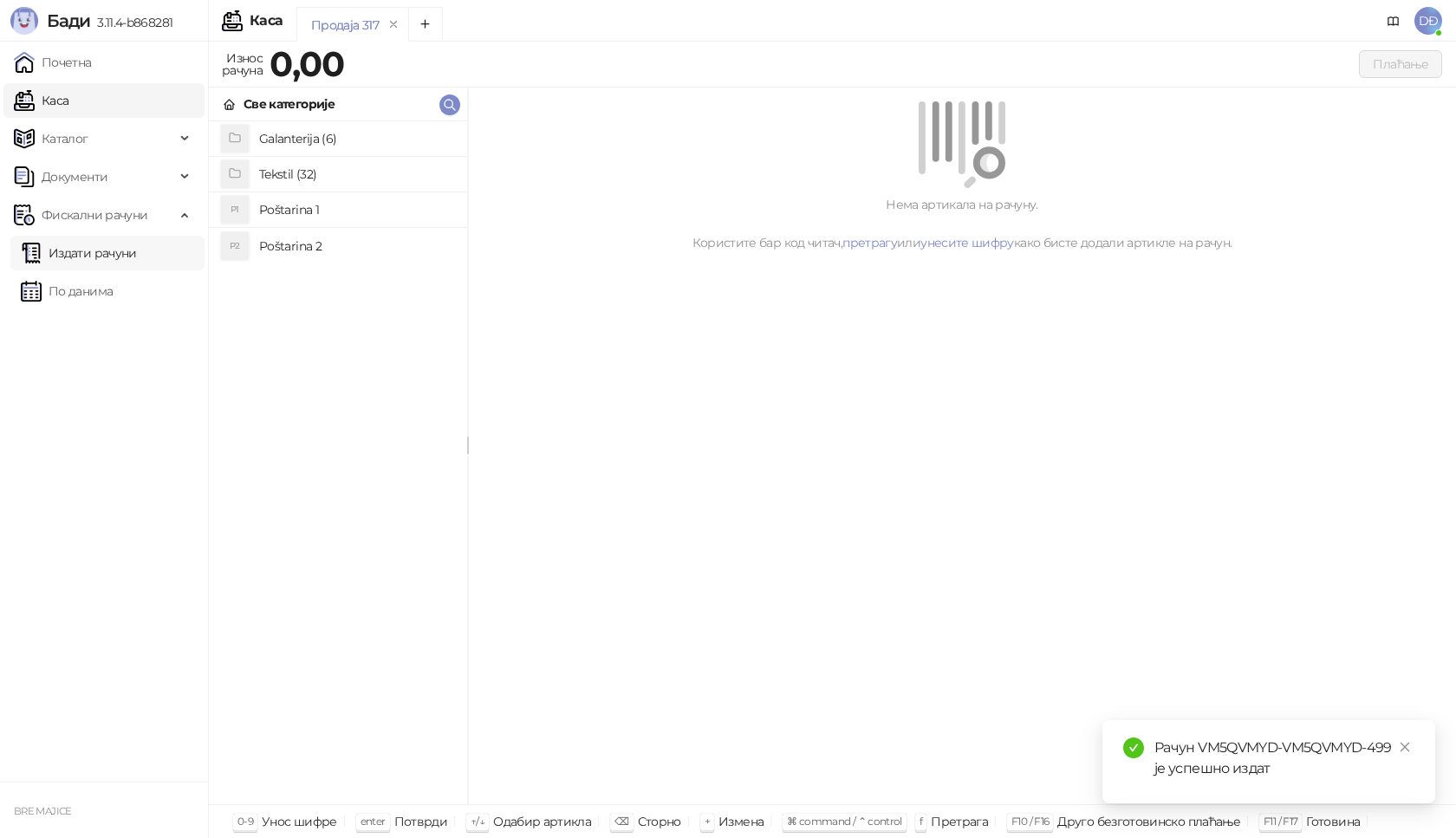
click at [137, 253] on link "Издати рачуни" at bounding box center [79, 253] width 116 height 35
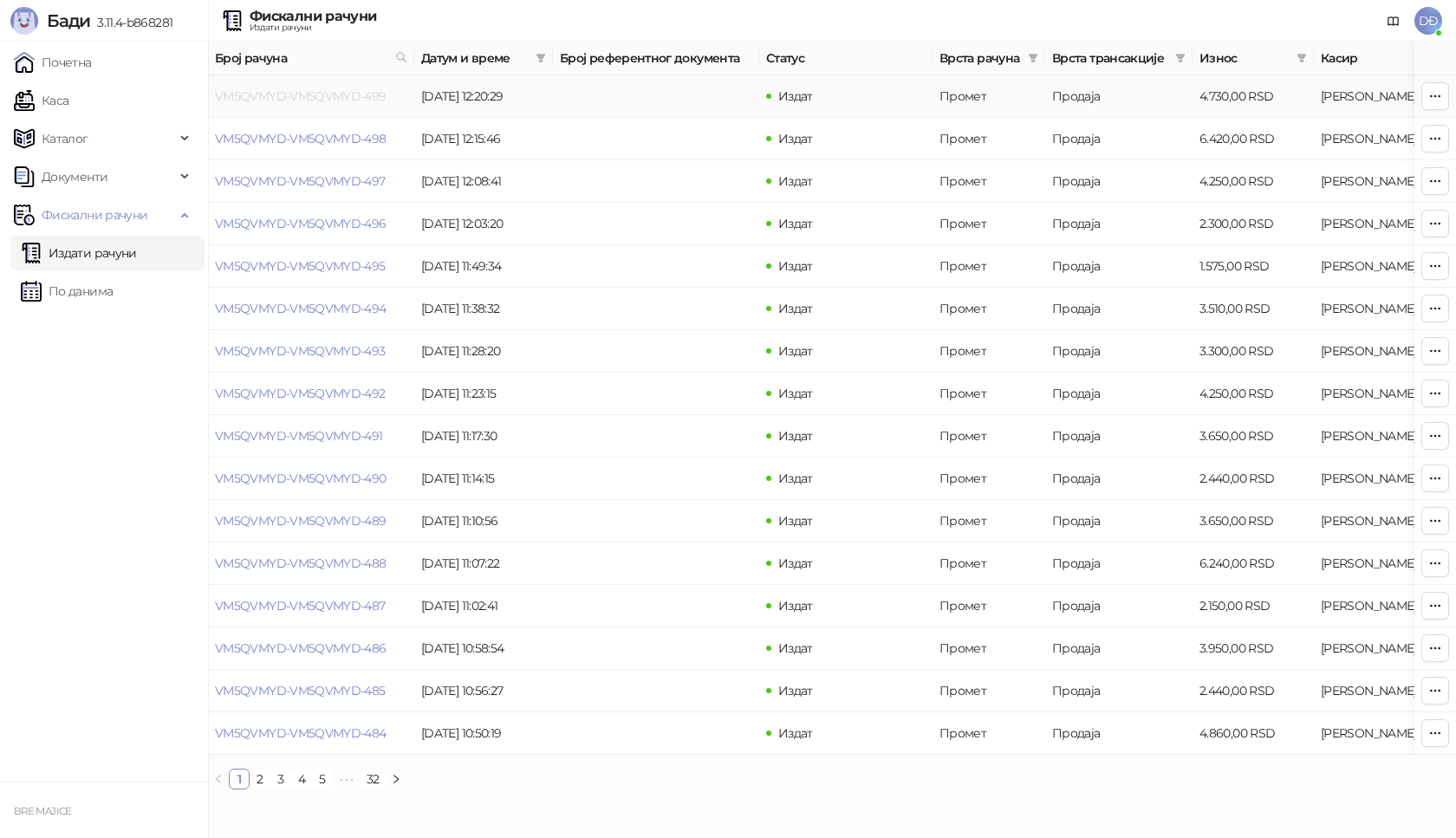
click at [312, 96] on link "VM5QVMYD-VM5QVMYD-499" at bounding box center [301, 96] width 172 height 16
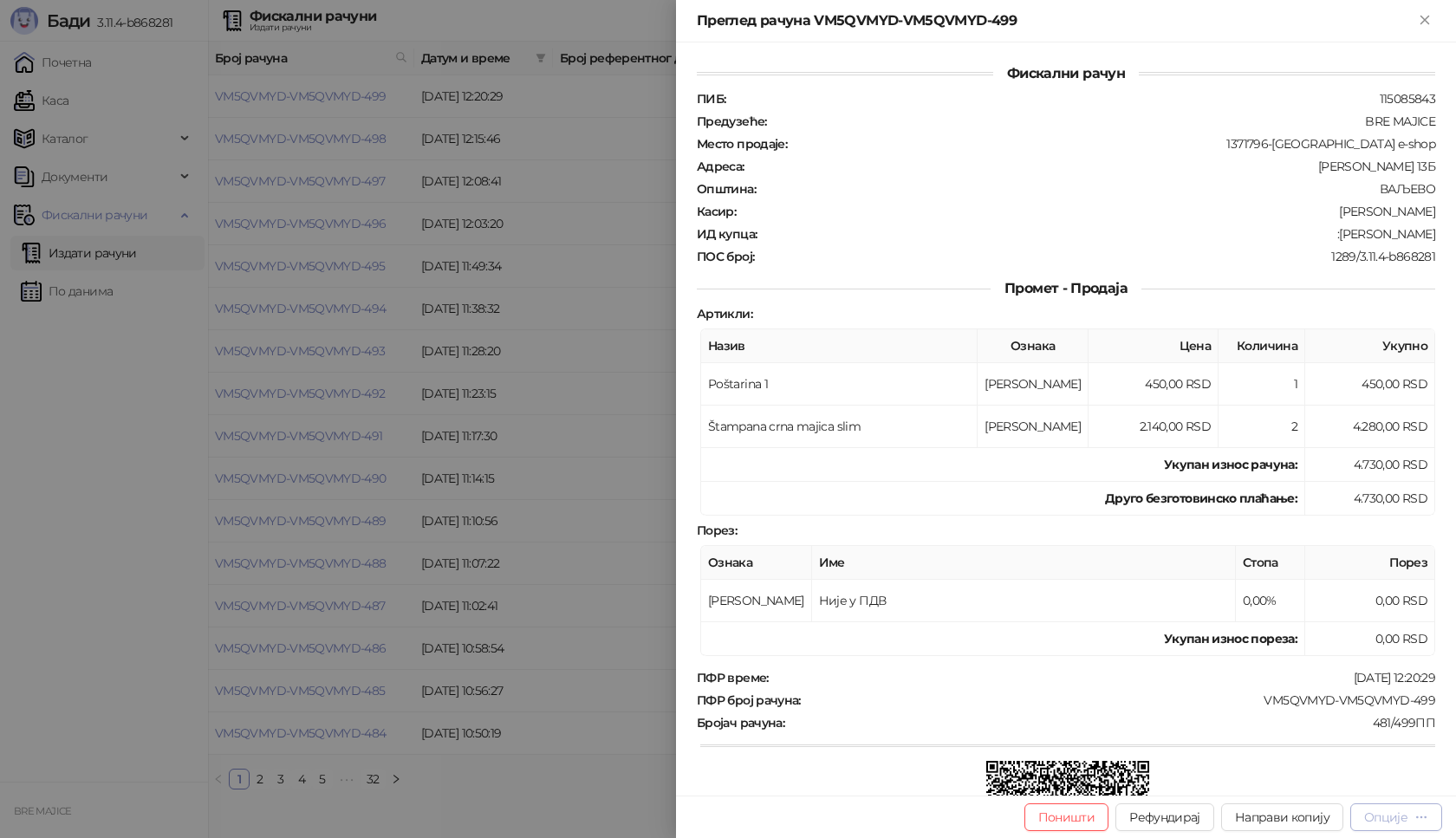
click at [1395, 820] on div "Опције" at bounding box center [1385, 817] width 43 height 16
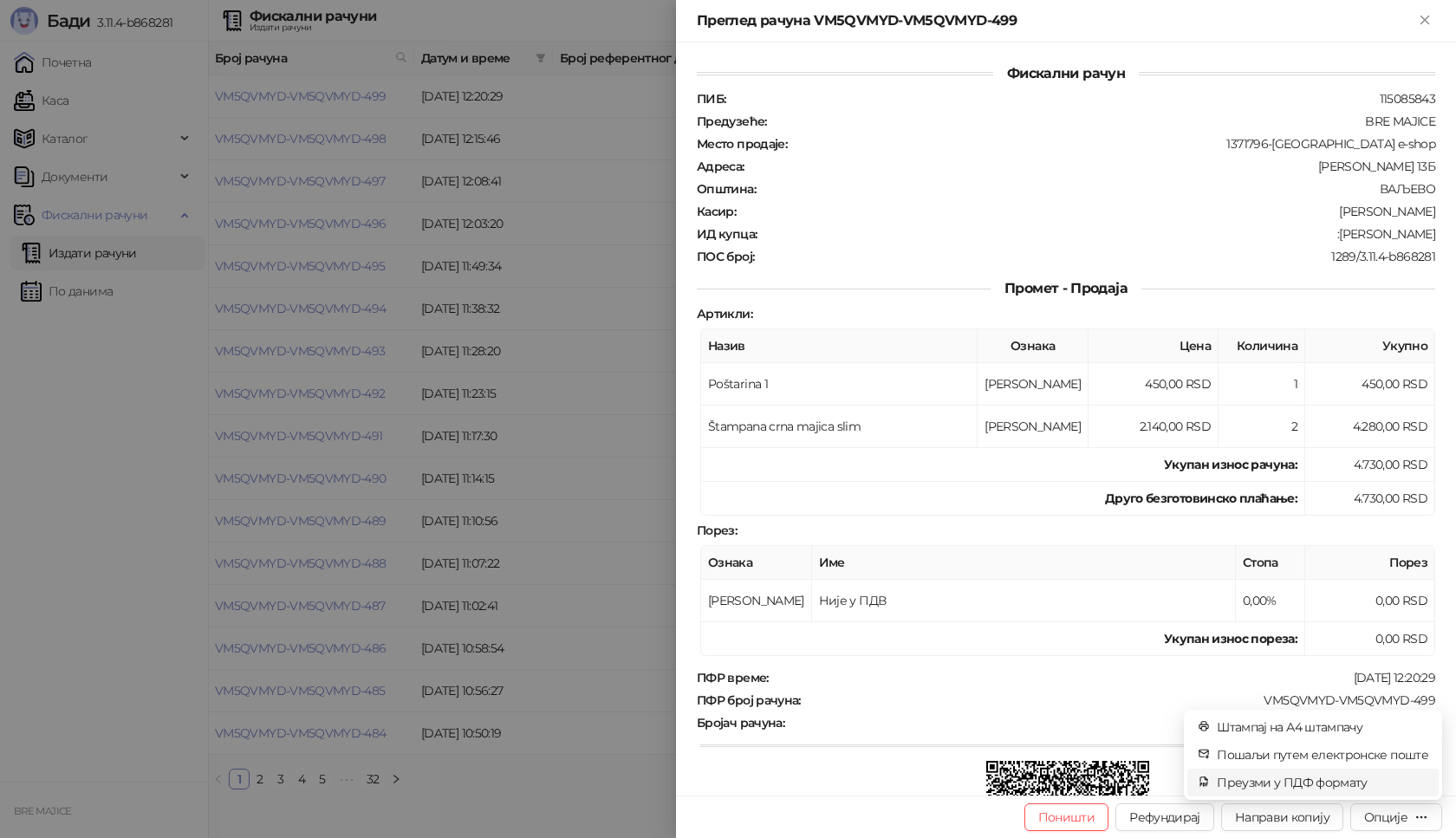
click at [1338, 775] on span "Преузми у ПДФ формату" at bounding box center [1323, 782] width 212 height 19
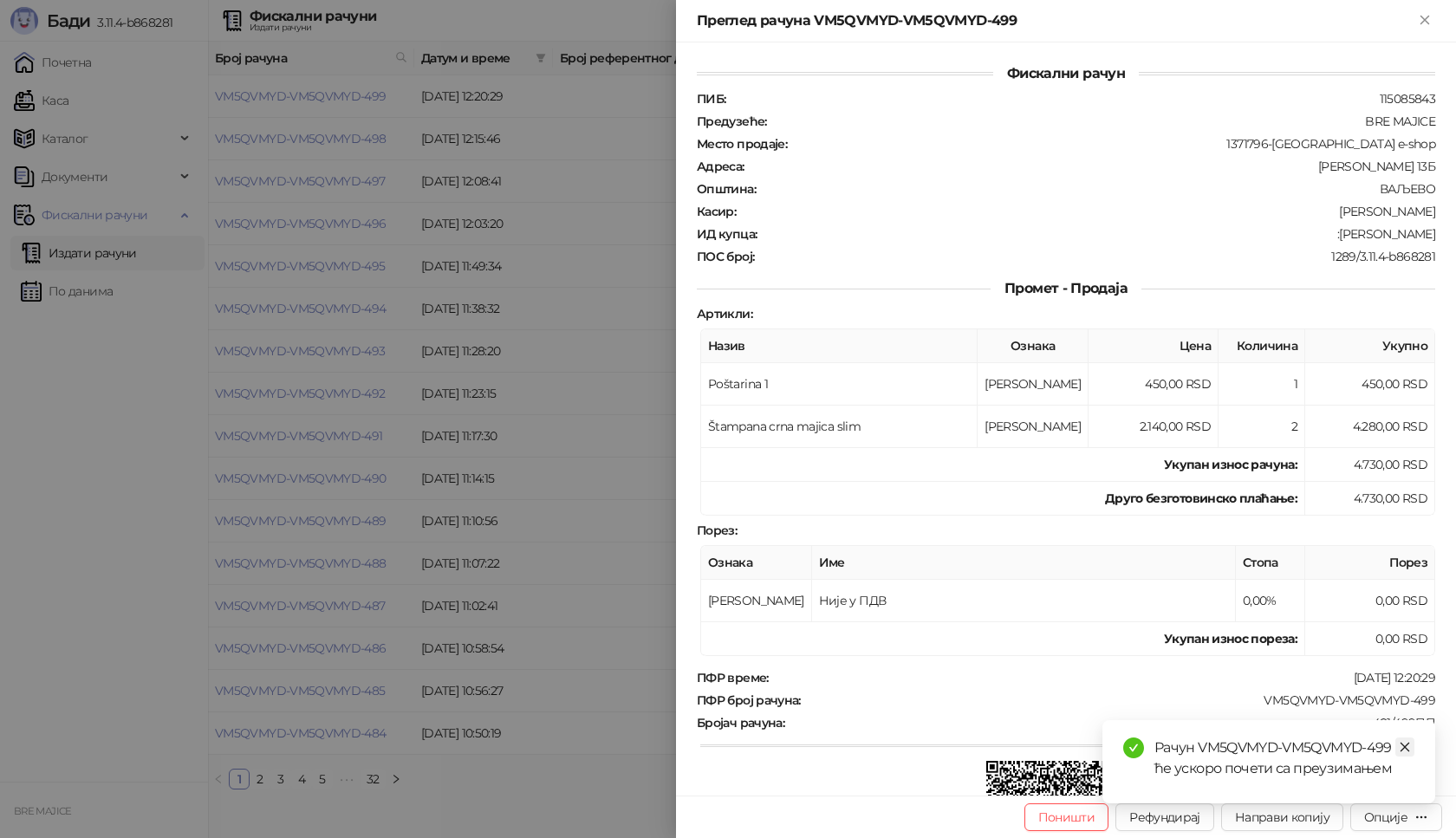
click at [1409, 743] on icon "close" at bounding box center [1405, 747] width 12 height 12
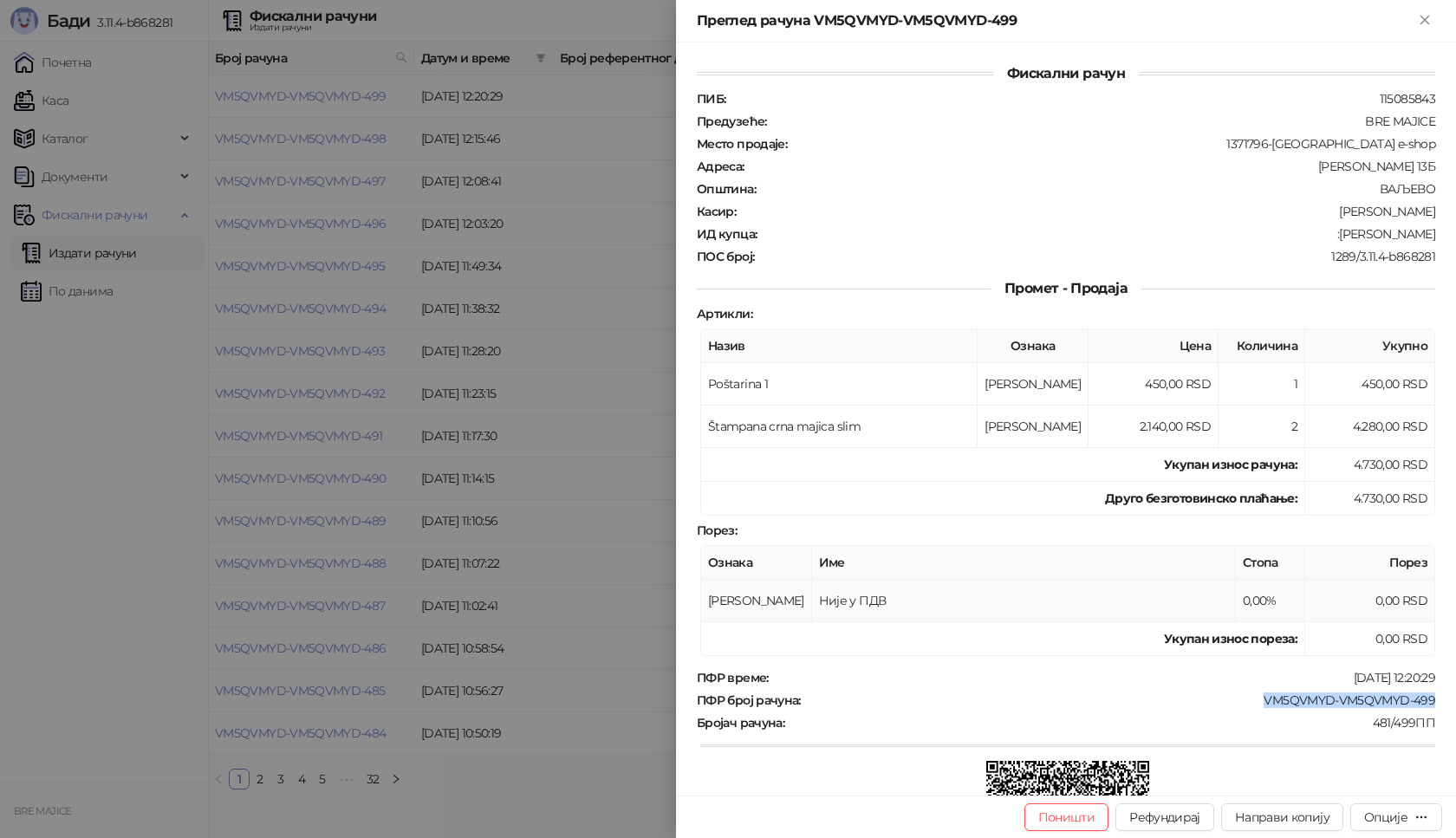
copy div "VM5QVMYD-VM5QVMYD-499"
drag, startPoint x: 1423, startPoint y: 236, endPoint x: 1356, endPoint y: 236, distance: 67.0
click at [1356, 236] on div "ИД купца : :Milija Mrdak" at bounding box center [1066, 234] width 745 height 16
copy div "Milija Mrdak"
click at [1428, 13] on icon "Close" at bounding box center [1425, 20] width 16 height 16
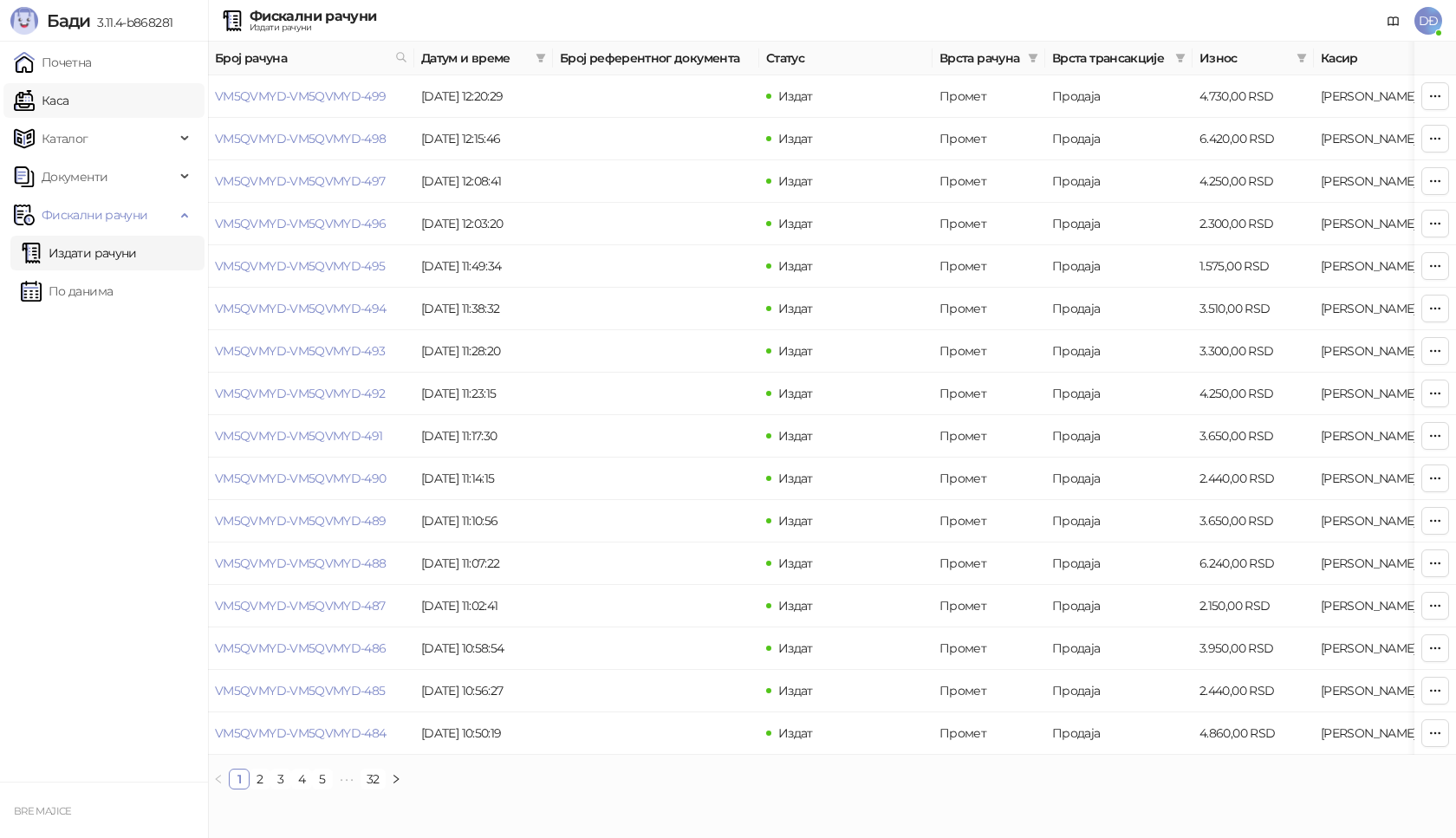
click at [69, 107] on link "Каса" at bounding box center [41, 100] width 55 height 35
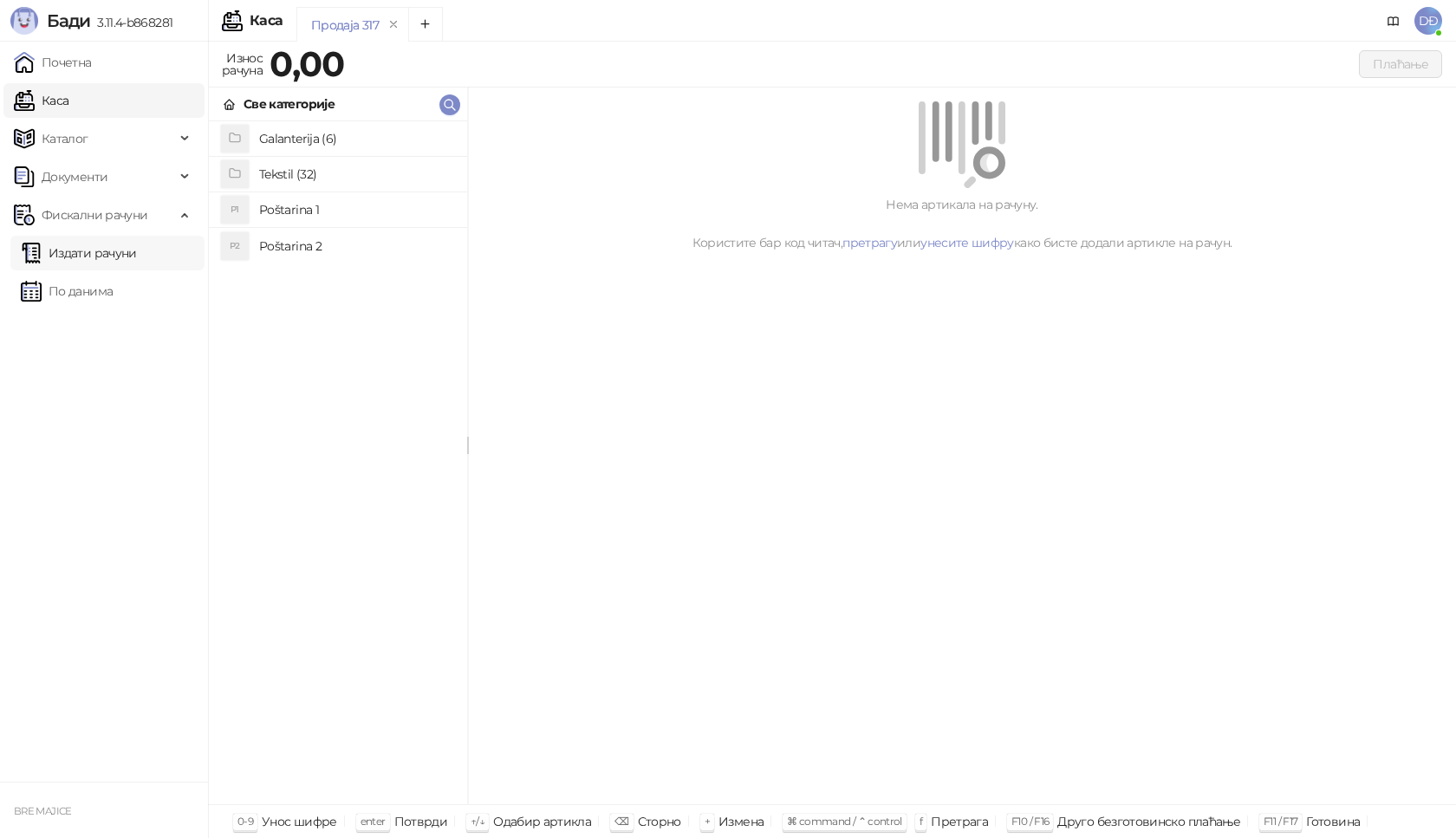
click at [93, 253] on link "Издати рачуни" at bounding box center [79, 253] width 116 height 35
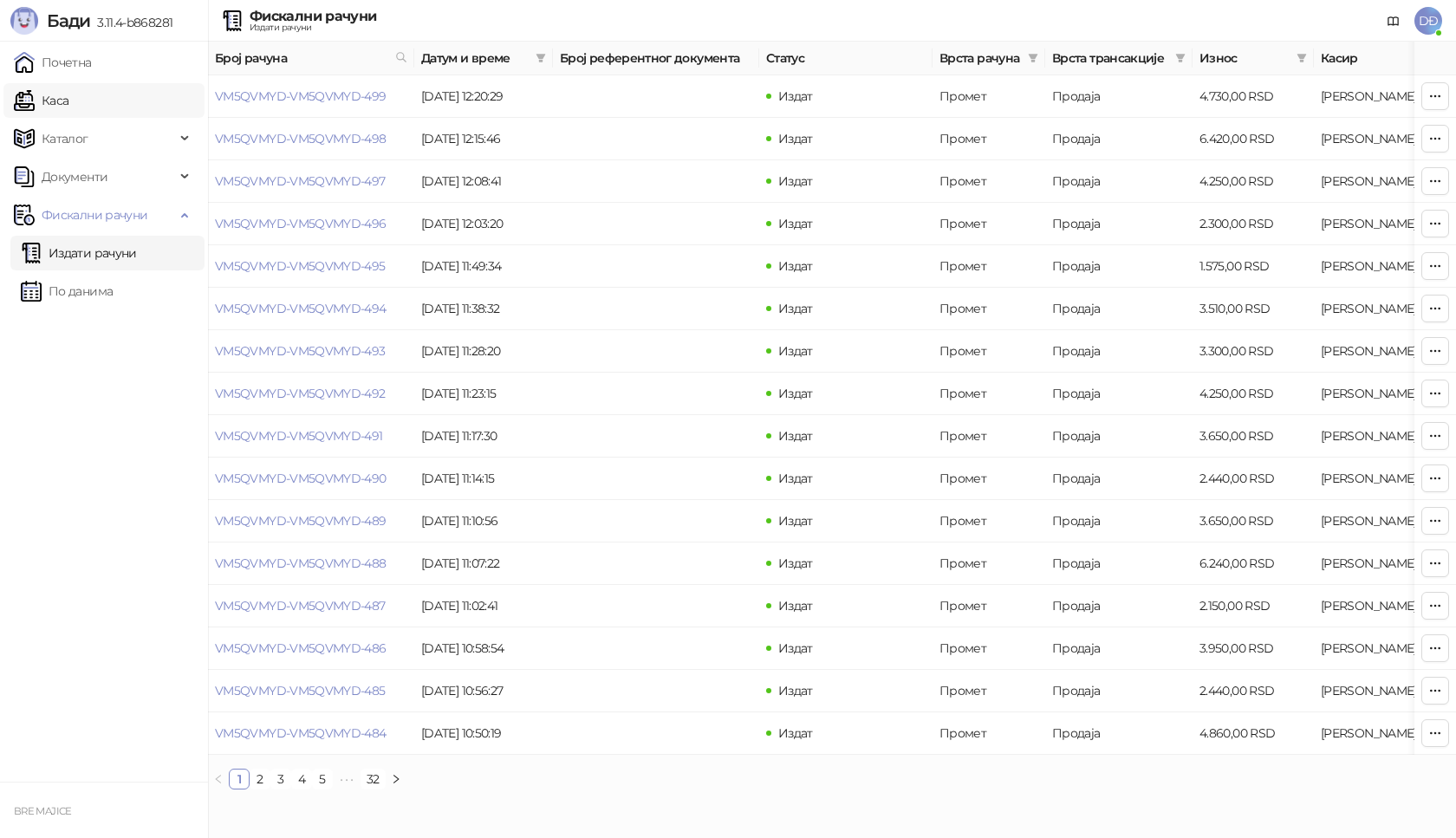
click at [67, 96] on link "Каса" at bounding box center [41, 100] width 55 height 35
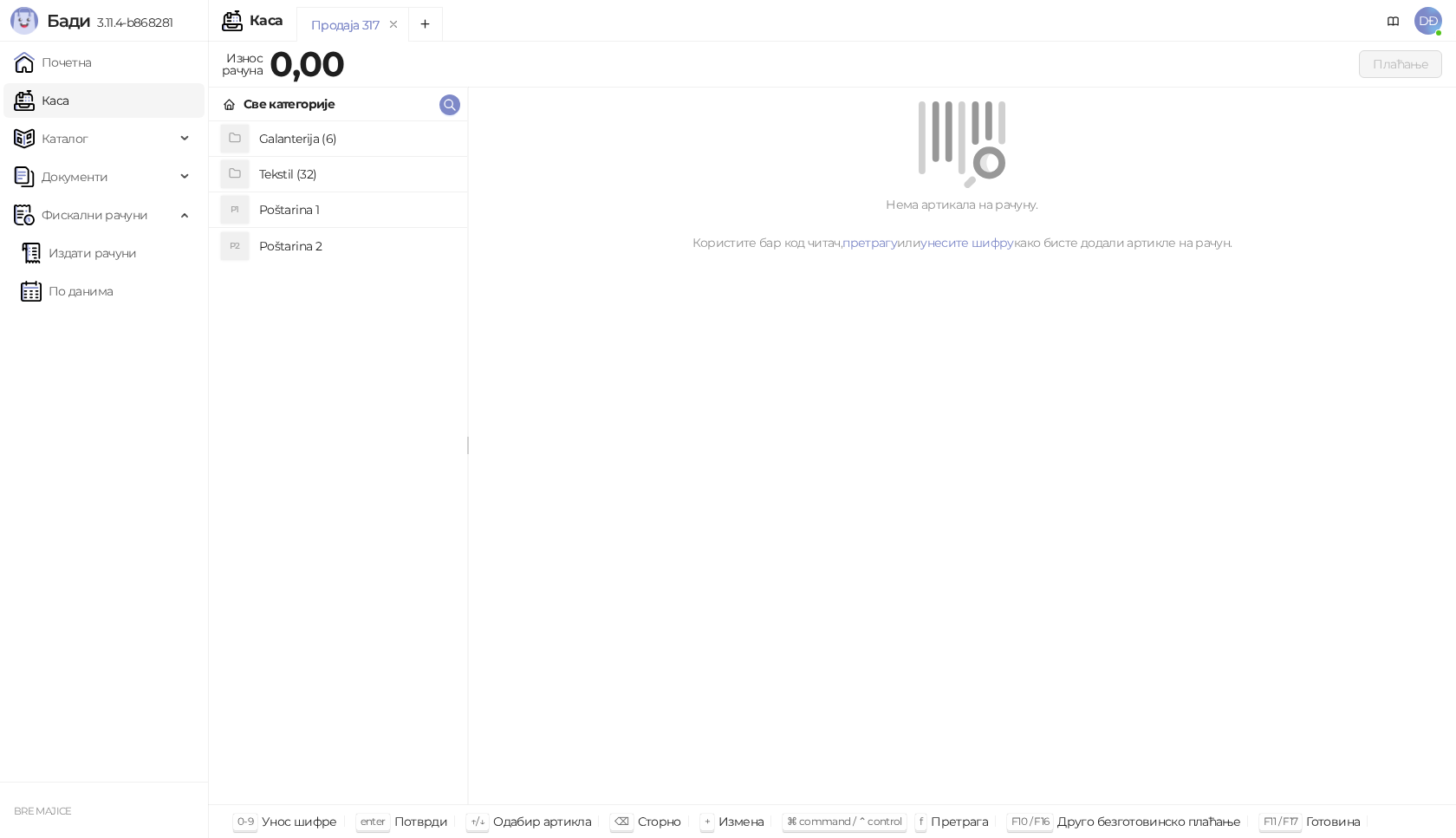
click at [278, 205] on h4 "Poštarina 1" at bounding box center [356, 210] width 194 height 28
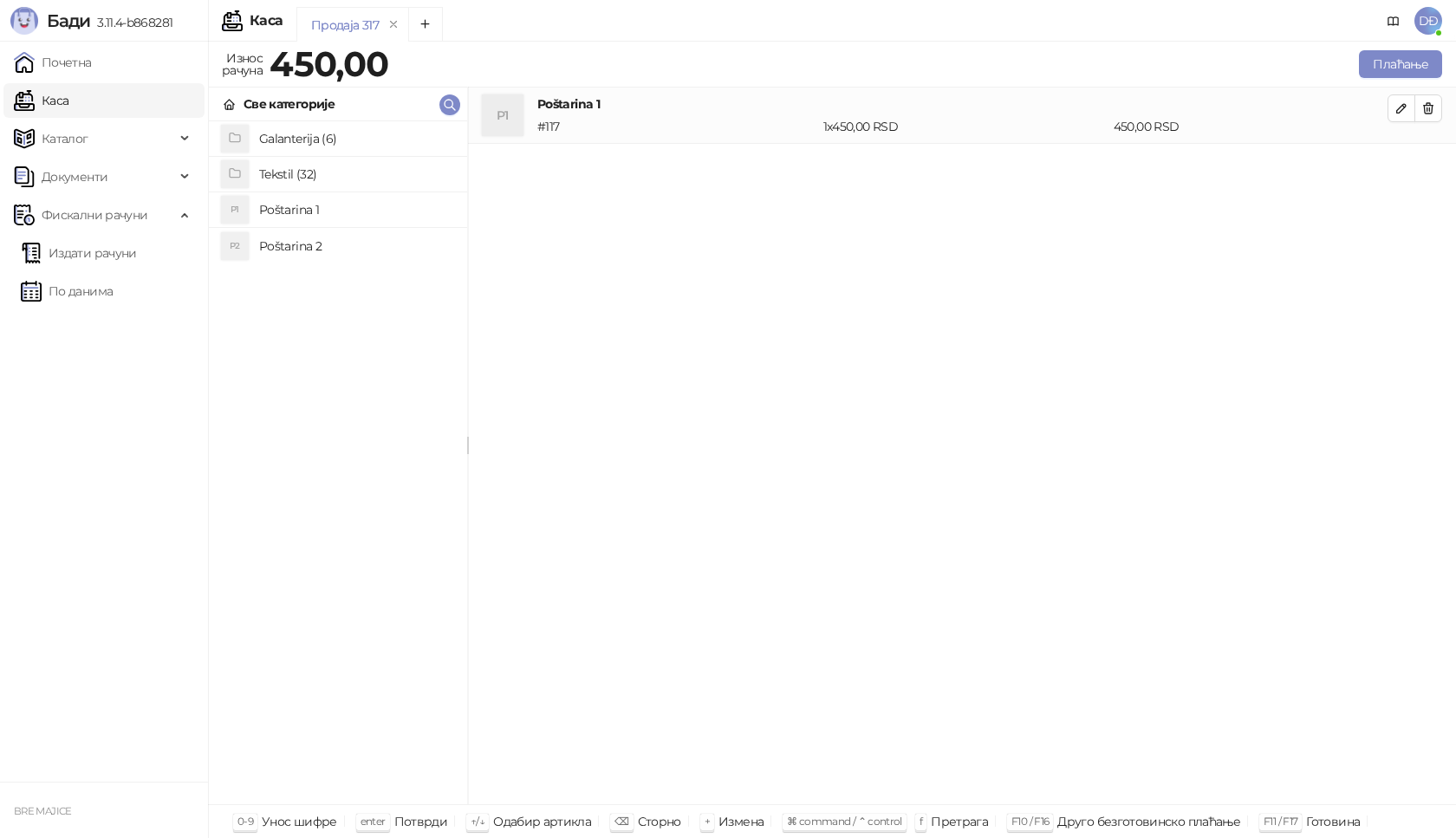
click at [278, 173] on h4 "Tekstil (32)" at bounding box center [356, 174] width 194 height 28
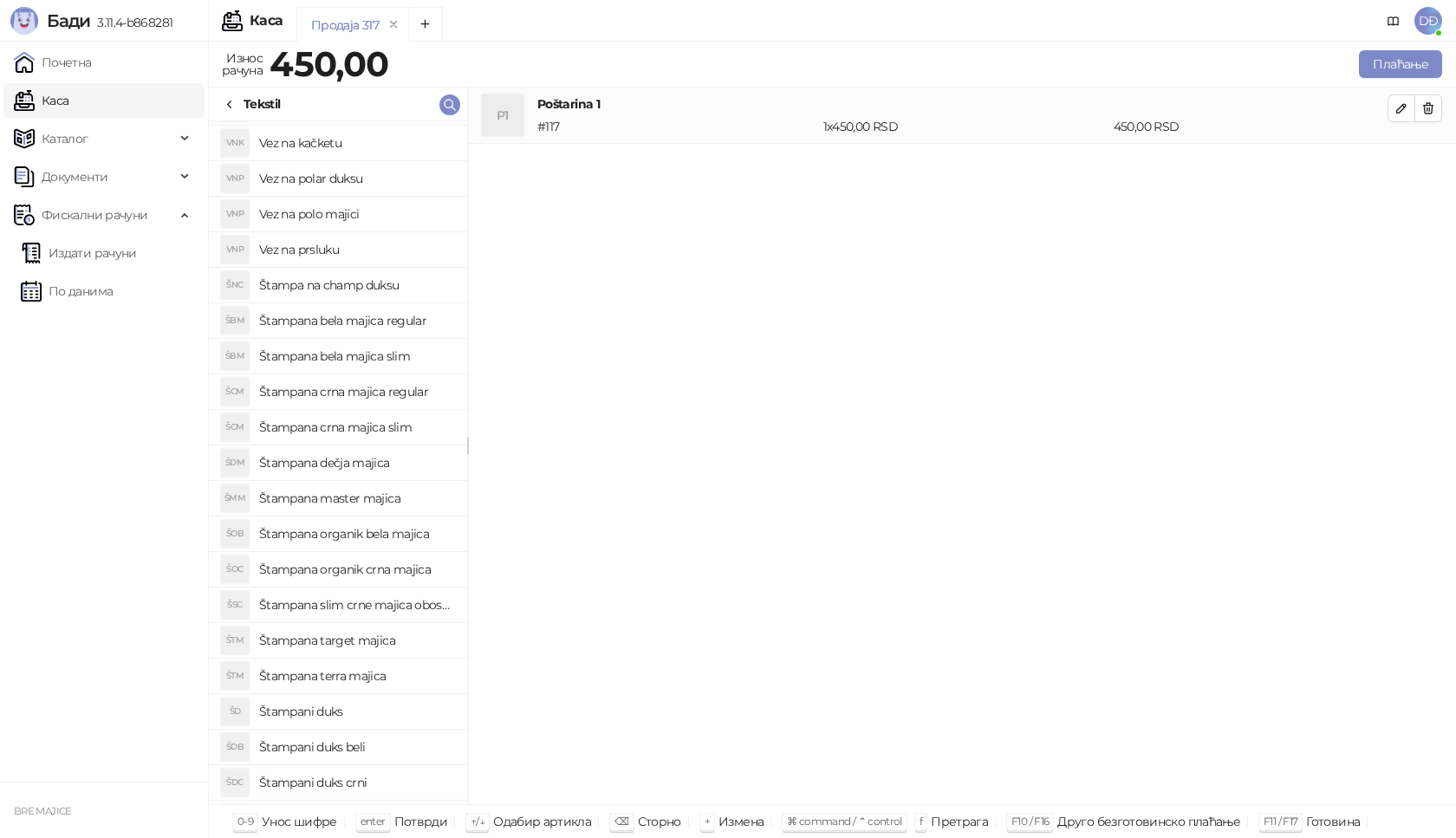
scroll to position [194, 0]
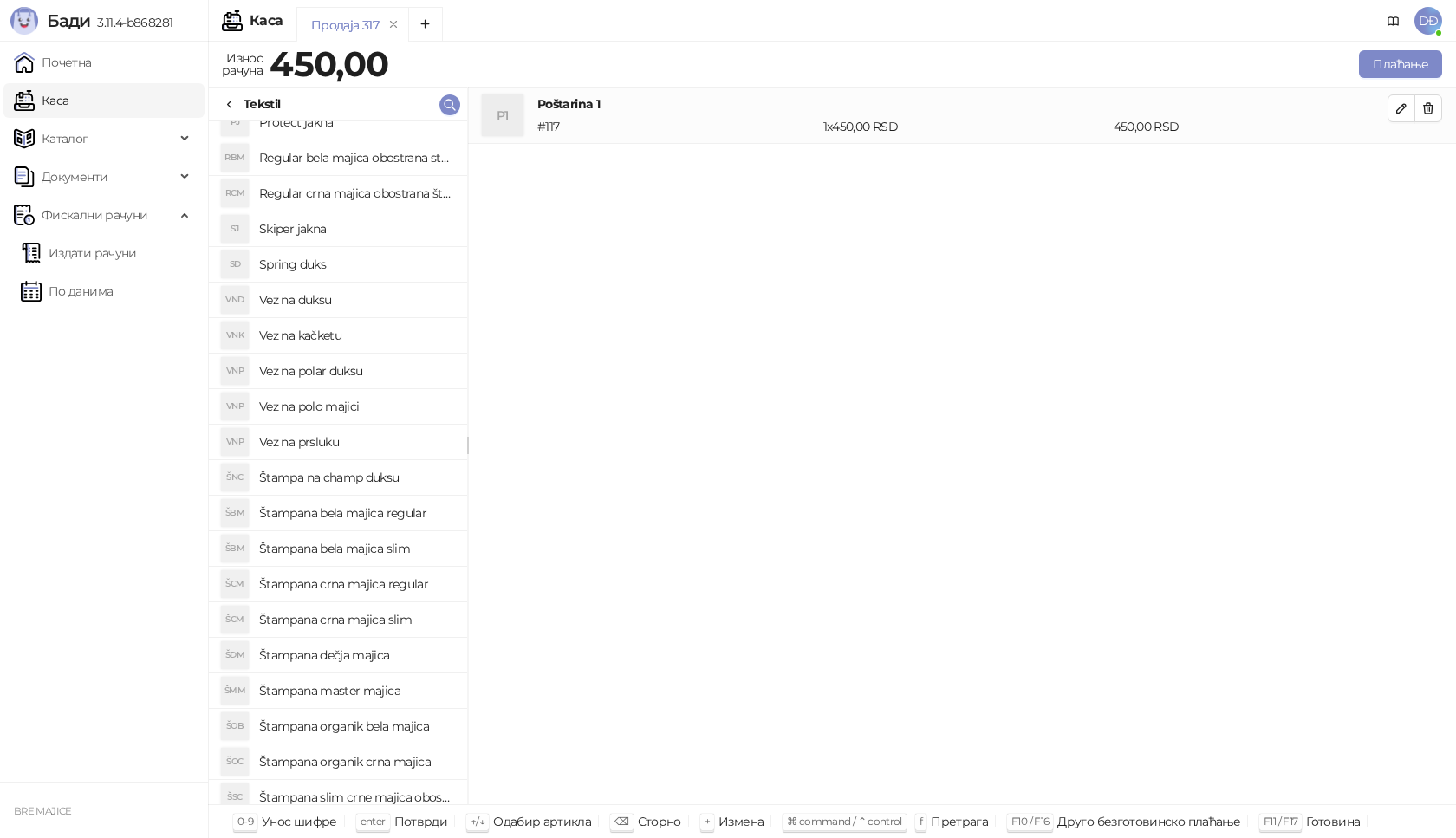
click at [377, 624] on h4 "Štampana crna majica slim" at bounding box center [356, 619] width 194 height 28
click at [1396, 160] on icon "button" at bounding box center [1402, 165] width 14 height 14
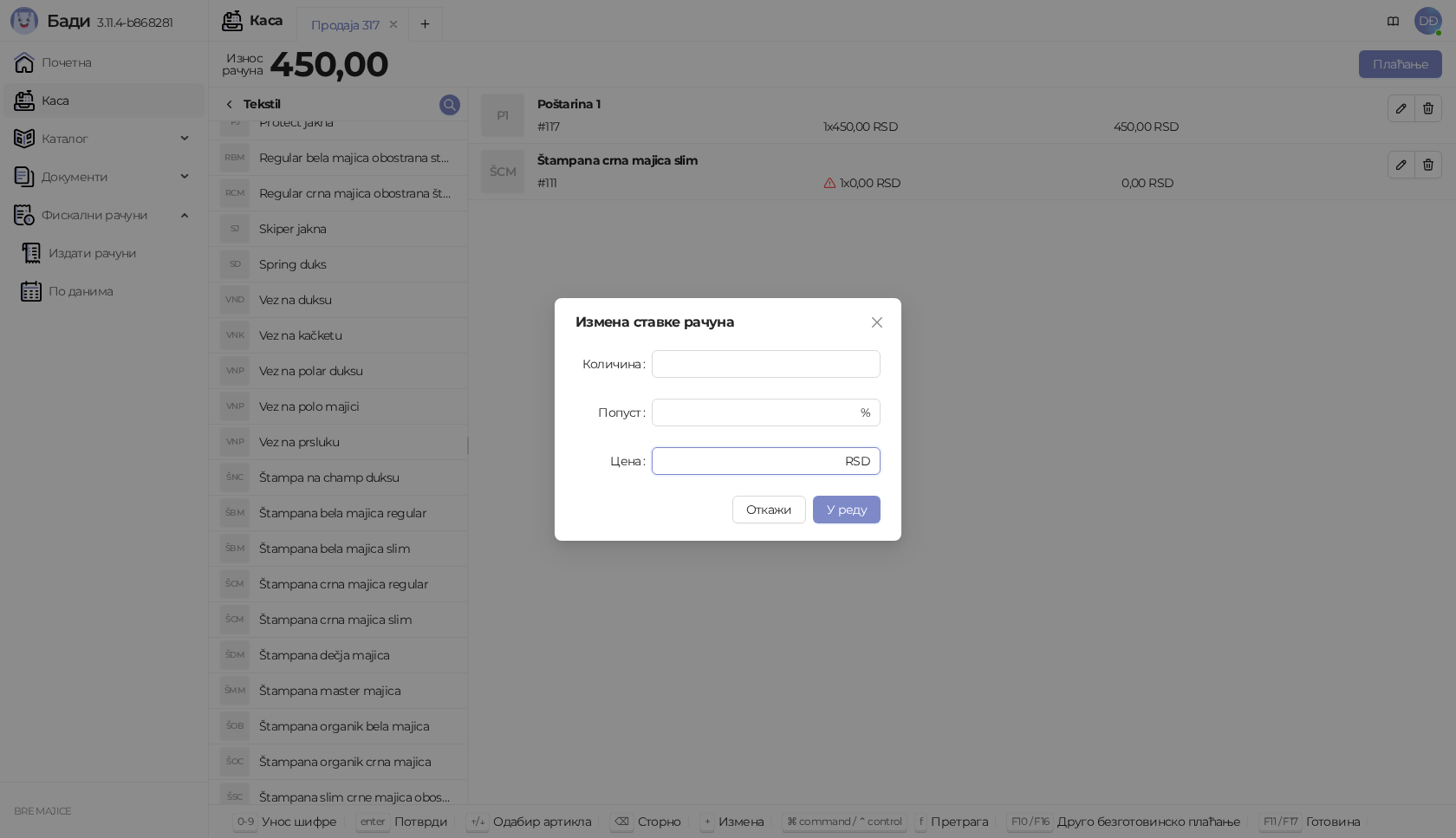
drag, startPoint x: 674, startPoint y: 465, endPoint x: 611, endPoint y: 463, distance: 63.0
click at [611, 463] on div "Цена * RSD" at bounding box center [728, 461] width 305 height 28
type input "****"
drag, startPoint x: 840, startPoint y: 512, endPoint x: 858, endPoint y: 506, distance: 19.0
click at [839, 512] on span "У реду" at bounding box center [846, 509] width 40 height 16
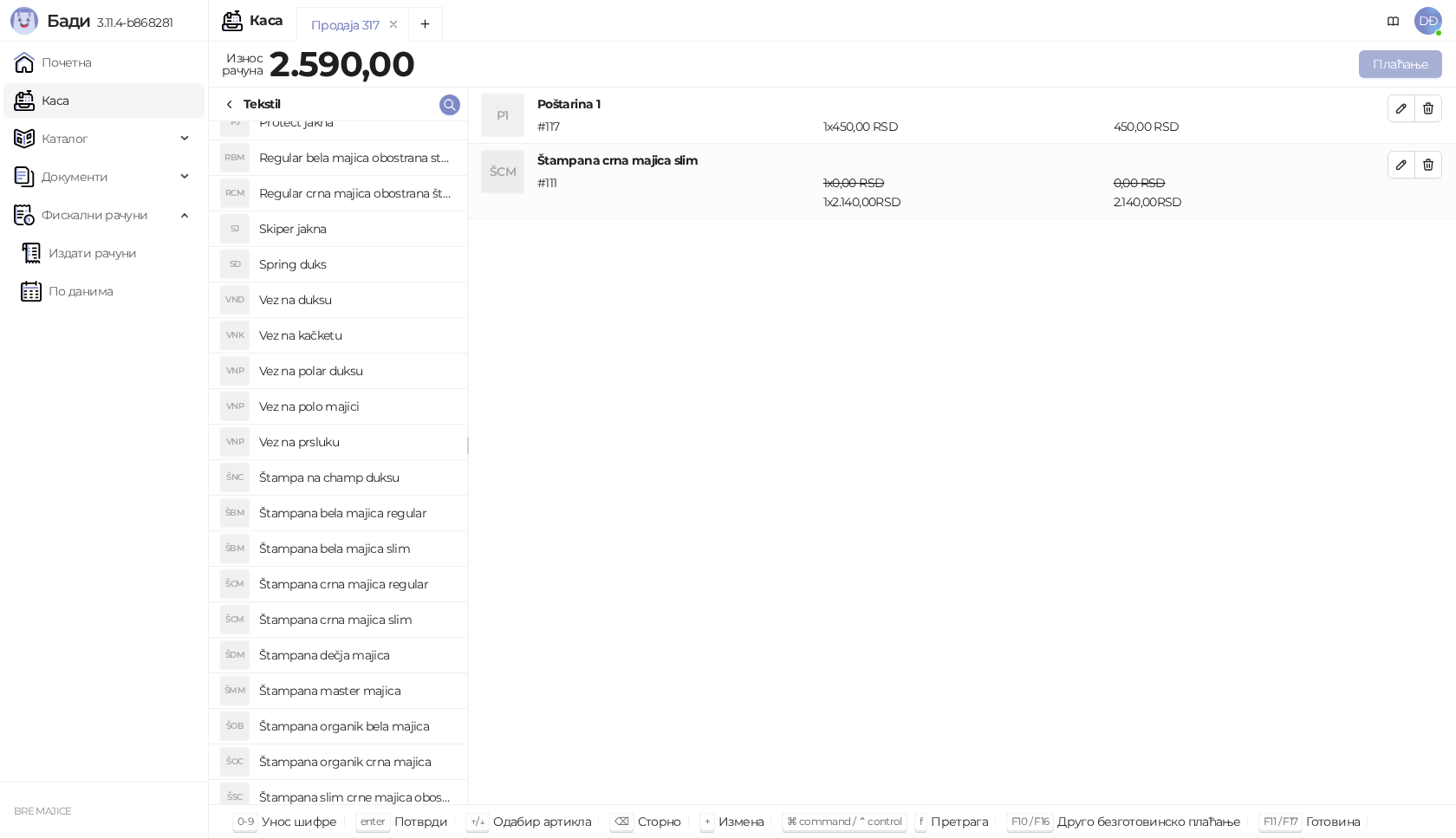
click at [1399, 59] on button "Плаћање" at bounding box center [1400, 64] width 83 height 28
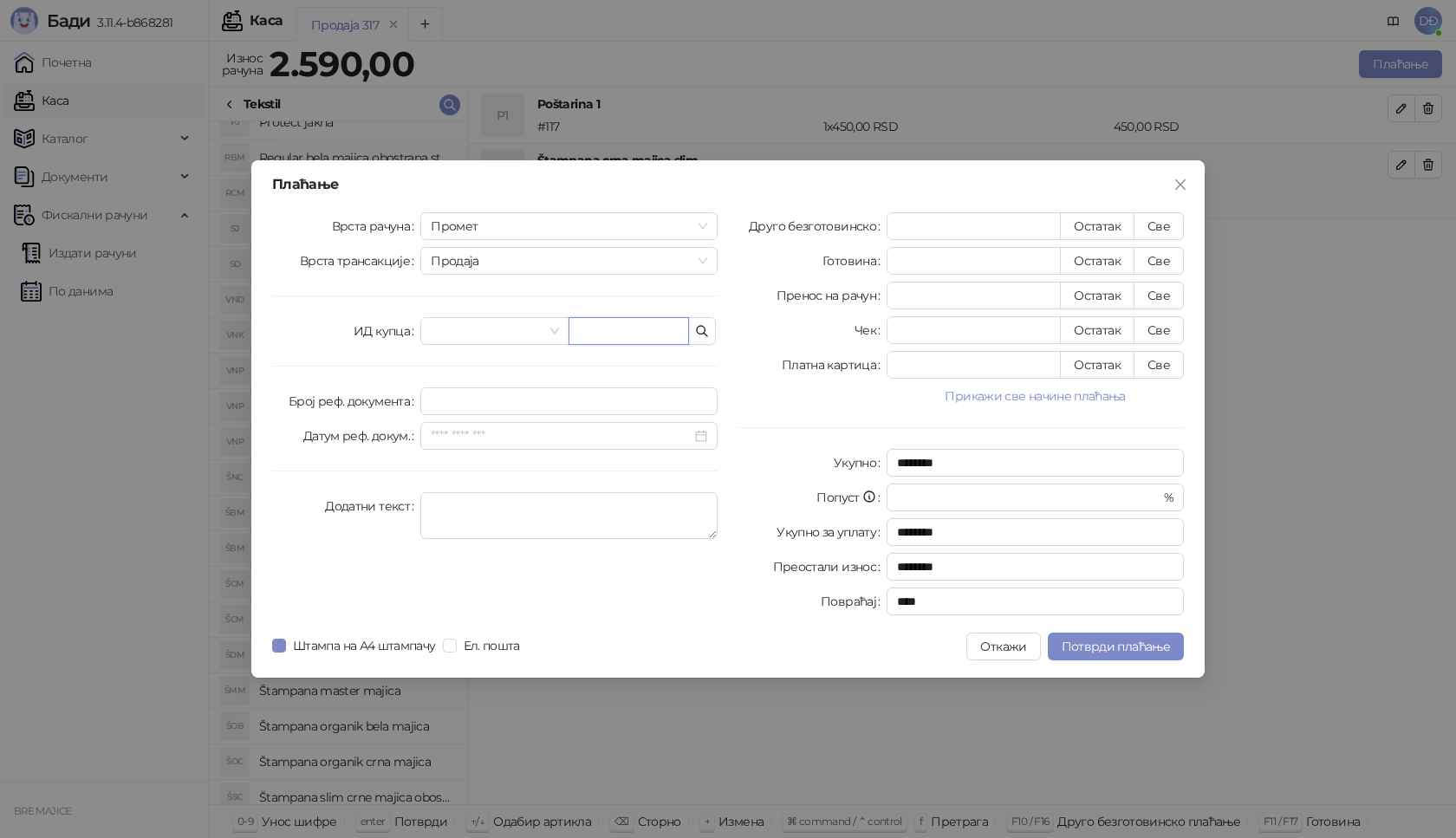
click at [631, 333] on input "text" at bounding box center [629, 331] width 121 height 28
type input "**********"
click at [1153, 226] on button "Све" at bounding box center [1159, 227] width 50 height 28
type input "****"
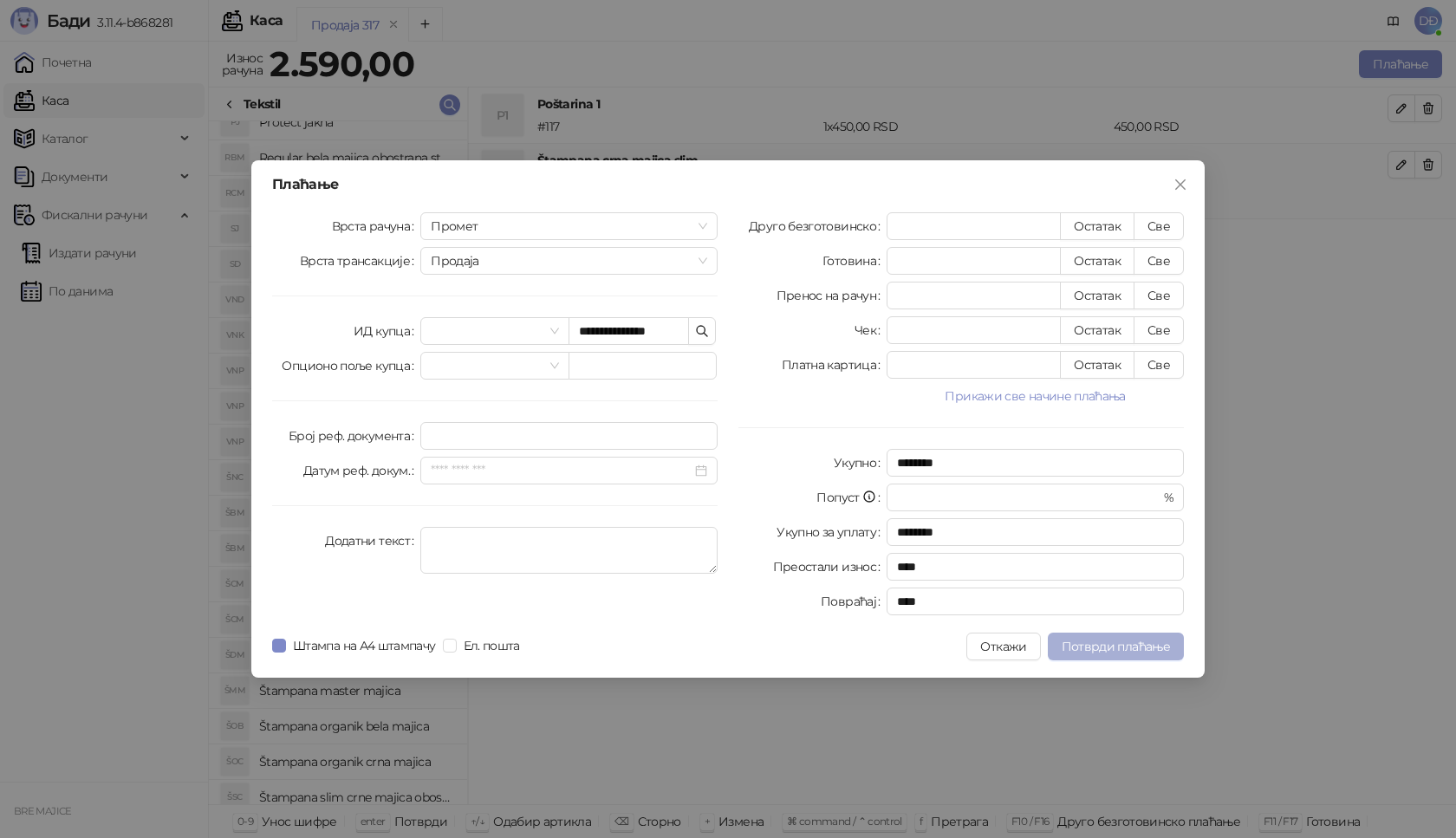
click at [1140, 646] on span "Потврди плаћање" at bounding box center [1116, 646] width 108 height 16
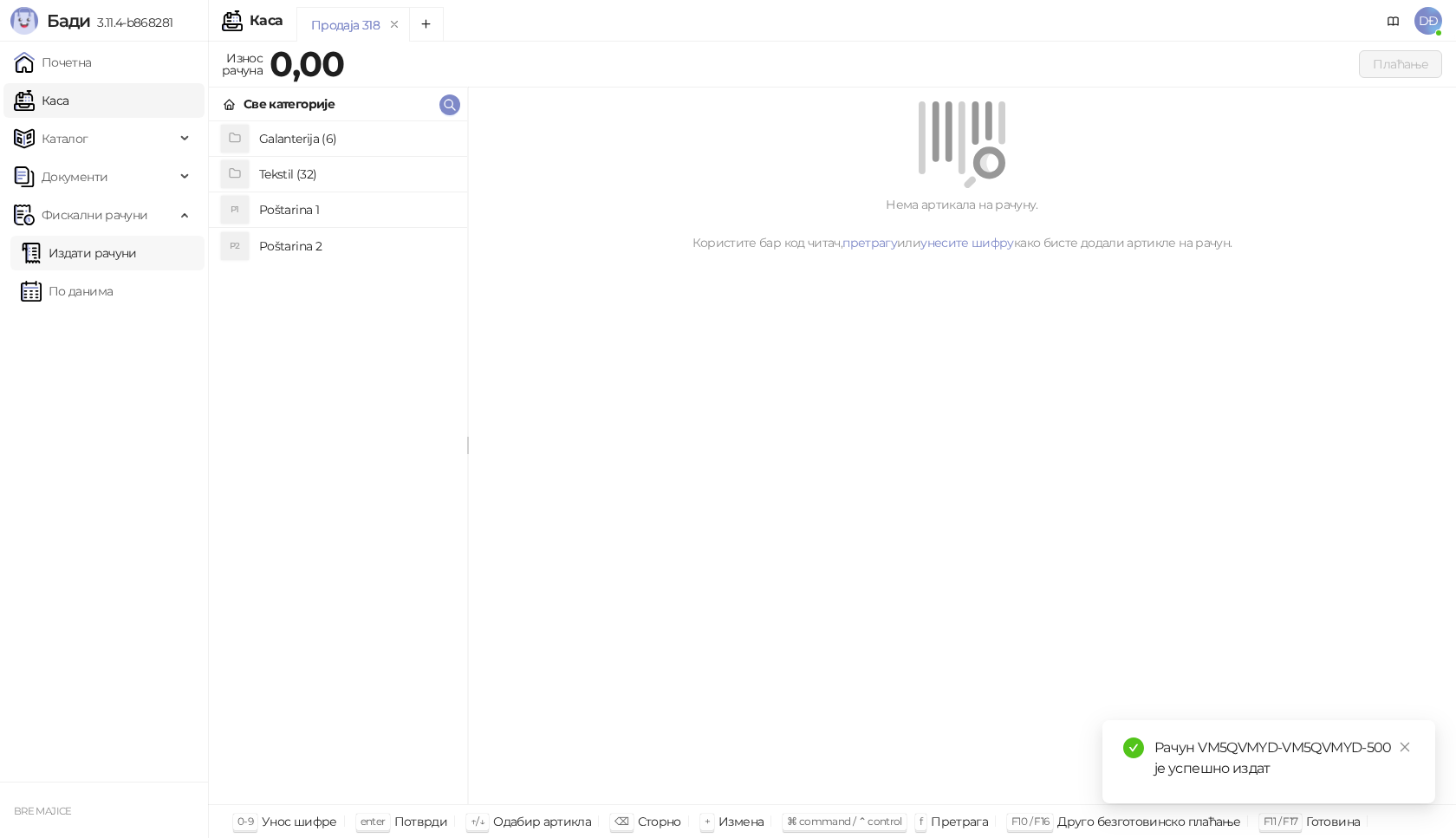
click at [128, 259] on link "Издати рачуни" at bounding box center [79, 253] width 116 height 35
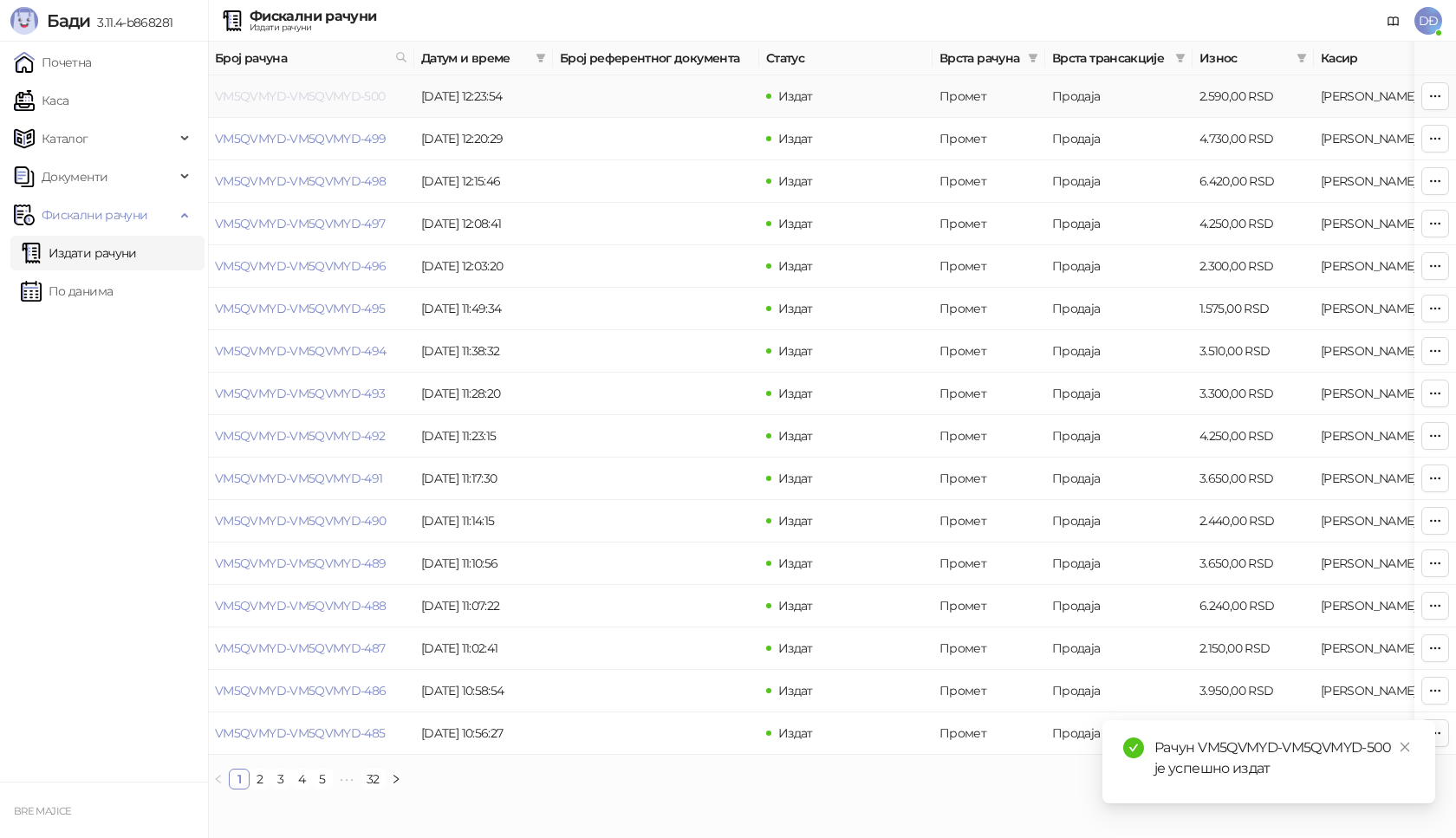
click at [240, 95] on link "VM5QVMYD-VM5QVMYD-500" at bounding box center [300, 96] width 171 height 16
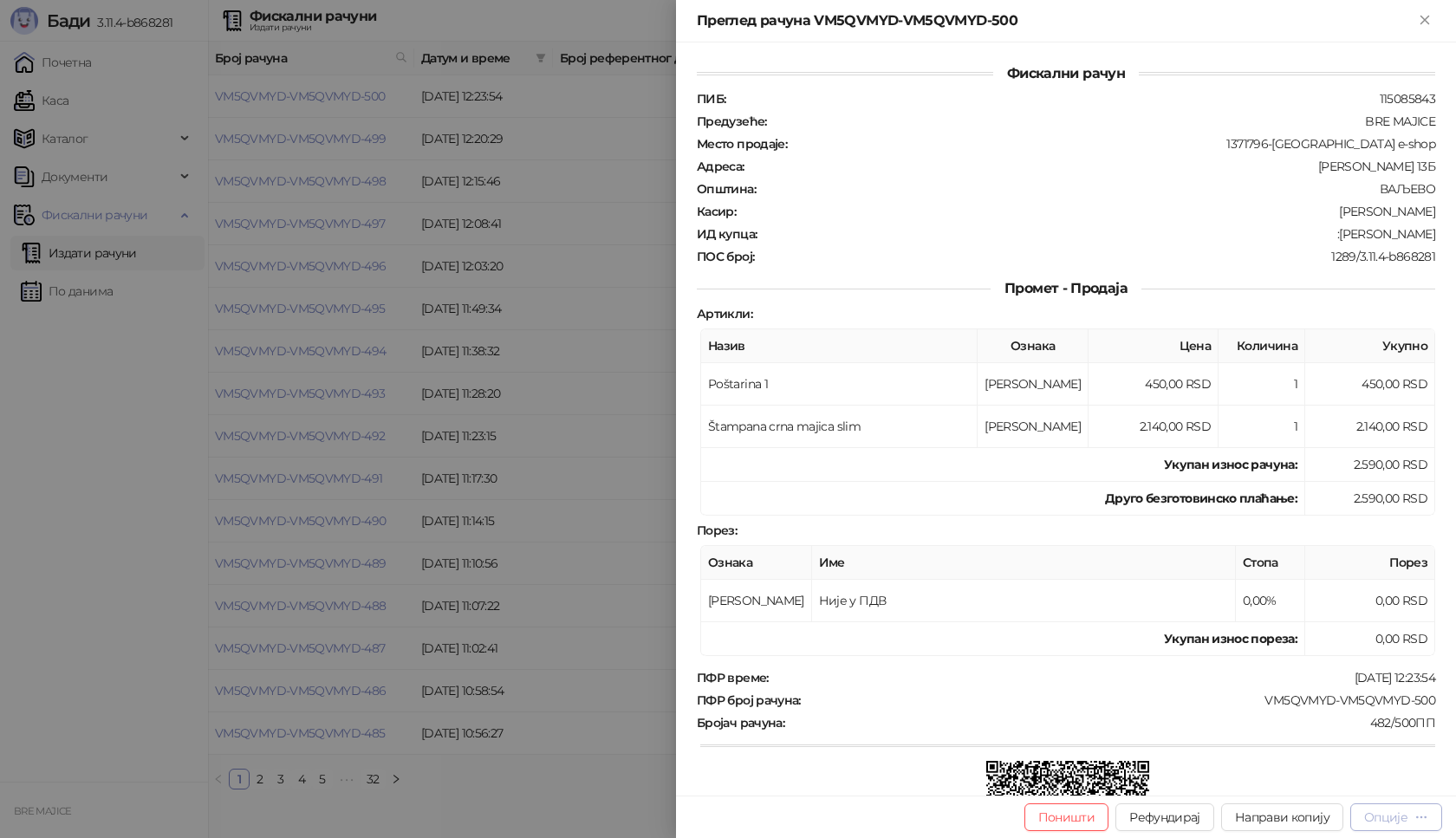
click at [1422, 814] on icon "button" at bounding box center [1422, 817] width 14 height 14
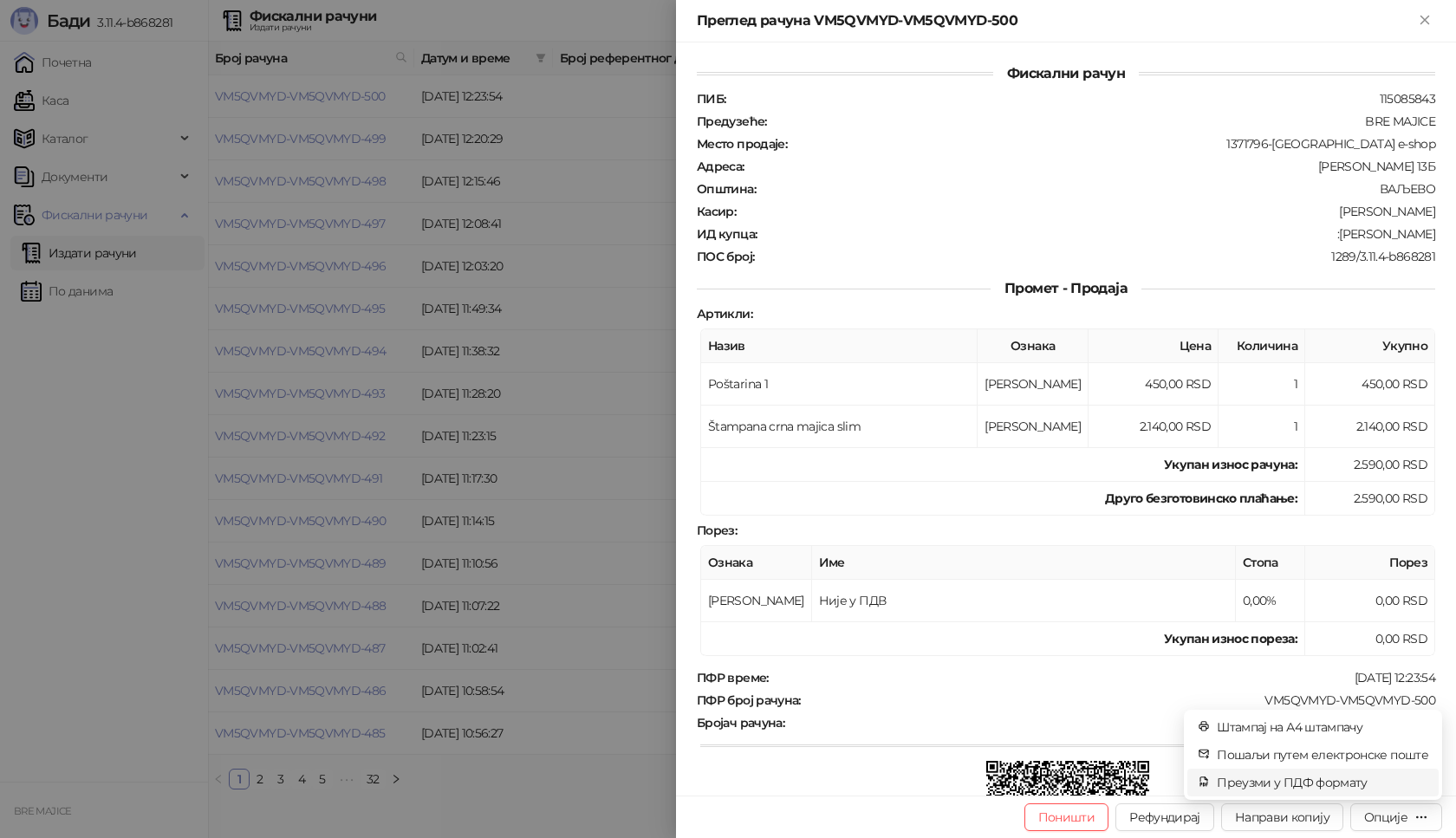
click at [1354, 777] on span "Преузми у ПДФ формату" at bounding box center [1323, 782] width 212 height 19
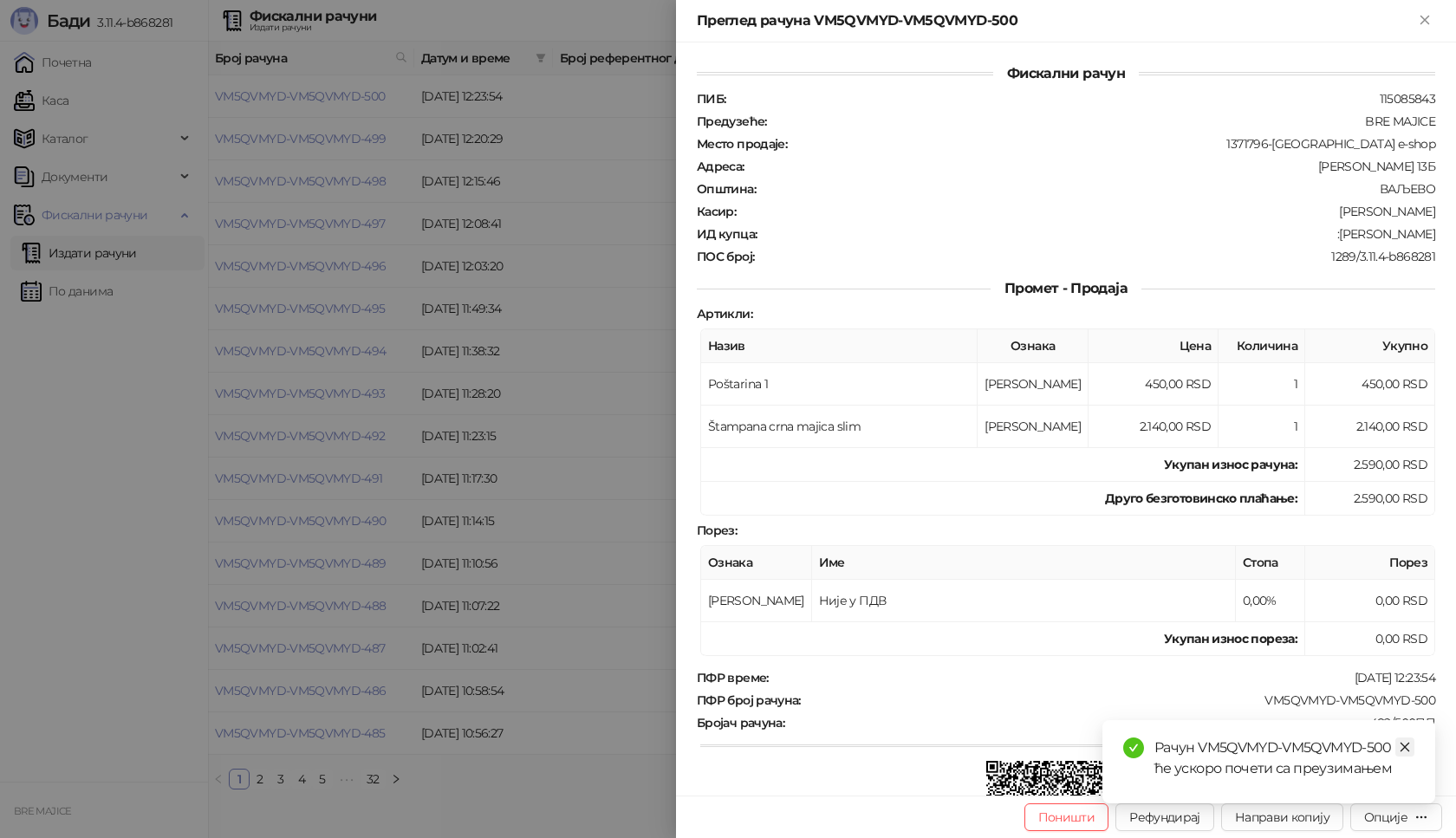
click at [1401, 743] on icon "close" at bounding box center [1405, 747] width 12 height 12
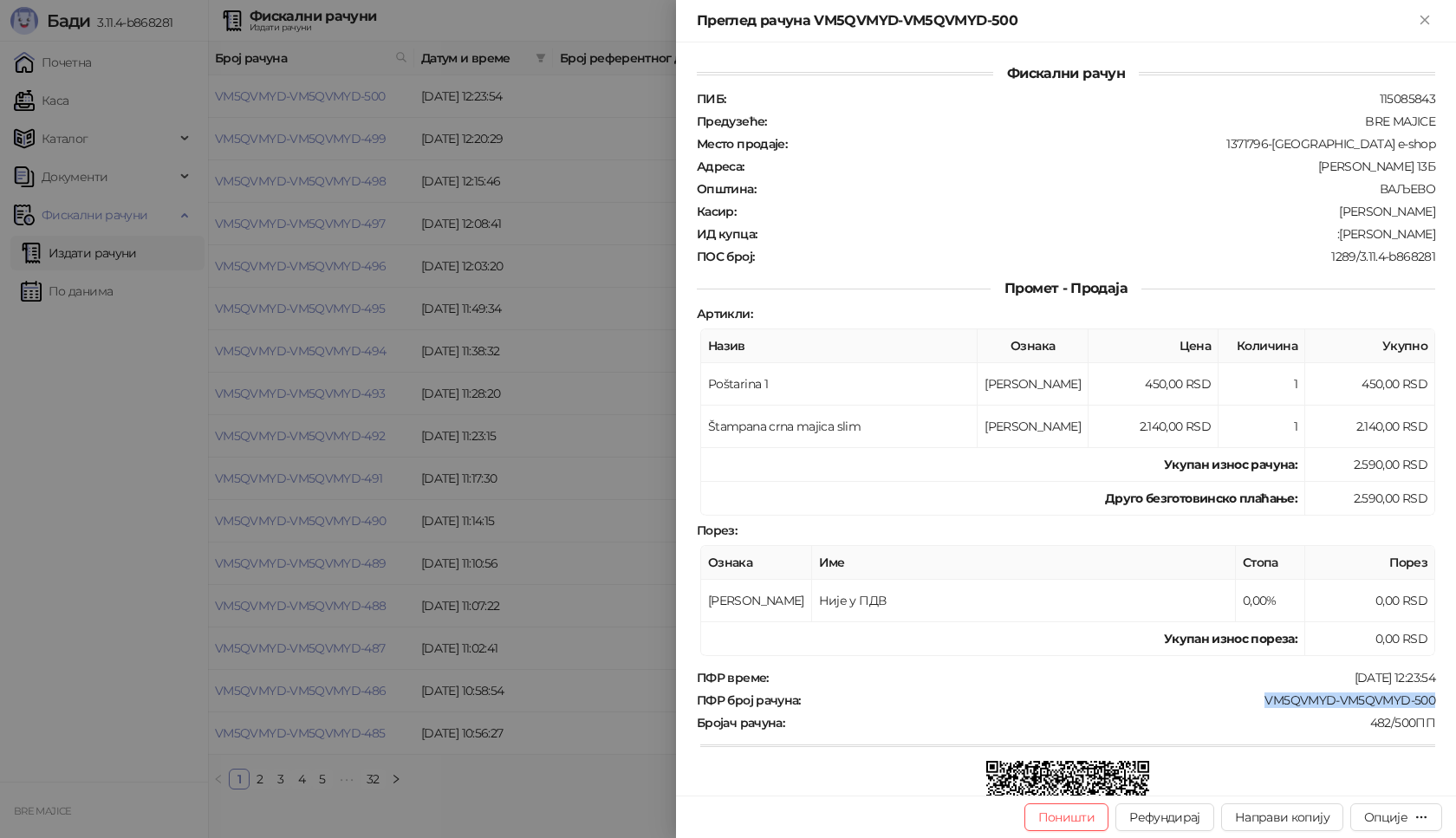
drag, startPoint x: 1429, startPoint y: 694, endPoint x: 1252, endPoint y: 698, distance: 177.0
click at [1252, 698] on div "Фискални рачун ПИБ : 115085843 Предузеће : BRE MAJICE Место продаје : 1371796-B…" at bounding box center [1066, 419] width 780 height 753
copy div "VM5QVMYD-VM5QVMYD-500"
drag, startPoint x: 1424, startPoint y: 234, endPoint x: 1345, endPoint y: 235, distance: 79.0
click at [1345, 235] on div "Фискални рачун ПИБ : 115085843 Предузеће : BRE MAJICE Место продаје : 1371796-B…" at bounding box center [1066, 419] width 780 height 753
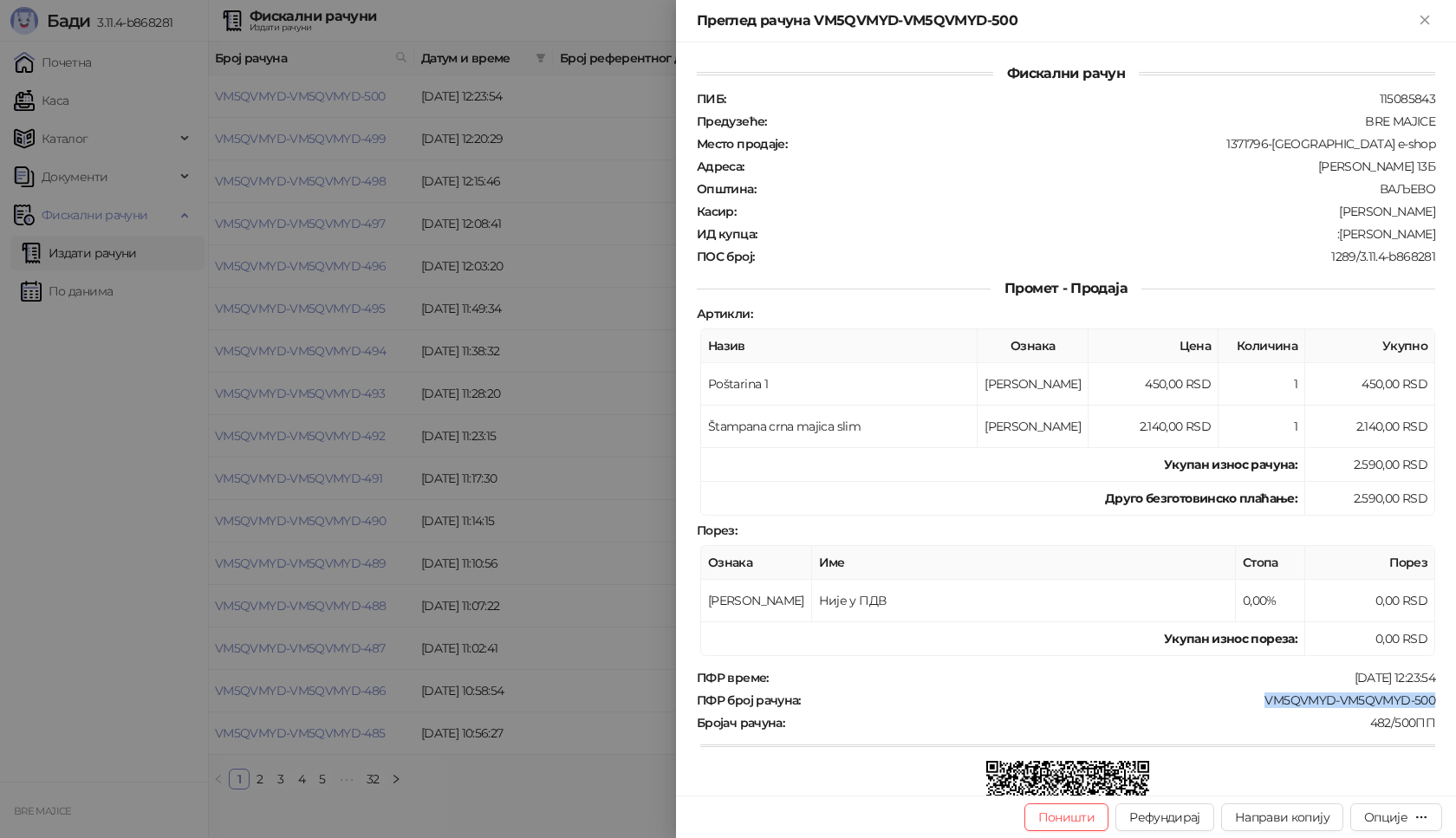
copy div "lazar Milicevic"
click at [1417, 20] on icon "Close" at bounding box center [1425, 20] width 16 height 16
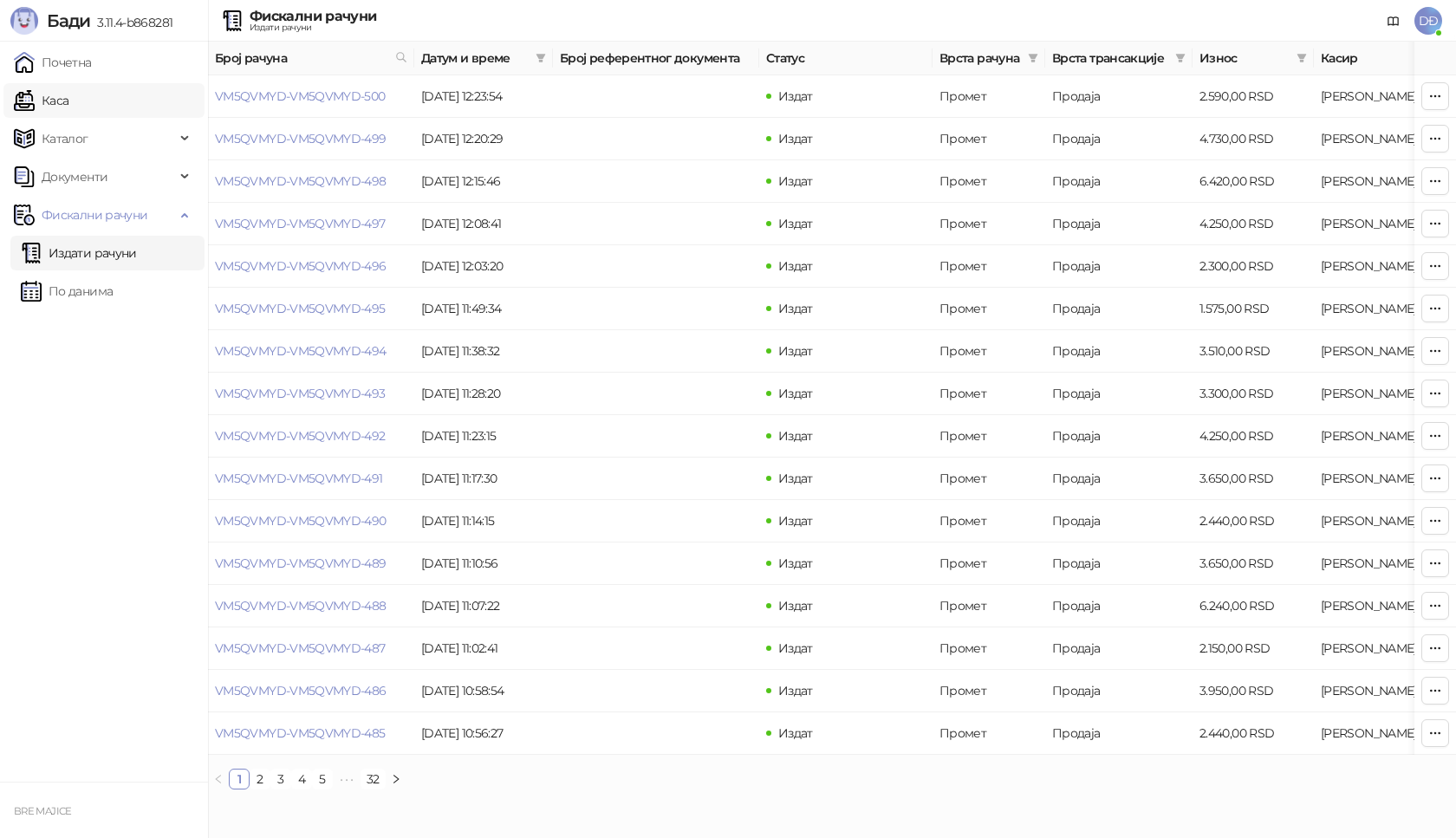
click at [69, 104] on link "Каса" at bounding box center [41, 100] width 55 height 35
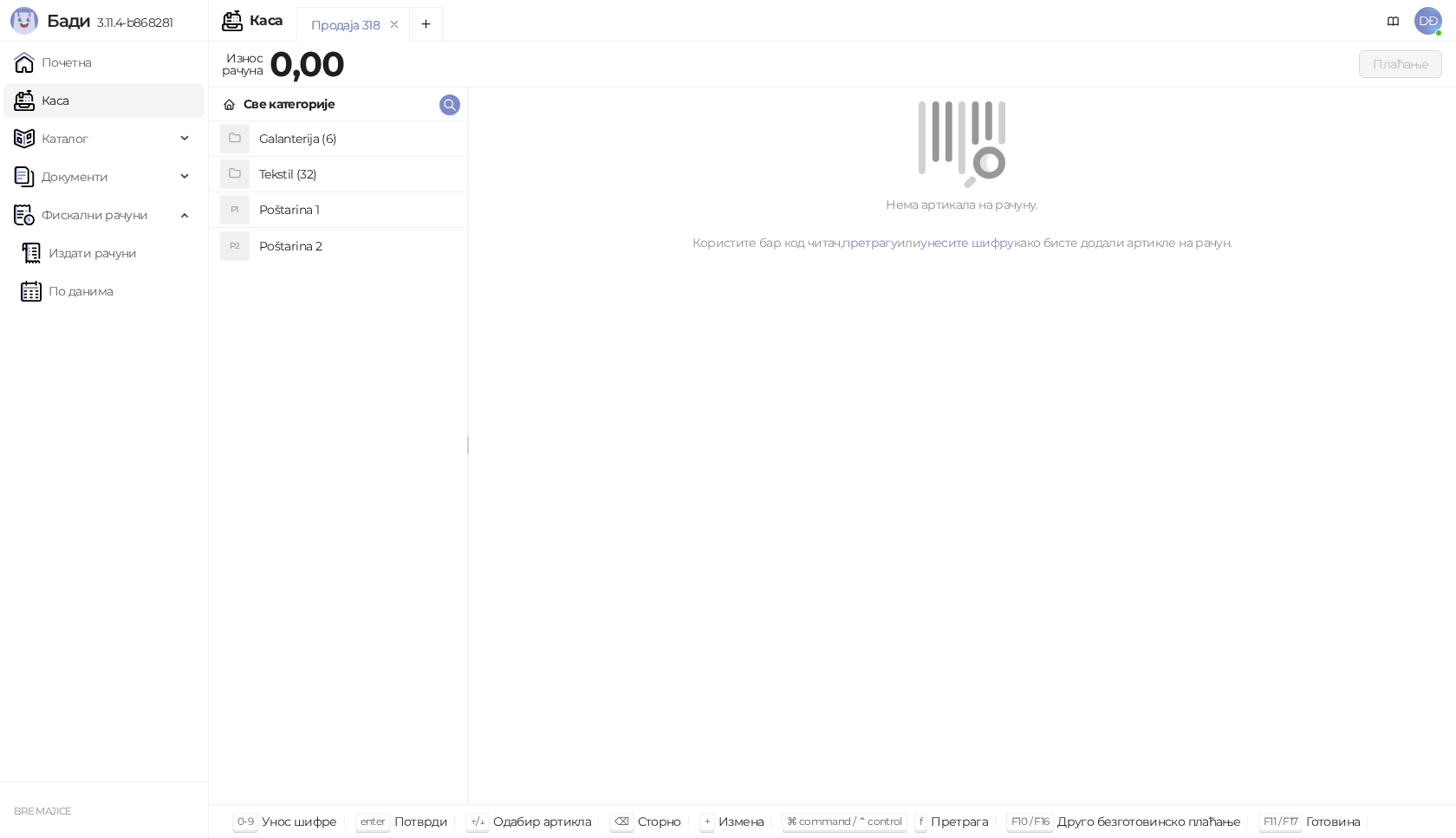
click at [262, 212] on h4 "Poštarina 1" at bounding box center [356, 210] width 194 height 28
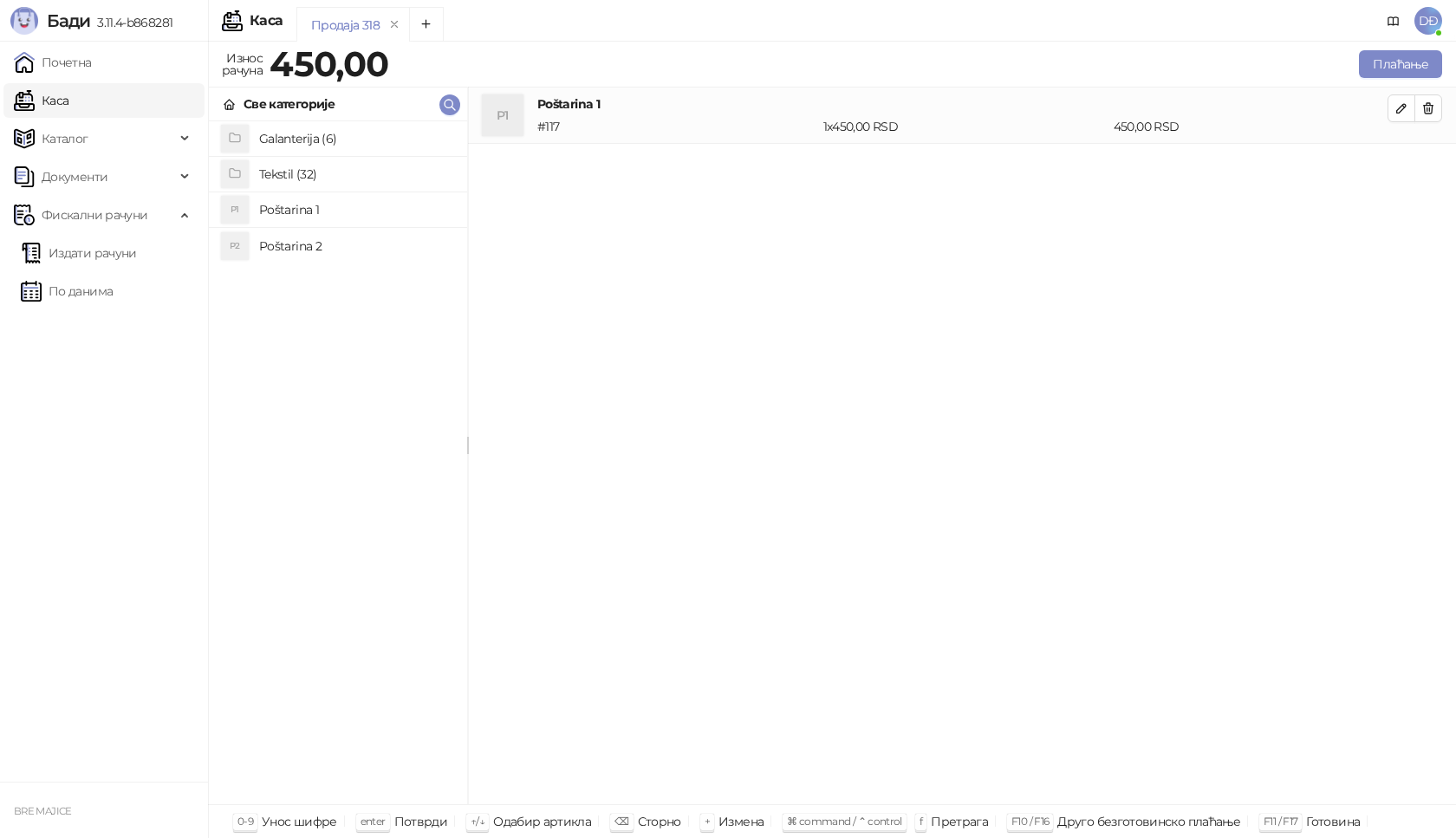
click at [292, 171] on h4 "Tekstil (32)" at bounding box center [356, 174] width 194 height 28
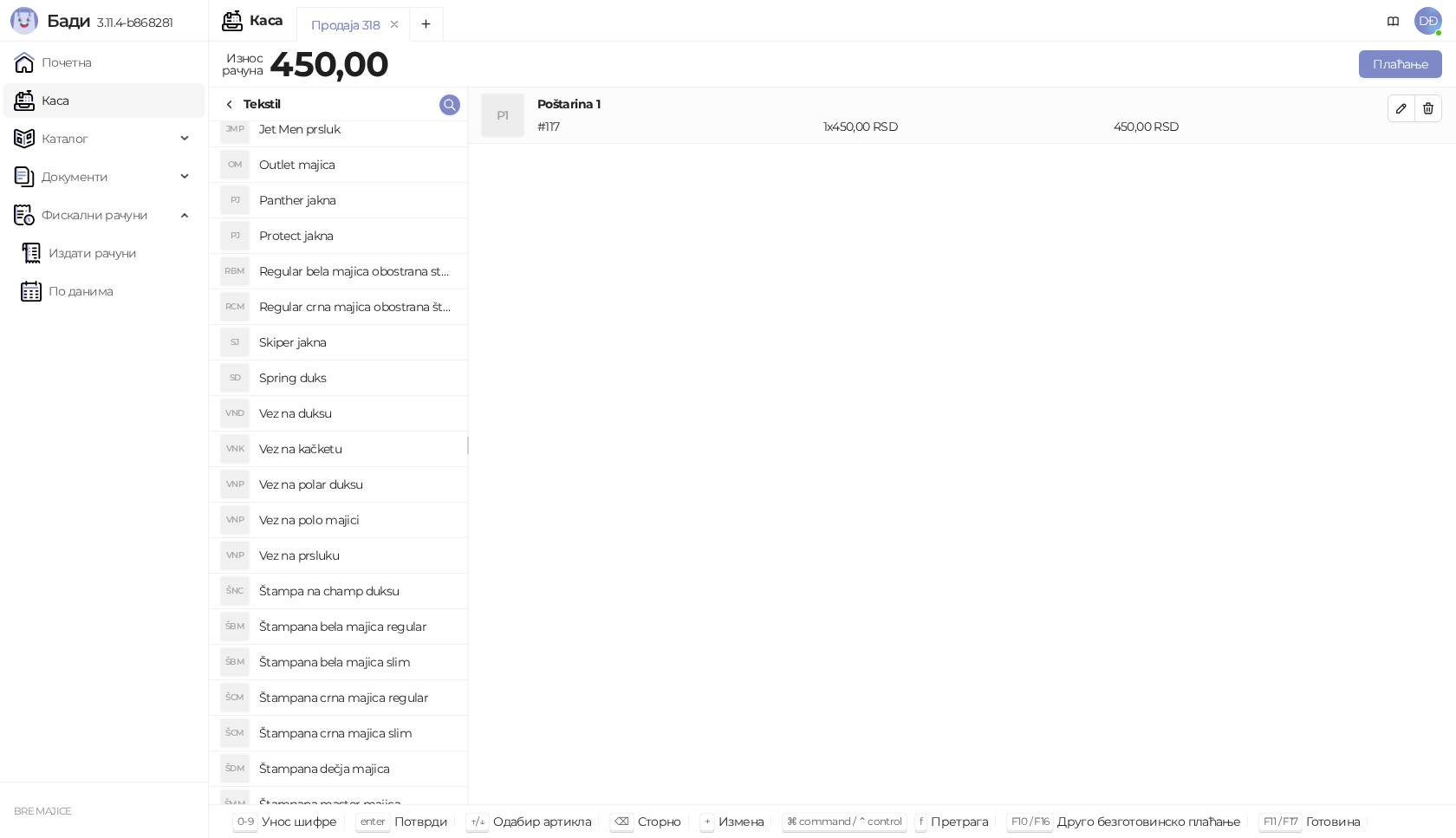
scroll to position [173, 0]
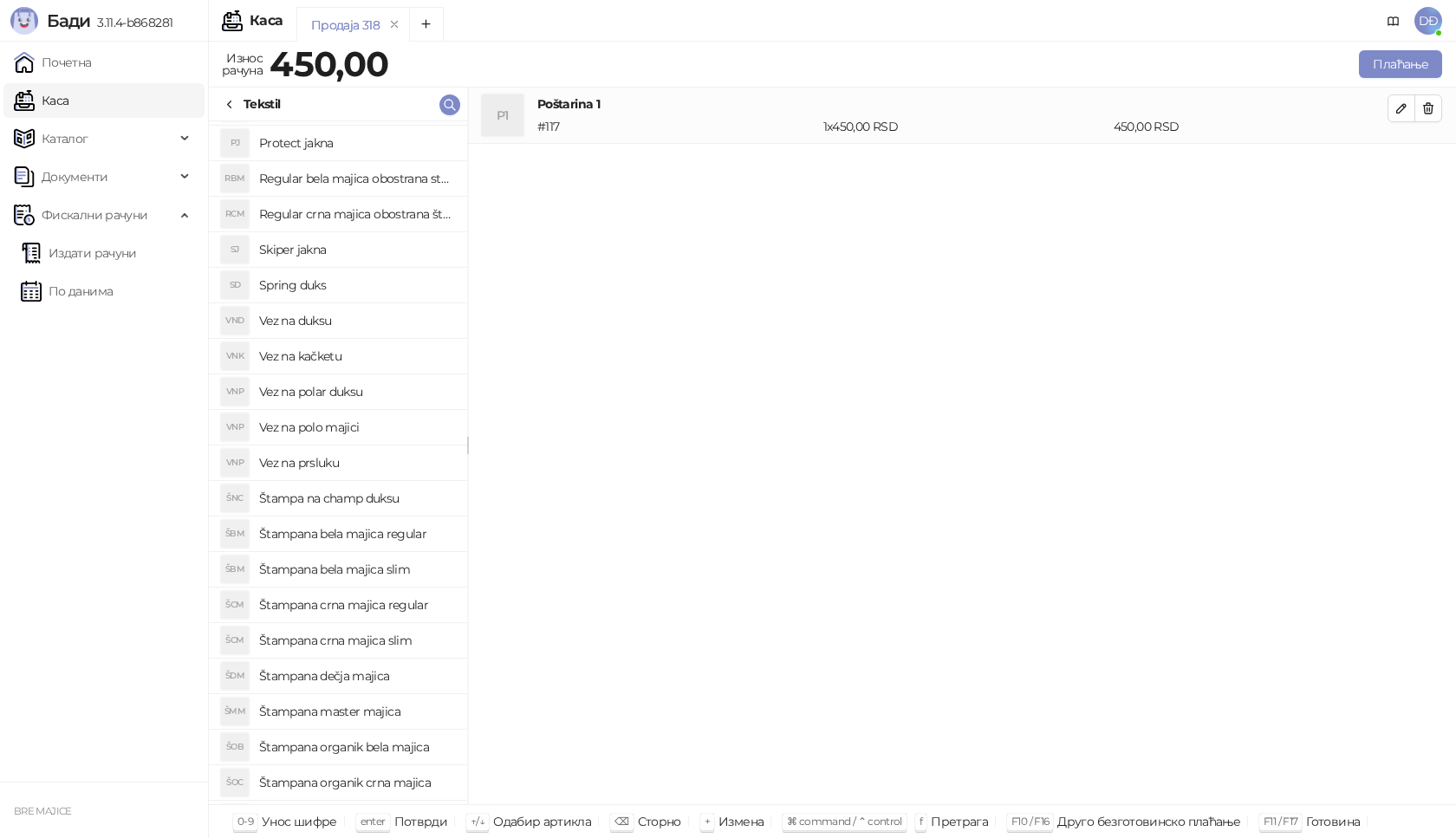
click at [375, 640] on h4 "Štampana crna majica slim" at bounding box center [356, 640] width 194 height 28
click at [1399, 163] on icon "button" at bounding box center [1402, 165] width 14 height 14
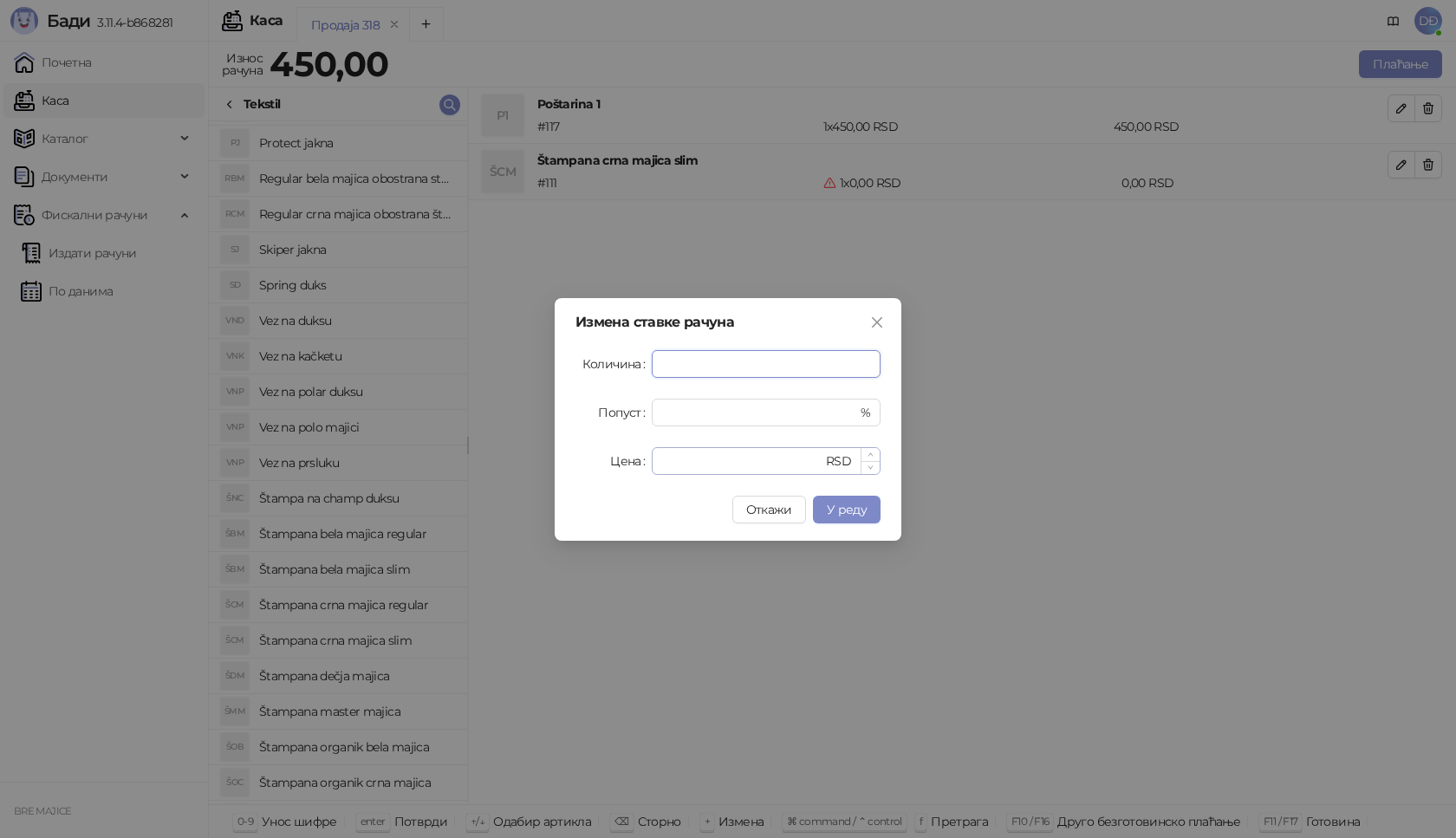
type input "*"
drag, startPoint x: 680, startPoint y: 463, endPoint x: 651, endPoint y: 463, distance: 29.0
click at [651, 463] on div "Цена * RSD" at bounding box center [728, 461] width 305 height 28
type input "****"
click at [838, 511] on span "У реду" at bounding box center [846, 509] width 40 height 16
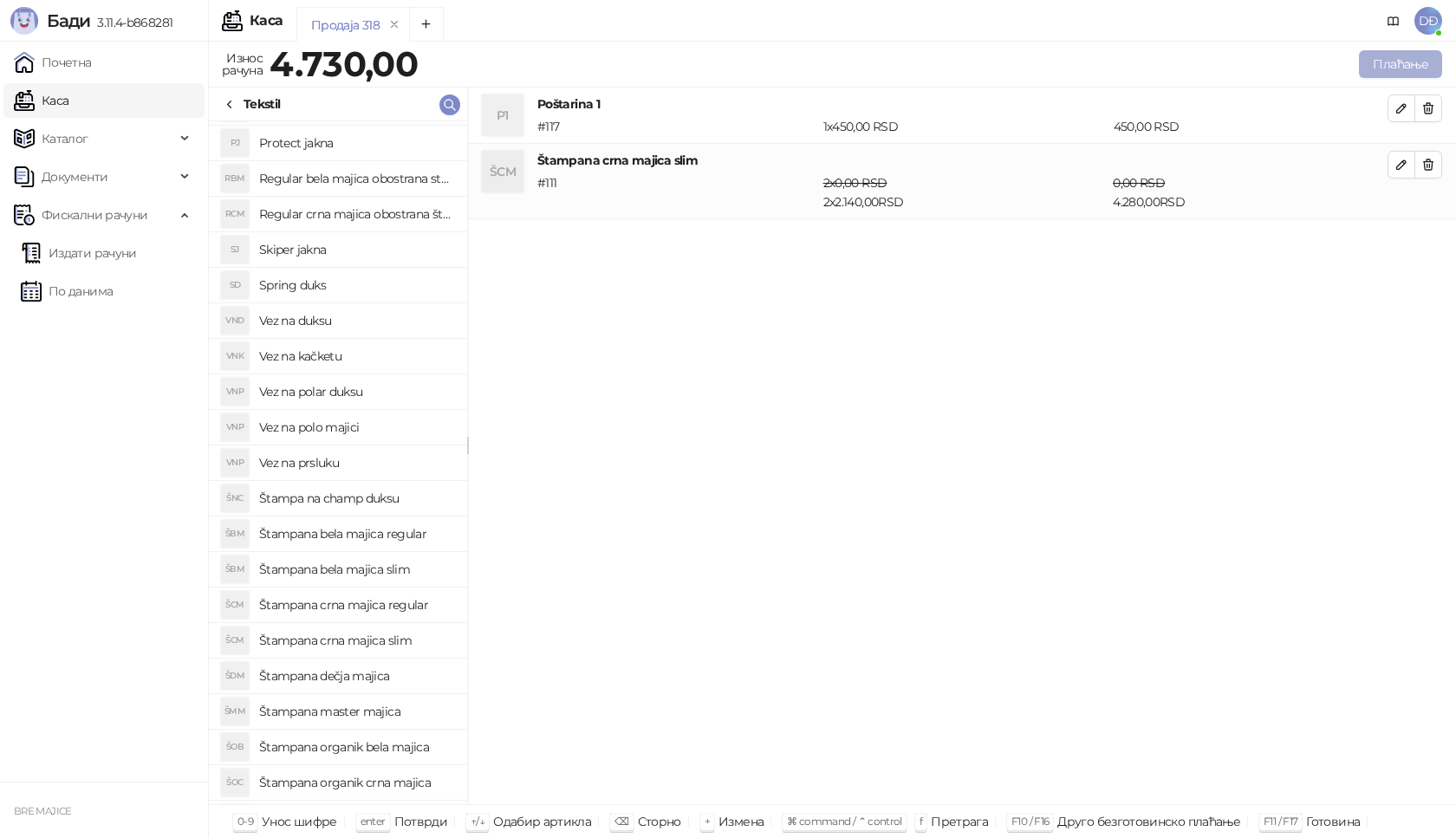
click at [1389, 63] on button "Плаћање" at bounding box center [1400, 64] width 83 height 28
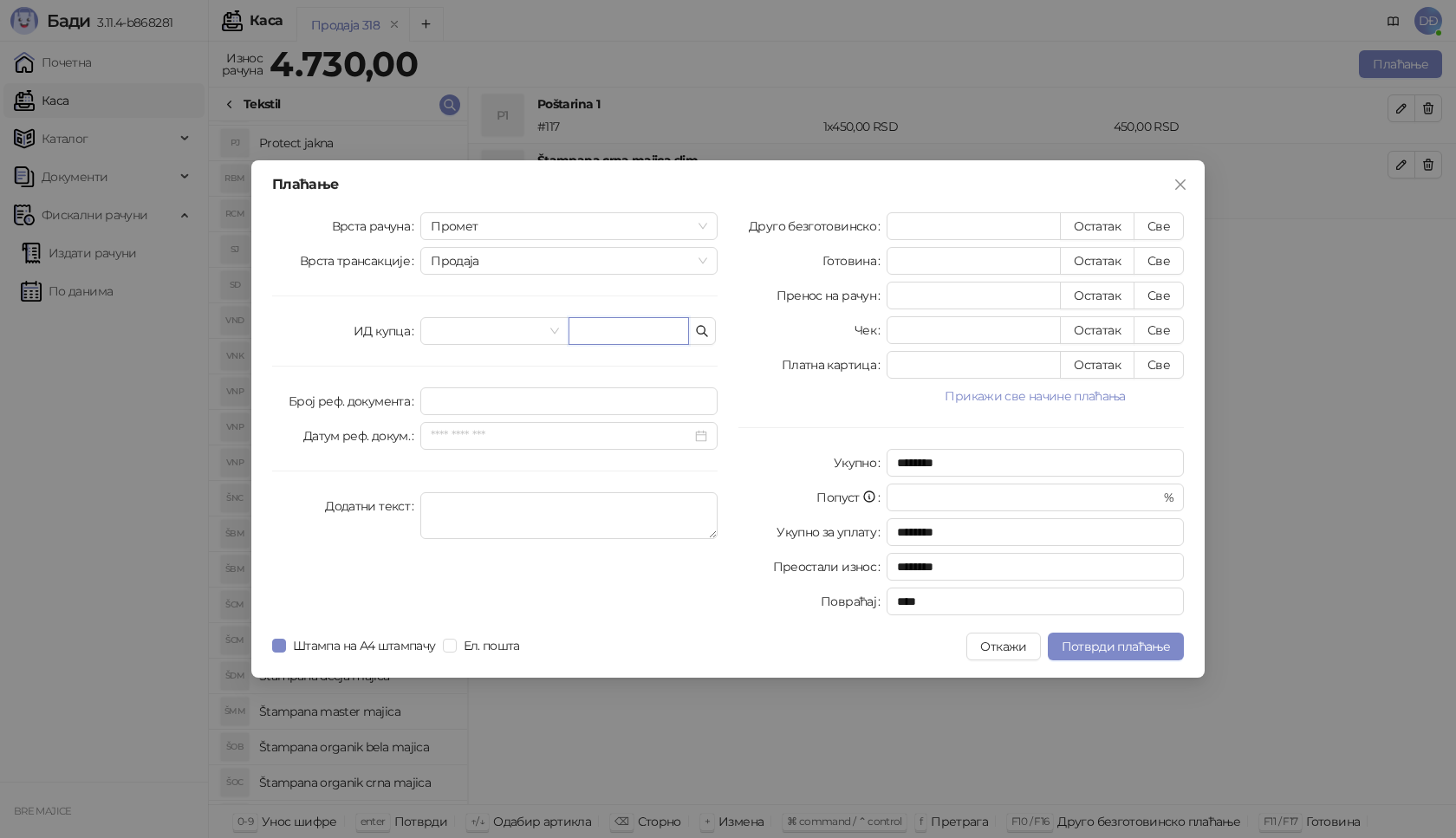
click at [592, 338] on input "text" at bounding box center [629, 331] width 121 height 28
paste input "**********"
type input "**********"
click at [1154, 224] on button "Све" at bounding box center [1159, 227] width 50 height 28
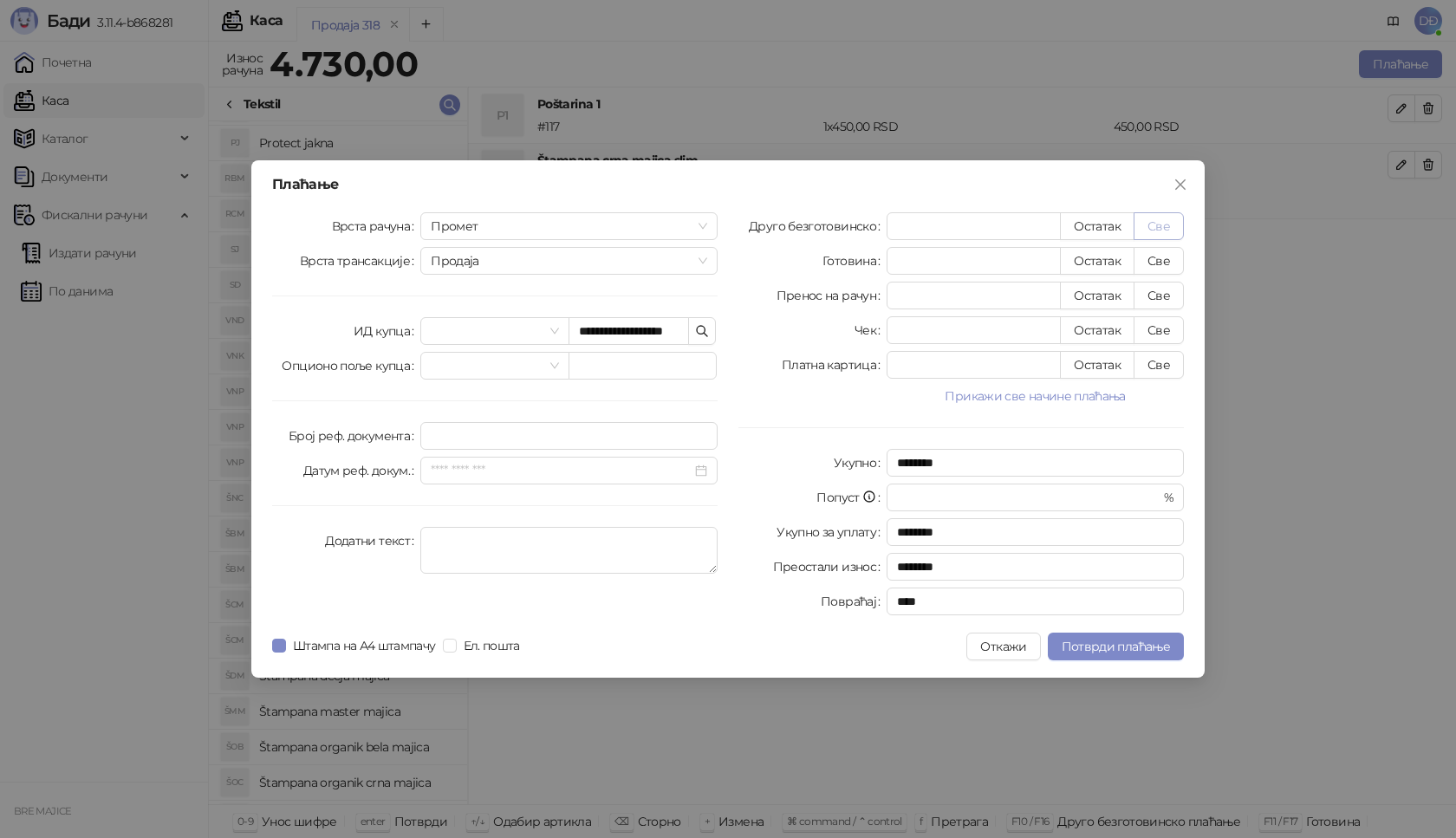
type input "****"
click at [1075, 650] on span "Потврди плаћање" at bounding box center [1116, 646] width 108 height 16
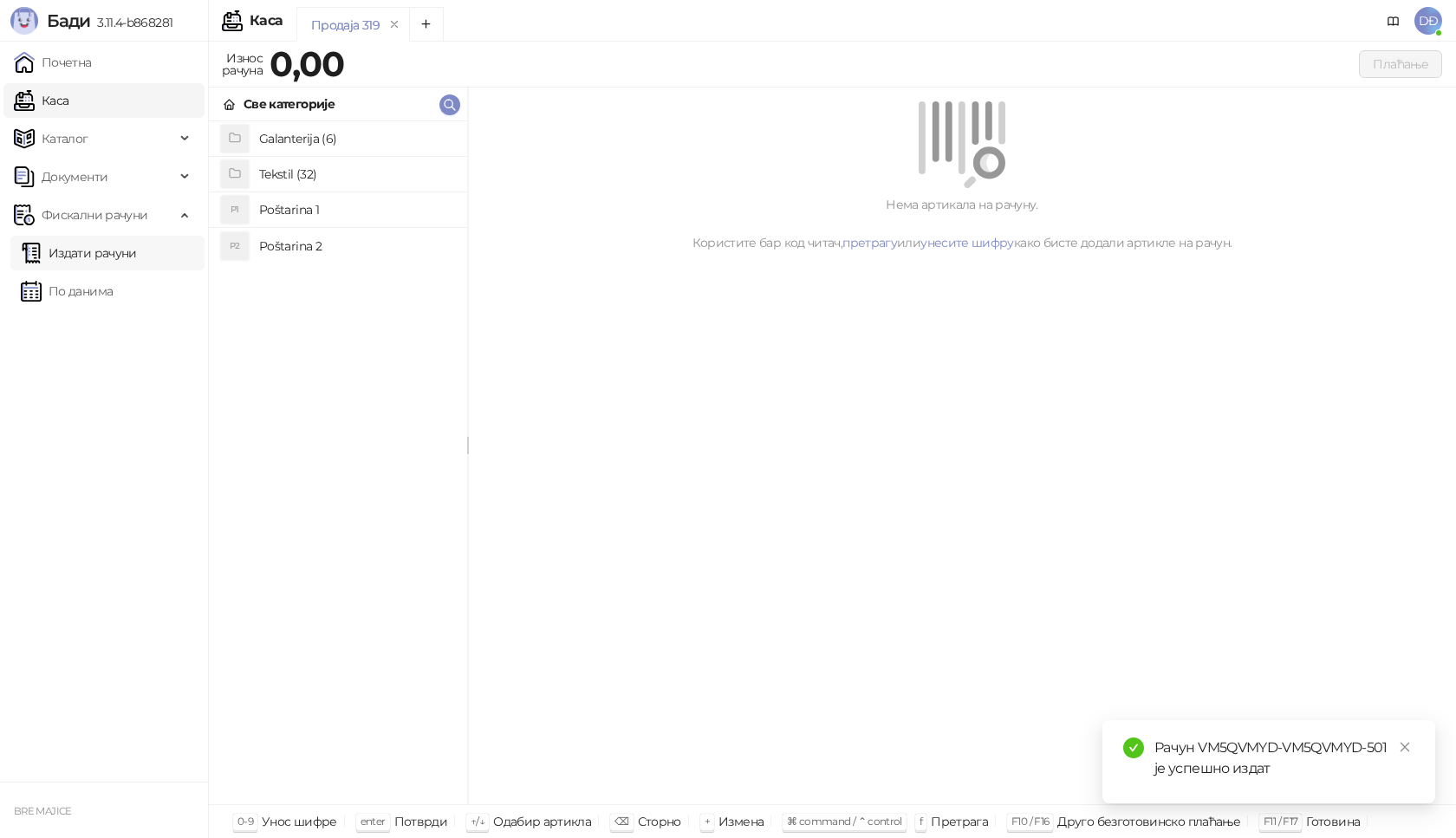
click at [110, 251] on link "Издати рачуни" at bounding box center [79, 253] width 116 height 35
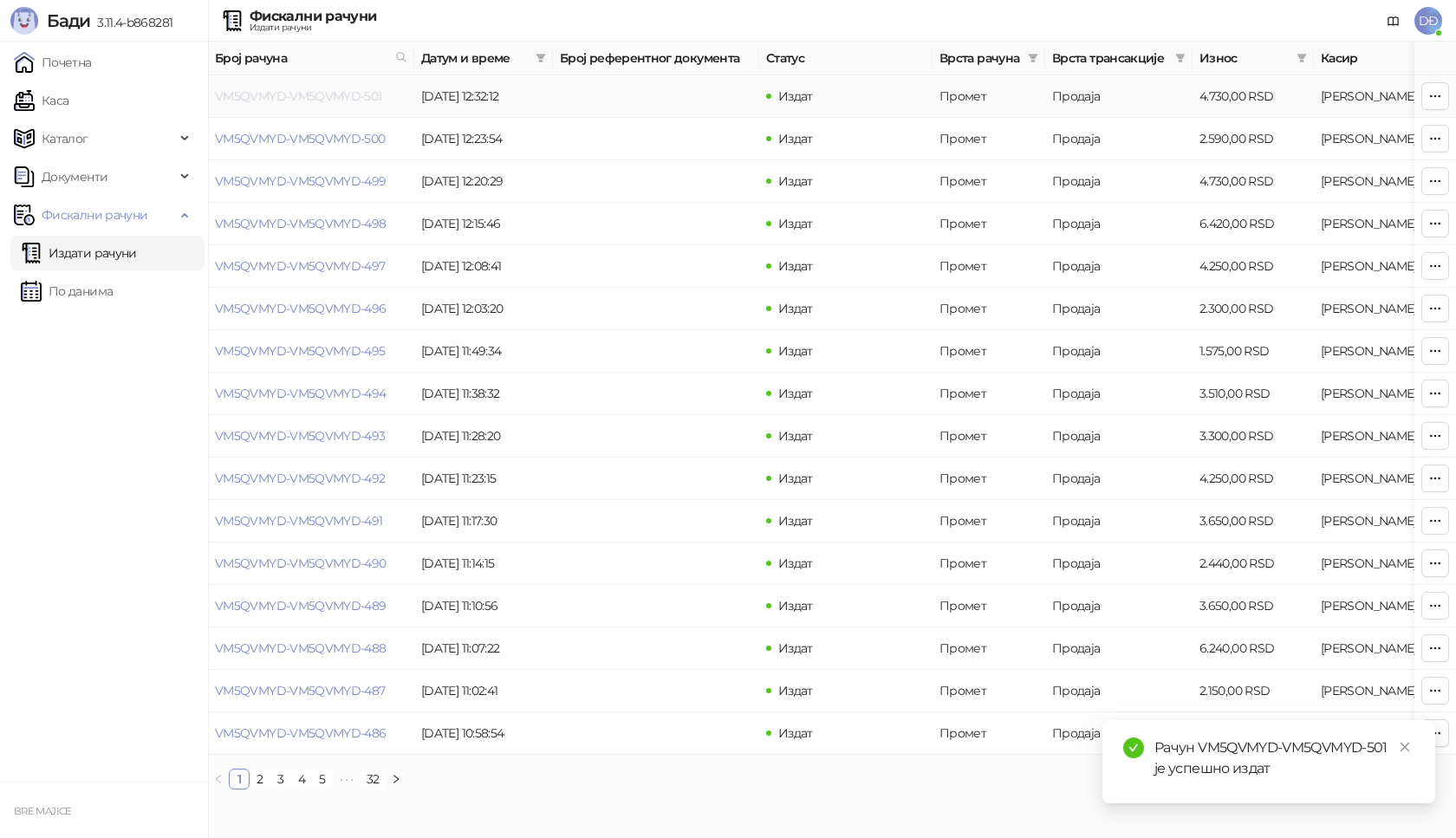
click at [276, 97] on link "VM5QVMYD-VM5QVMYD-501" at bounding box center [298, 96] width 167 height 16
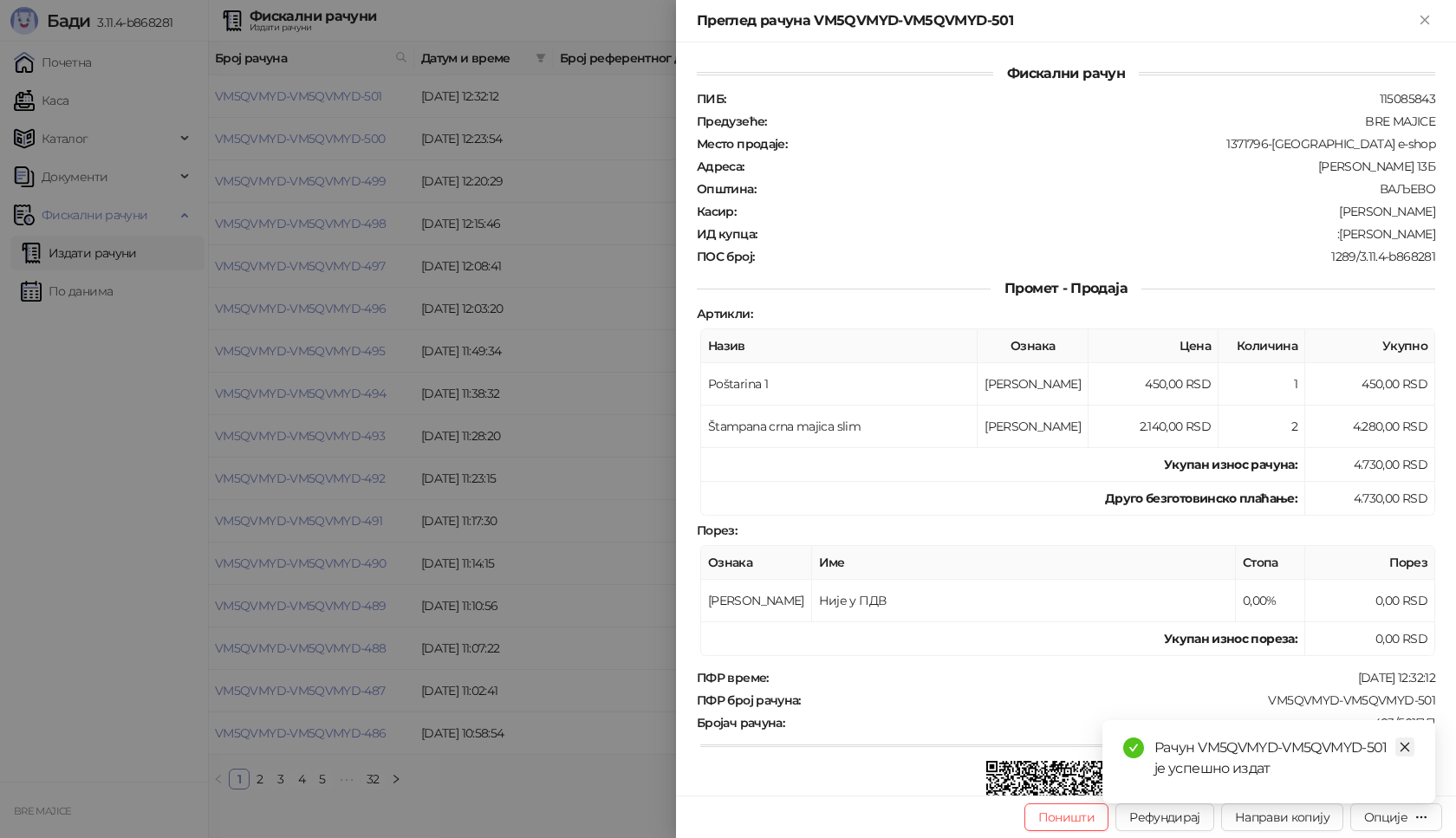
click at [1410, 747] on icon "close" at bounding box center [1405, 747] width 12 height 12
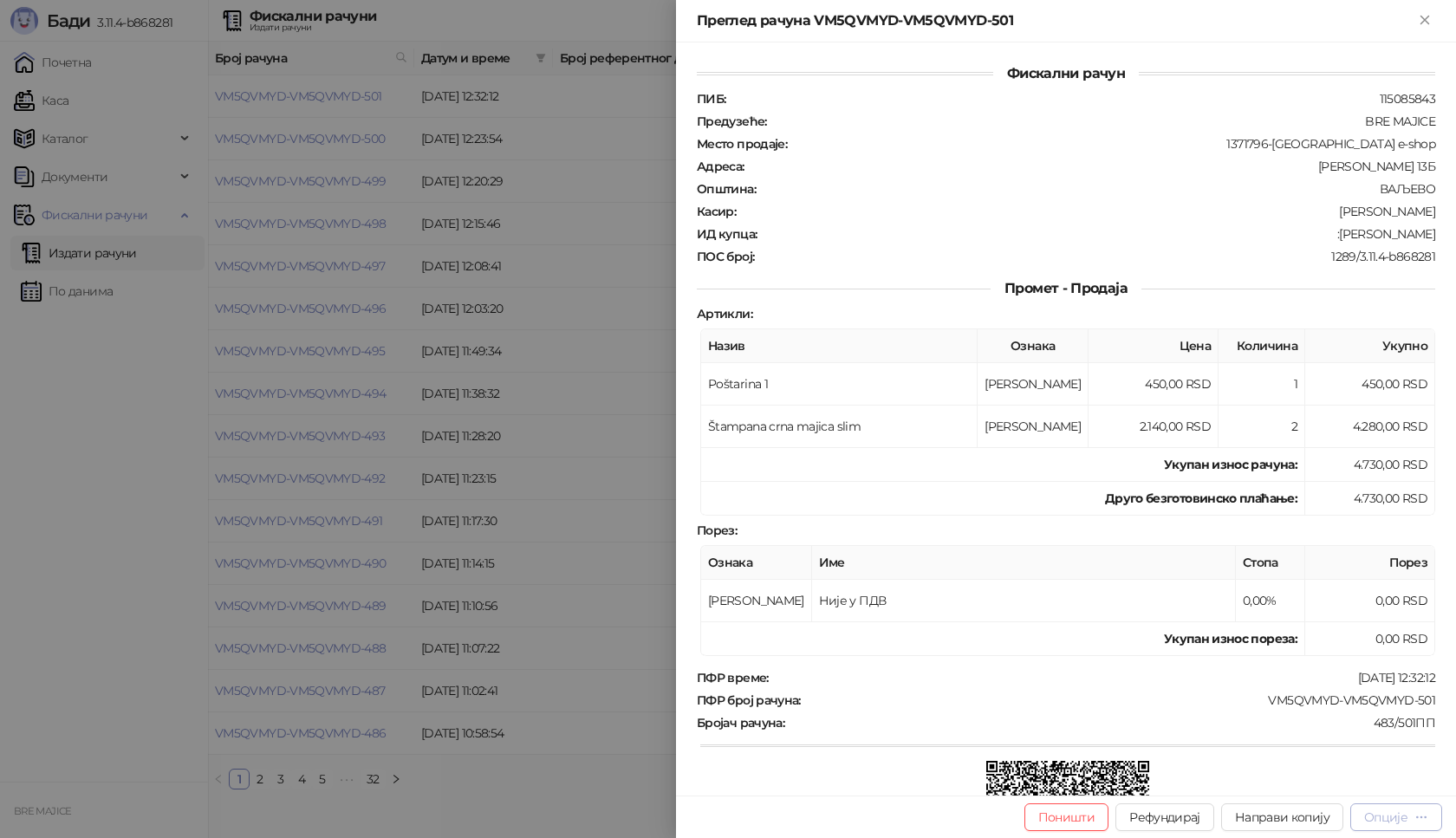
click at [1397, 816] on div "Опције" at bounding box center [1385, 817] width 43 height 16
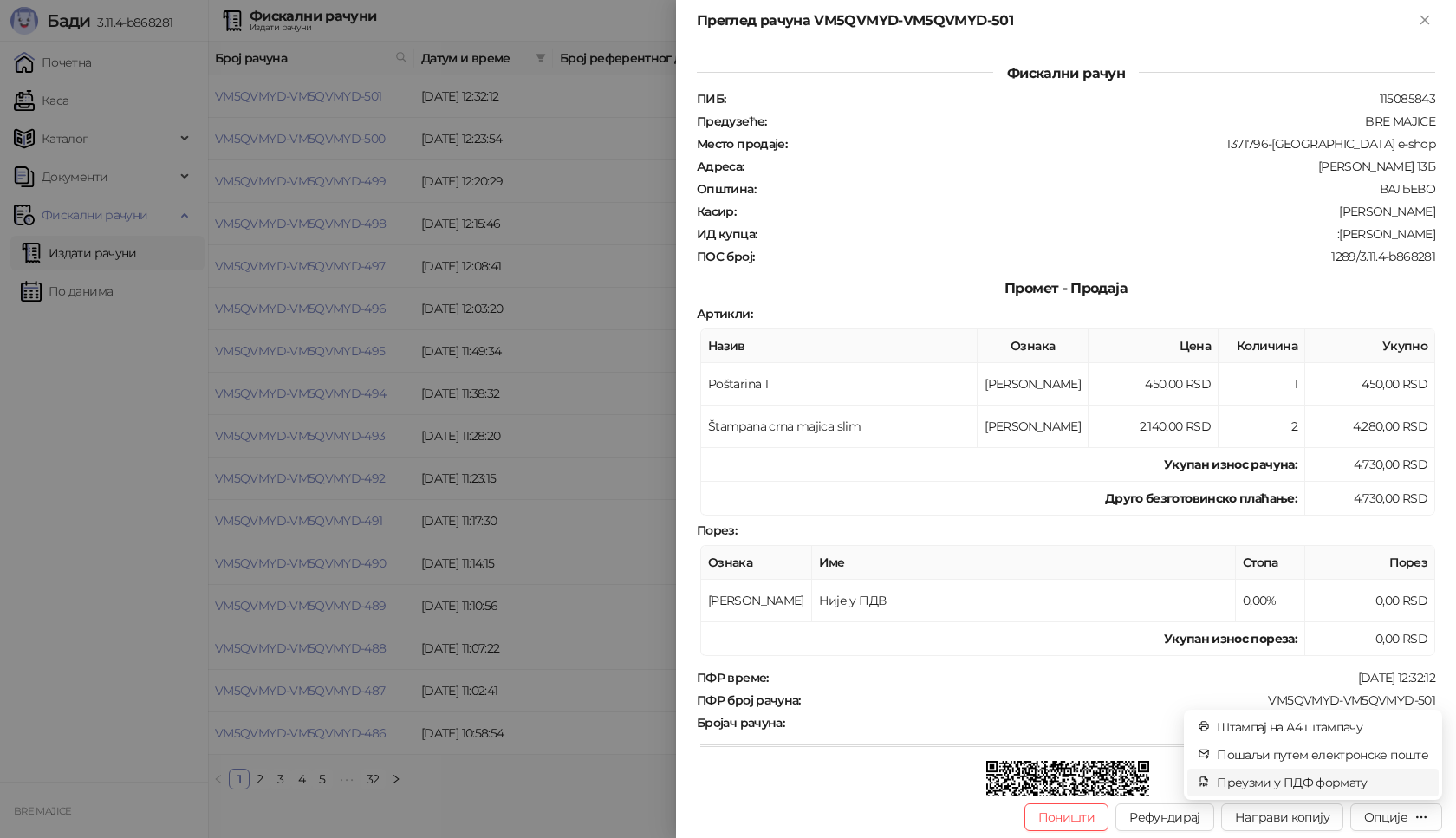
click at [1334, 778] on span "Преузми у ПДФ формату" at bounding box center [1323, 782] width 212 height 19
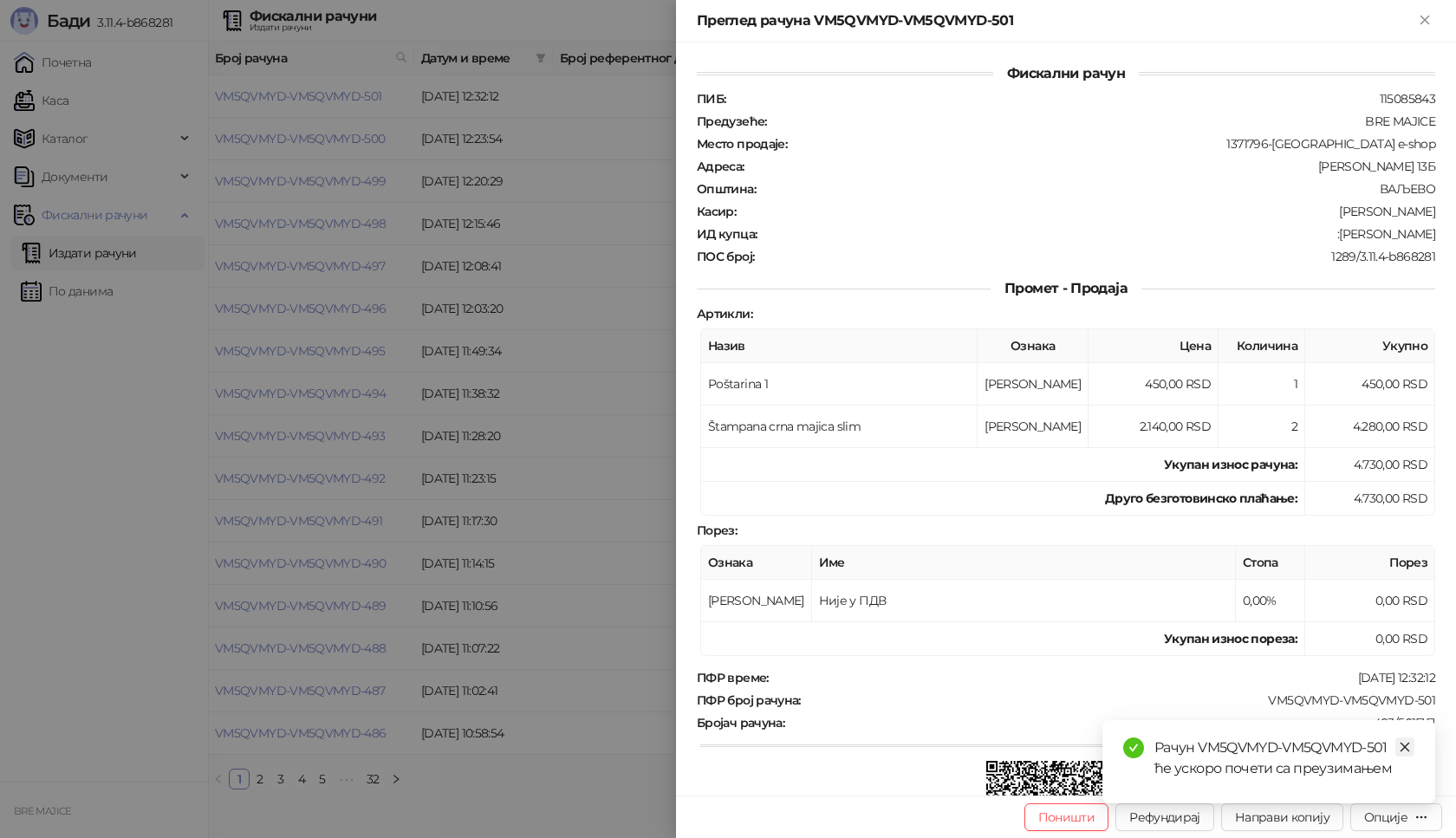
click at [1402, 750] on icon "close" at bounding box center [1405, 747] width 12 height 12
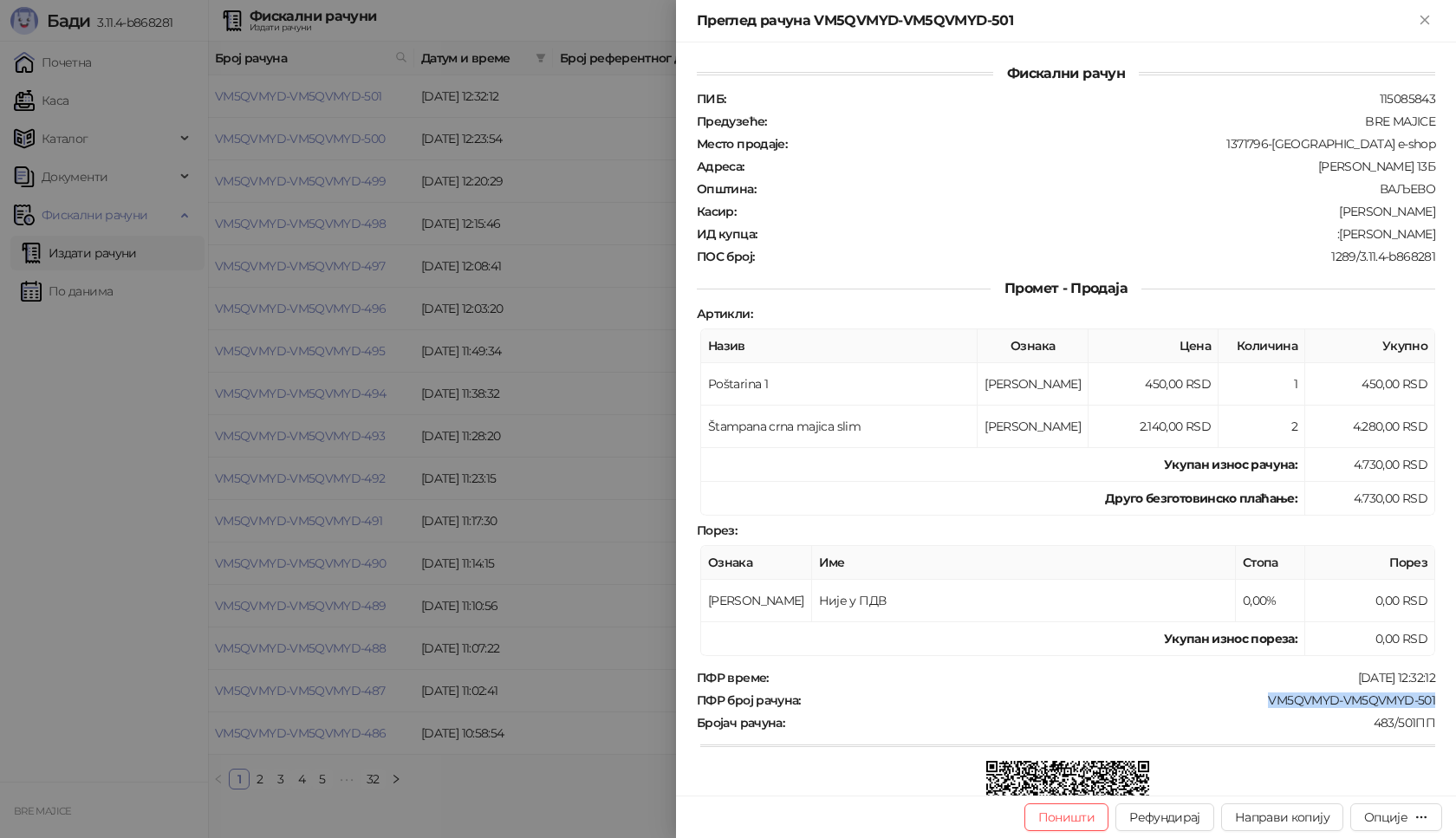
drag, startPoint x: 1425, startPoint y: 699, endPoint x: 1252, endPoint y: 703, distance: 173.0
click at [1252, 703] on div "Фискални рачун ПИБ : 115085843 Предузеће : BRE MAJICE Место продаје : 1371796-B…" at bounding box center [1066, 419] width 780 height 753
copy div "VM5QVMYD-VM5QVMYD-501"
drag, startPoint x: 1428, startPoint y: 235, endPoint x: 1311, endPoint y: 238, distance: 117.0
click at [1311, 238] on div "Фискални рачун ПИБ : 115085843 Предузеће : BRE MAJICE Место продаје : 1371796-B…" at bounding box center [1066, 419] width 780 height 753
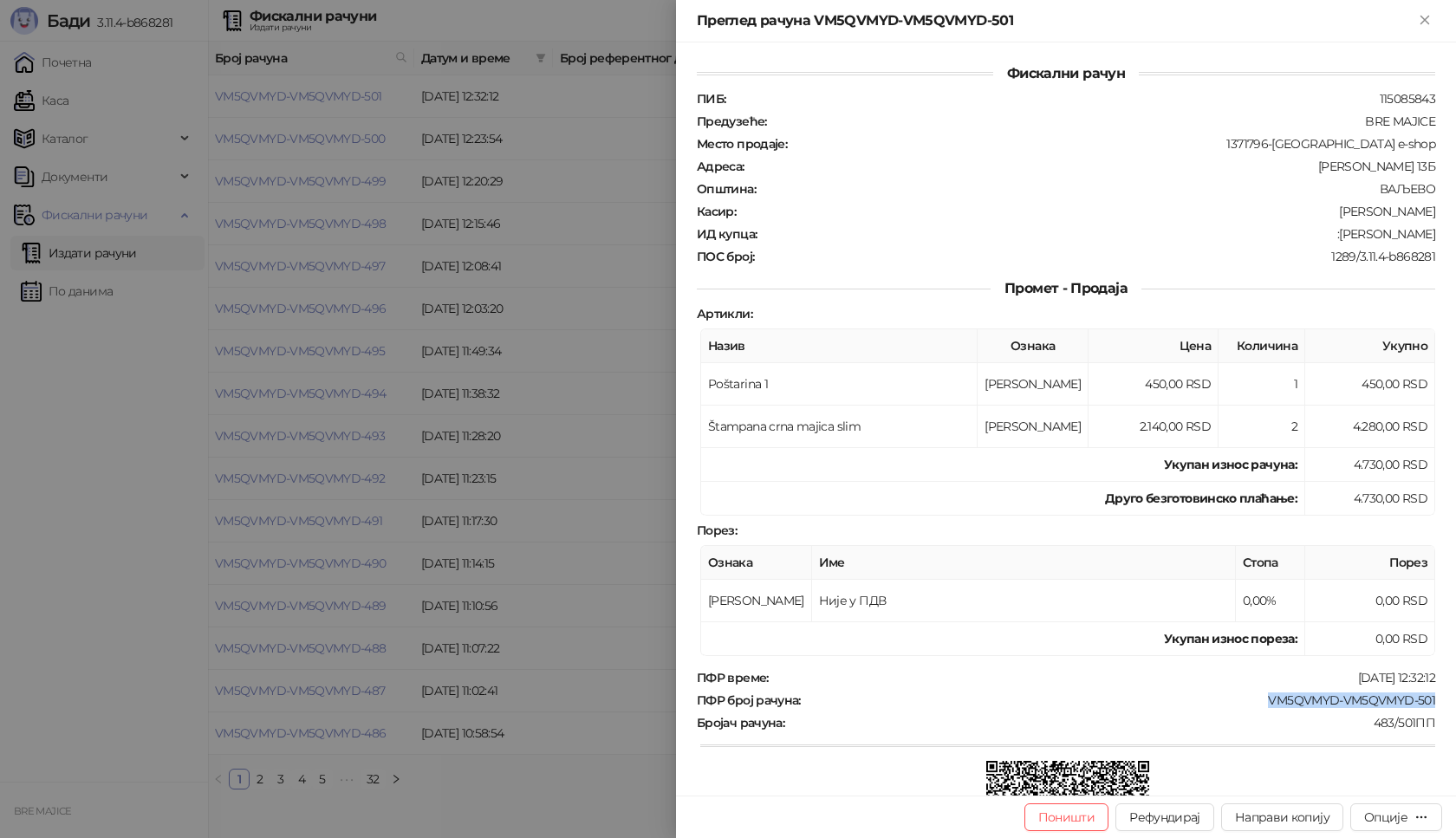
copy div "Aleksandar Petrovic"
click at [1421, 16] on icon "Close" at bounding box center [1425, 20] width 8 height 8
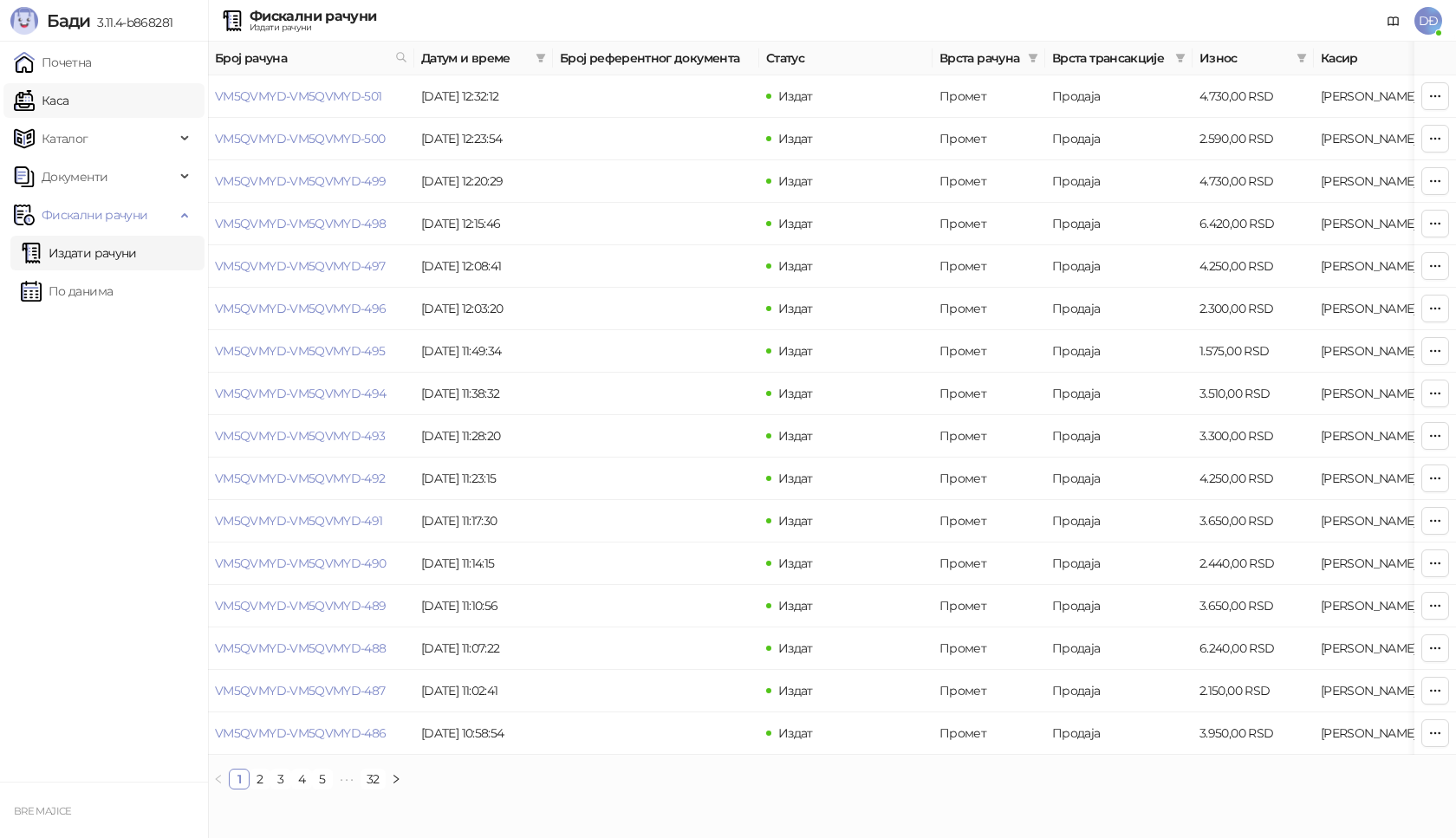
click at [69, 104] on link "Каса" at bounding box center [41, 100] width 55 height 35
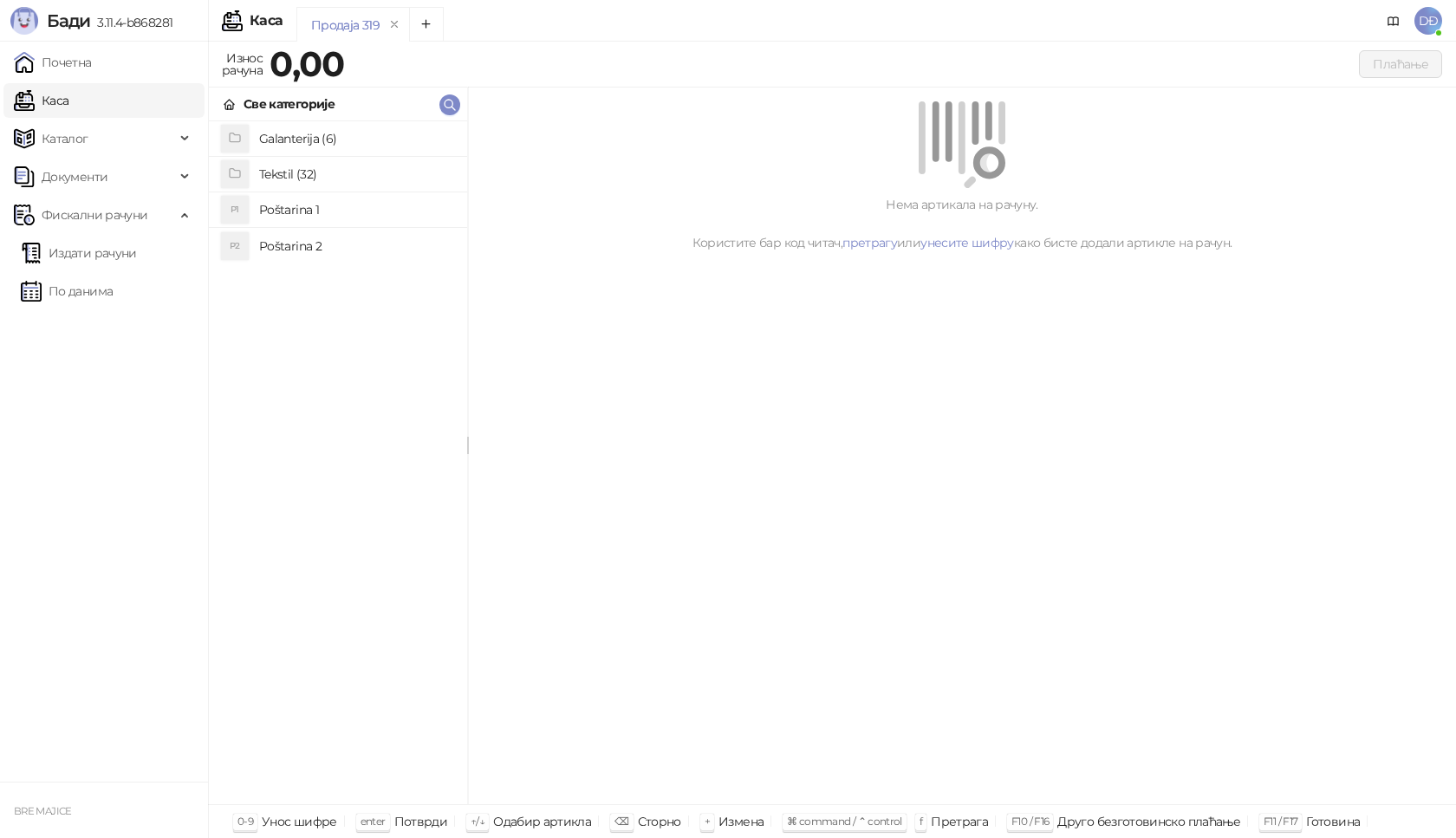
click at [311, 206] on h4 "Poštarina 1" at bounding box center [356, 210] width 194 height 28
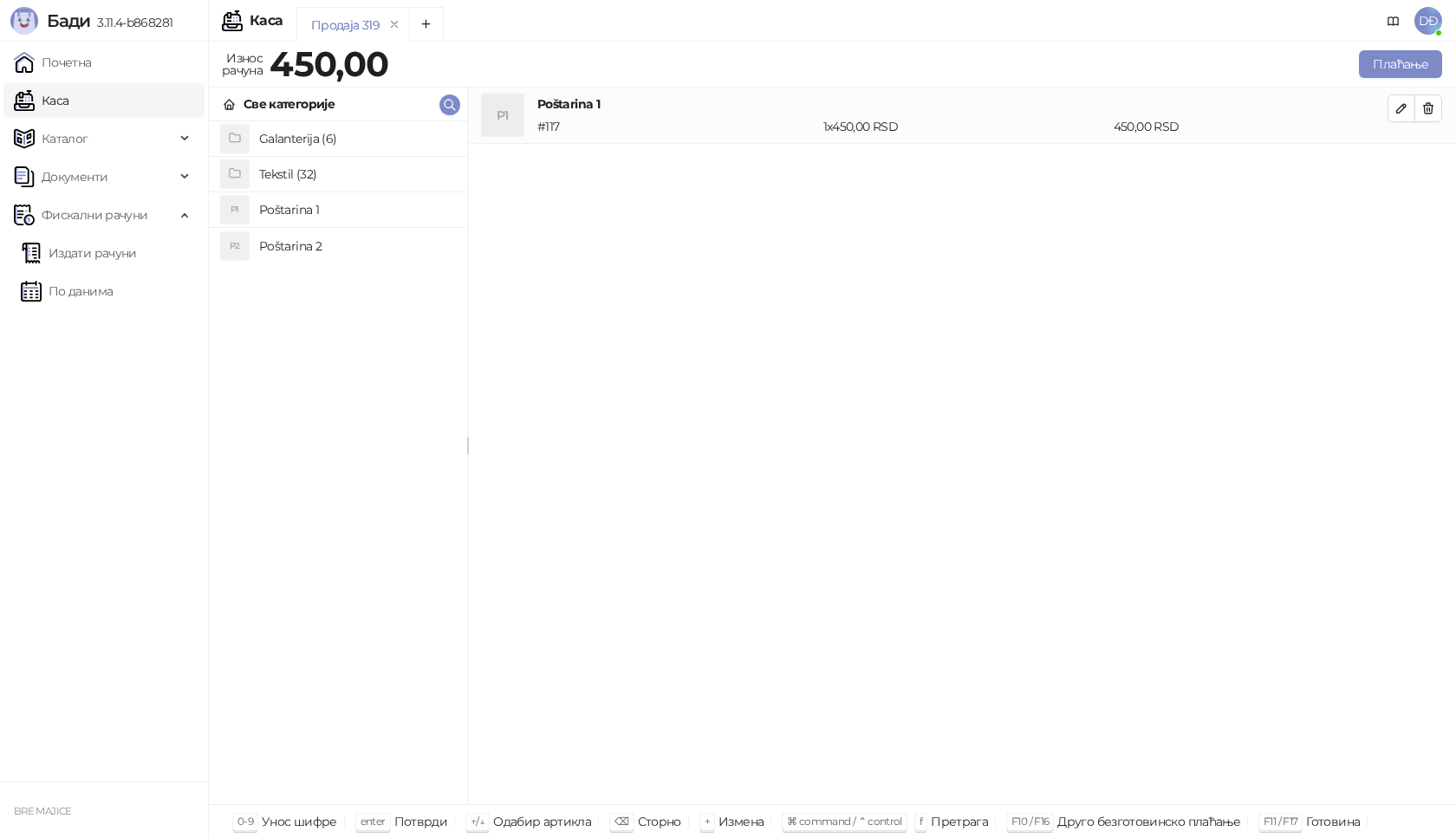
click at [303, 172] on h4 "Tekstil (32)" at bounding box center [356, 174] width 194 height 28
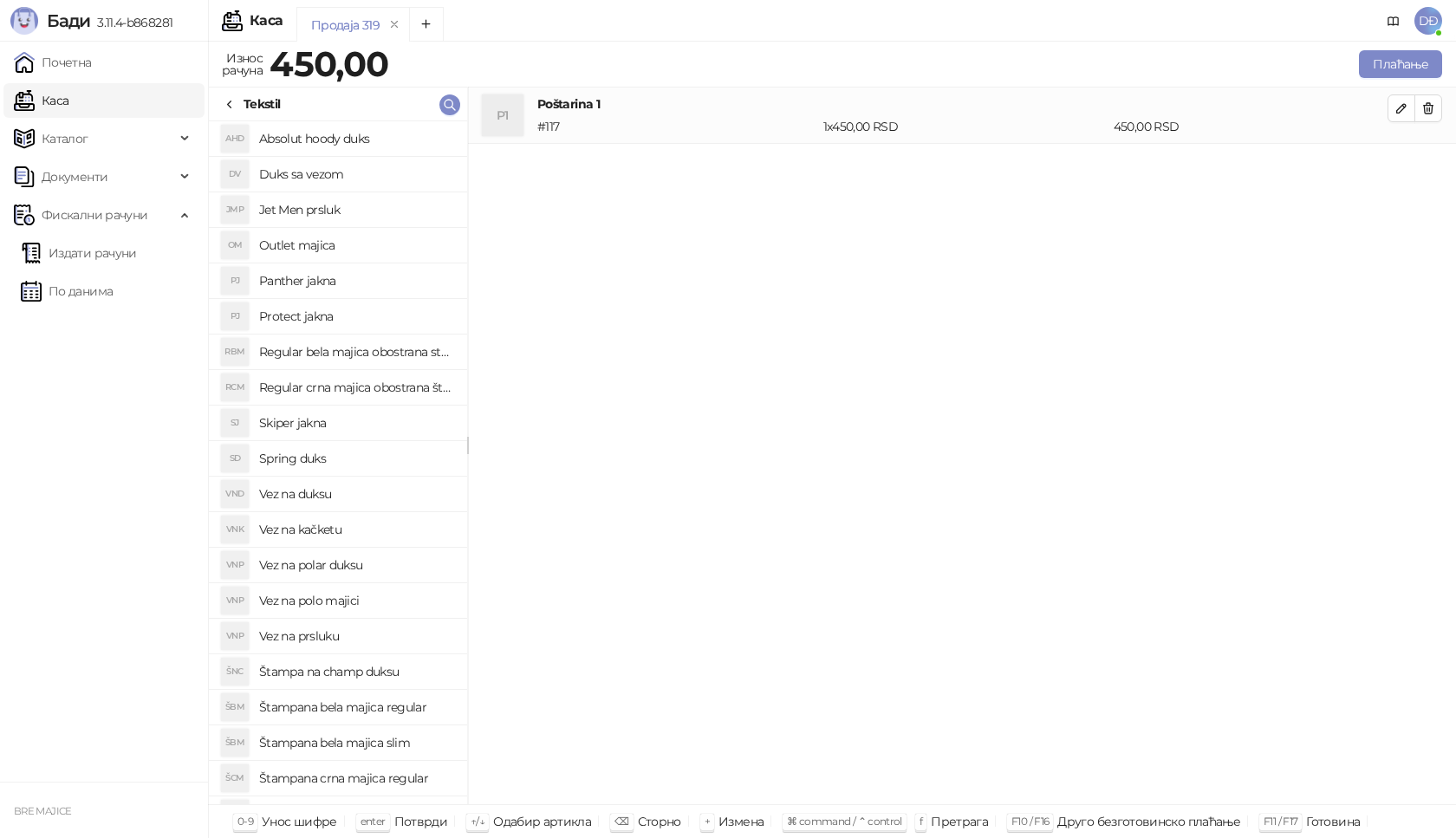
scroll to position [173, 0]
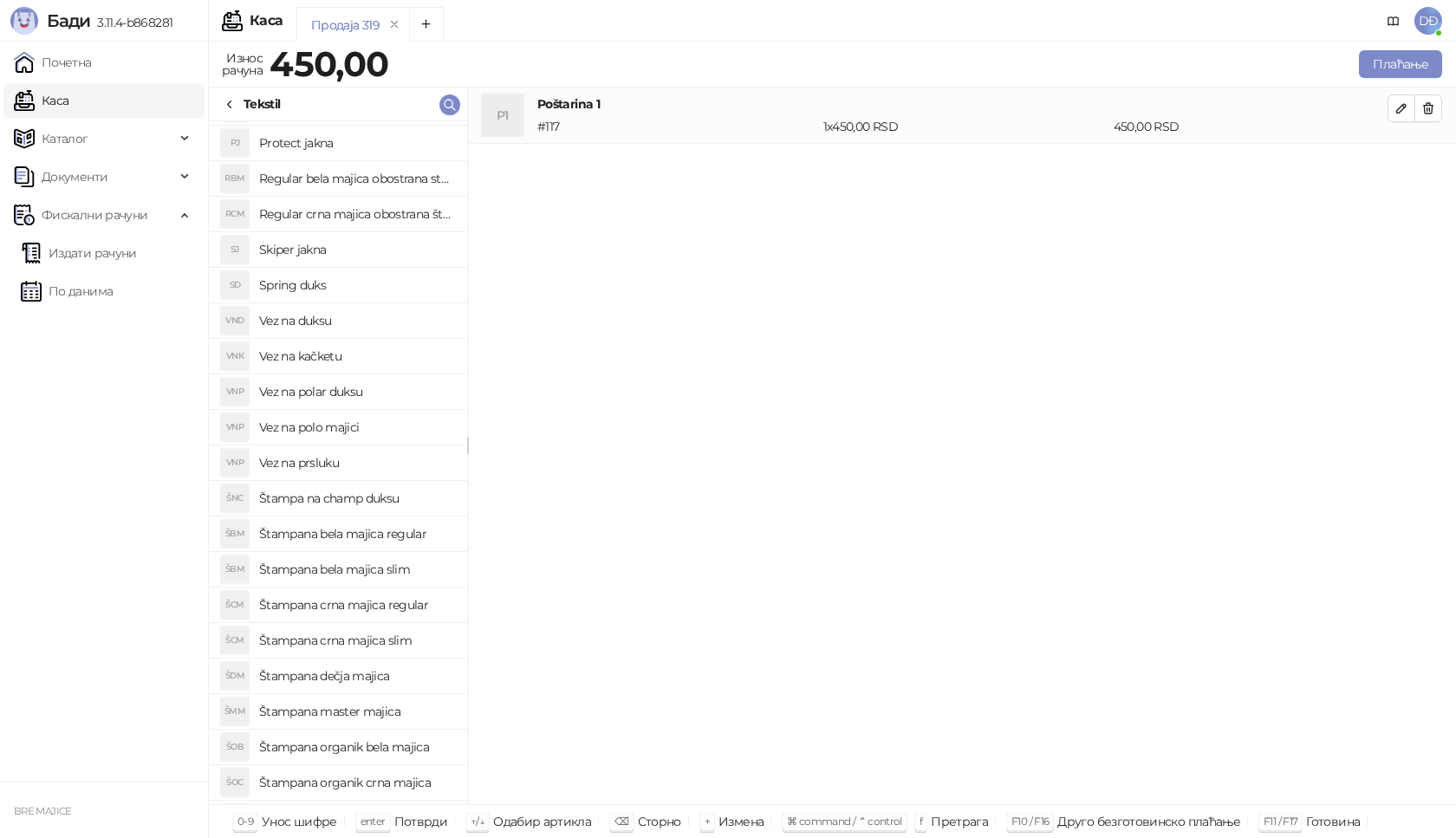
click at [366, 637] on h4 "Štampana crna majica slim" at bounding box center [356, 640] width 194 height 28
click at [1408, 162] on icon "button" at bounding box center [1402, 165] width 14 height 14
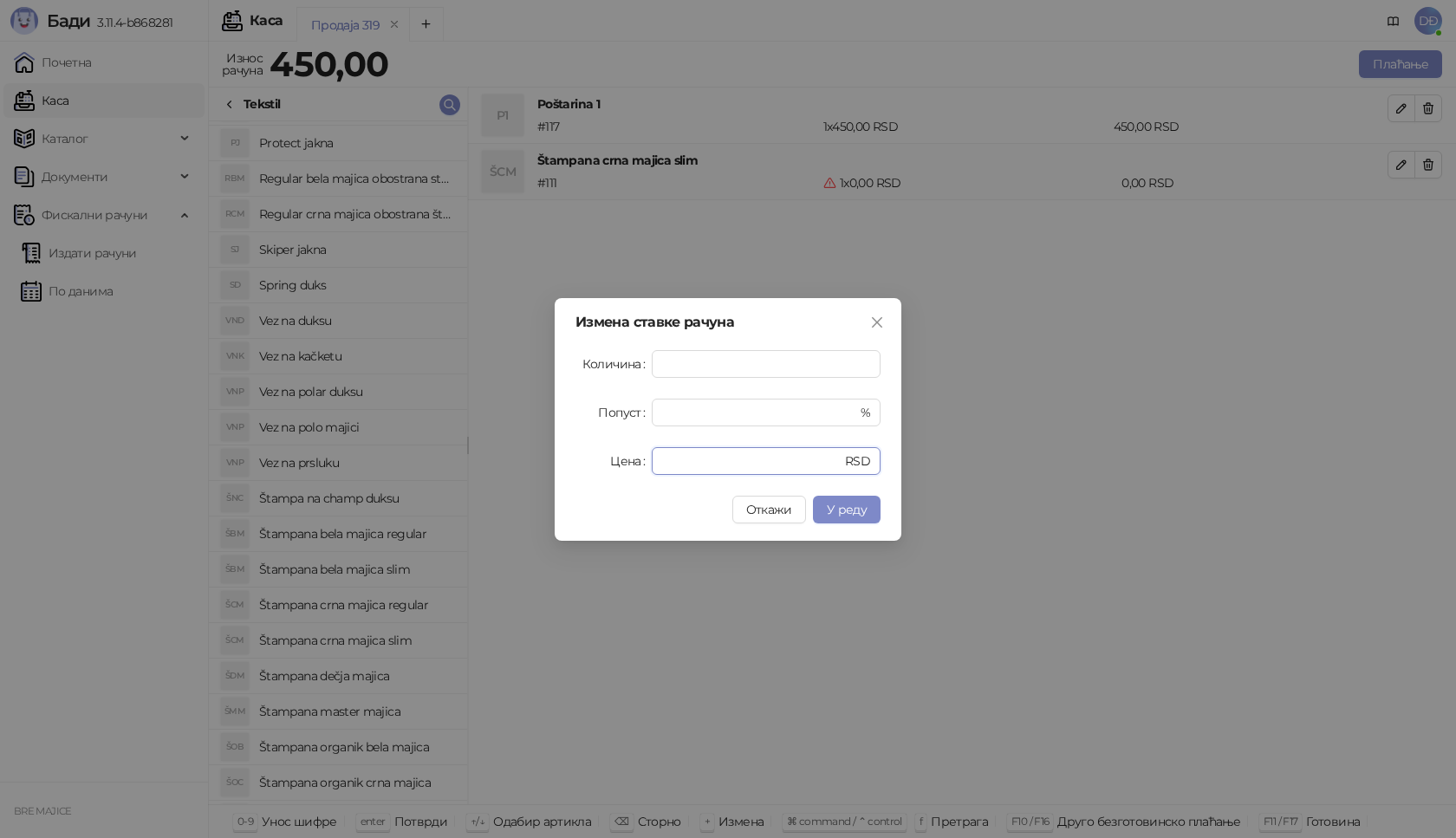
drag, startPoint x: 687, startPoint y: 459, endPoint x: 561, endPoint y: 464, distance: 126.1
click at [579, 464] on div "Цена * RSD" at bounding box center [728, 461] width 305 height 28
type input "****"
click at [839, 515] on span "У реду" at bounding box center [846, 509] width 40 height 16
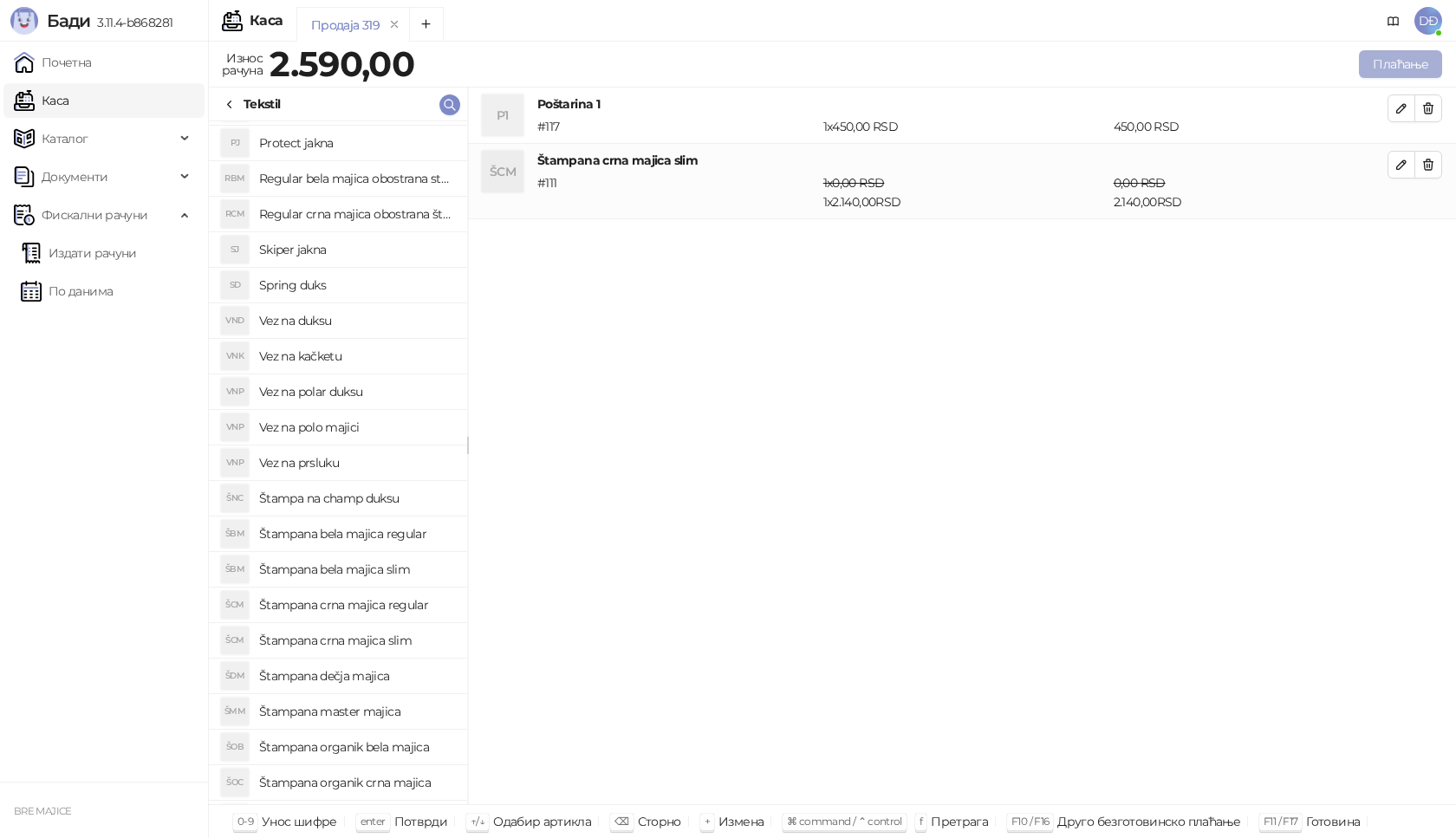
click at [1384, 69] on button "Плаћање" at bounding box center [1400, 64] width 83 height 28
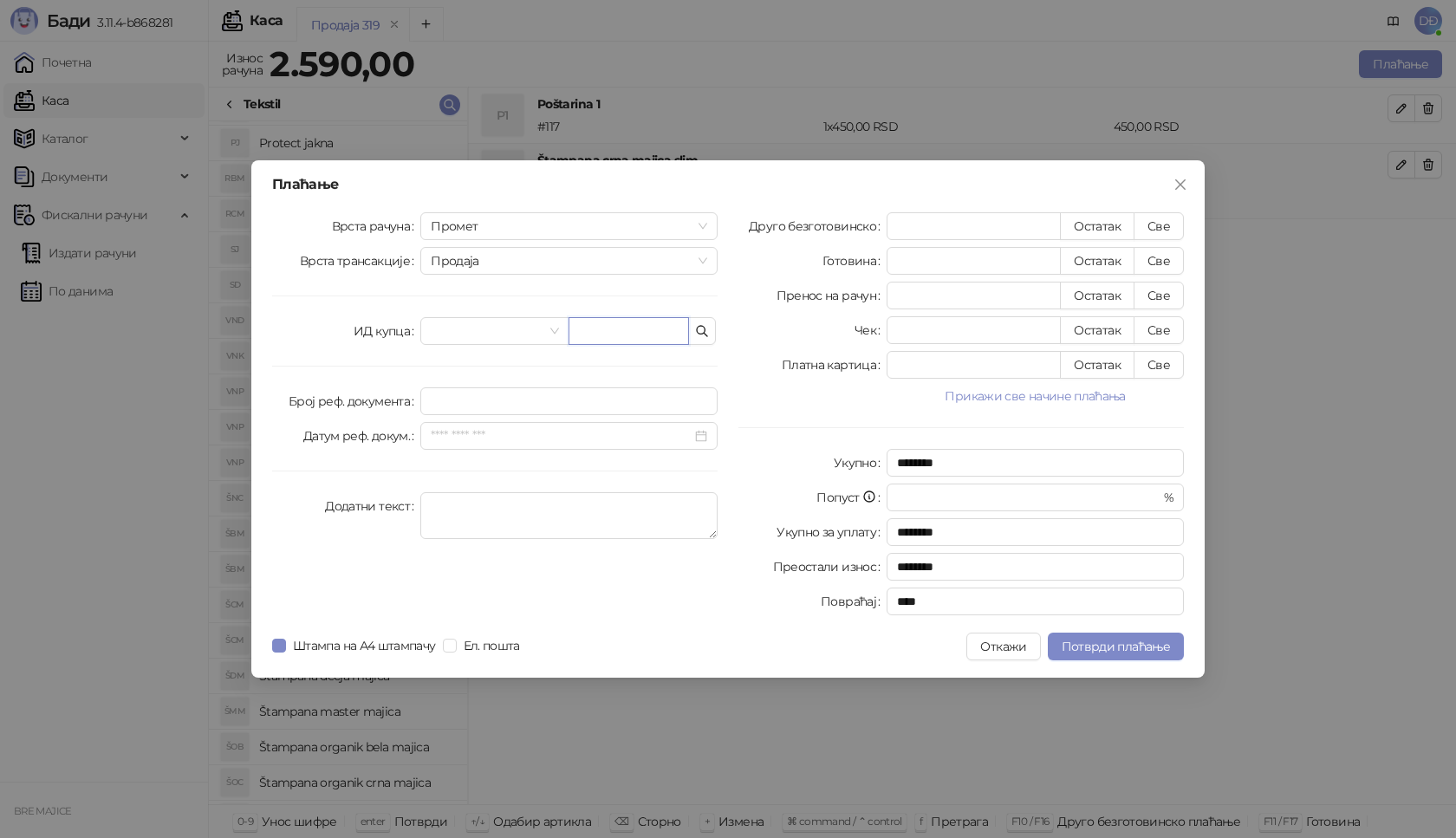
click at [631, 337] on input "text" at bounding box center [629, 331] width 121 height 28
paste input "**********"
type input "**********"
click at [1158, 221] on button "Све" at bounding box center [1159, 227] width 50 height 28
type input "****"
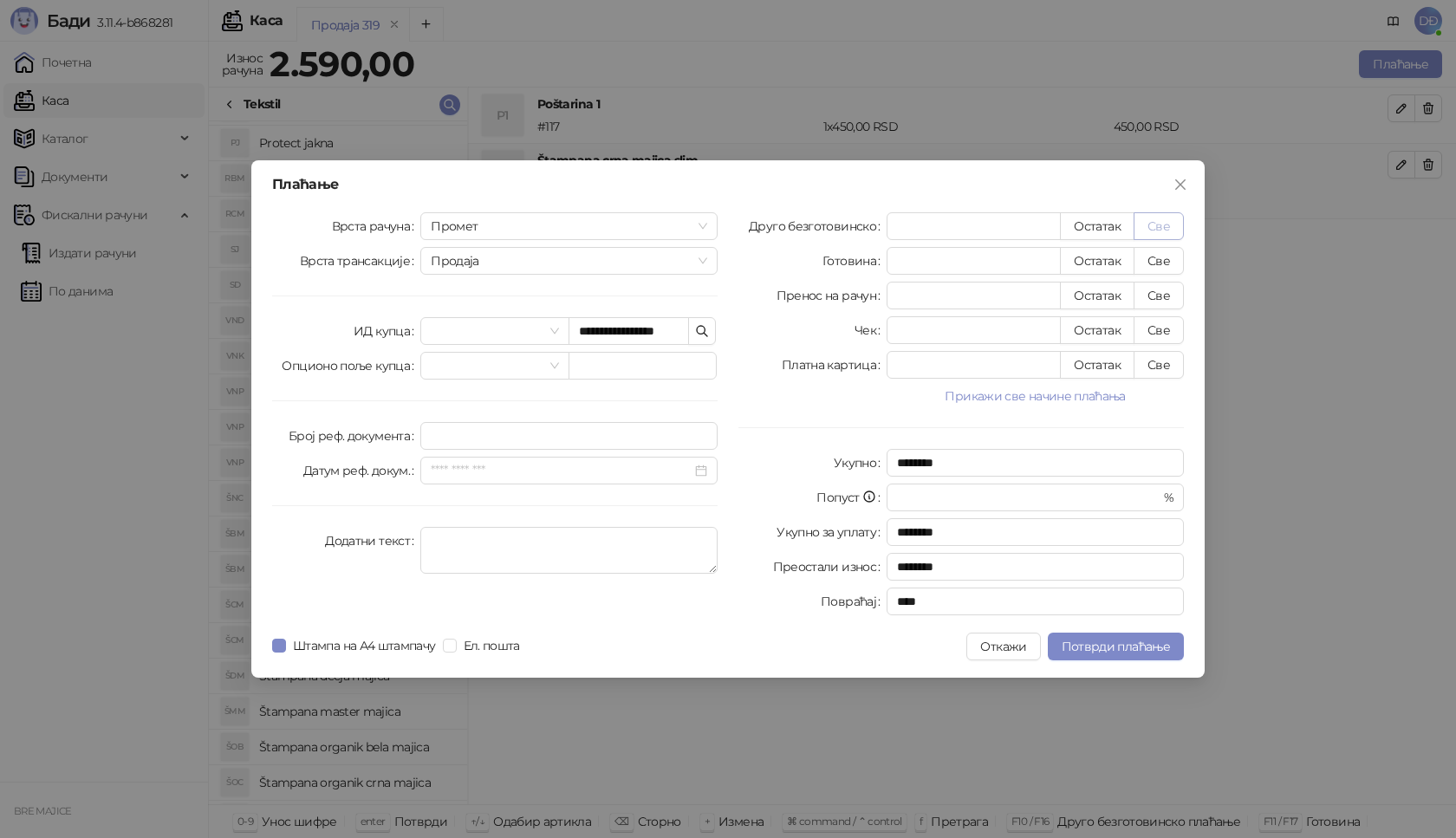
type input "****"
click at [1087, 655] on button "Потврди плаћање" at bounding box center [1116, 646] width 136 height 28
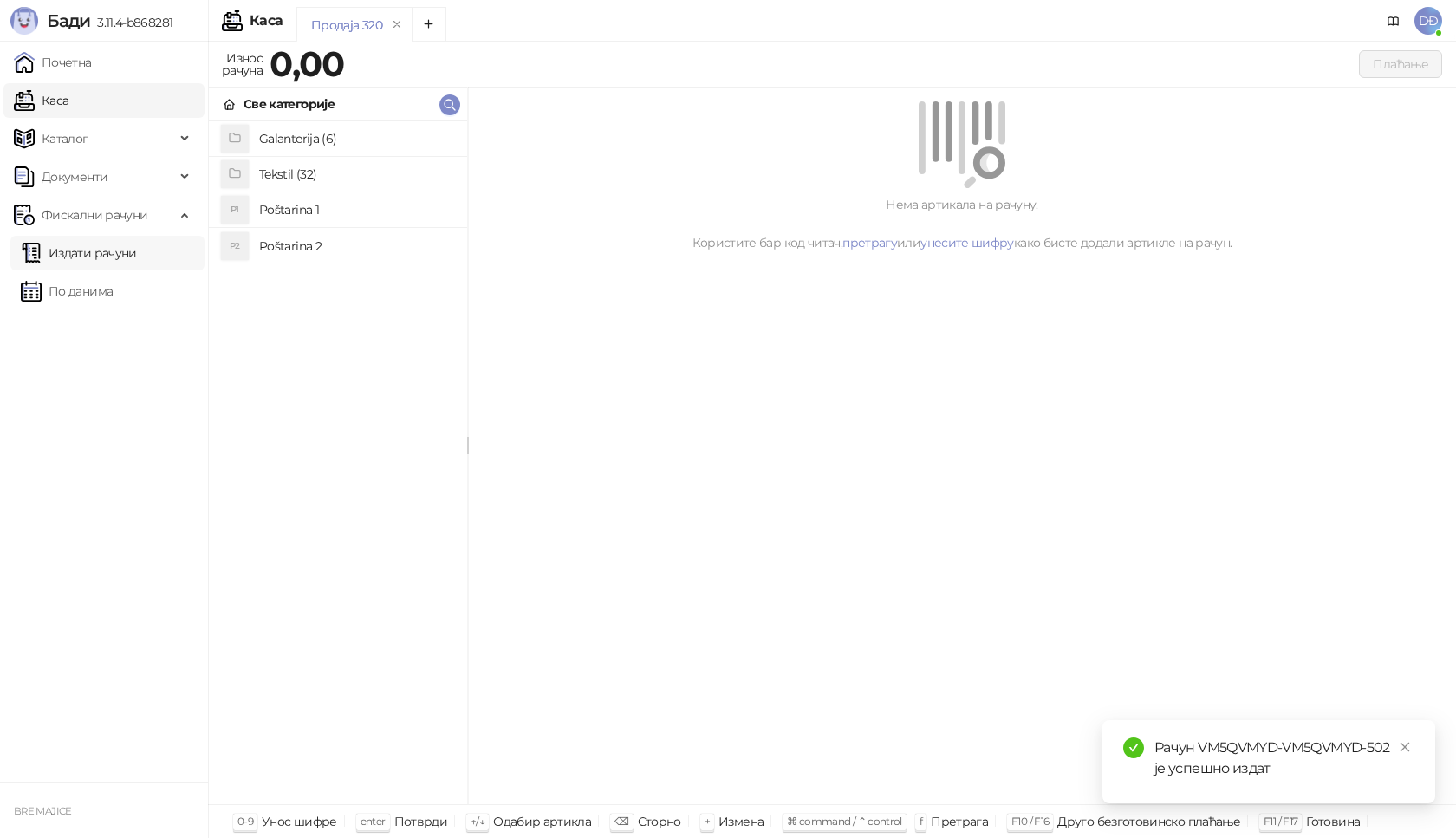
click at [115, 251] on link "Издати рачуни" at bounding box center [79, 253] width 116 height 35
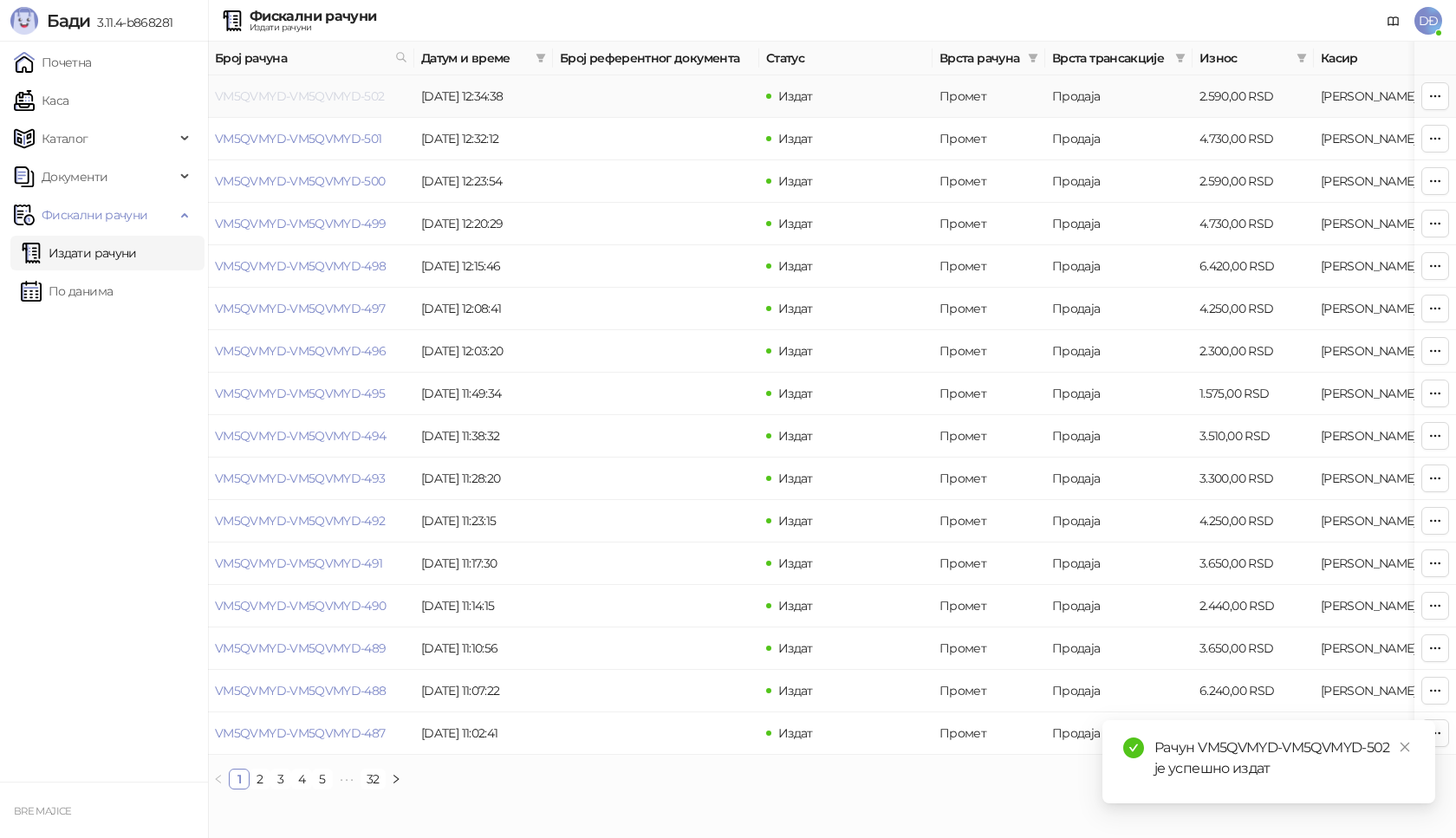
click at [311, 99] on link "VM5QVMYD-VM5QVMYD-502" at bounding box center [300, 96] width 170 height 16
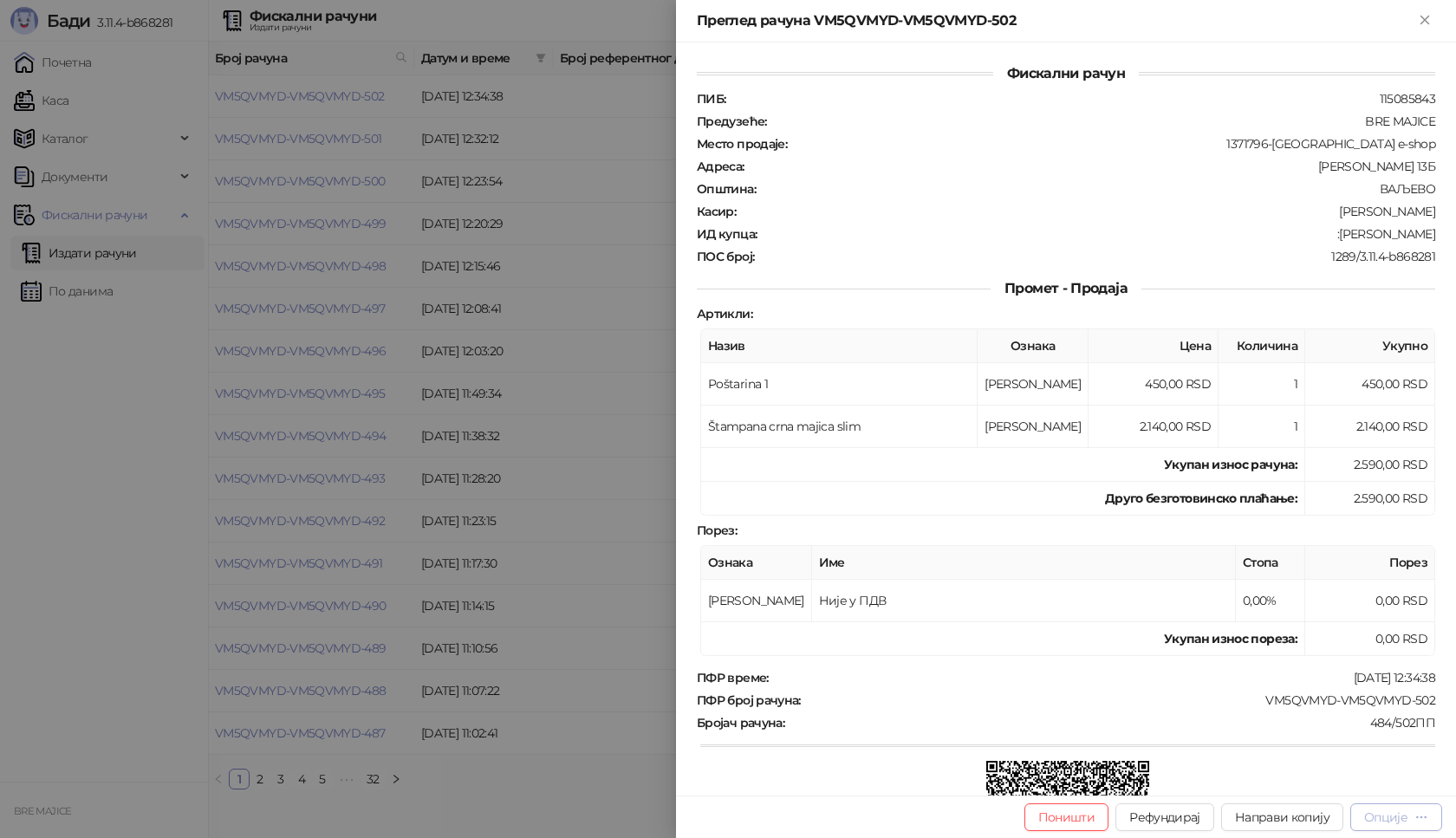
click at [1413, 813] on div "Опције" at bounding box center [1396, 816] width 64 height 16
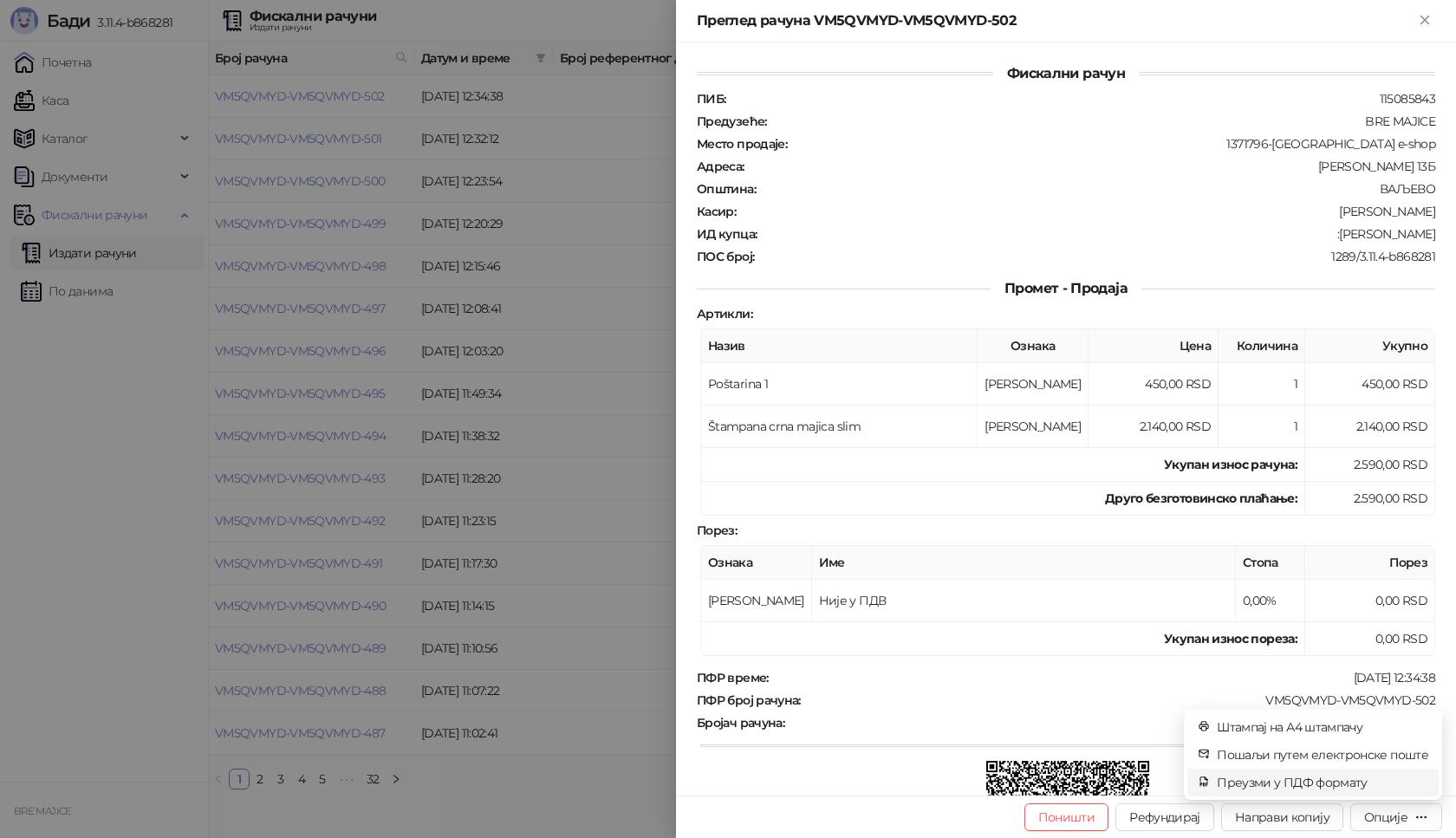
click at [1337, 781] on span "Преузми у ПДФ формату" at bounding box center [1323, 782] width 212 height 19
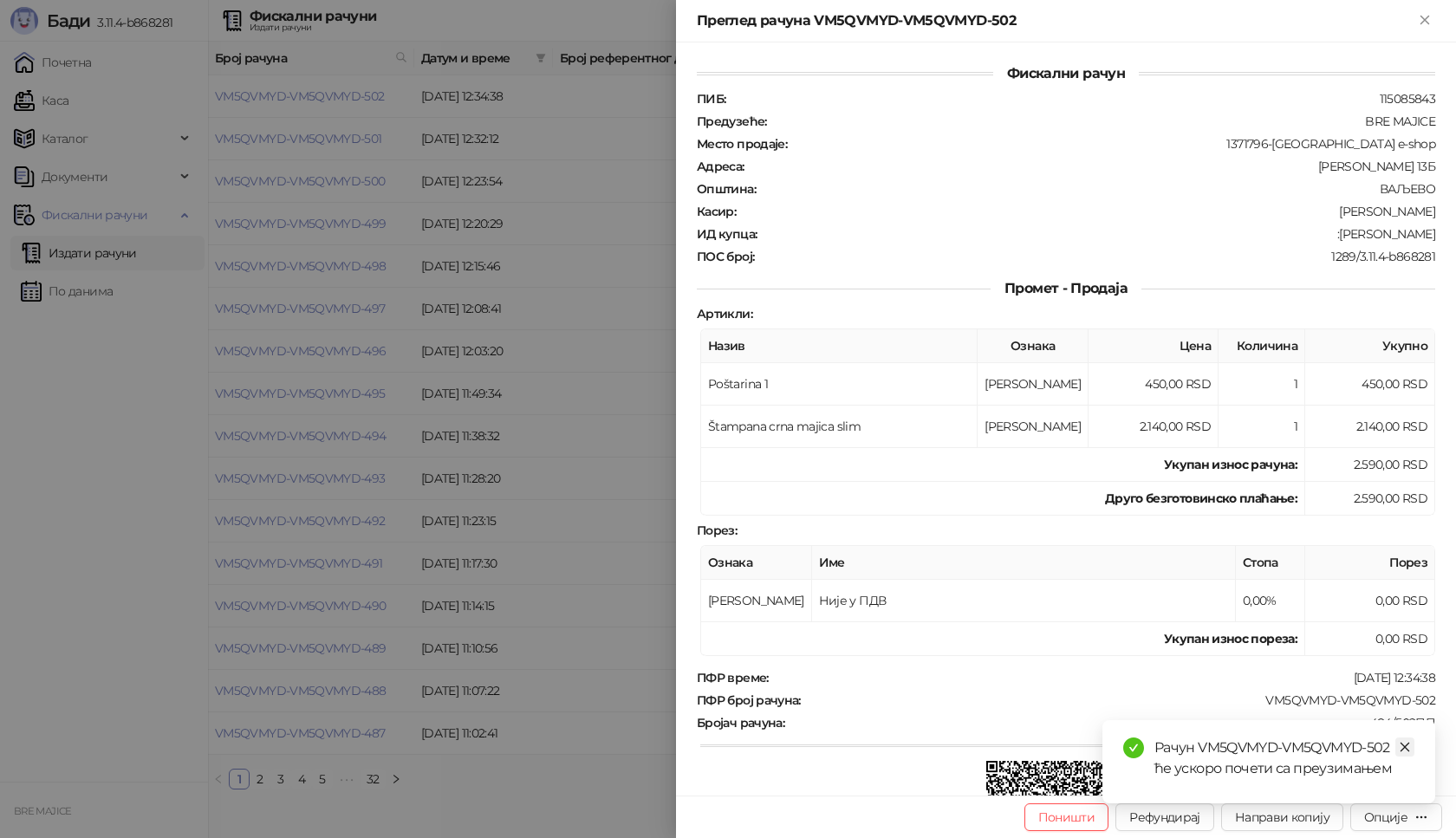
click at [1402, 741] on icon "close" at bounding box center [1405, 747] width 12 height 12
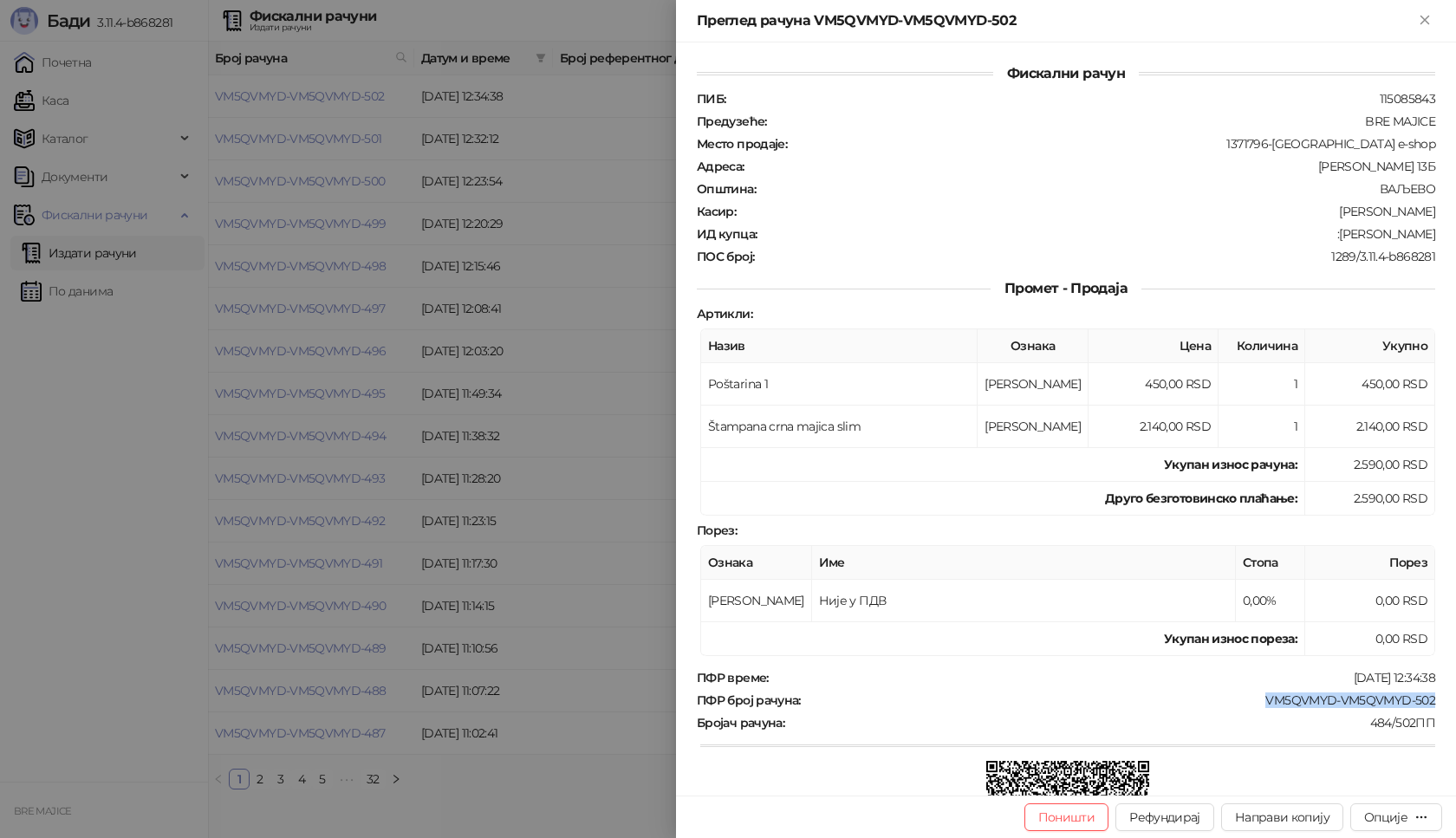
drag, startPoint x: 1352, startPoint y: 702, endPoint x: 1234, endPoint y: 702, distance: 118.0
click at [1234, 702] on div "VM5QVMYD-VM5QVMYD-502" at bounding box center [1119, 700] width 635 height 16
copy div "VM5QVMYD-VM5QVMYD-502"
drag, startPoint x: 1402, startPoint y: 236, endPoint x: 1332, endPoint y: 237, distance: 70.0
click at [1332, 237] on div "Фискални рачун ПИБ : 115085843 Предузеће : BRE MAJICE Место продаје : 1371796-B…" at bounding box center [1066, 419] width 780 height 753
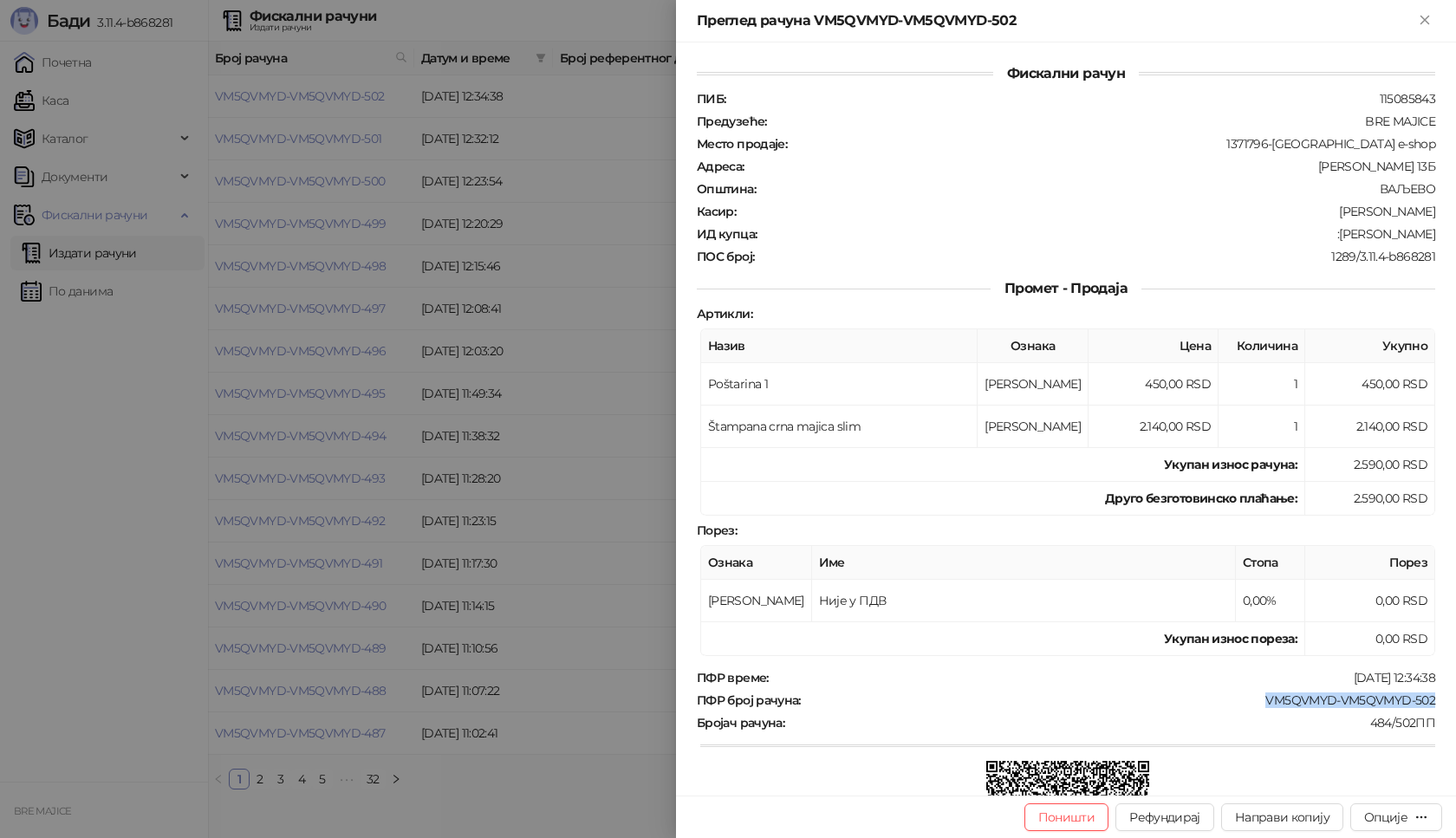
copy div "Dimitrije Krgovic"
click at [1435, 16] on button "Close" at bounding box center [1425, 20] width 21 height 21
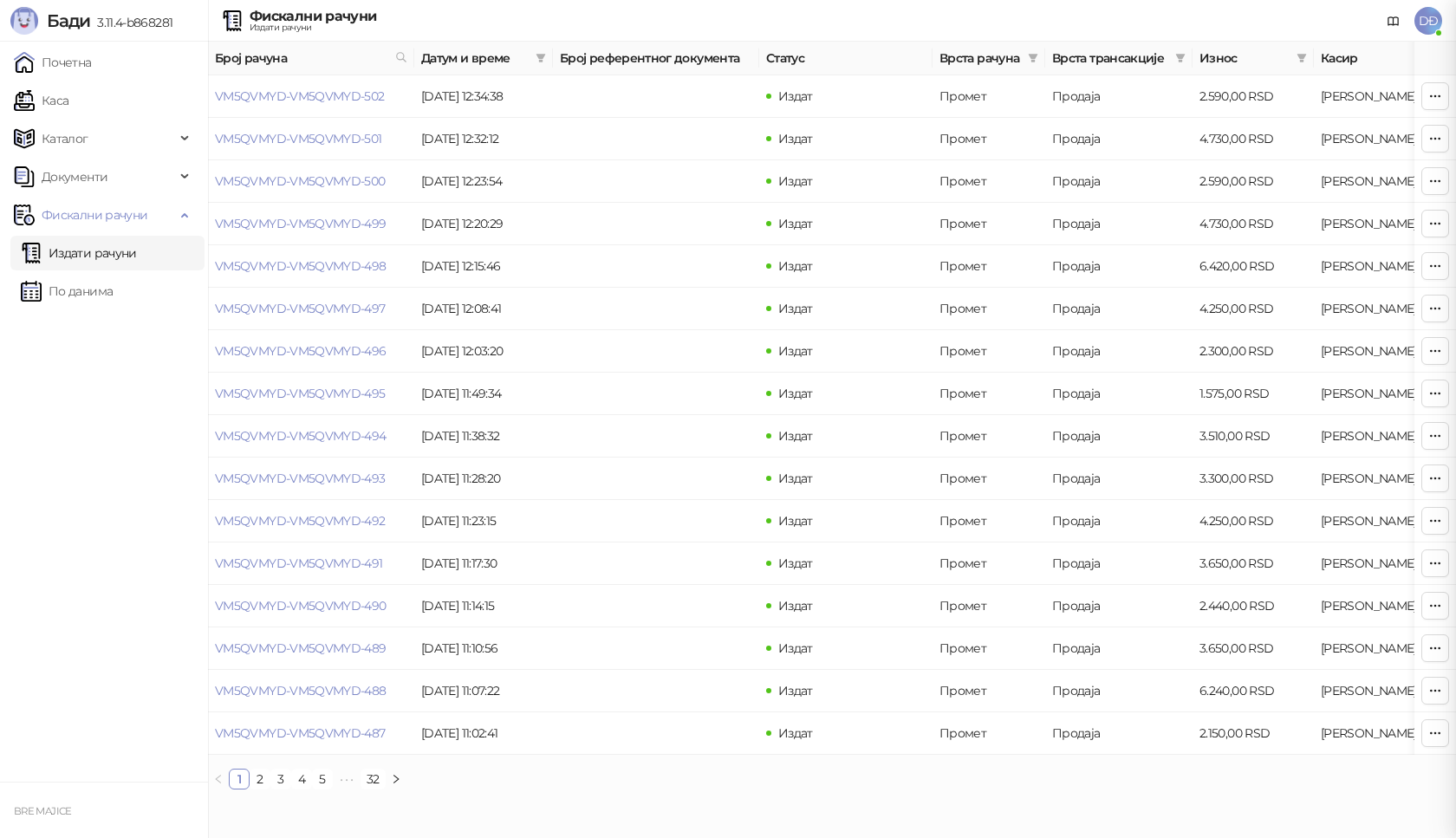
click at [62, 99] on link "Каса" at bounding box center [41, 100] width 55 height 35
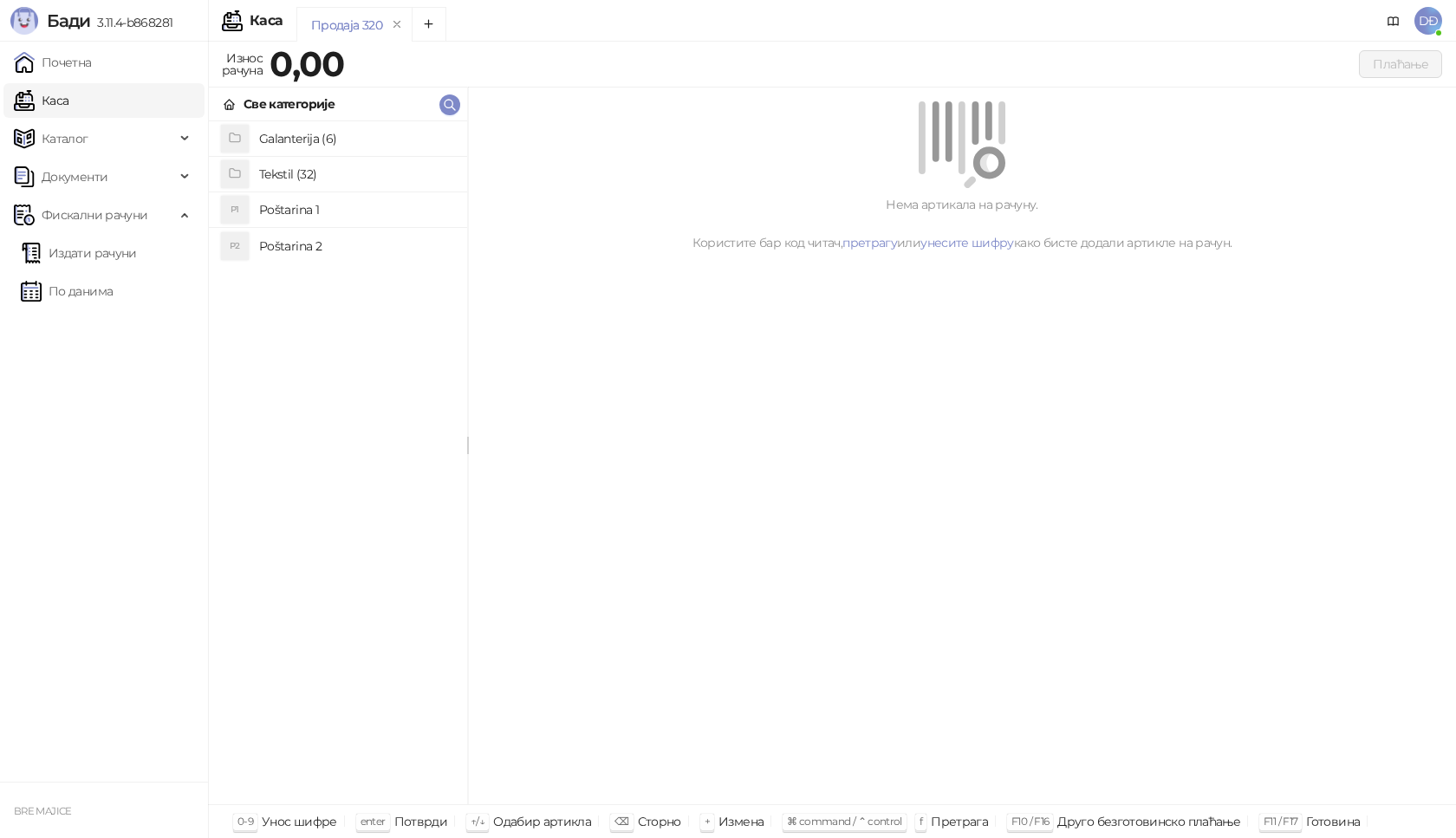
click at [266, 209] on h4 "Poštarina 1" at bounding box center [356, 210] width 194 height 28
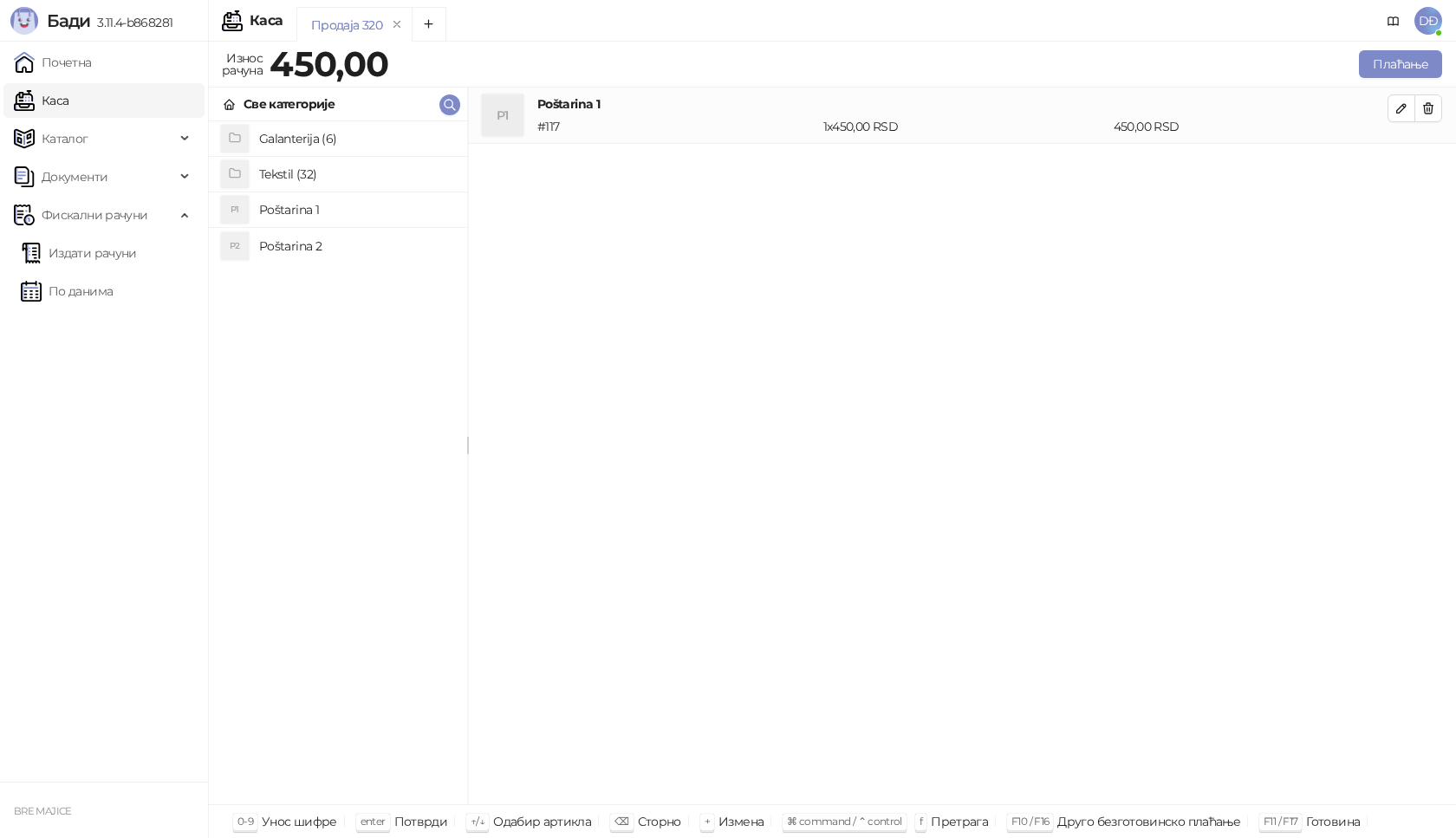
click at [276, 140] on h4 "Galanterija (6)" at bounding box center [356, 139] width 194 height 28
click at [303, 175] on h4 "Gravirani metalni Army upaljač" at bounding box center [356, 174] width 194 height 28
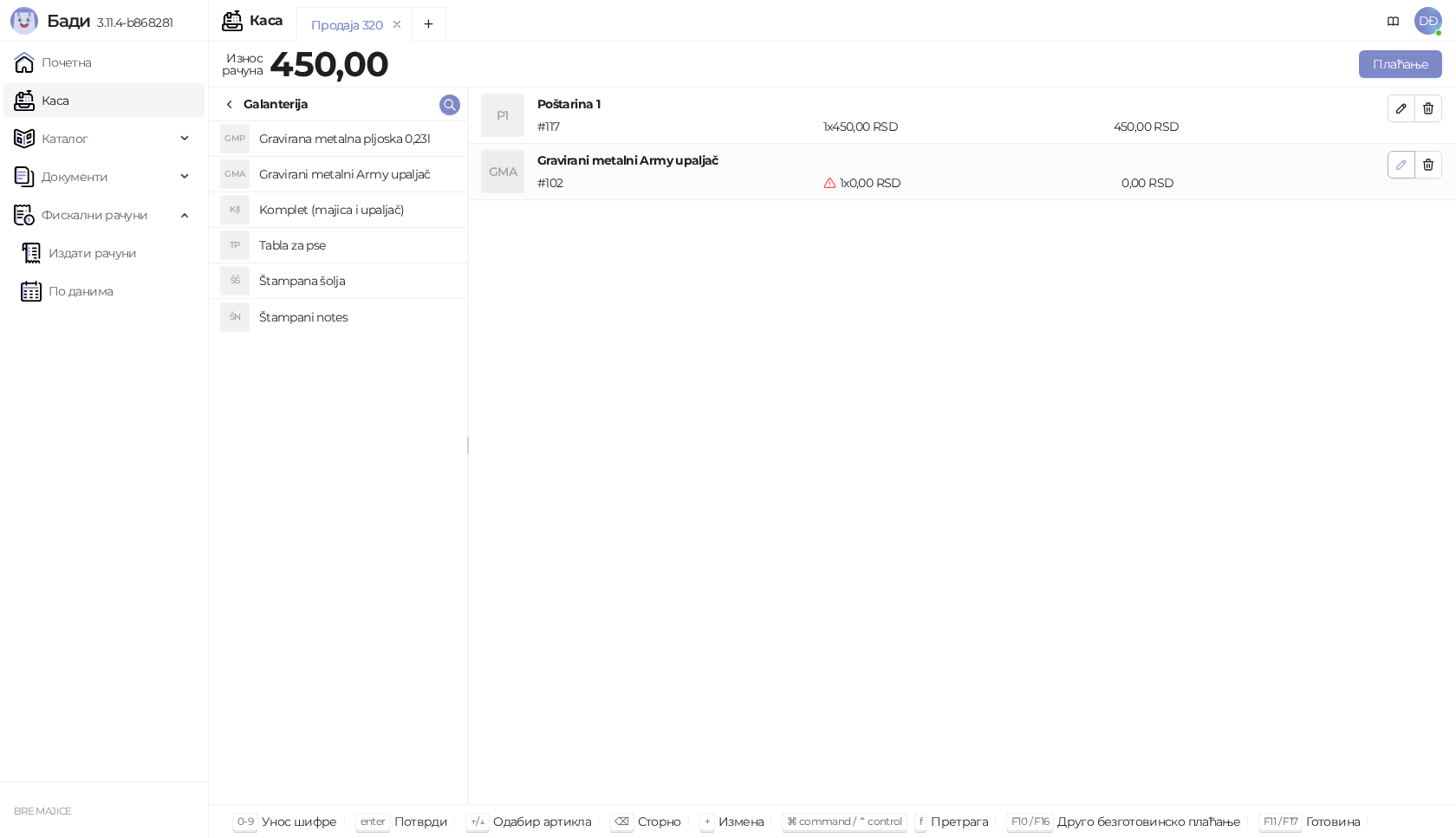
click at [1397, 159] on icon "button" at bounding box center [1402, 165] width 14 height 14
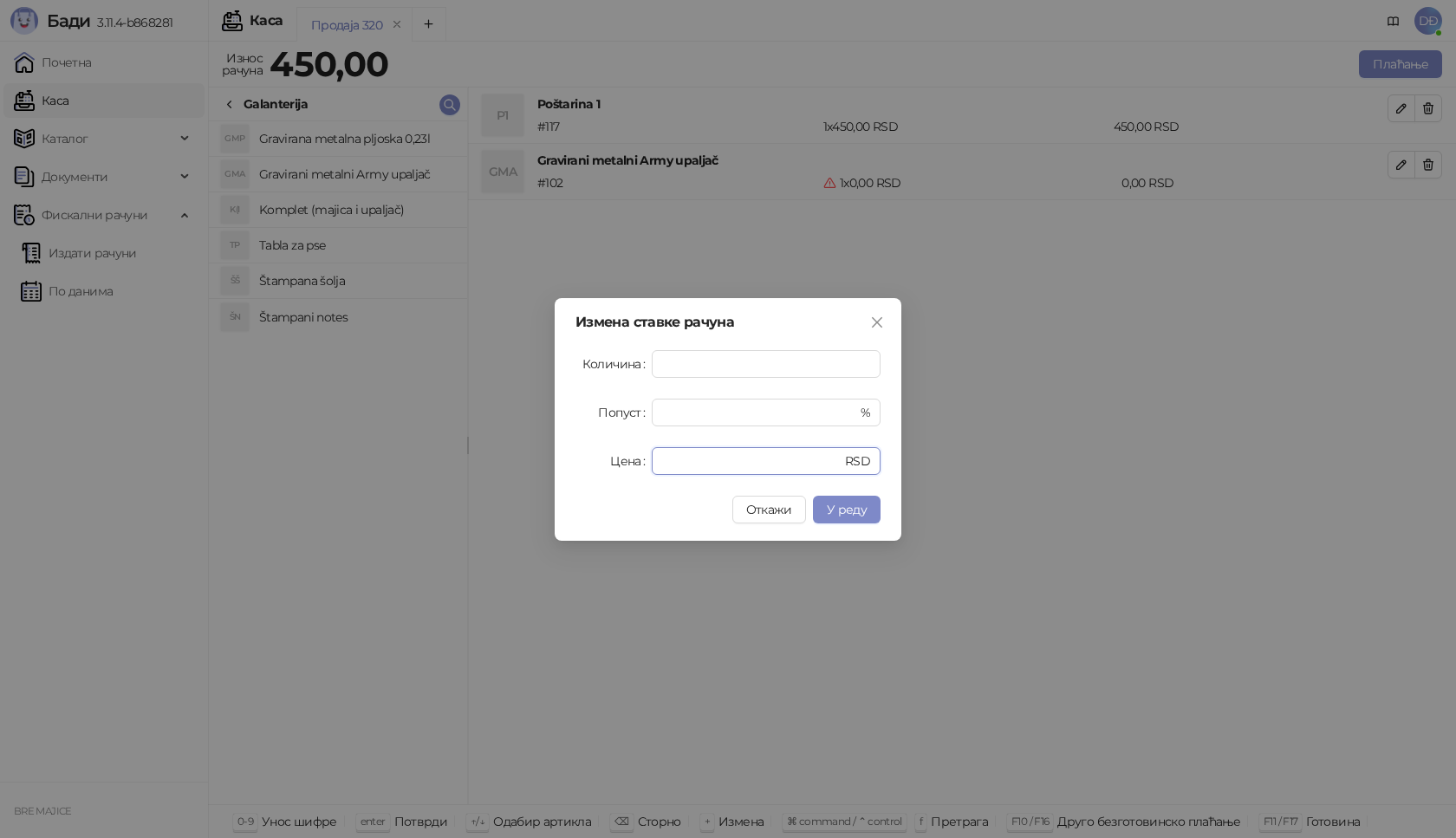
drag, startPoint x: 695, startPoint y: 458, endPoint x: 502, endPoint y: 460, distance: 193.0
click at [502, 460] on div "Измена ставке рачуна Количина * Попуст * % Цена * RSD Откажи У реду" at bounding box center [728, 419] width 1456 height 838
type input "****"
click at [838, 507] on span "У реду" at bounding box center [846, 509] width 40 height 16
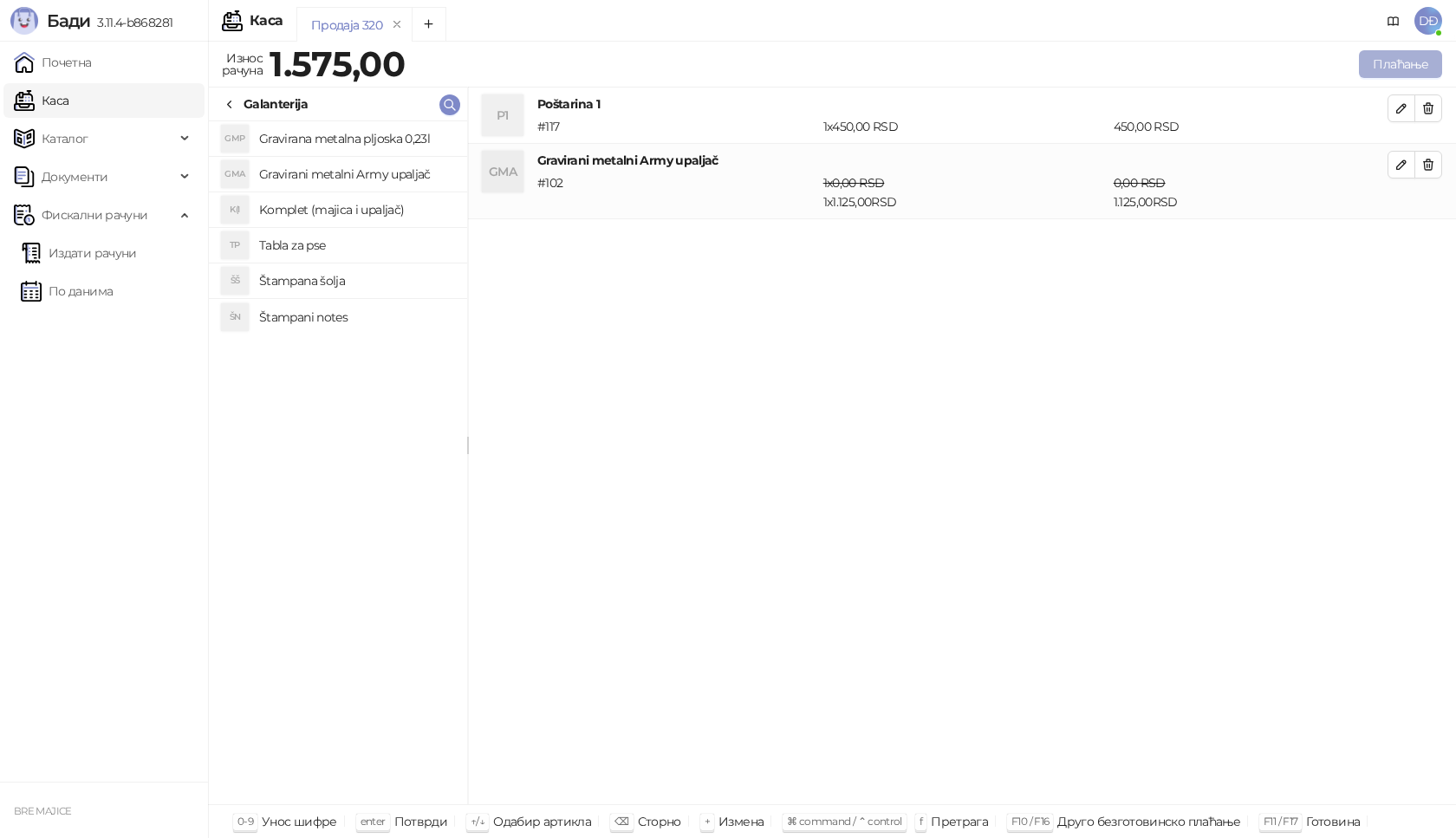
click at [1385, 64] on button "Плаћање" at bounding box center [1400, 64] width 83 height 28
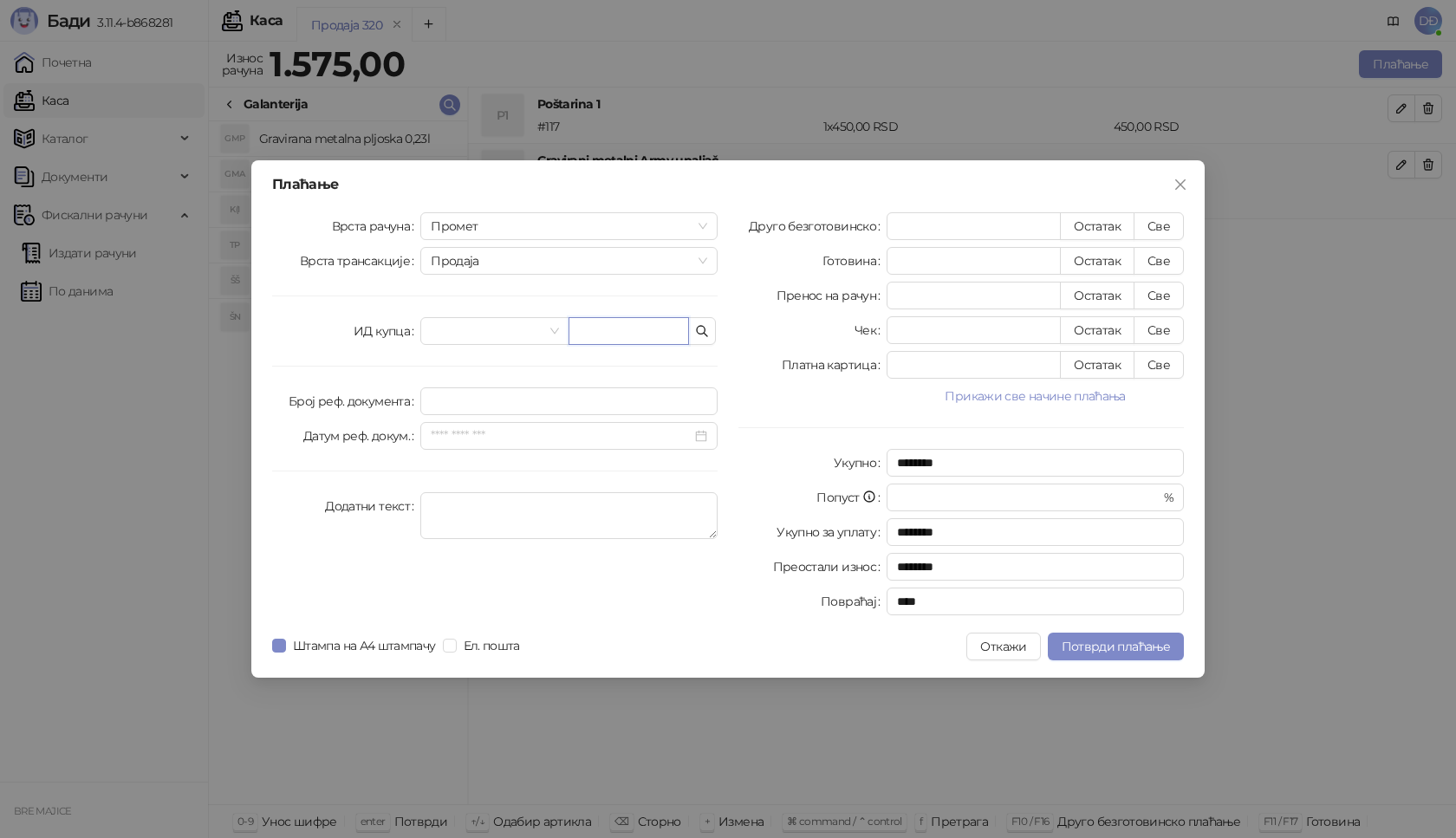
click at [636, 332] on input "text" at bounding box center [629, 331] width 121 height 28
paste input "**********"
type input "**********"
click at [1159, 226] on button "Све" at bounding box center [1159, 227] width 50 height 28
type input "****"
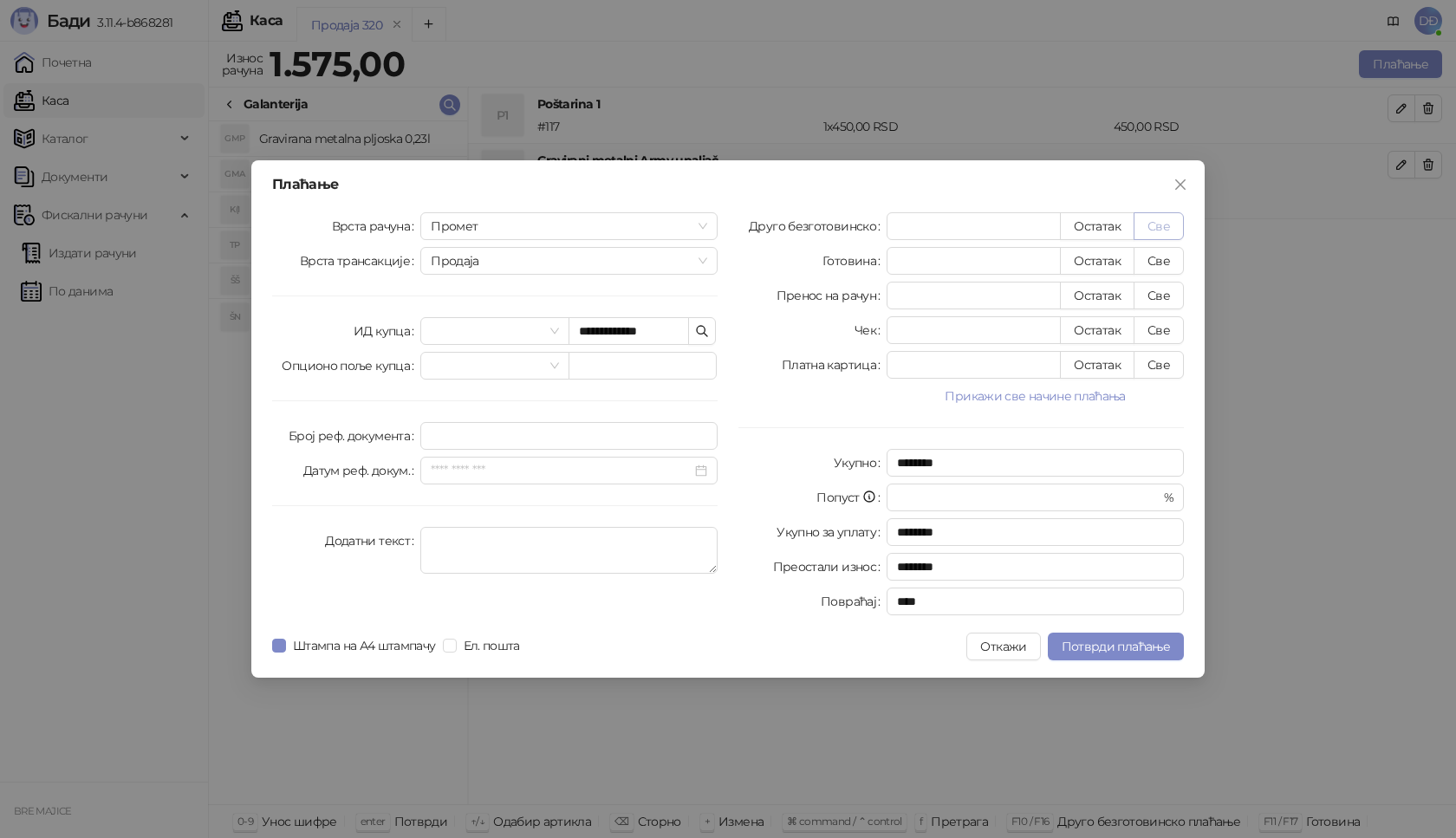
type input "****"
click at [1097, 644] on span "Потврди плаћање" at bounding box center [1116, 646] width 108 height 16
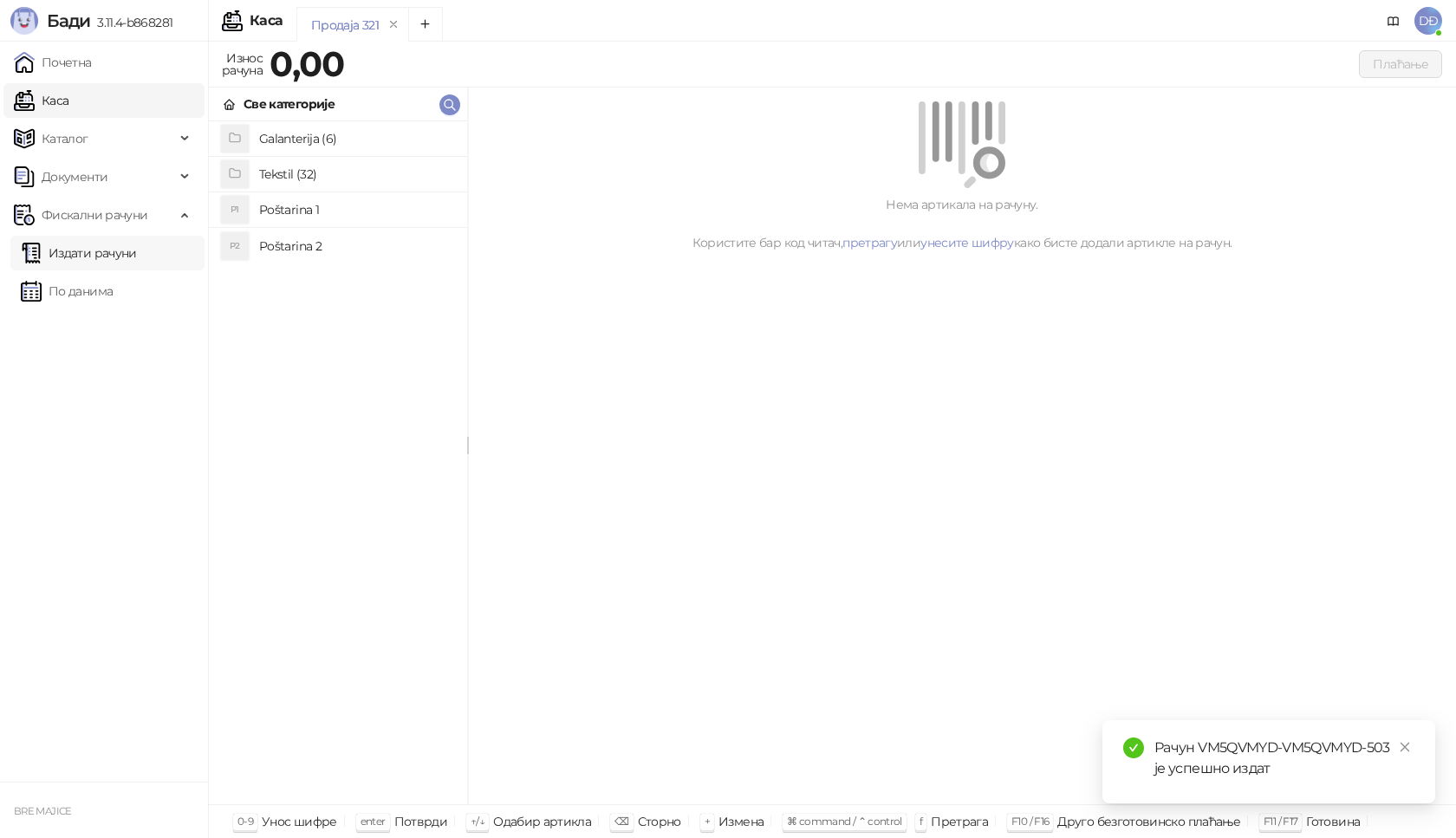
click at [128, 255] on link "Издати рачуни" at bounding box center [79, 253] width 116 height 35
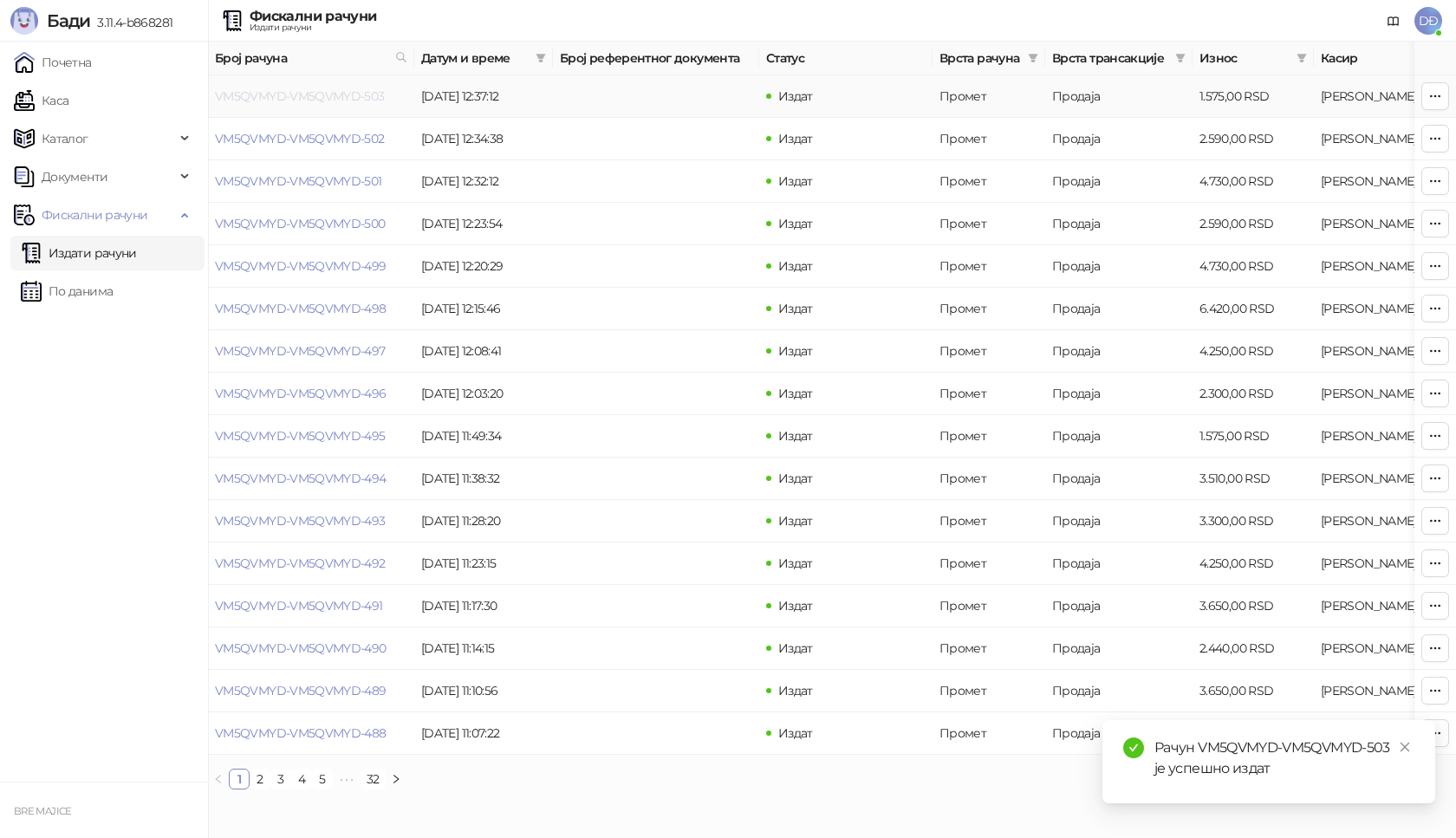
click at [297, 93] on link "VM5QVMYD-VM5QVMYD-503" at bounding box center [300, 96] width 170 height 16
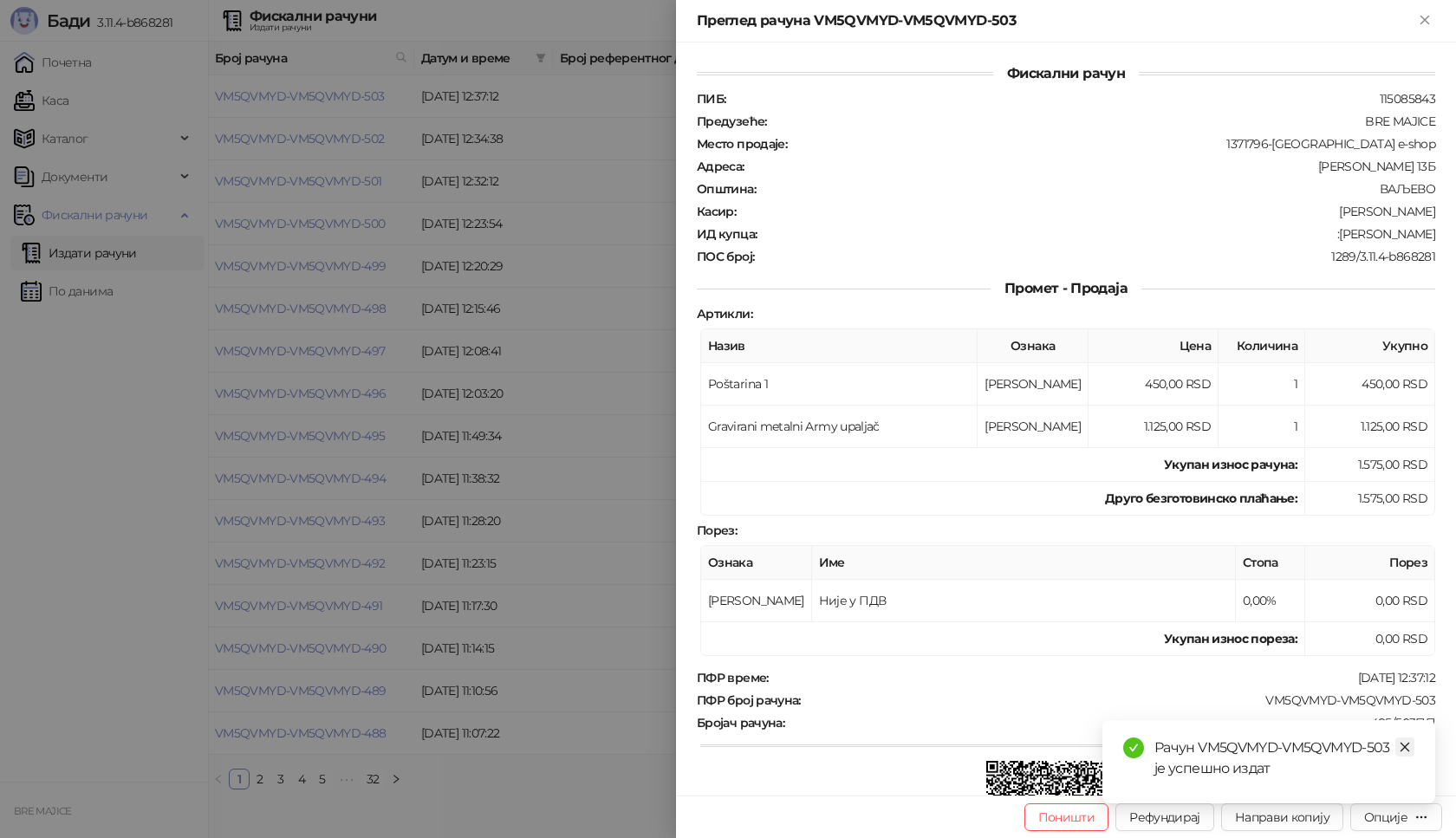
click at [1409, 750] on icon "close" at bounding box center [1406, 747] width 10 height 10
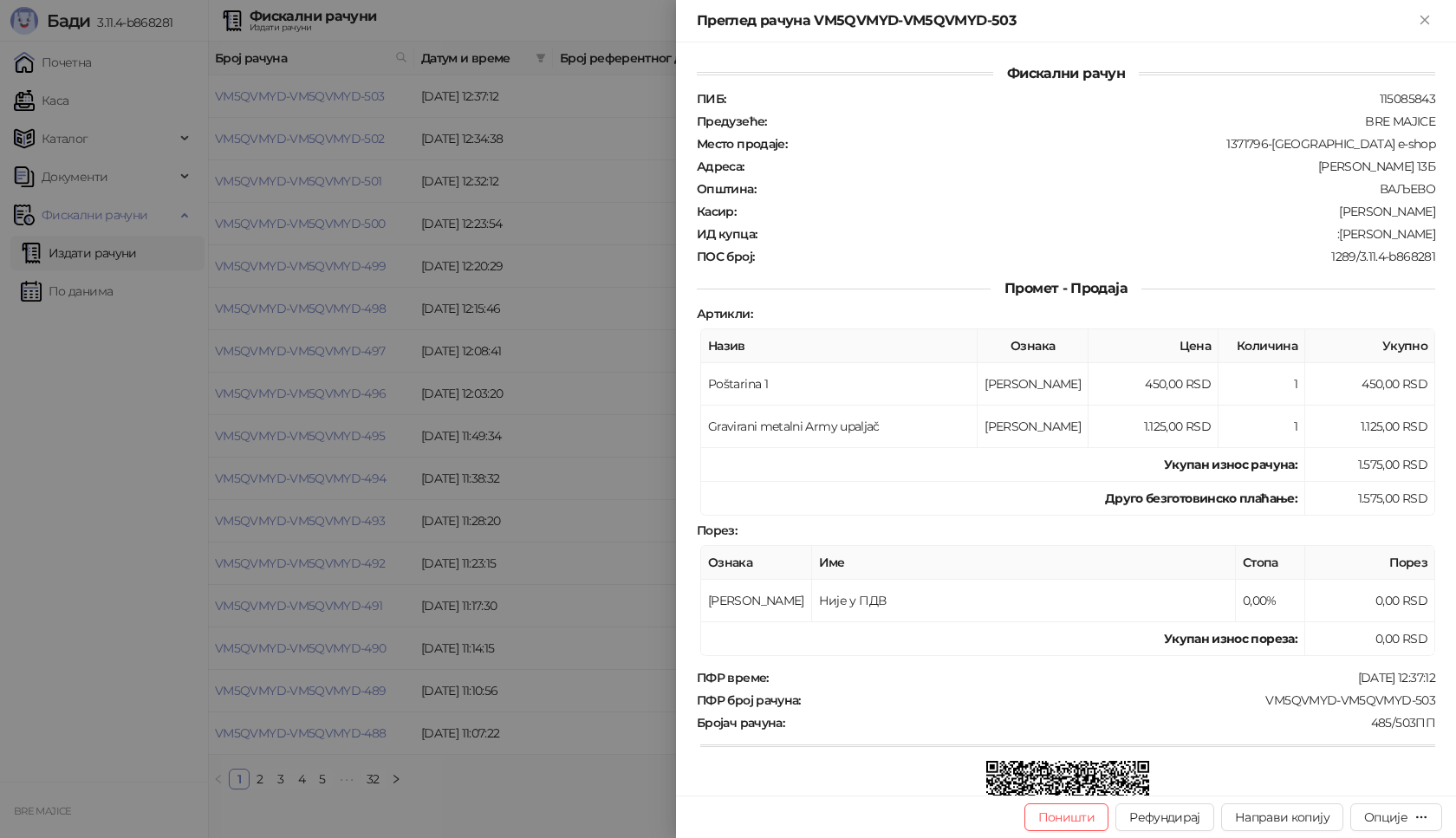
click at [1387, 832] on div "Поништи Рефундирај Направи копију Опције" at bounding box center [1066, 816] width 780 height 43
click at [1384, 814] on div "Опције" at bounding box center [1385, 817] width 43 height 16
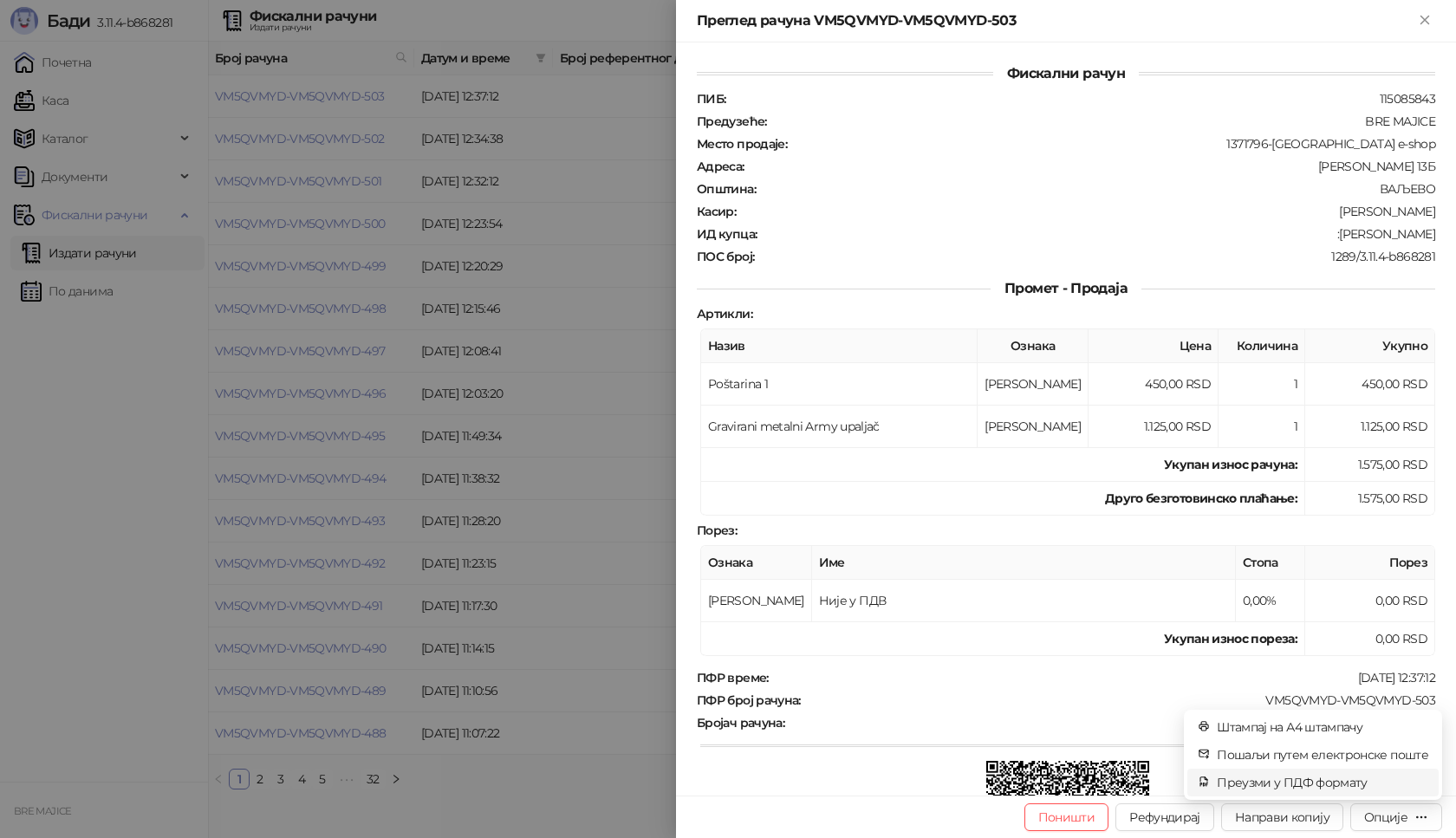
click at [1330, 781] on span "Преузми у ПДФ формату" at bounding box center [1323, 782] width 212 height 19
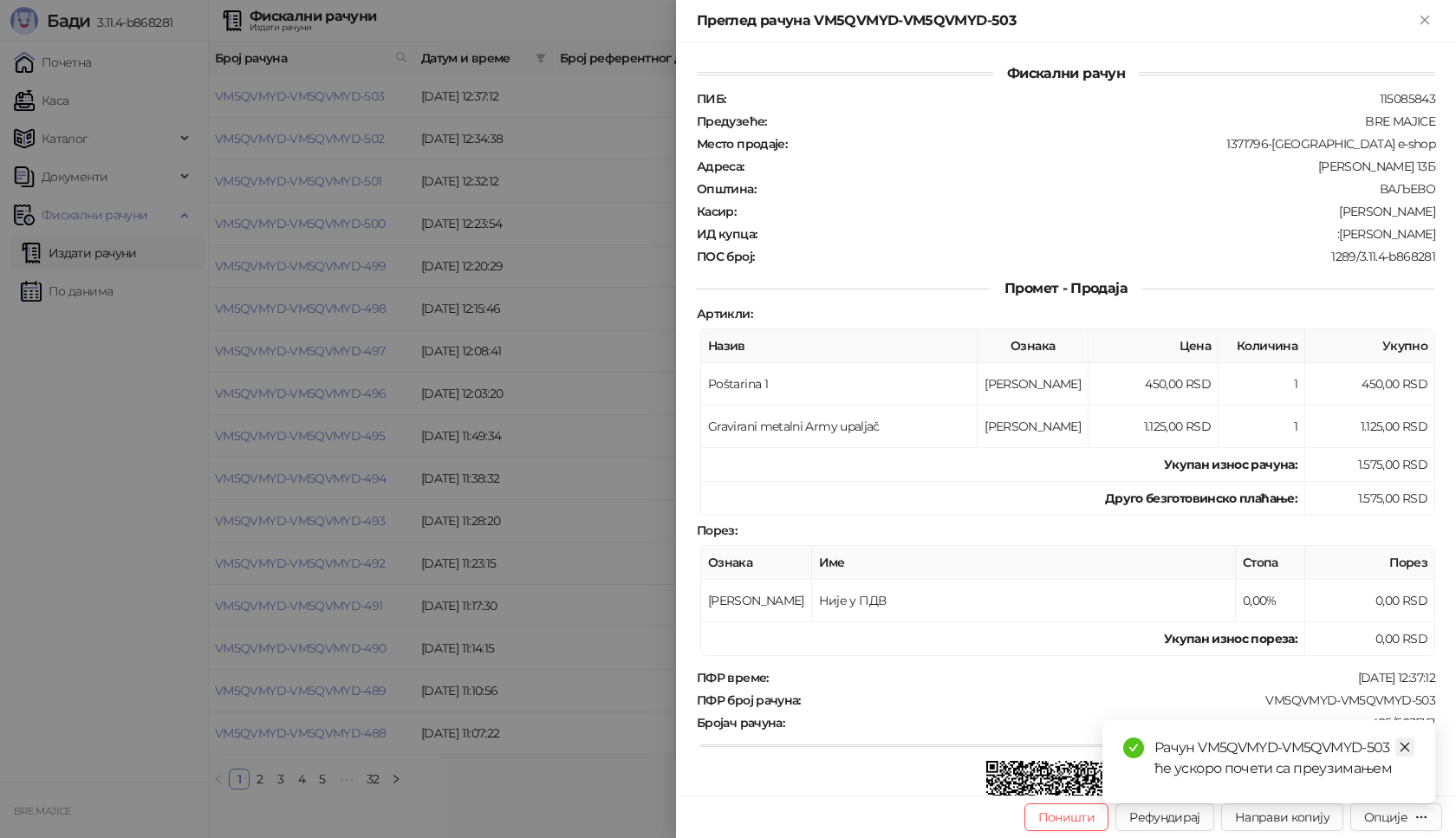
click at [1402, 742] on icon "close" at bounding box center [1405, 747] width 12 height 12
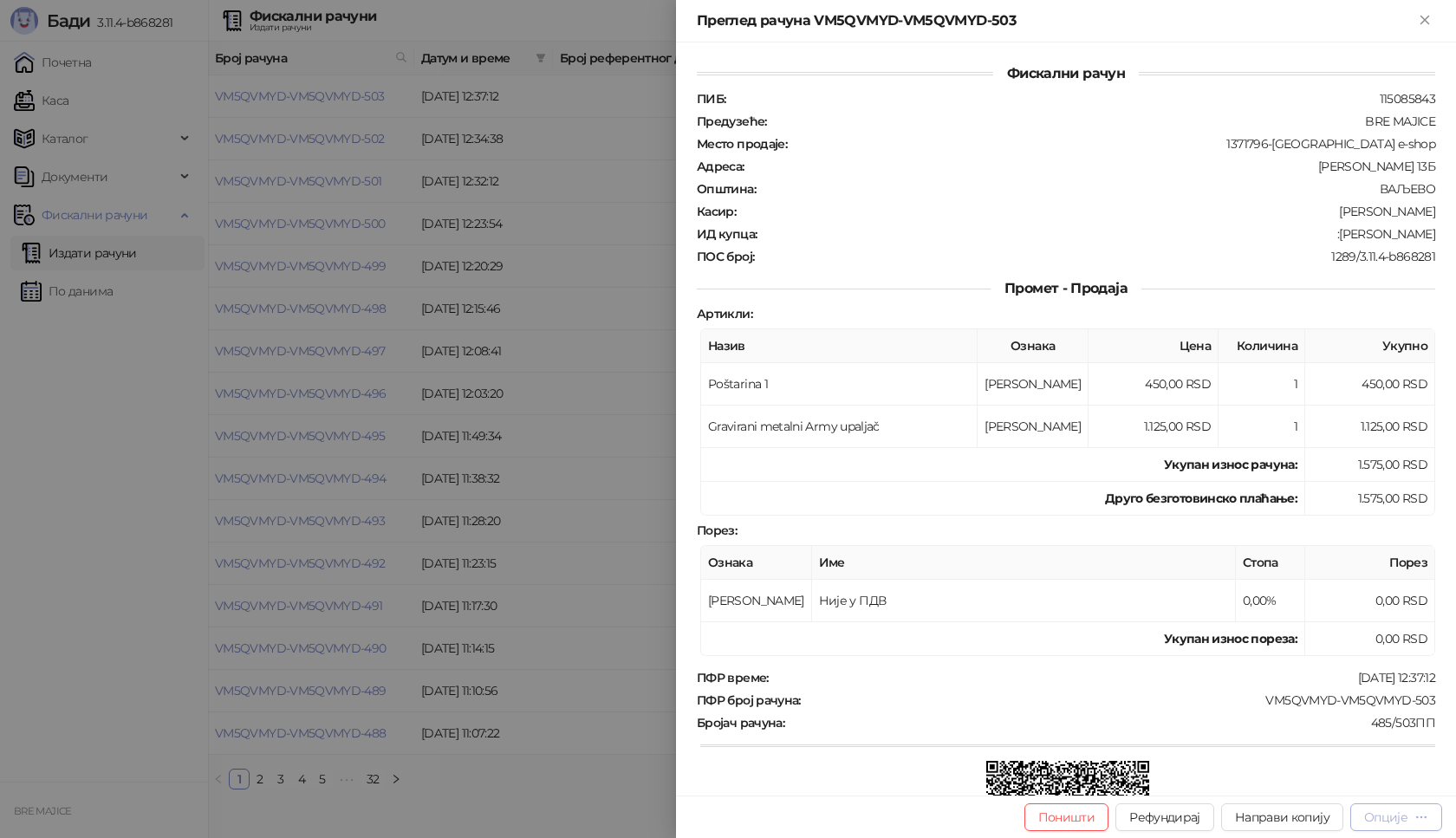
click at [1409, 817] on div "Опције" at bounding box center [1396, 816] width 64 height 16
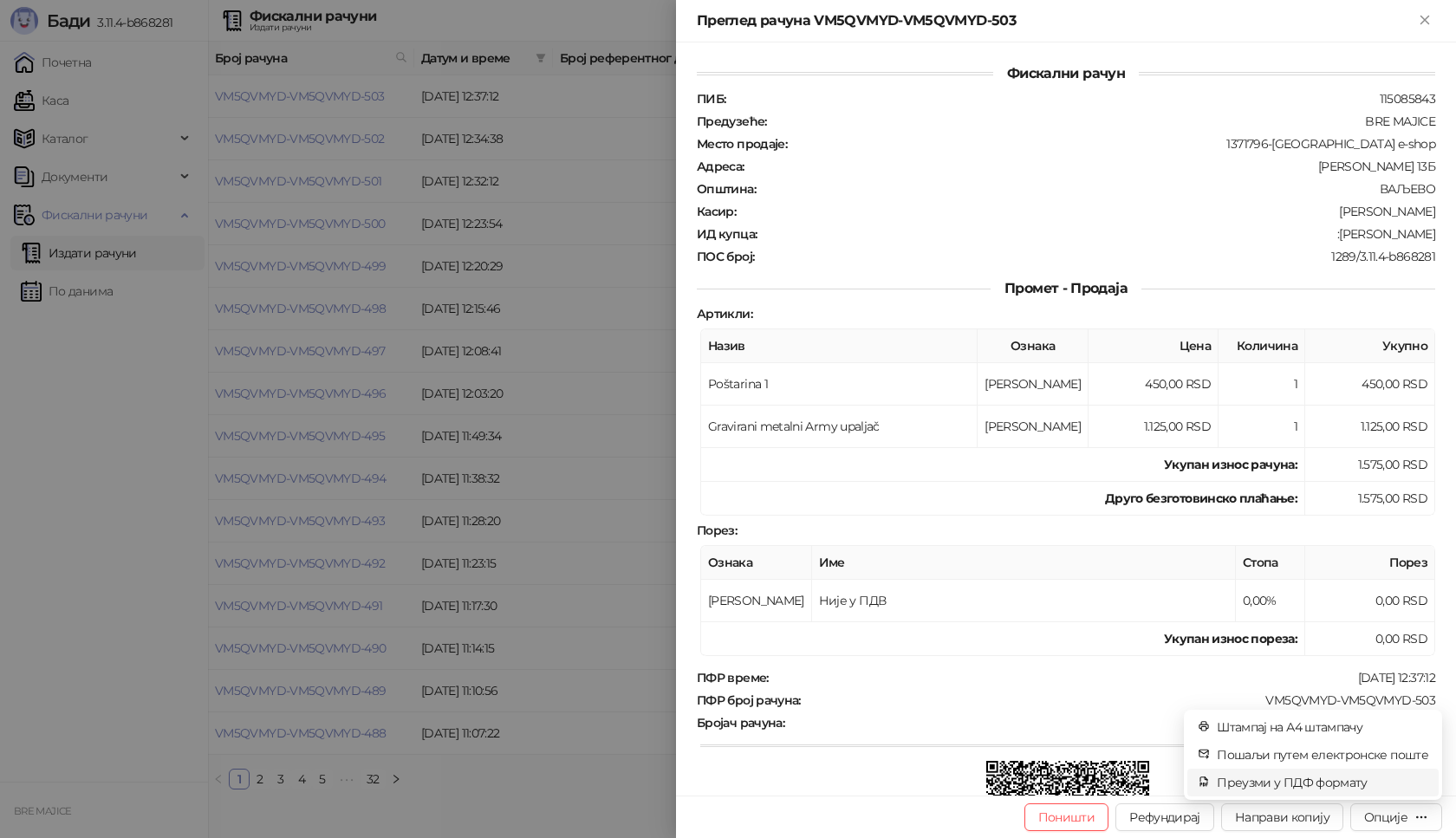
click at [1307, 775] on span "Преузми у ПДФ формату" at bounding box center [1323, 782] width 212 height 19
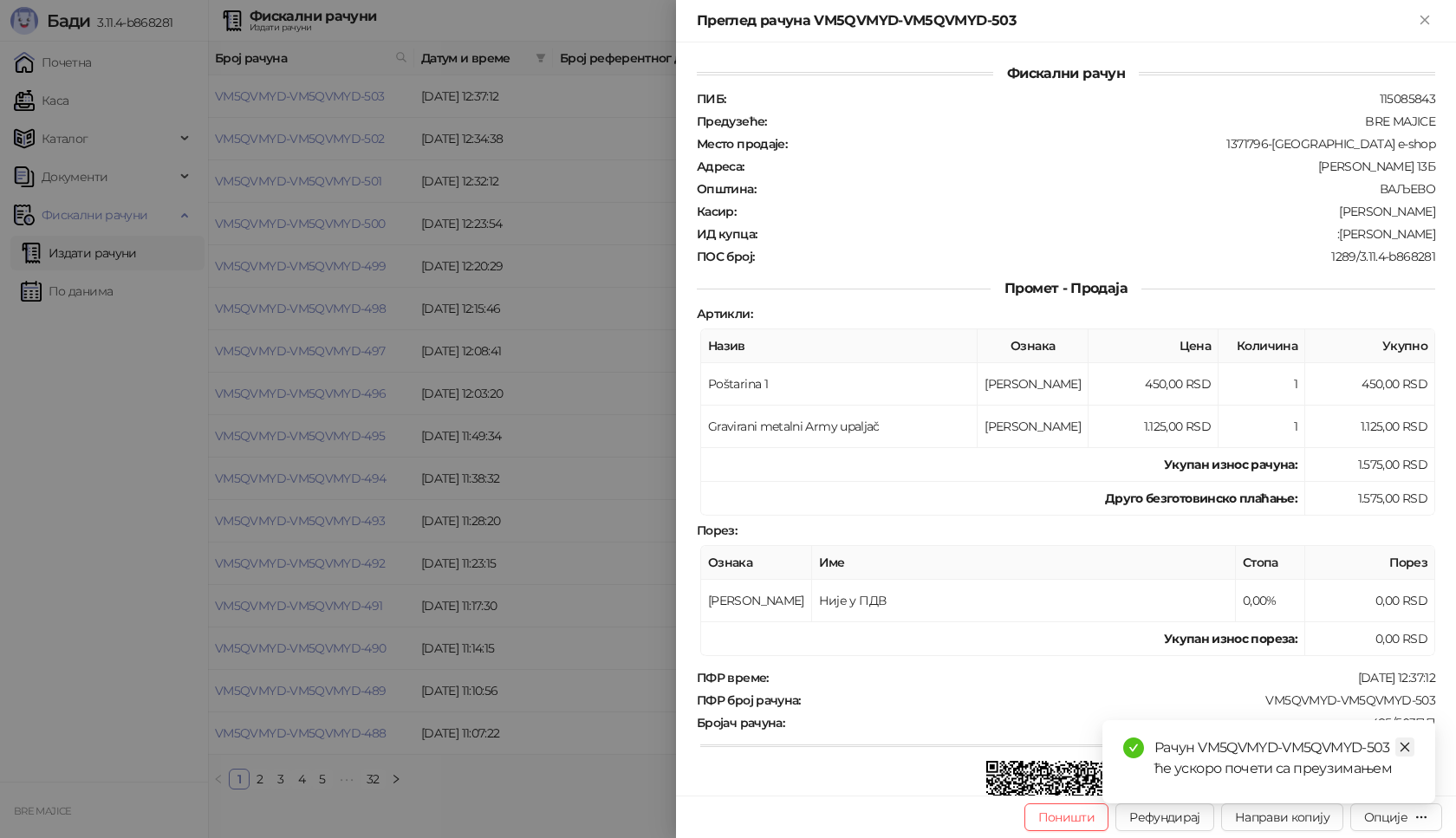
click at [1412, 744] on link "Close" at bounding box center [1404, 746] width 19 height 19
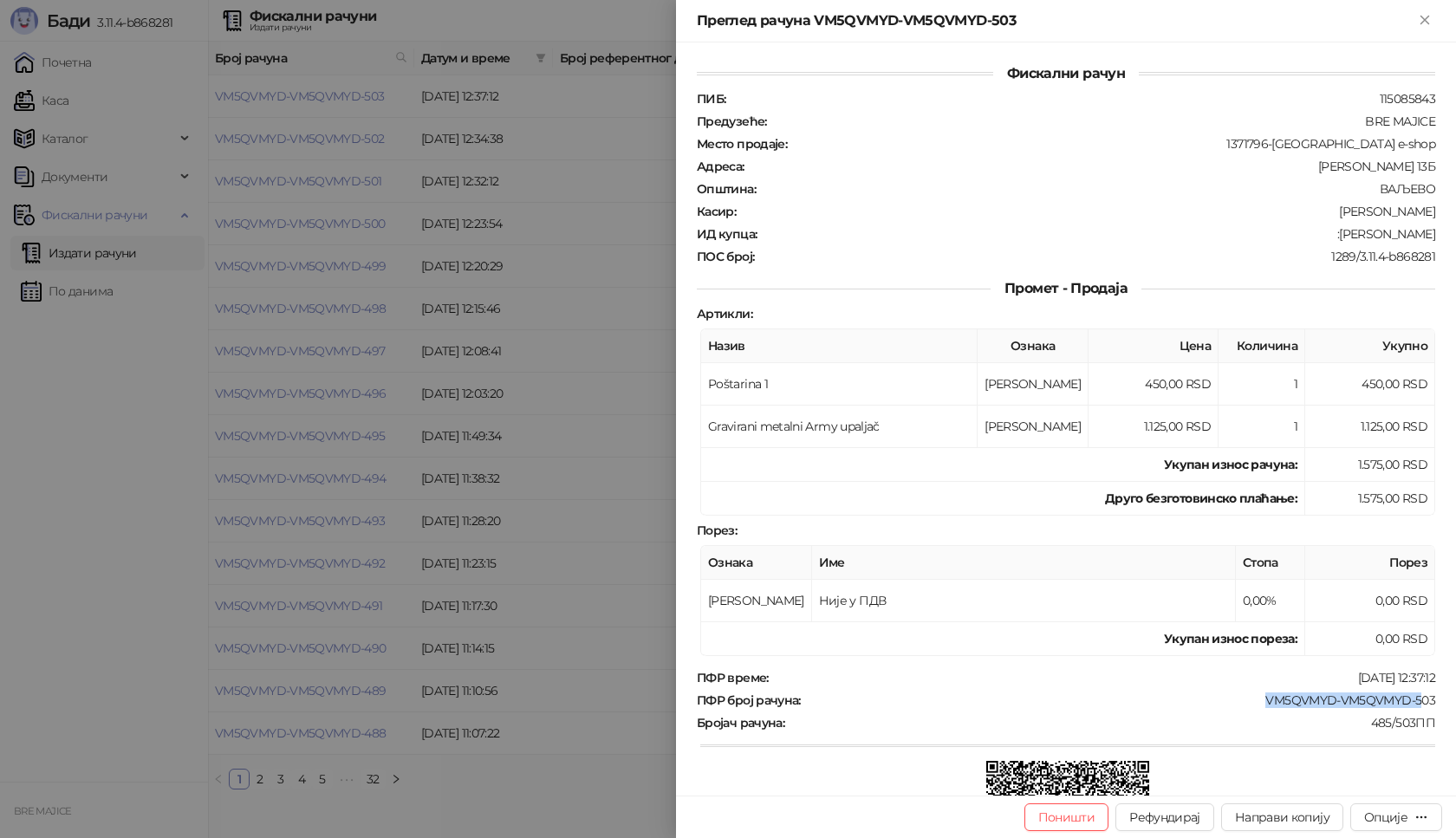
drag, startPoint x: 1409, startPoint y: 701, endPoint x: 1248, endPoint y: 702, distance: 161.0
click at [1245, 703] on div "VM5QVMYD-VM5QVMYD-503" at bounding box center [1119, 700] width 635 height 16
click at [1255, 704] on div "VM5QVMYD-VM5QVMYD-503" at bounding box center [1119, 700] width 635 height 16
drag, startPoint x: 1432, startPoint y: 696, endPoint x: 1252, endPoint y: 697, distance: 180.0
click at [1249, 699] on div "Фискални рачун ПИБ : 115085843 Предузеће : BRE MAJICE Место продаје : 1371796-B…" at bounding box center [1066, 419] width 780 height 753
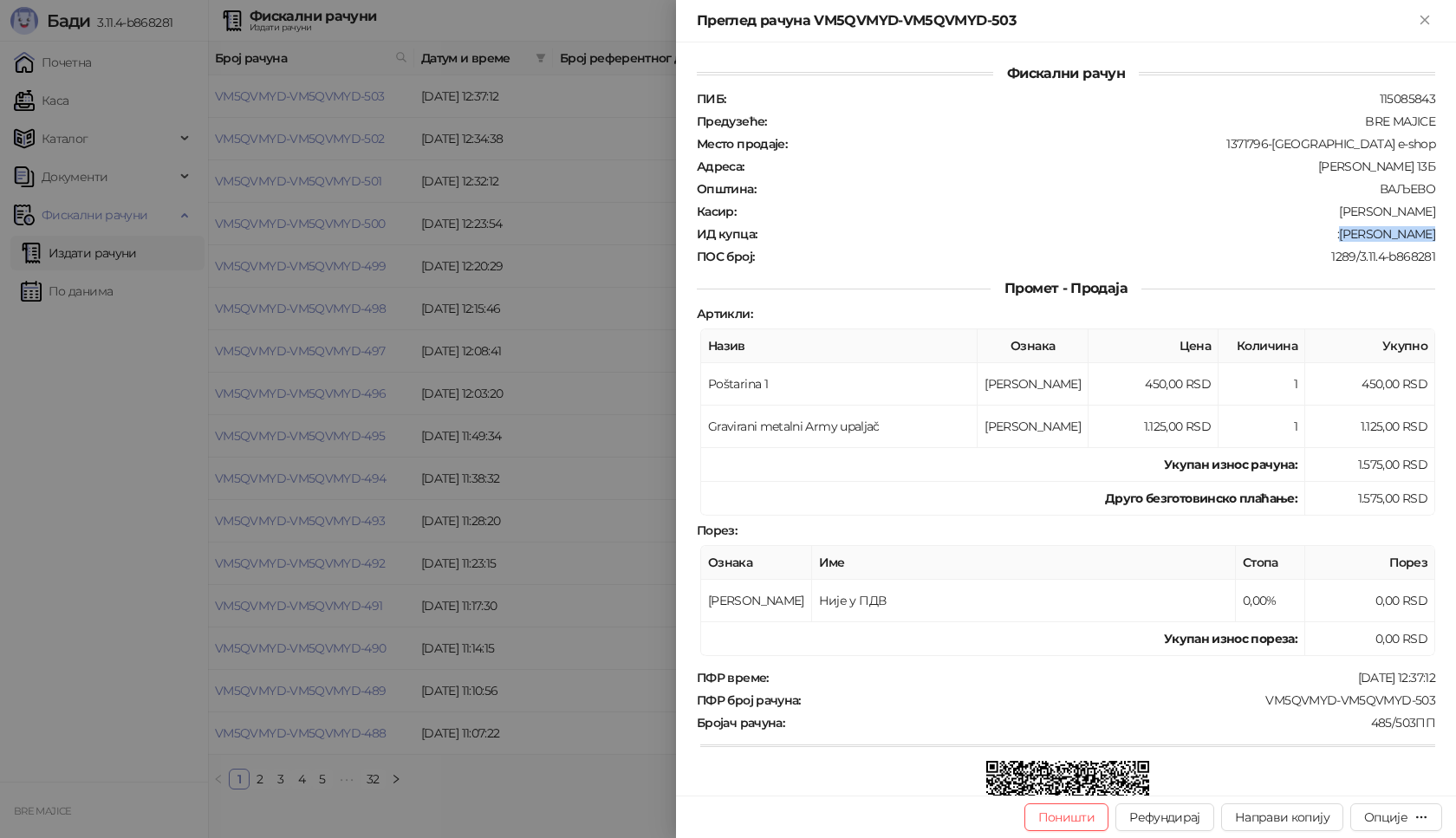
drag, startPoint x: 1399, startPoint y: 239, endPoint x: 1348, endPoint y: 244, distance: 51.2
click at [1348, 244] on div "ПИБ : 115085843 Предузеће : BRE MAJICE Место продаје : 1371796-Bremajice e-shop…" at bounding box center [1066, 177] width 745 height 173
click at [1419, 20] on icon "Close" at bounding box center [1425, 20] width 16 height 16
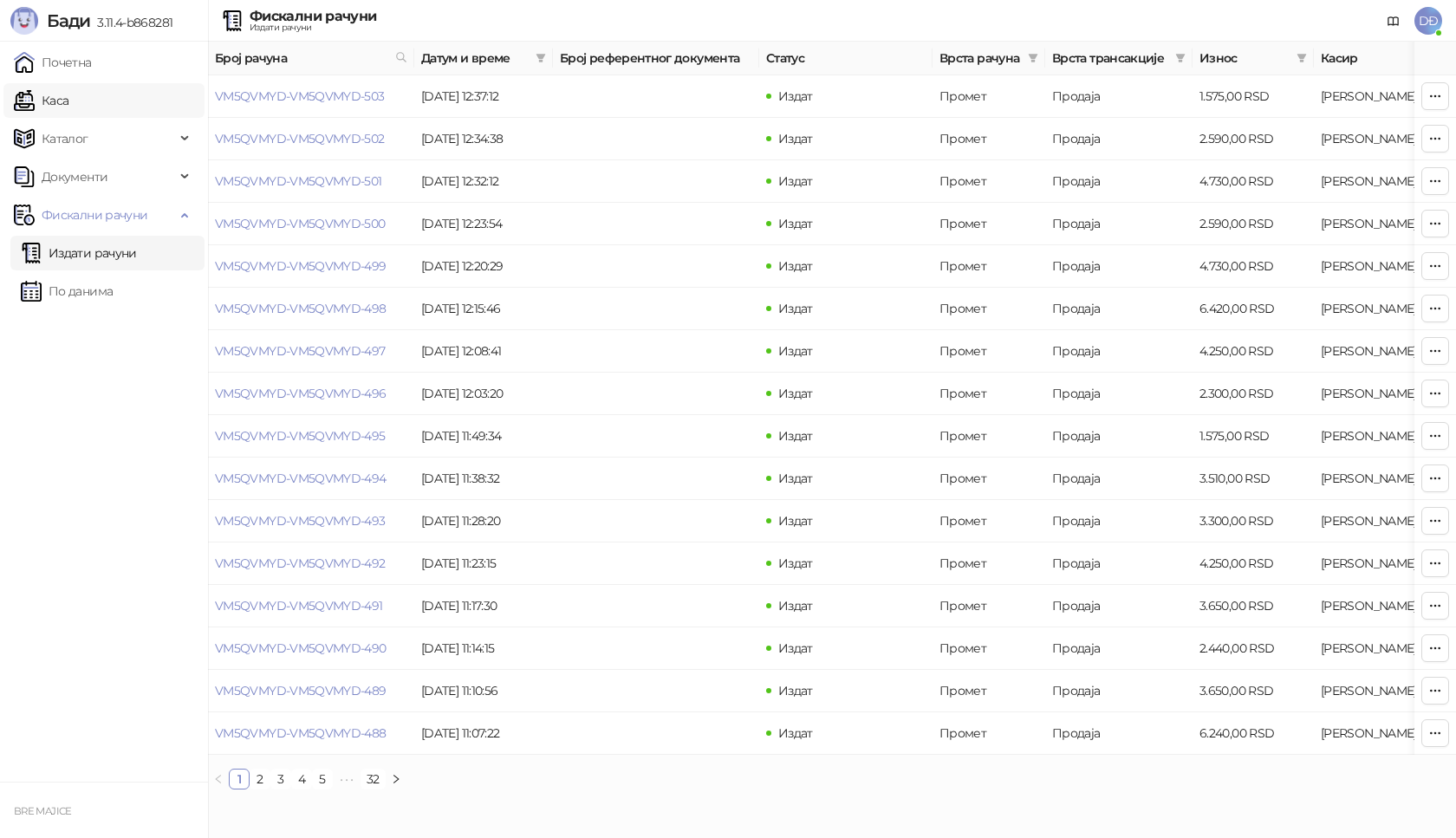
click at [67, 95] on link "Каса" at bounding box center [41, 100] width 55 height 35
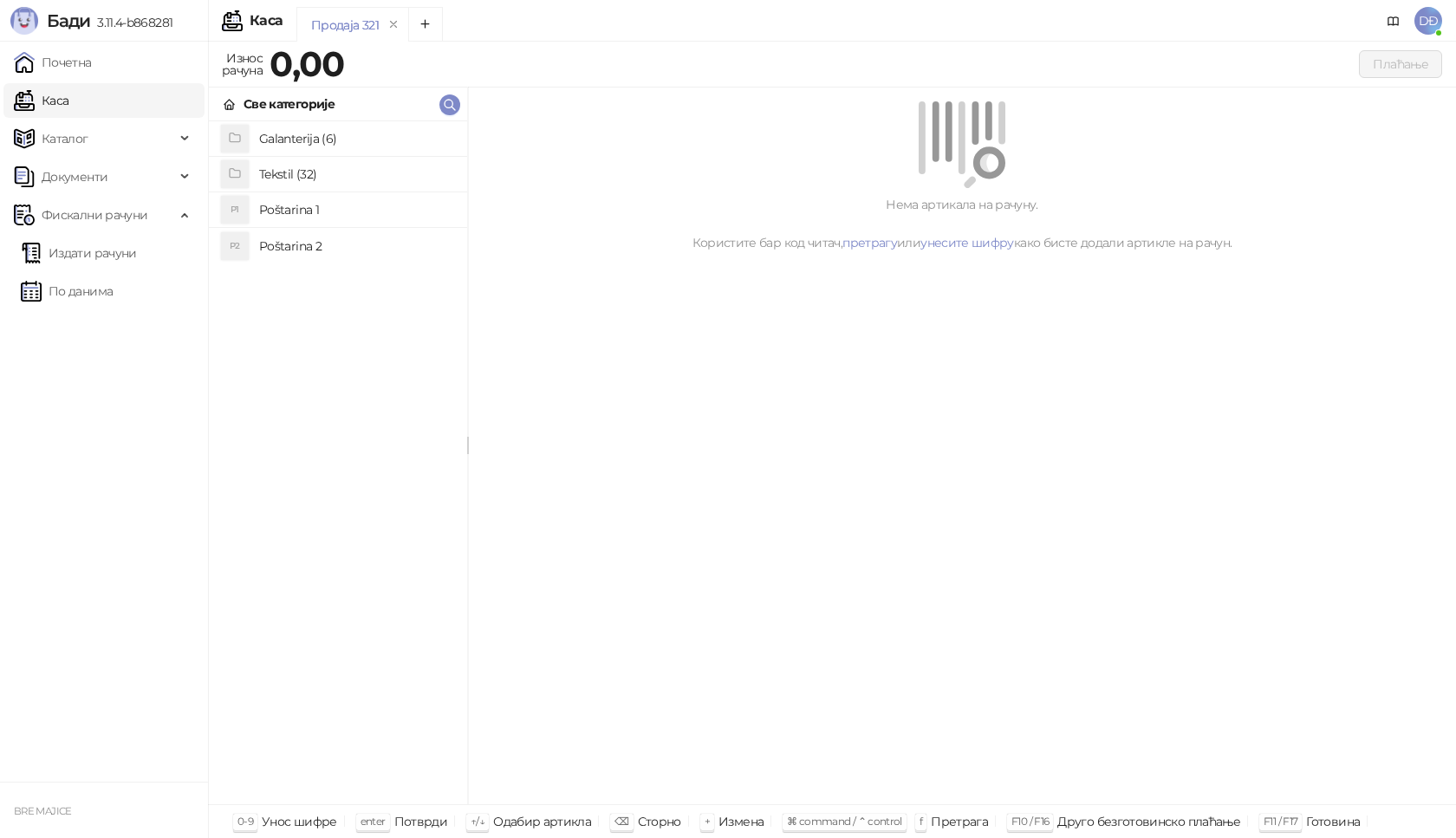
drag, startPoint x: 304, startPoint y: 213, endPoint x: 304, endPoint y: 203, distance: 10.0
click at [304, 212] on h4 "Poštarina 1" at bounding box center [356, 210] width 194 height 28
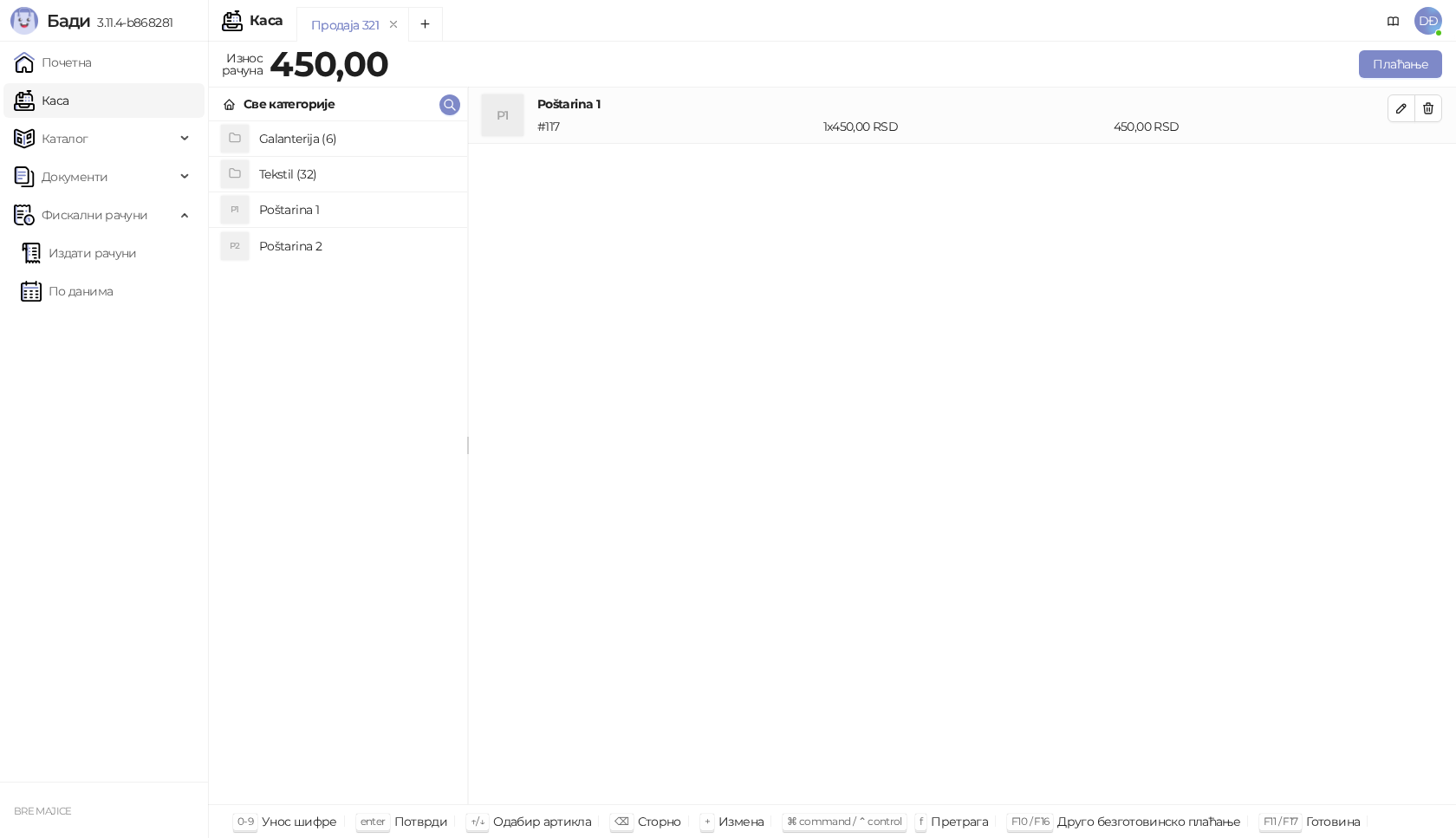
click at [304, 180] on h4 "Tekstil (32)" at bounding box center [356, 174] width 194 height 28
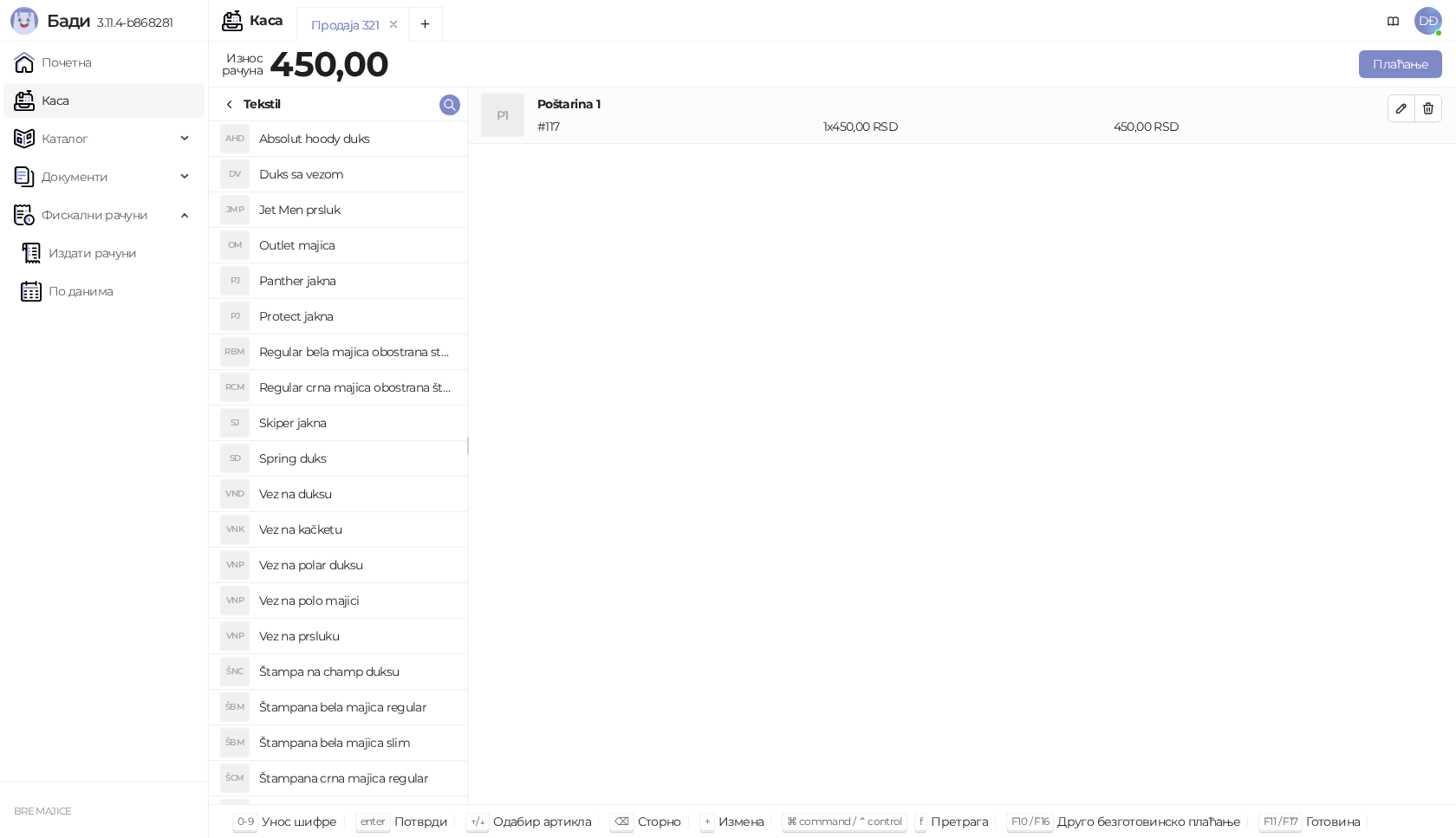
scroll to position [260, 0]
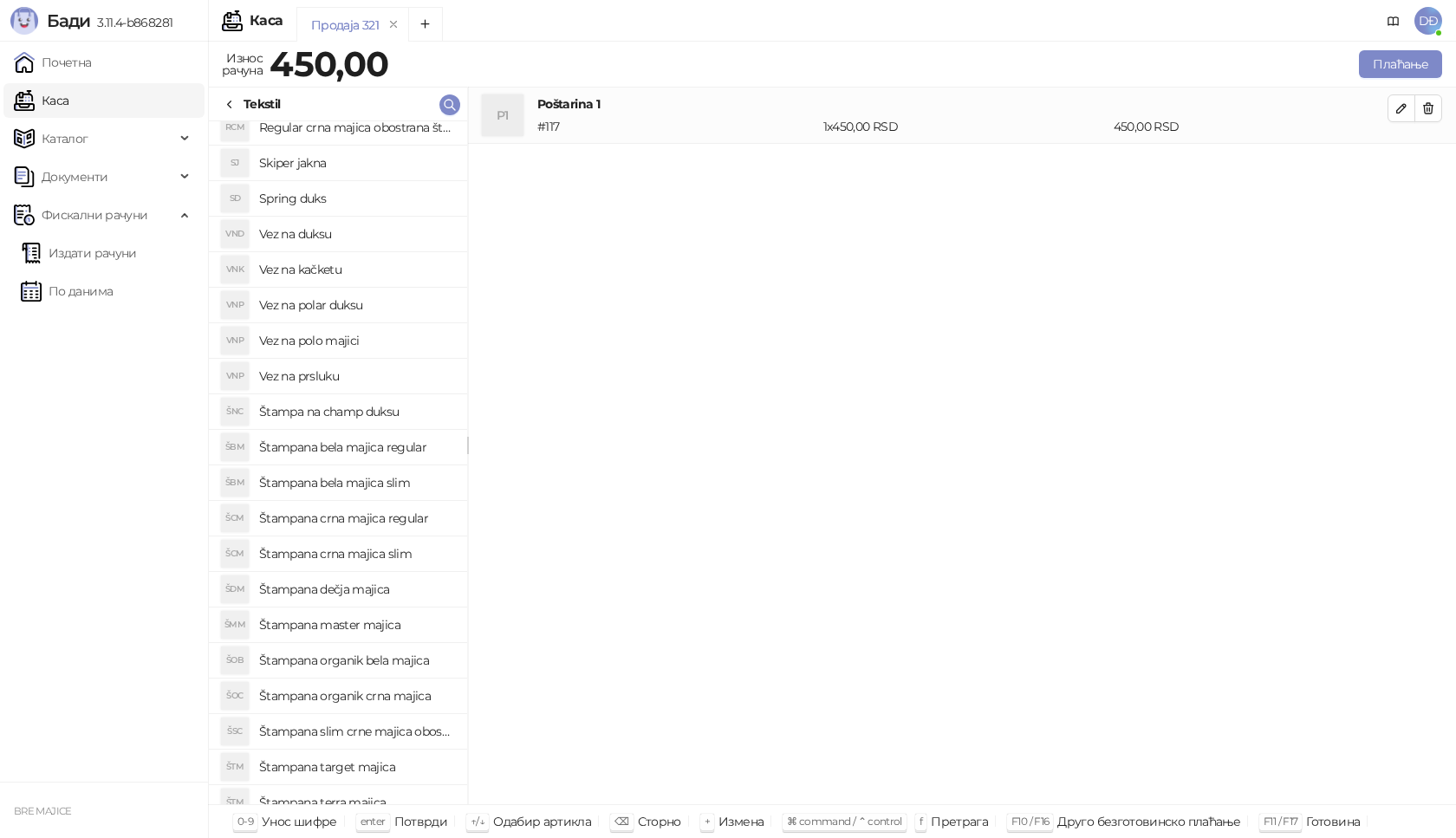
click at [390, 516] on h4 "Štampana crna majica regular" at bounding box center [356, 518] width 194 height 28
click at [1401, 167] on icon "button" at bounding box center [1402, 165] width 14 height 14
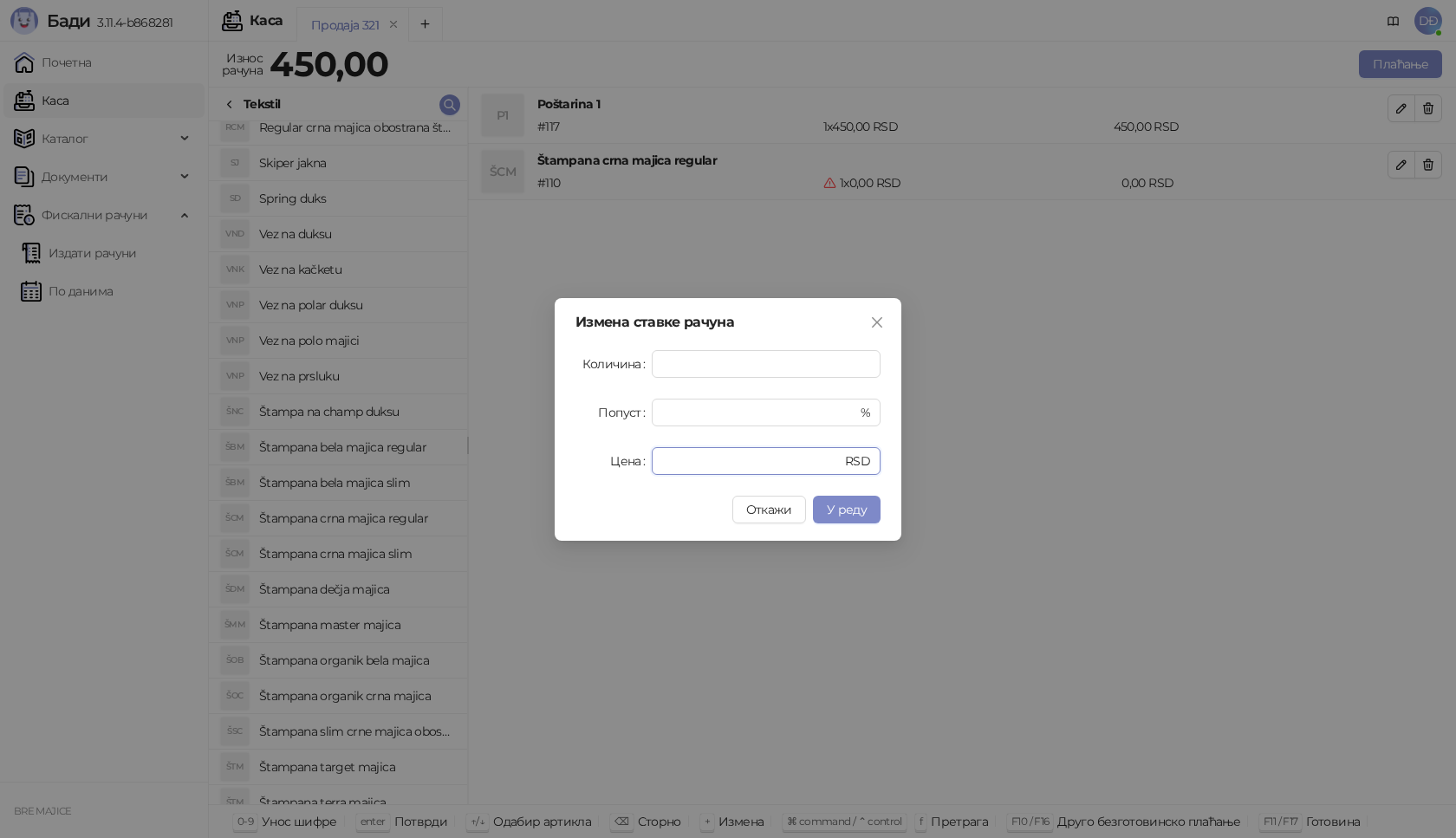
drag, startPoint x: 681, startPoint y: 454, endPoint x: 487, endPoint y: 448, distance: 194.1
click at [586, 473] on div "Цена * RSD" at bounding box center [728, 461] width 305 height 28
type input "****"
click at [831, 510] on span "У реду" at bounding box center [846, 509] width 40 height 16
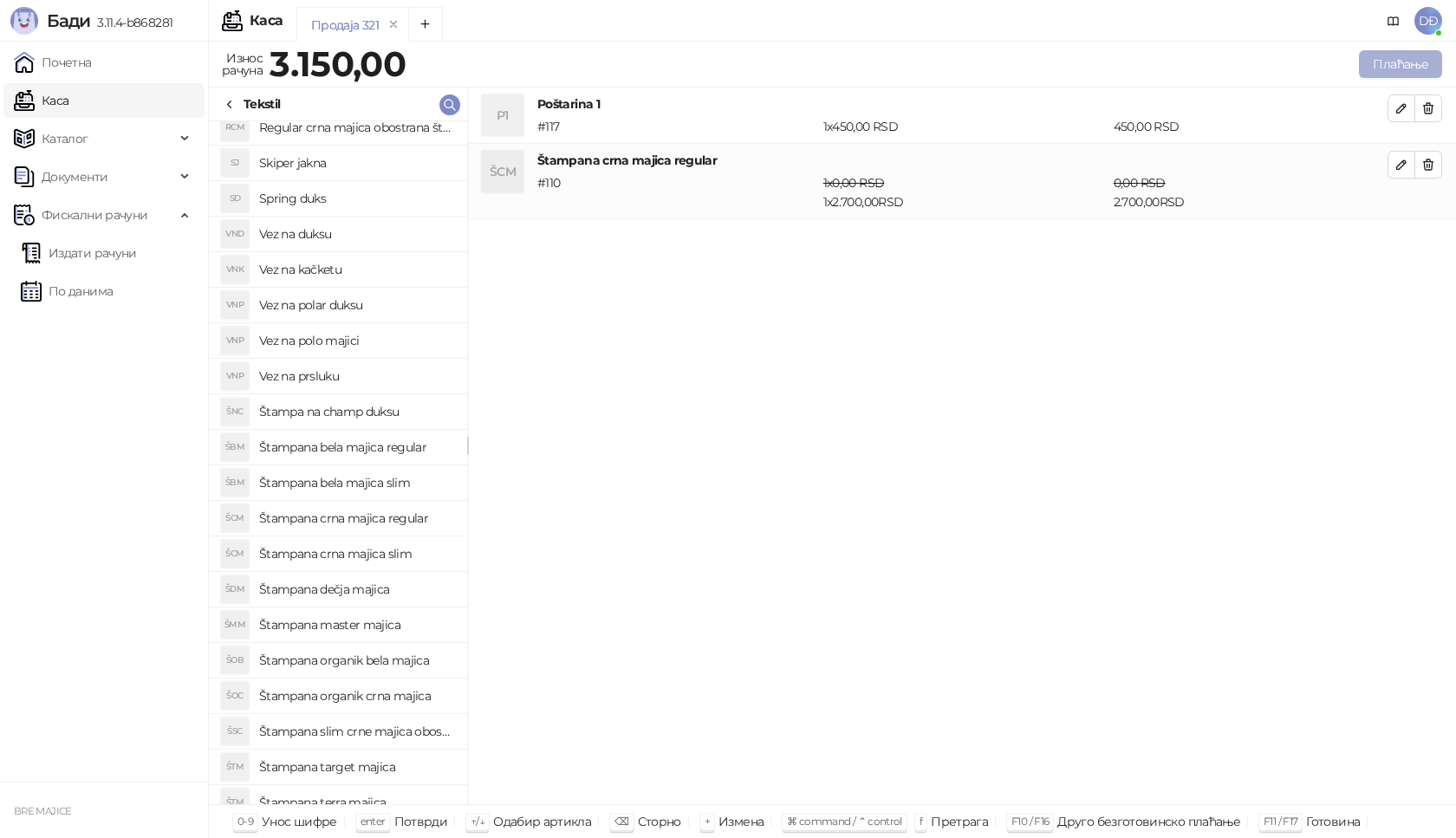
click at [1418, 65] on button "Плаћање" at bounding box center [1400, 64] width 83 height 28
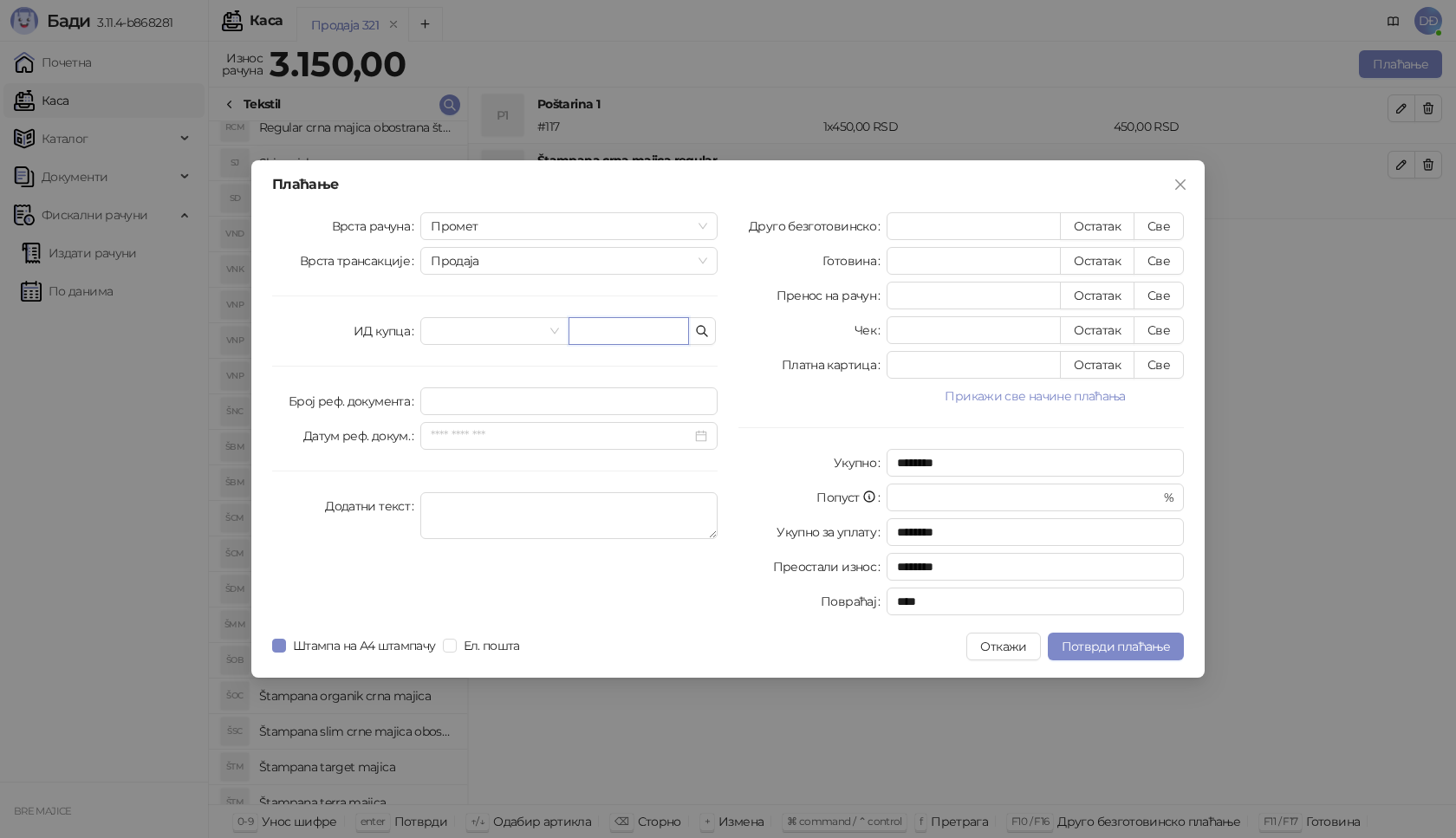
click at [638, 331] on input "text" at bounding box center [629, 331] width 121 height 28
type input "**********"
click at [1165, 229] on button "Све" at bounding box center [1159, 227] width 50 height 28
type input "****"
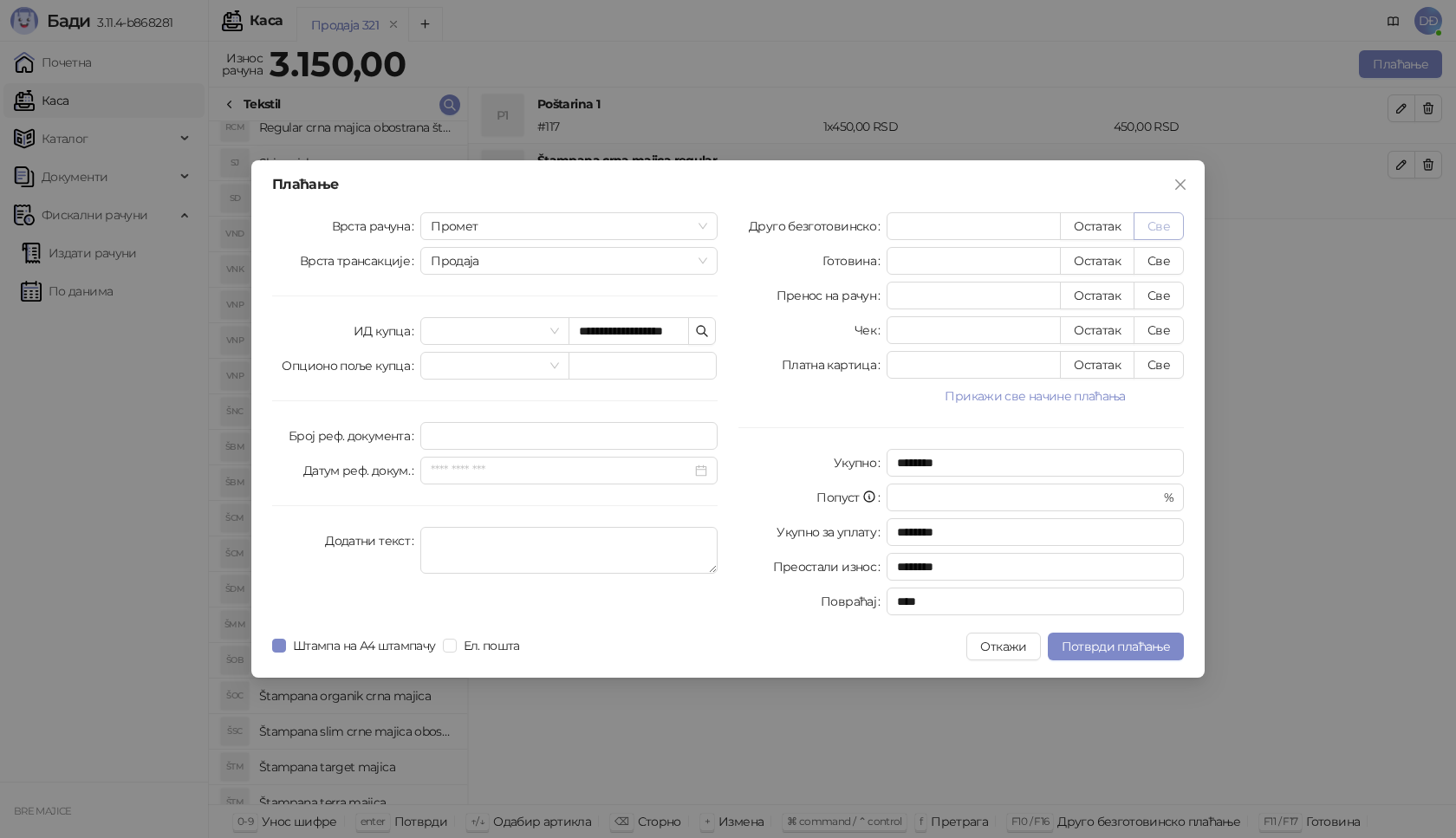
type input "****"
click at [1116, 643] on span "Потврди плаћање" at bounding box center [1116, 646] width 108 height 16
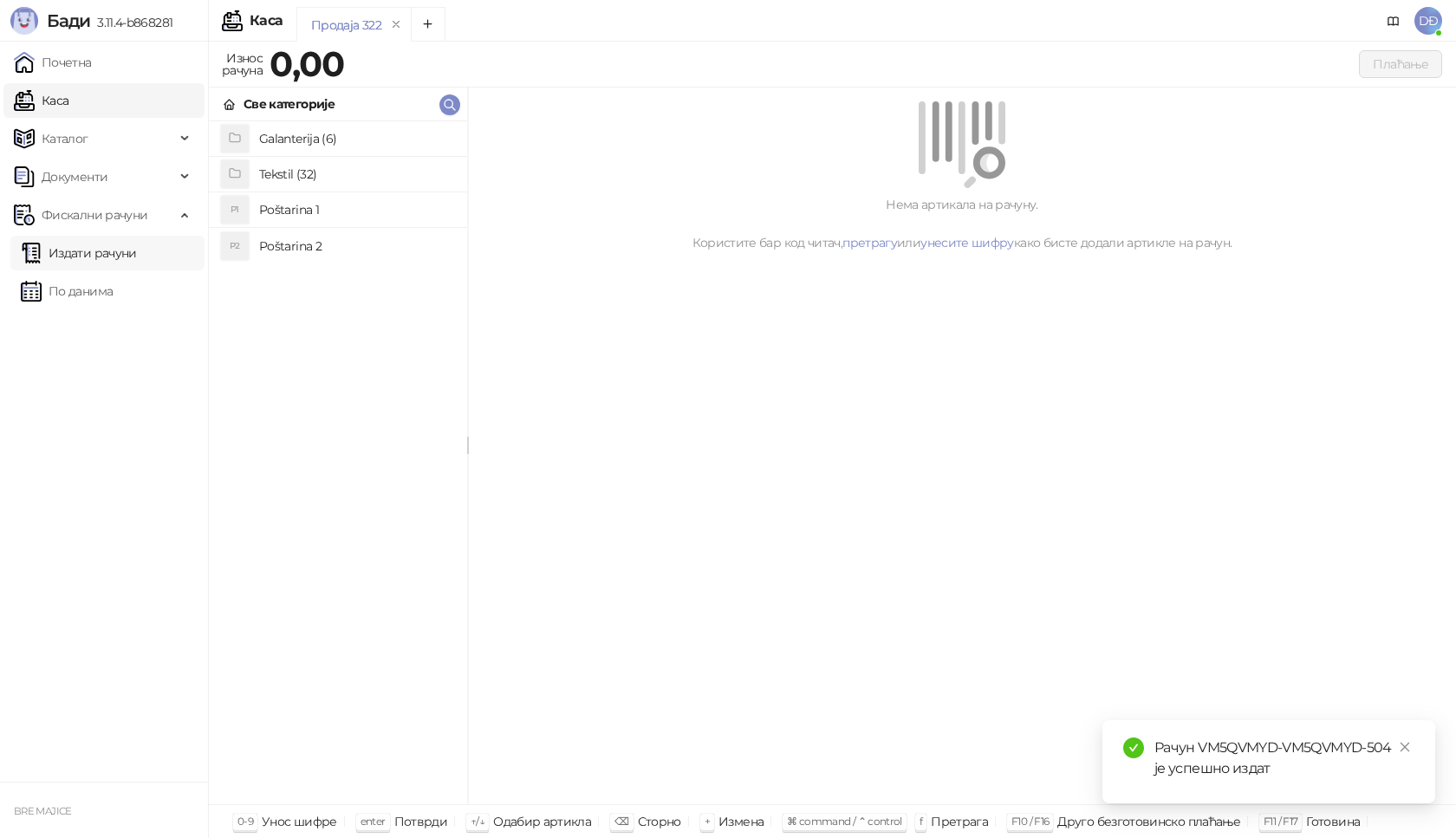
click at [137, 246] on link "Издати рачуни" at bounding box center [79, 253] width 116 height 35
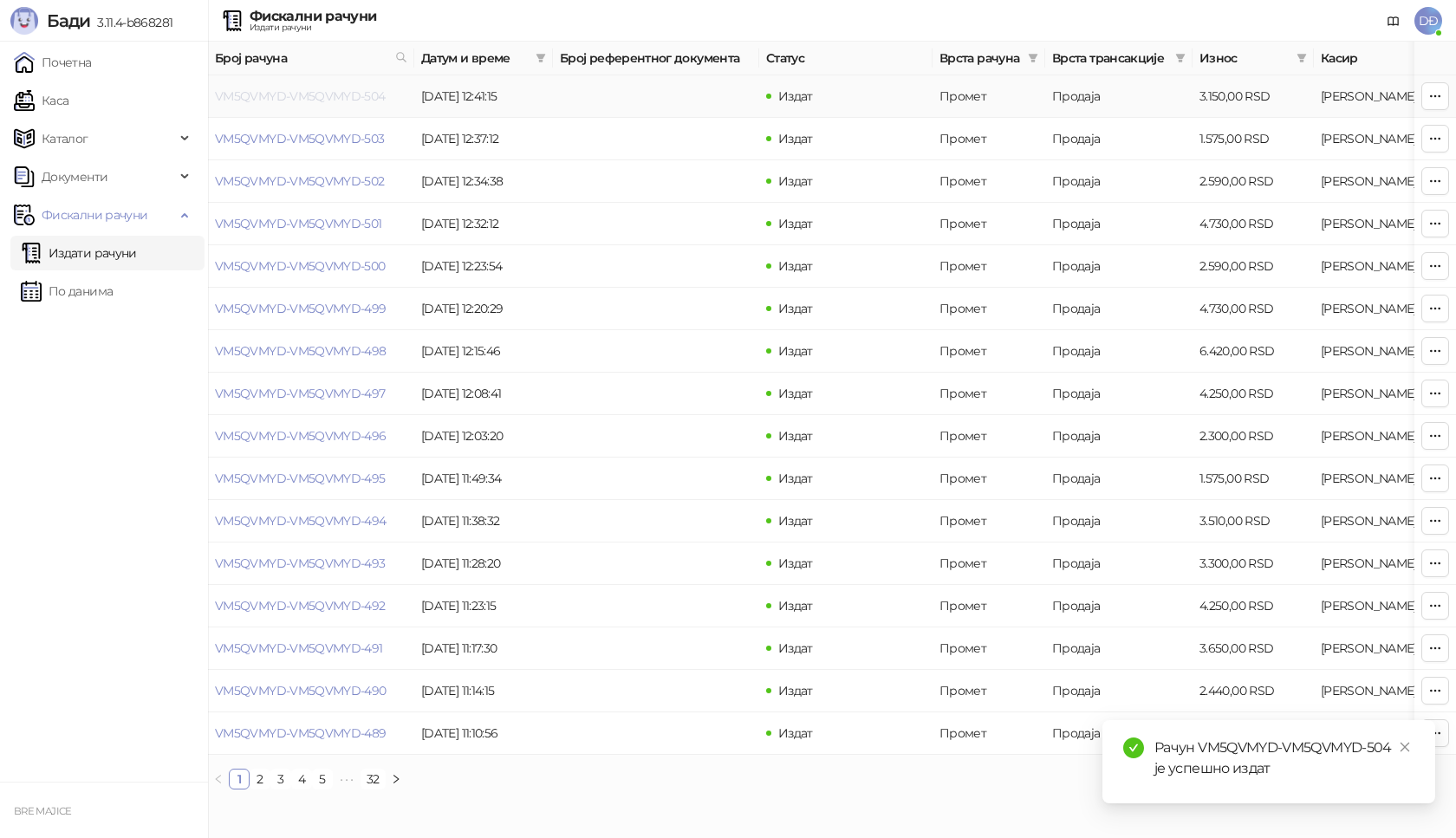
click at [264, 96] on link "VM5QVMYD-VM5QVMYD-504" at bounding box center [300, 96] width 171 height 16
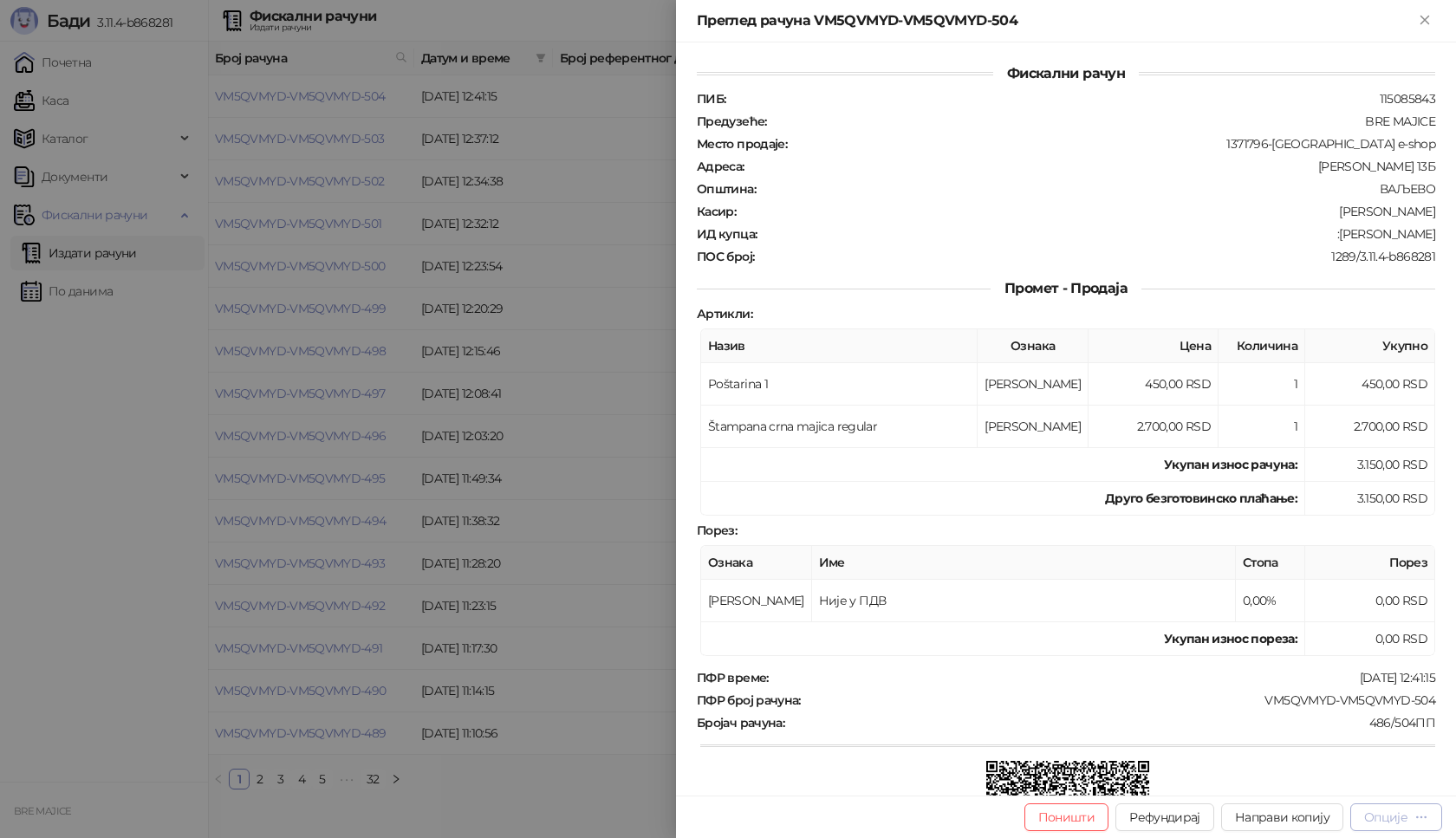
click at [1406, 816] on div "Опције" at bounding box center [1385, 817] width 43 height 16
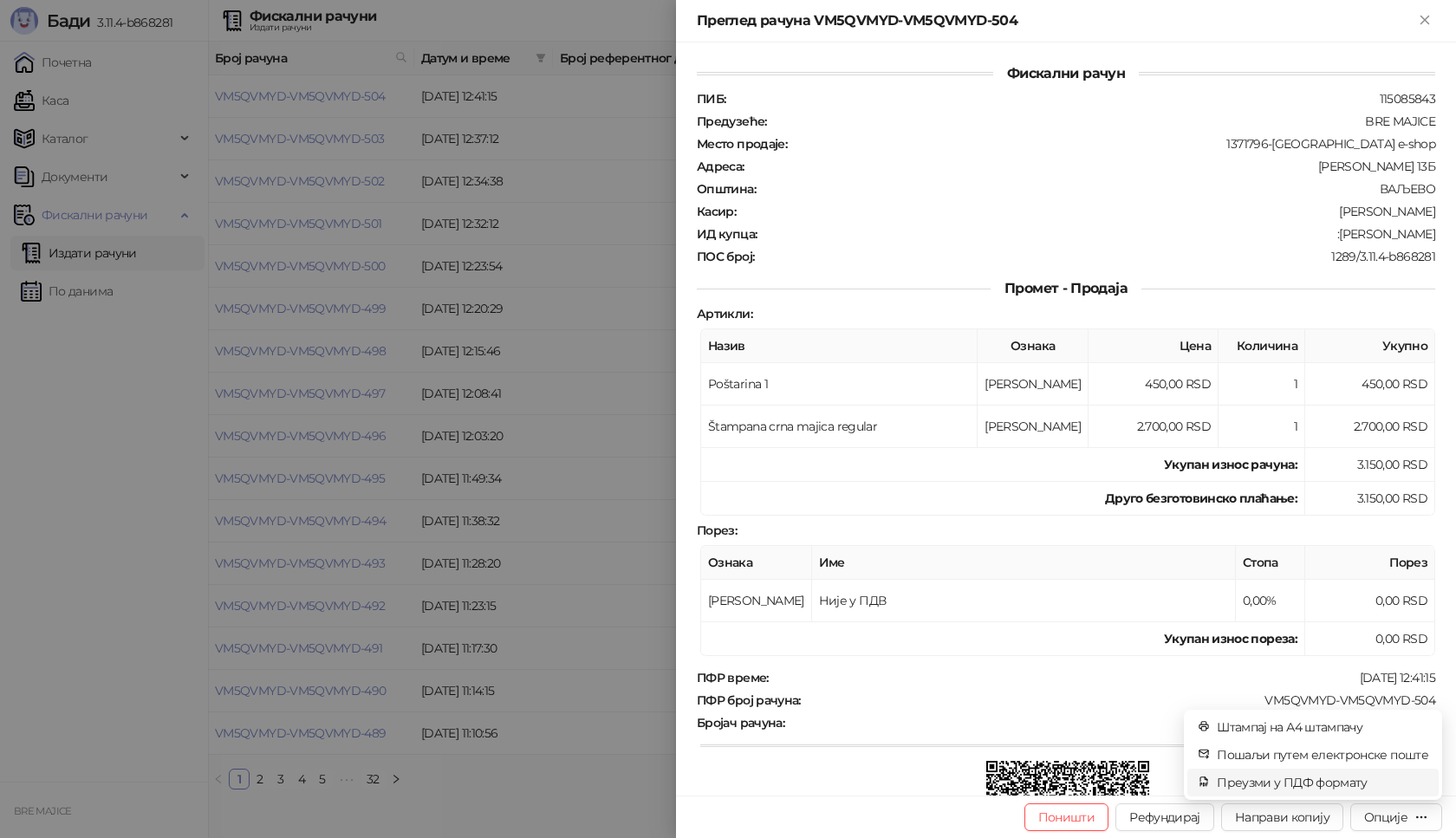
click at [1349, 786] on span "Преузми у ПДФ формату" at bounding box center [1323, 782] width 212 height 19
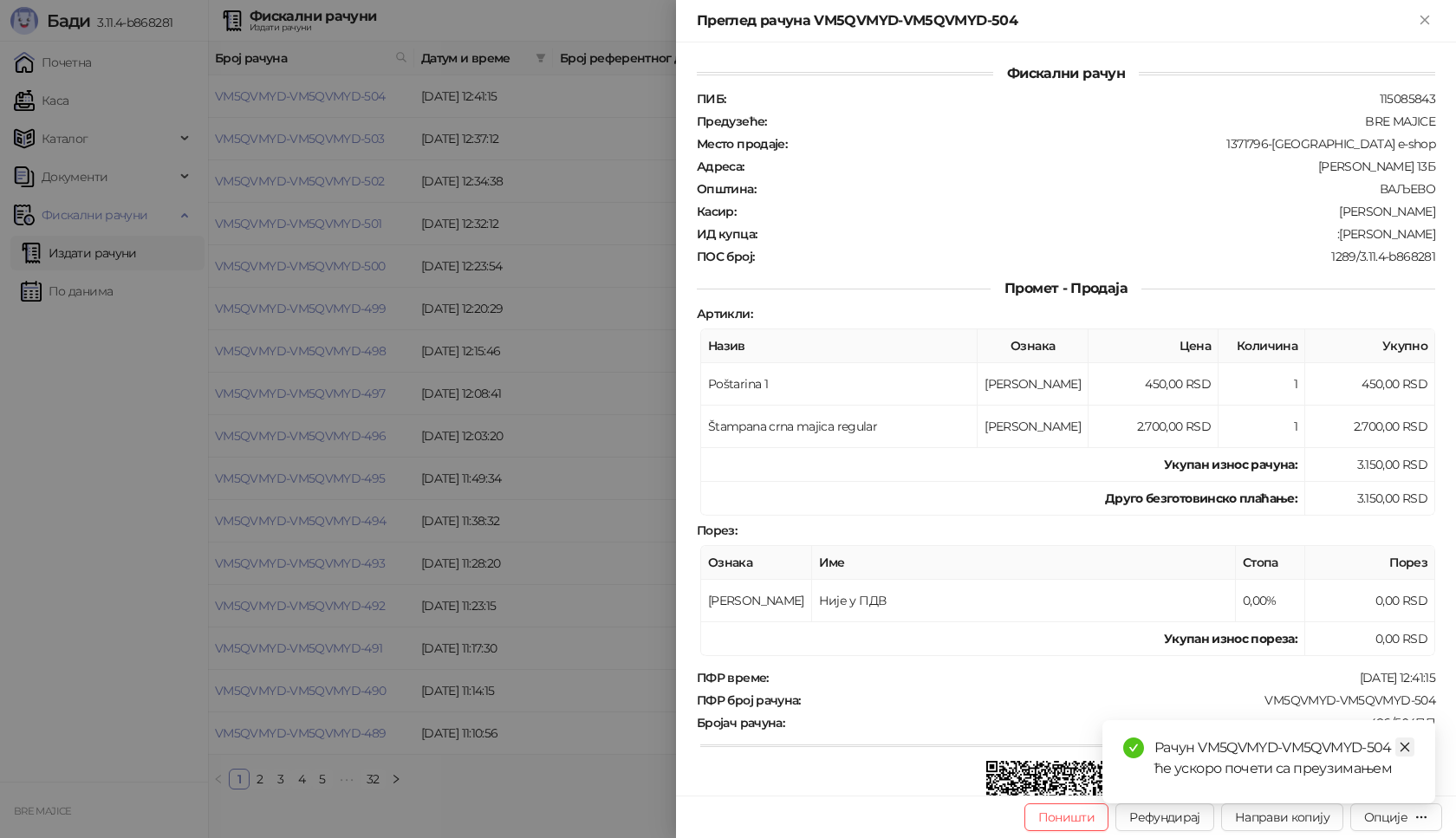
click at [1402, 746] on icon "close" at bounding box center [1405, 747] width 12 height 12
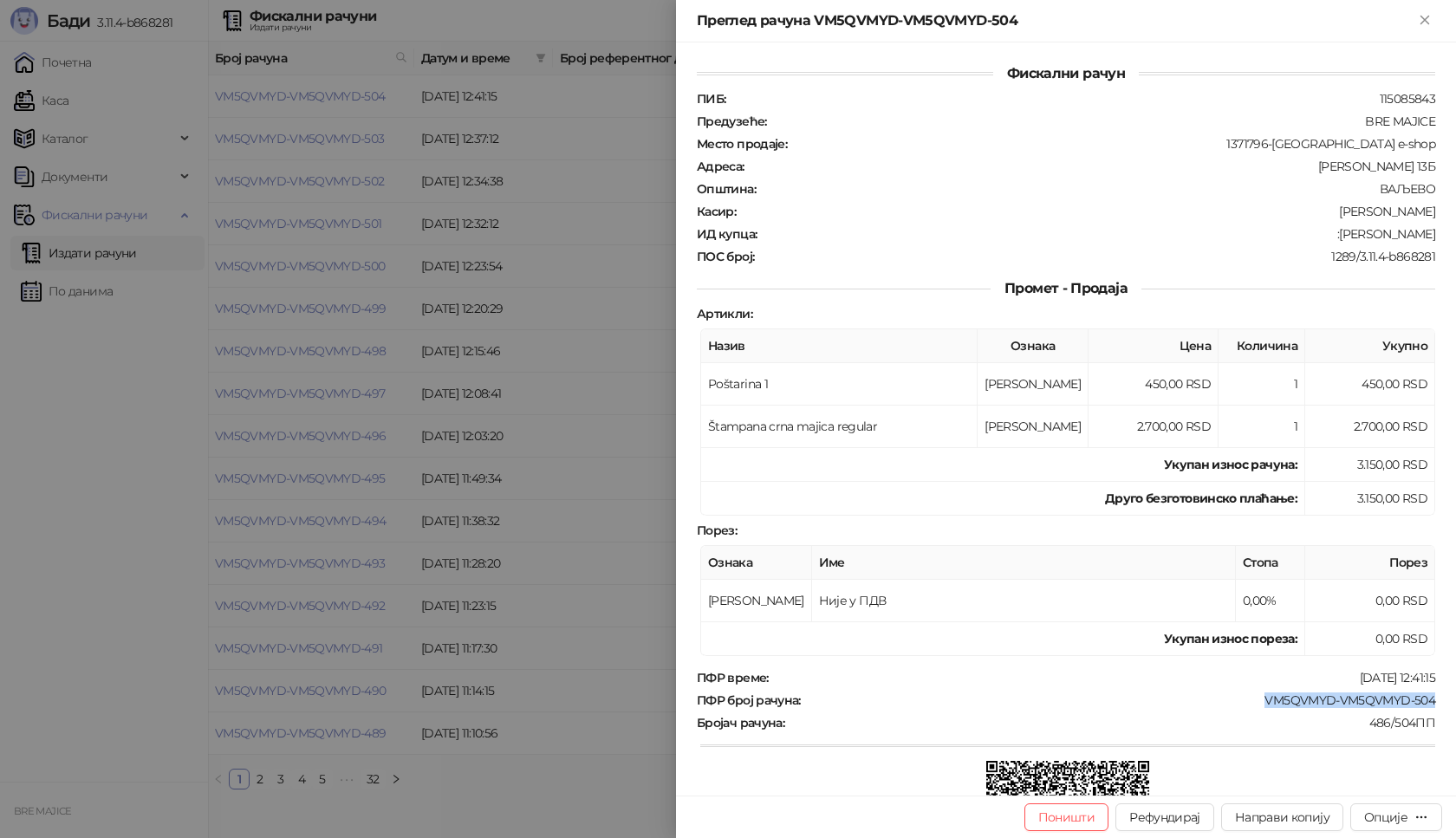
drag, startPoint x: 1427, startPoint y: 692, endPoint x: 1240, endPoint y: 689, distance: 187.0
click at [1241, 689] on div "Фискални рачун ПИБ : 115085843 Предузеће : BRE MAJICE Место продаје : 1371796-B…" at bounding box center [1066, 419] width 780 height 753
drag, startPoint x: 1422, startPoint y: 230, endPoint x: 1317, endPoint y: 230, distance: 105.0
click at [1317, 230] on div "ИД купца : :Raka Stanisavljevic" at bounding box center [1066, 234] width 745 height 16
drag, startPoint x: 1424, startPoint y: 18, endPoint x: 1311, endPoint y: 19, distance: 113.0
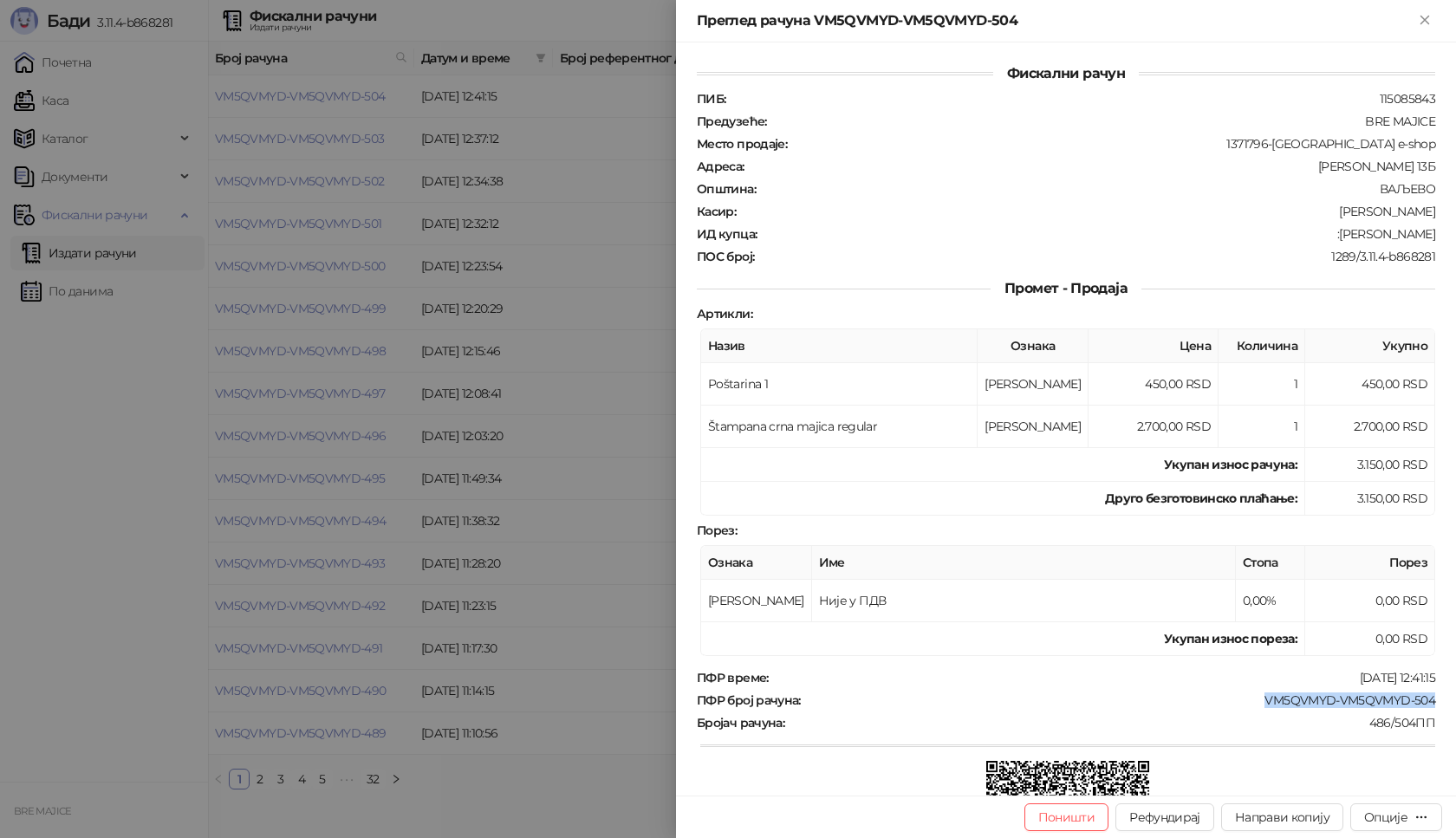
click at [1423, 18] on icon "Close" at bounding box center [1425, 20] width 16 height 16
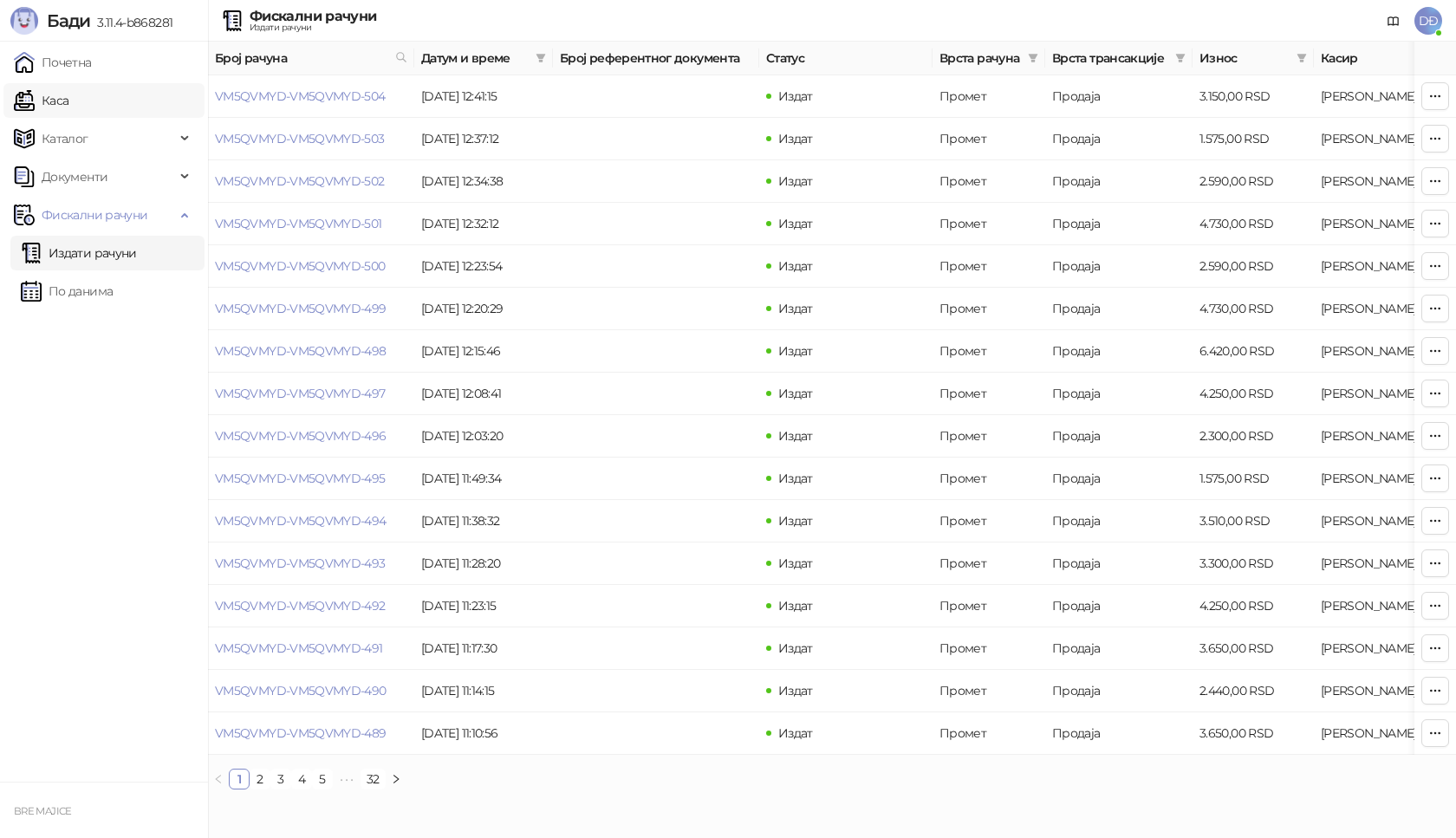
click at [69, 105] on link "Каса" at bounding box center [41, 100] width 55 height 35
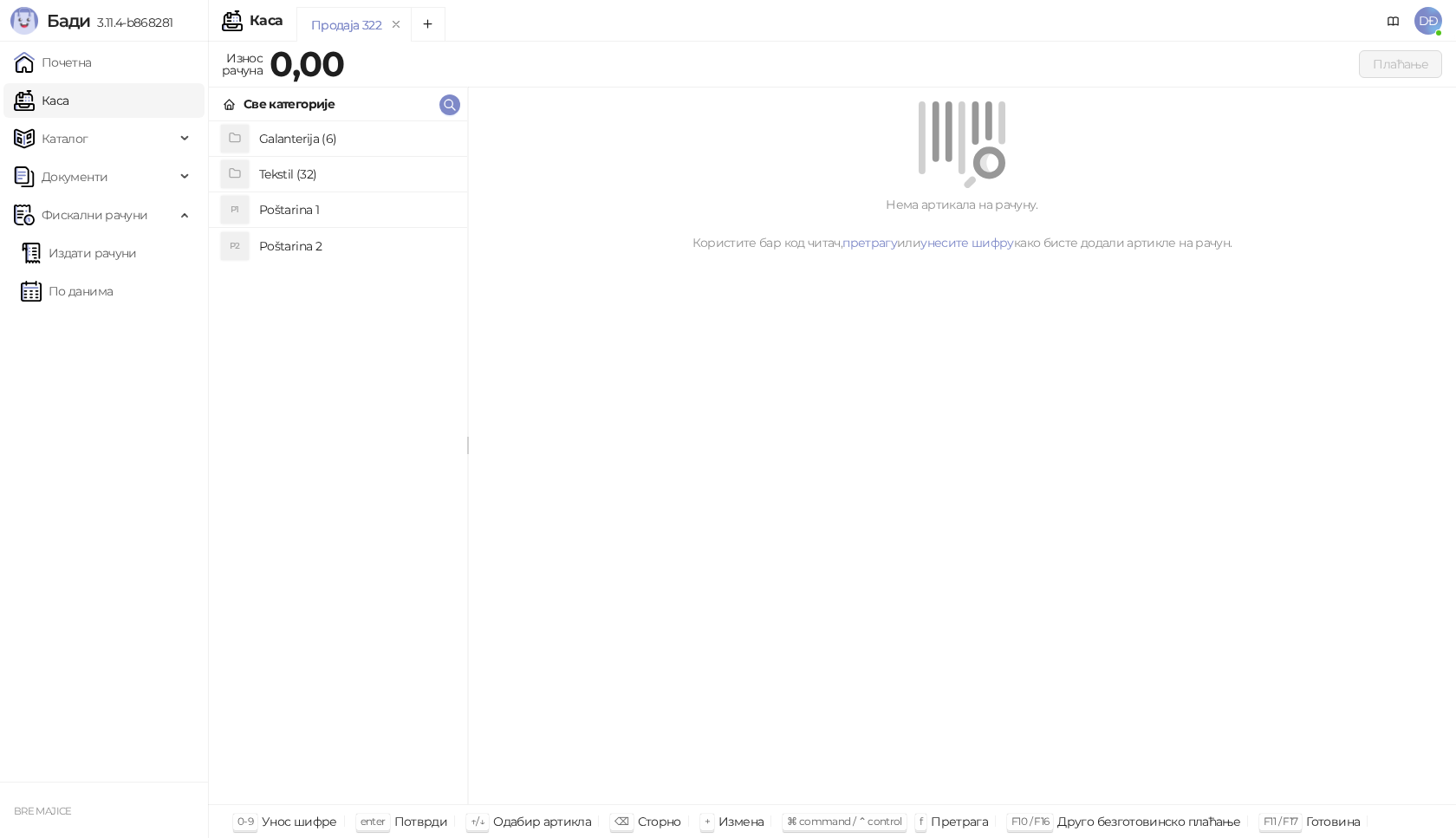
click at [282, 206] on h4 "Poštarina 1" at bounding box center [356, 210] width 194 height 28
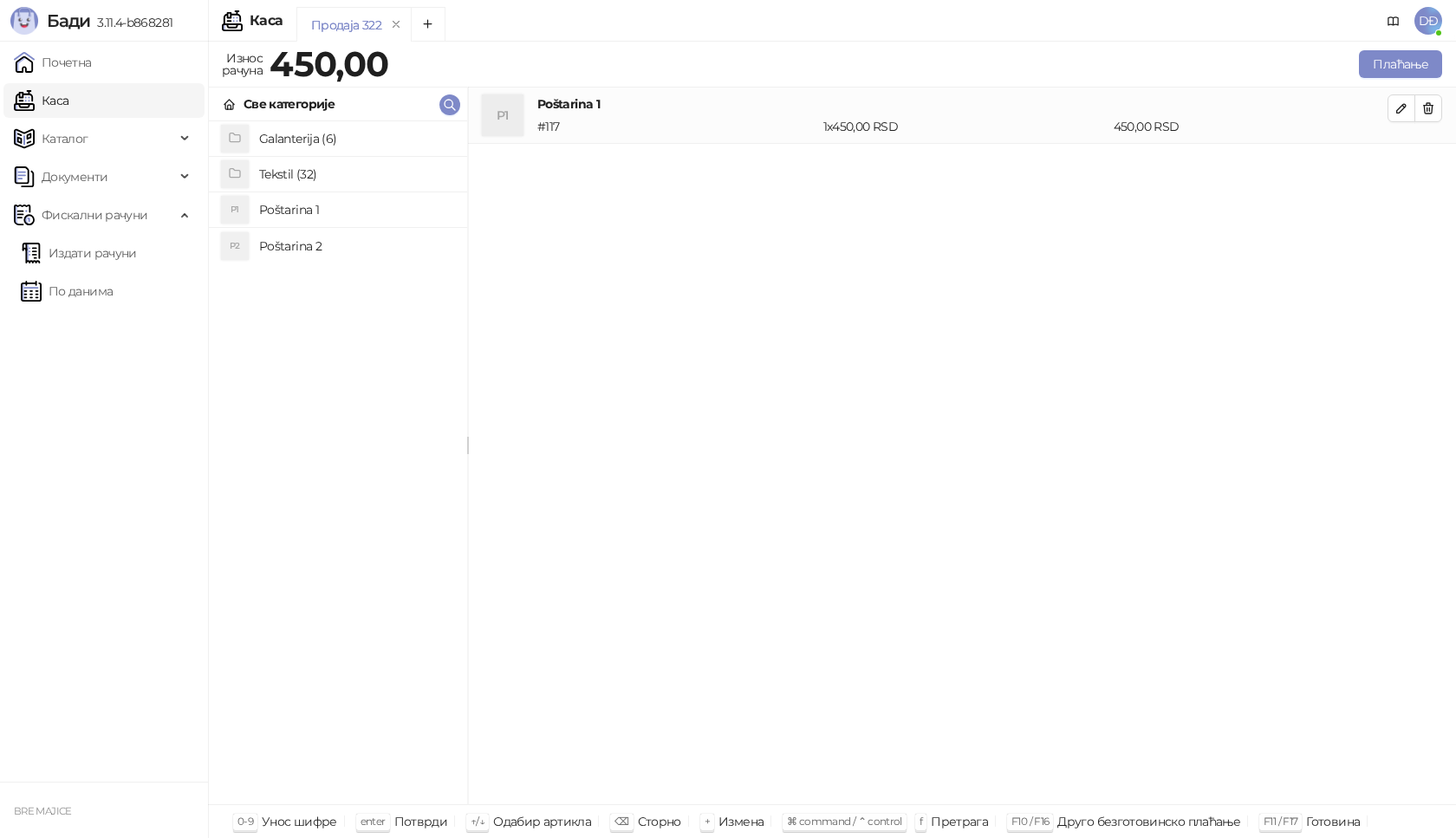
click at [285, 173] on h4 "Tekstil (32)" at bounding box center [356, 174] width 194 height 28
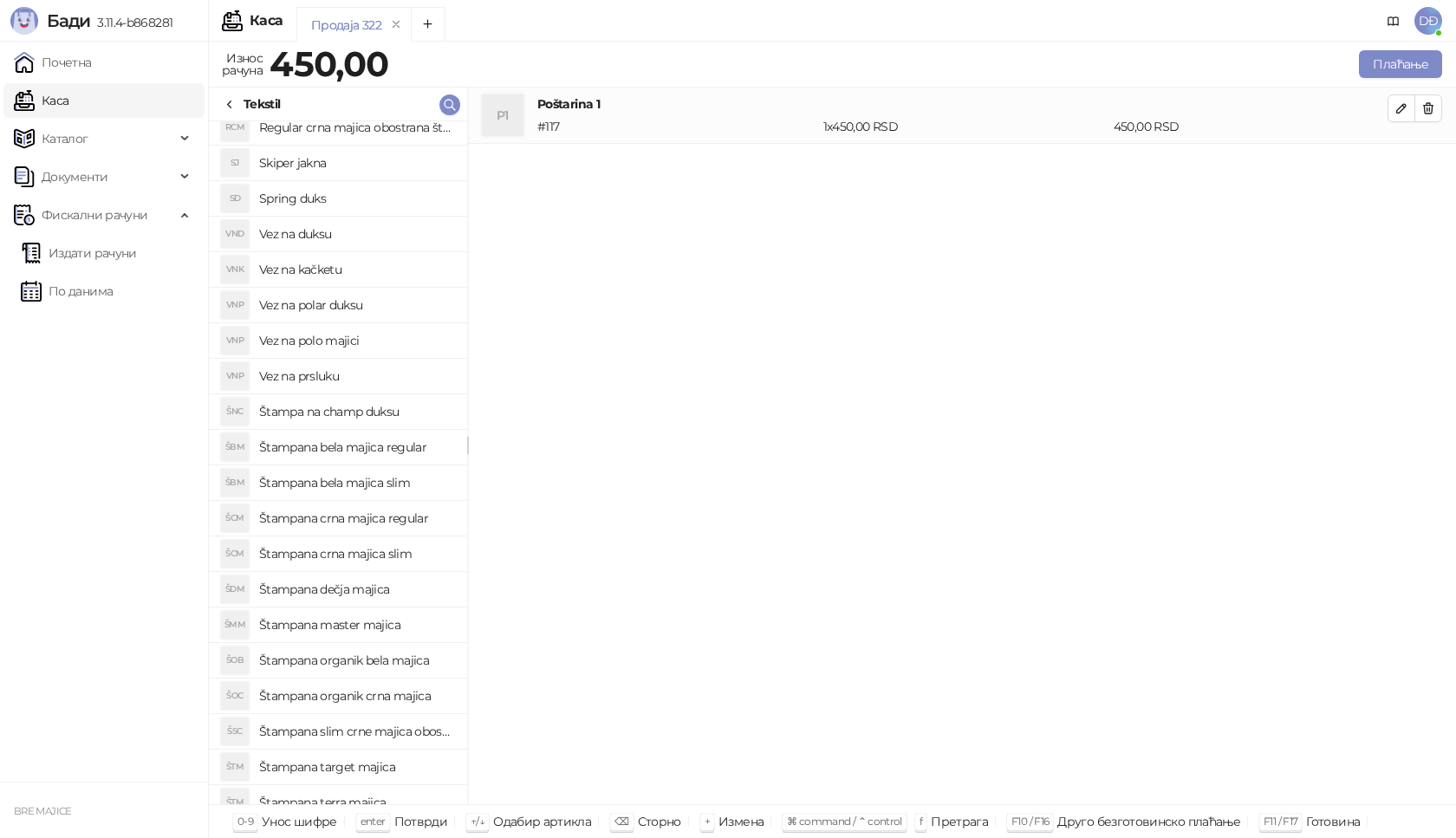
scroll to position [454, 0]
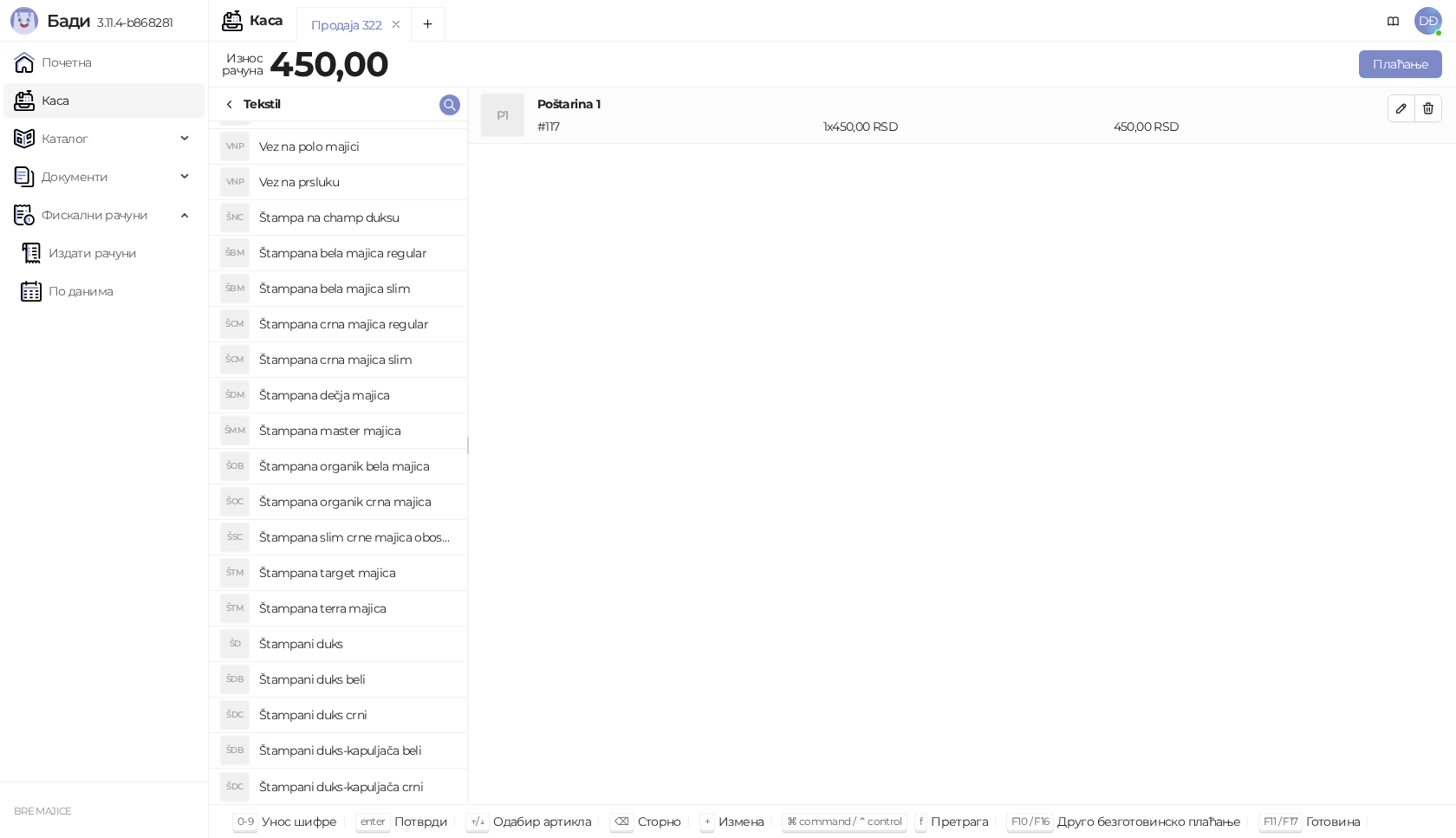
click at [405, 785] on h4 "Štampani duks-kapuljača crni" at bounding box center [356, 787] width 194 height 28
click at [1402, 164] on icon "button" at bounding box center [1402, 165] width 14 height 14
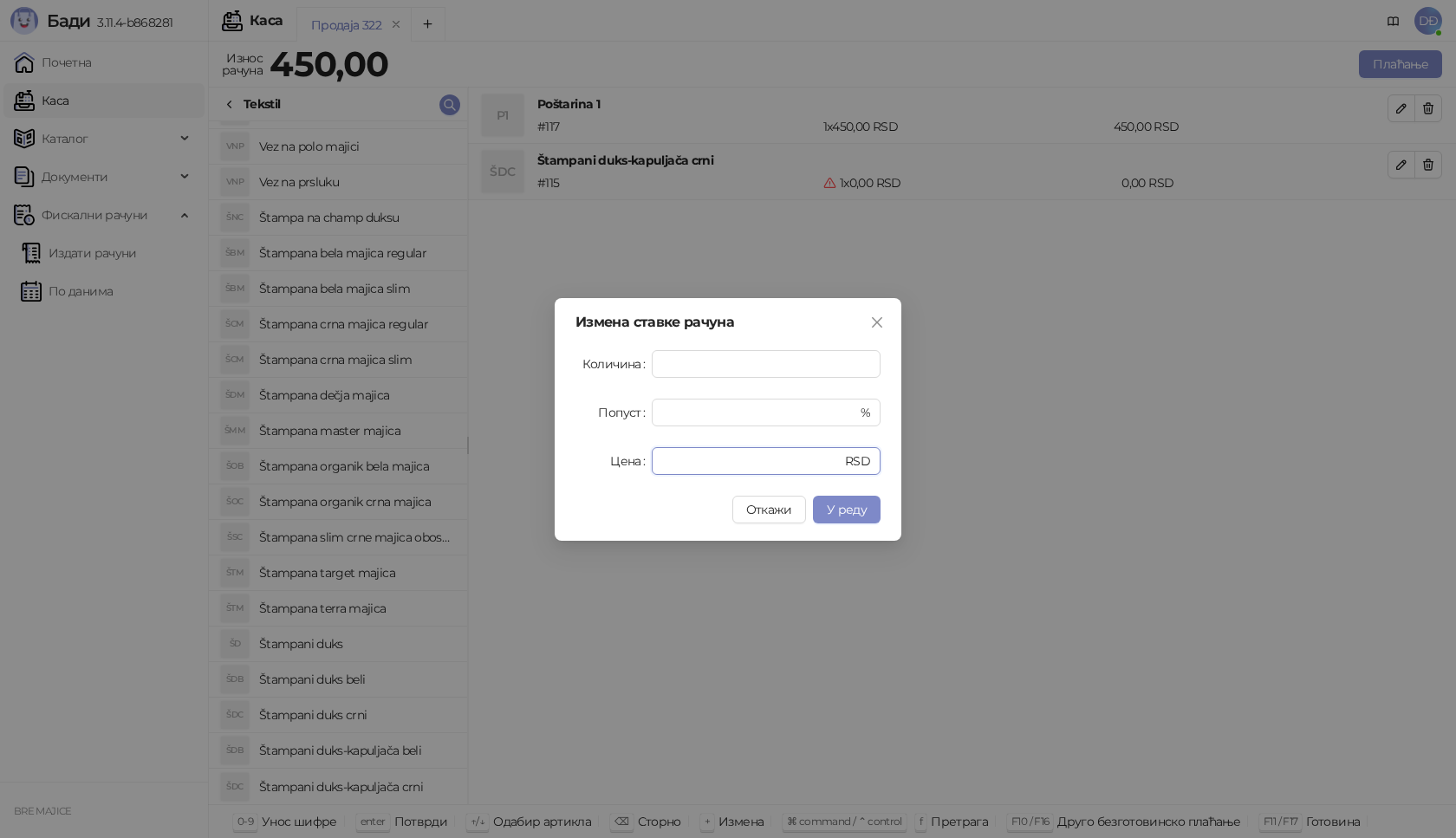
drag, startPoint x: 678, startPoint y: 460, endPoint x: 537, endPoint y: 467, distance: 141.2
click at [537, 467] on div "Измена ставке рачуна Количина * Попуст * % Цена * RSD Откажи У реду" at bounding box center [728, 419] width 1456 height 838
type input "****"
click at [845, 505] on span "У реду" at bounding box center [846, 509] width 40 height 16
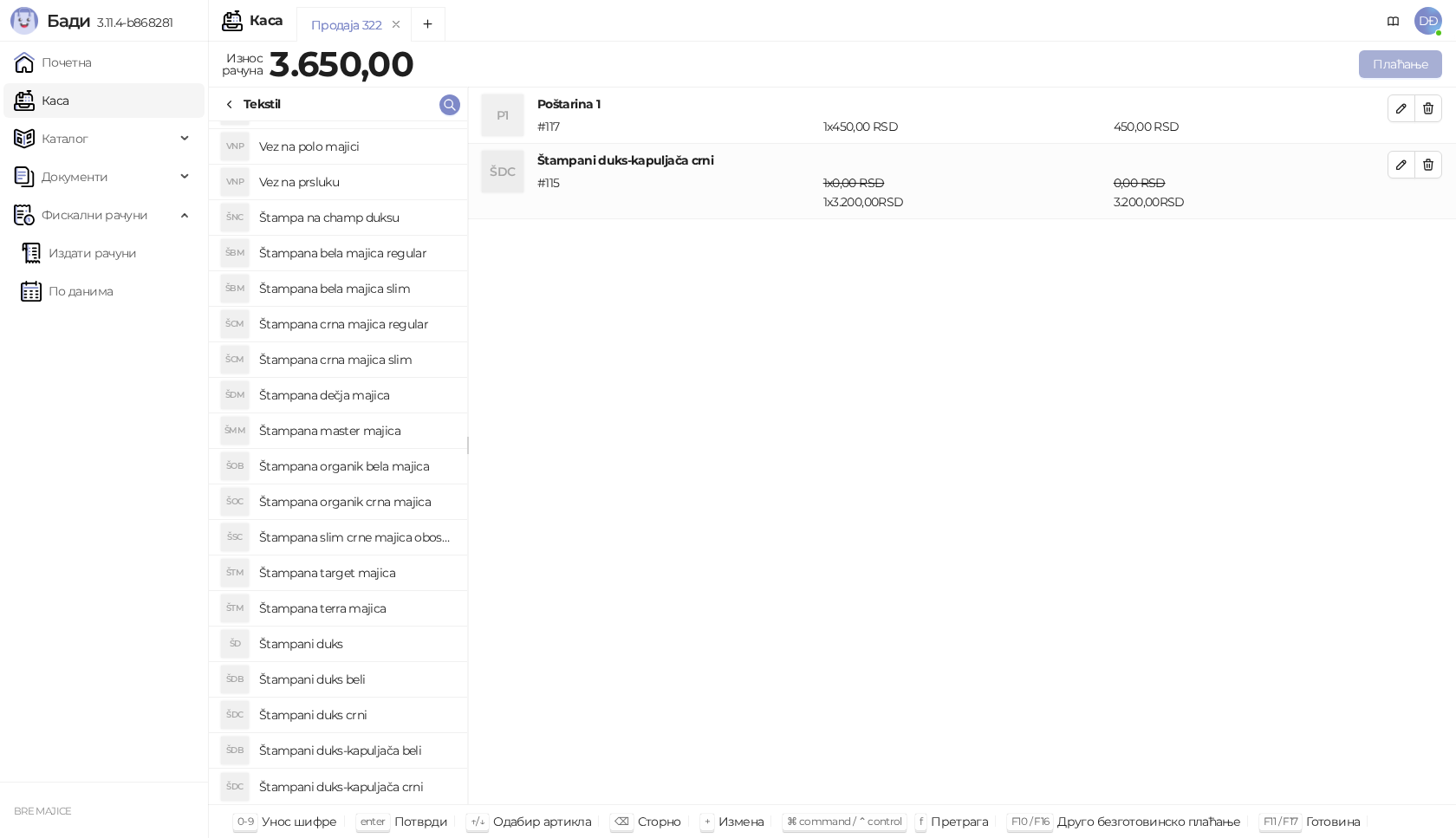
click at [1402, 61] on button "Плаћање" at bounding box center [1400, 64] width 83 height 28
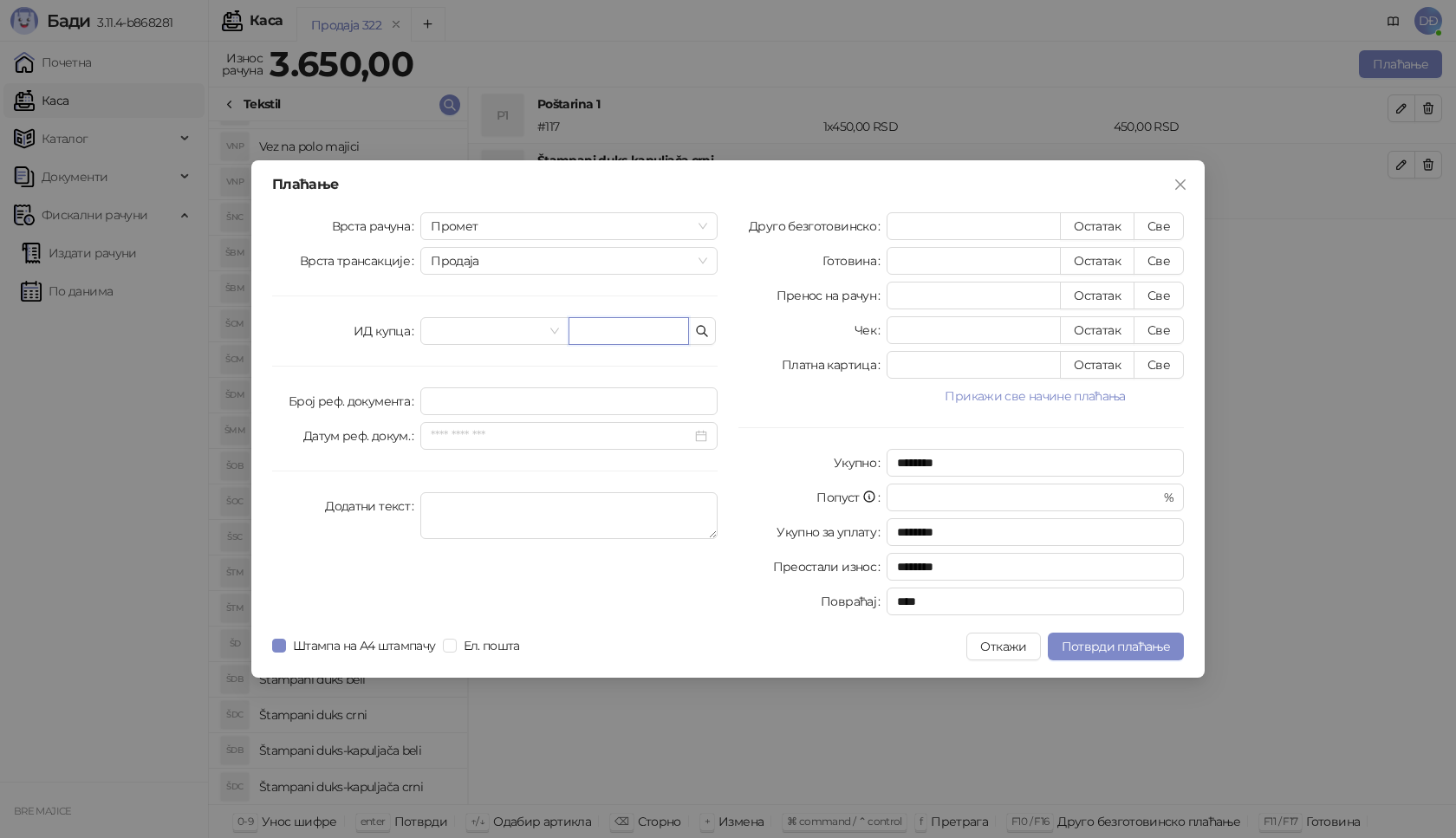
click at [605, 325] on input "text" at bounding box center [629, 331] width 121 height 28
paste input "**********"
type input "**********"
click at [1160, 228] on button "Све" at bounding box center [1159, 227] width 50 height 28
type input "****"
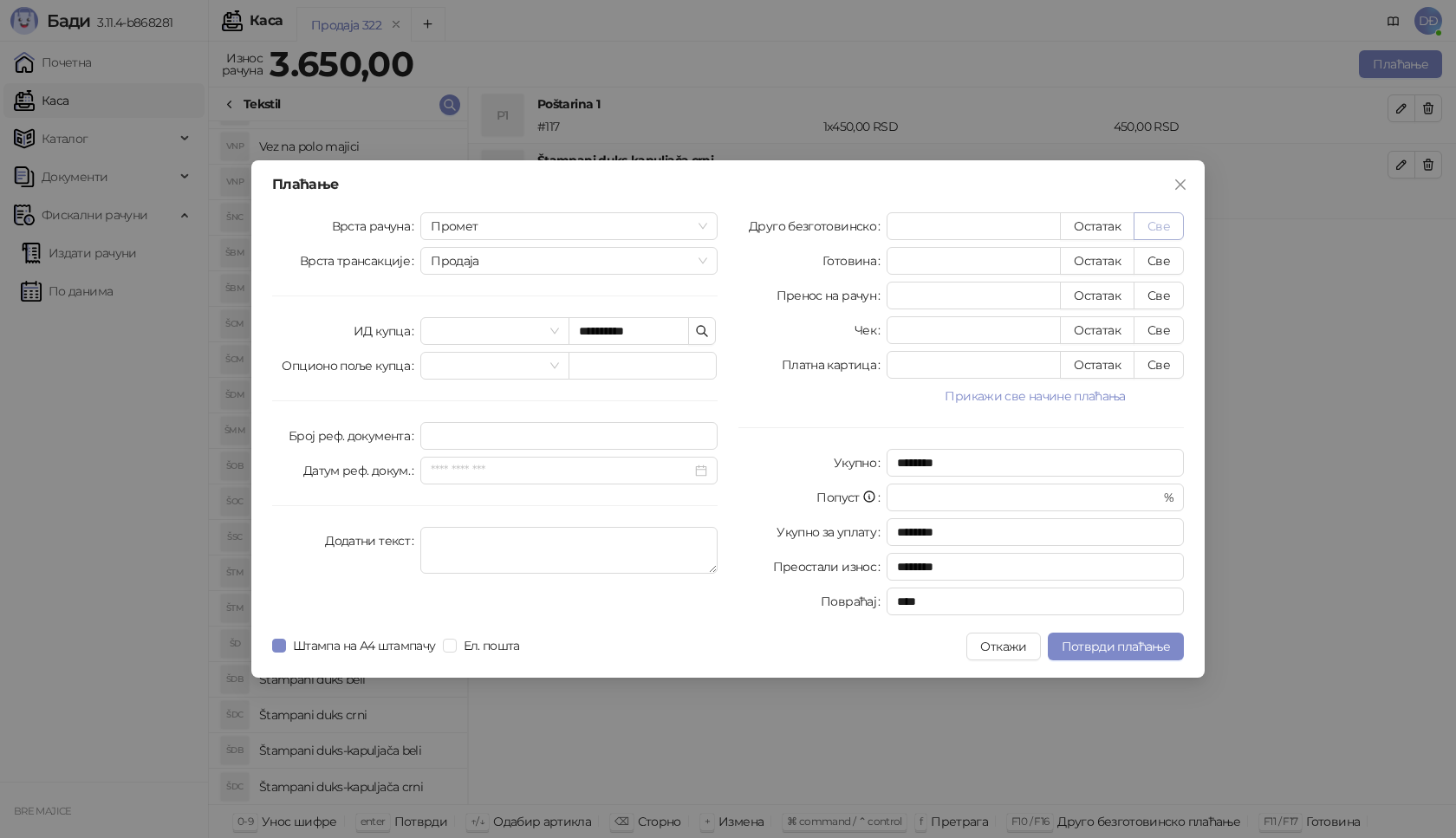
type input "****"
click at [1080, 650] on span "Потврди плаћање" at bounding box center [1116, 646] width 108 height 16
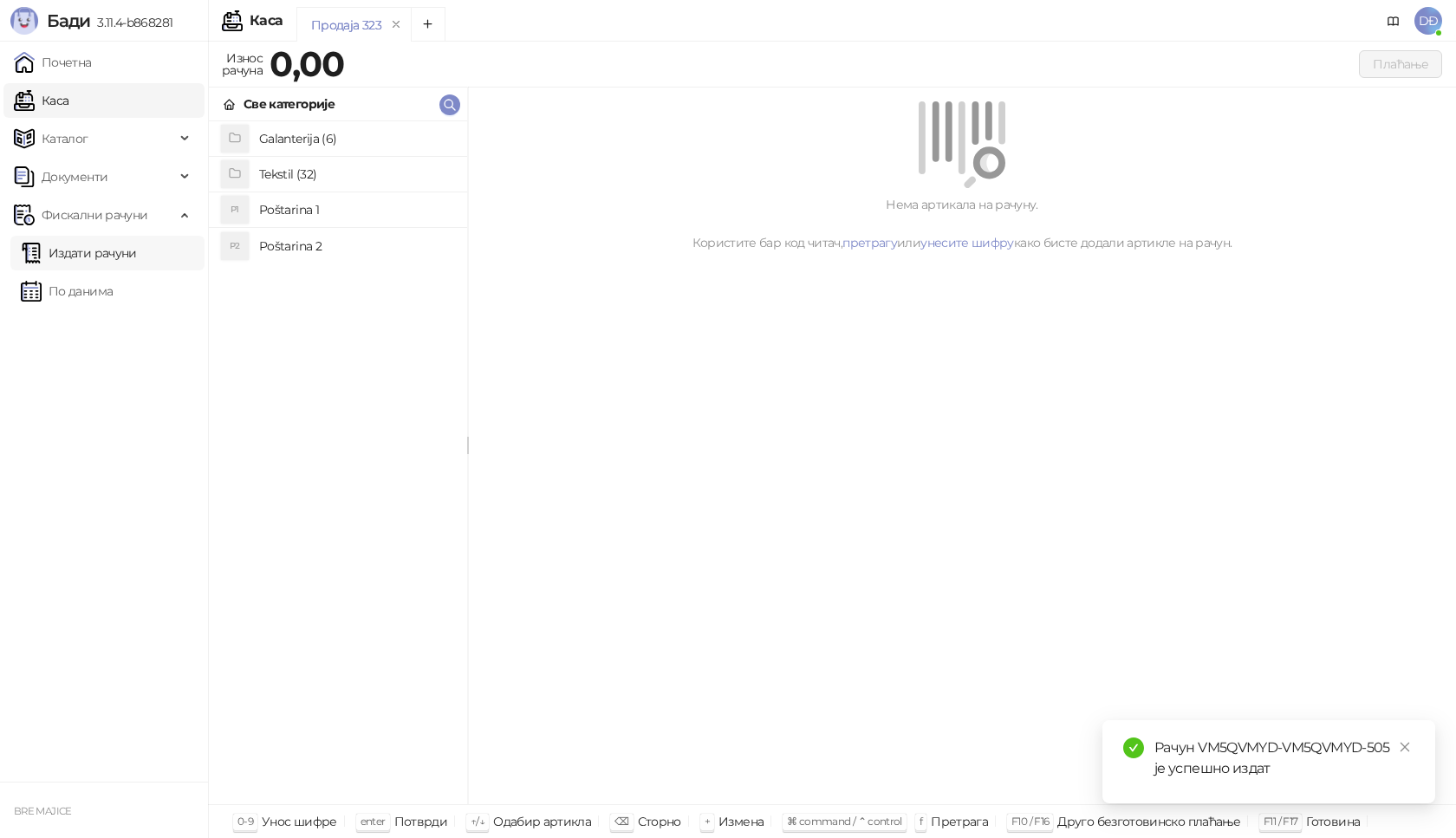
click at [137, 254] on link "Издати рачуни" at bounding box center [79, 253] width 116 height 35
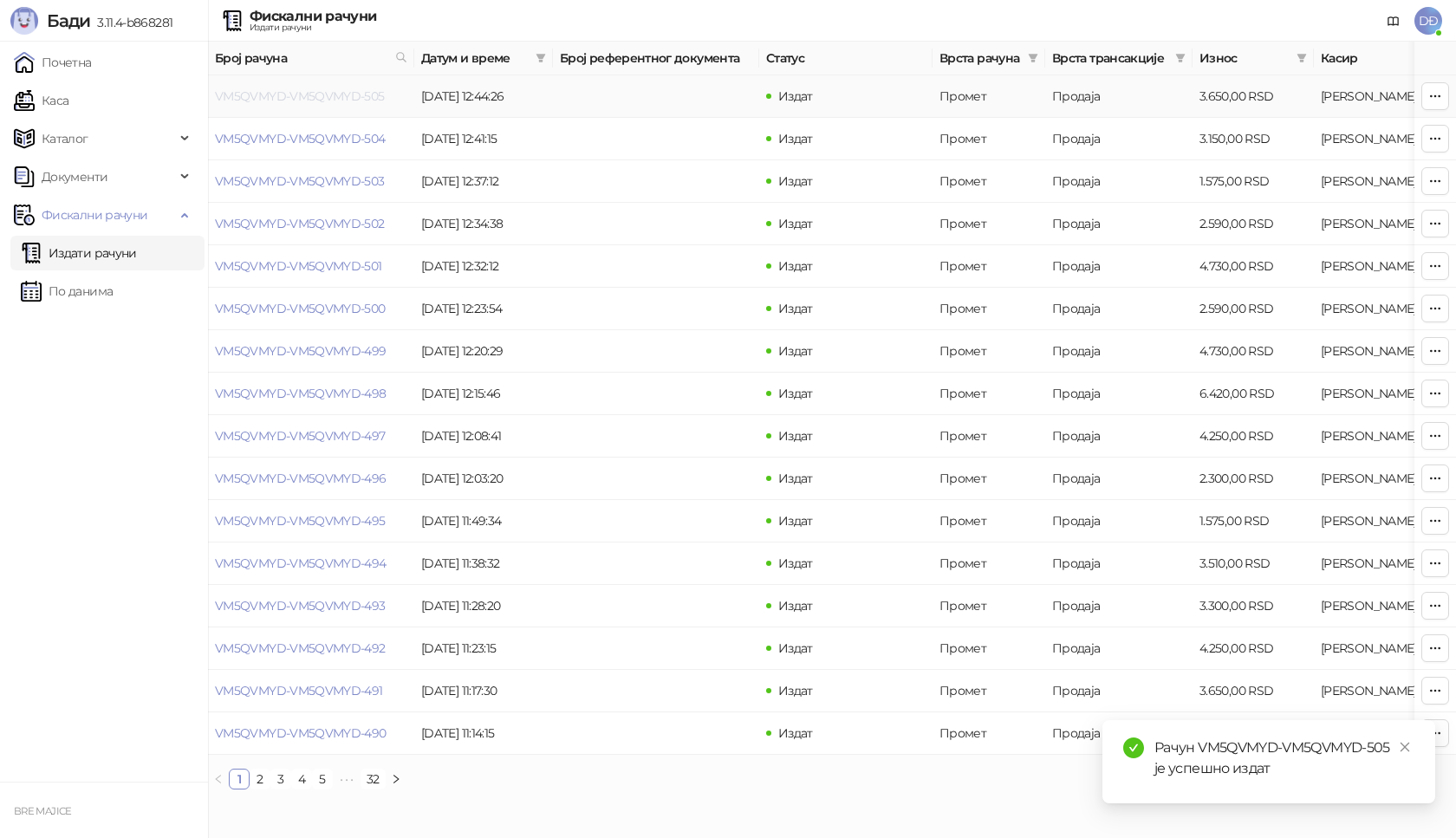
click at [307, 94] on link "VM5QVMYD-VM5QVMYD-505" at bounding box center [300, 96] width 170 height 16
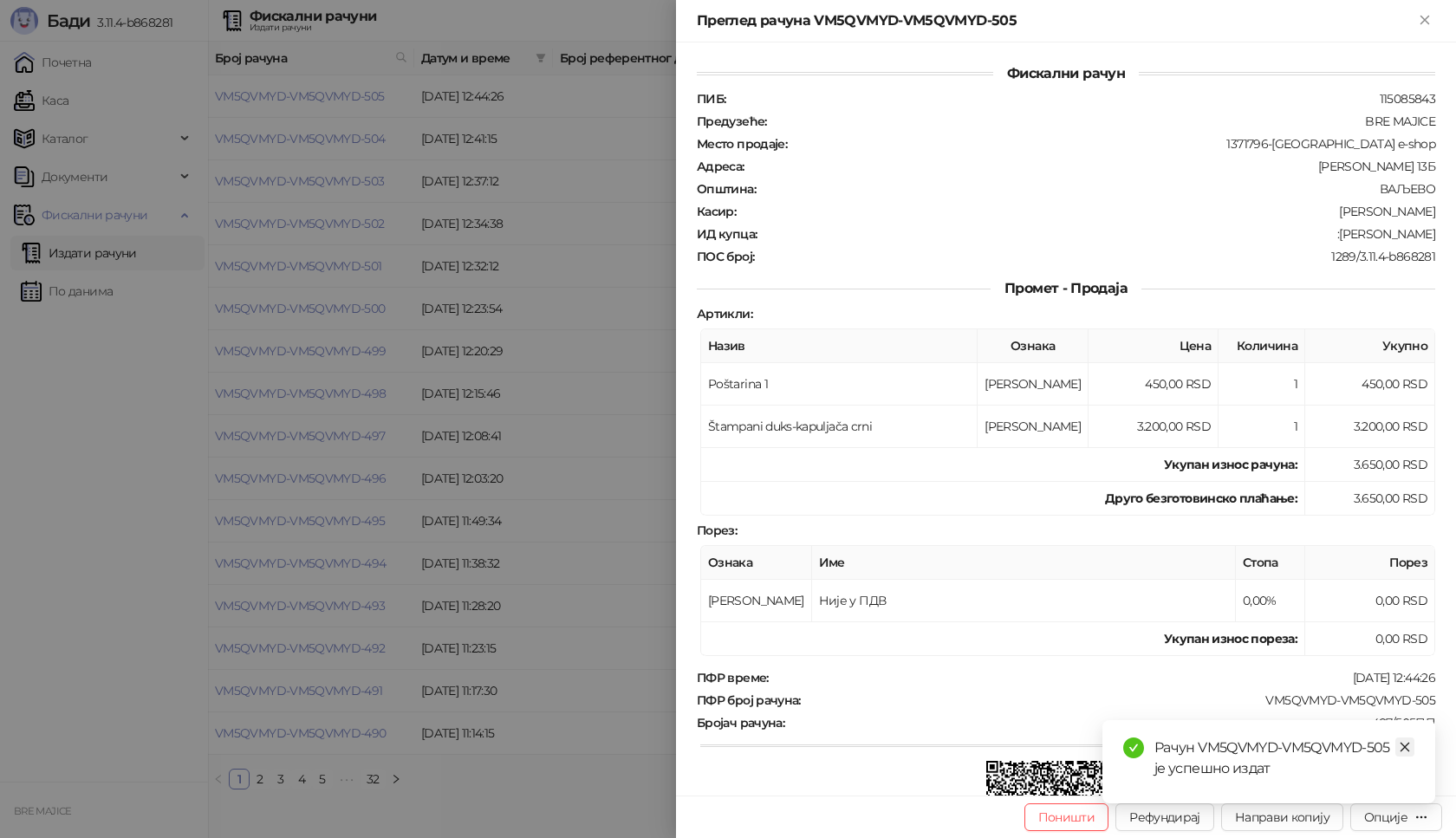
click at [1409, 744] on icon "close" at bounding box center [1405, 747] width 12 height 12
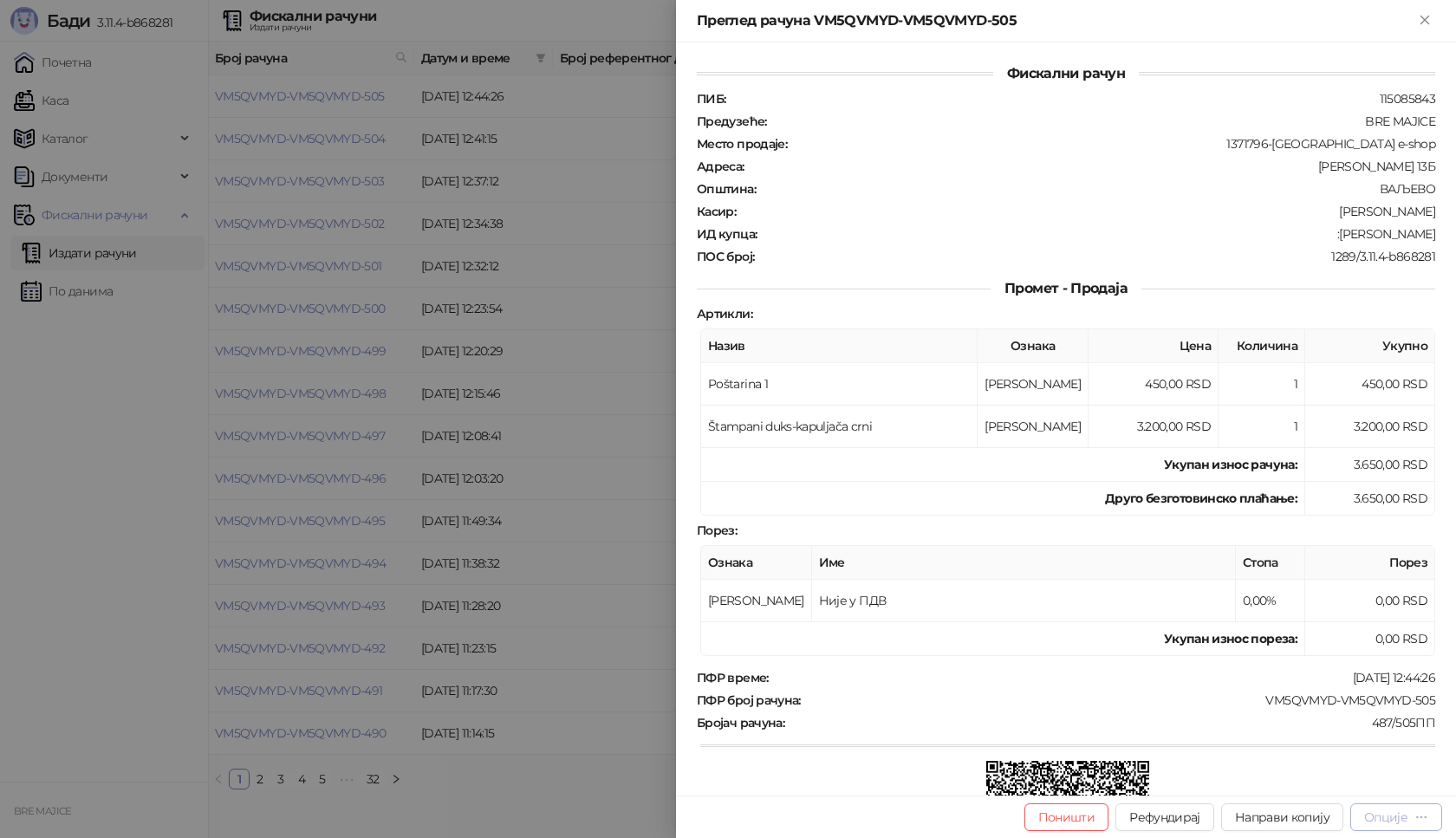
click at [1395, 814] on div "Опције" at bounding box center [1385, 817] width 43 height 16
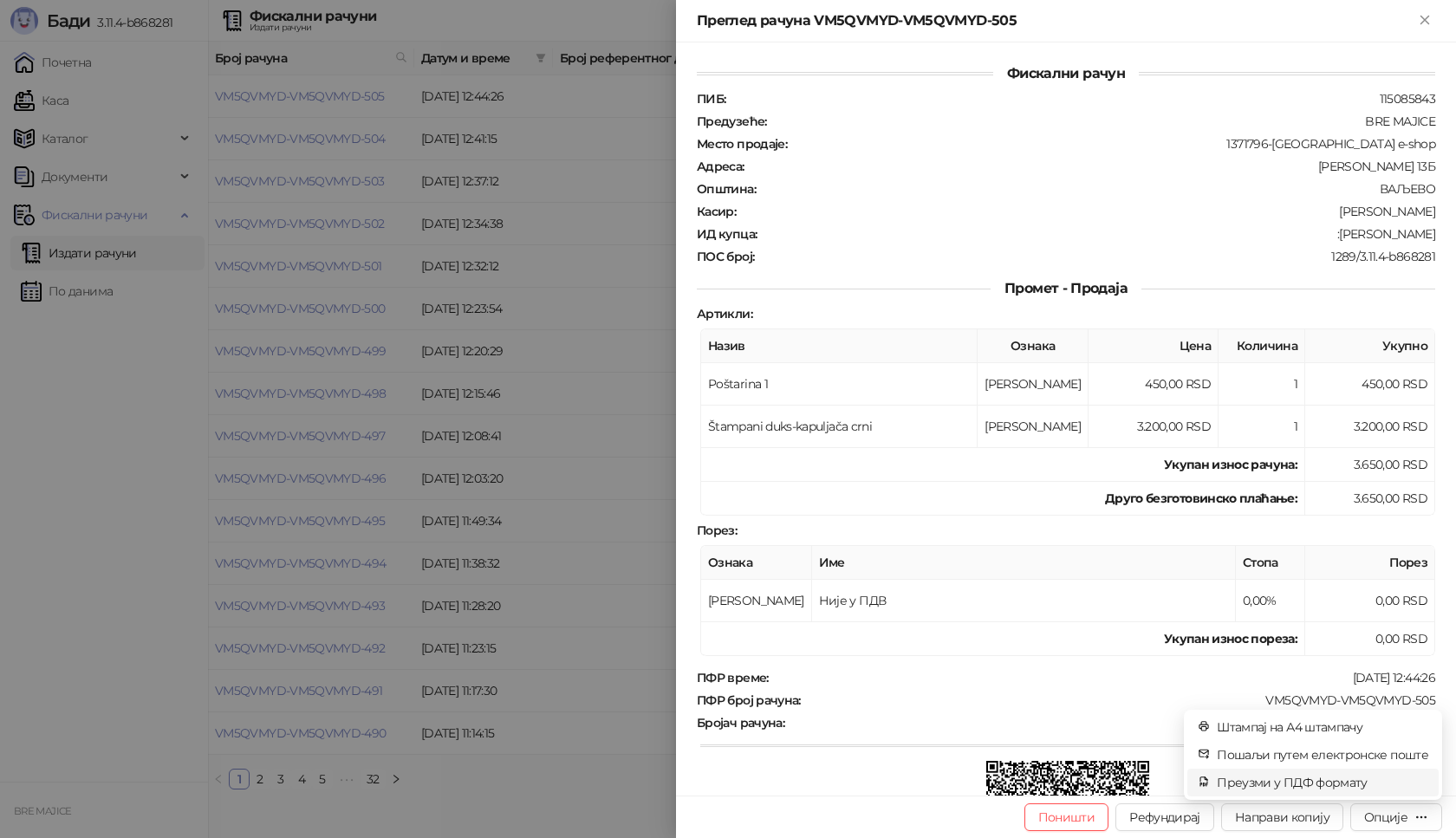
click at [1352, 781] on span "Преузми у ПДФ формату" at bounding box center [1323, 782] width 212 height 19
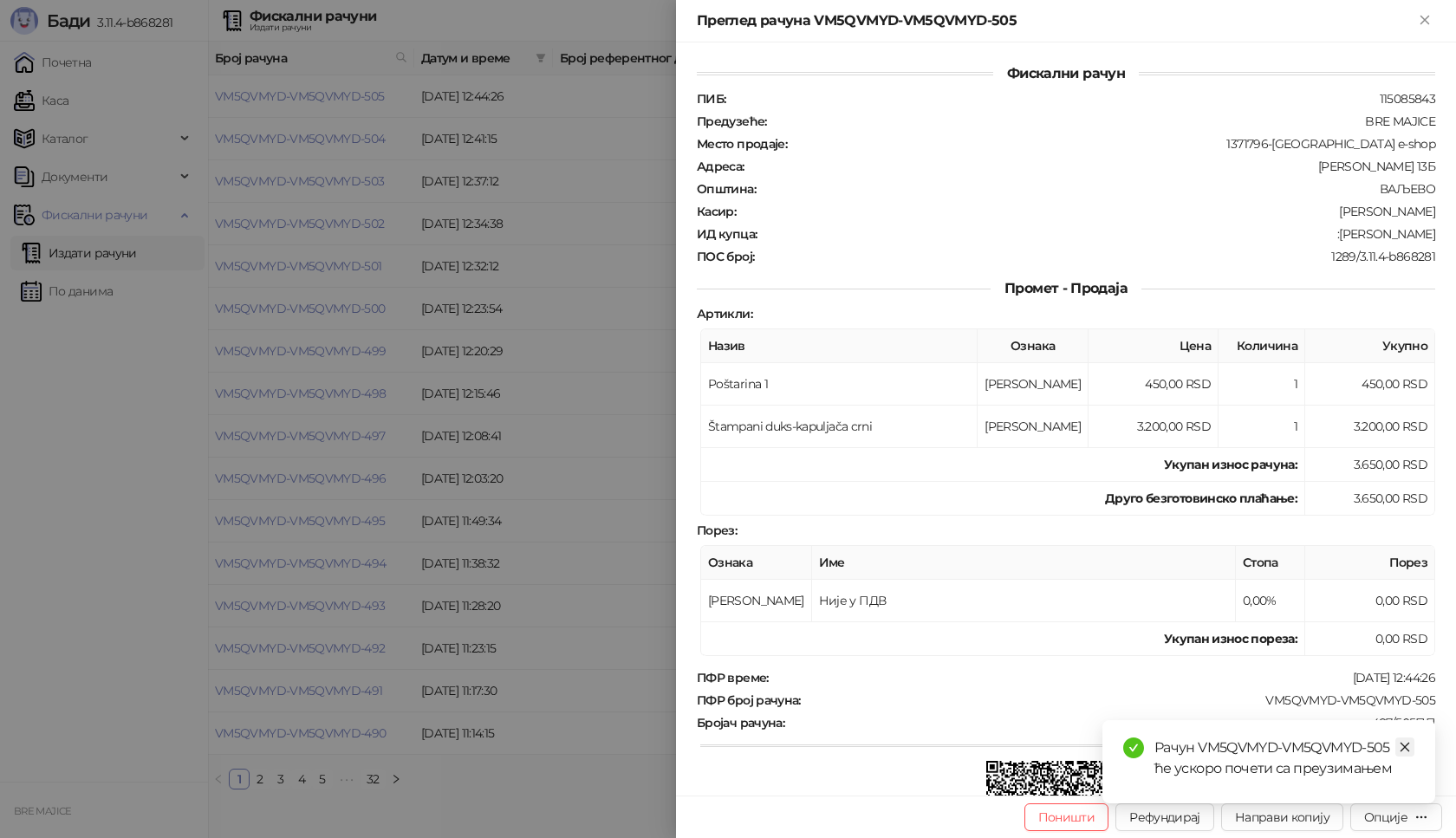
click at [1406, 747] on icon "close" at bounding box center [1405, 747] width 12 height 12
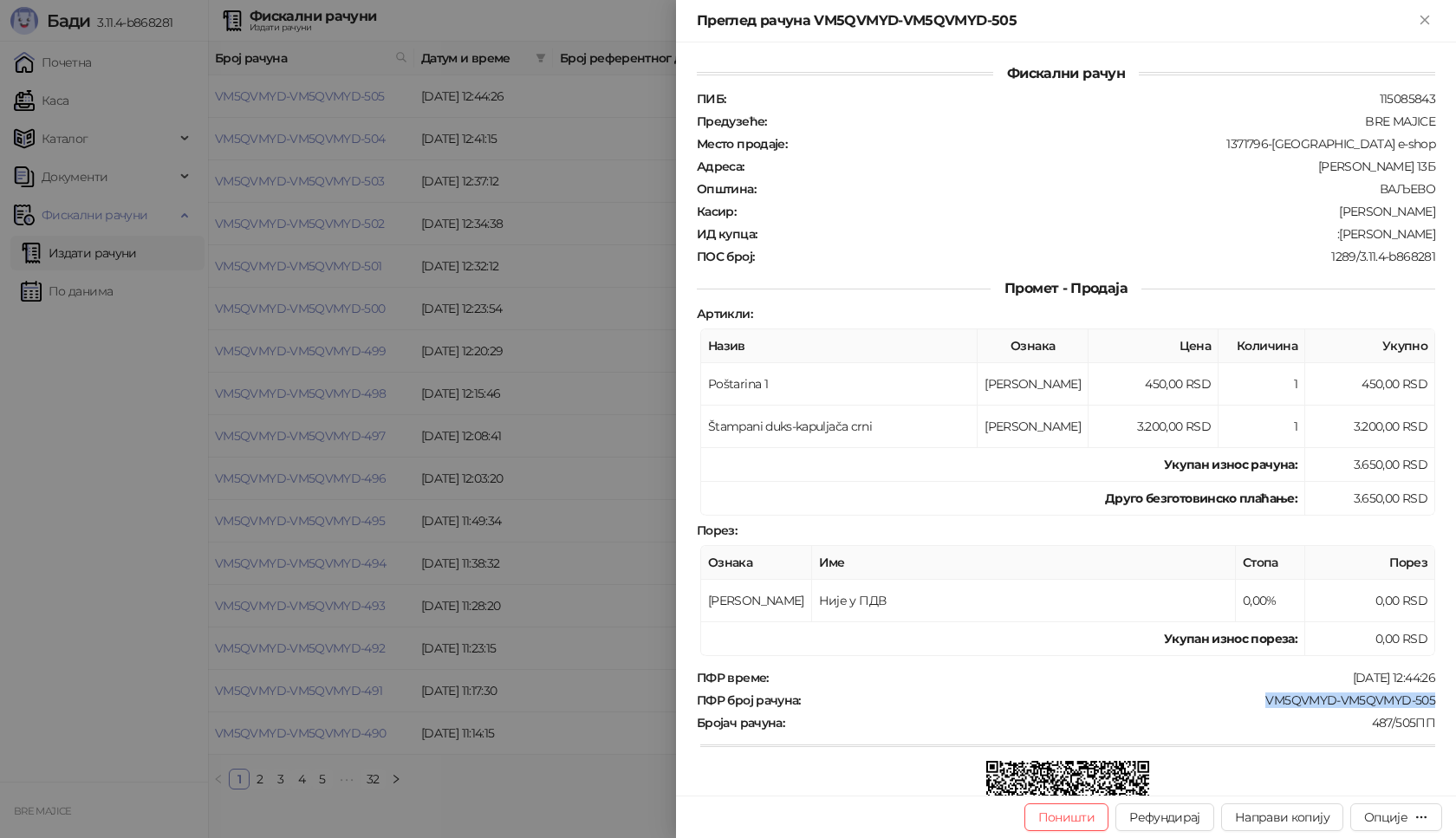
drag, startPoint x: 1423, startPoint y: 699, endPoint x: 1252, endPoint y: 702, distance: 171.0
click at [1252, 702] on div "ПФР број рачуна : VM5QVMYD-VM5QVMYD-505" at bounding box center [1066, 700] width 745 height 16
drag, startPoint x: 1424, startPoint y: 231, endPoint x: 1377, endPoint y: 237, distance: 47.4
click at [1377, 237] on div "Фискални рачун ПИБ : 115085843 Предузеће : BRE MAJICE Место продаје : 1371796-B…" at bounding box center [1066, 419] width 780 height 753
click at [1428, 16] on icon "Close" at bounding box center [1425, 20] width 8 height 8
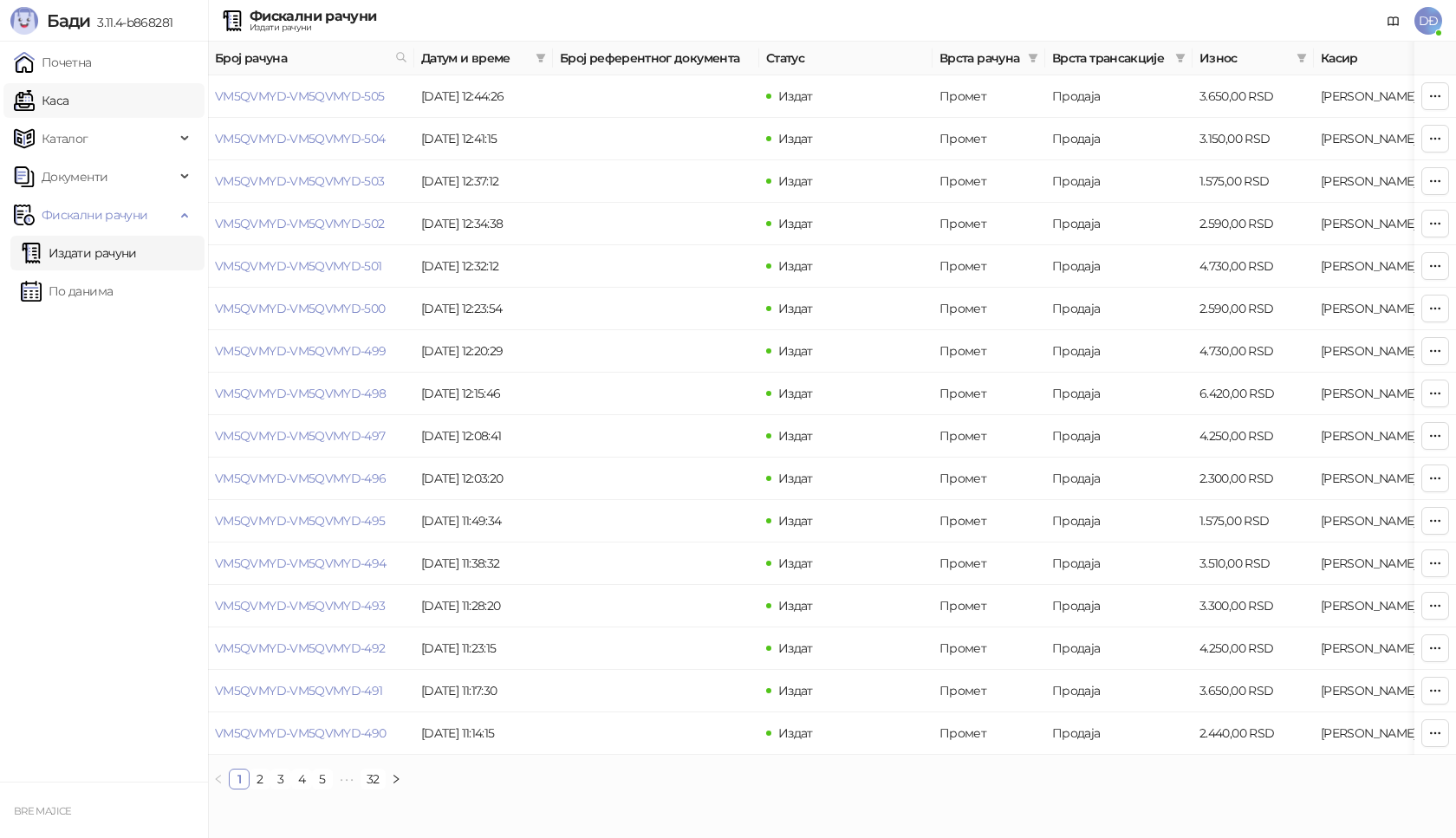
click at [60, 96] on link "Каса" at bounding box center [41, 100] width 55 height 35
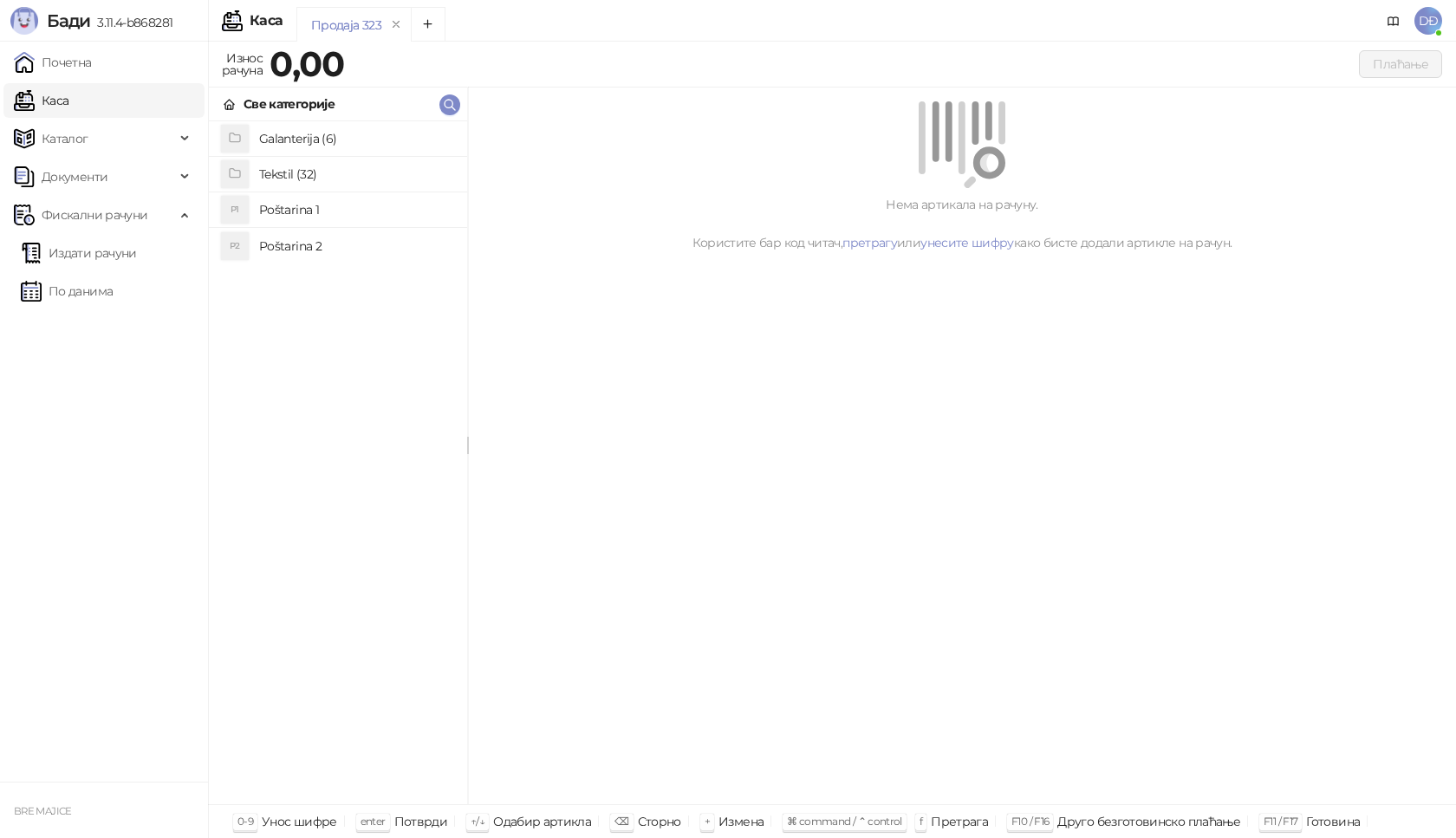
click at [297, 210] on h4 "Poštarina 1" at bounding box center [356, 210] width 194 height 28
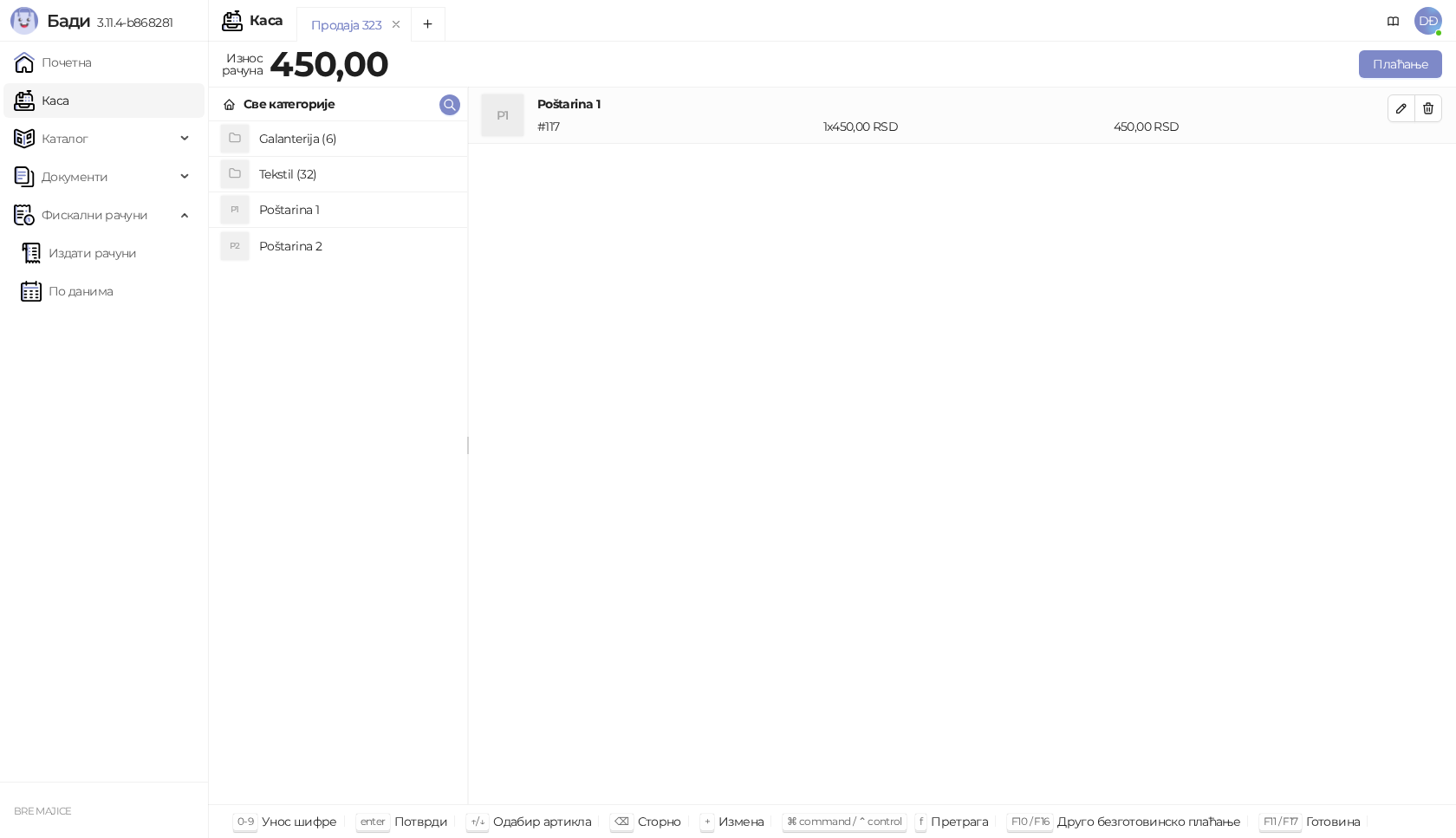
click at [293, 173] on h4 "Tekstil (32)" at bounding box center [356, 174] width 194 height 28
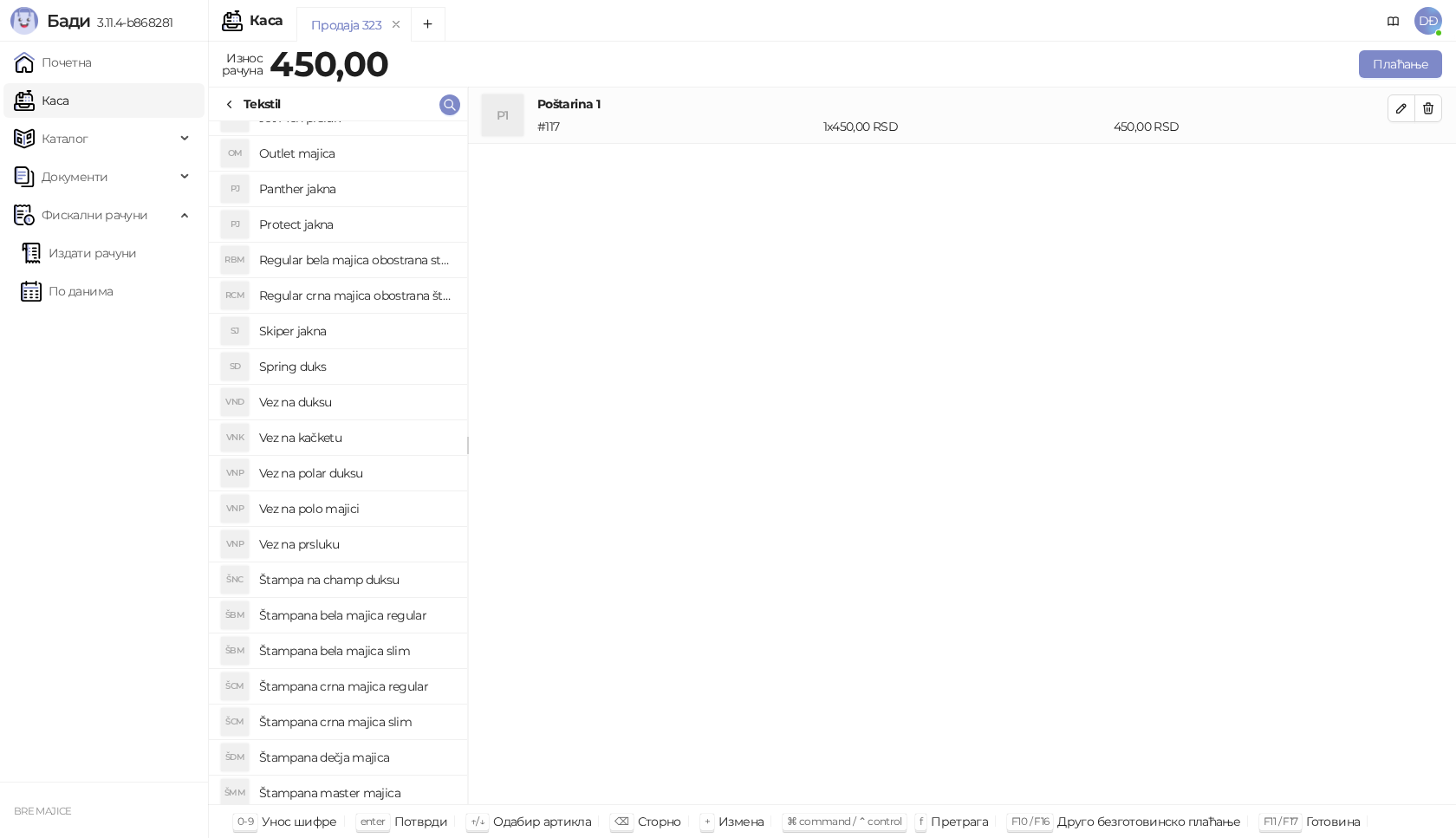
scroll to position [260, 0]
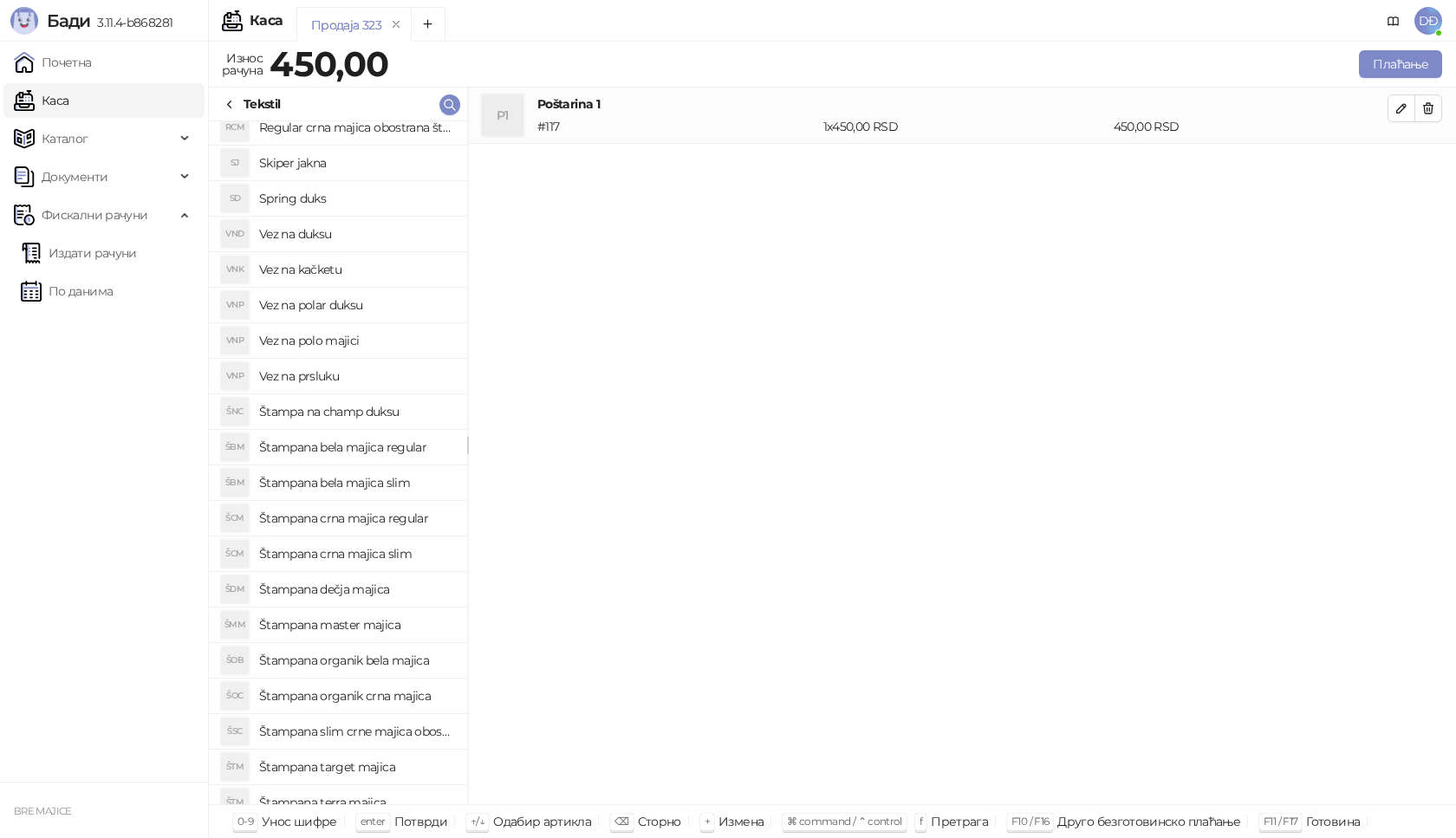
click at [385, 549] on h4 "Štampana crna majica slim" at bounding box center [356, 553] width 194 height 28
click at [1398, 161] on icon "button" at bounding box center [1402, 165] width 14 height 14
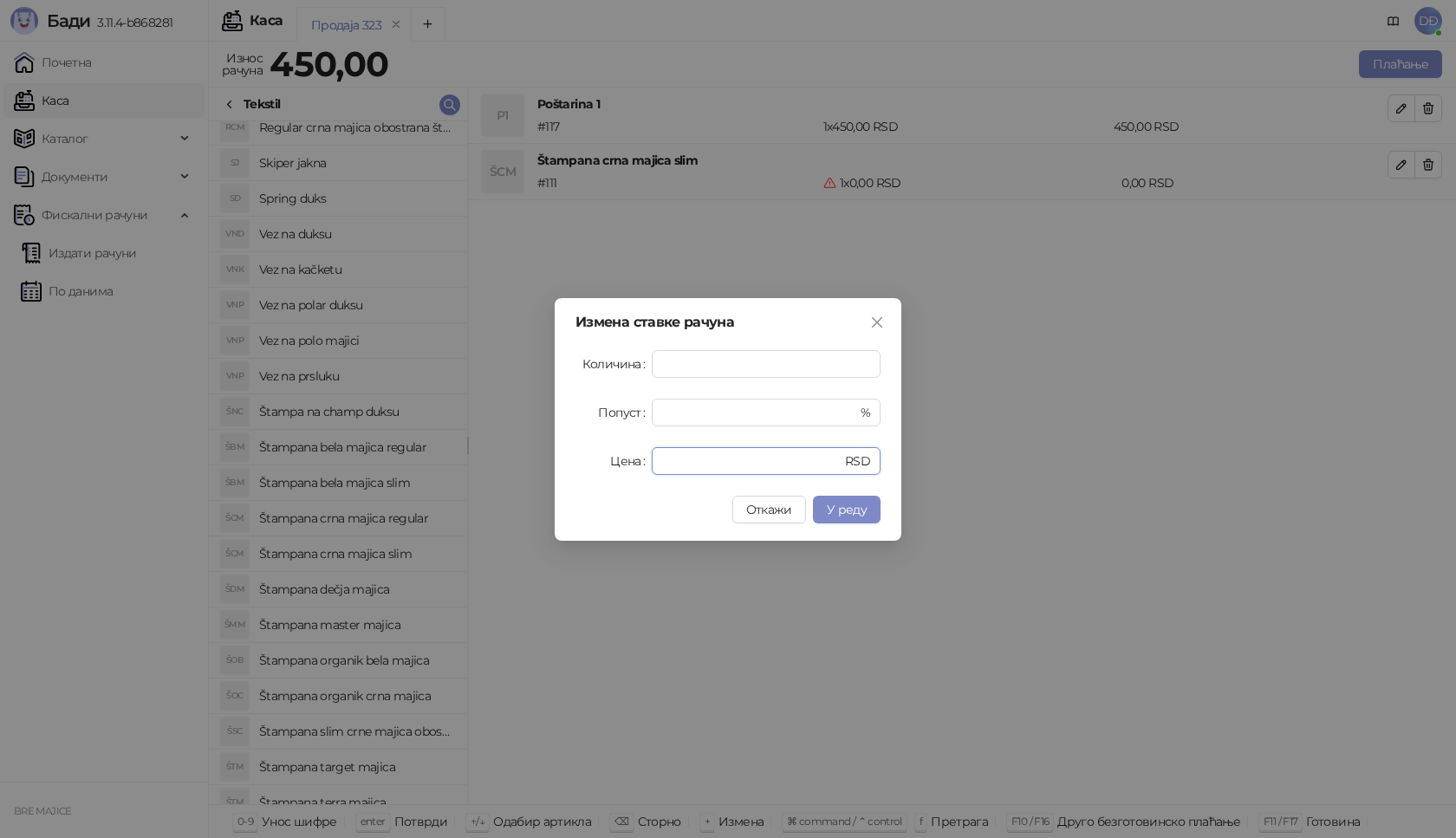
drag, startPoint x: 699, startPoint y: 462, endPoint x: 622, endPoint y: 466, distance: 77.1
click at [622, 466] on div "Цена * RSD" at bounding box center [728, 461] width 305 height 28
type input "****"
click at [852, 507] on span "У реду" at bounding box center [846, 509] width 40 height 16
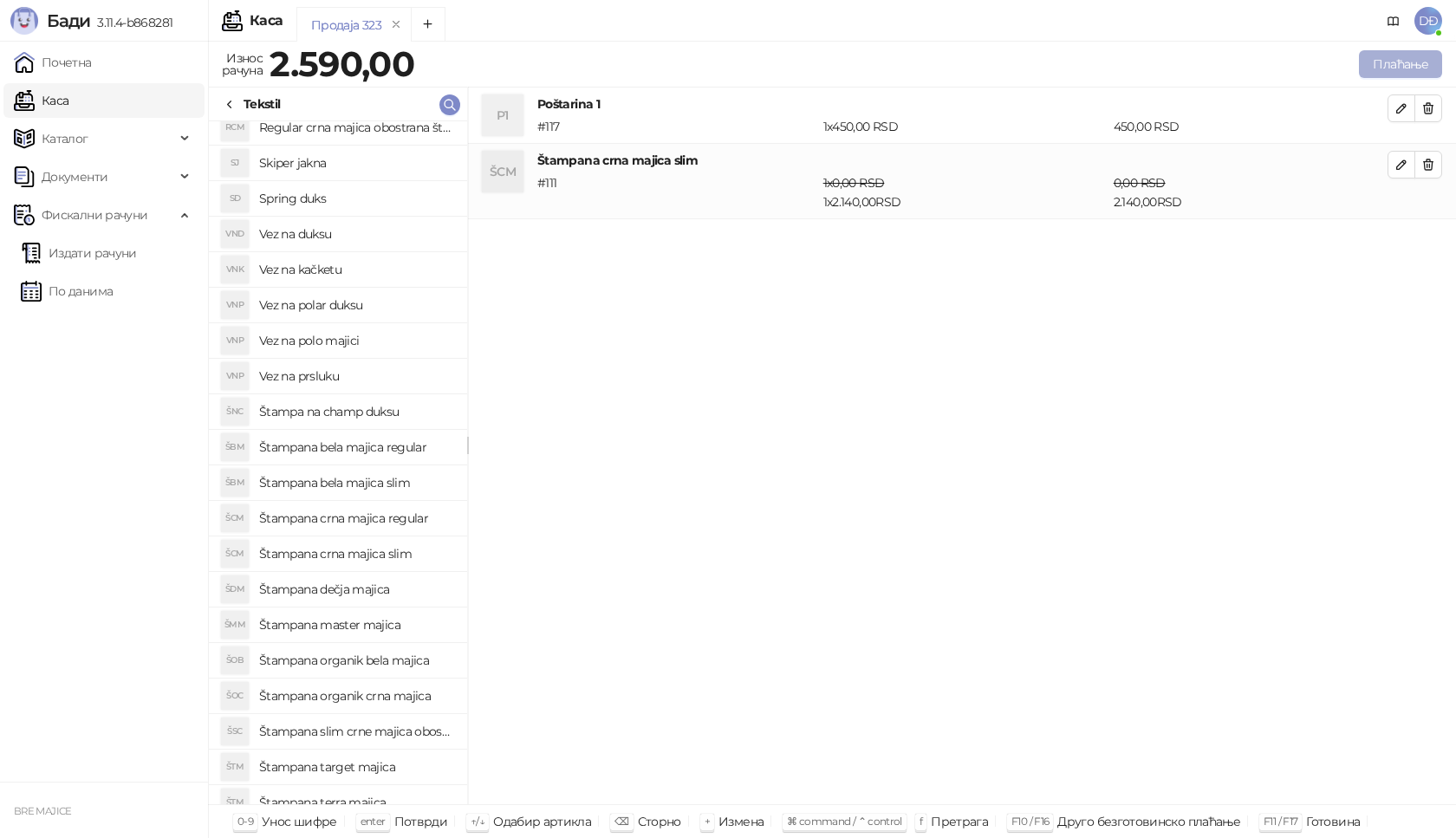
click at [1393, 60] on button "Плаћање" at bounding box center [1400, 64] width 83 height 28
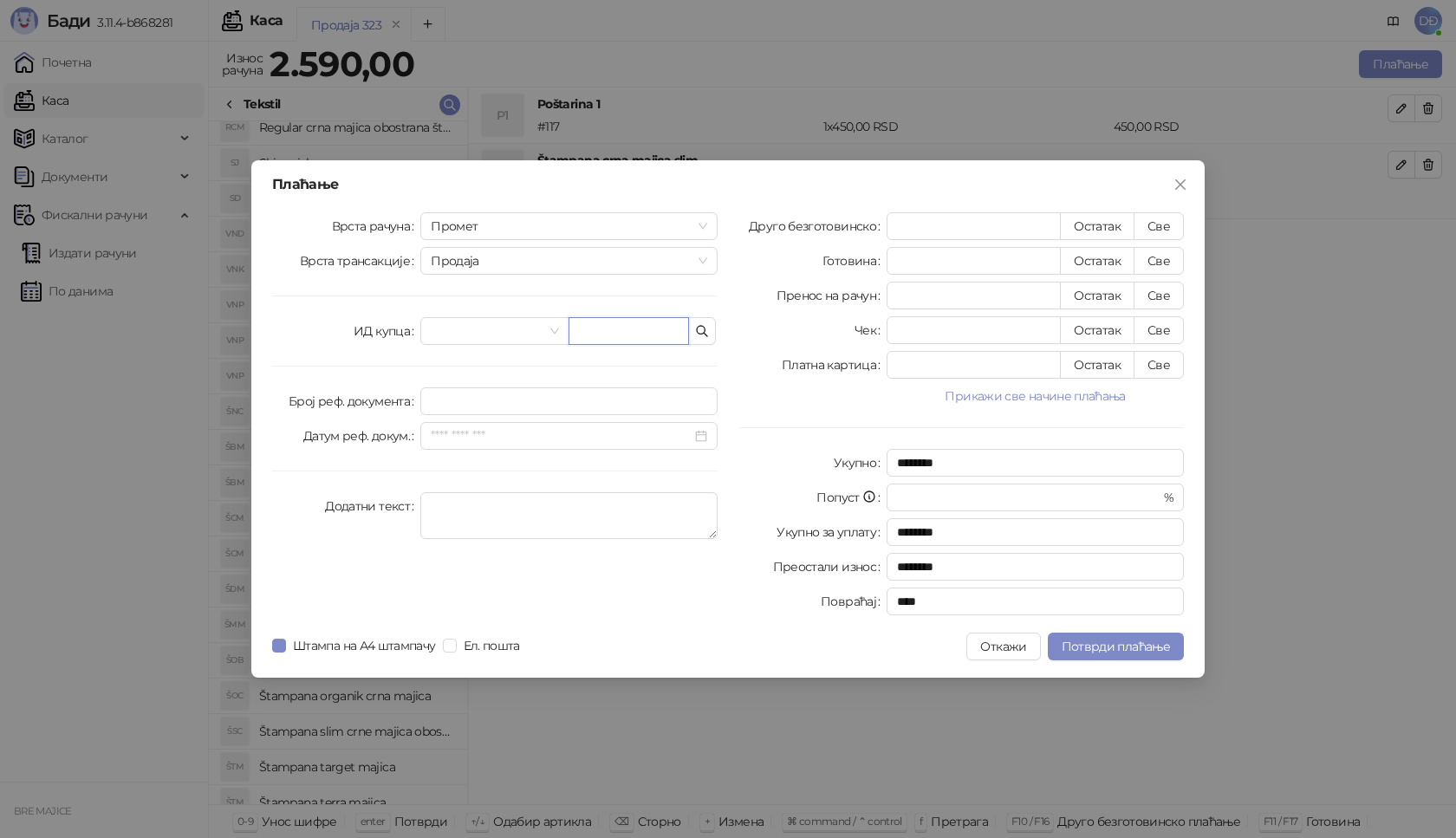
click at [585, 338] on input "text" at bounding box center [629, 331] width 121 height 28
paste input "**********"
type input "**********"
click at [1150, 213] on button "Све" at bounding box center [1159, 227] width 50 height 28
type input "****"
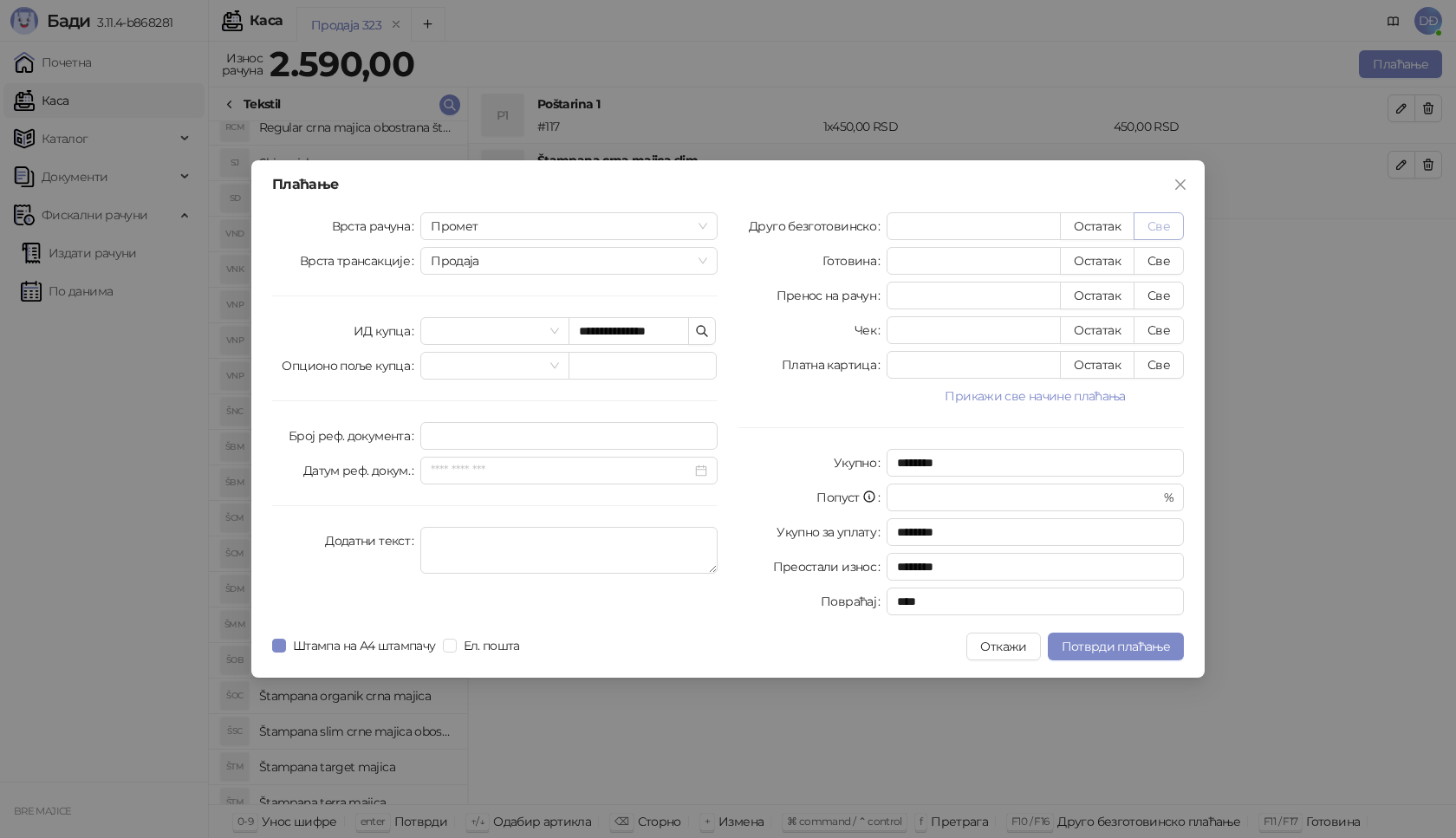
type input "****"
click at [1101, 646] on span "Потврди плаћање" at bounding box center [1116, 646] width 108 height 16
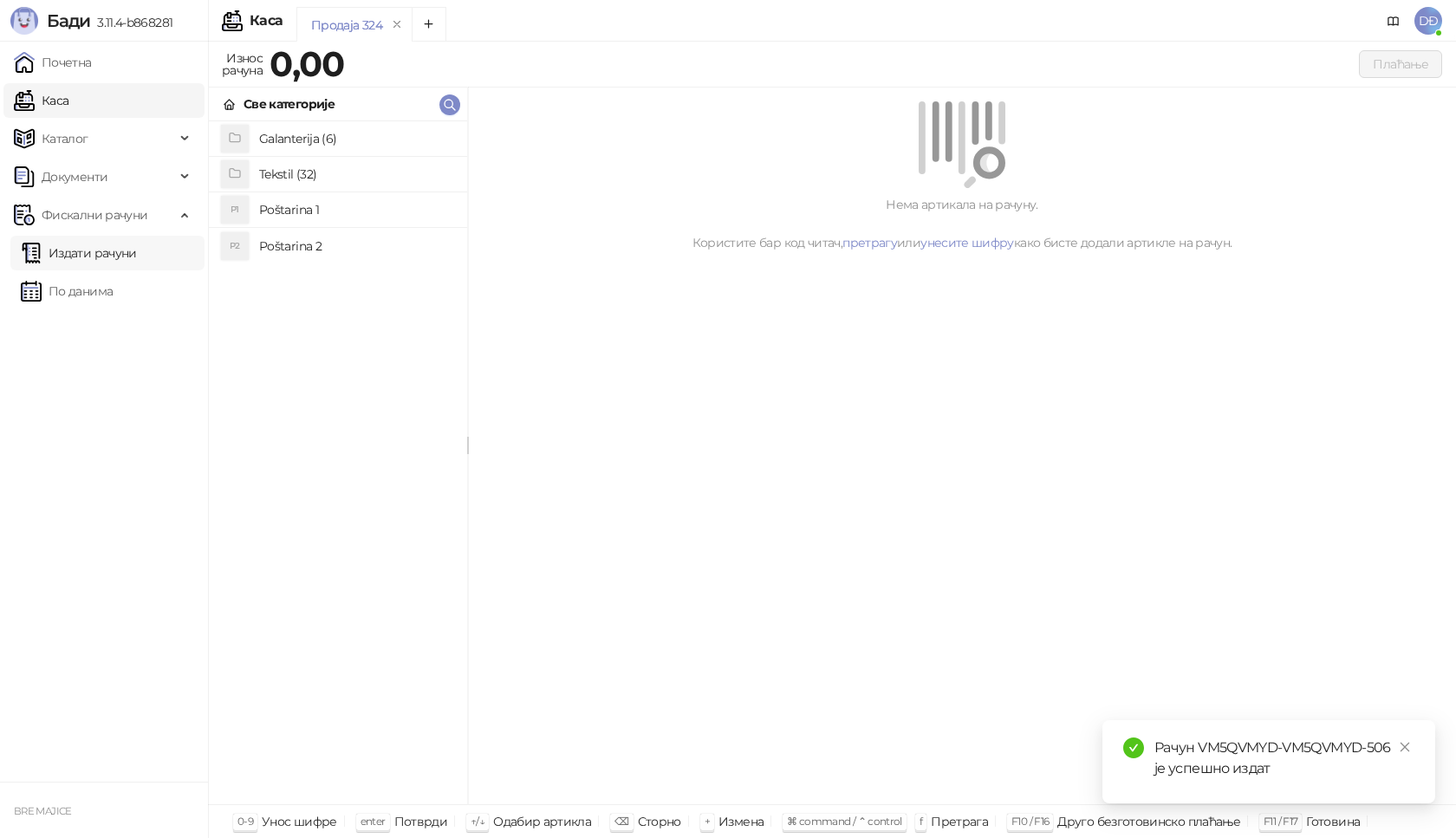
click at [131, 251] on link "Издати рачуни" at bounding box center [79, 253] width 116 height 35
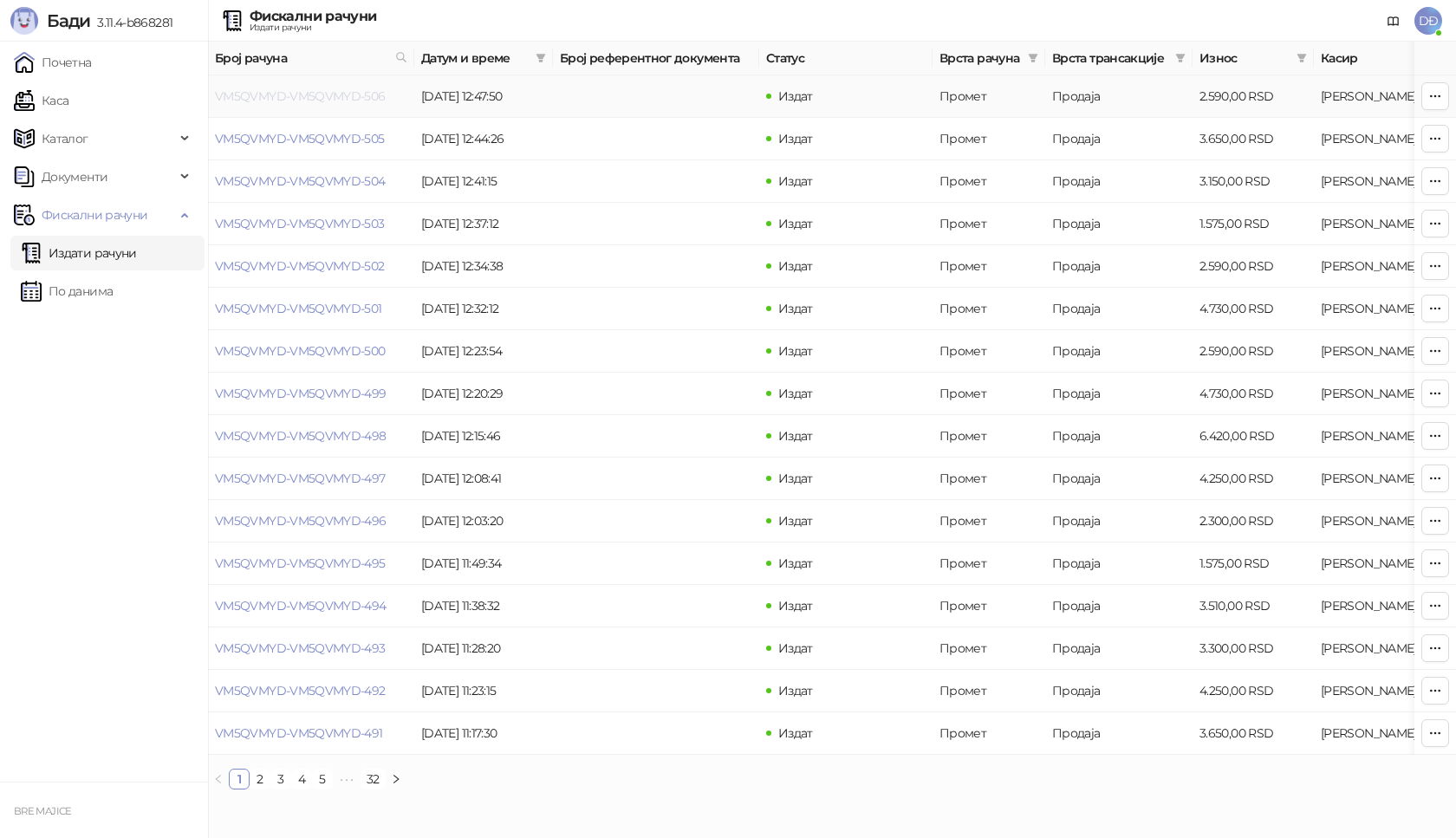
click at [294, 93] on link "VM5QVMYD-VM5QVMYD-506" at bounding box center [300, 96] width 171 height 16
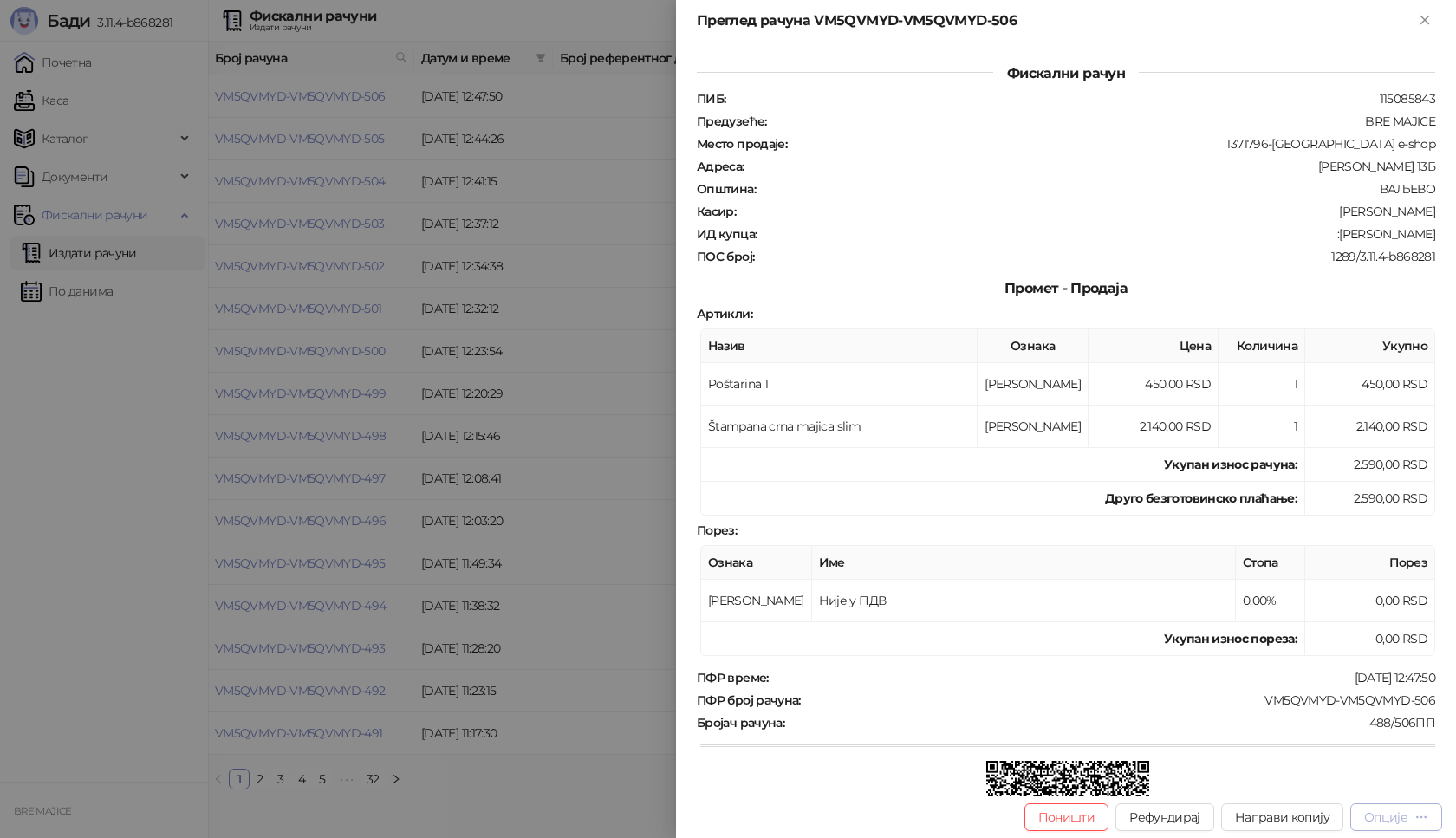
click at [1409, 817] on div "Опције" at bounding box center [1396, 816] width 64 height 16
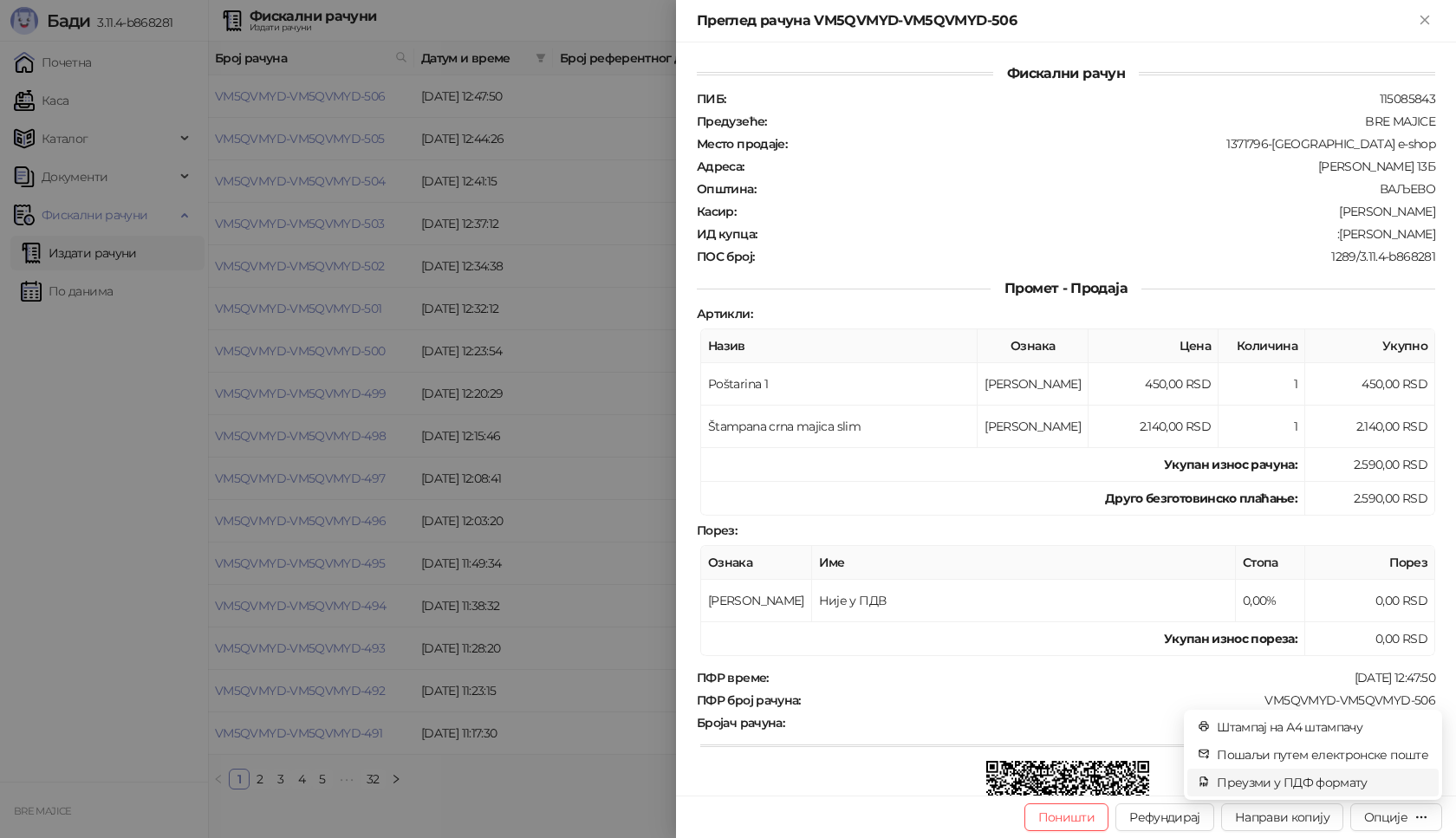
click at [1338, 777] on span "Преузми у ПДФ формату" at bounding box center [1323, 782] width 212 height 19
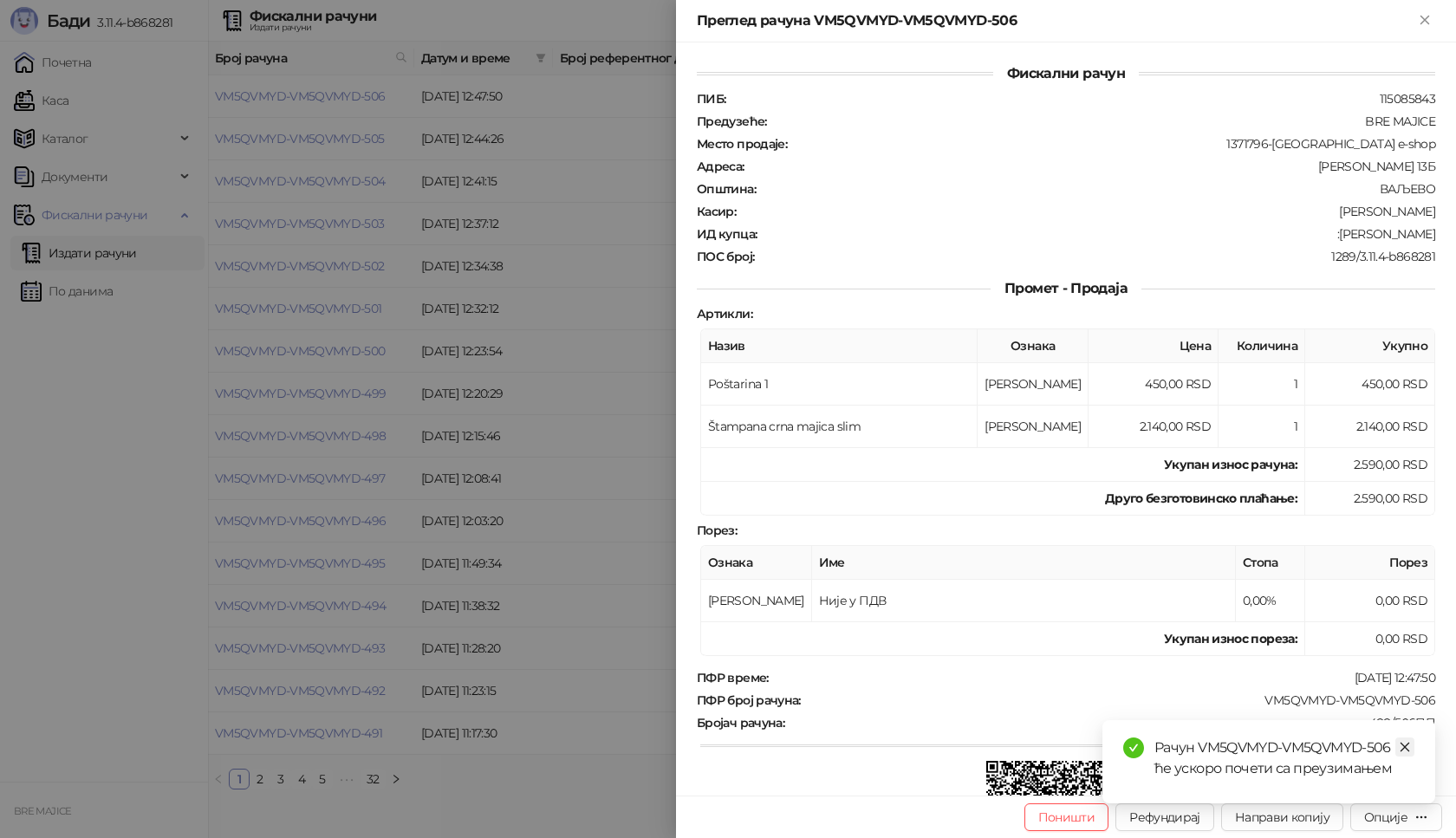
click at [1404, 746] on icon "close" at bounding box center [1406, 747] width 10 height 10
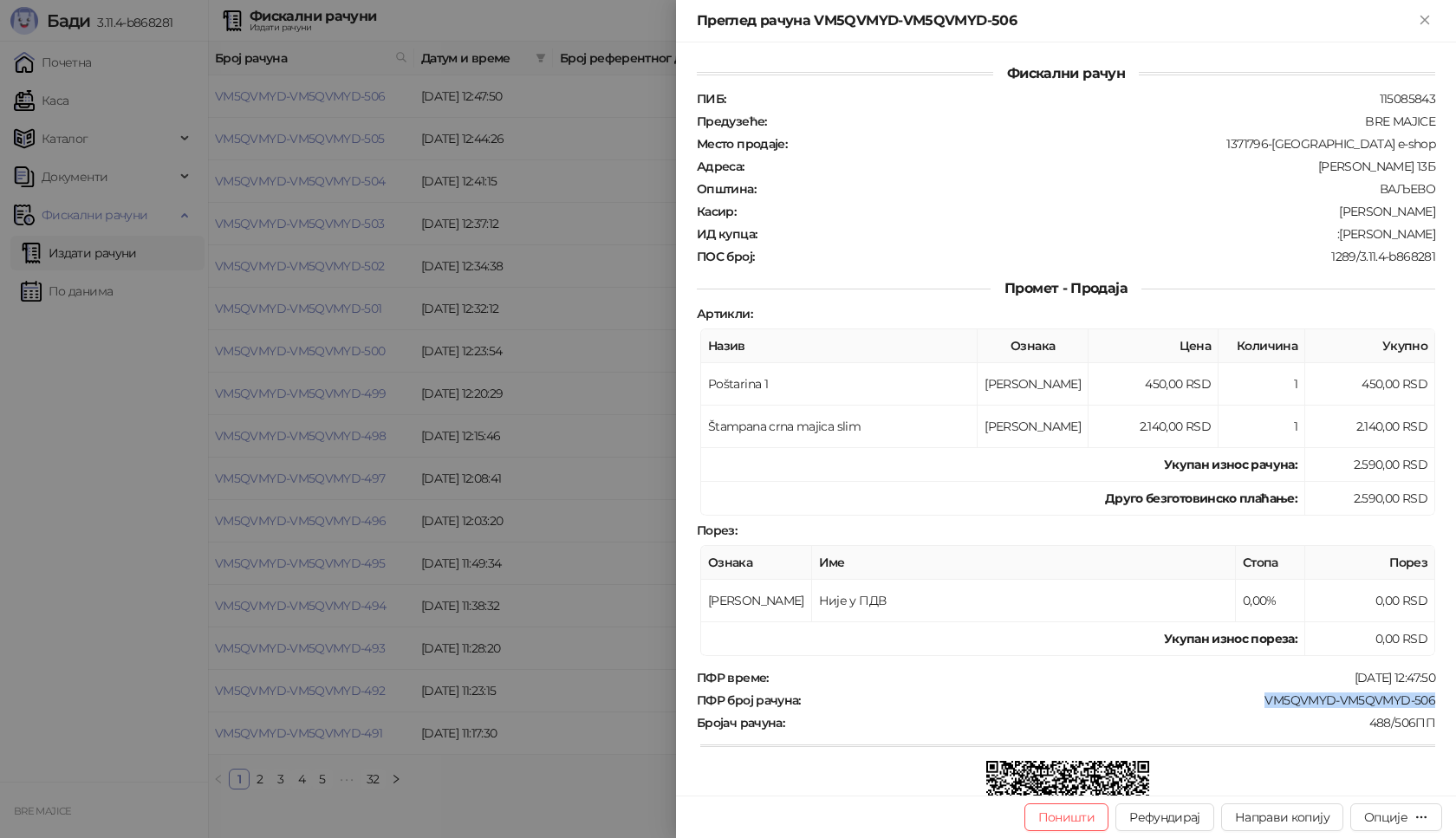
drag, startPoint x: 1415, startPoint y: 698, endPoint x: 1249, endPoint y: 702, distance: 166.0
click at [1249, 702] on div "Фискални рачун ПИБ : 115085843 Предузеће : BRE MAJICE Место продаје : 1371796-B…" at bounding box center [1066, 419] width 780 height 753
drag, startPoint x: 1421, startPoint y: 229, endPoint x: 1333, endPoint y: 236, distance: 88.3
click at [1333, 236] on div ":Darko Barjaktar" at bounding box center [1097, 234] width 679 height 16
click at [1427, 19] on icon "Close" at bounding box center [1425, 20] width 8 height 8
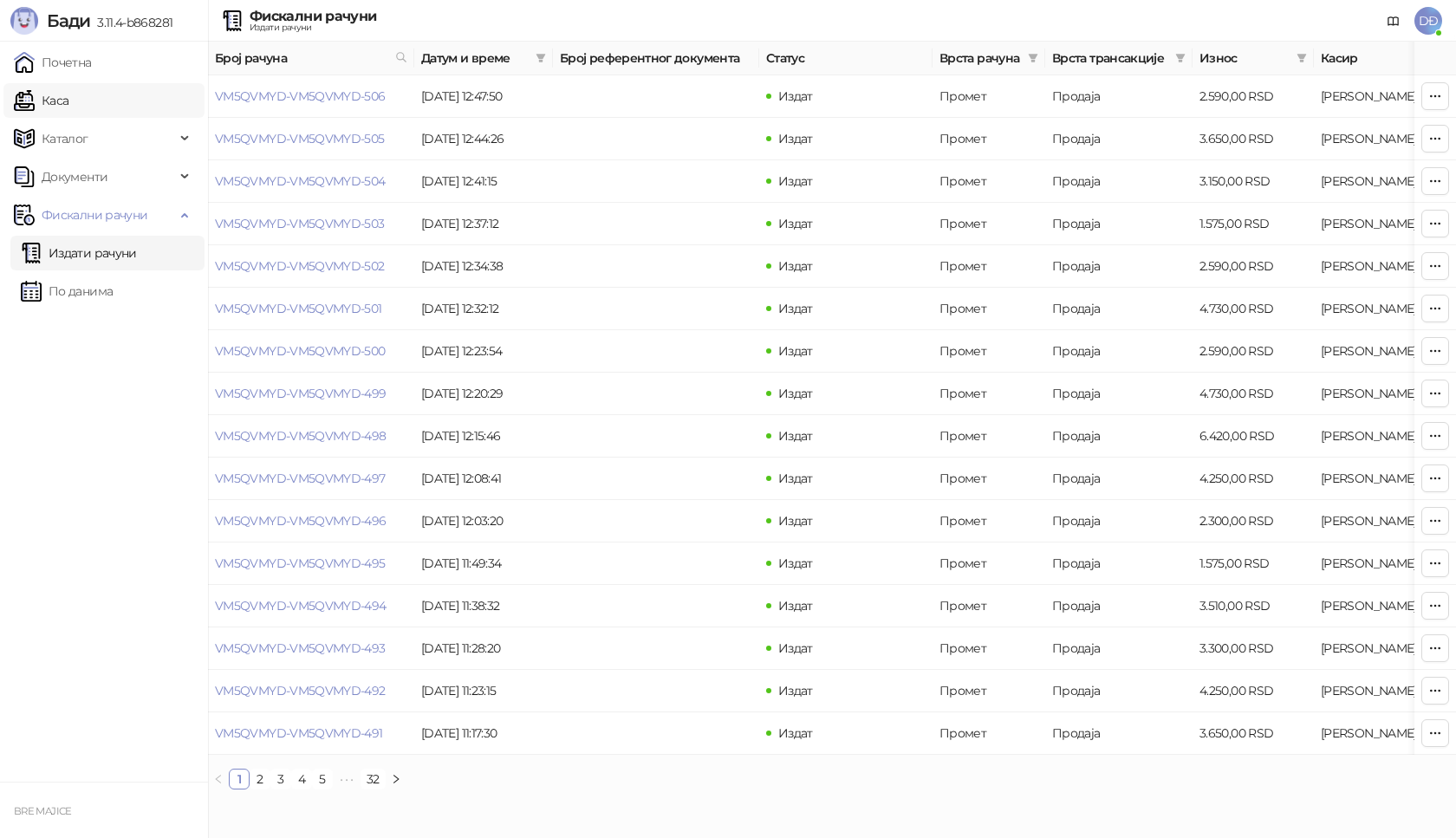
click at [69, 104] on link "Каса" at bounding box center [41, 100] width 55 height 35
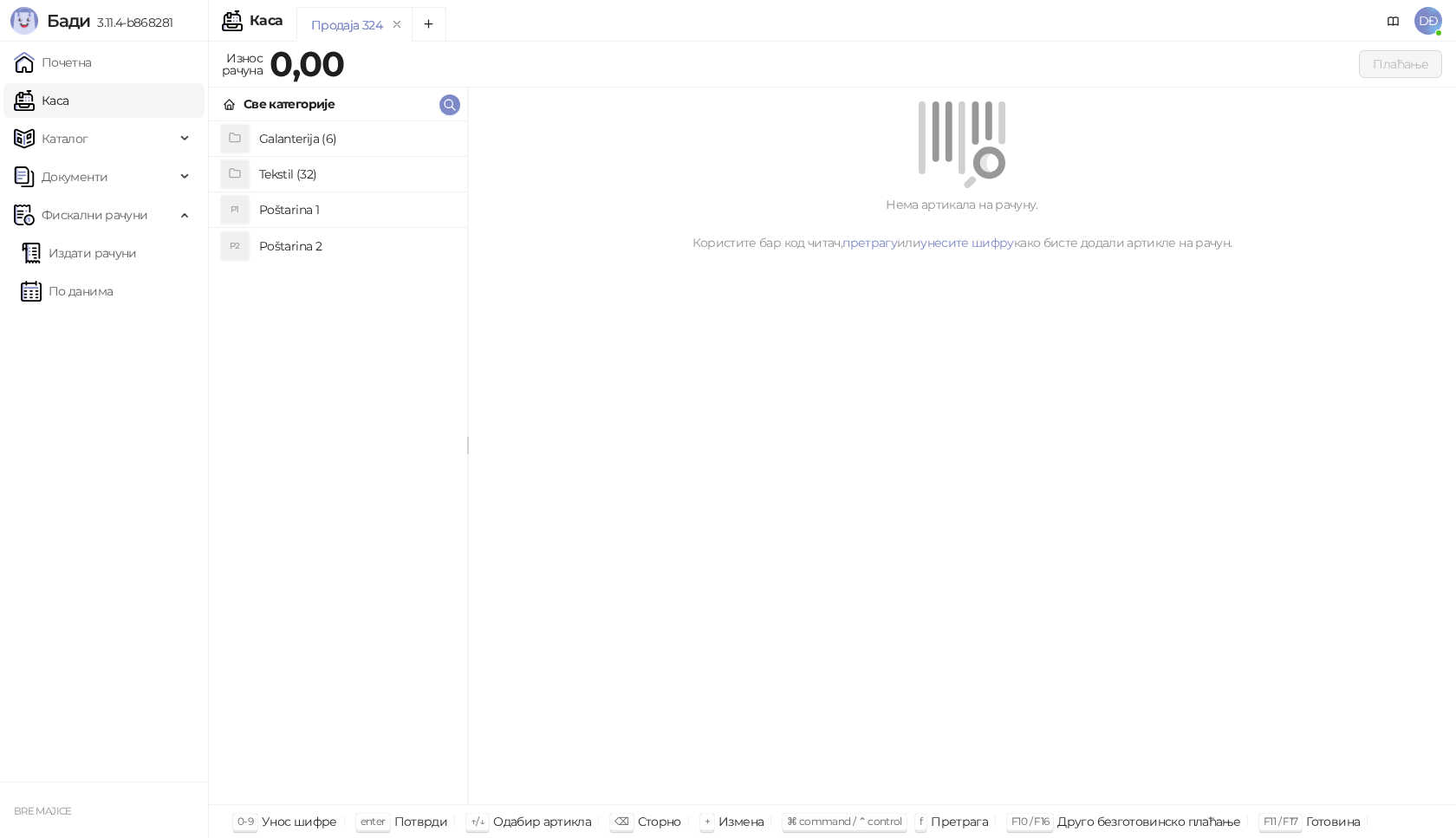
click at [307, 209] on h4 "Poštarina 1" at bounding box center [356, 210] width 194 height 28
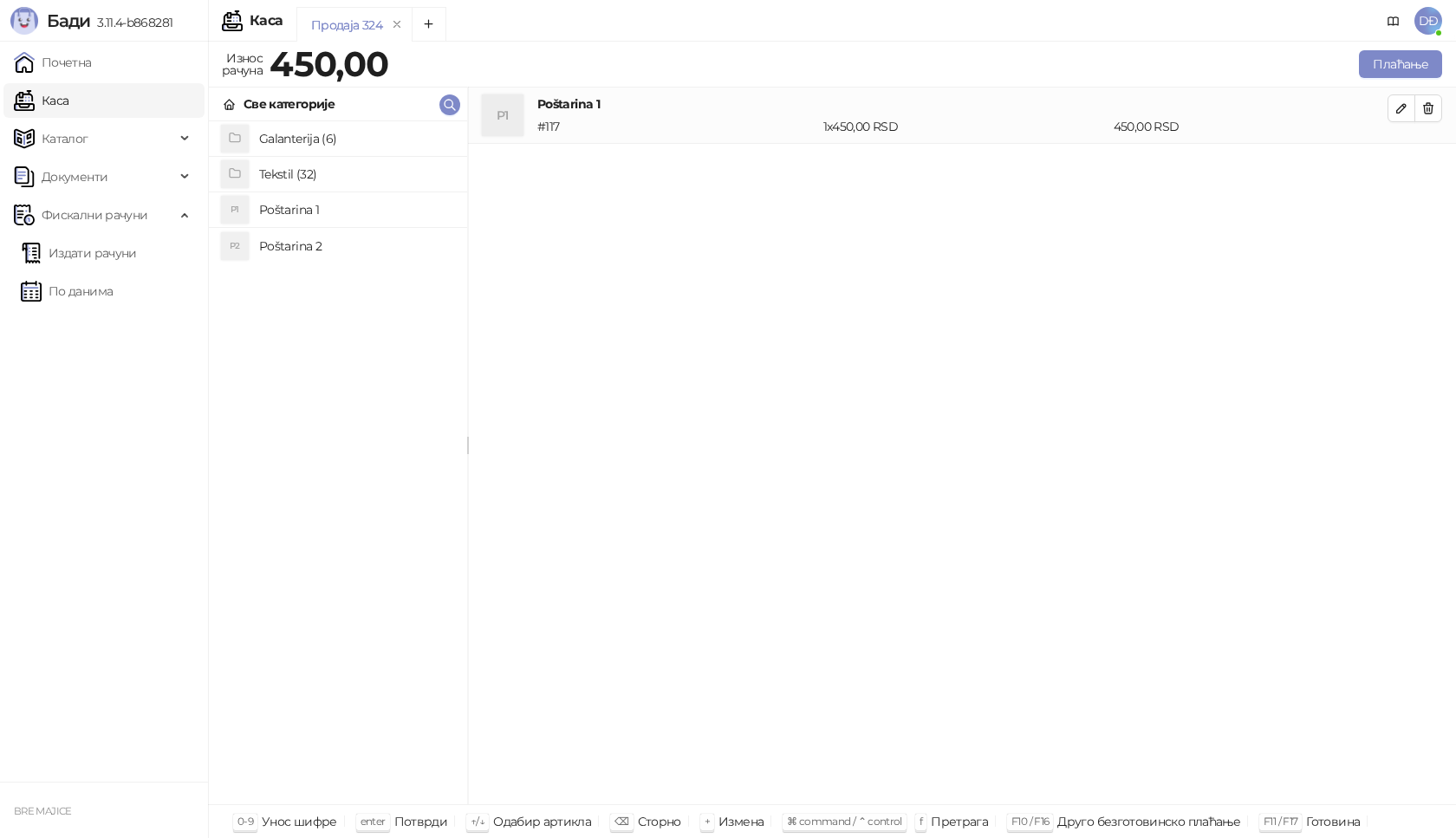
click at [313, 174] on h4 "Tekstil (32)" at bounding box center [356, 174] width 194 height 28
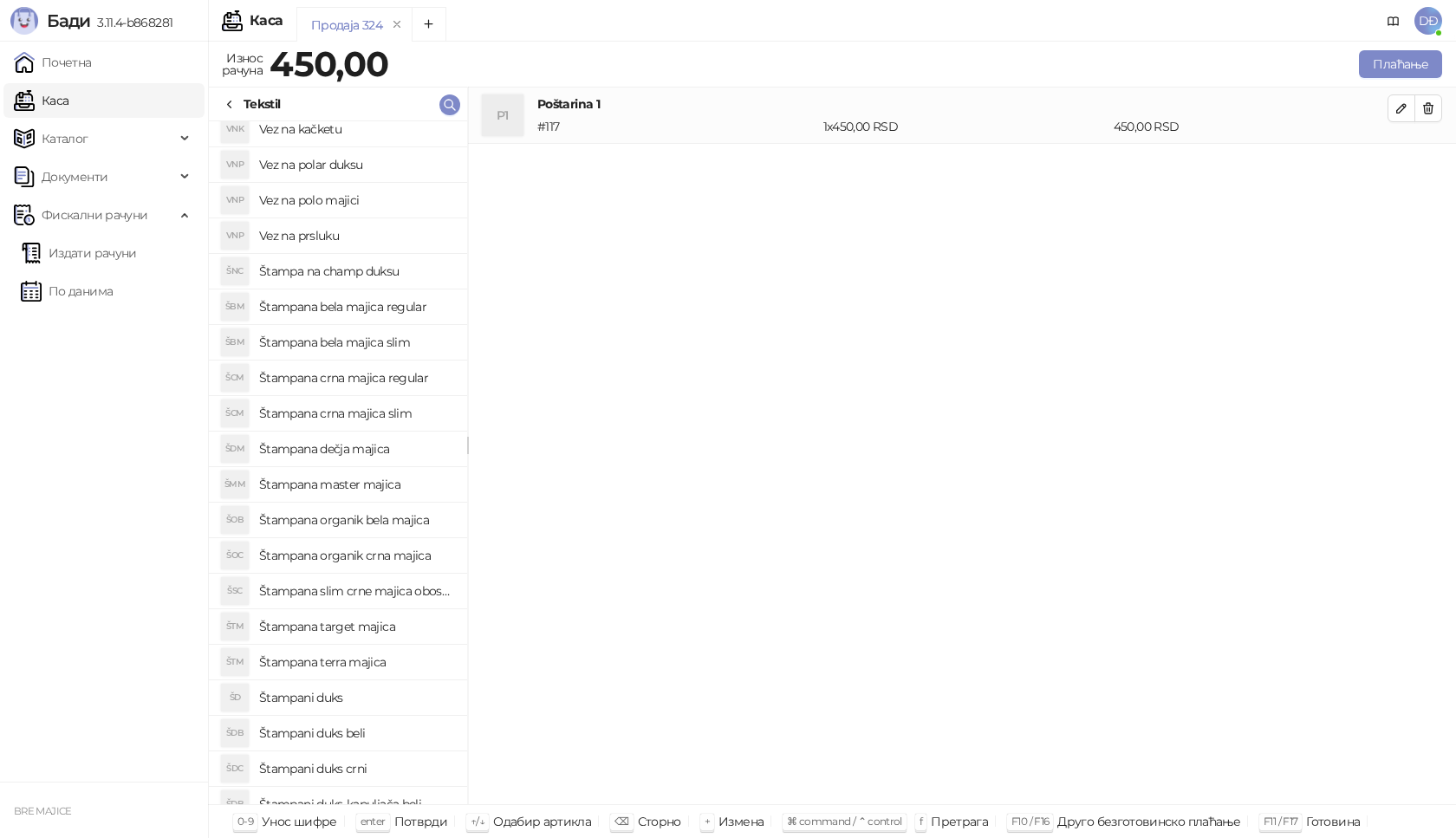
scroll to position [454, 0]
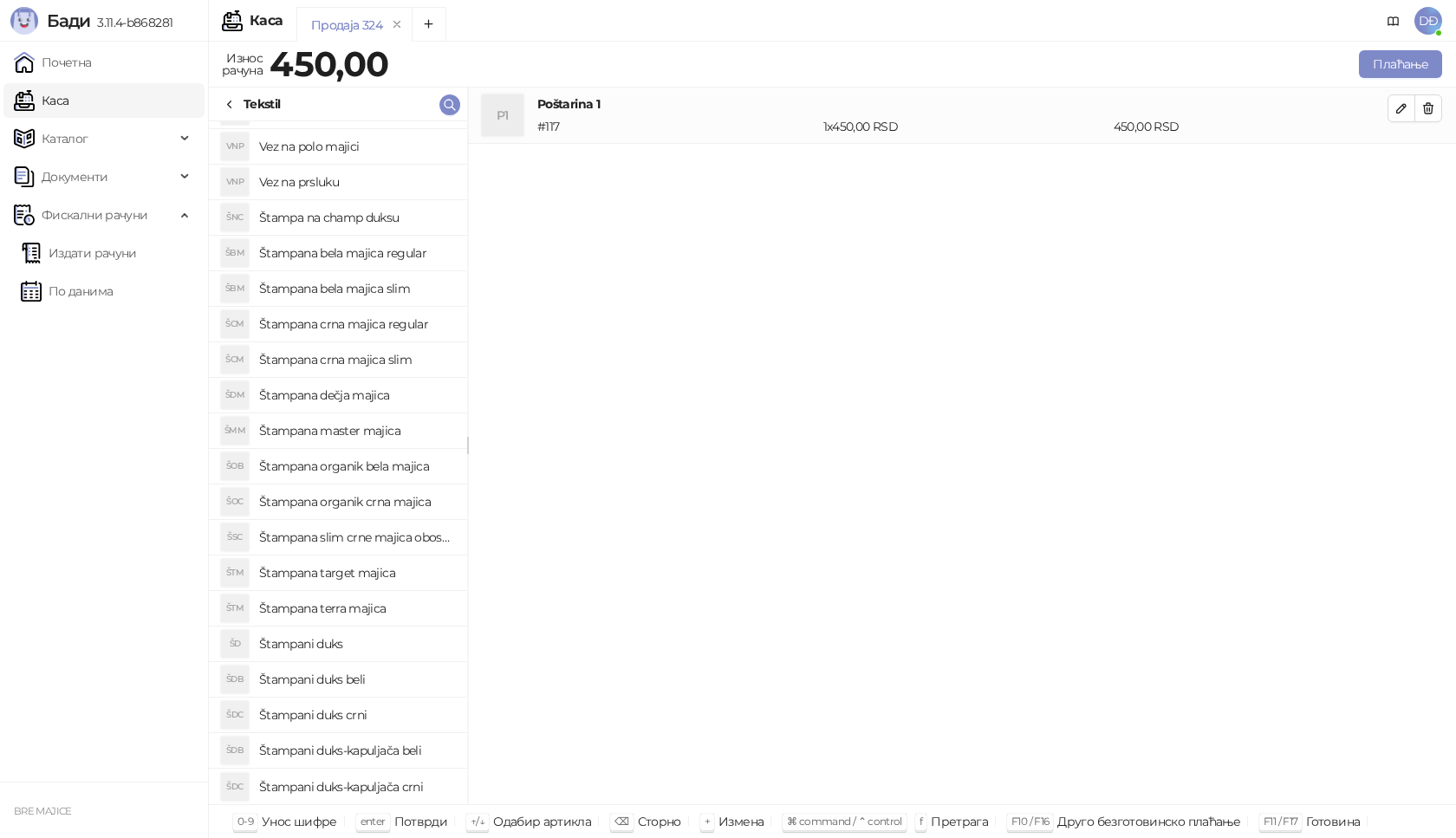
click at [390, 790] on h4 "Štampani duks-kapuljača crni" at bounding box center [356, 787] width 194 height 28
click at [1402, 165] on icon "button" at bounding box center [1402, 165] width 14 height 14
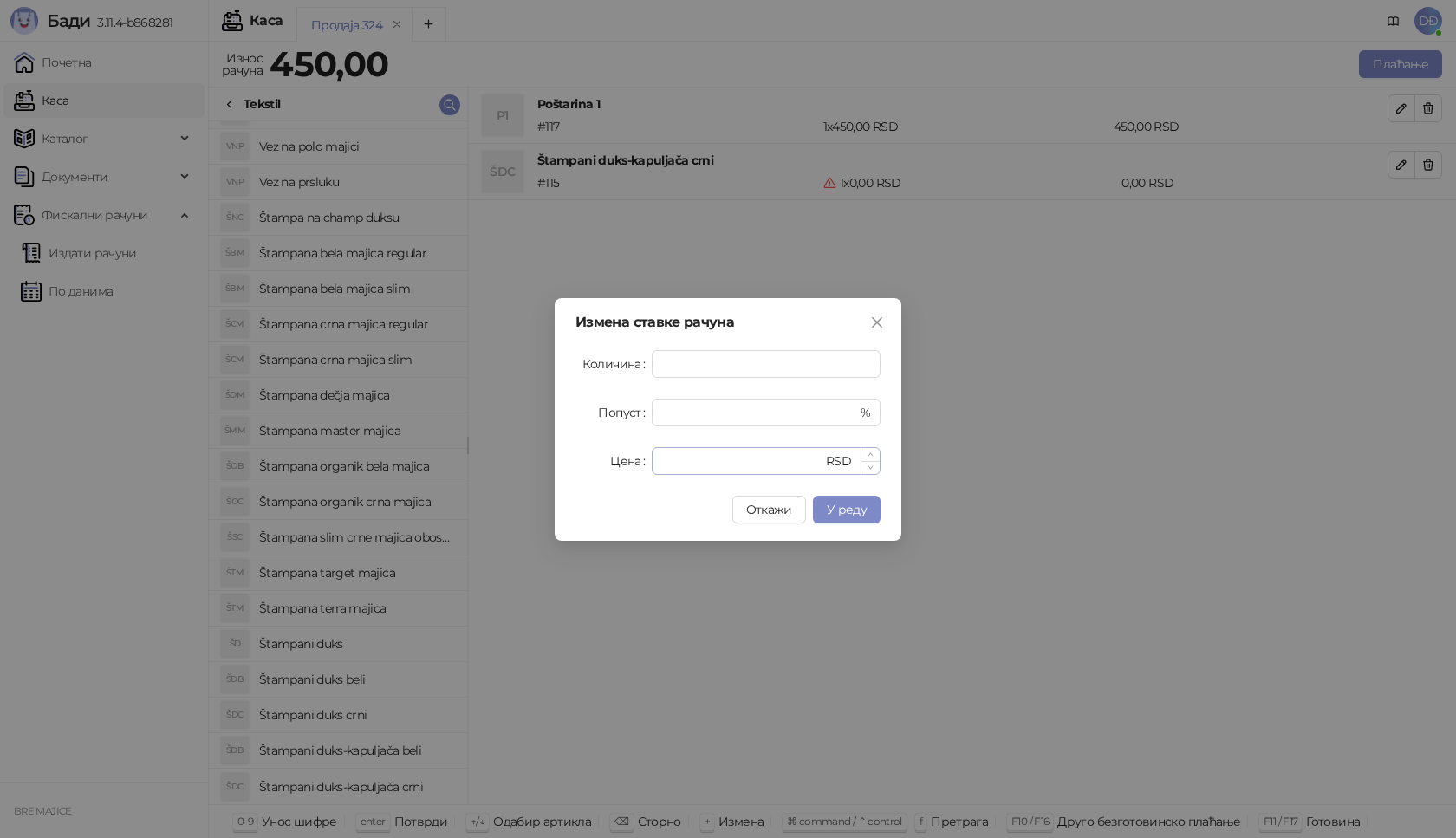
type input "*"
drag, startPoint x: 666, startPoint y: 460, endPoint x: 700, endPoint y: 461, distance: 34.0
click at [700, 461] on input "*" at bounding box center [742, 460] width 160 height 26
type input "****"
click at [839, 515] on span "У реду" at bounding box center [846, 509] width 40 height 16
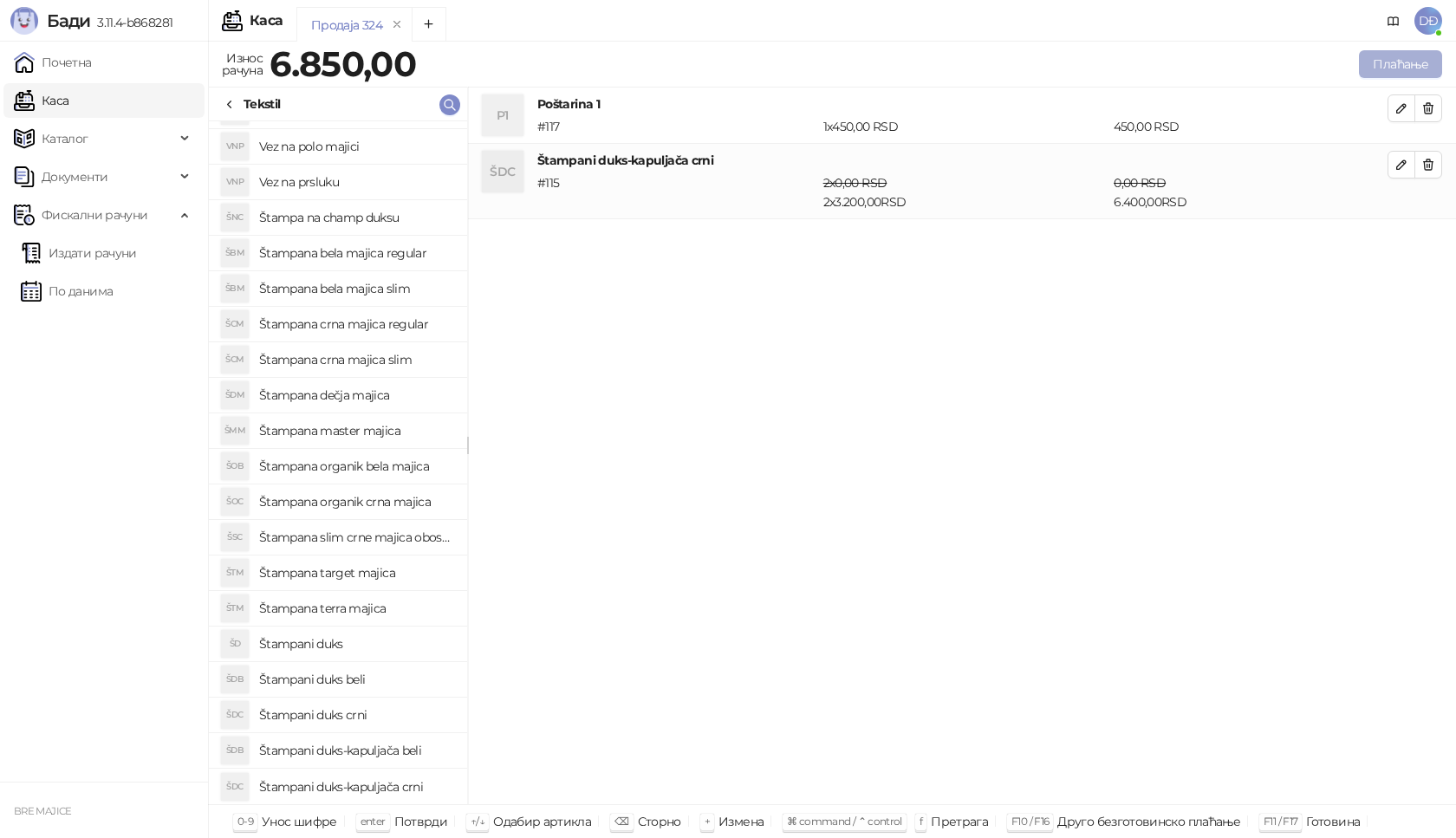
click at [1386, 66] on button "Плаћање" at bounding box center [1400, 64] width 83 height 28
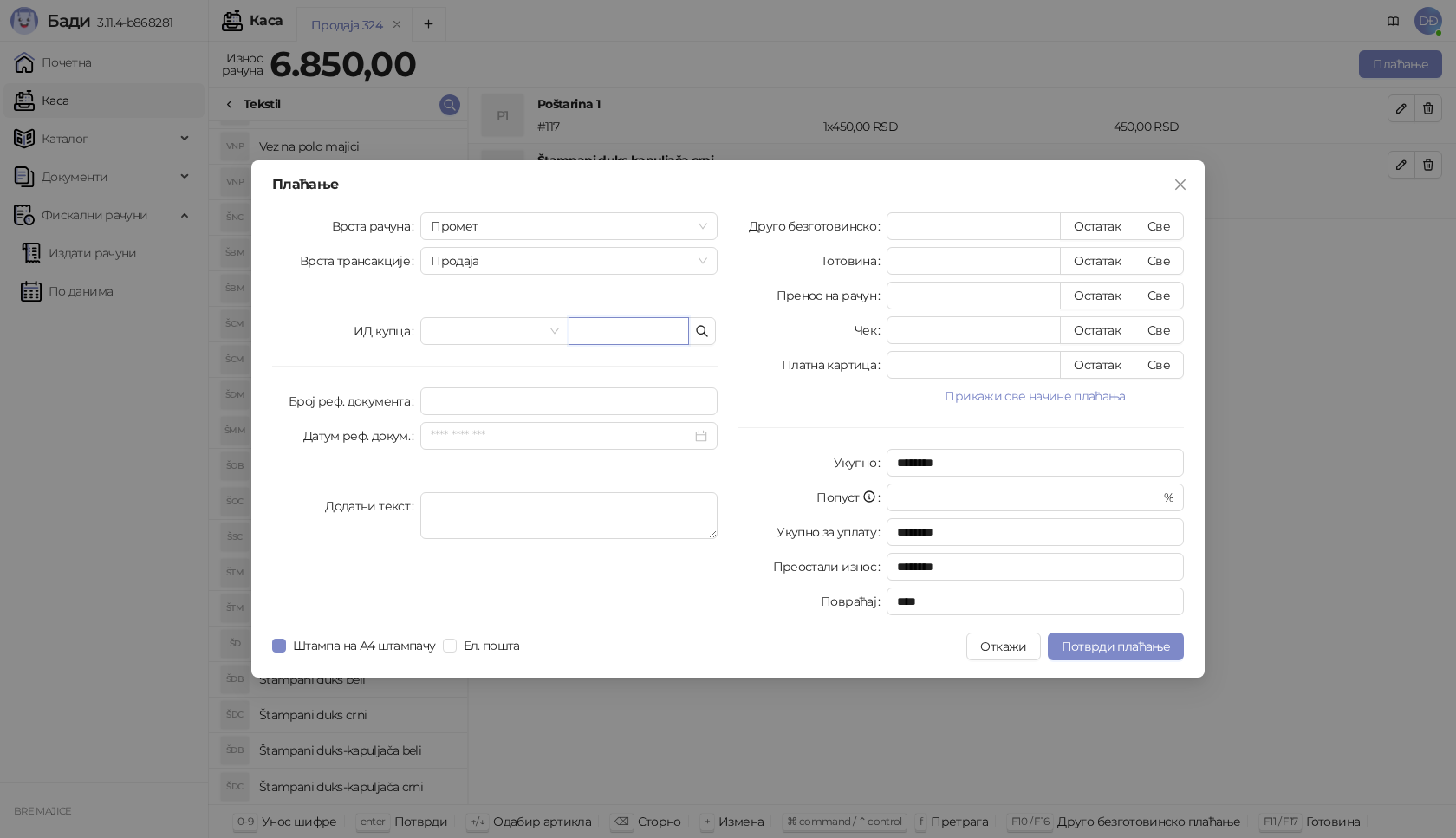
click at [644, 324] on input "text" at bounding box center [629, 331] width 121 height 28
paste input "**********"
type input "**********"
click at [1171, 226] on button "Све" at bounding box center [1159, 227] width 50 height 28
type input "****"
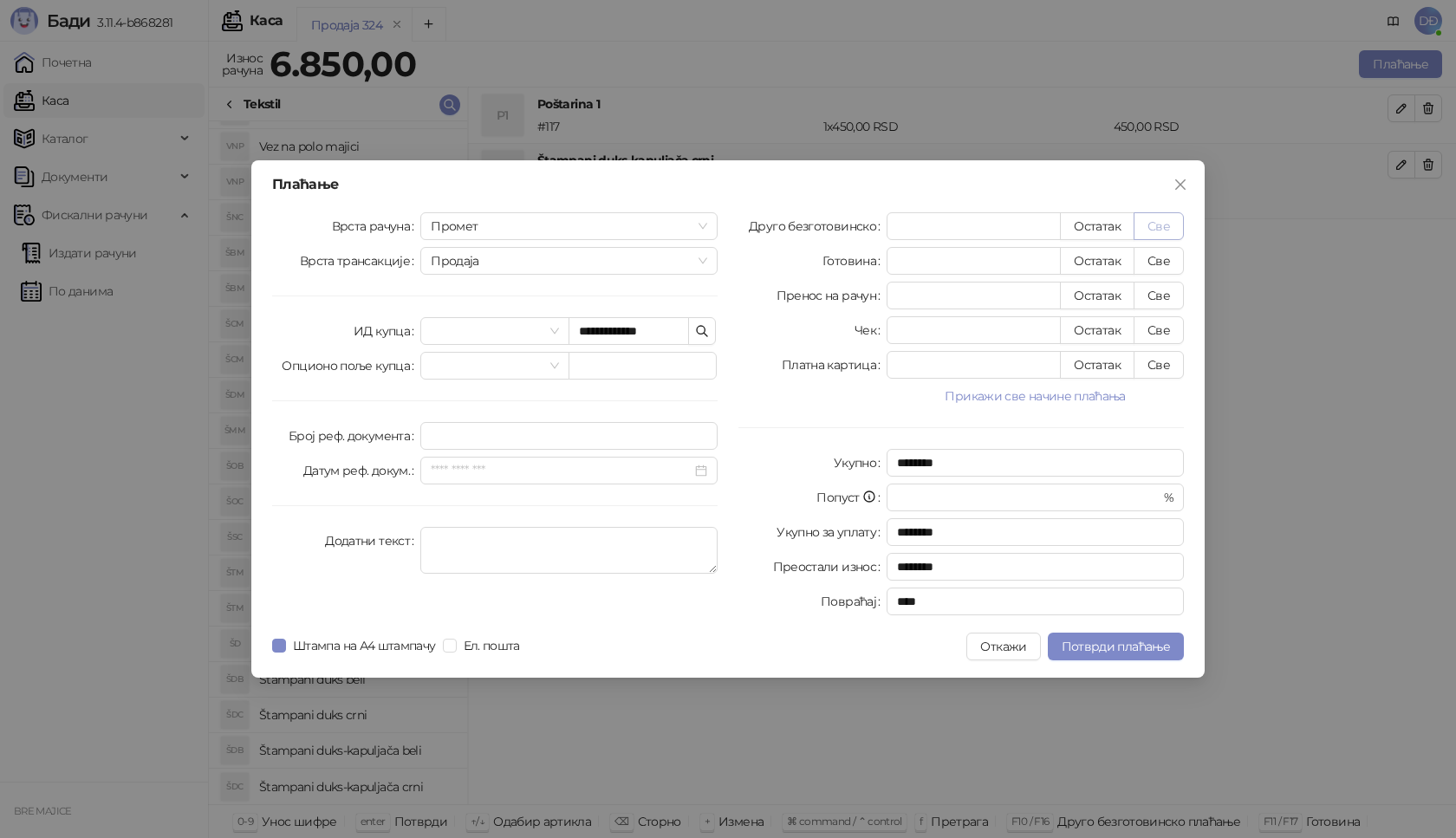
type input "****"
click at [1107, 650] on span "Потврди плаћање" at bounding box center [1116, 646] width 108 height 16
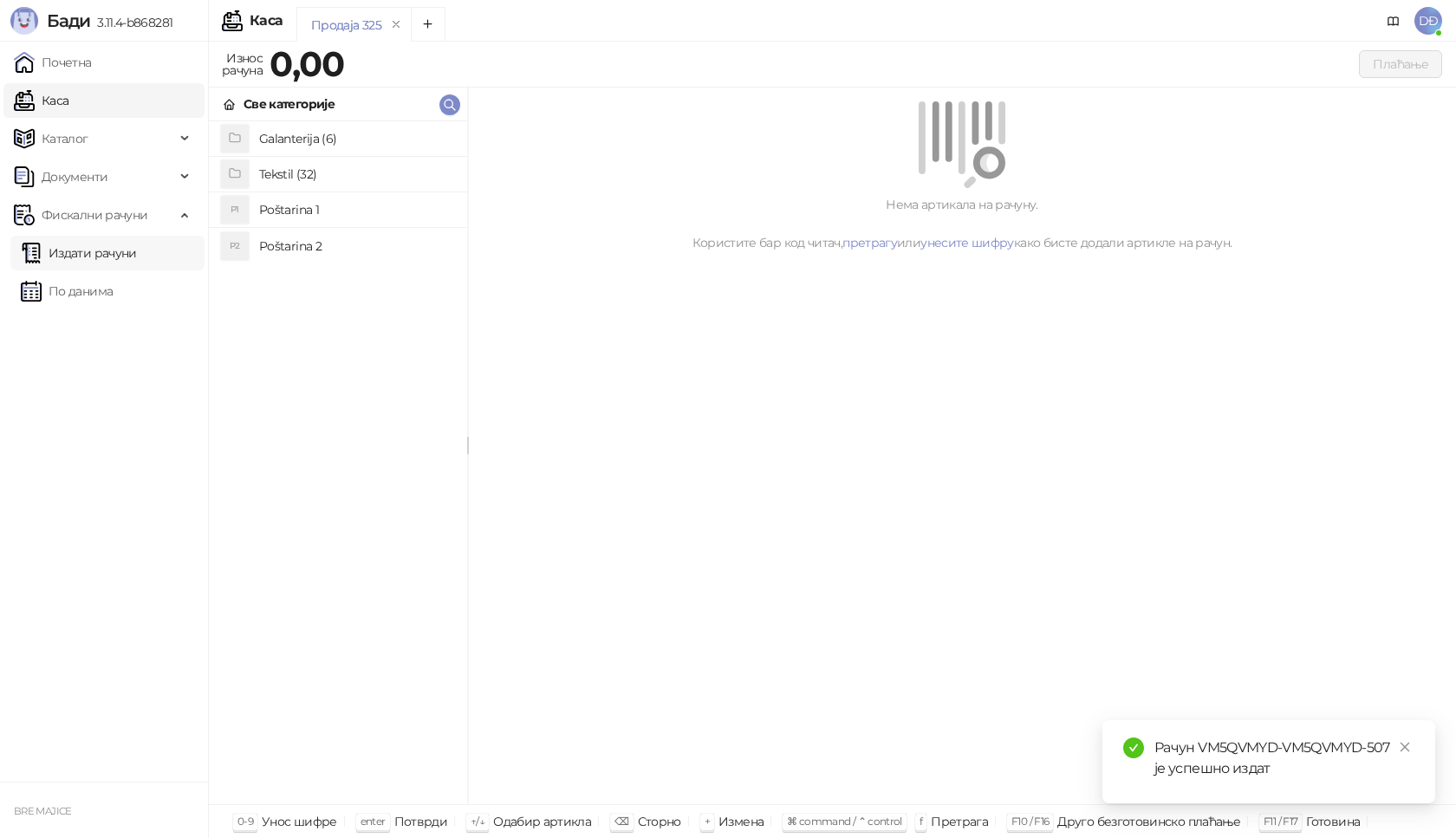
click at [124, 256] on link "Издати рачуни" at bounding box center [79, 253] width 116 height 35
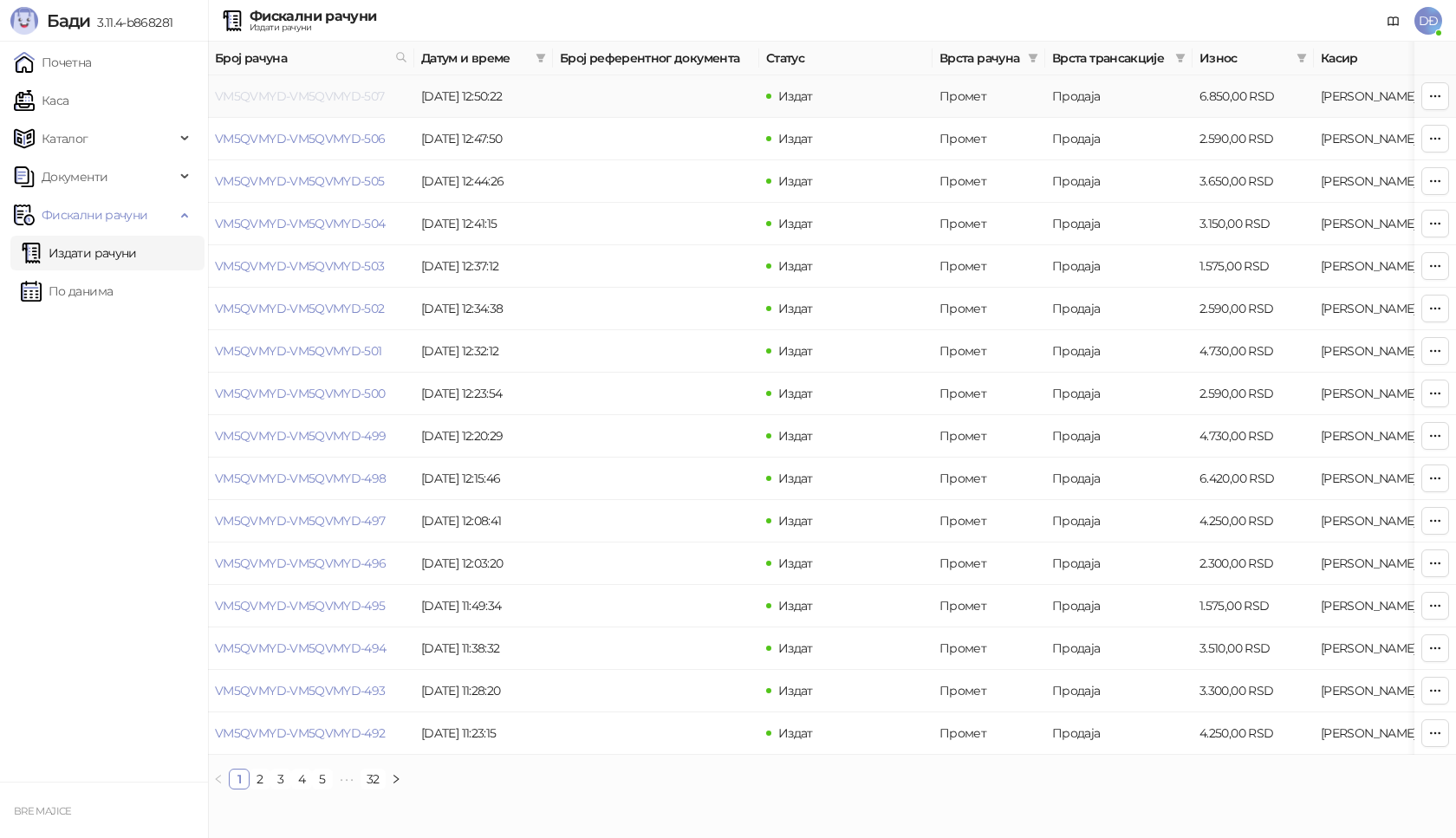
click at [329, 95] on link "VM5QVMYD-VM5QVMYD-507" at bounding box center [300, 96] width 170 height 16
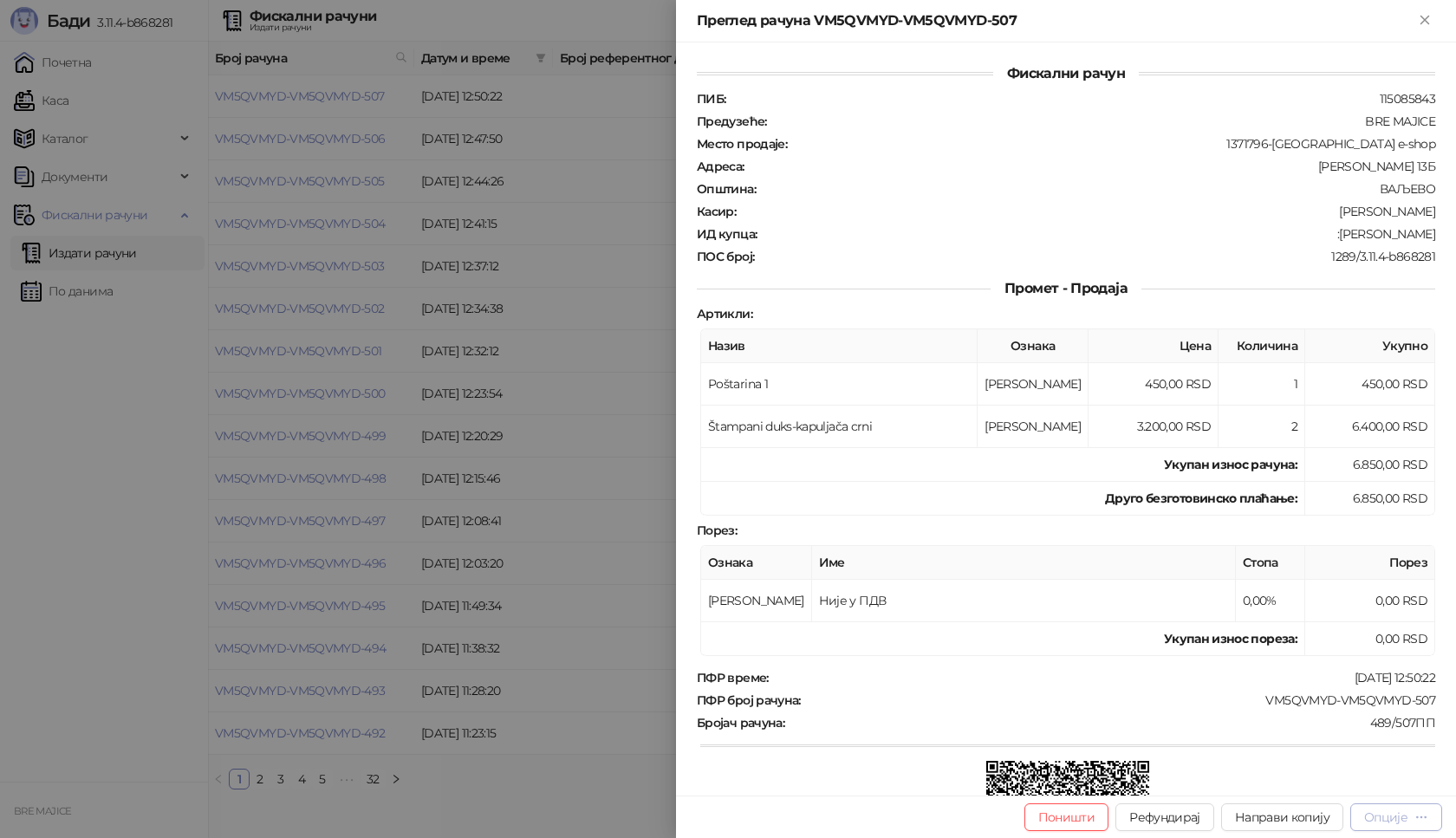
click at [1408, 820] on div "Опције" at bounding box center [1385, 817] width 43 height 16
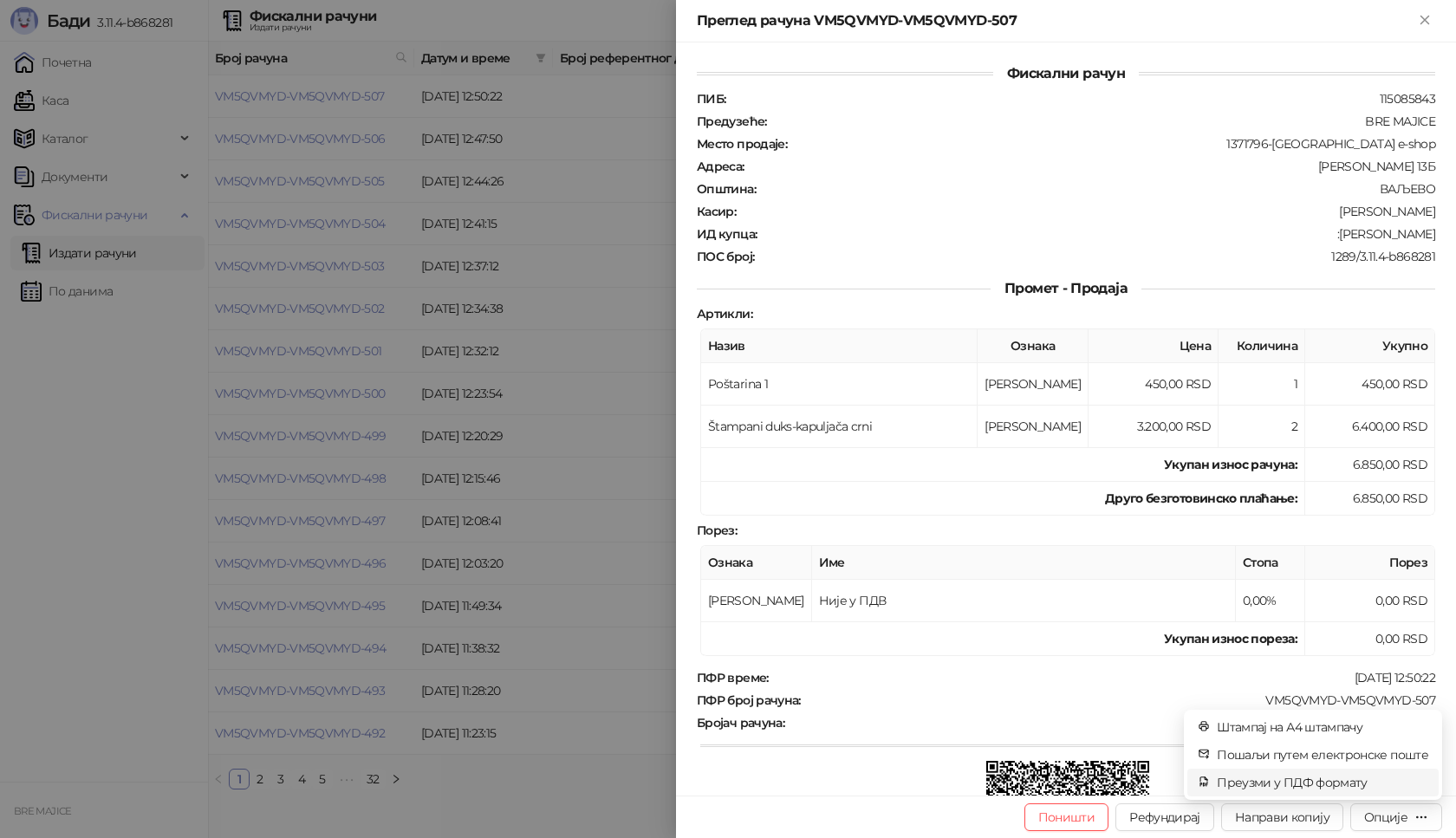
click at [1318, 781] on span "Преузми у ПДФ формату" at bounding box center [1323, 782] width 212 height 19
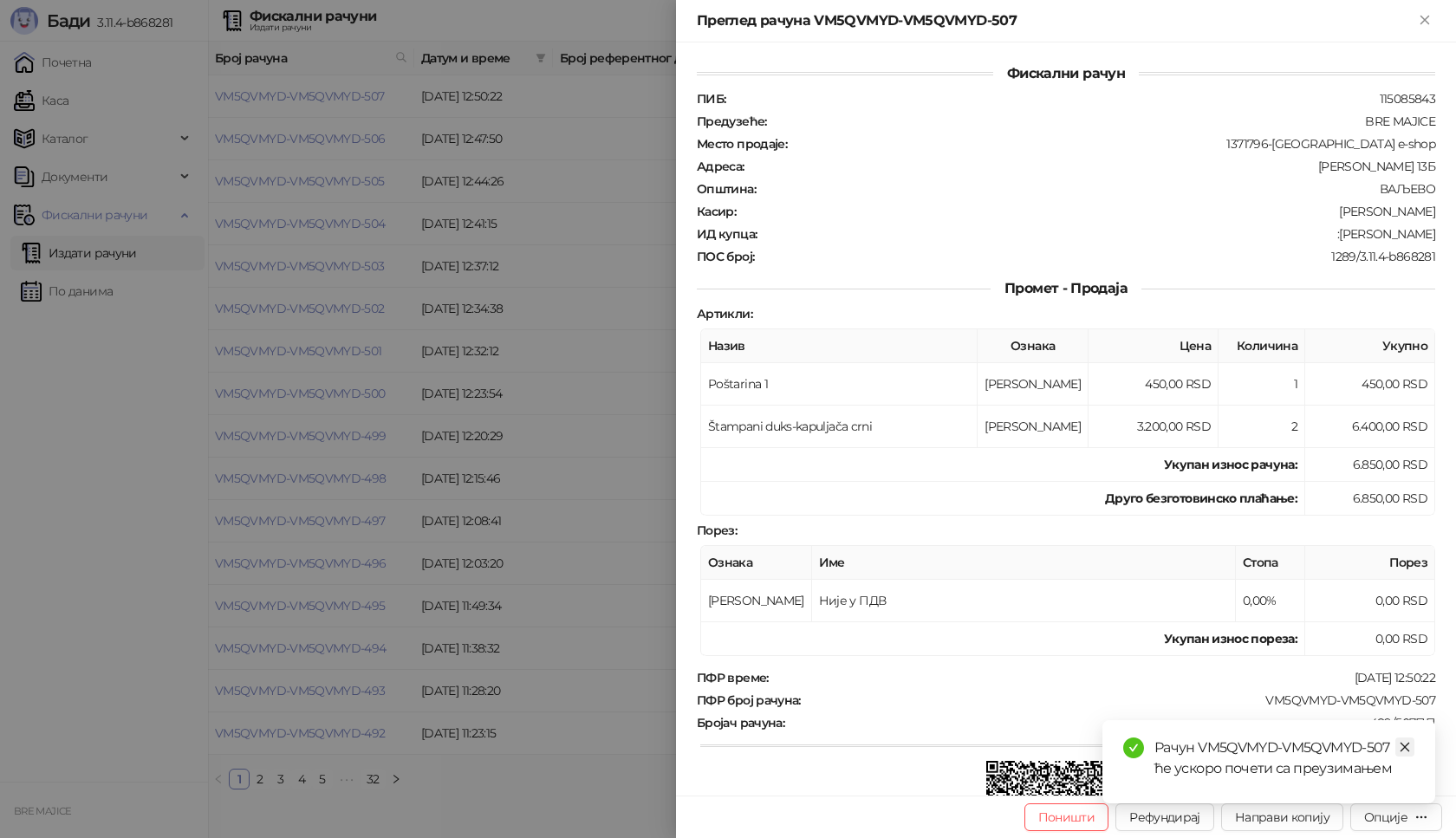
click at [1404, 747] on icon "close" at bounding box center [1405, 747] width 12 height 12
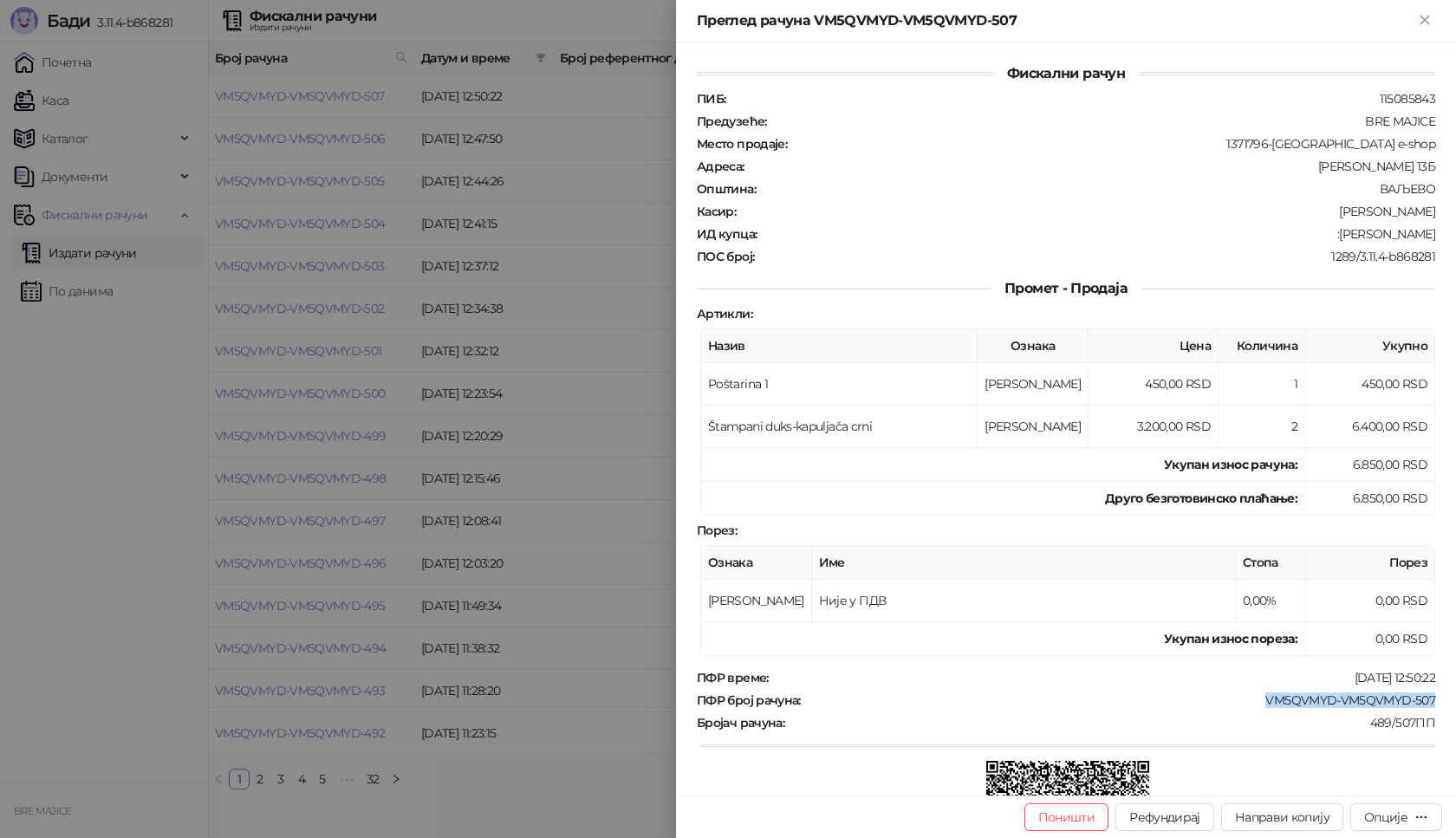
drag, startPoint x: 1426, startPoint y: 699, endPoint x: 1254, endPoint y: 703, distance: 172.0
click at [1254, 703] on div "Фискални рачун ПИБ : 115085843 Предузеће : BRE MAJICE Место продаје : 1371796-B…" at bounding box center [1066, 419] width 780 height 753
drag, startPoint x: 1425, startPoint y: 236, endPoint x: 1342, endPoint y: 237, distance: 83.0
click at [1342, 237] on div "Фискални рачун ПИБ : 115085843 Предузеће : BRE MAJICE Место продаје : 1371796-B…" at bounding box center [1066, 419] width 780 height 753
click at [1423, 24] on icon "Close" at bounding box center [1425, 20] width 16 height 16
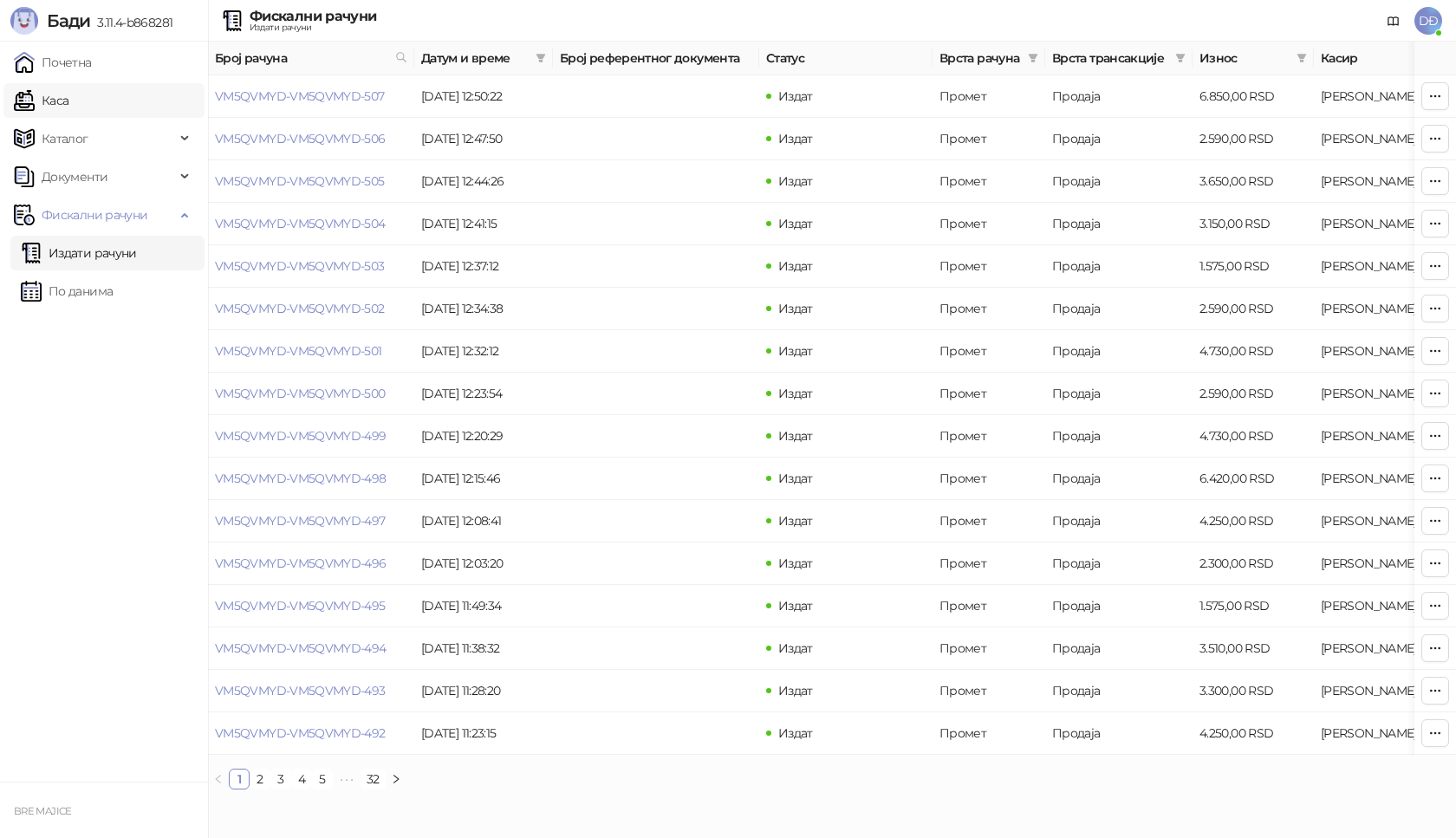
click at [69, 91] on link "Каса" at bounding box center [41, 100] width 55 height 35
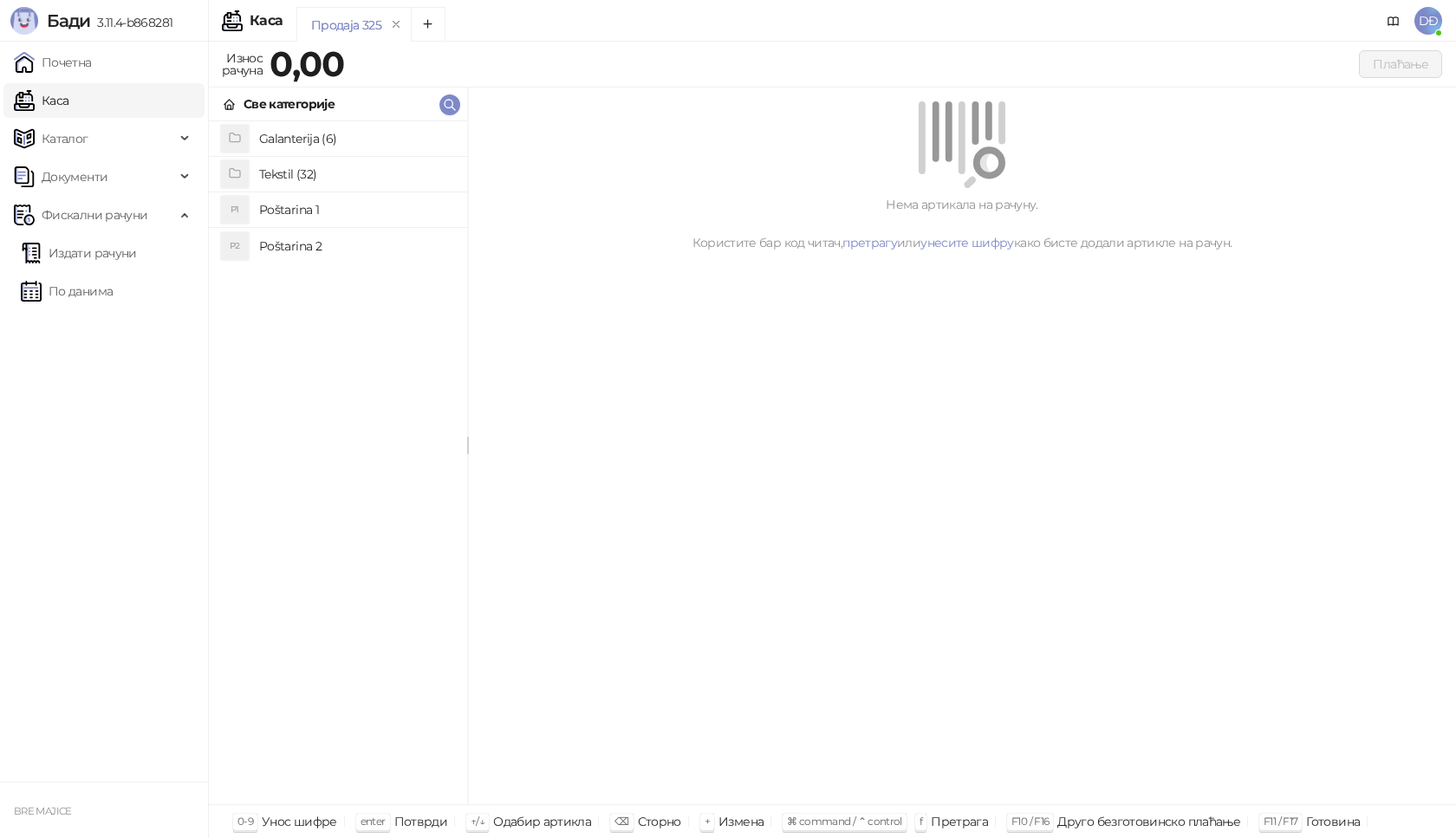
click at [280, 210] on h4 "Poštarina 1" at bounding box center [356, 210] width 194 height 28
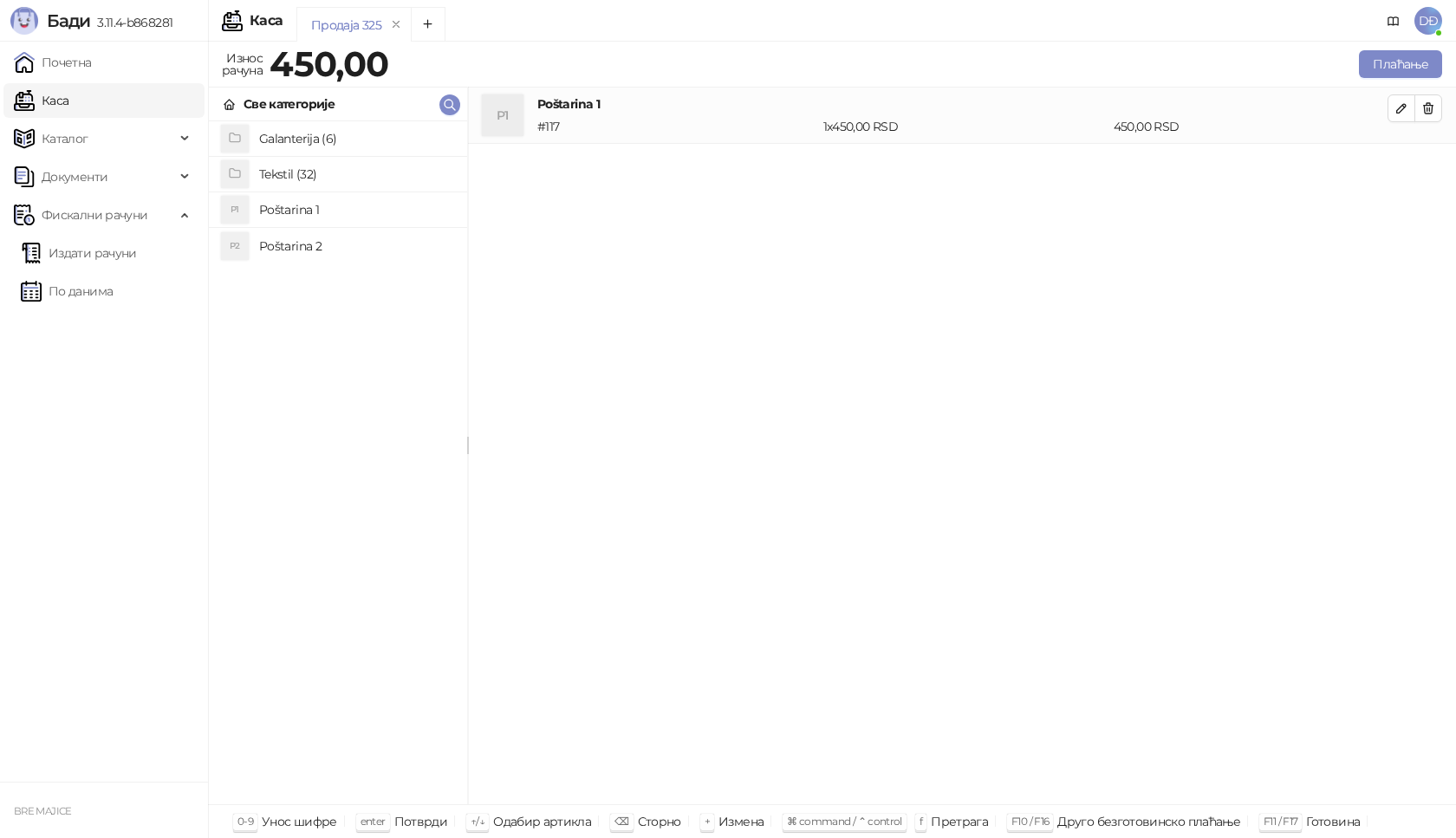
click at [284, 165] on h4 "Tekstil (32)" at bounding box center [356, 174] width 194 height 28
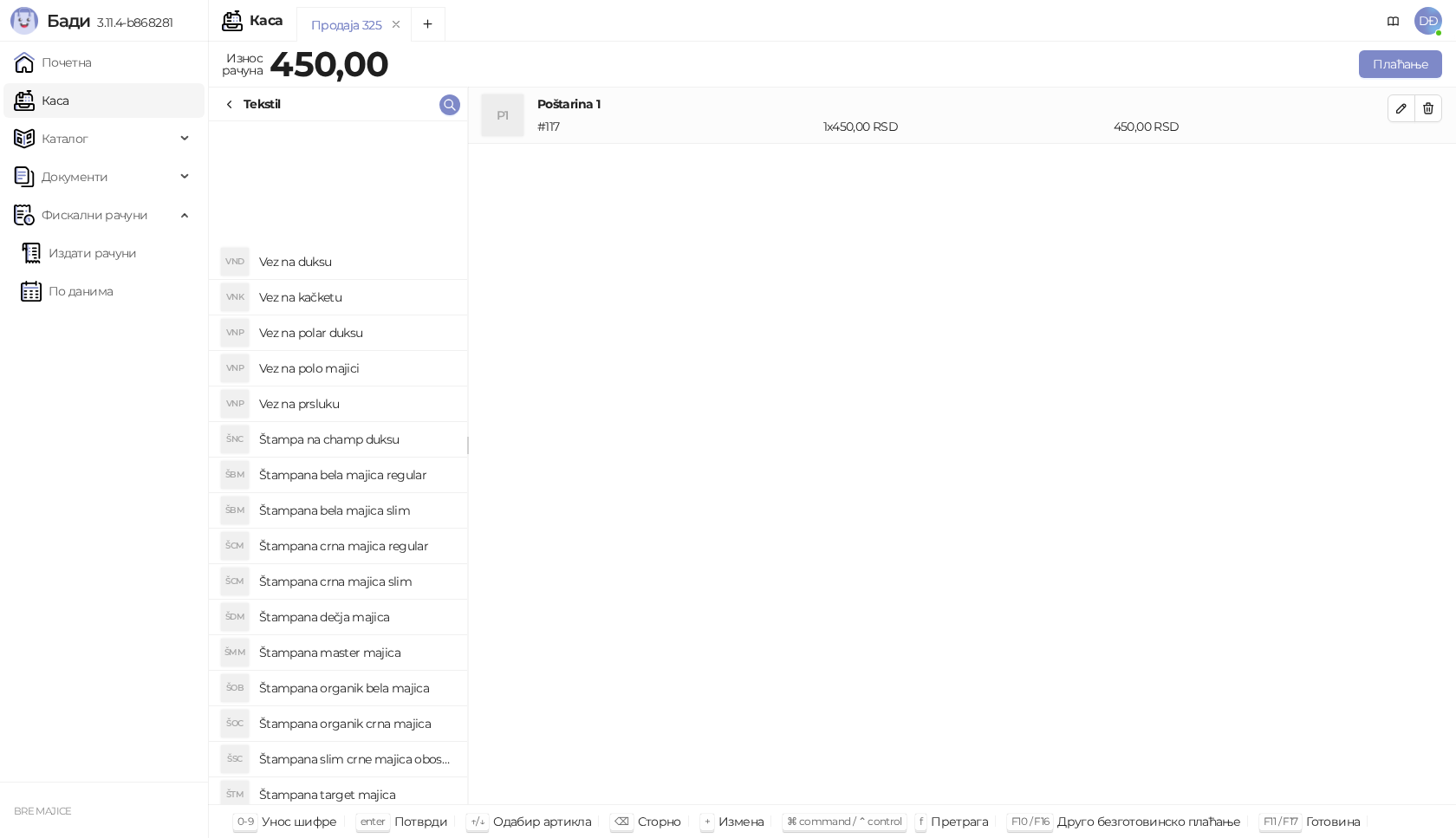
scroll to position [454, 0]
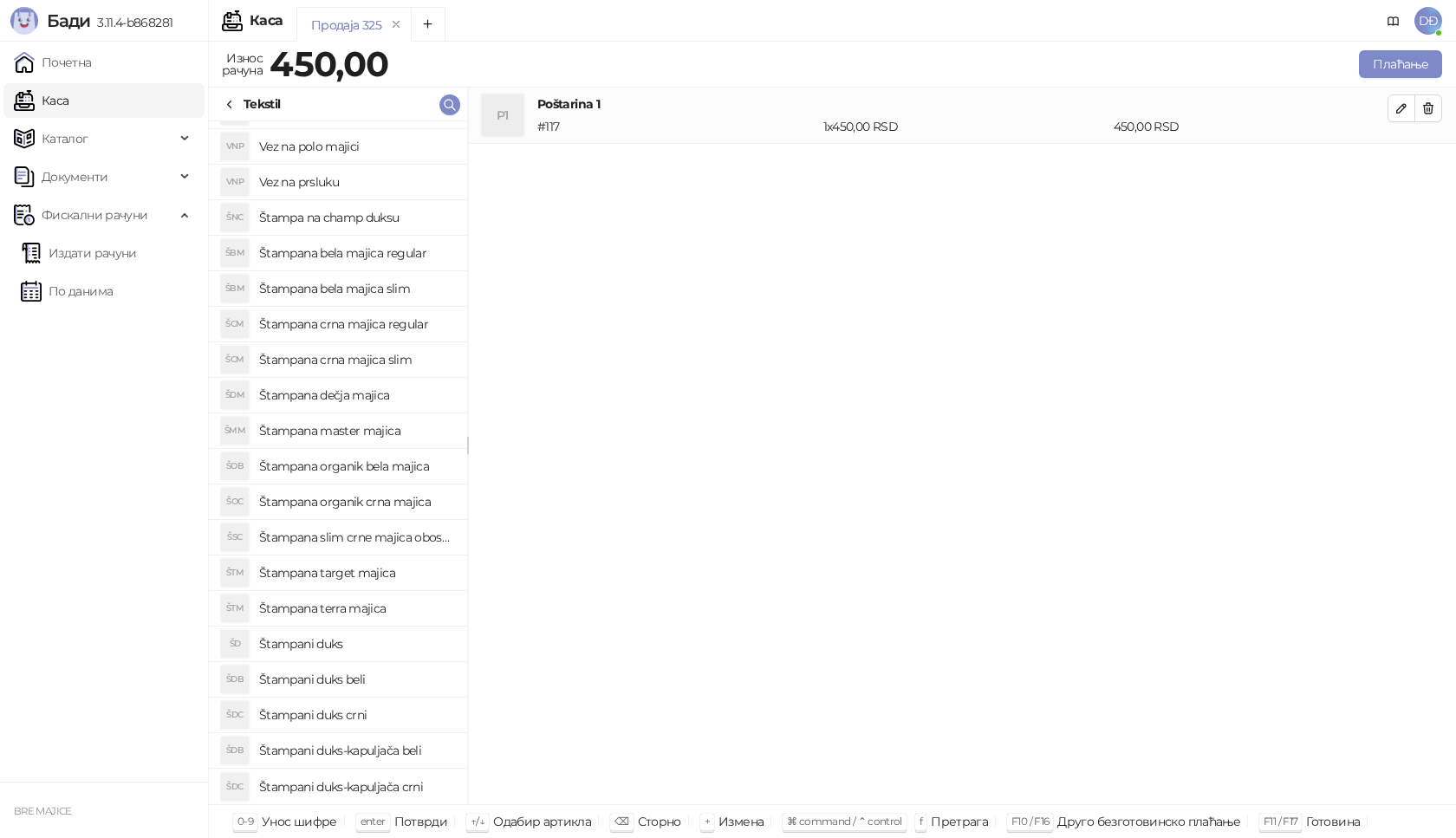
click at [398, 317] on h4 "Štampana crna majica regular" at bounding box center [356, 325] width 194 height 28
click at [1402, 168] on icon "button" at bounding box center [1402, 165] width 14 height 14
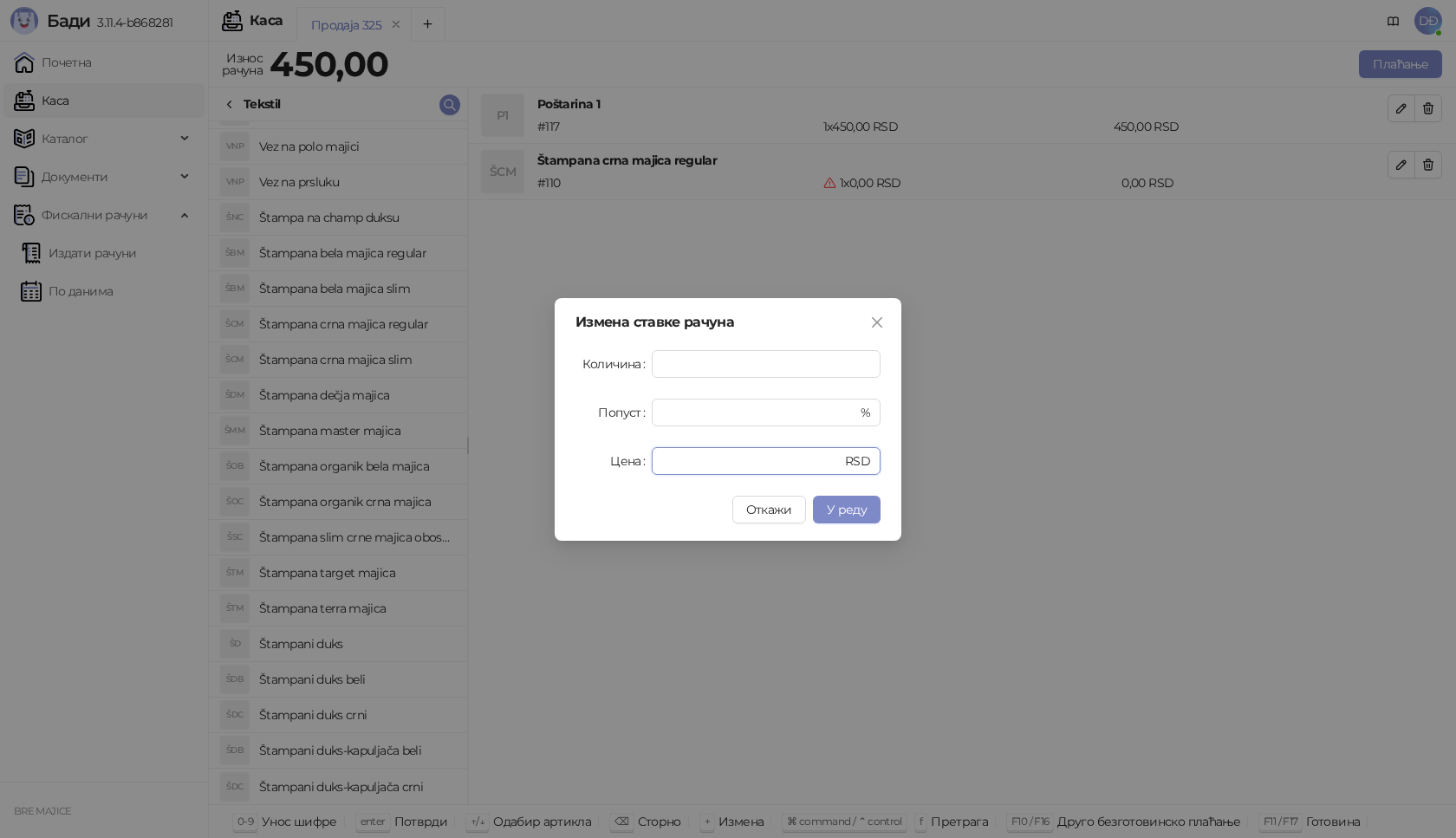
drag, startPoint x: 698, startPoint y: 452, endPoint x: 583, endPoint y: 462, distance: 115.4
click at [583, 462] on div "Цена * RSD" at bounding box center [728, 461] width 305 height 28
type input "****"
click at [844, 508] on span "У реду" at bounding box center [846, 509] width 40 height 16
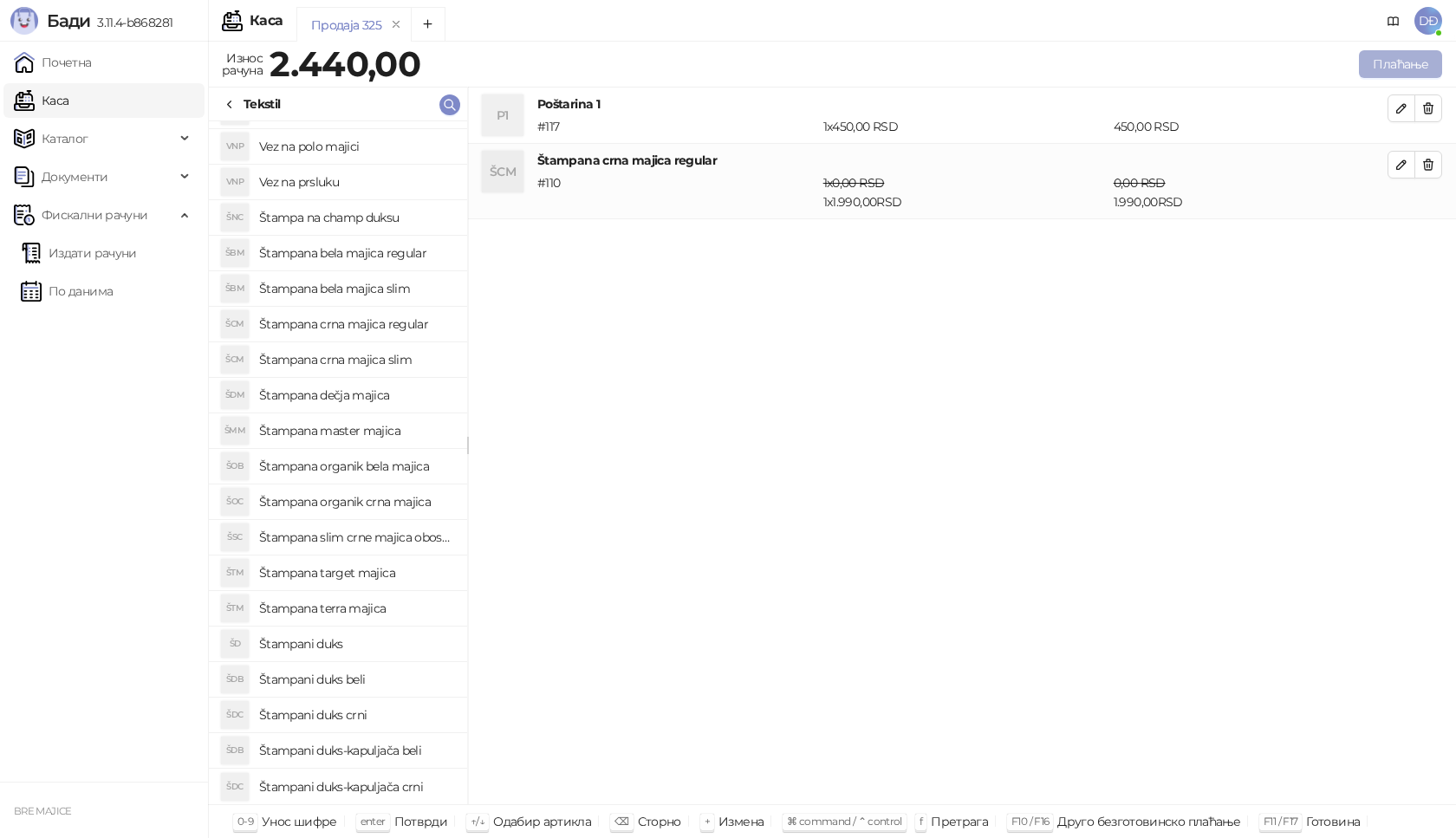
click at [1410, 62] on button "Плаћање" at bounding box center [1400, 64] width 83 height 28
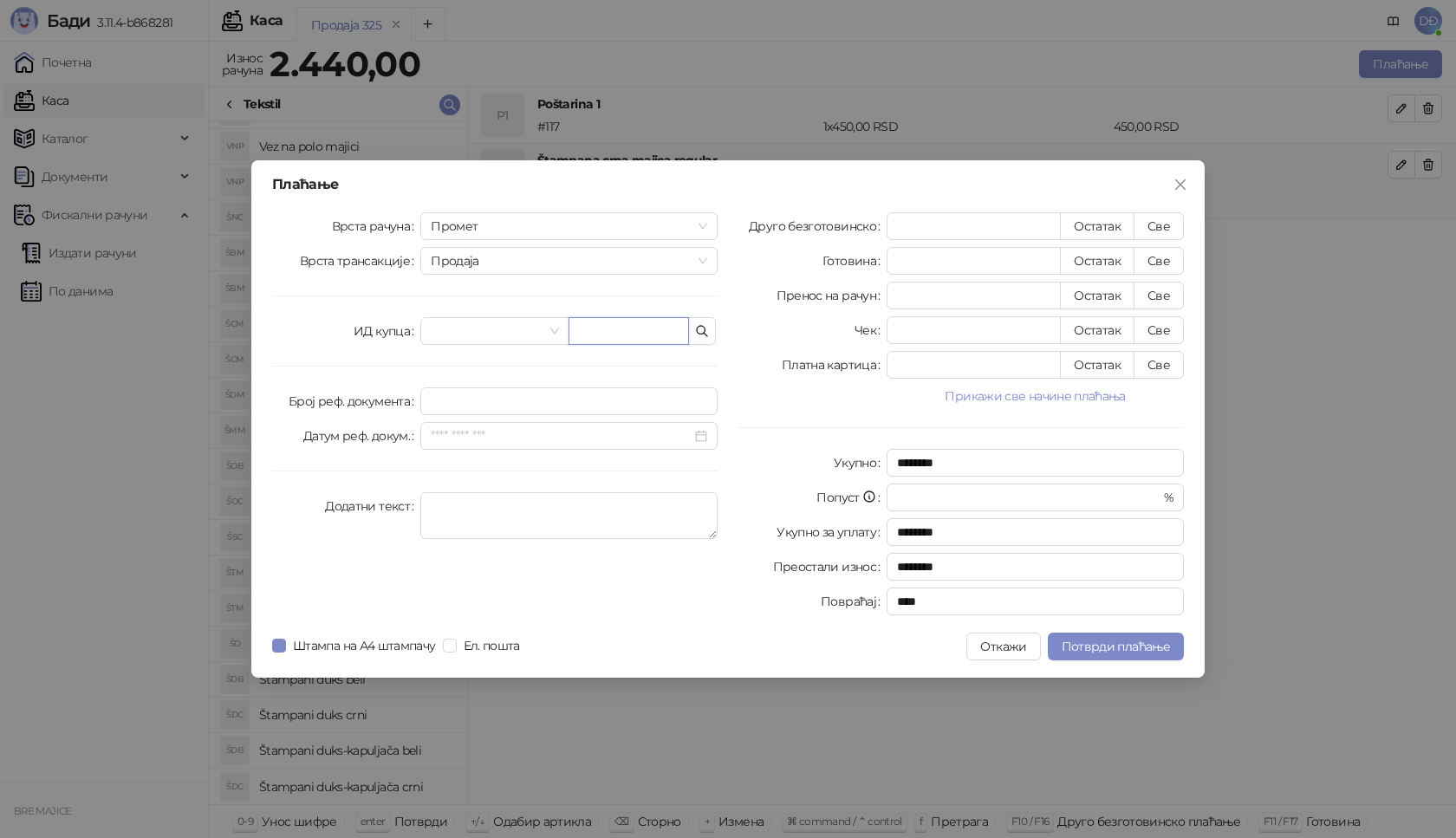
click at [598, 330] on input "text" at bounding box center [629, 331] width 121 height 28
paste input "**********"
type input "**********"
click at [1155, 222] on button "Све" at bounding box center [1159, 227] width 50 height 28
type input "****"
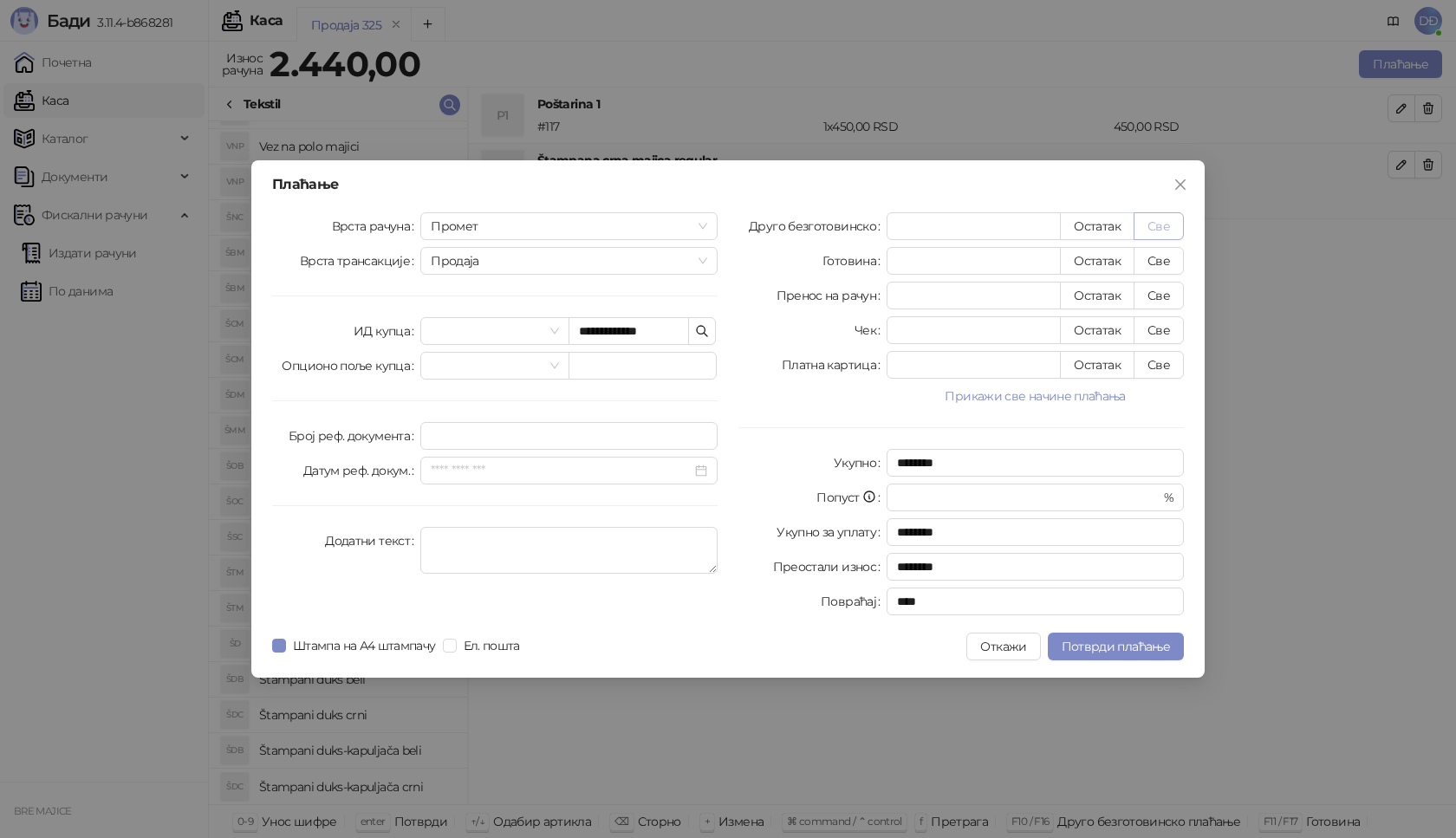
type input "****"
click at [1101, 637] on button "Потврди плаћање" at bounding box center [1116, 646] width 136 height 28
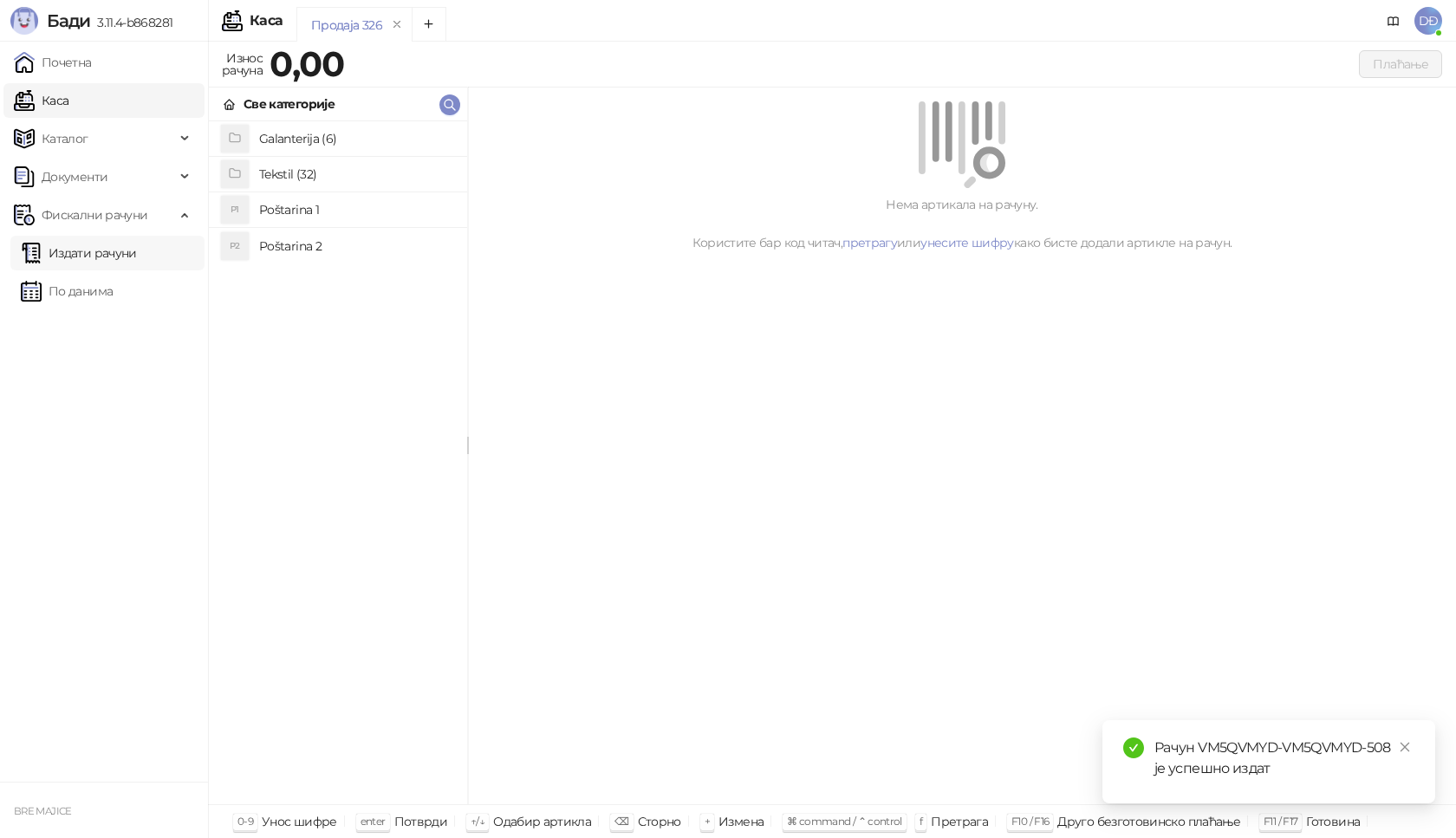
click at [137, 255] on link "Издати рачуни" at bounding box center [79, 253] width 116 height 35
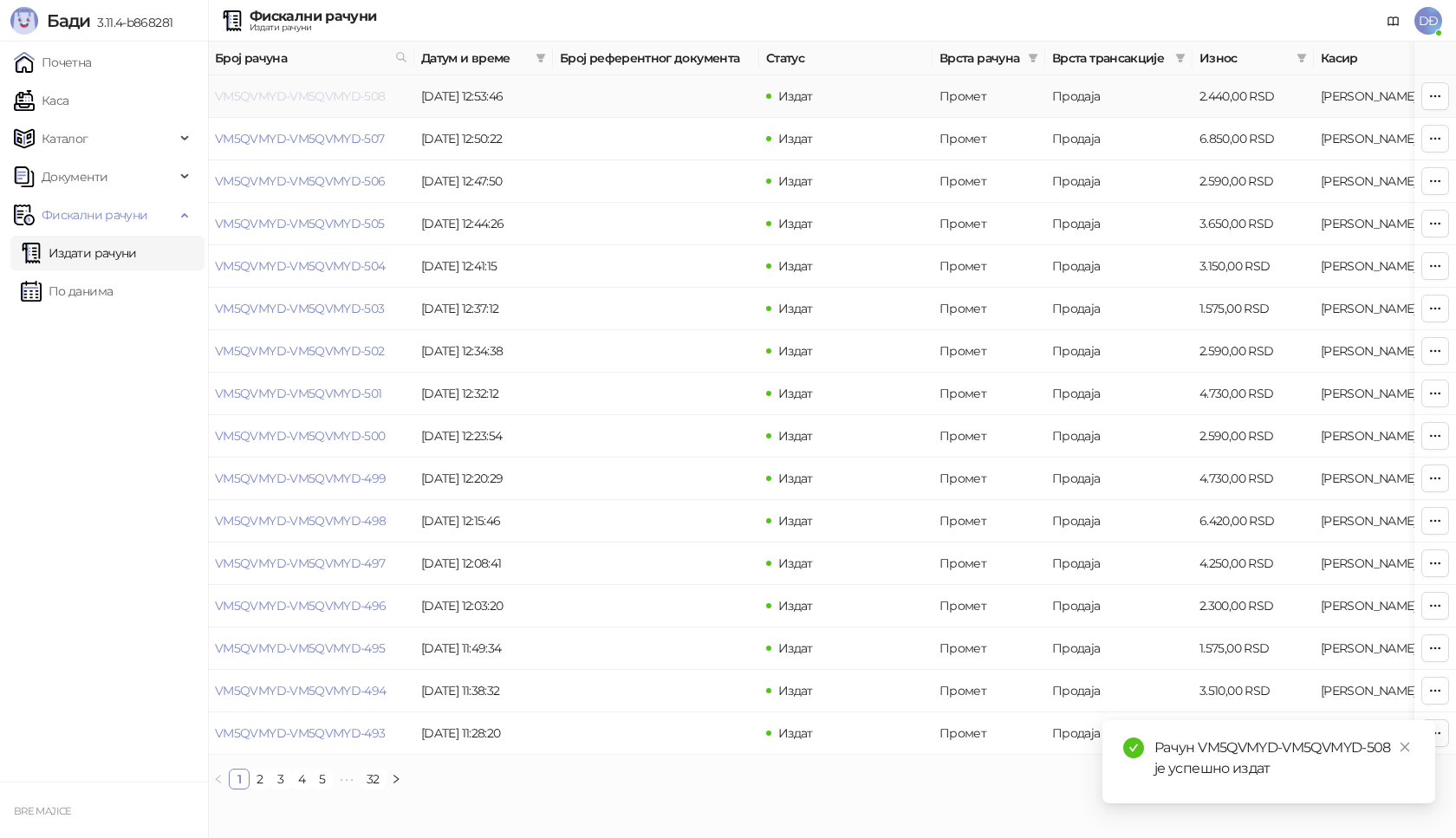
click at [322, 100] on link "VM5QVMYD-VM5QVMYD-508" at bounding box center [300, 96] width 171 height 16
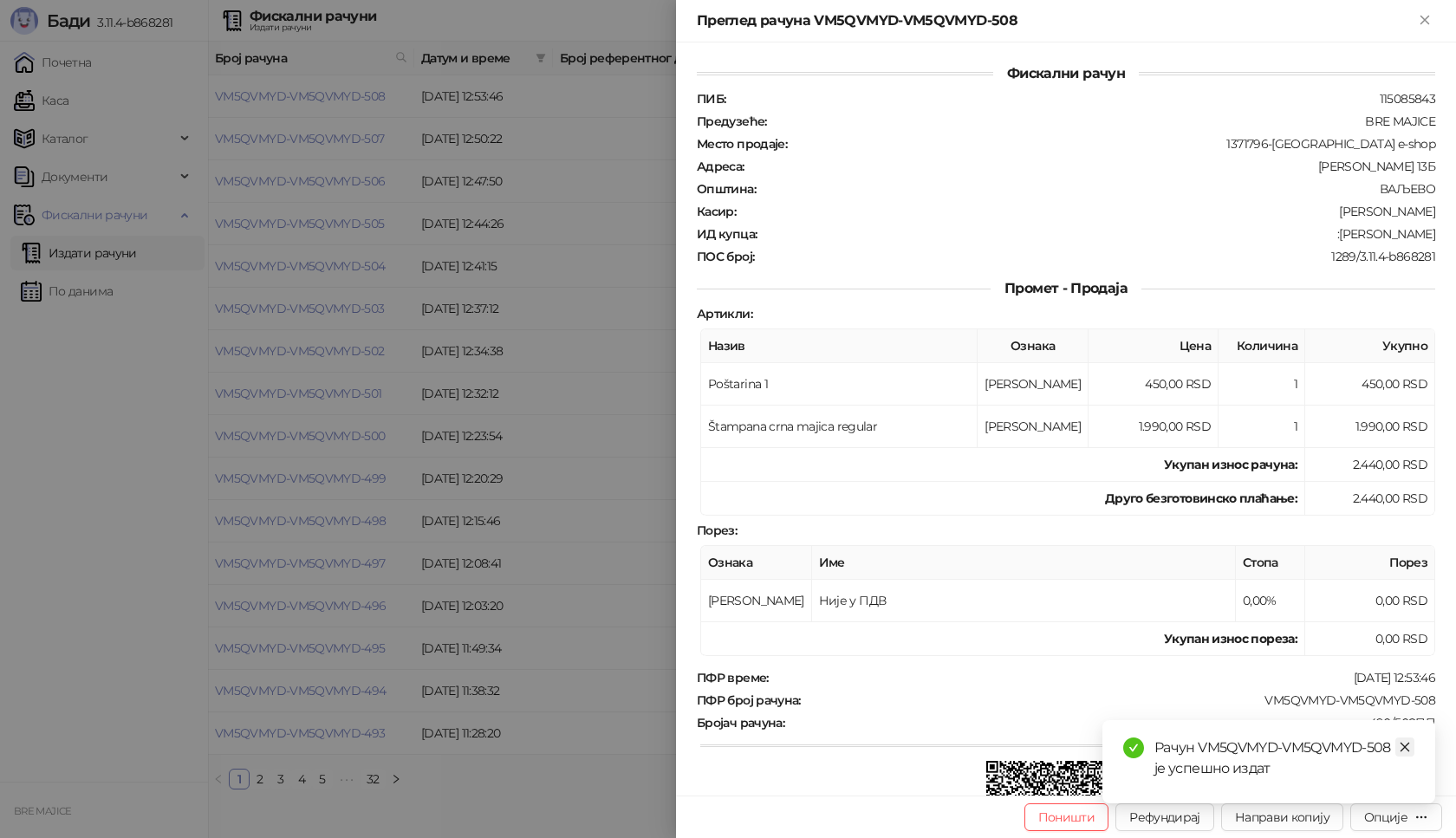
drag, startPoint x: 1408, startPoint y: 746, endPoint x: 1398, endPoint y: 742, distance: 10.8
click at [1404, 744] on icon "close" at bounding box center [1405, 747] width 12 height 12
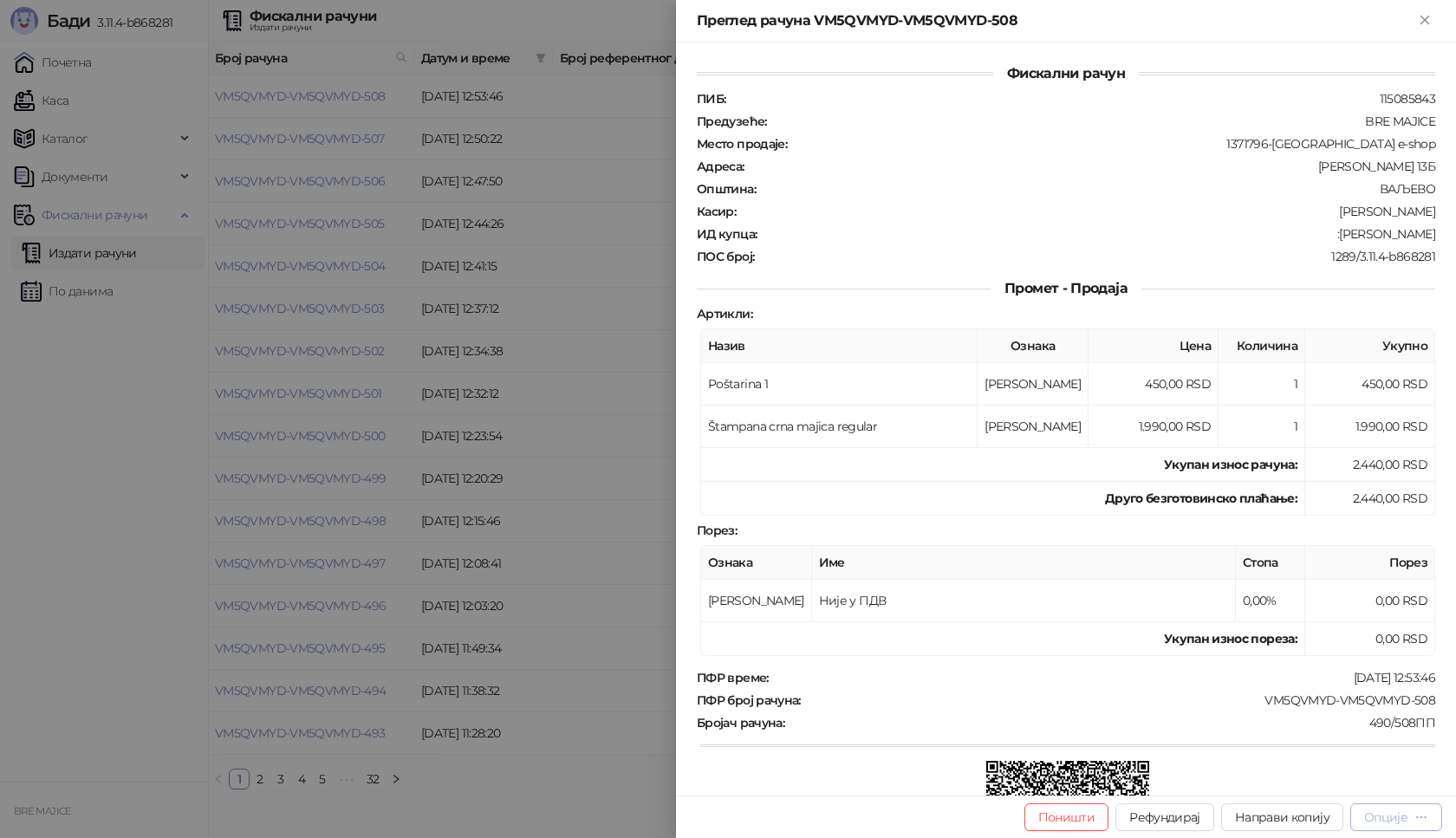
click at [1398, 816] on div "Опције" at bounding box center [1385, 817] width 43 height 16
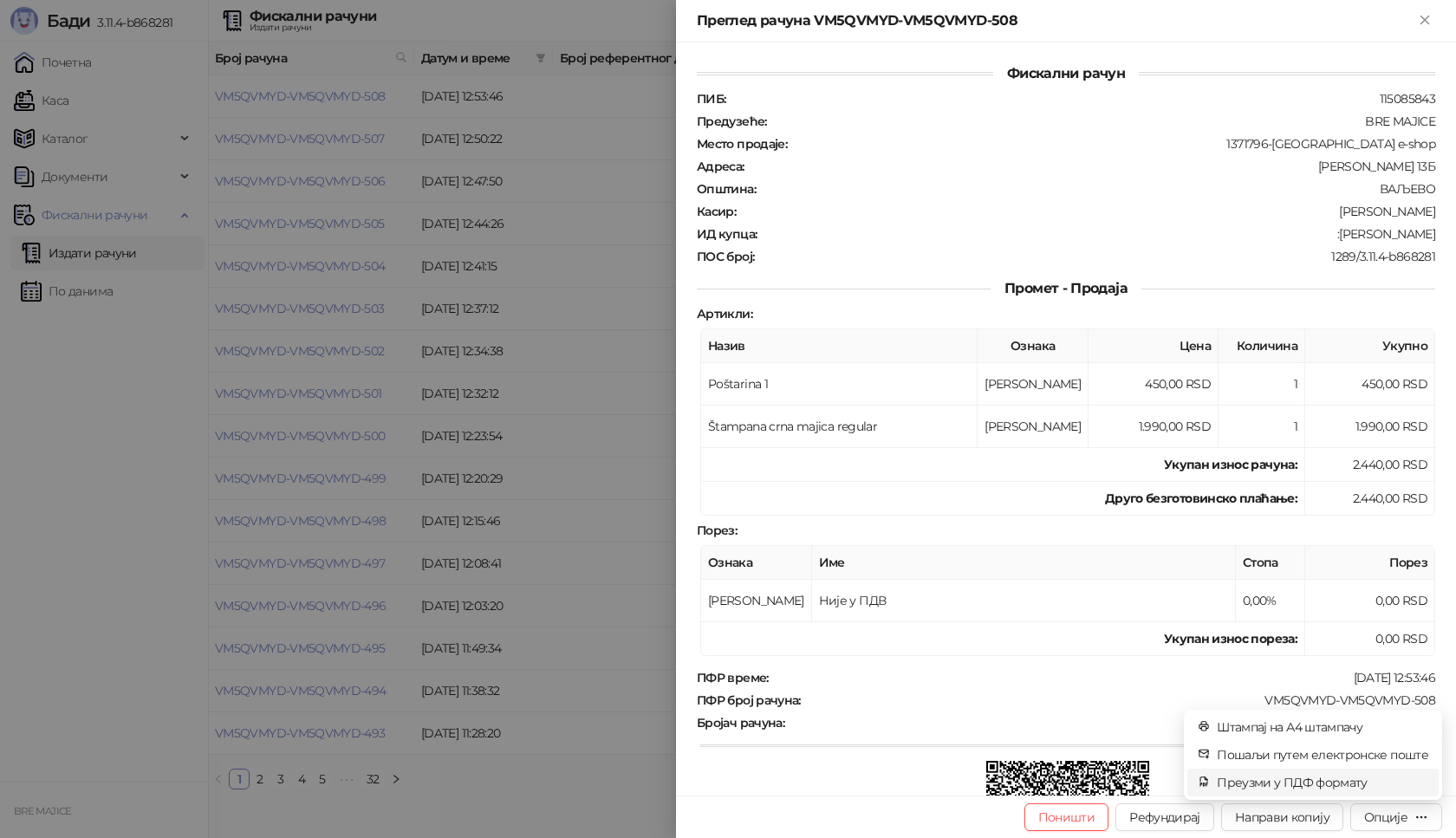
click at [1305, 778] on span "Преузми у ПДФ формату" at bounding box center [1323, 782] width 212 height 19
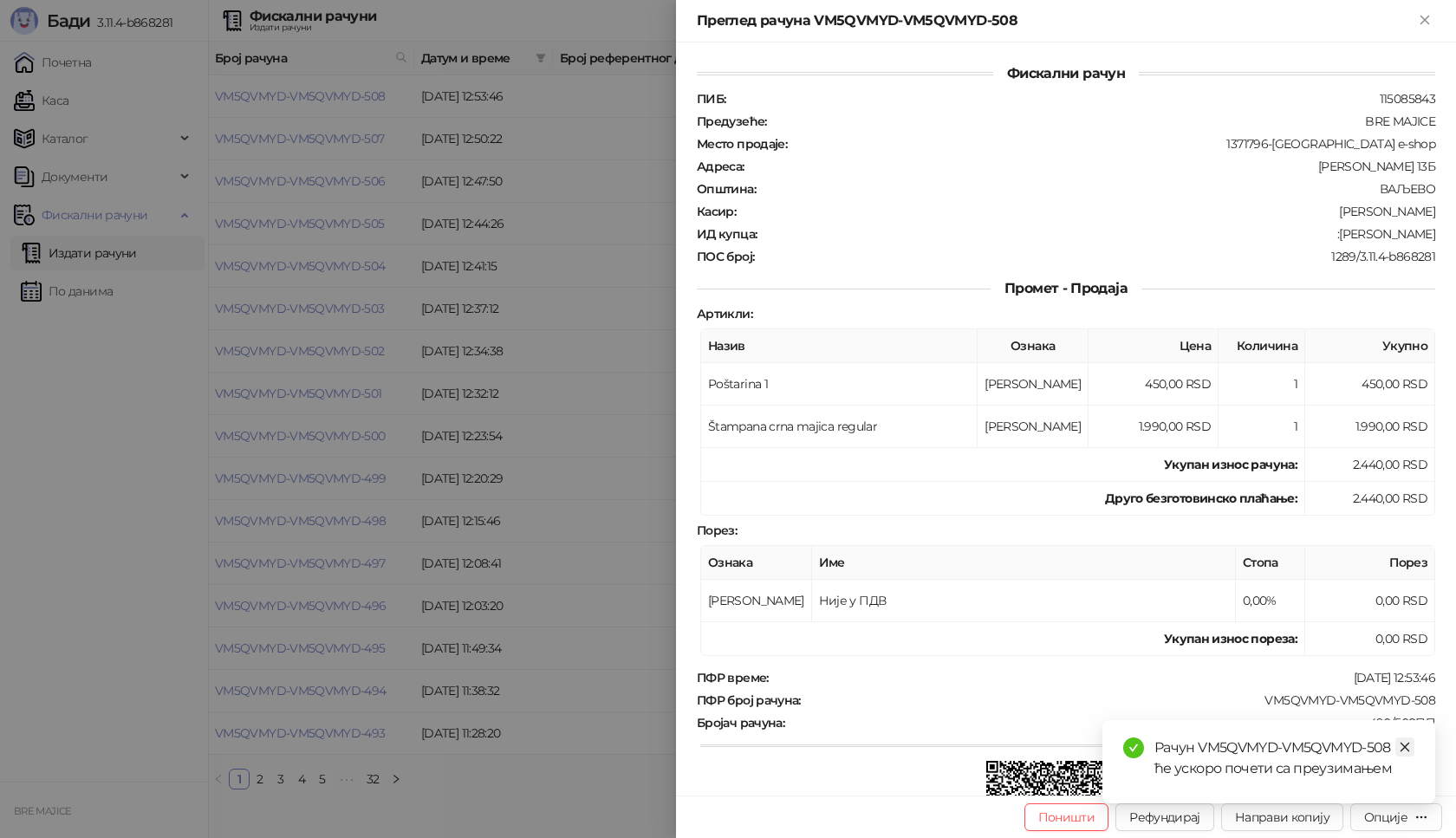
click at [1405, 747] on icon "close" at bounding box center [1406, 747] width 10 height 10
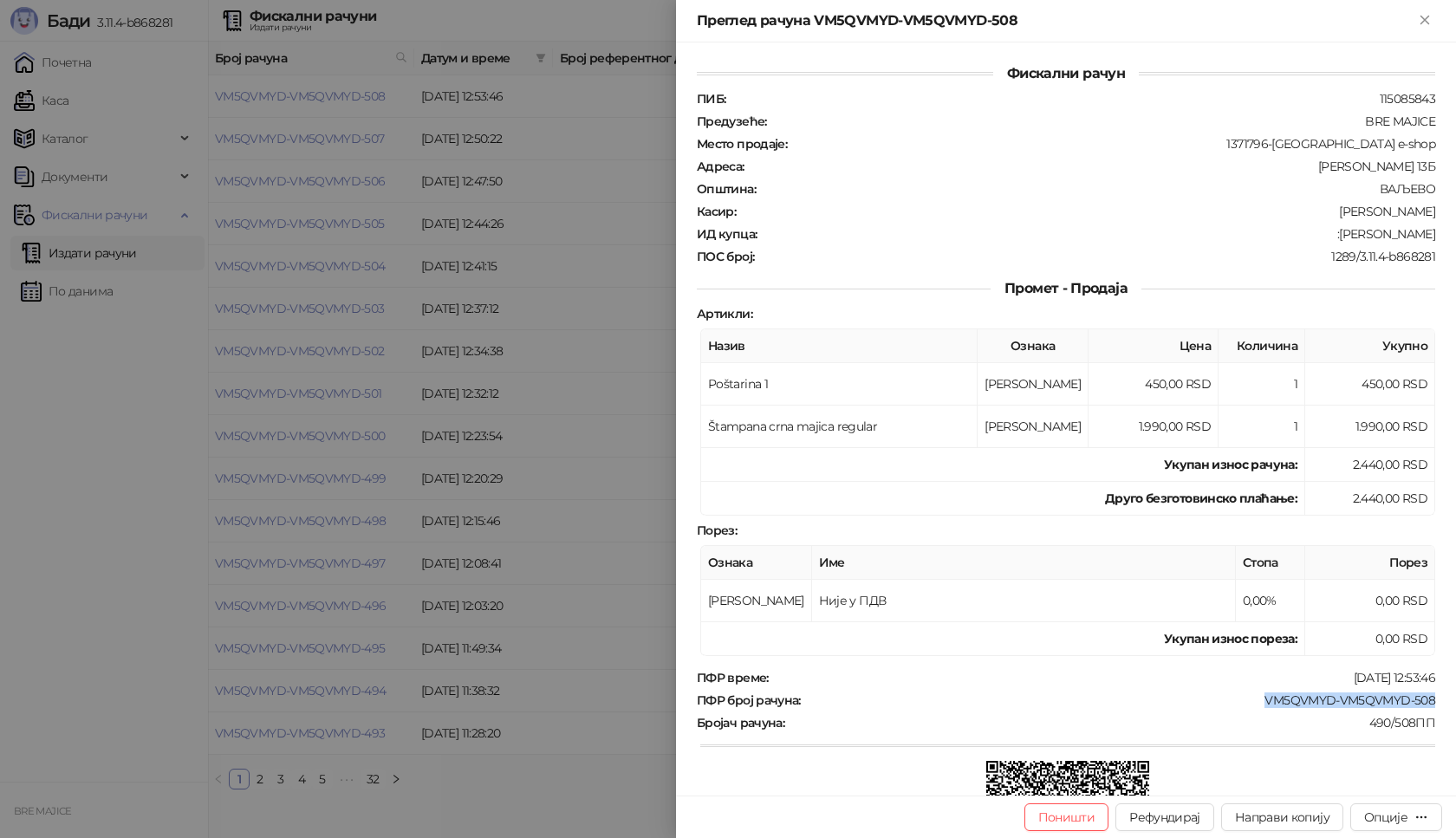
drag, startPoint x: 1429, startPoint y: 700, endPoint x: 1248, endPoint y: 704, distance: 181.0
click at [1248, 704] on div "Фискални рачун ПИБ : 115085843 Предузеће : BRE MAJICE Место продаје : 1371796-B…" at bounding box center [1066, 419] width 780 height 753
drag, startPoint x: 1417, startPoint y: 233, endPoint x: 1346, endPoint y: 234, distance: 71.0
click at [1346, 234] on div "Фискални рачун ПИБ : 115085843 Предузеће : BRE MAJICE Место продаје : 1371796-B…" at bounding box center [1066, 419] width 780 height 753
click at [1428, 16] on icon "Close" at bounding box center [1425, 20] width 8 height 8
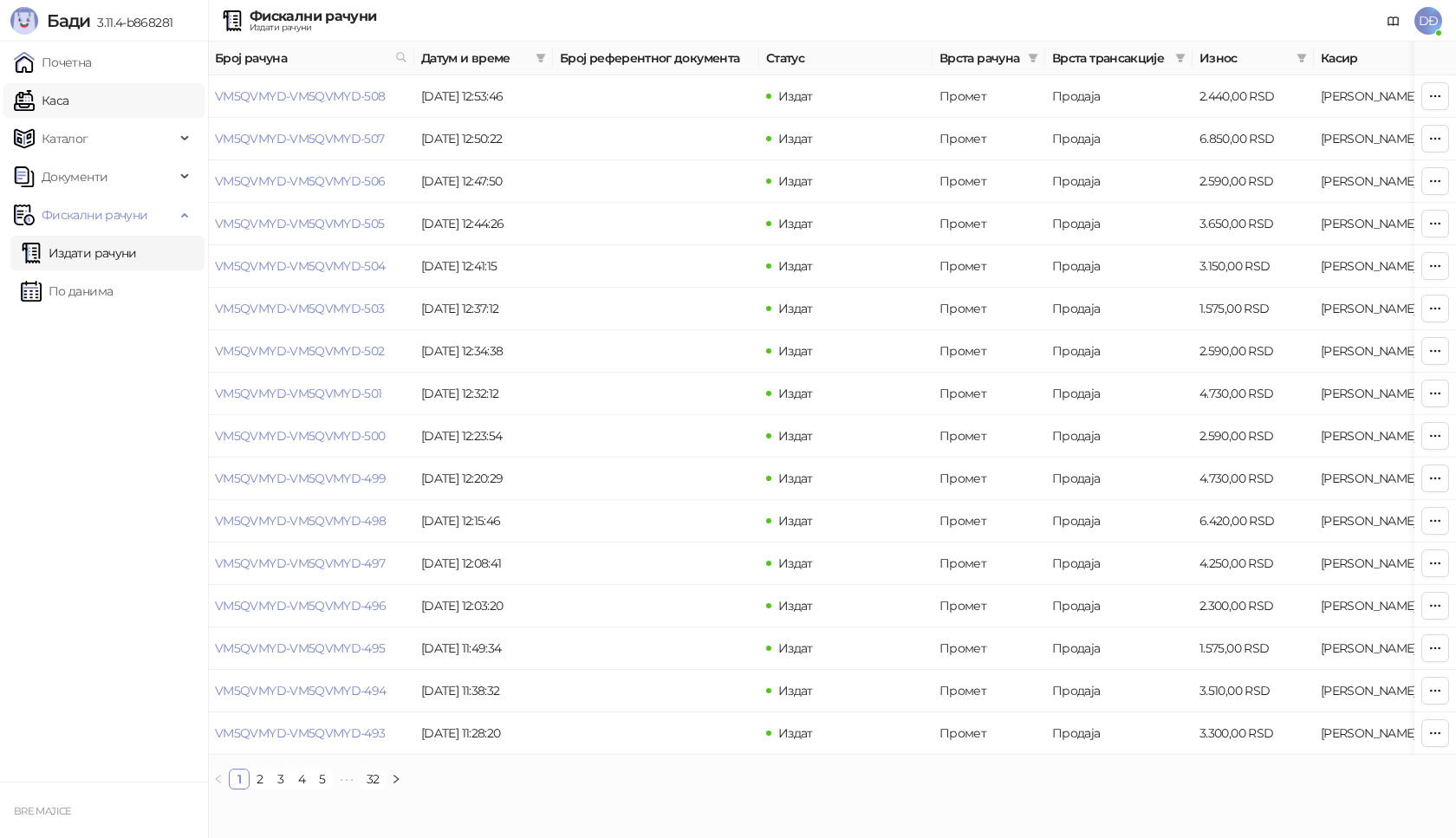
click at [69, 99] on link "Каса" at bounding box center [41, 100] width 55 height 35
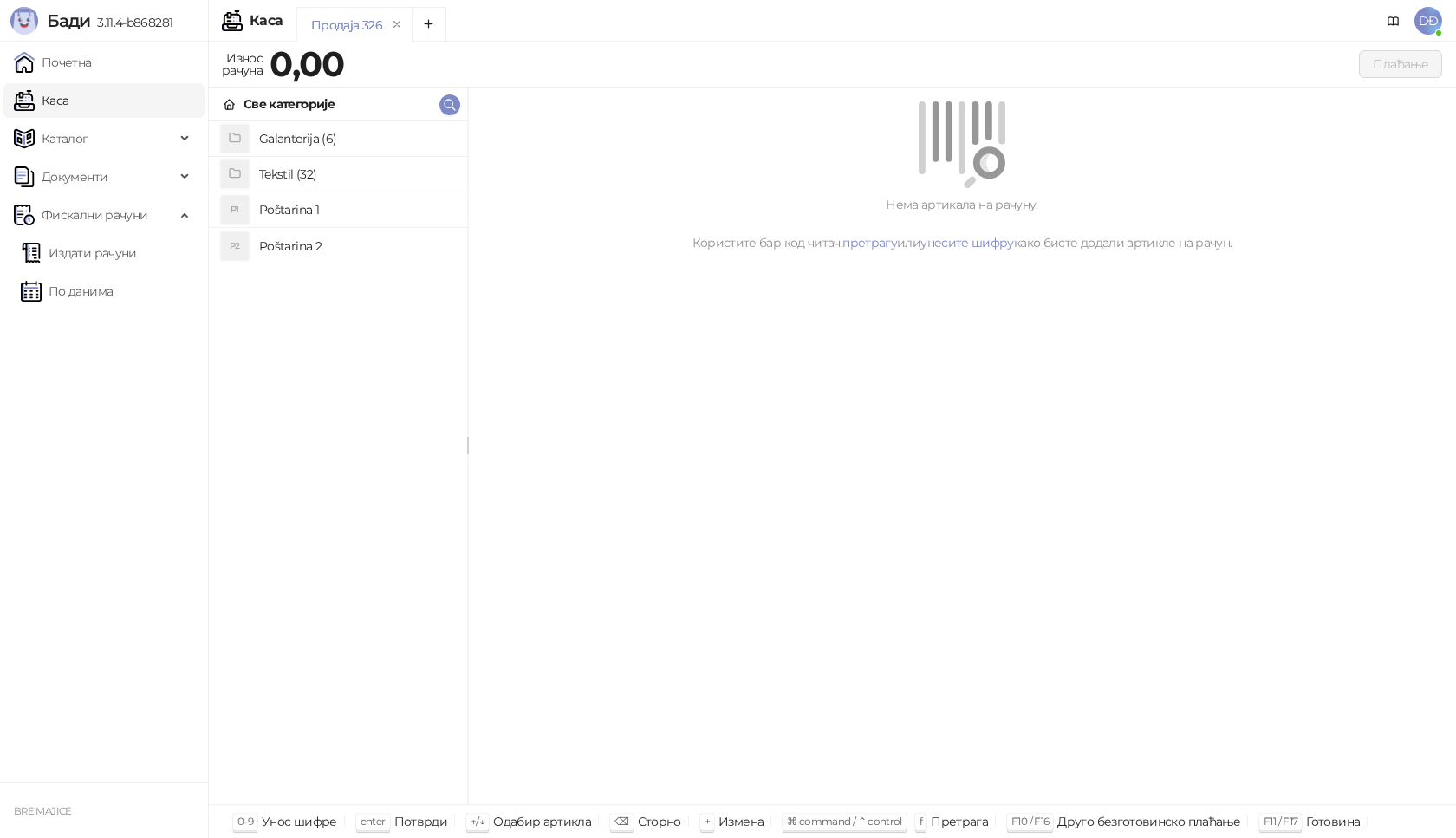
click at [289, 209] on h4 "Poštarina 1" at bounding box center [356, 210] width 194 height 28
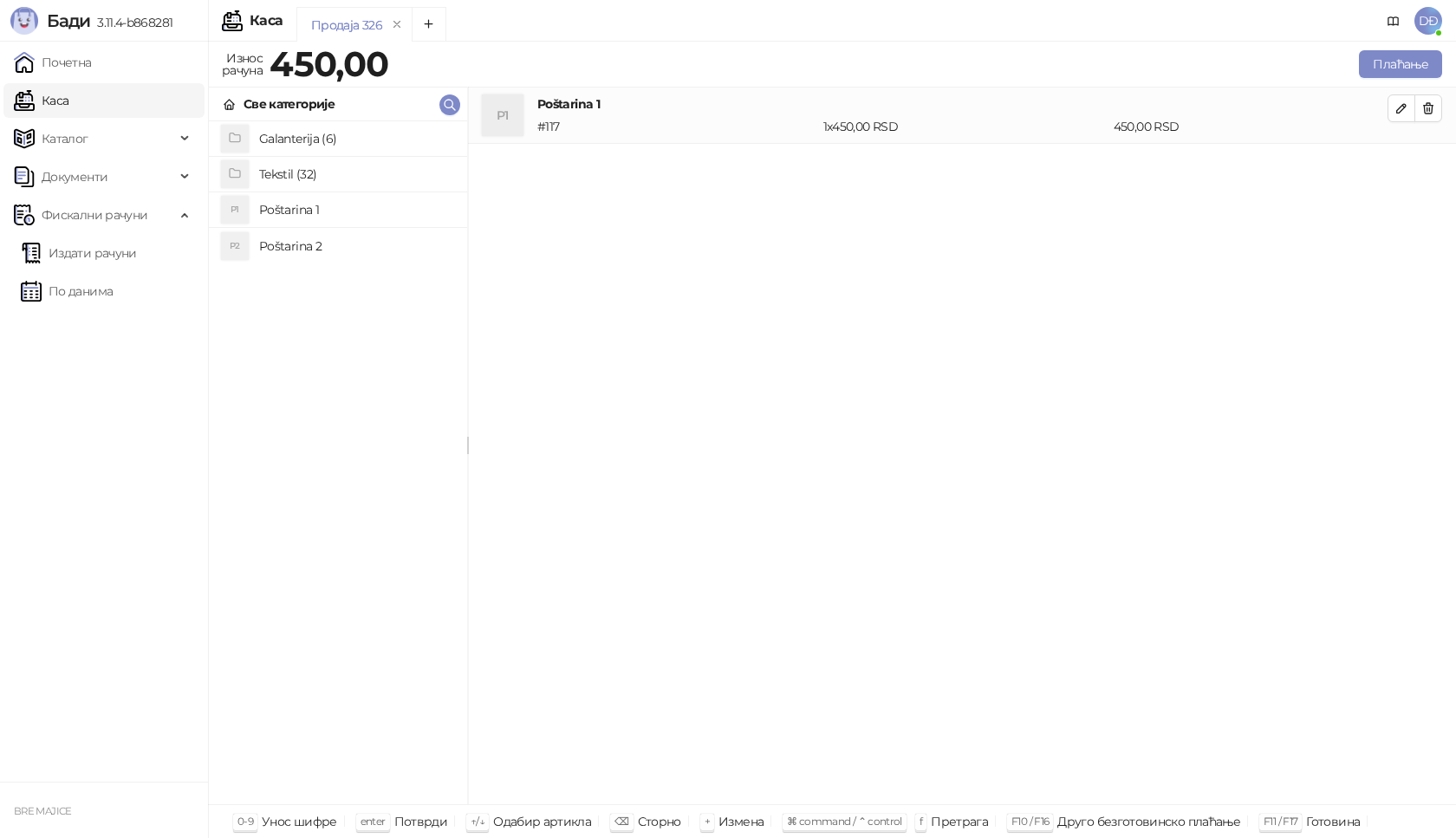
click at [283, 177] on h4 "Tekstil (32)" at bounding box center [356, 174] width 194 height 28
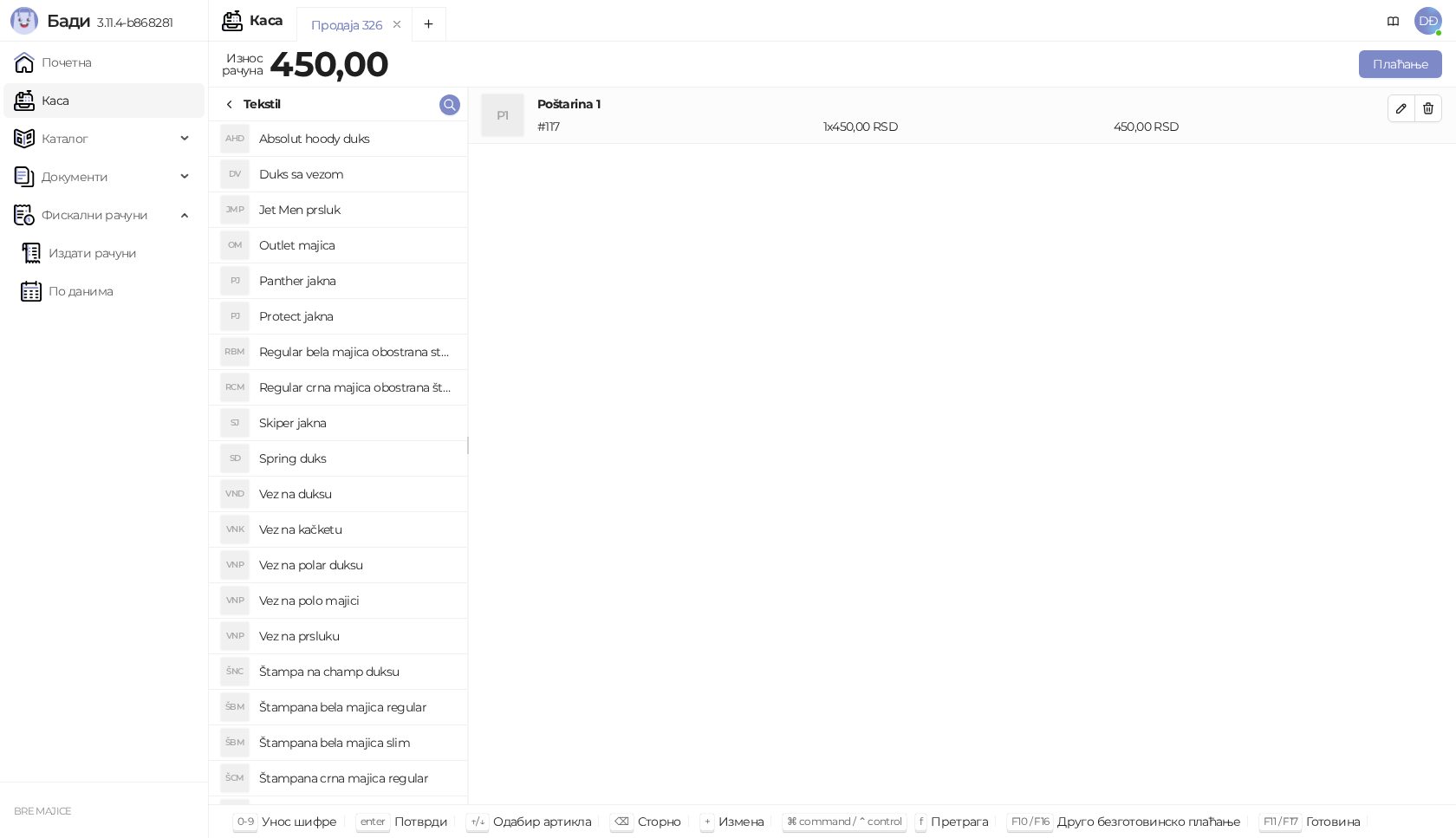
click at [381, 778] on h4 "Štampana crna majica regular" at bounding box center [356, 778] width 194 height 28
click at [1402, 163] on icon "button" at bounding box center [1401, 164] width 9 height 9
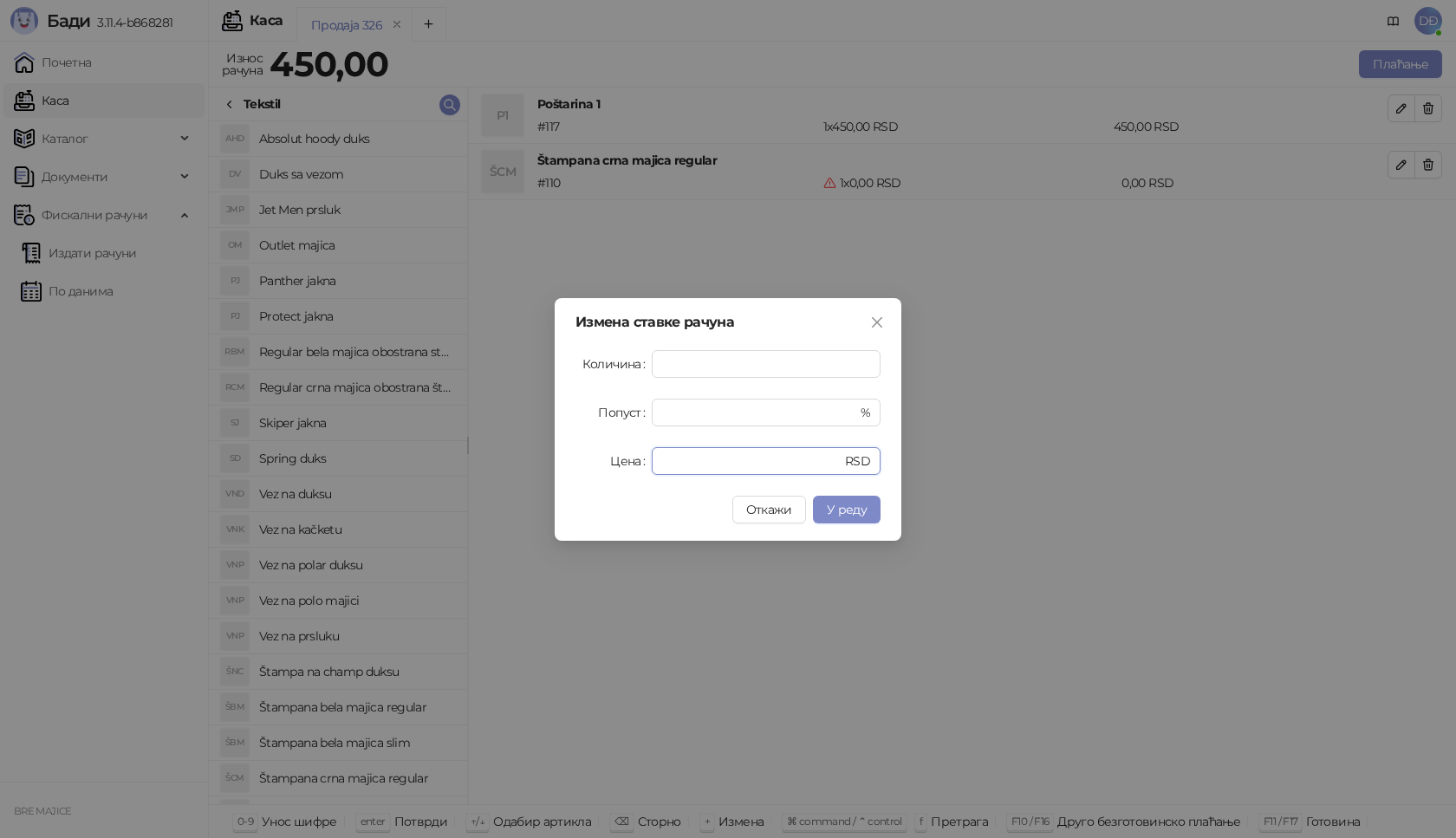
drag, startPoint x: 639, startPoint y: 457, endPoint x: 582, endPoint y: 455, distance: 57.0
click at [621, 459] on div "Цена * RSD" at bounding box center [728, 461] width 305 height 28
type input "****"
click at [837, 512] on span "У реду" at bounding box center [846, 509] width 40 height 16
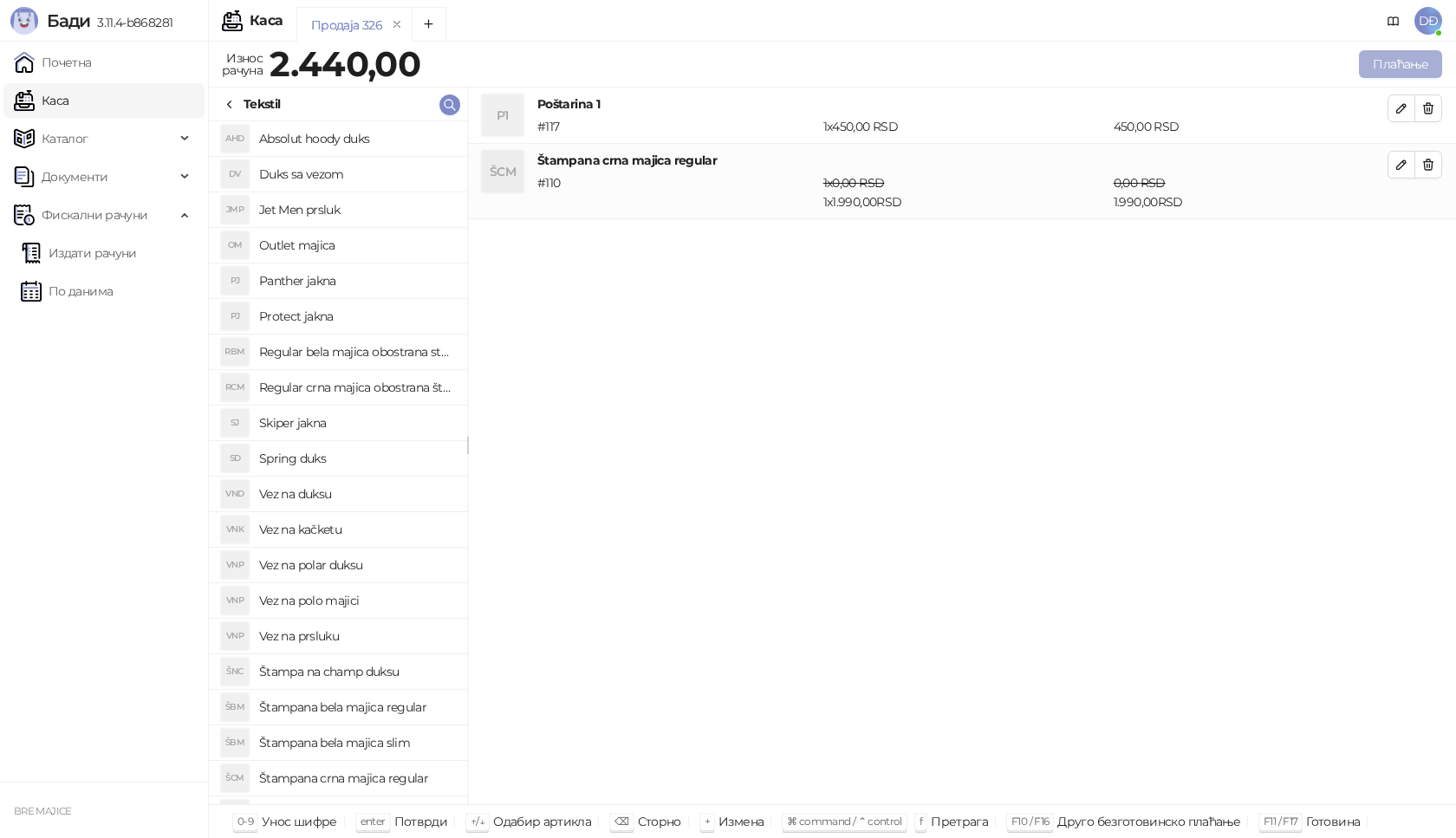
click at [1393, 62] on button "Плаћање" at bounding box center [1400, 64] width 83 height 28
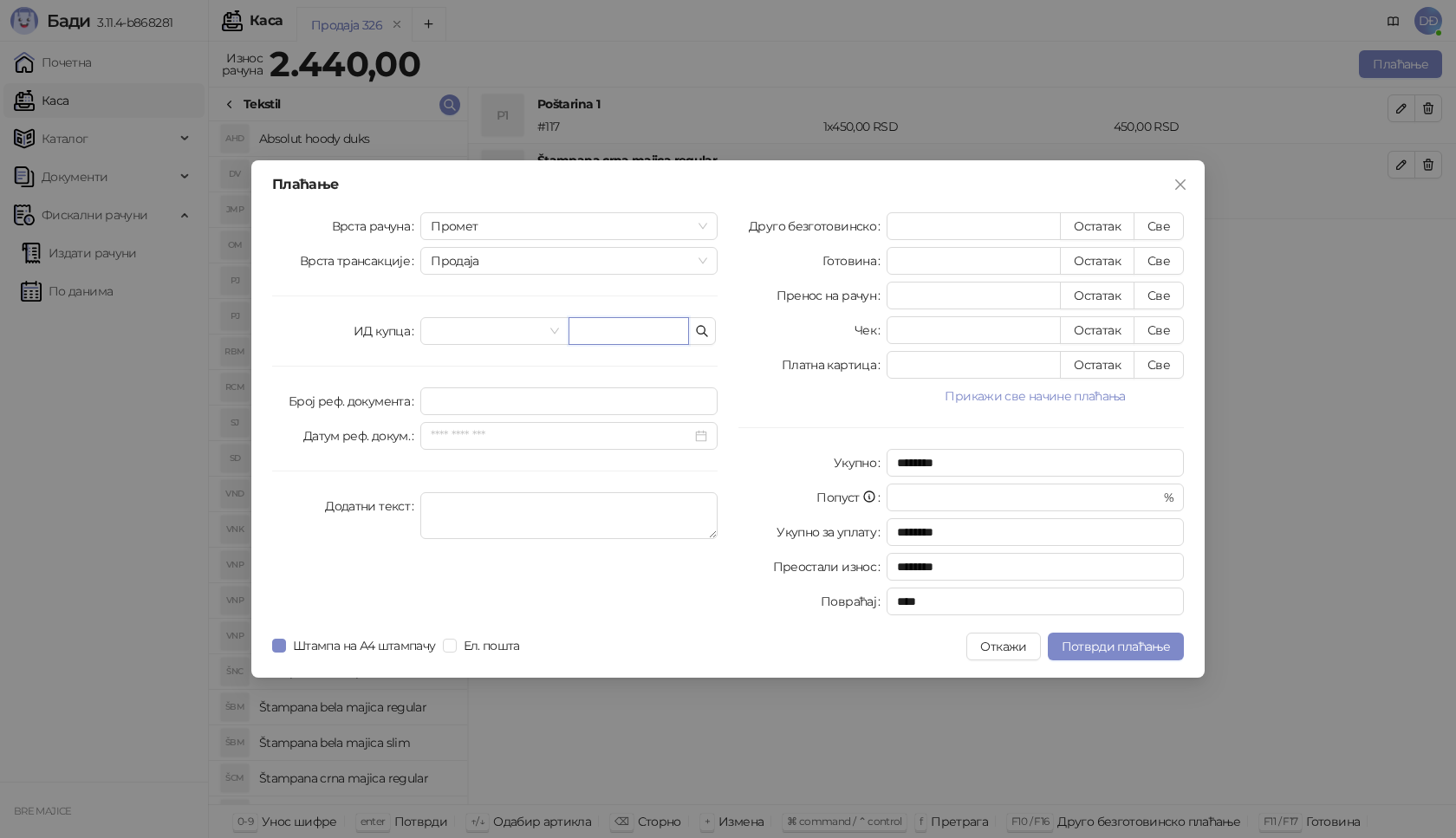
click at [609, 322] on input "text" at bounding box center [629, 331] width 121 height 28
paste input "**********"
type input "**********"
click at [1167, 217] on button "Све" at bounding box center [1159, 227] width 50 height 28
type input "****"
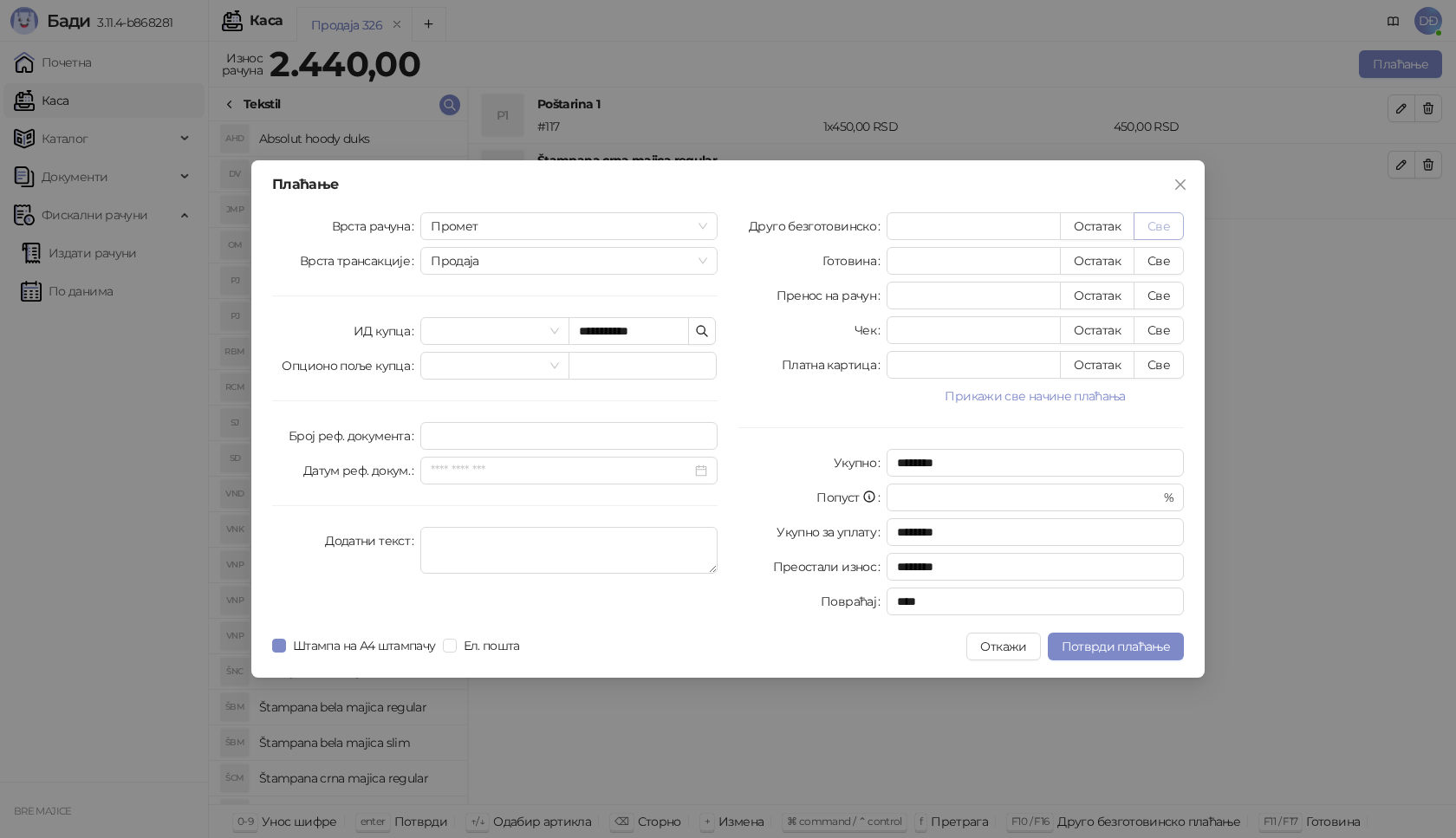
type input "****"
click at [1075, 655] on button "Потврди плаћање" at bounding box center [1116, 646] width 136 height 28
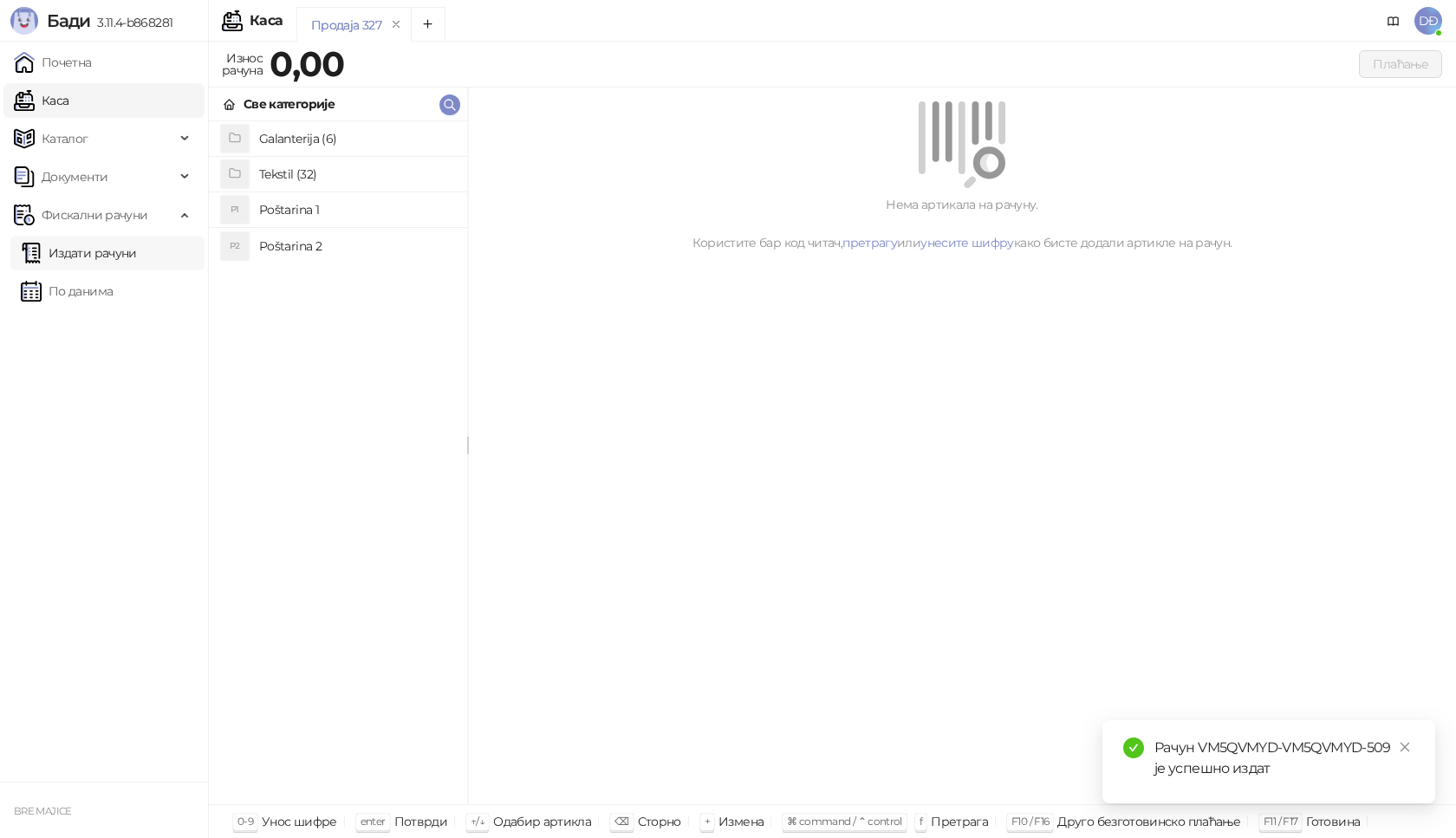
click at [131, 251] on link "Издати рачуни" at bounding box center [79, 253] width 116 height 35
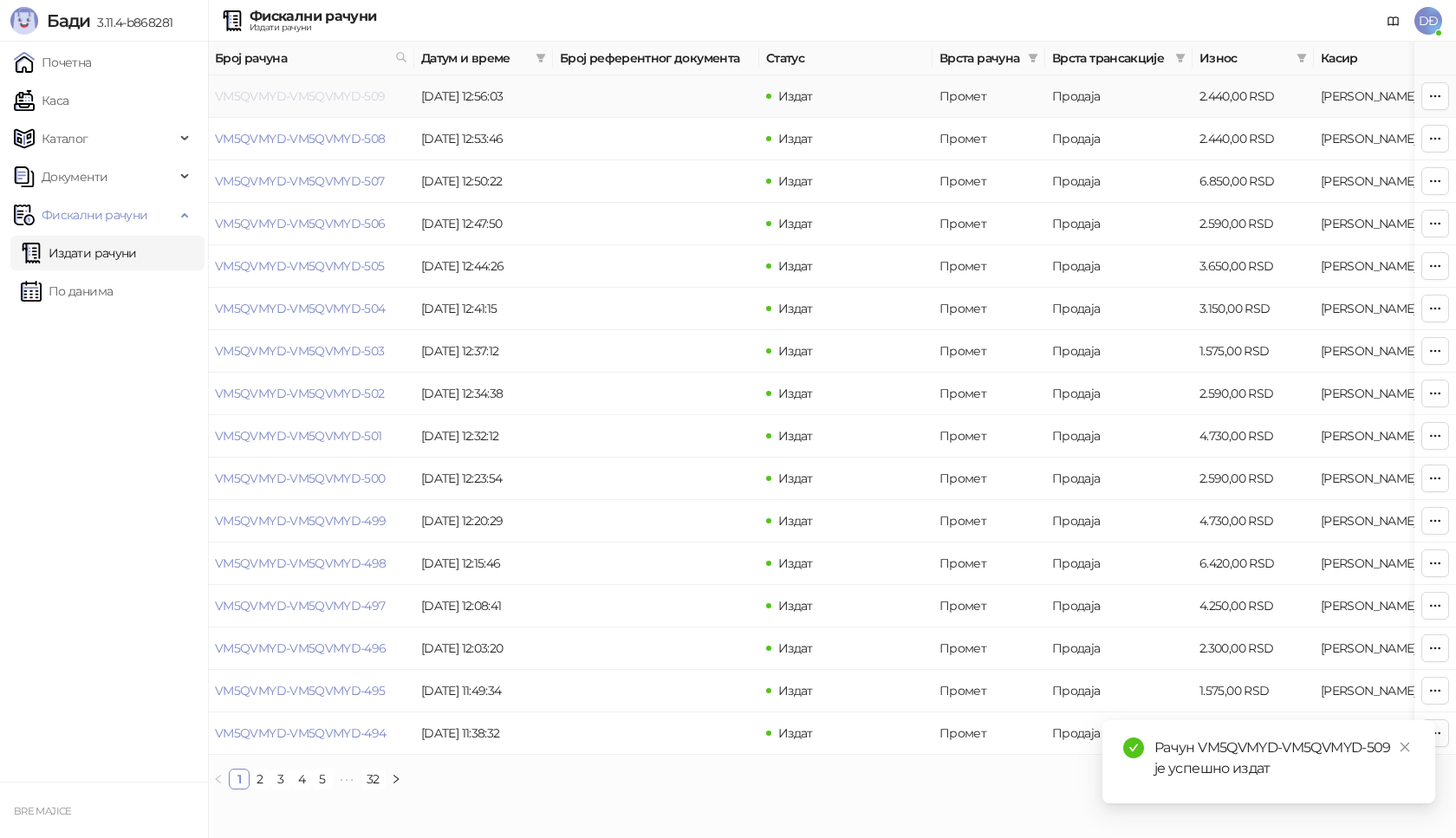
click at [283, 96] on link "VM5QVMYD-VM5QVMYD-509" at bounding box center [300, 96] width 171 height 16
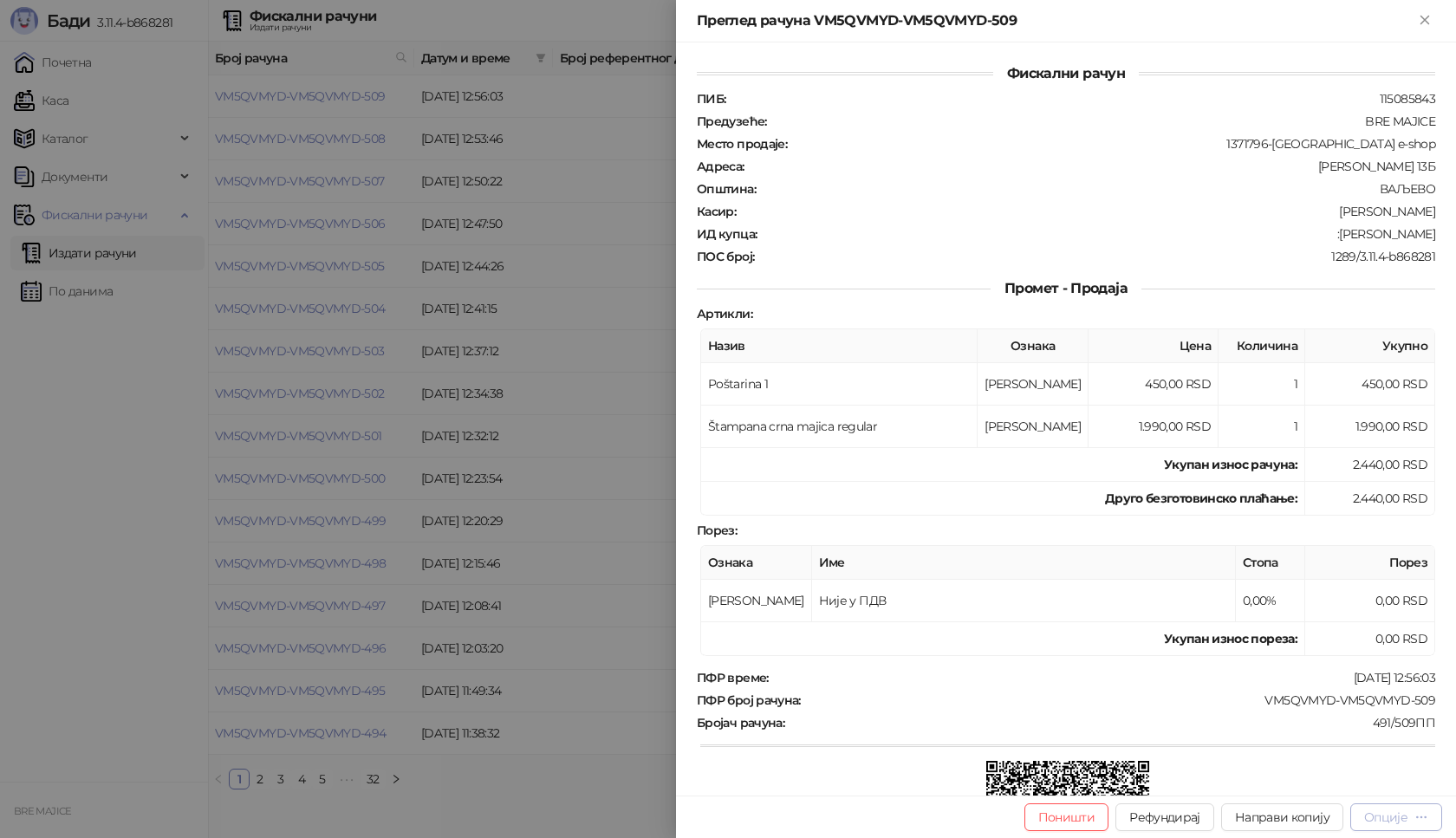
click at [1408, 817] on div "Опције" at bounding box center [1385, 817] width 43 height 16
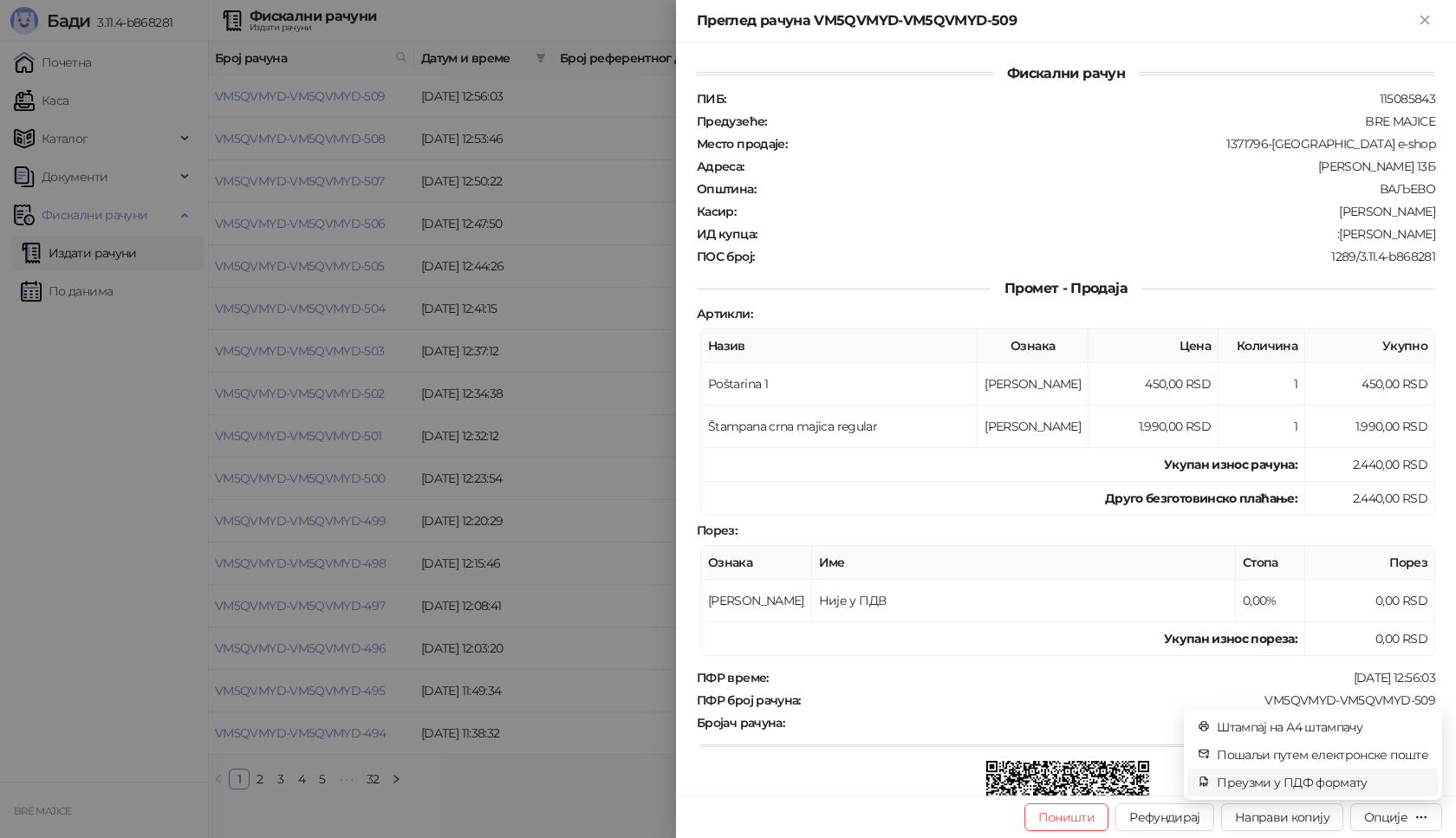
click at [1326, 782] on span "Преузми у ПДФ формату" at bounding box center [1323, 782] width 212 height 19
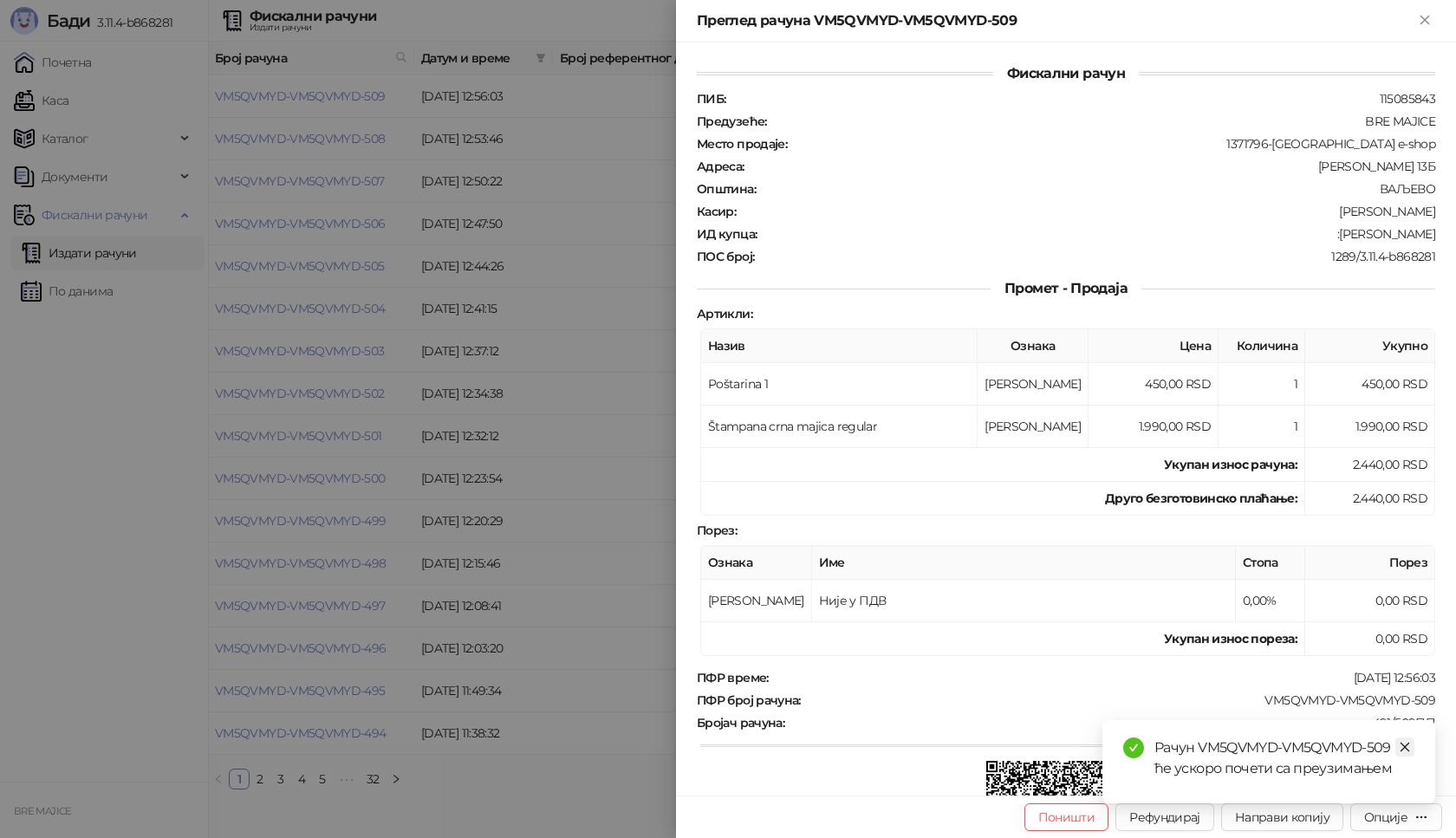
click at [1402, 740] on link "Close" at bounding box center [1404, 746] width 19 height 19
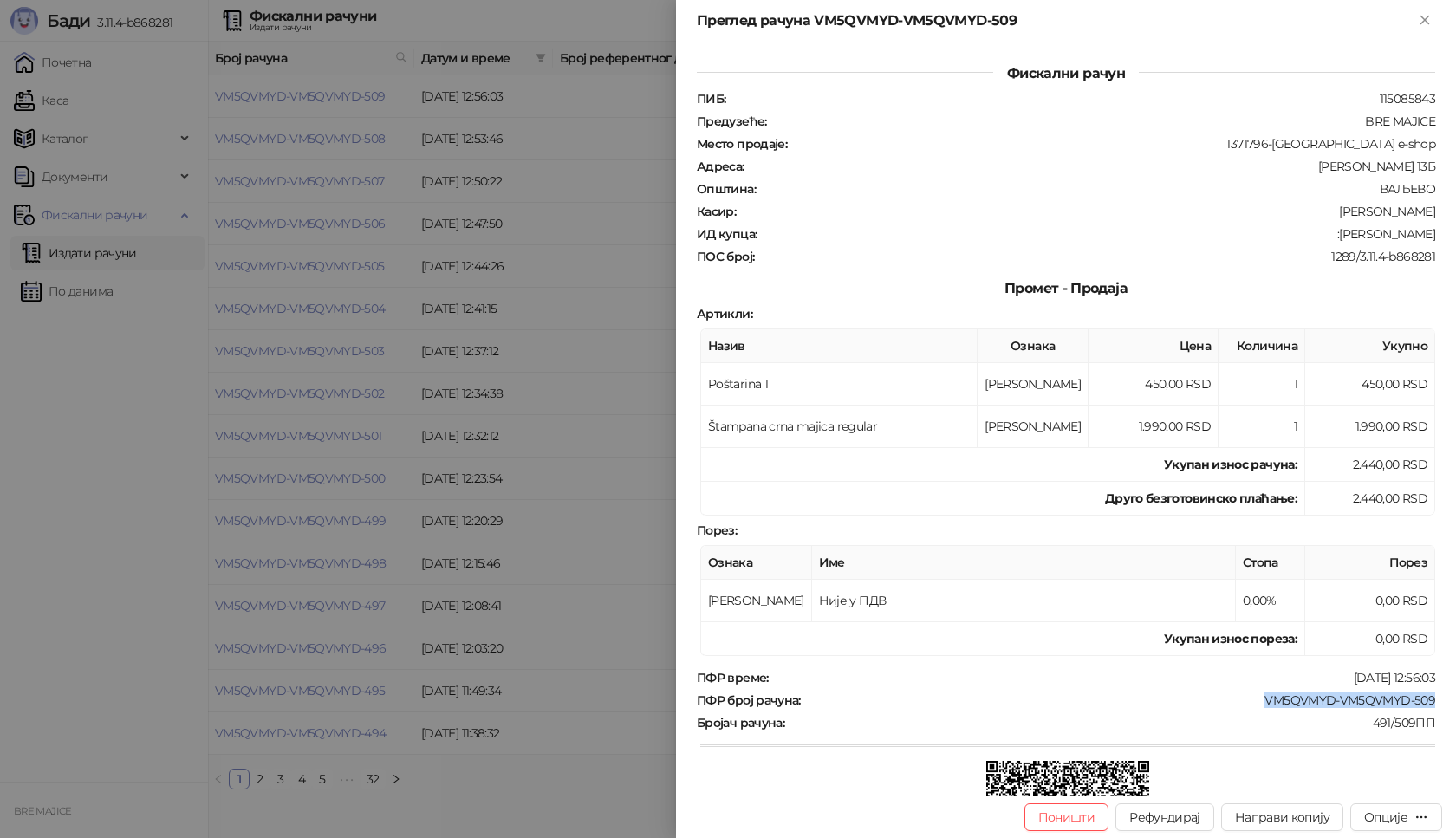
drag, startPoint x: 1422, startPoint y: 697, endPoint x: 1240, endPoint y: 694, distance: 182.0
click at [1245, 696] on div "ПФР број рачуна : VM5QVMYD-VM5QVMYD-509" at bounding box center [1066, 700] width 745 height 16
drag, startPoint x: 1424, startPoint y: 232, endPoint x: 1361, endPoint y: 237, distance: 63.2
click at [1361, 237] on div "Фискални рачун ПИБ : 115085843 Предузеће : BRE MAJICE Место продаје : 1371796-B…" at bounding box center [1066, 419] width 780 height 753
click at [1423, 15] on icon "Close" at bounding box center [1425, 20] width 16 height 16
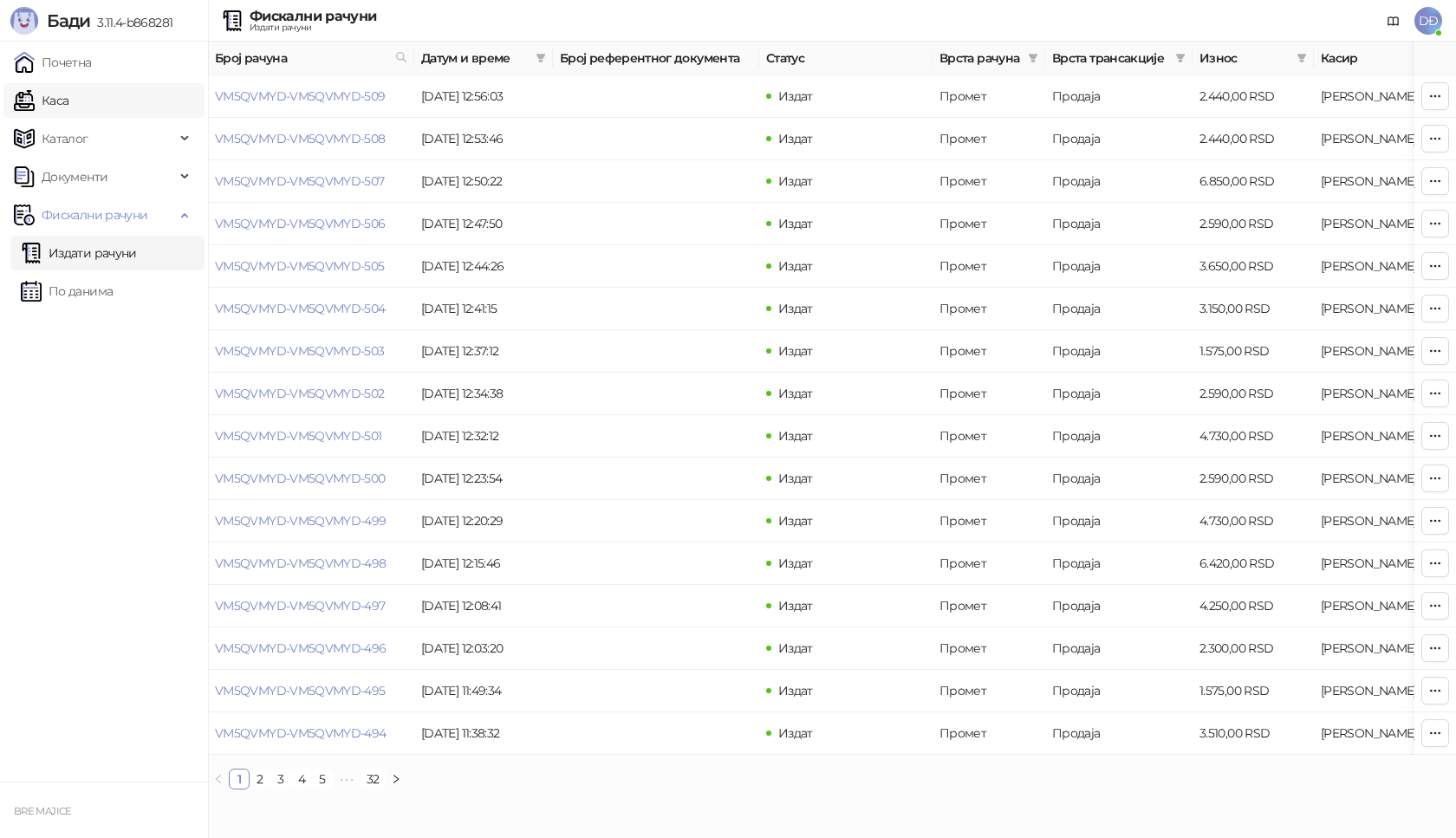
click at [69, 96] on link "Каса" at bounding box center [41, 100] width 55 height 35
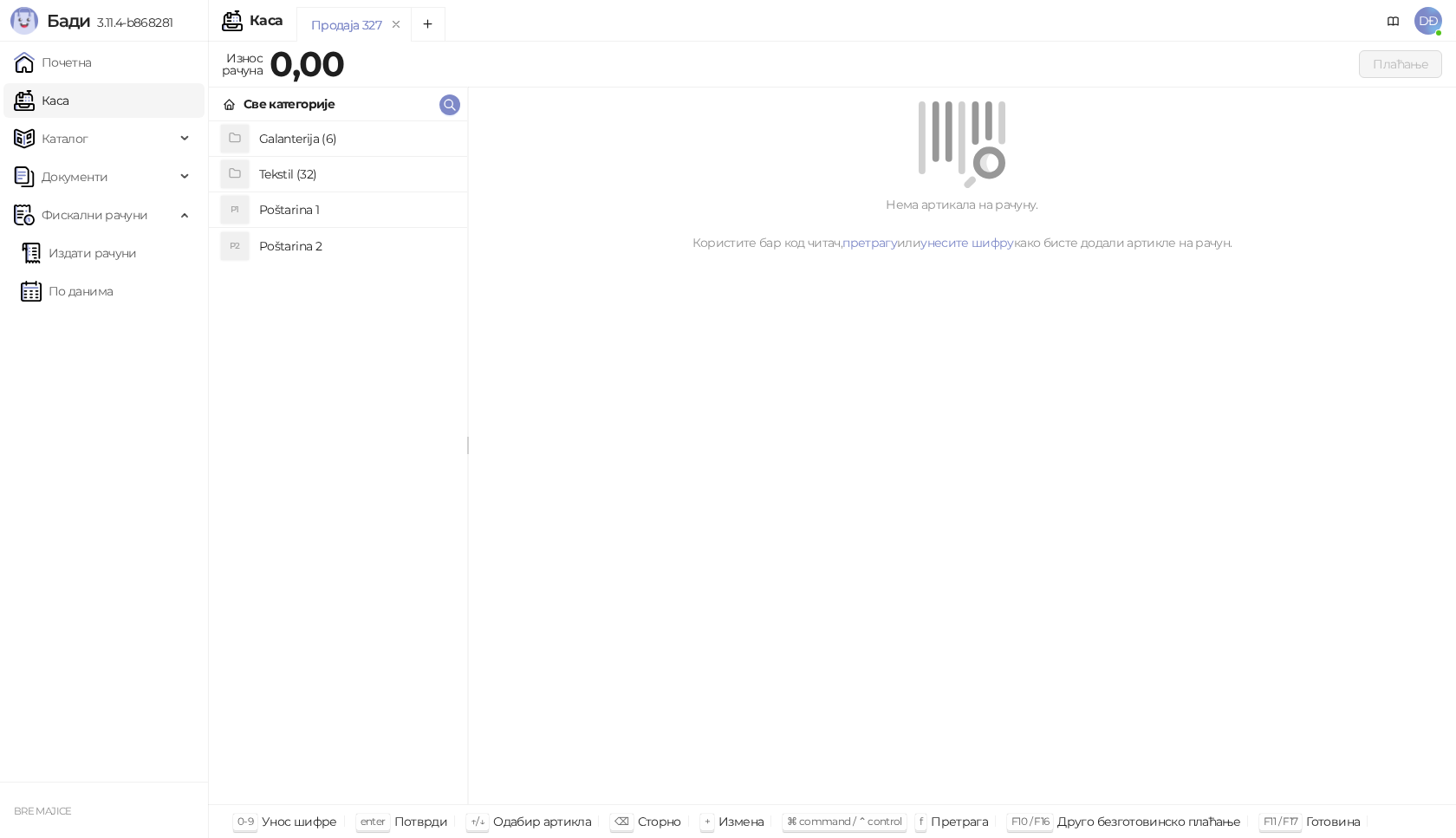
click at [319, 212] on h4 "Poštarina 1" at bounding box center [356, 210] width 194 height 28
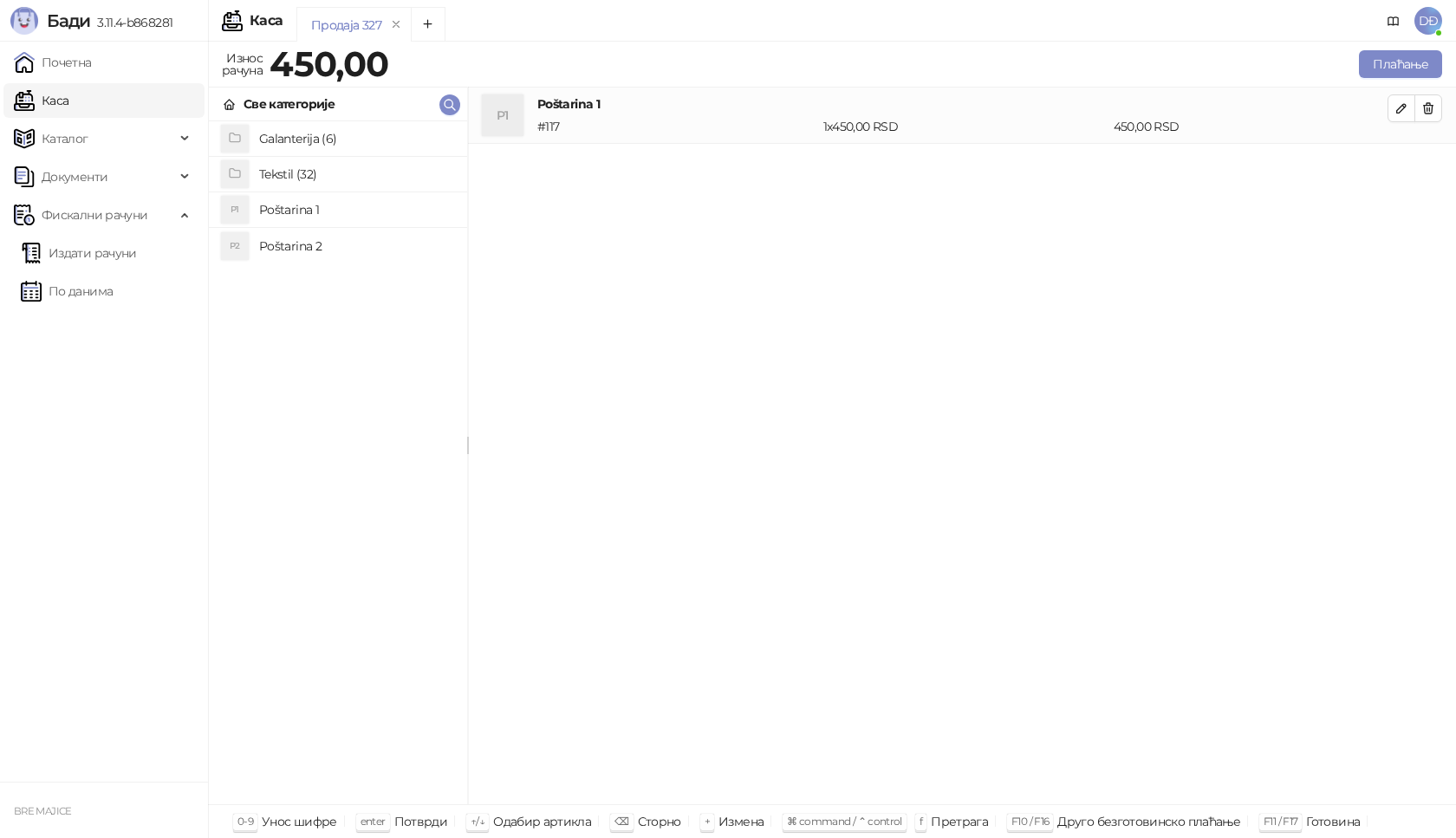
click at [309, 174] on h4 "Tekstil (32)" at bounding box center [356, 174] width 194 height 28
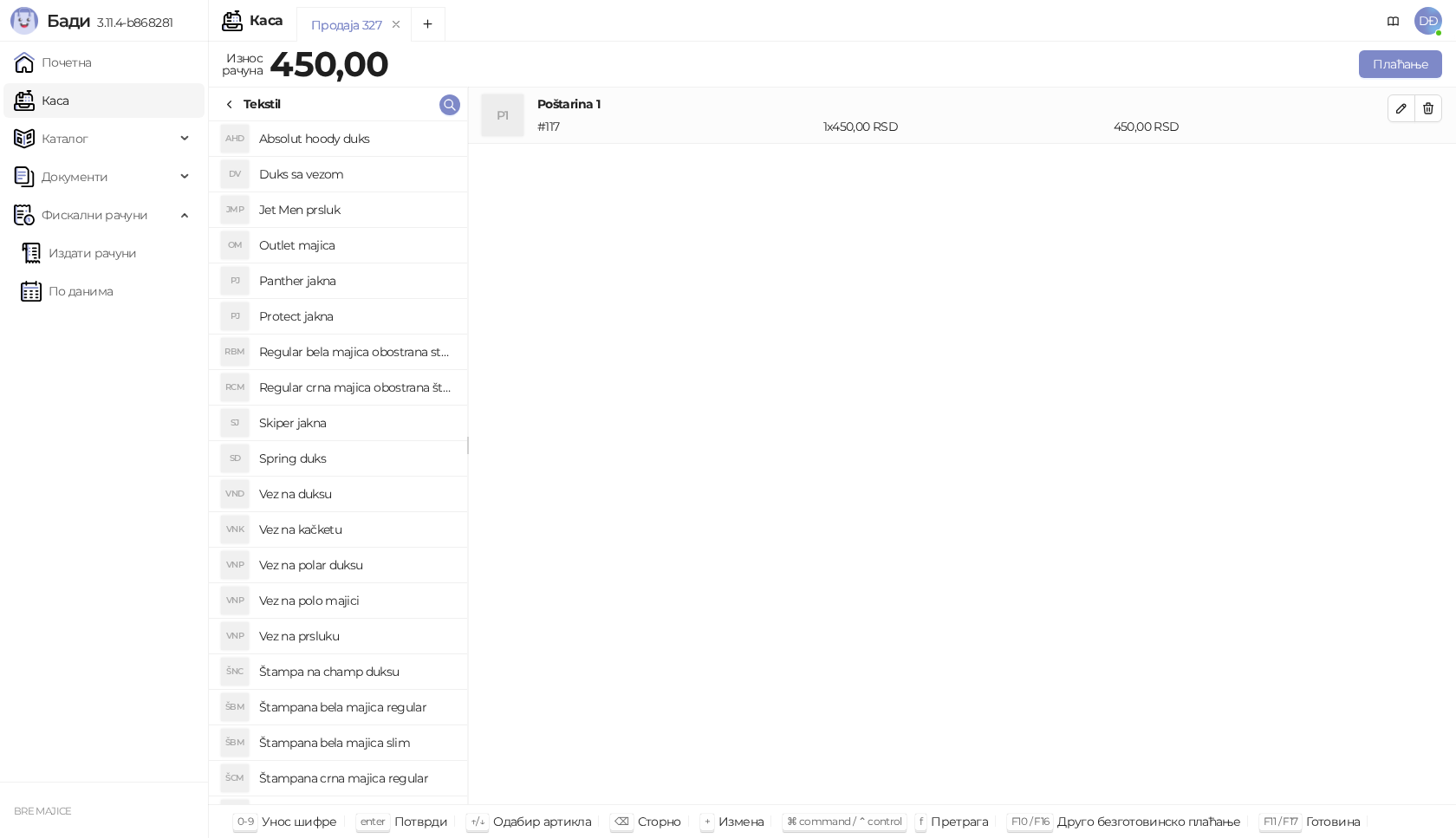
click at [305, 418] on h4 "Skiper jakna" at bounding box center [356, 422] width 194 height 28
click at [1398, 170] on icon "button" at bounding box center [1402, 165] width 14 height 14
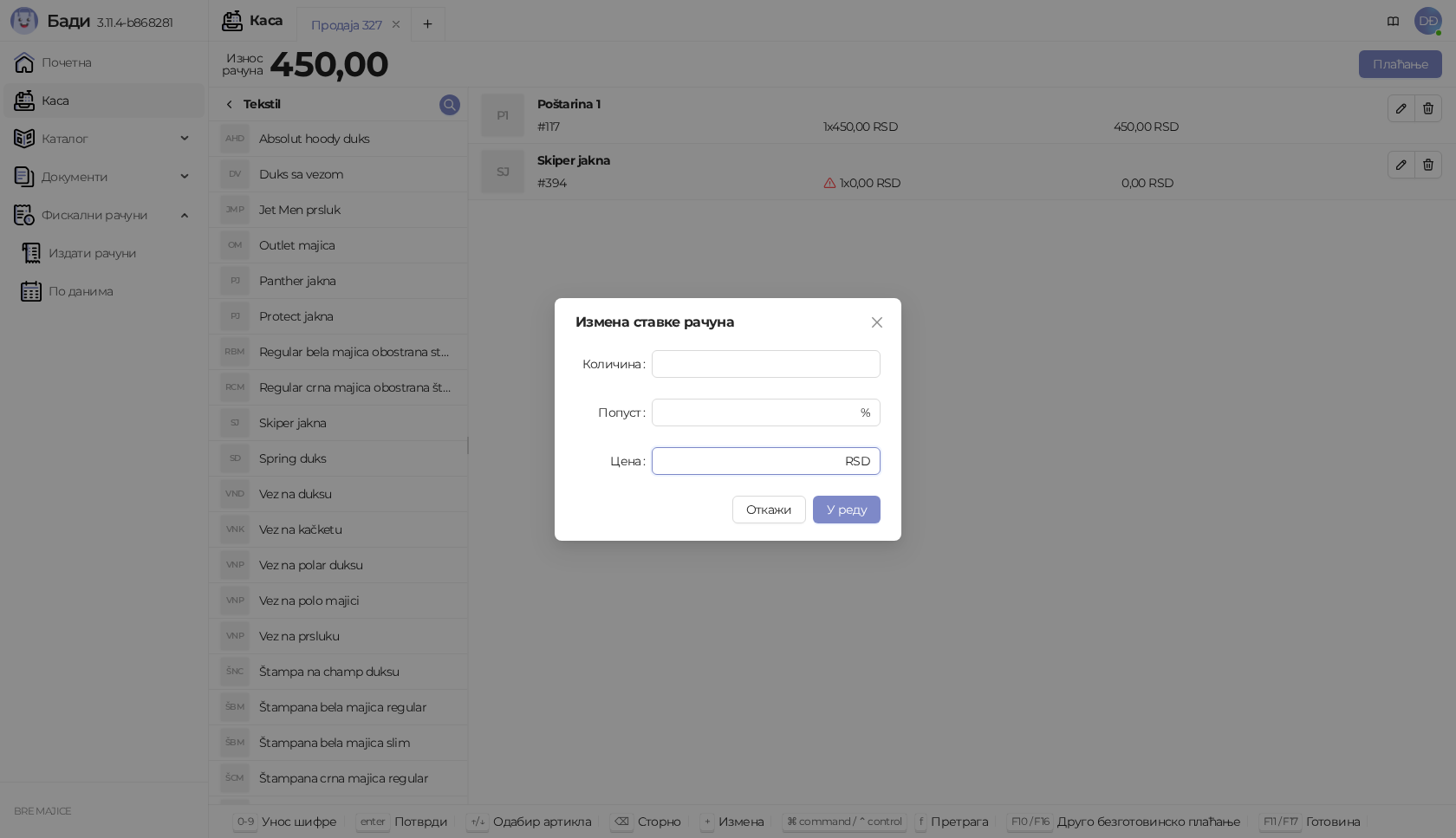
drag, startPoint x: 677, startPoint y: 458, endPoint x: 555, endPoint y: 467, distance: 122.3
click at [612, 467] on div "Цена * RSD" at bounding box center [728, 461] width 305 height 28
type input "****"
click at [837, 512] on span "У реду" at bounding box center [846, 509] width 40 height 16
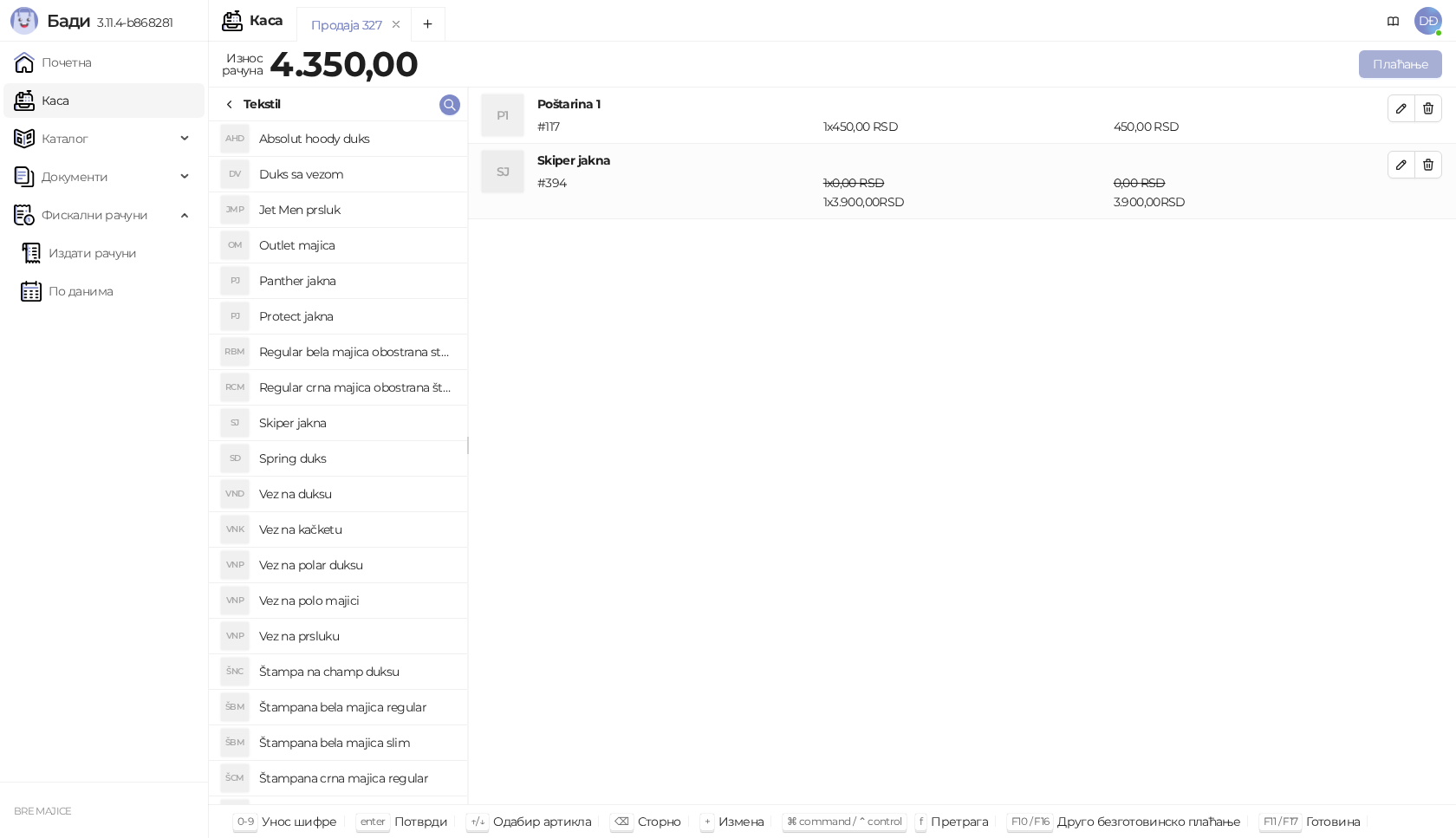
click at [1392, 69] on button "Плаћање" at bounding box center [1400, 64] width 83 height 28
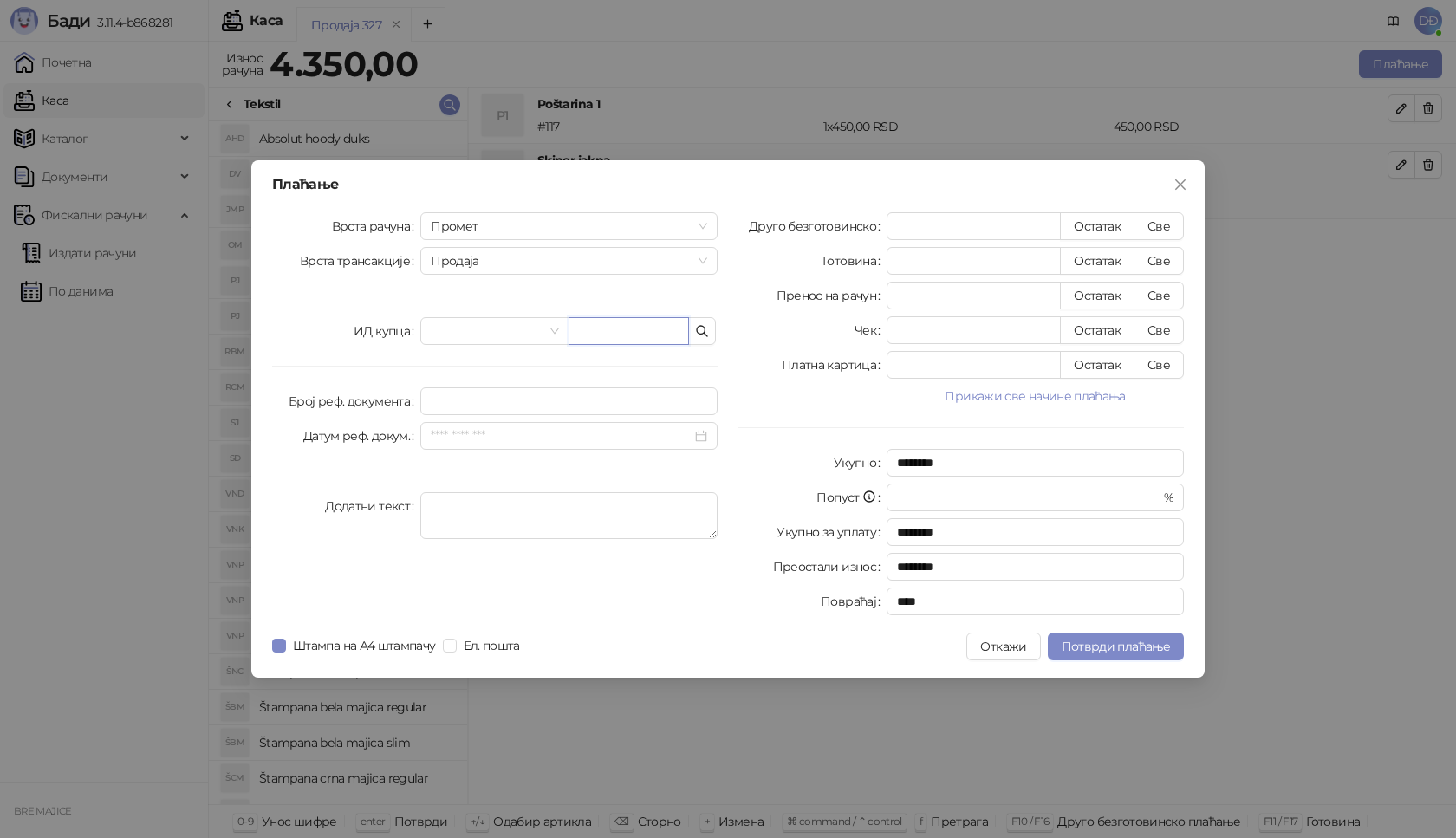
click at [586, 322] on input "text" at bounding box center [629, 331] width 121 height 28
type input "**********"
click at [1168, 225] on button "Све" at bounding box center [1159, 227] width 50 height 28
type input "****"
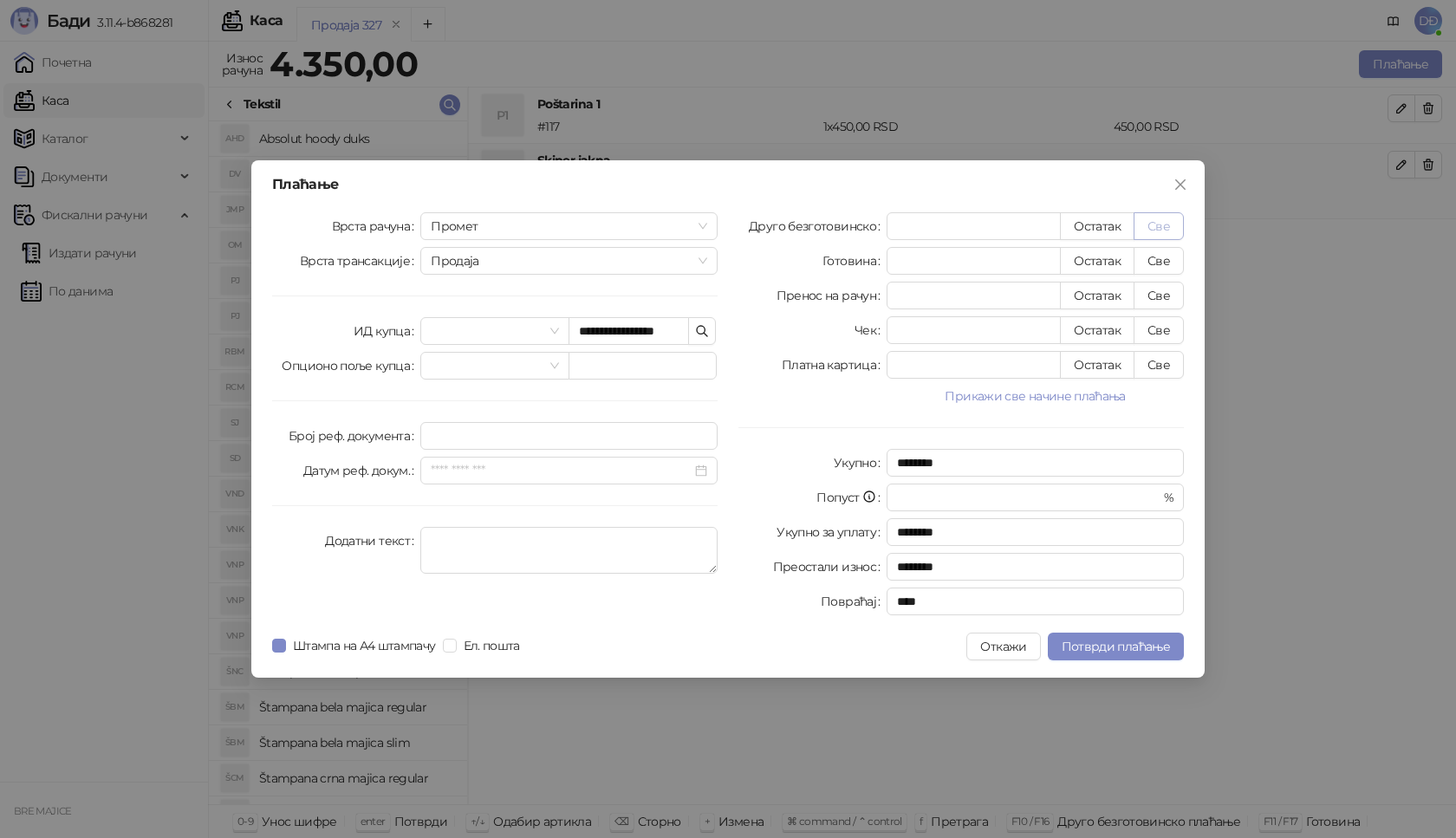
type input "****"
click at [1086, 653] on span "Потврди плаћање" at bounding box center [1116, 646] width 108 height 16
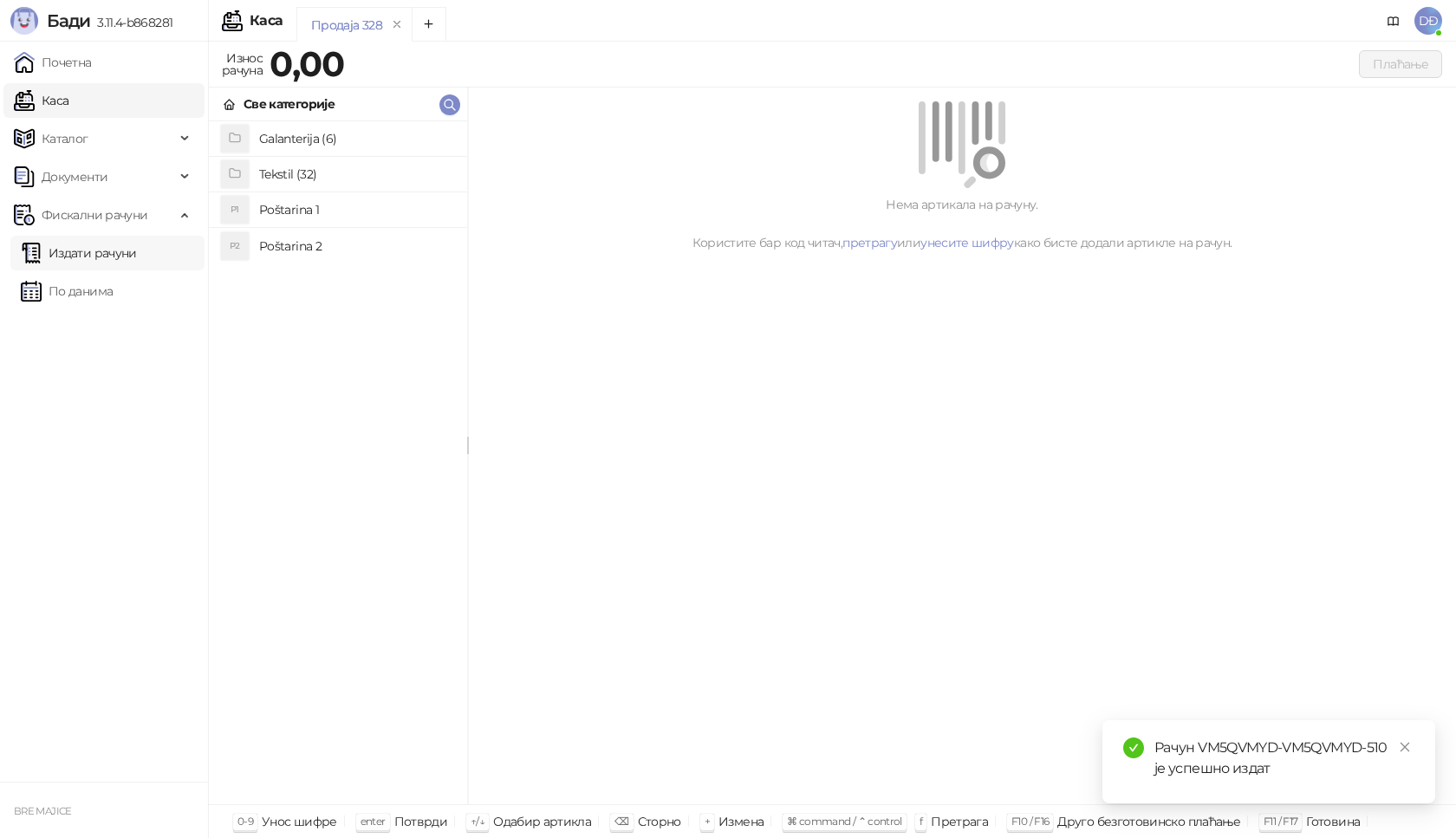
click at [137, 254] on link "Издати рачуни" at bounding box center [79, 253] width 116 height 35
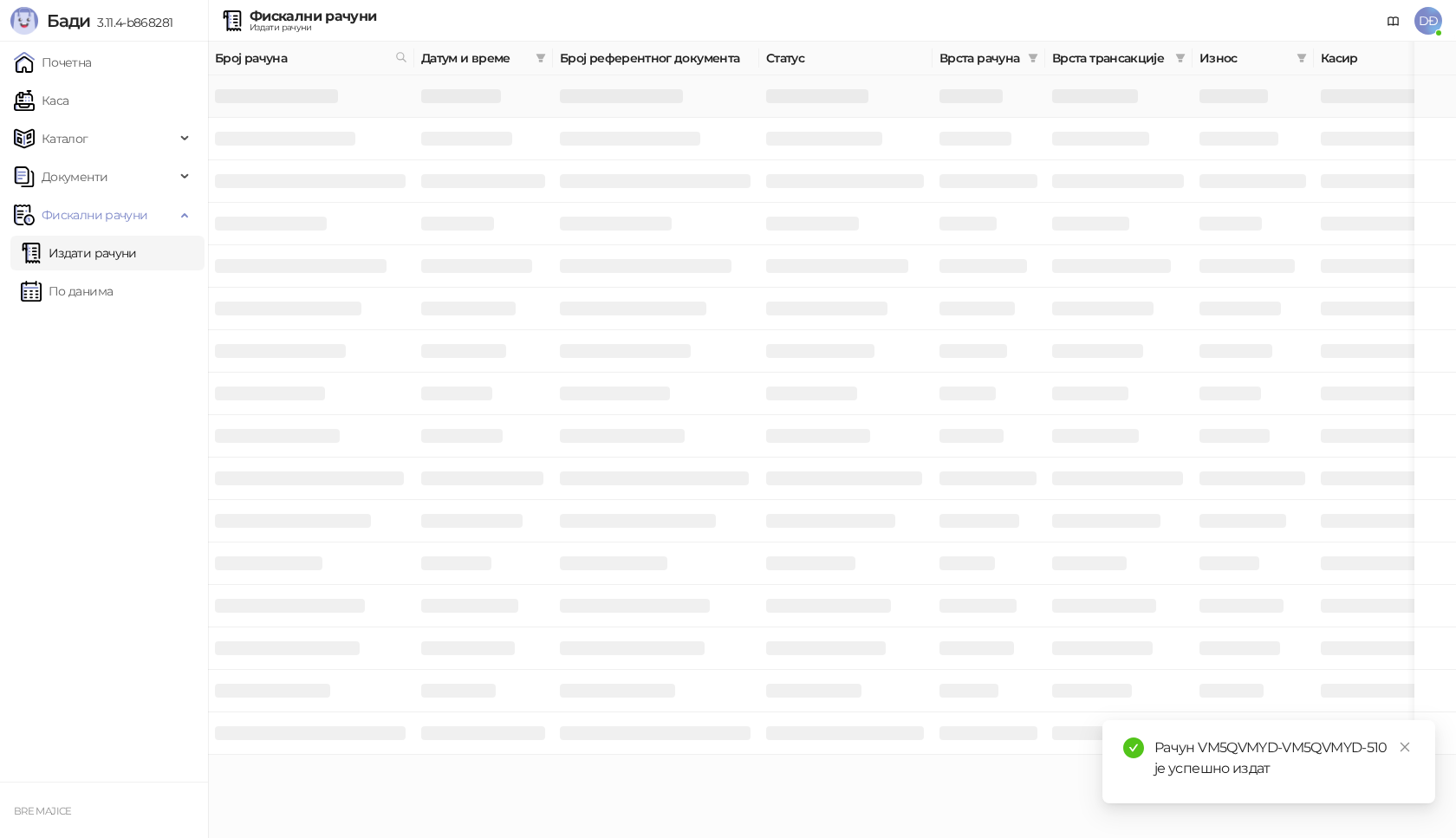
click at [292, 95] on h3 at bounding box center [276, 96] width 123 height 14
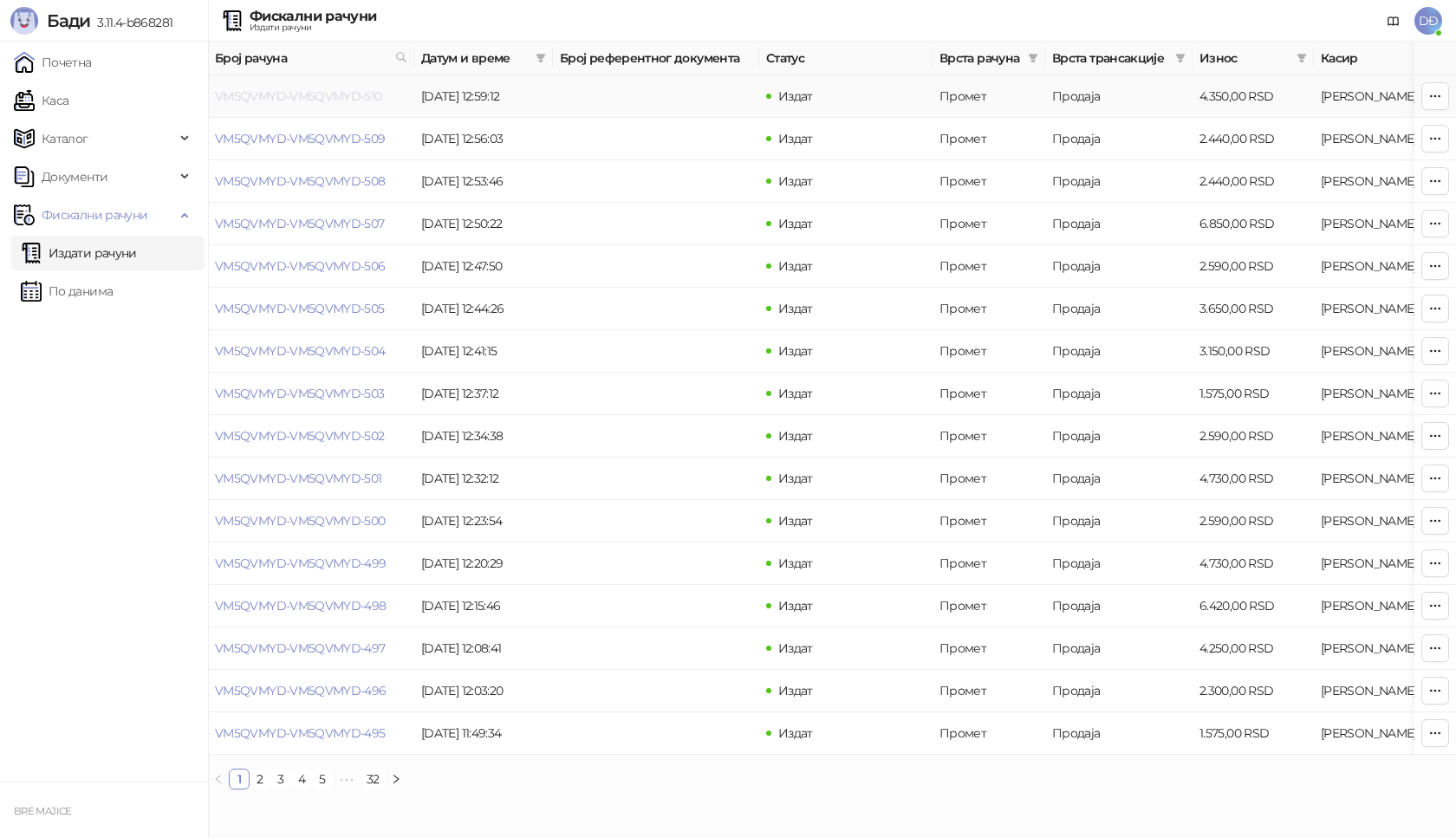
click at [321, 89] on link "VM5QVMYD-VM5QVMYD-510" at bounding box center [298, 96] width 167 height 16
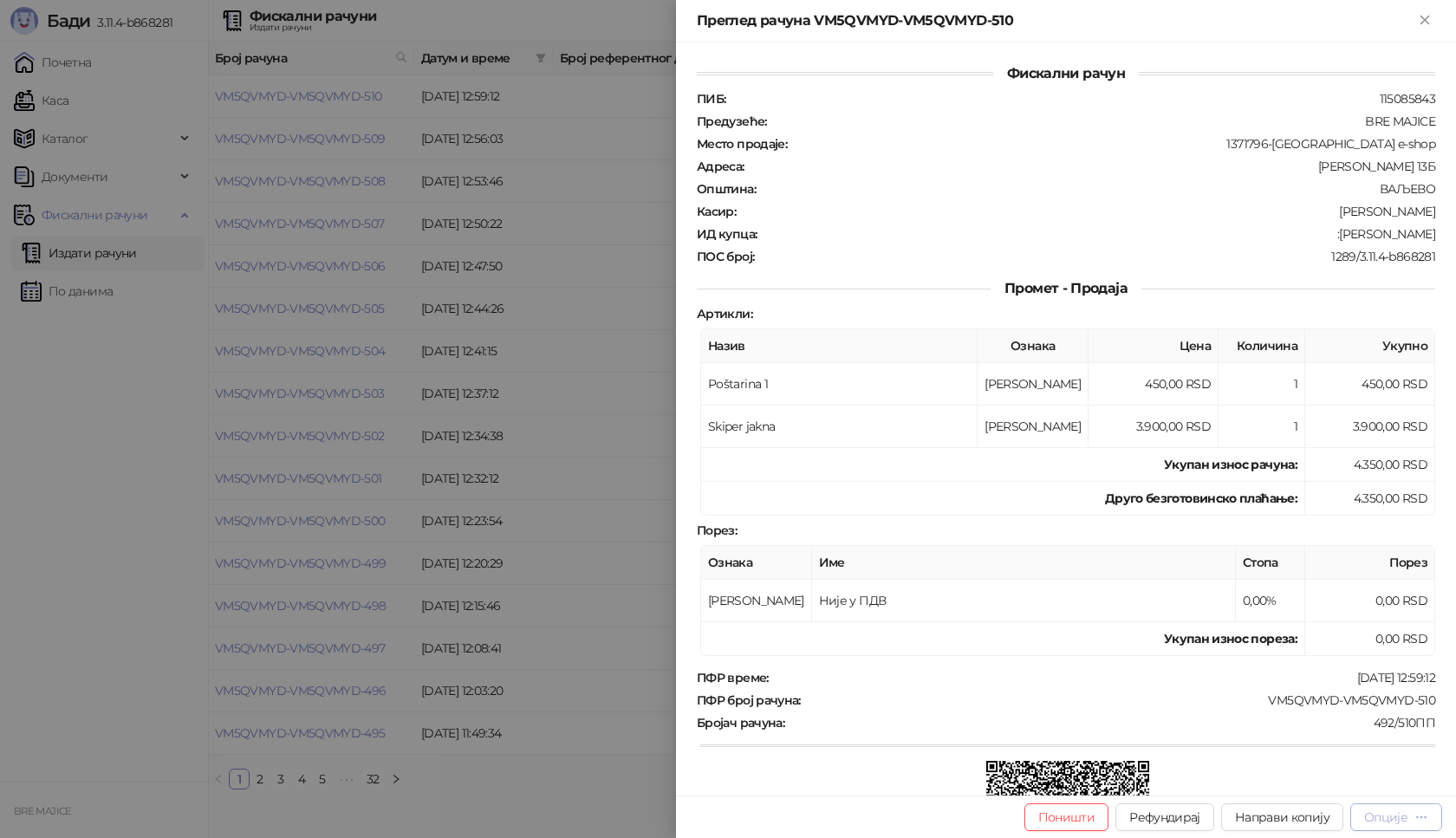
click at [1409, 821] on div "Опције" at bounding box center [1396, 816] width 64 height 16
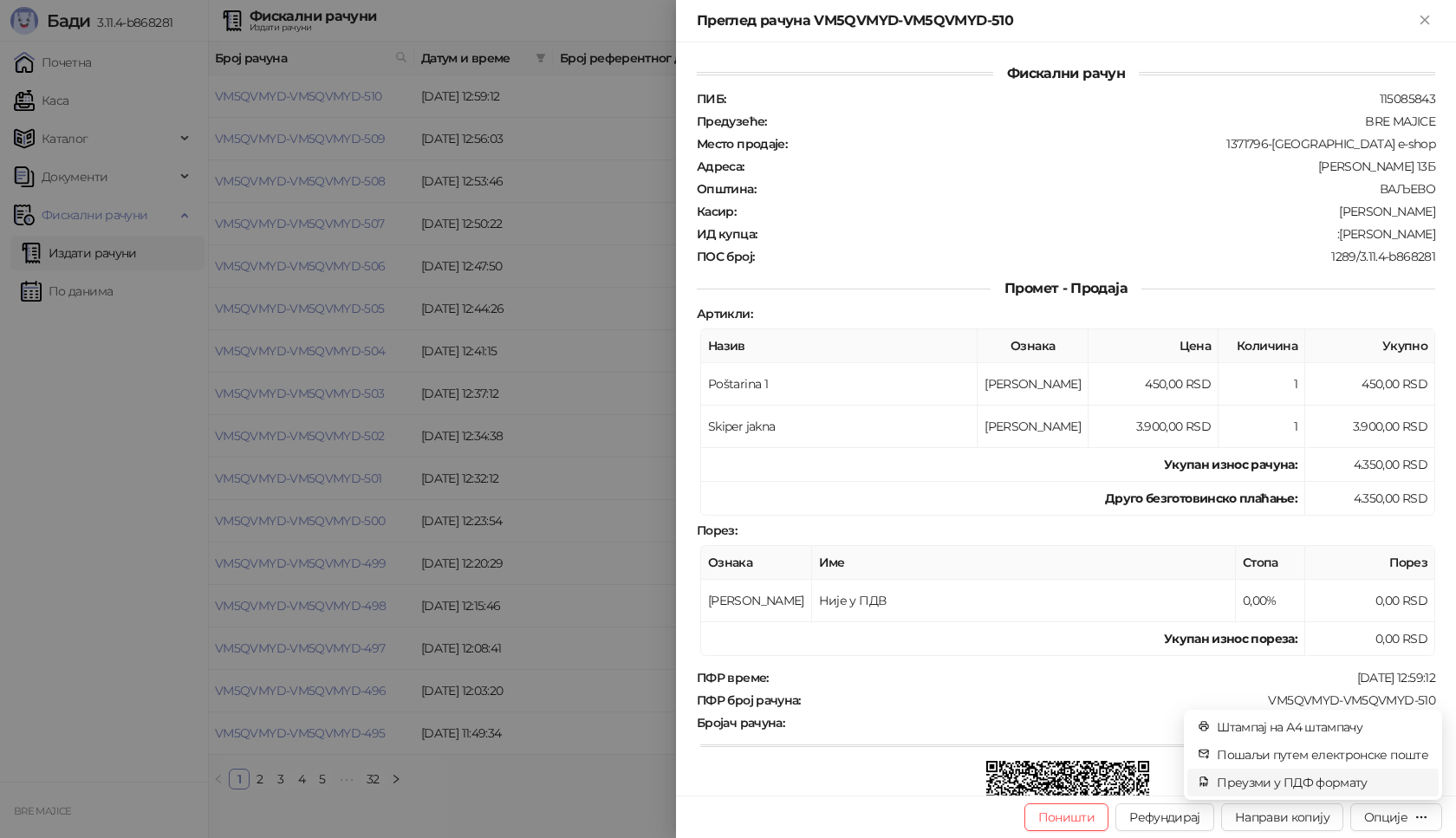
click at [1342, 779] on span "Преузми у ПДФ формату" at bounding box center [1323, 782] width 212 height 19
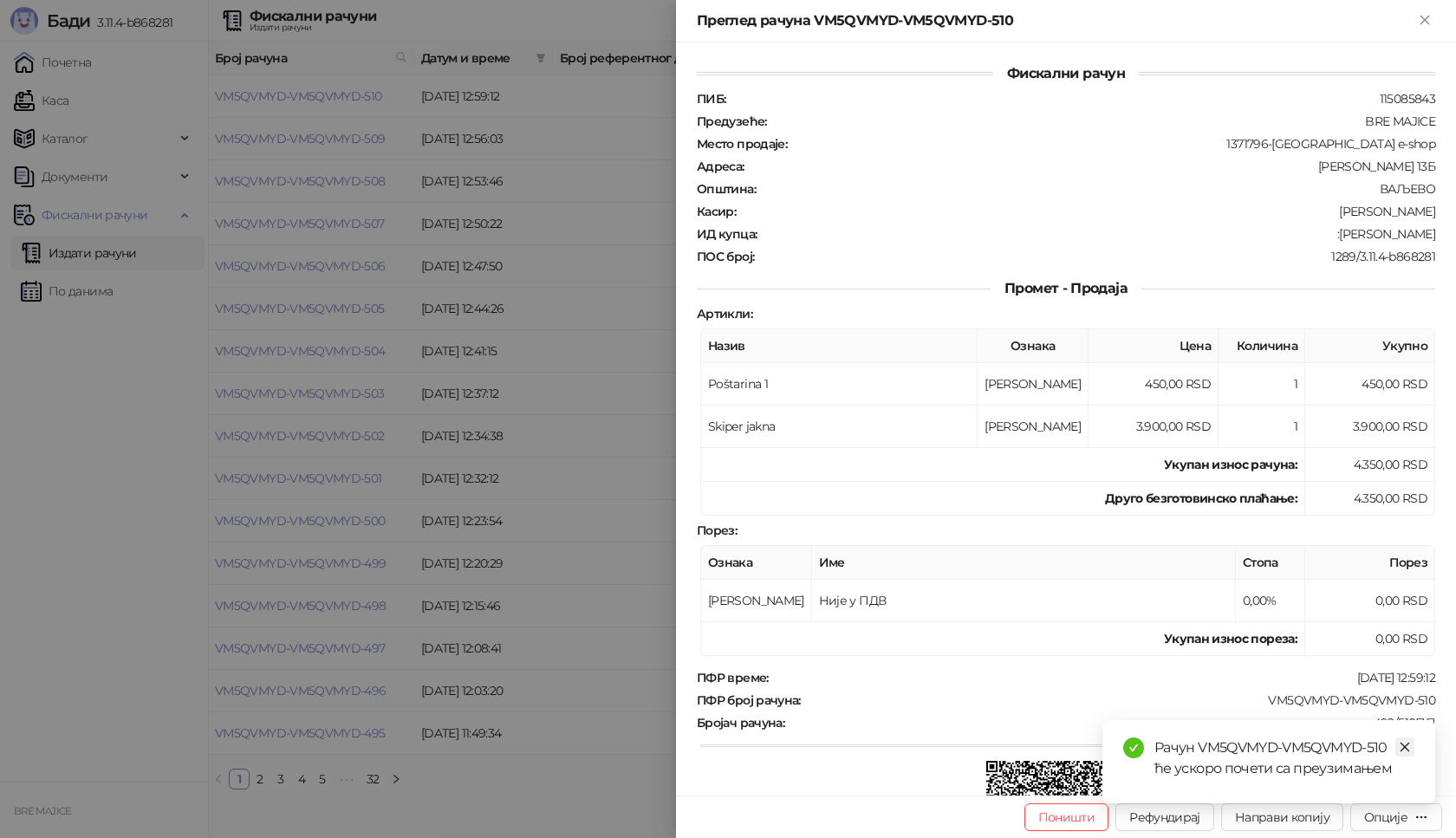
click at [1407, 742] on icon "close" at bounding box center [1405, 747] width 12 height 12
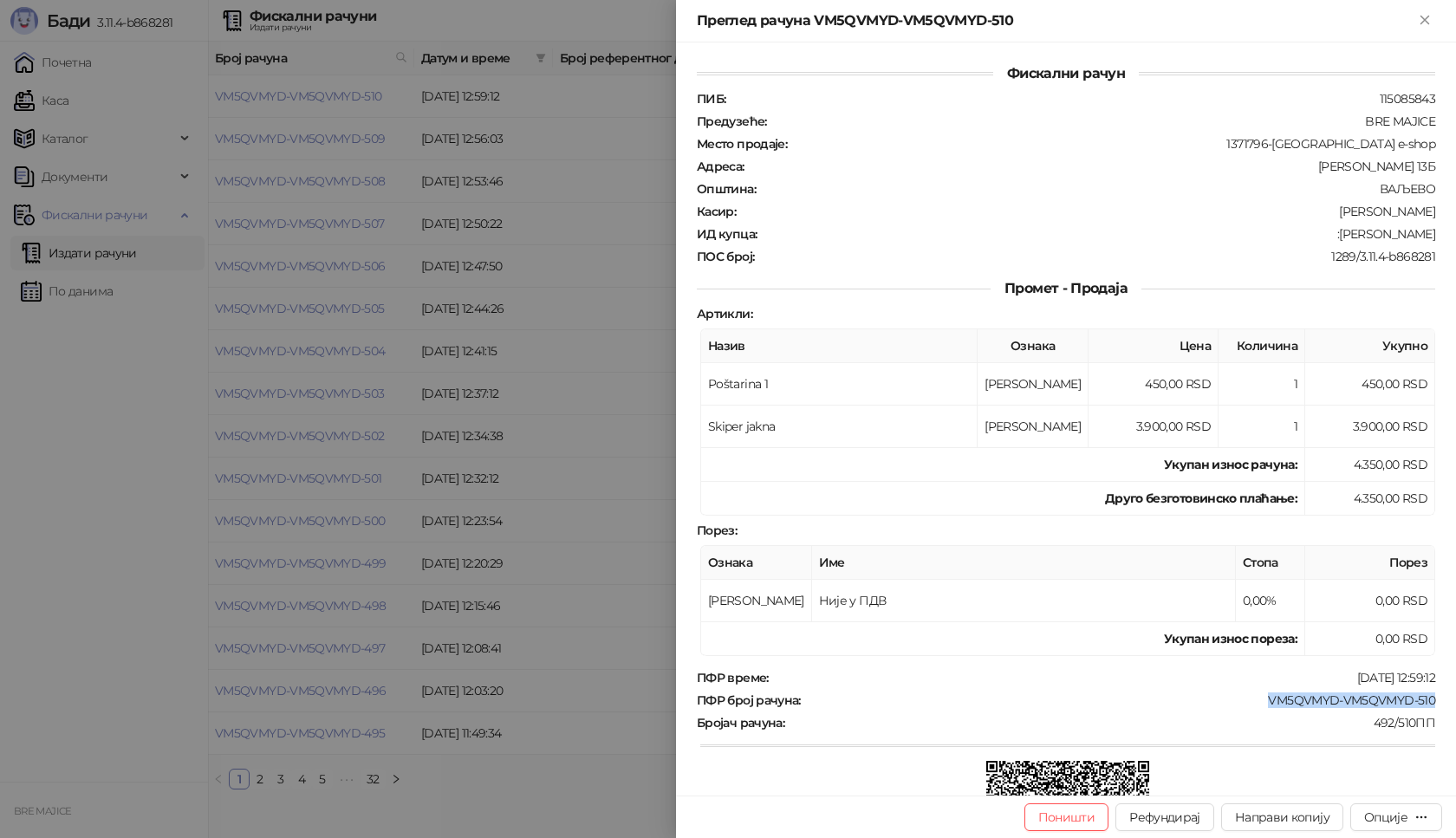
drag, startPoint x: 1422, startPoint y: 698, endPoint x: 1230, endPoint y: 704, distance: 192.1
click at [1228, 704] on div "ПФР број рачуна : VM5QVMYD-VM5QVMYD-510" at bounding box center [1066, 700] width 745 height 16
drag, startPoint x: 1429, startPoint y: 238, endPoint x: 1320, endPoint y: 242, distance: 109.1
click at [1320, 242] on div "Фискални рачун ПИБ : 115085843 Предузеће : BRE MAJICE Место продаје : 1371796-B…" at bounding box center [1066, 419] width 780 height 753
click at [1420, 16] on icon "Close" at bounding box center [1425, 20] width 16 height 16
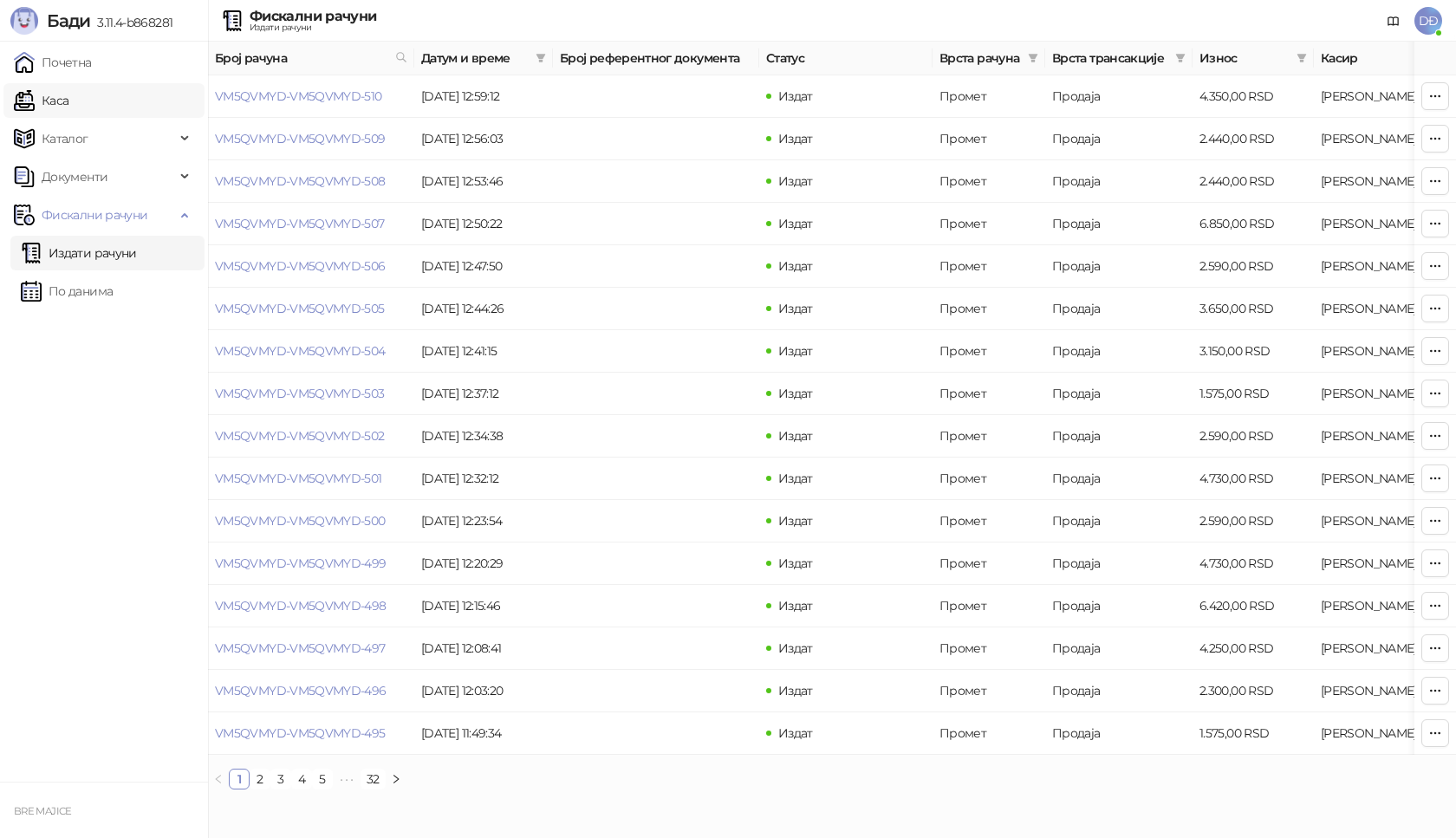
click at [36, 103] on link "Каса" at bounding box center [41, 100] width 55 height 35
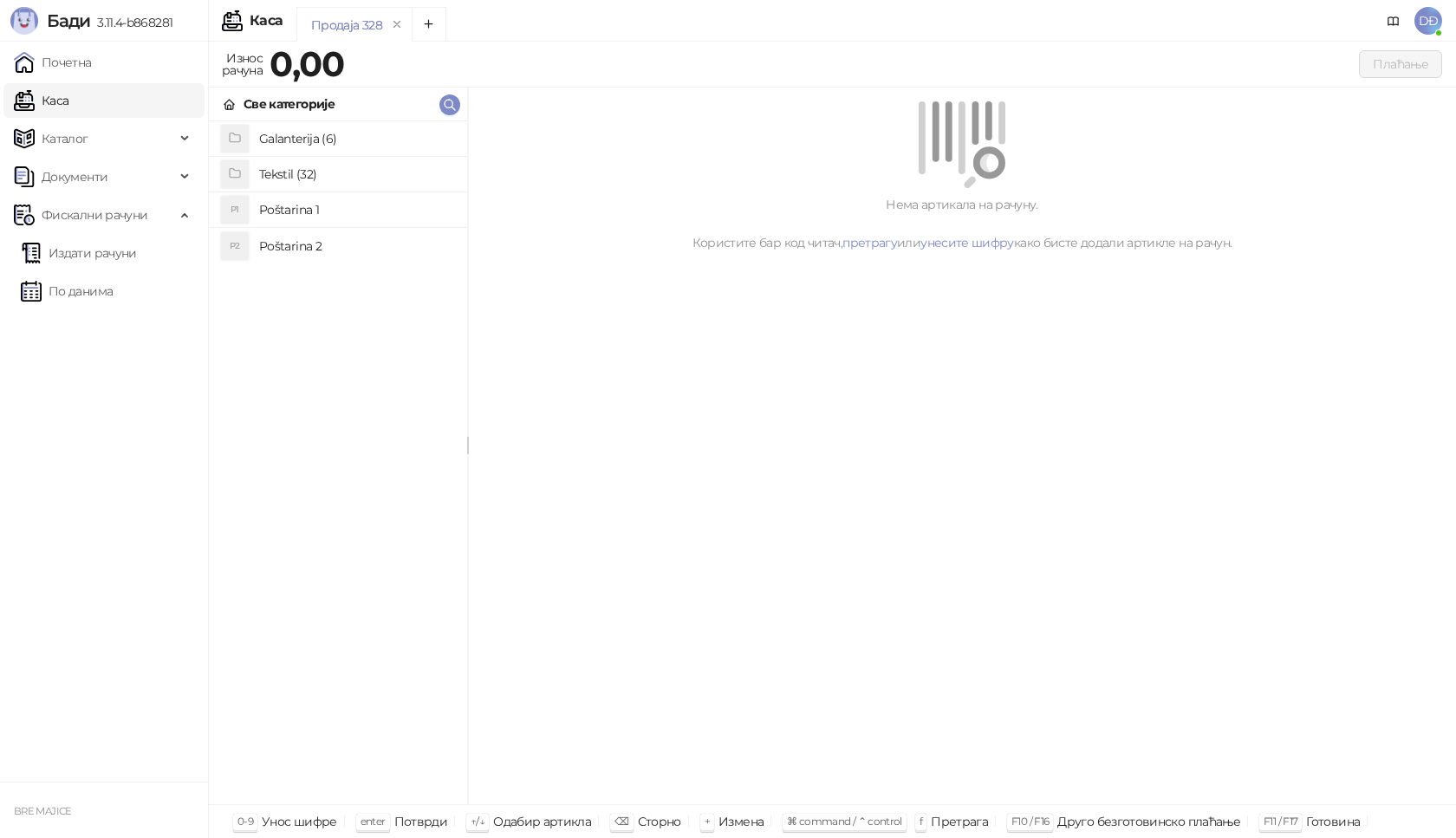
click at [290, 207] on h4 "Poštarina 1" at bounding box center [356, 210] width 194 height 28
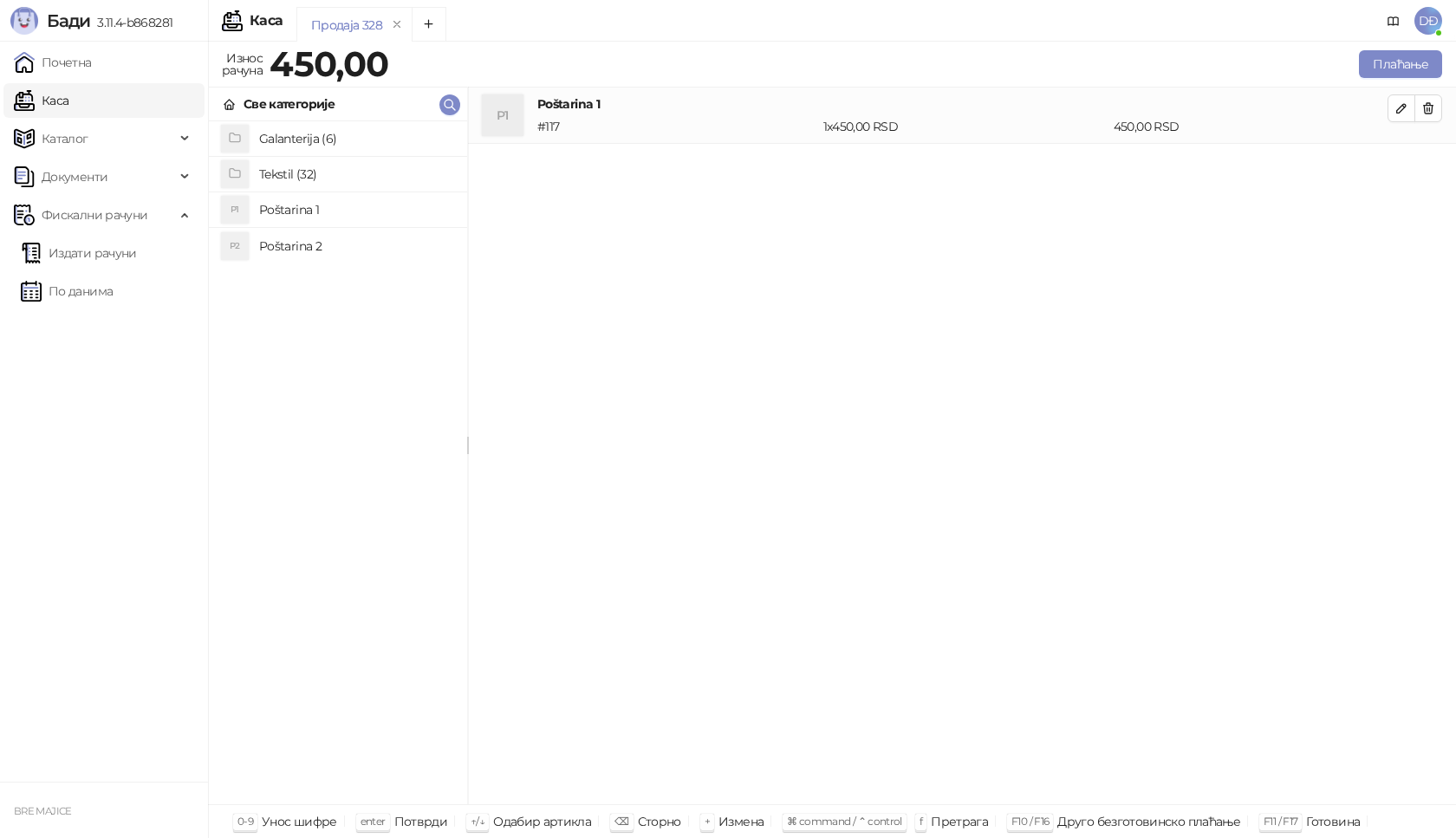
click at [300, 177] on h4 "Tekstil (32)" at bounding box center [356, 174] width 194 height 28
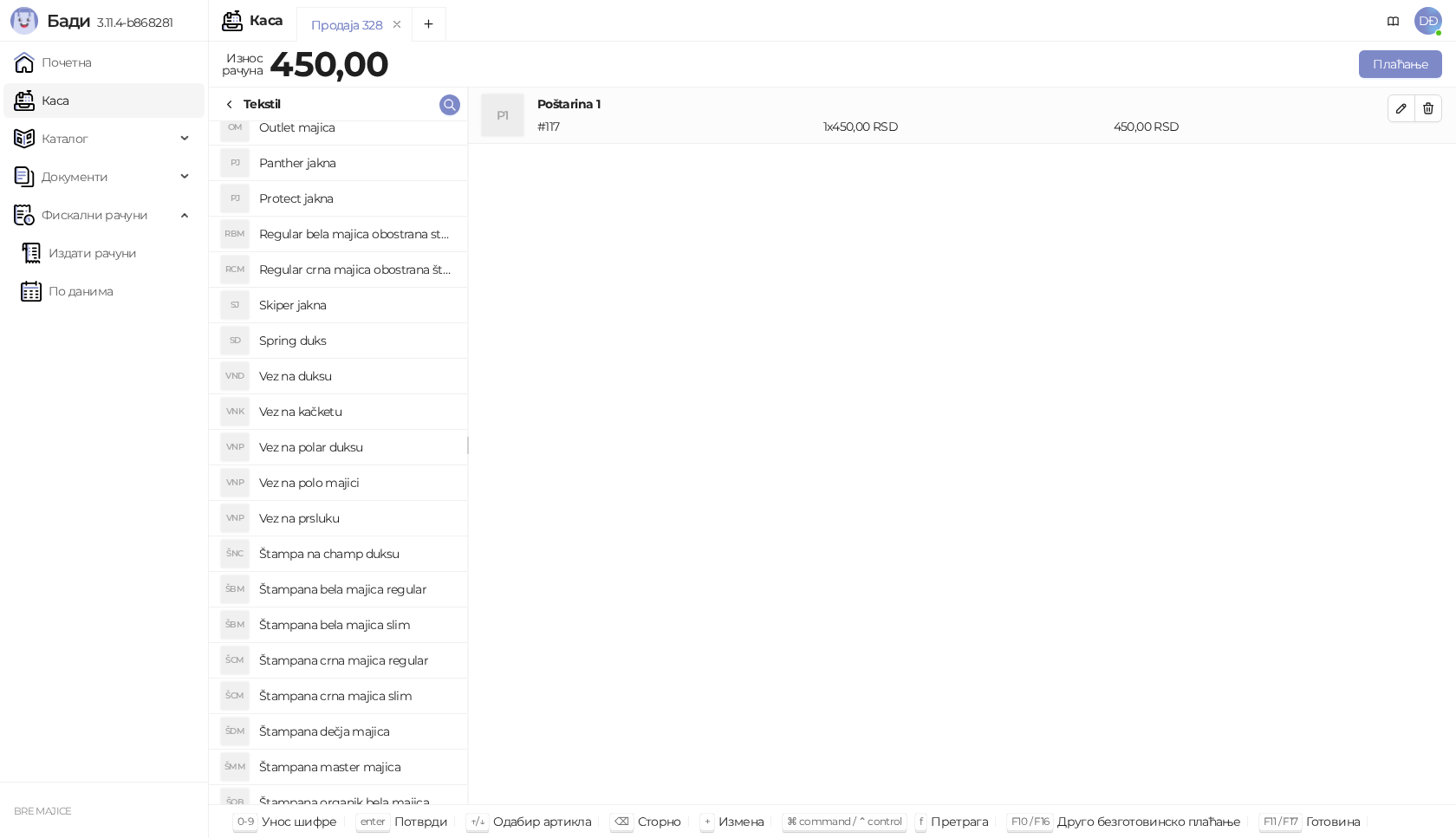
scroll to position [347, 0]
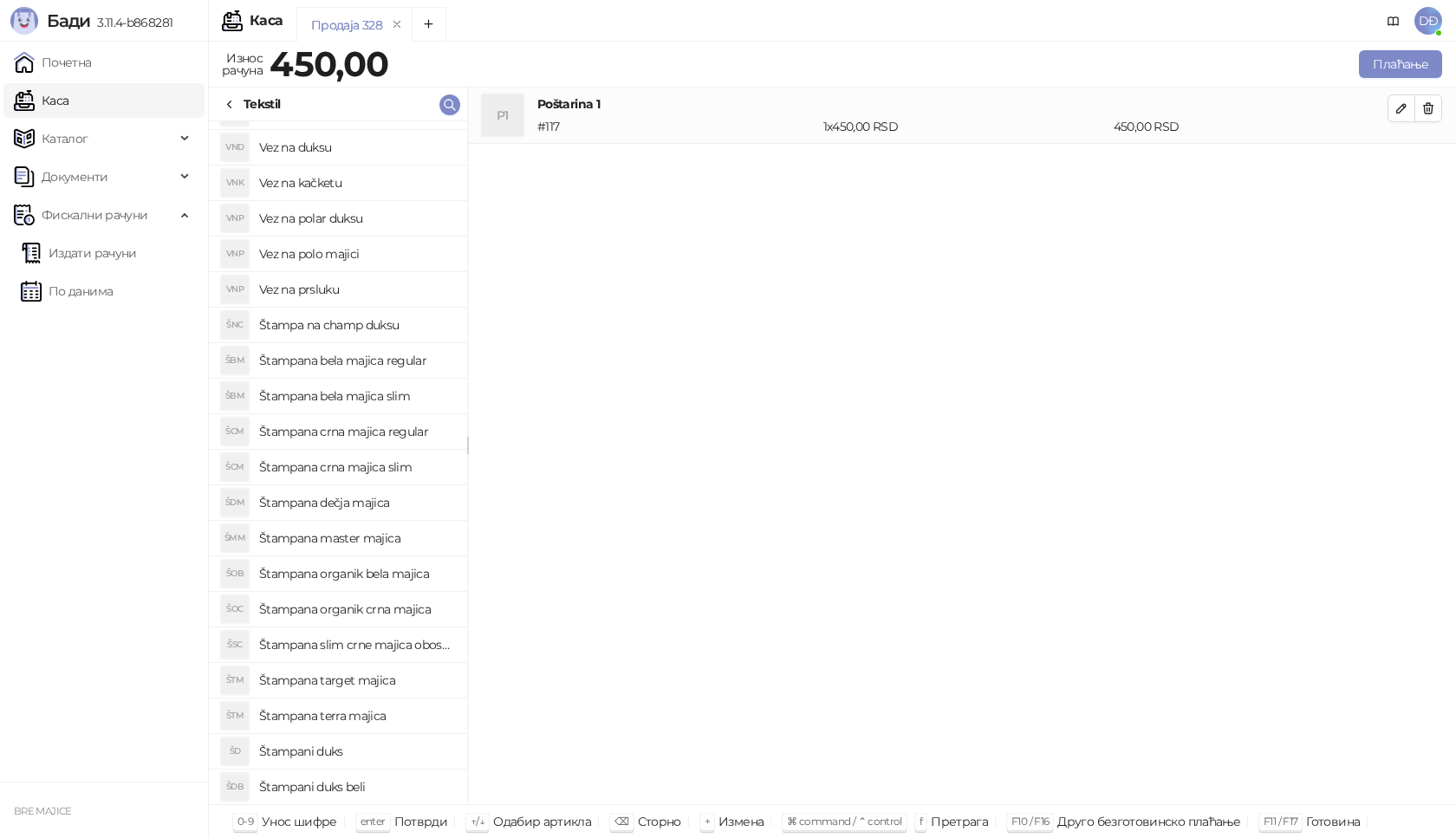
click at [374, 427] on h4 "Štampana crna majica regular" at bounding box center [356, 431] width 194 height 28
click at [1398, 165] on icon "button" at bounding box center [1402, 165] width 14 height 14
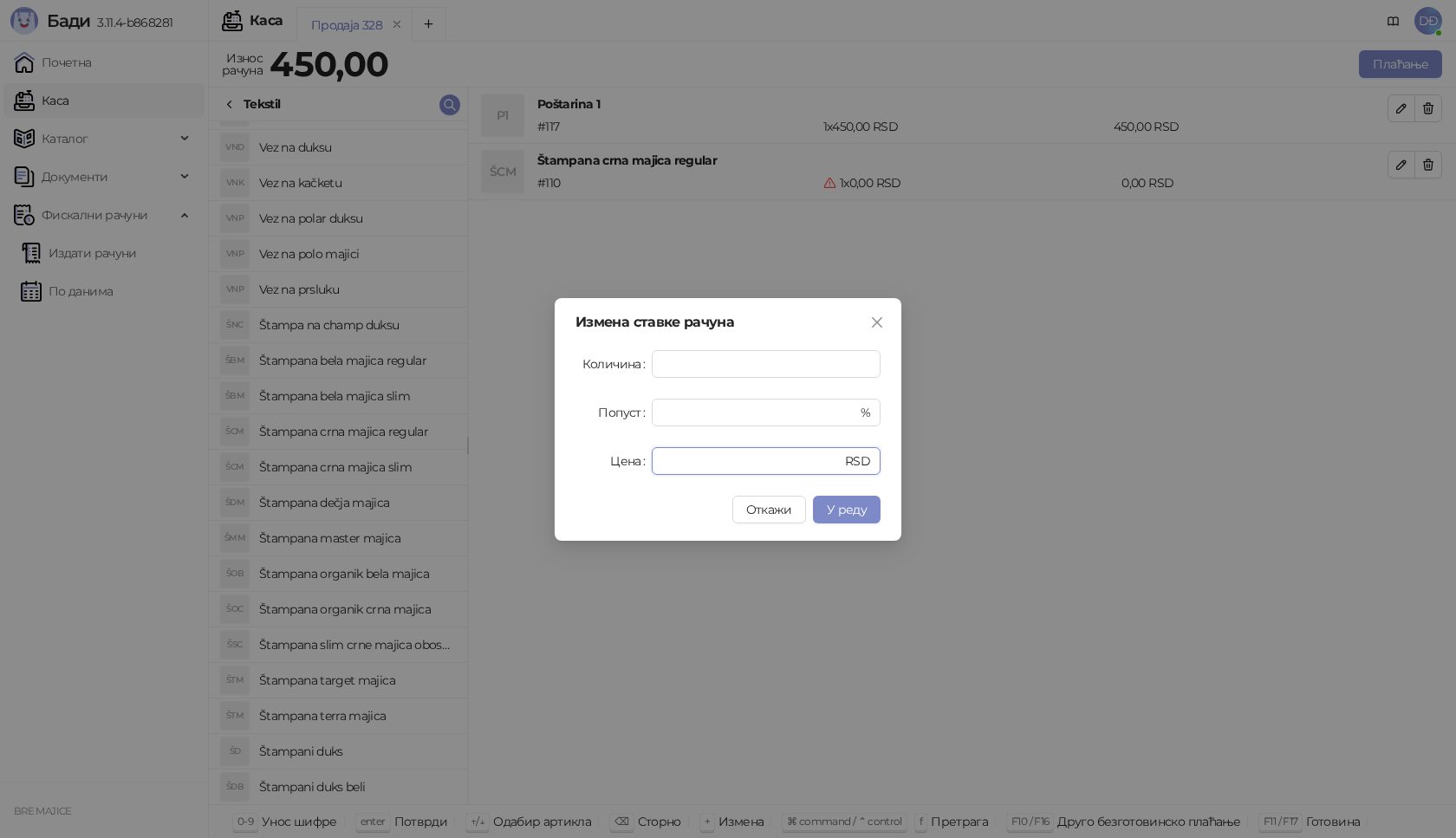
drag, startPoint x: 677, startPoint y: 452, endPoint x: 573, endPoint y: 440, distance: 104.7
click at [591, 461] on div "Цена * RSD" at bounding box center [728, 461] width 305 height 28
type input "****"
click at [846, 499] on button "У реду" at bounding box center [847, 509] width 68 height 28
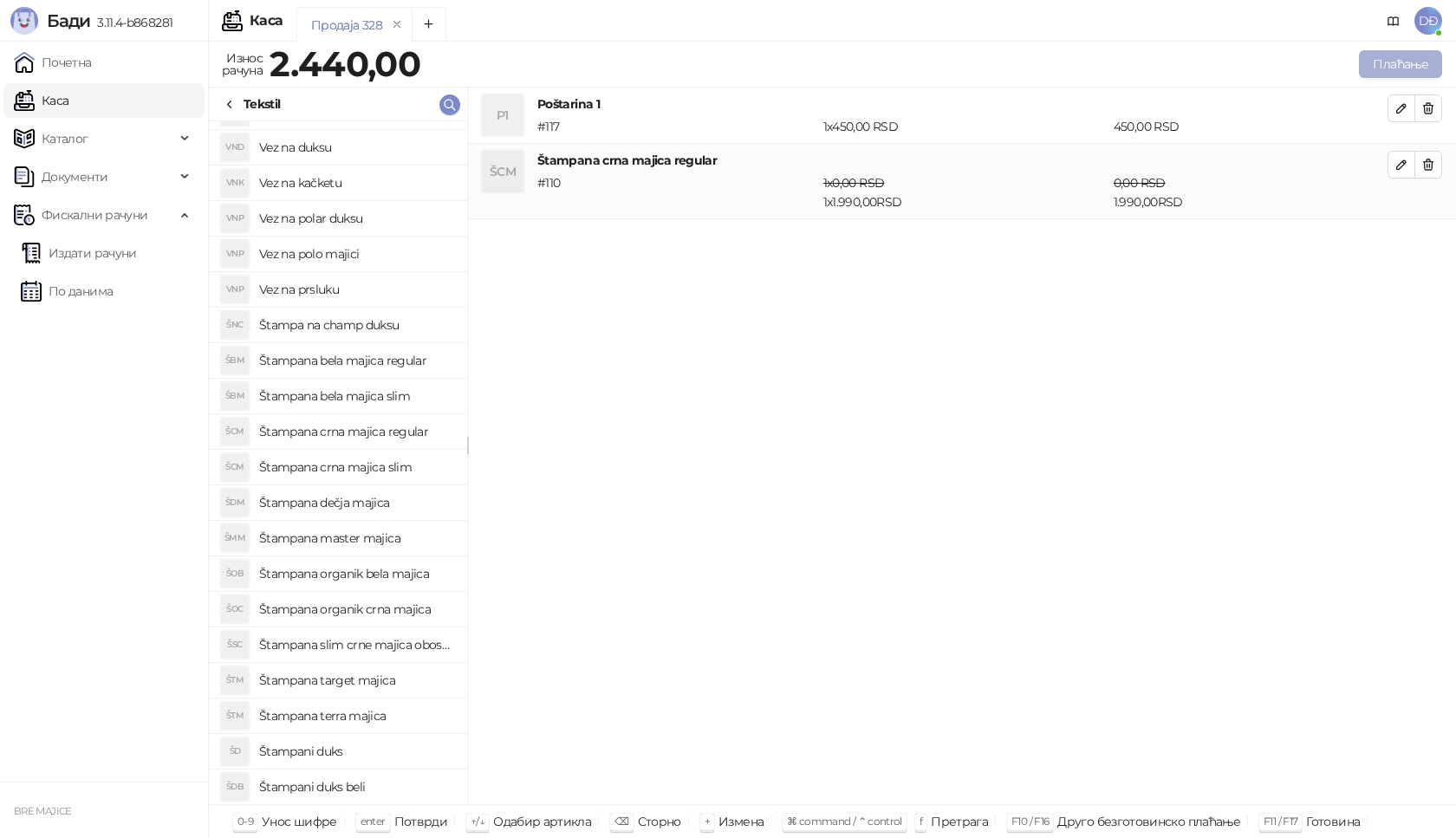
click at [1395, 67] on button "Плаћање" at bounding box center [1400, 64] width 83 height 28
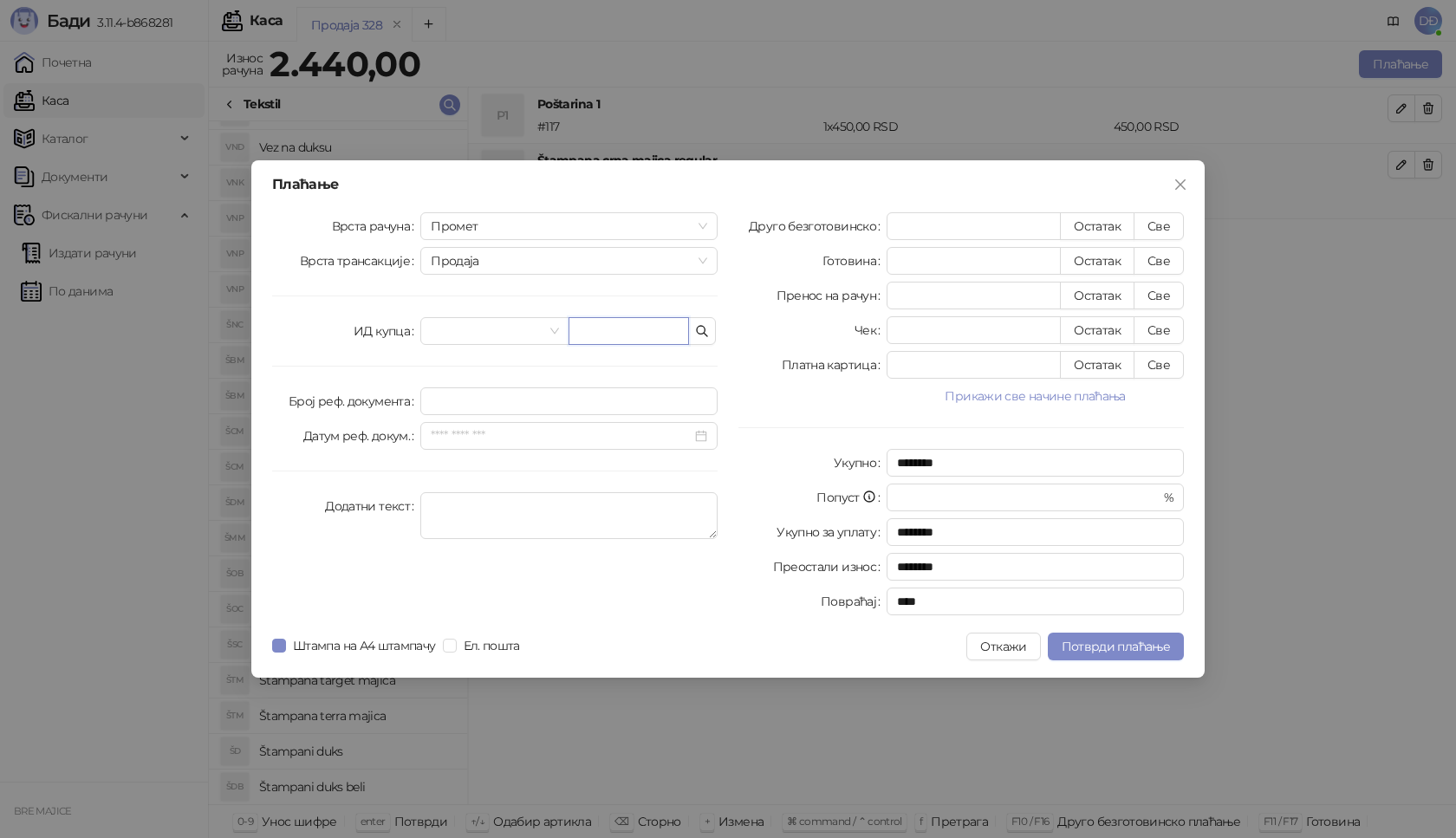
click at [587, 330] on input "text" at bounding box center [629, 331] width 121 height 28
paste input "**********"
type input "**********"
click at [1160, 230] on button "Све" at bounding box center [1159, 227] width 50 height 28
type input "****"
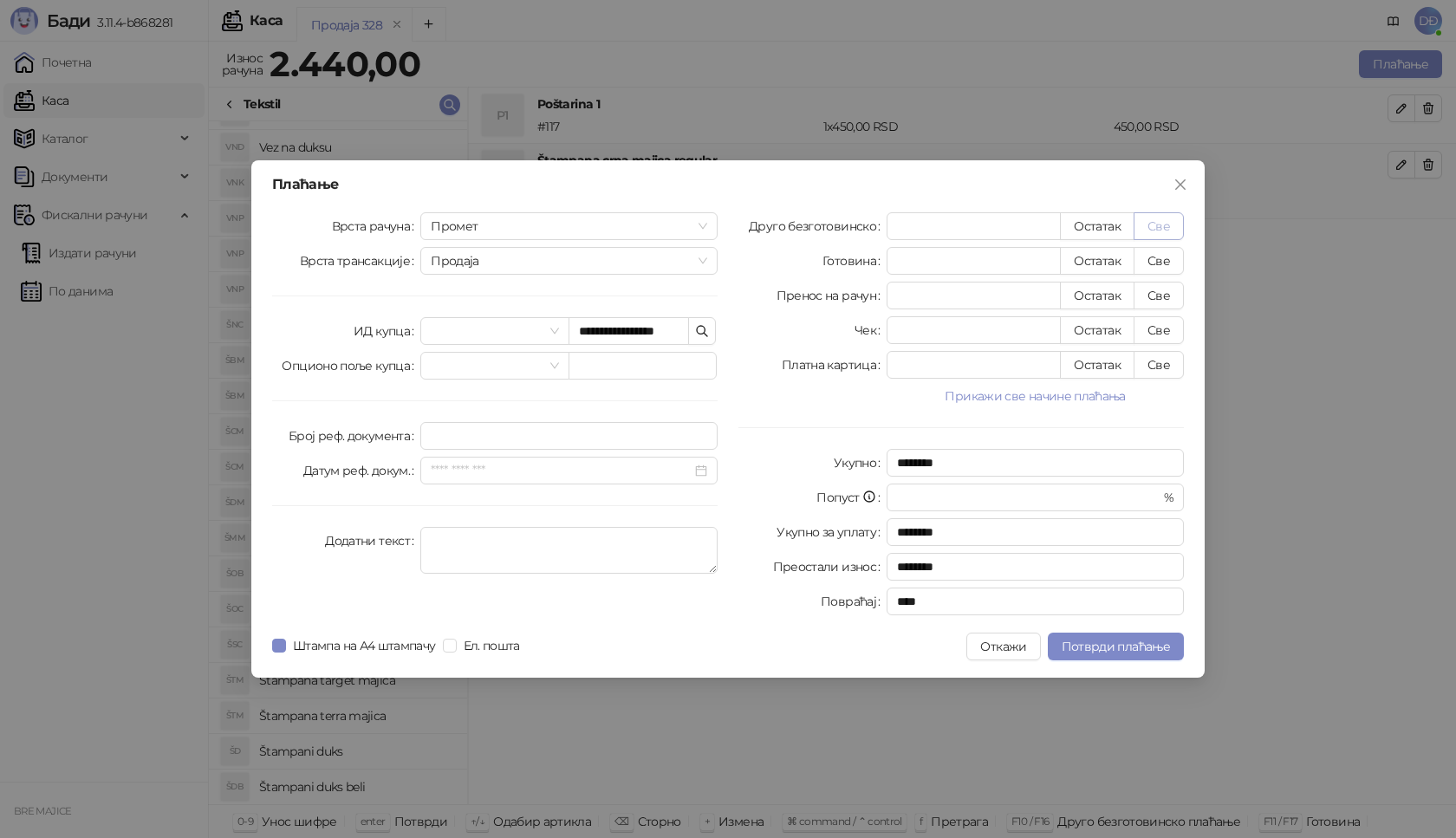
type input "****"
click at [1088, 651] on span "Потврди плаћање" at bounding box center [1116, 646] width 108 height 16
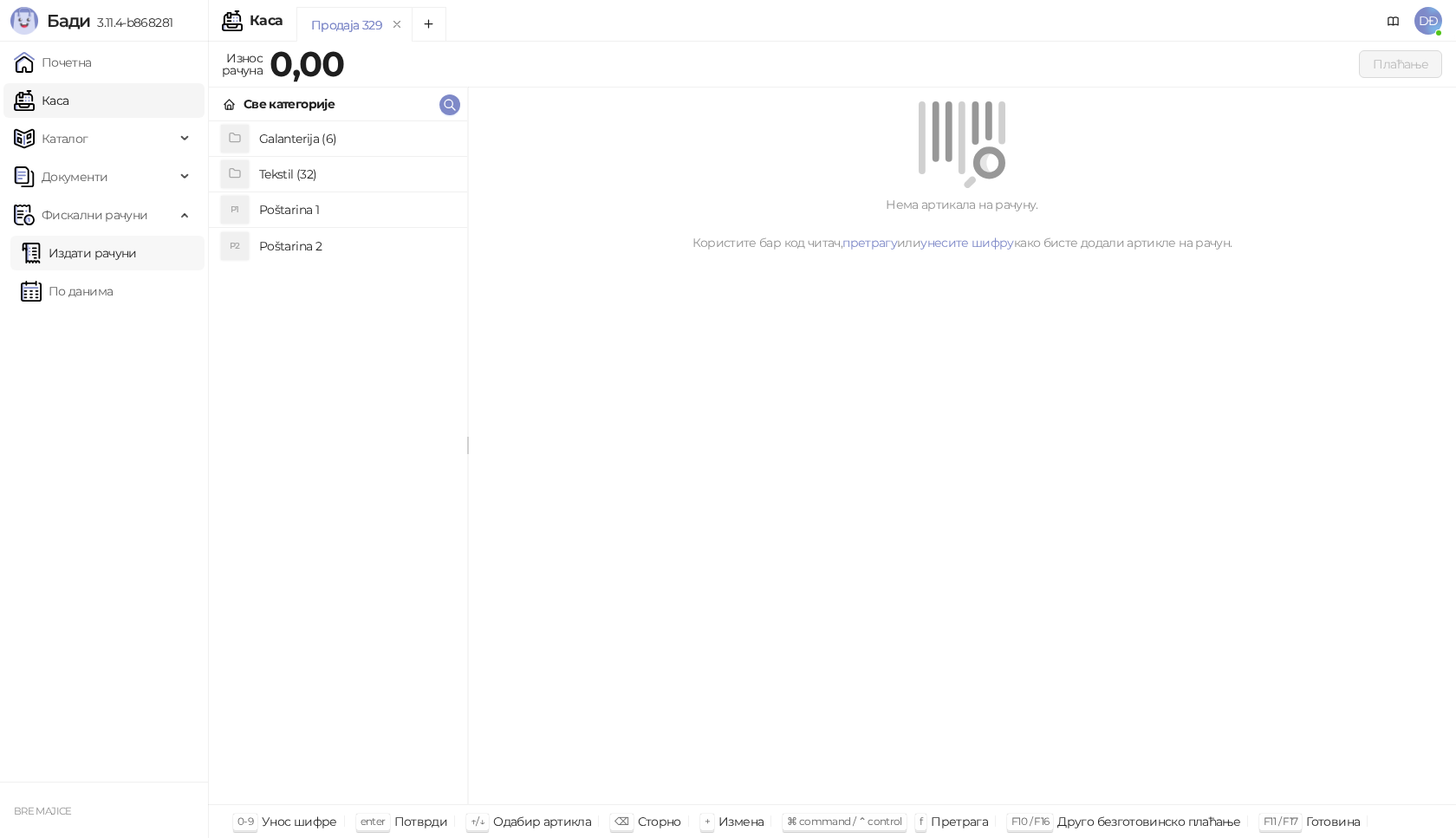
click at [121, 248] on link "Издати рачуни" at bounding box center [79, 253] width 116 height 35
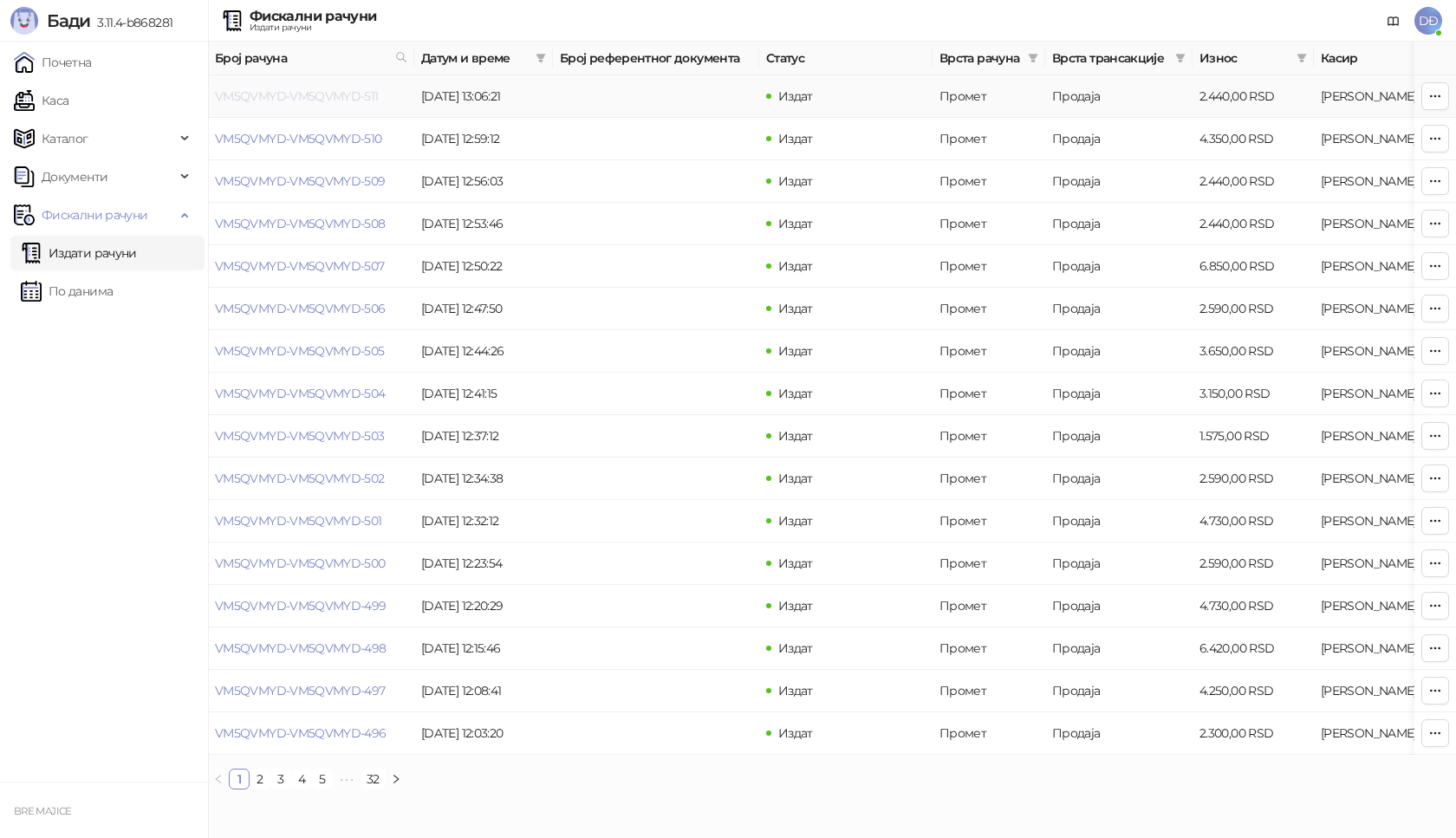
click at [289, 96] on link "VM5QVMYD-VM5QVMYD-511" at bounding box center [297, 96] width 164 height 16
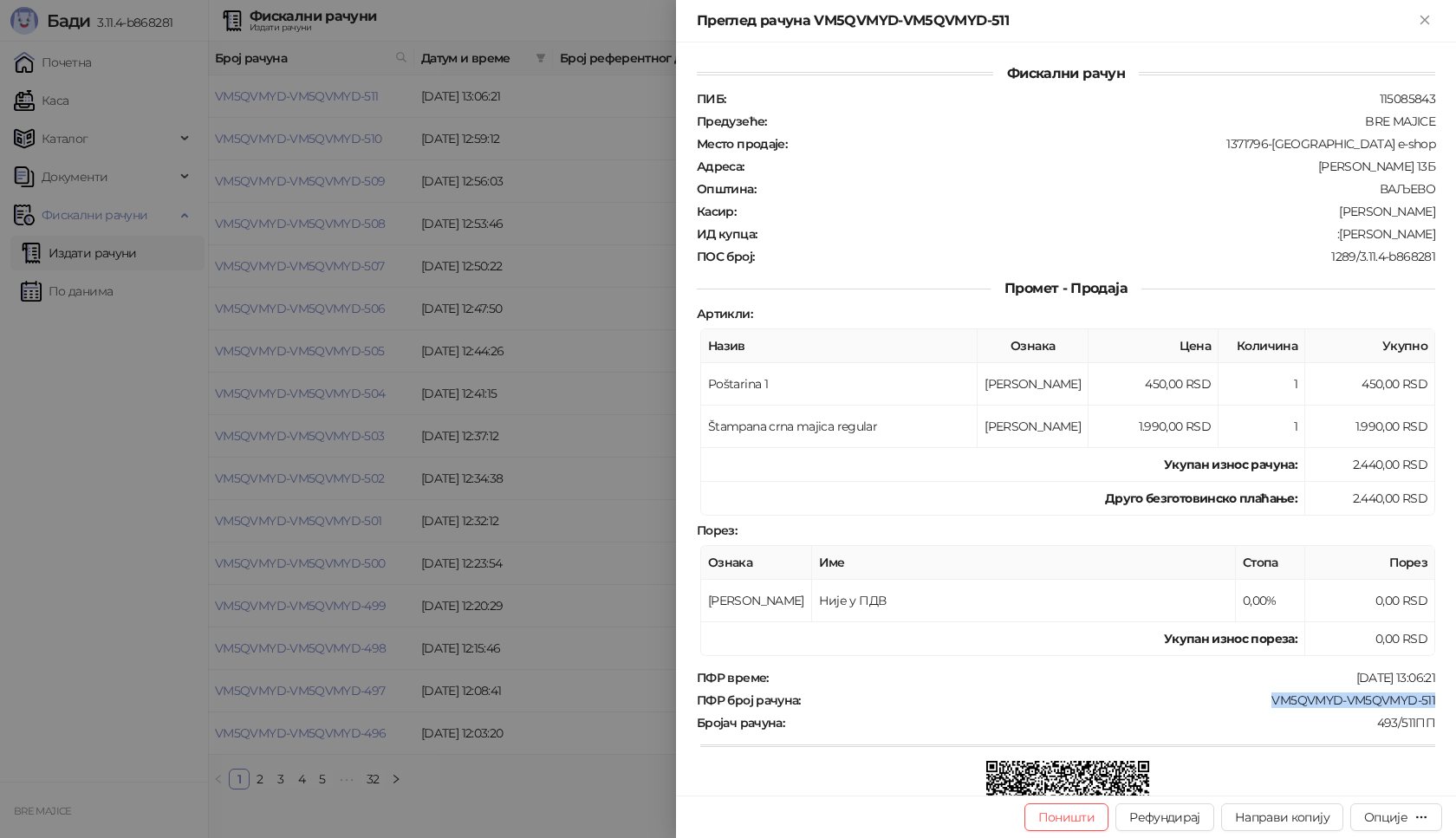
drag, startPoint x: 1429, startPoint y: 699, endPoint x: 1258, endPoint y: 709, distance: 171.3
click at [1258, 709] on div "Фискални рачун ПИБ : 115085843 Предузеће : BRE MAJICE Место продаје : 1371796-B…" at bounding box center [1066, 419] width 780 height 753
click at [1282, 705] on div "VM5QVMYD-VM5QVMYD-511" at bounding box center [1119, 700] width 635 height 16
click at [1374, 815] on div "Опције" at bounding box center [1385, 817] width 43 height 16
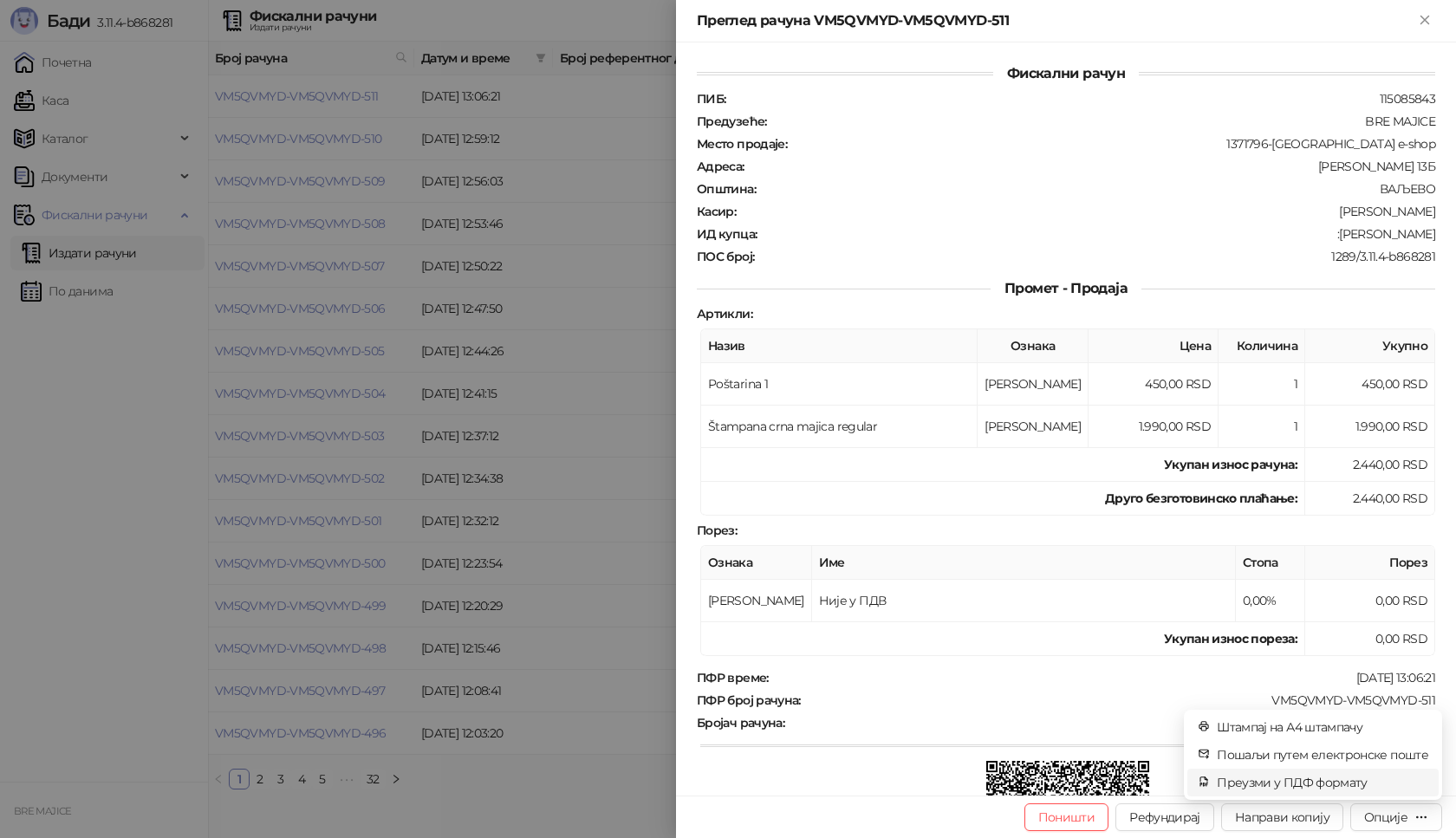
click at [1345, 782] on span "Преузми у ПДФ формату" at bounding box center [1323, 782] width 212 height 19
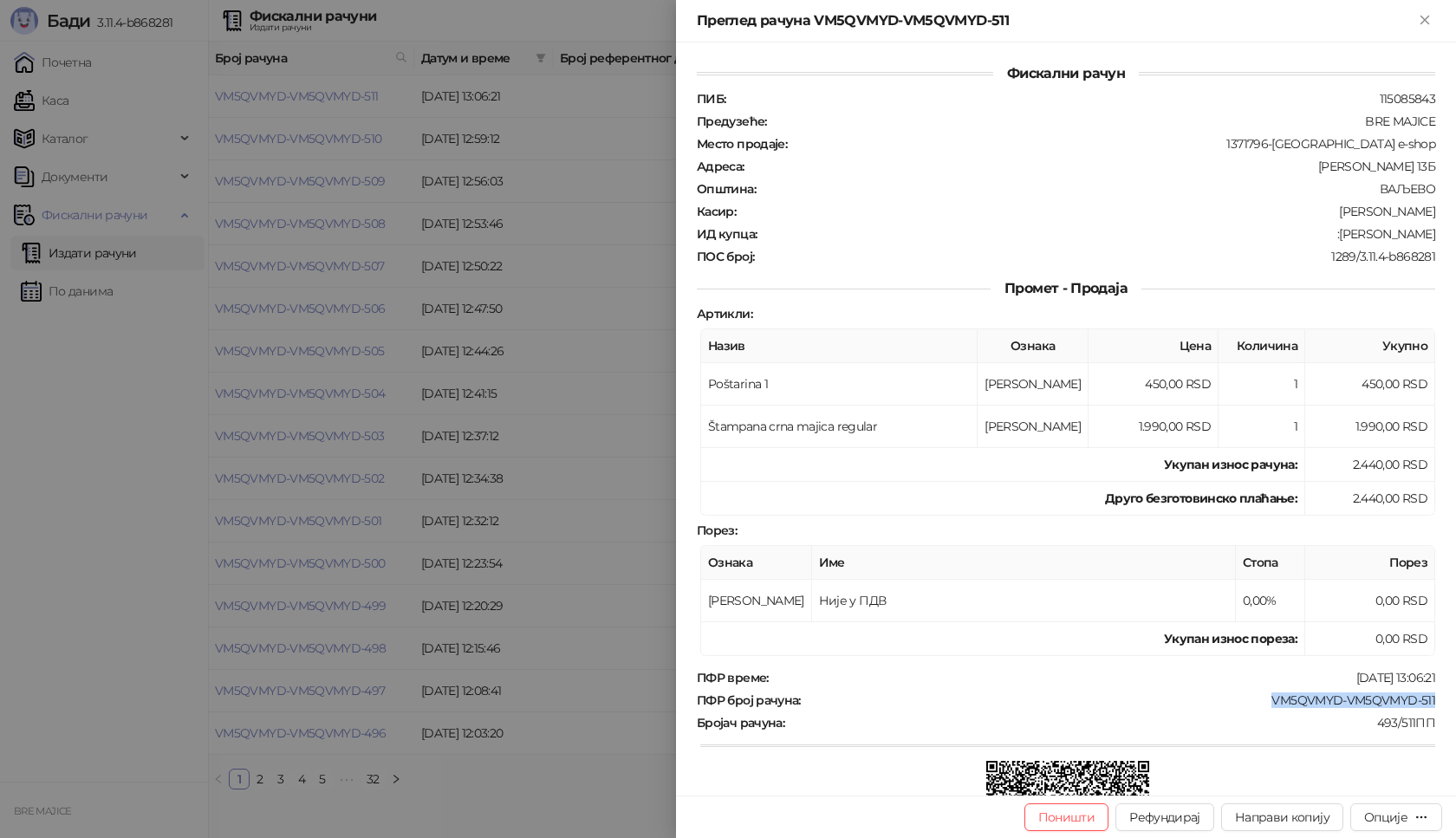
drag, startPoint x: 1425, startPoint y: 696, endPoint x: 1253, endPoint y: 703, distance: 172.1
click at [1255, 703] on div "Фискални рачун ПИБ : 115085843 Предузеће : BRE MAJICE Место продаје : 1371796-B…" at bounding box center [1066, 419] width 780 height 753
drag, startPoint x: 1422, startPoint y: 233, endPoint x: 1325, endPoint y: 232, distance: 97.0
click at [1325, 232] on div "ИД купца : :Nikola Stevanovic" at bounding box center [1066, 234] width 745 height 16
